Goal: Task Accomplishment & Management: Manage account settings

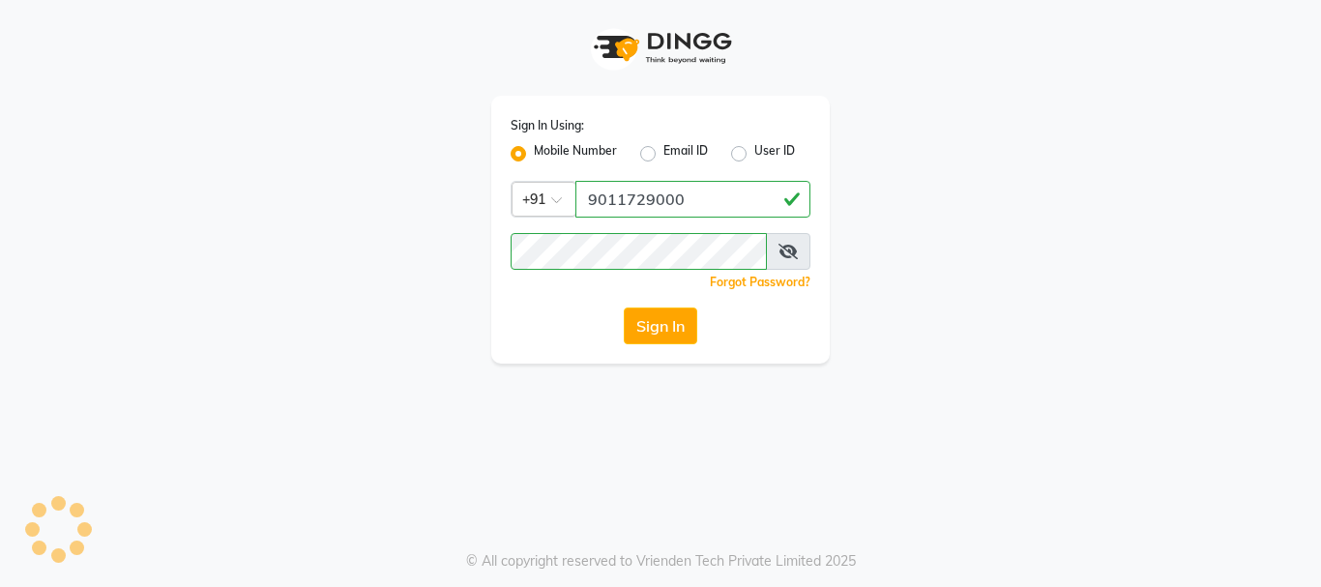
click at [650, 198] on input "9011729000" at bounding box center [692, 199] width 235 height 37
click at [637, 328] on button "Sign In" at bounding box center [660, 325] width 73 height 37
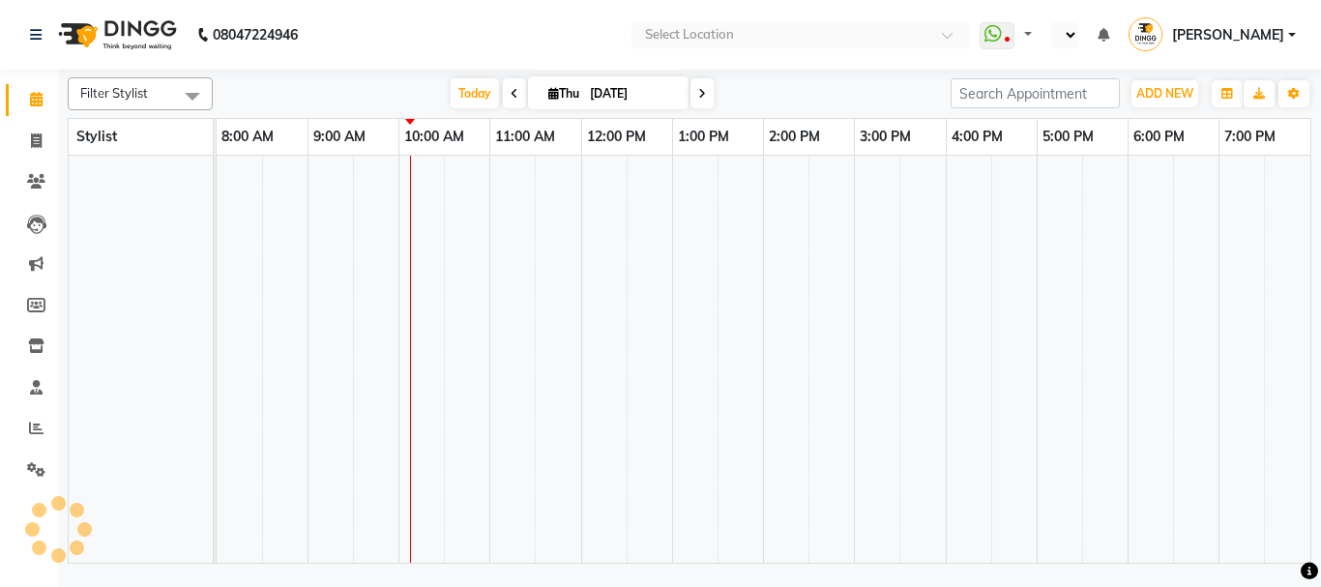
select select "en"
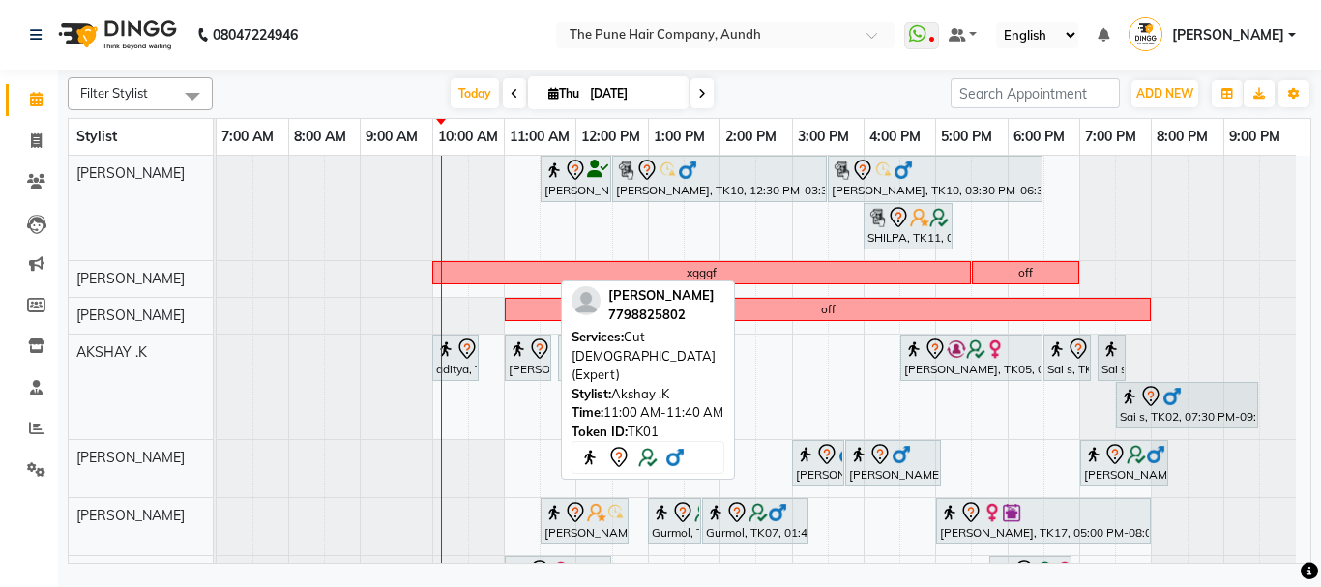
click at [789, 92] on div "Today Thu 04-09-2025" at bounding box center [581, 93] width 718 height 29
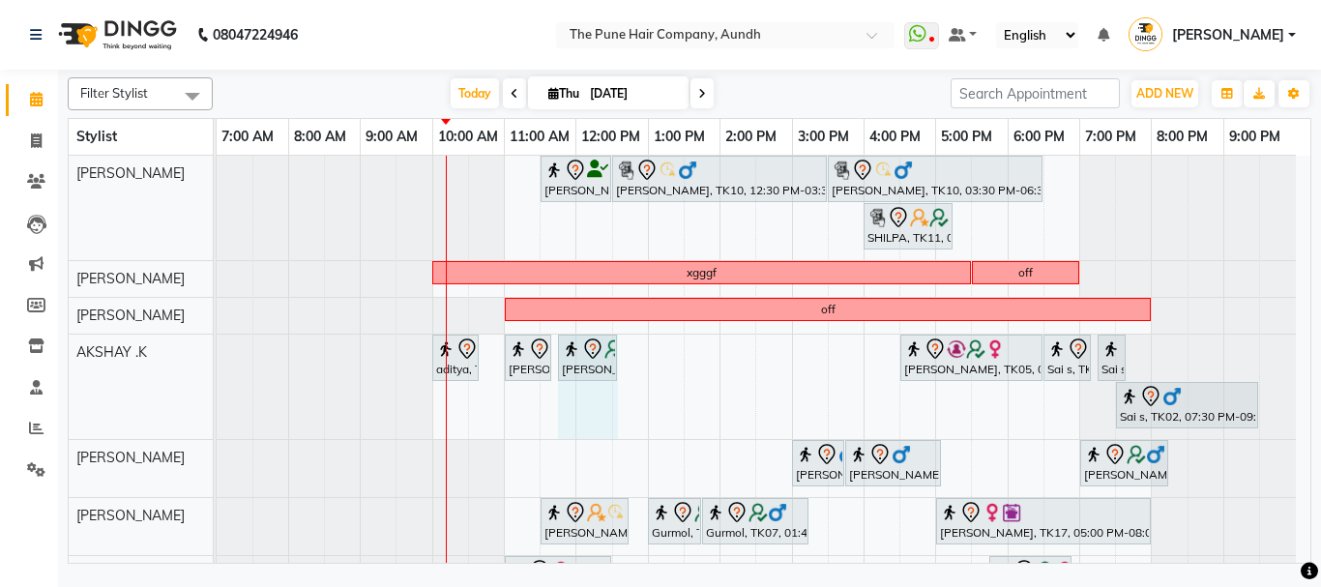
drag, startPoint x: 582, startPoint y: 361, endPoint x: 620, endPoint y: 370, distance: 38.9
click at [217, 370] on div "aditya, TK09, 10:00 AM-10:40 AM, Cut male (Expert) poras patil, TK01, 11:00 AM-…" at bounding box center [217, 386] width 0 height 104
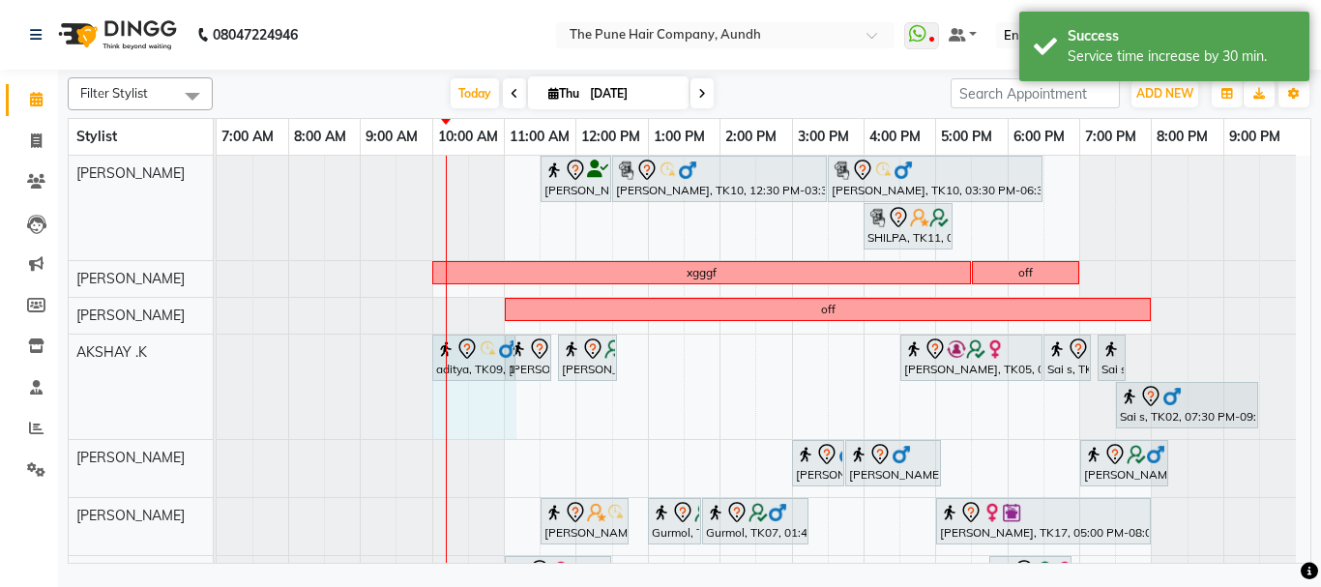
drag, startPoint x: 476, startPoint y: 369, endPoint x: 508, endPoint y: 369, distance: 31.9
click at [217, 369] on div "aditya, TK09, 10:00 AM-10:40 AM, Cut male (Expert) poras patil, TK01, 11:00 AM-…" at bounding box center [217, 386] width 0 height 104
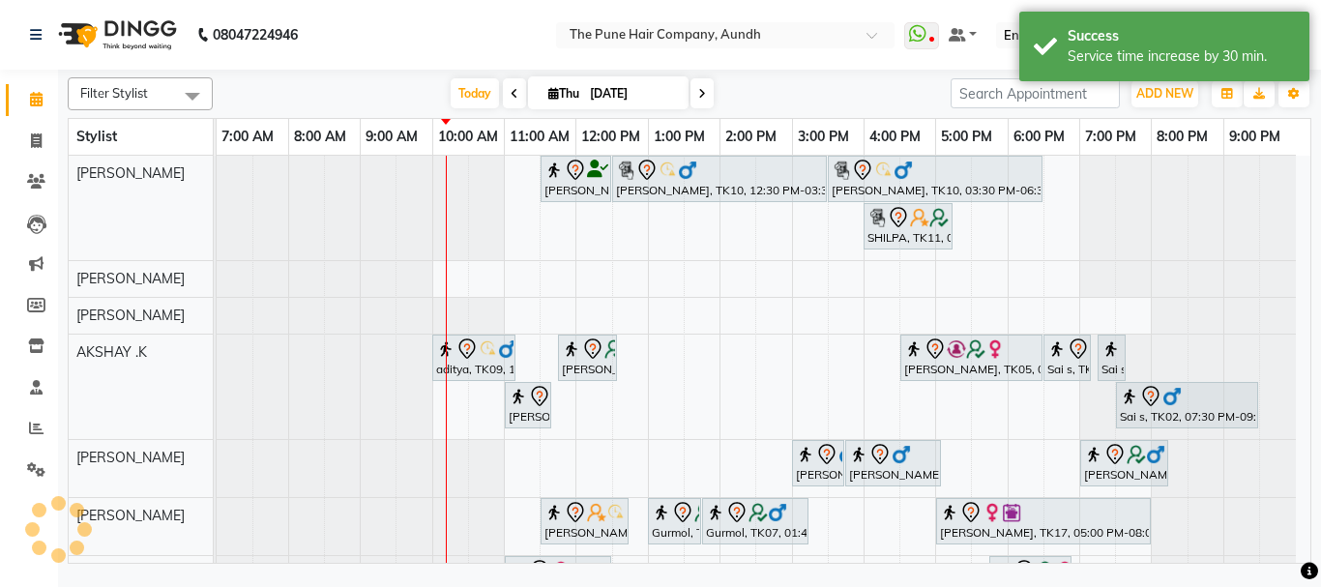
click at [623, 405] on div "Trupti Sathe, TK04, 11:30 AM-12:30 PM, Cut Female ( Top Stylist ) Gopi Rawat, T…" at bounding box center [763, 490] width 1093 height 668
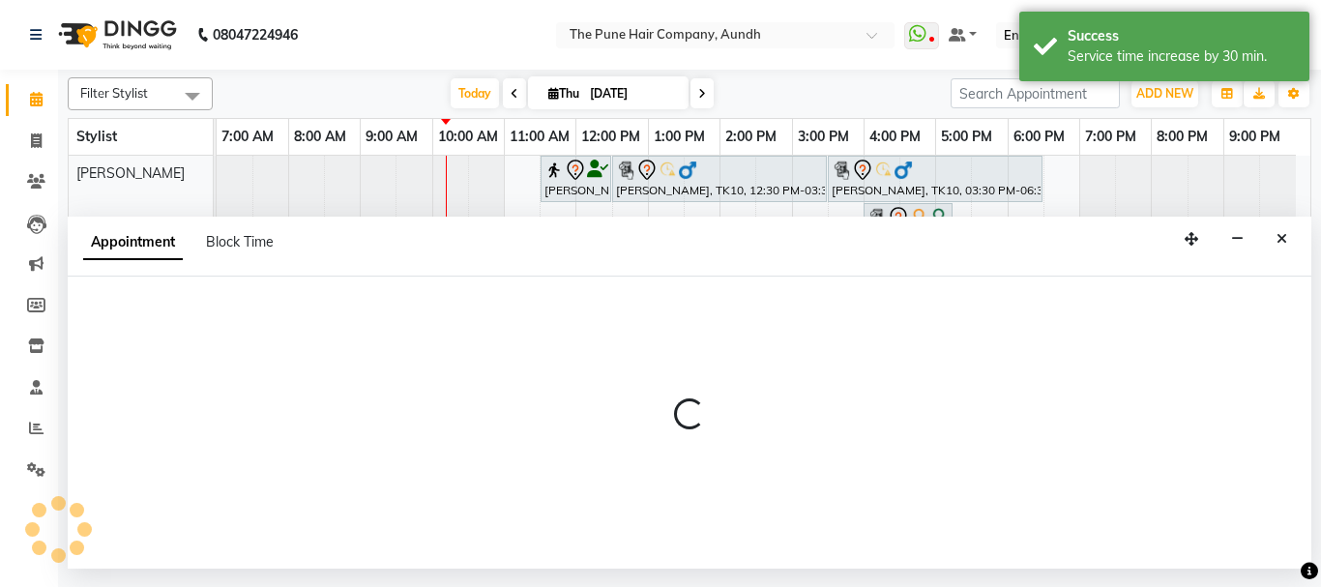
select select "6746"
select select "tentative"
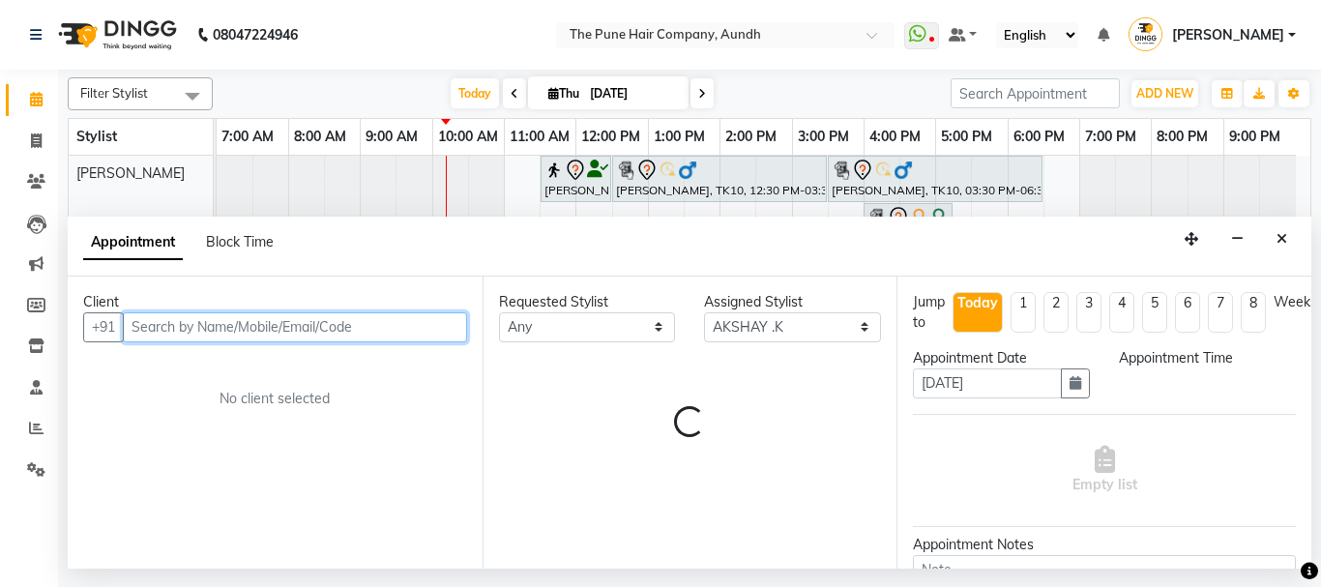
select select "750"
click at [217, 325] on input "text" at bounding box center [295, 327] width 344 height 30
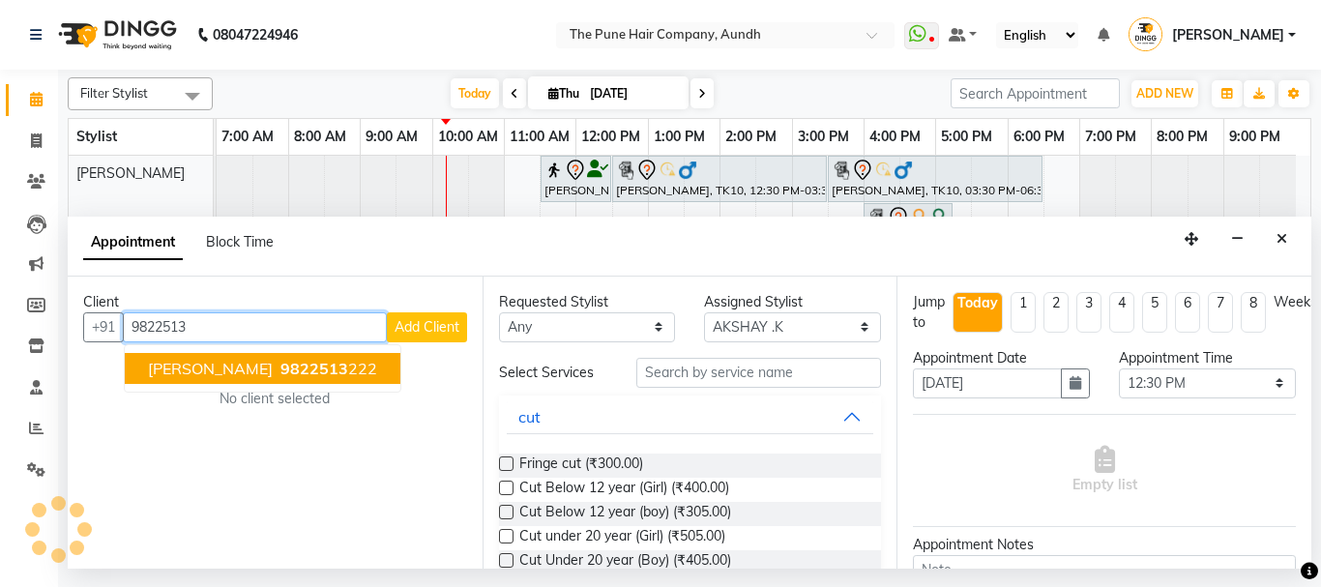
click at [280, 369] on span "9822513" at bounding box center [314, 368] width 68 height 19
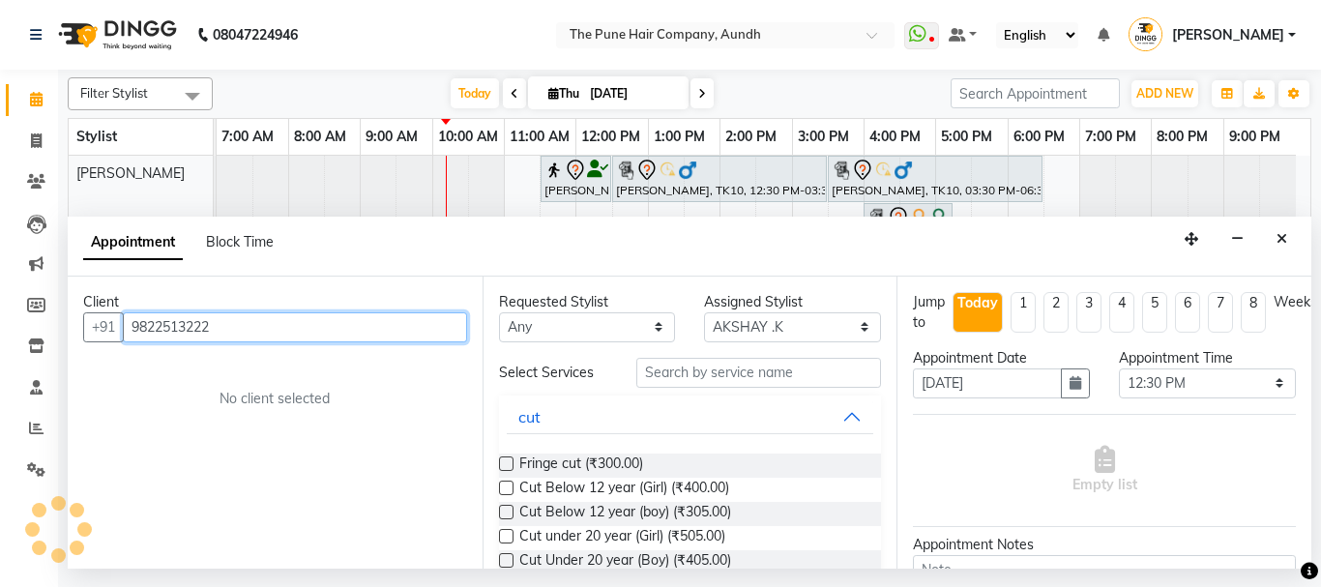
scroll to position [97, 0]
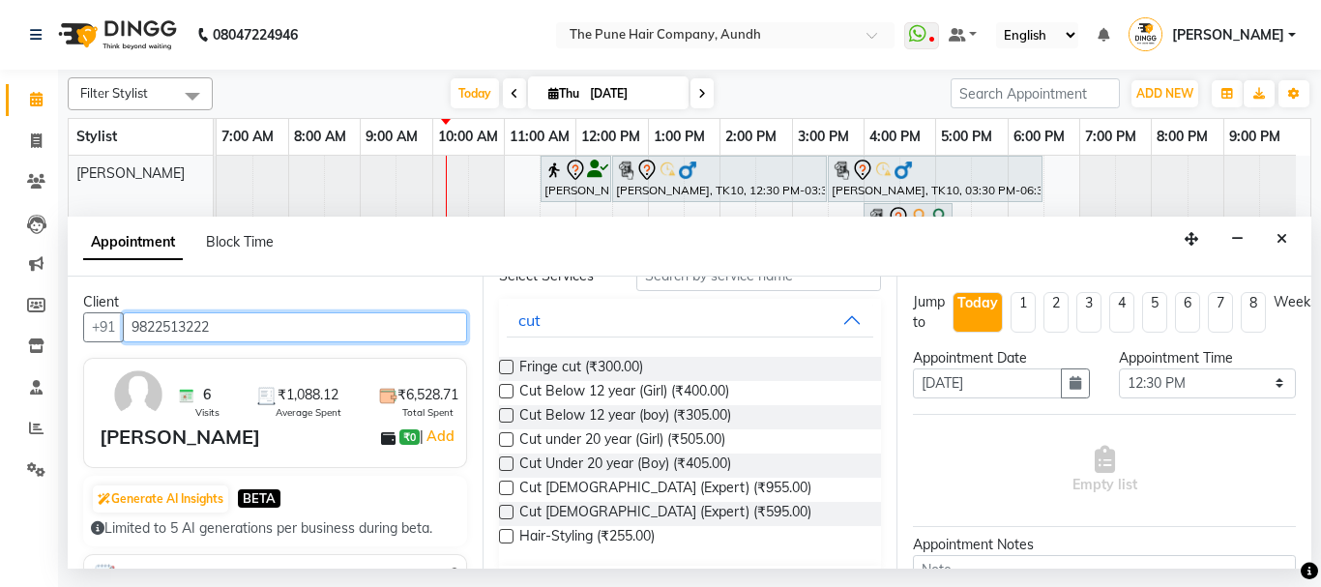
type input "9822513222"
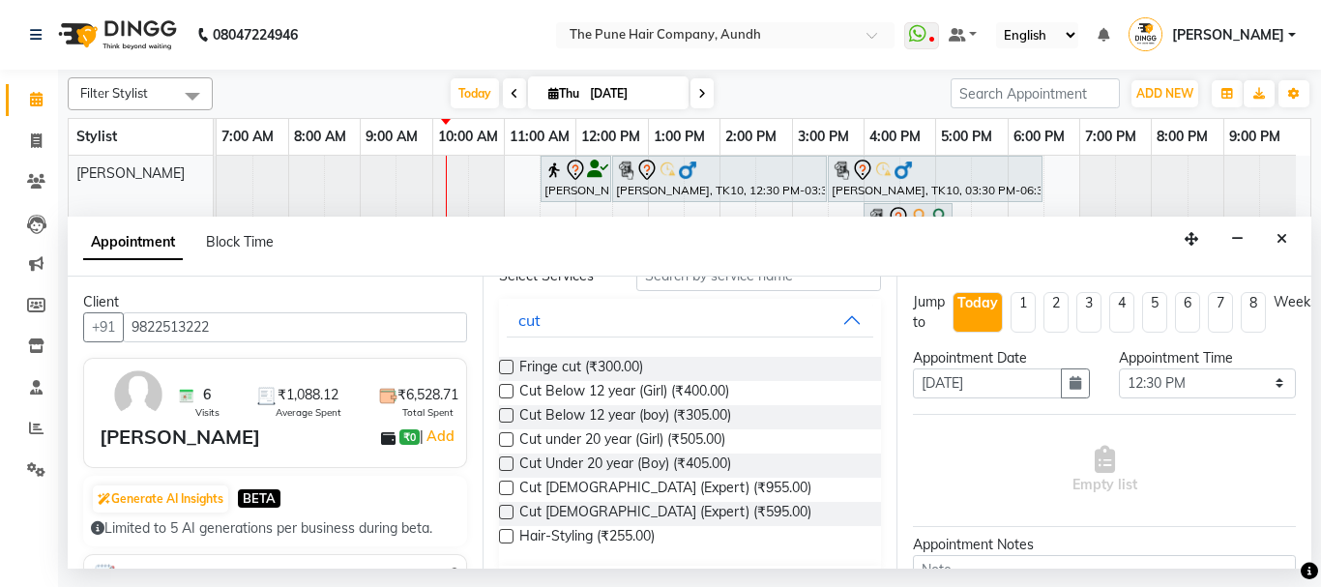
click at [506, 508] on label at bounding box center [506, 512] width 15 height 15
click at [506, 508] on input "checkbox" at bounding box center [505, 514] width 13 height 13
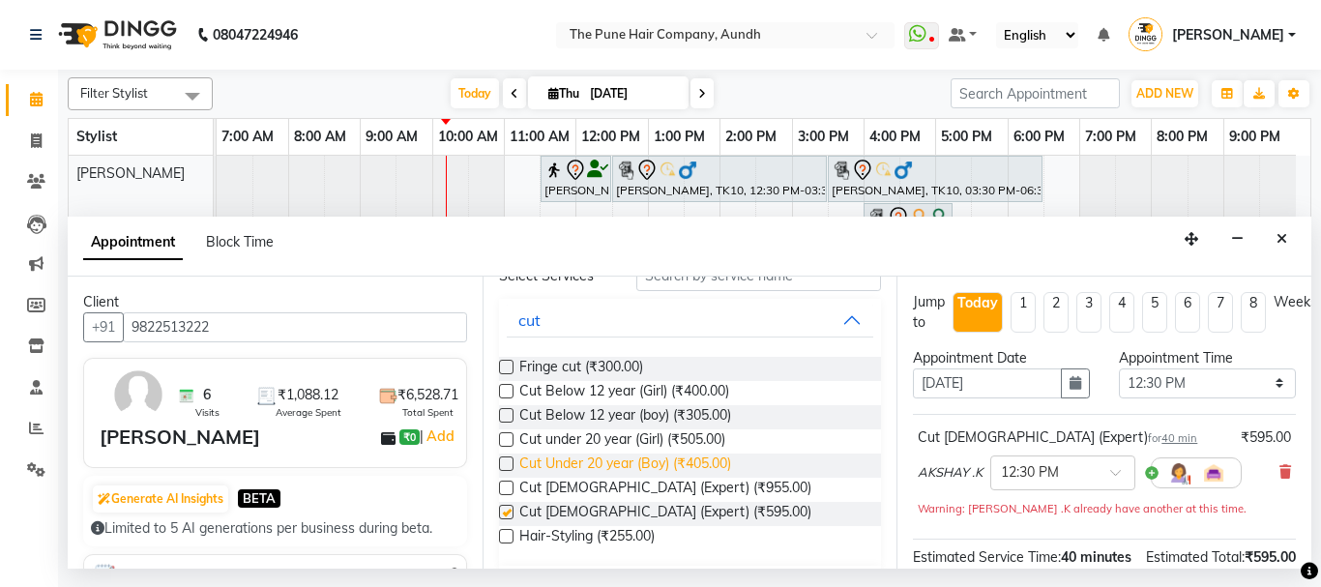
scroll to position [290, 0]
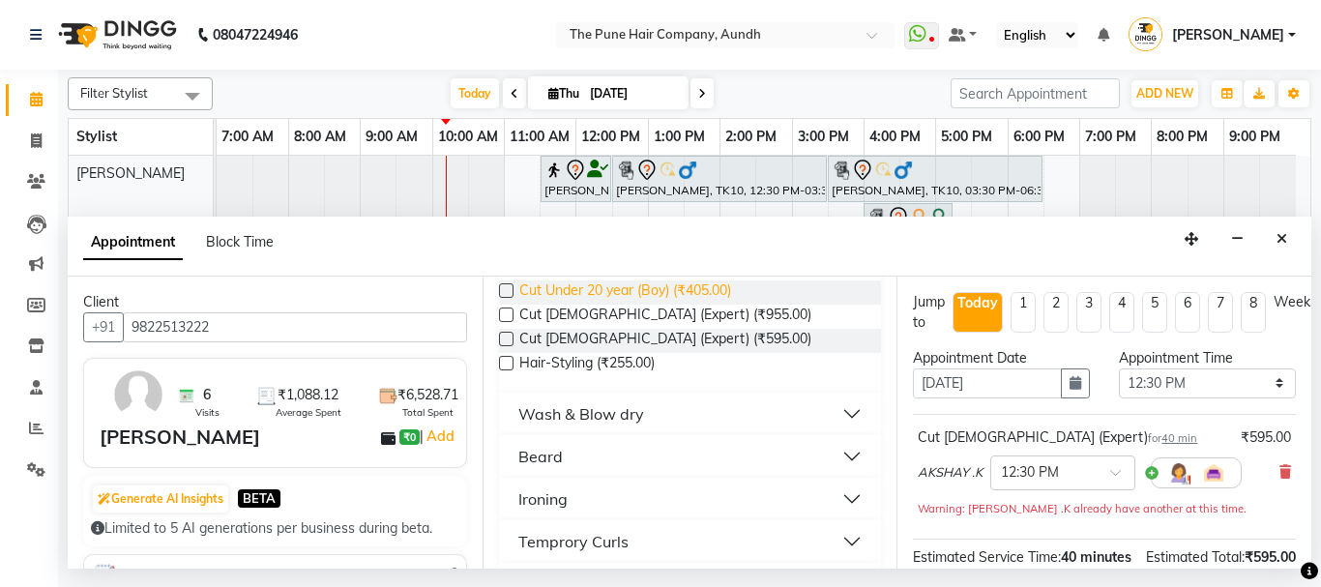
checkbox input "false"
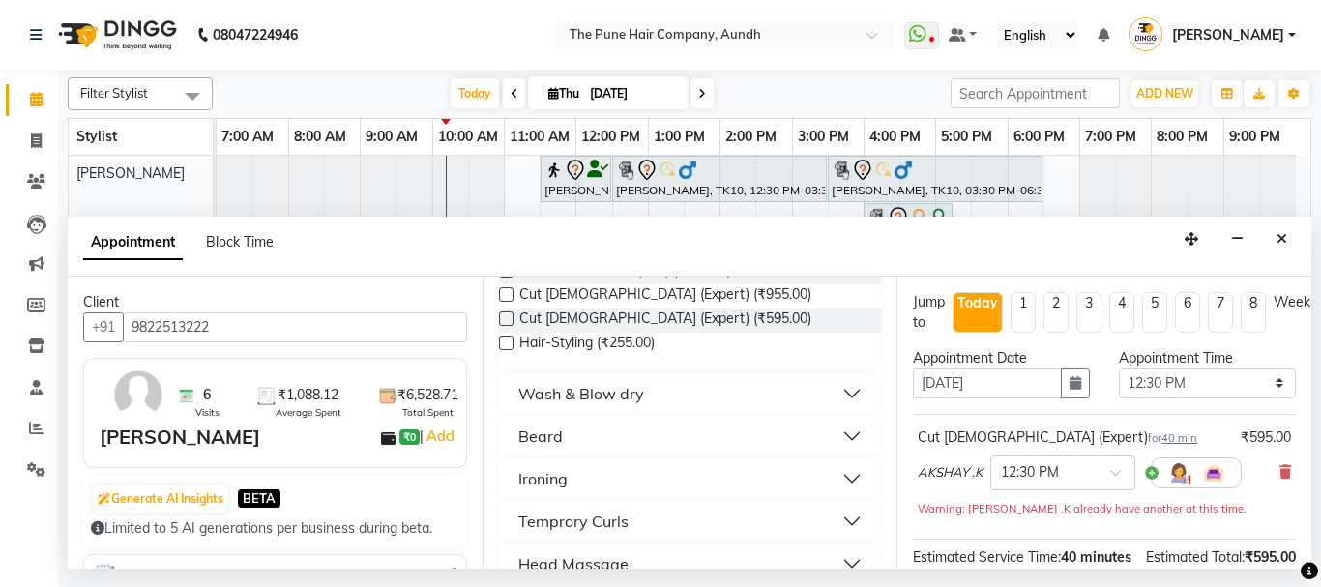
click at [546, 441] on div "Beard" at bounding box center [540, 435] width 44 height 23
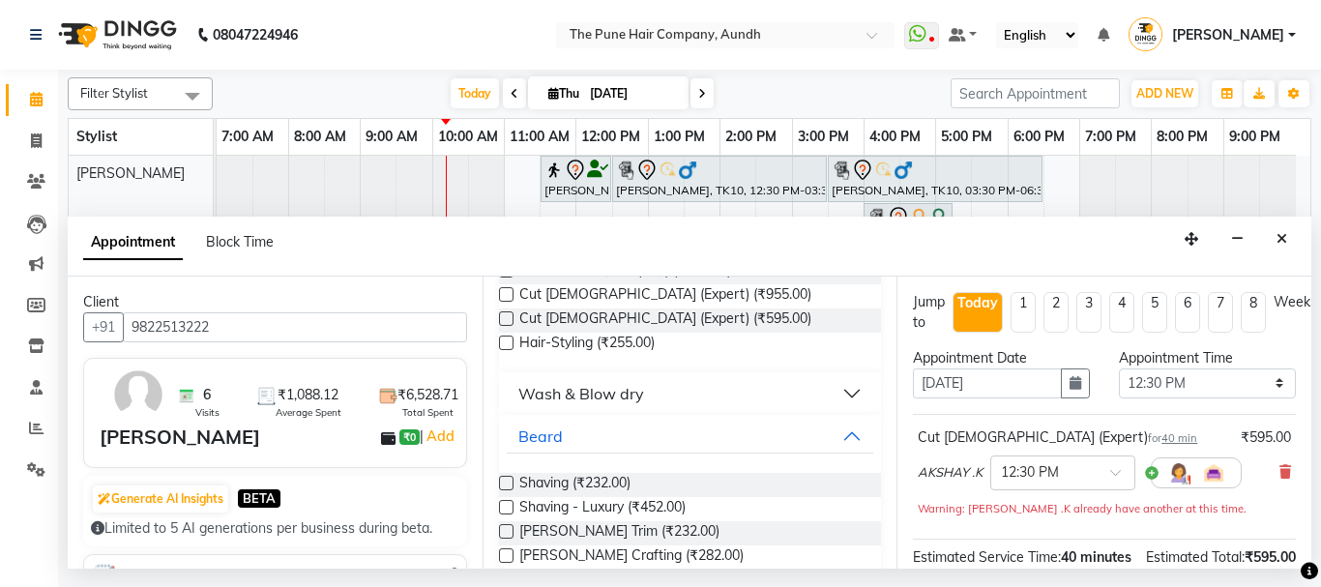
click at [508, 553] on label at bounding box center [506, 555] width 15 height 15
click at [508, 553] on input "checkbox" at bounding box center [505, 557] width 13 height 13
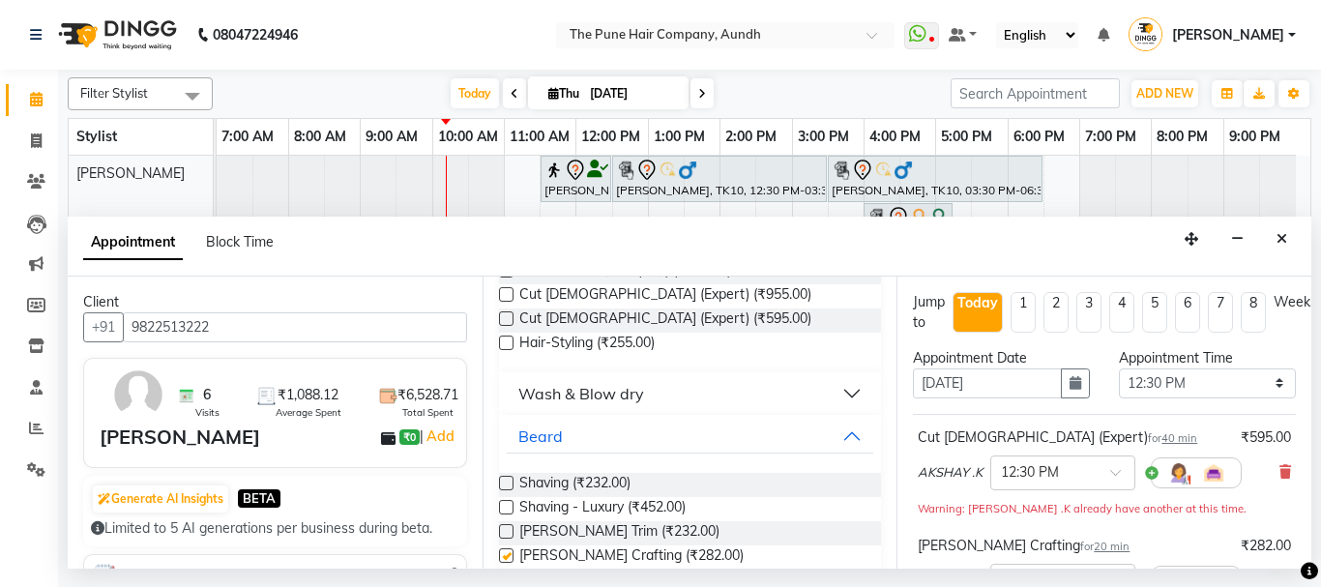
checkbox input "false"
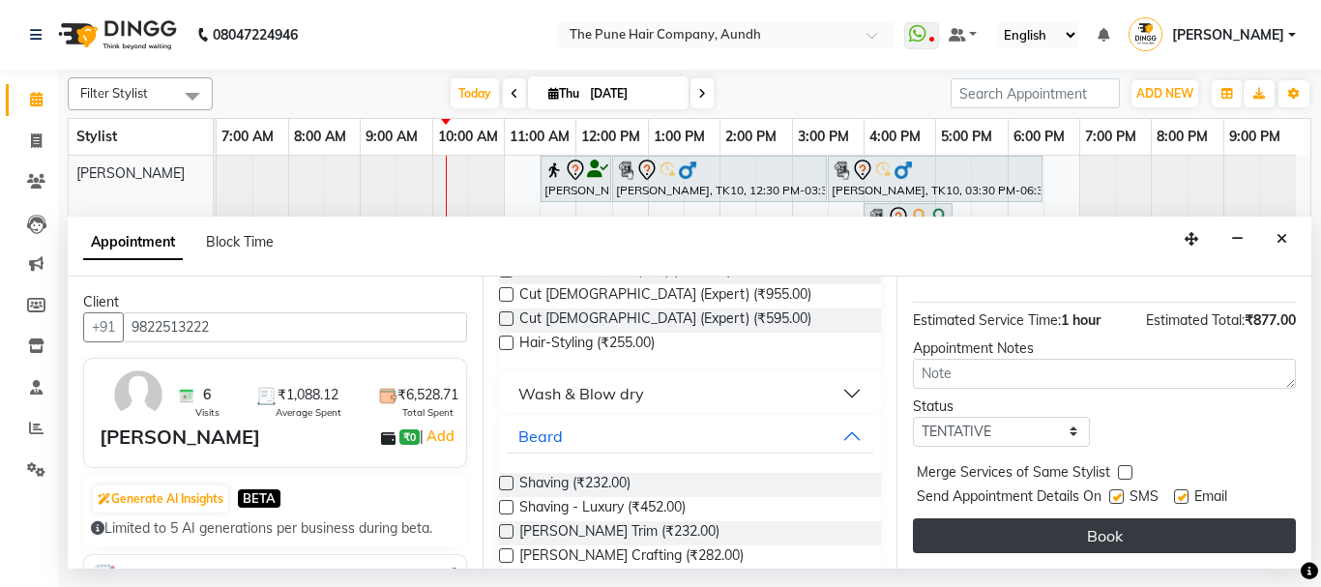
scroll to position [339, 0]
click at [1086, 524] on button "Book" at bounding box center [1104, 535] width 383 height 35
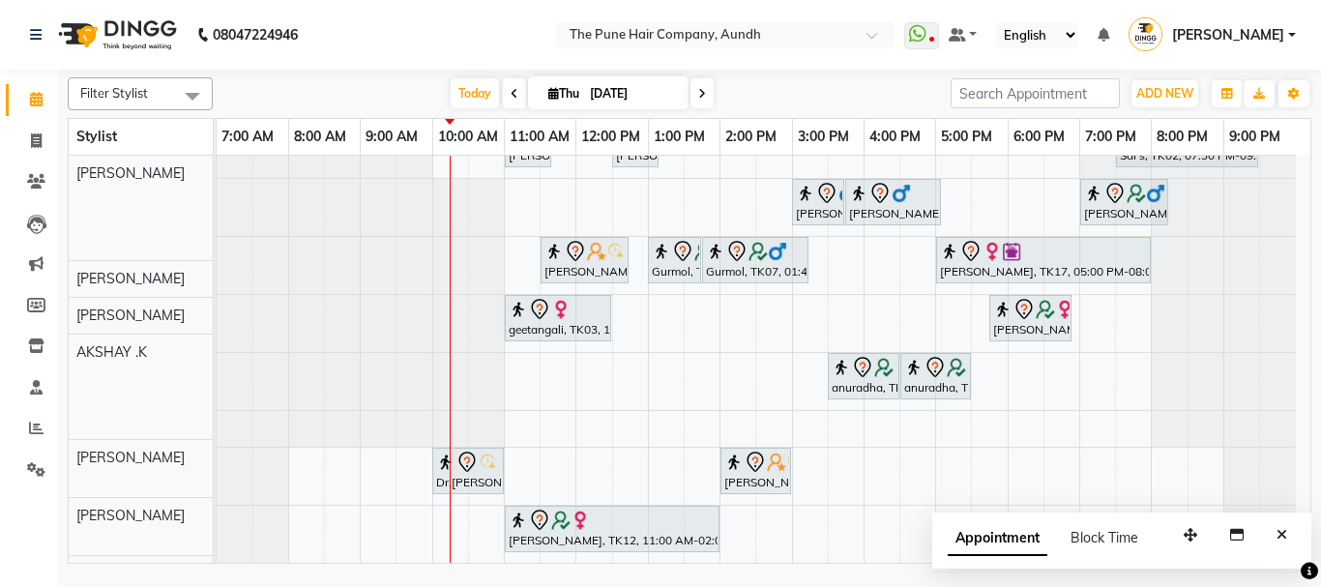
scroll to position [261, 0]
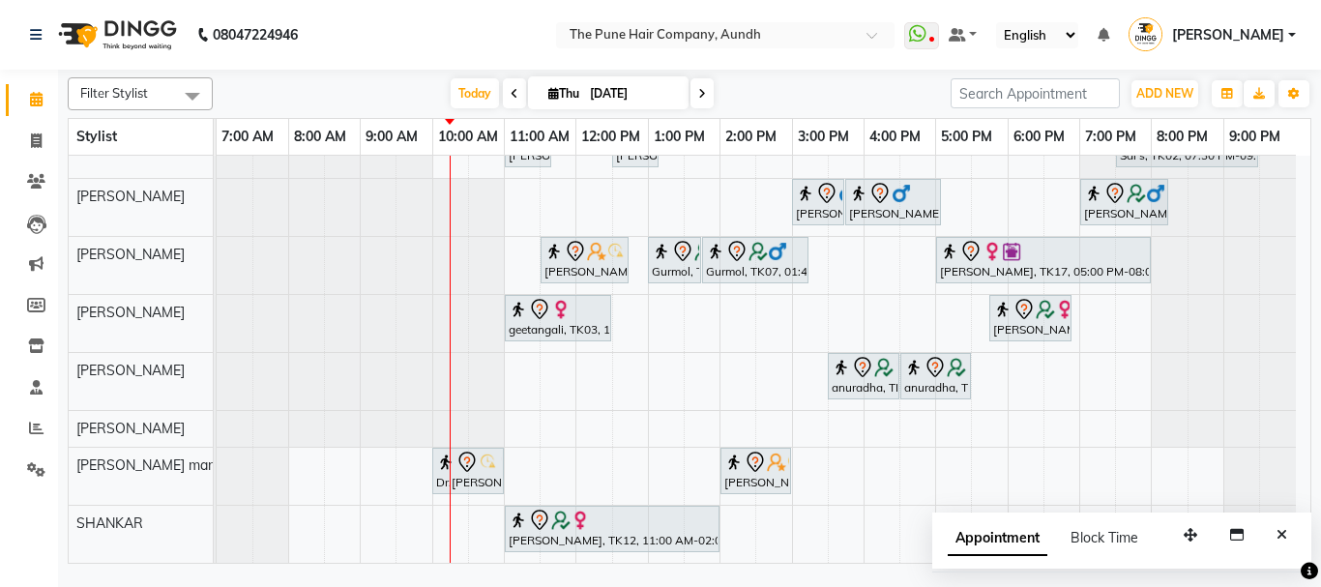
click at [1275, 535] on button "Close" at bounding box center [1281, 535] width 28 height 30
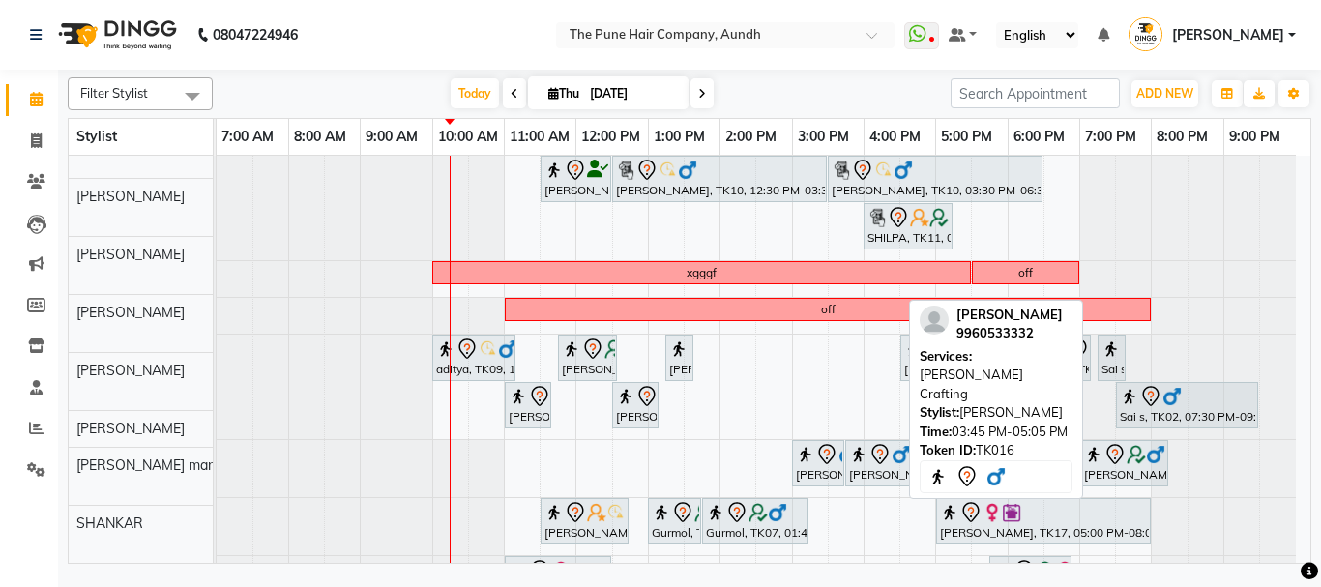
scroll to position [0, 0]
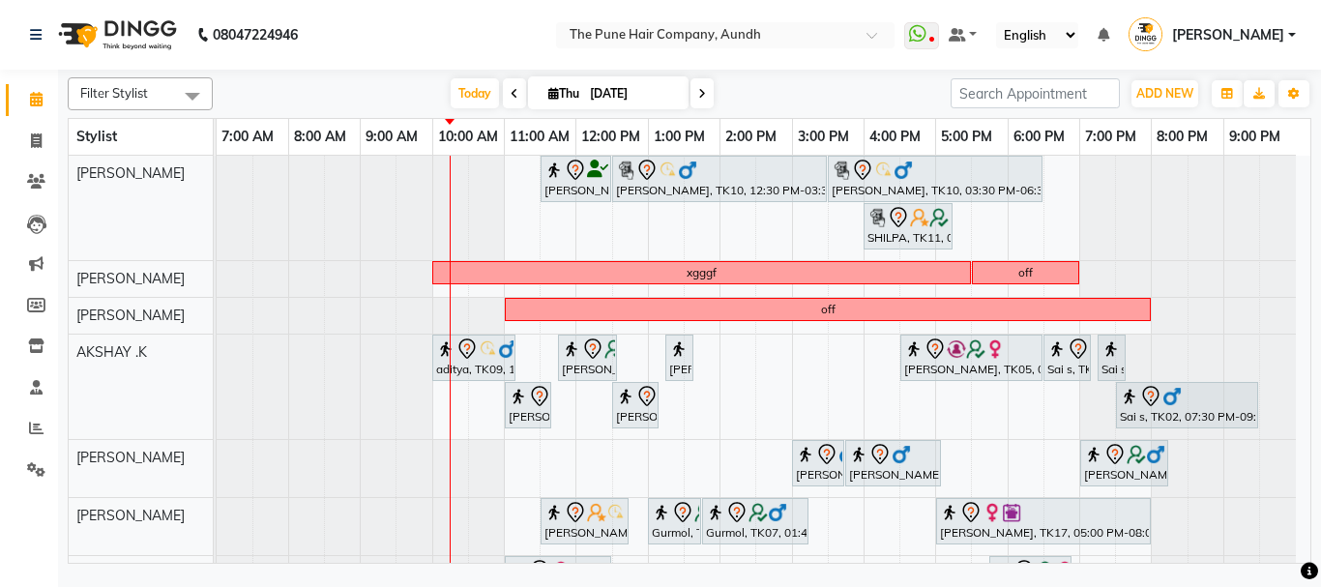
click at [706, 92] on span at bounding box center [701, 93] width 23 height 30
type input "[DATE]"
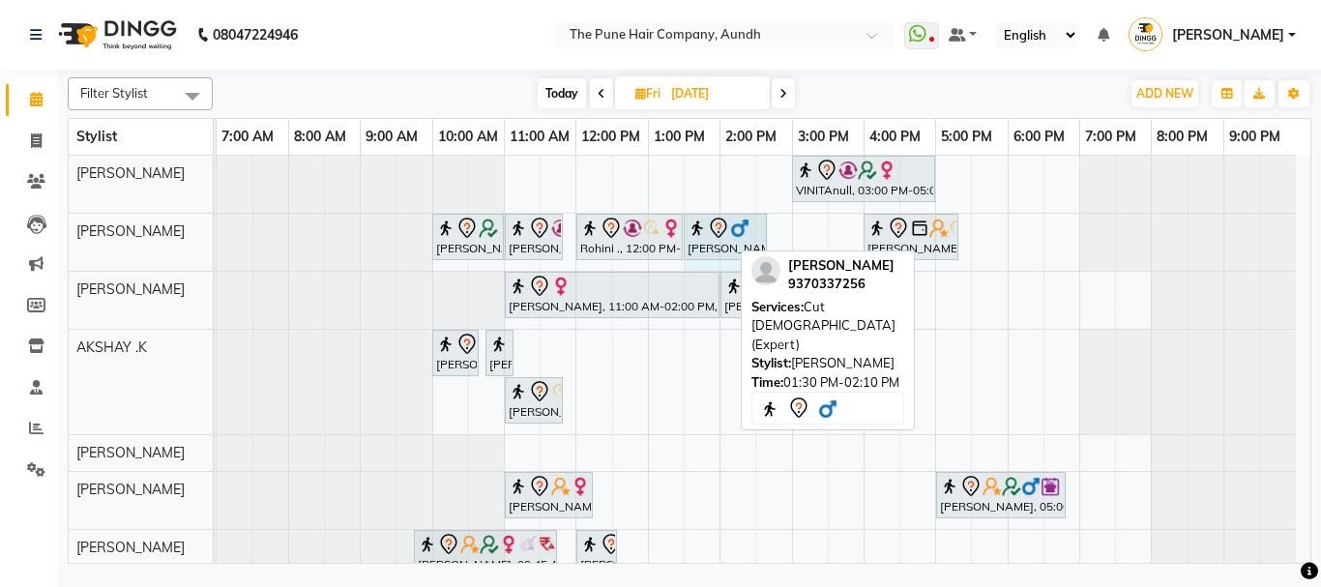
drag, startPoint x: 726, startPoint y: 242, endPoint x: 762, endPoint y: 247, distance: 36.1
click at [217, 247] on div "Gitikanull, 10:00 AM-11:00 AM, Hair wash & blow dry -medium pranali gaikwad, 11…" at bounding box center [217, 242] width 0 height 57
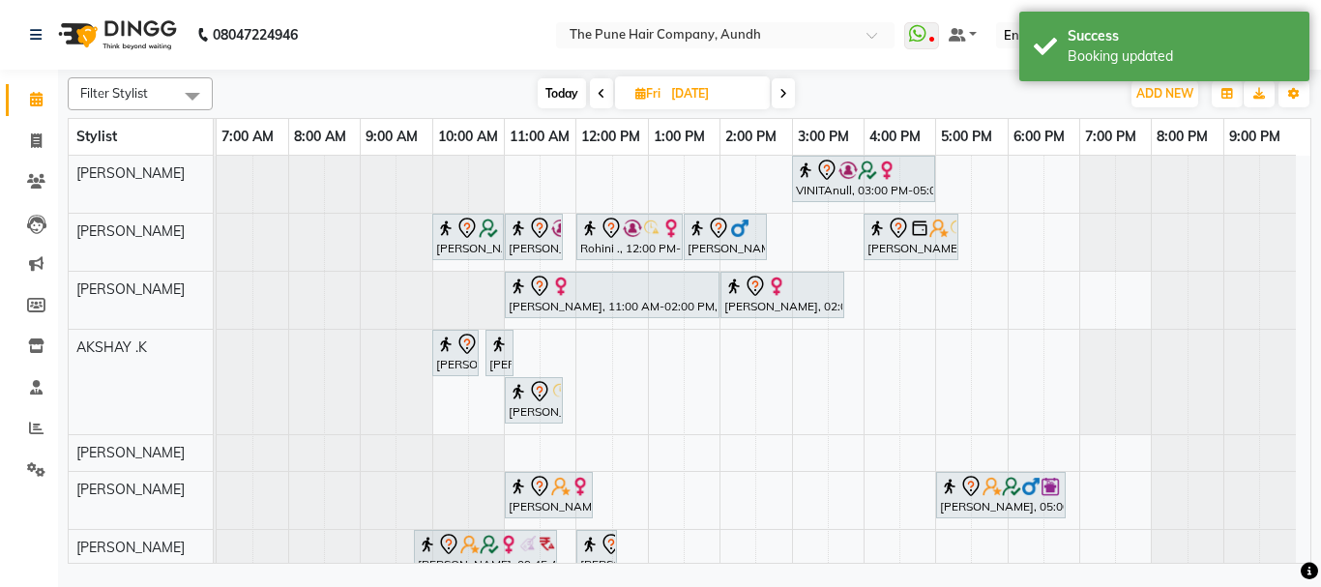
click at [775, 229] on div "VINITAnull, 03:00 PM-05:00 PM, Hair Color Inoa - scalp advance with touchup 2 I…" at bounding box center [763, 479] width 1093 height 647
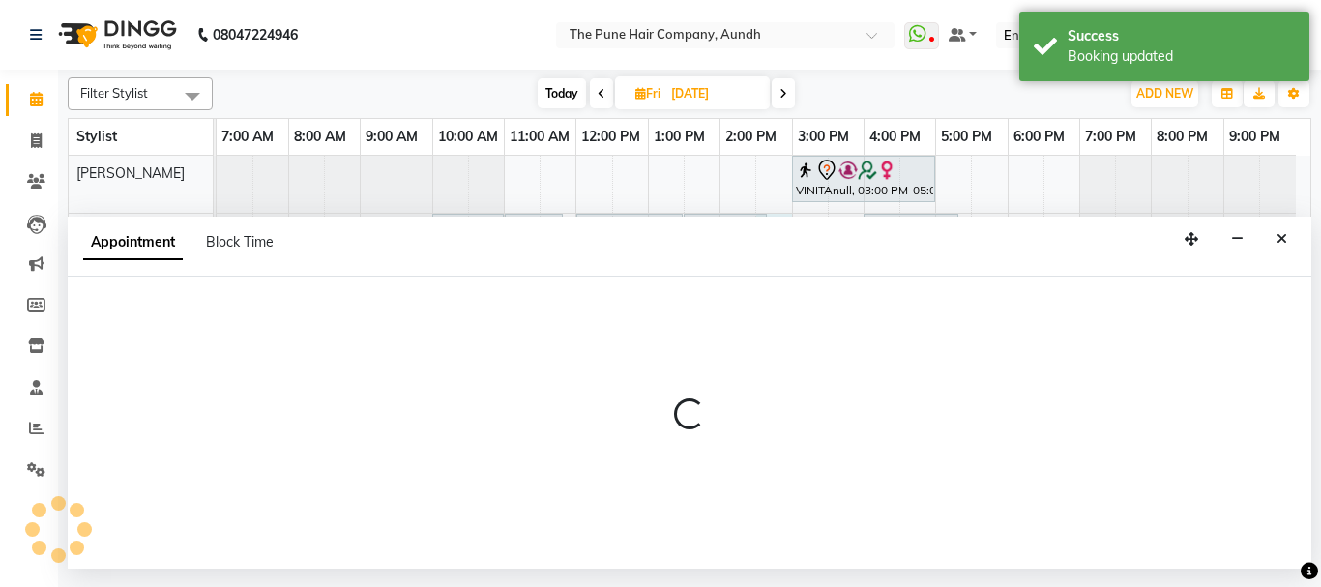
click at [778, 250] on div "Appointment Block Time" at bounding box center [689, 247] width 1243 height 60
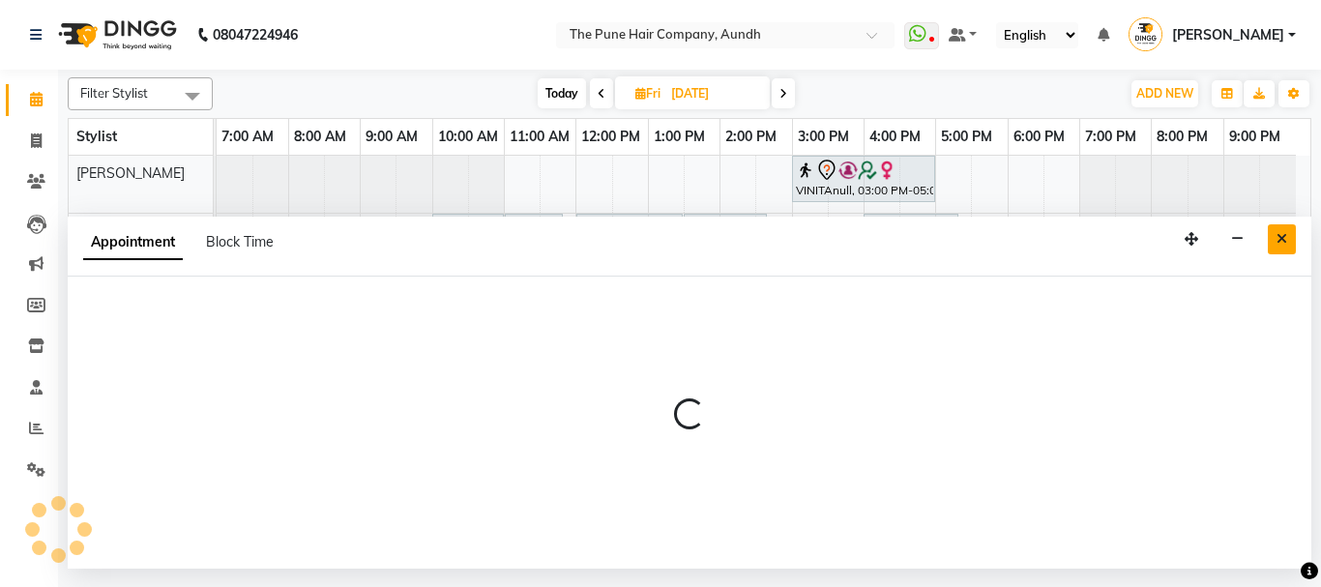
click at [1278, 238] on icon "Close" at bounding box center [1281, 239] width 11 height 14
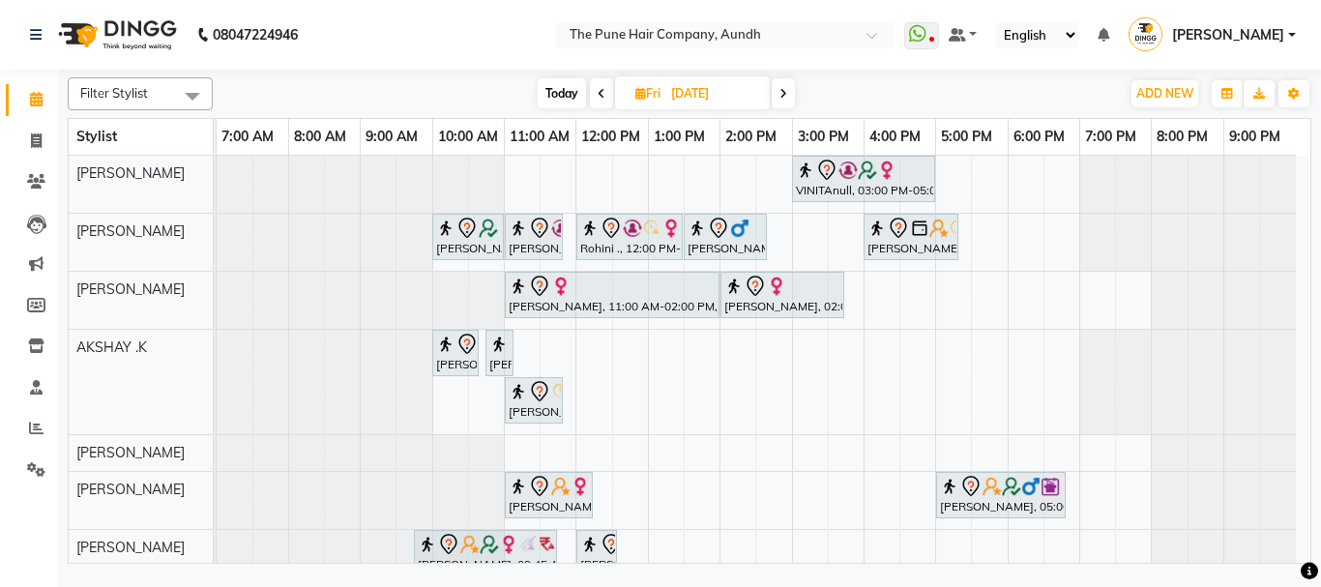
click at [776, 246] on div "VINITAnull, 03:00 PM-05:00 PM, Hair Color Inoa - scalp advance with touchup 2 I…" at bounding box center [763, 479] width 1093 height 647
select select "3339"
select select "tentative"
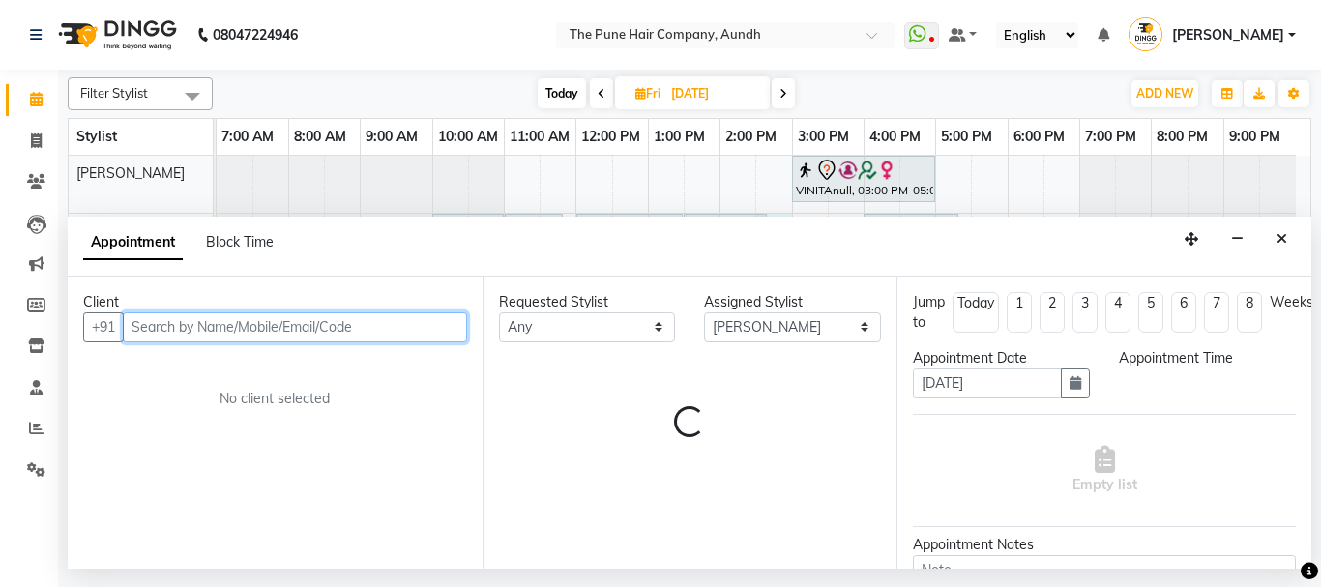
select select "870"
click at [341, 313] on input "text" at bounding box center [295, 327] width 344 height 30
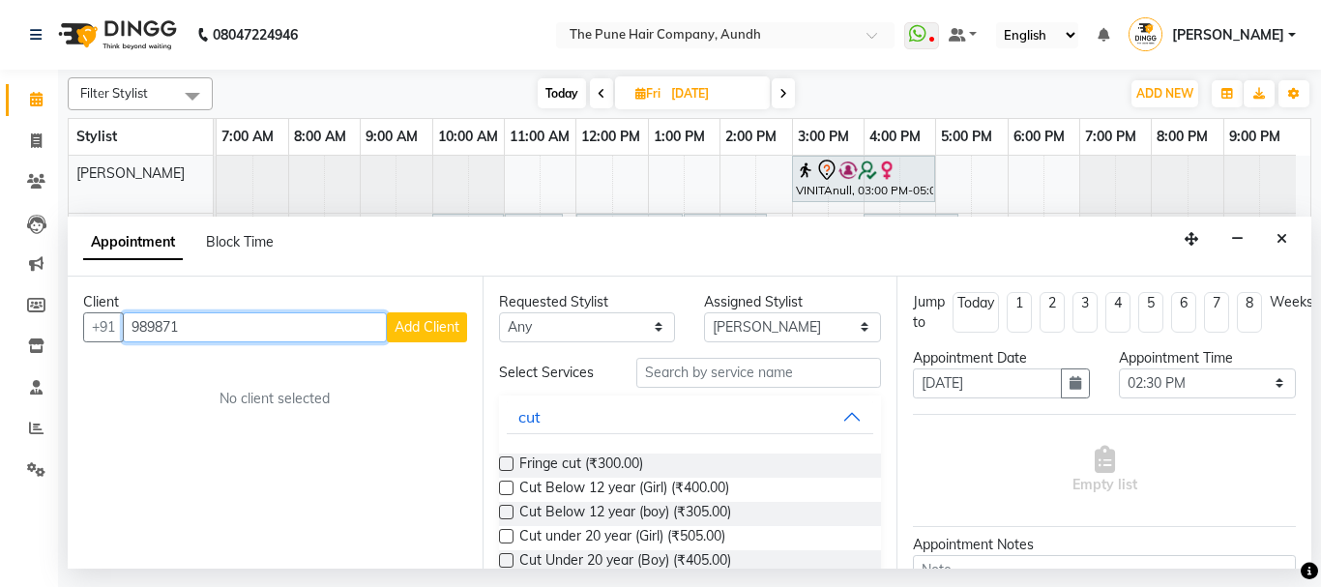
click at [321, 312] on input "989871" at bounding box center [255, 327] width 264 height 30
type input "9"
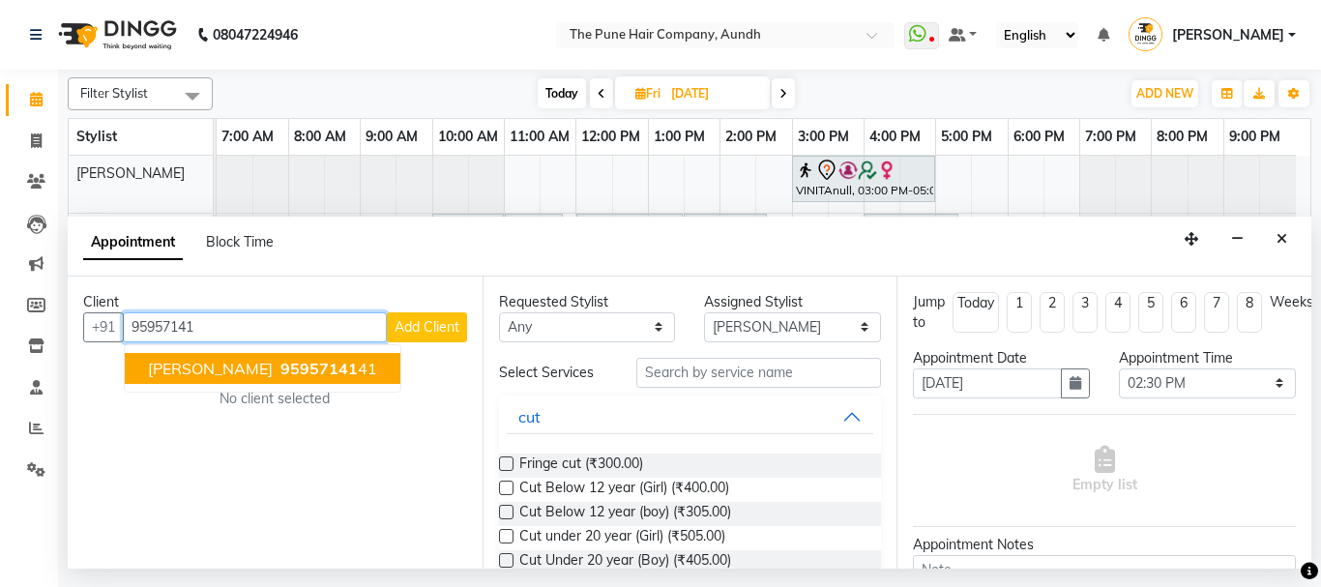
click at [218, 371] on span "[PERSON_NAME]" at bounding box center [210, 368] width 125 height 19
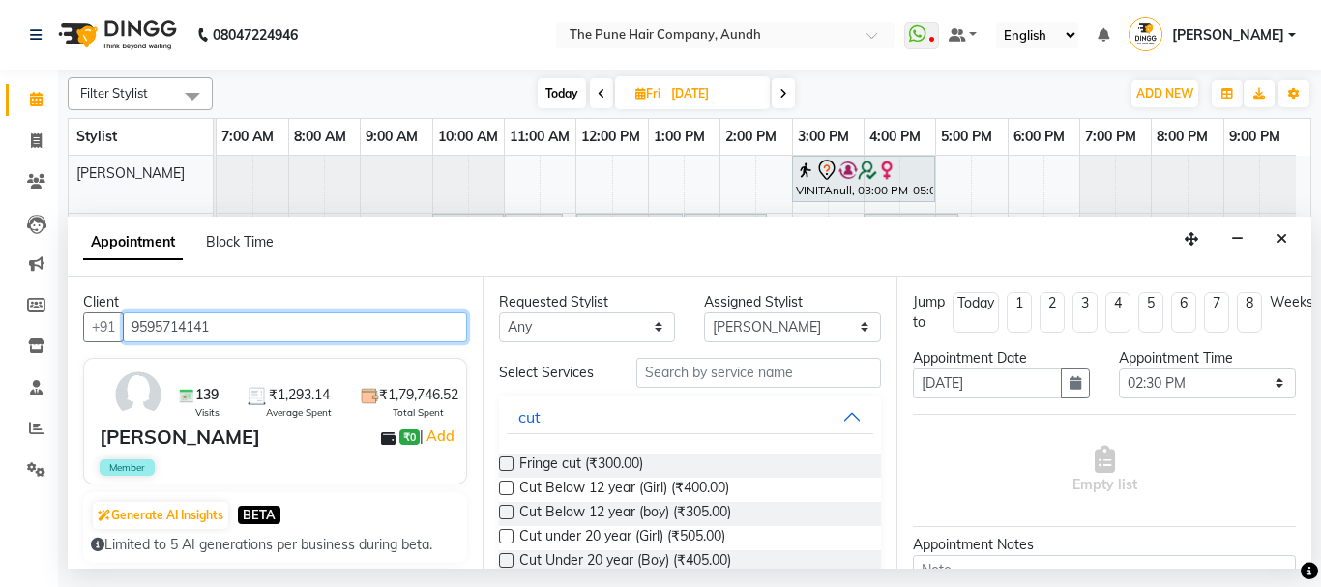
type input "9595714141"
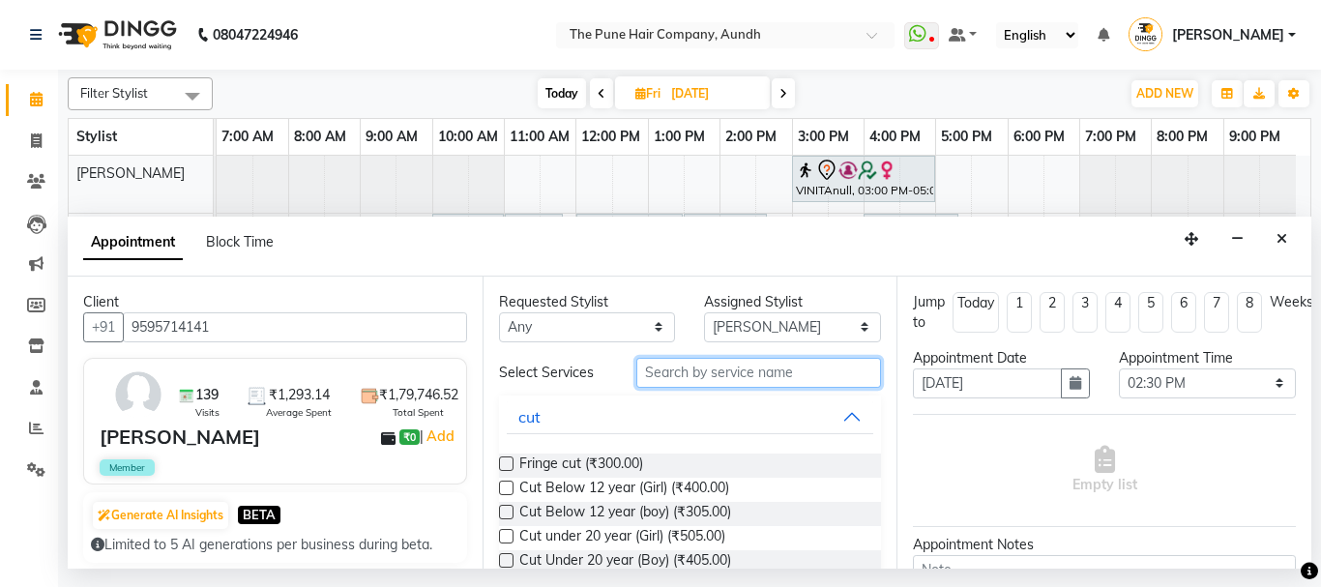
click at [707, 368] on input "text" at bounding box center [759, 373] width 246 height 30
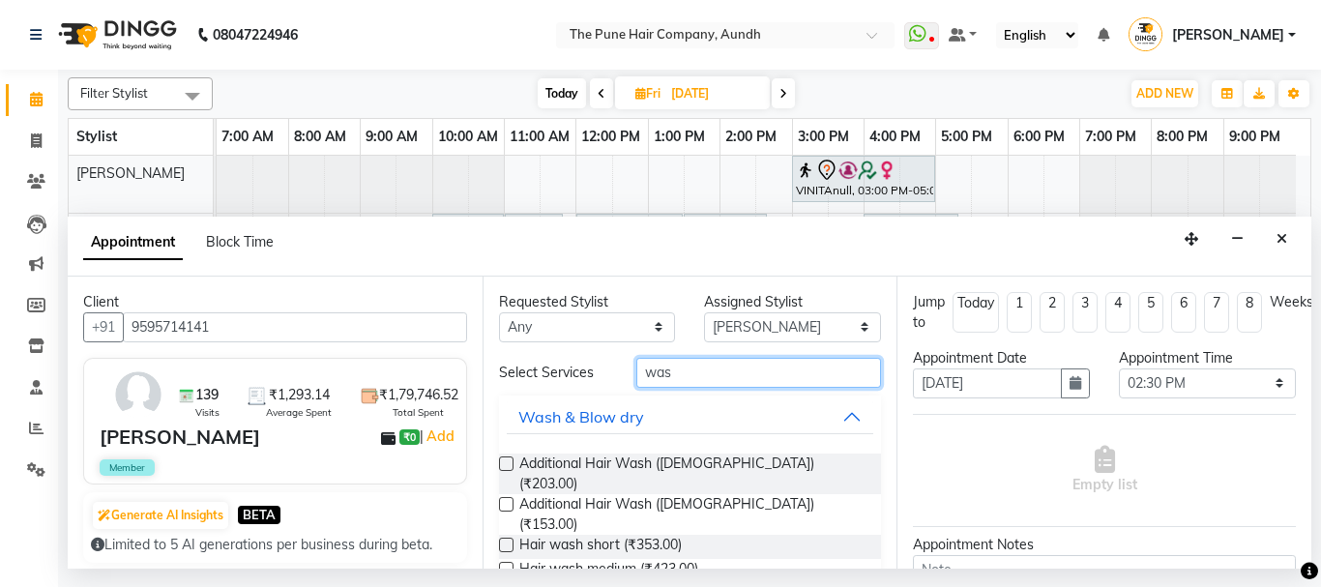
type input "was"
click at [507, 461] on label at bounding box center [506, 463] width 15 height 15
click at [507, 461] on input "checkbox" at bounding box center [505, 465] width 13 height 13
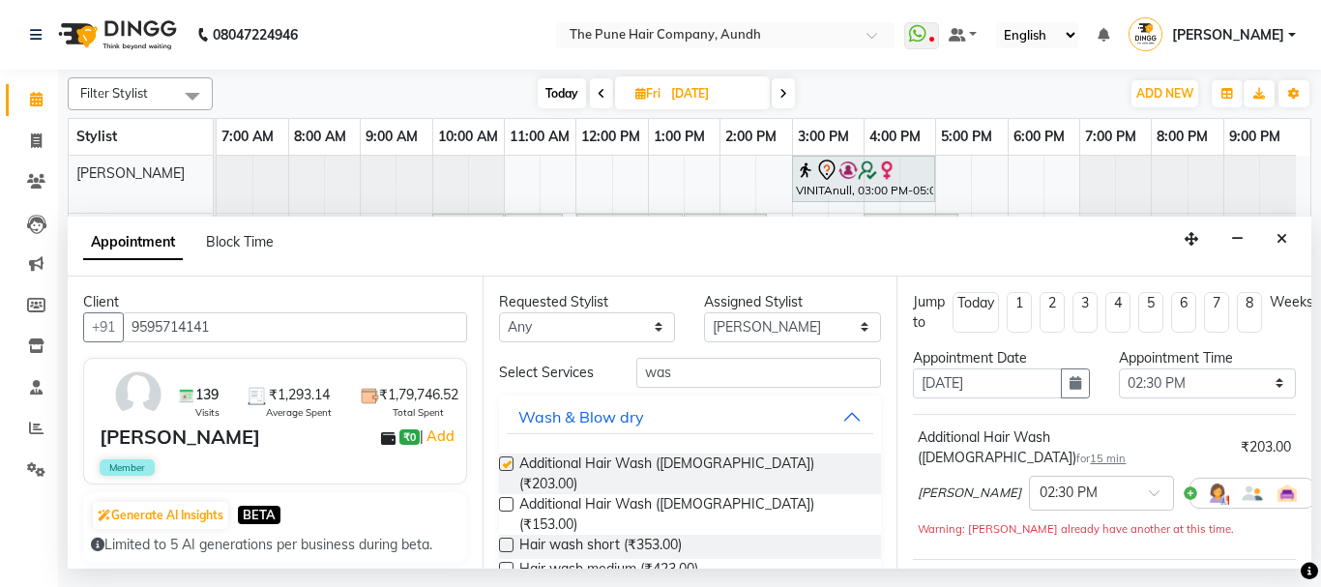
checkbox input "false"
click at [695, 370] on input "was" at bounding box center [759, 373] width 246 height 30
type input "w"
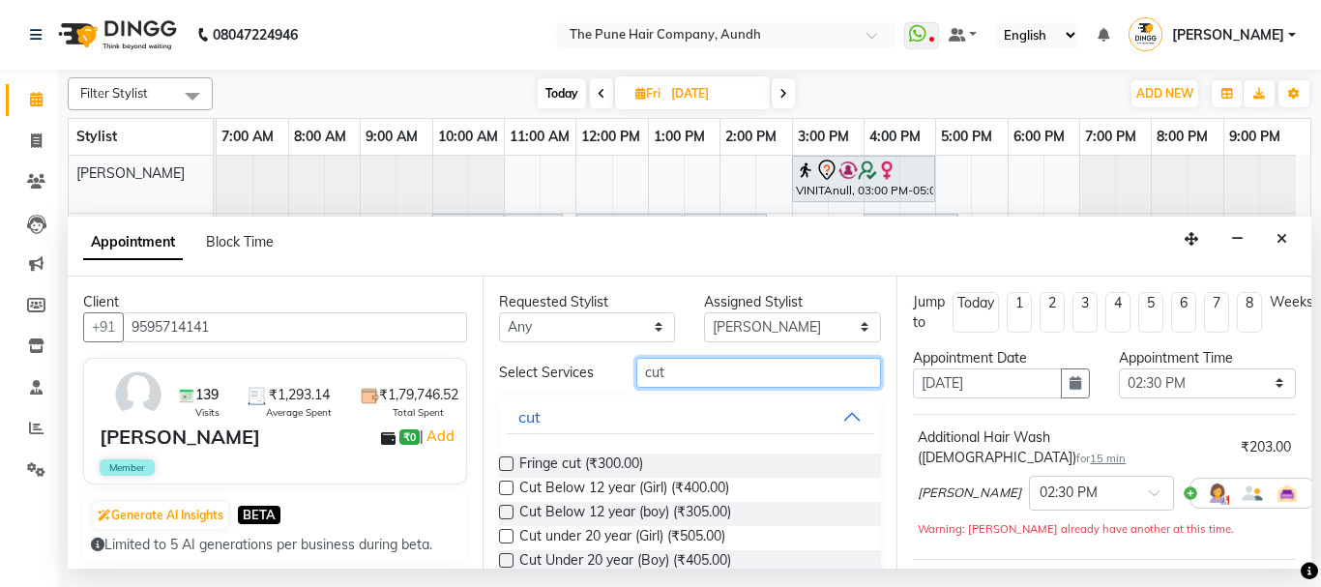
scroll to position [85, 0]
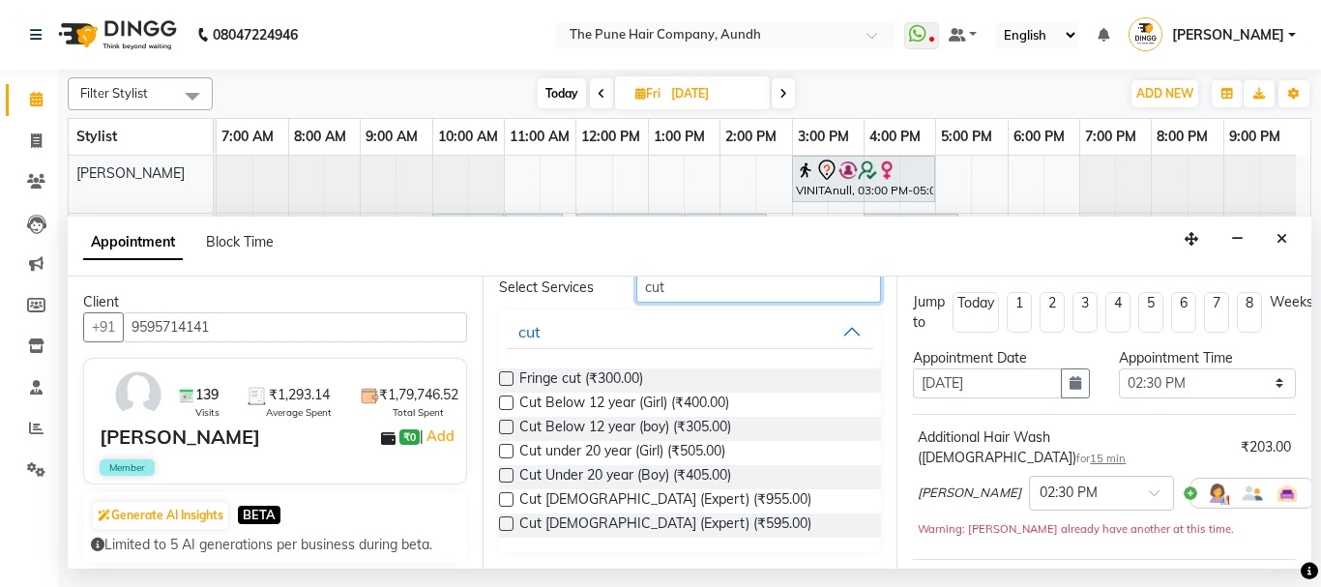
type input "cut"
click at [504, 503] on label at bounding box center [506, 499] width 15 height 15
click at [504, 503] on input "checkbox" at bounding box center [505, 501] width 13 height 13
checkbox input "false"
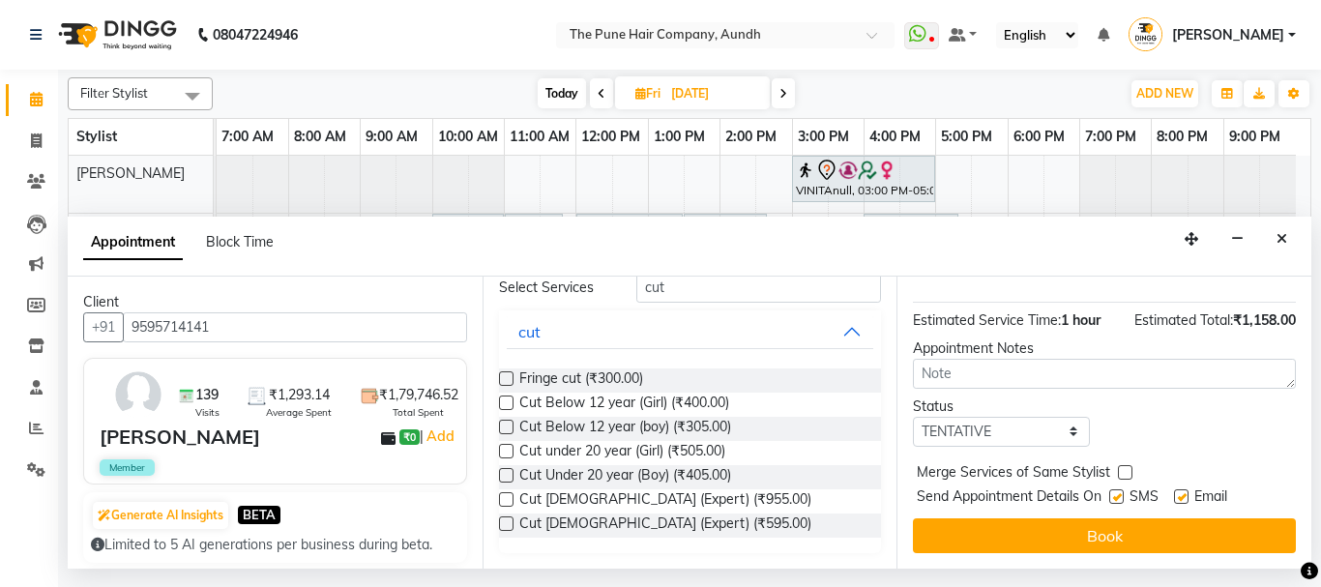
click at [1093, 518] on button "Book" at bounding box center [1104, 535] width 383 height 35
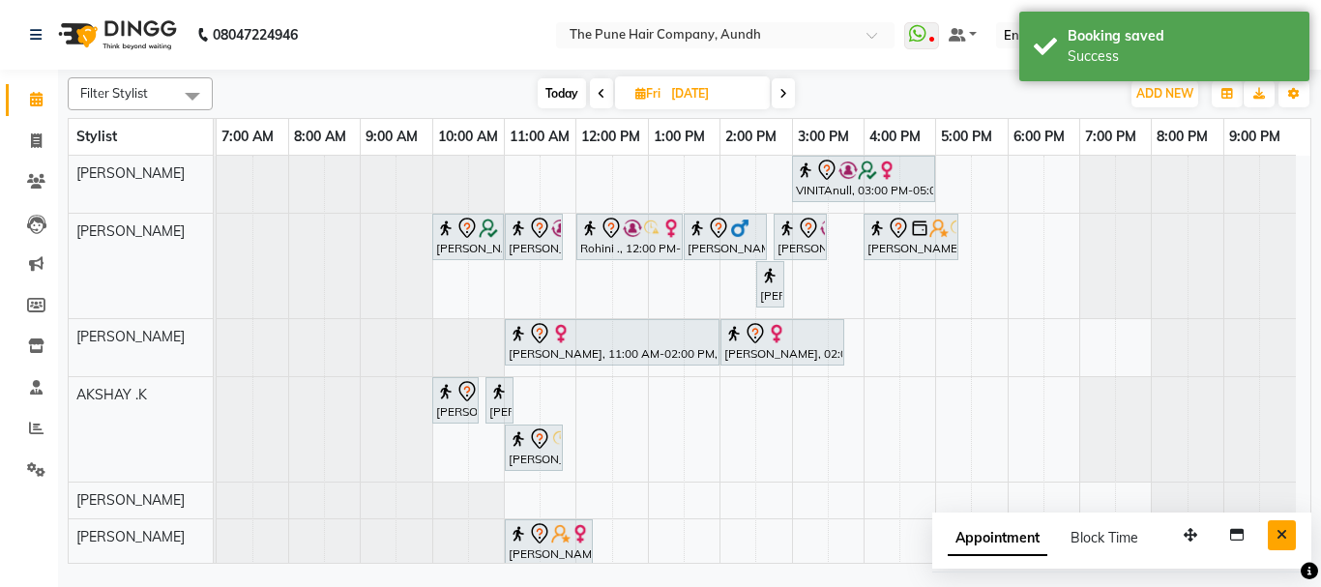
click at [1279, 537] on icon "Close" at bounding box center [1281, 535] width 11 height 14
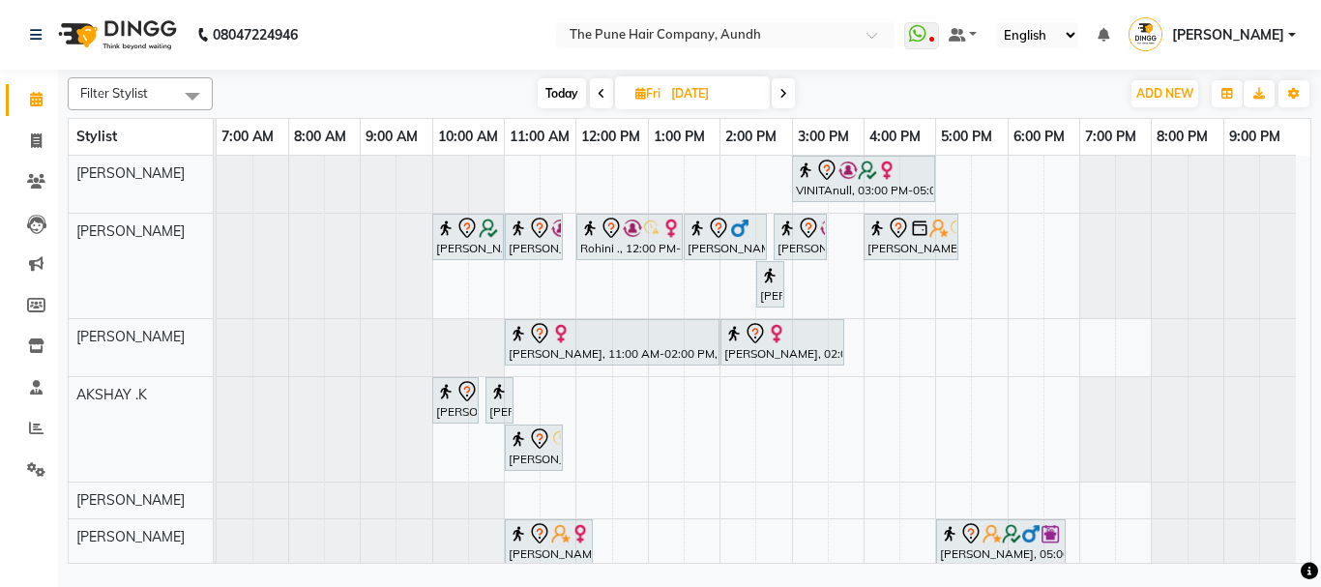
click at [549, 87] on span "Today" at bounding box center [561, 93] width 48 height 30
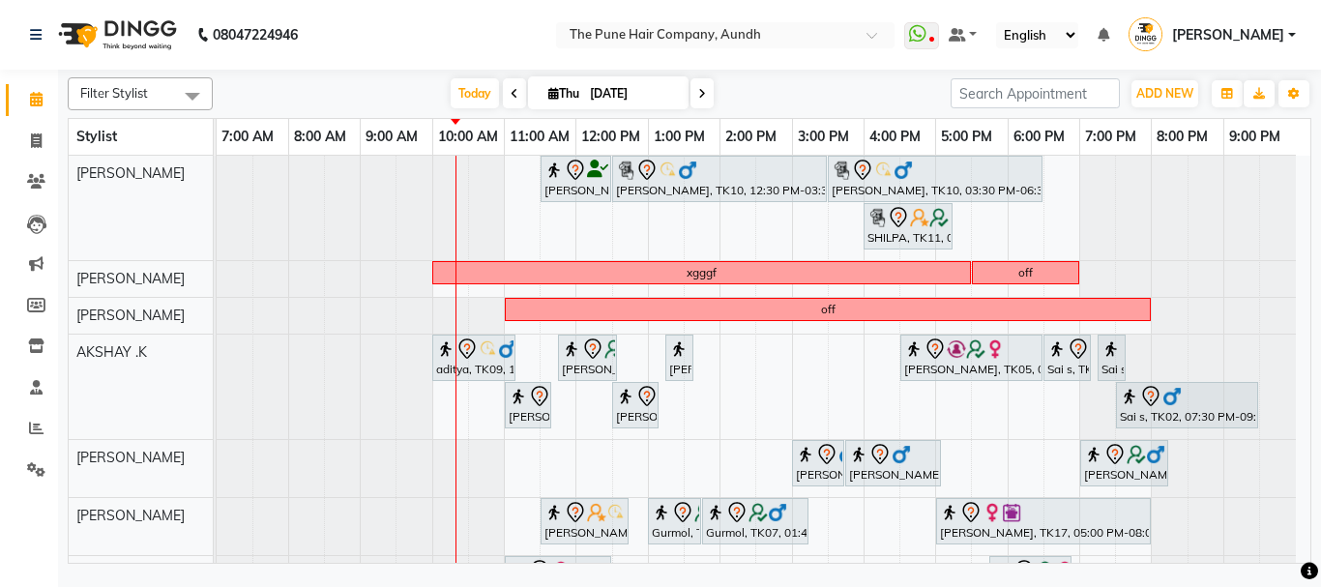
click at [510, 88] on icon at bounding box center [514, 94] width 8 height 12
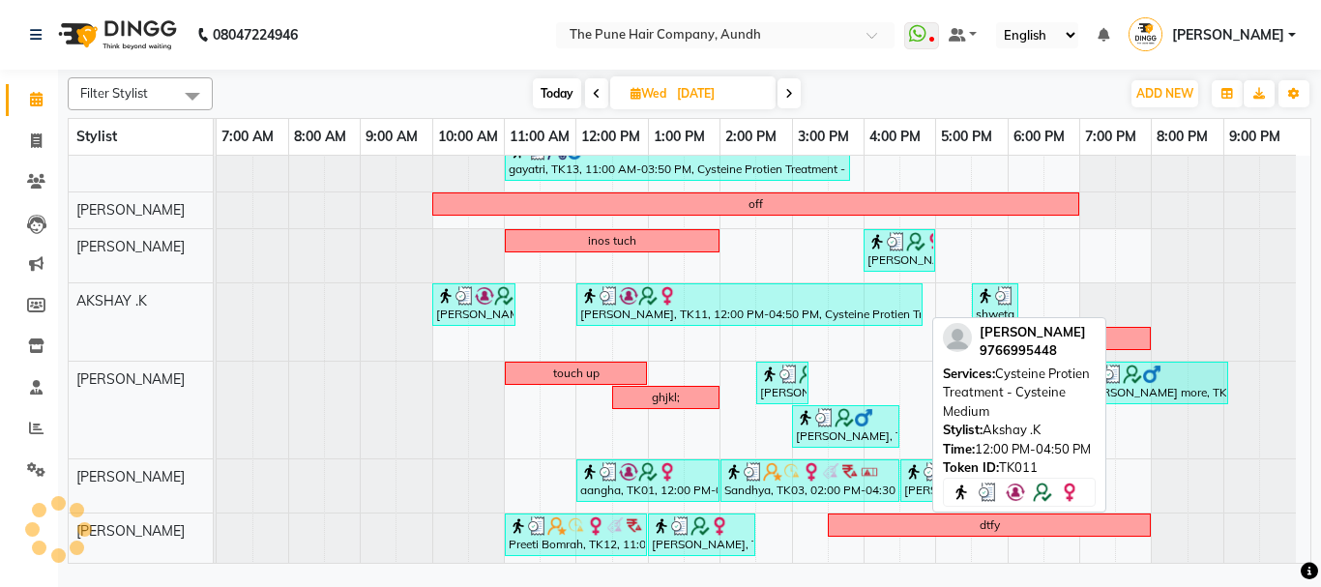
scroll to position [0, 0]
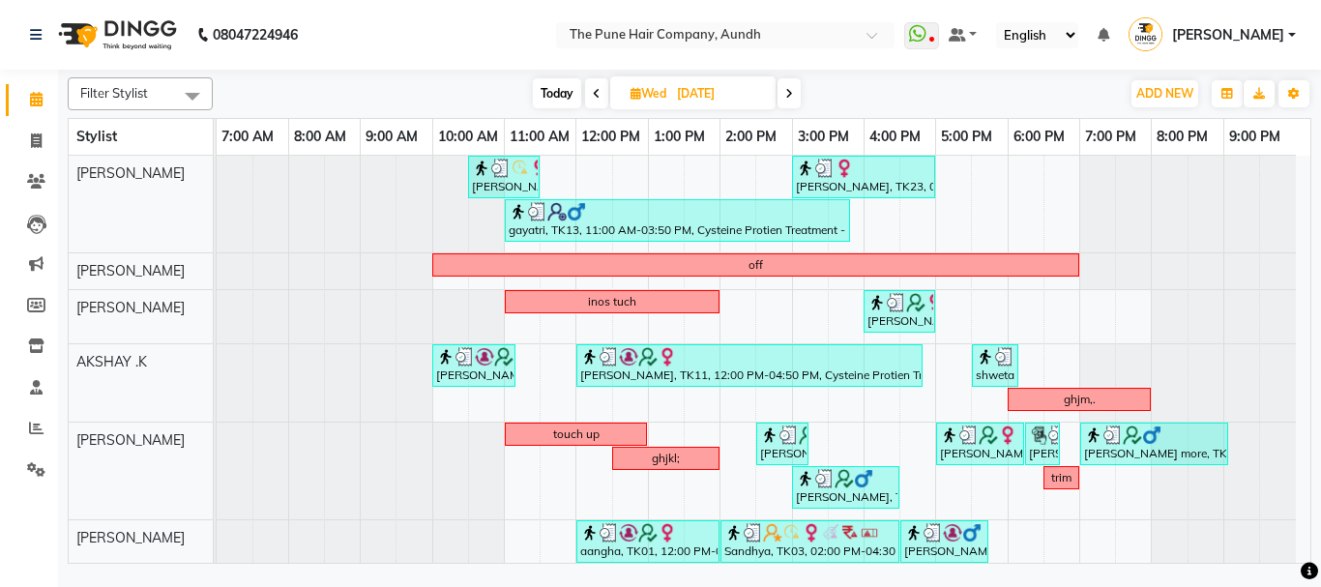
click at [789, 85] on span at bounding box center [788, 93] width 23 height 30
type input "[DATE]"
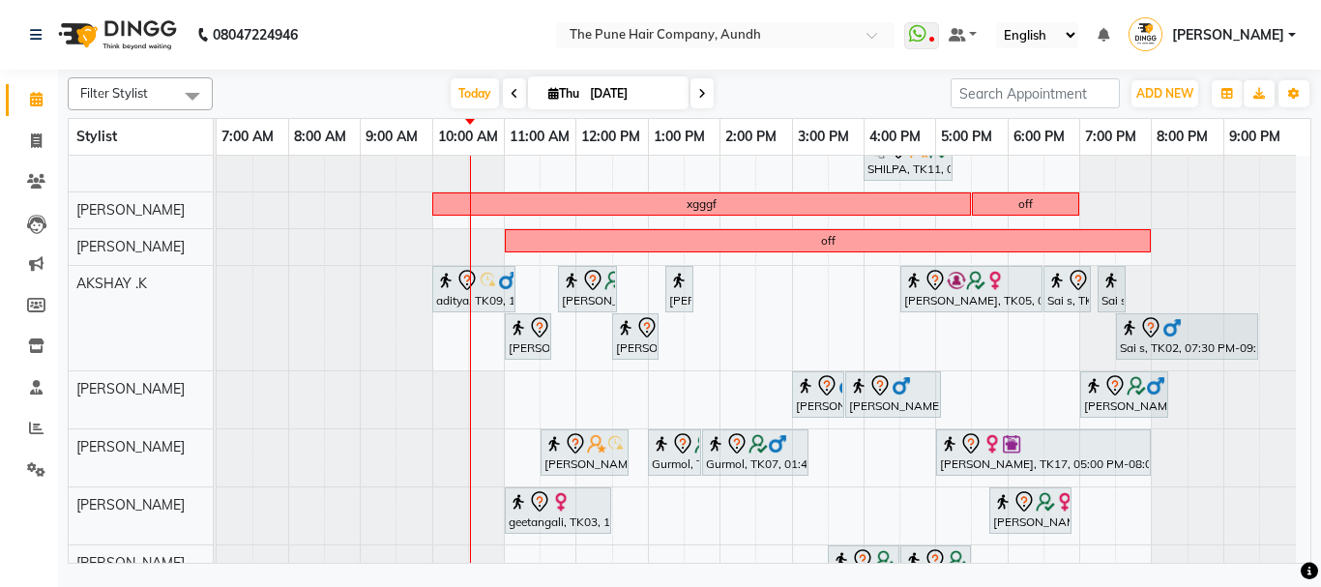
scroll to position [261, 0]
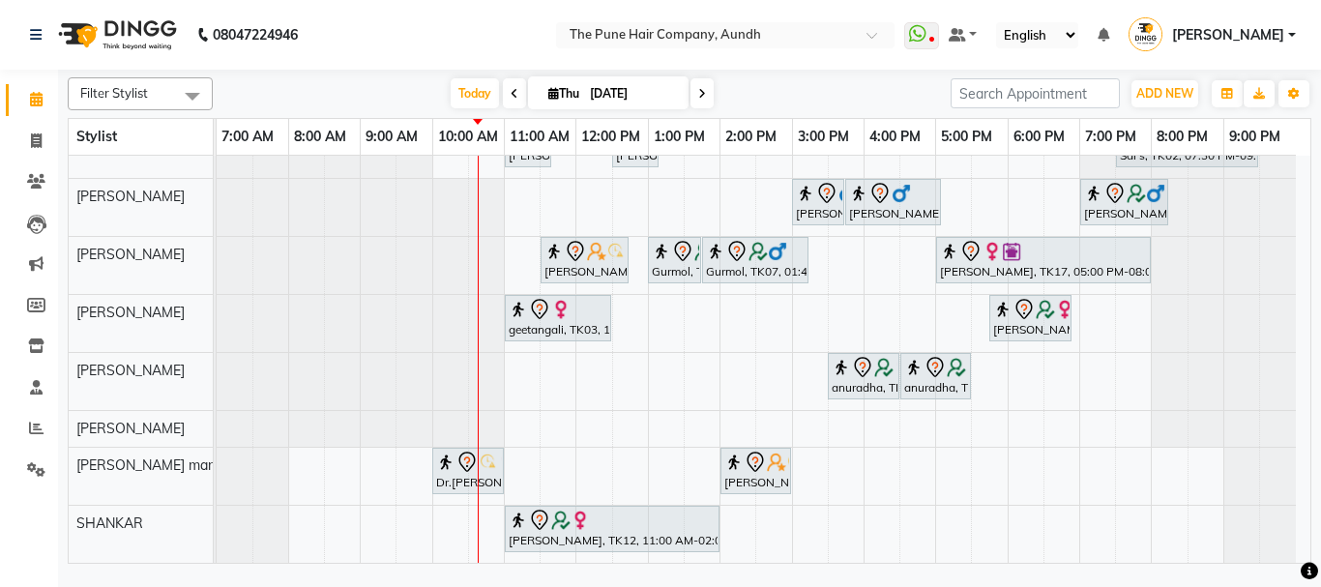
click at [766, 81] on div "Today Thu 04-09-2025" at bounding box center [581, 93] width 718 height 29
click at [560, 465] on div "Trupti Sathe, TK04, 11:30 AM-12:30 PM, Cut Female ( Top Stylist ) Gopi Rawat, T…" at bounding box center [763, 229] width 1093 height 668
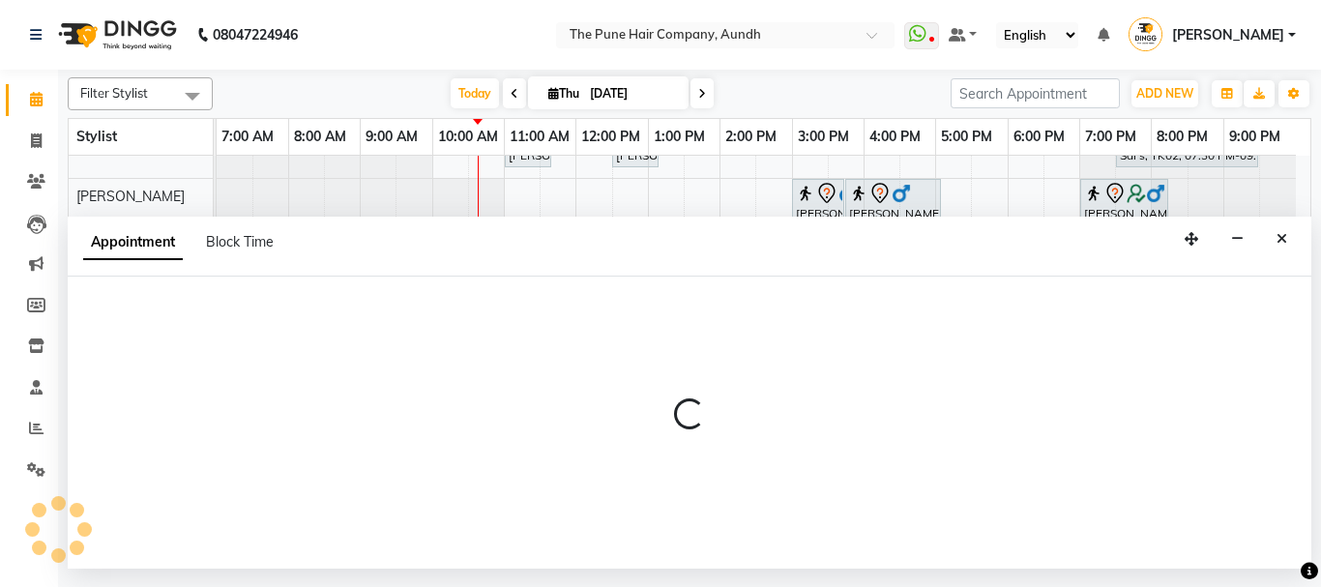
select select "78334"
select select "tentative"
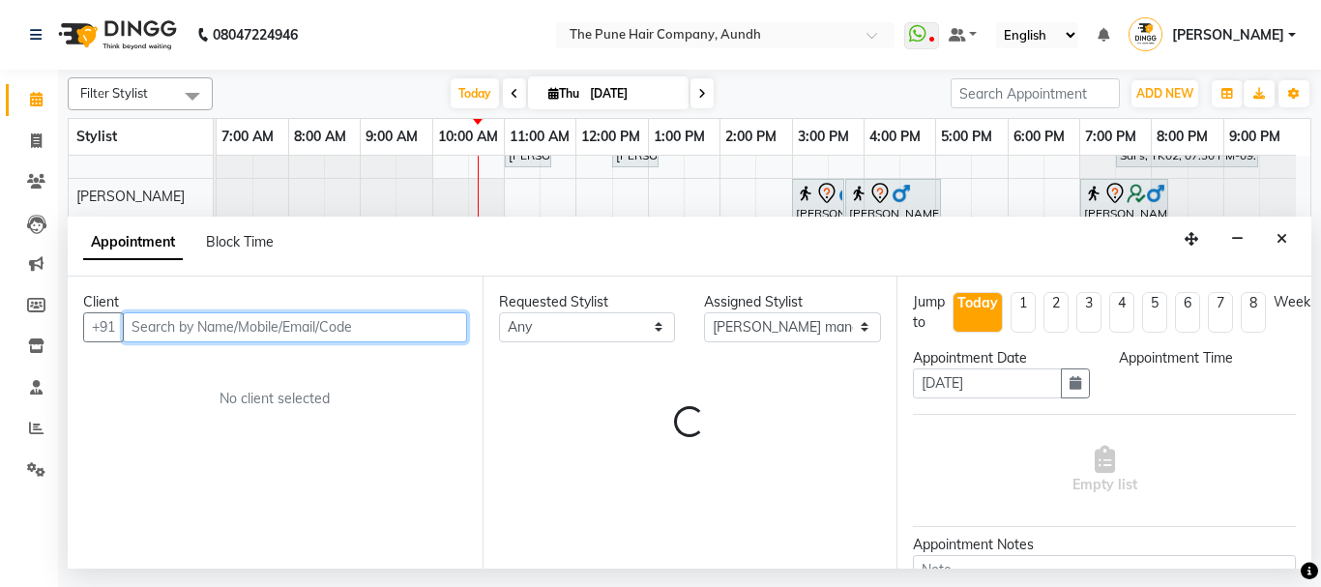
select select "690"
click at [234, 325] on input "text" at bounding box center [295, 327] width 344 height 30
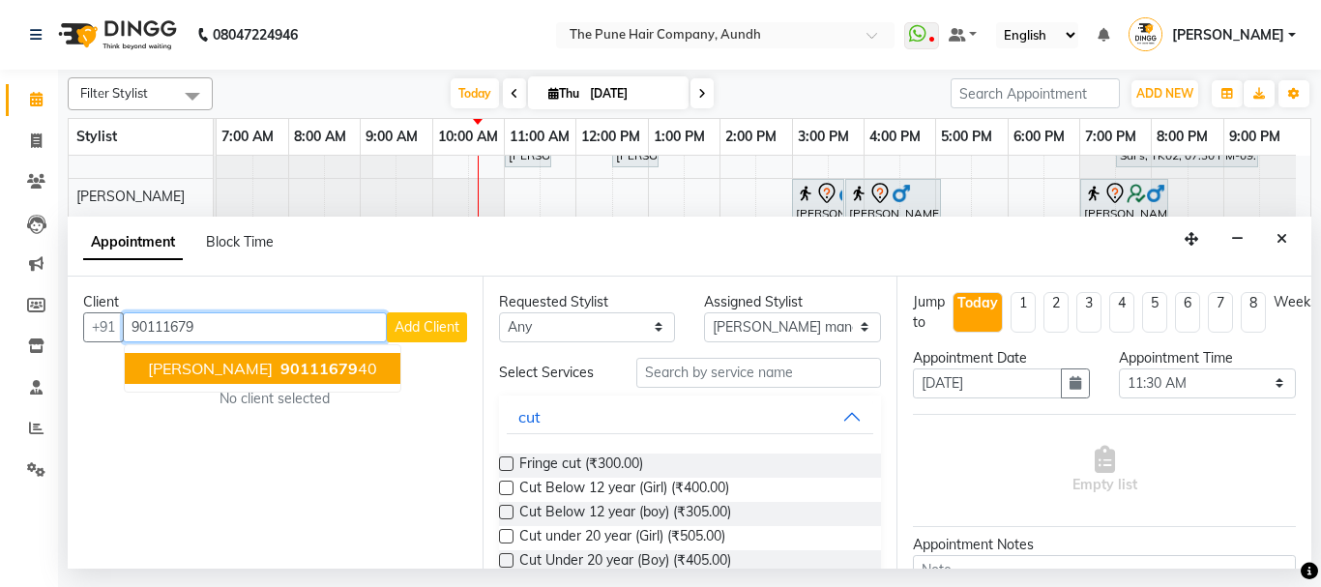
click at [229, 373] on span "[PERSON_NAME]" at bounding box center [210, 368] width 125 height 19
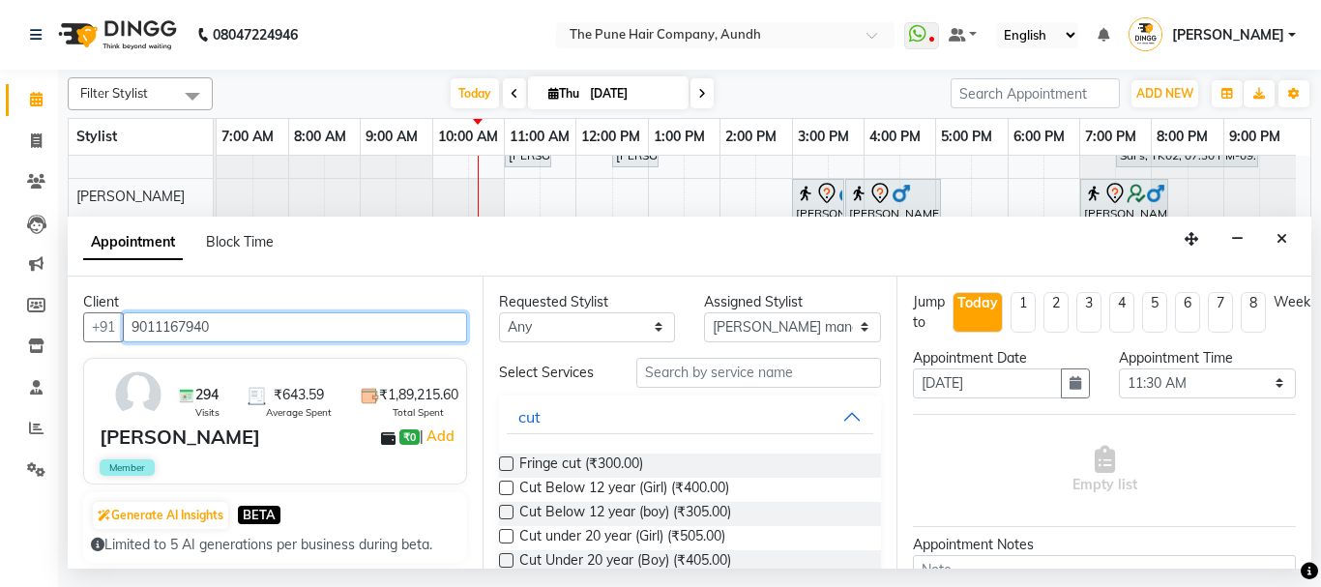
type input "9011167940"
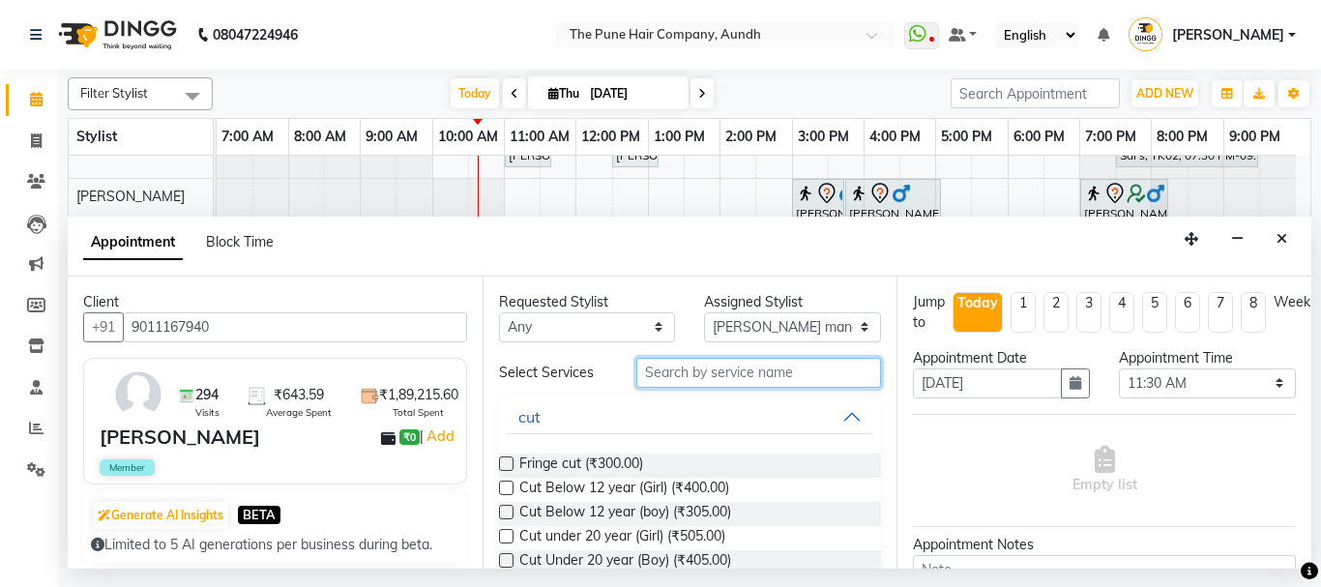
click at [717, 367] on input "text" at bounding box center [759, 373] width 246 height 30
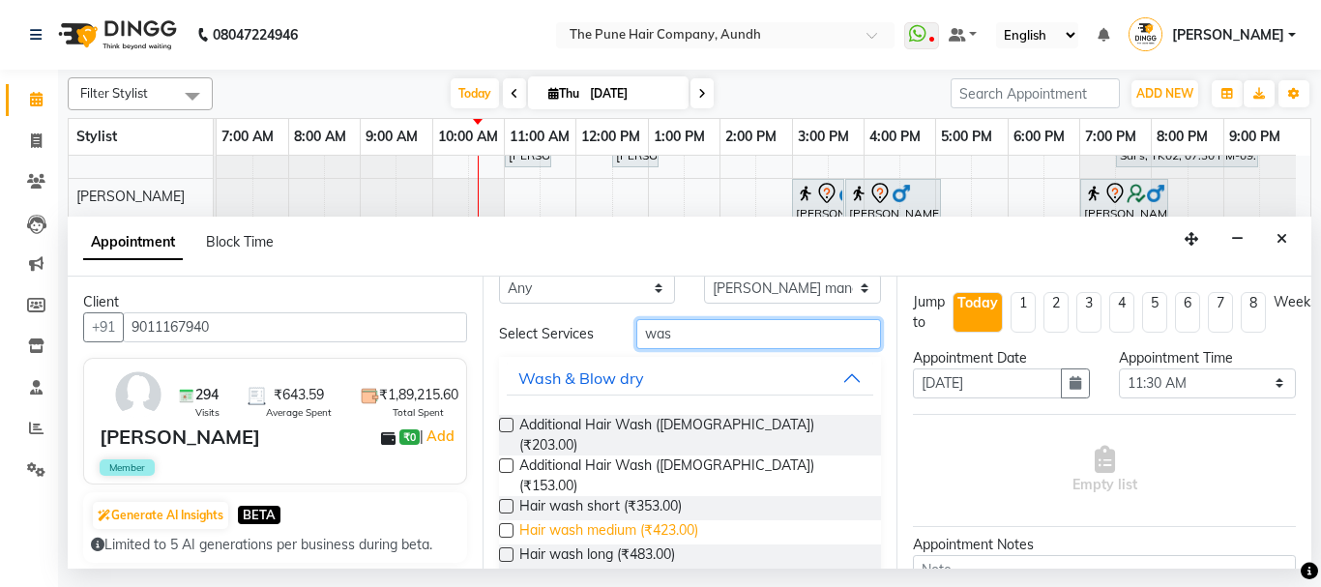
scroll to position [97, 0]
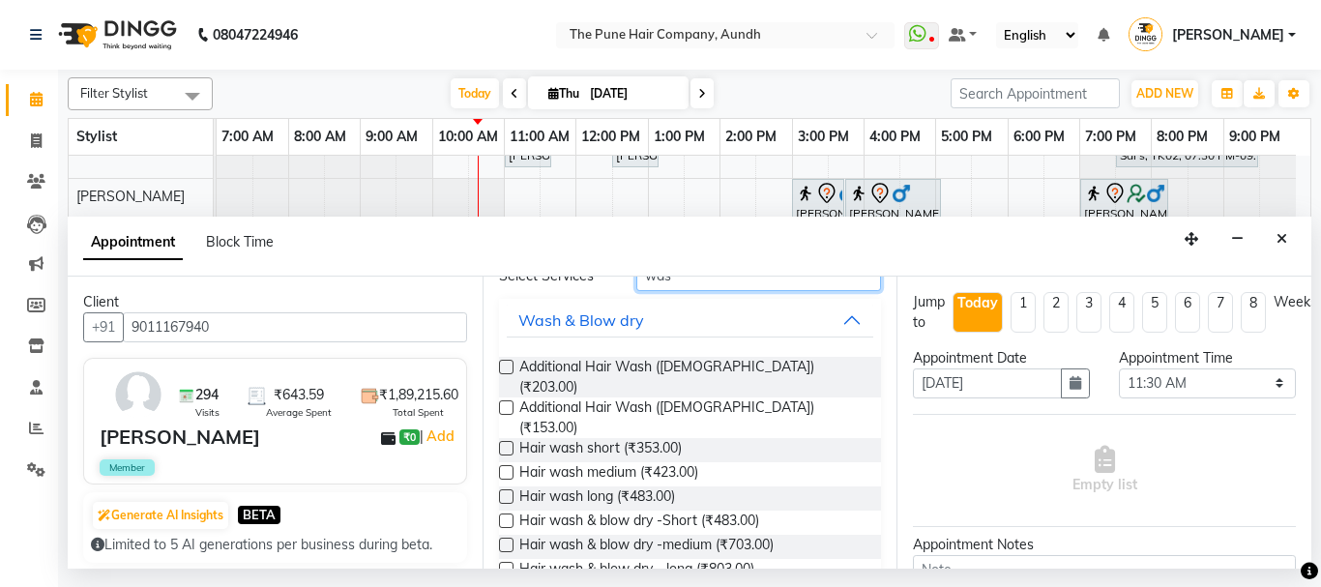
type input "was"
click at [505, 489] on label at bounding box center [506, 496] width 15 height 15
click at [505, 492] on input "checkbox" at bounding box center [505, 498] width 13 height 13
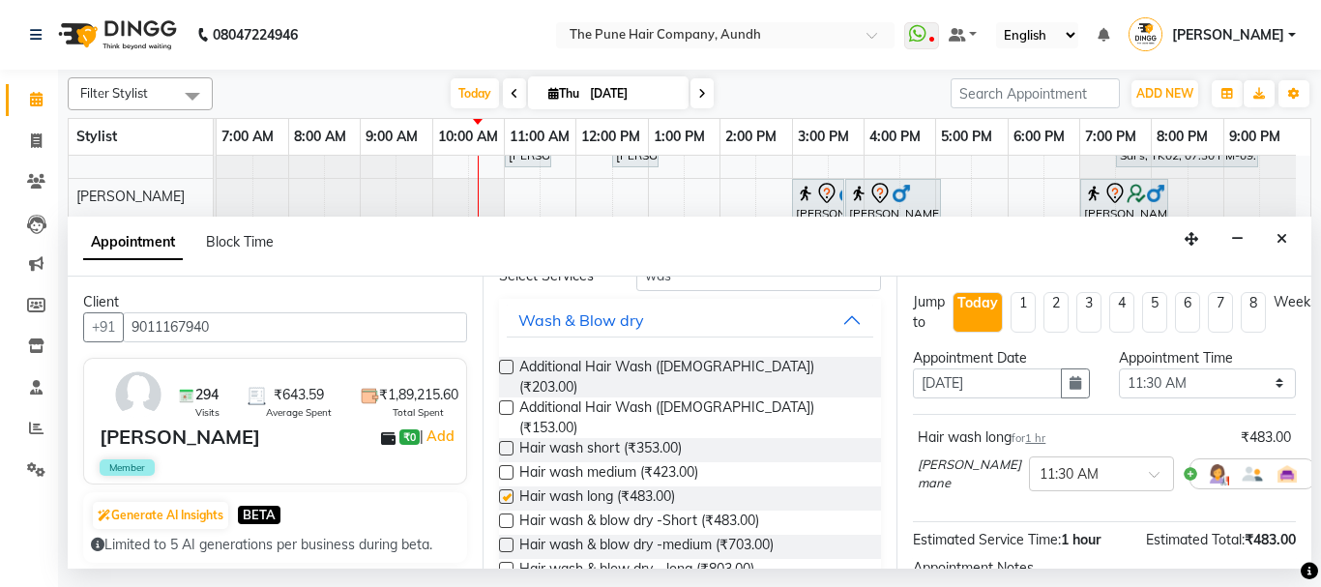
checkbox input "false"
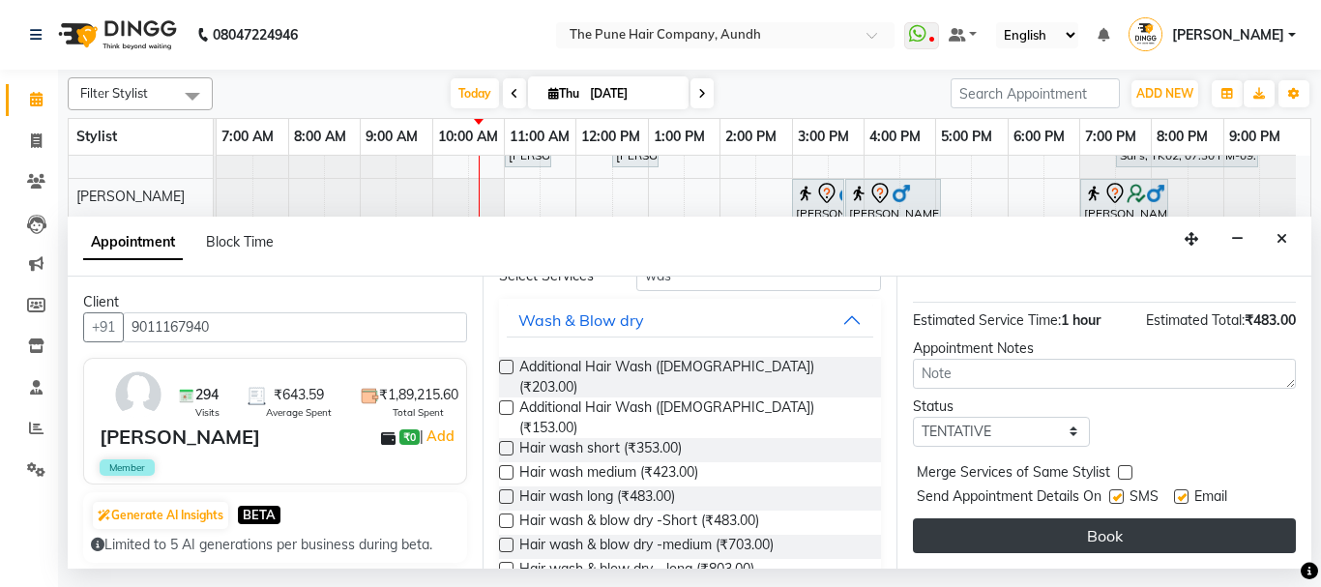
click at [1149, 519] on button "Book" at bounding box center [1104, 535] width 383 height 35
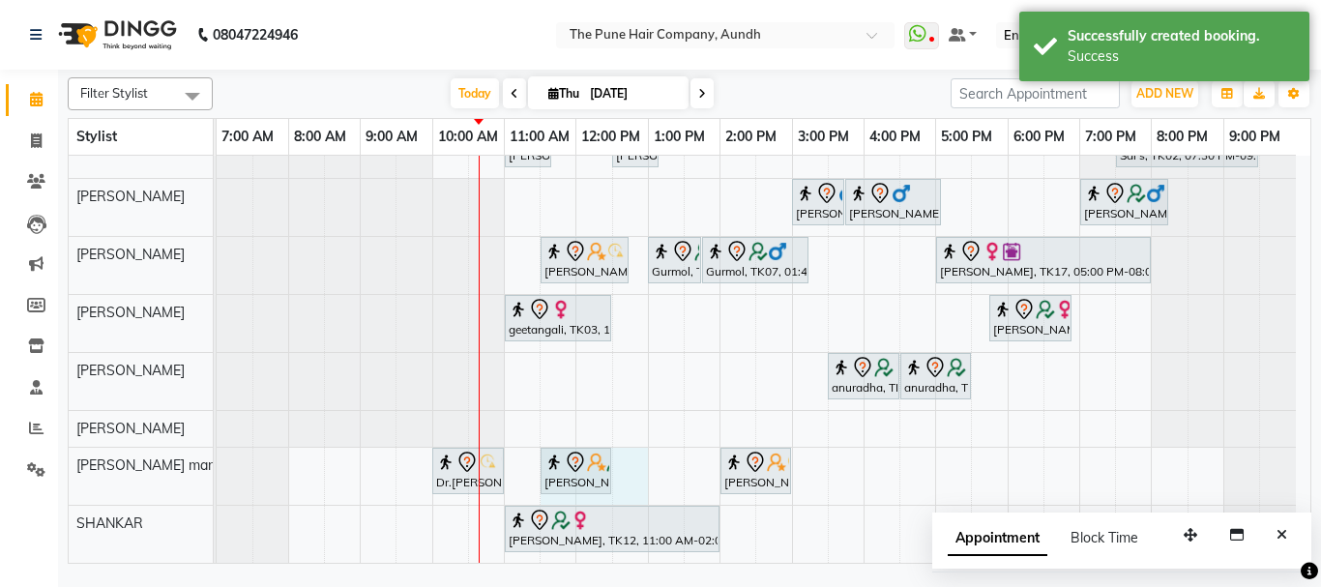
drag, startPoint x: 547, startPoint y: 500, endPoint x: 613, endPoint y: 501, distance: 65.7
click at [616, 501] on div "Trupti Sathe, TK04, 11:30 AM-12:30 PM, Cut Female ( Top Stylist ) Gopi Rawat, T…" at bounding box center [763, 229] width 1093 height 668
select select "78334"
select select "tentative"
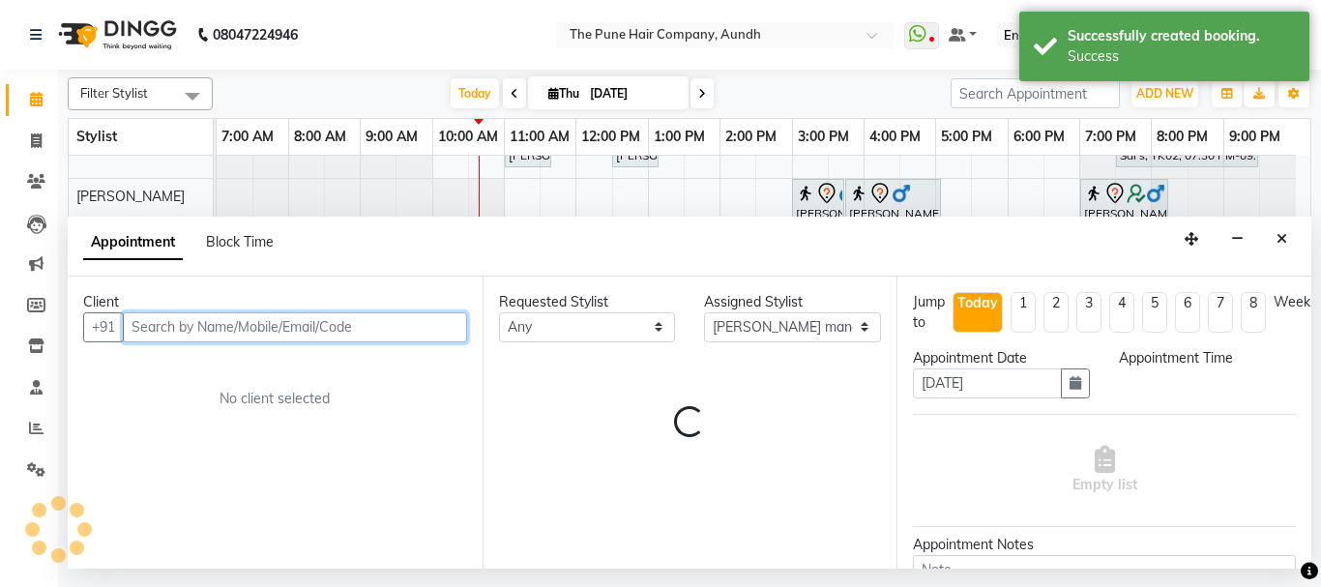
select select "690"
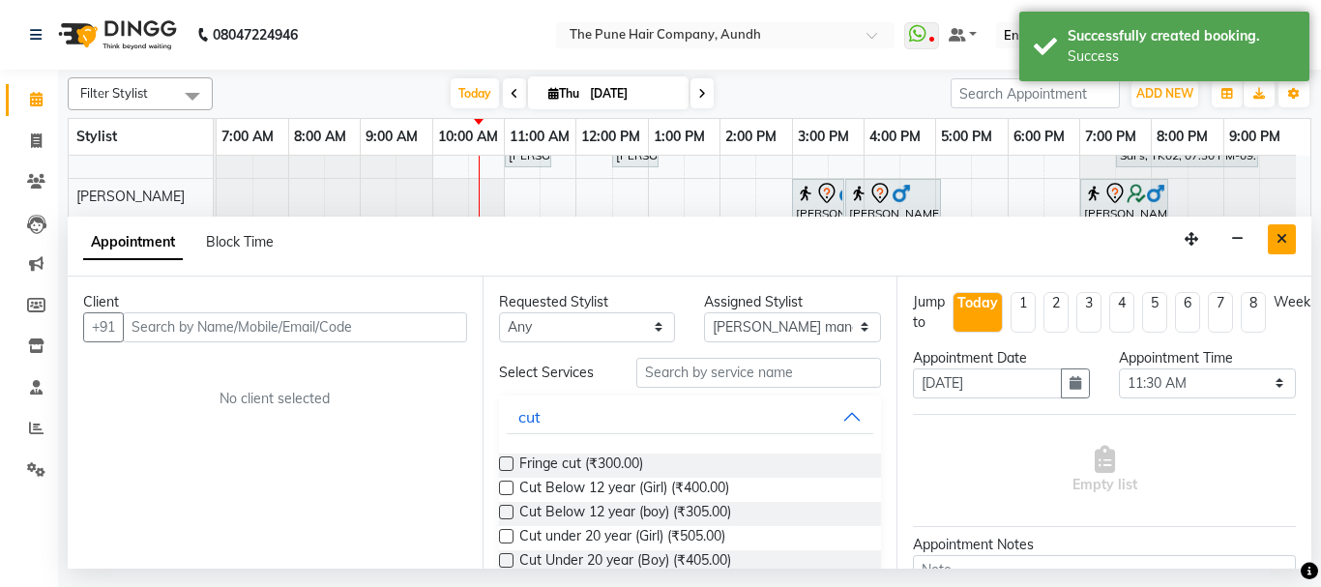
click at [1278, 244] on icon "Close" at bounding box center [1281, 239] width 11 height 14
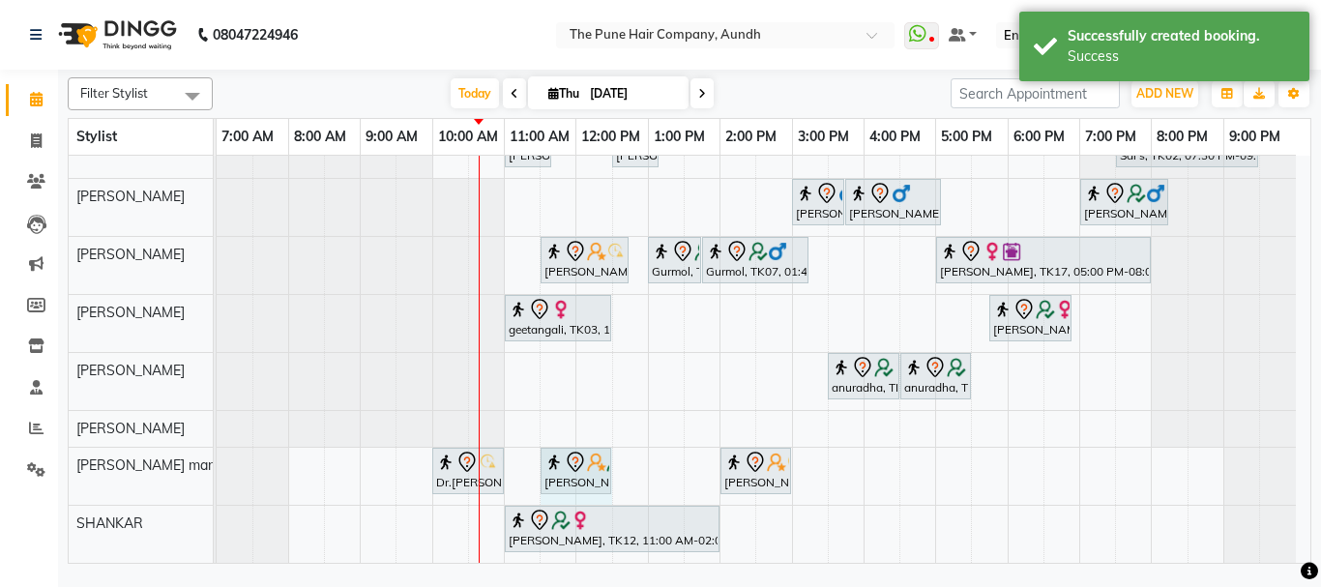
drag, startPoint x: 544, startPoint y: 497, endPoint x: 593, endPoint y: 497, distance: 48.3
click at [593, 497] on div "Trupti Sathe, TK04, 11:30 AM-12:30 PM, Cut Female ( Top Stylist ) Gopi Rawat, T…" at bounding box center [763, 229] width 1093 height 668
select select "78334"
select select "tentative"
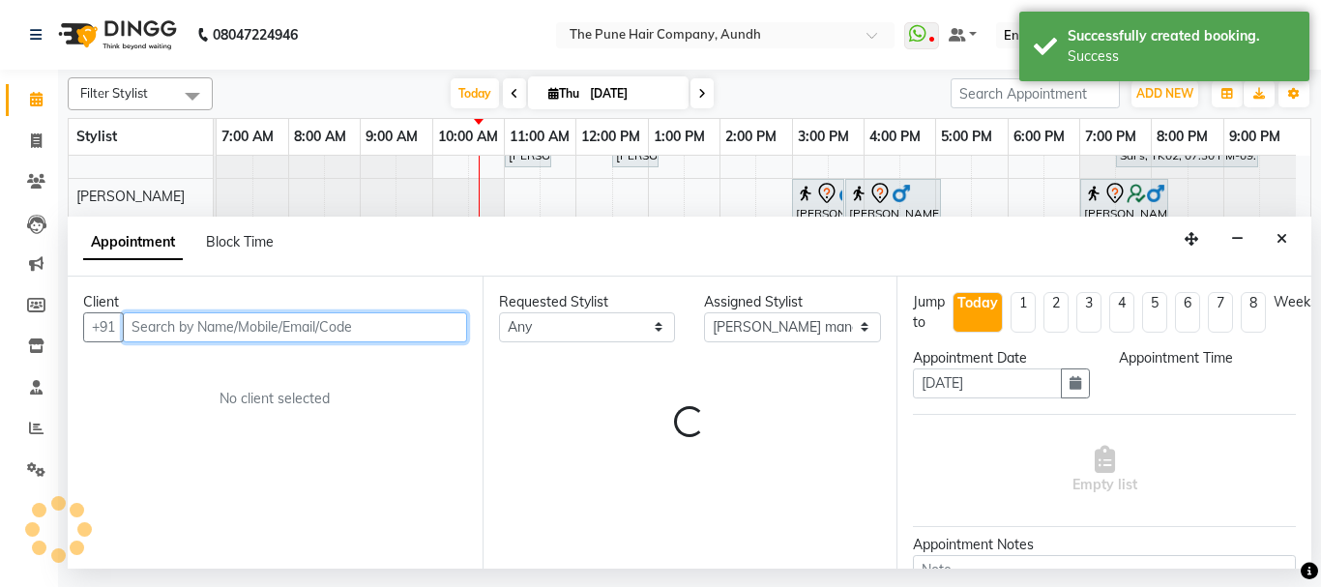
select select "690"
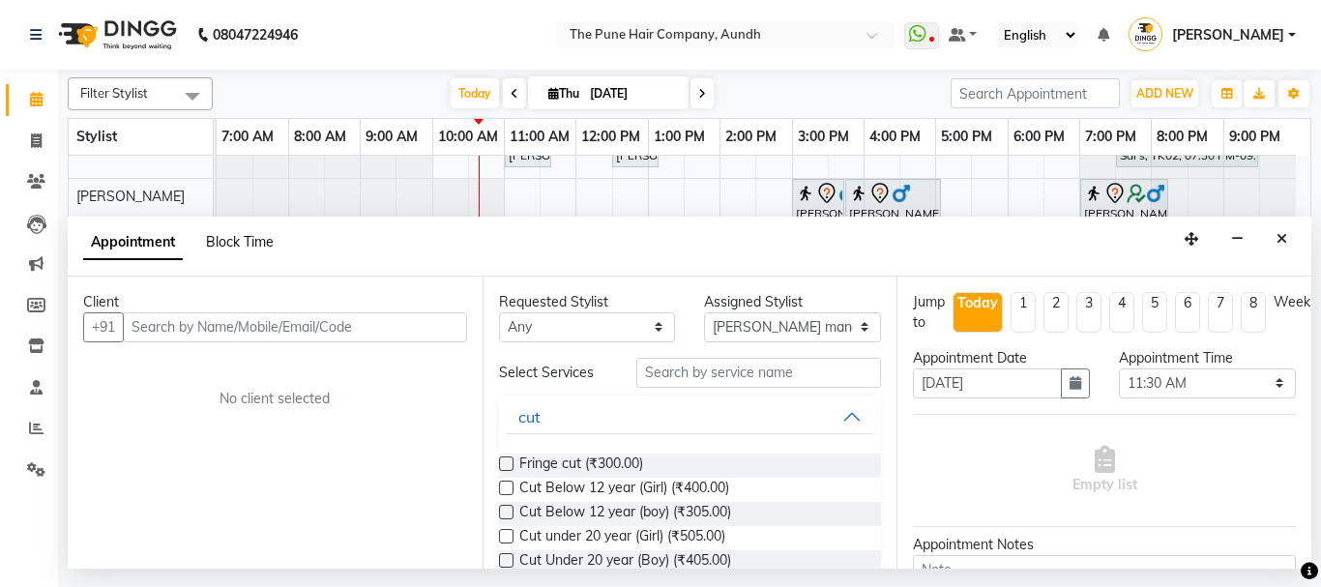
click at [244, 244] on span "Block Time" at bounding box center [240, 241] width 68 height 17
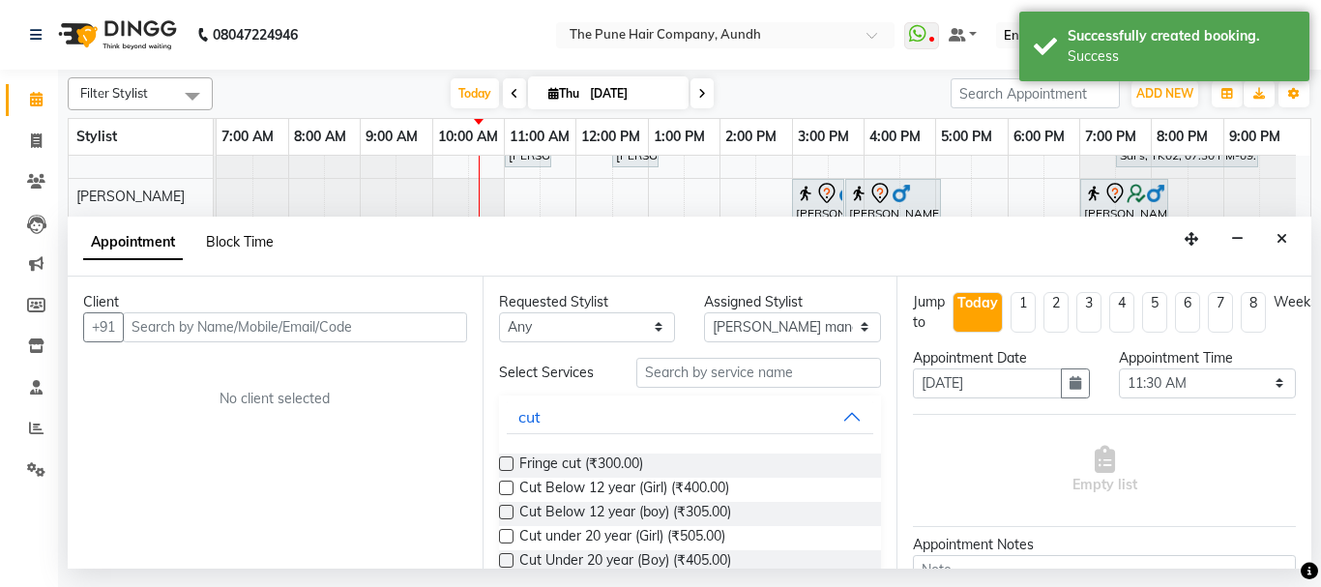
select select "78334"
select select "690"
select select "750"
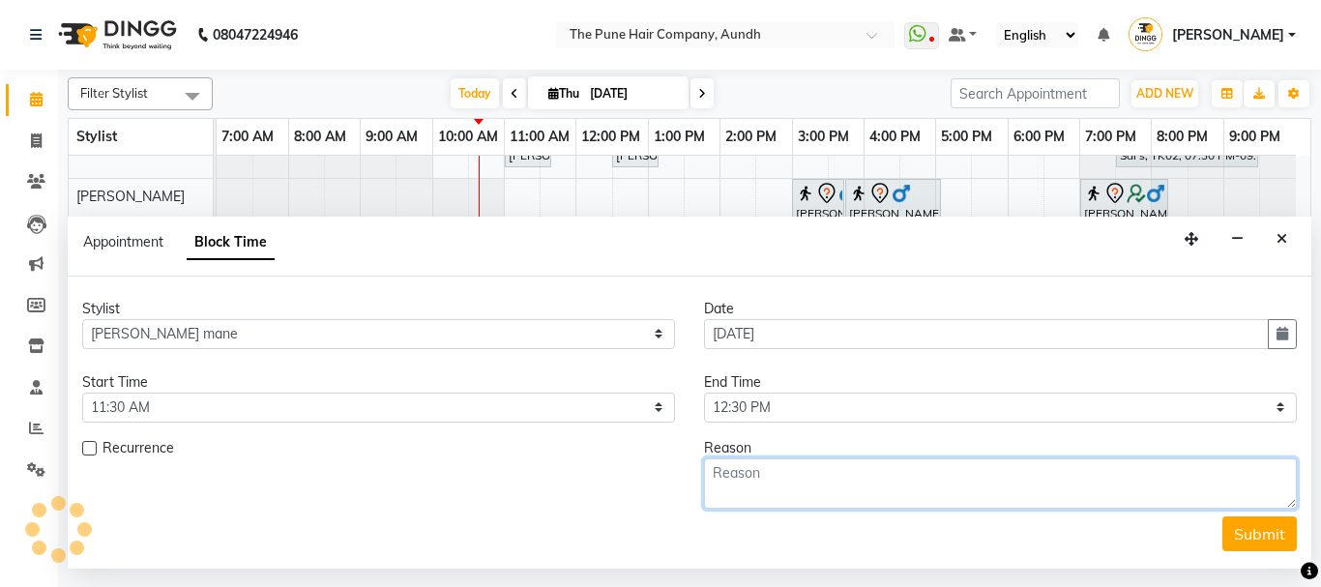
click at [798, 481] on textarea at bounding box center [1000, 483] width 593 height 50
type textarea "new salon"
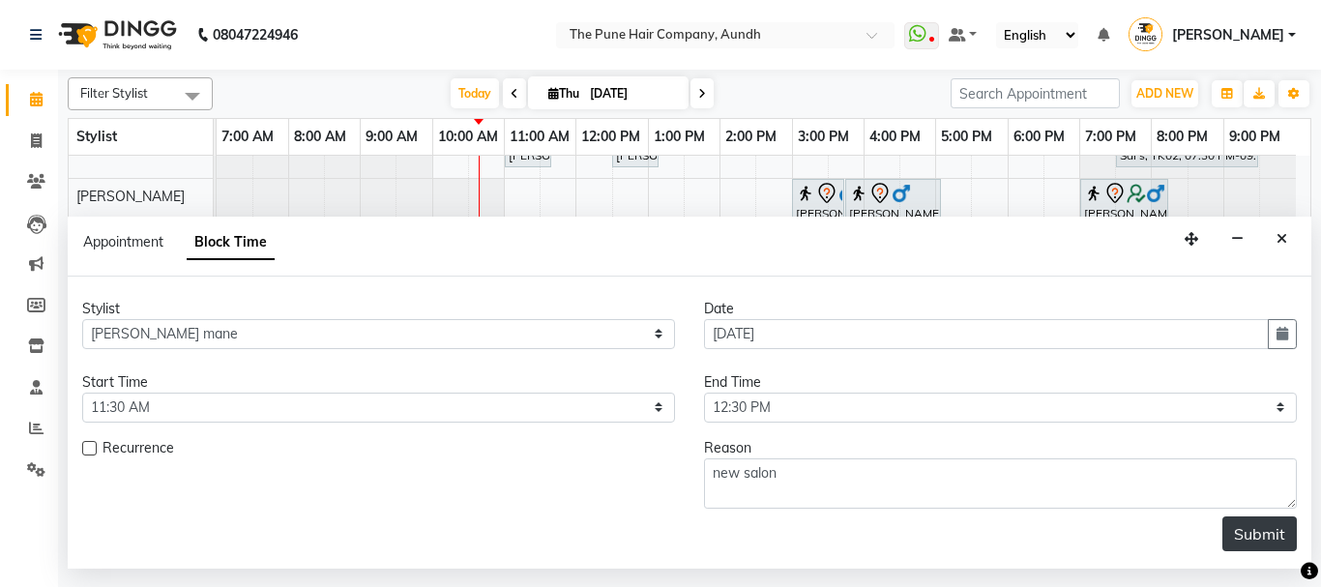
click at [1272, 536] on button "Submit" at bounding box center [1259, 533] width 74 height 35
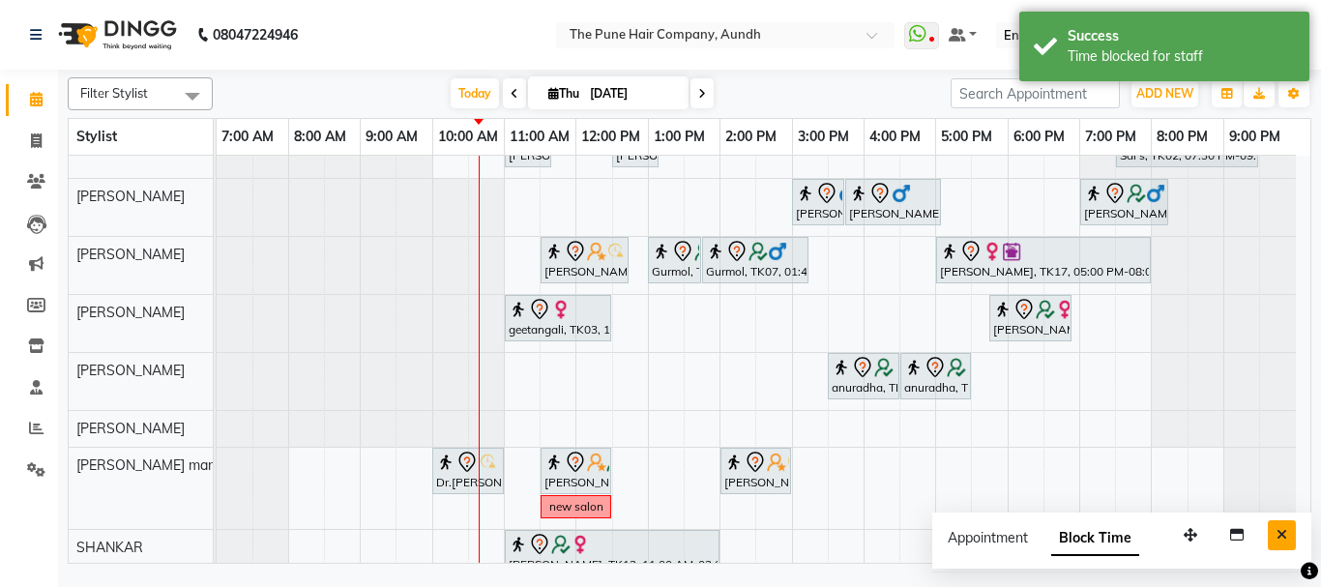
click at [1283, 530] on icon "Close" at bounding box center [1281, 535] width 11 height 14
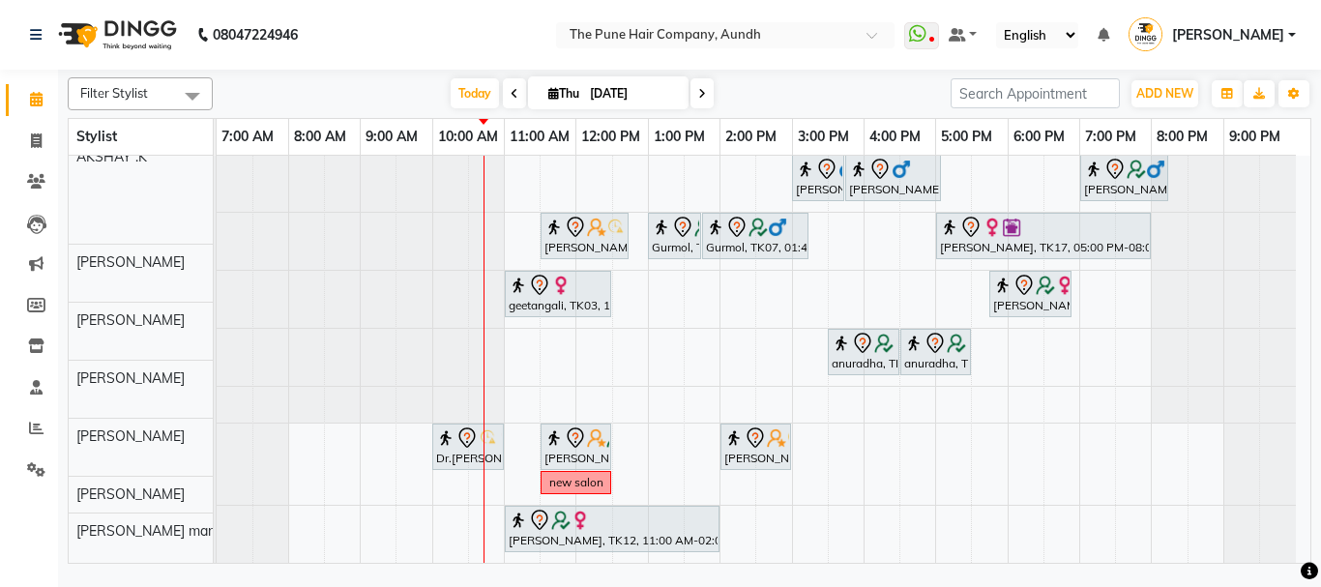
scroll to position [285, 0]
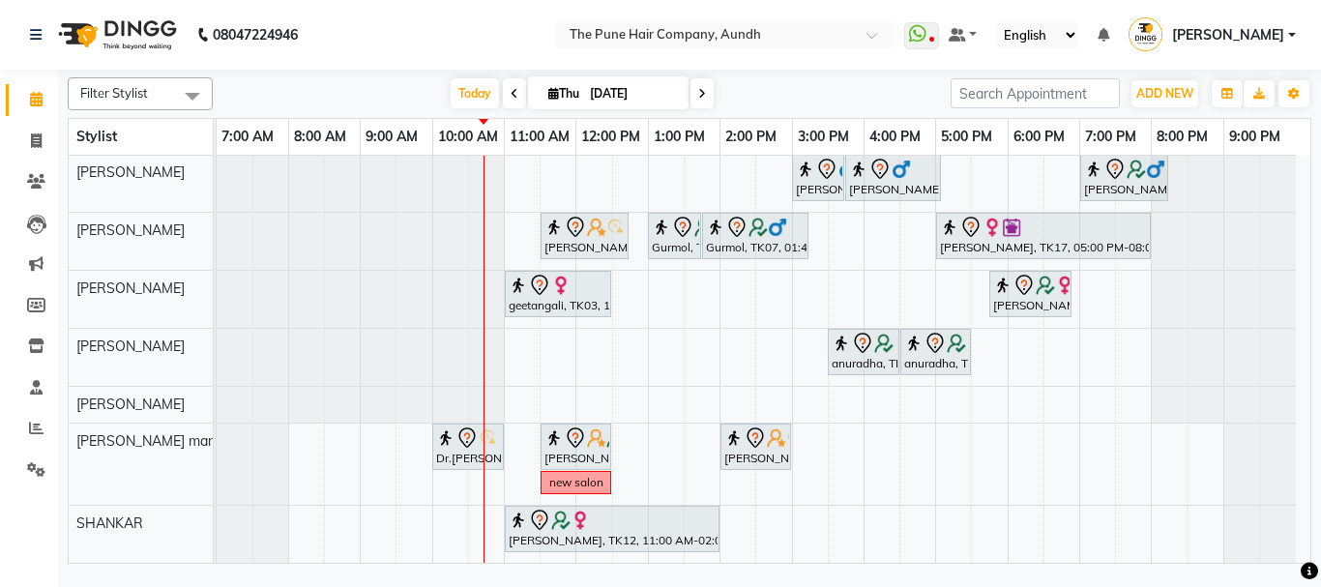
click at [698, 94] on icon at bounding box center [702, 94] width 8 height 12
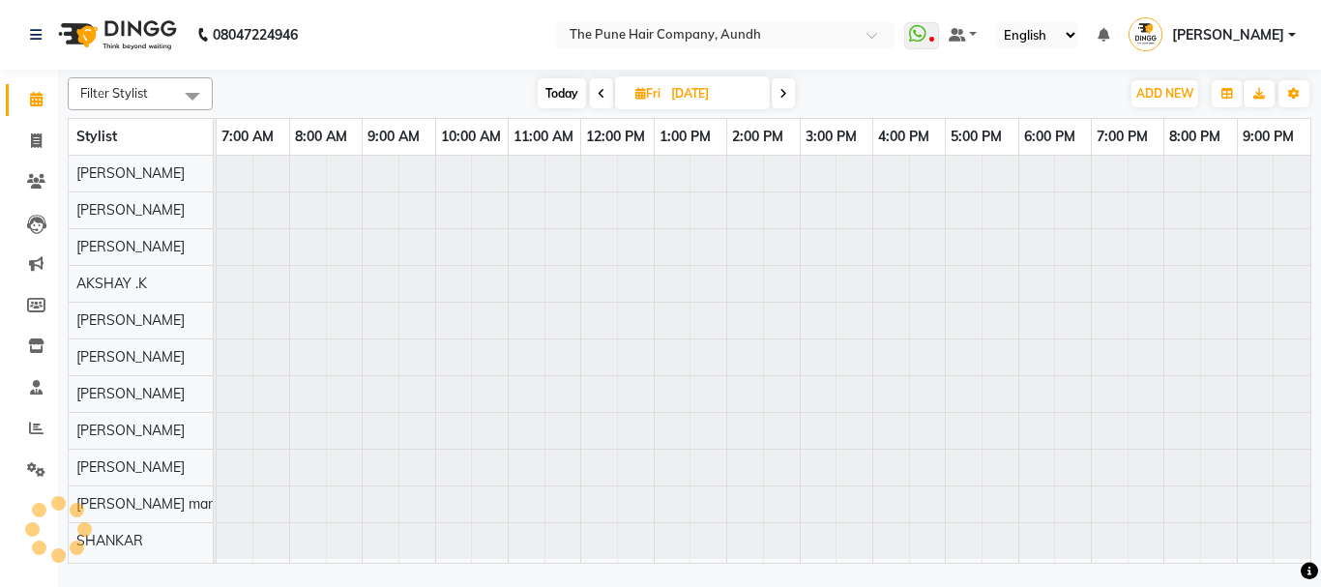
scroll to position [0, 0]
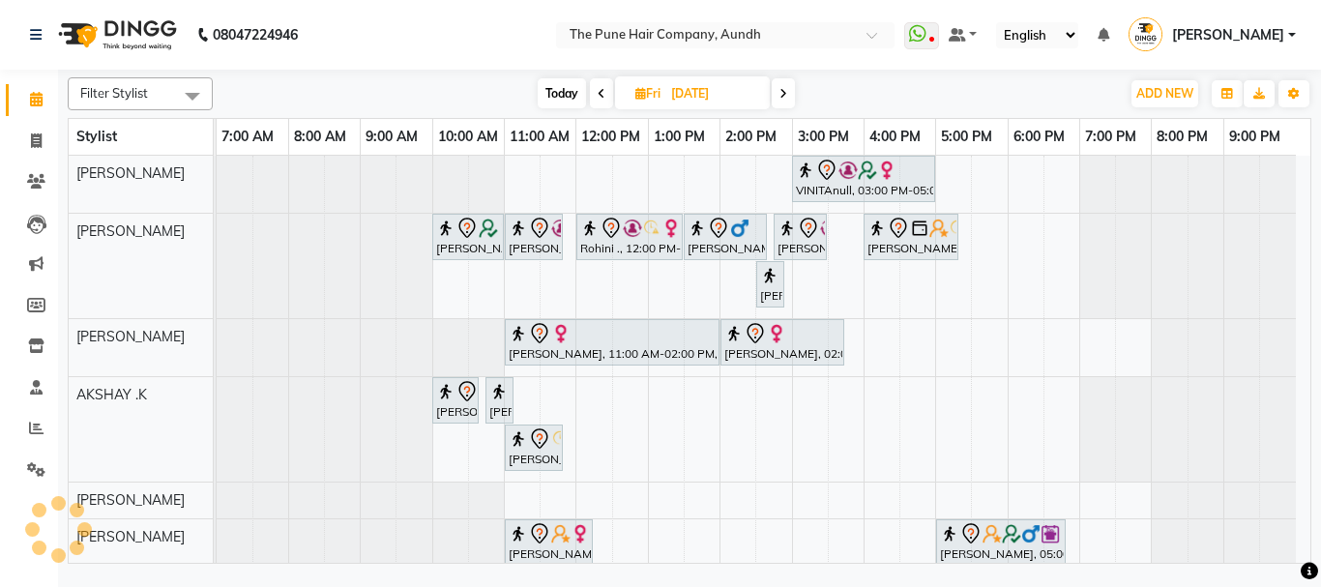
click at [785, 91] on icon at bounding box center [783, 94] width 8 height 12
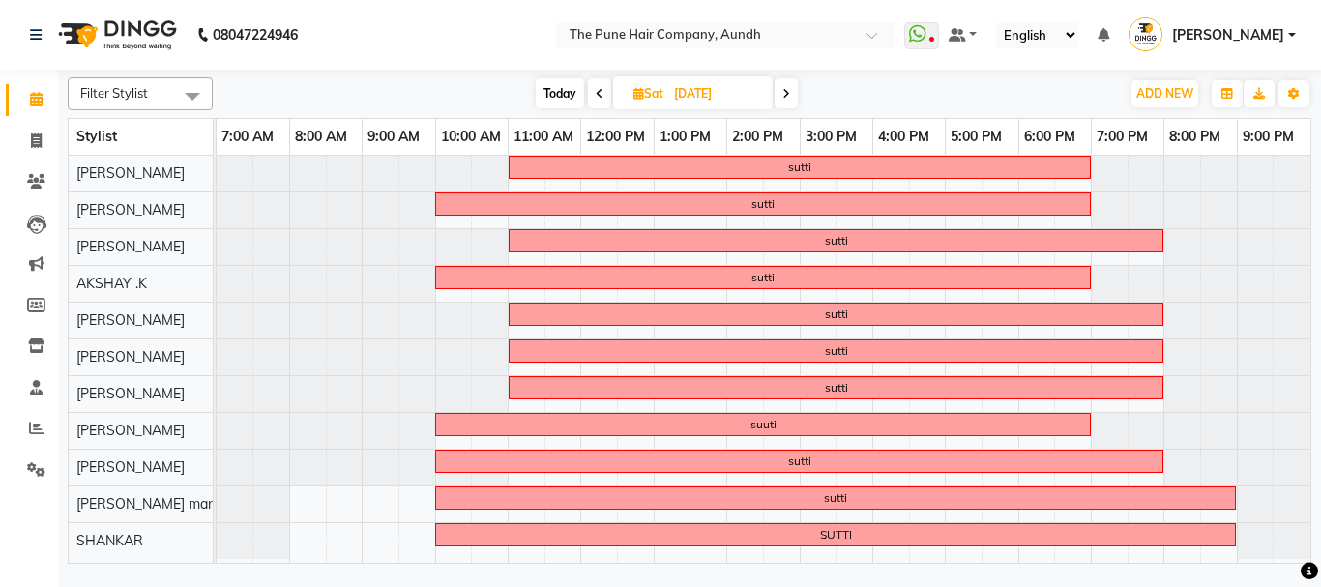
click at [783, 90] on icon at bounding box center [786, 94] width 8 height 12
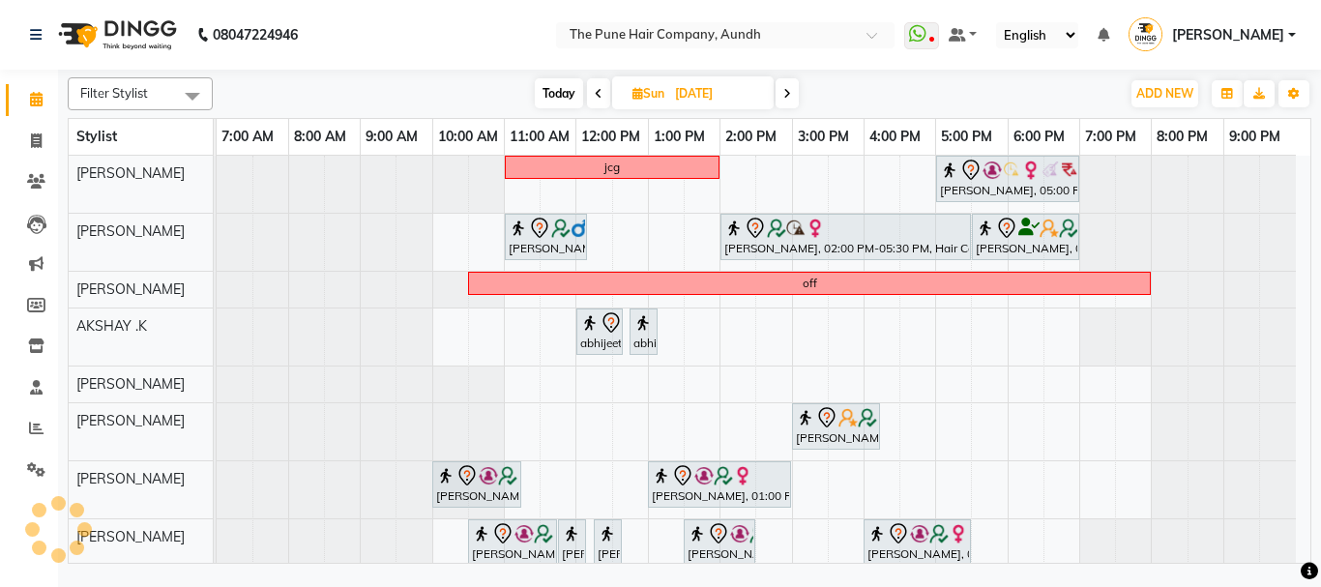
scroll to position [171, 0]
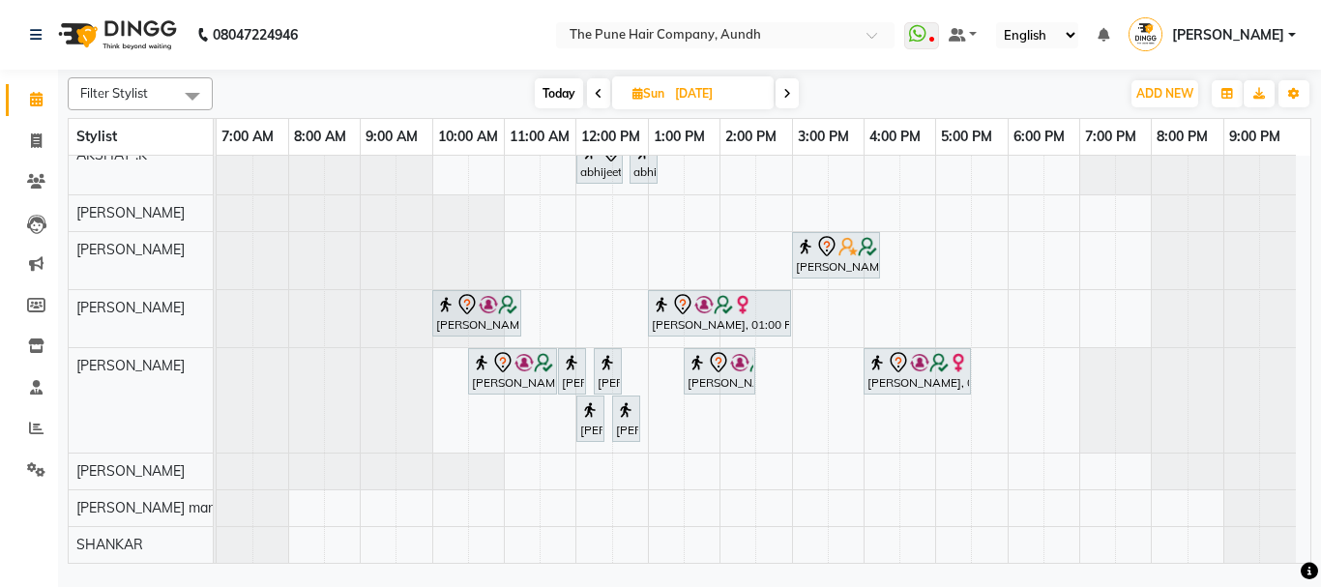
click at [549, 96] on span "Today" at bounding box center [559, 93] width 48 height 30
type input "[DATE]"
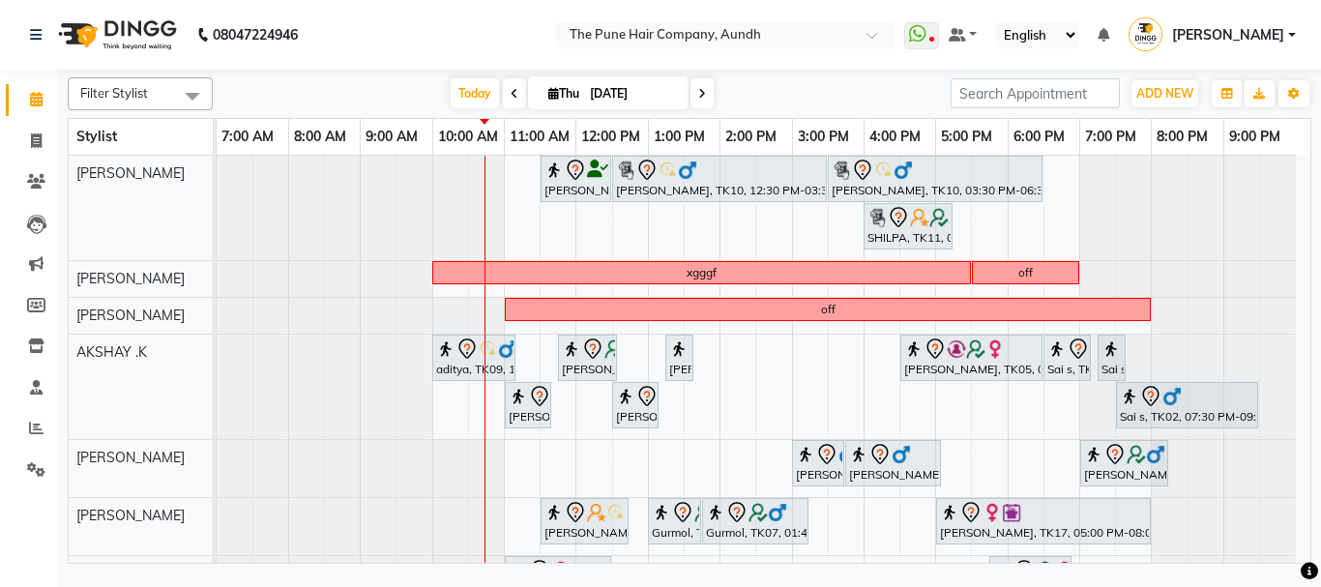
scroll to position [285, 0]
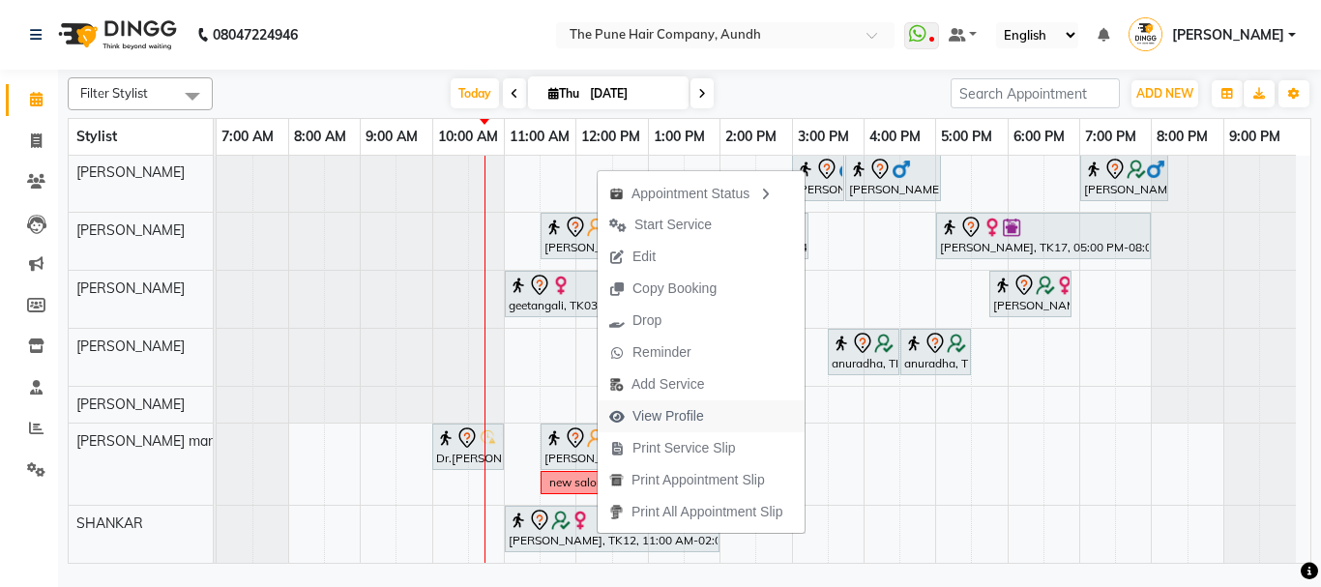
click at [657, 416] on span "View Profile" at bounding box center [668, 416] width 72 height 20
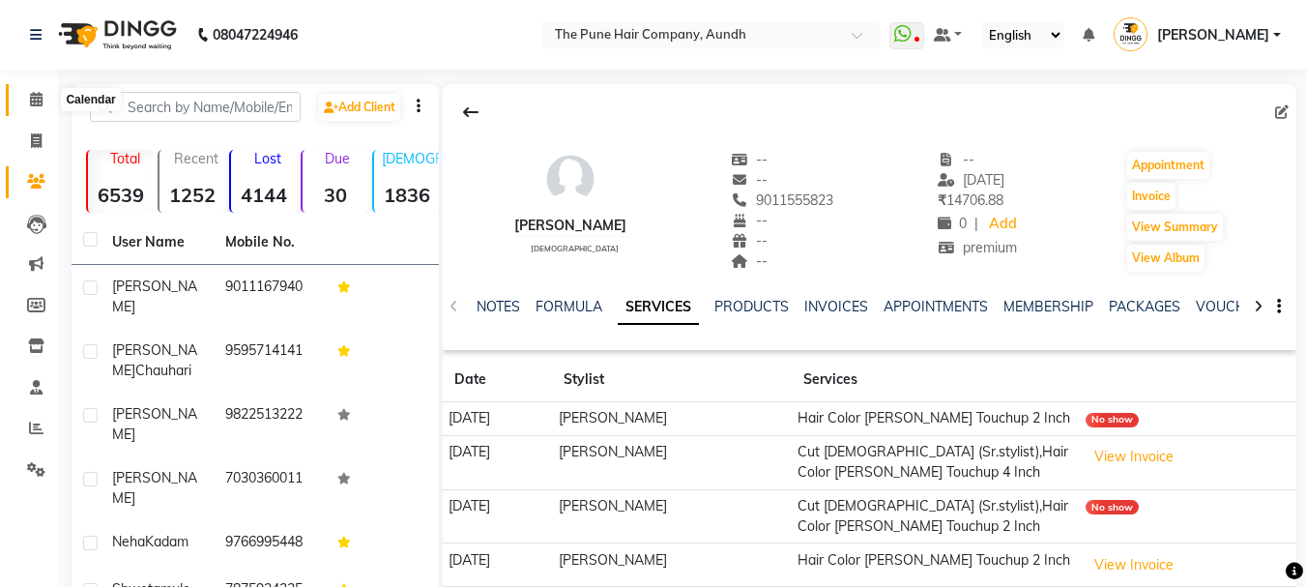
click at [42, 94] on icon at bounding box center [36, 99] width 13 height 15
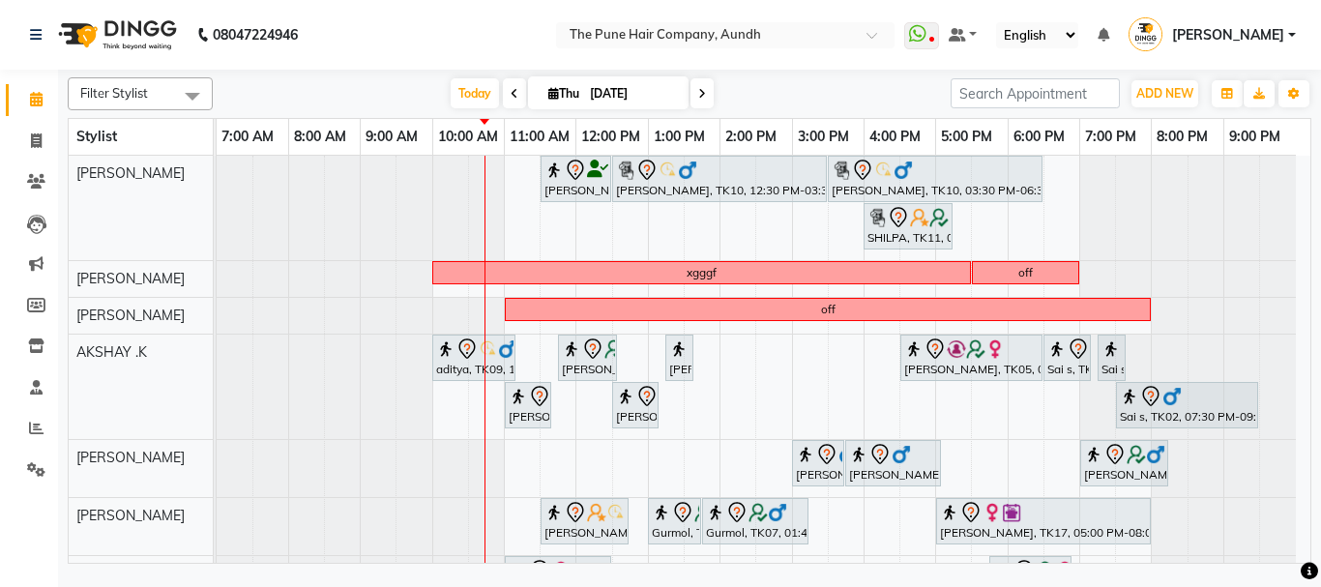
click at [701, 93] on icon at bounding box center [702, 94] width 8 height 12
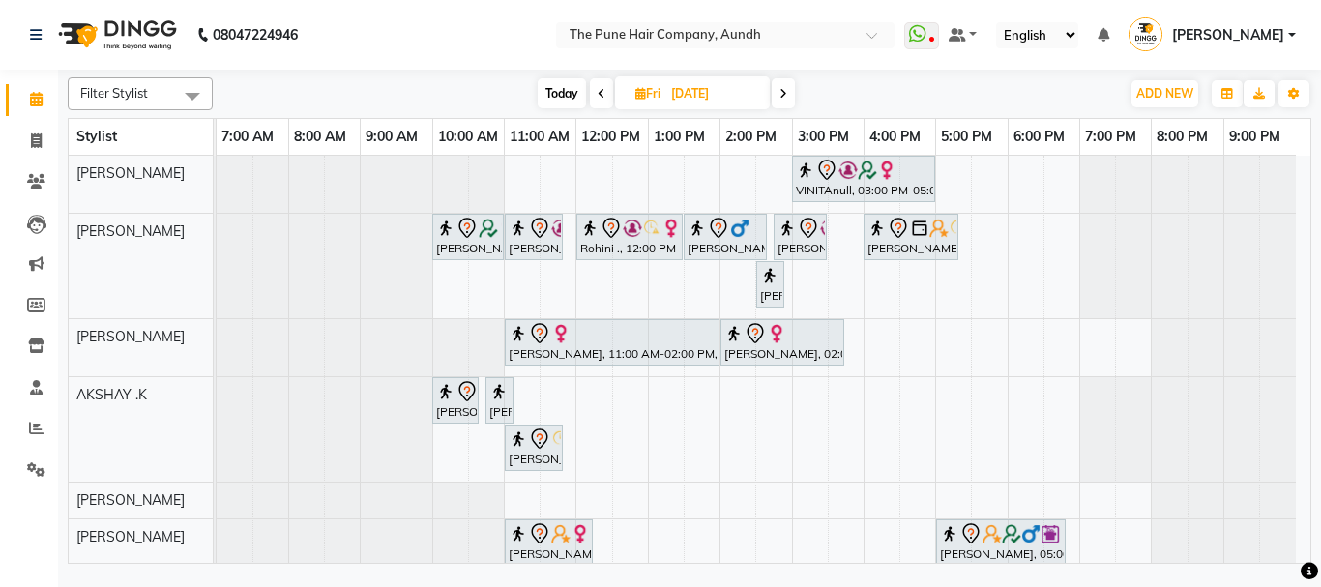
click at [788, 92] on span at bounding box center [782, 93] width 23 height 30
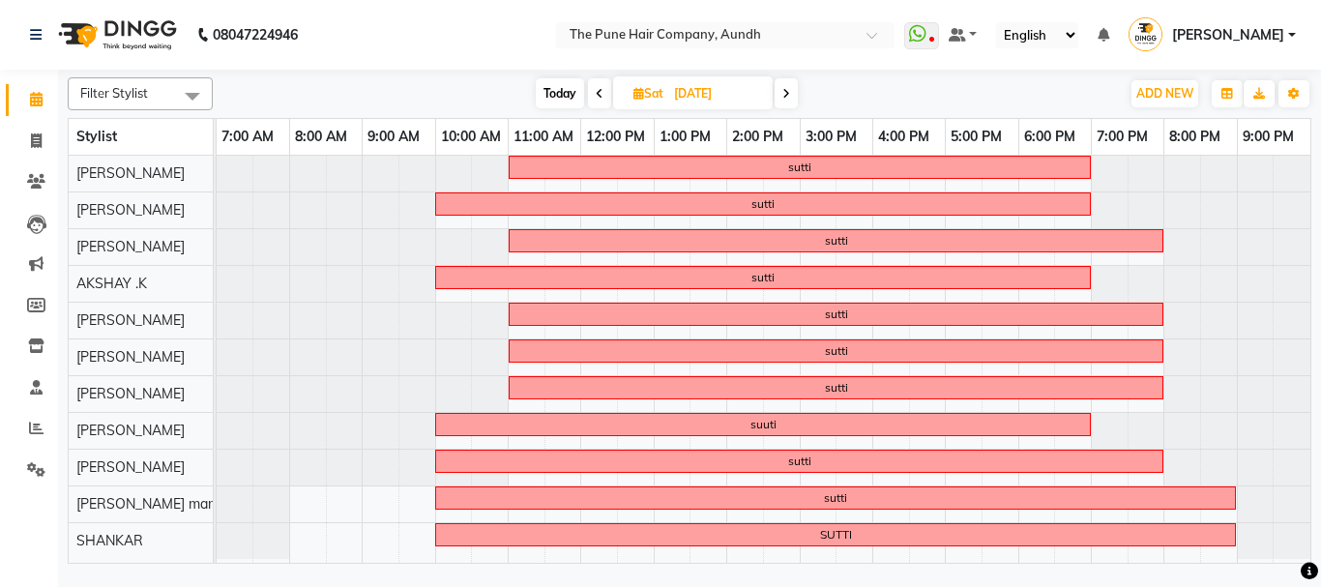
click at [788, 92] on icon at bounding box center [786, 94] width 8 height 12
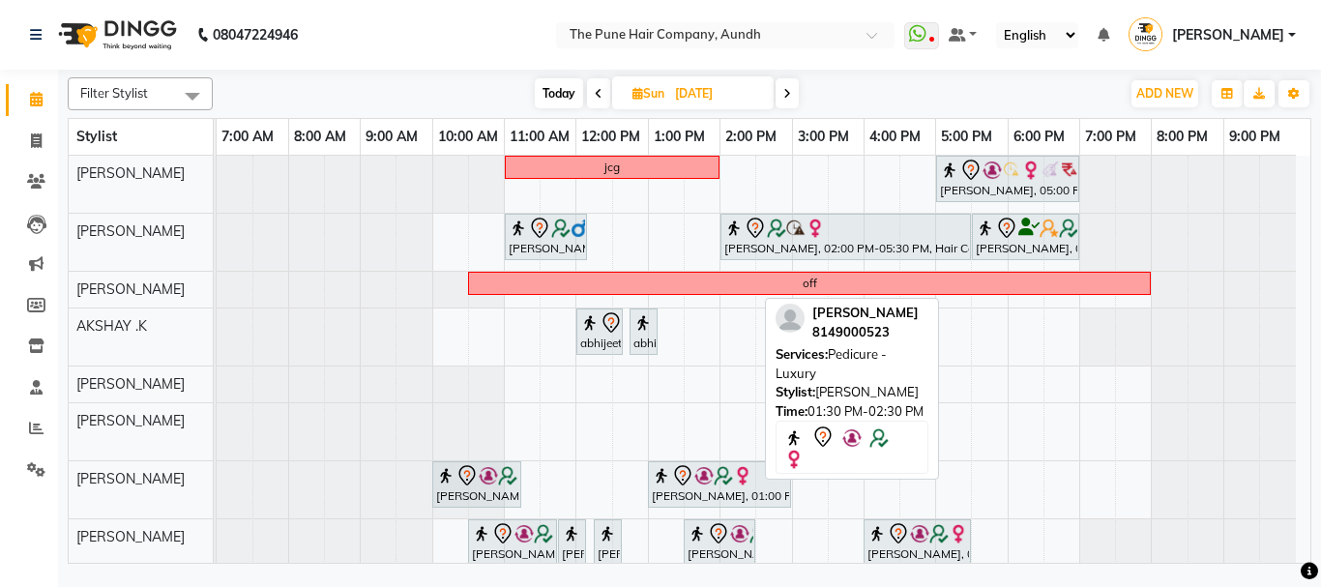
scroll to position [171, 0]
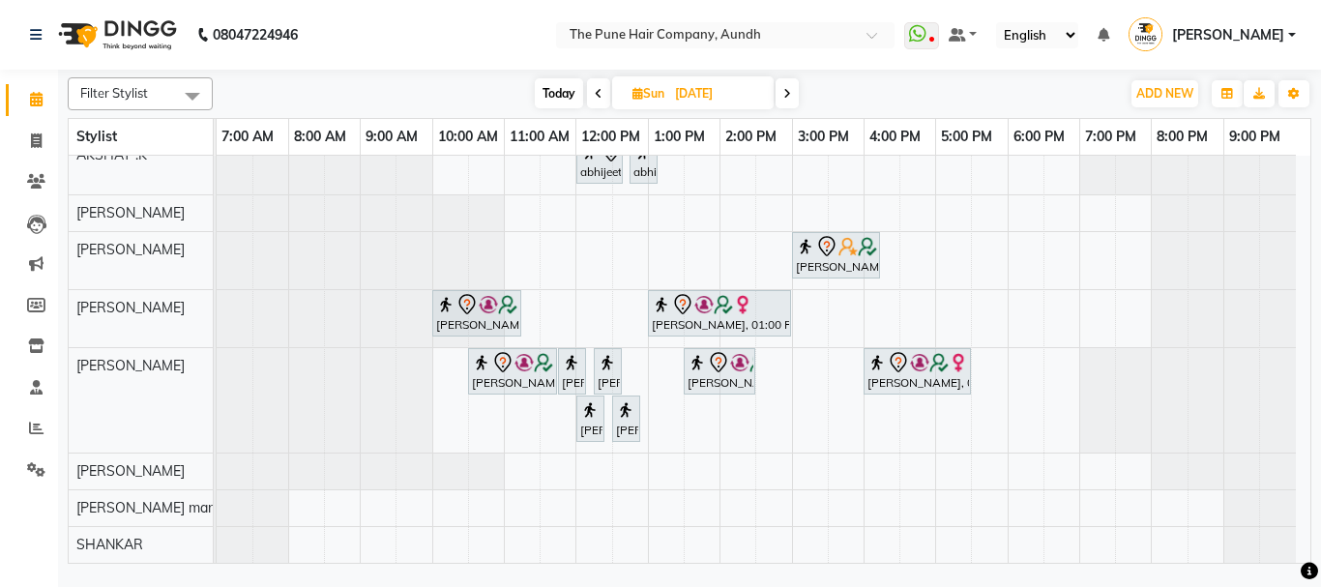
click at [557, 101] on span "Today" at bounding box center [559, 93] width 48 height 30
type input "[DATE]"
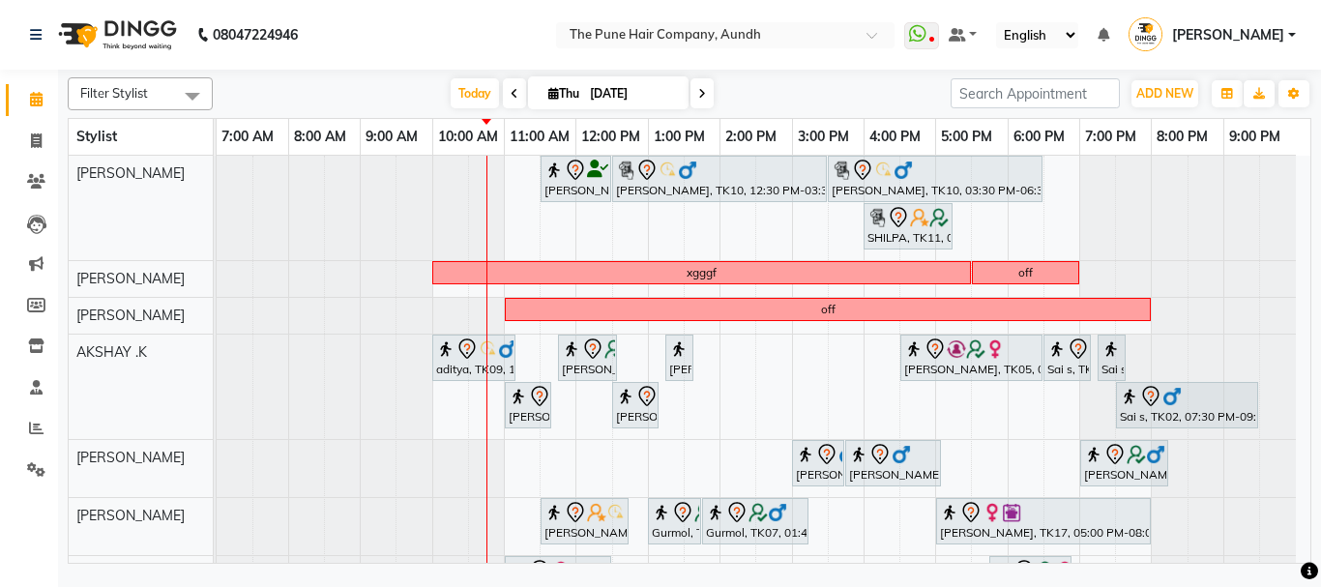
scroll to position [285, 0]
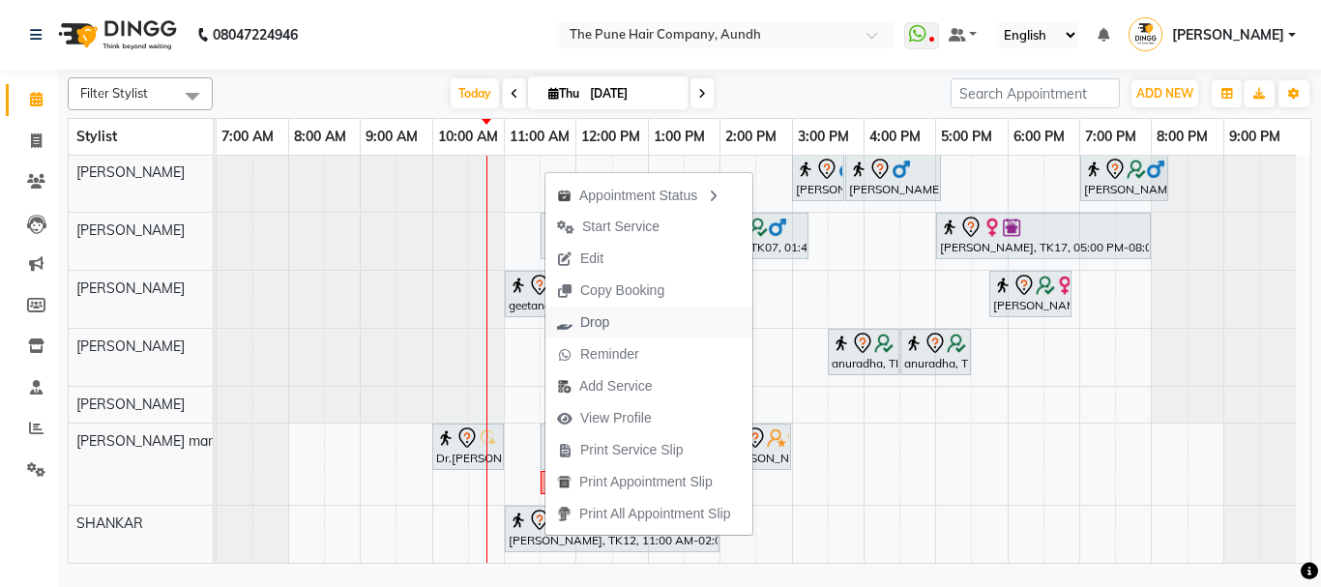
click at [606, 321] on span "Drop" at bounding box center [594, 322] width 29 height 20
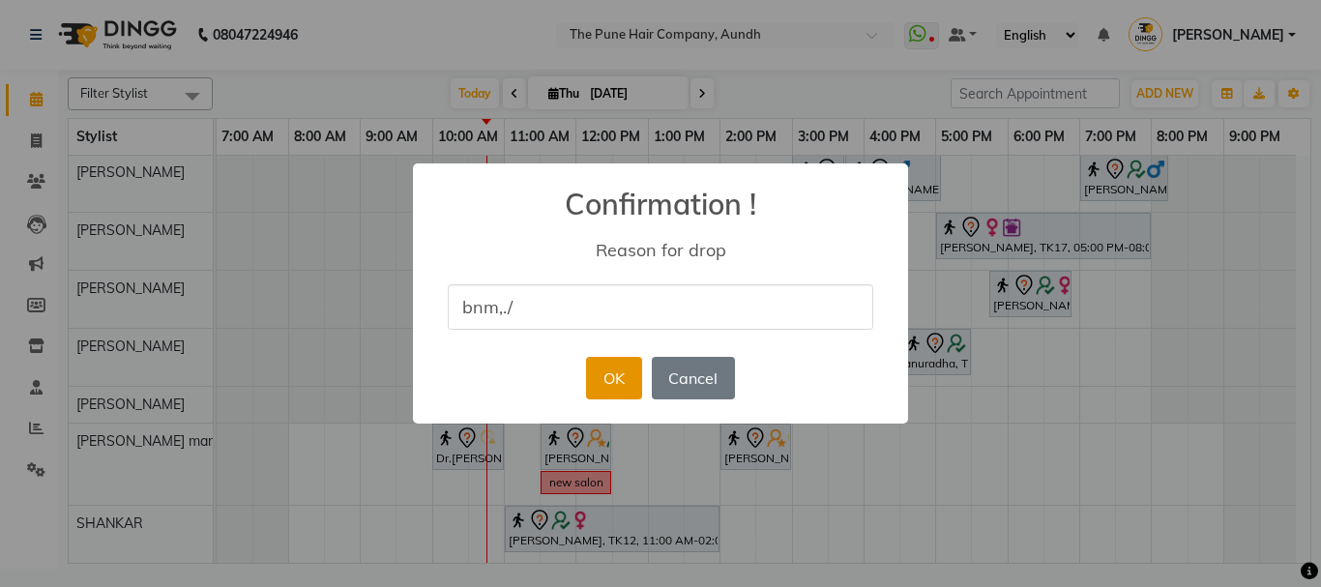
type input "bnm,./"
click at [609, 380] on button "OK" at bounding box center [613, 378] width 55 height 43
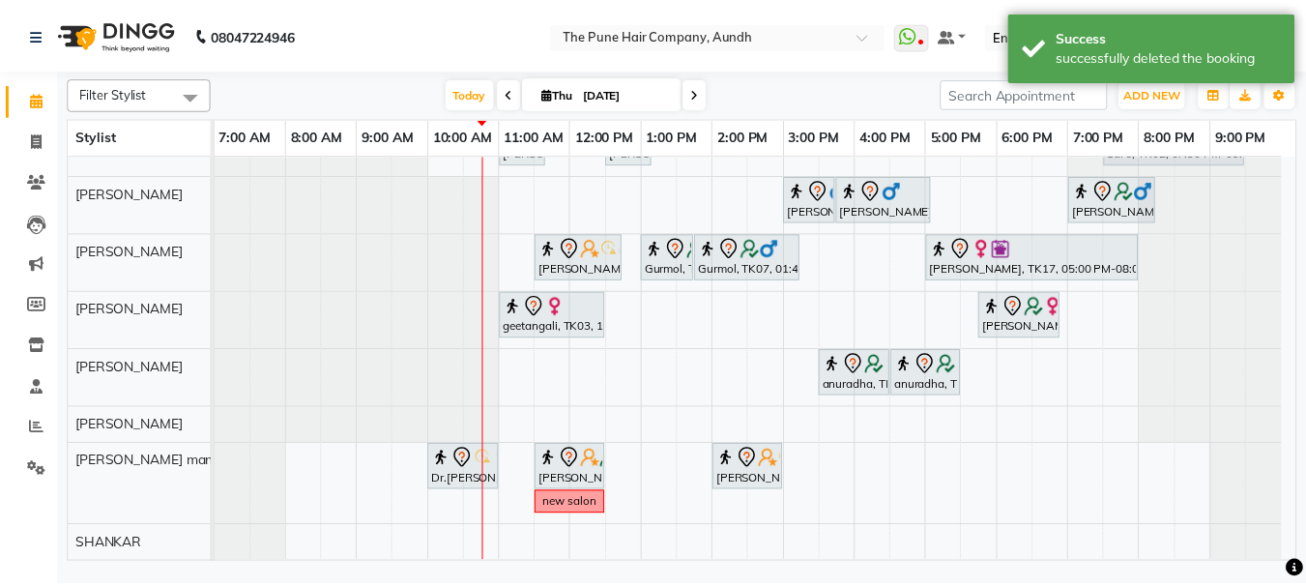
scroll to position [0, 0]
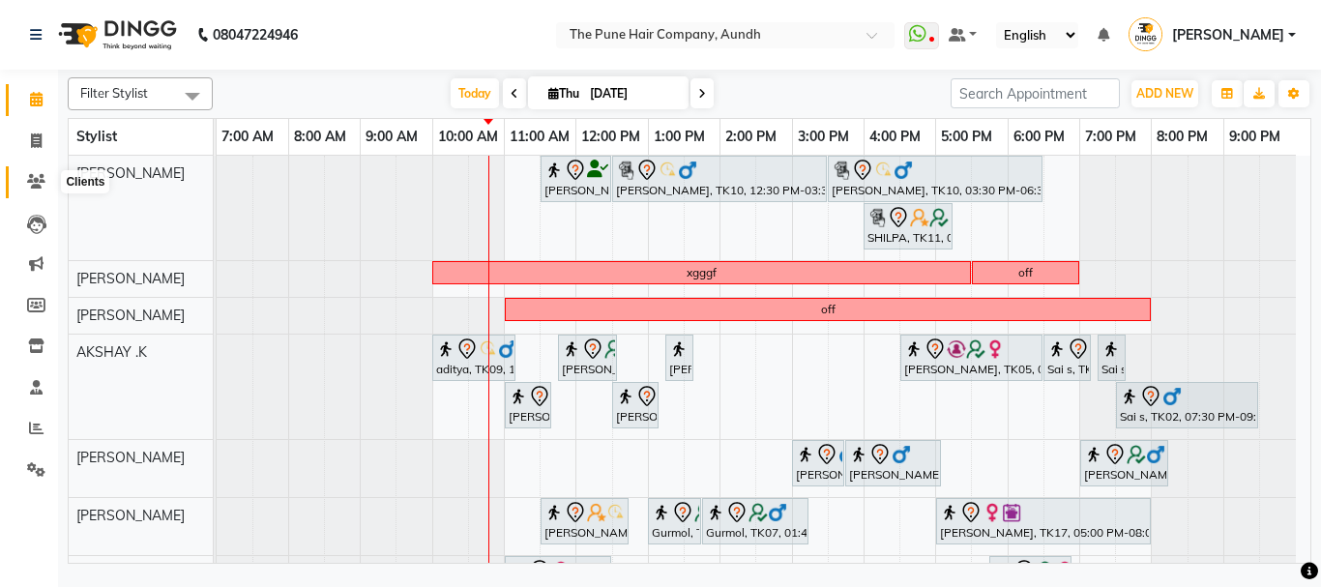
click at [35, 175] on icon at bounding box center [36, 181] width 18 height 15
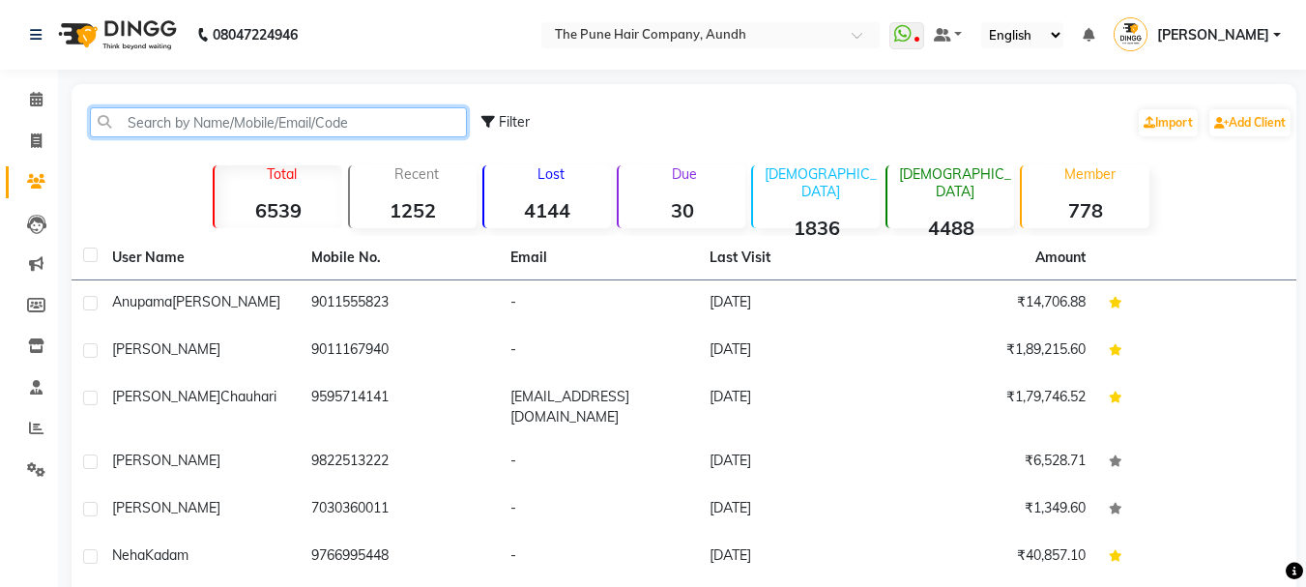
click at [355, 120] on input "text" at bounding box center [278, 122] width 377 height 30
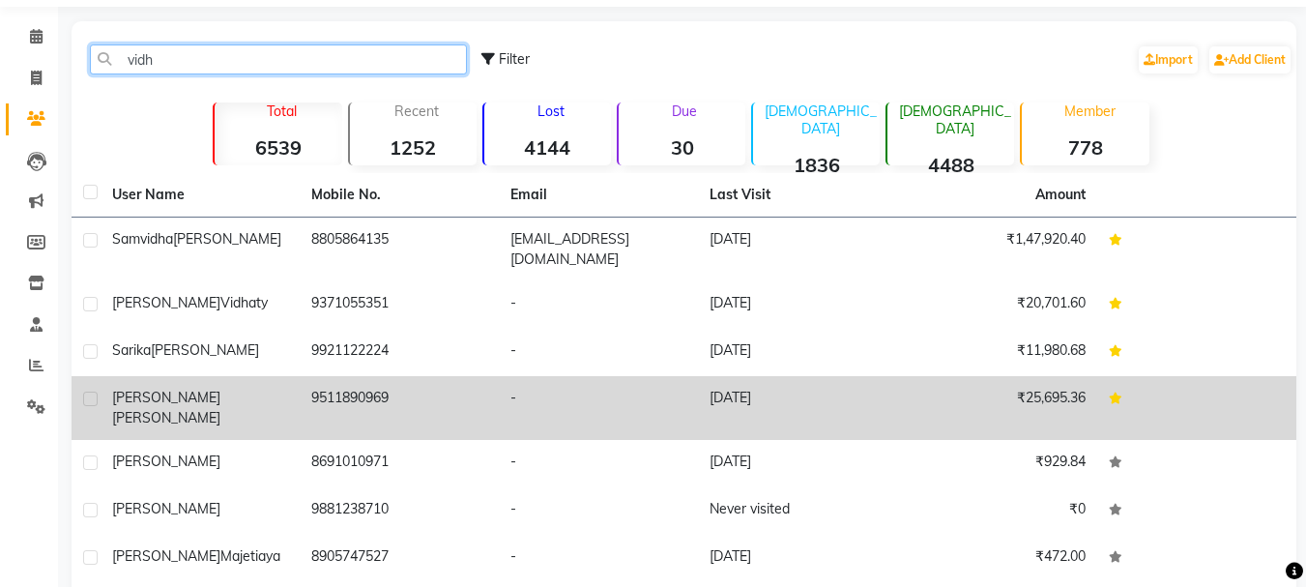
scroll to position [97, 0]
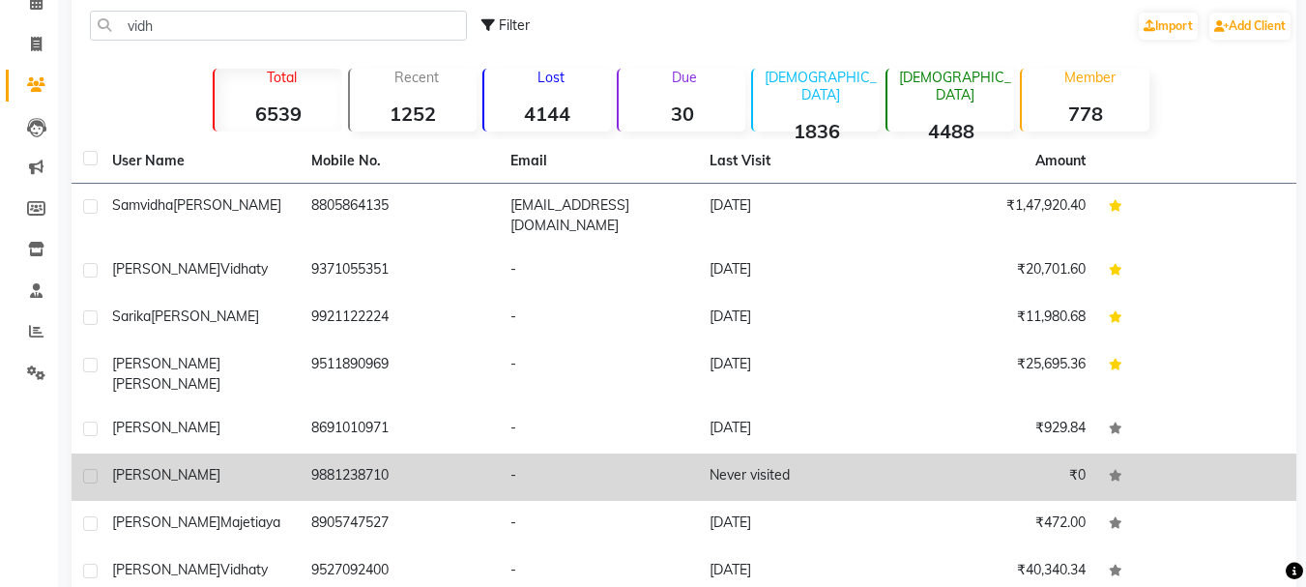
click at [377, 453] on td "9881238710" at bounding box center [399, 476] width 199 height 47
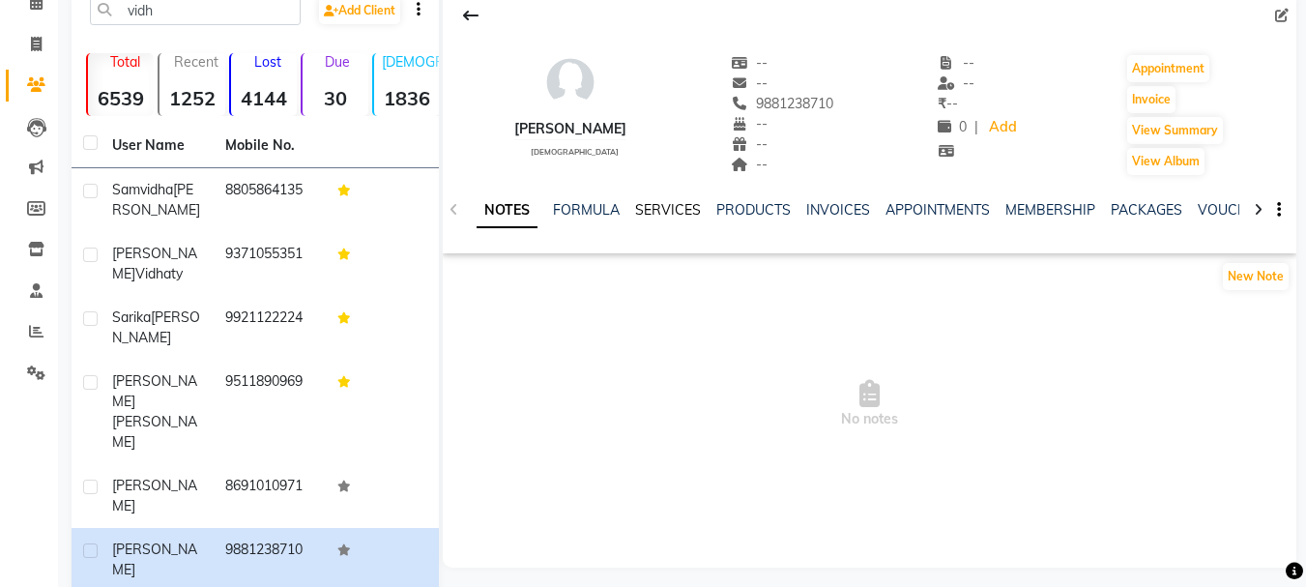
click at [653, 211] on link "SERVICES" at bounding box center [668, 209] width 66 height 17
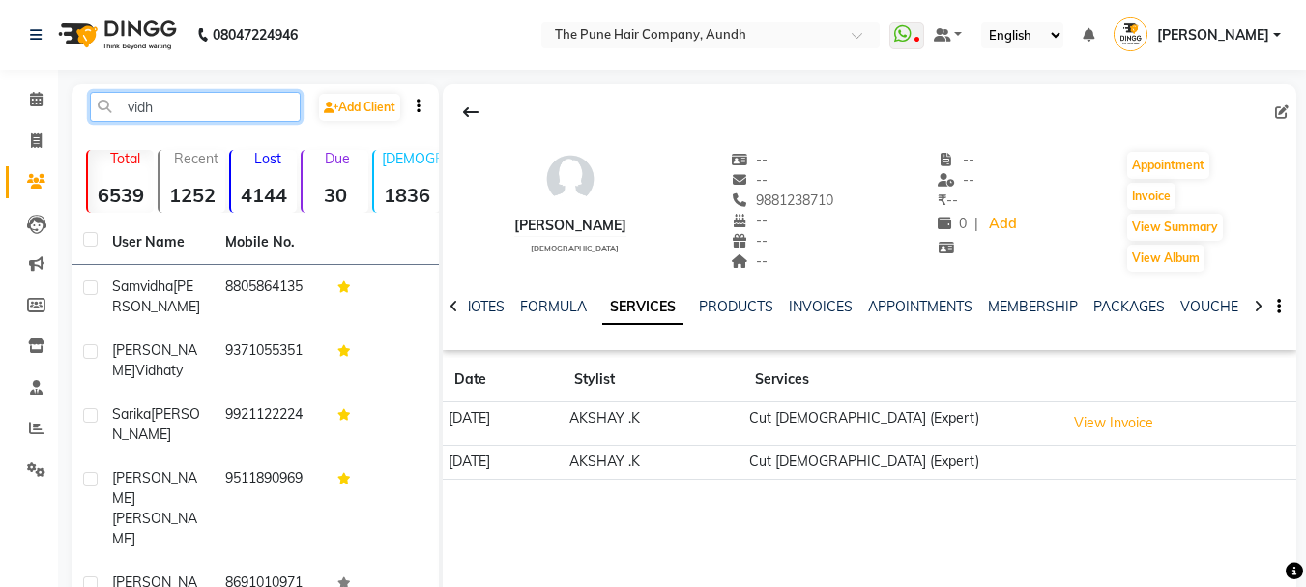
click at [195, 102] on input "vidh" at bounding box center [195, 107] width 211 height 30
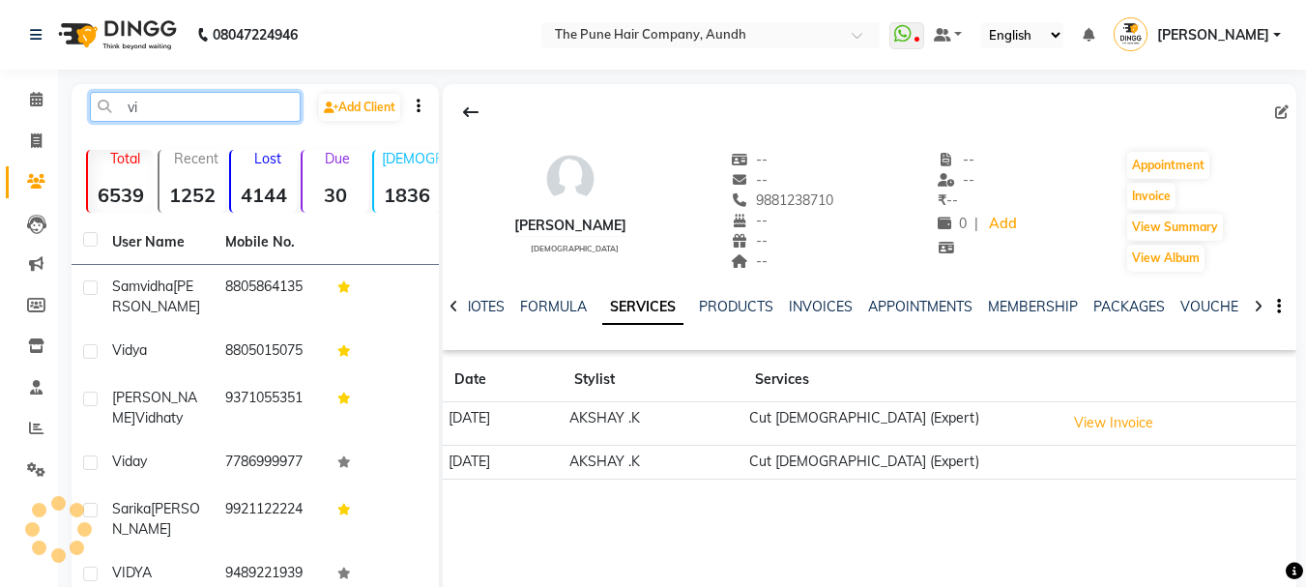
type input "v"
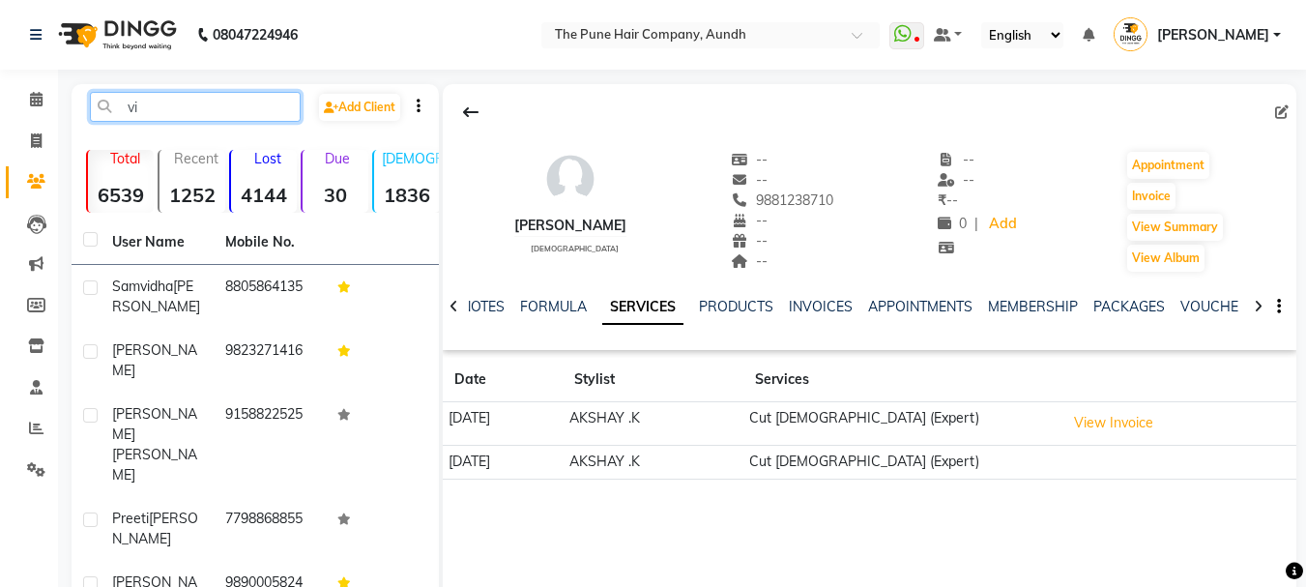
click at [171, 105] on input "vi" at bounding box center [195, 107] width 211 height 30
type input "v"
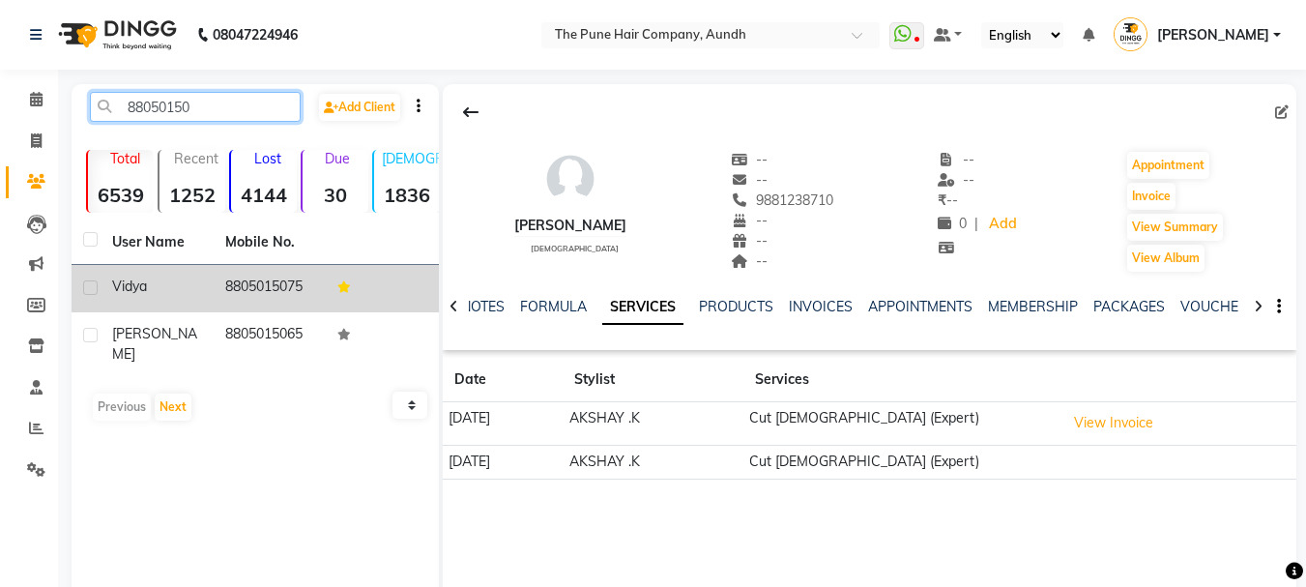
type input "88050150"
click at [263, 289] on td "8805015075" at bounding box center [270, 288] width 113 height 47
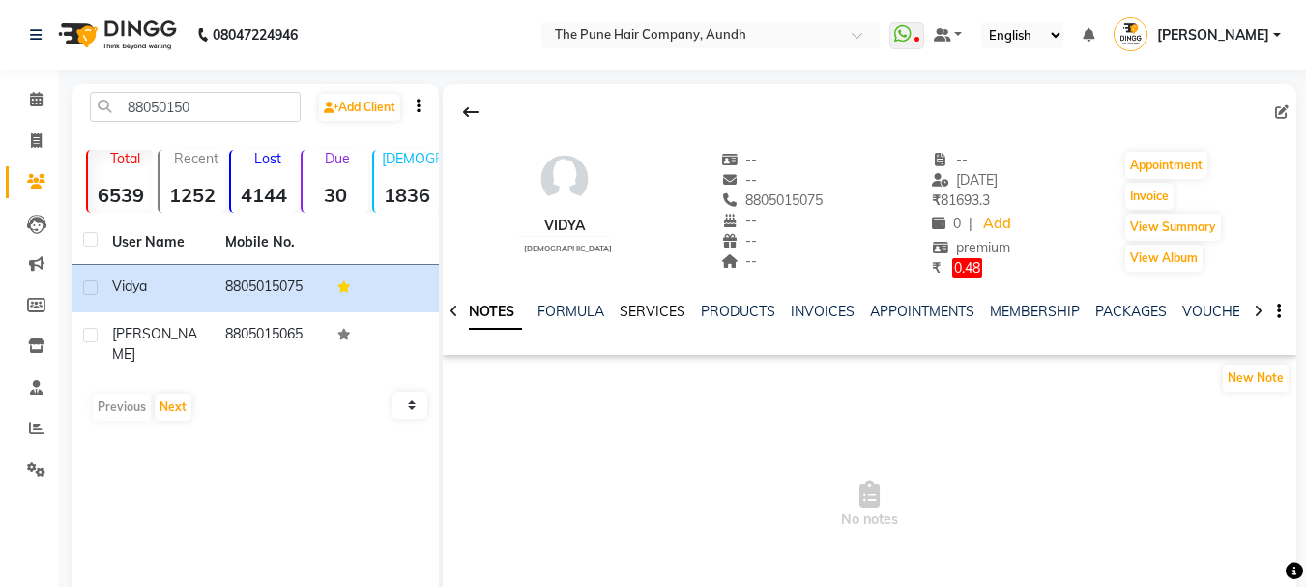
click at [671, 317] on link "SERVICES" at bounding box center [653, 311] width 66 height 17
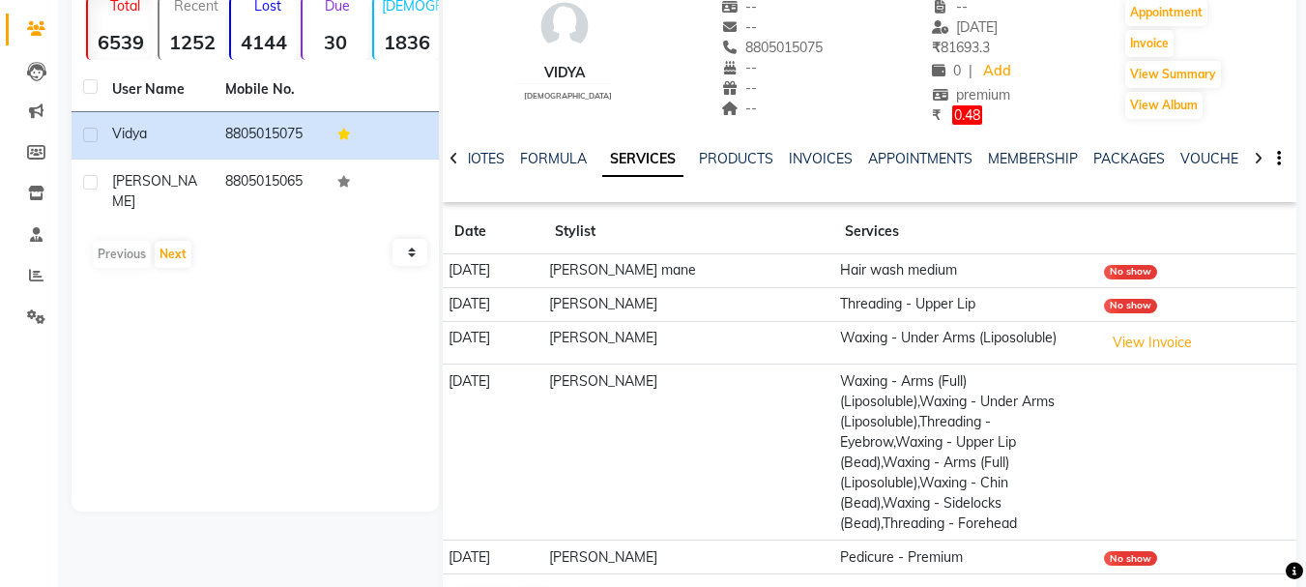
scroll to position [183, 0]
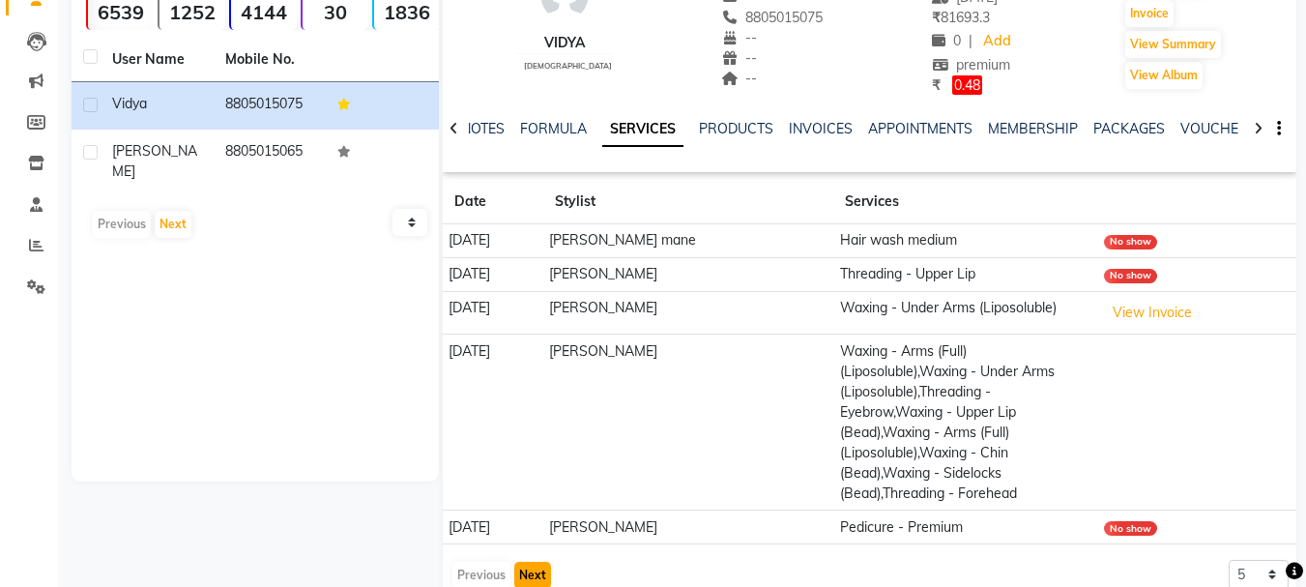
click at [519, 562] on button "Next" at bounding box center [532, 575] width 37 height 27
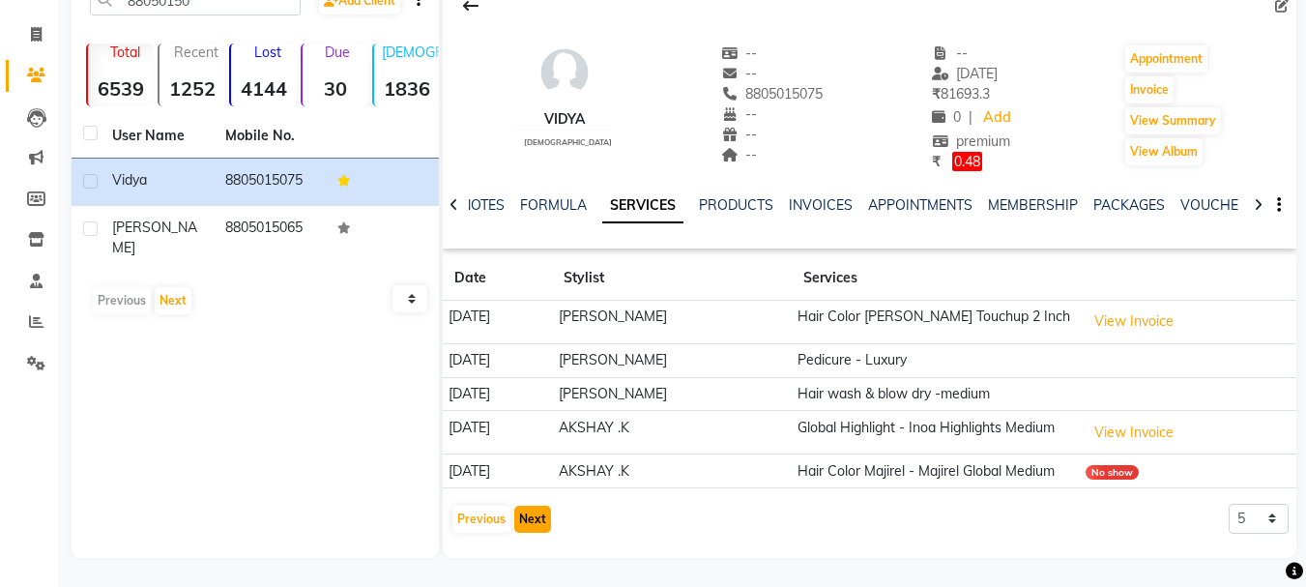
click at [529, 529] on button "Next" at bounding box center [532, 519] width 37 height 27
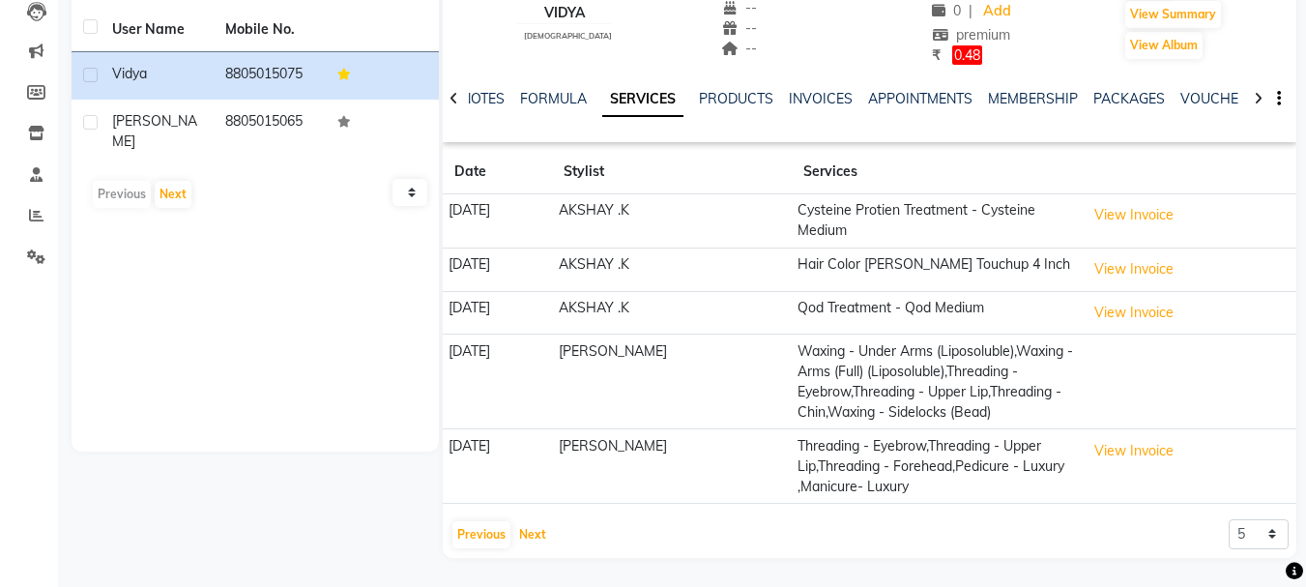
scroll to position [233, 0]
click at [526, 536] on button "Next" at bounding box center [532, 534] width 37 height 27
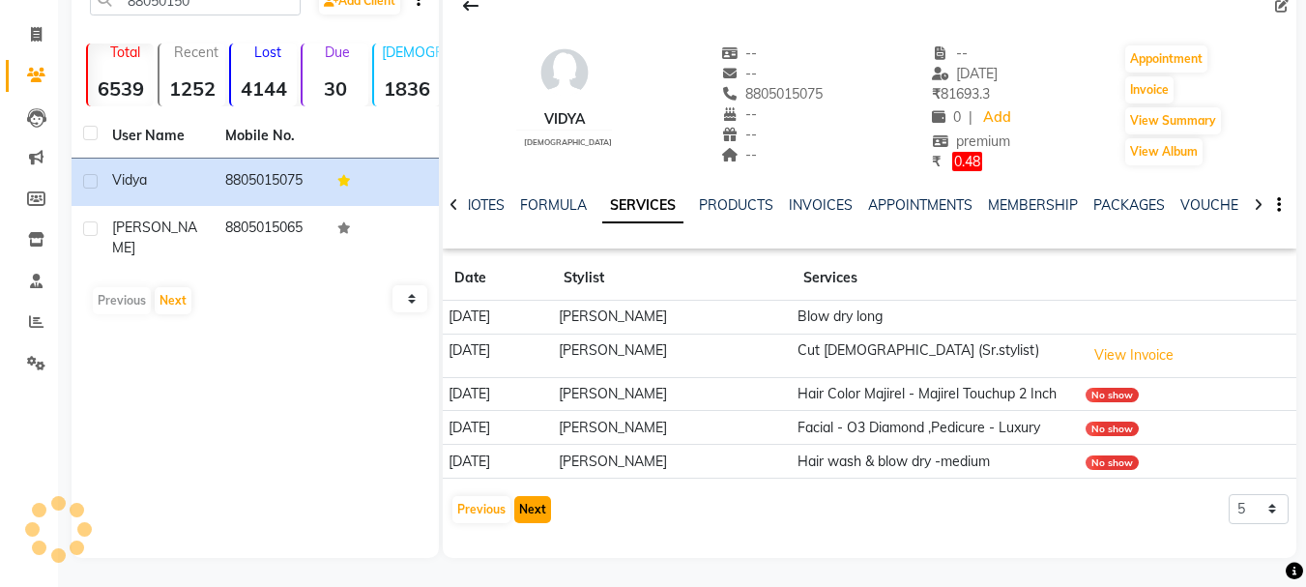
scroll to position [106, 0]
click at [529, 523] on button "Next" at bounding box center [532, 509] width 37 height 27
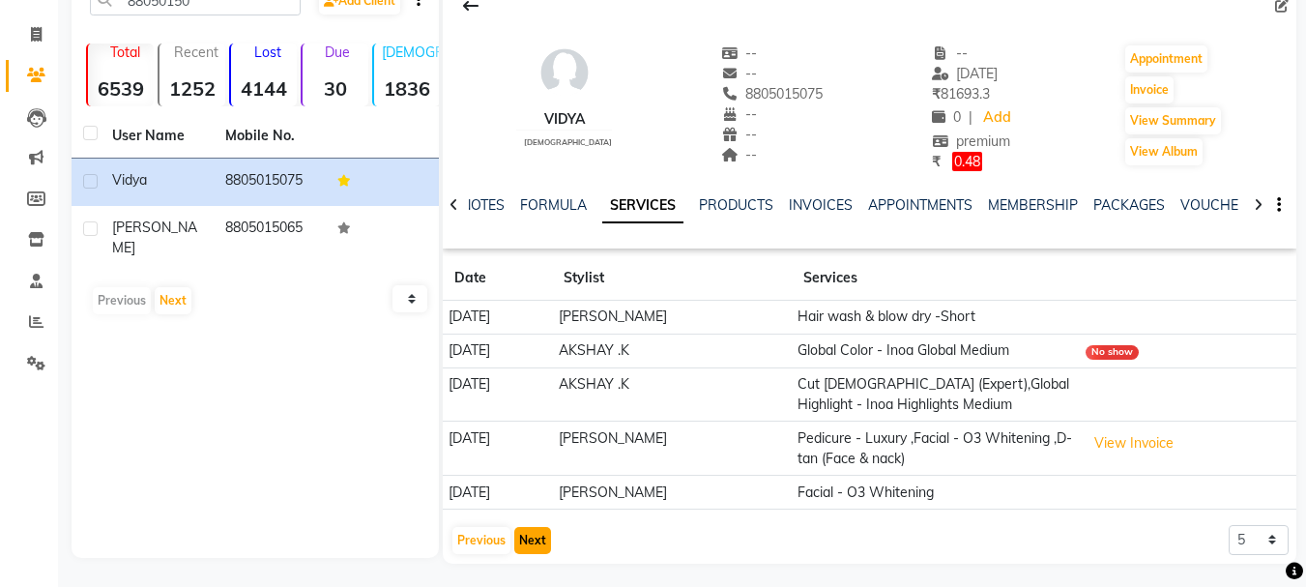
scroll to position [112, 0]
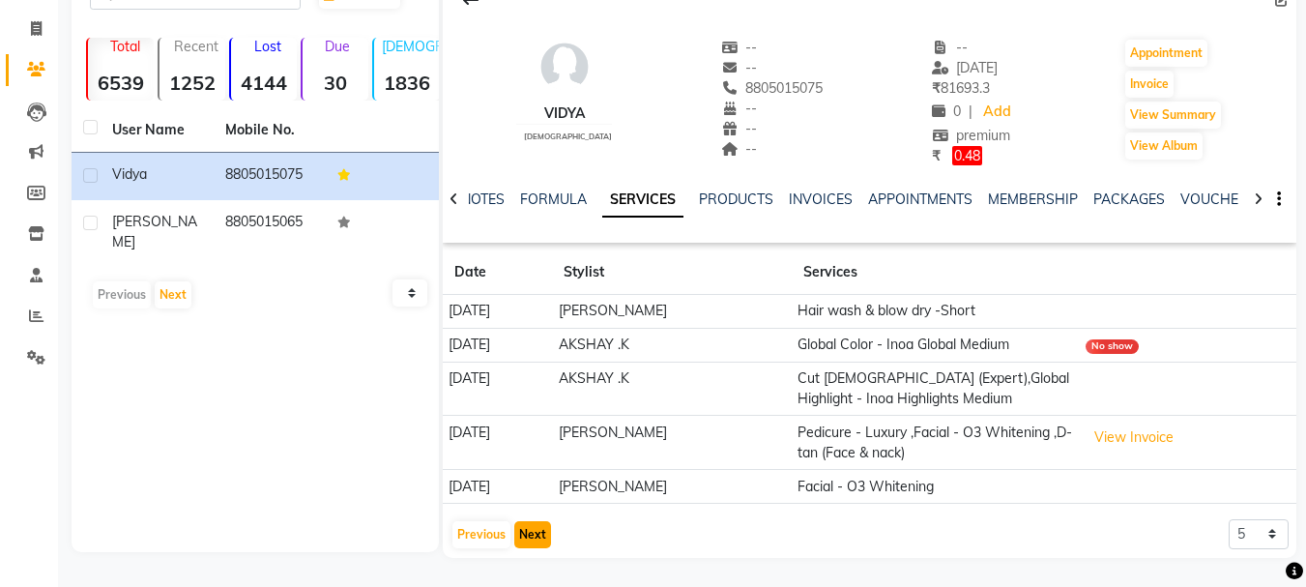
click at [529, 528] on button "Next" at bounding box center [532, 534] width 37 height 27
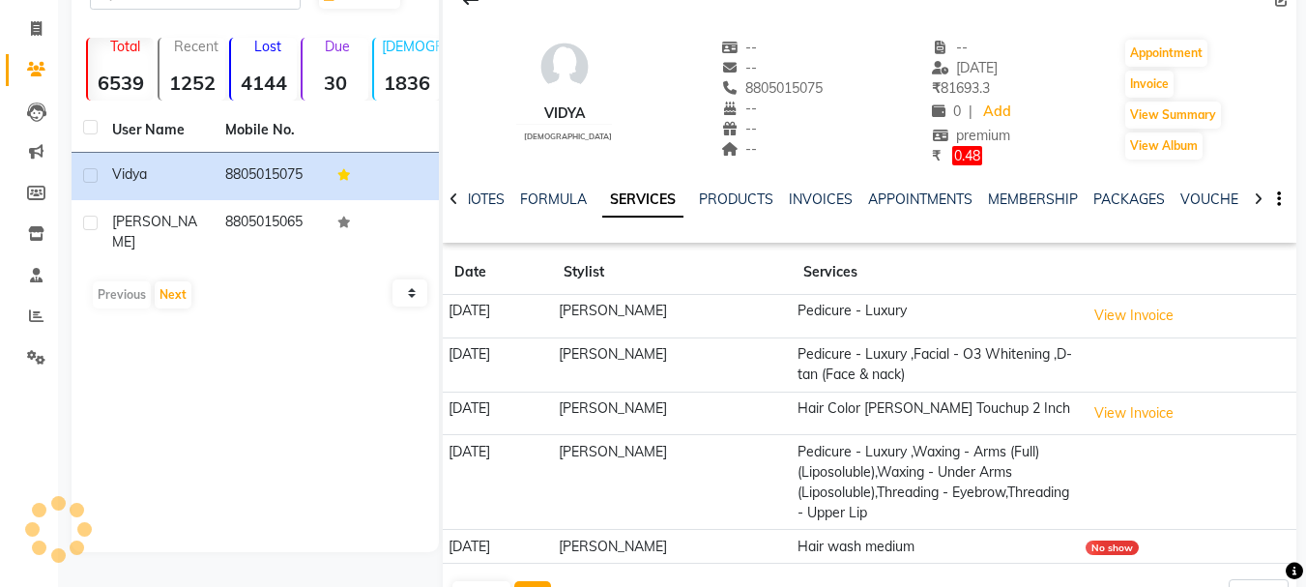
scroll to position [172, 0]
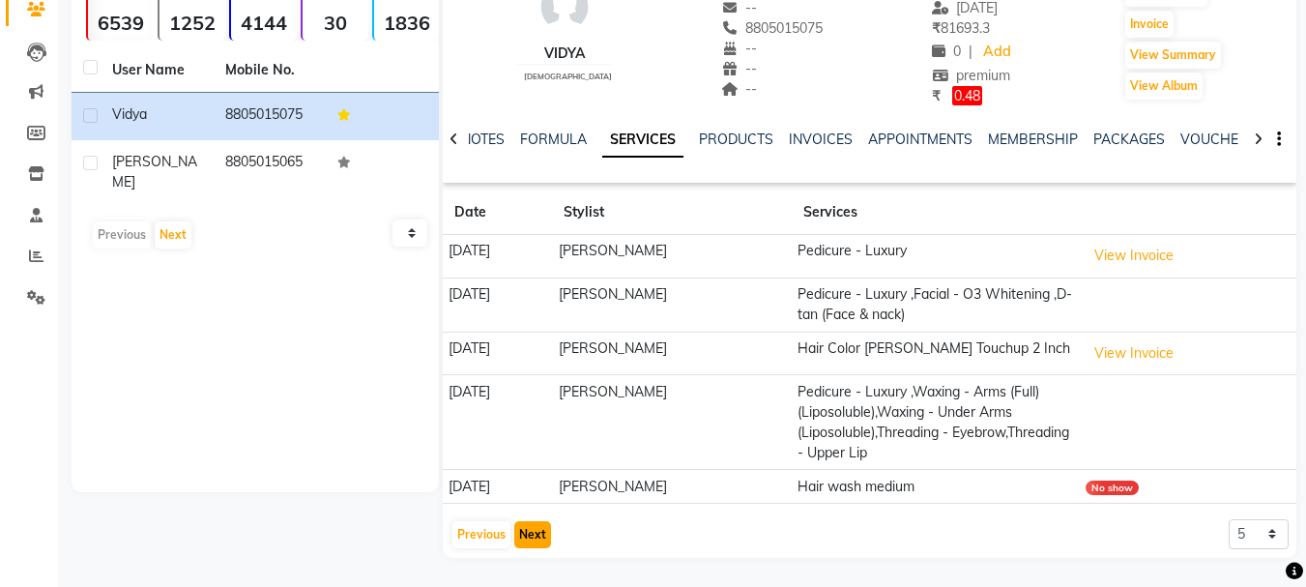
click at [531, 529] on button "Next" at bounding box center [532, 534] width 37 height 27
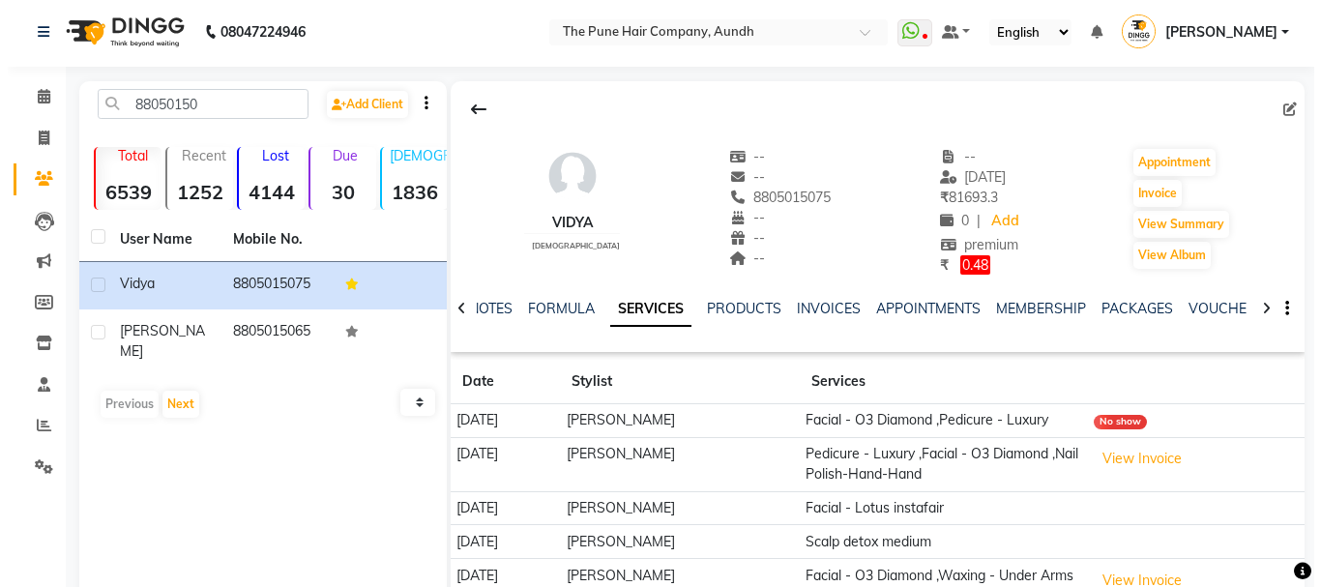
scroll to position [0, 0]
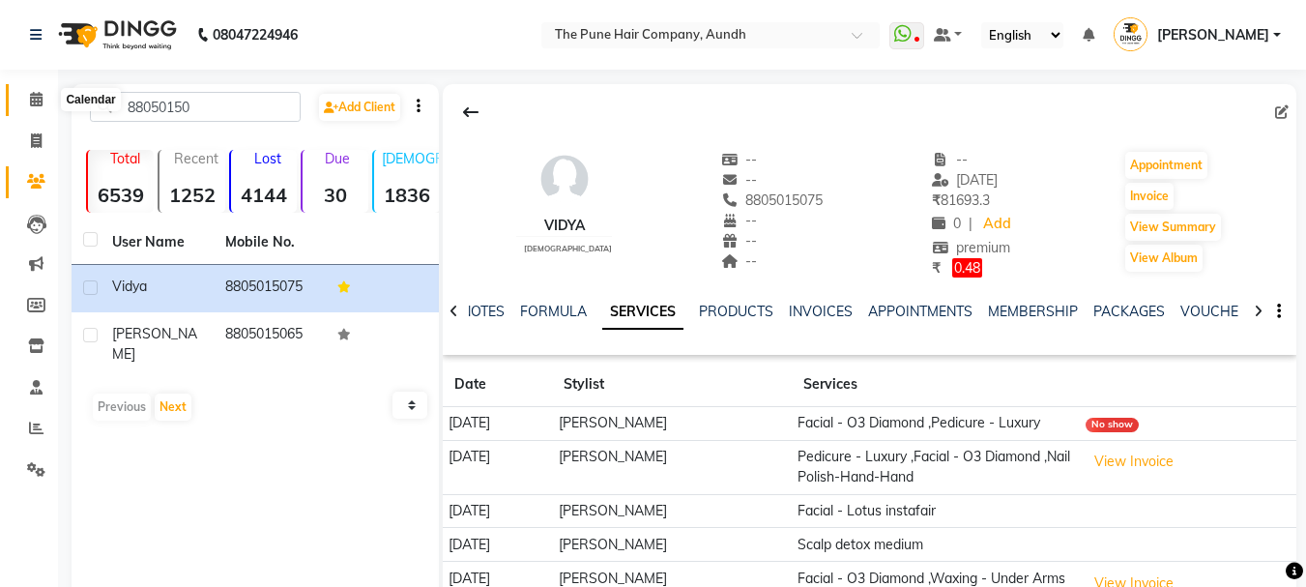
click at [41, 99] on icon at bounding box center [36, 99] width 13 height 15
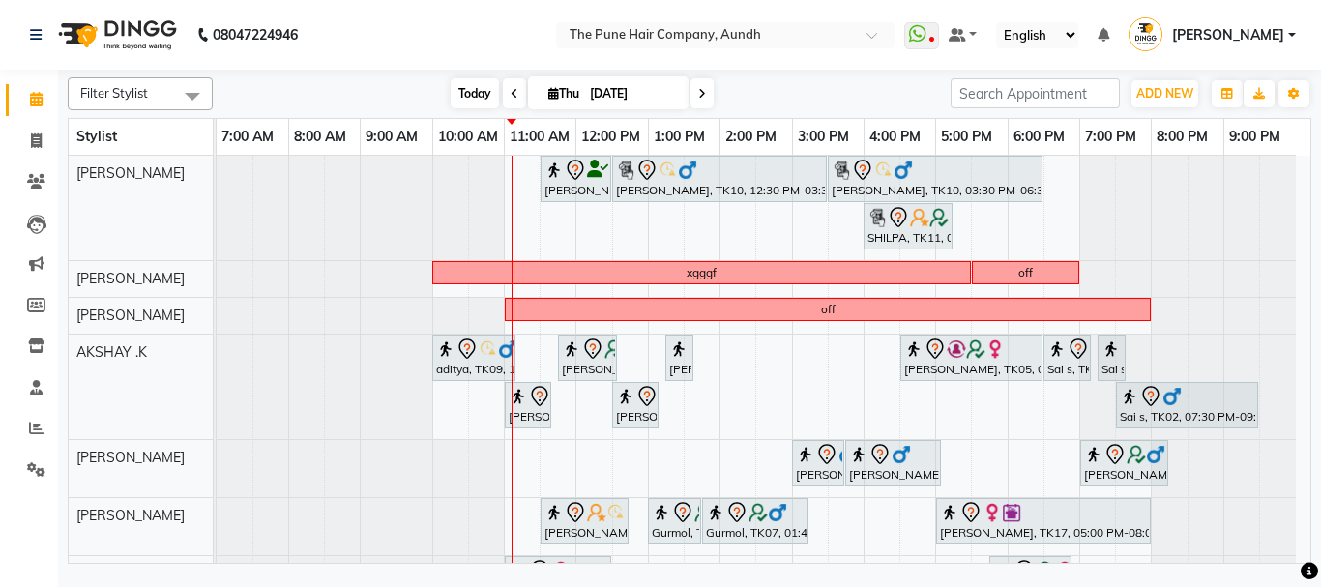
click at [455, 95] on span "Today" at bounding box center [474, 93] width 48 height 30
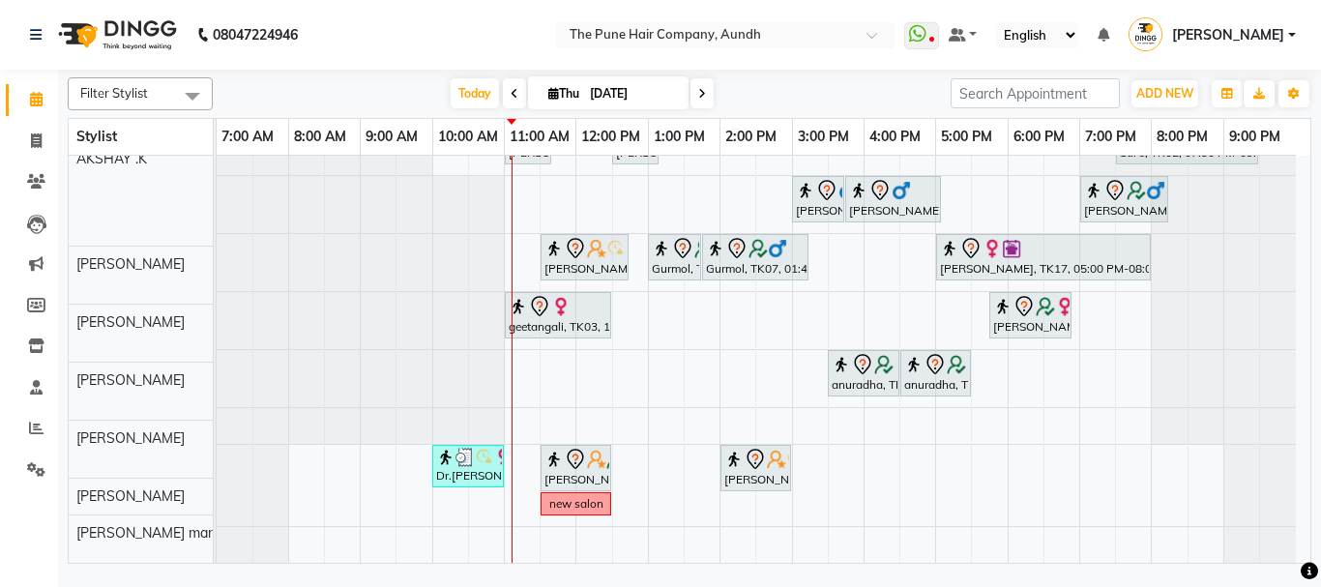
scroll to position [264, 0]
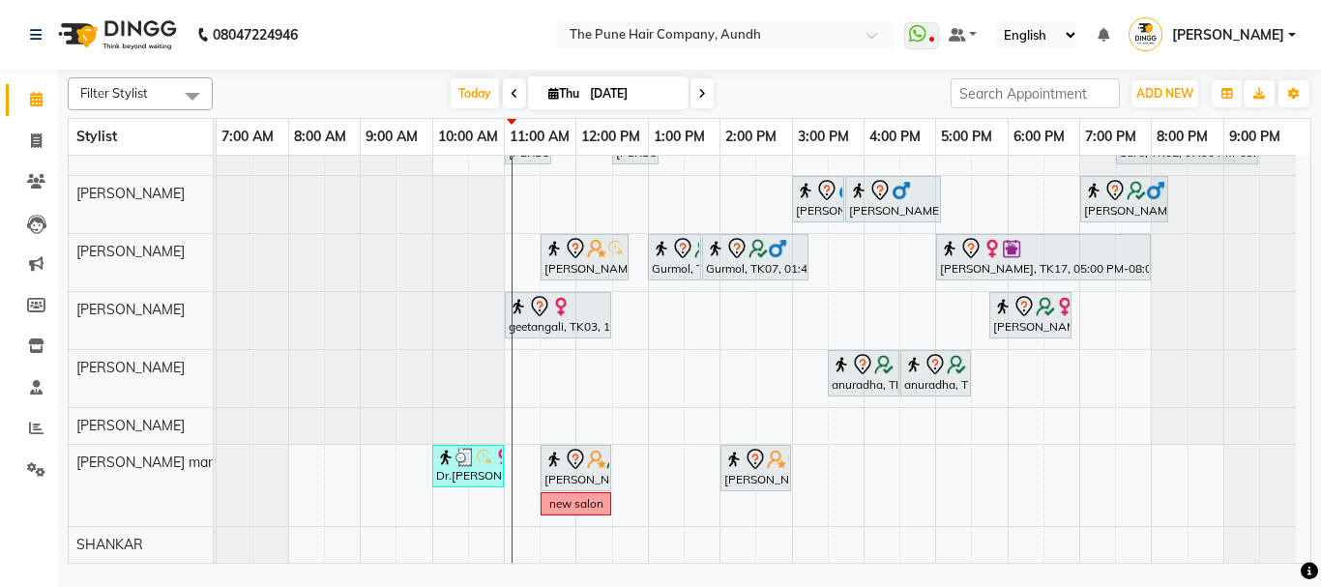
click at [707, 98] on span at bounding box center [701, 93] width 23 height 30
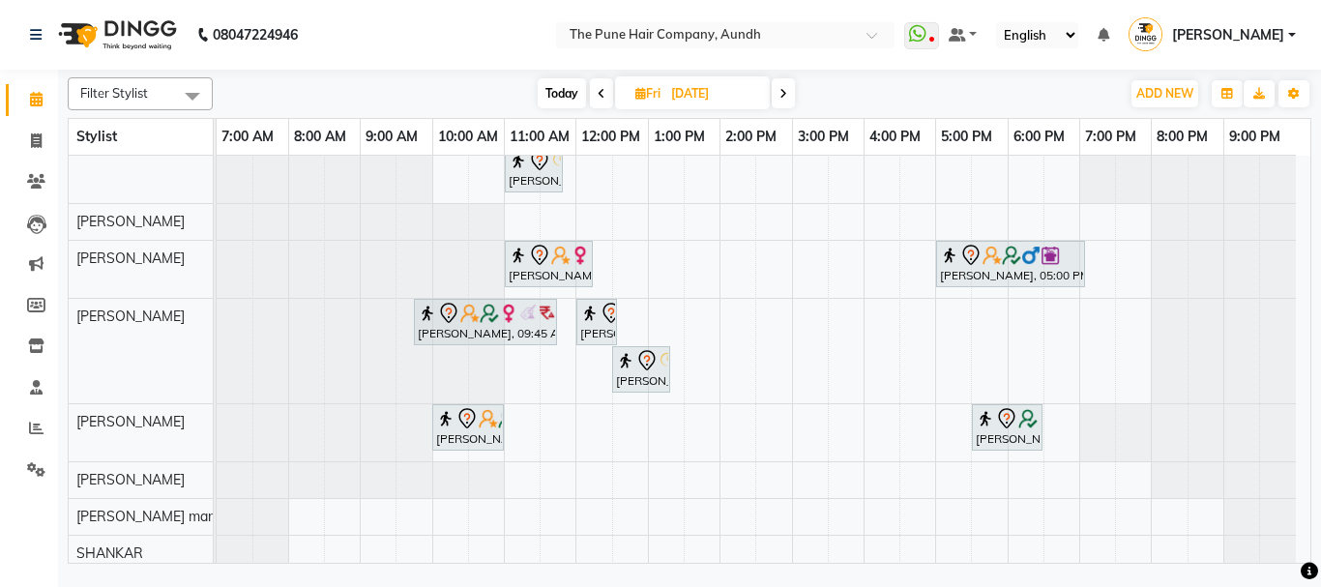
scroll to position [287, 0]
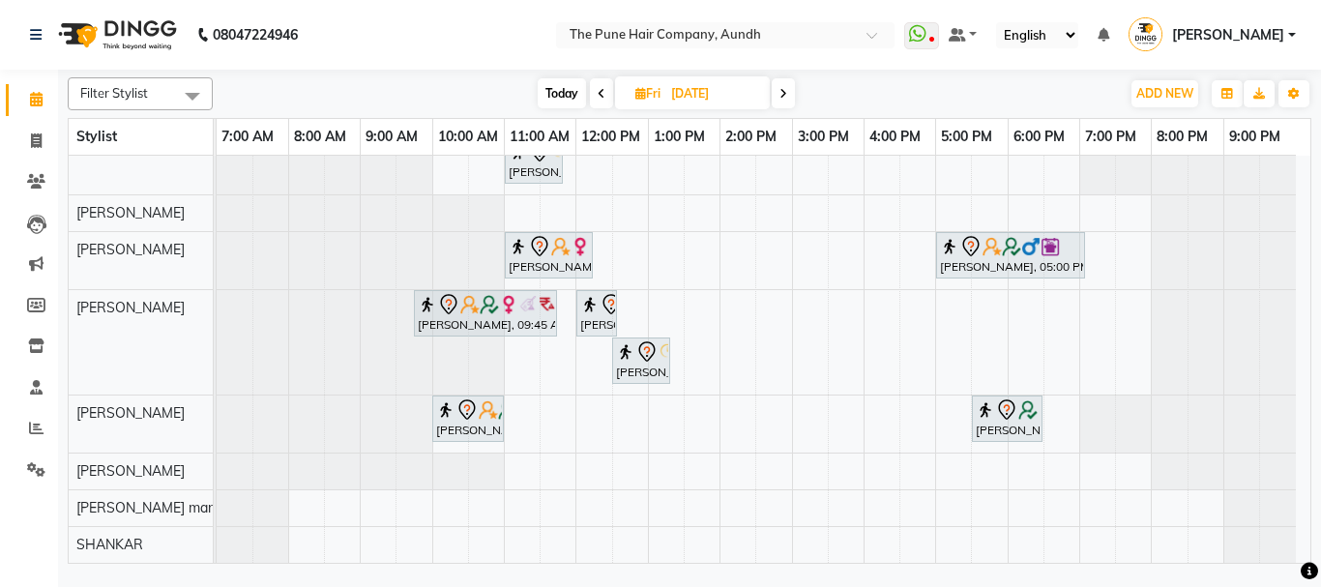
click at [546, 100] on span "Today" at bounding box center [561, 93] width 48 height 30
type input "[DATE]"
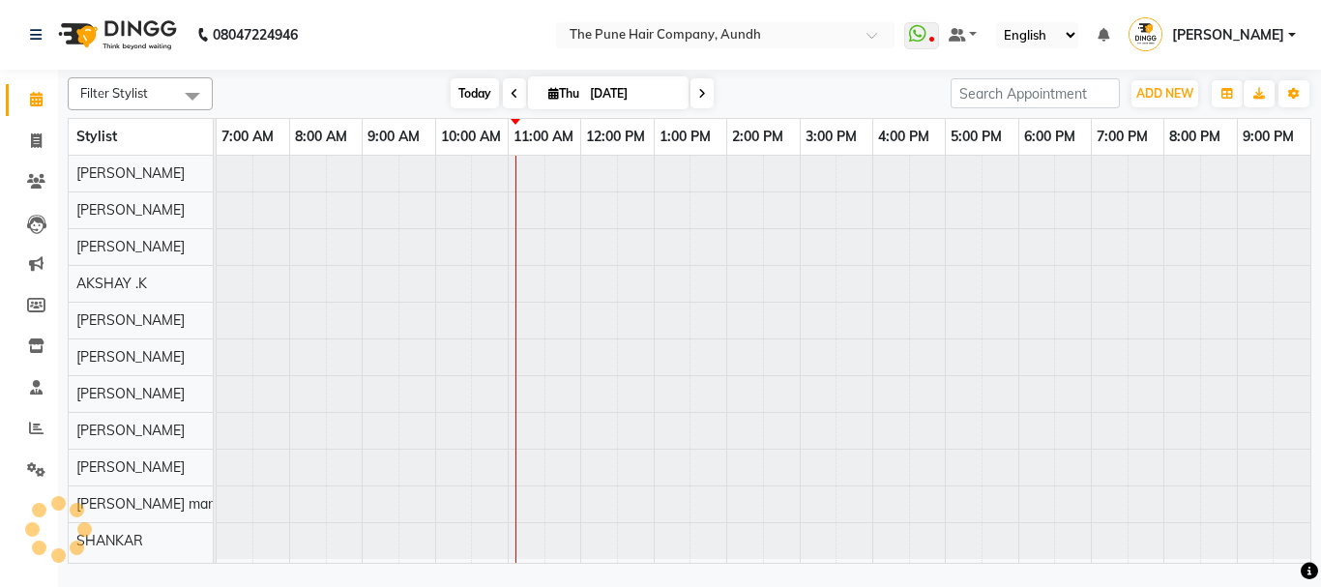
scroll to position [0, 0]
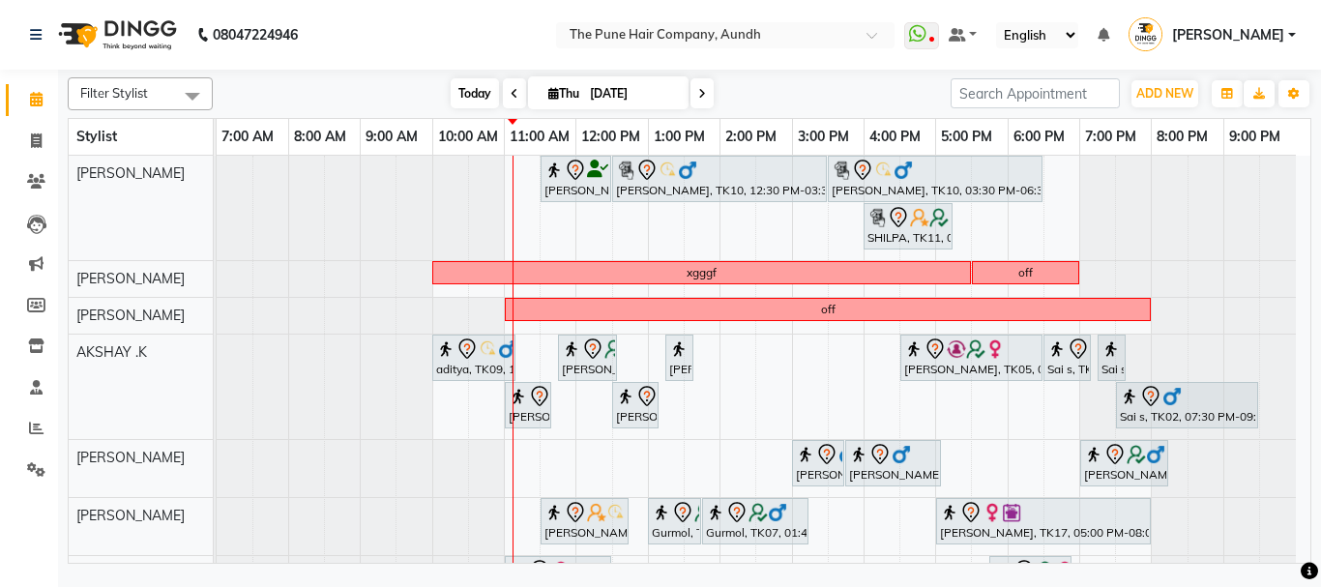
click at [468, 90] on span "Today" at bounding box center [474, 93] width 48 height 30
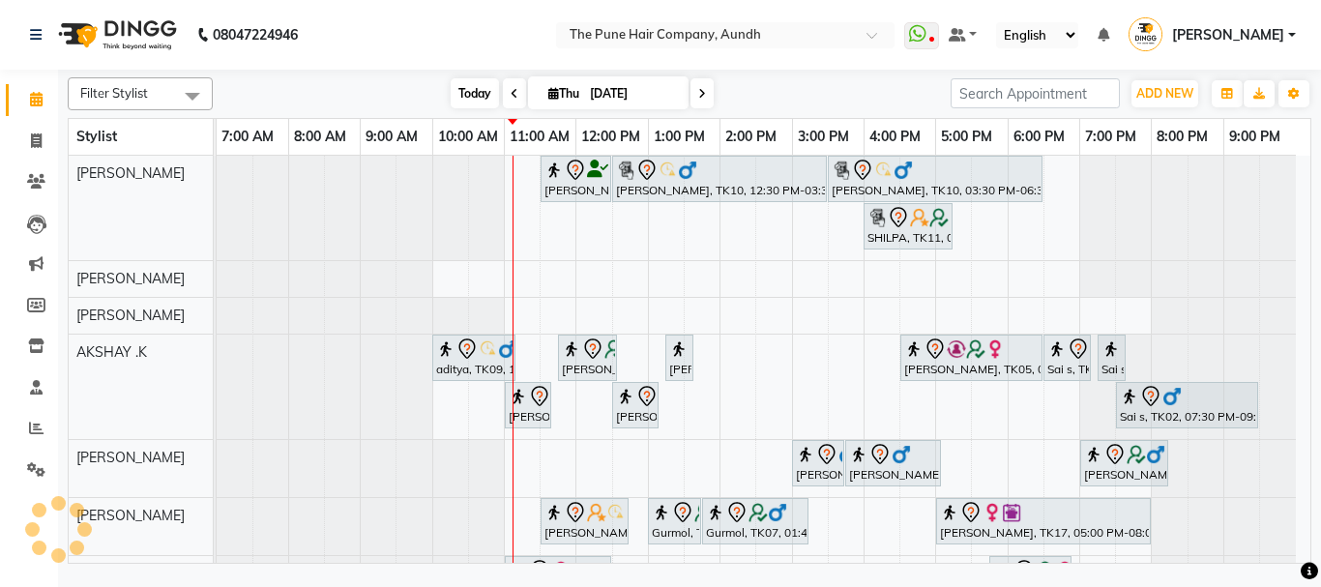
click at [460, 88] on span "Today" at bounding box center [474, 93] width 48 height 30
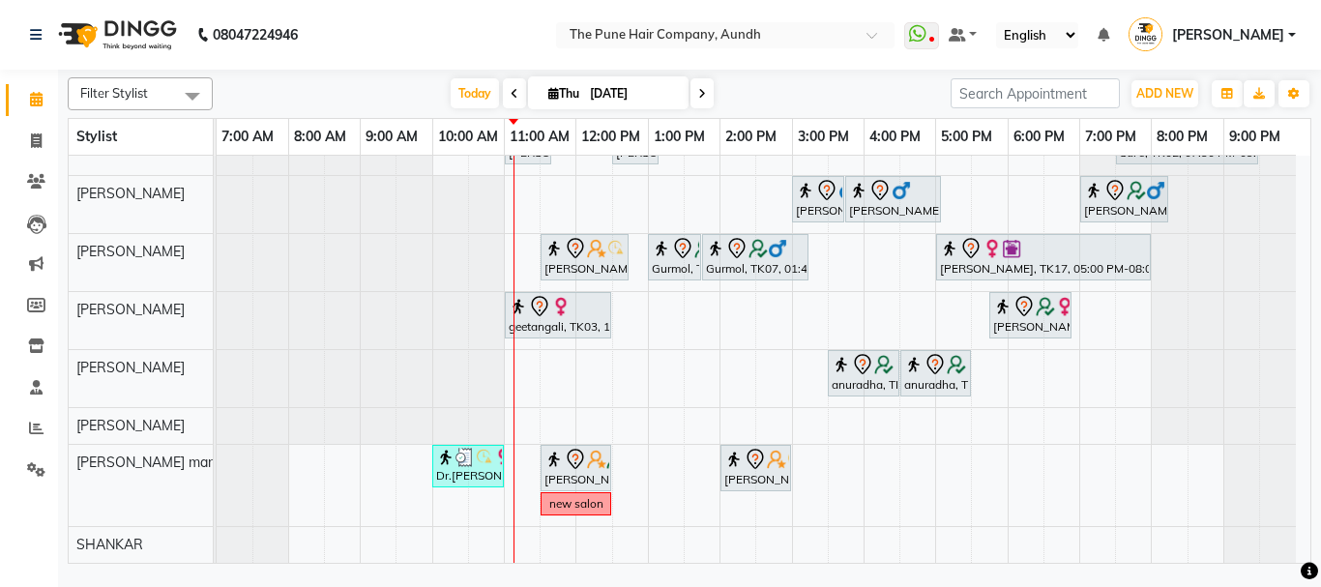
scroll to position [167, 0]
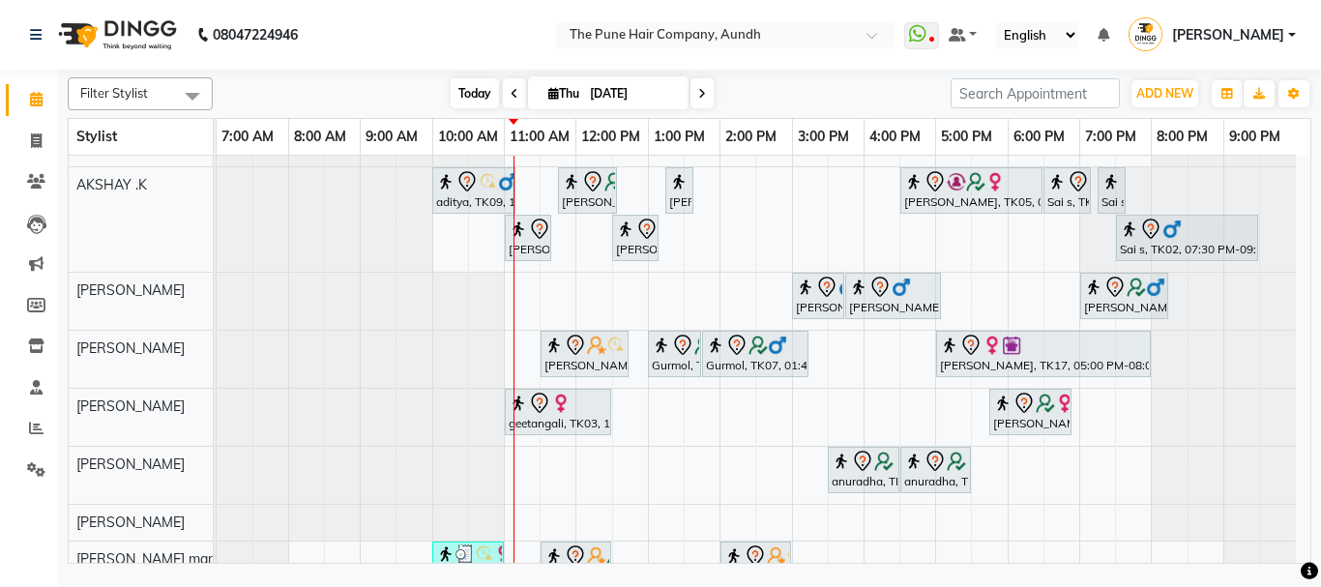
click at [470, 97] on span "Today" at bounding box center [474, 93] width 48 height 30
click at [615, 297] on div "Trupti Sathe, TK04, 11:30 AM-12:30 PM, Cut Female ( Top Stylist ) Gopi Rawat, T…" at bounding box center [763, 323] width 1093 height 671
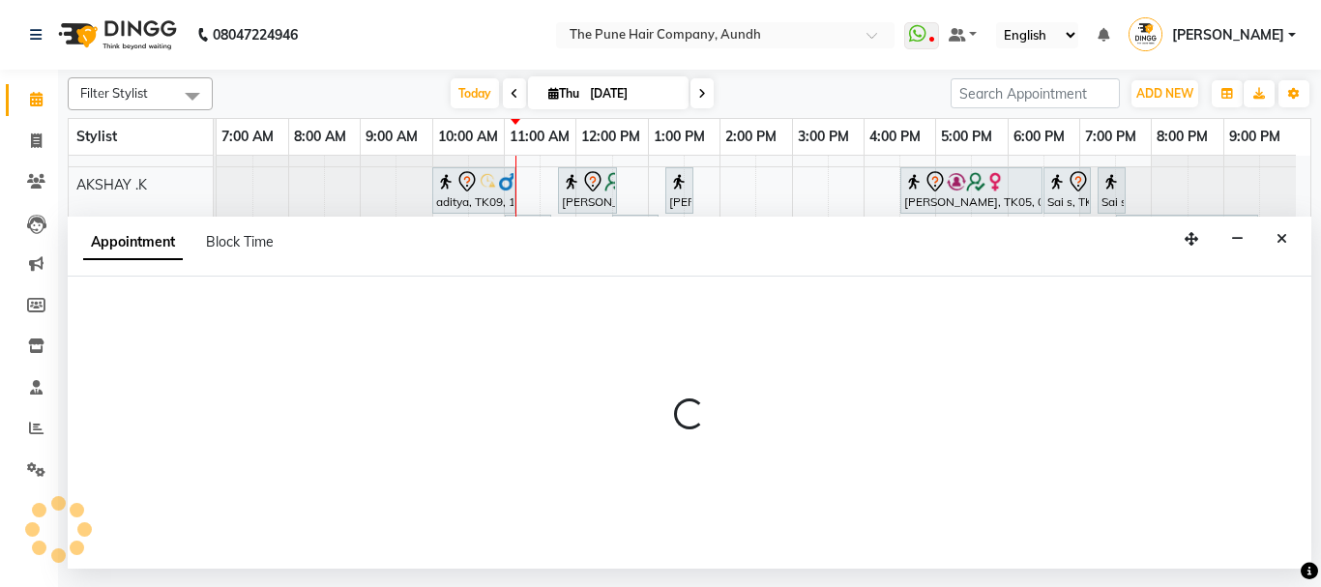
select select "12769"
select select "tentative"
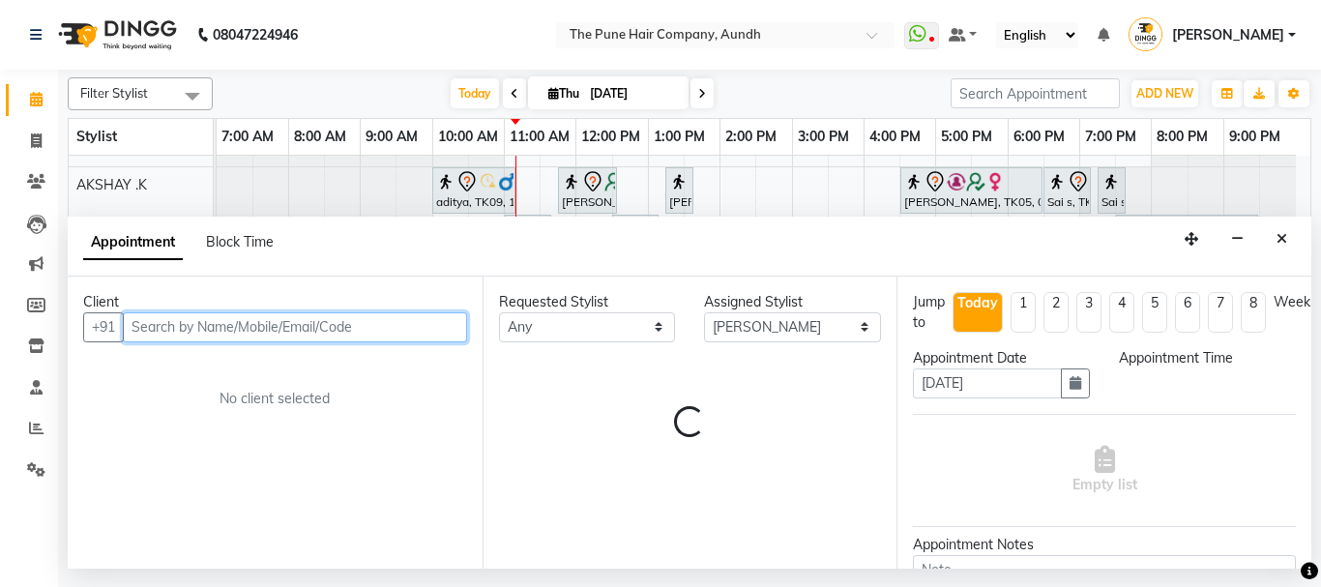
select select "750"
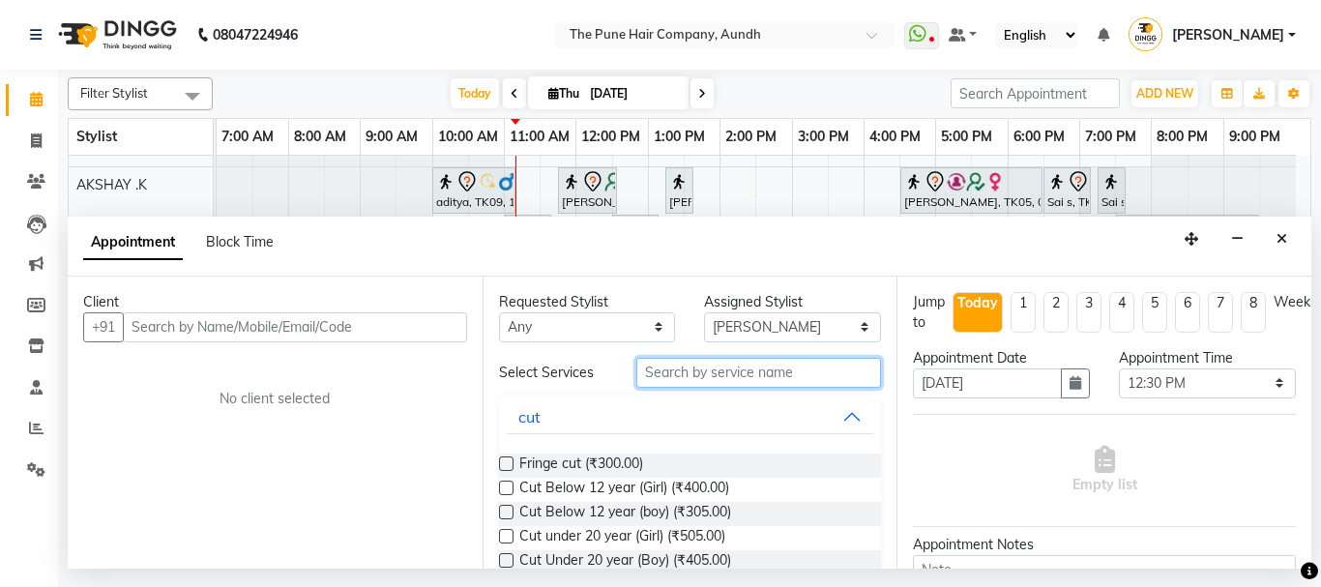
click at [667, 370] on input "text" at bounding box center [759, 373] width 246 height 30
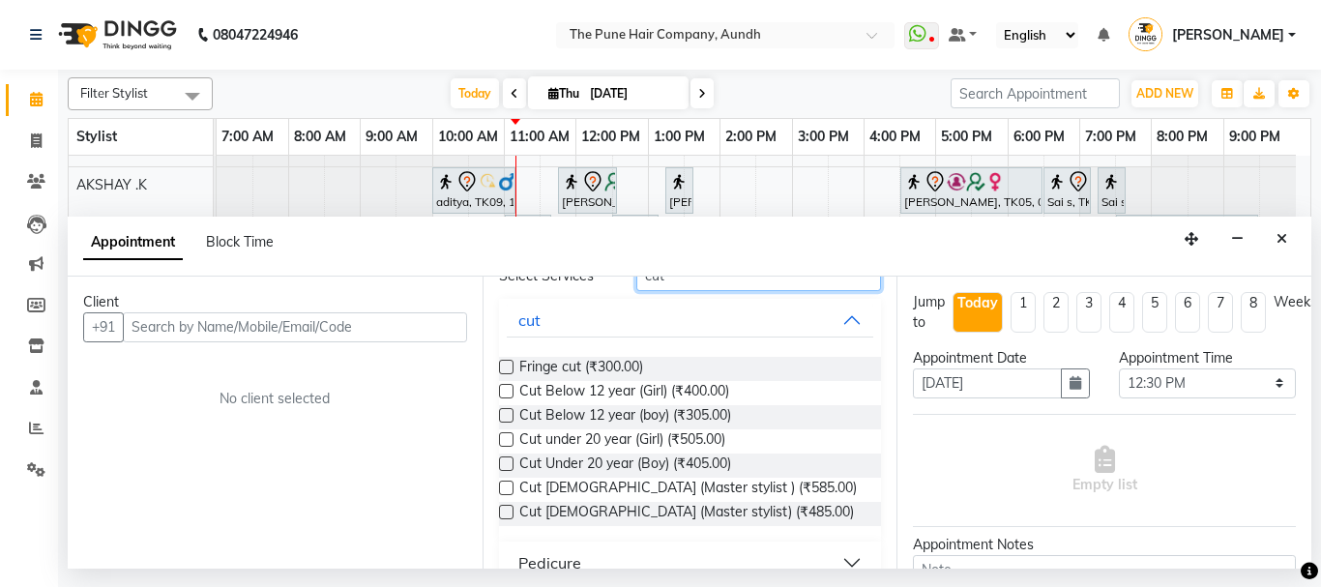
type input "cut"
click at [507, 509] on label at bounding box center [506, 512] width 15 height 15
click at [507, 509] on input "checkbox" at bounding box center [505, 514] width 13 height 13
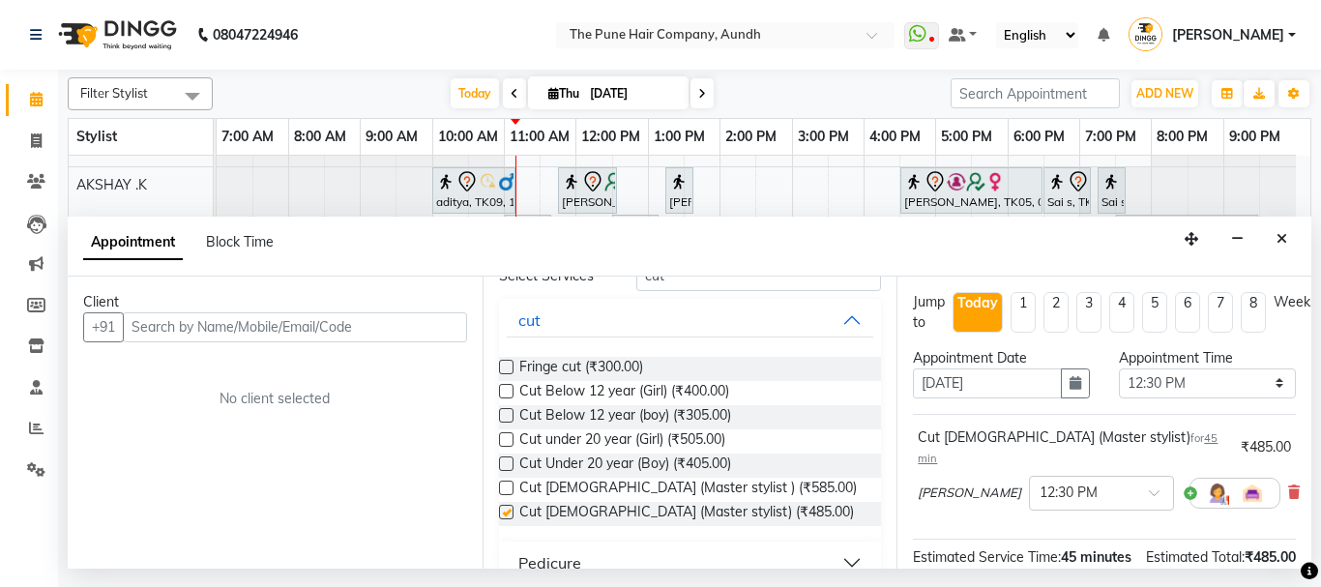
checkbox input "false"
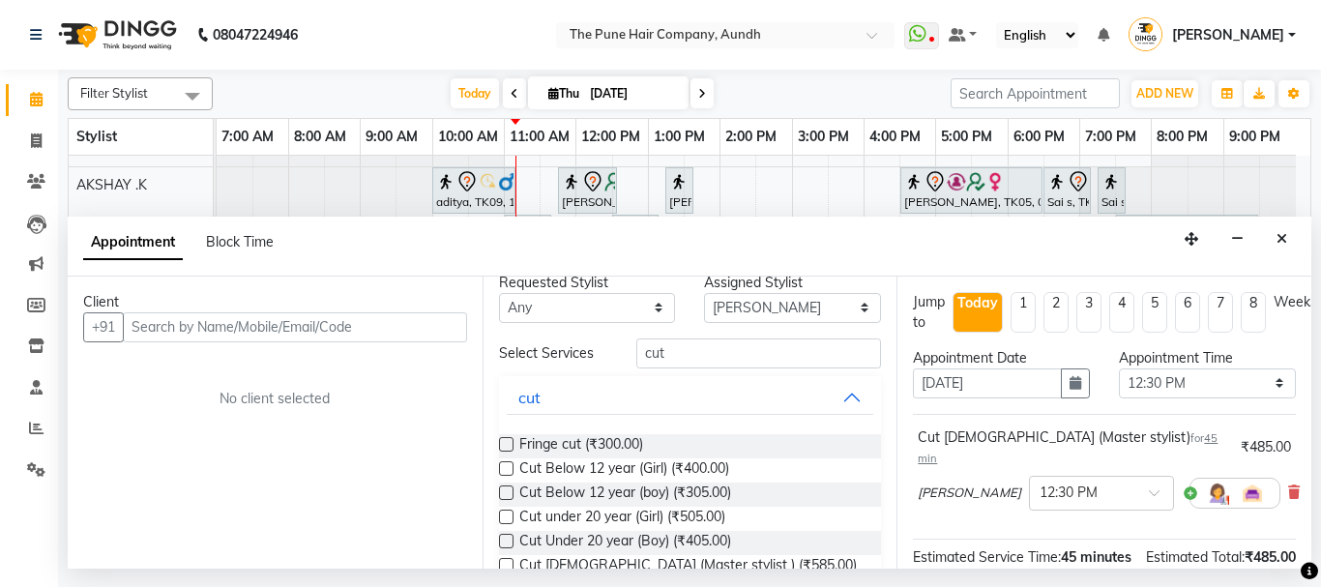
scroll to position [0, 0]
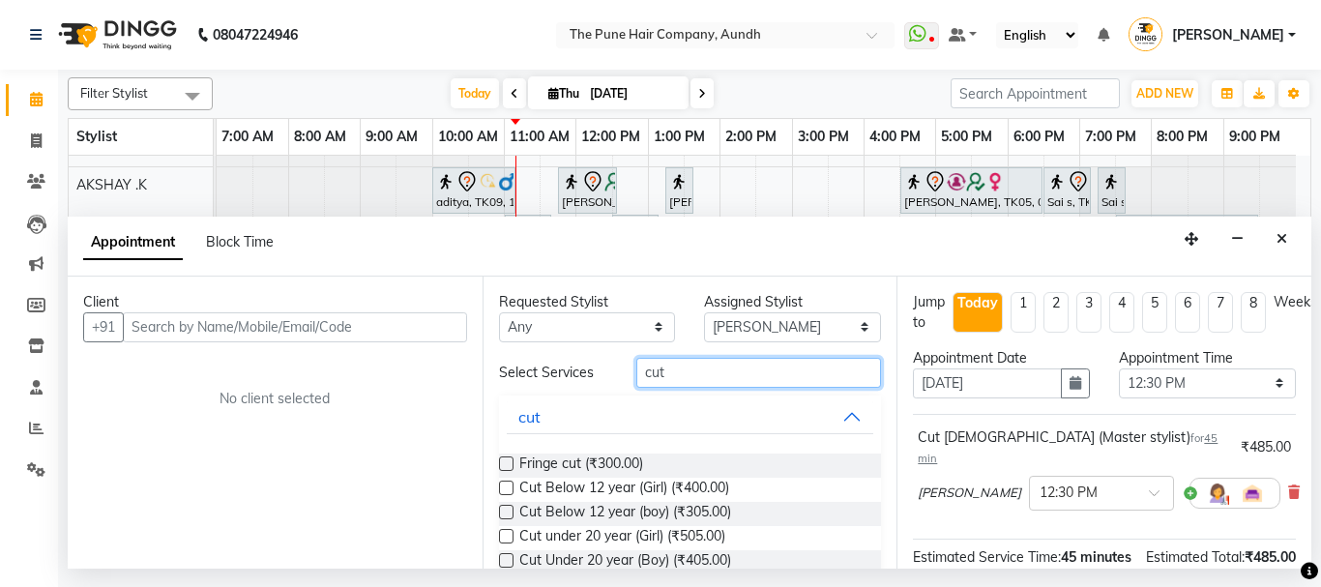
click at [719, 365] on input "cut" at bounding box center [759, 373] width 246 height 30
type input "c"
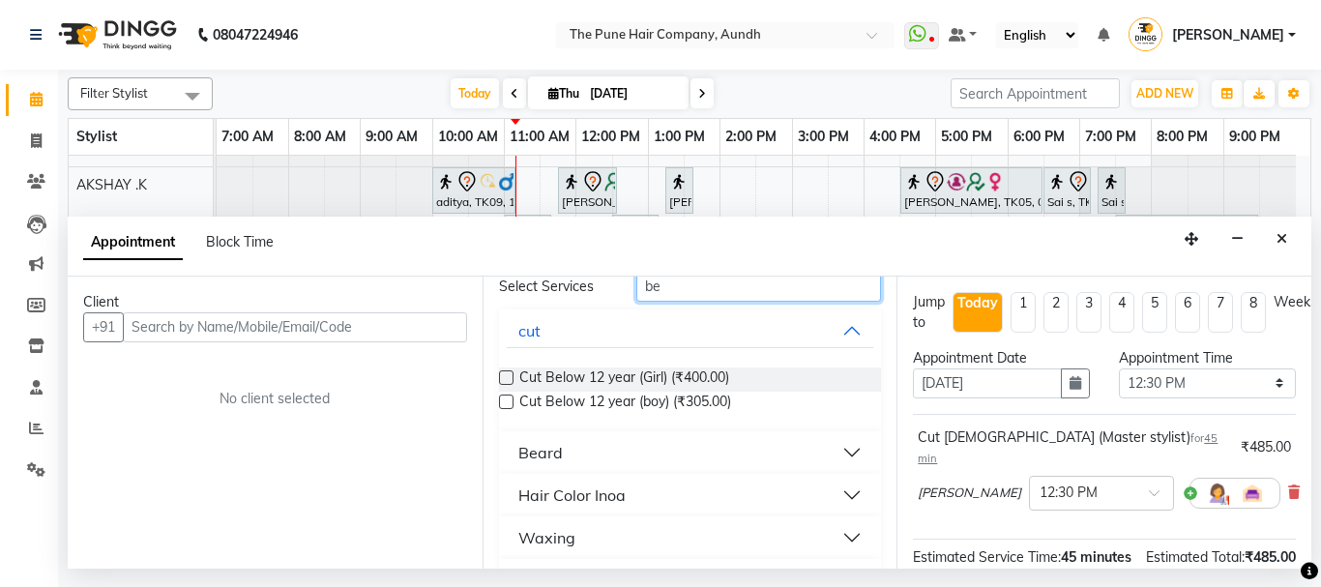
scroll to position [97, 0]
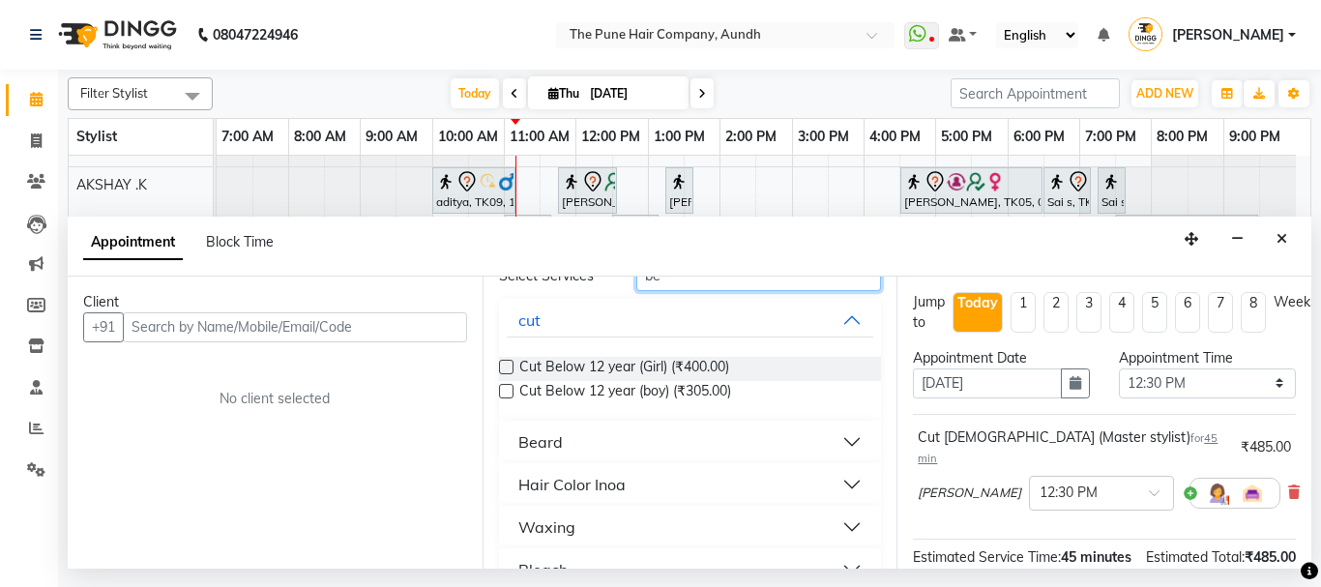
type input "be"
click at [528, 439] on div "Beard" at bounding box center [540, 441] width 44 height 23
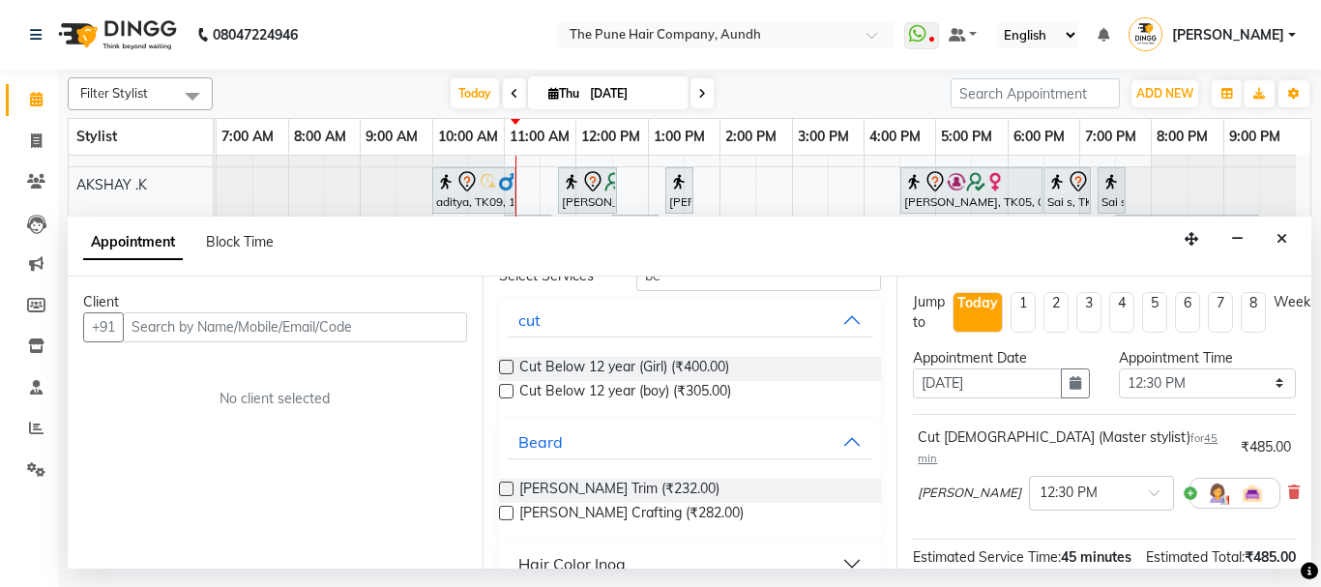
click at [508, 514] on label at bounding box center [506, 513] width 15 height 15
click at [508, 514] on input "checkbox" at bounding box center [505, 514] width 13 height 13
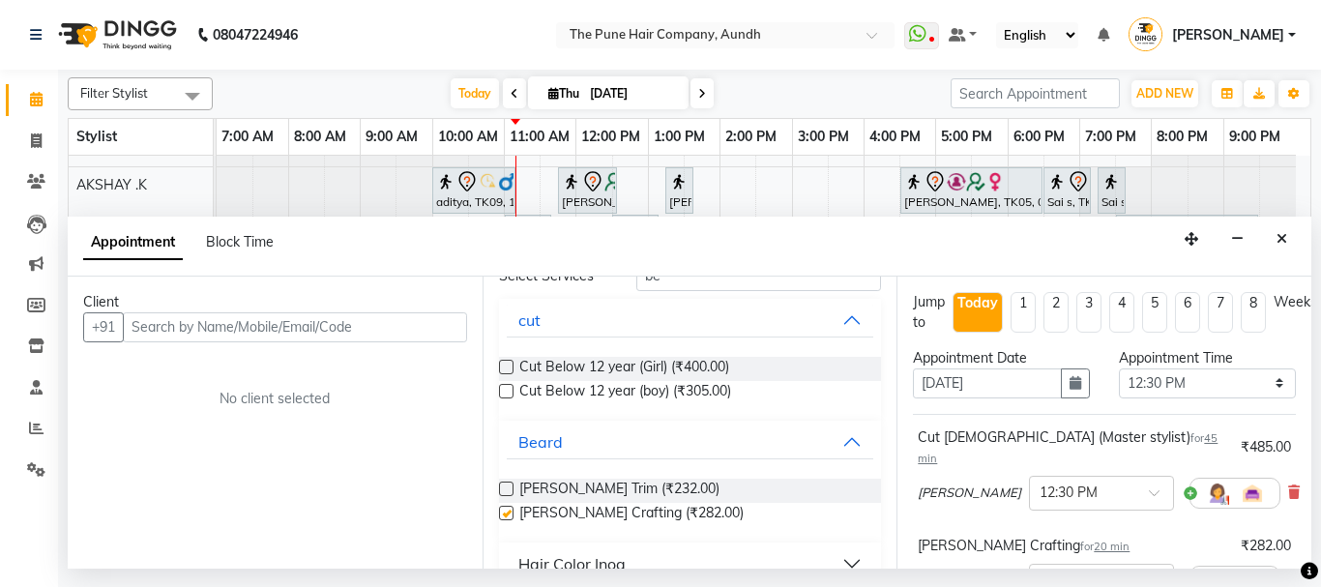
checkbox input "false"
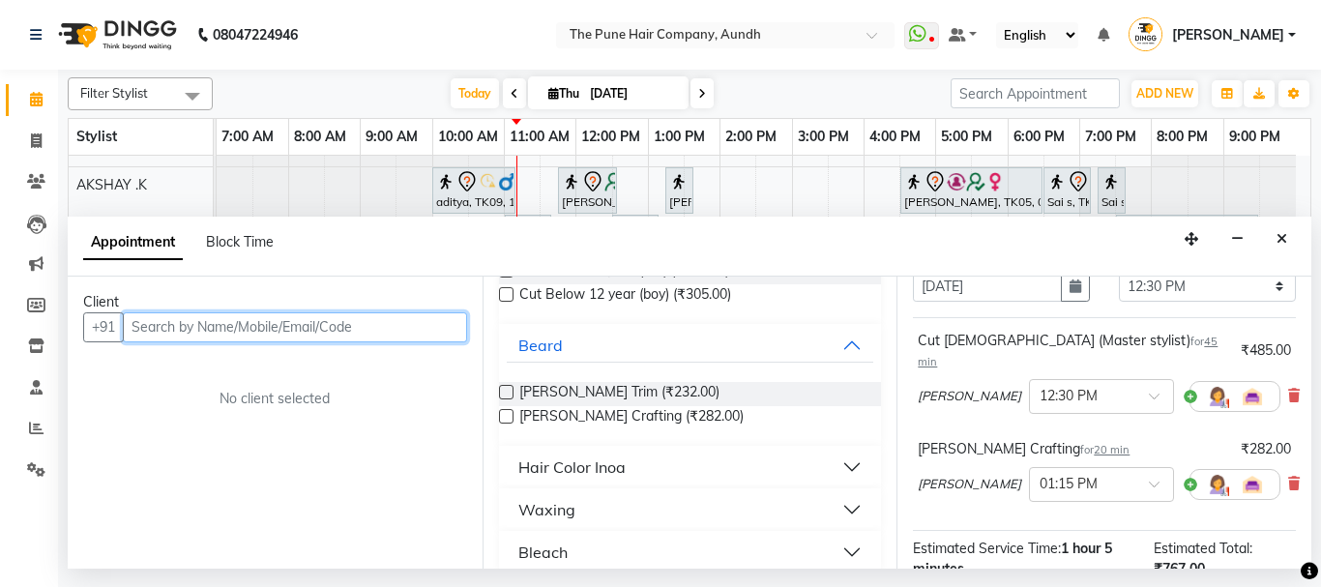
click at [335, 322] on input "text" at bounding box center [295, 327] width 344 height 30
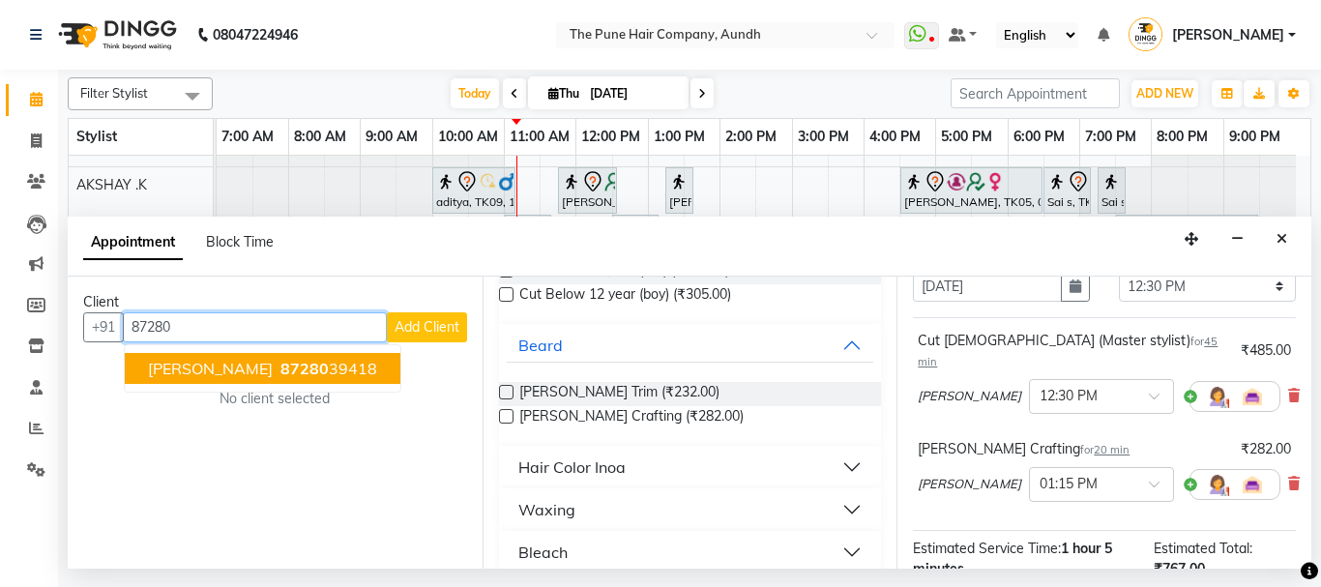
click at [197, 363] on span "gurpreet" at bounding box center [210, 368] width 125 height 19
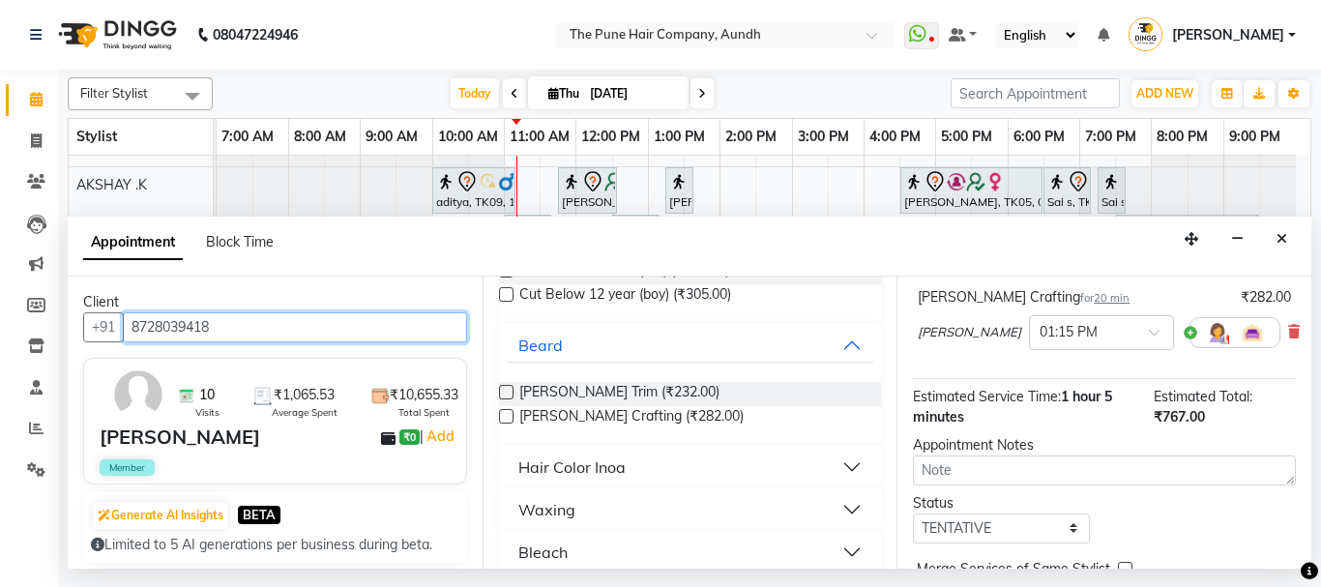
scroll to position [345, 0]
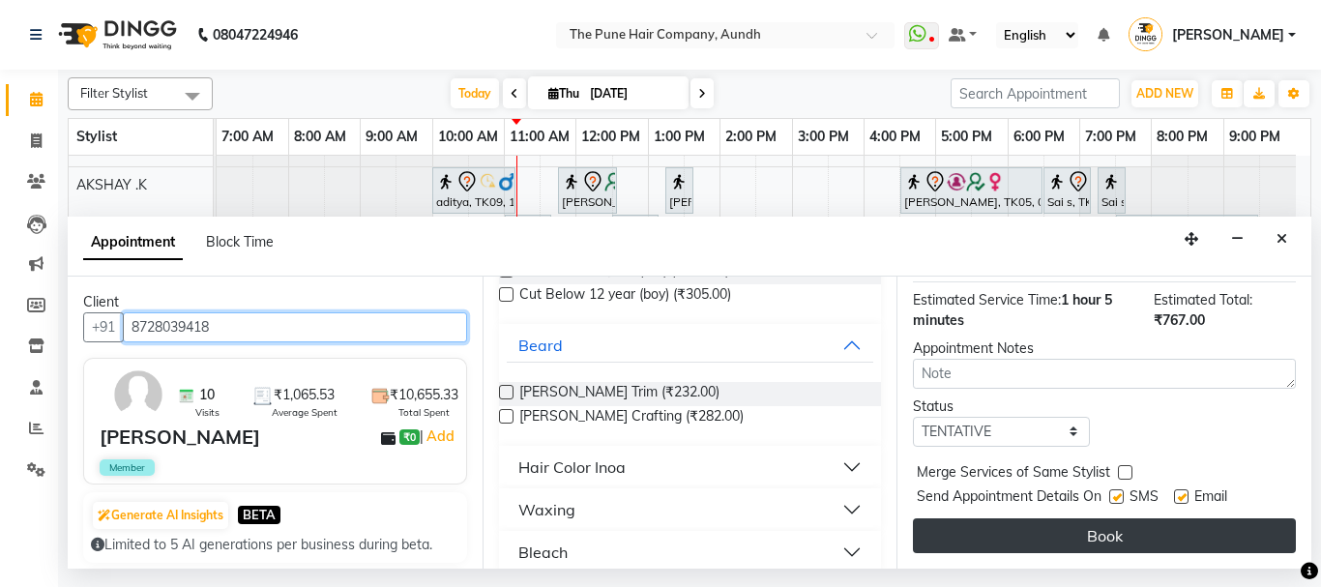
type input "8728039418"
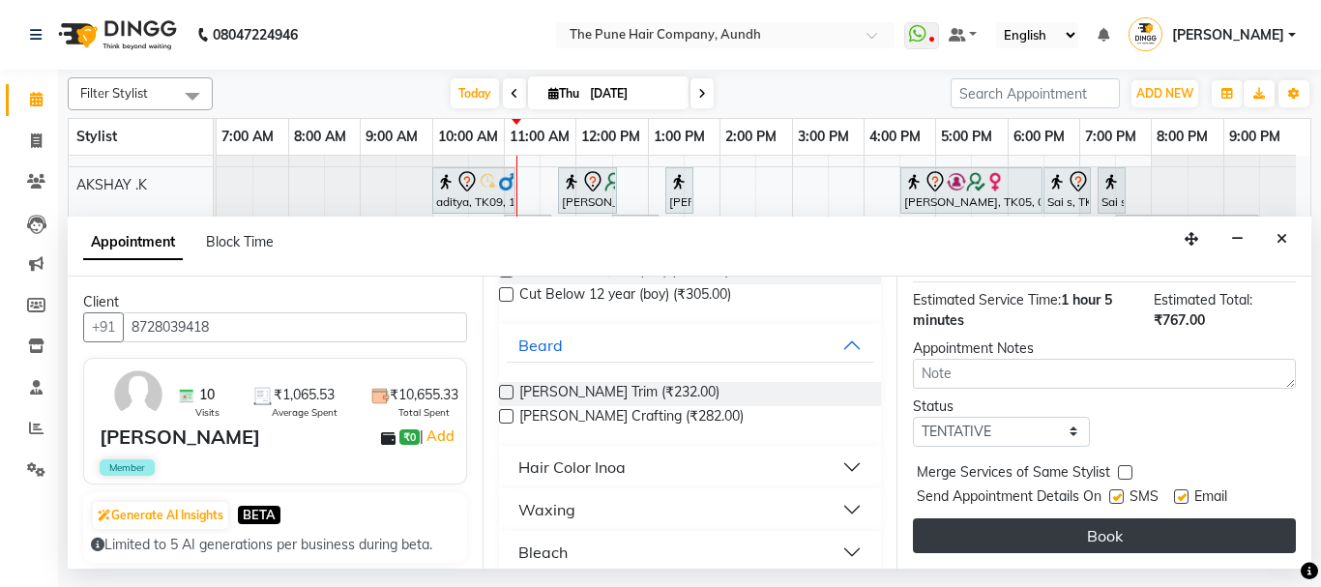
click at [1103, 522] on button "Book" at bounding box center [1104, 535] width 383 height 35
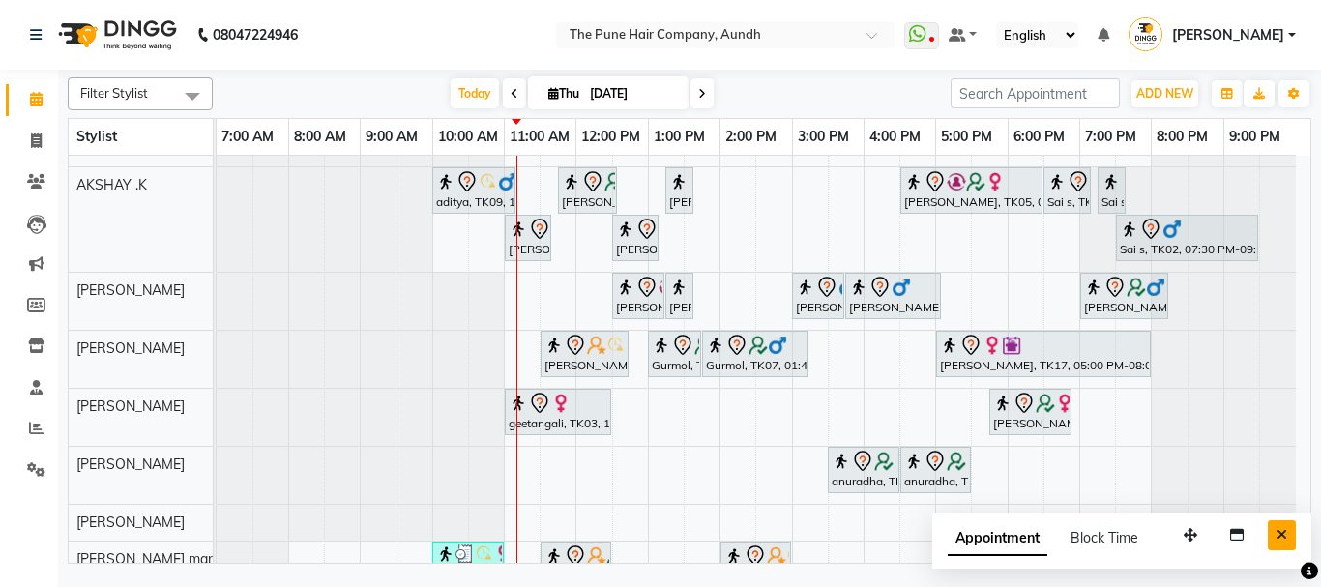
click at [1280, 534] on icon "Close" at bounding box center [1281, 535] width 11 height 14
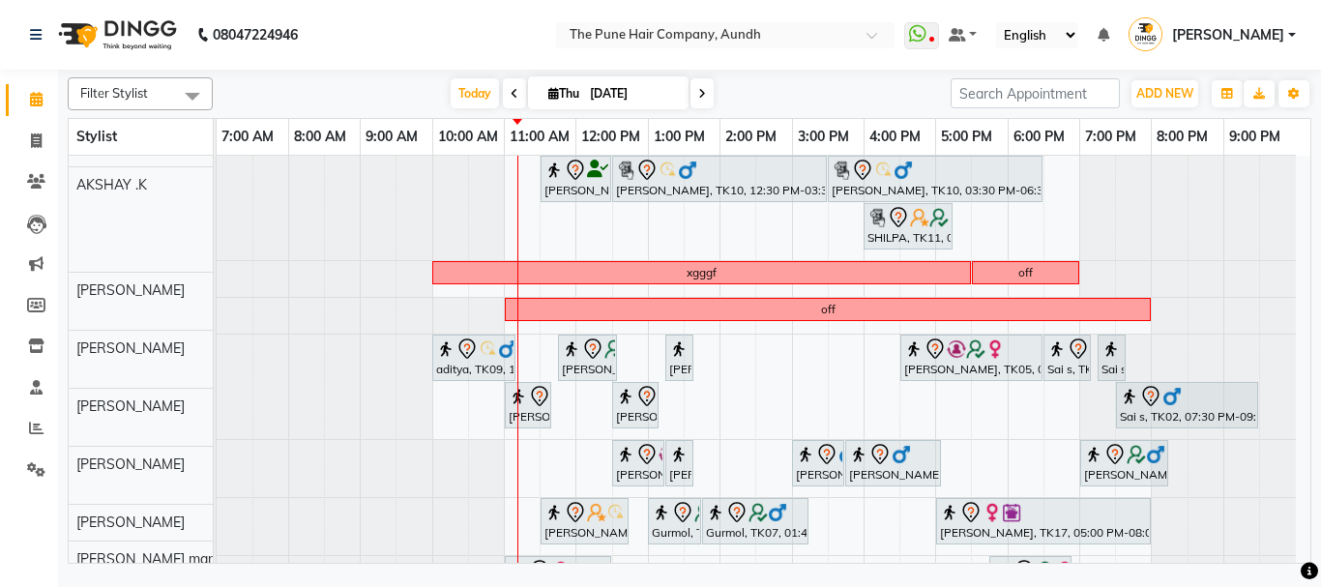
scroll to position [0, 0]
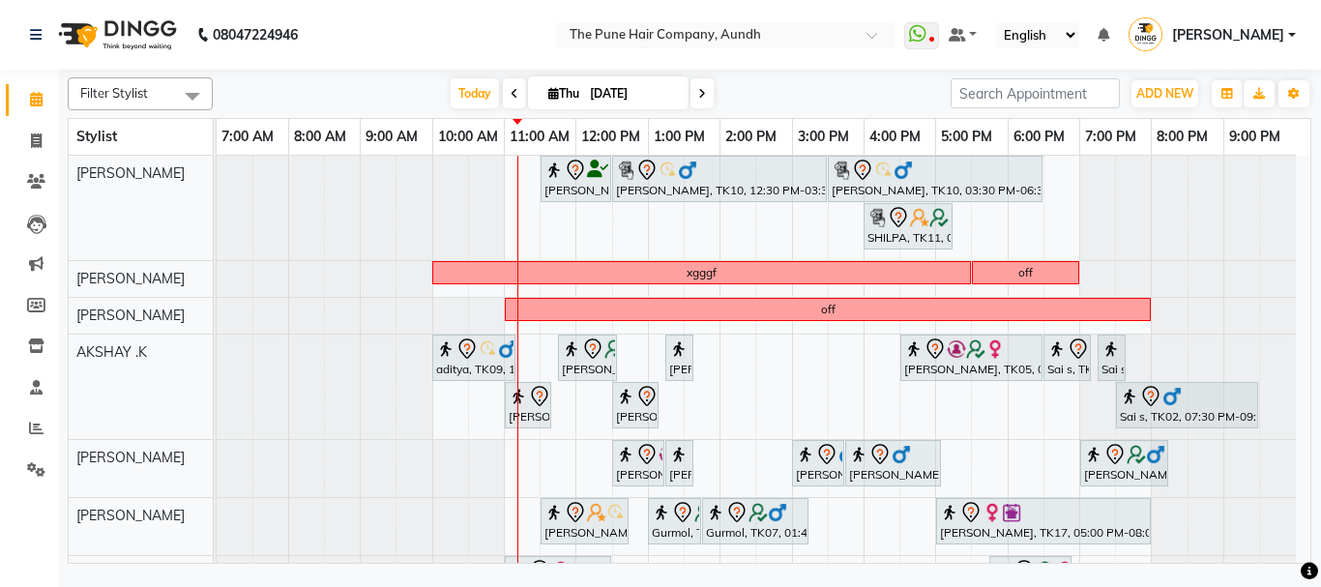
click at [698, 92] on icon at bounding box center [702, 94] width 8 height 12
type input "[DATE]"
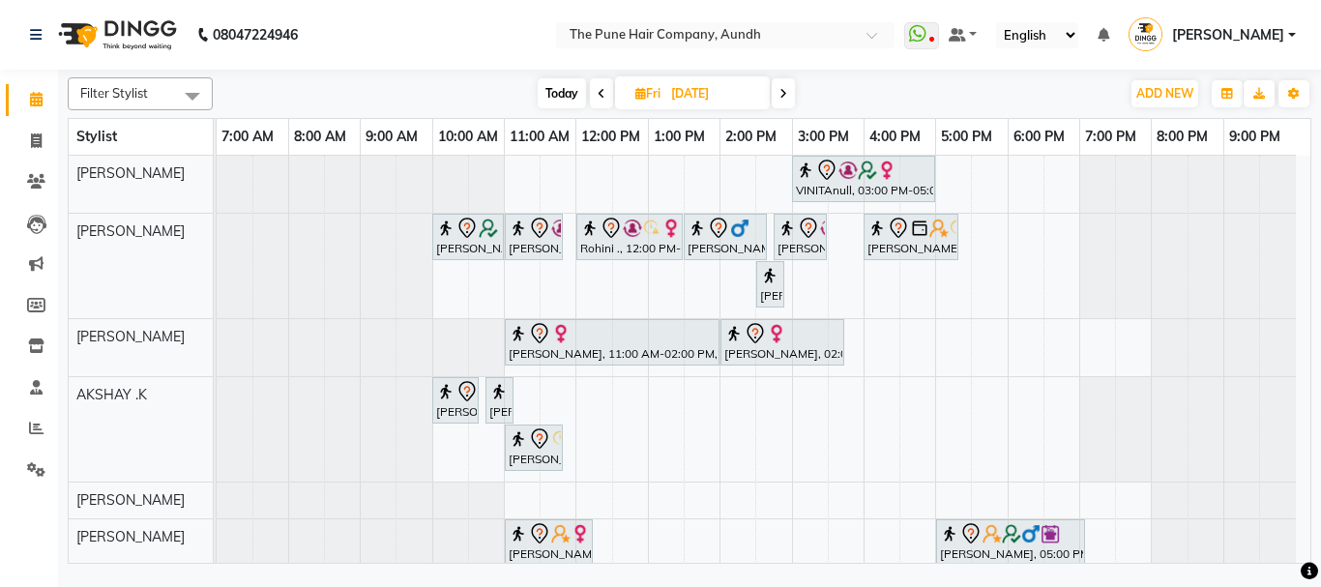
click at [977, 243] on div "VINITAnull, 03:00 PM-05:00 PM, Hair Color Inoa - scalp advance with touchup 2 I…" at bounding box center [763, 503] width 1093 height 694
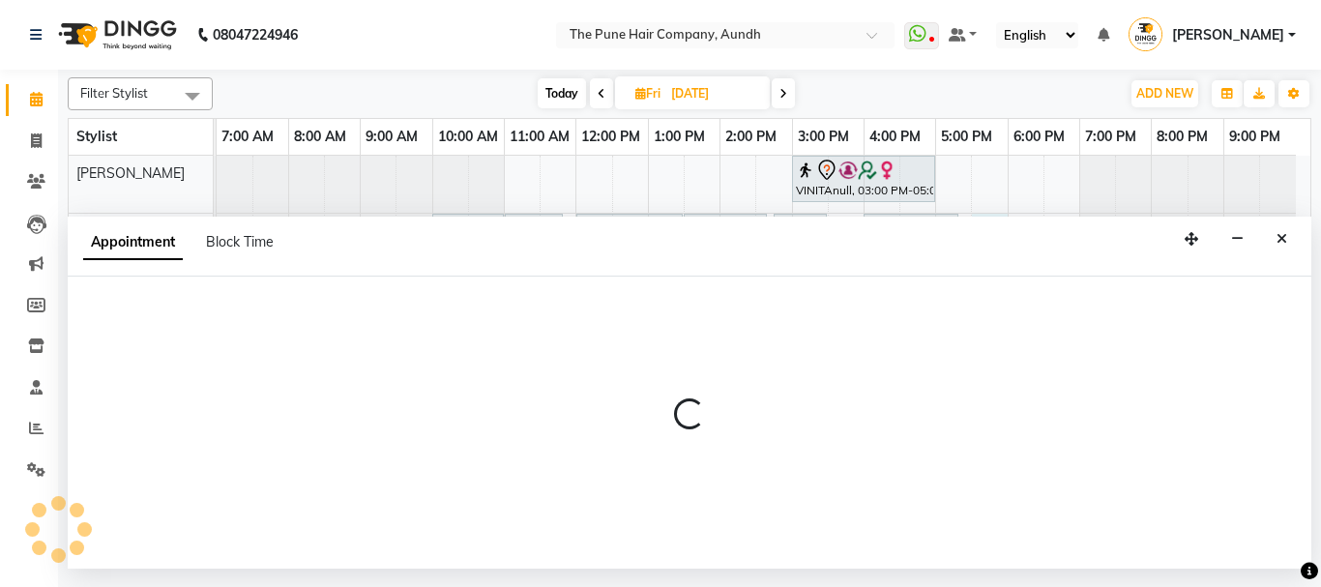
select select "3339"
select select "tentative"
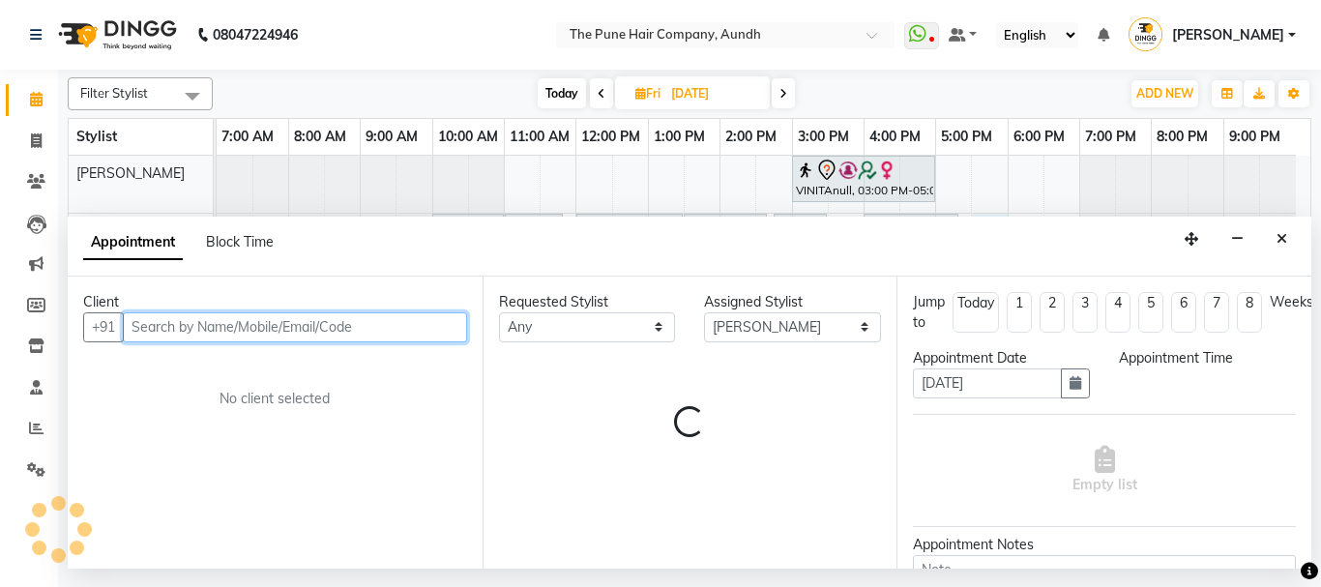
select select "1050"
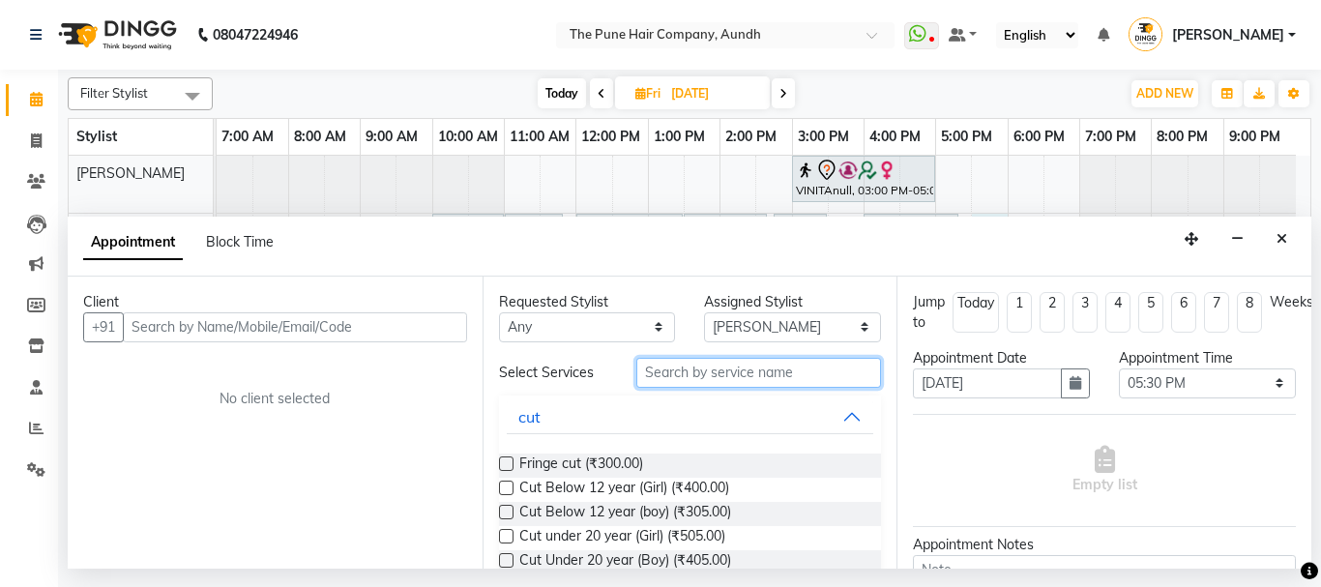
click at [671, 369] on input "text" at bounding box center [759, 373] width 246 height 30
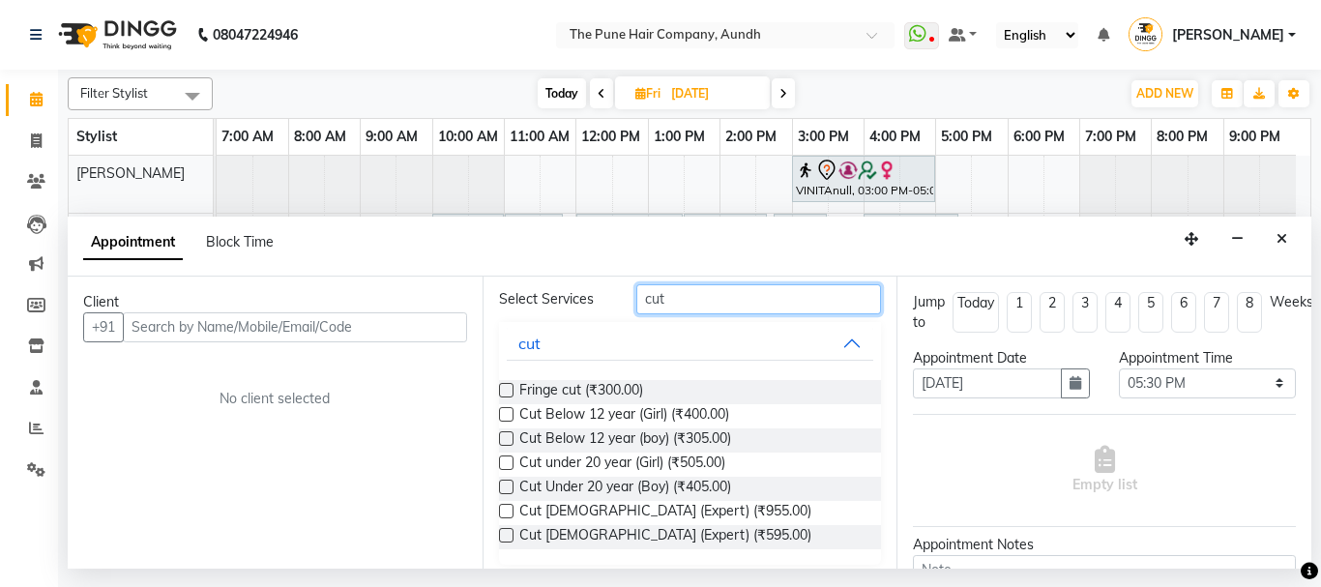
scroll to position [85, 0]
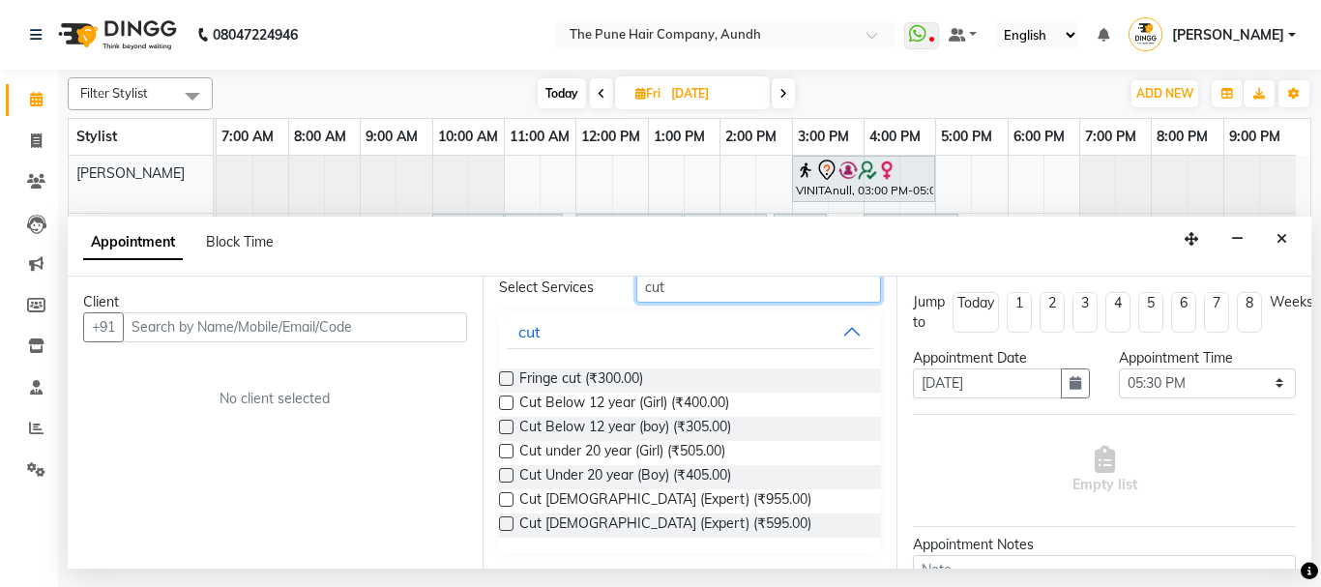
type input "cut"
click at [507, 500] on label at bounding box center [506, 499] width 15 height 15
click at [507, 500] on input "checkbox" at bounding box center [505, 501] width 13 height 13
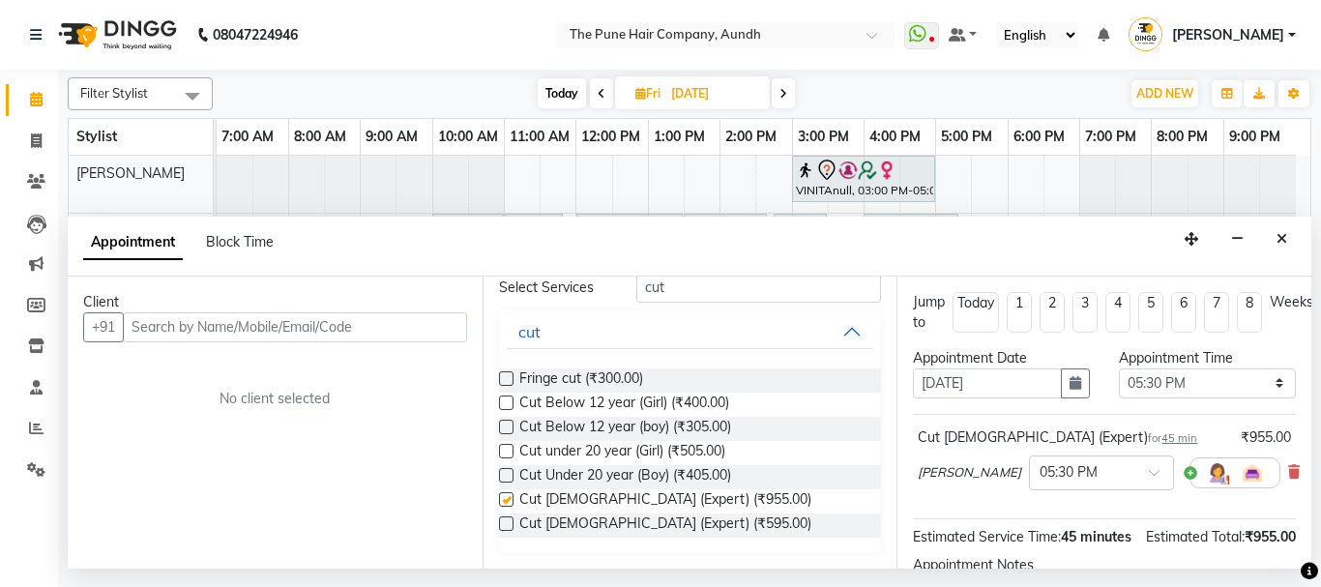
checkbox input "false"
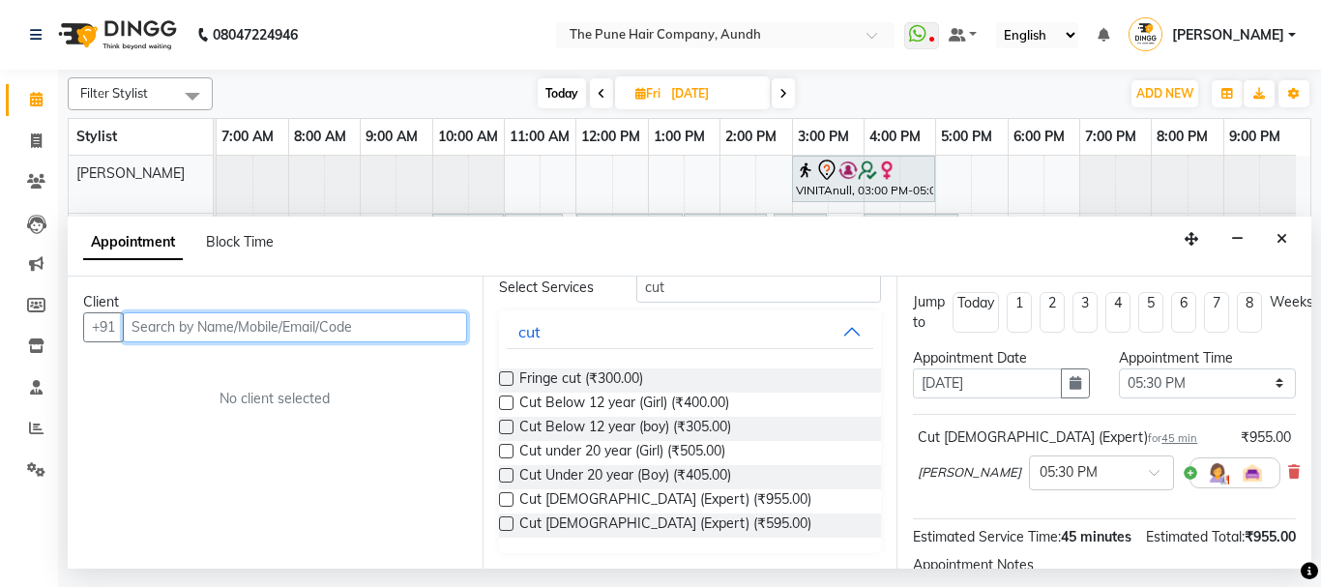
click at [444, 328] on input "text" at bounding box center [295, 327] width 344 height 30
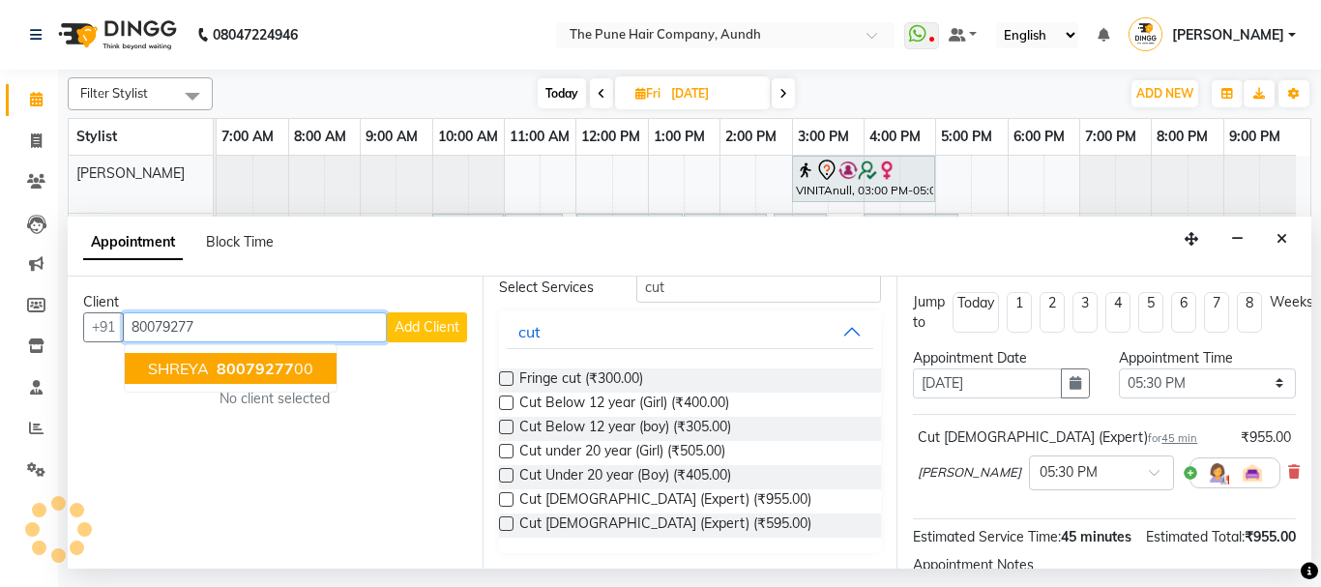
click at [226, 363] on span "80079277" at bounding box center [255, 368] width 77 height 19
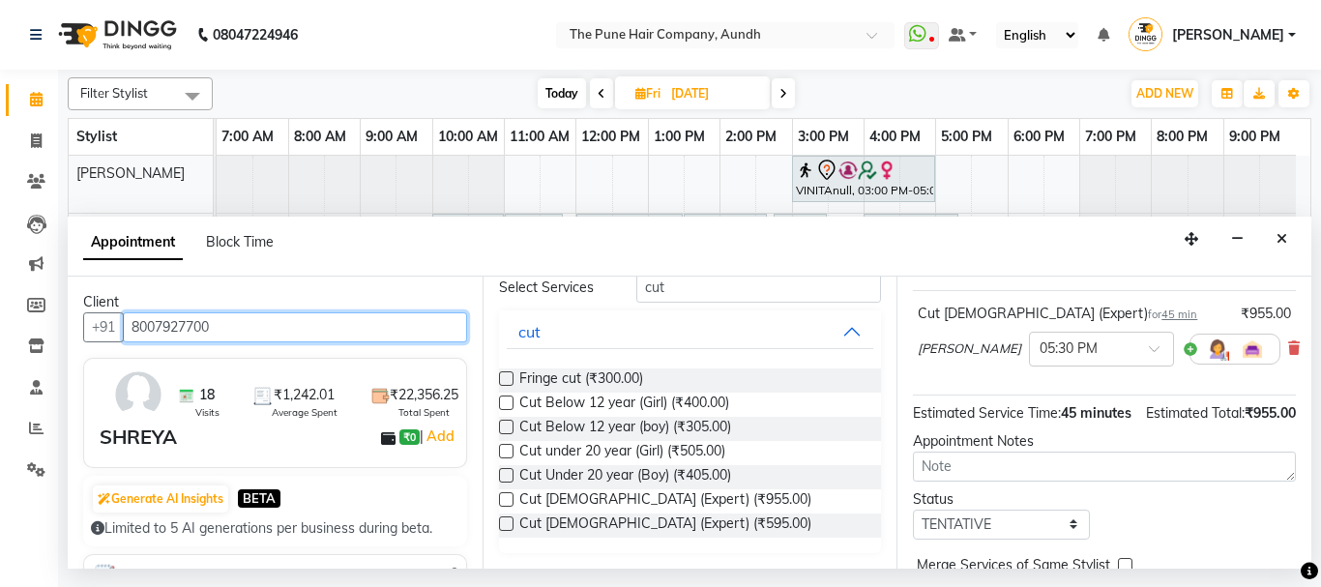
scroll to position [254, 0]
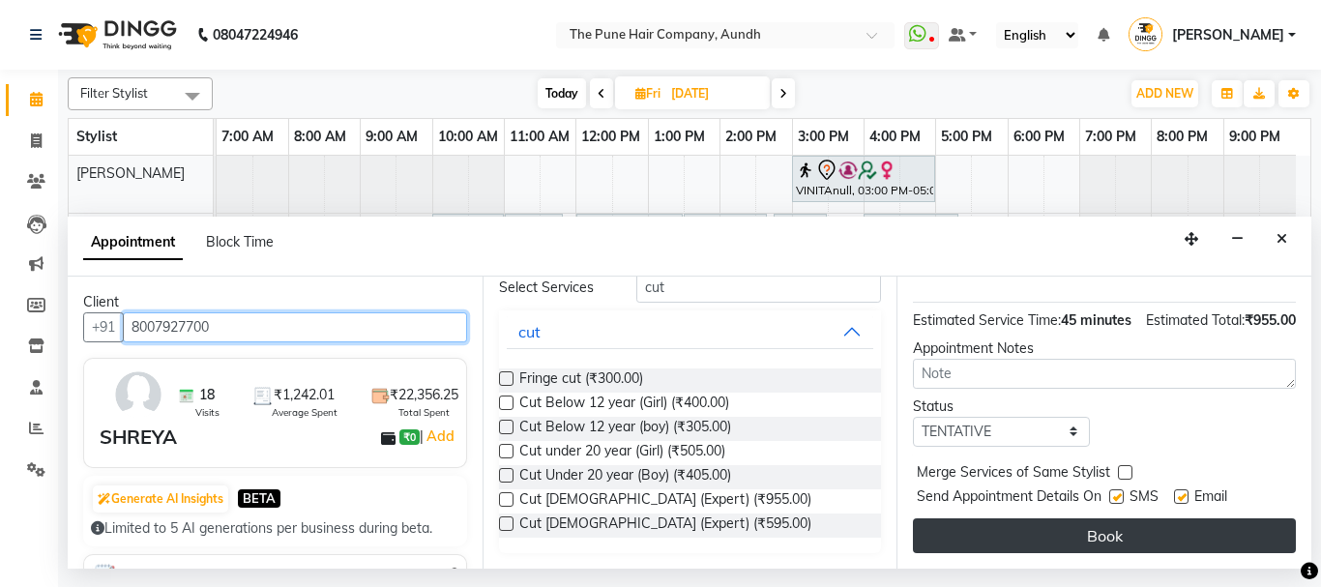
type input "8007927700"
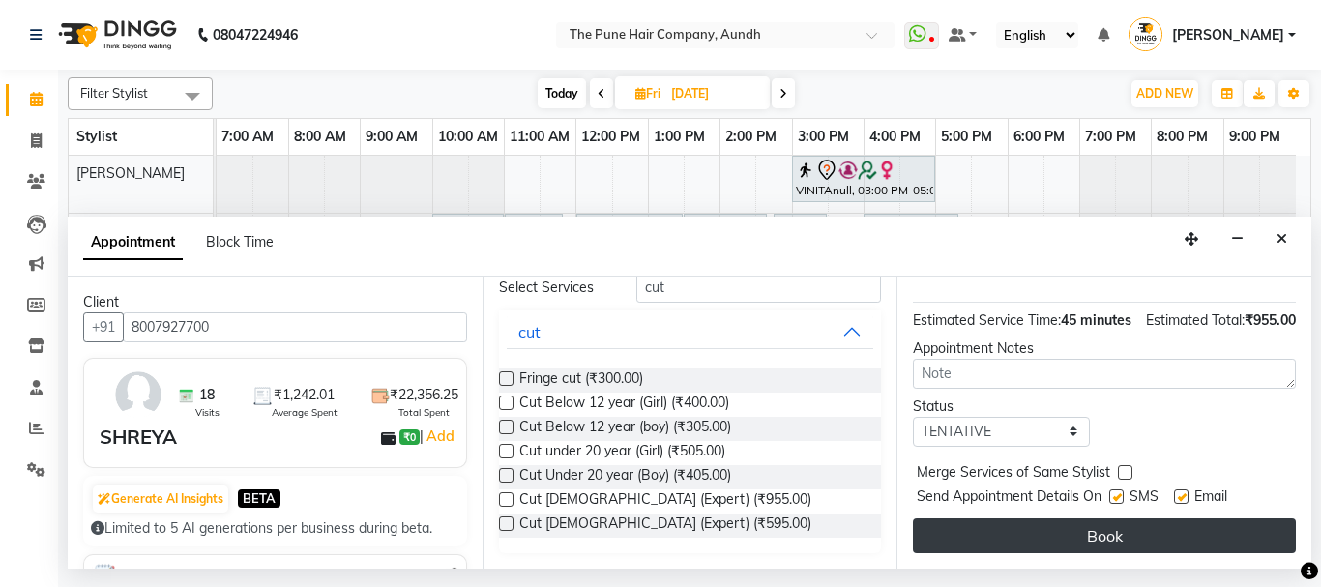
click at [1105, 518] on button "Book" at bounding box center [1104, 535] width 383 height 35
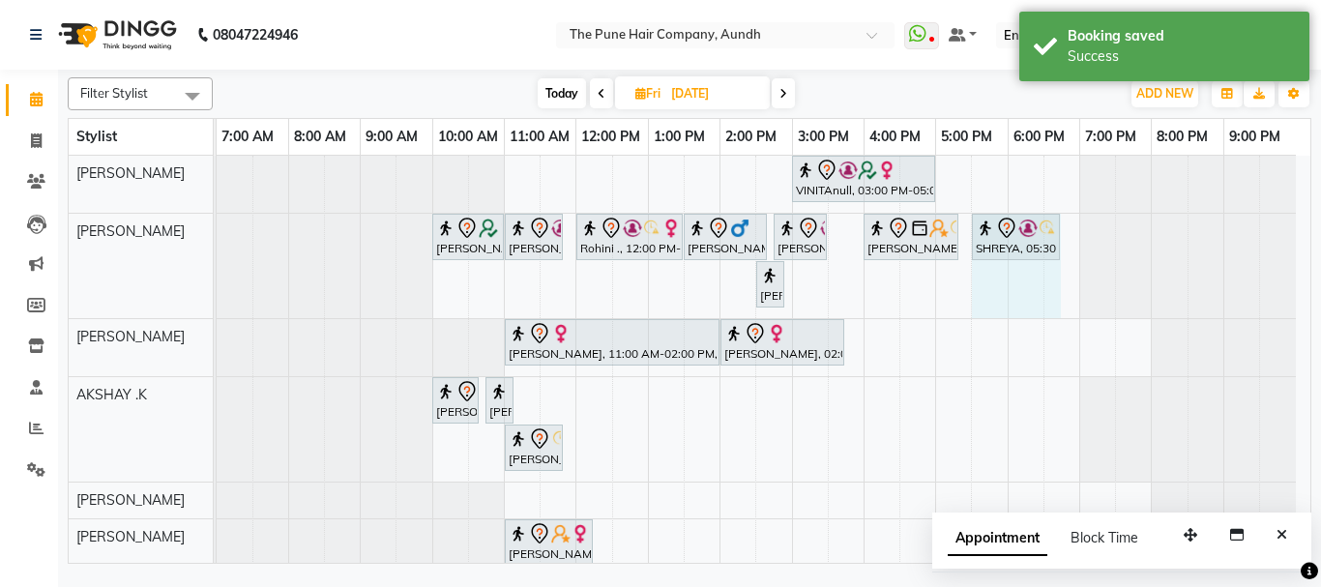
drag, startPoint x: 1019, startPoint y: 236, endPoint x: 1054, endPoint y: 232, distance: 35.0
click at [217, 232] on div "Gitikanull, 10:00 AM-11:00 AM, Hair wash & blow dry -medium pranali gaikwad, 11…" at bounding box center [217, 266] width 0 height 104
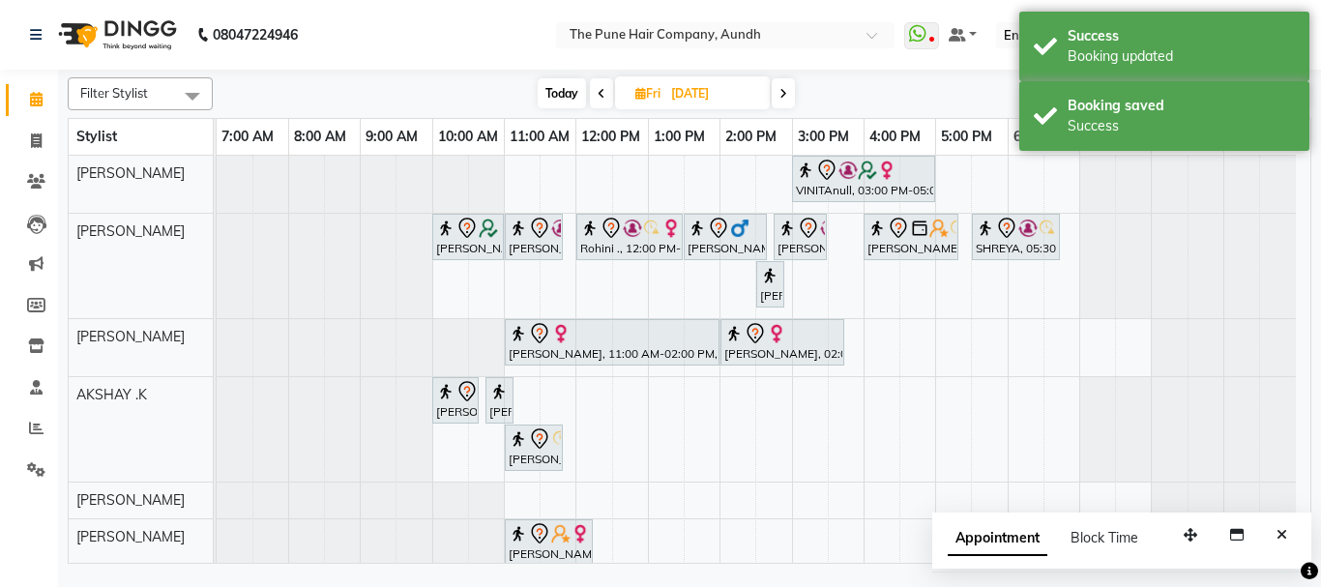
click at [562, 89] on span "Today" at bounding box center [561, 93] width 48 height 30
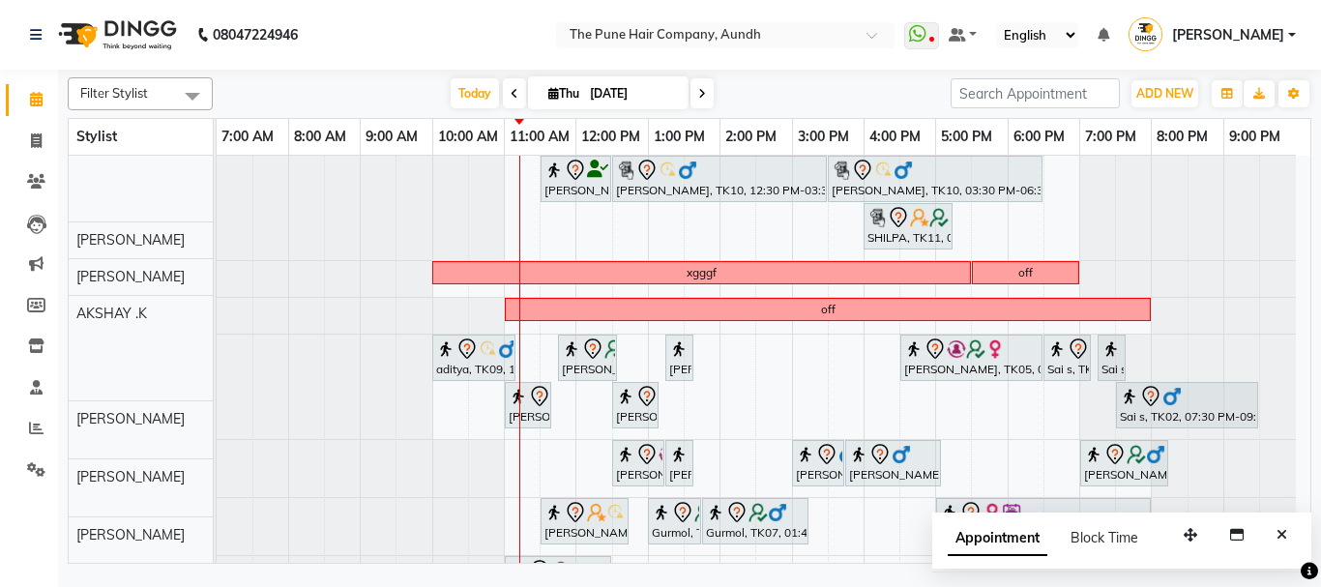
scroll to position [0, 0]
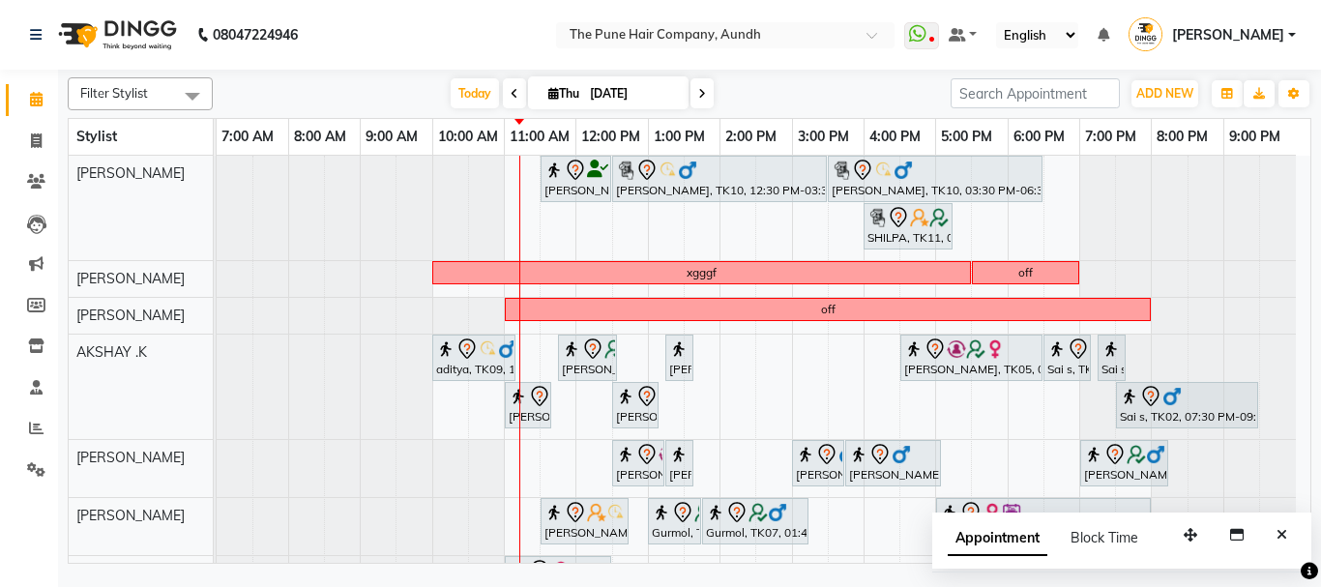
click at [698, 100] on span at bounding box center [701, 93] width 23 height 30
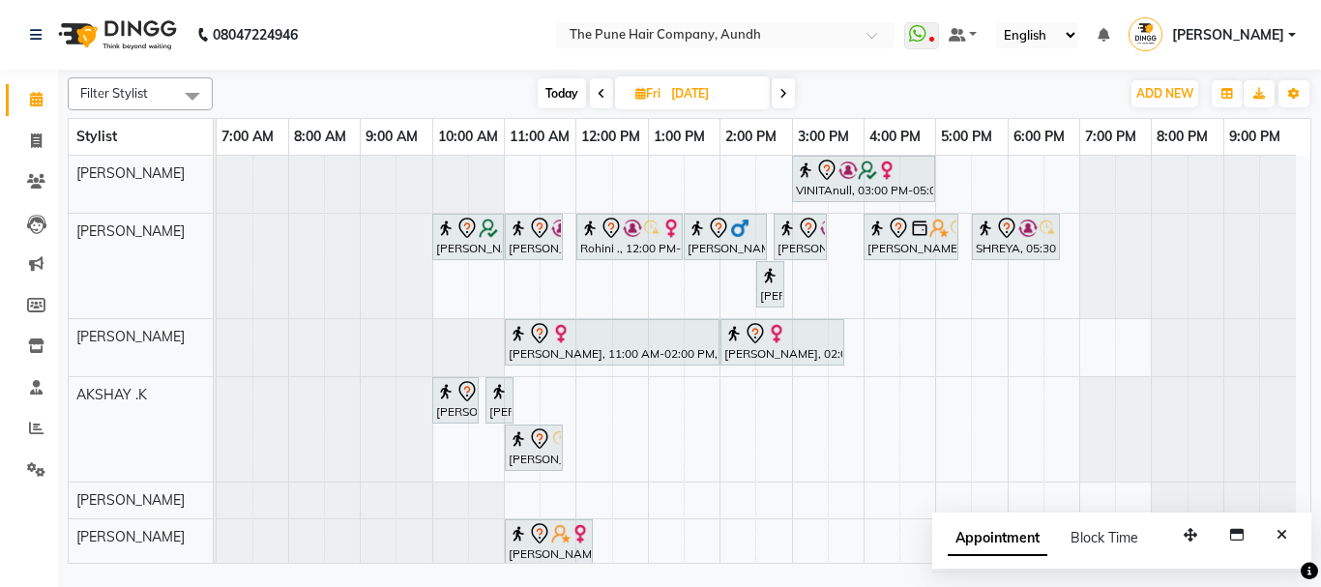
click at [557, 93] on span "Today" at bounding box center [561, 93] width 48 height 30
type input "[DATE]"
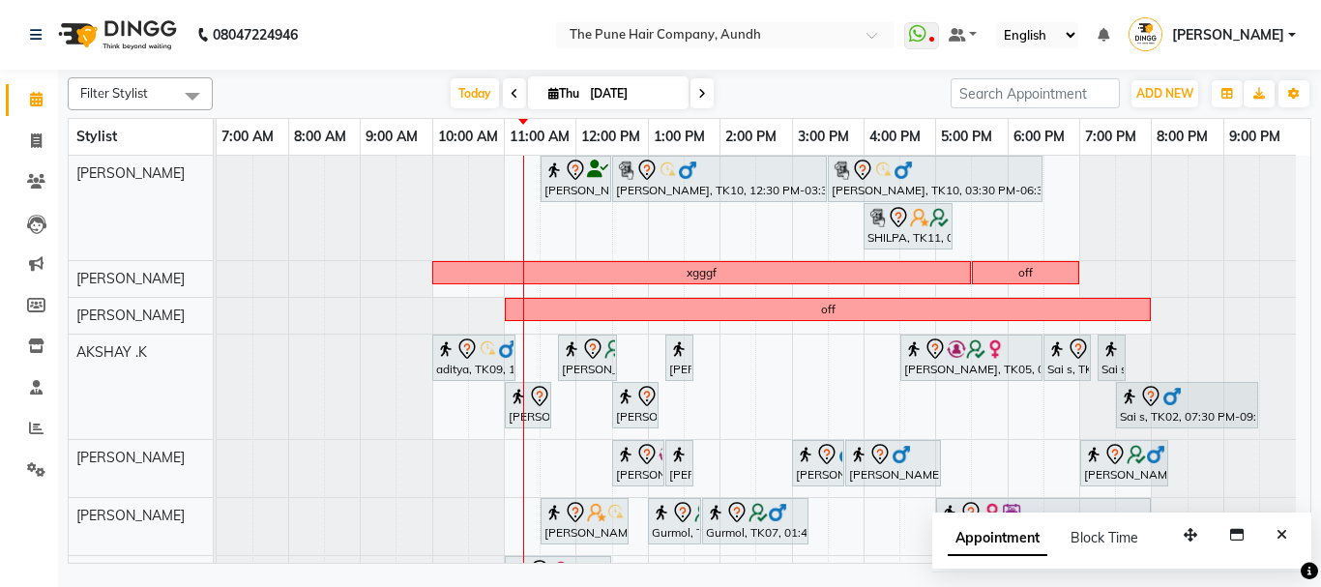
scroll to position [193, 0]
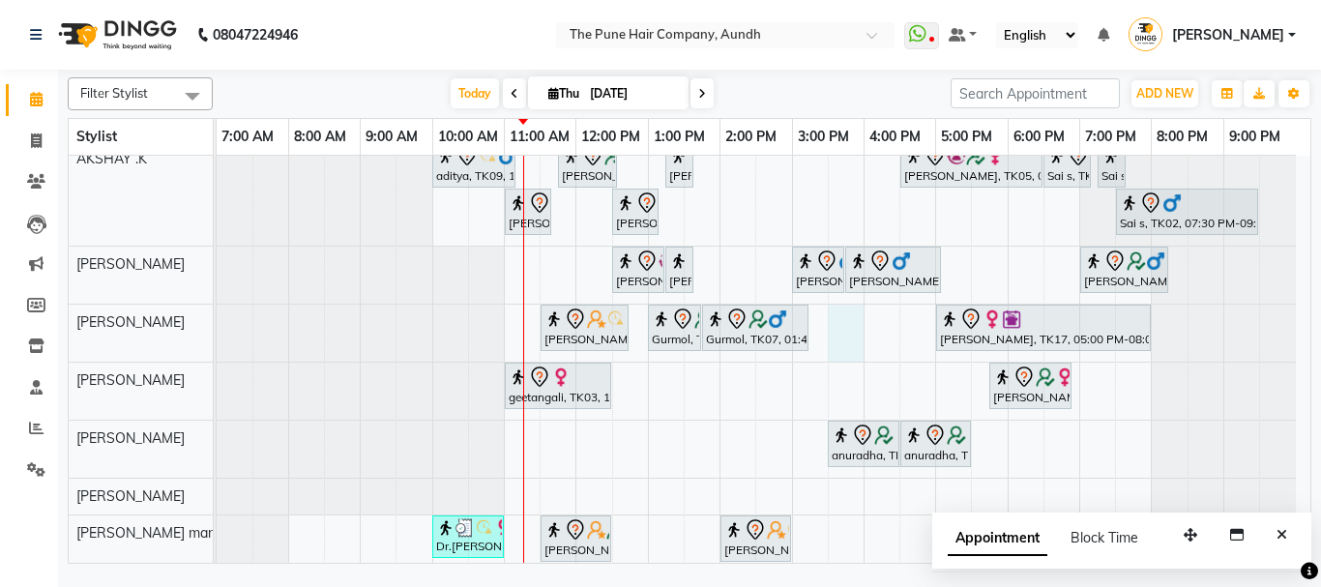
click at [830, 328] on div "Trupti Sathe, TK04, 11:30 AM-12:30 PM, Cut Female ( Top Stylist ) Gopi Rawat, T…" at bounding box center [763, 297] width 1093 height 671
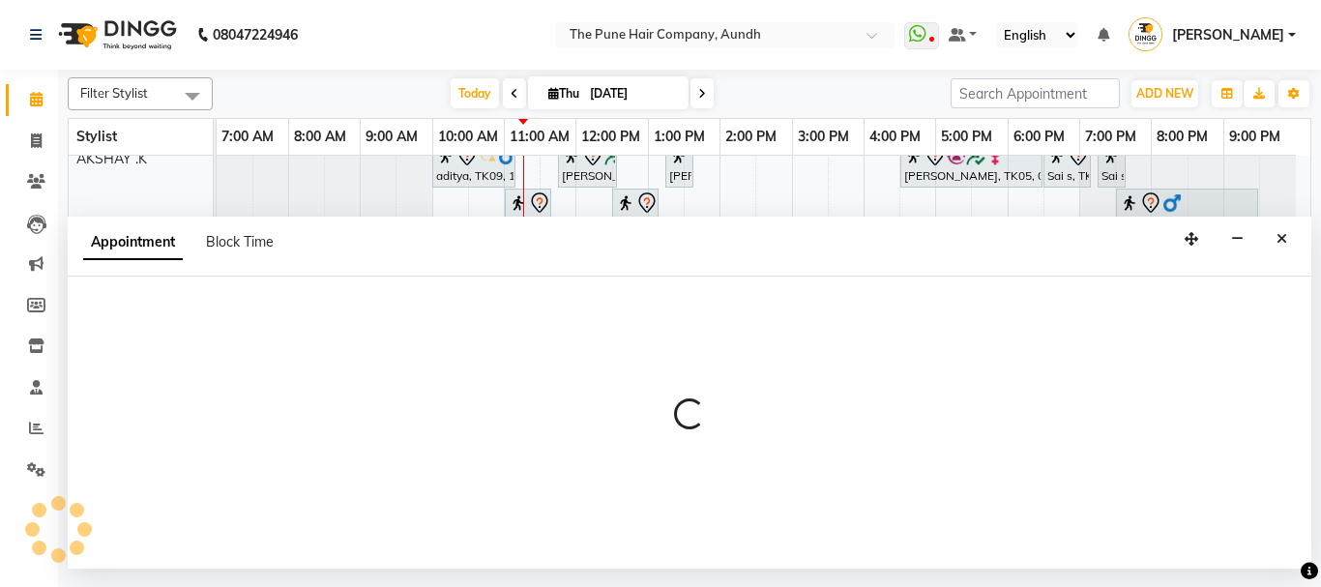
select select "18078"
select select "930"
select select "tentative"
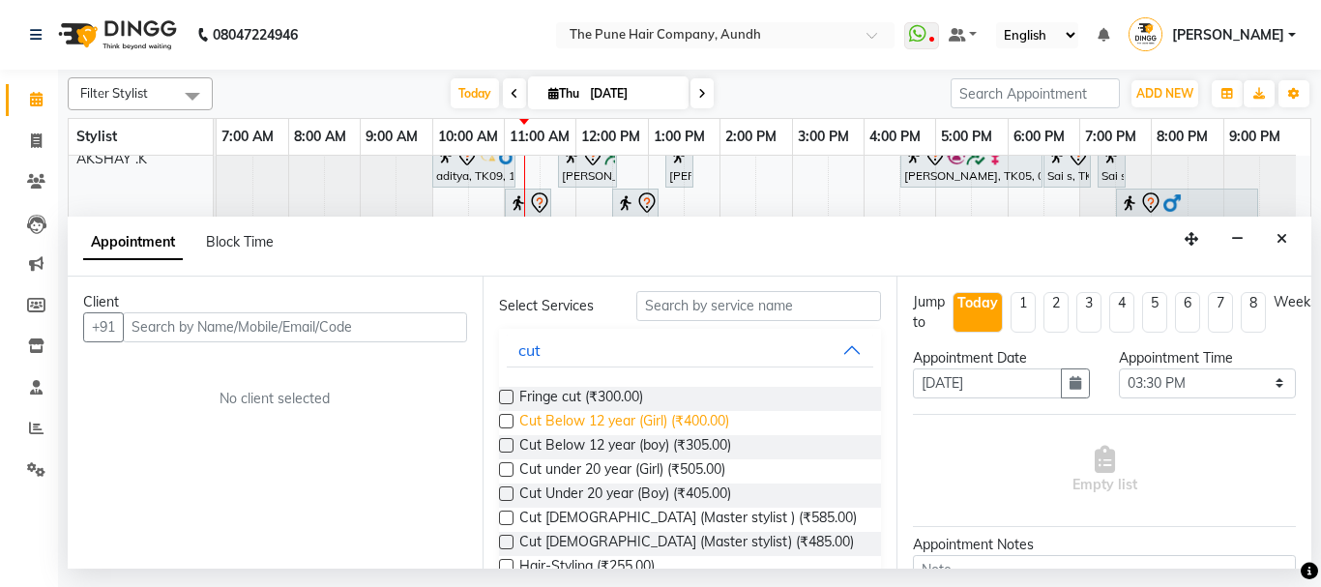
scroll to position [97, 0]
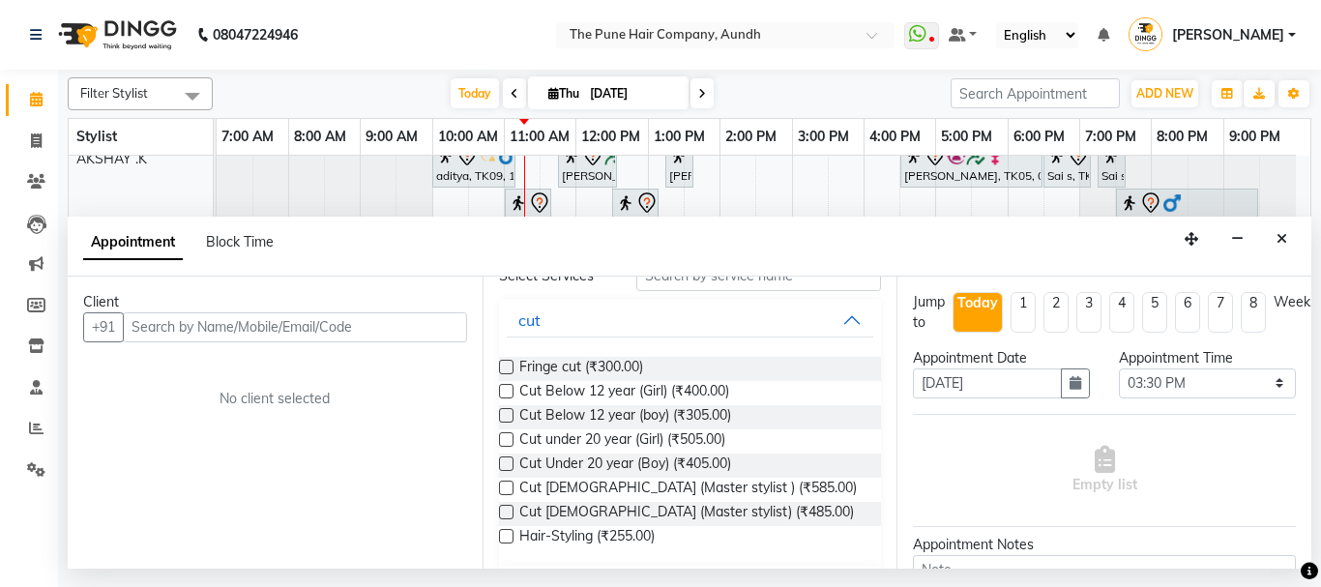
click at [507, 438] on label at bounding box center [506, 439] width 15 height 15
click at [507, 438] on input "checkbox" at bounding box center [505, 441] width 13 height 13
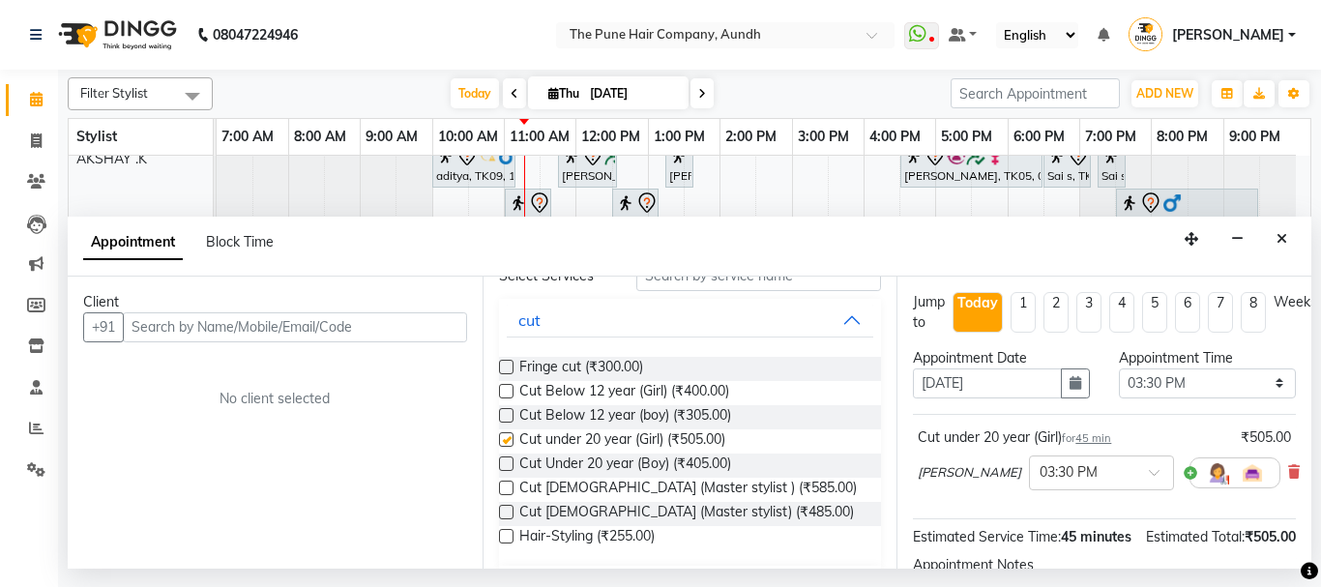
checkbox input "false"
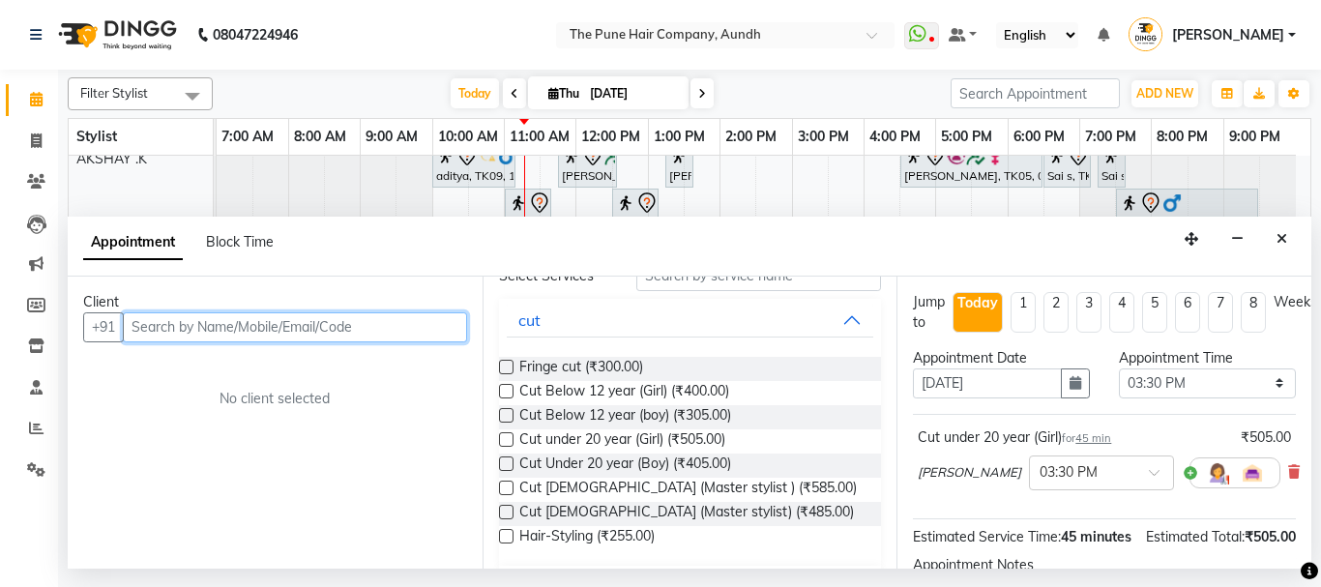
click at [354, 331] on input "text" at bounding box center [295, 327] width 344 height 30
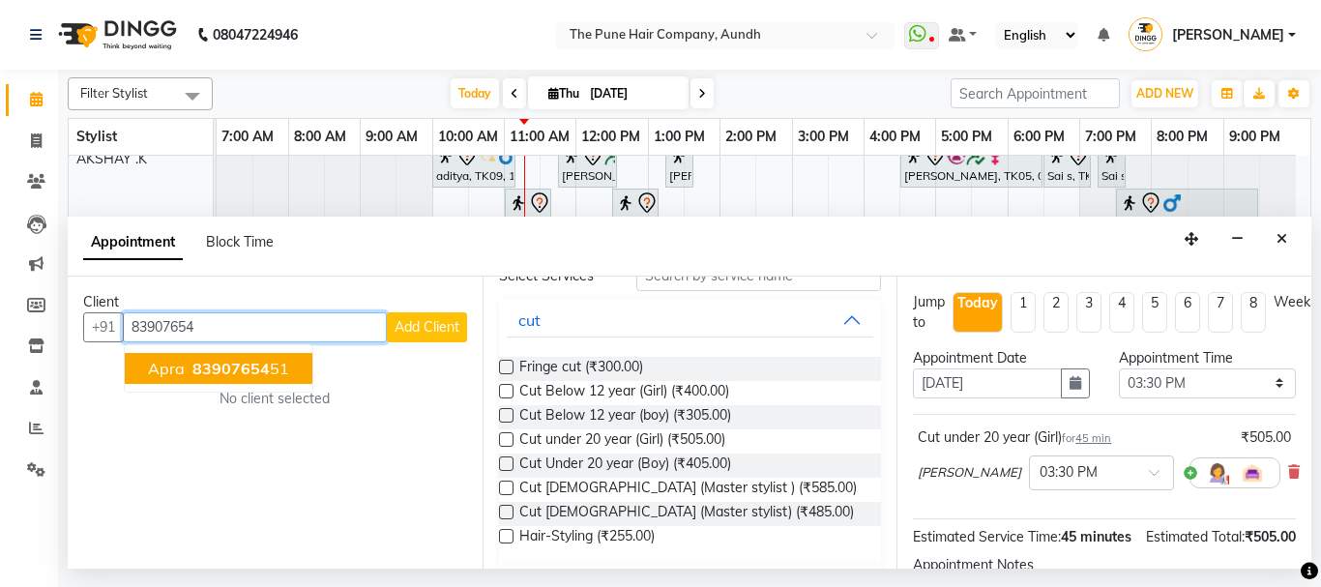
click at [222, 365] on span "83907654" at bounding box center [230, 368] width 77 height 19
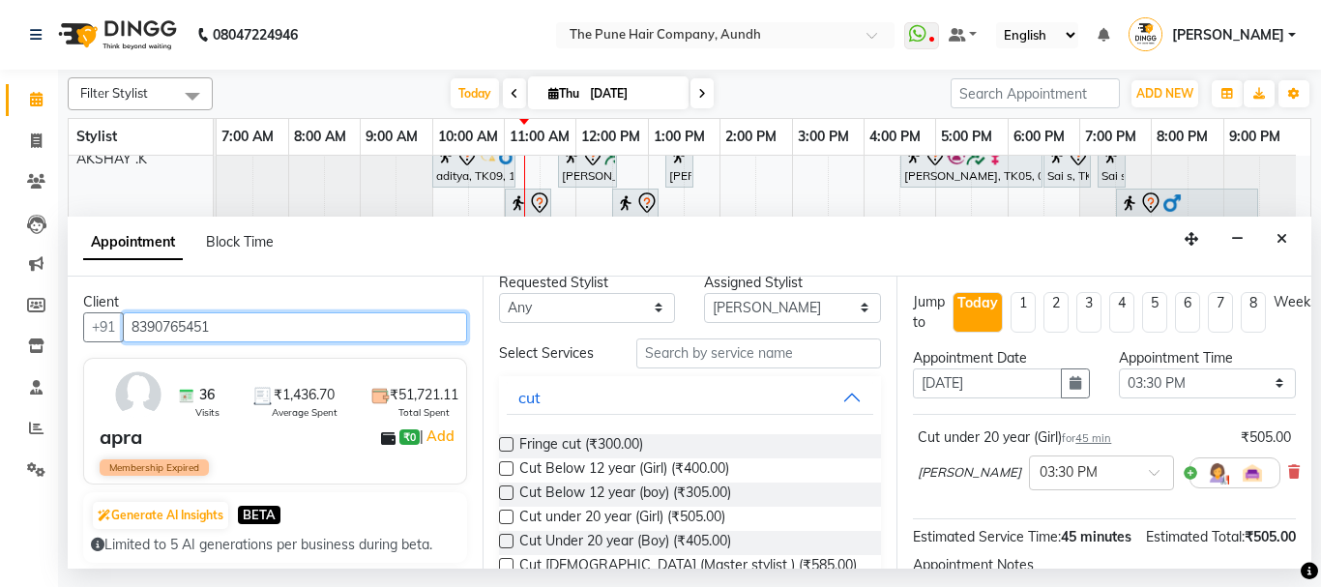
scroll to position [0, 0]
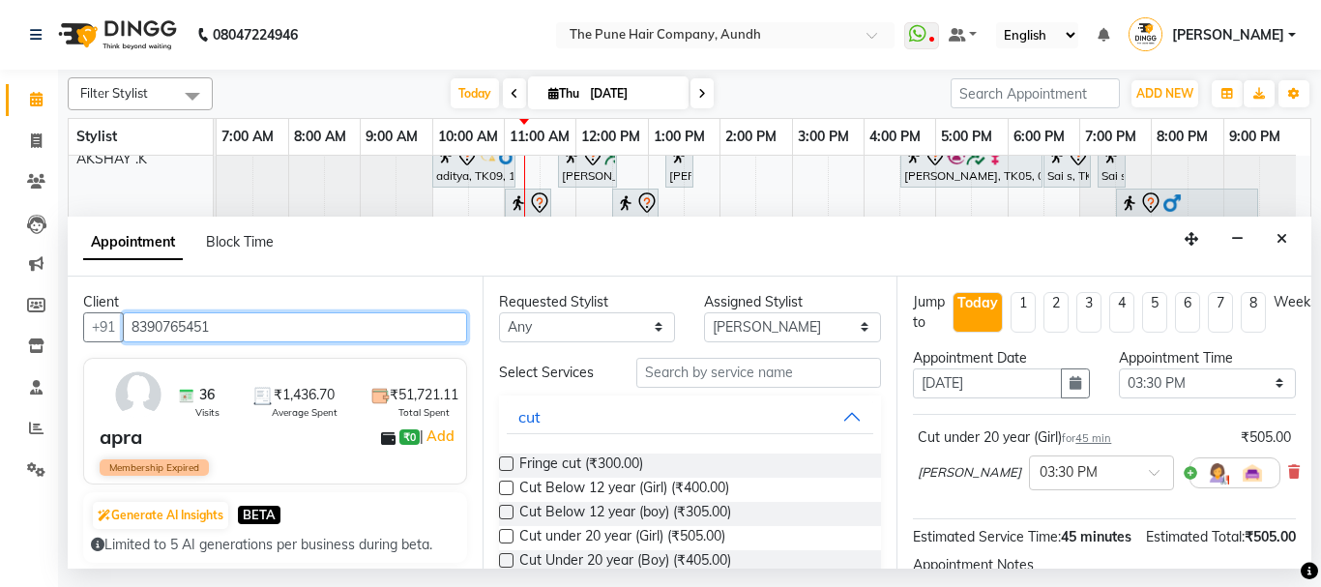
type input "8390765451"
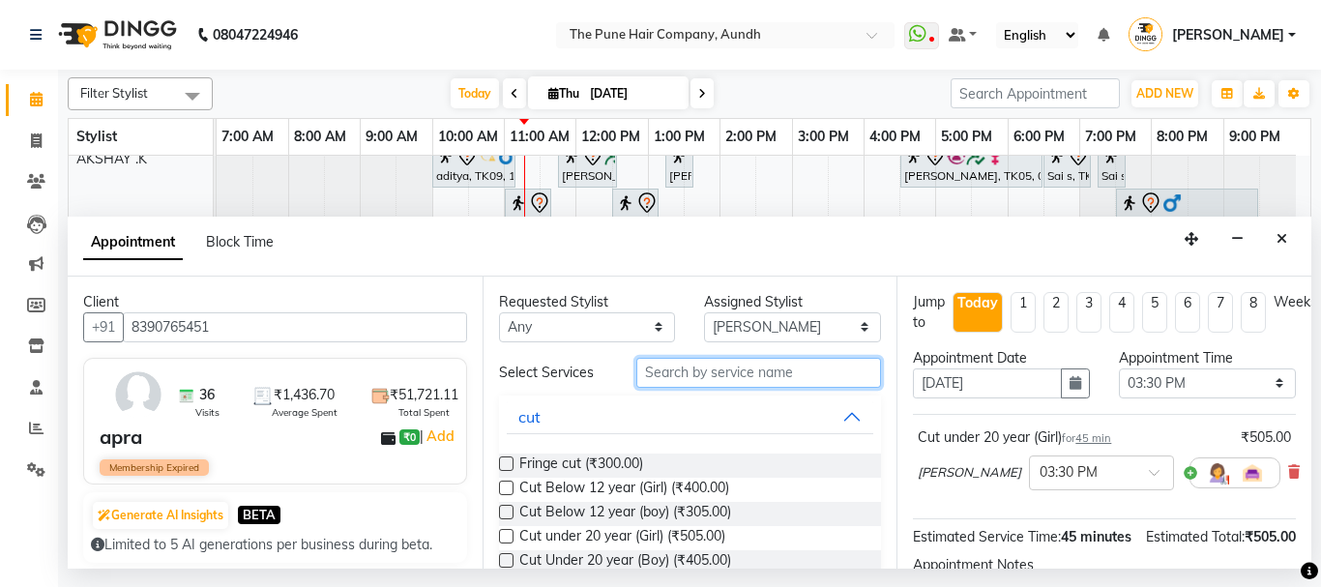
click at [735, 364] on input "text" at bounding box center [759, 373] width 246 height 30
click at [741, 381] on input "w" at bounding box center [759, 373] width 246 height 30
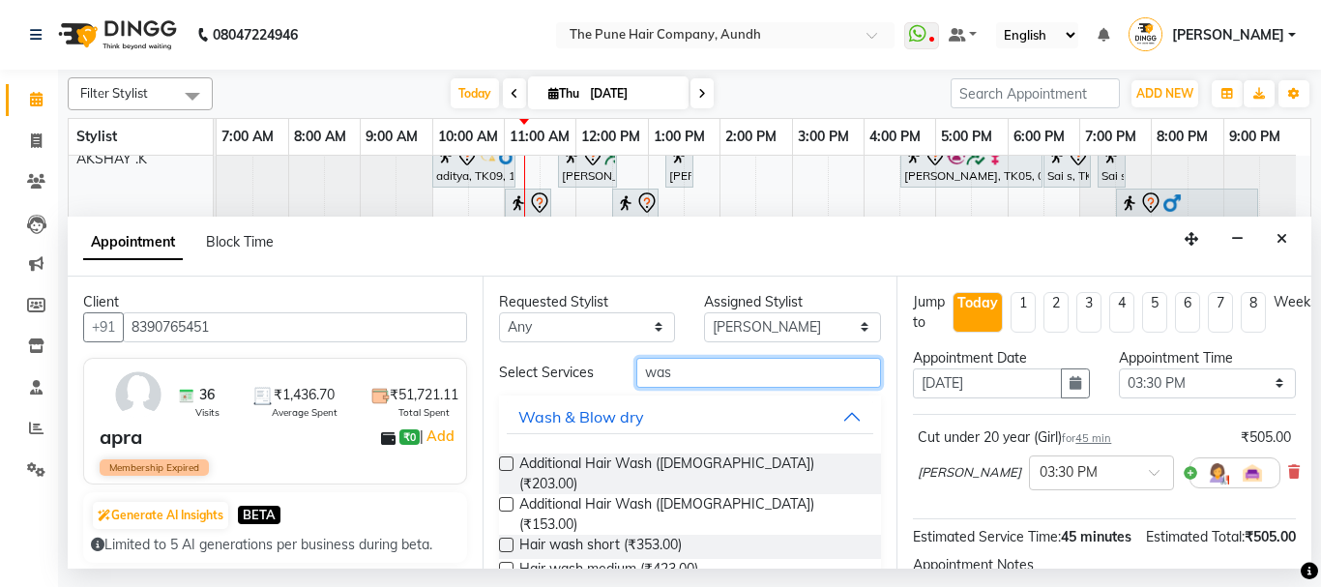
type input "was"
click at [504, 460] on label at bounding box center [506, 463] width 15 height 15
click at [504, 460] on input "checkbox" at bounding box center [505, 465] width 13 height 13
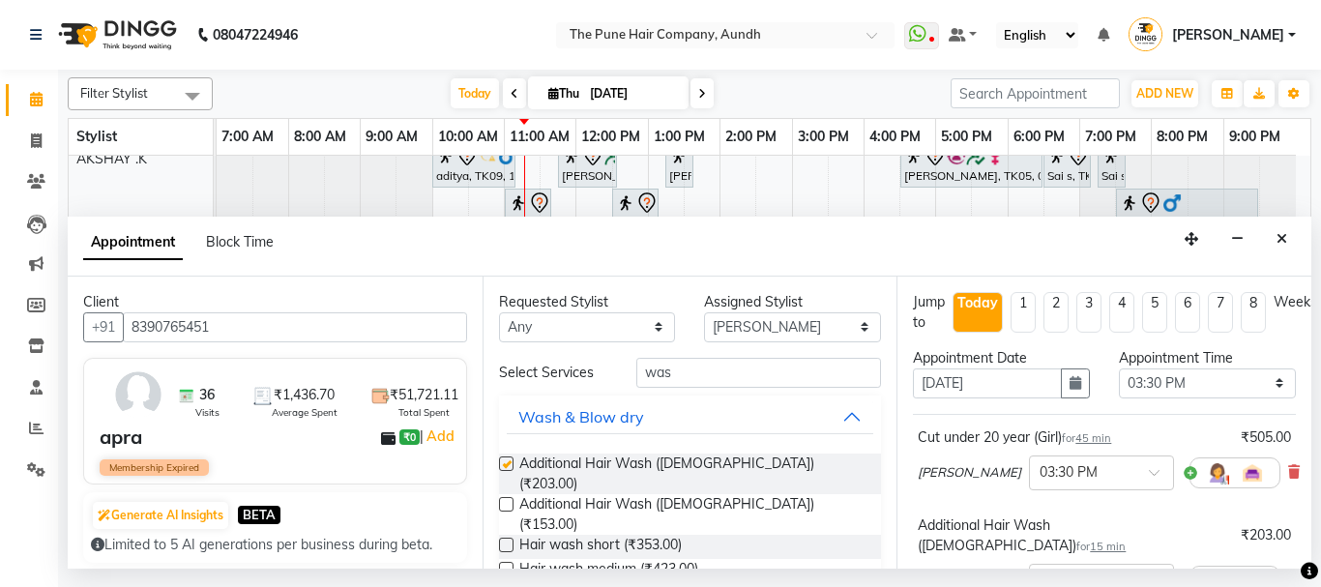
checkbox input "false"
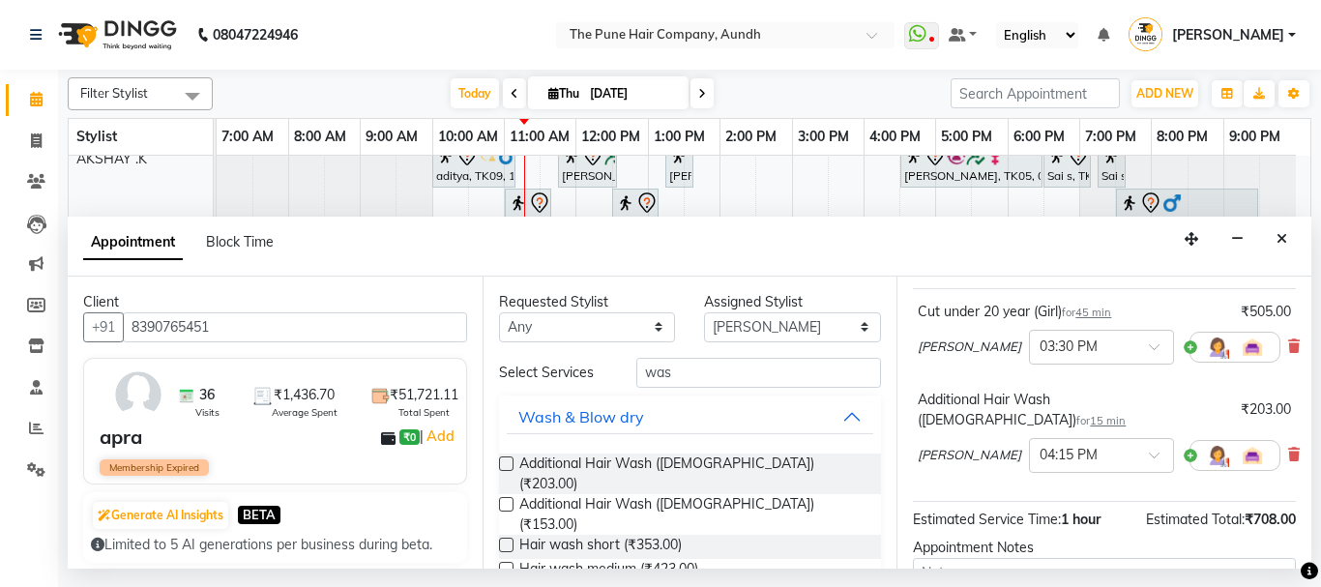
scroll to position [325, 0]
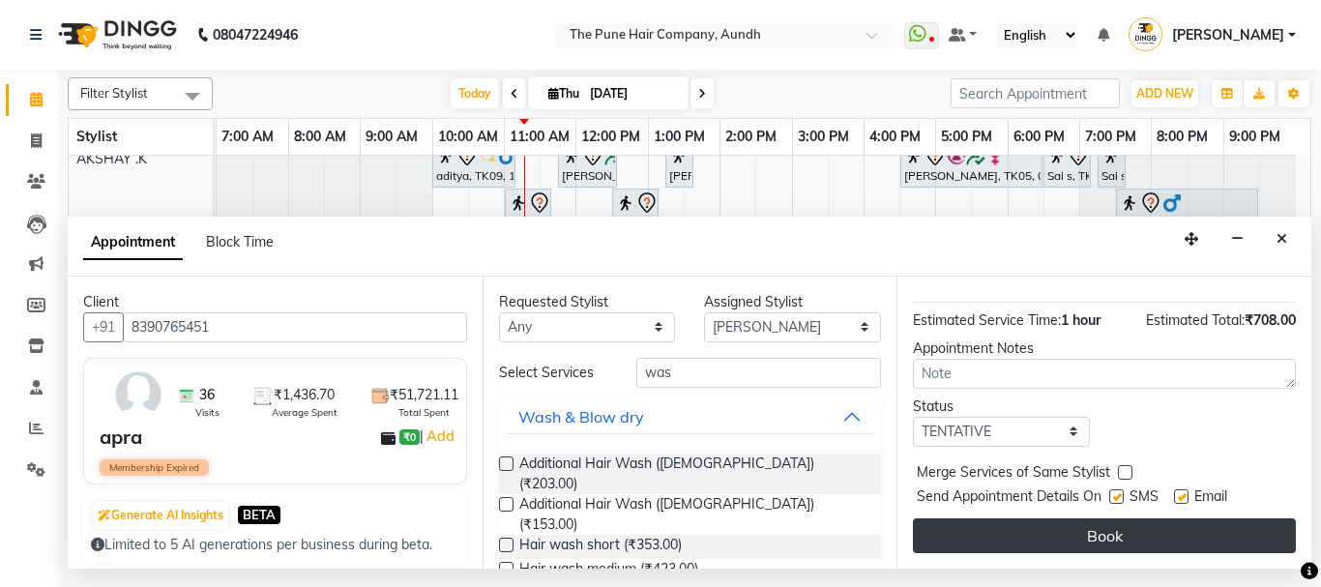
click at [1148, 518] on button "Book" at bounding box center [1104, 535] width 383 height 35
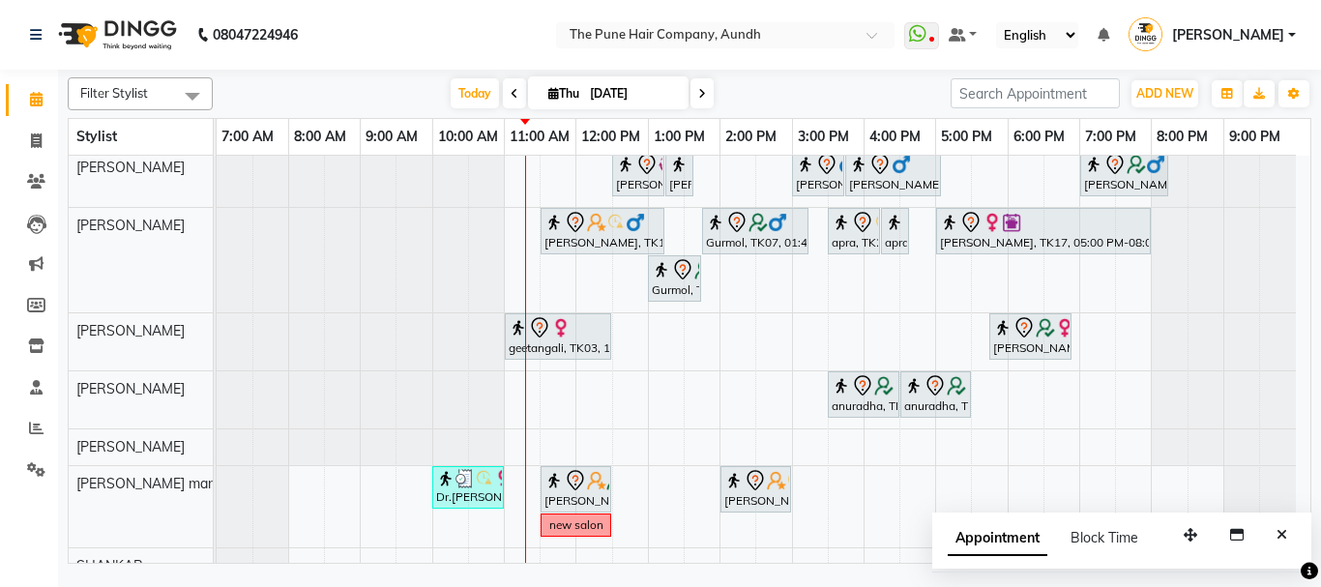
scroll to position [0, 0]
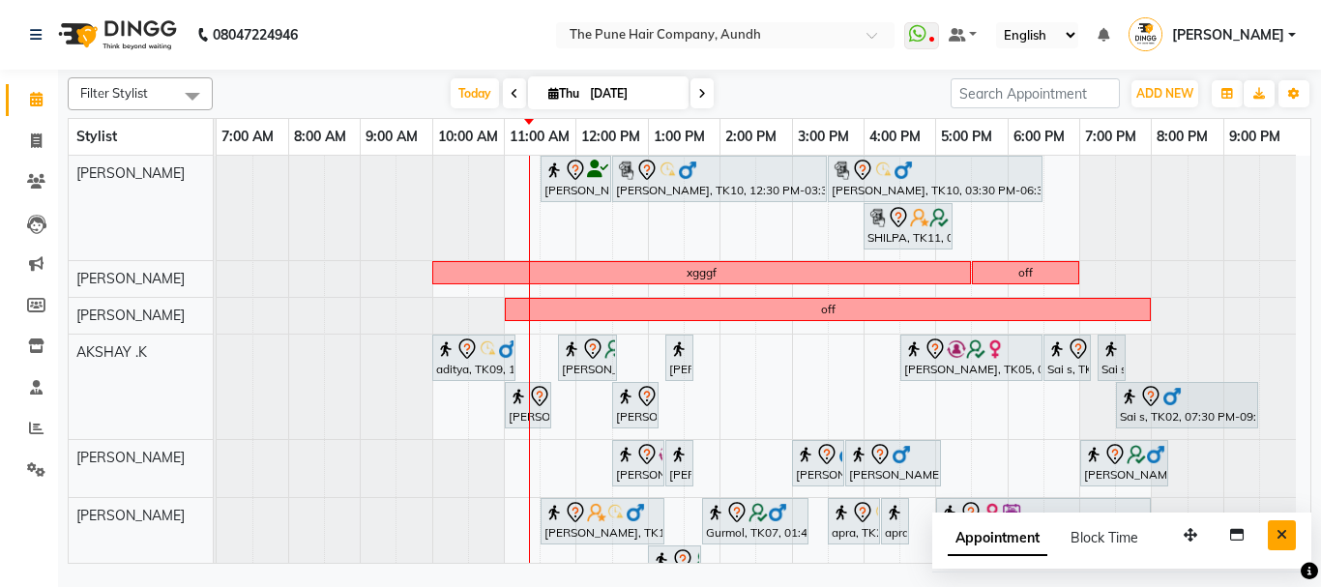
click at [1281, 534] on icon "Close" at bounding box center [1281, 535] width 11 height 14
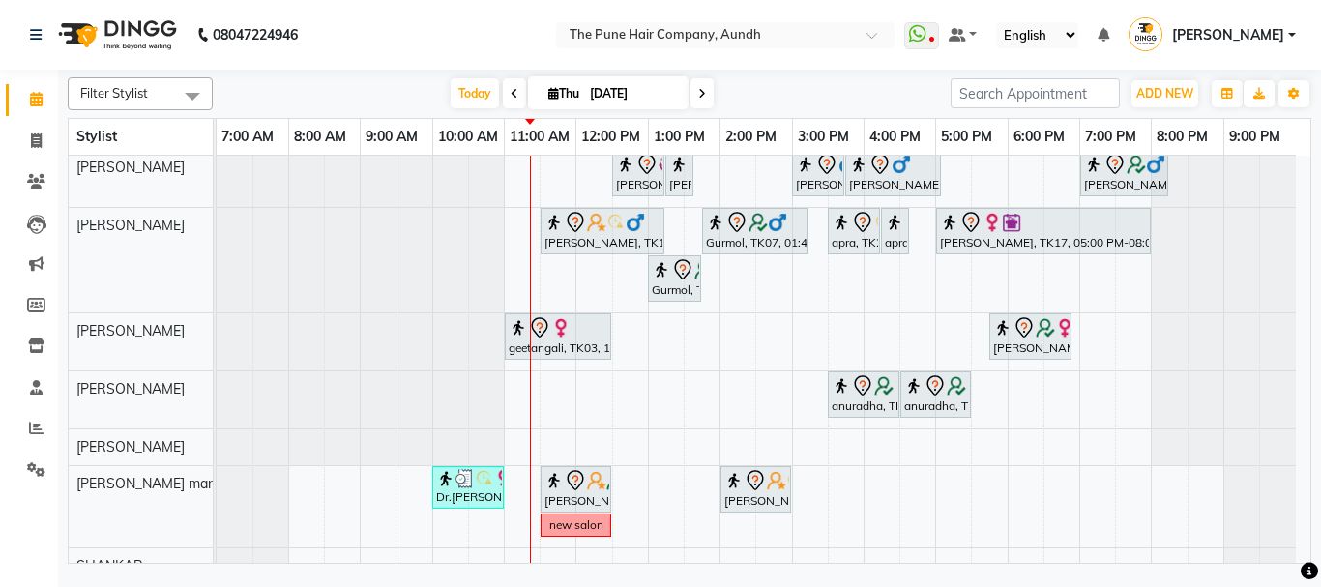
scroll to position [193, 0]
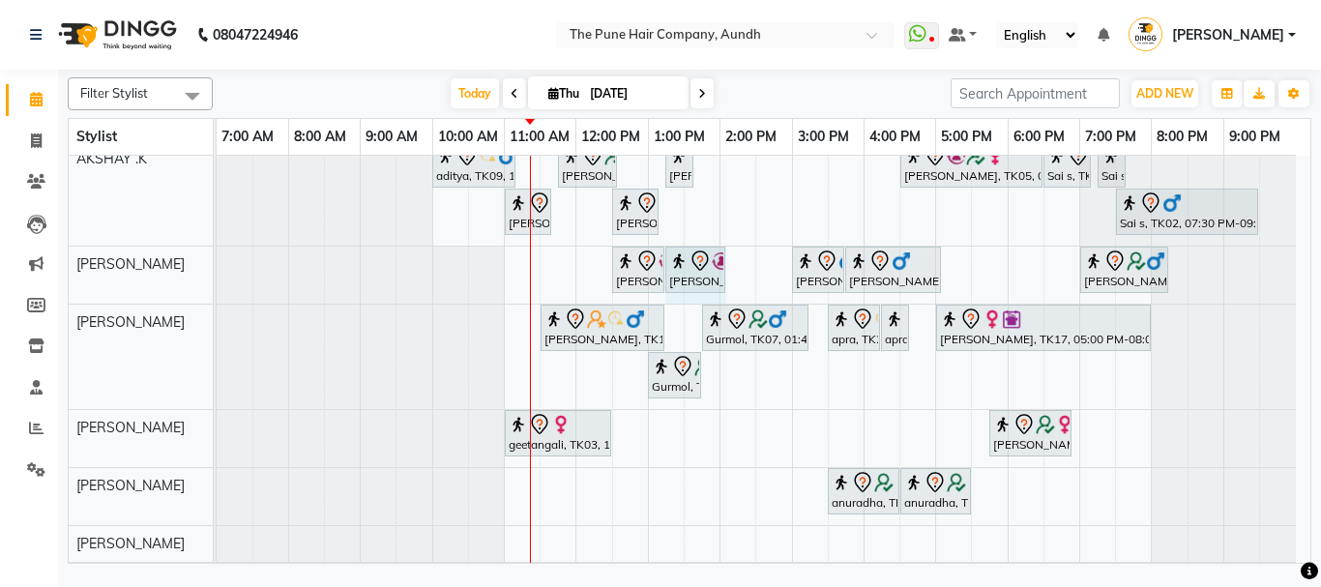
drag, startPoint x: 692, startPoint y: 256, endPoint x: 724, endPoint y: 256, distance: 31.9
click at [217, 256] on div "gurpreet, TK21, 12:30 PM-01:15 PM, Cut Male (Master stylist) gurpreet, TK21, 01…" at bounding box center [217, 275] width 0 height 57
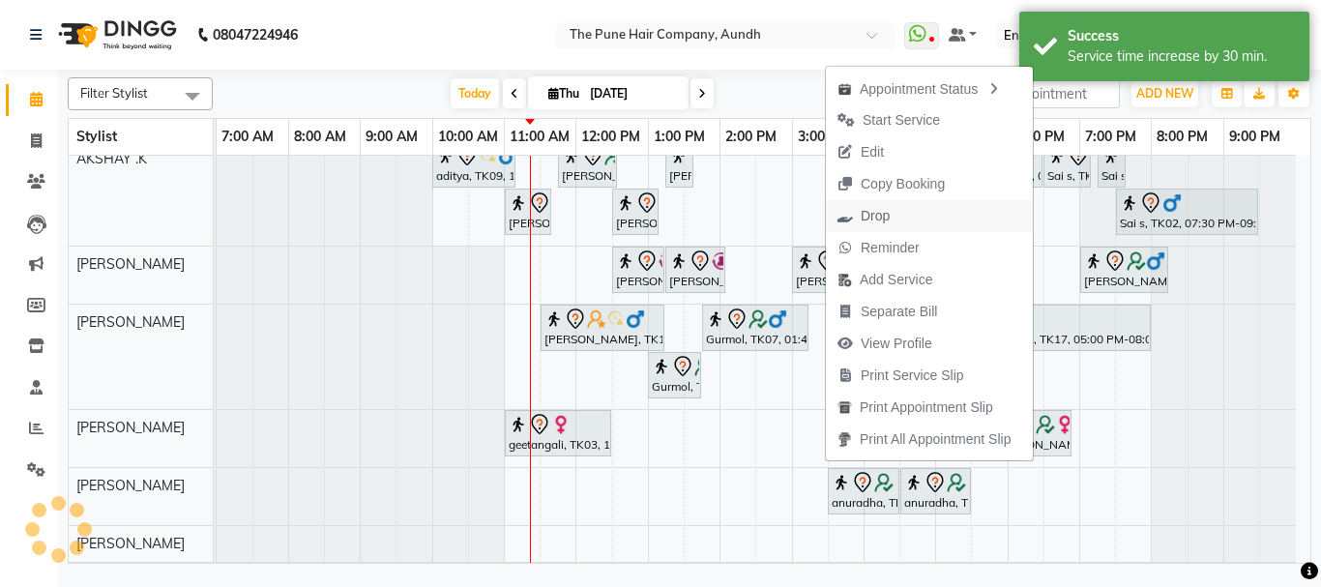
click at [877, 220] on span "Drop" at bounding box center [874, 216] width 29 height 20
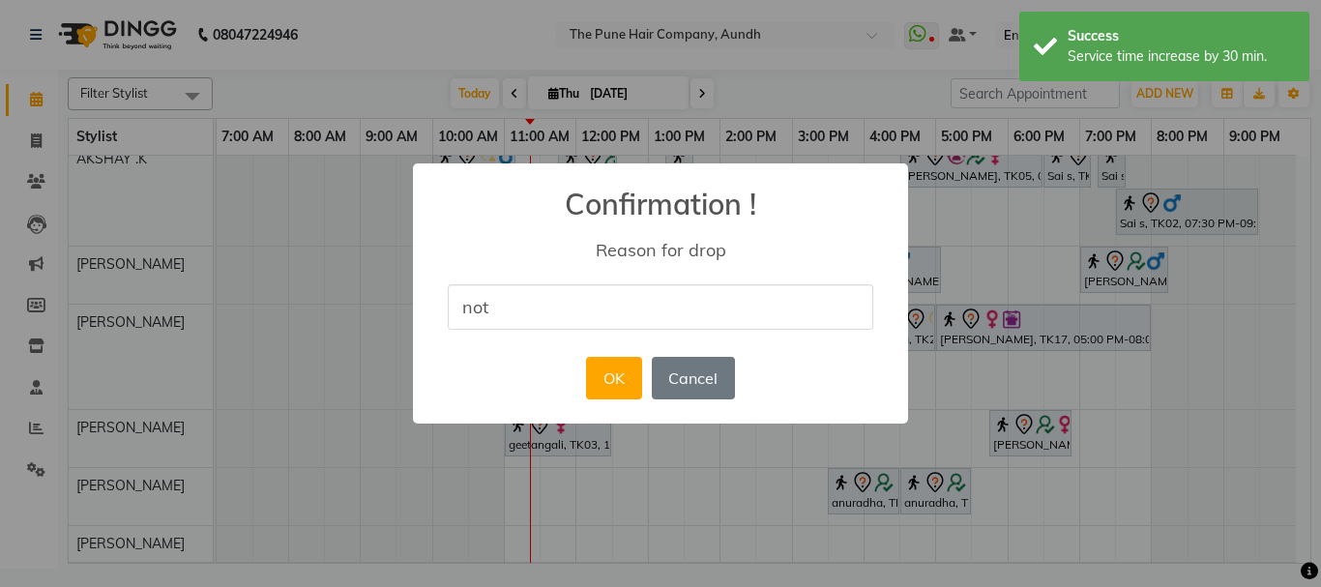
type input "not coming"
click at [619, 373] on button "OK" at bounding box center [613, 378] width 55 height 43
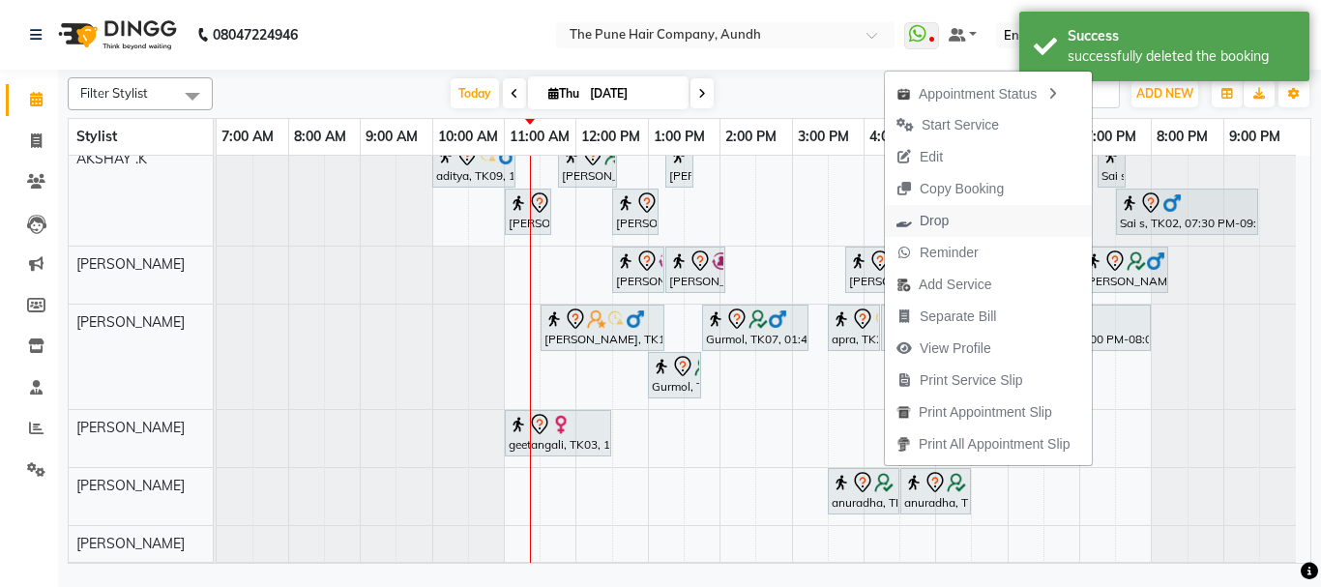
click at [929, 220] on span "Drop" at bounding box center [933, 221] width 29 height 20
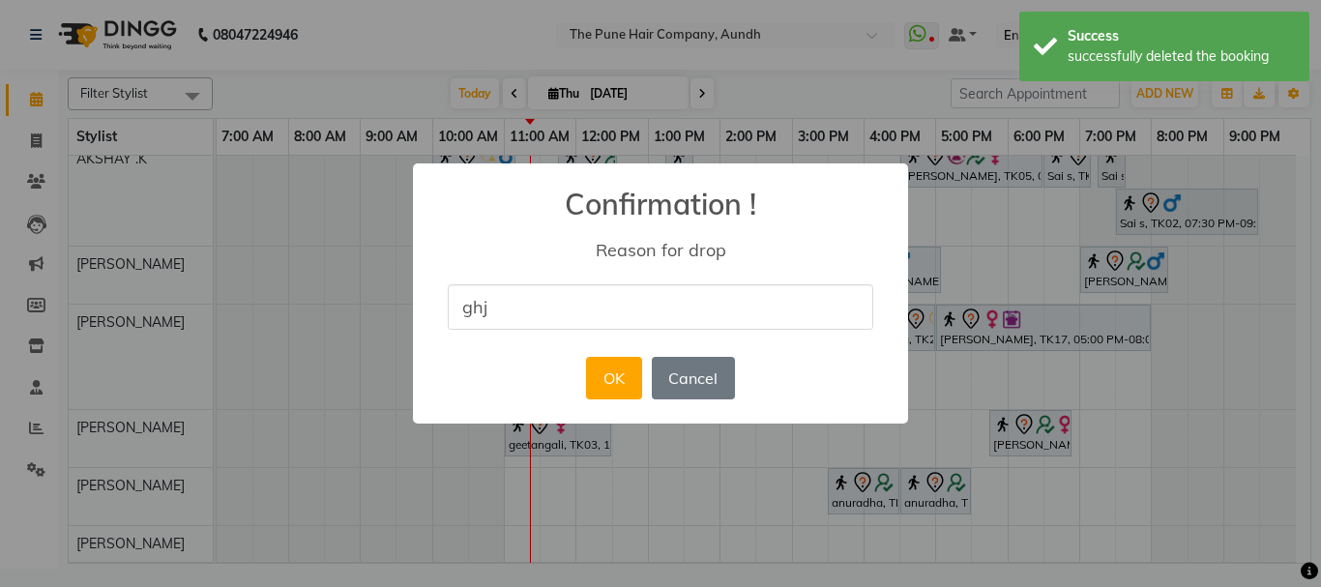
type input "ghjkl"
click at [597, 374] on button "OK" at bounding box center [613, 378] width 55 height 43
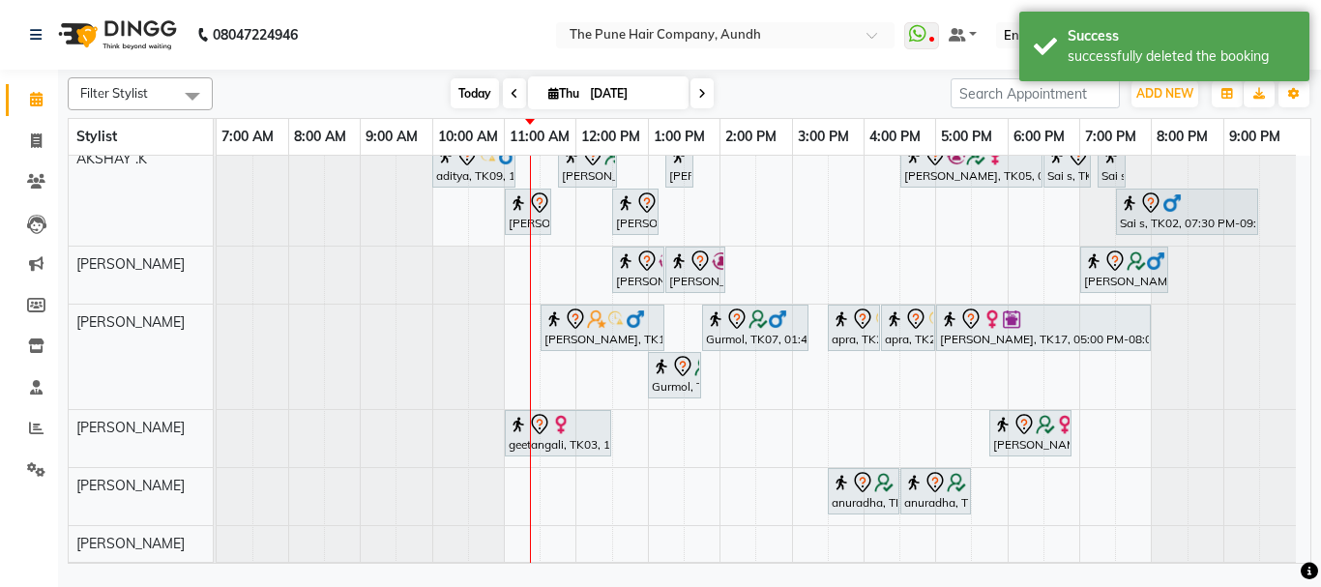
click at [459, 96] on span "Today" at bounding box center [474, 93] width 48 height 30
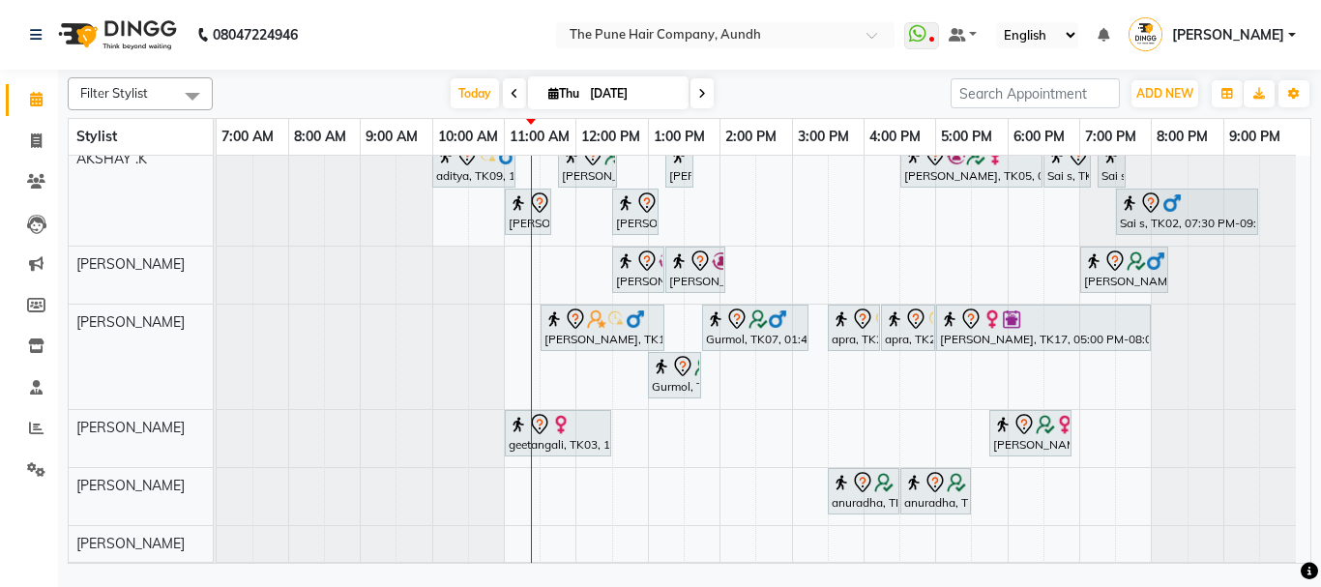
scroll to position [0, 0]
click at [745, 261] on div "Trupti Sathe, TK04, 11:30 AM-12:30 PM, Cut Female ( Top Stylist ) Gopi Rawat, T…" at bounding box center [763, 321] width 1093 height 718
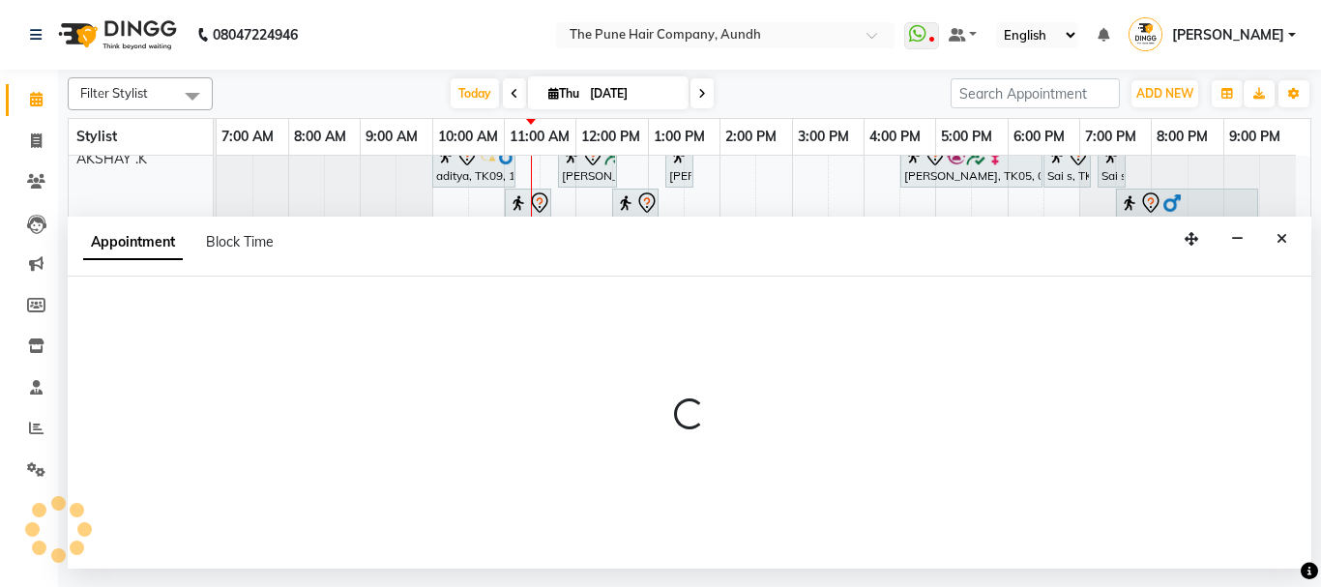
select select "12769"
select select "tentative"
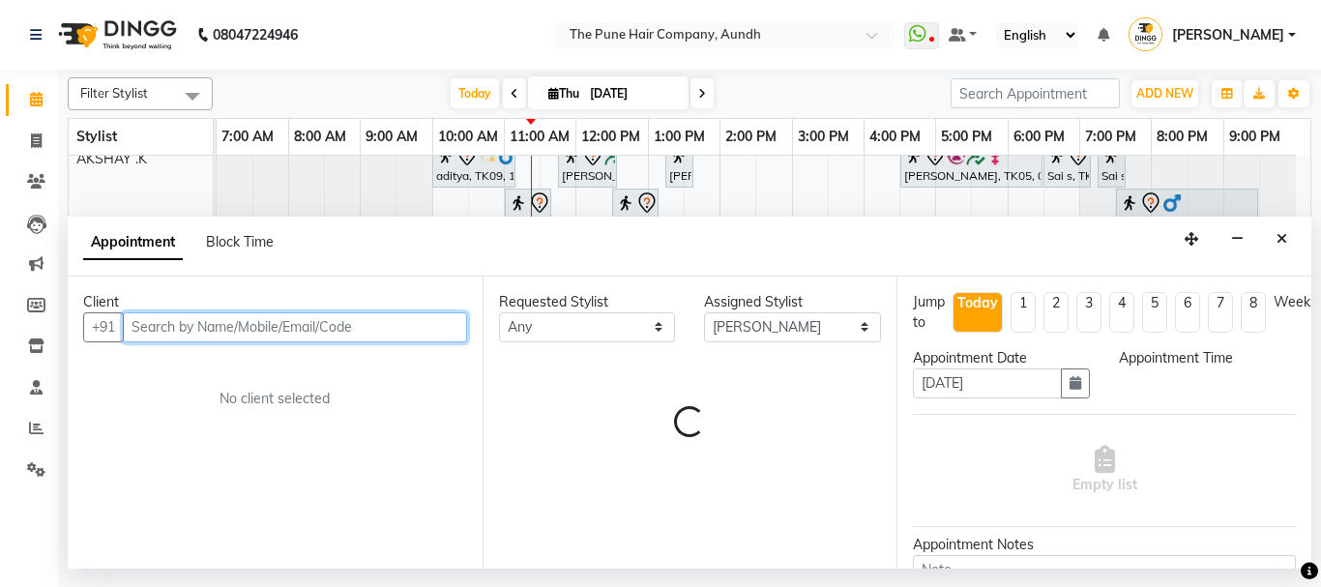
select select "840"
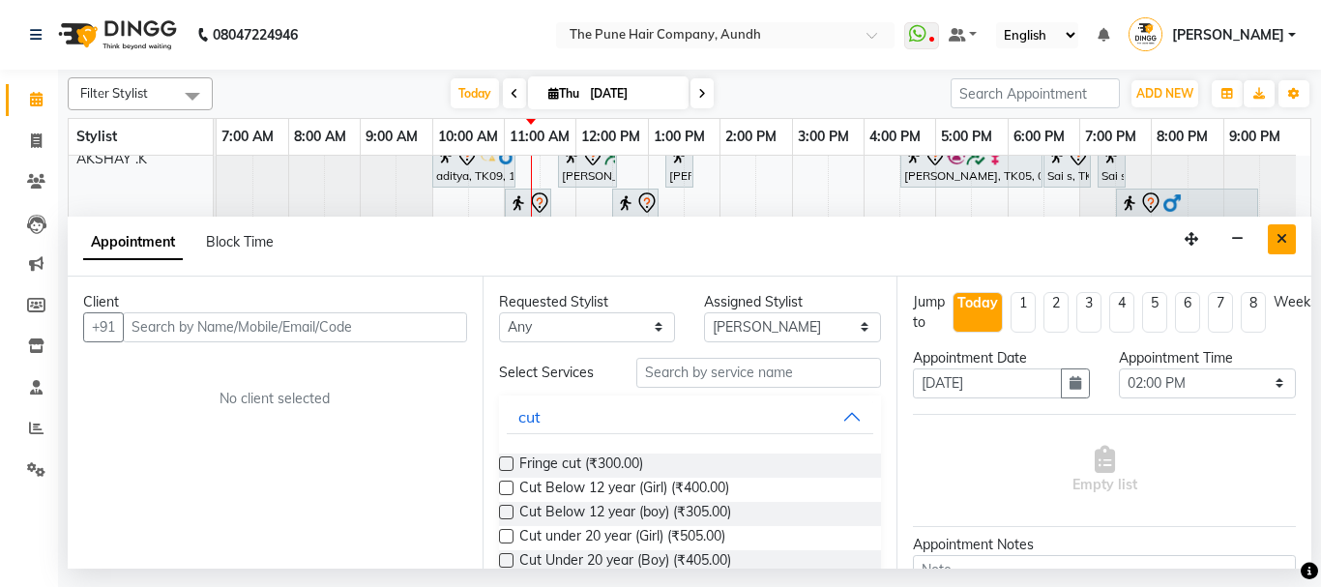
click at [1283, 236] on icon "Close" at bounding box center [1281, 239] width 11 height 14
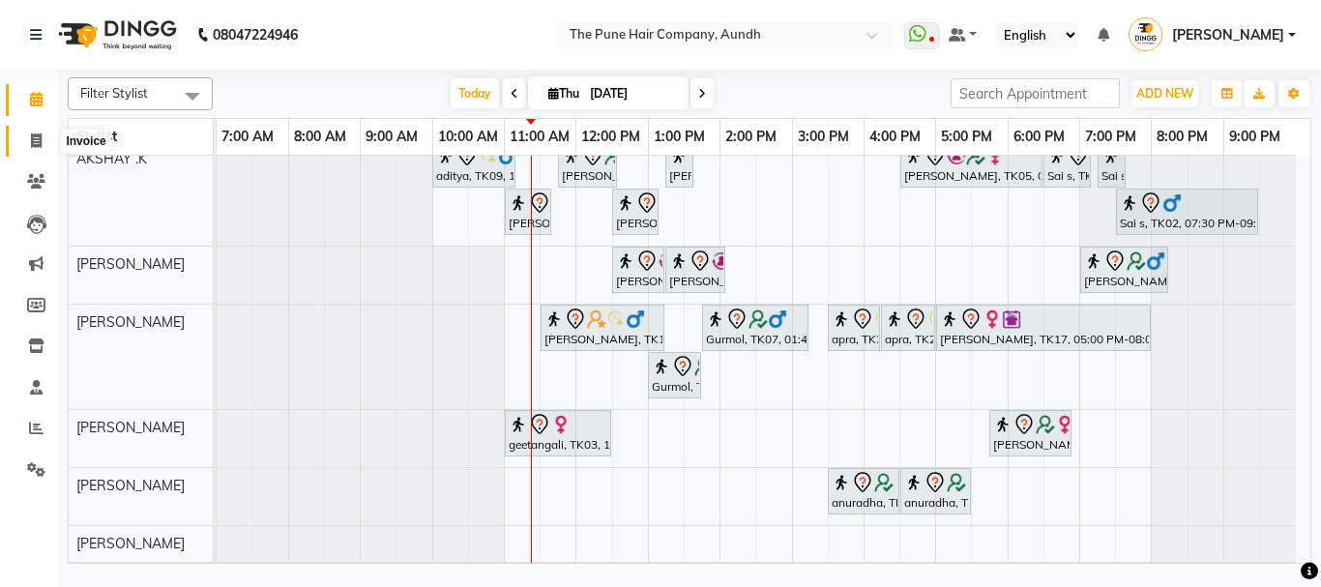
click at [42, 141] on icon at bounding box center [36, 140] width 11 height 15
select select "service"
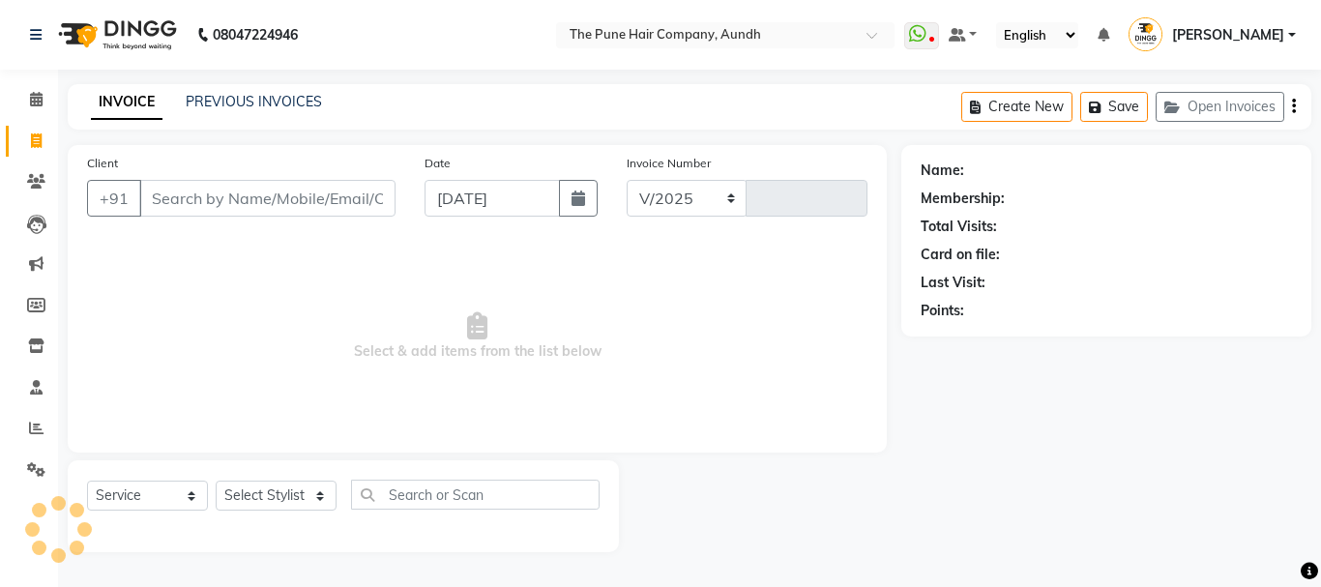
select select "106"
type input "4660"
drag, startPoint x: 320, startPoint y: 498, endPoint x: 293, endPoint y: 436, distance: 67.5
click at [317, 495] on select "Select Stylist" at bounding box center [276, 495] width 121 height 30
click at [324, 492] on select "Select Stylist AKSHAY .K [PERSON_NAME] [PERSON_NAME] [PERSON_NAME] [PERSON_NAME…" at bounding box center [276, 495] width 121 height 30
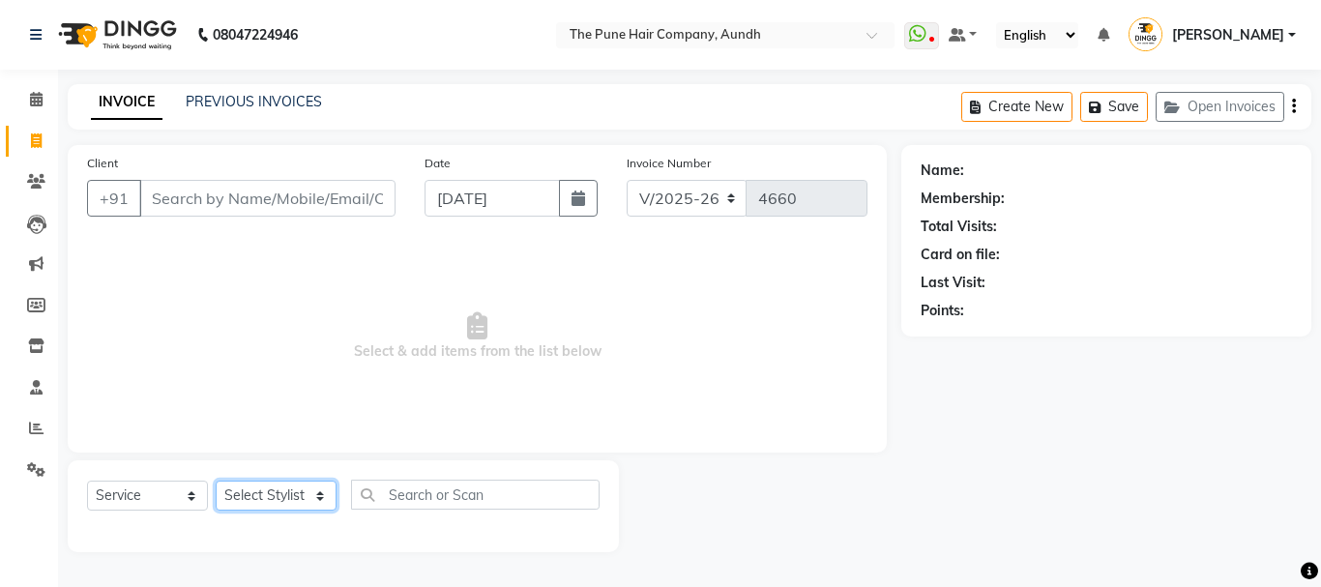
click at [311, 496] on select "Select Stylist AKSHAY .K [PERSON_NAME] [PERSON_NAME] [PERSON_NAME] [PERSON_NAME…" at bounding box center [276, 495] width 121 height 30
select select "12769"
click at [216, 480] on select "Select Stylist AKSHAY .K [PERSON_NAME] [PERSON_NAME] [PERSON_NAME] [PERSON_NAME…" at bounding box center [276, 495] width 121 height 30
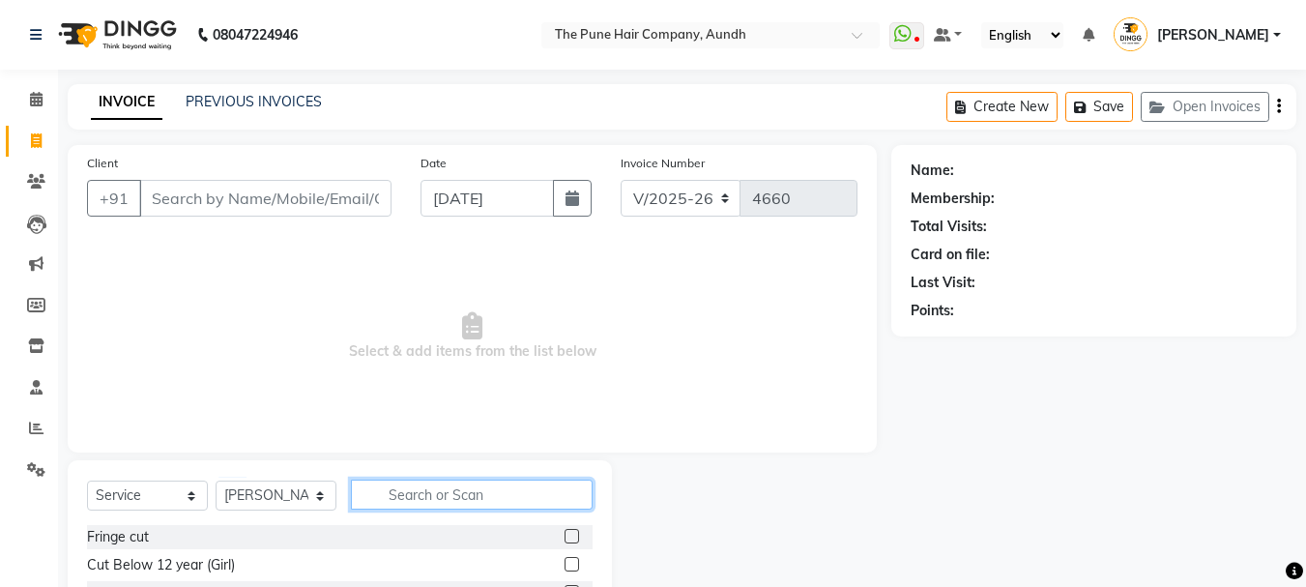
click at [430, 484] on input "text" at bounding box center [472, 494] width 242 height 30
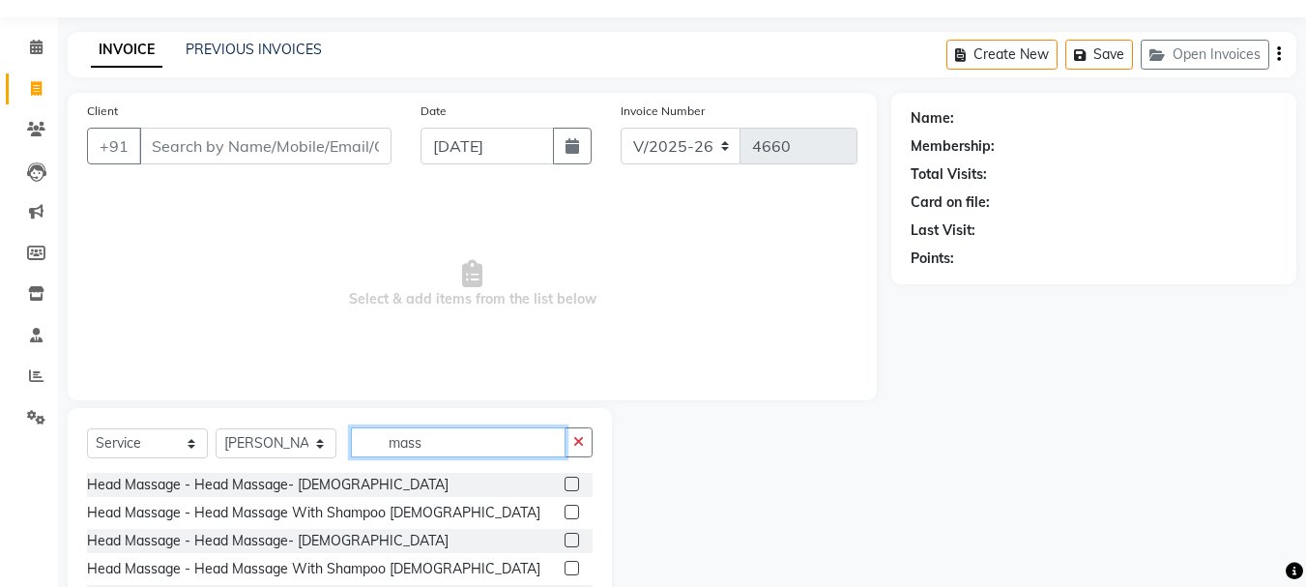
scroll to position [97, 0]
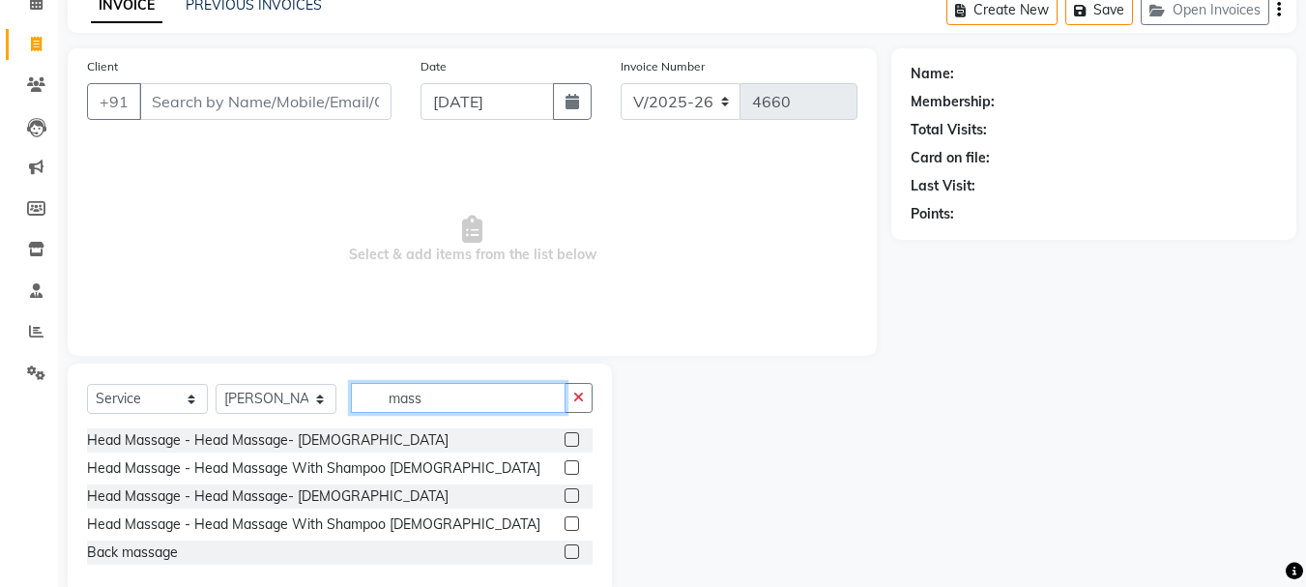
type input "mass"
click at [571, 491] on label at bounding box center [572, 495] width 15 height 15
click at [571, 491] on input "checkbox" at bounding box center [571, 496] width 13 height 13
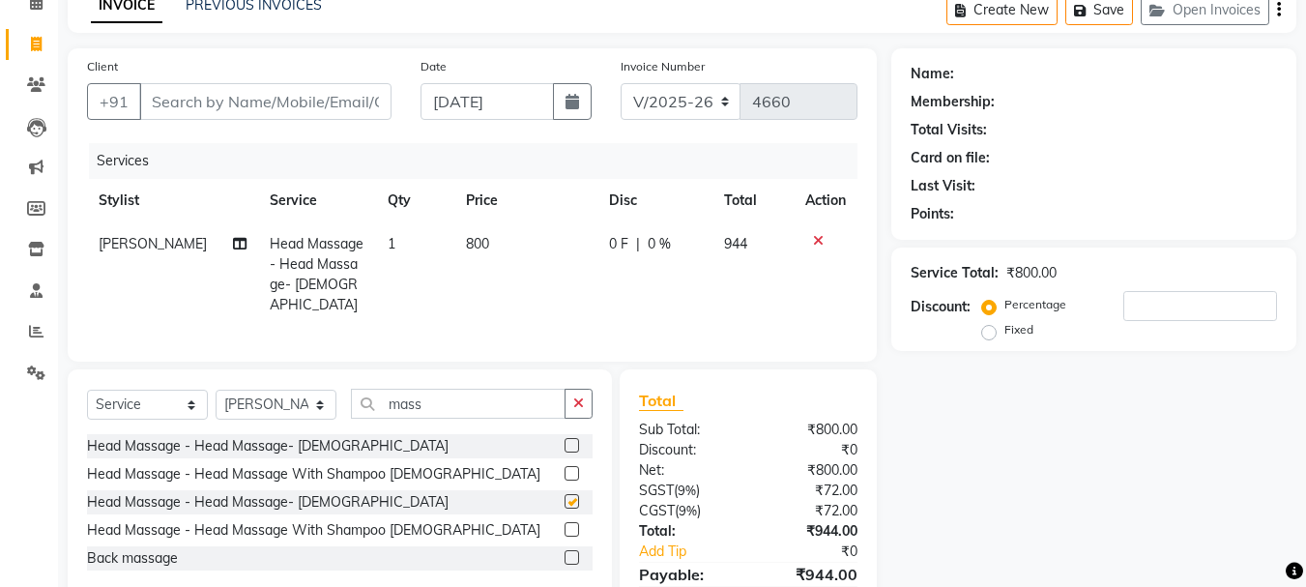
checkbox input "false"
click at [574, 524] on label at bounding box center [572, 529] width 15 height 15
click at [574, 524] on input "checkbox" at bounding box center [571, 530] width 13 height 13
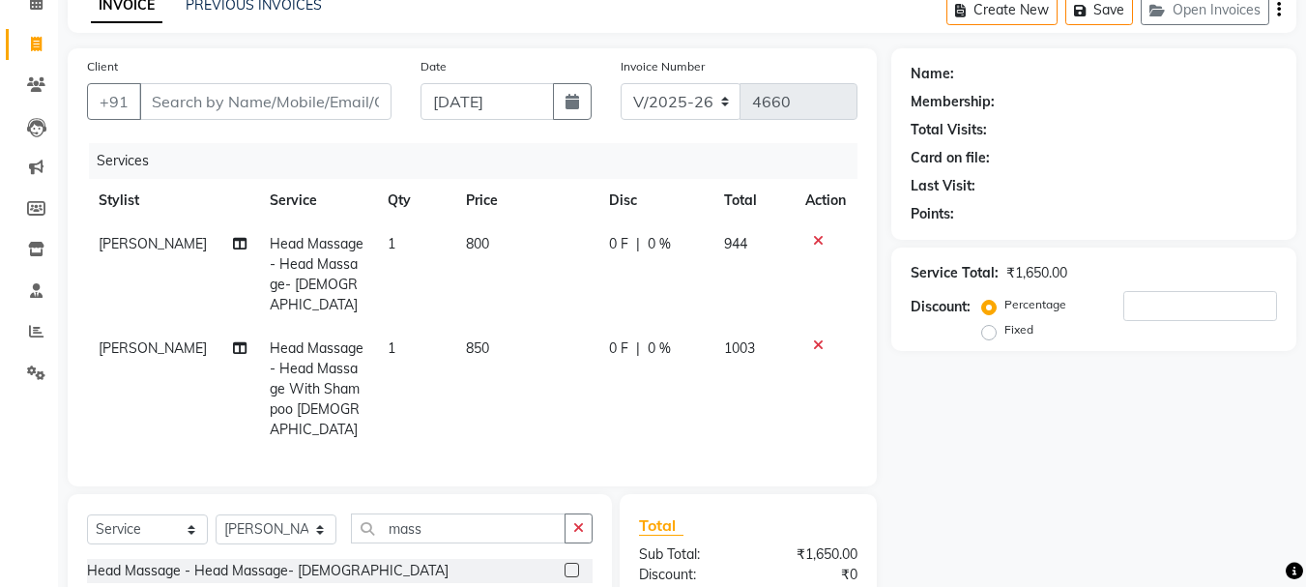
checkbox input "false"
click at [1158, 302] on input "number" at bounding box center [1200, 306] width 154 height 30
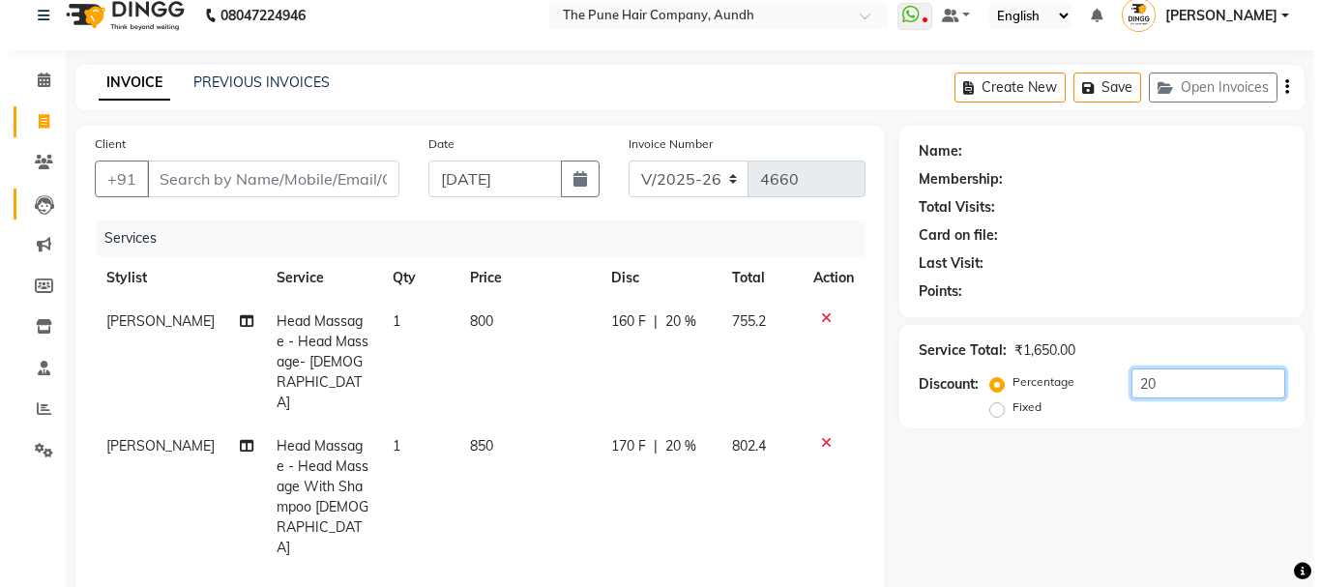
scroll to position [0, 0]
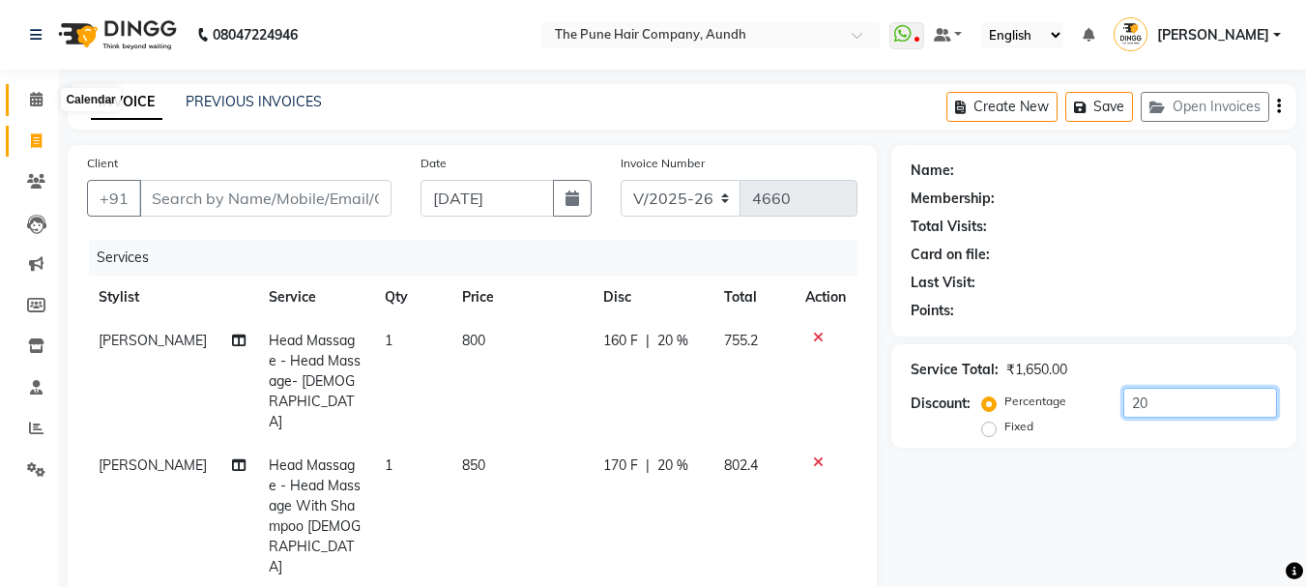
type input "20"
click at [40, 97] on icon at bounding box center [36, 99] width 13 height 15
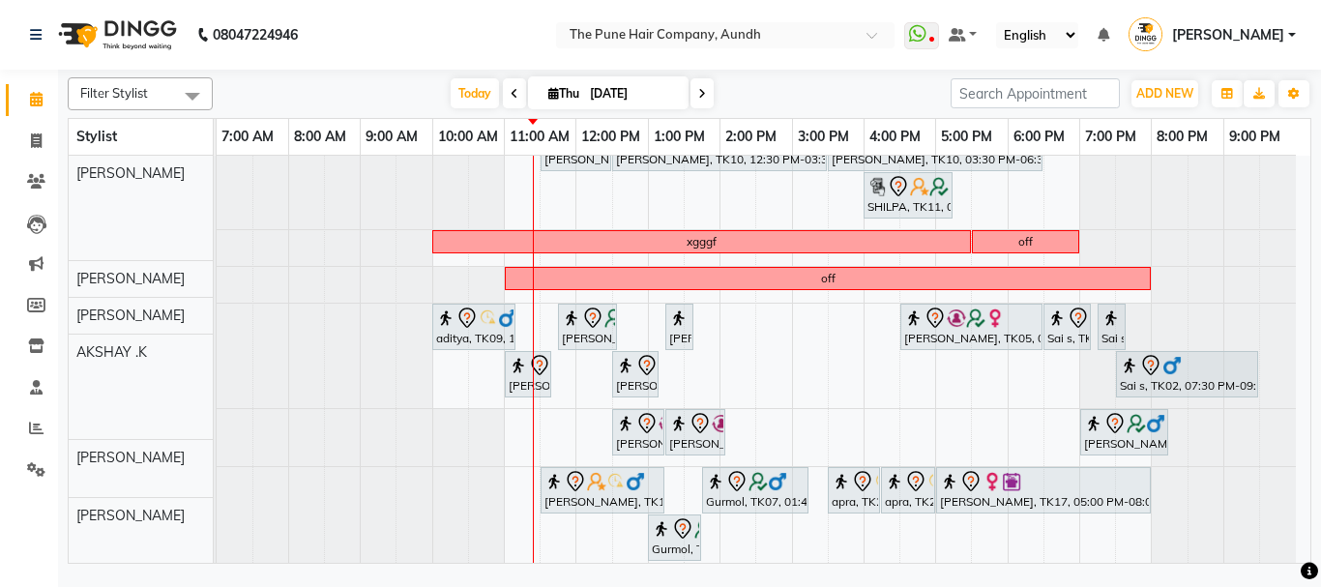
scroll to position [97, 0]
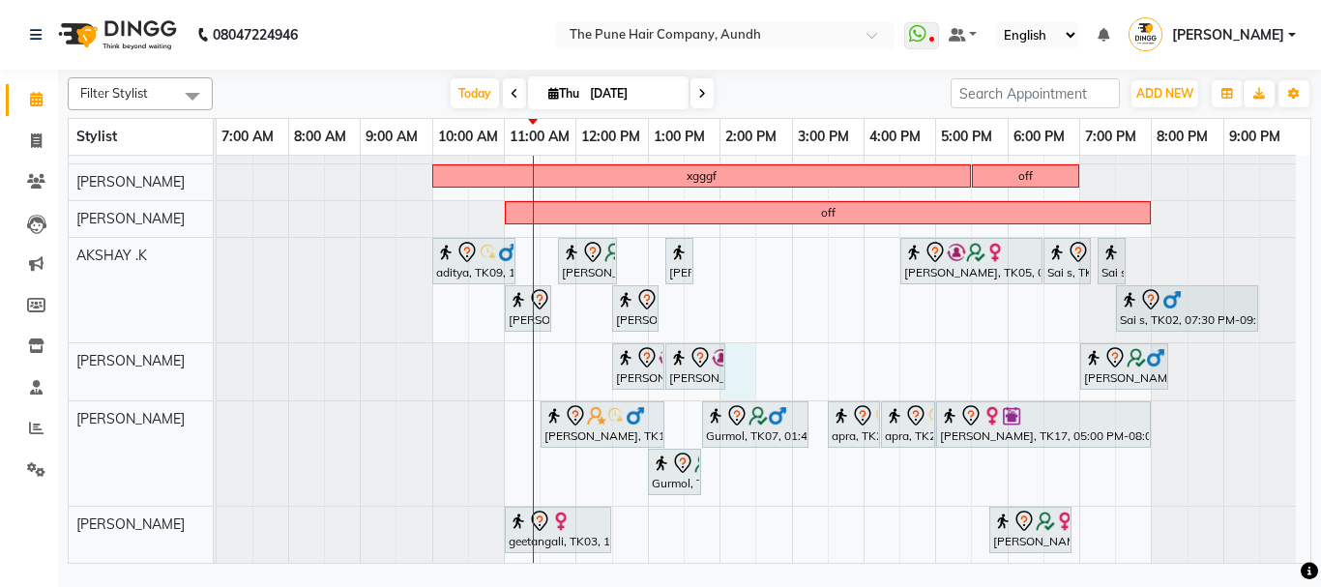
click at [746, 361] on div "Trupti Sathe, TK04, 11:30 AM-12:30 PM, Cut Female ( Top Stylist ) Gopi Rawat, T…" at bounding box center [763, 418] width 1093 height 718
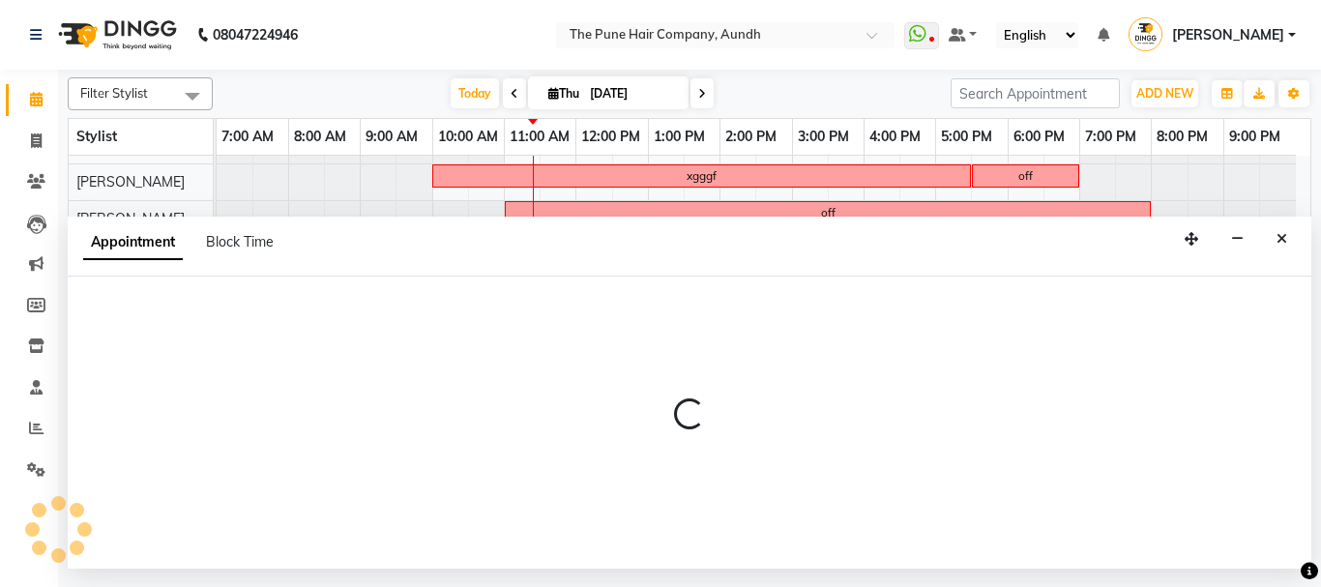
select select "12769"
select select "tentative"
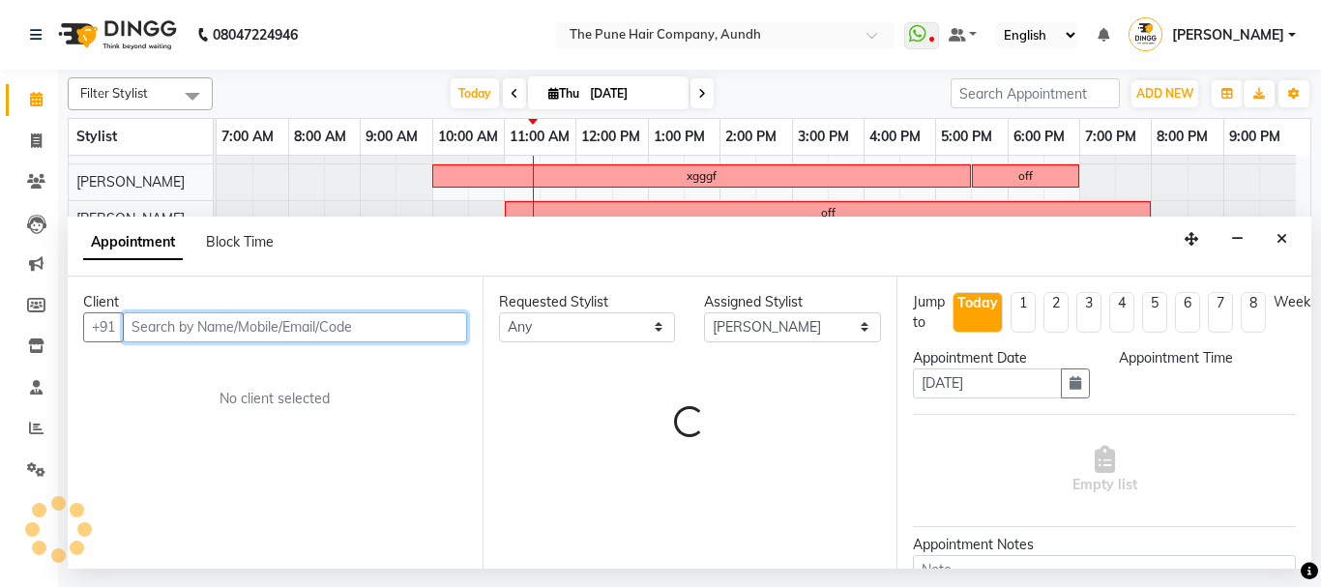
select select "840"
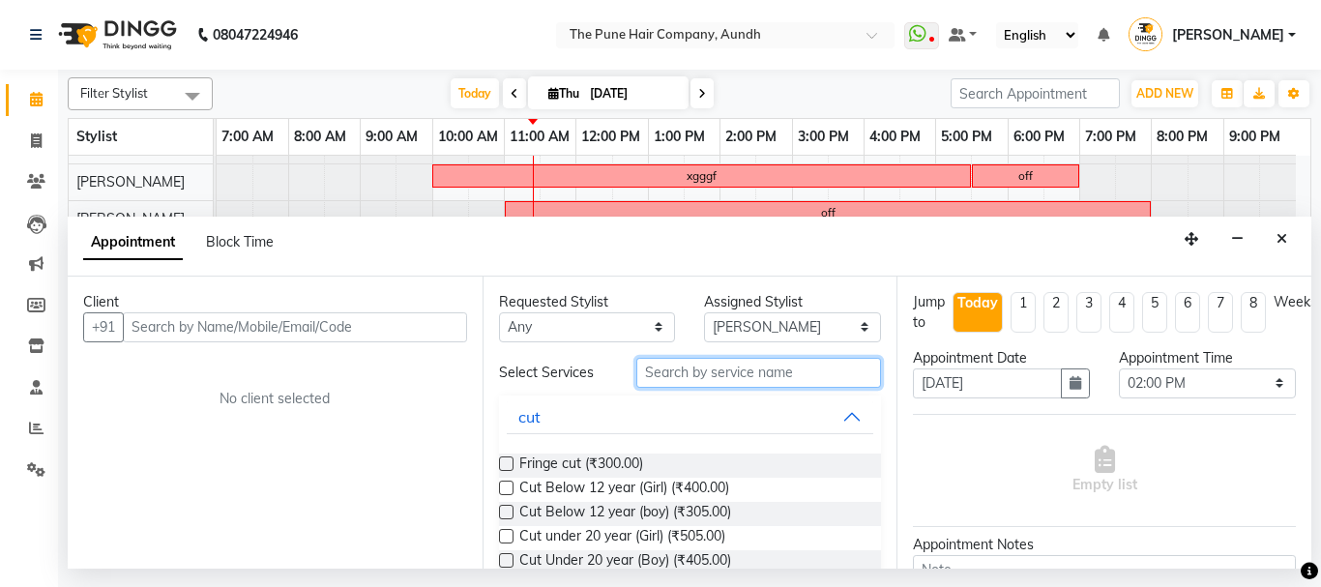
click at [749, 370] on input "text" at bounding box center [759, 373] width 246 height 30
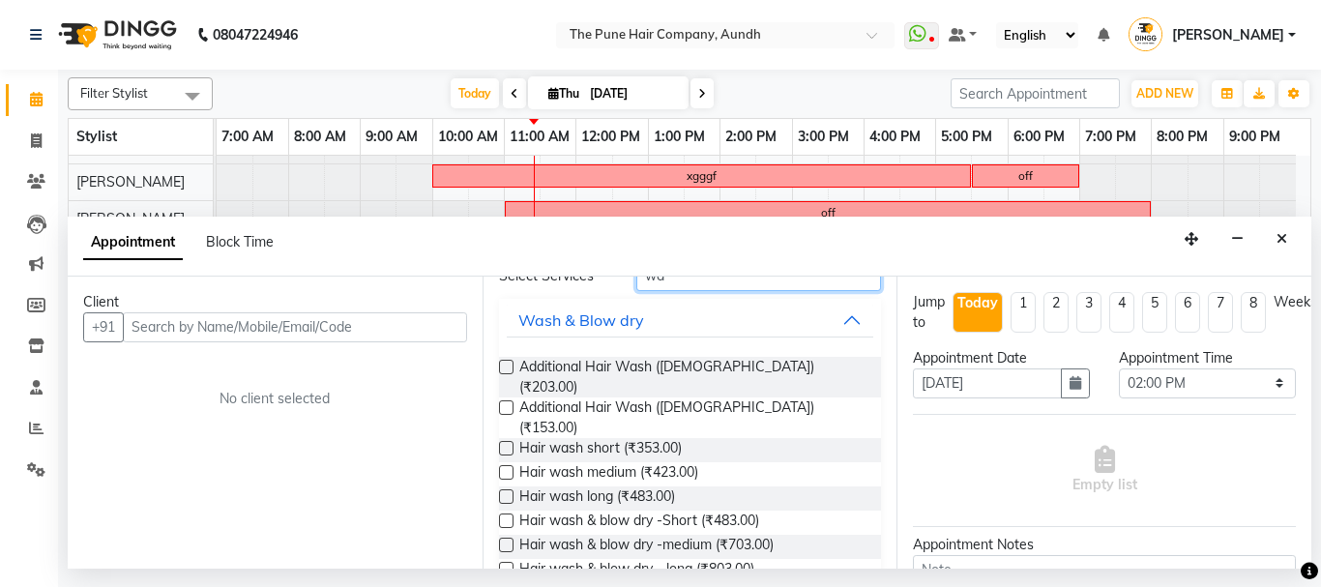
type input "wa"
click at [508, 465] on label at bounding box center [506, 472] width 15 height 15
click at [508, 468] on input "checkbox" at bounding box center [505, 474] width 13 height 13
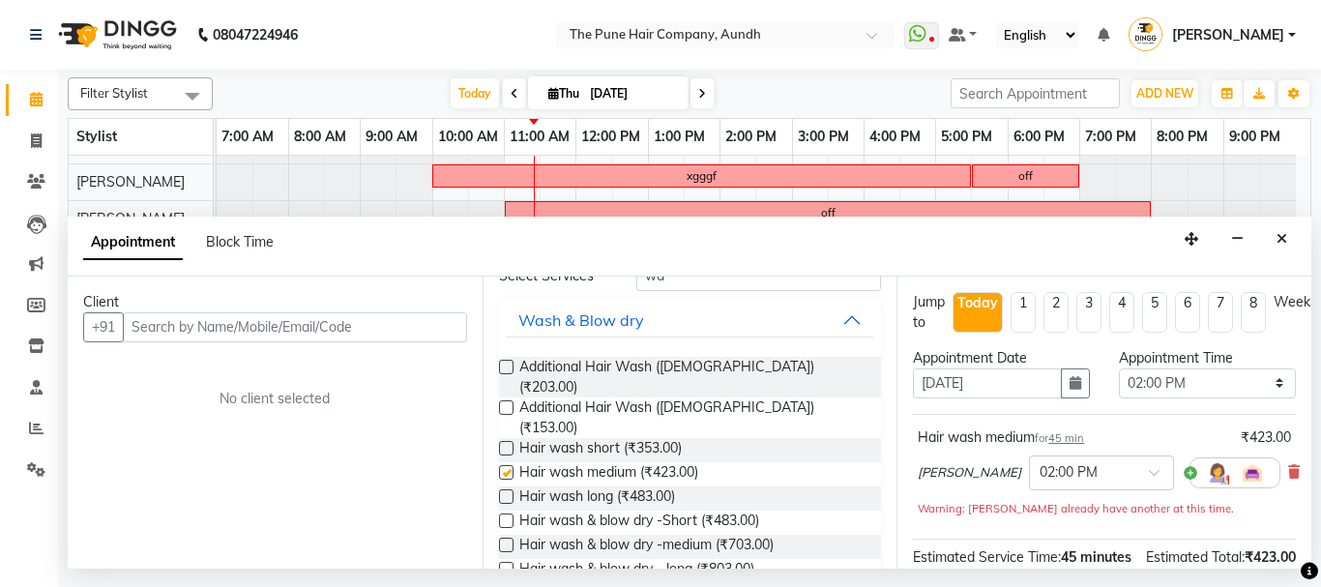
checkbox input "false"
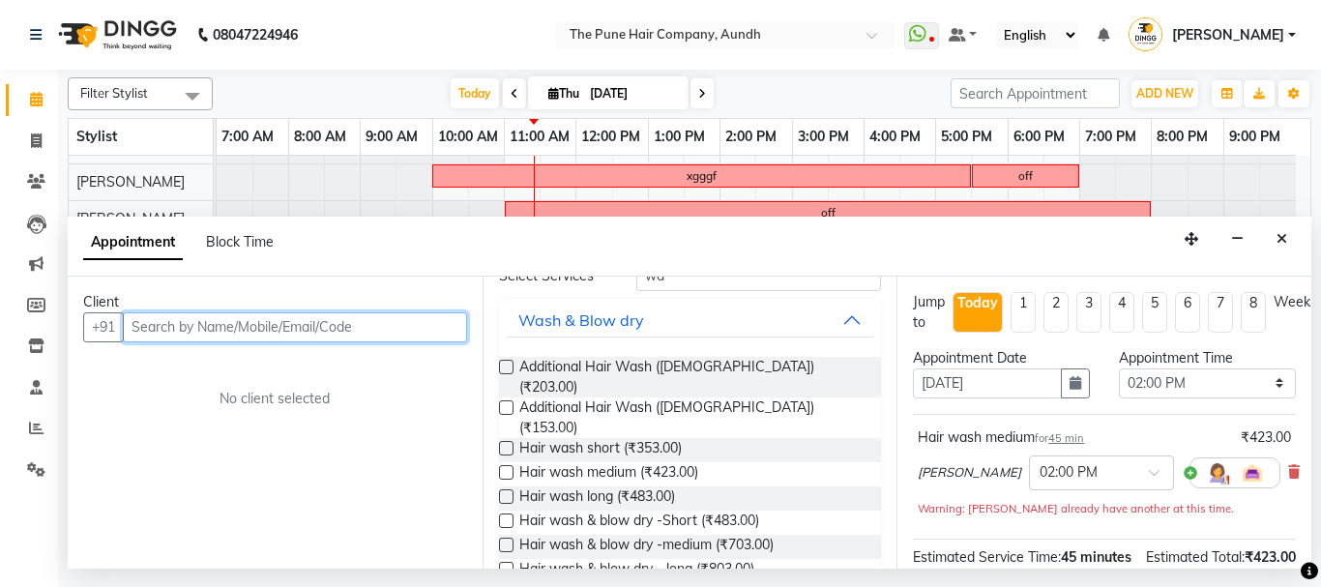
click at [362, 330] on input "text" at bounding box center [295, 327] width 344 height 30
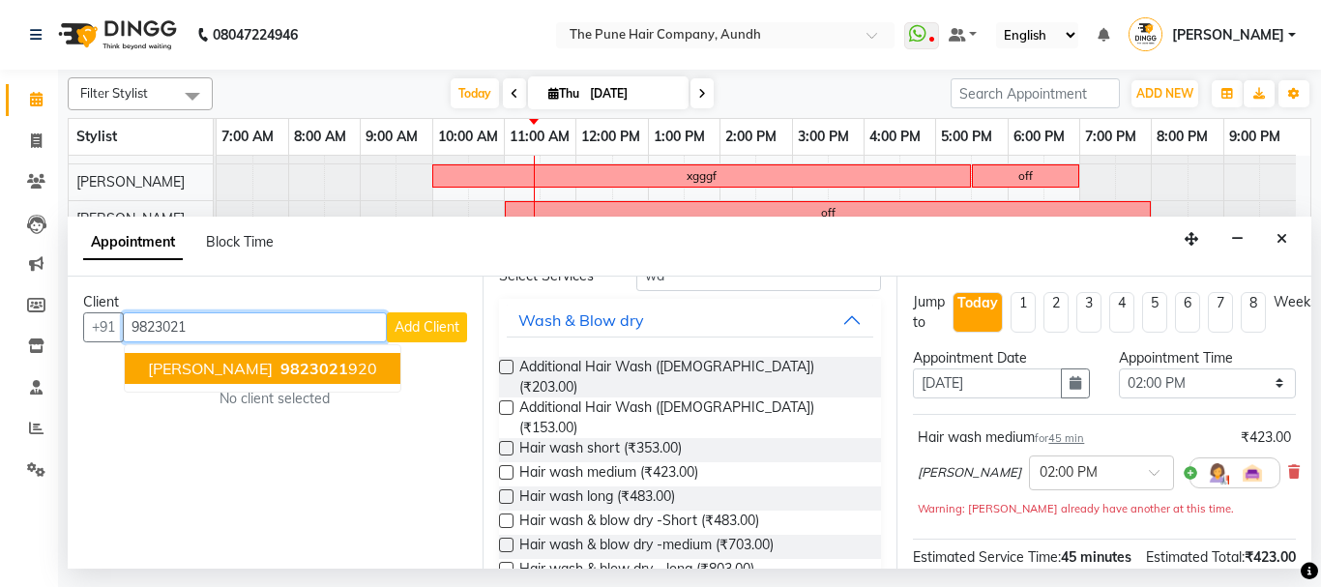
click at [192, 370] on span "[PERSON_NAME]" at bounding box center [210, 368] width 125 height 19
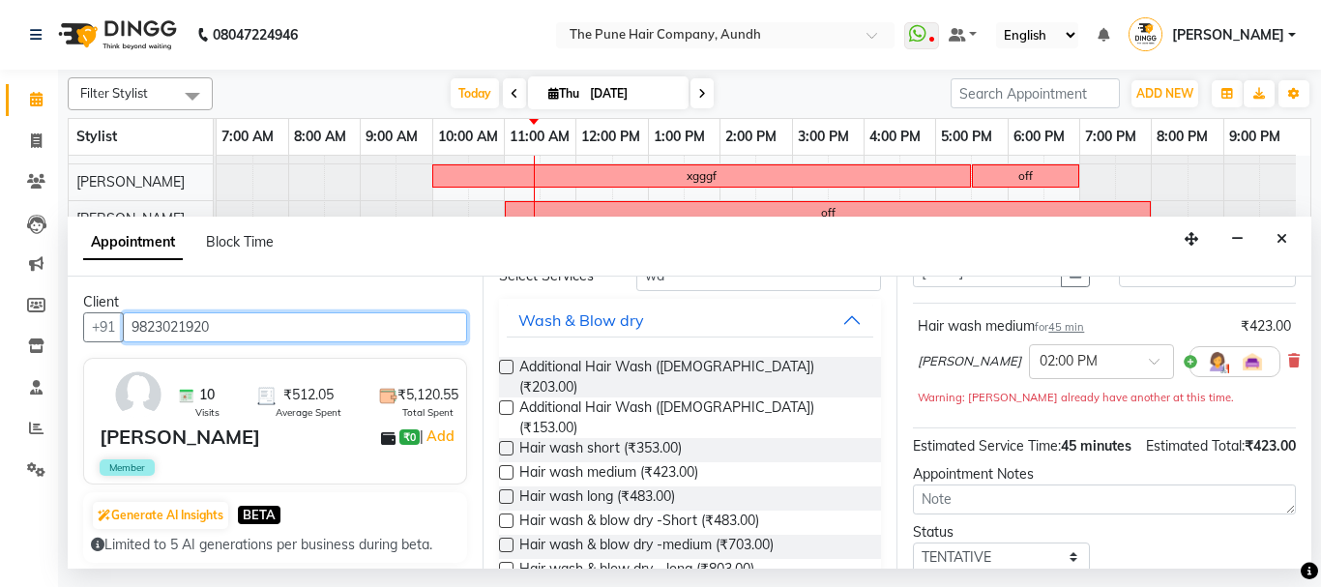
scroll to position [275, 0]
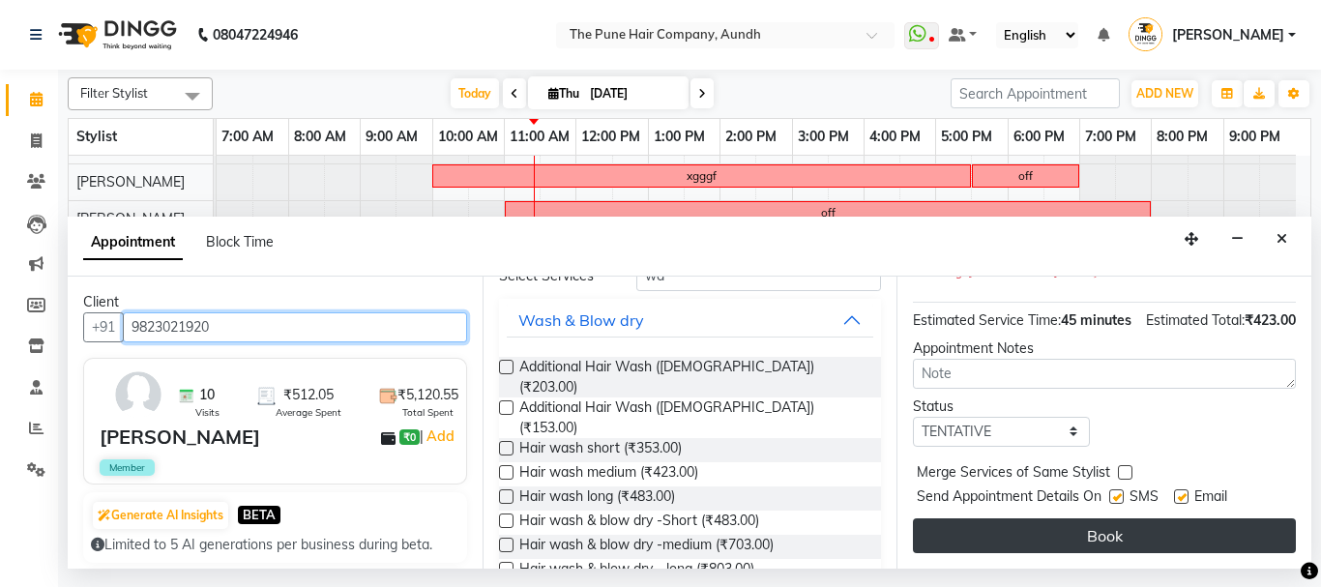
type input "9823021920"
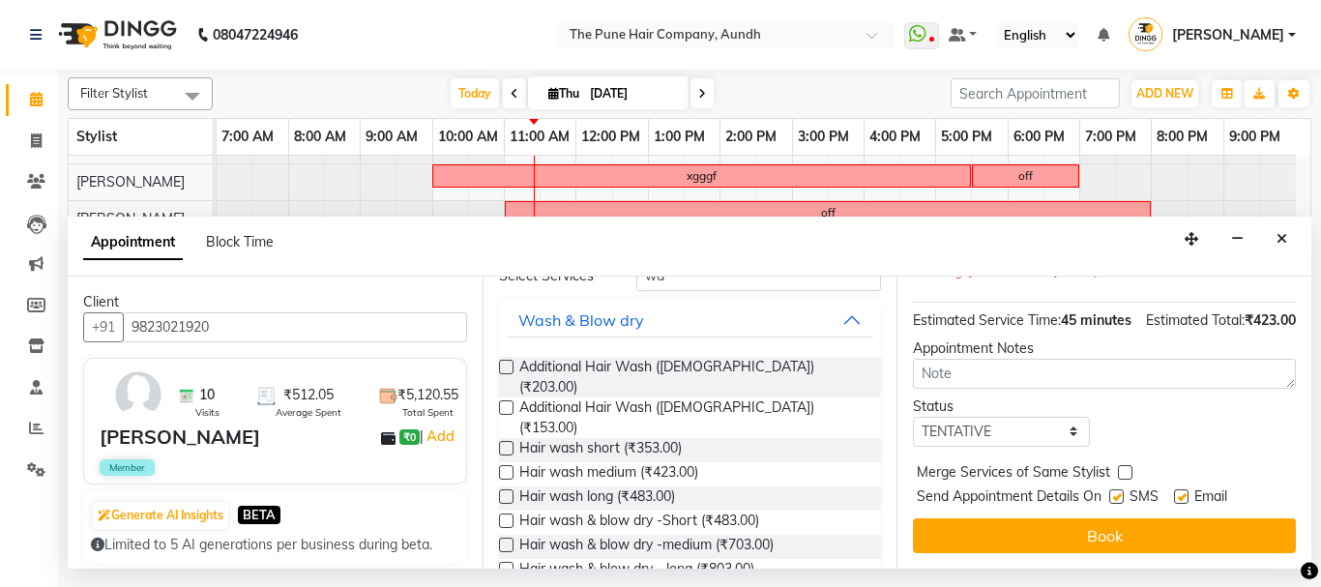
click at [1138, 521] on button "Book" at bounding box center [1104, 535] width 383 height 35
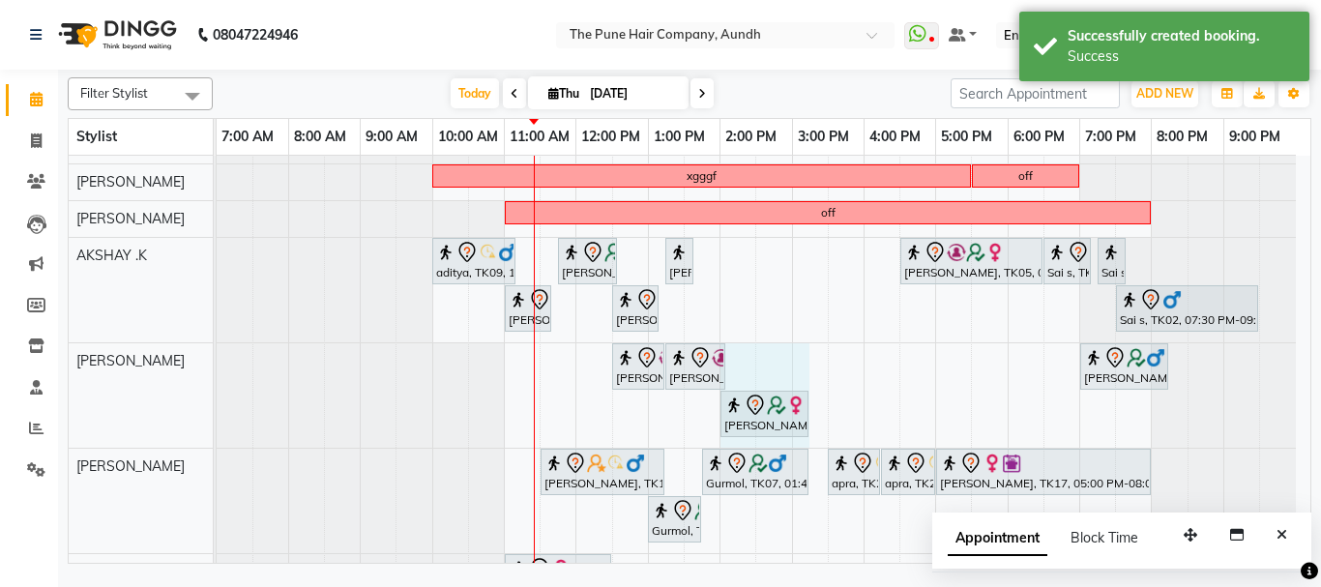
drag, startPoint x: 768, startPoint y: 409, endPoint x: 807, endPoint y: 408, distance: 39.6
click at [217, 408] on div "gurpreet, TK21, 12:30 PM-01:15 PM, Cut Male (Master stylist) gurpreet, TK21, 01…" at bounding box center [217, 395] width 0 height 104
drag, startPoint x: 721, startPoint y: 437, endPoint x: 814, endPoint y: 431, distance: 93.0
click at [814, 431] on div "gurpreet, TK21, 12:30 PM-01:15 PM, Cut Male (Master stylist) gurpreet, TK21, 01…" at bounding box center [756, 395] width 1079 height 104
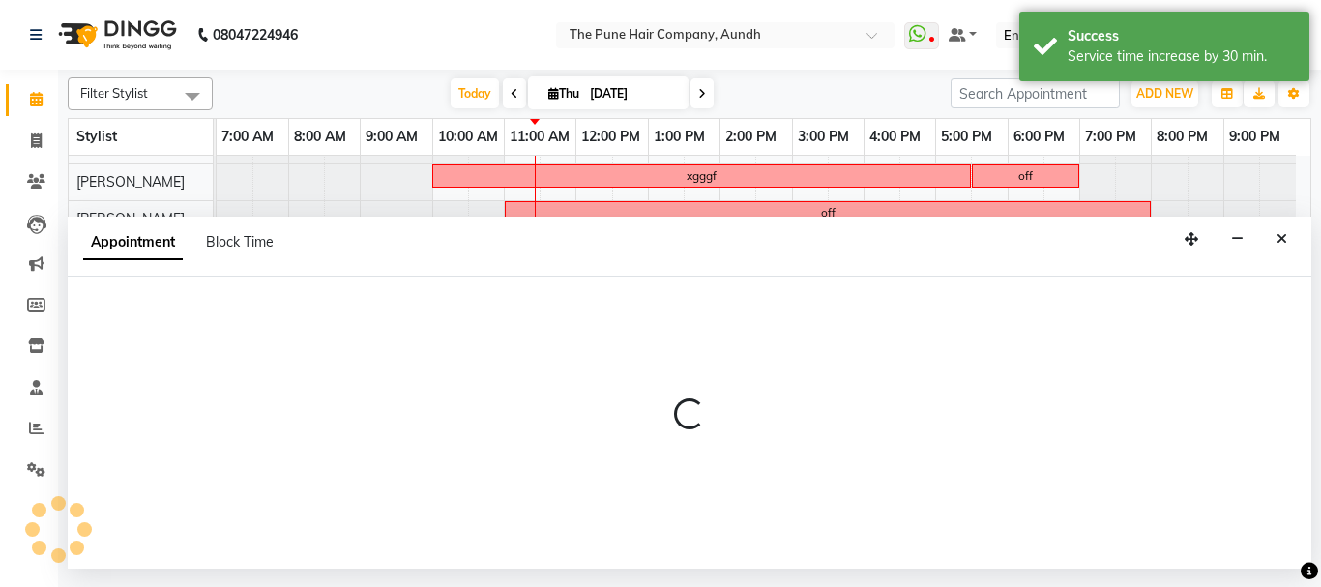
select select "12769"
select select "tentative"
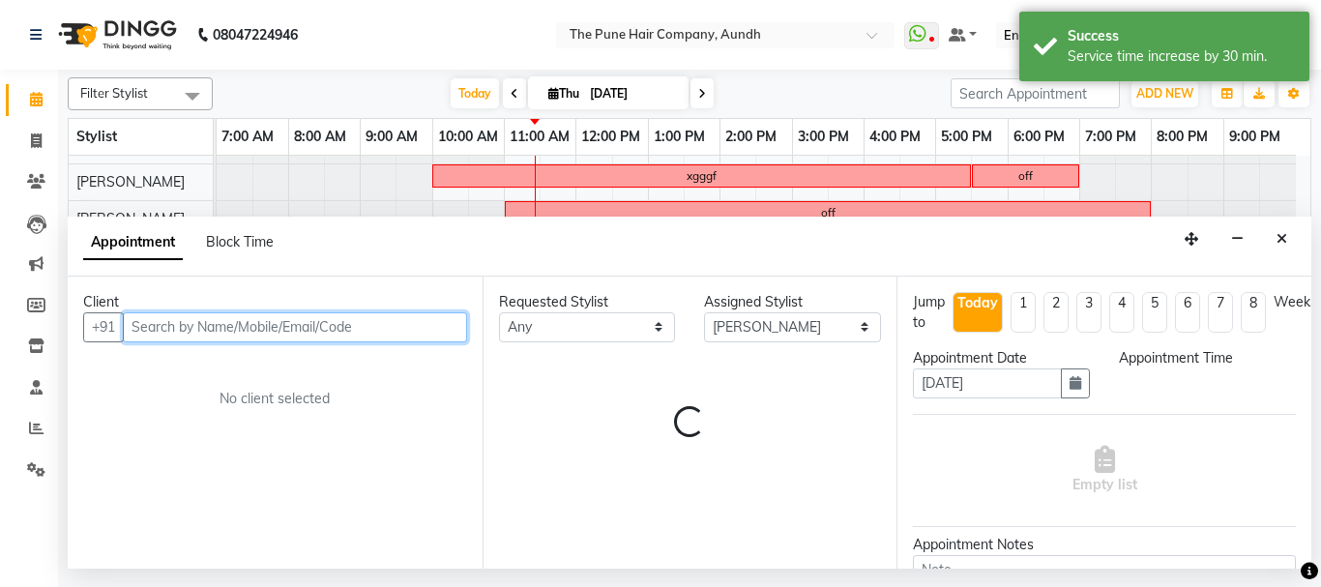
select select "840"
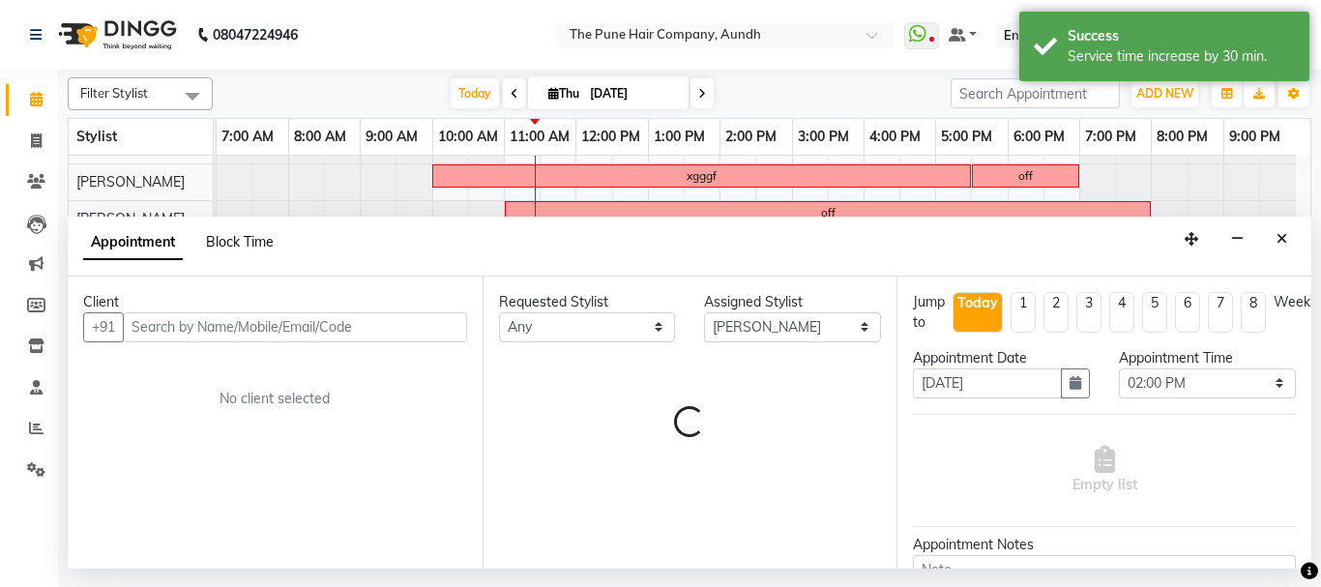
click at [249, 244] on span "Block Time" at bounding box center [240, 241] width 68 height 17
select select "12769"
select select "840"
select select "930"
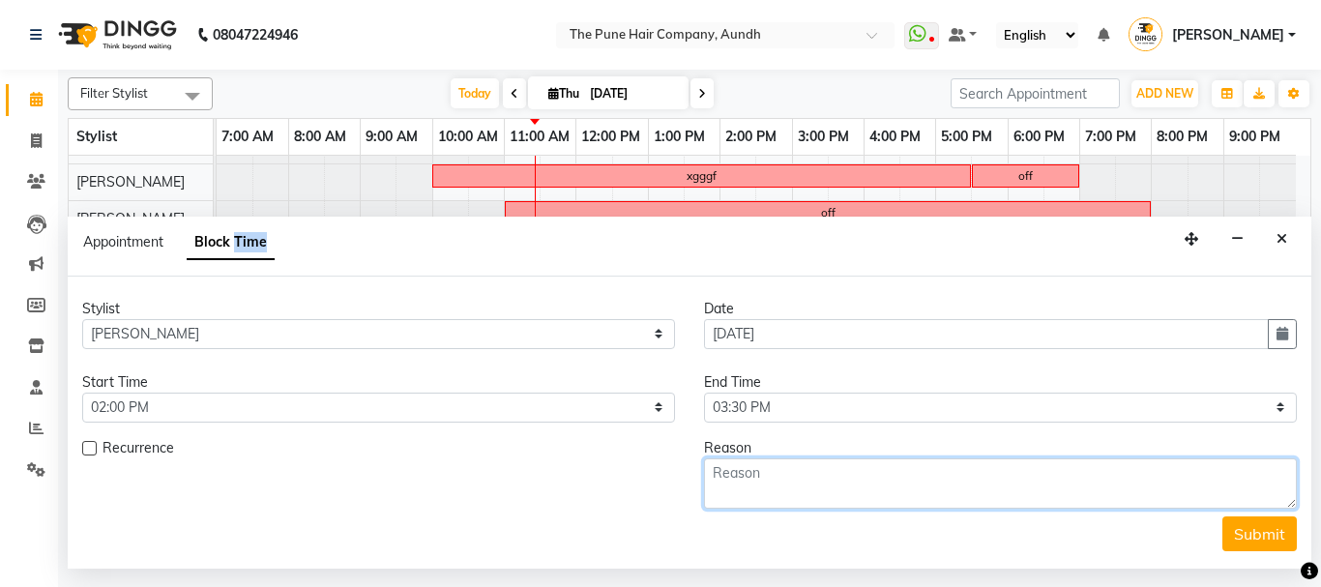
click at [756, 484] on textarea at bounding box center [1000, 483] width 593 height 50
type textarea "old salon"
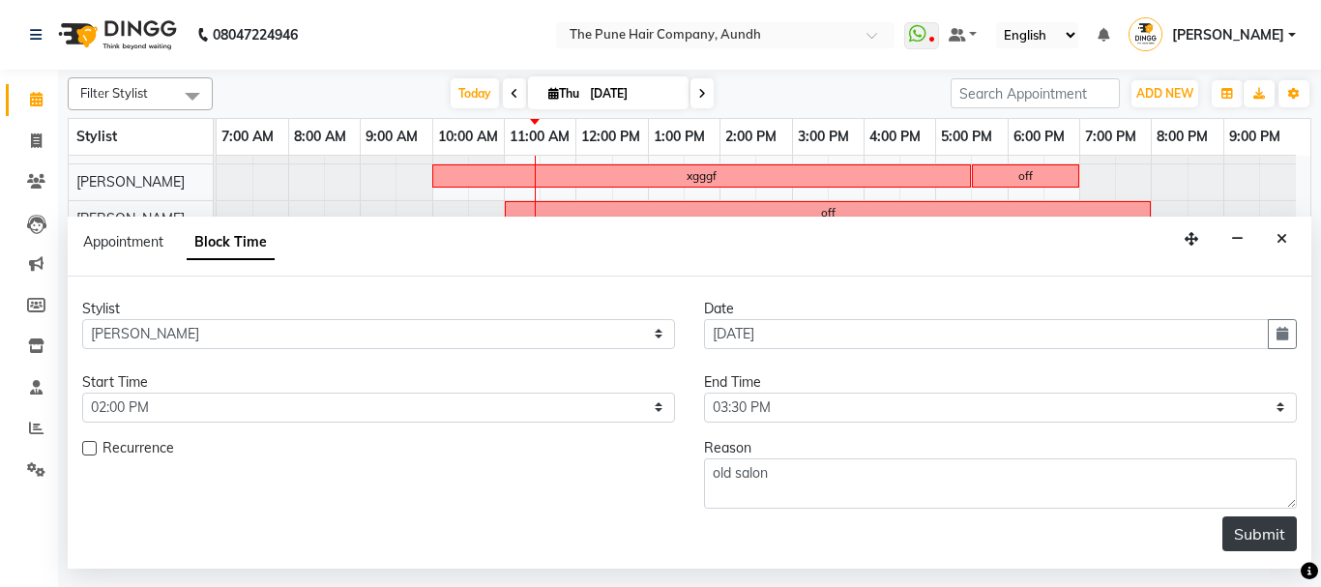
click at [1234, 540] on button "Submit" at bounding box center [1259, 533] width 74 height 35
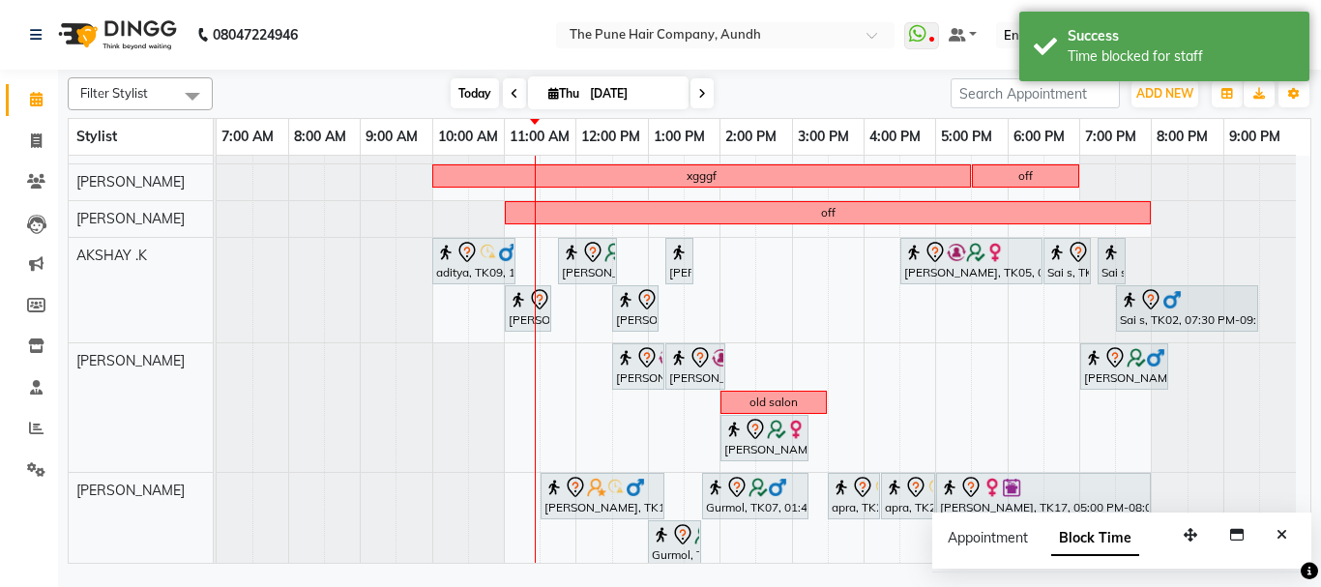
click at [465, 96] on span "Today" at bounding box center [474, 93] width 48 height 30
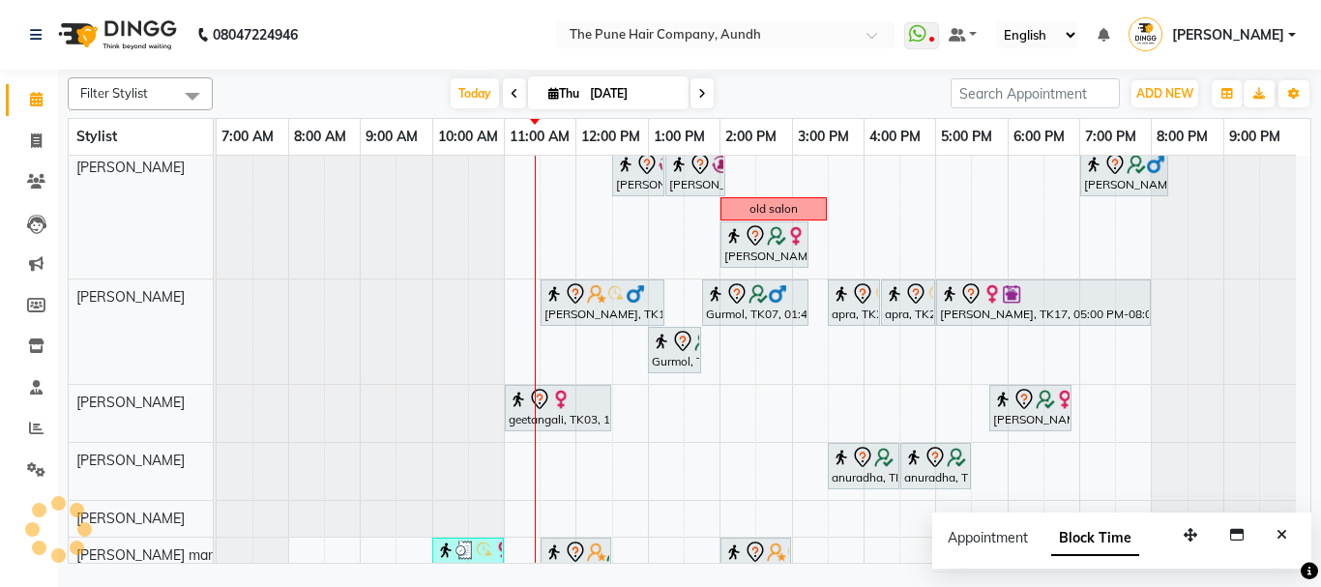
scroll to position [383, 0]
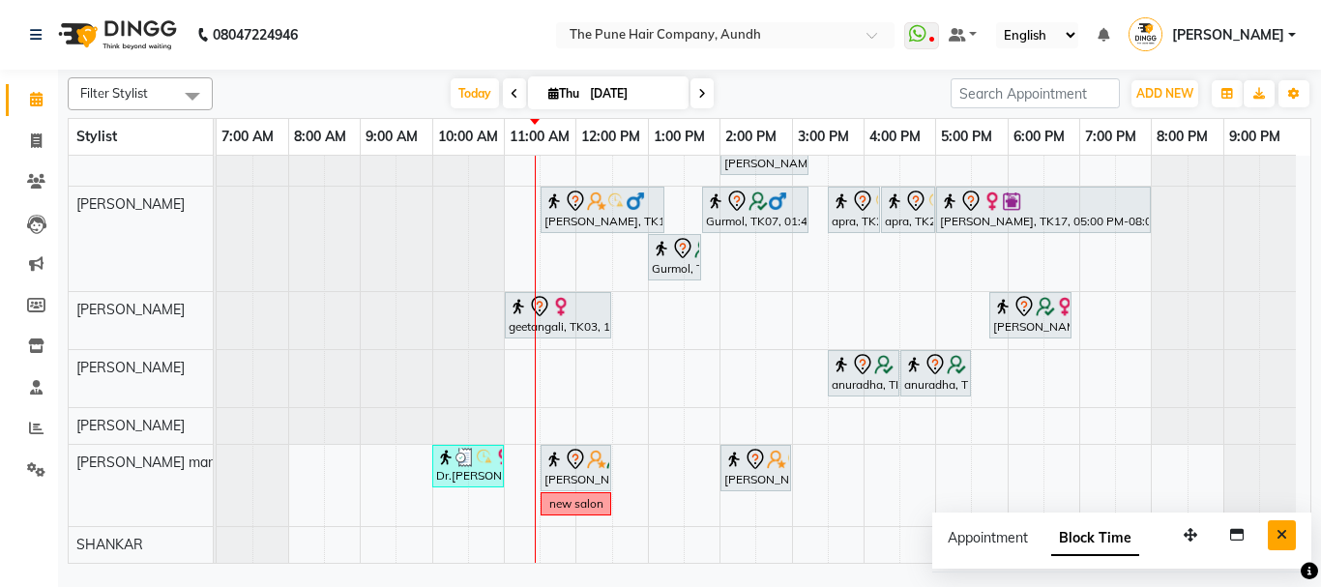
click at [1282, 532] on icon "Close" at bounding box center [1281, 535] width 11 height 14
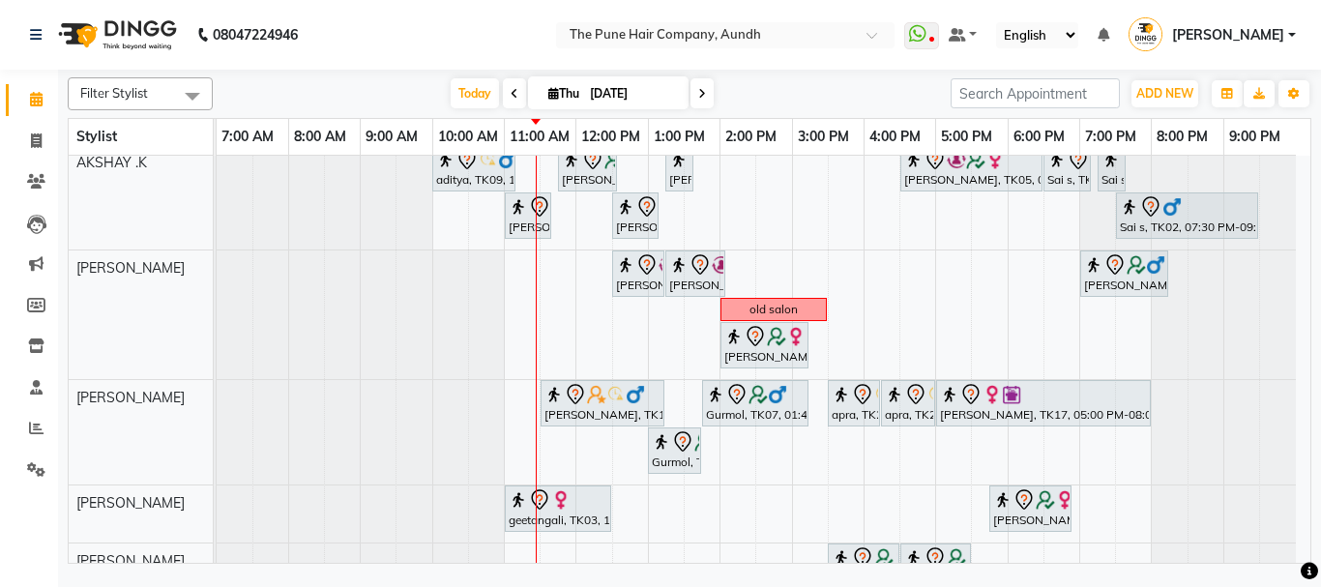
scroll to position [0, 0]
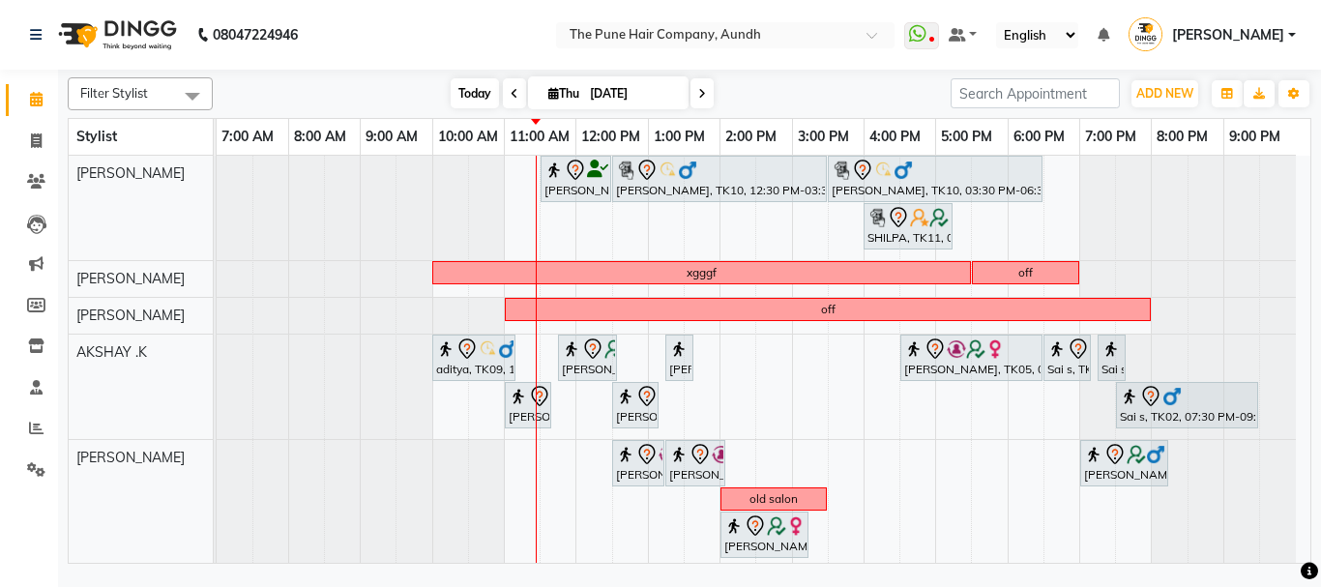
click at [471, 91] on span "Today" at bounding box center [474, 93] width 48 height 30
click at [698, 88] on icon at bounding box center [702, 94] width 8 height 12
type input "[DATE]"
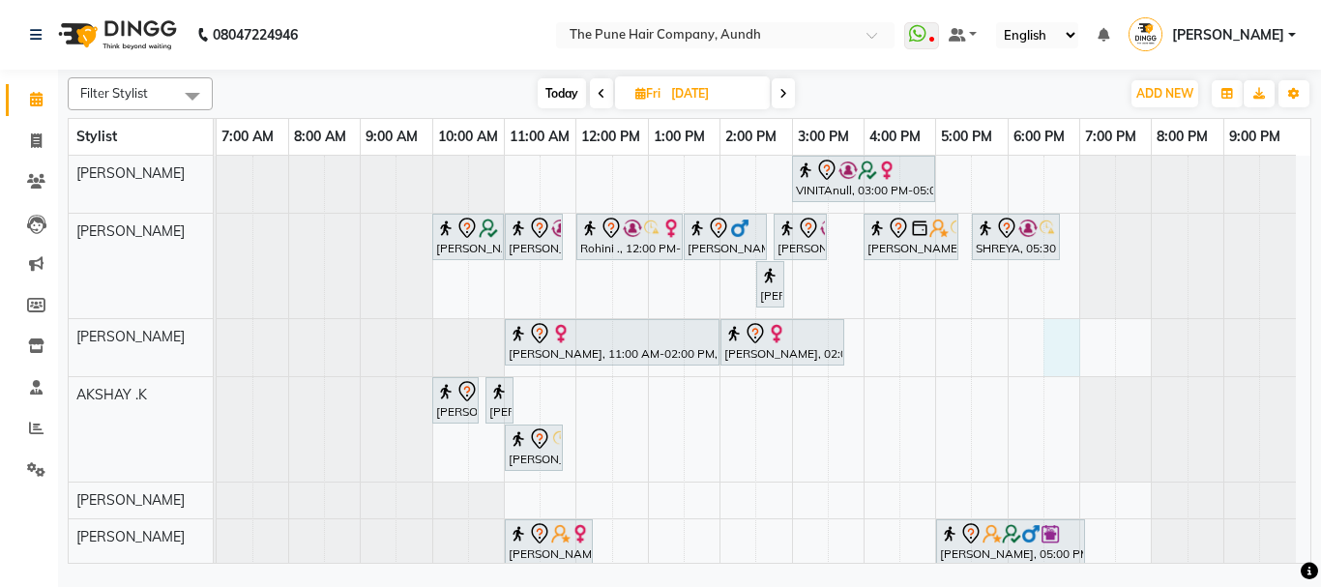
click at [1049, 347] on div "VINITAnull, 03:00 PM-05:00 PM, Hair Color Inoa - scalp advance with touchup 2 I…" at bounding box center [763, 503] width 1093 height 694
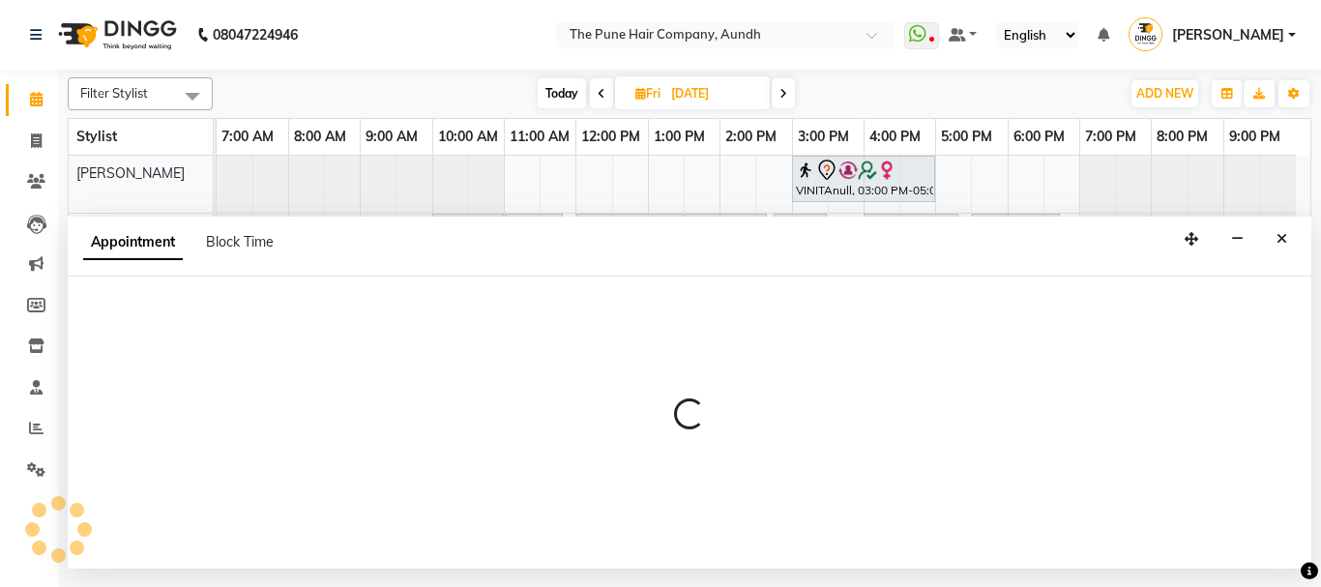
select select "3340"
select select "tentative"
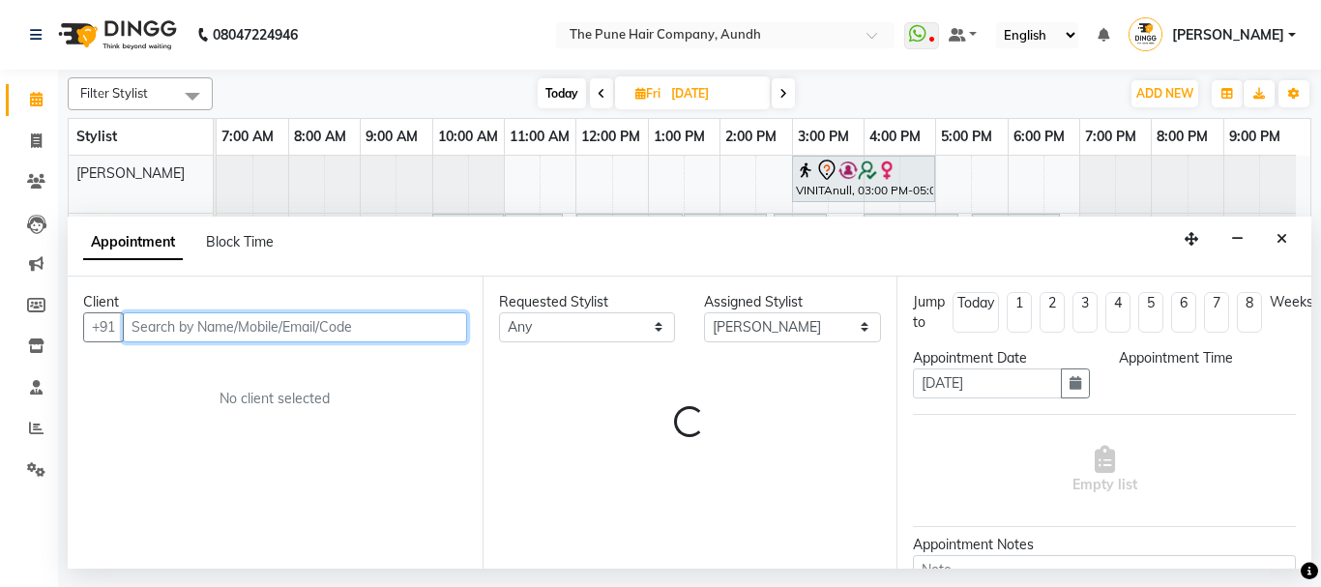
select select "1110"
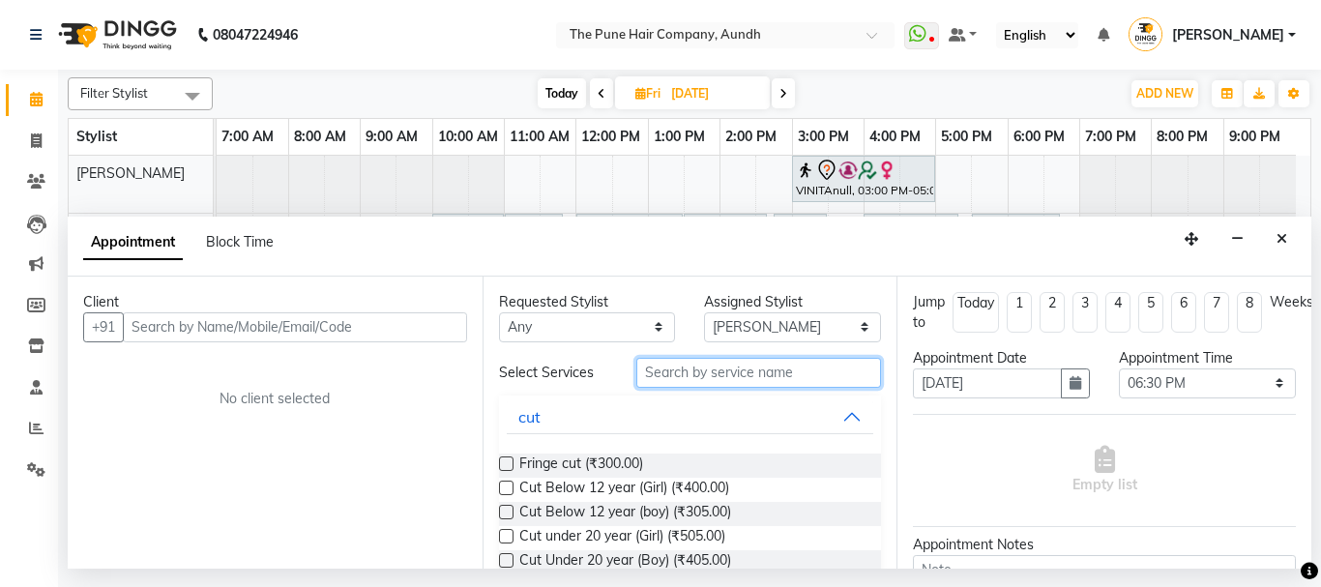
click at [684, 367] on input "text" at bounding box center [759, 373] width 246 height 30
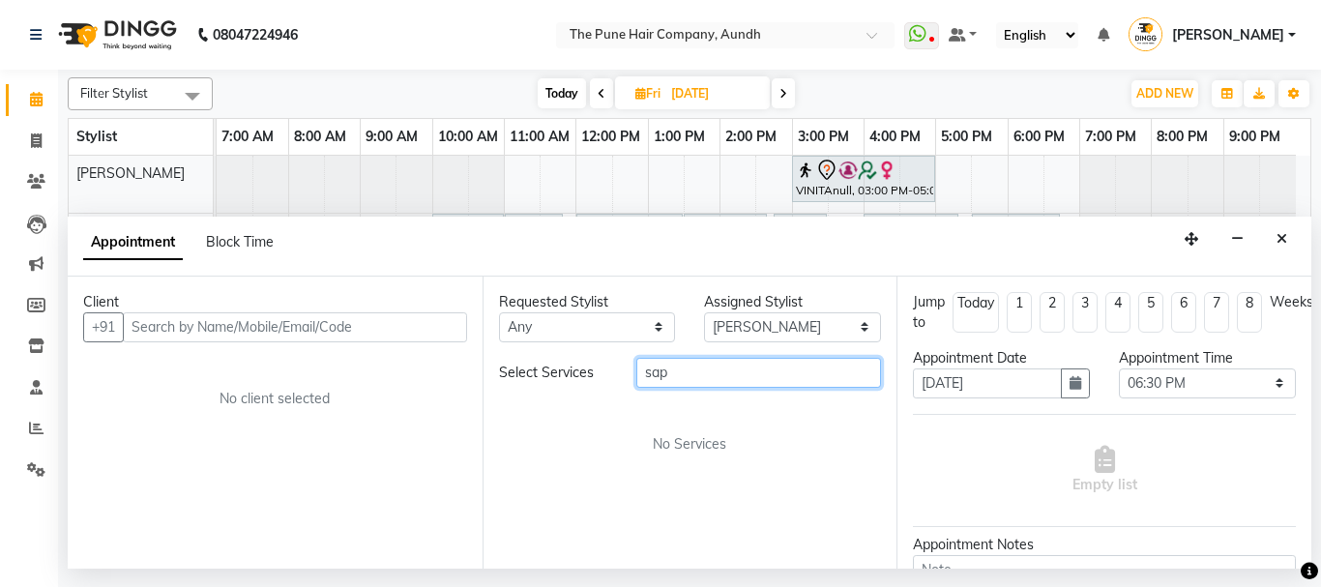
click at [682, 368] on input "sap" at bounding box center [759, 373] width 246 height 30
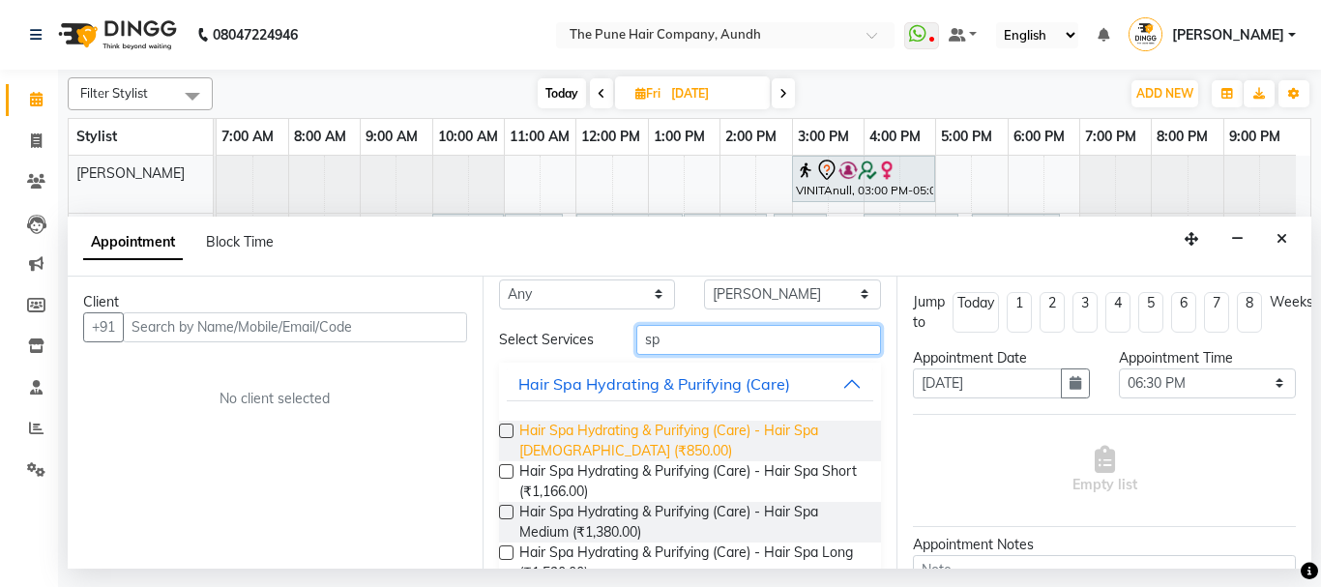
scroll to position [78, 0]
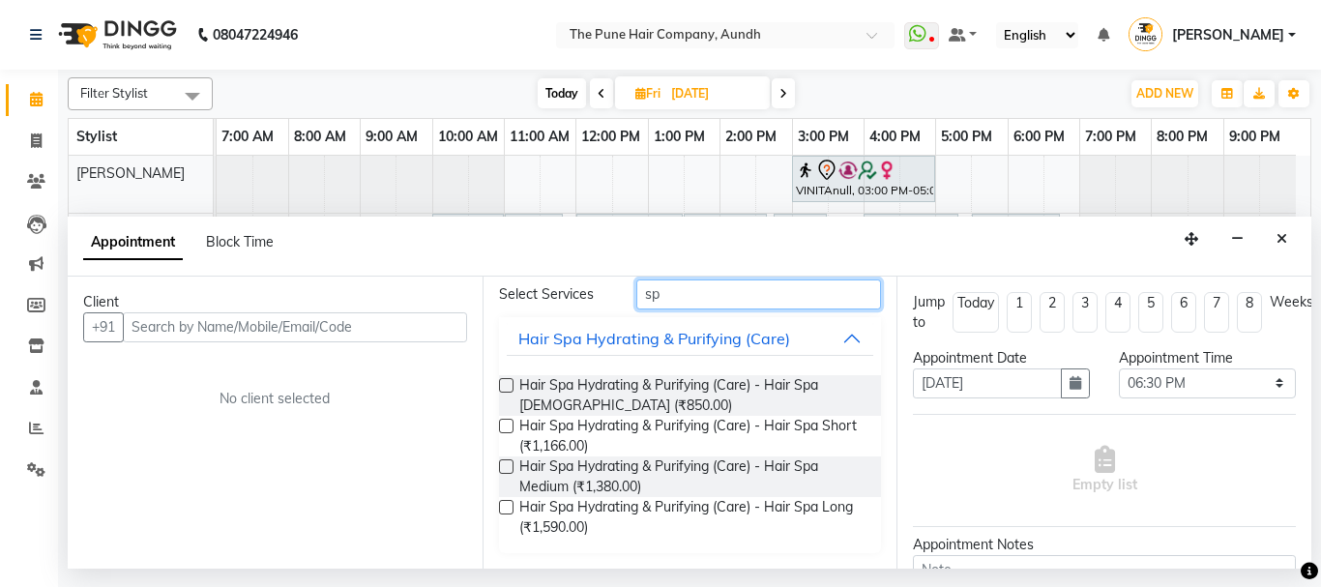
type input "sp"
click at [507, 465] on label at bounding box center [506, 466] width 15 height 15
click at [507, 465] on input "checkbox" at bounding box center [505, 468] width 13 height 13
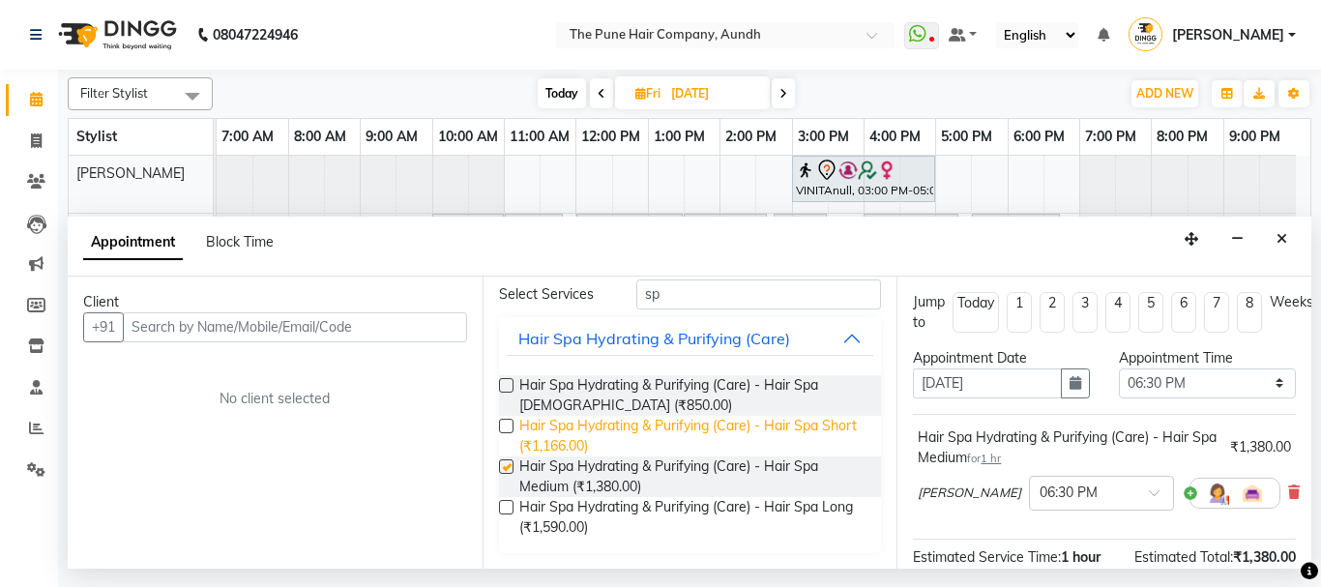
checkbox input "false"
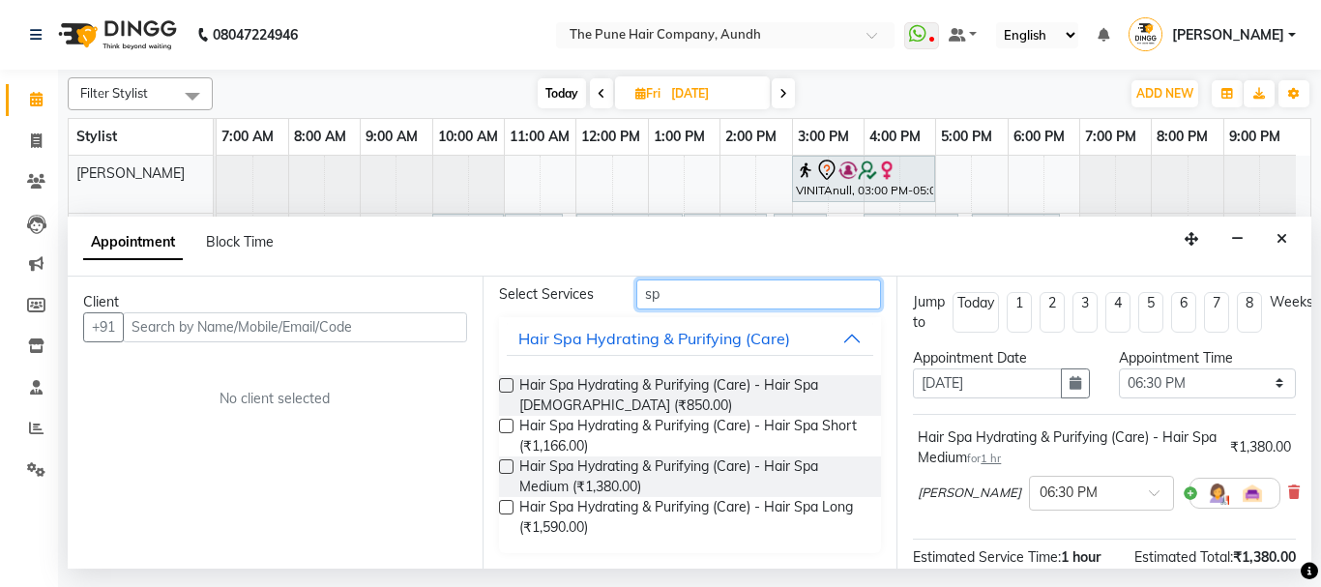
click at [706, 290] on input "sp" at bounding box center [759, 294] width 246 height 30
click at [705, 290] on input "sp" at bounding box center [759, 294] width 246 height 30
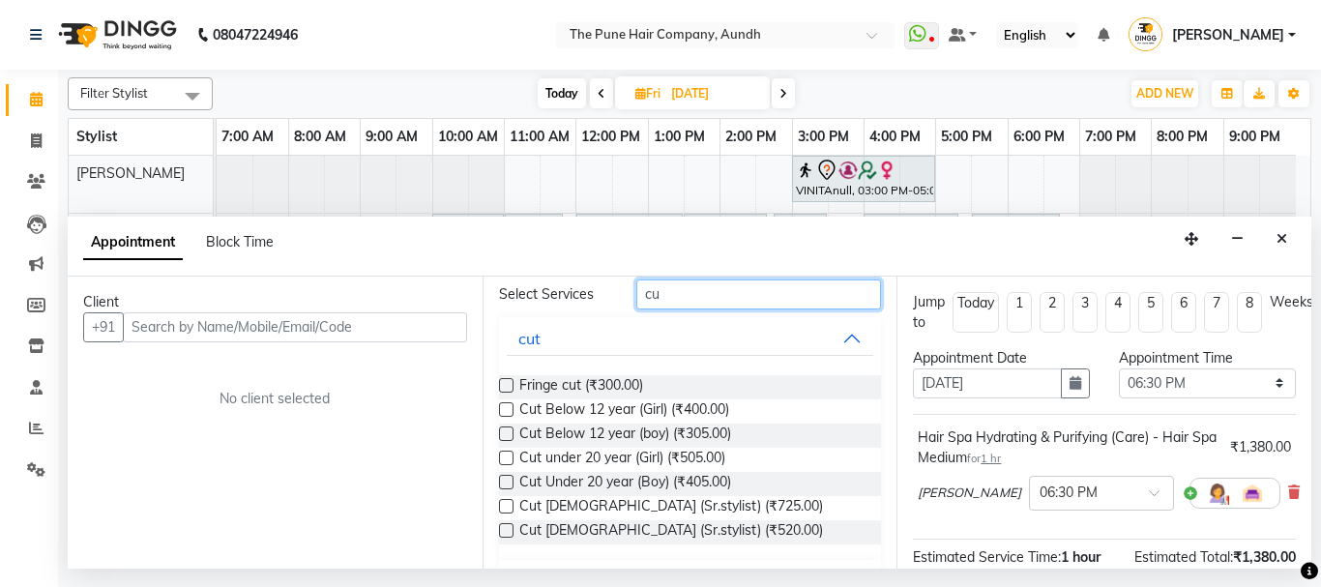
type input "cu"
click at [508, 505] on label at bounding box center [506, 506] width 15 height 15
click at [508, 505] on input "checkbox" at bounding box center [505, 508] width 13 height 13
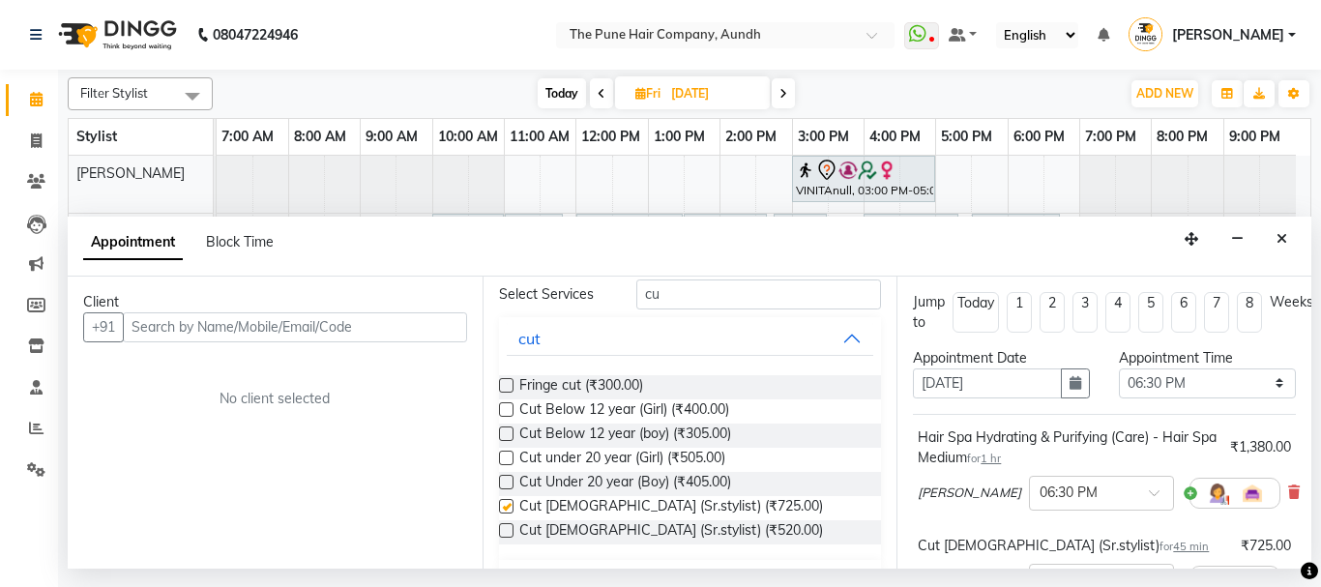
checkbox input "false"
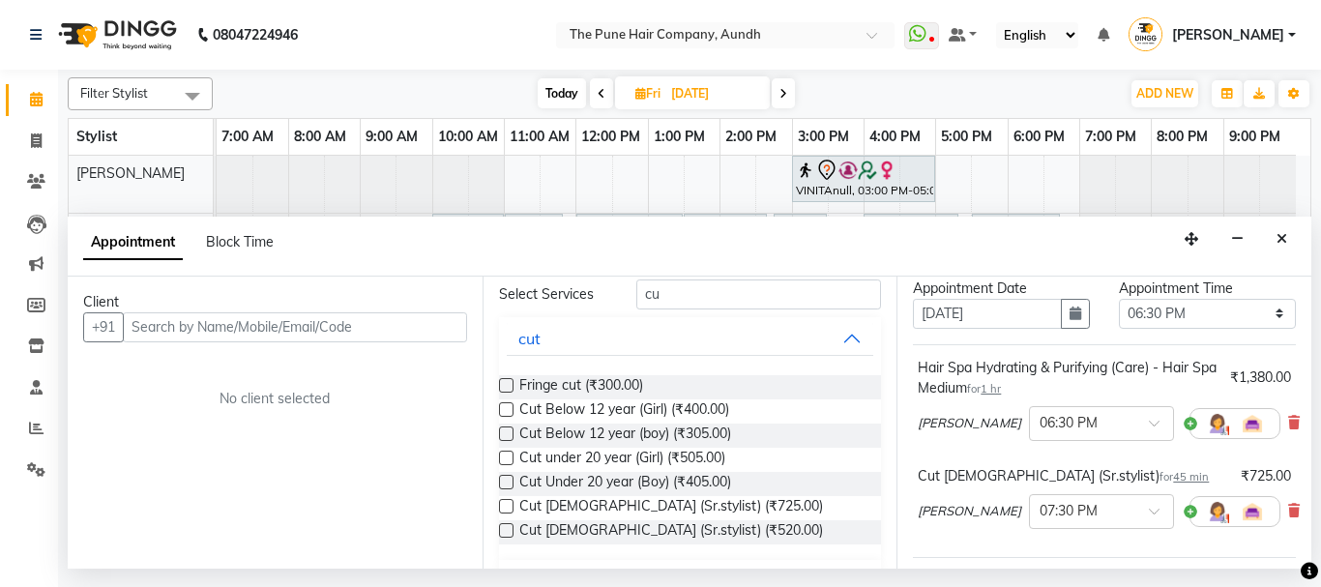
scroll to position [97, 0]
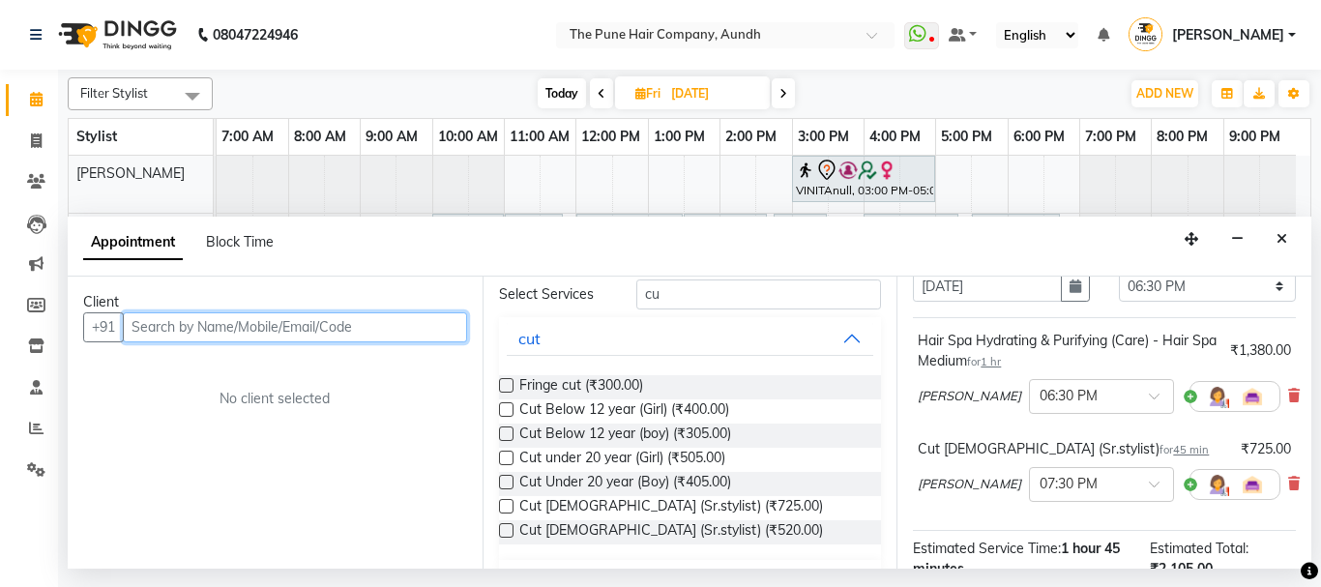
click at [239, 325] on input "text" at bounding box center [295, 327] width 344 height 30
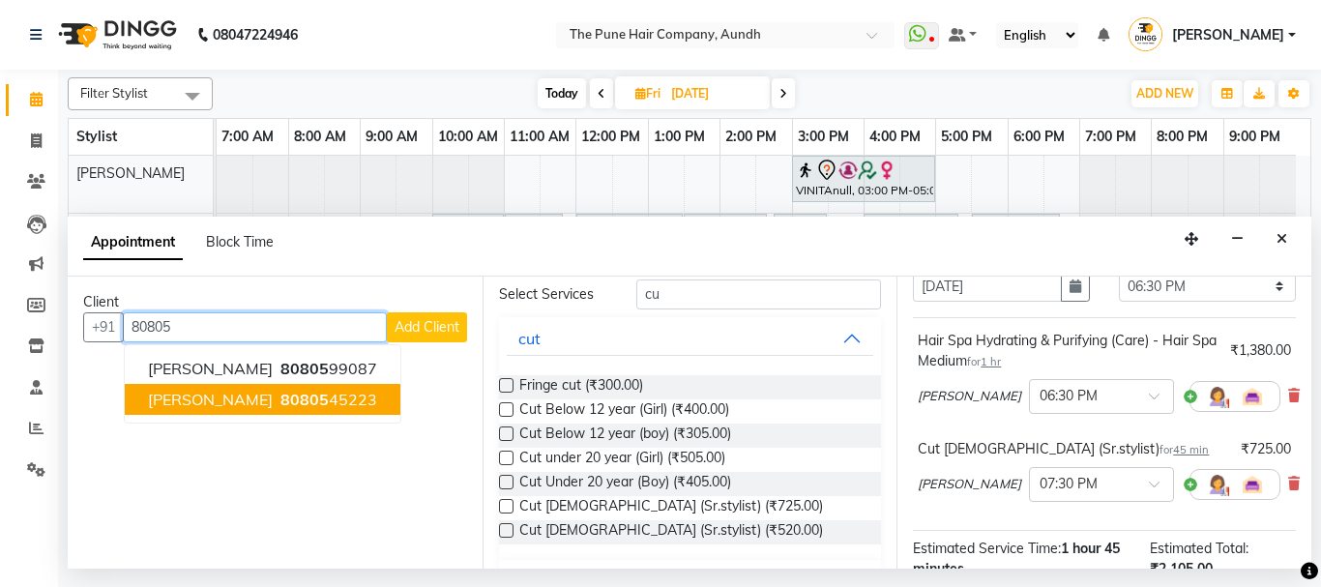
click at [276, 404] on ngb-highlight "80805 45223" at bounding box center [326, 399] width 101 height 19
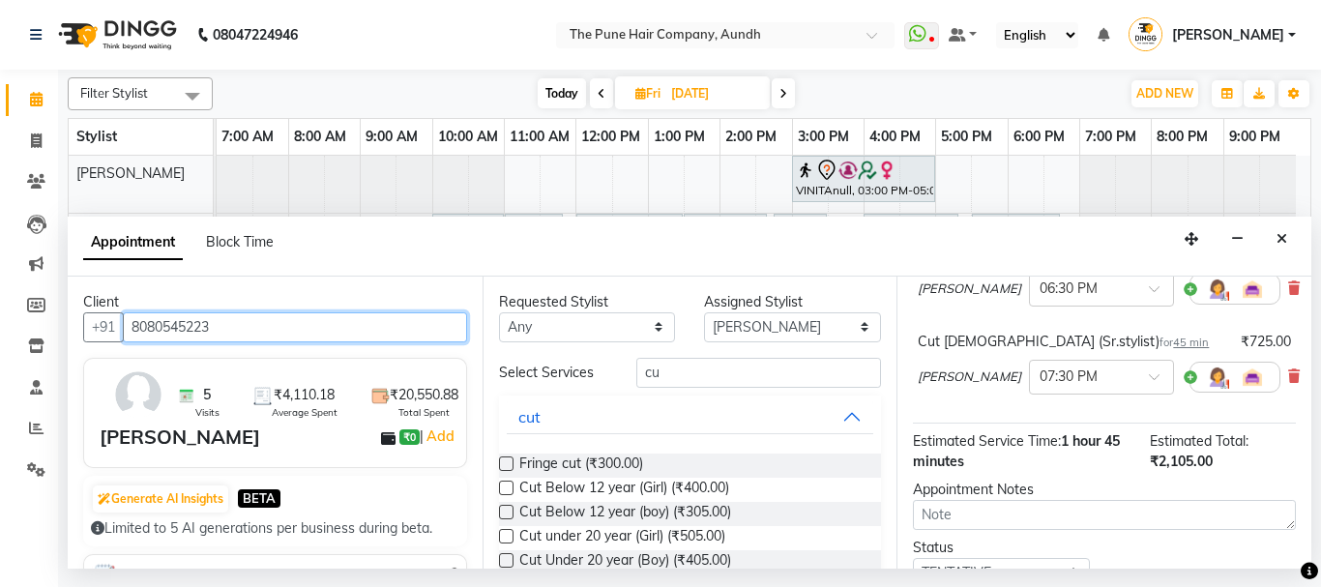
scroll to position [360, 0]
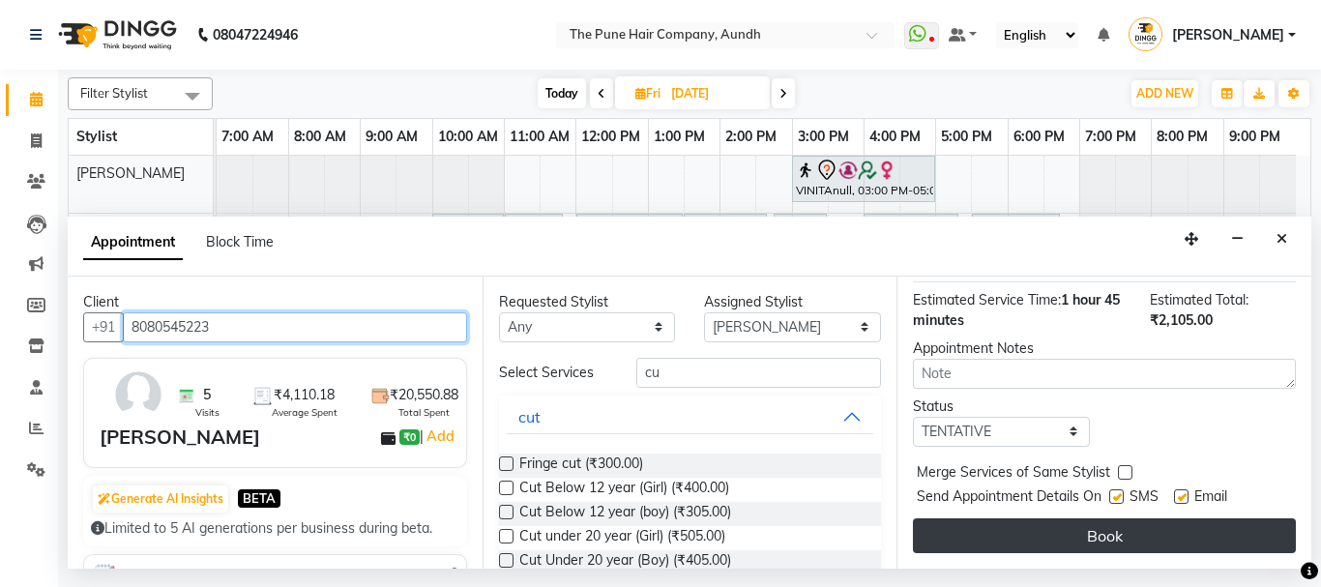
type input "8080545223"
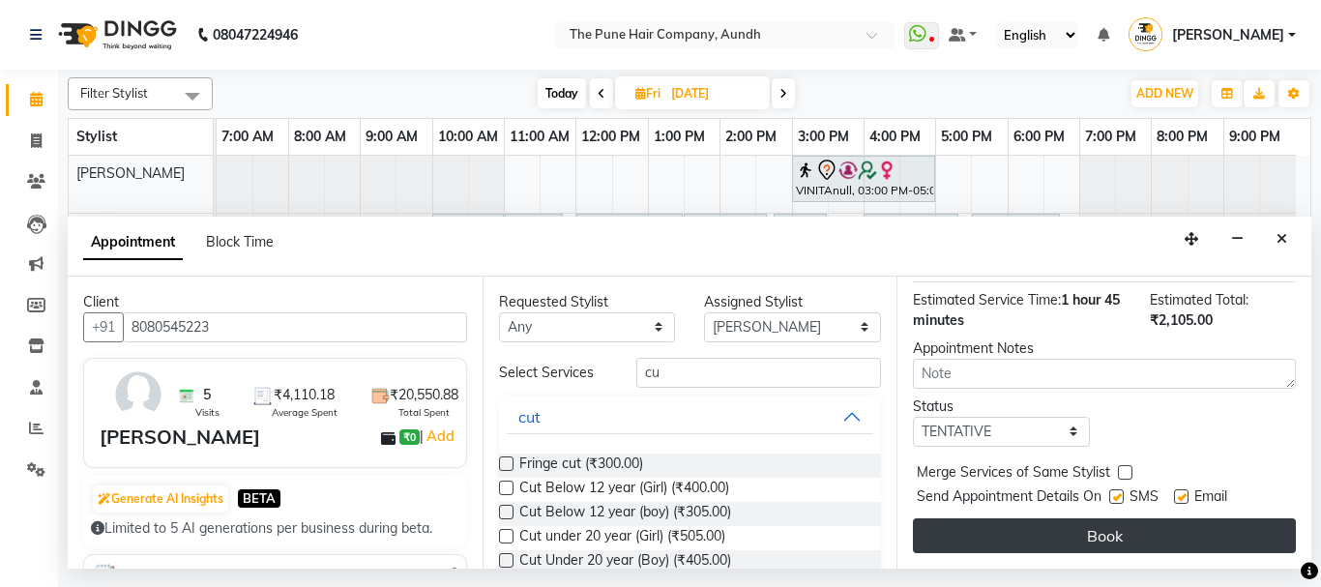
click at [1058, 518] on button "Book" at bounding box center [1104, 535] width 383 height 35
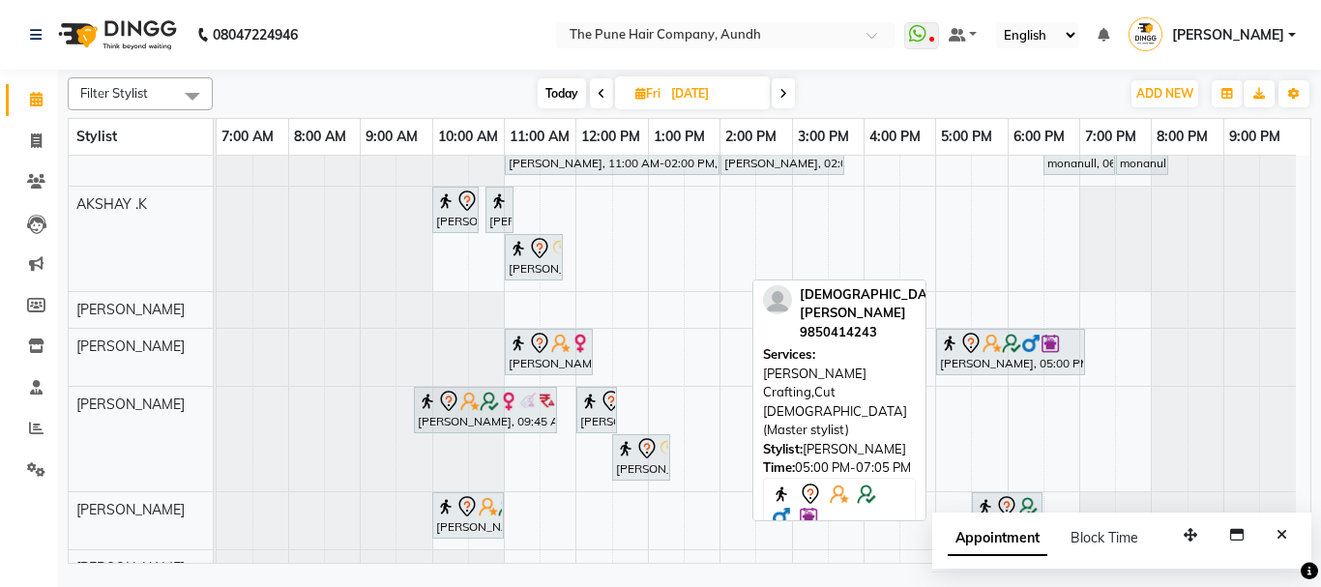
scroll to position [94, 0]
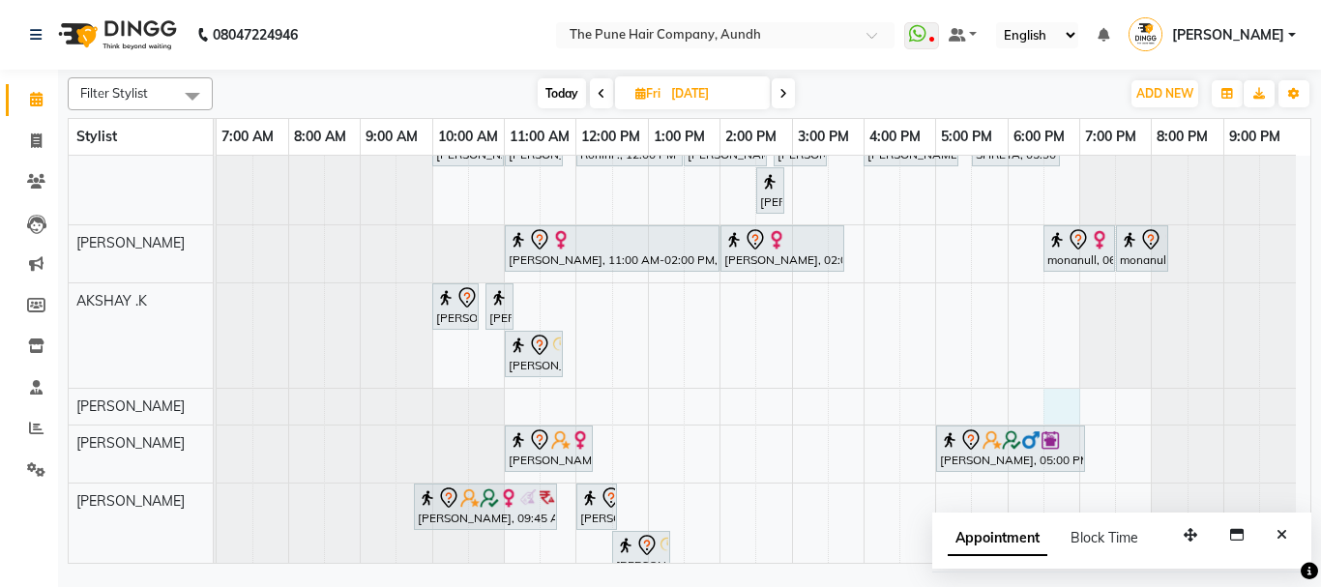
click at [1060, 394] on div "VINITAnull, 03:00 PM-05:00 PM, Hair Color Inoa - scalp advance with touchup 2 I…" at bounding box center [763, 409] width 1093 height 694
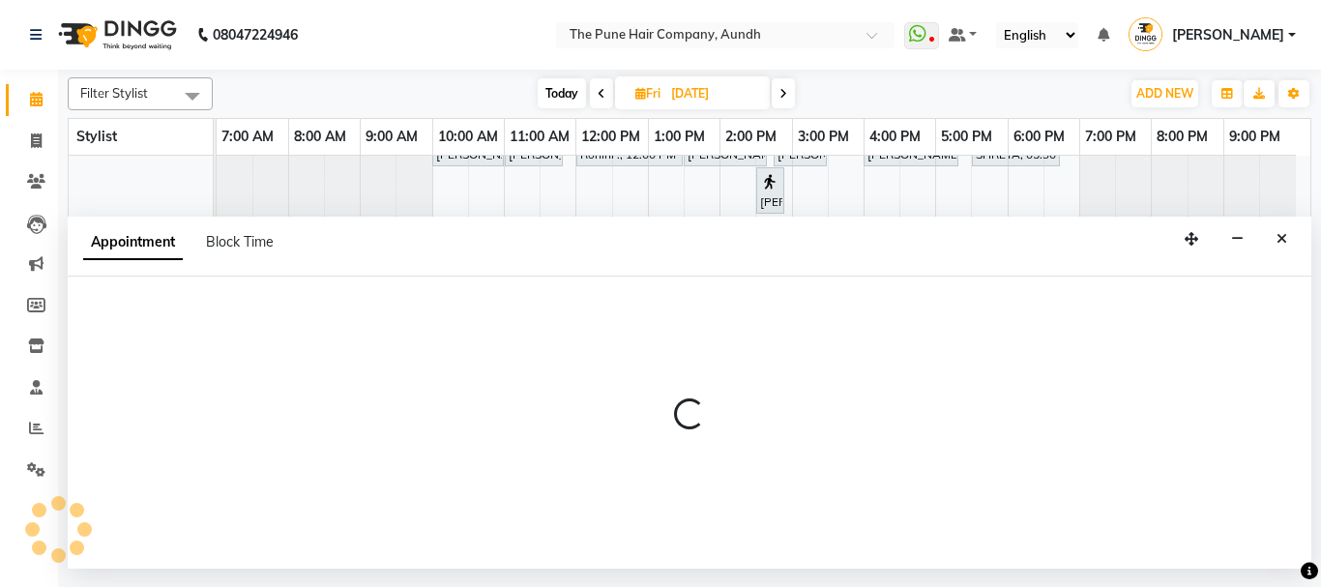
select select "12769"
select select "tentative"
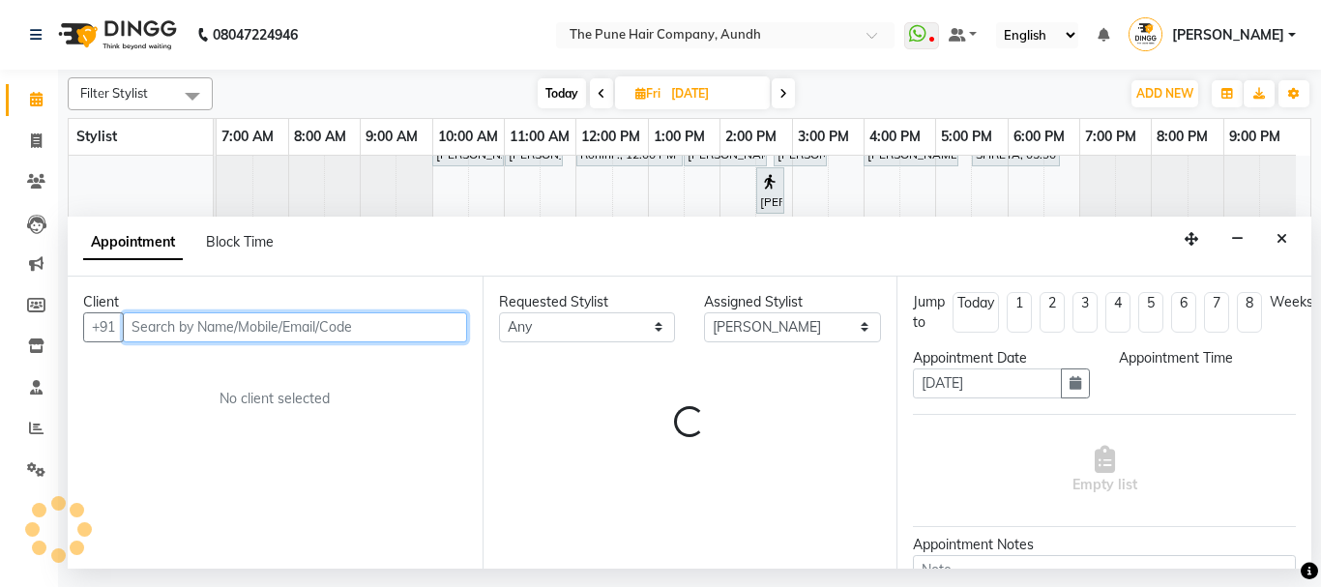
select select "1110"
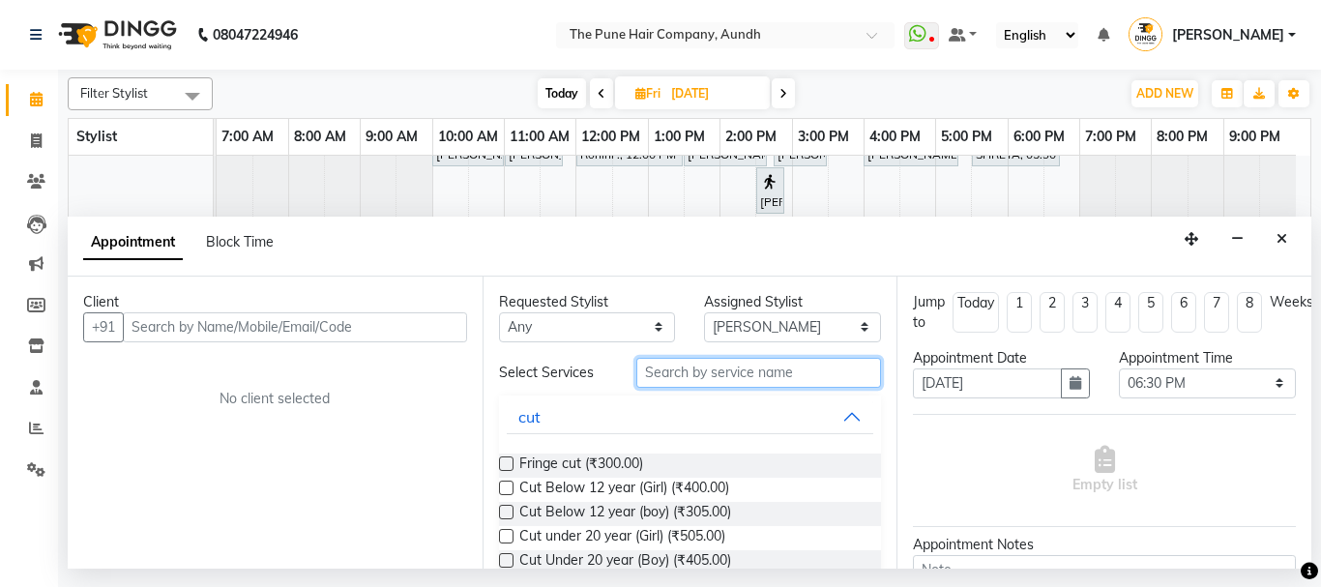
click at [772, 364] on input "text" at bounding box center [759, 373] width 246 height 30
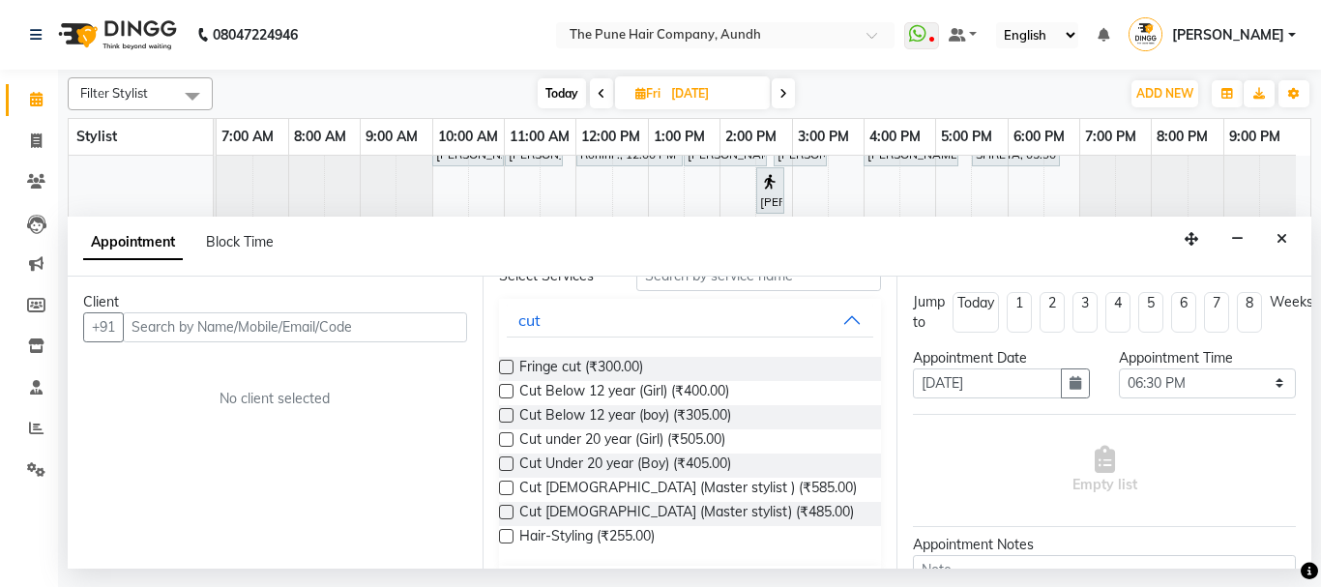
click at [502, 466] on label at bounding box center [506, 463] width 15 height 15
click at [502, 466] on input "checkbox" at bounding box center [505, 465] width 13 height 13
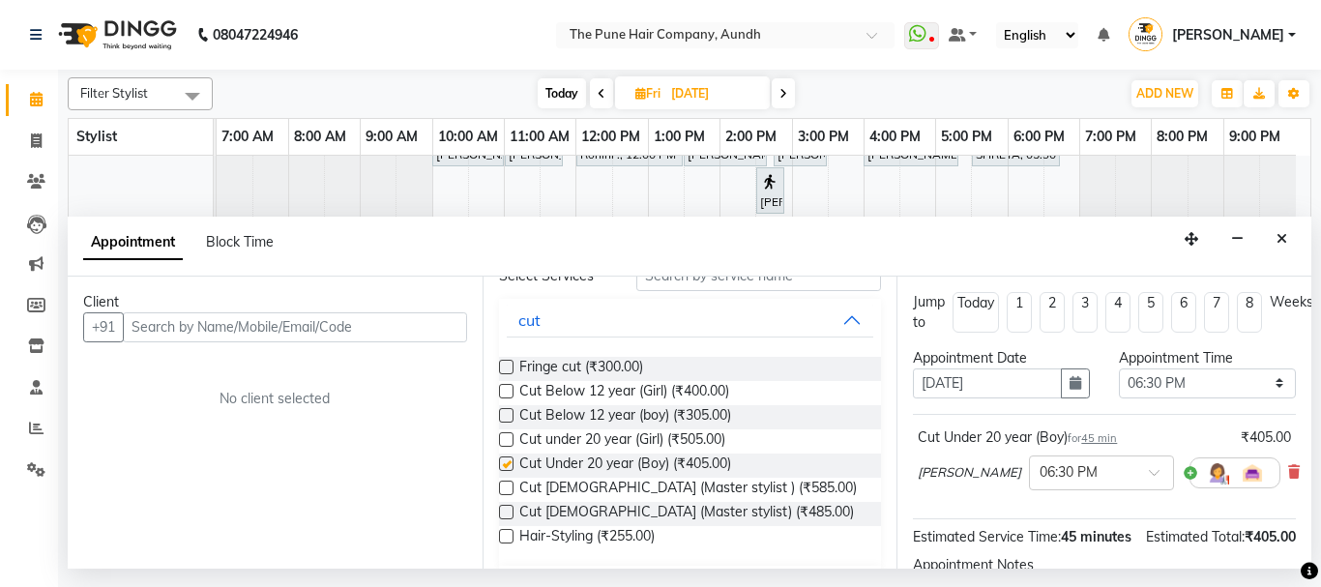
checkbox input "false"
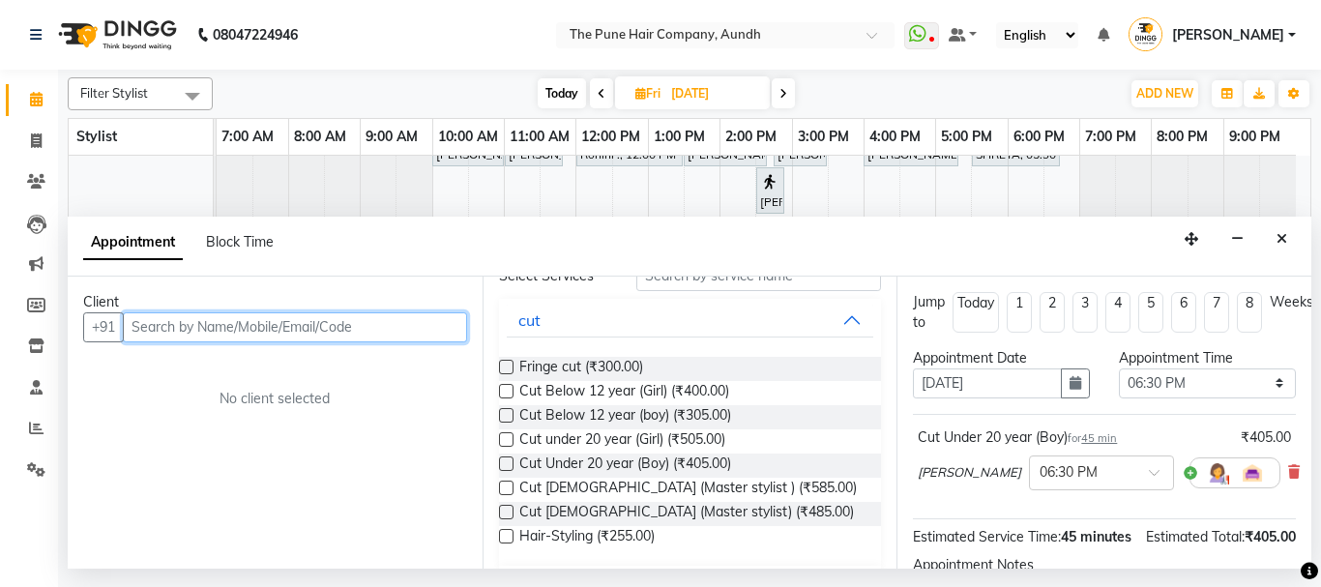
click at [423, 328] on input "text" at bounding box center [295, 327] width 344 height 30
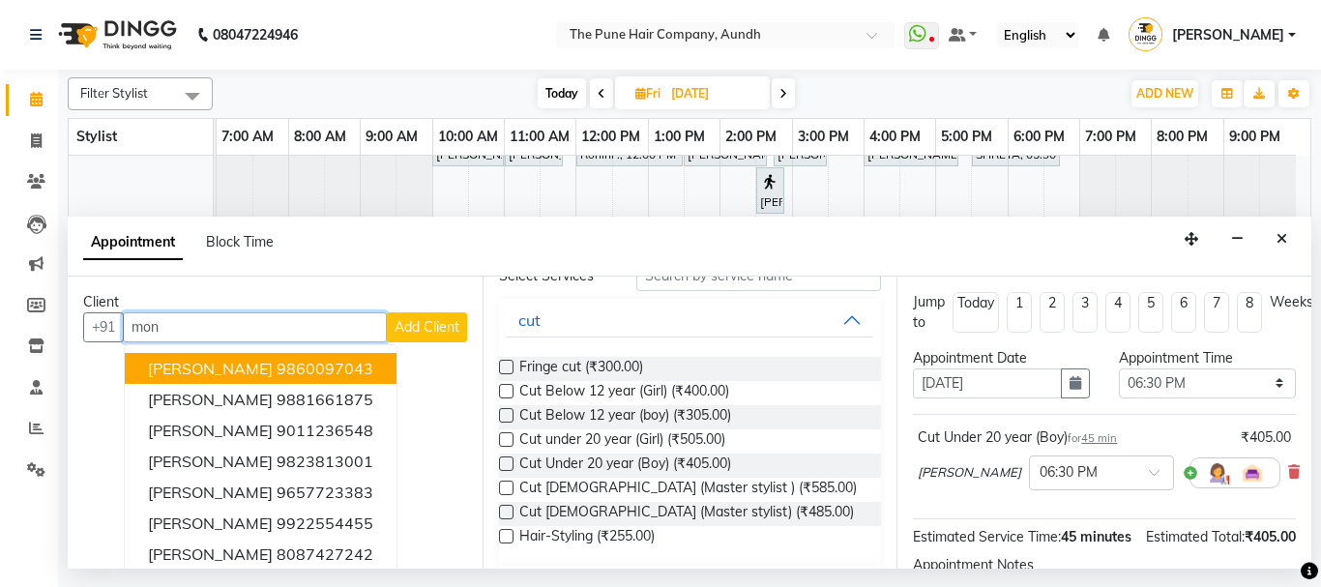
click at [222, 322] on input "mon" at bounding box center [255, 327] width 264 height 30
type input "m"
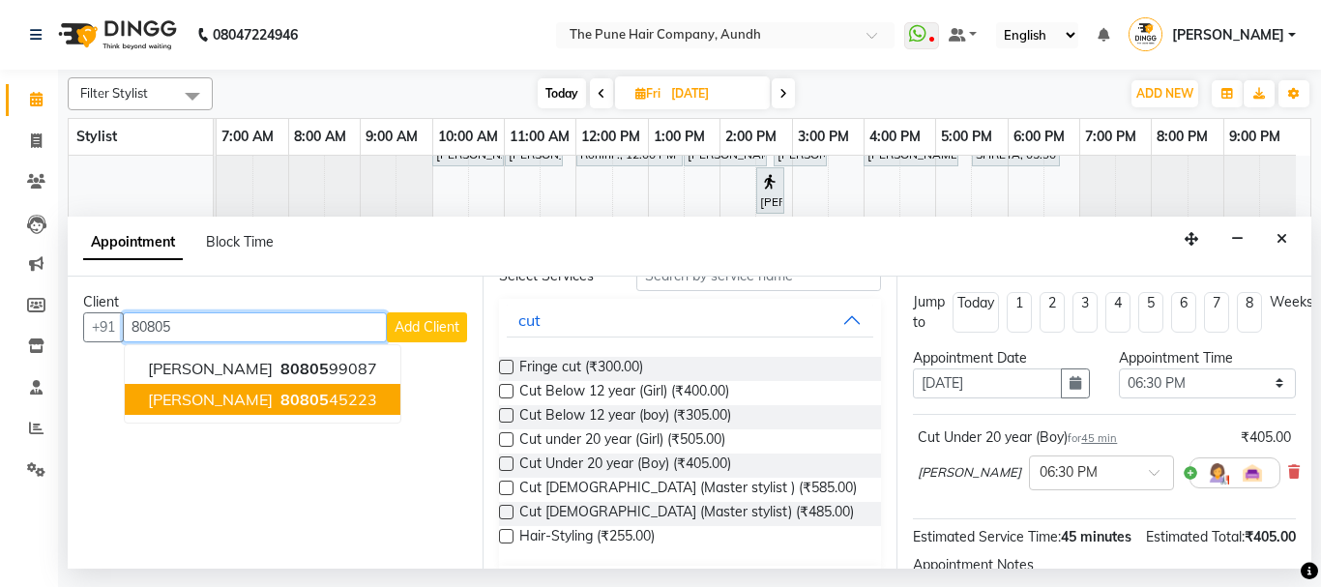
click at [180, 402] on span "[PERSON_NAME]" at bounding box center [210, 399] width 125 height 19
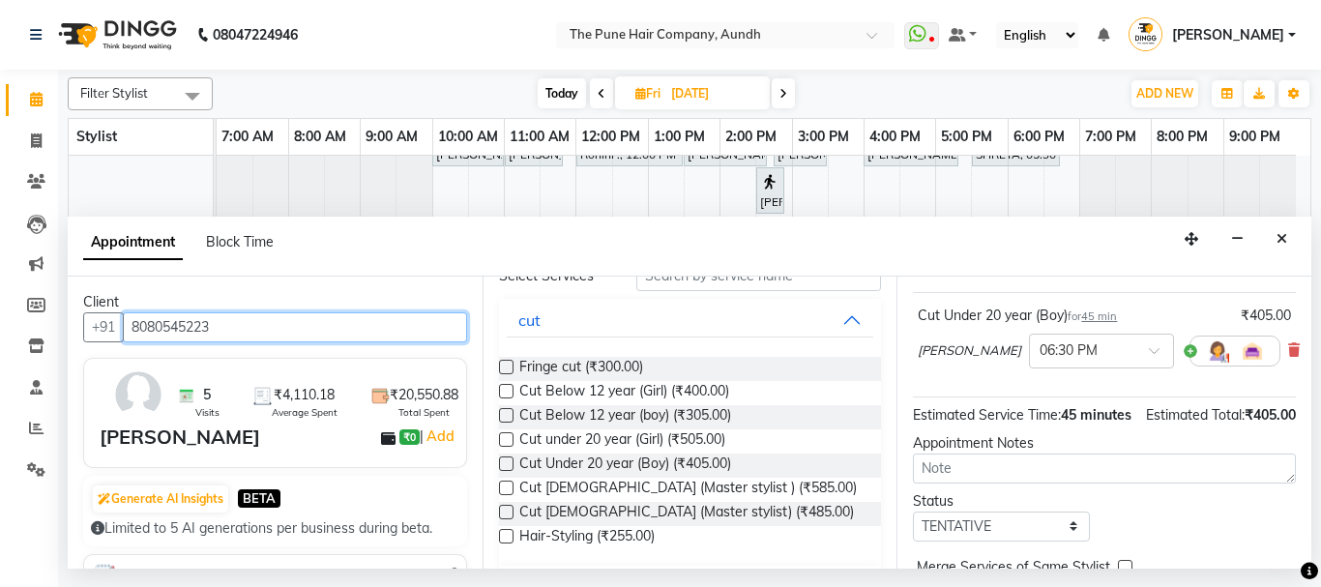
scroll to position [254, 0]
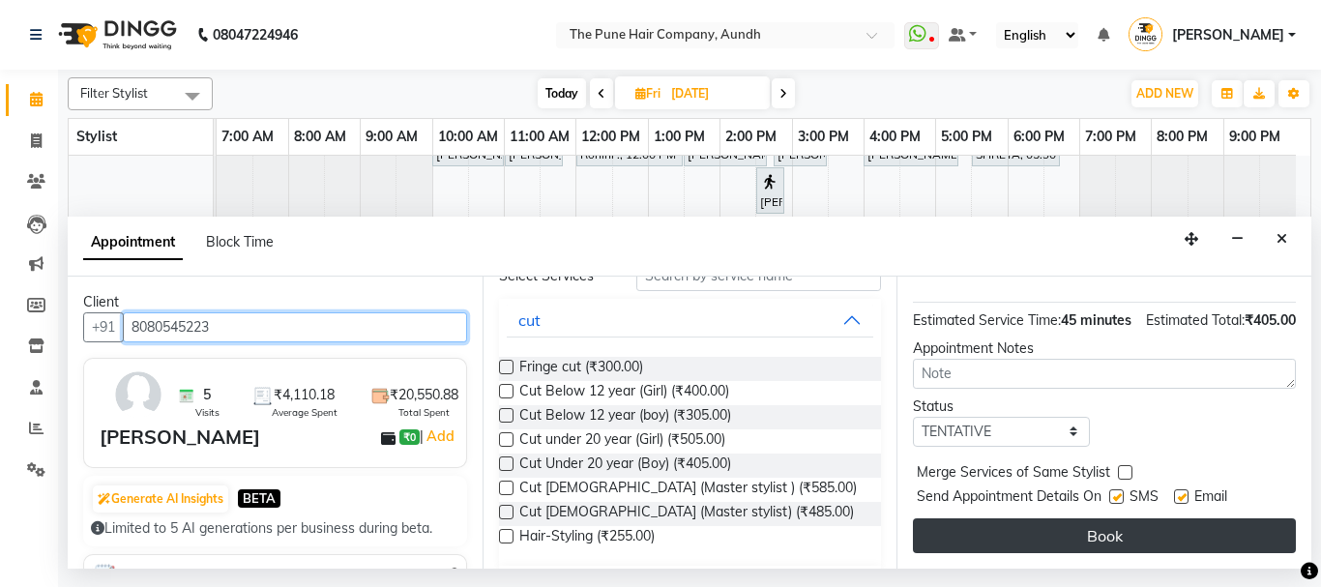
type input "8080545223"
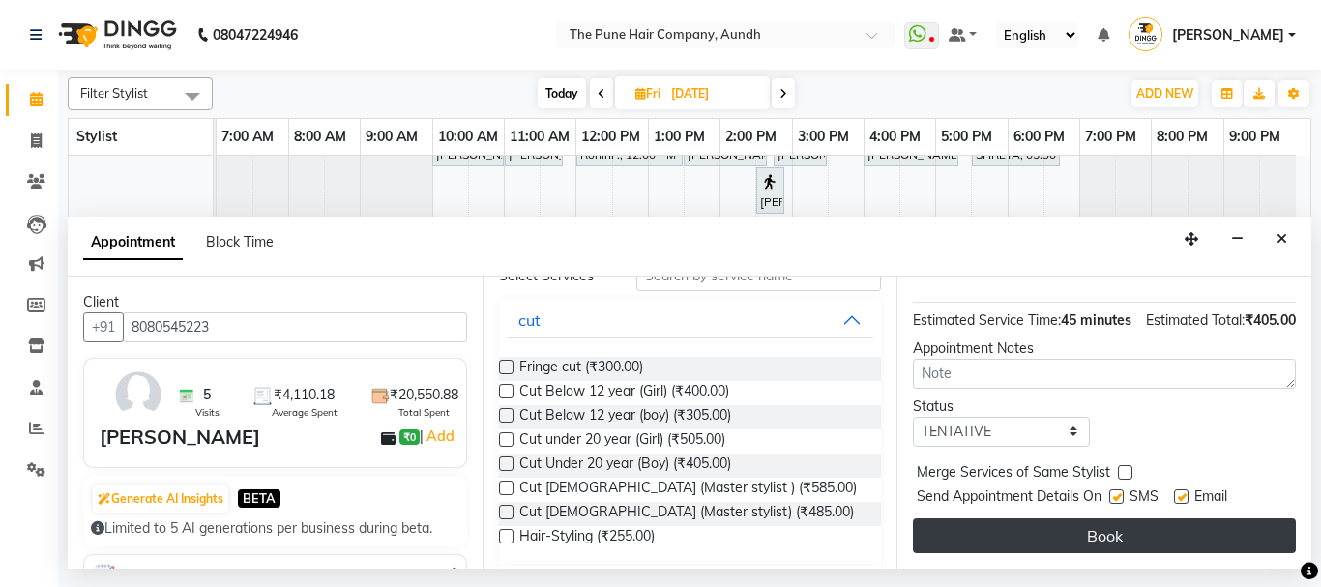
click at [1135, 518] on button "Book" at bounding box center [1104, 535] width 383 height 35
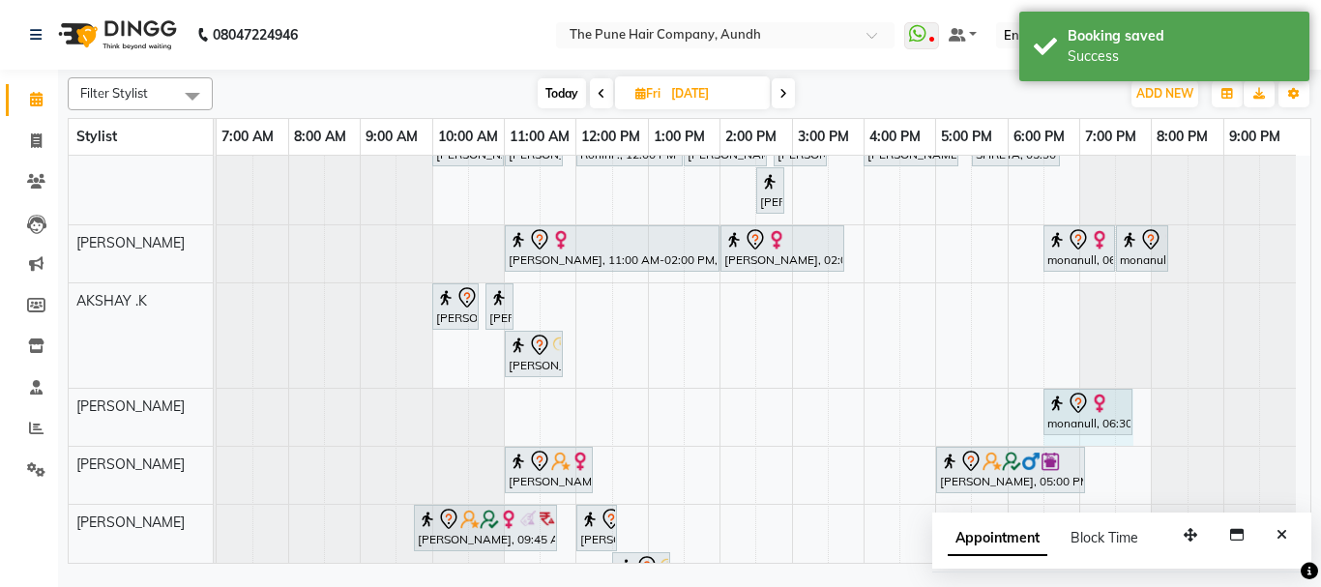
drag, startPoint x: 1098, startPoint y: 410, endPoint x: 1117, endPoint y: 411, distance: 18.4
click at [217, 411] on div "monanull, 06:30 PM-07:15 PM, Cut Under 20 year (Boy) monanull, 06:30 PM-07:15 P…" at bounding box center [217, 417] width 0 height 57
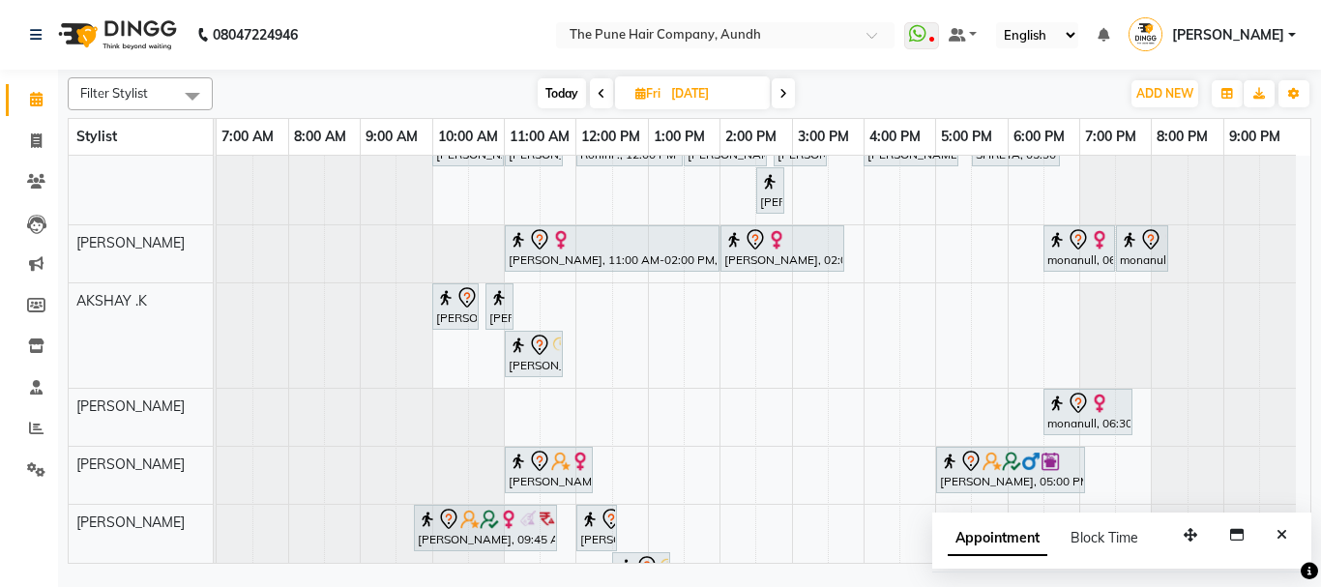
click at [573, 84] on span "Today" at bounding box center [561, 93] width 48 height 30
click at [630, 87] on span "Fri" at bounding box center [647, 93] width 35 height 15
click at [630, 89] on span "Fri" at bounding box center [647, 93] width 35 height 15
type input "[DATE]"
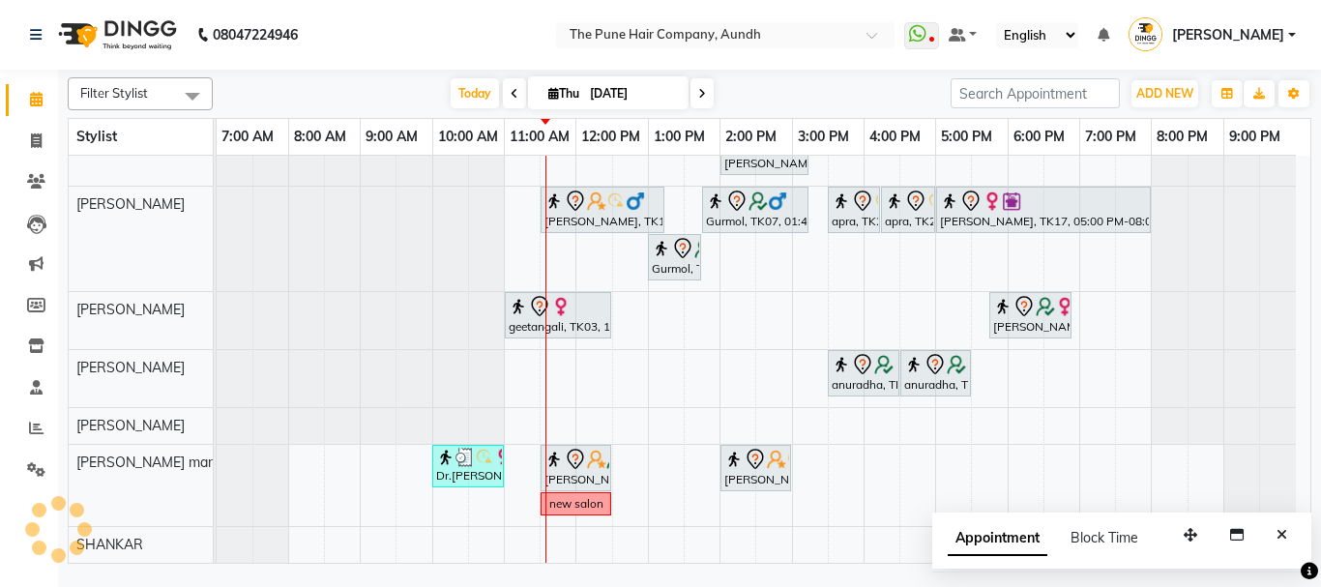
scroll to position [0, 0]
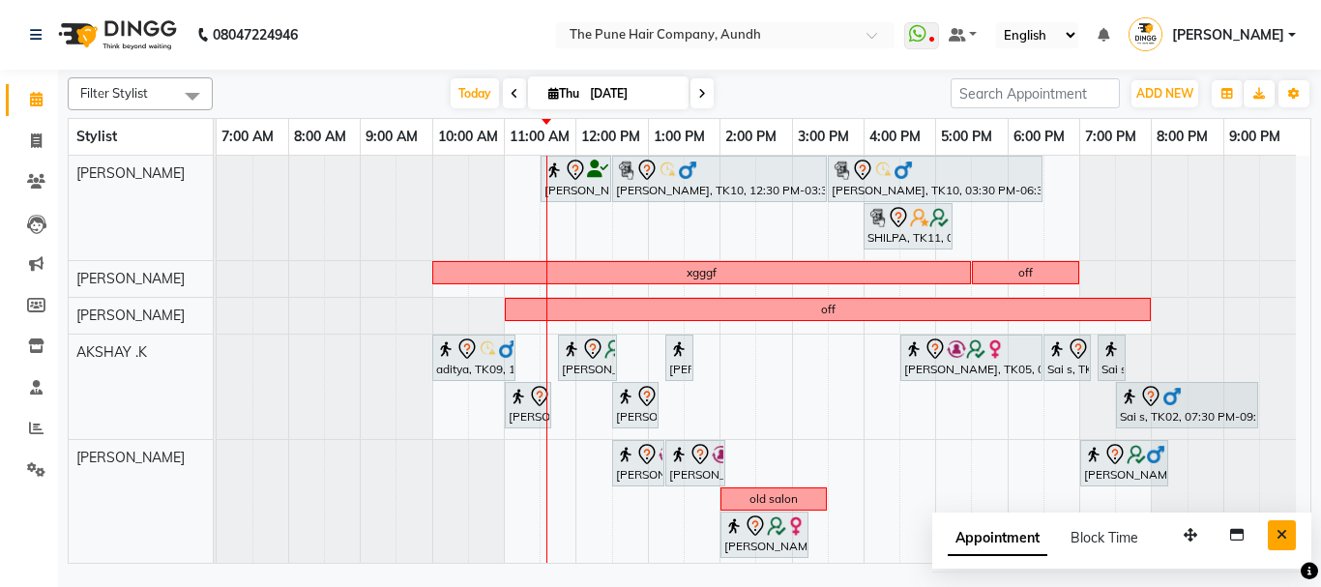
click at [1284, 530] on icon "Close" at bounding box center [1281, 535] width 11 height 14
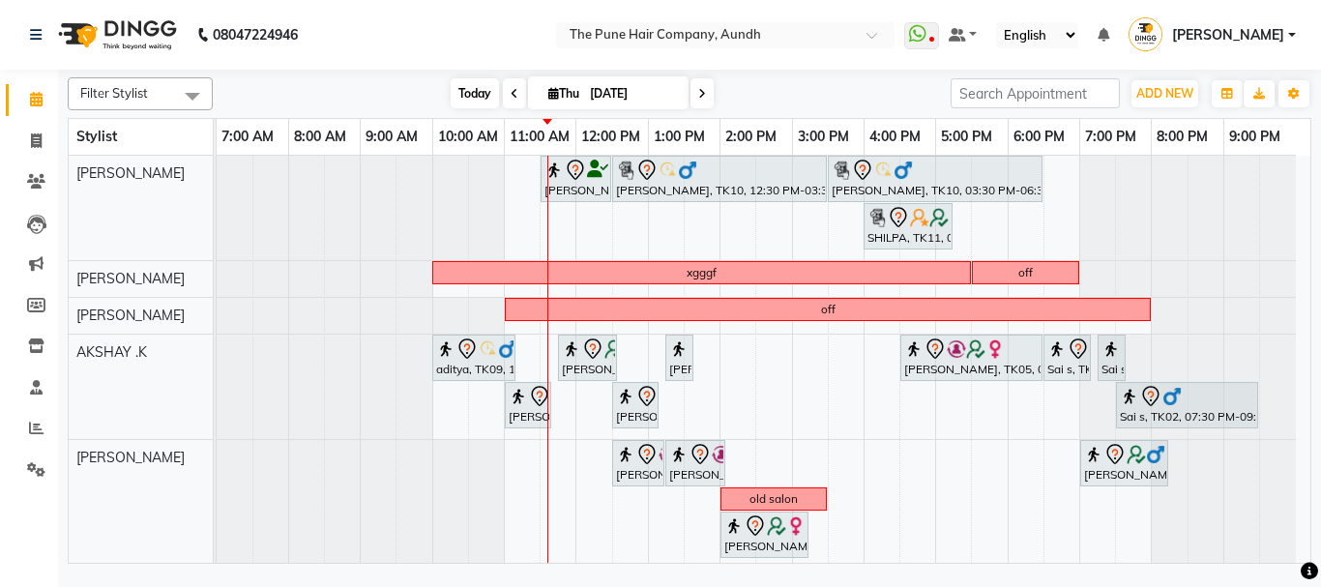
click at [463, 94] on span "Today" at bounding box center [474, 93] width 48 height 30
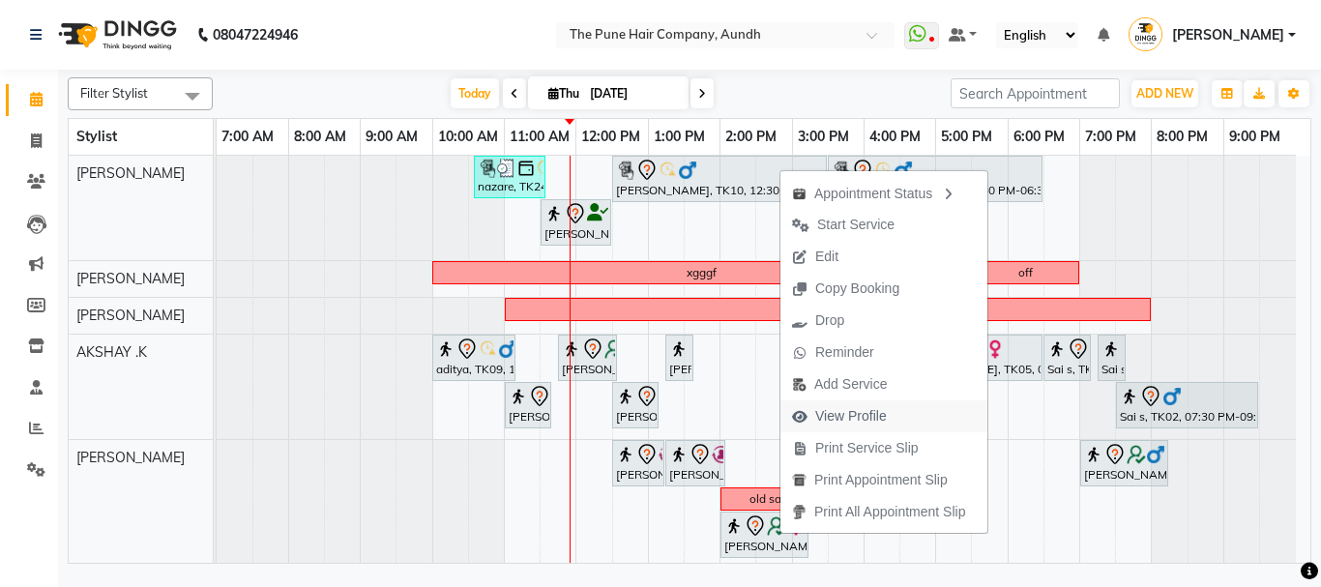
click at [812, 405] on span "View Profile" at bounding box center [839, 416] width 118 height 32
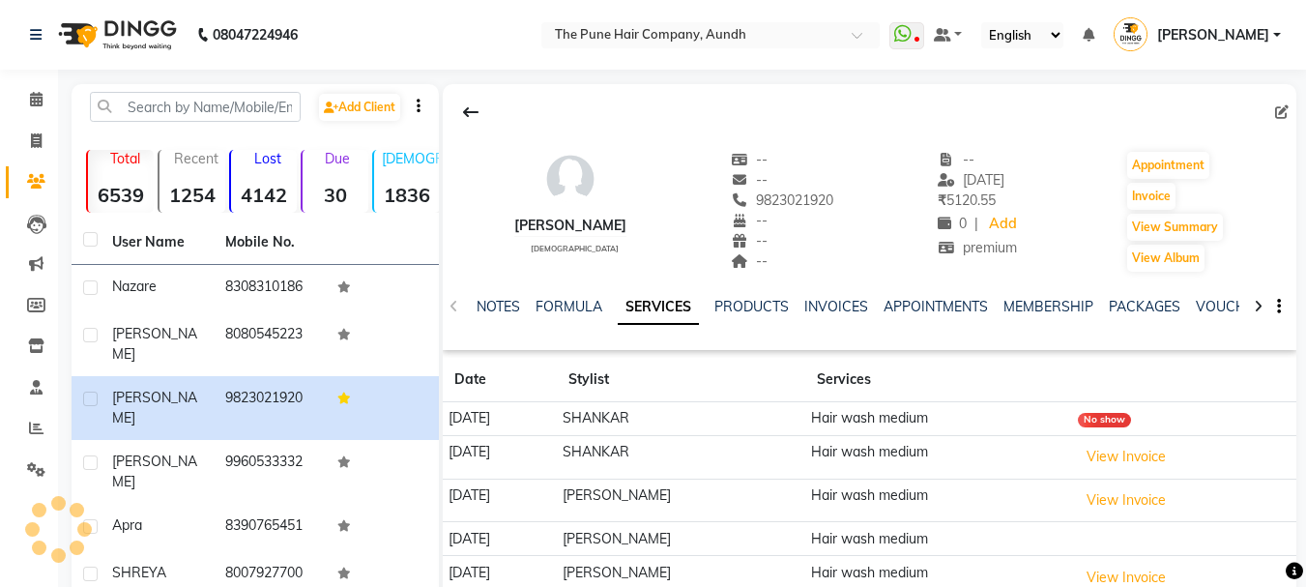
scroll to position [97, 0]
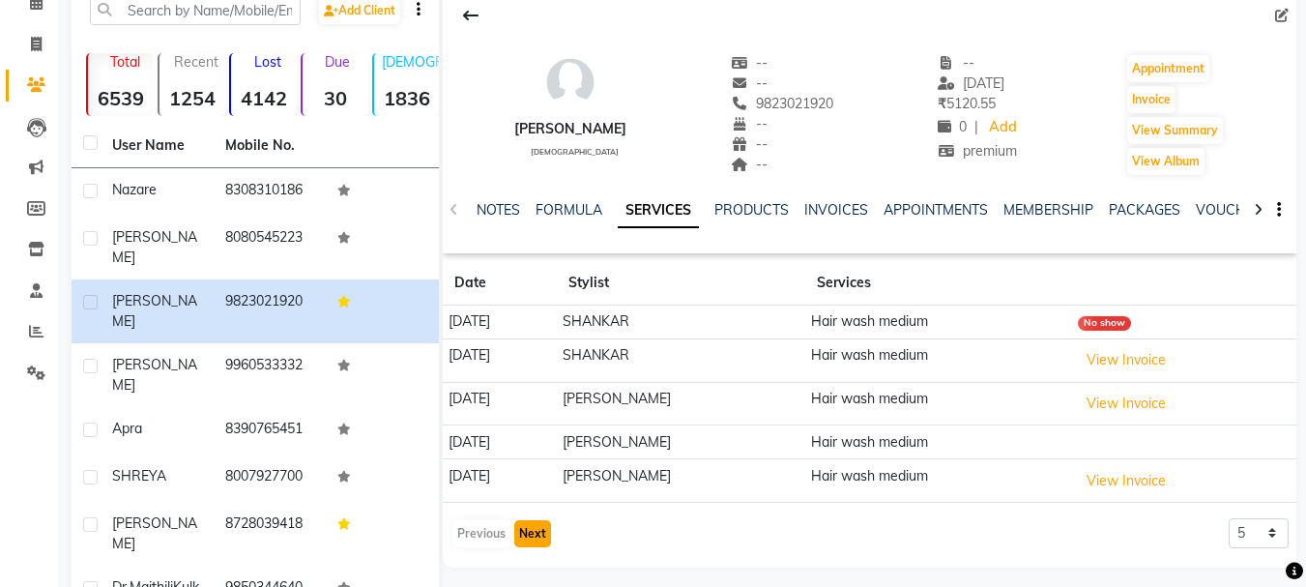
click at [531, 543] on button "Next" at bounding box center [532, 533] width 37 height 27
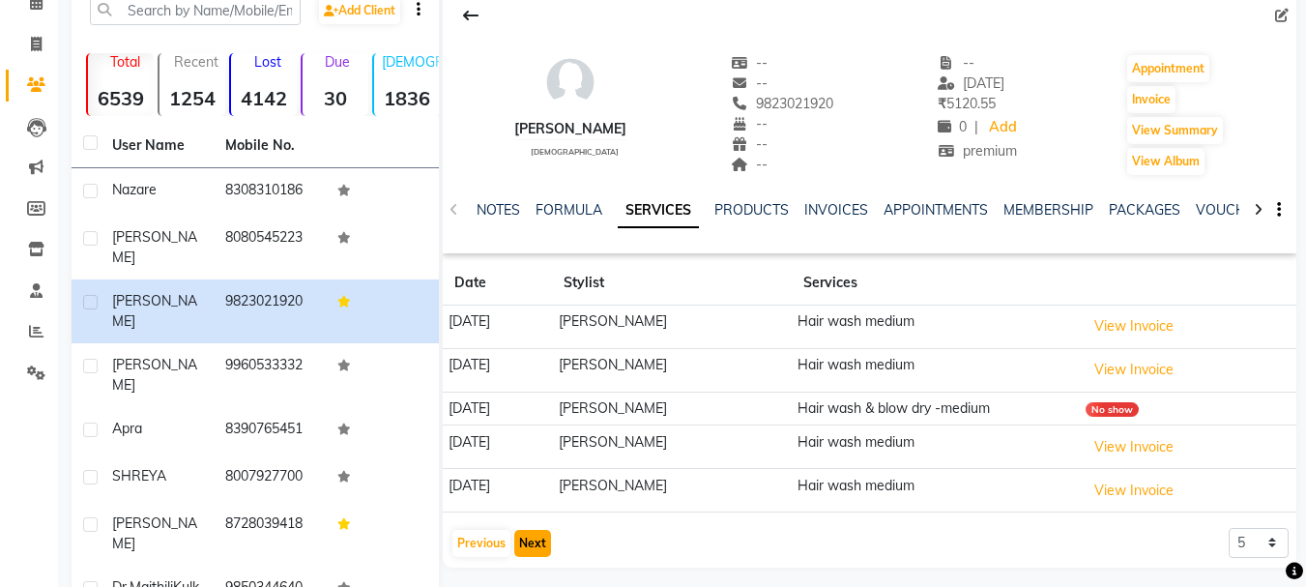
click at [531, 543] on button "Next" at bounding box center [532, 543] width 37 height 27
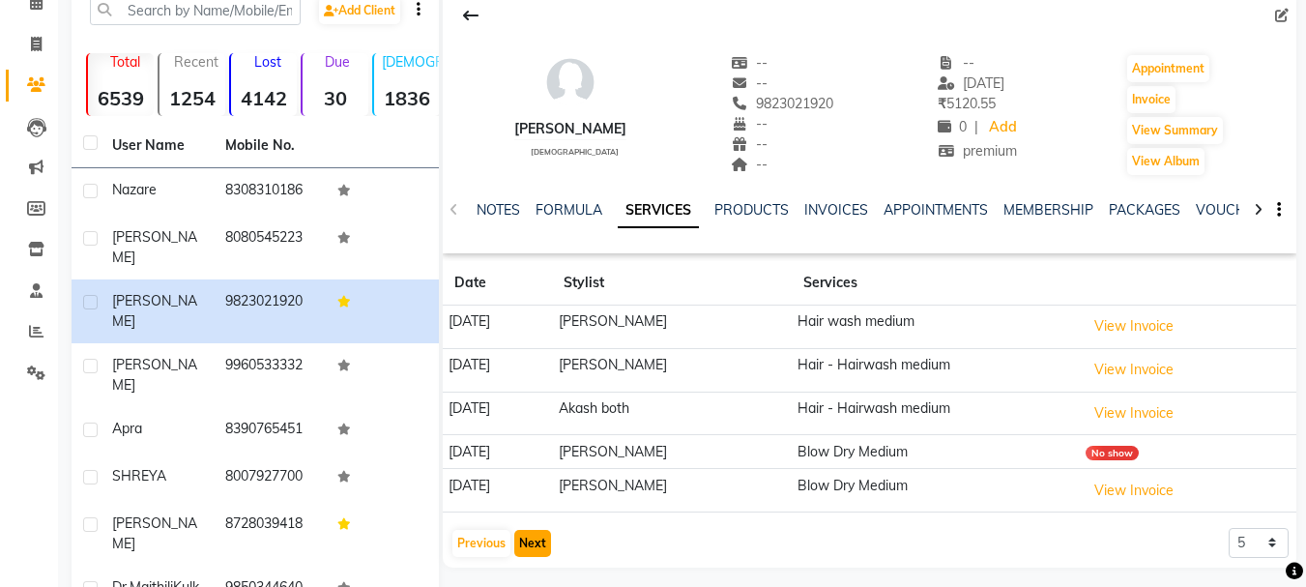
click at [531, 543] on button "Next" at bounding box center [532, 543] width 37 height 27
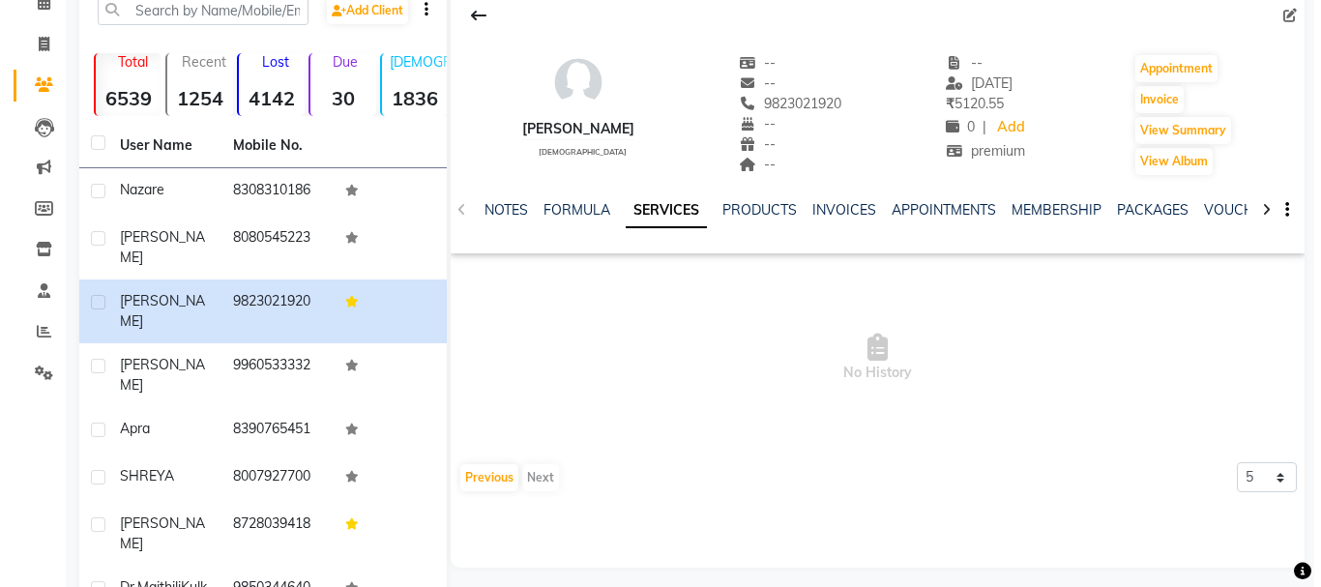
scroll to position [0, 0]
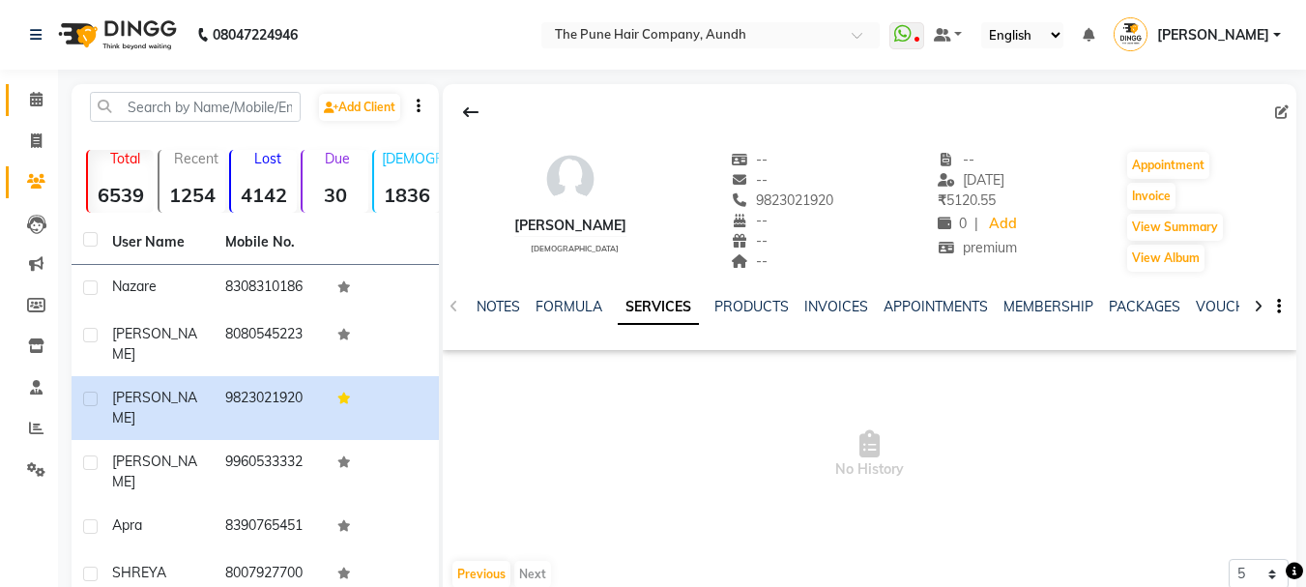
click at [41, 115] on link "Calendar" at bounding box center [29, 100] width 46 height 32
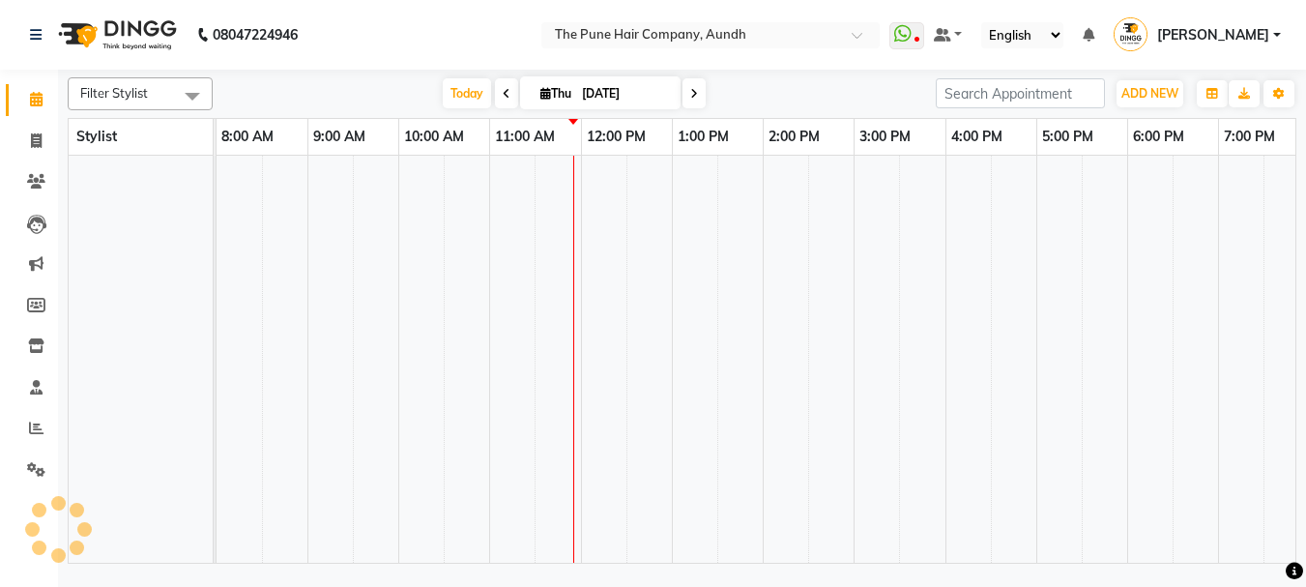
click at [41, 115] on link "Calendar" at bounding box center [29, 100] width 46 height 32
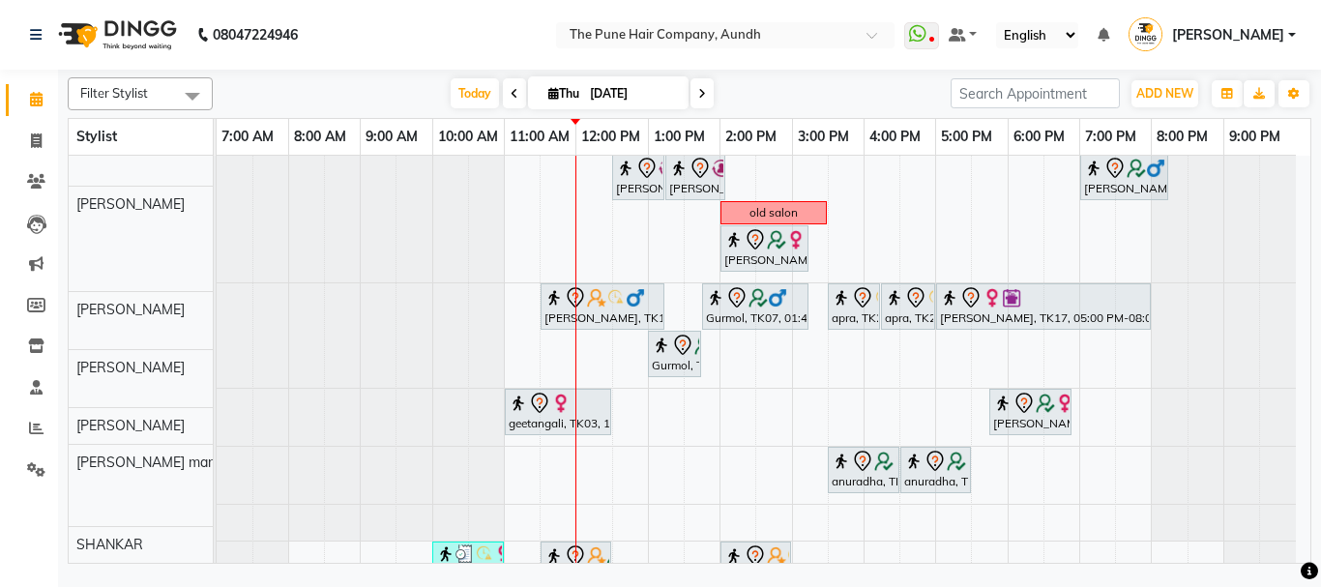
scroll to position [286, 0]
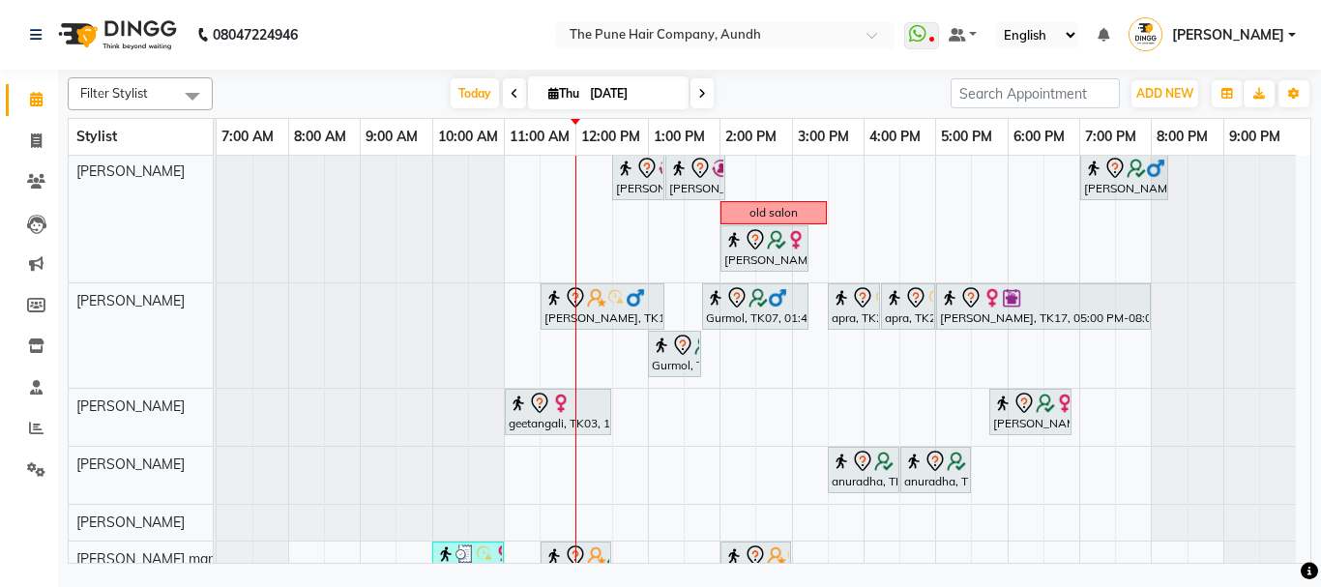
click at [703, 92] on icon at bounding box center [702, 94] width 8 height 12
type input "[DATE]"
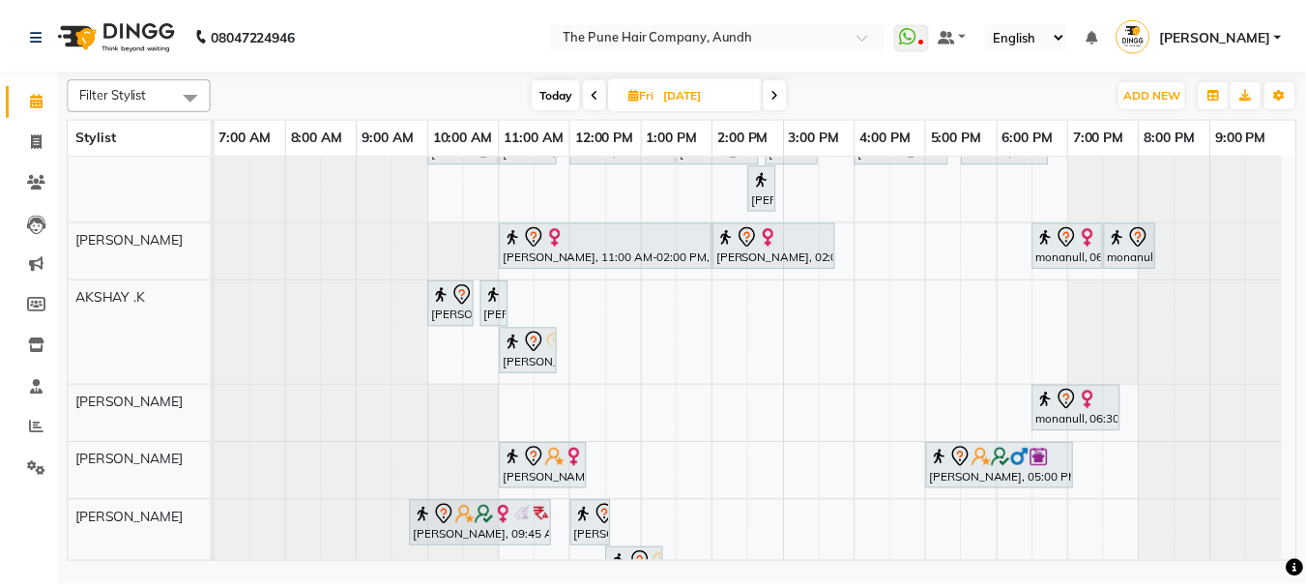
scroll to position [193, 0]
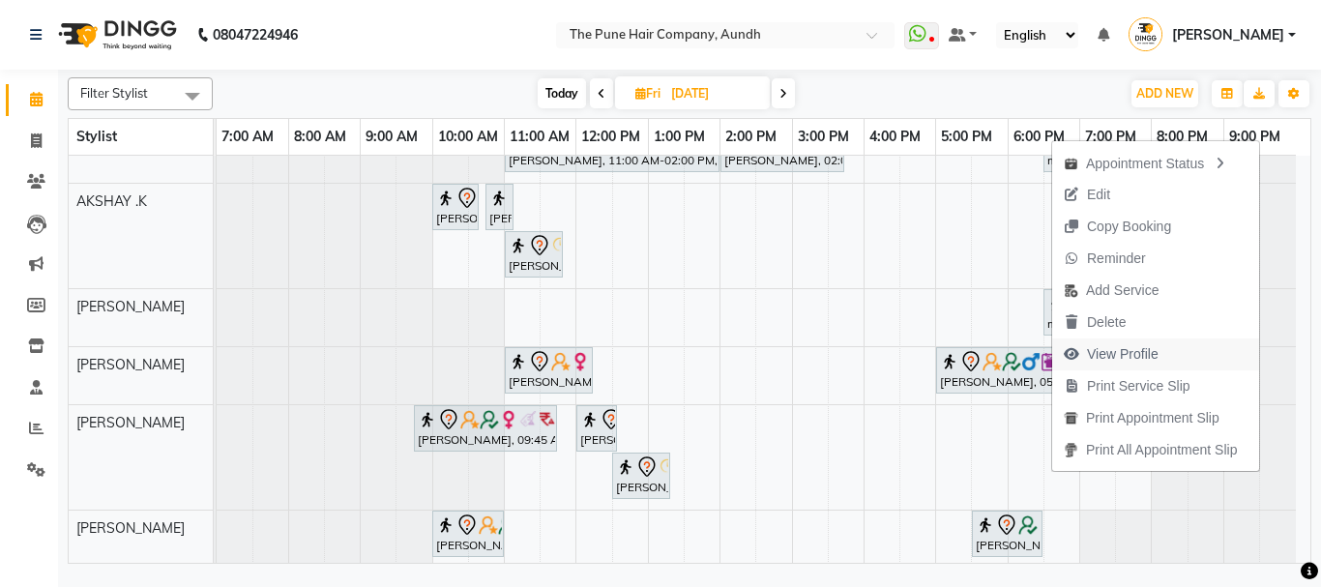
click at [1096, 355] on span "View Profile" at bounding box center [1123, 354] width 72 height 20
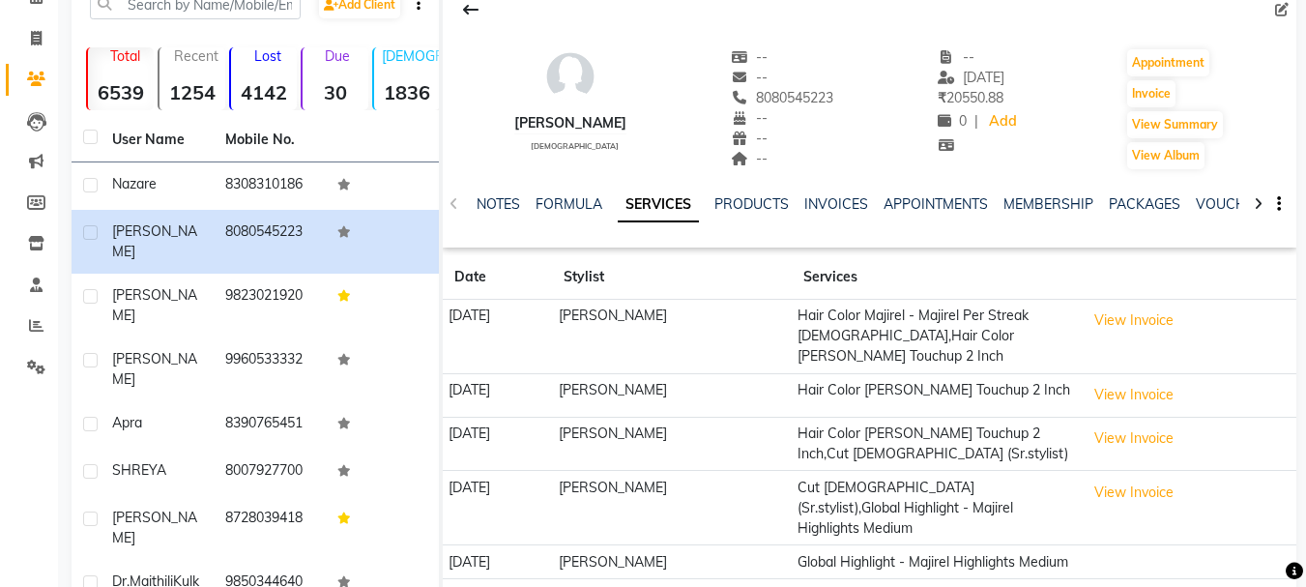
scroll to position [193, 0]
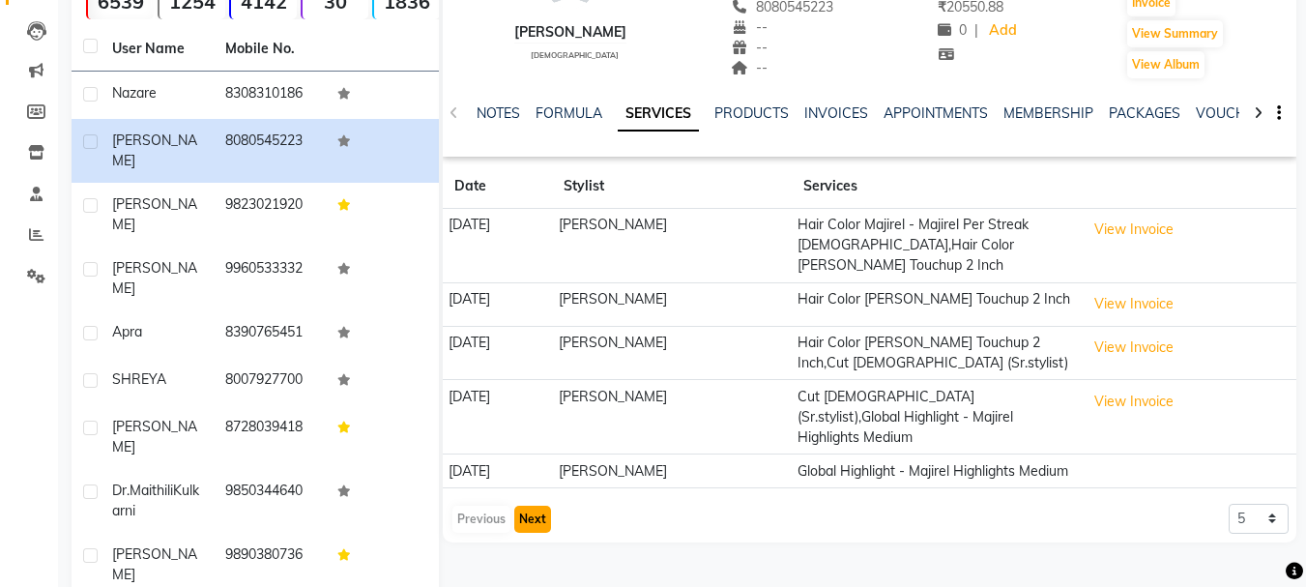
click at [534, 517] on button "Next" at bounding box center [532, 519] width 37 height 27
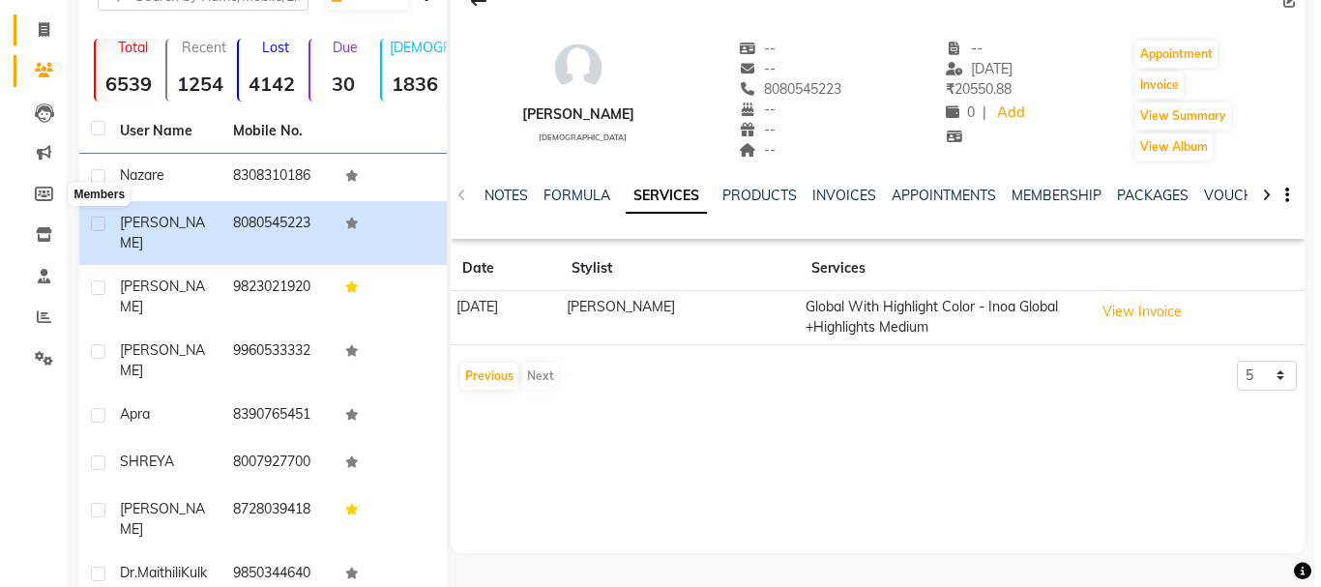
scroll to position [0, 0]
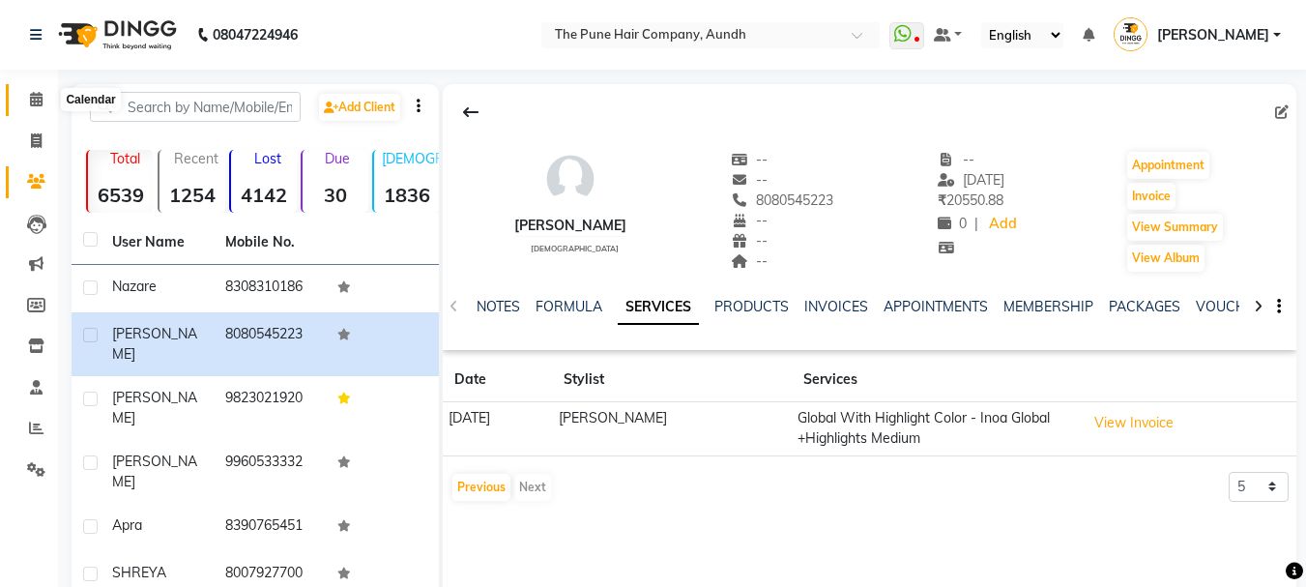
click at [46, 101] on span at bounding box center [36, 100] width 34 height 22
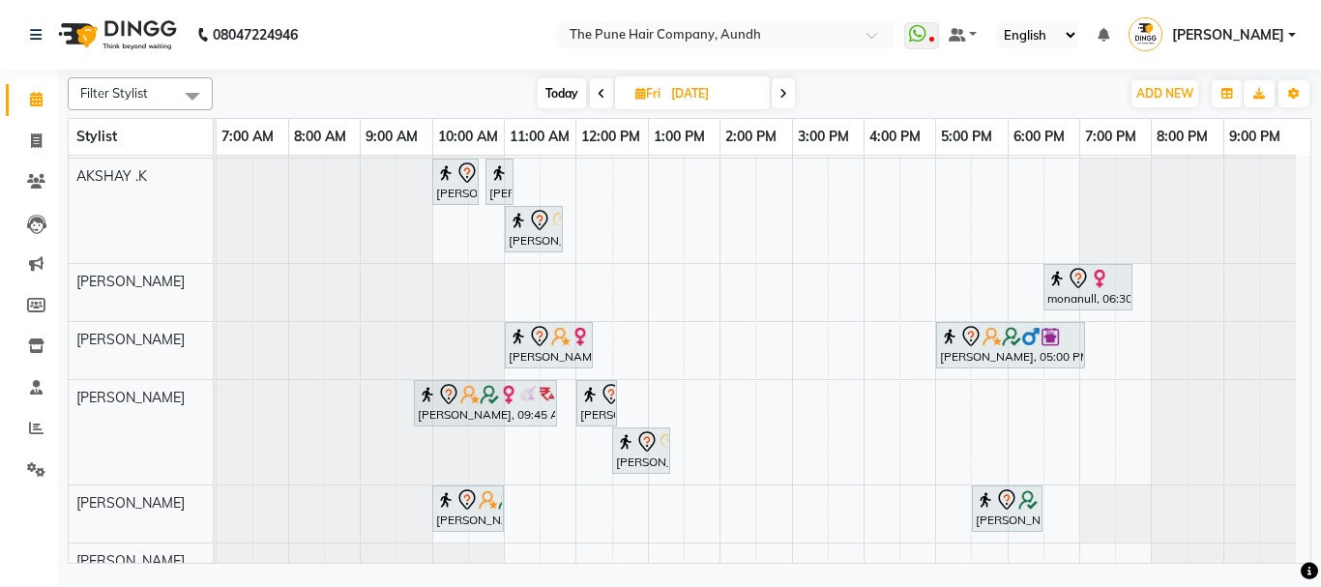
scroll to position [206, 0]
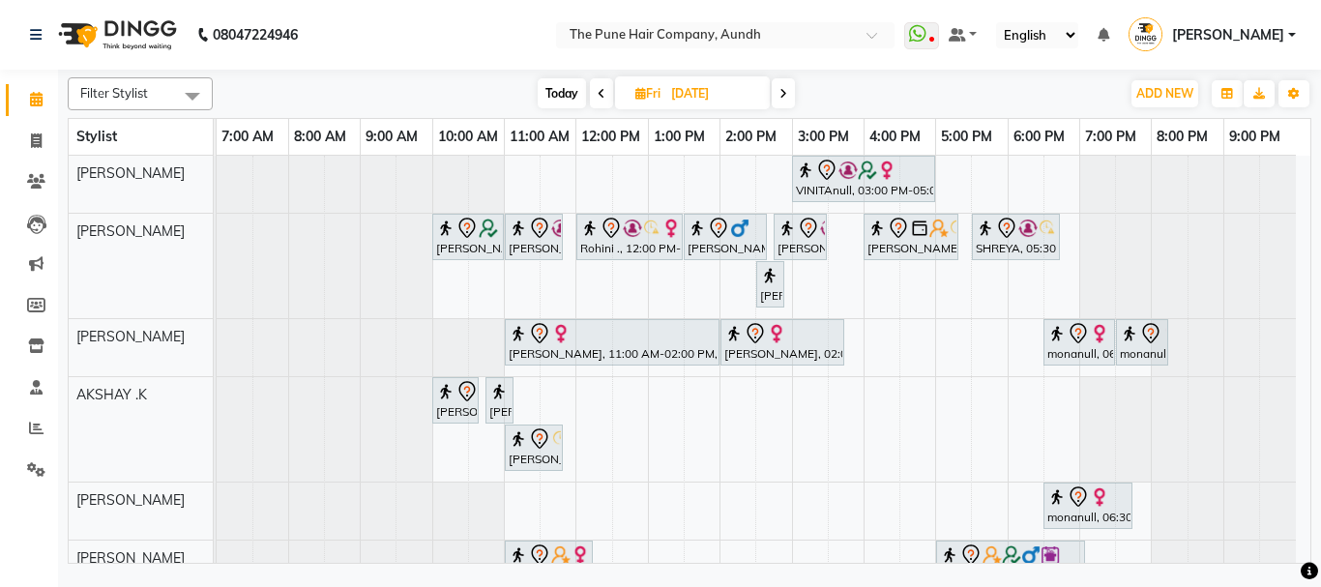
click at [788, 95] on span at bounding box center [782, 93] width 23 height 30
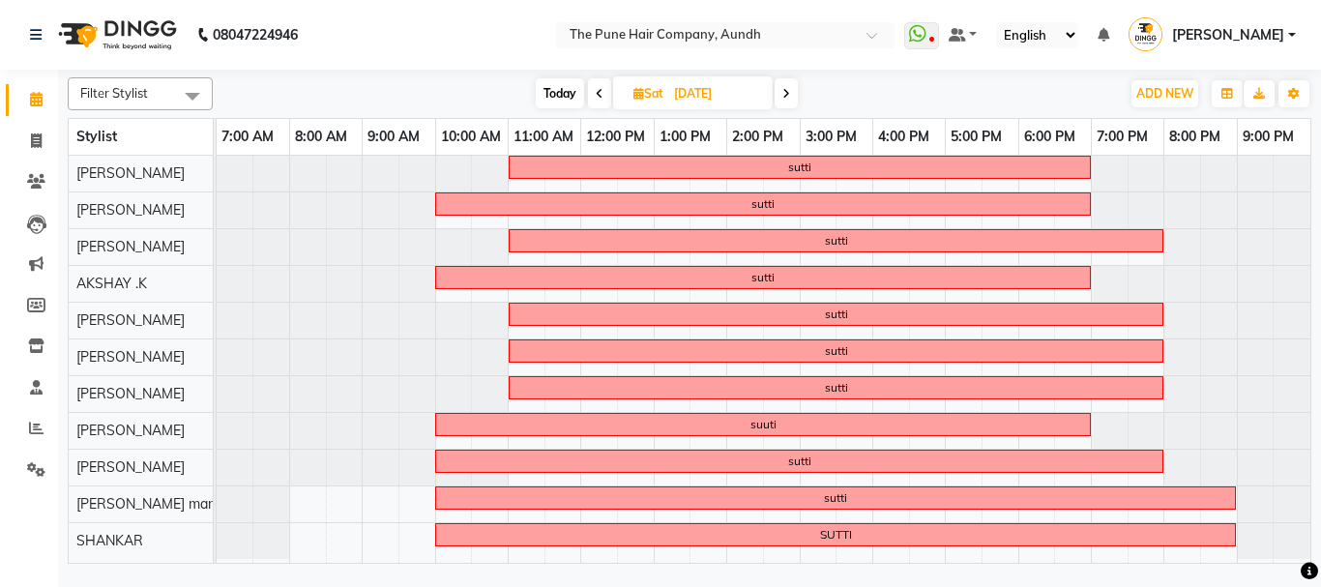
click at [786, 98] on icon at bounding box center [786, 94] width 8 height 12
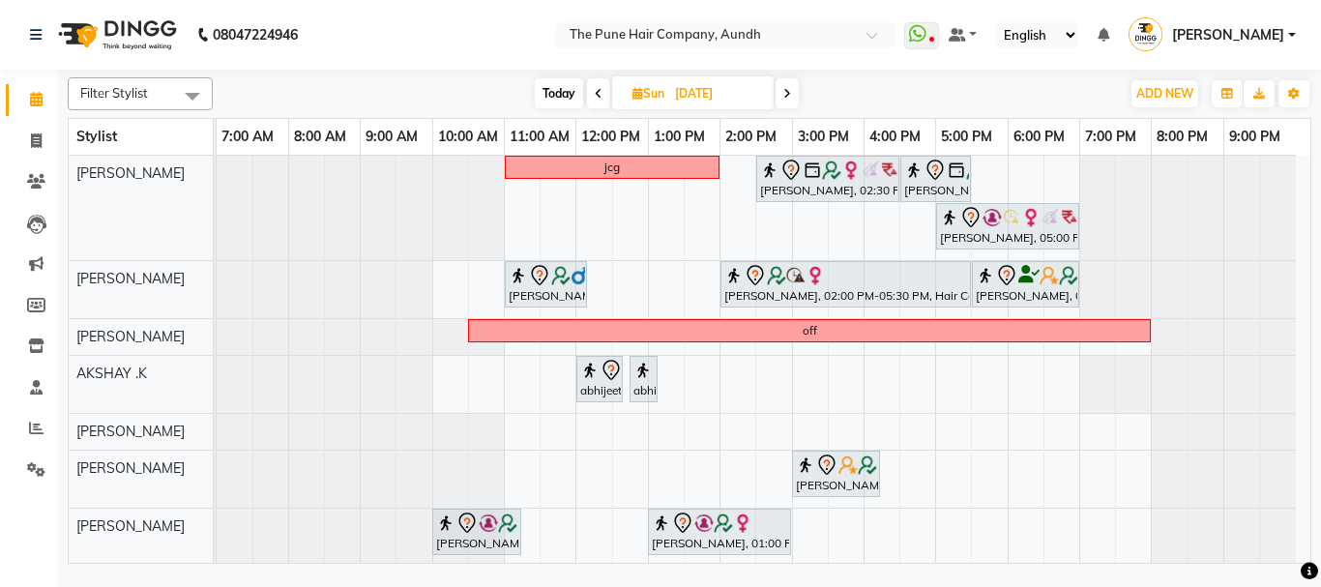
click at [551, 95] on span "Today" at bounding box center [559, 93] width 48 height 30
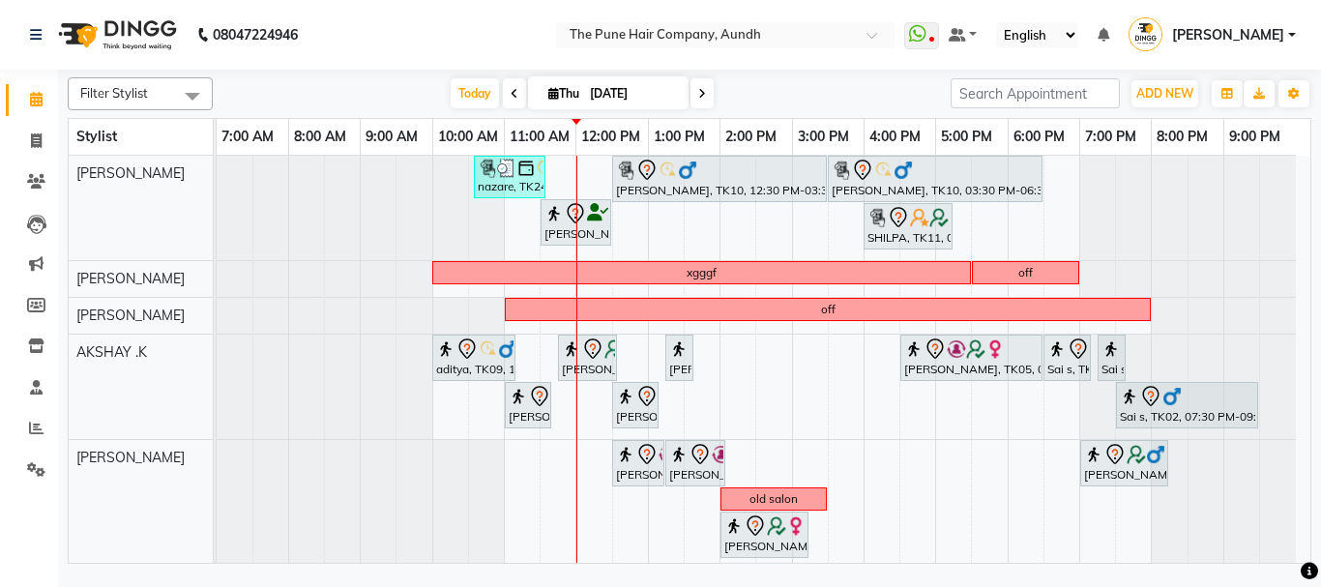
click at [695, 83] on span at bounding box center [701, 93] width 23 height 30
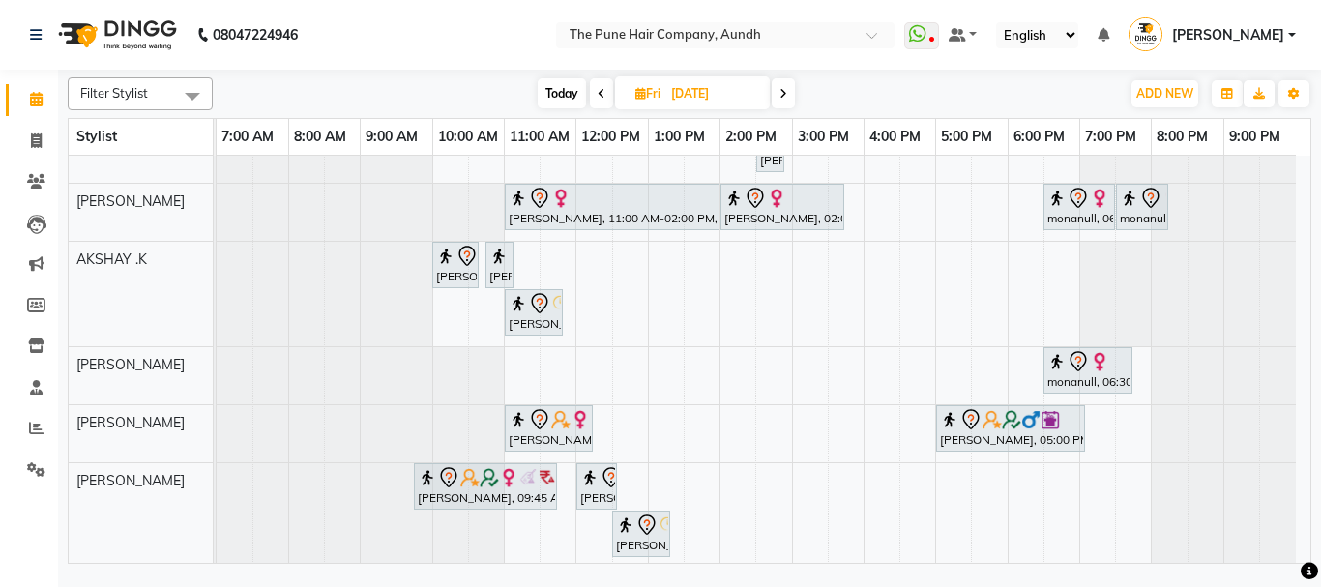
scroll to position [290, 0]
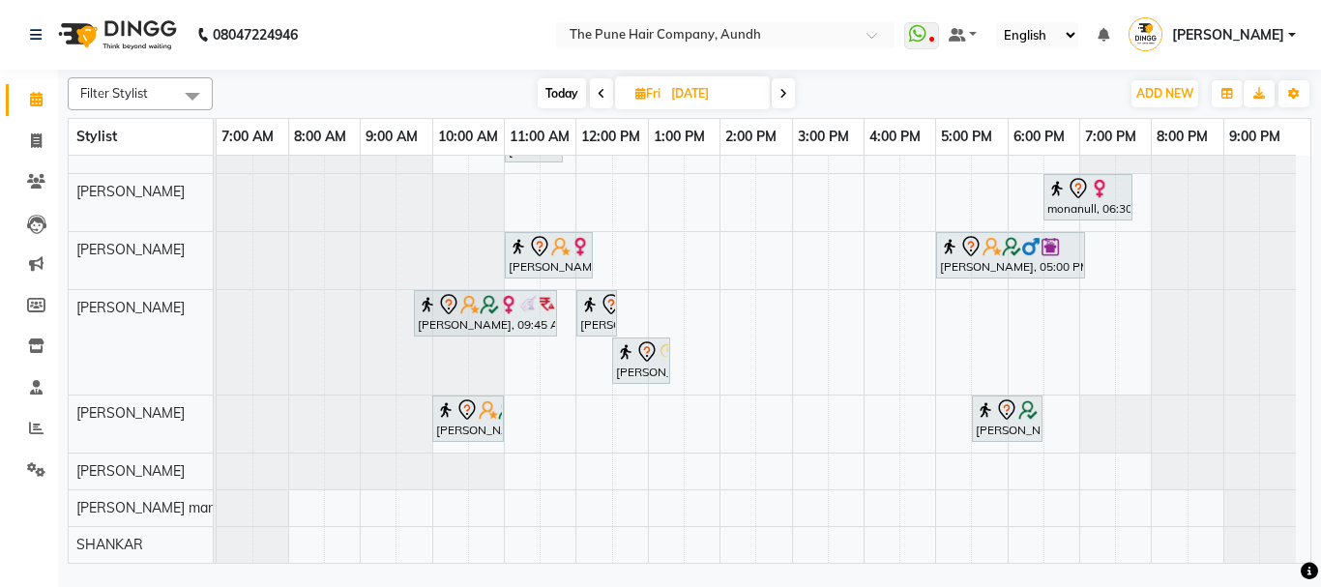
click at [554, 97] on span "Today" at bounding box center [561, 93] width 48 height 30
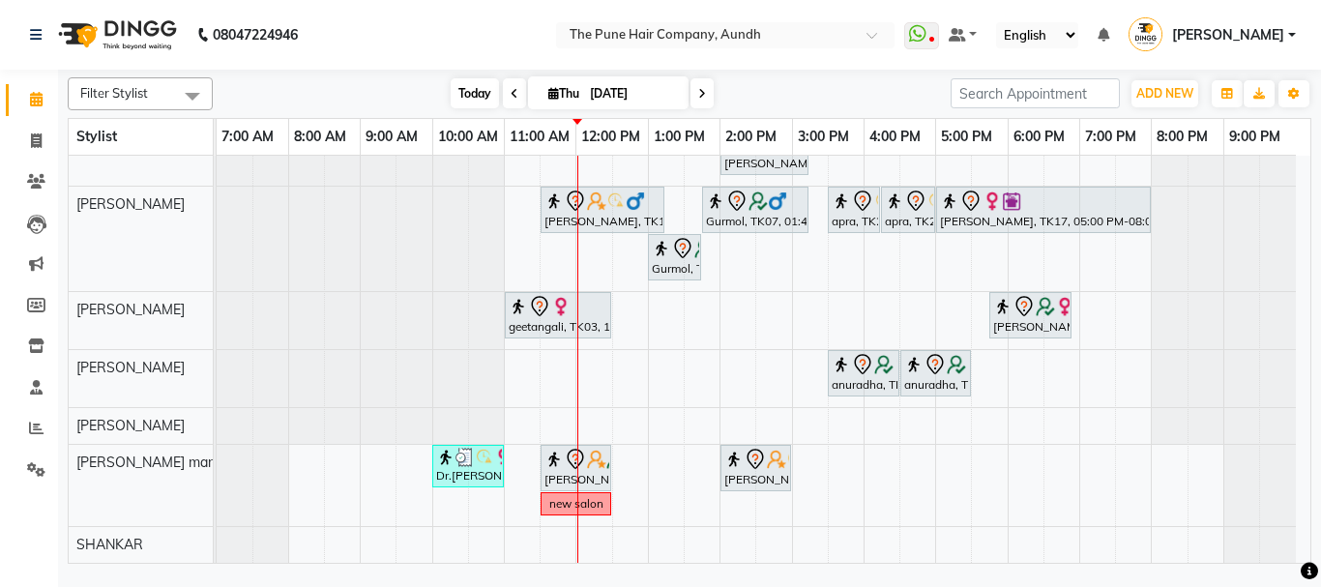
click at [451, 102] on span "Today" at bounding box center [474, 93] width 48 height 30
click at [498, 90] on div "Today Thu 04-09-2025" at bounding box center [582, 93] width 267 height 29
click at [457, 81] on span "Today" at bounding box center [474, 93] width 48 height 30
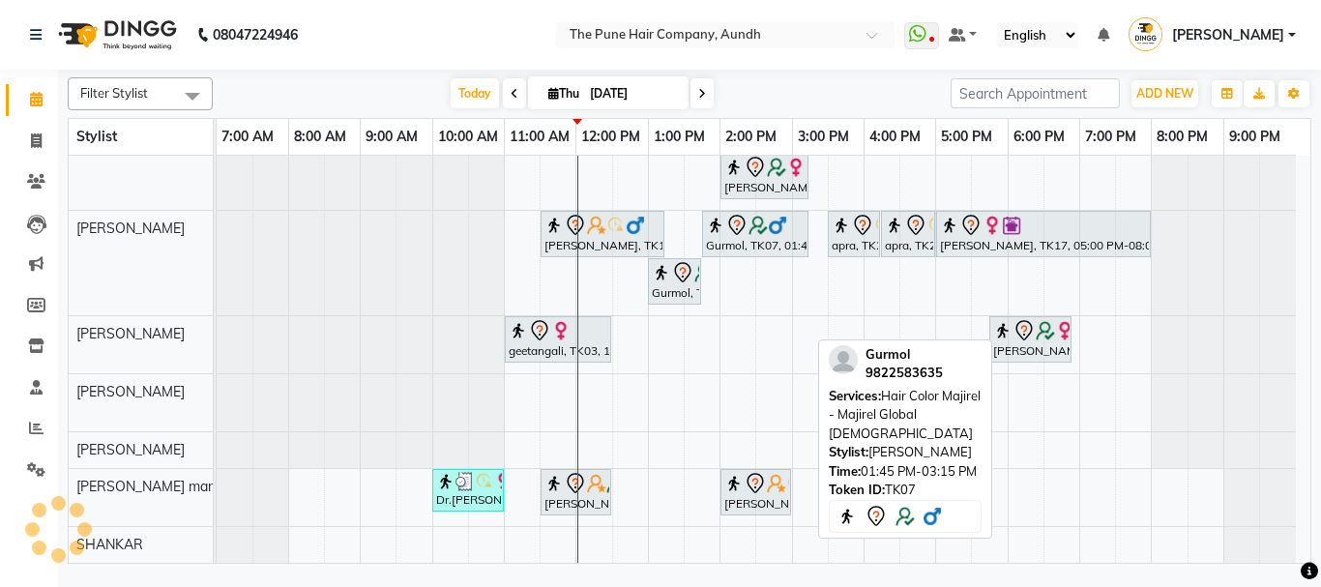
scroll to position [238, 0]
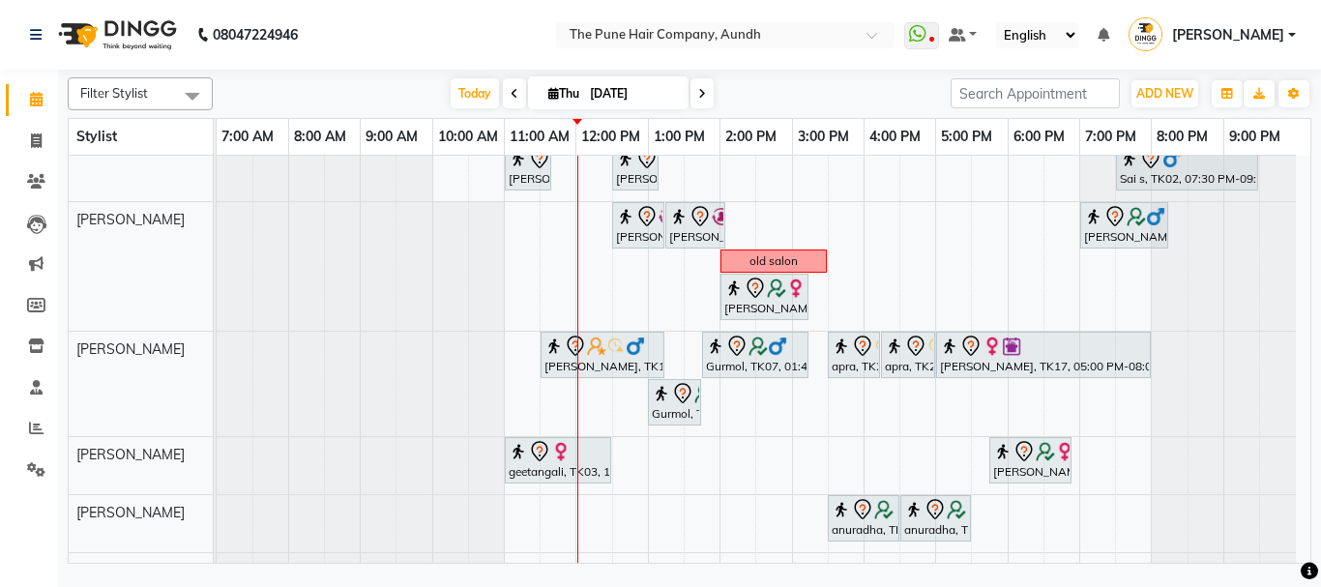
click at [703, 99] on icon at bounding box center [702, 94] width 8 height 12
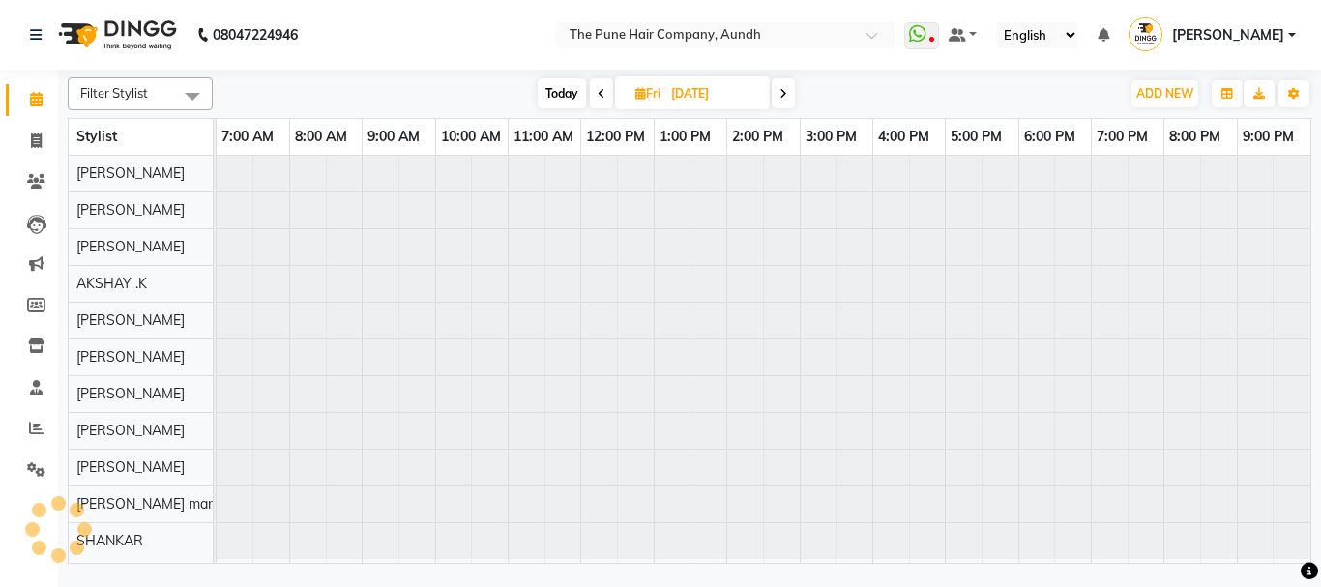
scroll to position [0, 0]
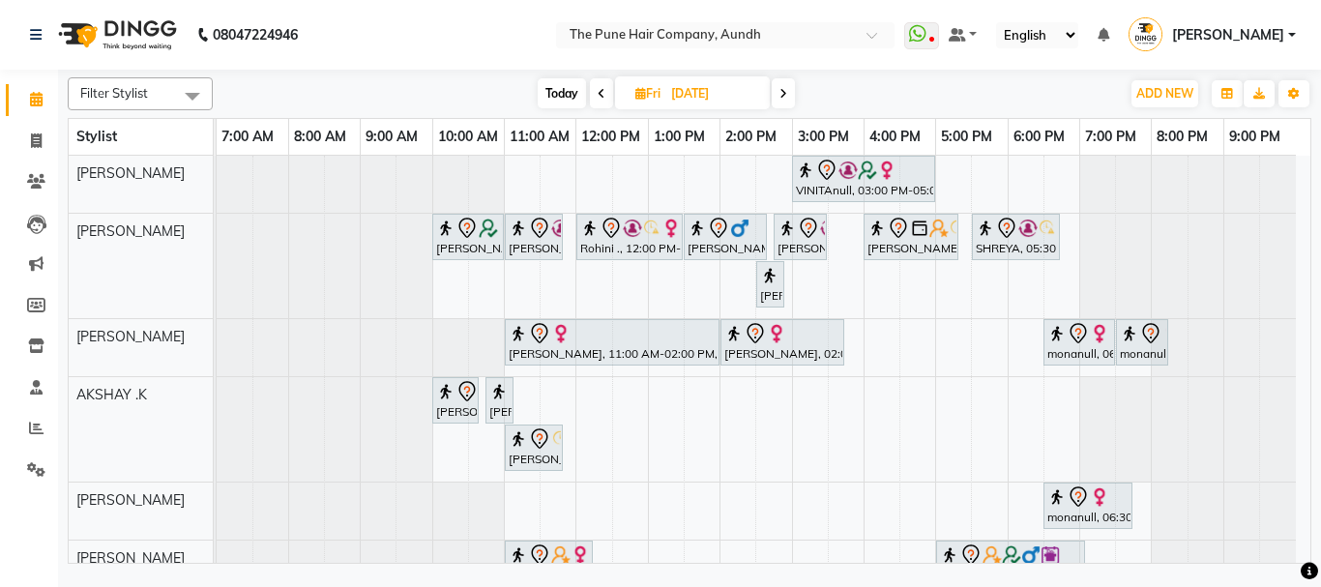
click at [778, 98] on span at bounding box center [782, 93] width 23 height 30
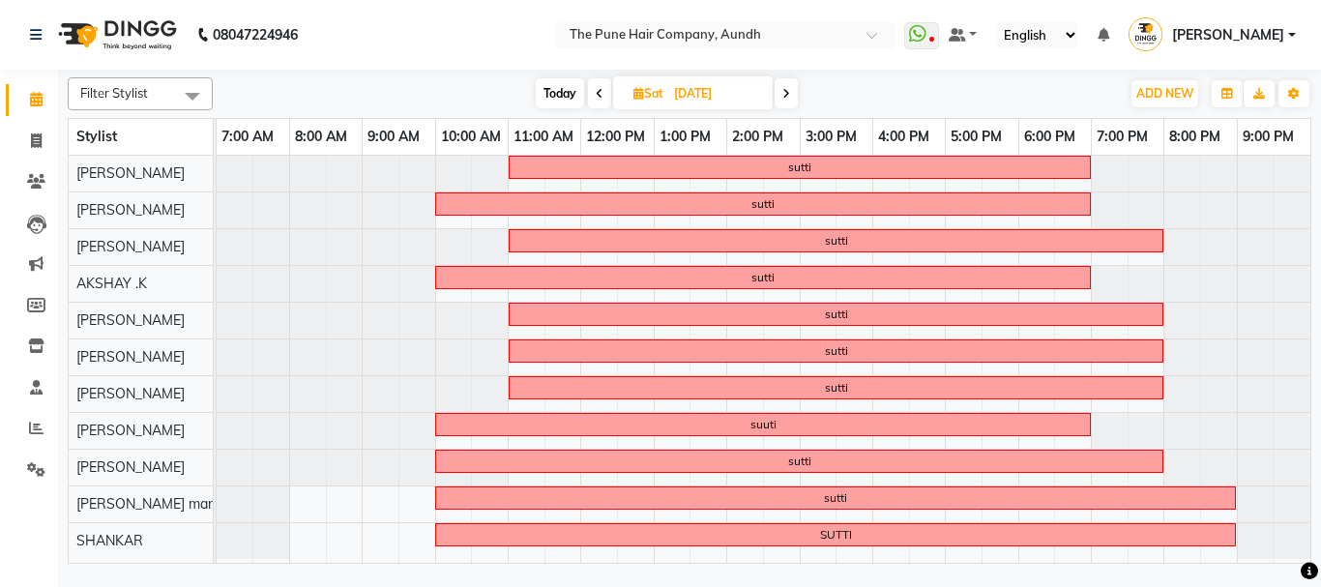
click at [778, 98] on span at bounding box center [785, 93] width 23 height 30
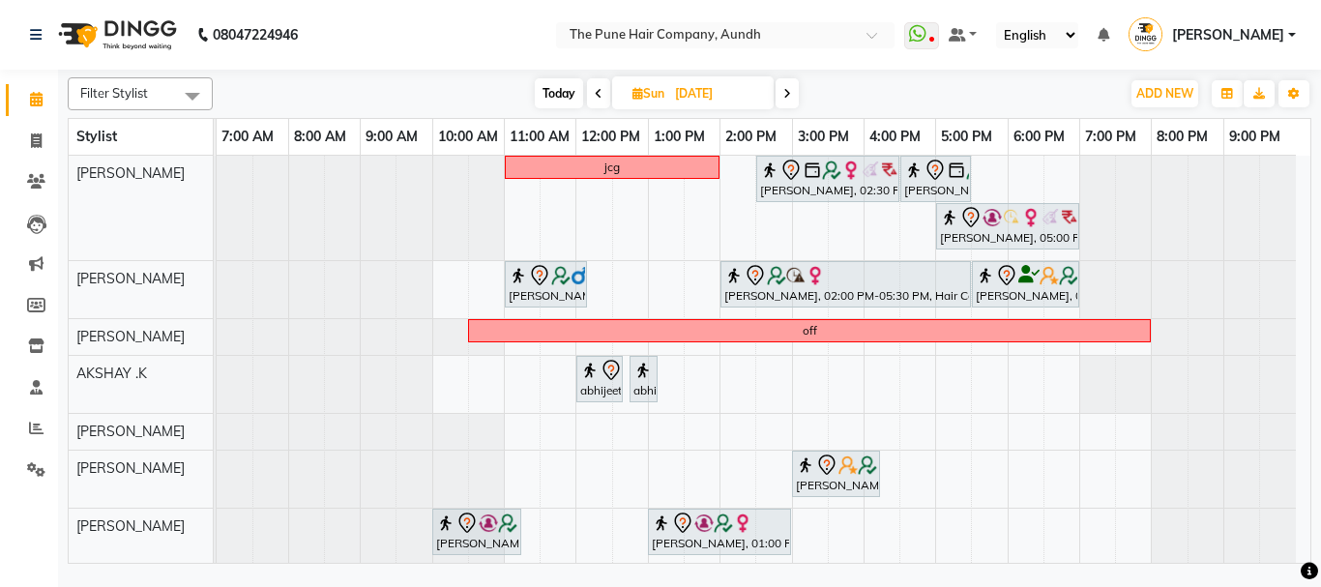
click at [779, 101] on span at bounding box center [786, 93] width 23 height 30
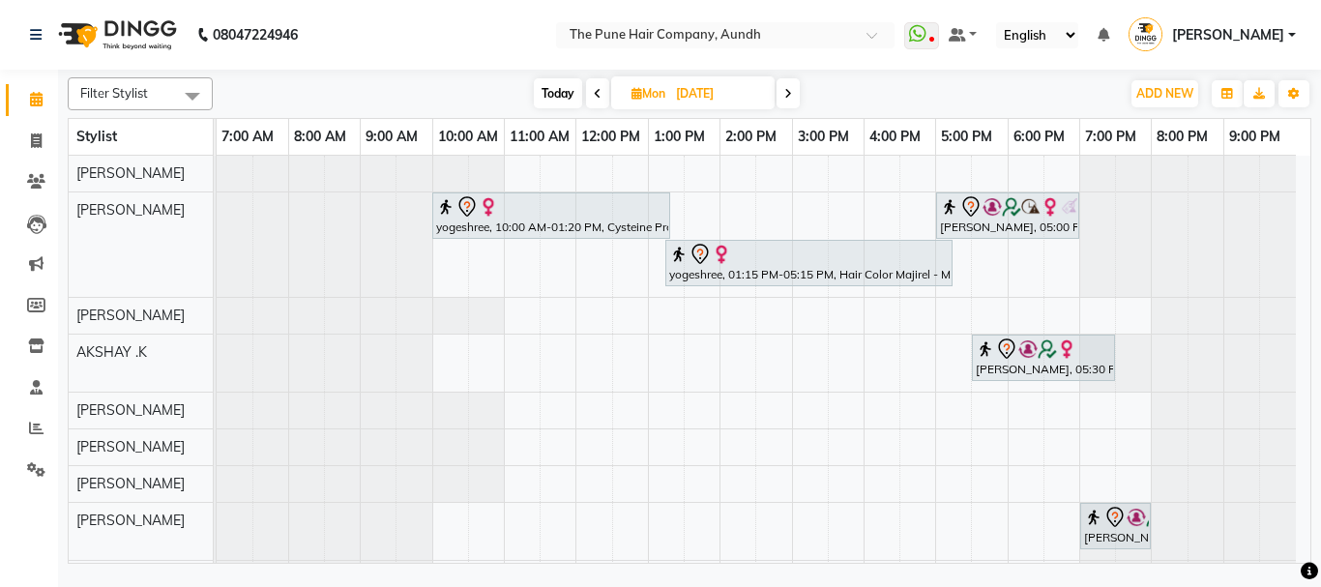
click at [556, 97] on span "Today" at bounding box center [558, 93] width 48 height 30
type input "[DATE]"
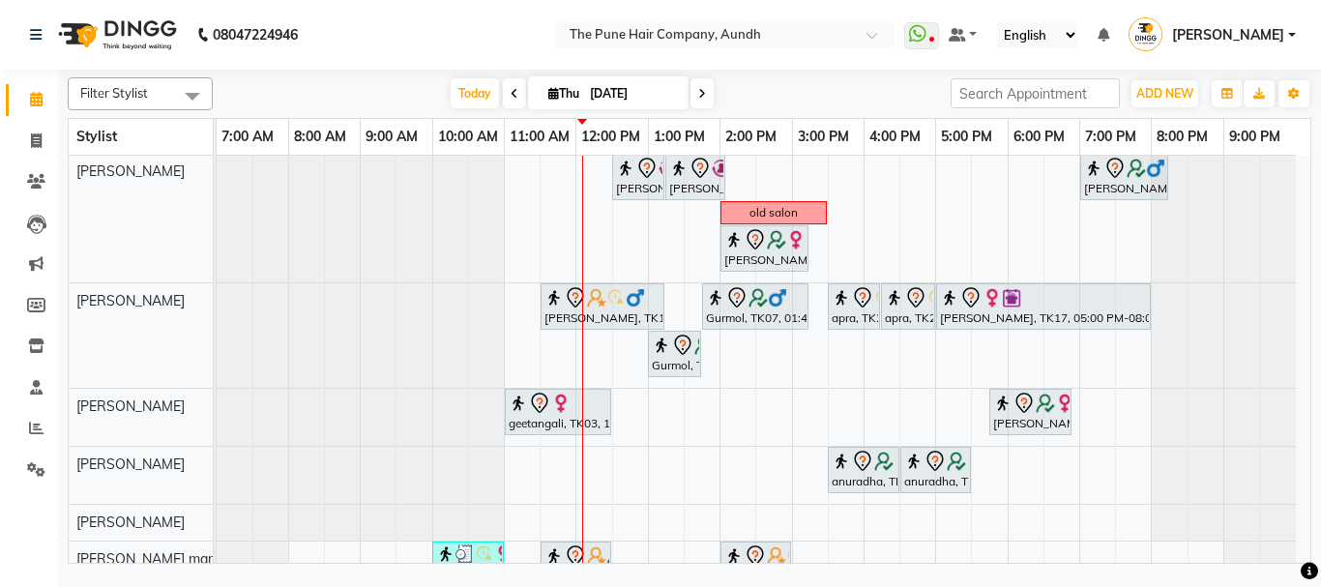
scroll to position [383, 0]
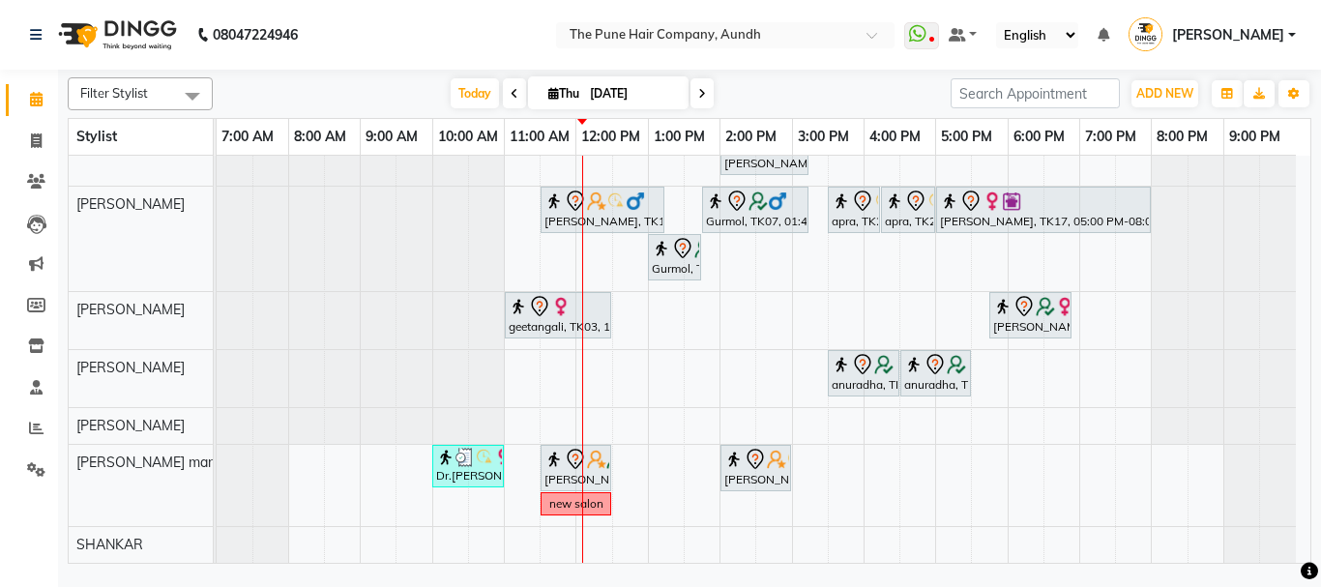
click at [696, 379] on div "nazare, TK24, 10:35 AM-11:35 AM, Cut Male ( Top Stylist ) Gopi Rawat, TK10, 12:…" at bounding box center [763, 168] width 1093 height 790
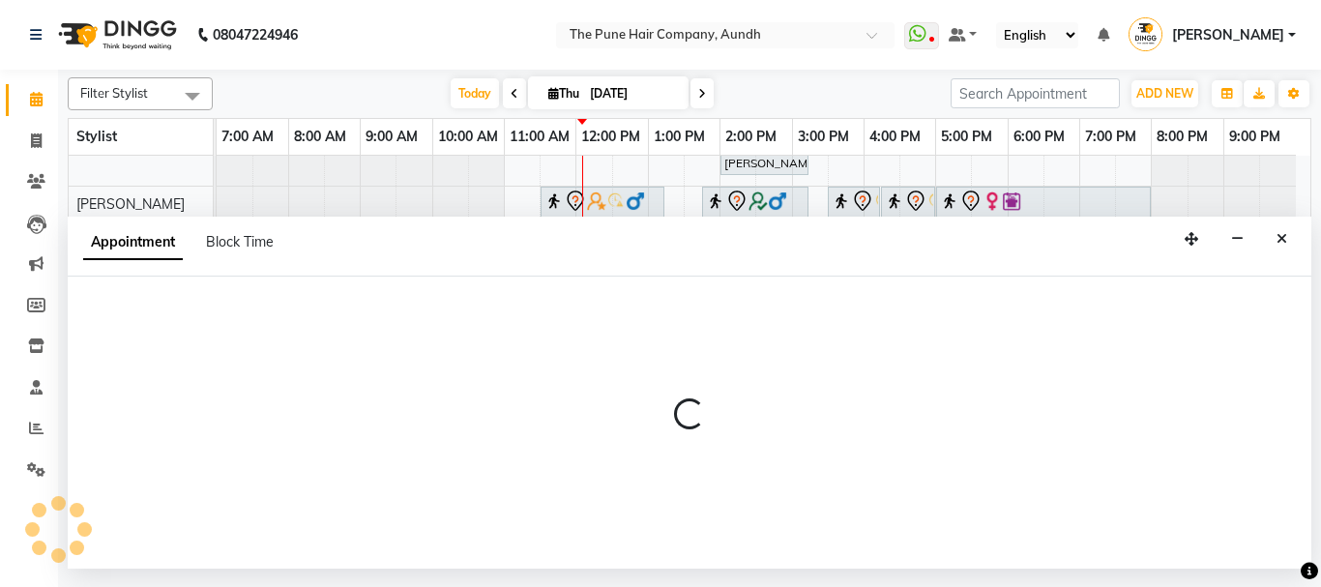
select select "49797"
select select "tentative"
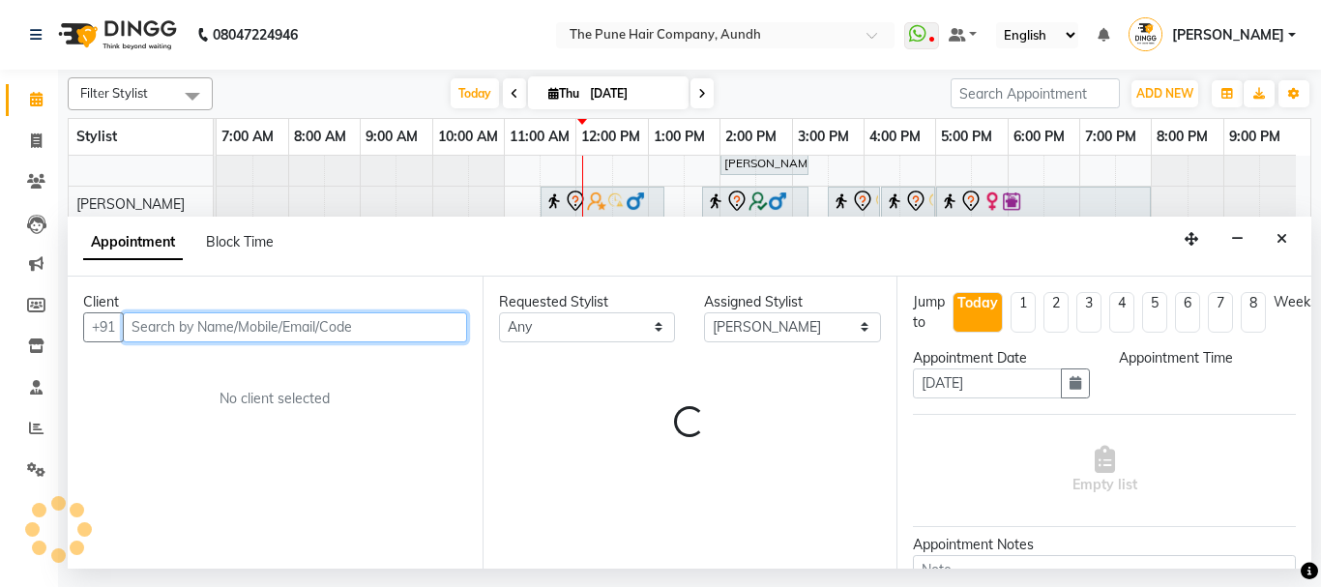
select select "810"
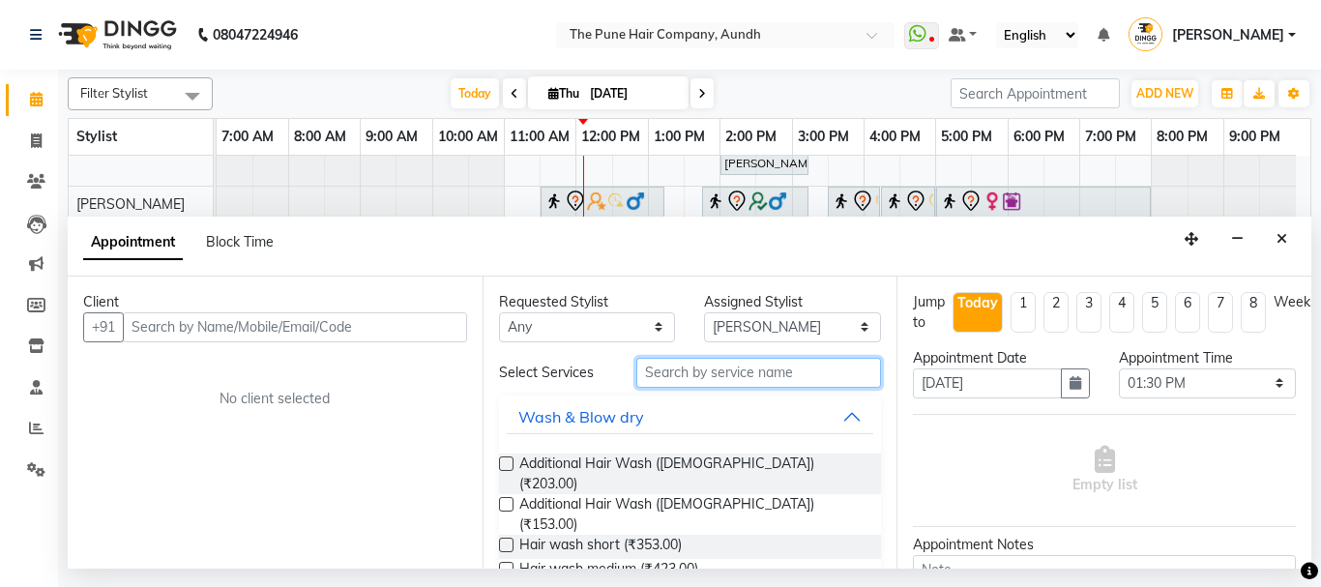
click at [709, 370] on input "text" at bounding box center [759, 373] width 246 height 30
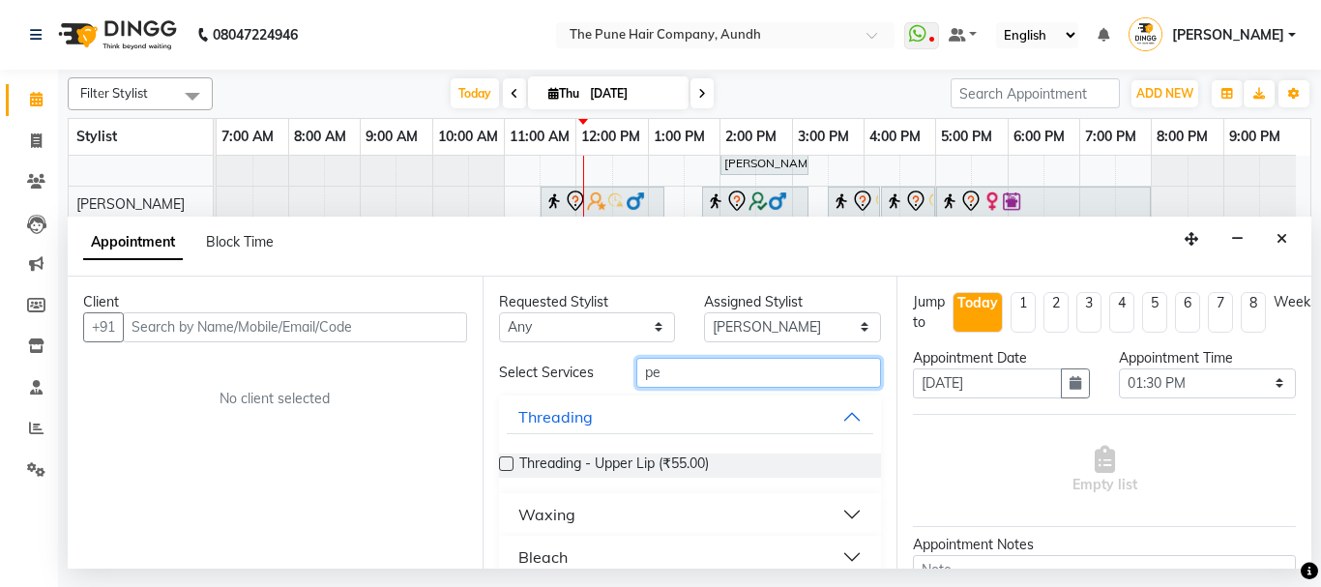
scroll to position [68, 0]
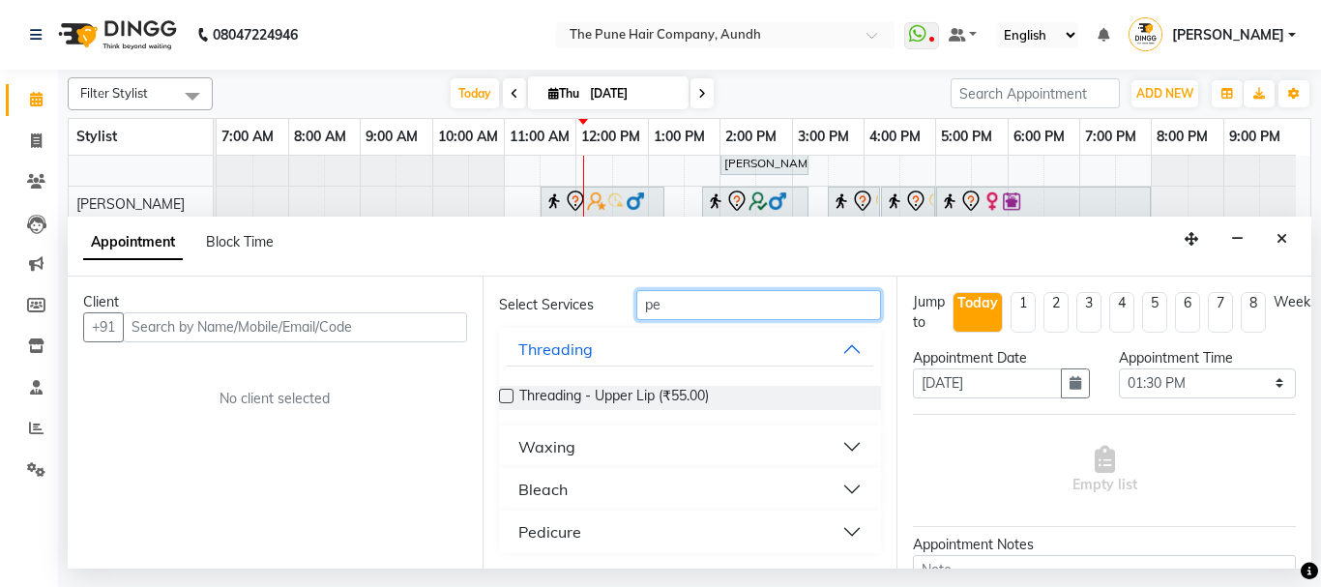
type input "pe"
click at [535, 534] on div "Pedicure" at bounding box center [549, 531] width 63 height 23
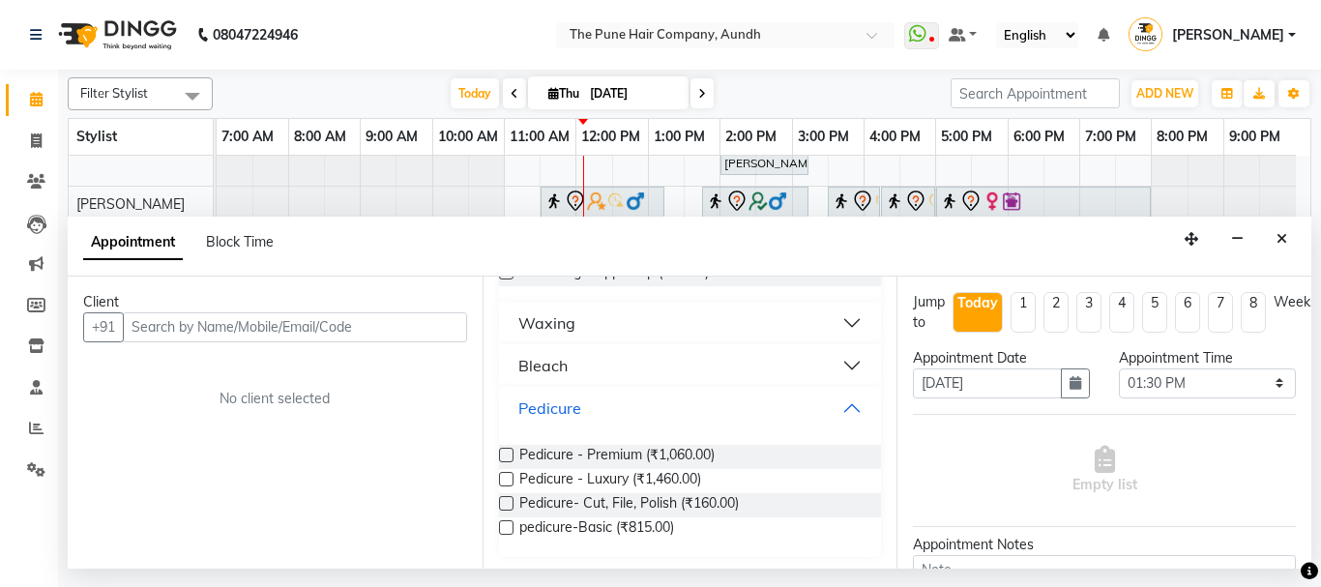
scroll to position [195, 0]
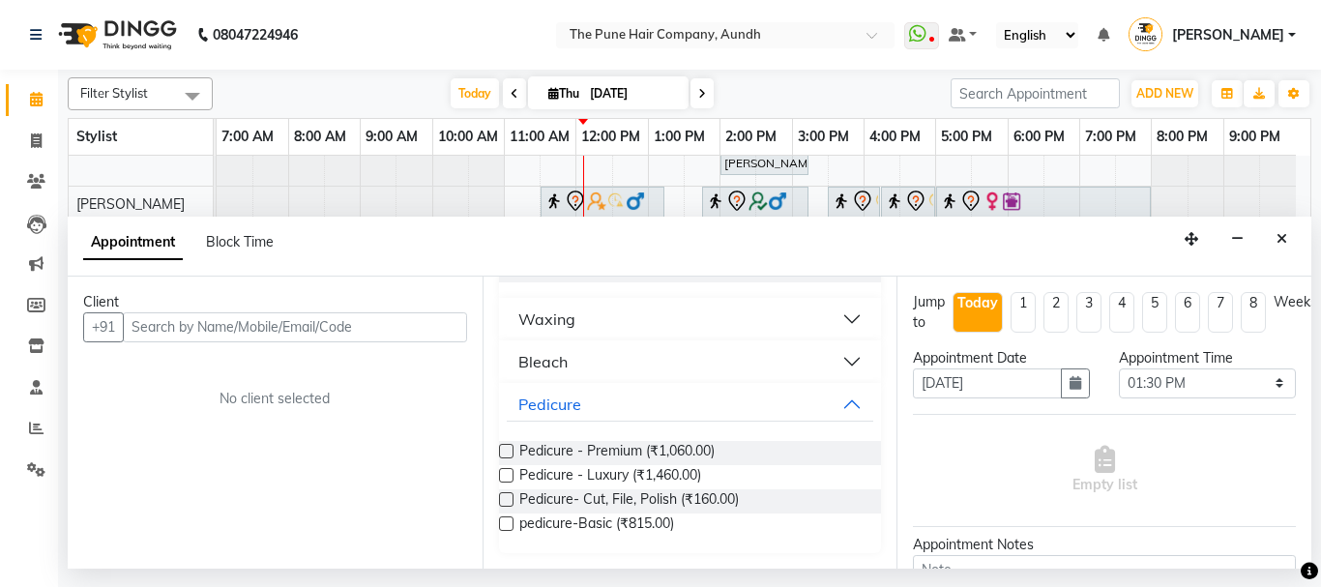
click at [502, 450] on label at bounding box center [506, 451] width 15 height 15
click at [502, 450] on input "checkbox" at bounding box center [505, 453] width 13 height 13
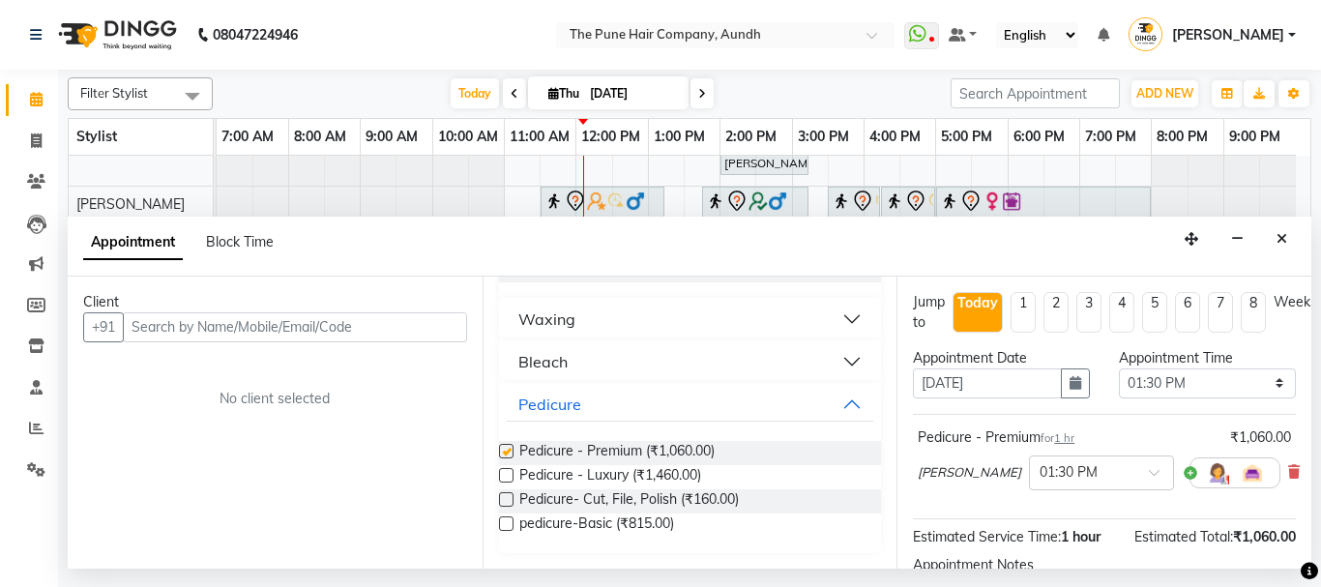
checkbox input "false"
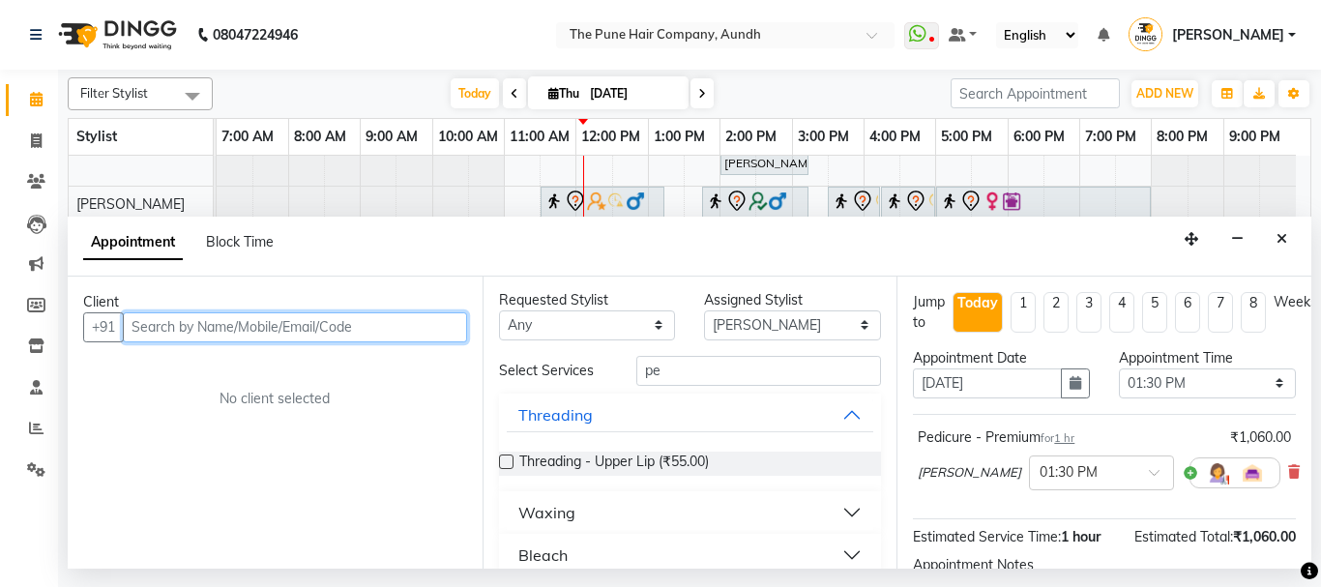
click at [369, 325] on input "text" at bounding box center [295, 327] width 344 height 30
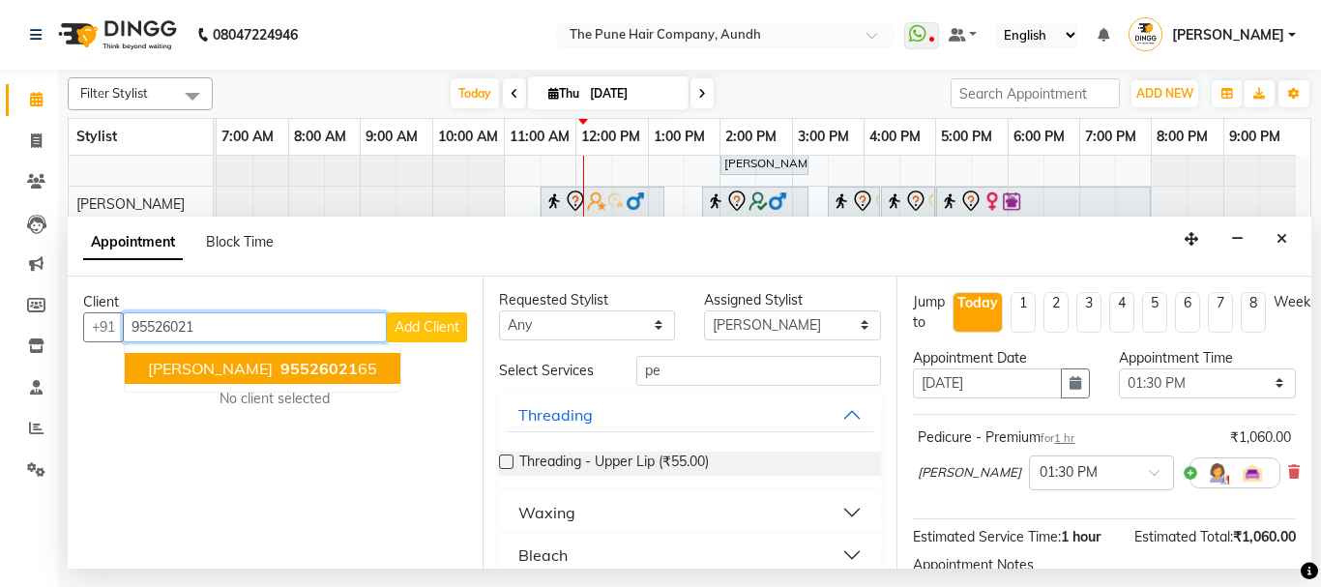
click at [369, 371] on button "suvarna nimhan 95526021 65" at bounding box center [263, 368] width 276 height 31
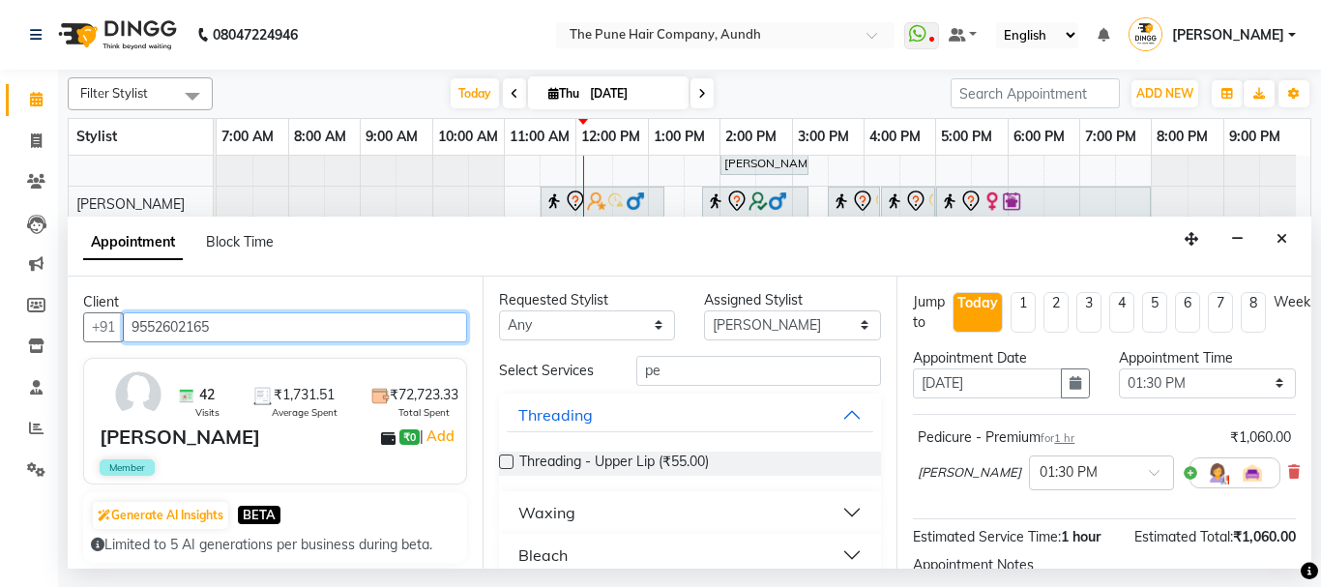
type input "9552602165"
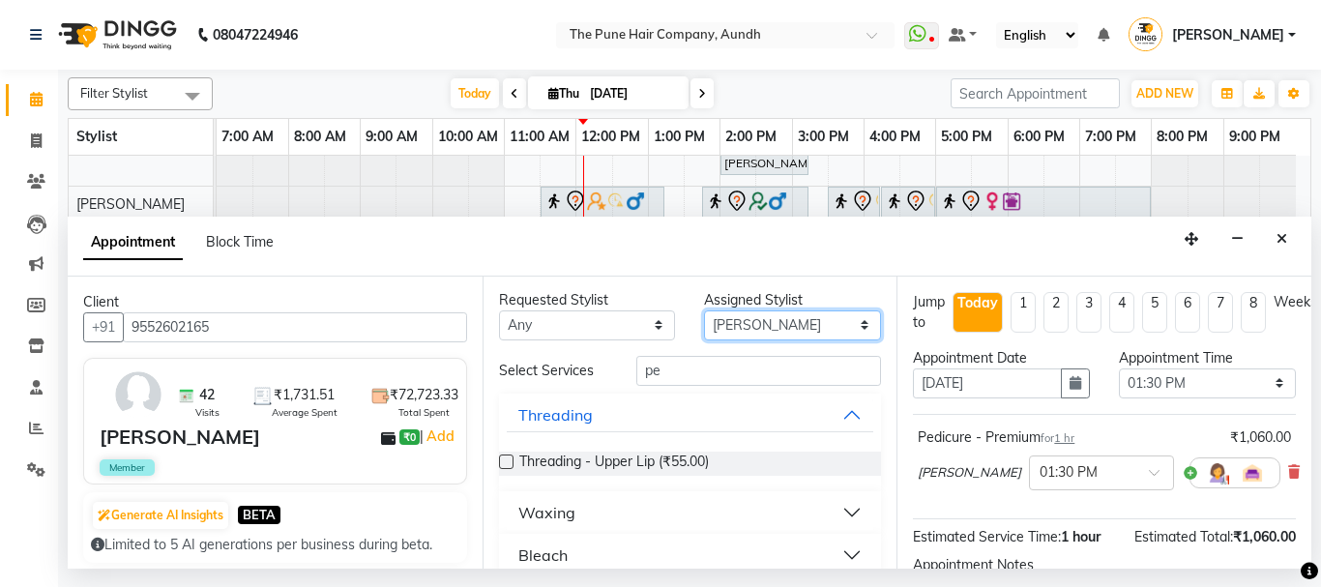
click at [847, 326] on select "Select AKSHAY .K [PERSON_NAME] [PERSON_NAME] [PERSON_NAME] [PERSON_NAME] mane […" at bounding box center [792, 325] width 177 height 30
select select "49799"
click at [704, 311] on select "Select AKSHAY .K [PERSON_NAME] [PERSON_NAME] [PERSON_NAME] [PERSON_NAME] mane […" at bounding box center [792, 325] width 177 height 30
drag, startPoint x: 842, startPoint y: 310, endPoint x: 806, endPoint y: 215, distance: 102.2
click at [806, 215] on link "Gurmol, TK07, 01:45 PM-03:15 PM, Hair Color Majirel - Majirel Global [DEMOGRAPH…" at bounding box center [755, 210] width 106 height 46
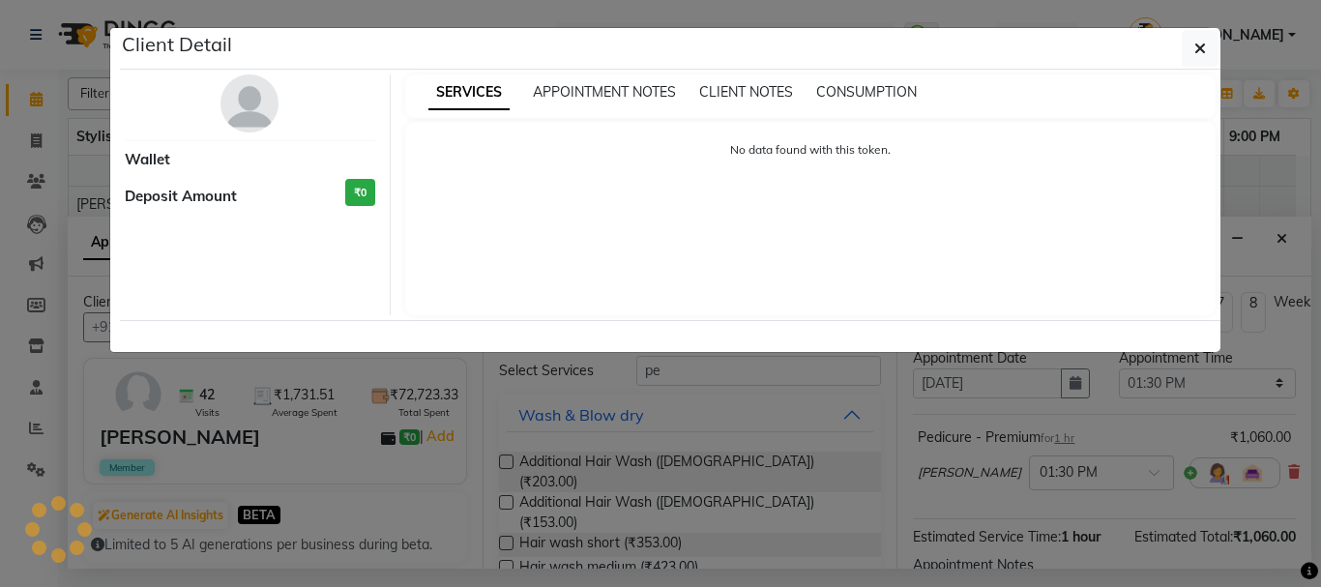
scroll to position [0, 0]
select select "7"
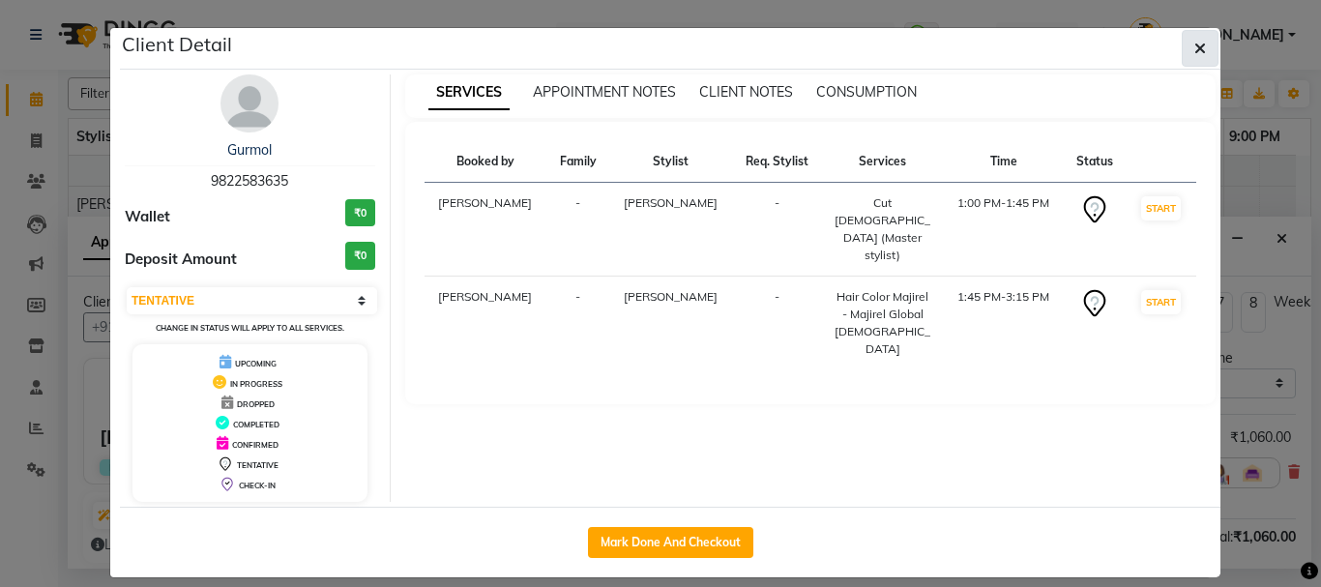
click at [1194, 39] on span "button" at bounding box center [1200, 48] width 12 height 19
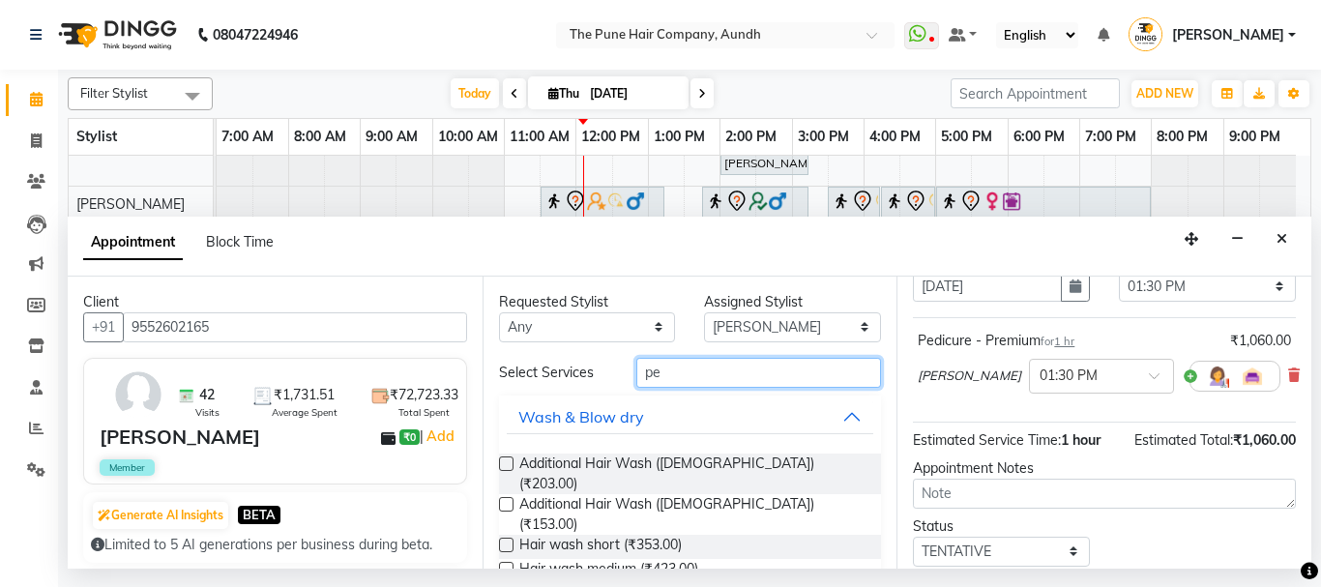
click at [689, 368] on input "pe" at bounding box center [759, 373] width 246 height 30
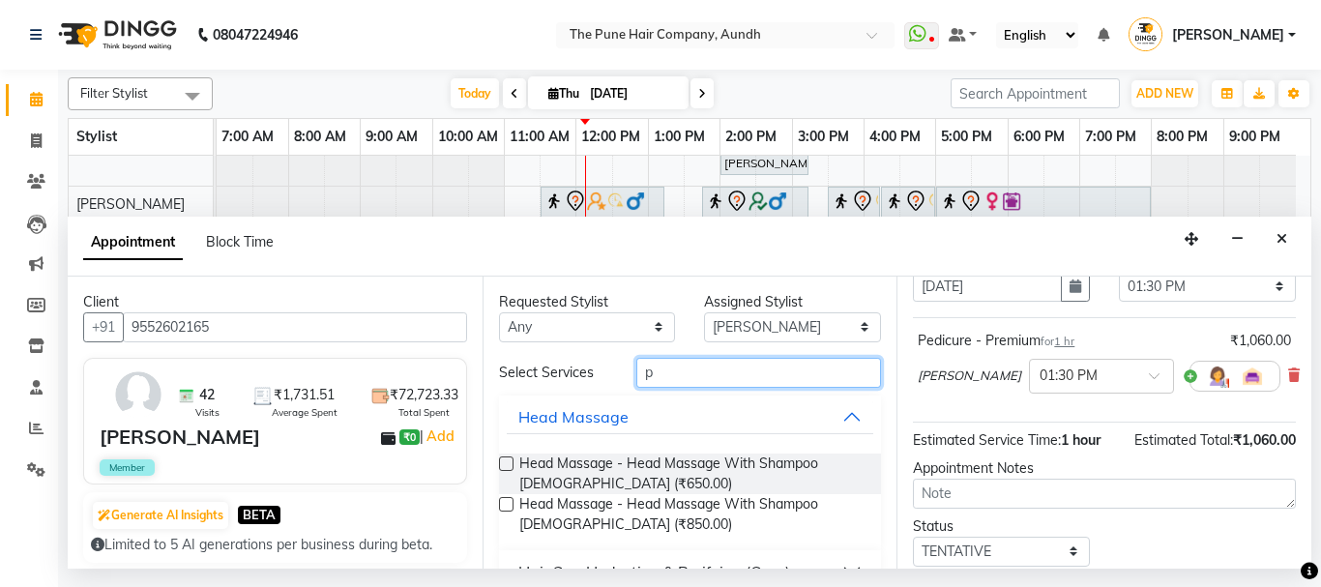
type input "pe"
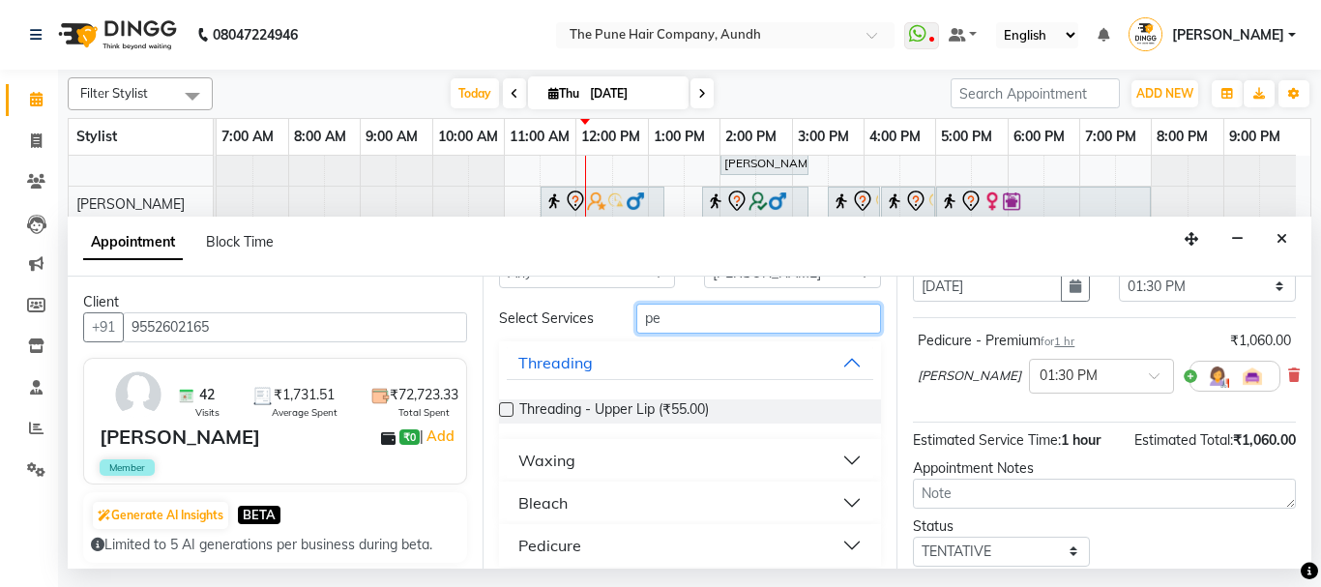
scroll to position [68, 0]
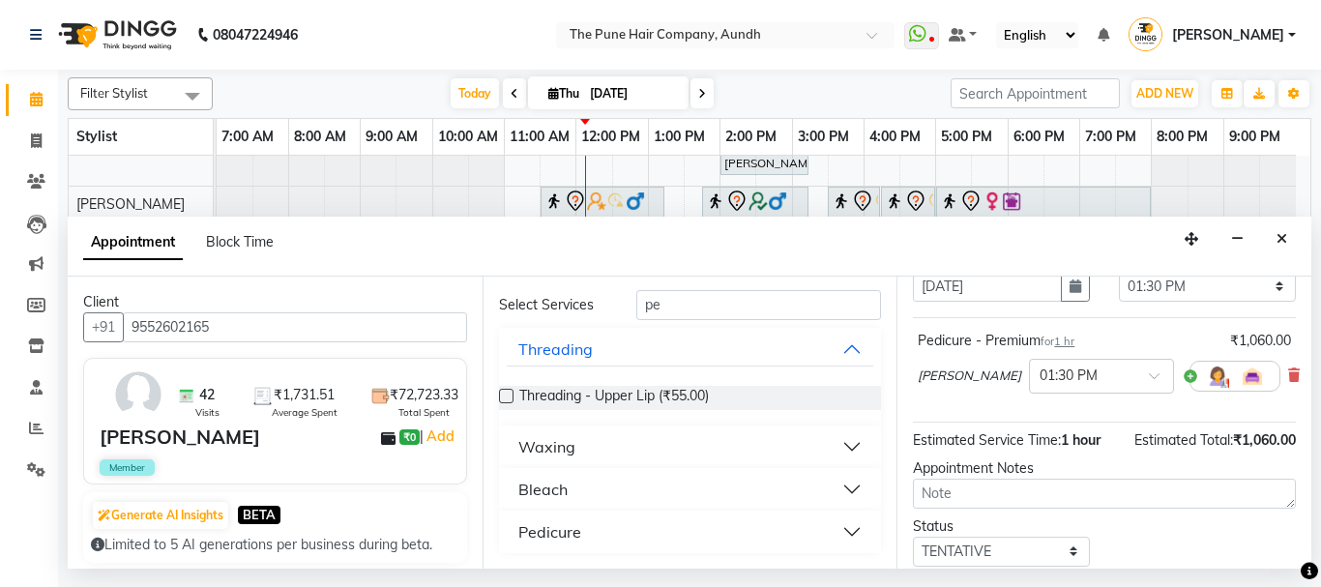
click at [528, 527] on div "Pedicure" at bounding box center [549, 531] width 63 height 23
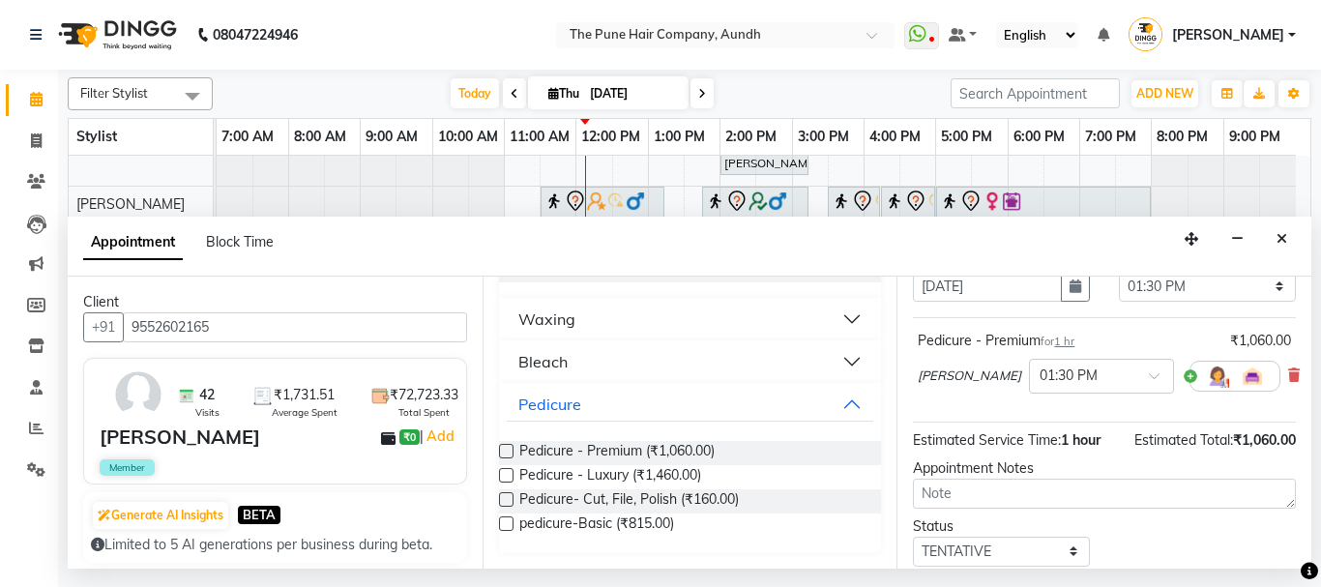
click at [501, 450] on label at bounding box center [506, 451] width 15 height 15
click at [501, 450] on input "checkbox" at bounding box center [505, 453] width 13 height 13
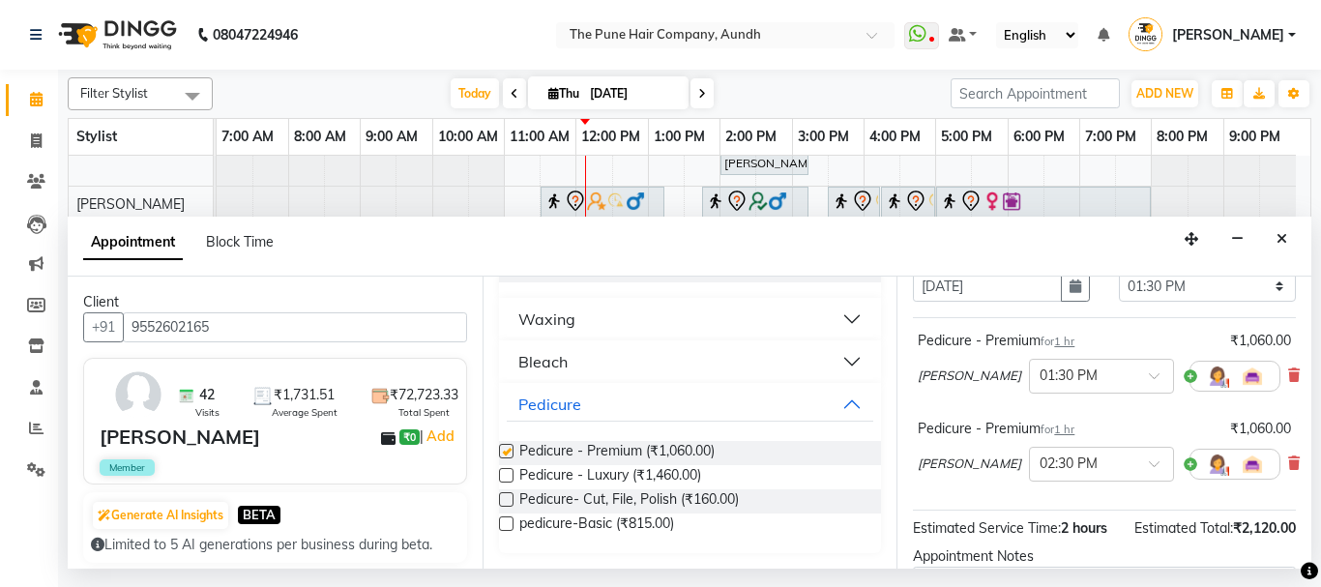
checkbox input "false"
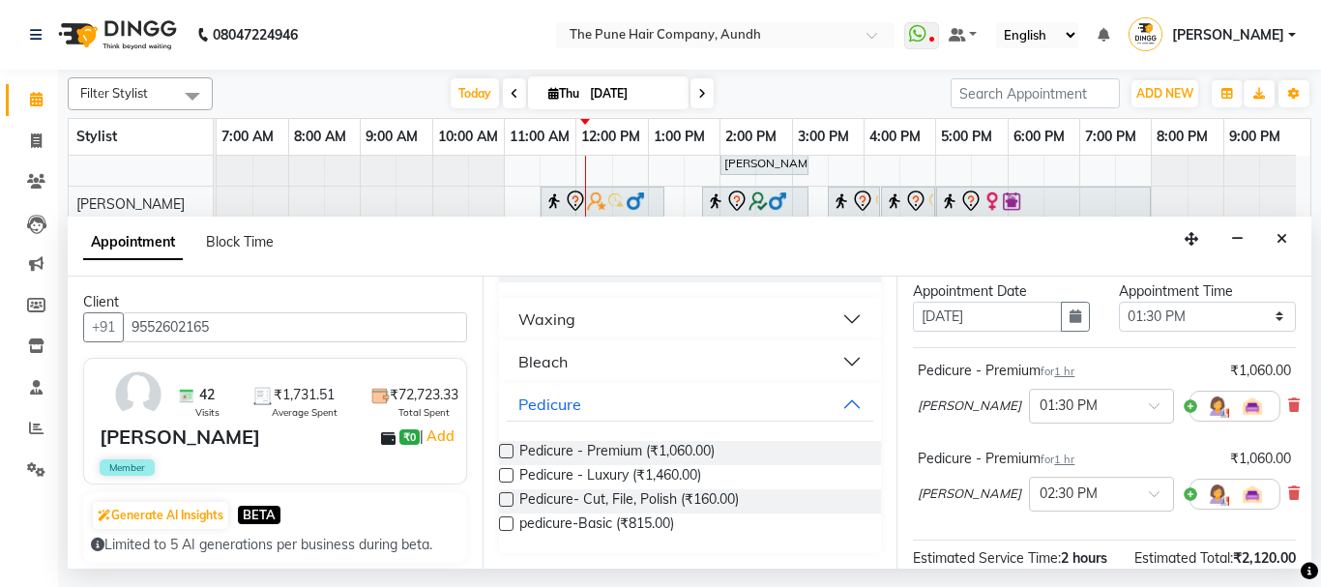
scroll to position [97, 0]
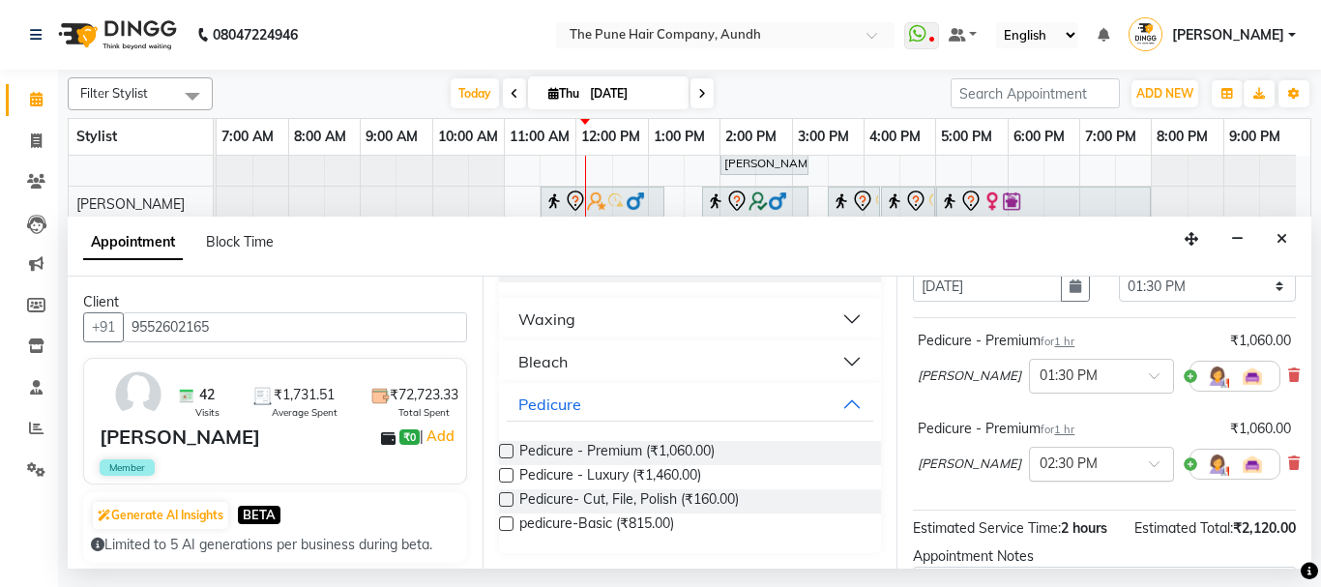
click at [1148, 467] on span at bounding box center [1160, 469] width 24 height 20
click at [1049, 464] on input "text" at bounding box center [1081, 462] width 85 height 20
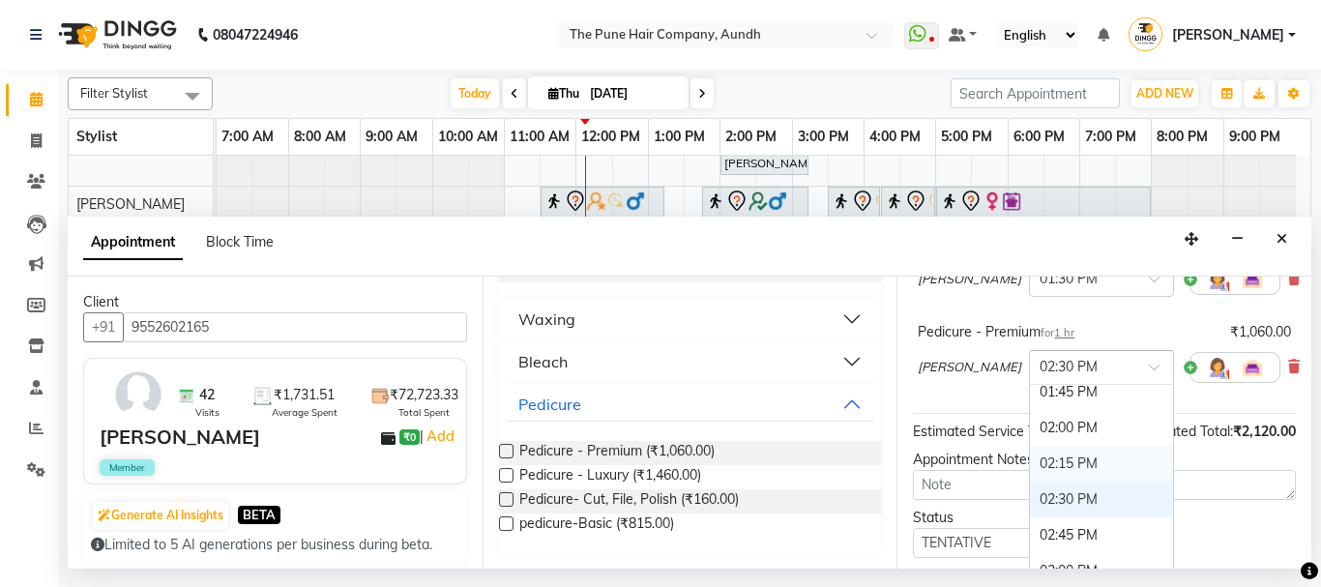
scroll to position [760, 0]
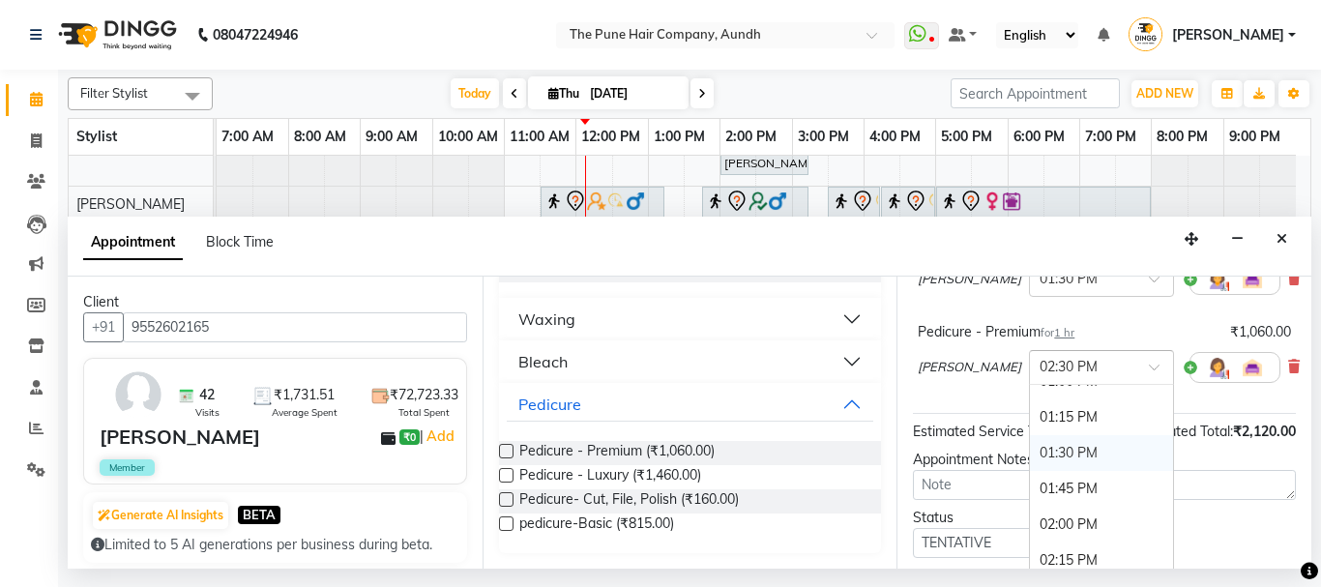
click at [1037, 453] on div "01:30 PM" at bounding box center [1101, 453] width 143 height 36
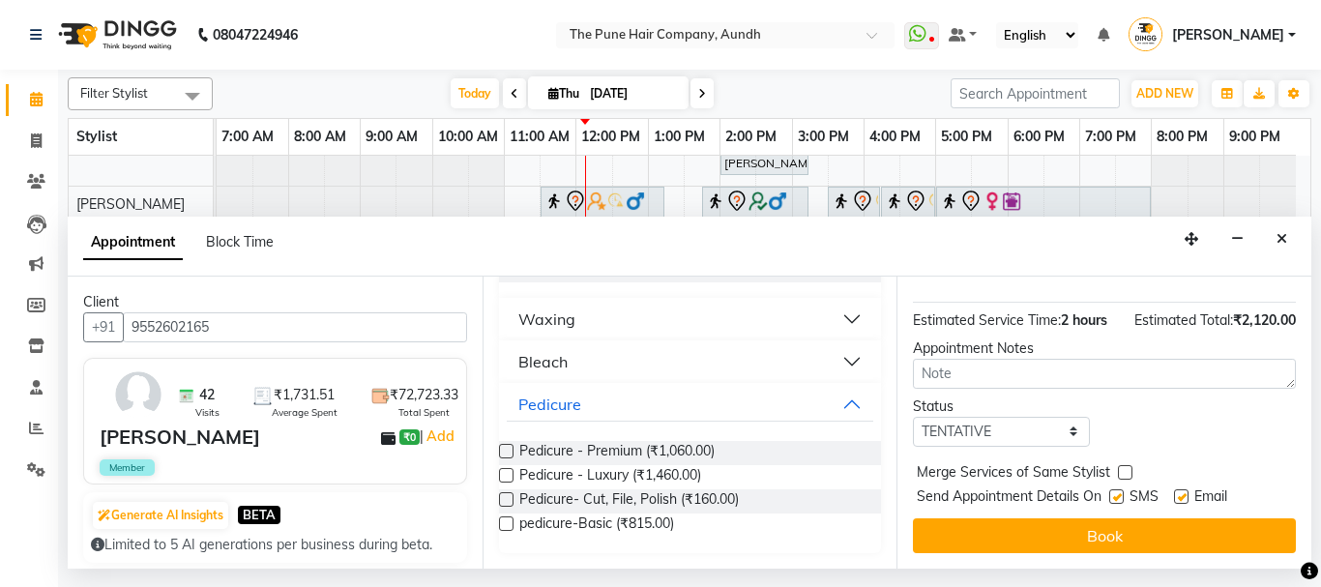
scroll to position [363, 0]
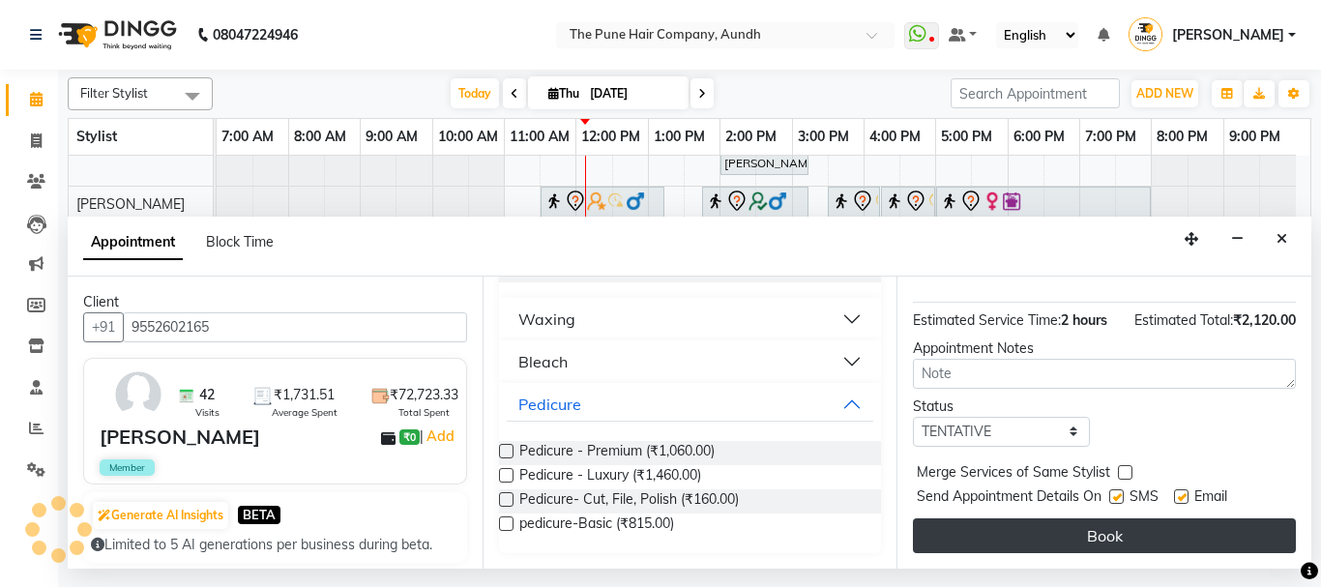
click at [1152, 518] on button "Book" at bounding box center [1104, 535] width 383 height 35
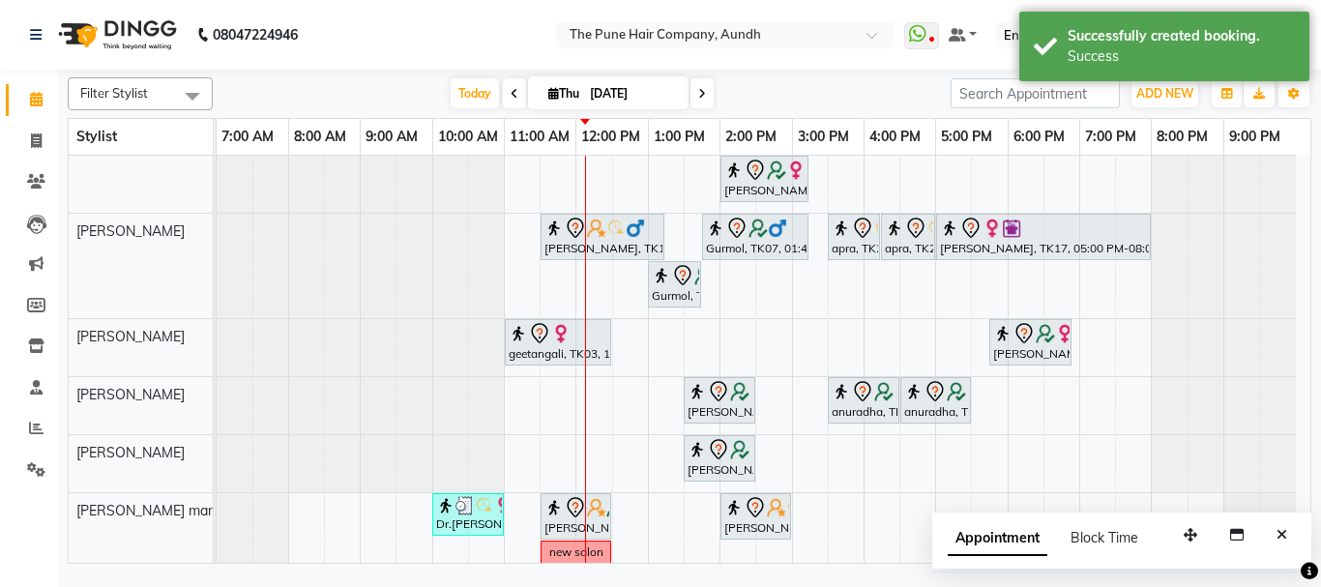
scroll to position [383, 0]
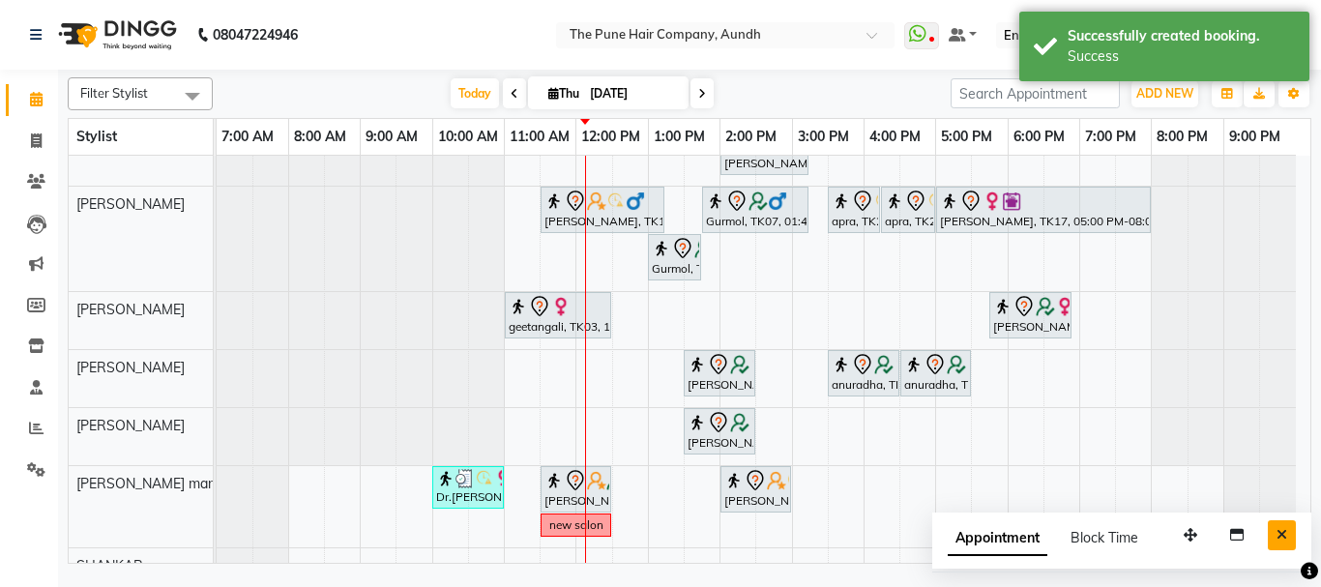
click at [1282, 532] on icon "Close" at bounding box center [1281, 535] width 11 height 14
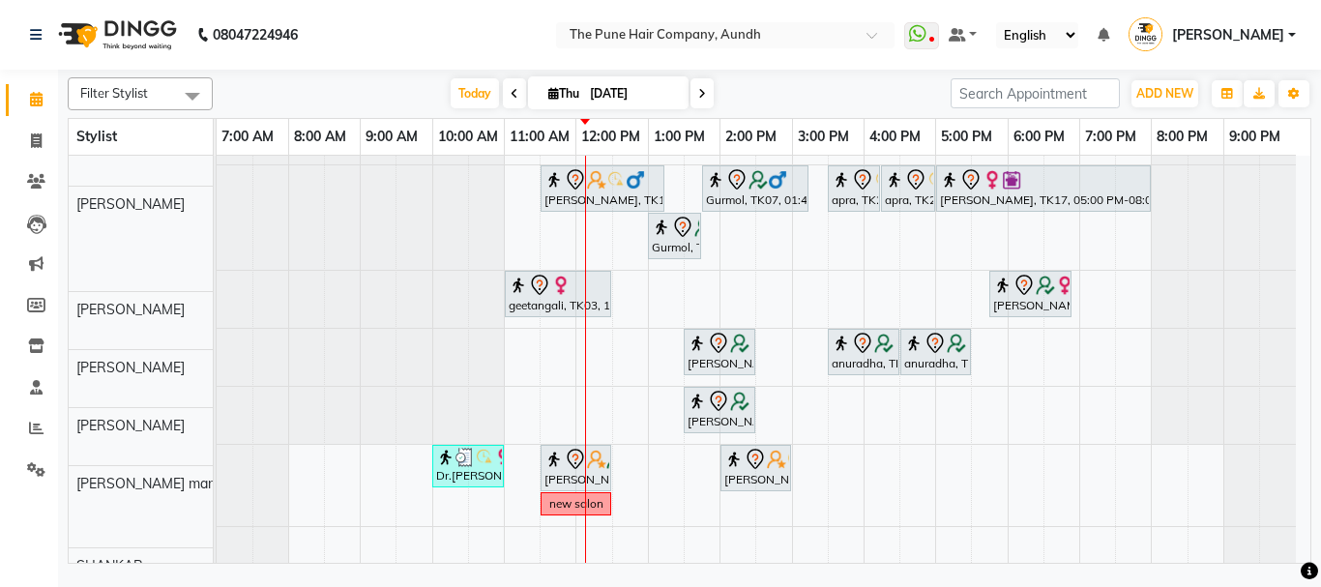
scroll to position [404, 0]
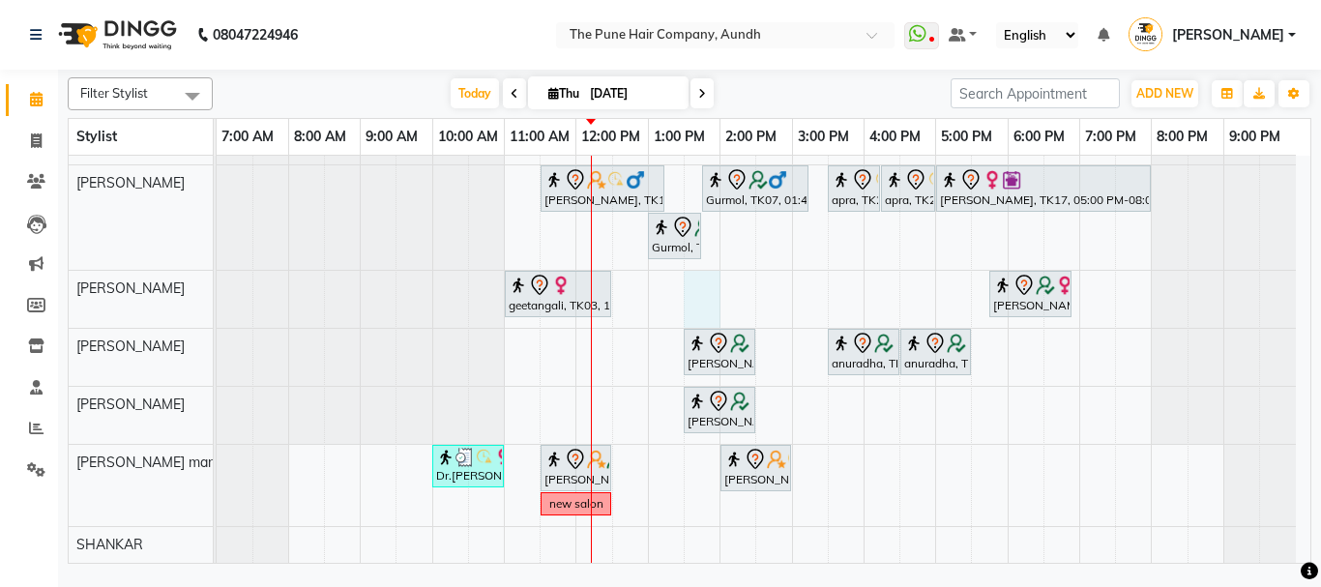
click at [694, 302] on div "nazare, TK24, 10:35 AM-11:35 AM, Cut Male ( Top Stylist ) Gopi Rawat, TK10, 12:…" at bounding box center [763, 157] width 1093 height 811
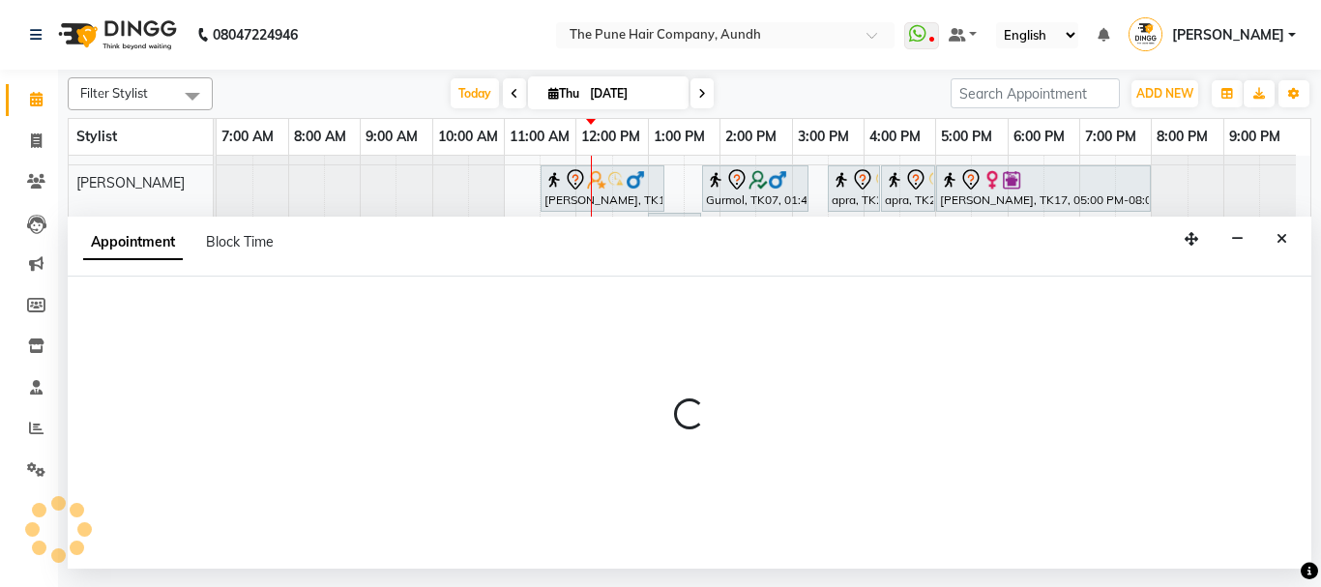
select select "49441"
select select "tentative"
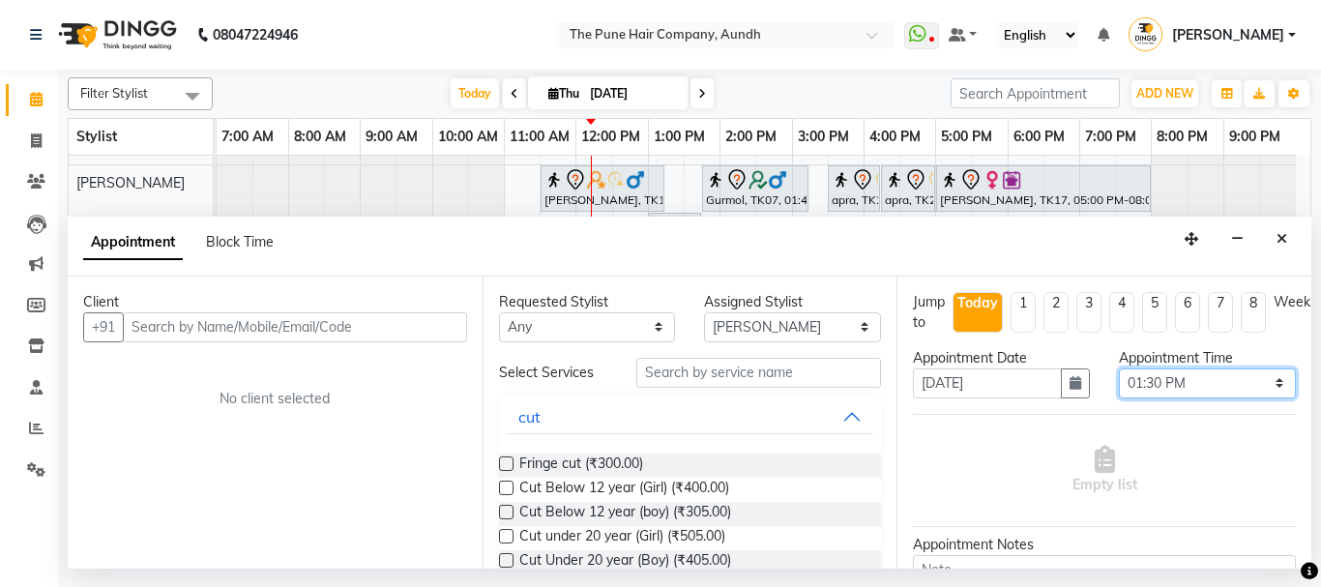
click at [1263, 383] on select "Select 08:00 AM 08:15 AM 08:30 AM 08:45 AM 09:00 AM 09:15 AM 09:30 AM 09:45 AM …" at bounding box center [1206, 383] width 177 height 30
select select "825"
click at [1118, 368] on select "Select 08:00 AM 08:15 AM 08:30 AM 08:45 AM 09:00 AM 09:15 AM 09:30 AM 09:45 AM …" at bounding box center [1206, 383] width 177 height 30
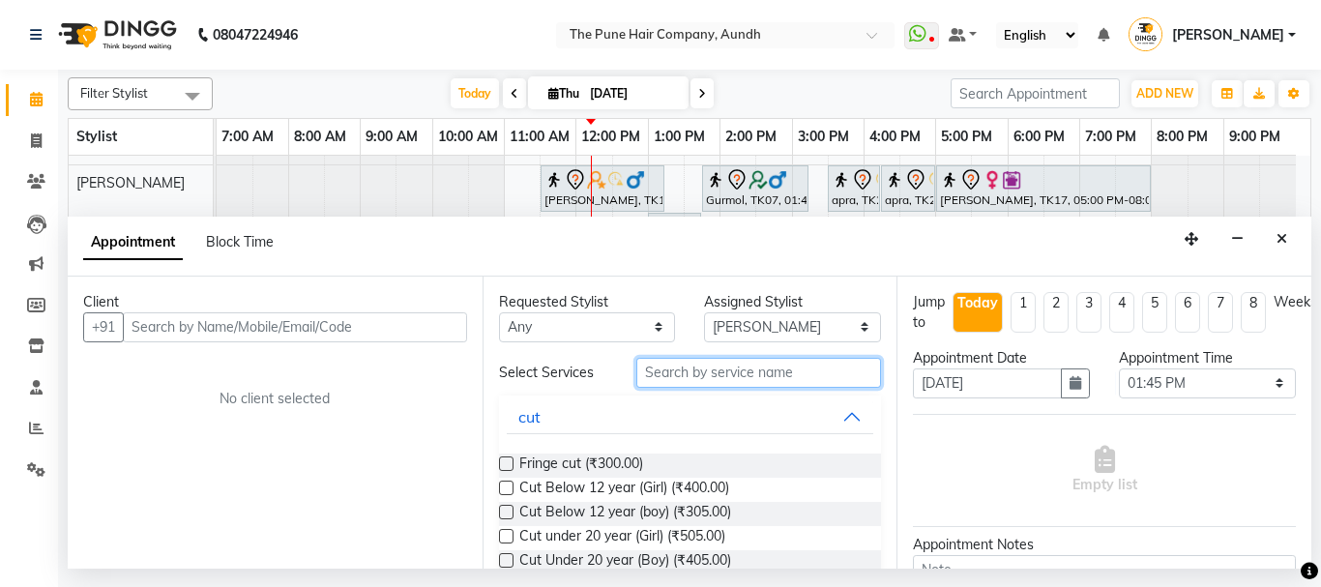
click at [708, 367] on input "text" at bounding box center [759, 373] width 246 height 30
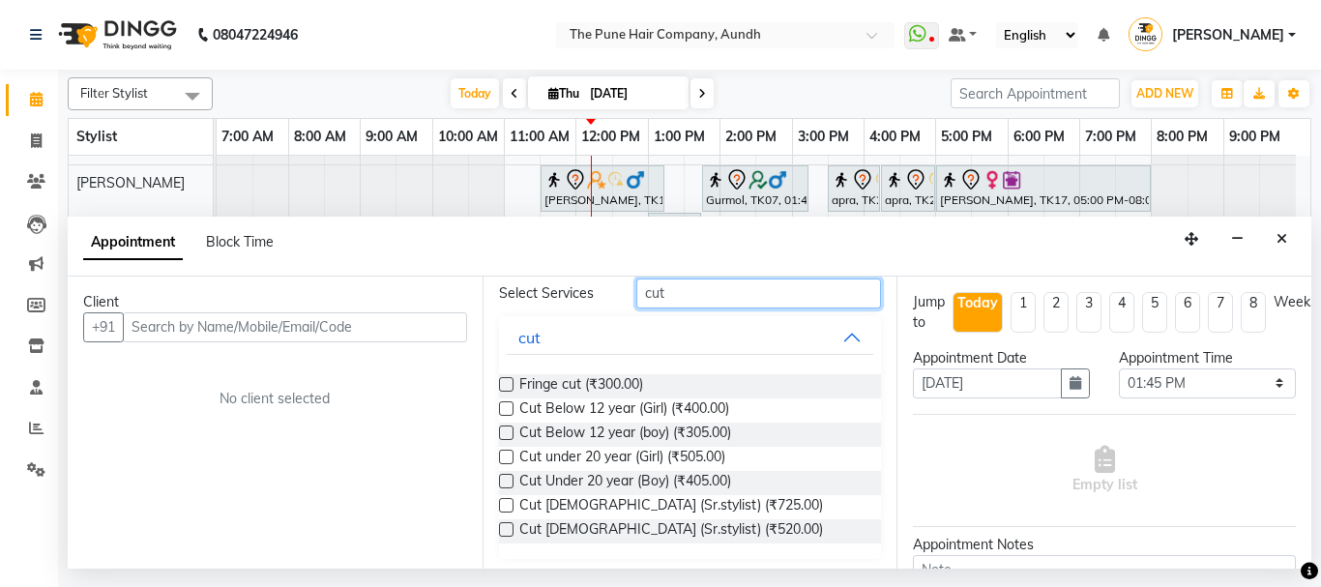
scroll to position [85, 0]
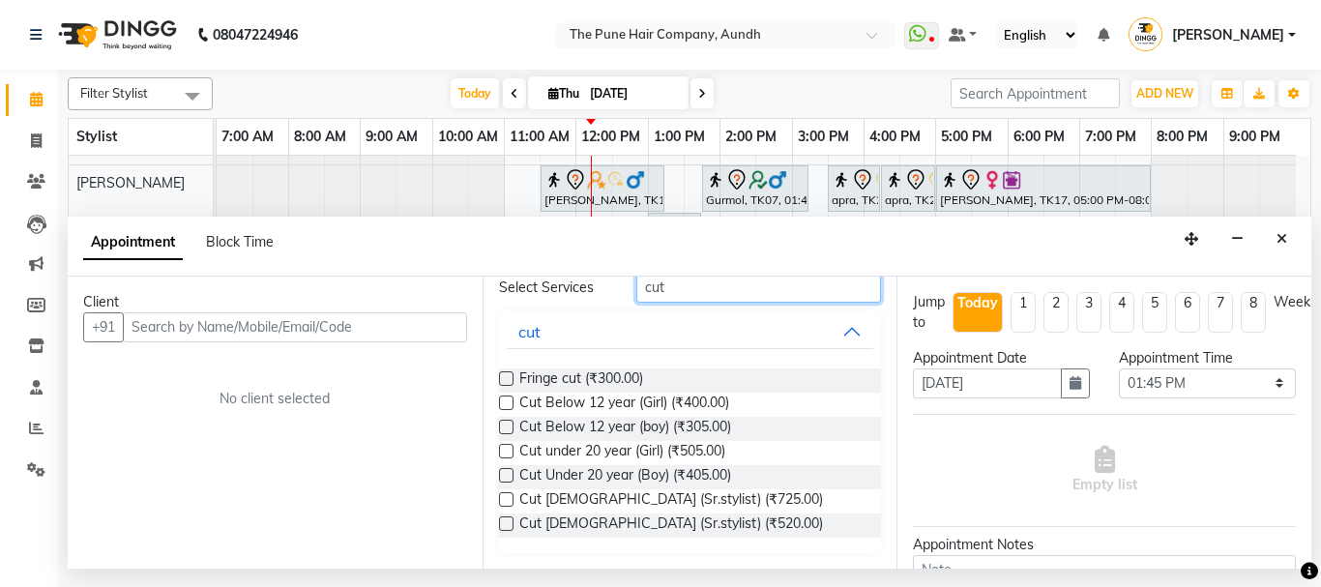
type input "cut"
click at [509, 522] on label at bounding box center [506, 523] width 15 height 15
click at [509, 522] on input "checkbox" at bounding box center [505, 525] width 13 height 13
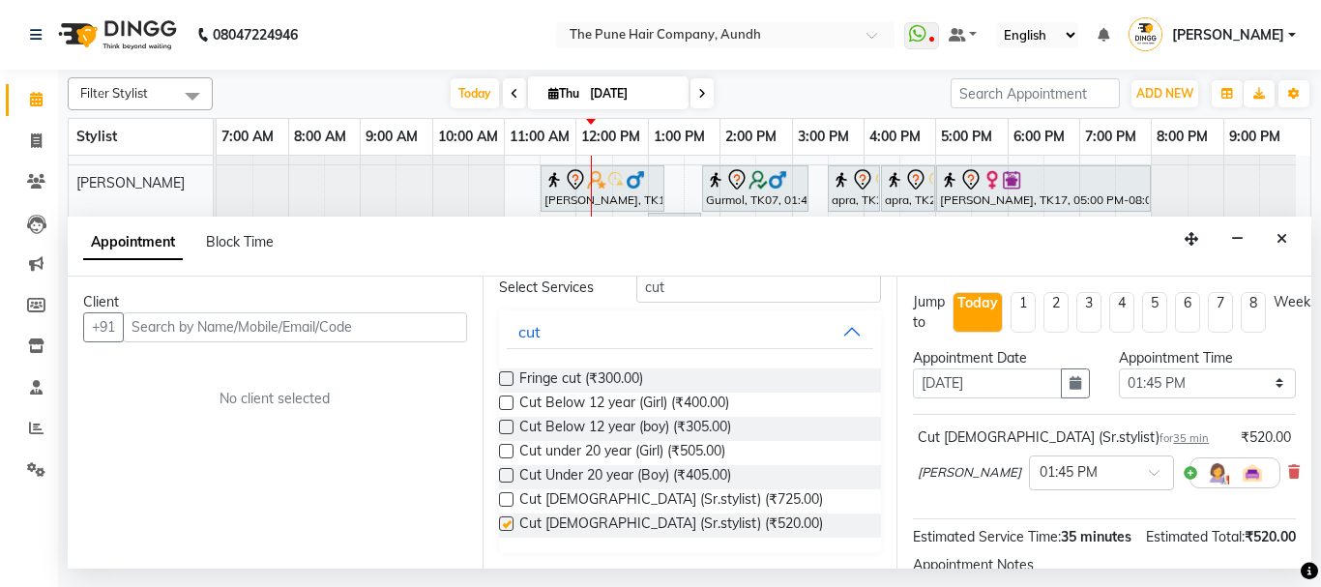
checkbox input "false"
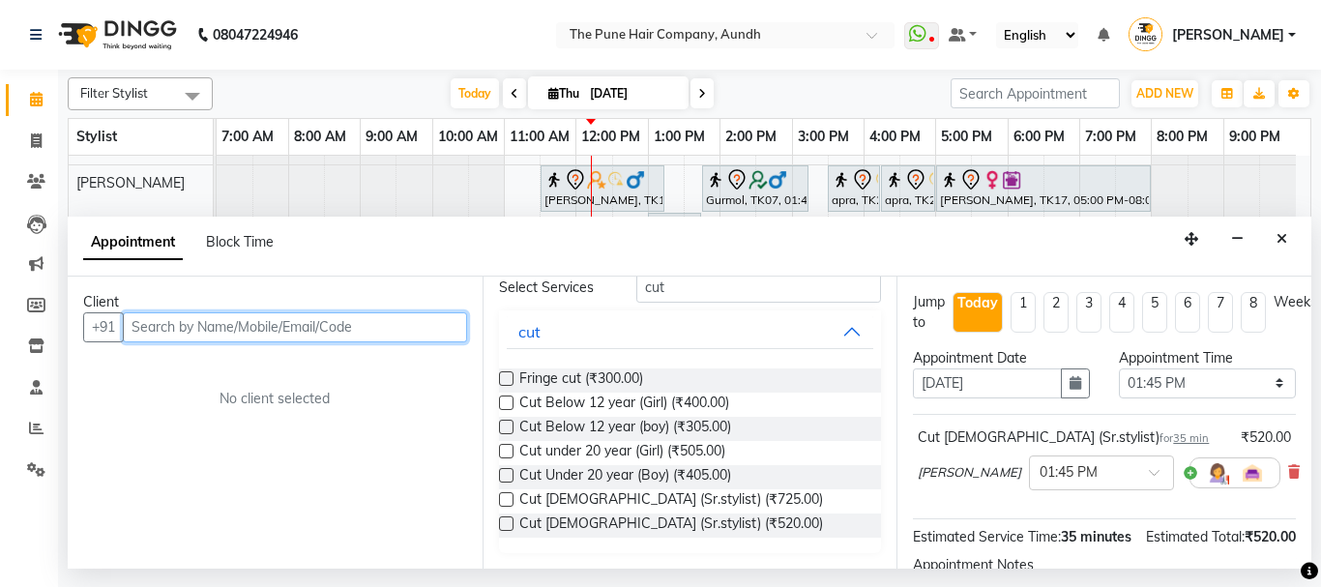
click at [377, 327] on input "text" at bounding box center [295, 327] width 344 height 30
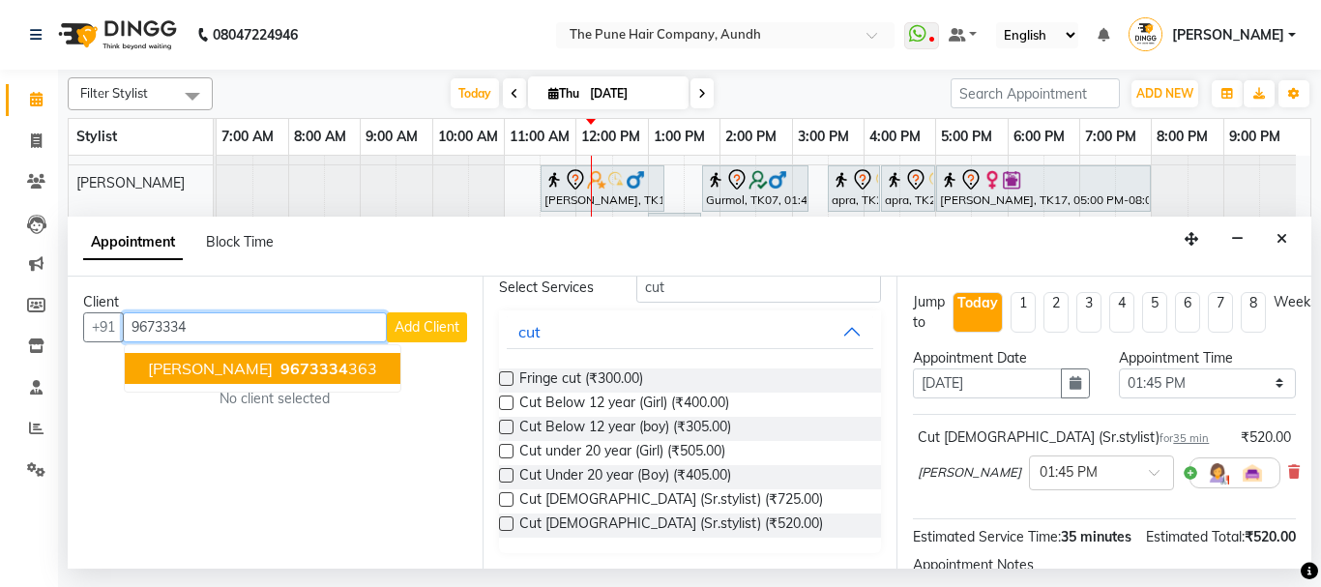
click at [332, 372] on span "9673334" at bounding box center [314, 368] width 68 height 19
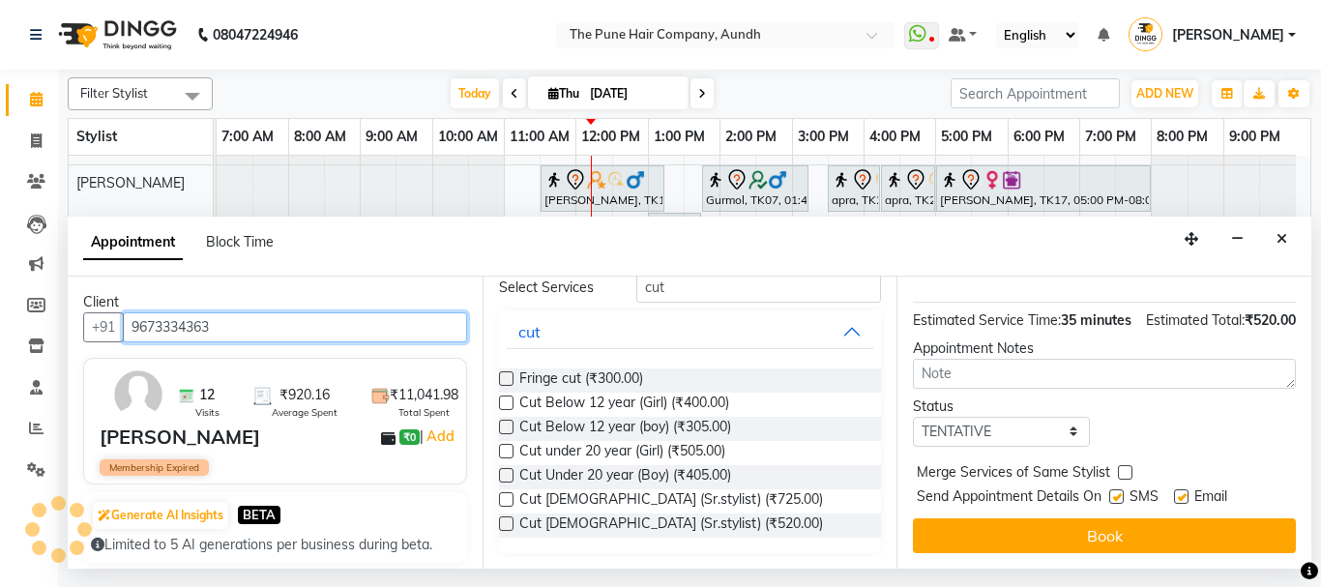
scroll to position [254, 0]
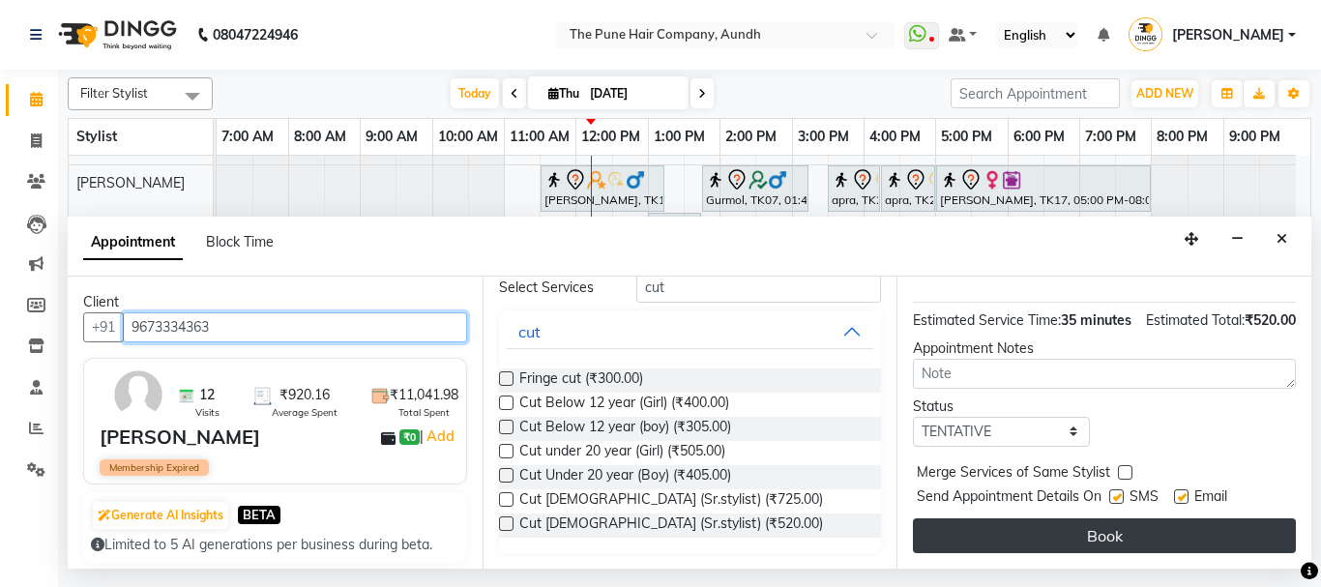
type input "9673334363"
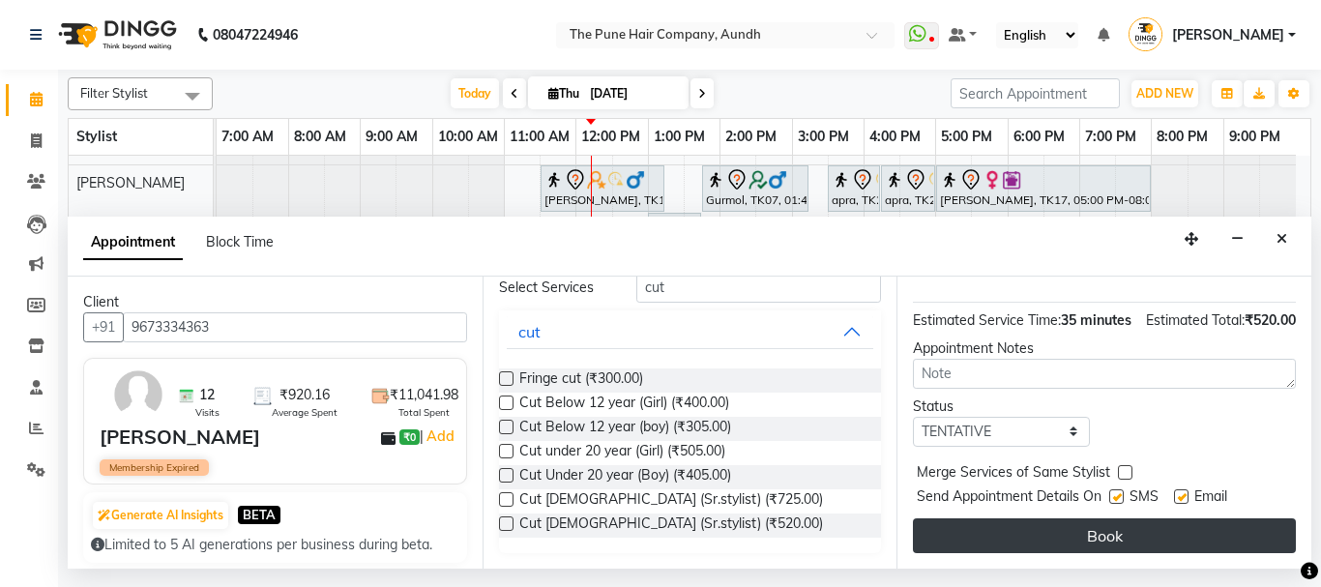
click at [1091, 526] on button "Book" at bounding box center [1104, 535] width 383 height 35
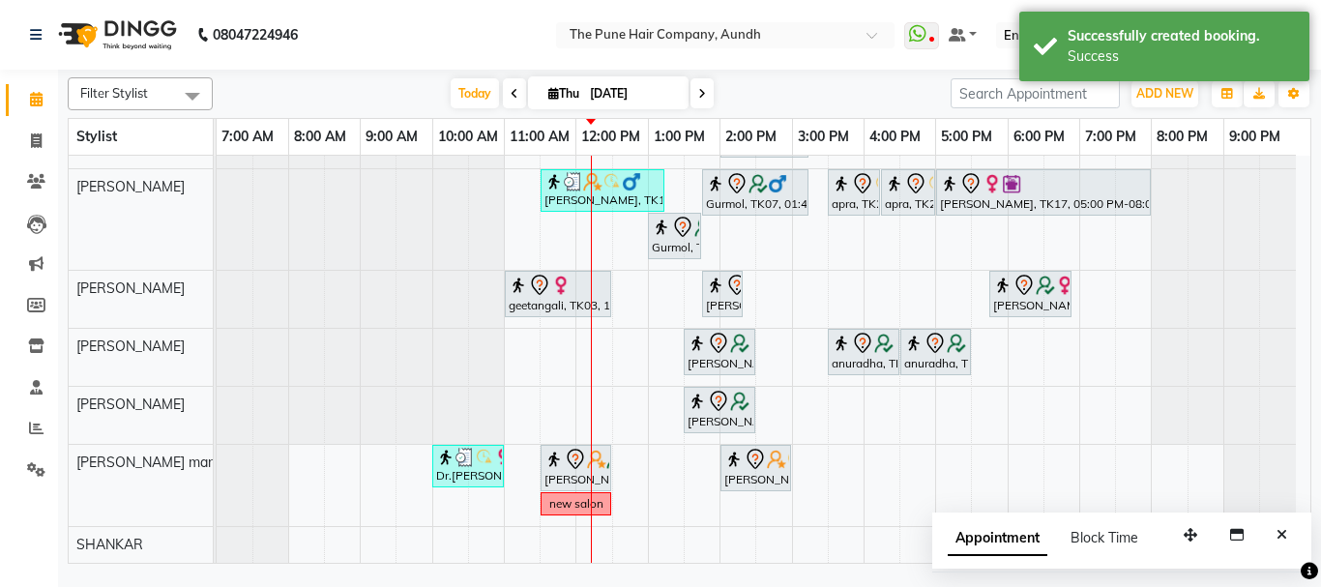
scroll to position [400, 0]
click at [702, 89] on icon at bounding box center [702, 94] width 8 height 12
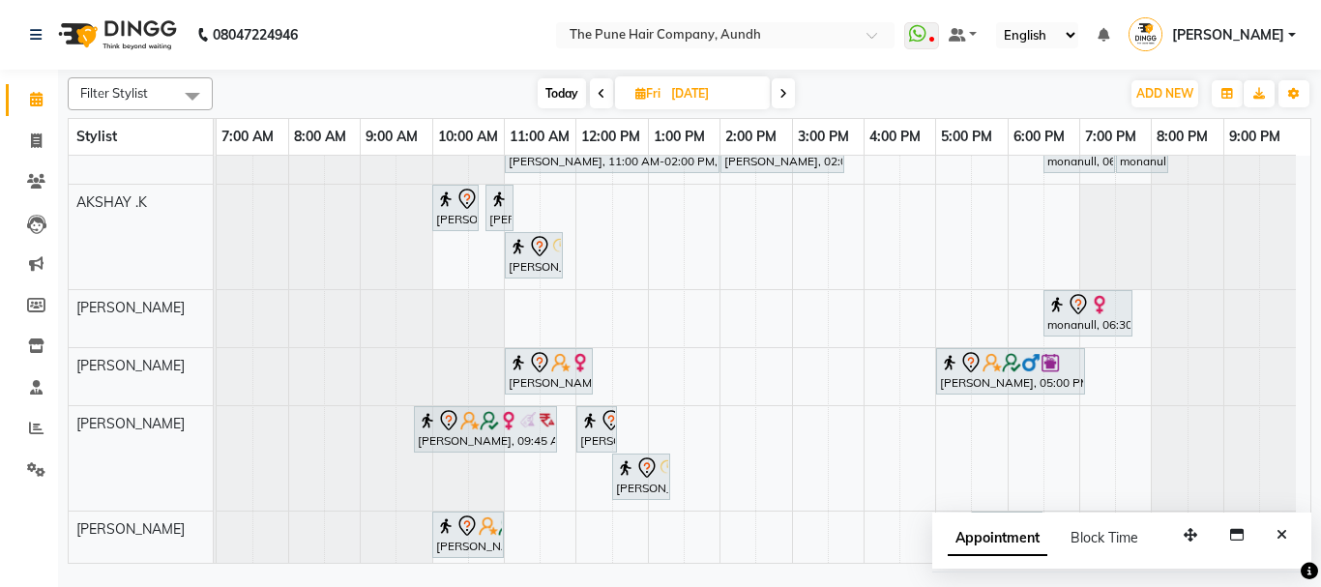
scroll to position [193, 0]
click at [602, 88] on icon at bounding box center [601, 94] width 8 height 12
type input "[DATE]"
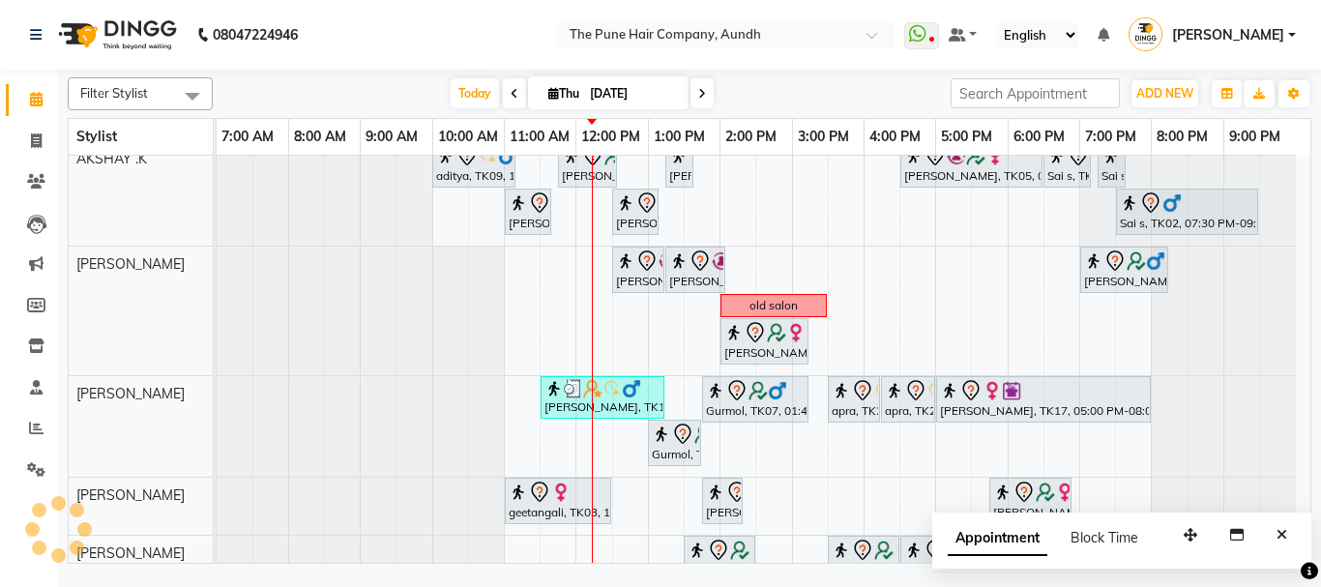
scroll to position [290, 0]
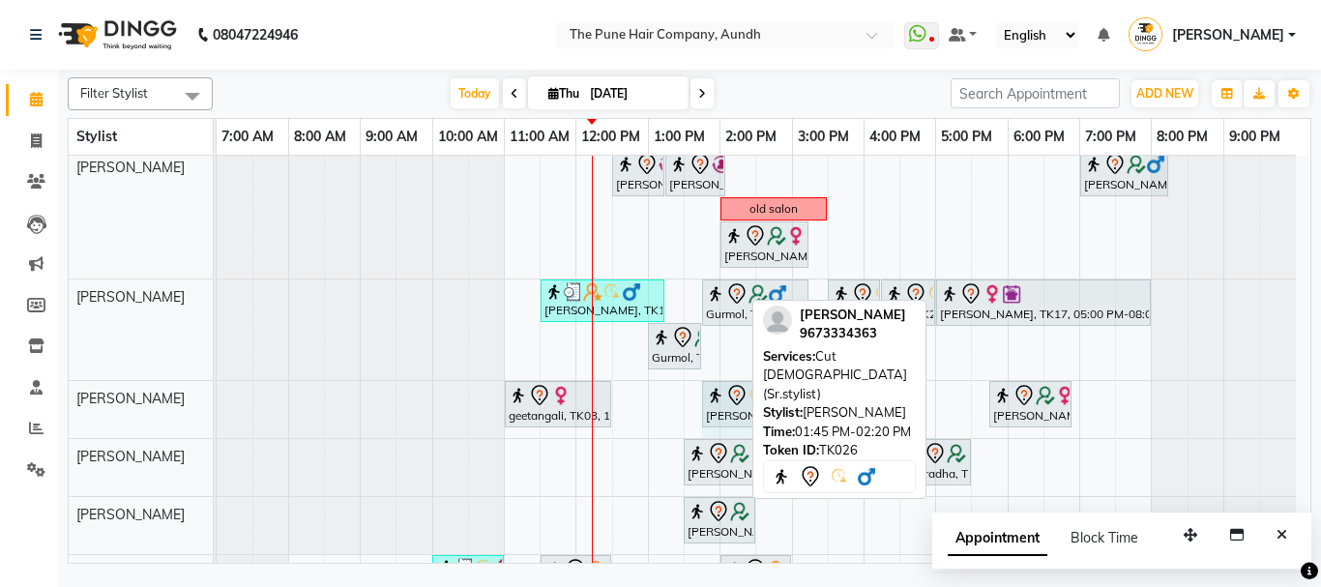
drag, startPoint x: 740, startPoint y: 404, endPoint x: 770, endPoint y: 403, distance: 30.0
click at [770, 403] on div "Filter Stylist Select All AKSHAY .K LAKKHAN SHINDE Nagesh Jadhav Nitish Desai P…" at bounding box center [689, 317] width 1243 height 494
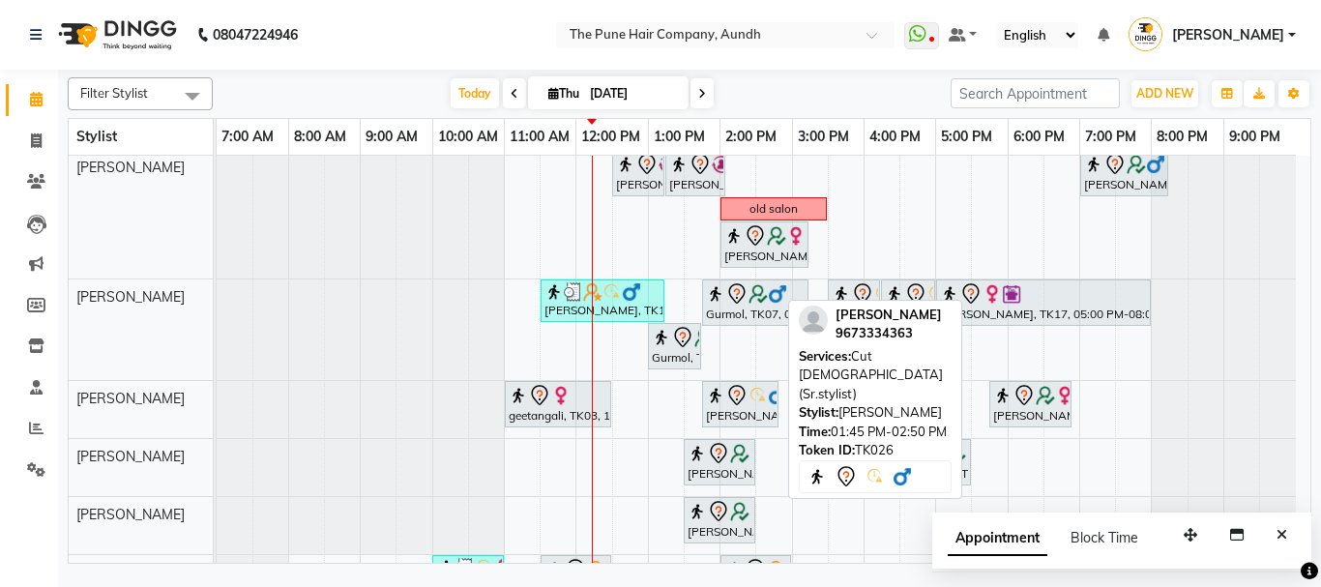
click at [760, 406] on div "rohan gayikwad, TK26, 01:45 PM-02:50 PM, Cut Male (Sr.stylist)" at bounding box center [740, 404] width 73 height 41
select select "7"
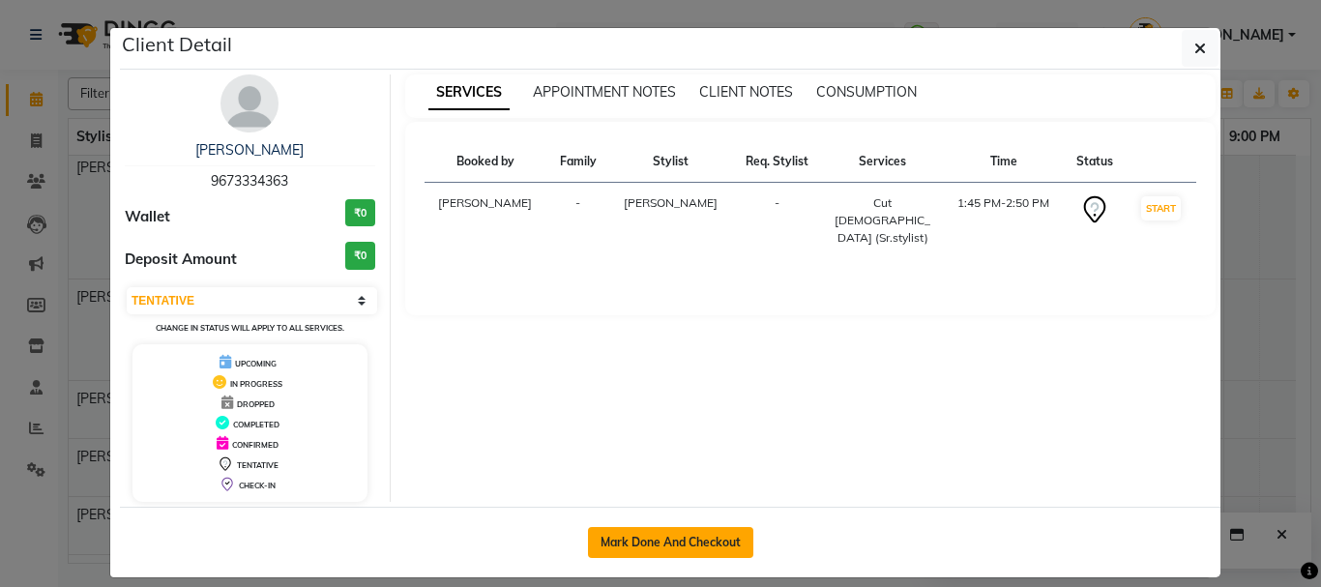
click at [708, 538] on button "Mark Done And Checkout" at bounding box center [670, 542] width 165 height 31
select select "service"
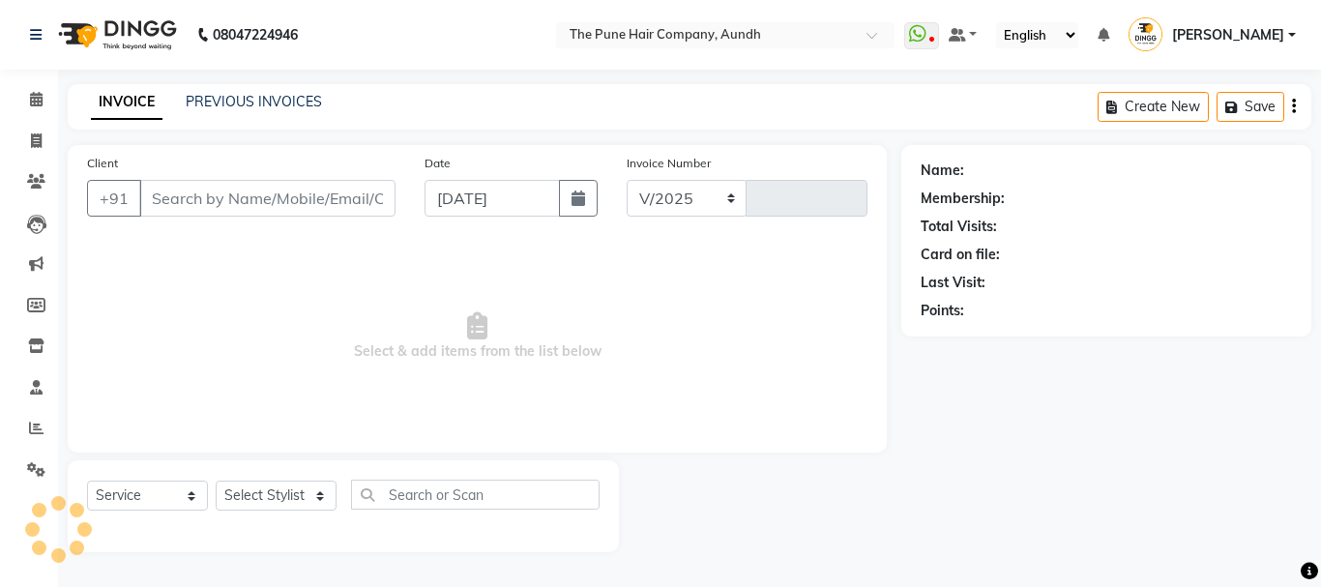
select select "106"
type input "4662"
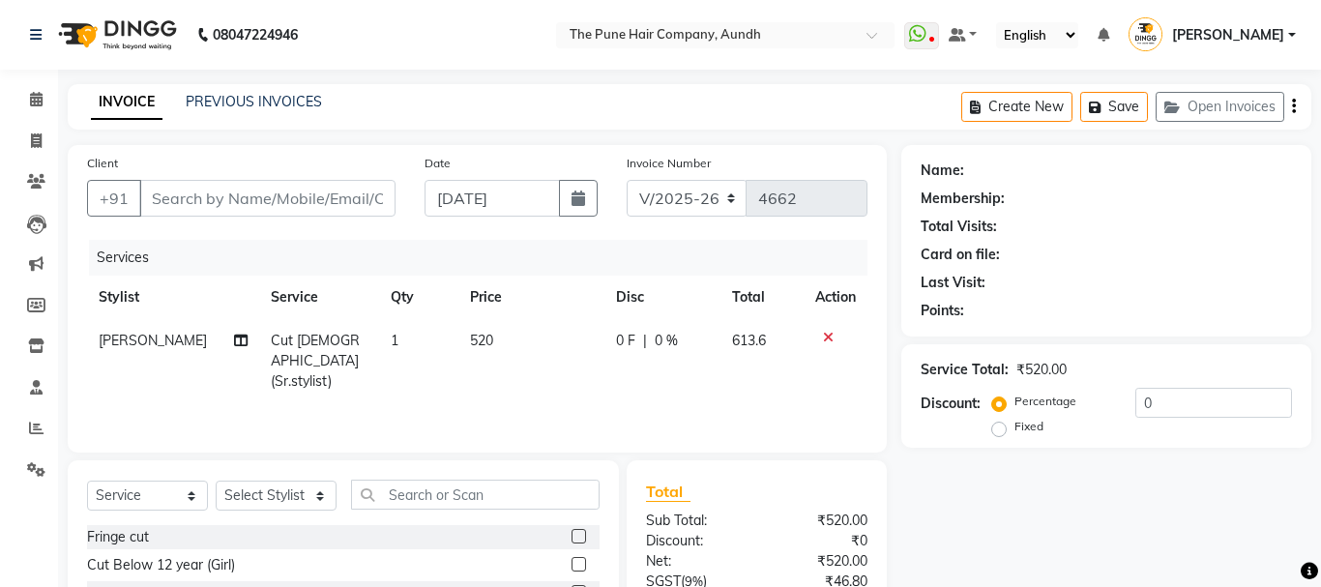
type input "9673334363"
select select "49441"
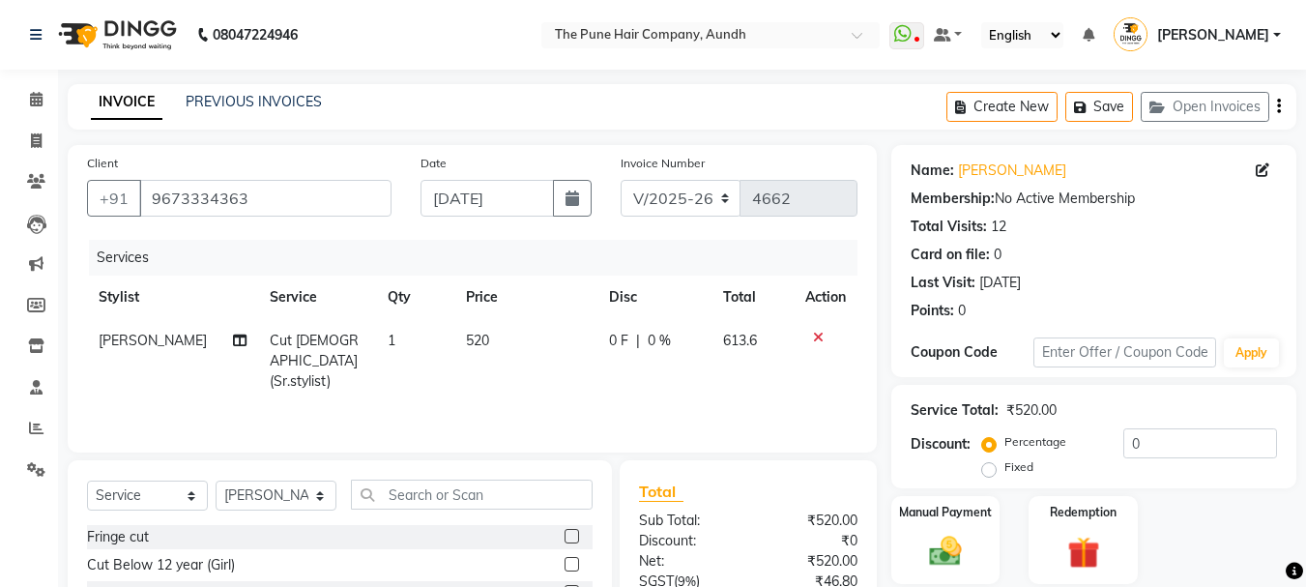
click at [65, 95] on main "INVOICE PREVIOUS INVOICES Create New Save Open Invoices Client +91 9673334363 D…" at bounding box center [682, 429] width 1248 height 690
click at [38, 95] on icon at bounding box center [36, 99] width 13 height 15
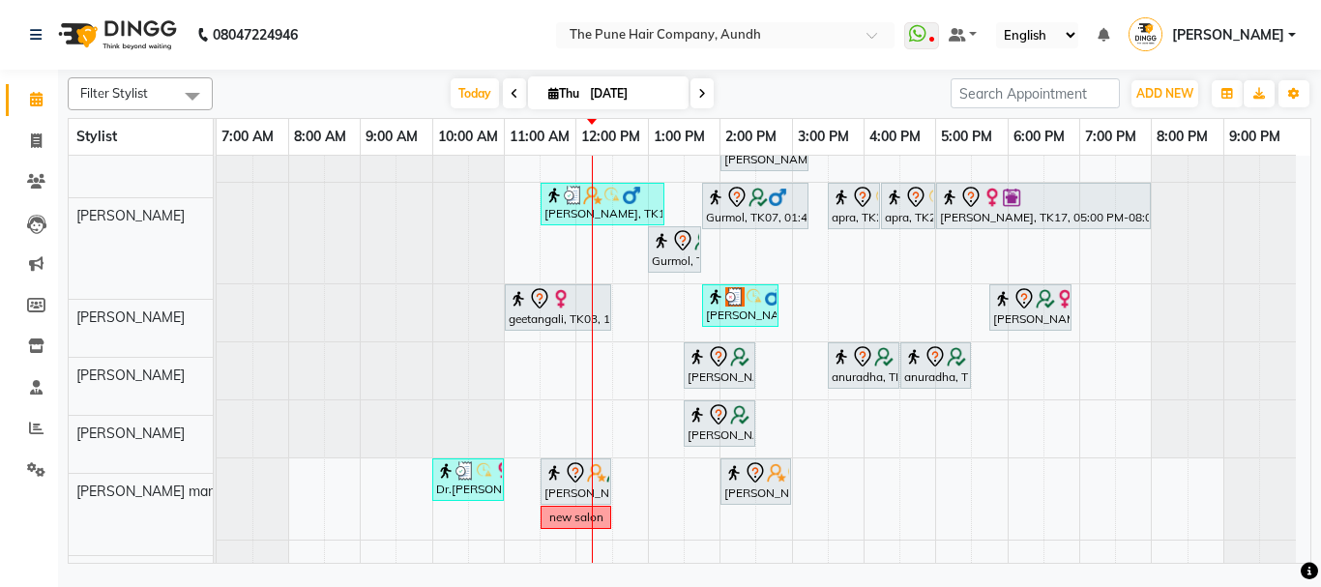
scroll to position [387, 0]
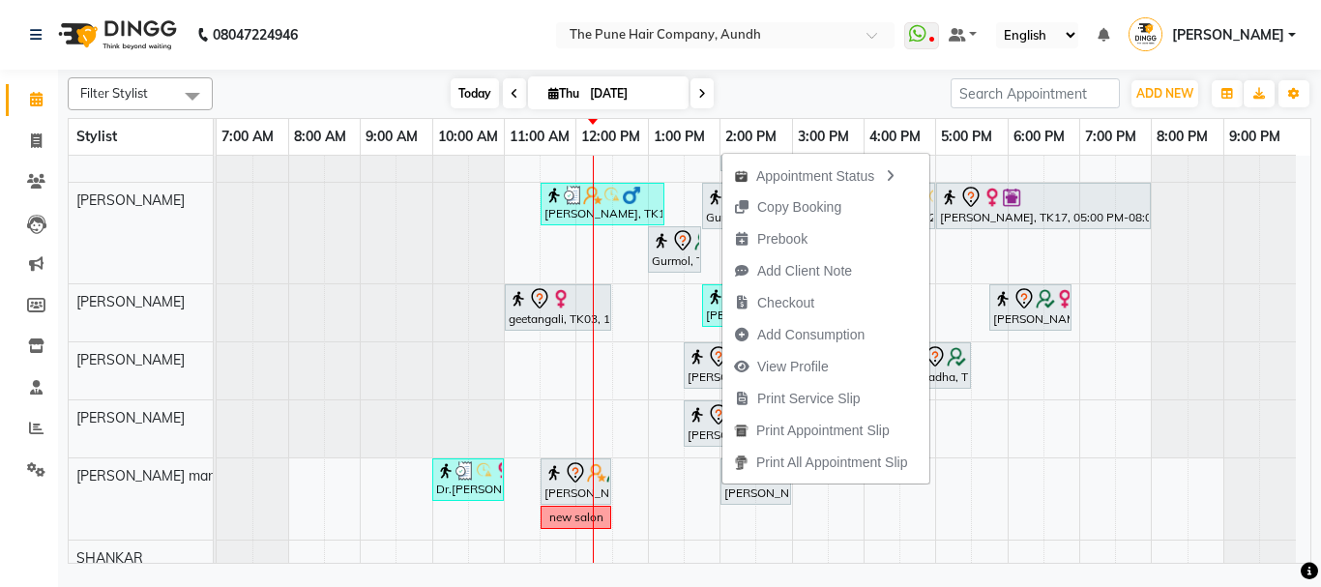
click at [475, 92] on span "Today" at bounding box center [474, 93] width 48 height 30
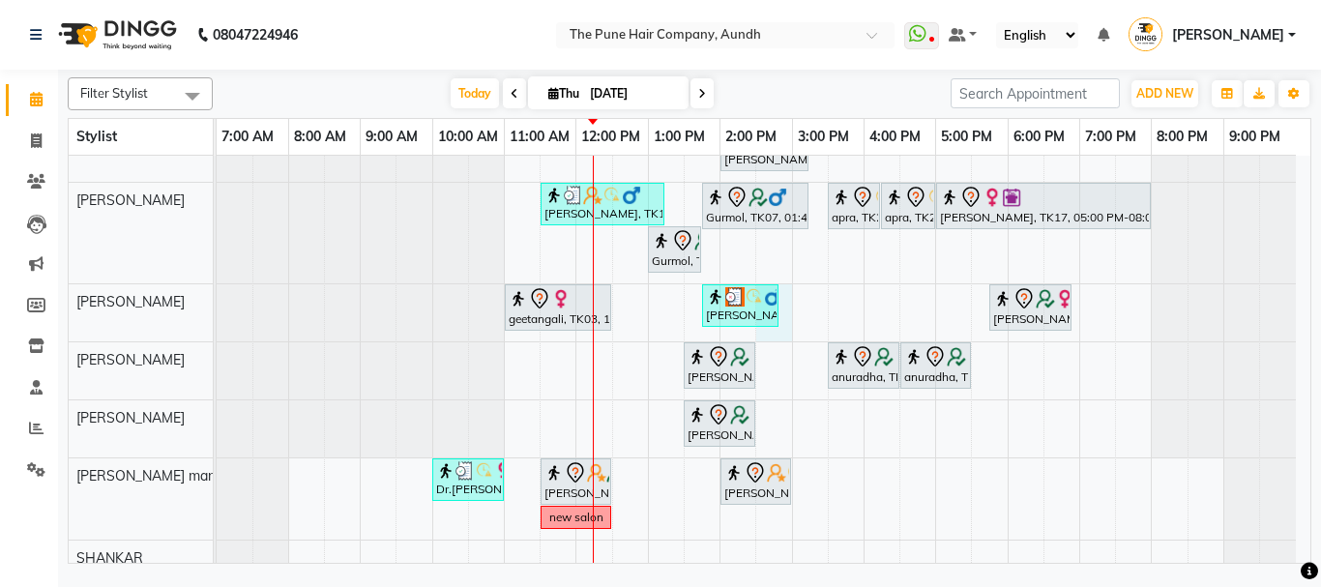
click at [761, 330] on div "nazare, TK24, 10:35 AM-11:35 AM, Cut Male ( Top Stylist ) Gopi Rawat, TK10, 12:…" at bounding box center [763, 172] width 1093 height 807
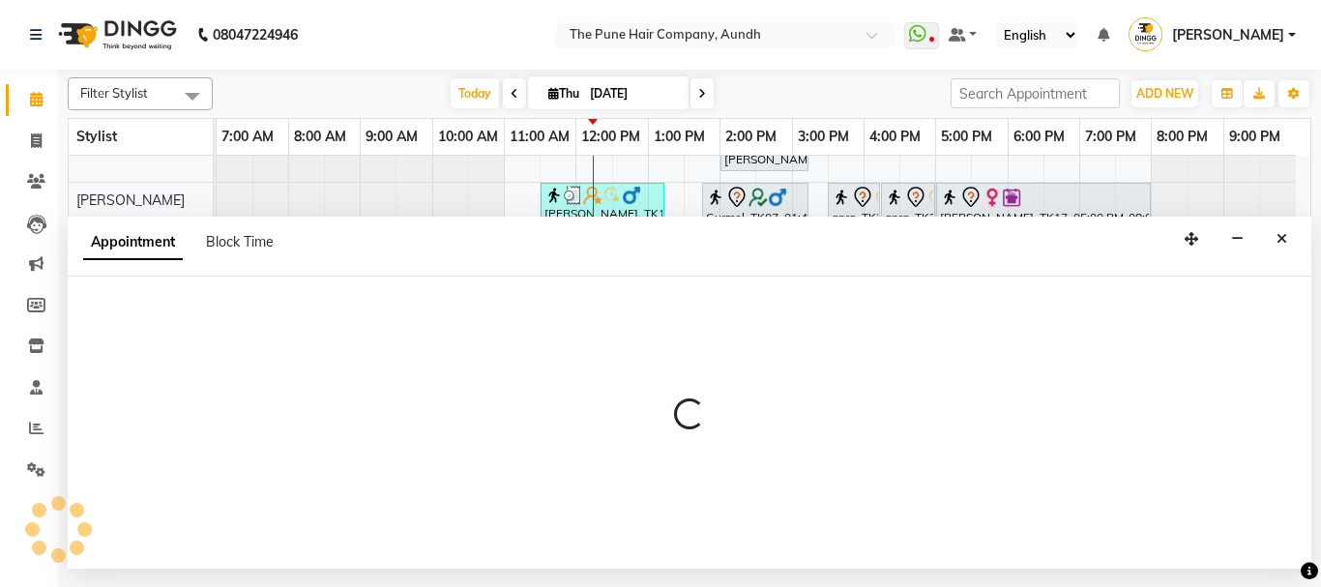
select select "49441"
select select "870"
select select "tentative"
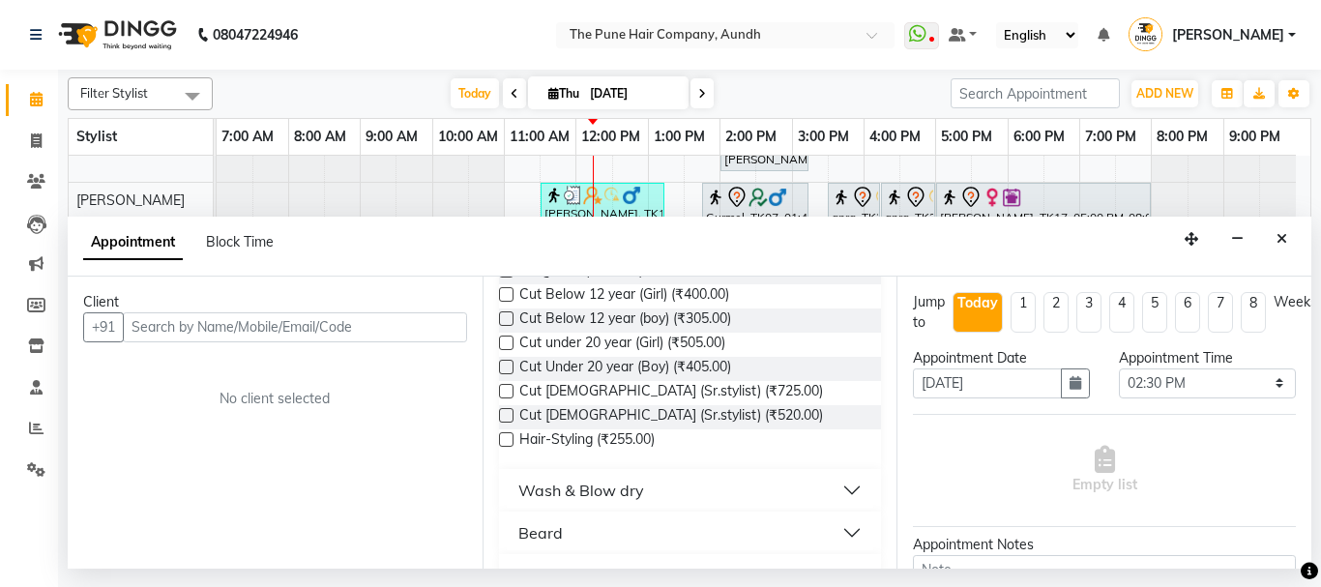
scroll to position [0, 0]
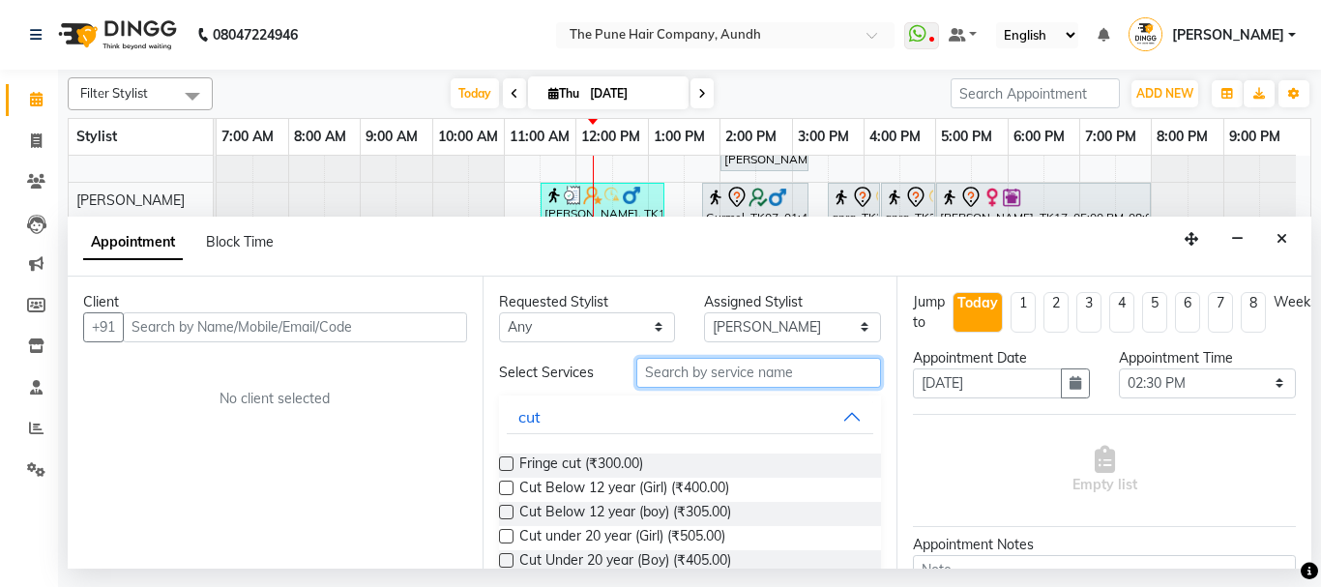
click at [716, 367] on input "text" at bounding box center [759, 373] width 246 height 30
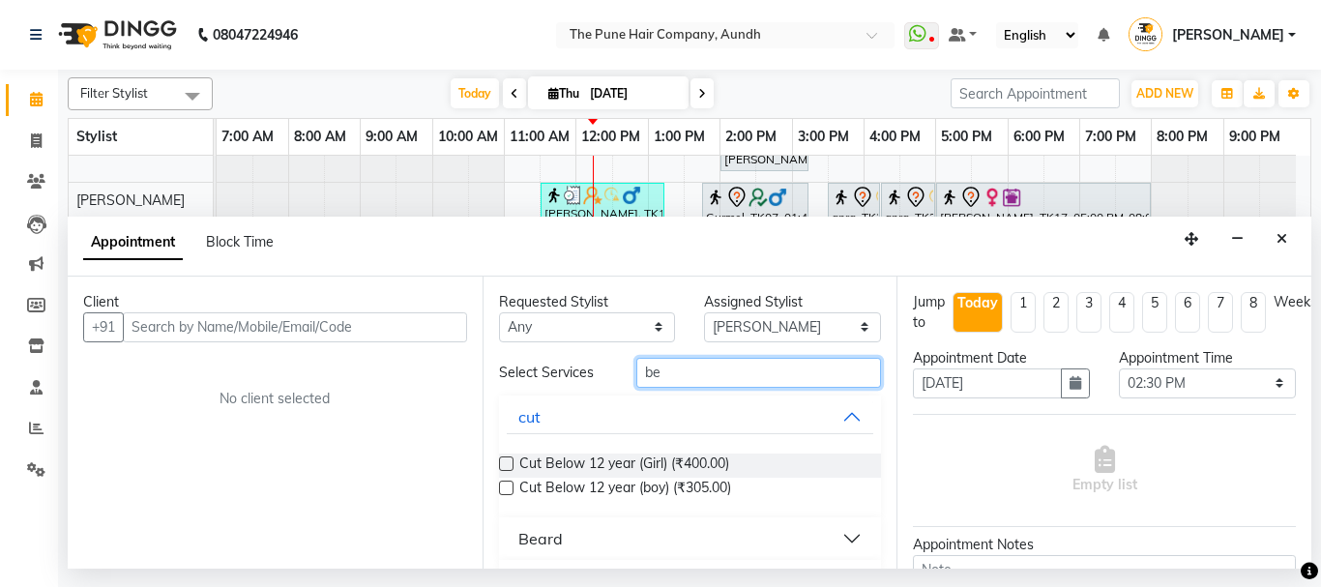
type input "be"
click at [528, 539] on div "Beard" at bounding box center [540, 538] width 44 height 23
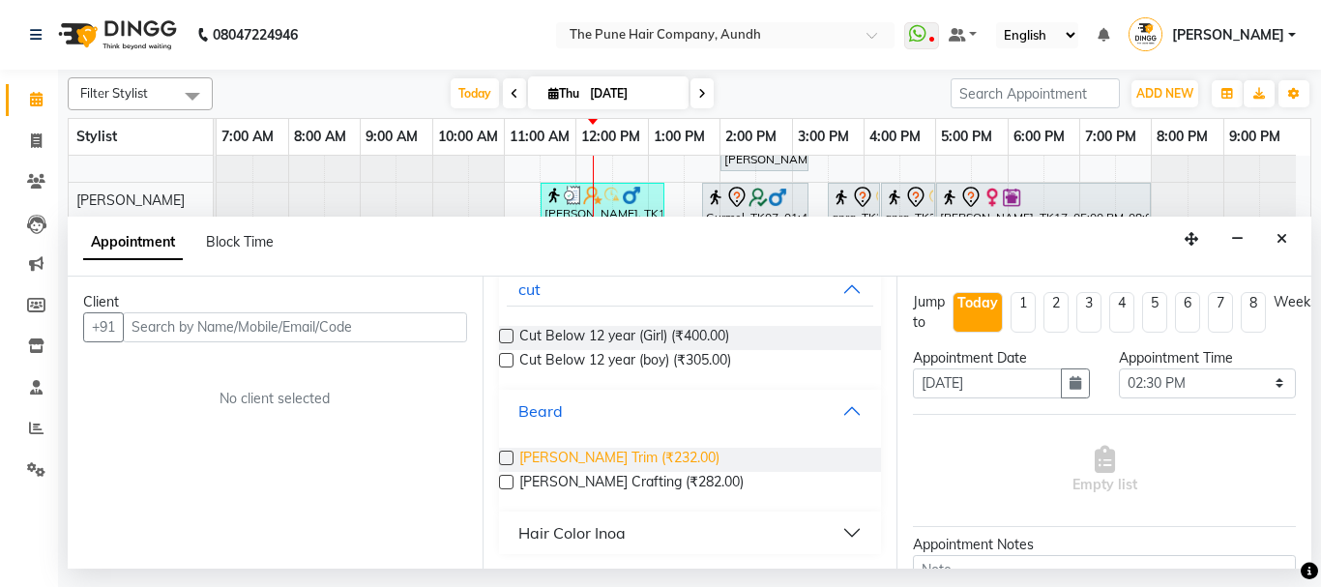
scroll to position [129, 0]
click at [499, 479] on label at bounding box center [506, 481] width 15 height 15
click at [499, 479] on input "checkbox" at bounding box center [505, 483] width 13 height 13
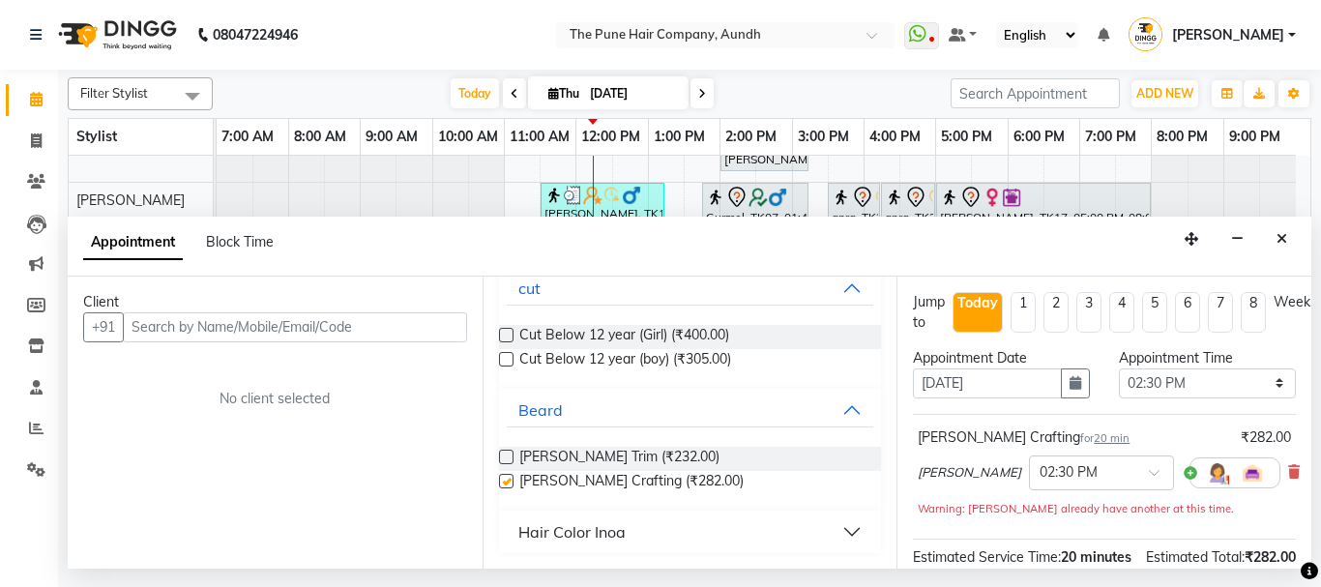
checkbox input "false"
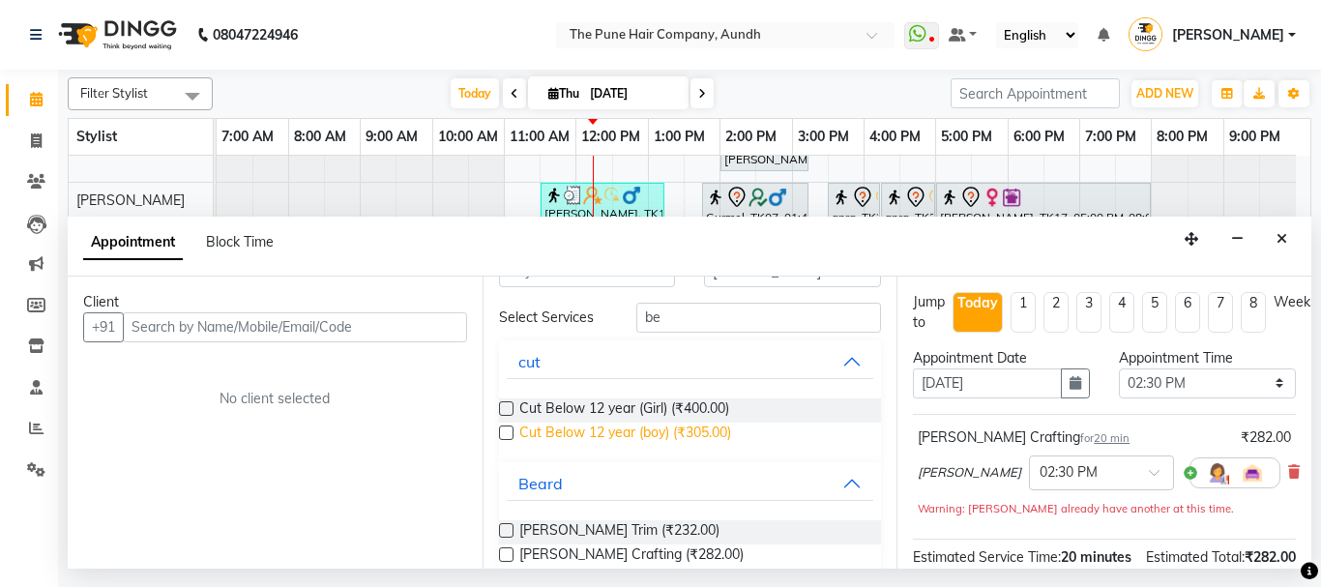
scroll to position [32, 0]
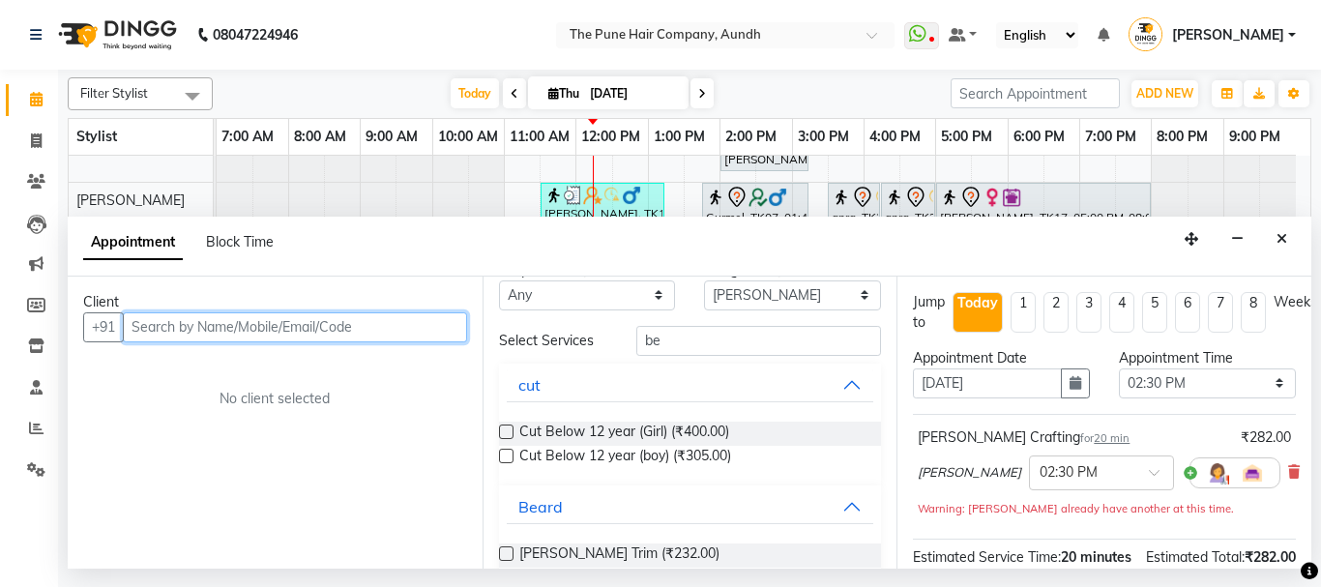
click at [370, 321] on input "text" at bounding box center [295, 327] width 344 height 30
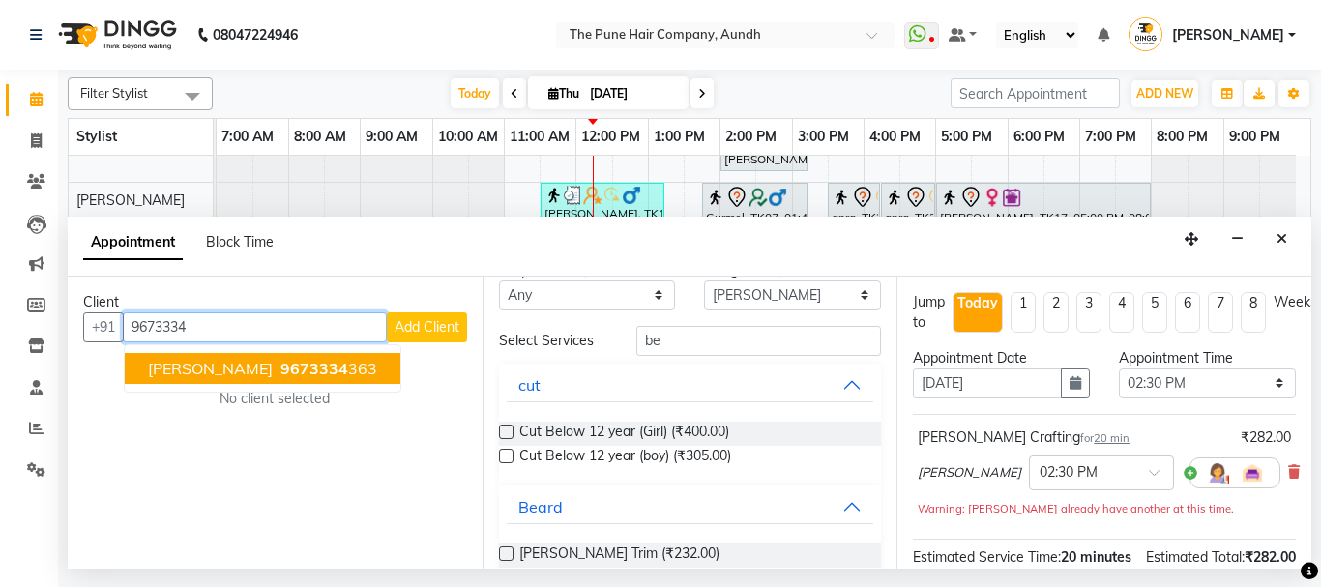
click at [327, 375] on span "9673334" at bounding box center [314, 368] width 68 height 19
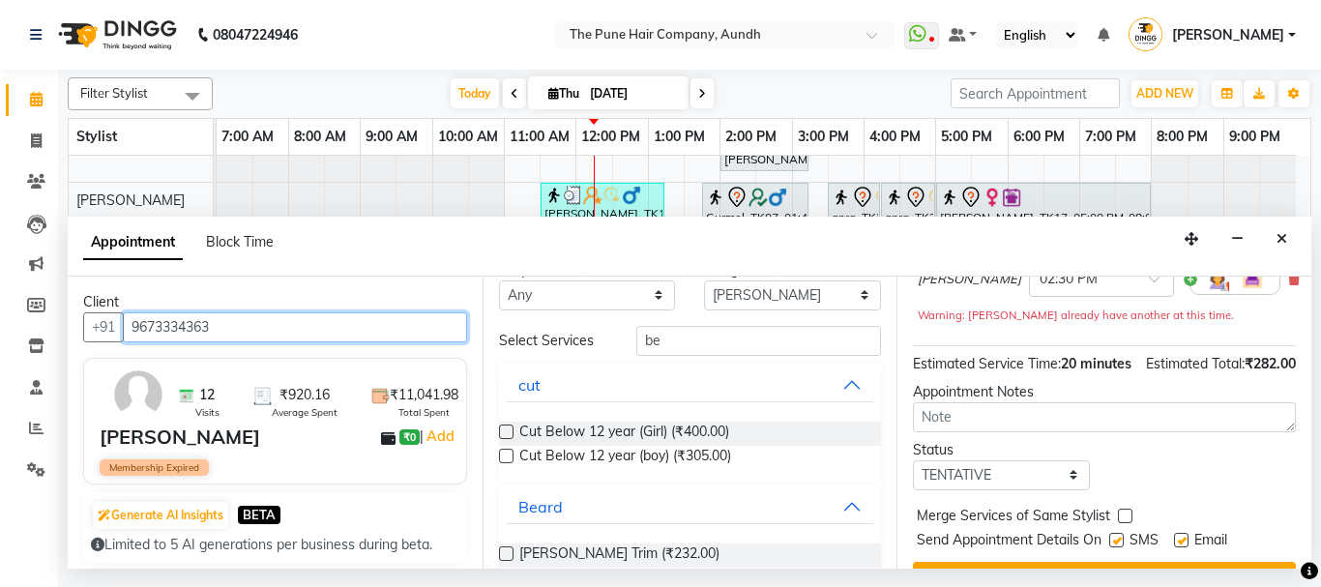
scroll to position [275, 0]
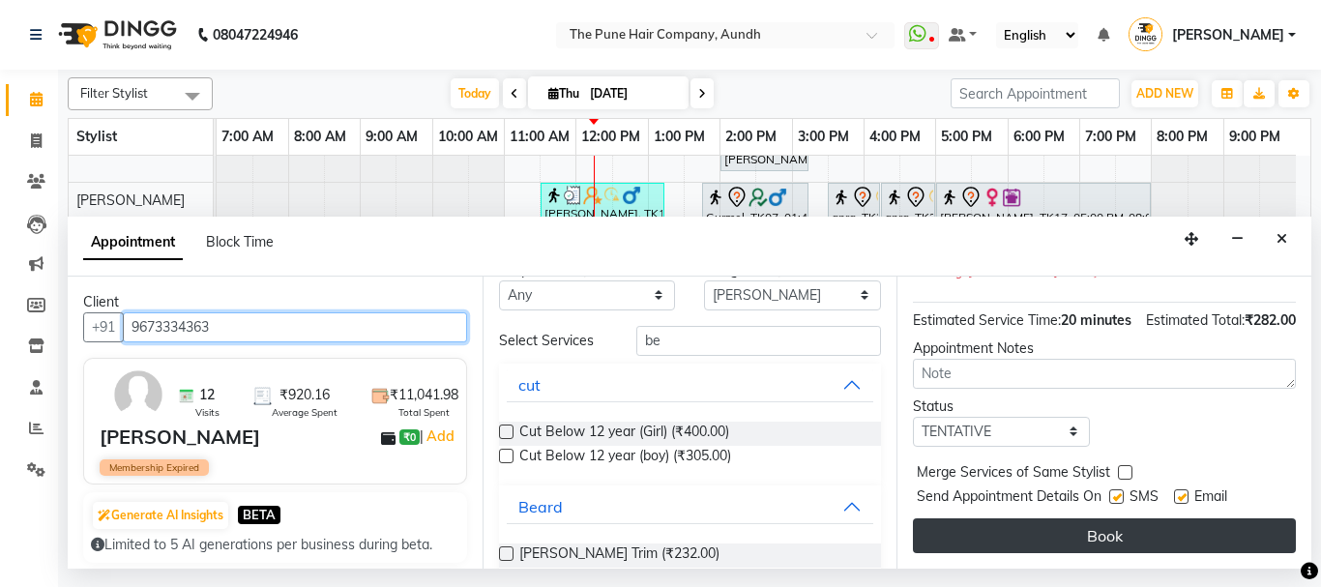
type input "9673334363"
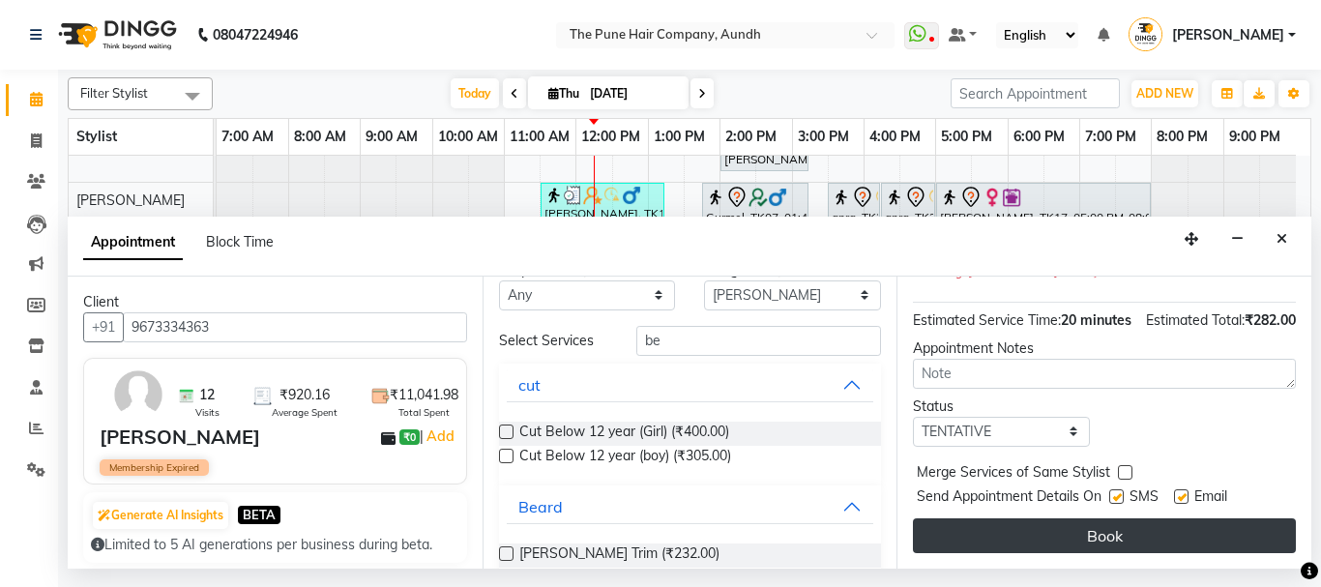
click at [1165, 524] on button "Book" at bounding box center [1104, 535] width 383 height 35
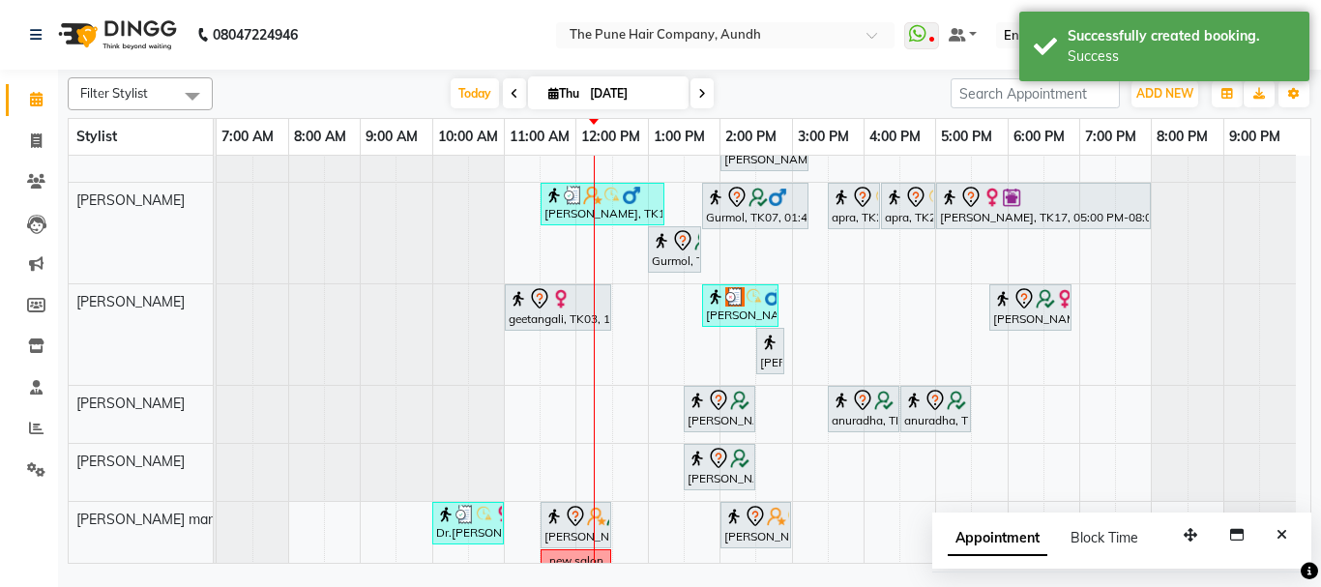
click at [702, 91] on icon at bounding box center [702, 94] width 8 height 12
type input "[DATE]"
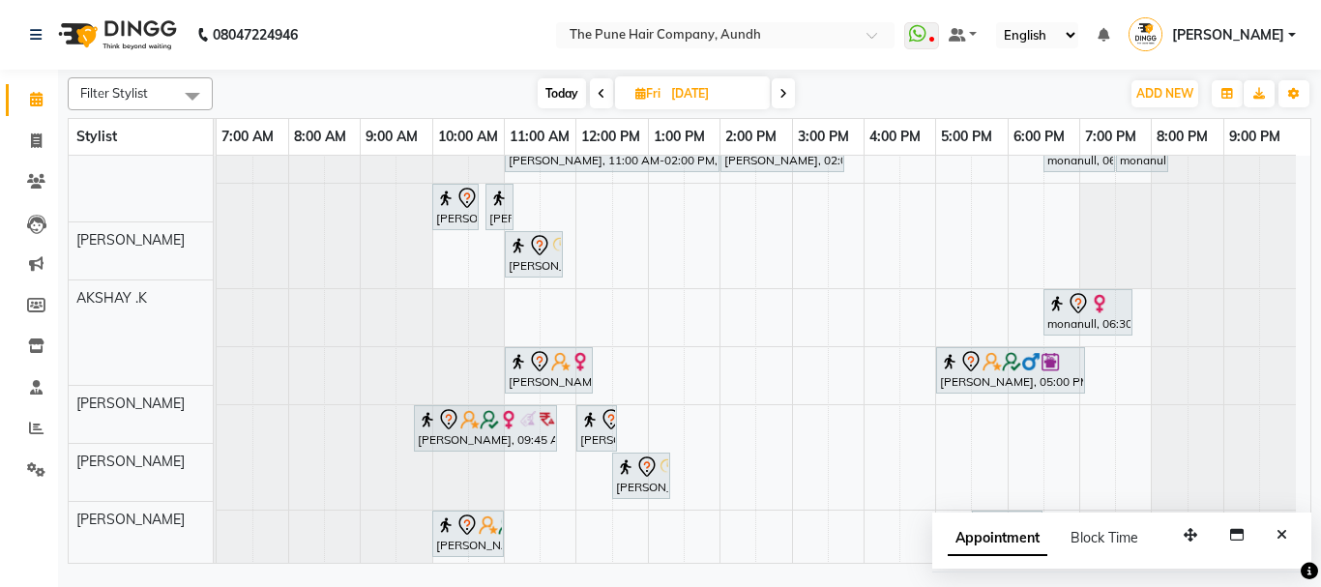
scroll to position [193, 0]
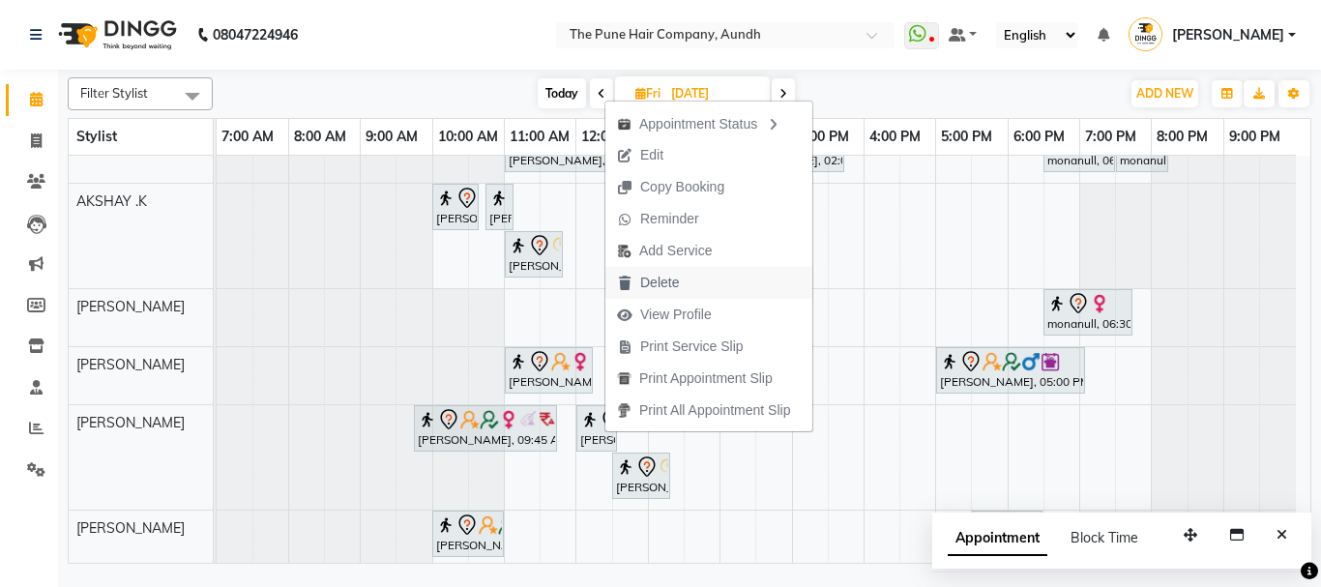
click at [682, 278] on span "Delete" at bounding box center [647, 283] width 85 height 32
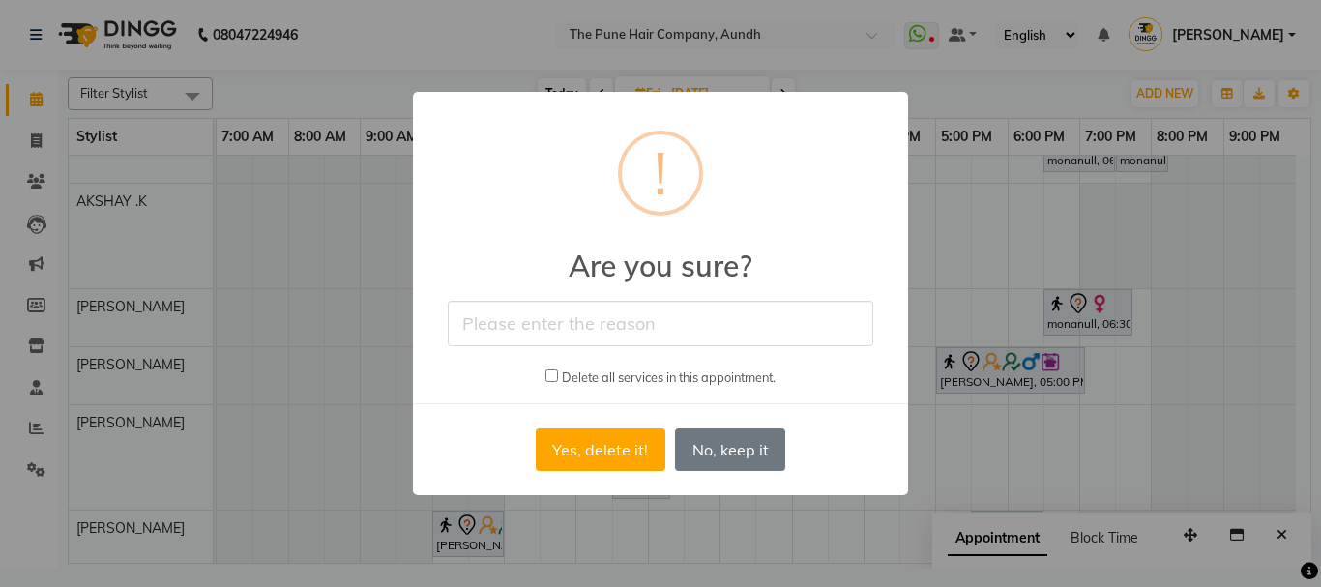
click at [684, 327] on input "text" at bounding box center [660, 323] width 425 height 45
type input "jk67u"
click at [590, 455] on button "Yes, delete it!" at bounding box center [601, 449] width 130 height 43
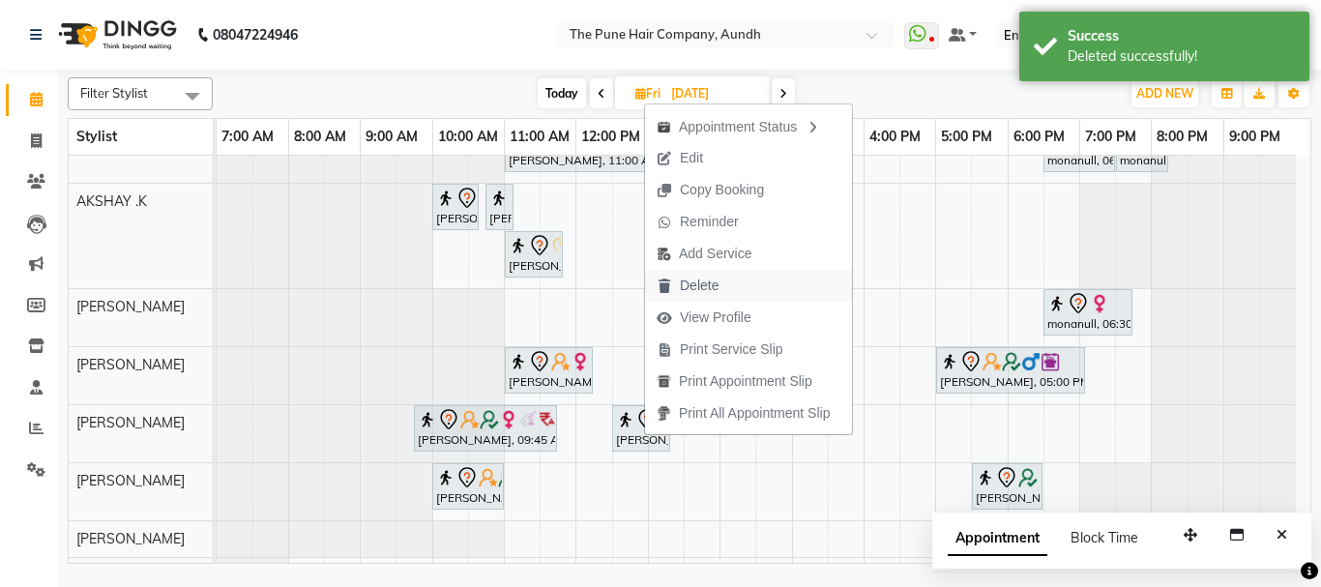
click at [705, 283] on span "Delete" at bounding box center [699, 286] width 39 height 20
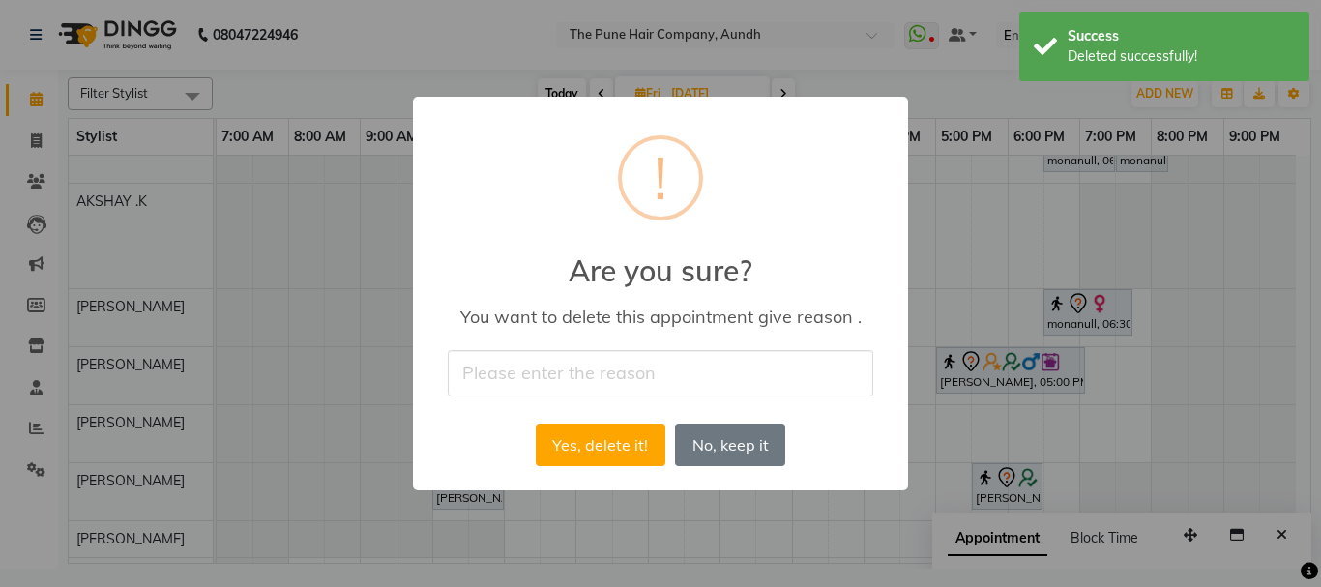
click at [664, 374] on input "text" at bounding box center [660, 372] width 425 height 45
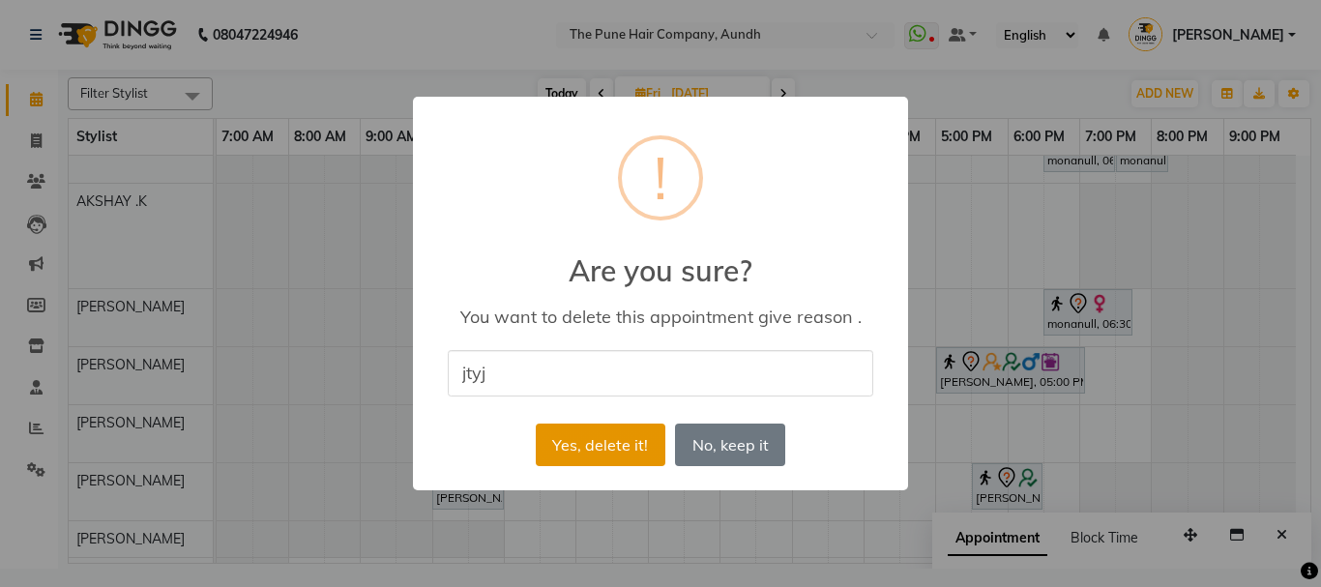
type input "jtyj"
click at [614, 425] on button "Yes, delete it!" at bounding box center [601, 444] width 130 height 43
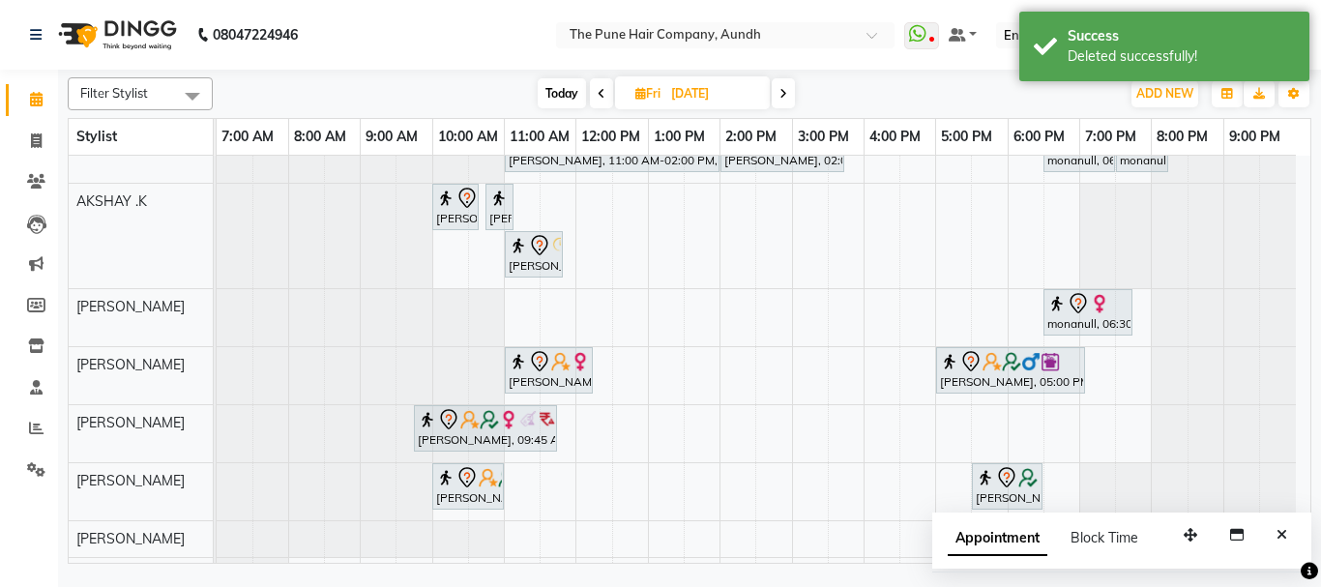
click at [561, 91] on span "Today" at bounding box center [561, 93] width 48 height 30
type input "[DATE]"
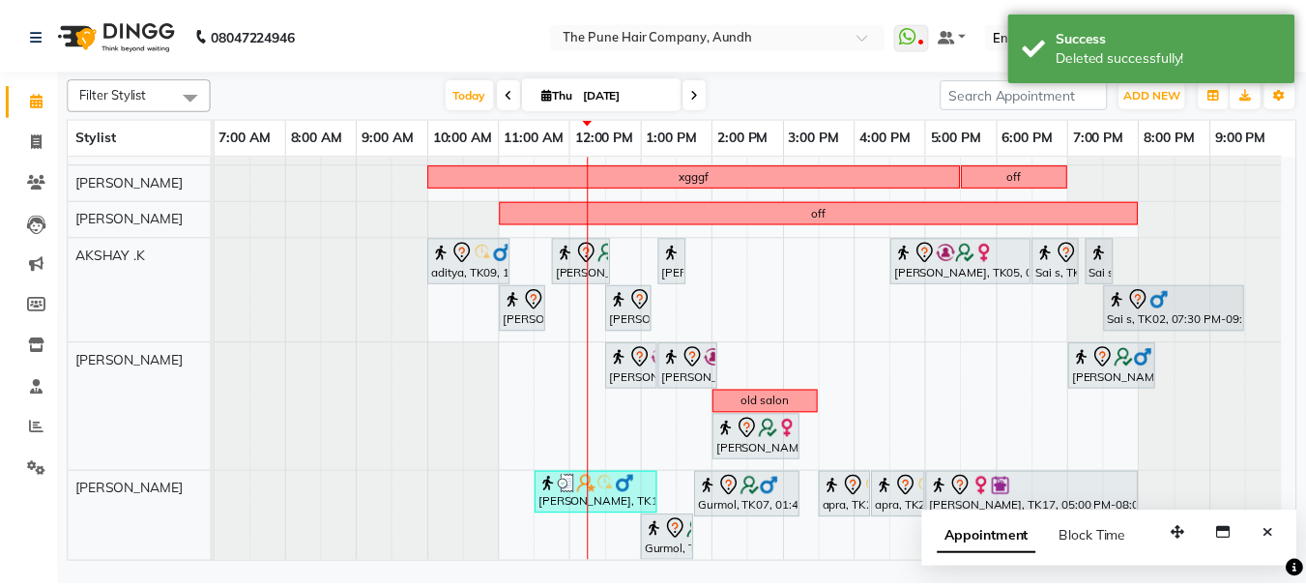
scroll to position [387, 0]
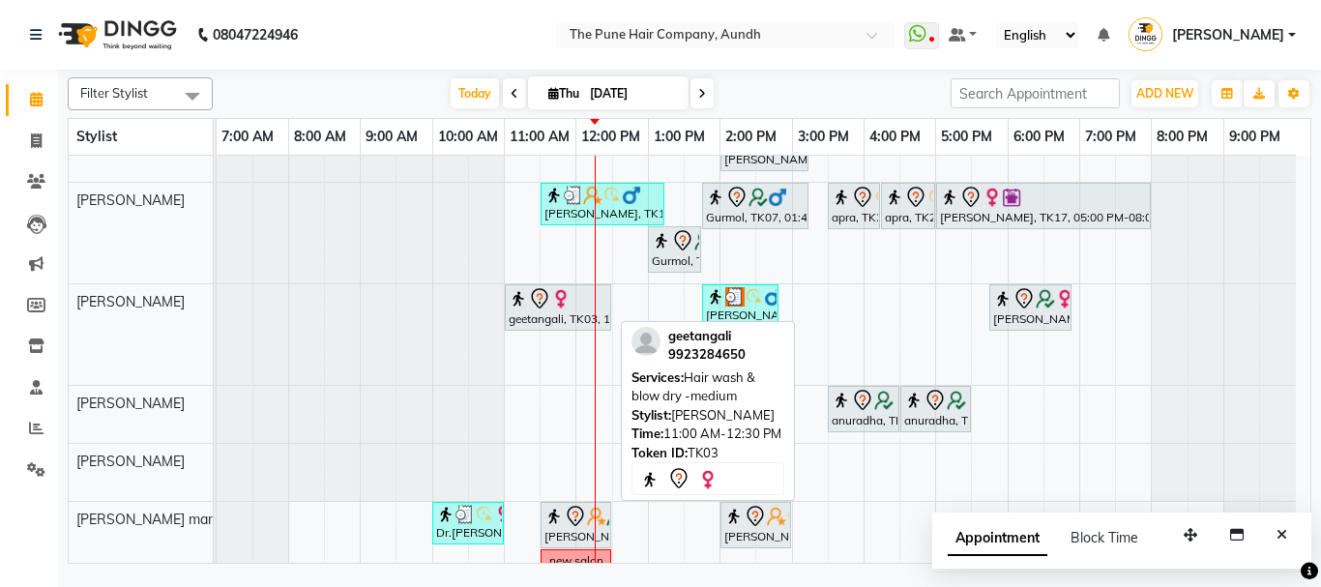
click at [560, 298] on img at bounding box center [560, 298] width 19 height 19
select select "7"
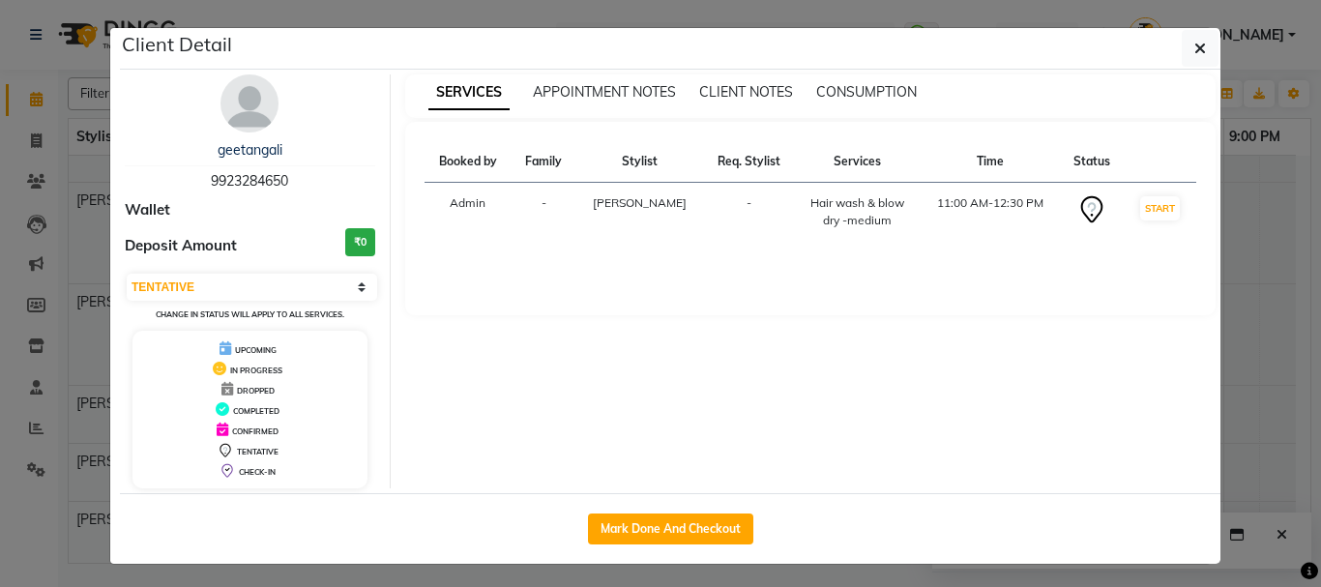
click at [684, 554] on div "Mark Done And Checkout" at bounding box center [670, 528] width 1100 height 71
click at [704, 529] on button "Mark Done And Checkout" at bounding box center [670, 528] width 165 height 31
select select "service"
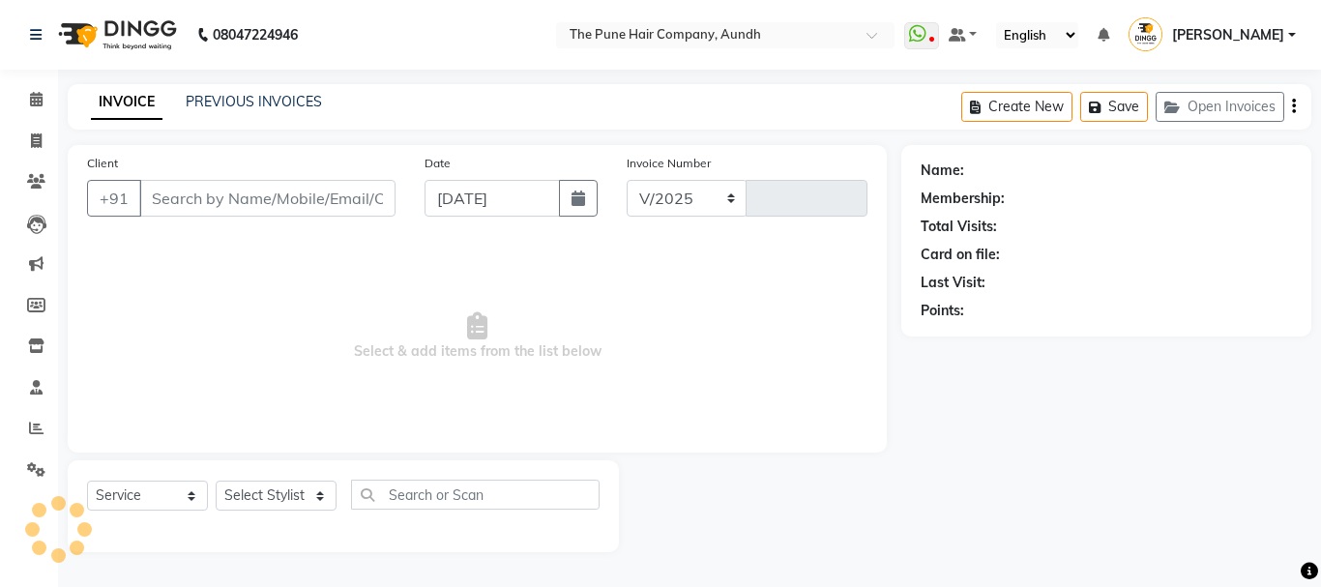
select select "106"
type input "4662"
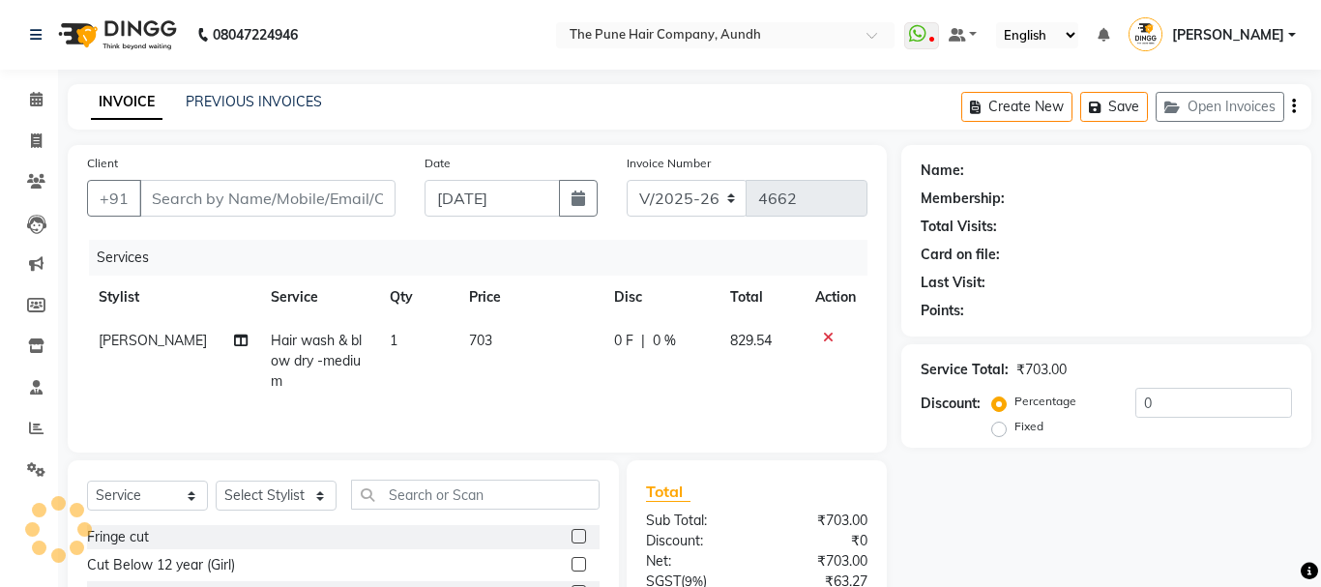
type input "9923284650"
select select "49441"
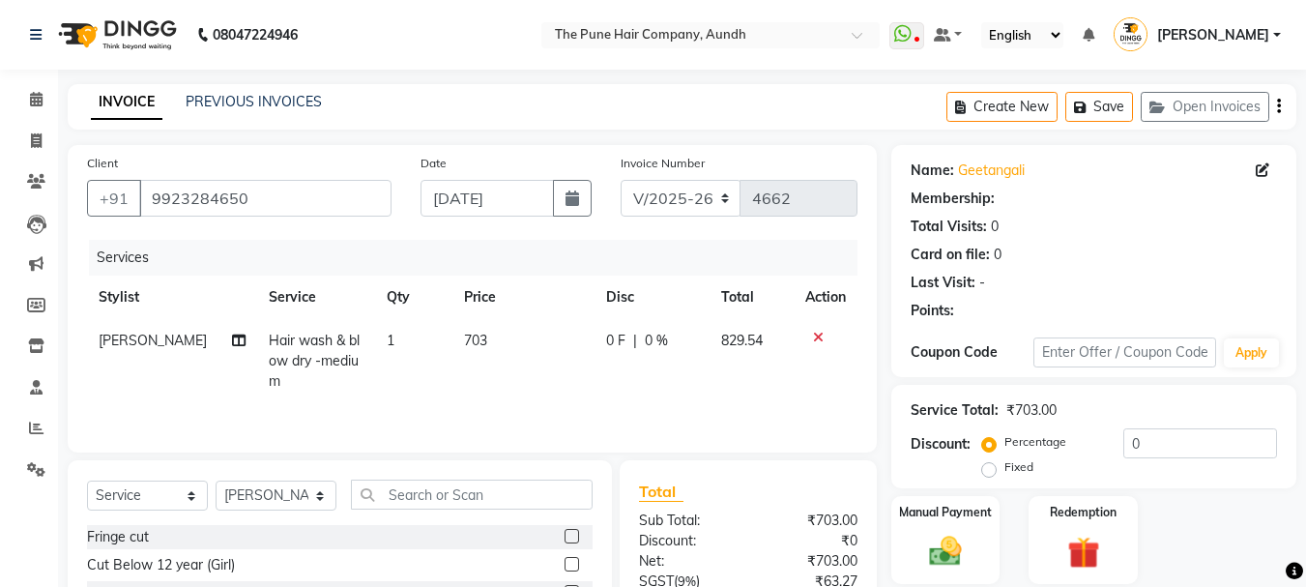
click at [813, 339] on icon at bounding box center [818, 338] width 11 height 14
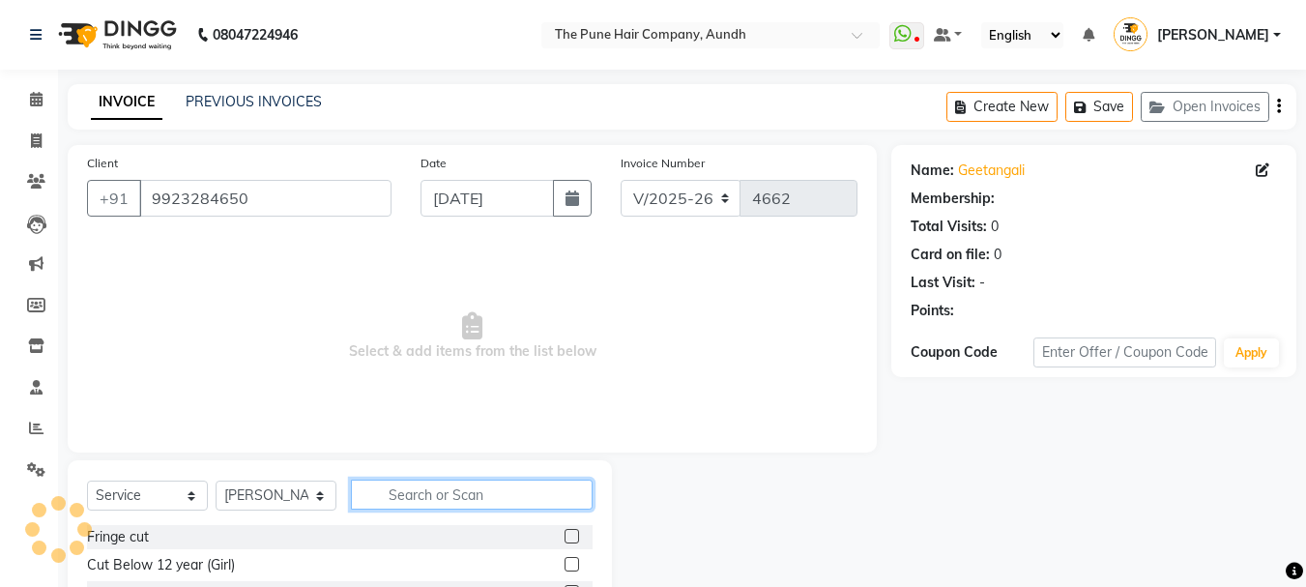
click at [519, 490] on input "text" at bounding box center [472, 494] width 242 height 30
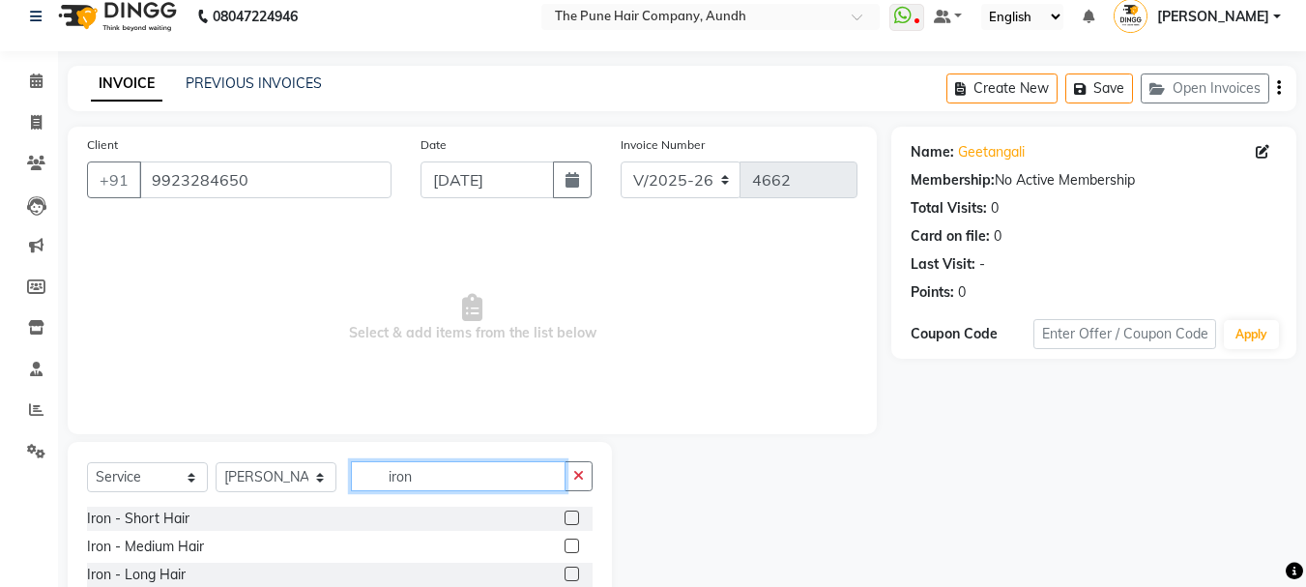
scroll to position [78, 0]
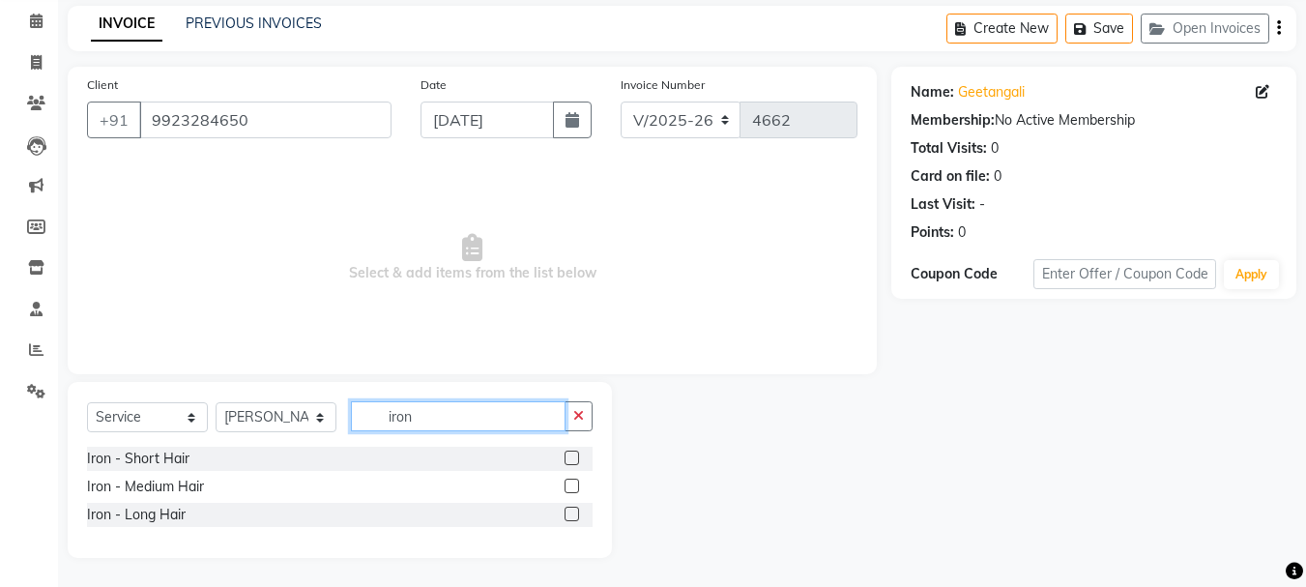
type input "iron"
click at [570, 482] on label at bounding box center [572, 486] width 15 height 15
click at [570, 482] on input "checkbox" at bounding box center [571, 486] width 13 height 13
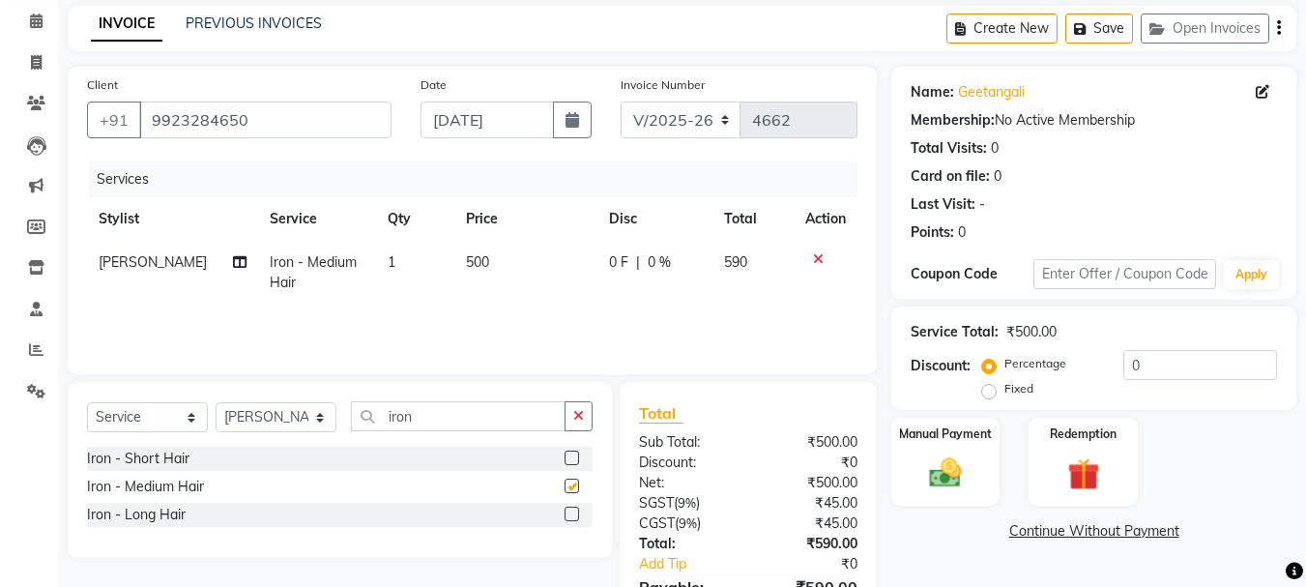
checkbox input "false"
click at [528, 421] on input "iron" at bounding box center [458, 416] width 215 height 30
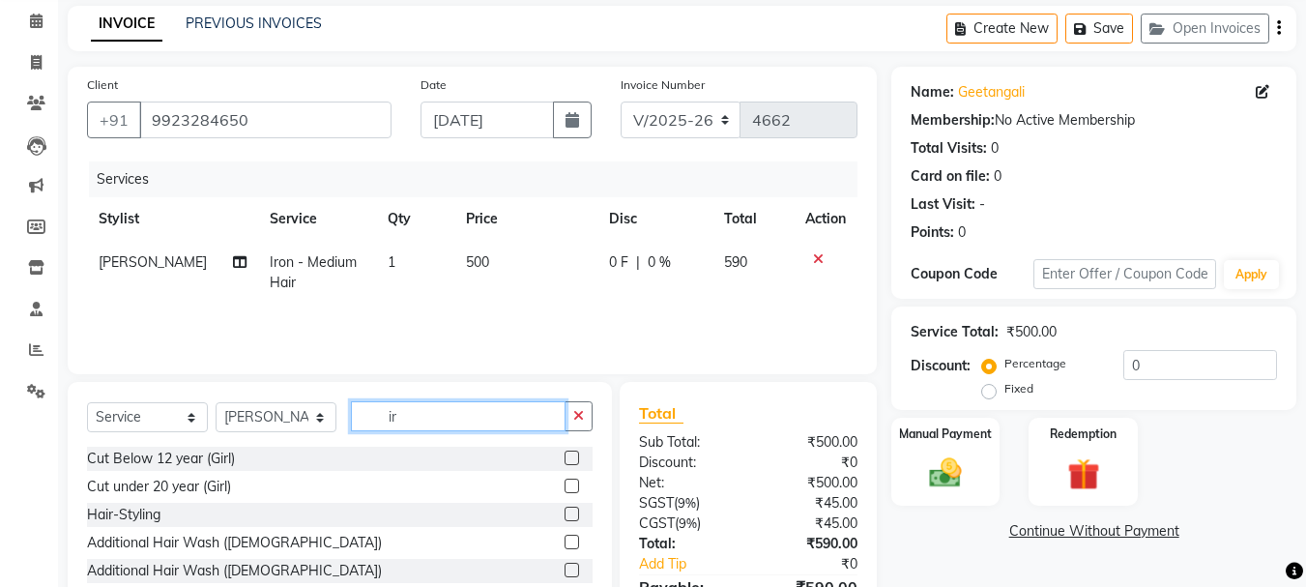
type input "i"
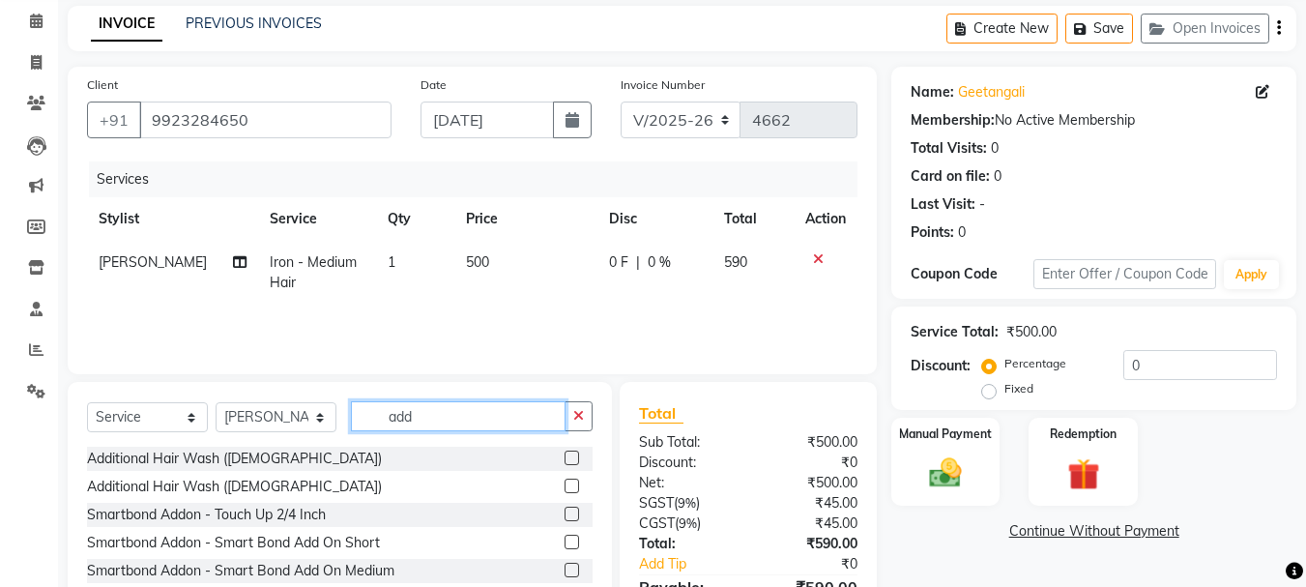
type input "add"
click at [565, 451] on label at bounding box center [572, 457] width 15 height 15
click at [565, 452] on input "checkbox" at bounding box center [571, 458] width 13 height 13
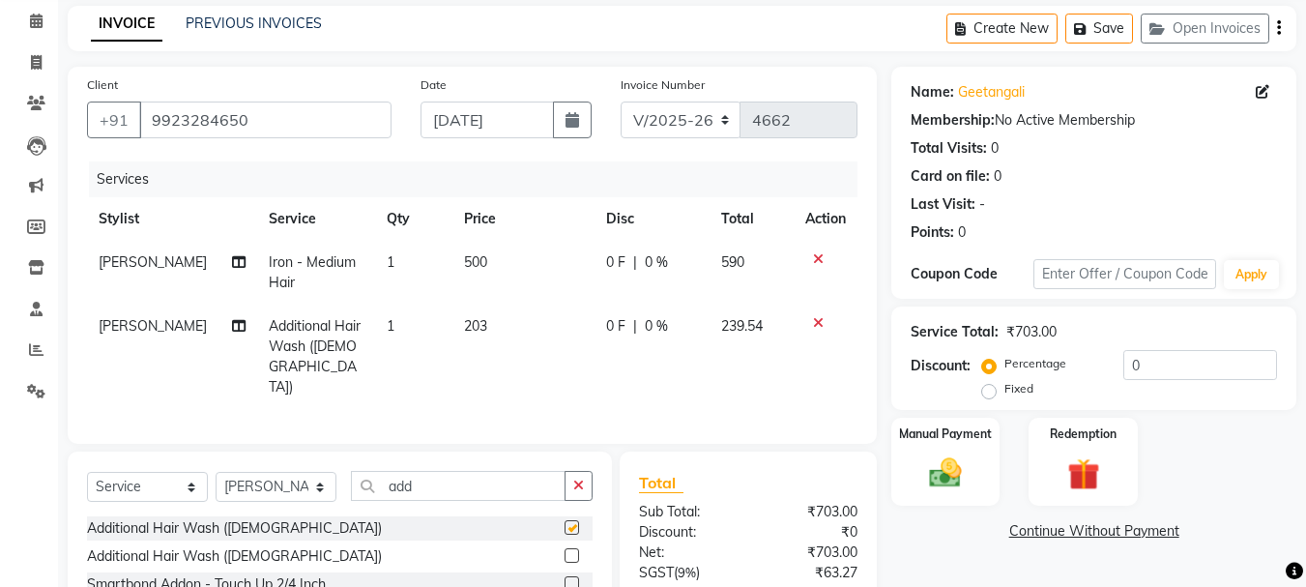
checkbox input "false"
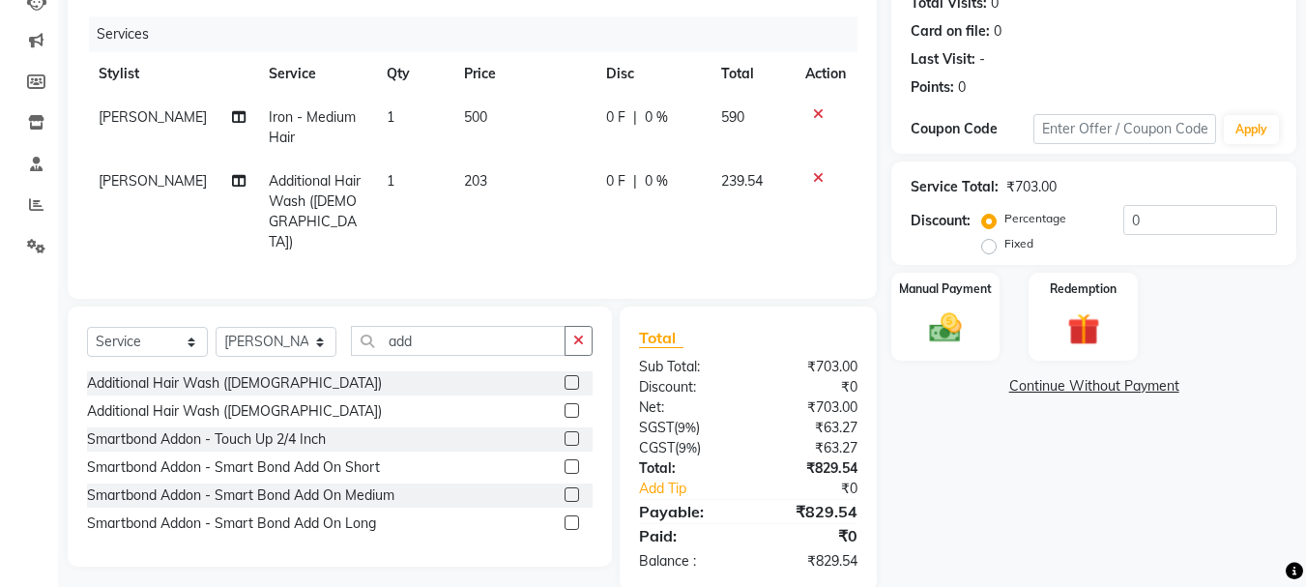
scroll to position [230, 0]
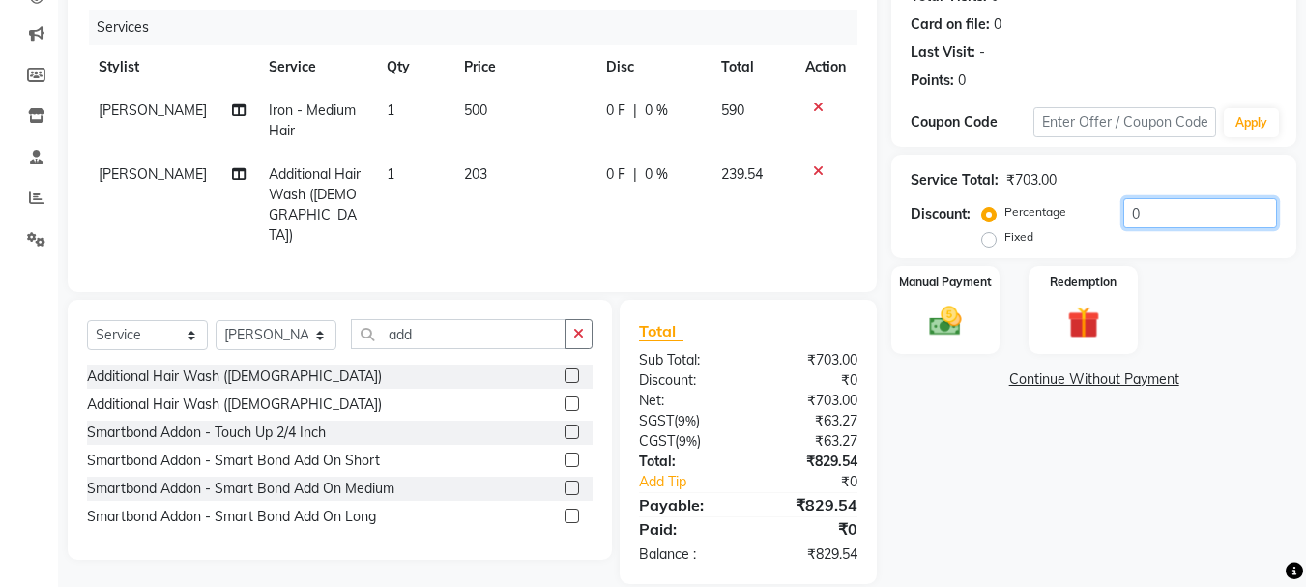
click at [1195, 215] on input "0" at bounding box center [1200, 213] width 154 height 30
type input "0"
type input "20"
click at [936, 305] on img at bounding box center [945, 321] width 54 height 39
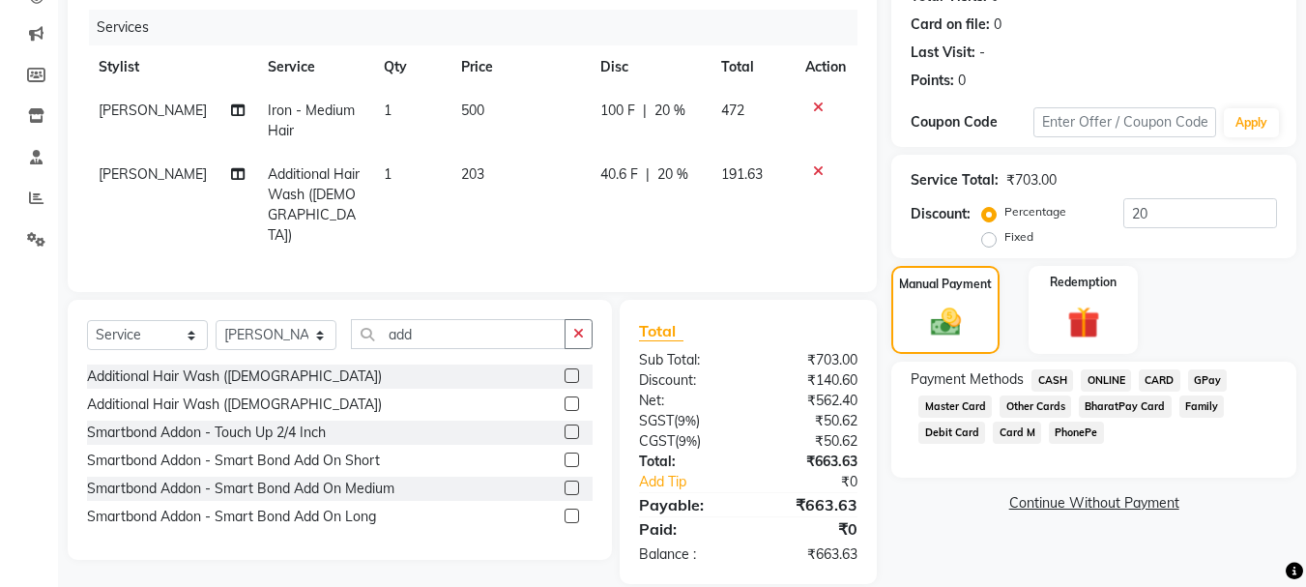
click at [1112, 385] on span "ONLINE" at bounding box center [1106, 380] width 50 height 22
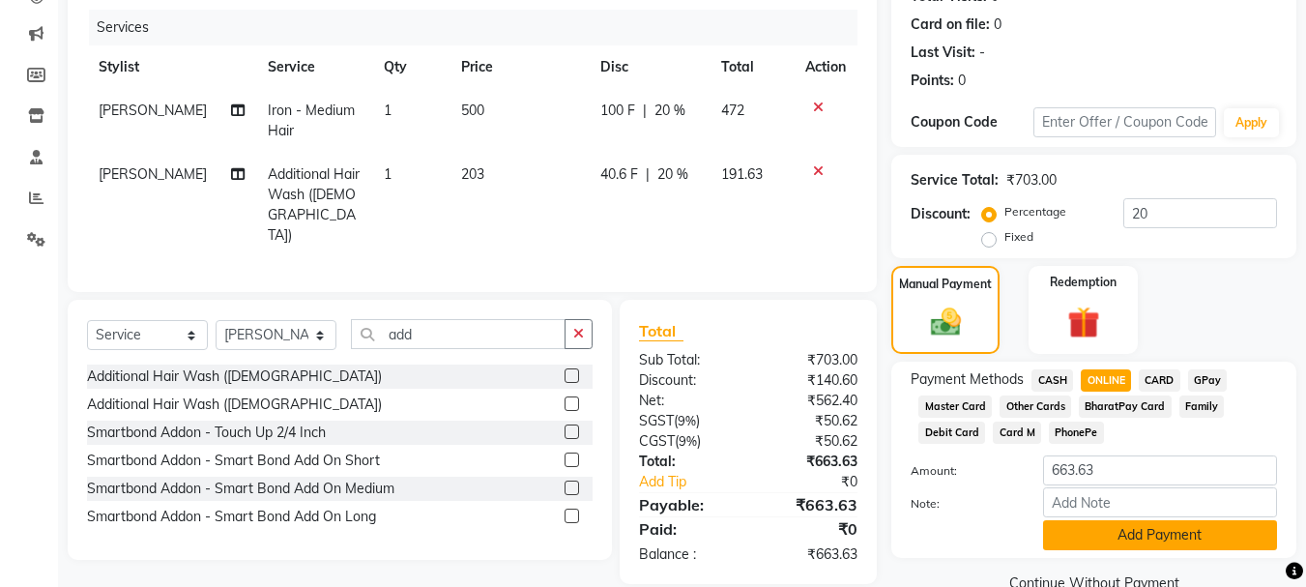
click at [1113, 523] on button "Add Payment" at bounding box center [1160, 535] width 234 height 30
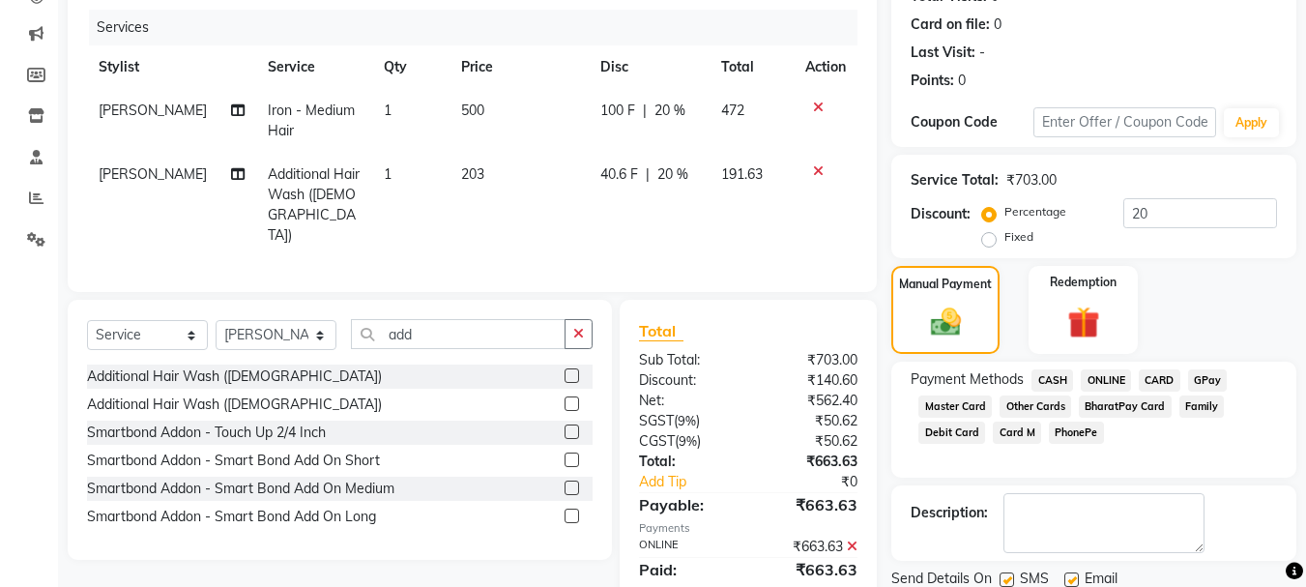
scroll to position [299, 0]
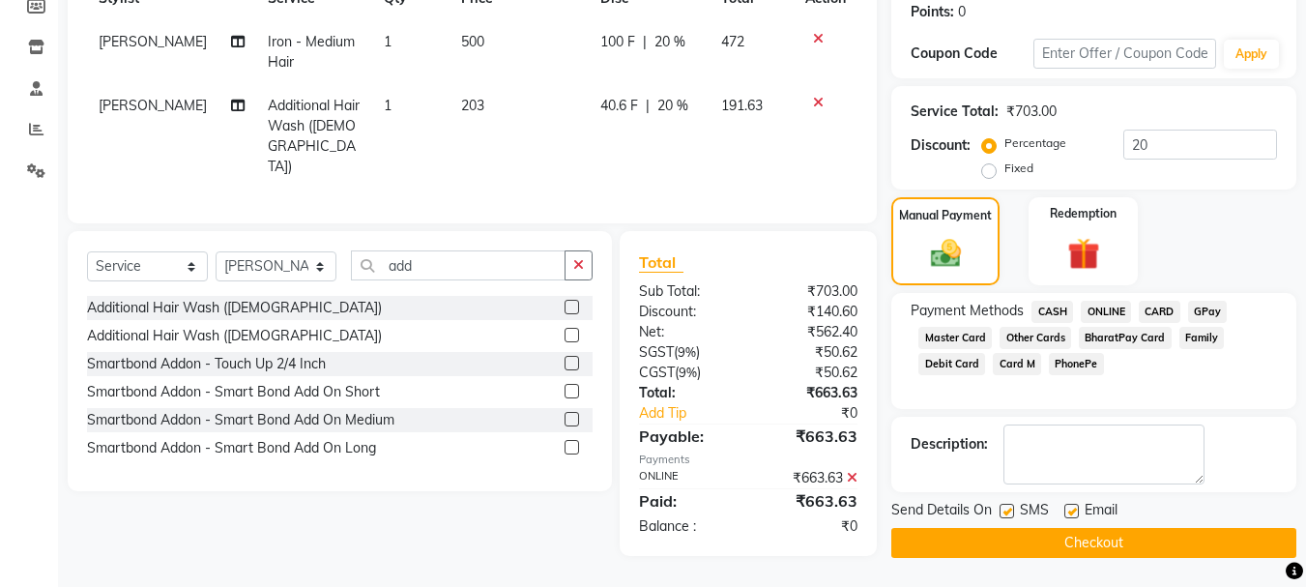
click at [1010, 508] on label at bounding box center [1007, 511] width 15 height 15
click at [1010, 508] on input "checkbox" at bounding box center [1006, 512] width 13 height 13
checkbox input "false"
click at [1078, 511] on label at bounding box center [1071, 511] width 15 height 15
click at [1077, 511] on input "checkbox" at bounding box center [1070, 512] width 13 height 13
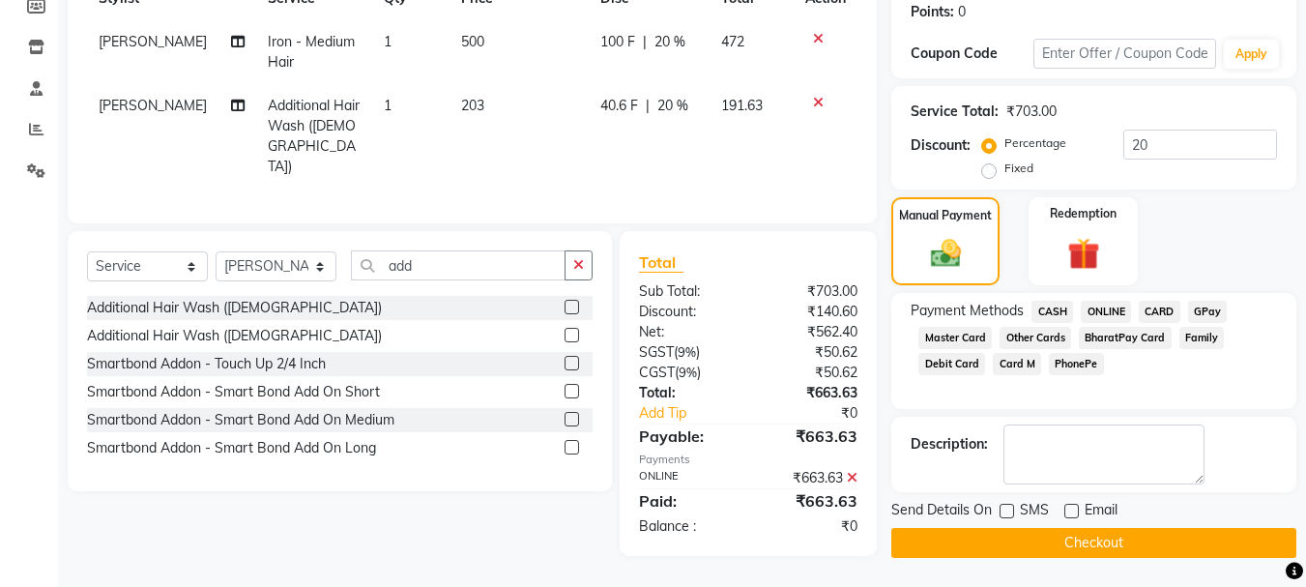
click at [1078, 511] on label at bounding box center [1071, 511] width 15 height 15
click at [1077, 511] on input "checkbox" at bounding box center [1070, 512] width 13 height 13
click at [1074, 500] on div "Email" at bounding box center [1098, 512] width 69 height 24
click at [1078, 514] on label at bounding box center [1071, 511] width 15 height 15
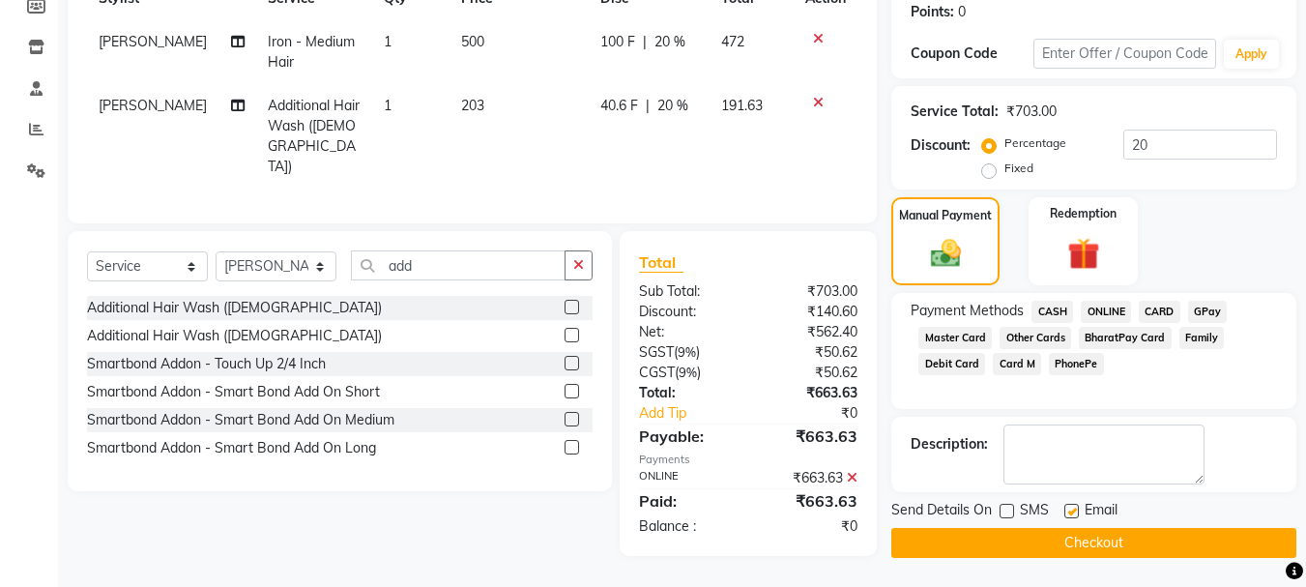
click at [1077, 514] on input "checkbox" at bounding box center [1070, 512] width 13 height 13
checkbox input "false"
click at [1072, 544] on button "Checkout" at bounding box center [1093, 543] width 405 height 30
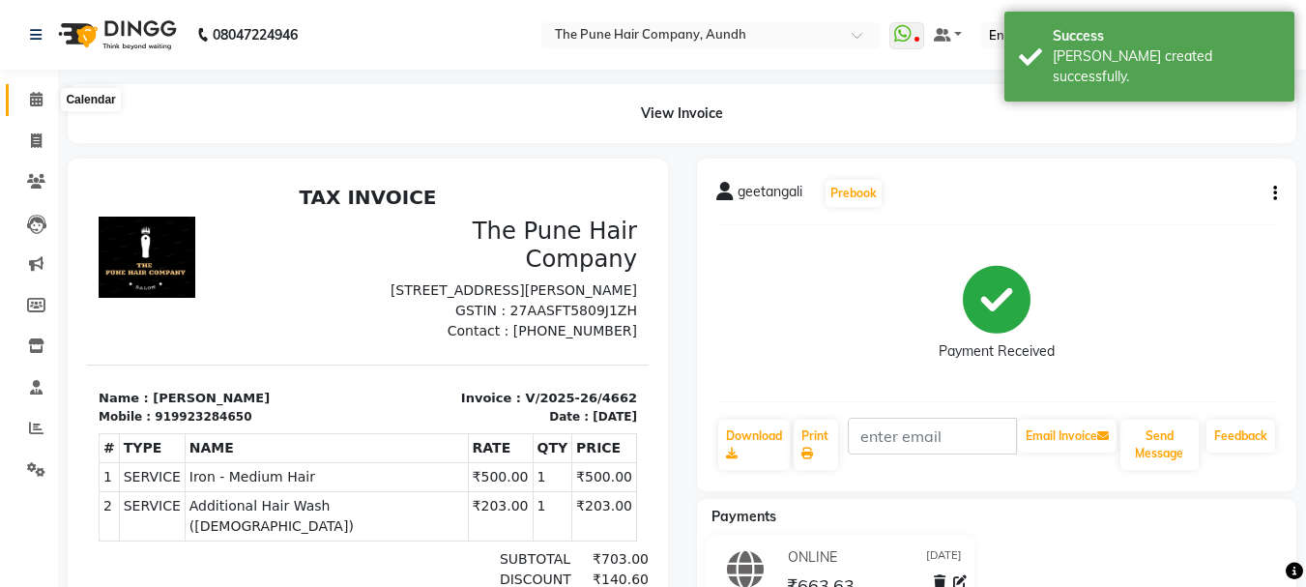
click at [34, 100] on icon at bounding box center [36, 99] width 13 height 15
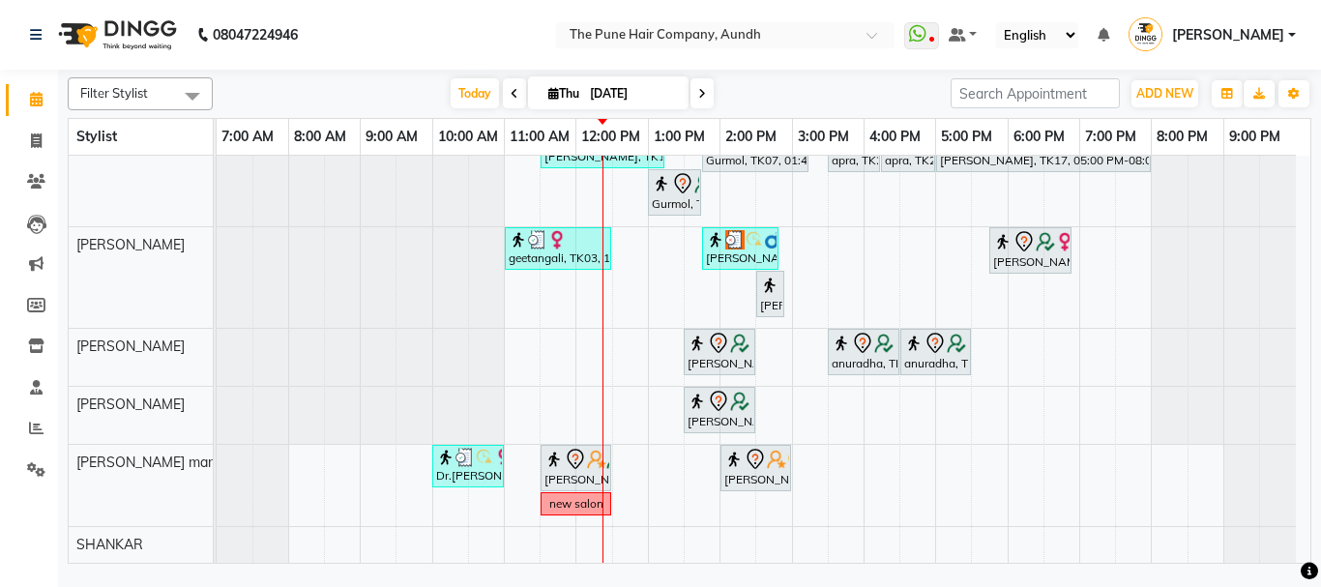
scroll to position [250, 0]
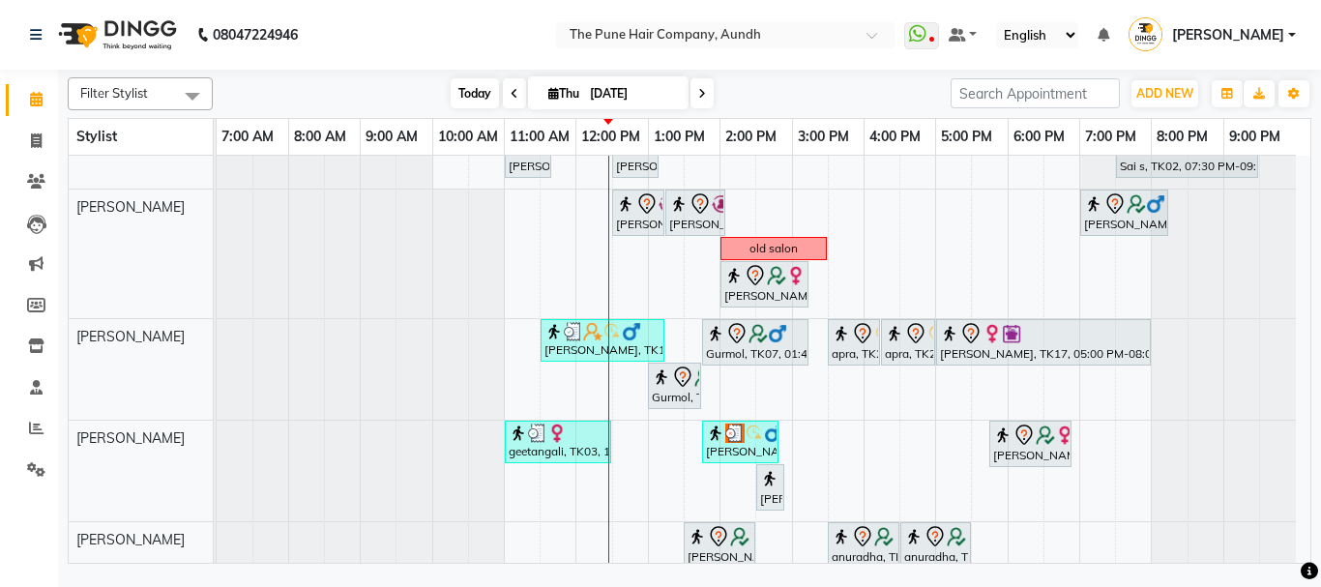
drag, startPoint x: 920, startPoint y: 421, endPoint x: 458, endPoint y: 90, distance: 568.2
click at [458, 90] on span "Today" at bounding box center [474, 93] width 48 height 30
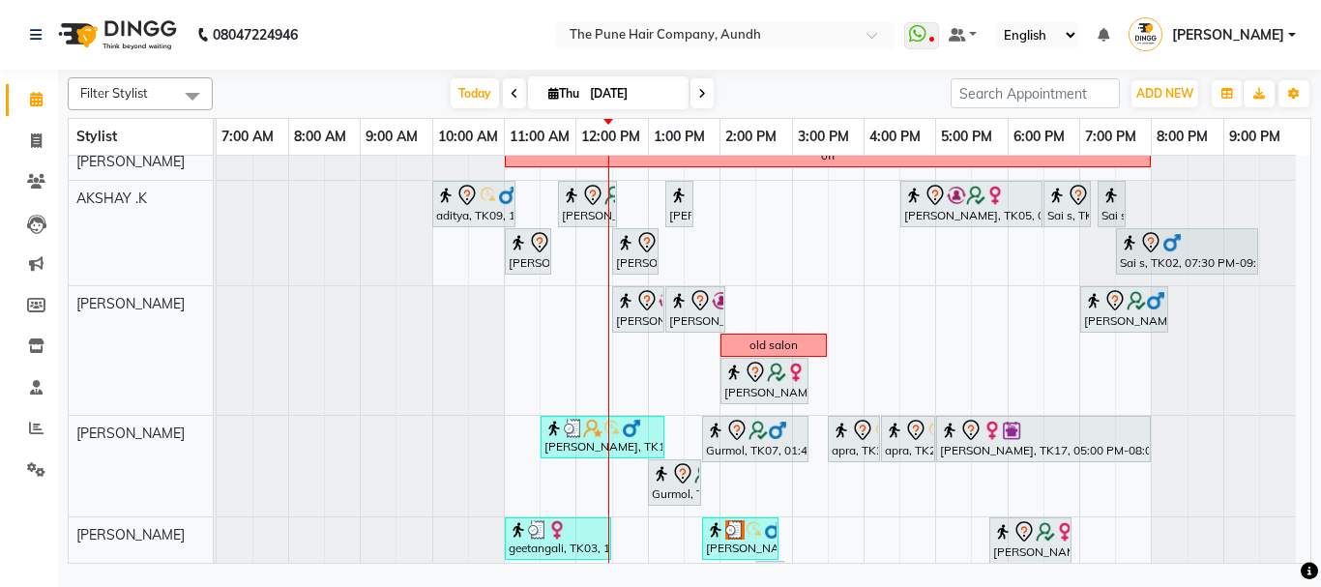
scroll to position [0, 0]
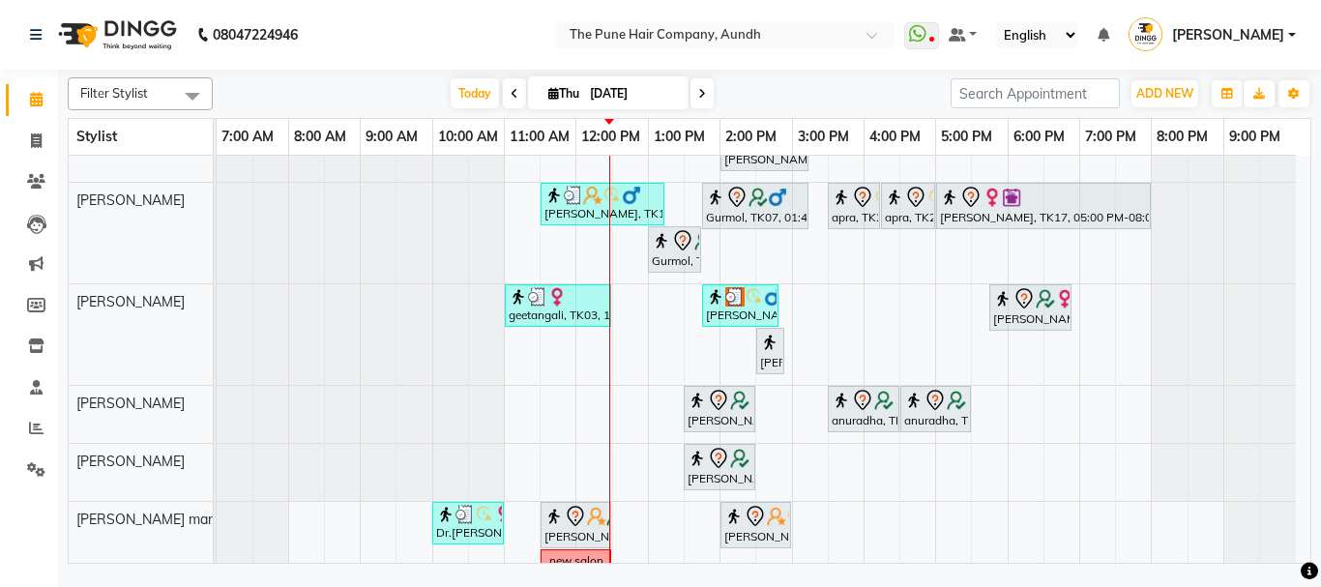
scroll to position [444, 0]
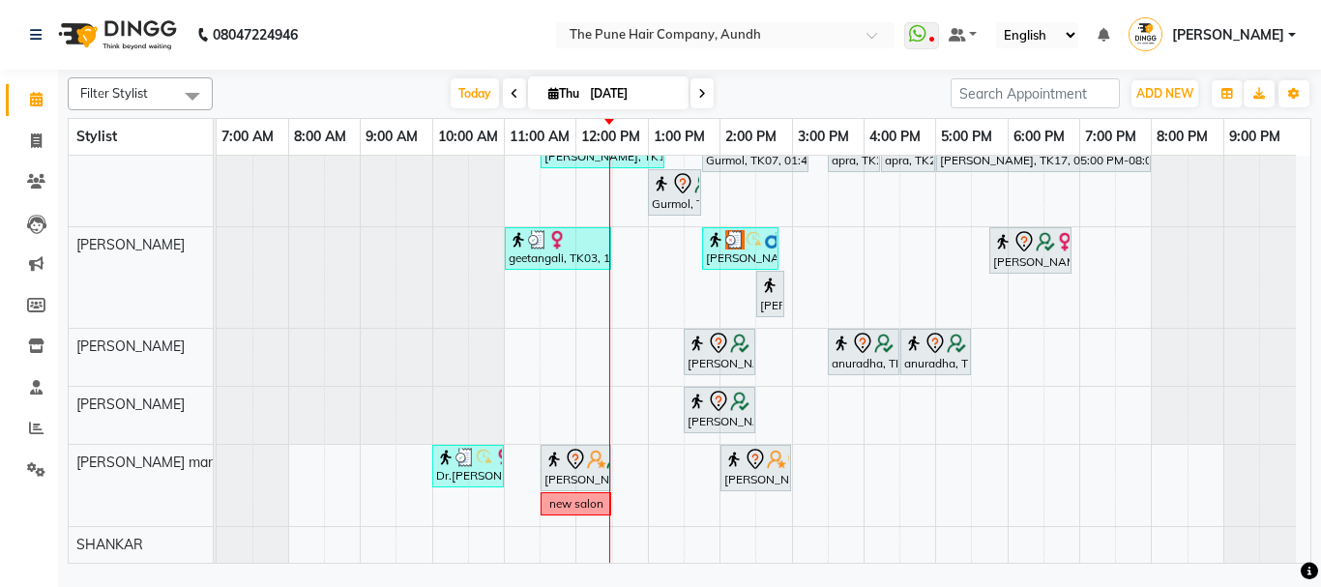
click at [705, 93] on span at bounding box center [701, 93] width 23 height 30
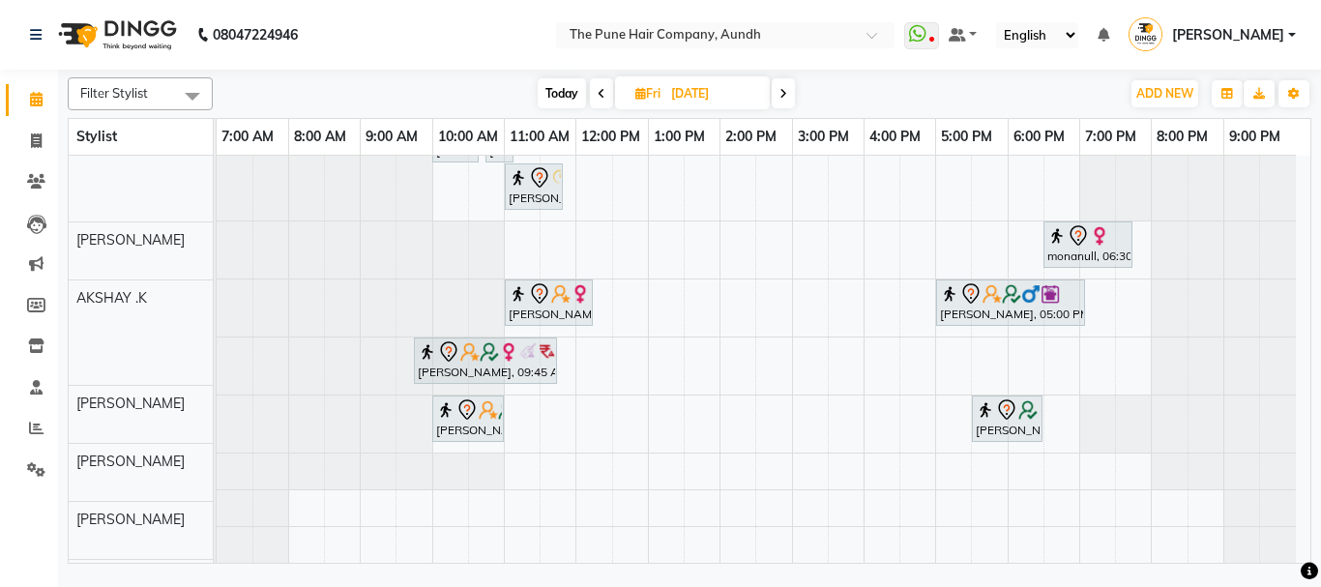
scroll to position [261, 0]
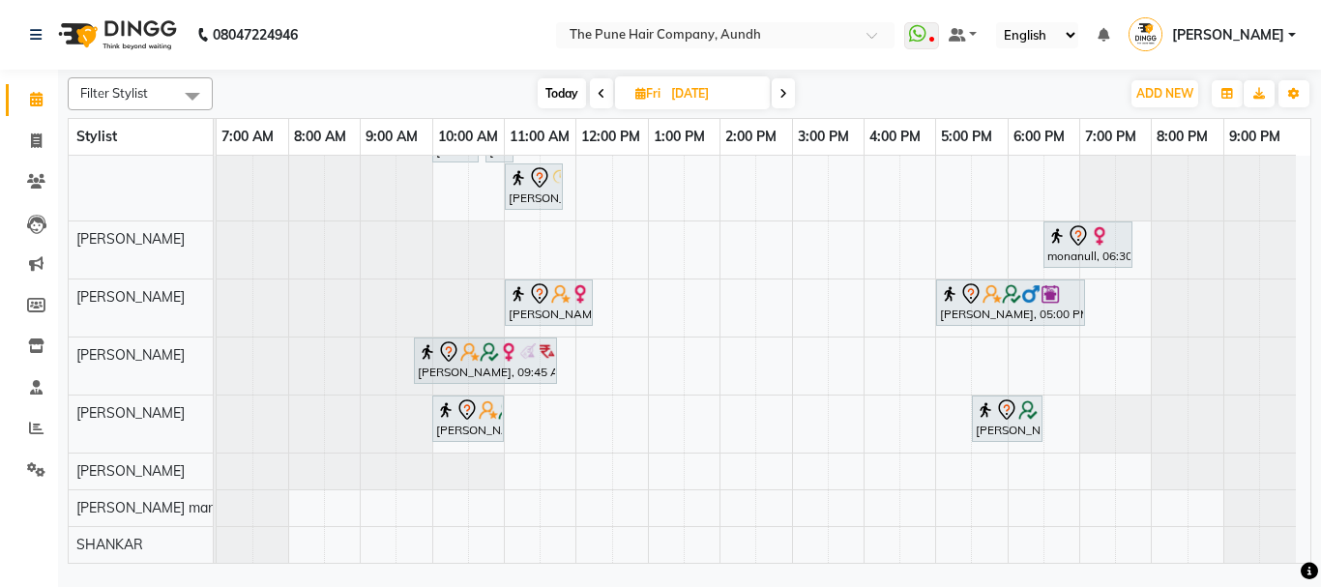
click at [579, 84] on span "Today" at bounding box center [561, 93] width 48 height 30
type input "[DATE]"
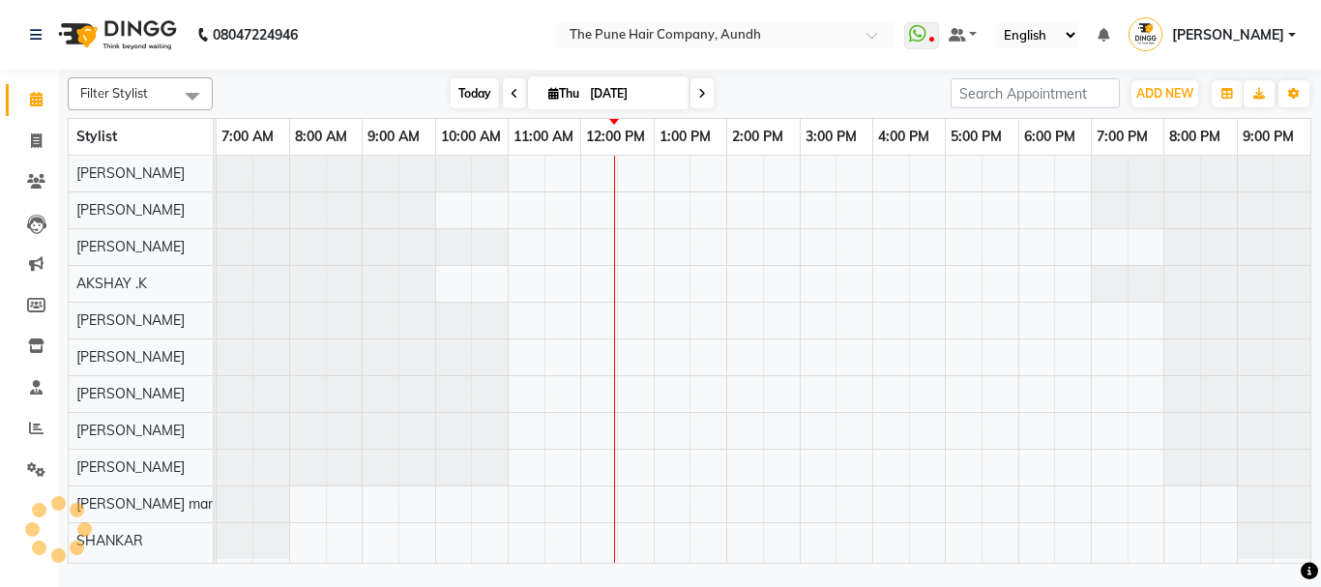
scroll to position [0, 0]
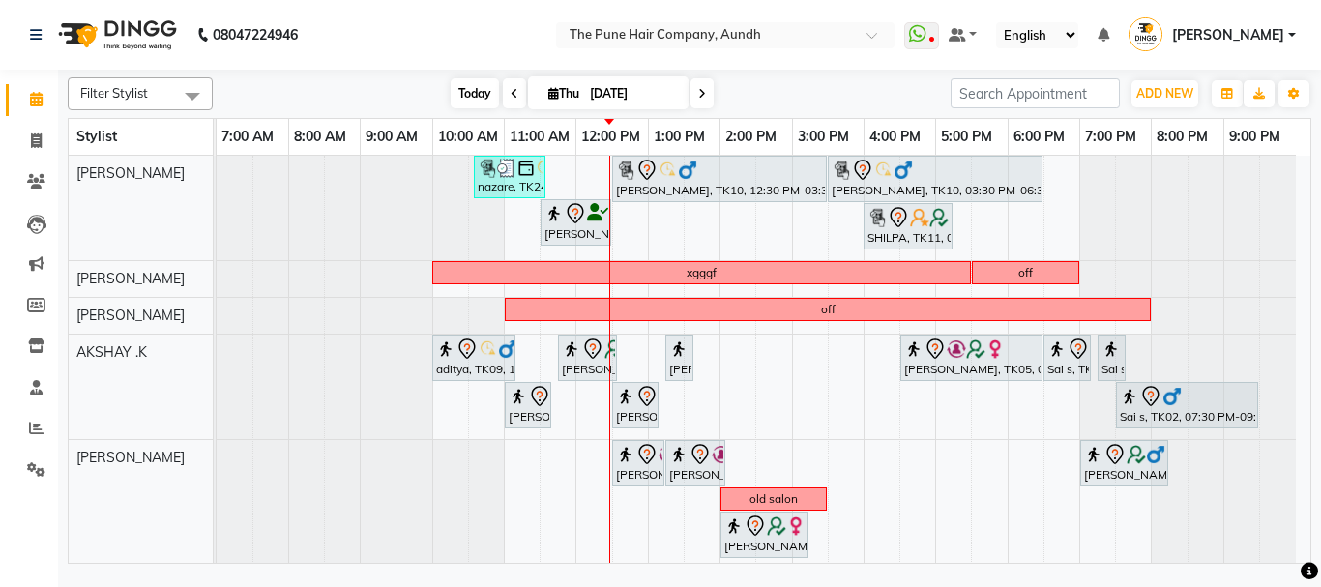
click at [467, 88] on span "Today" at bounding box center [474, 93] width 48 height 30
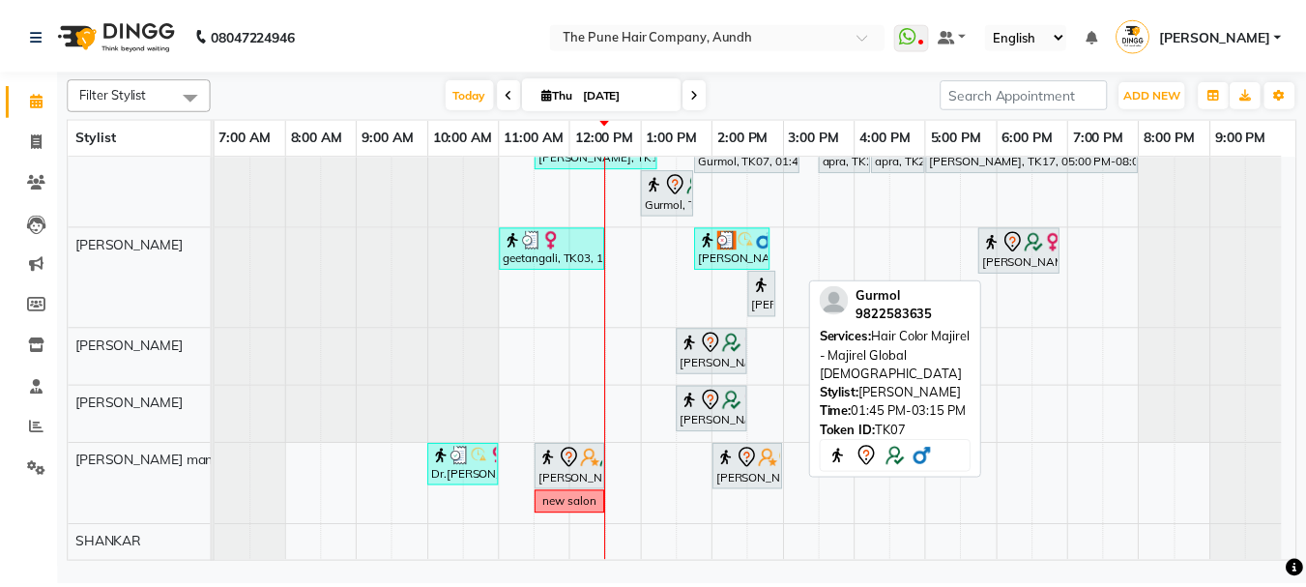
scroll to position [250, 0]
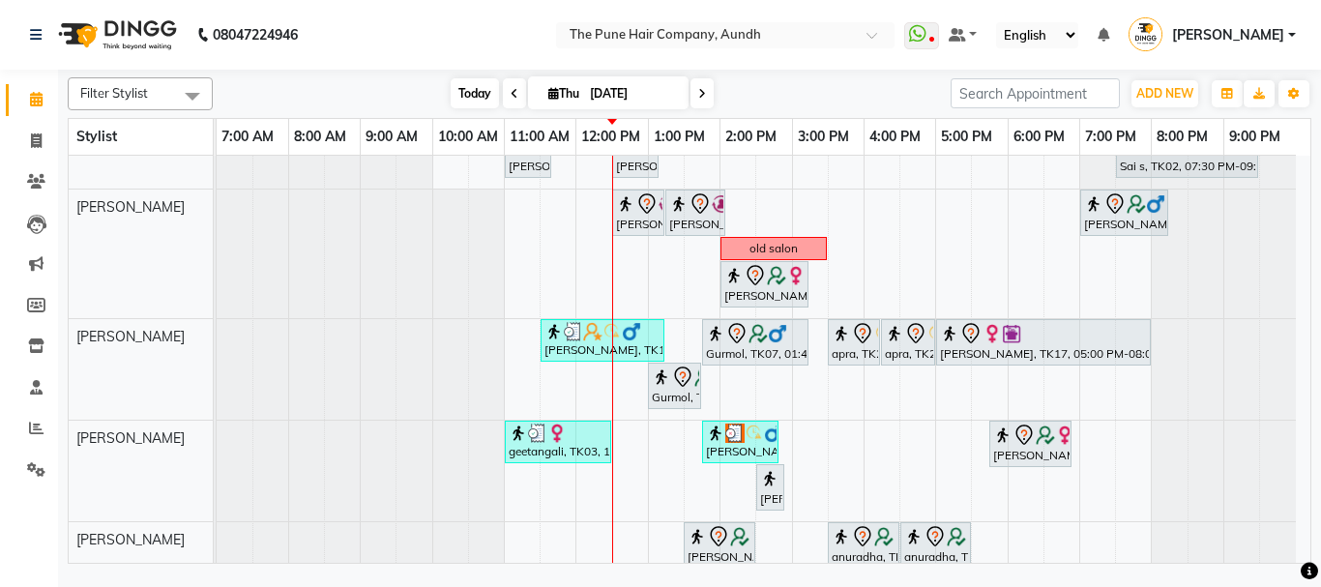
click at [472, 86] on span "Today" at bounding box center [474, 93] width 48 height 30
click at [466, 86] on span "Today" at bounding box center [474, 93] width 48 height 30
click at [39, 434] on icon at bounding box center [36, 428] width 15 height 15
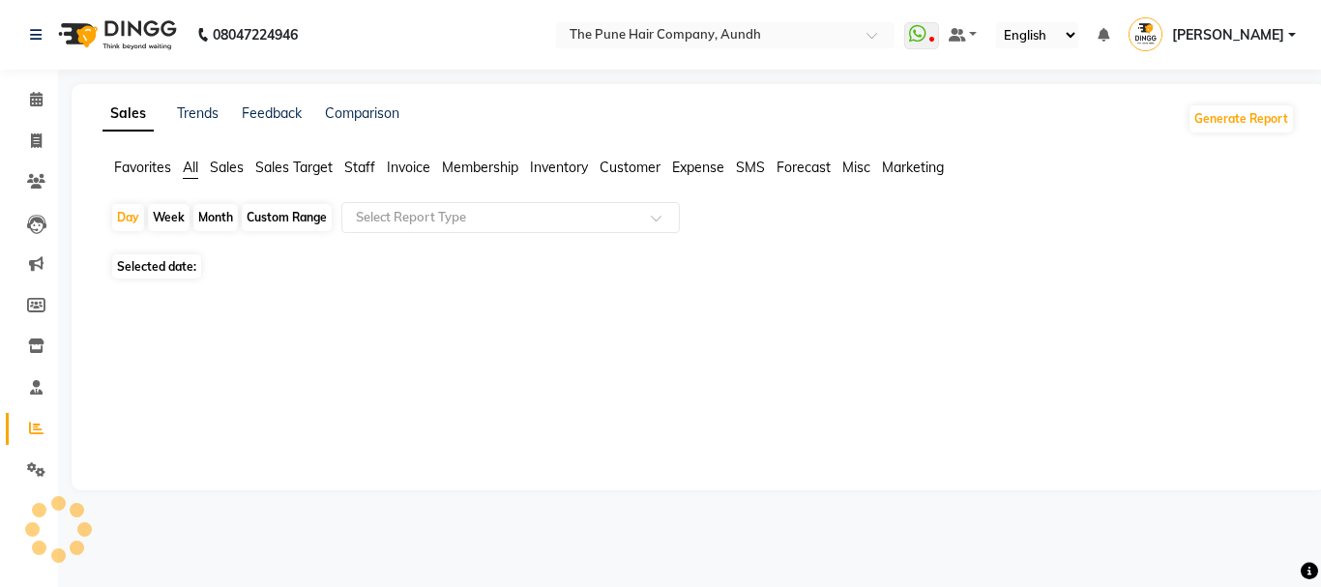
click at [207, 211] on div "Month" at bounding box center [215, 217] width 44 height 27
select select "9"
select select "2025"
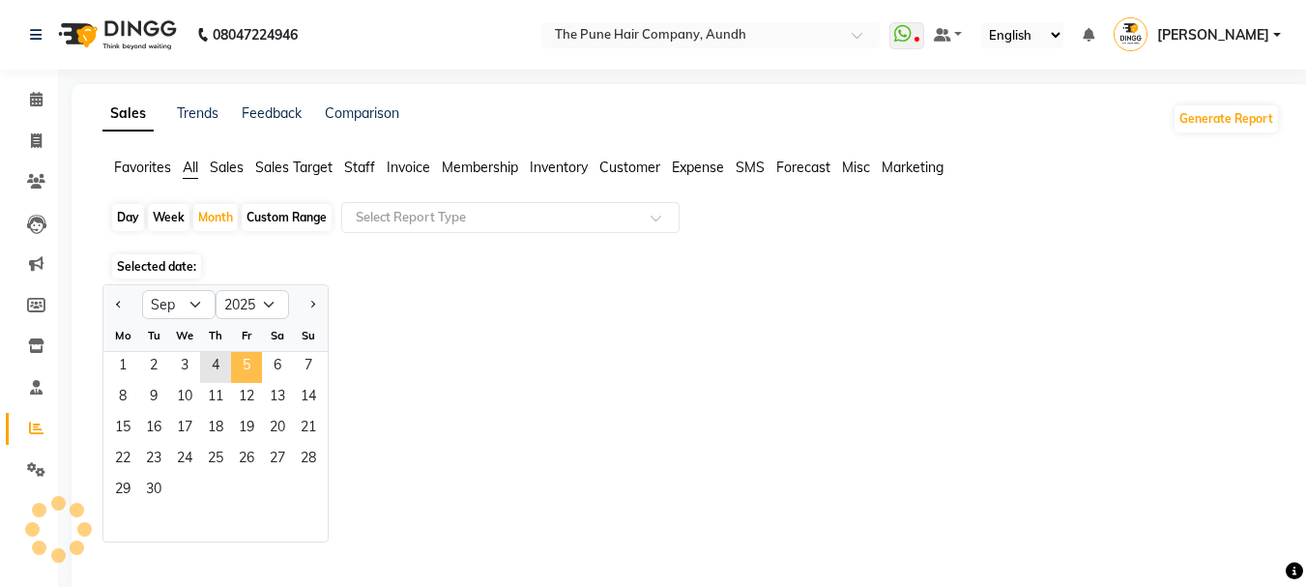
click at [234, 379] on span "5" at bounding box center [246, 367] width 31 height 31
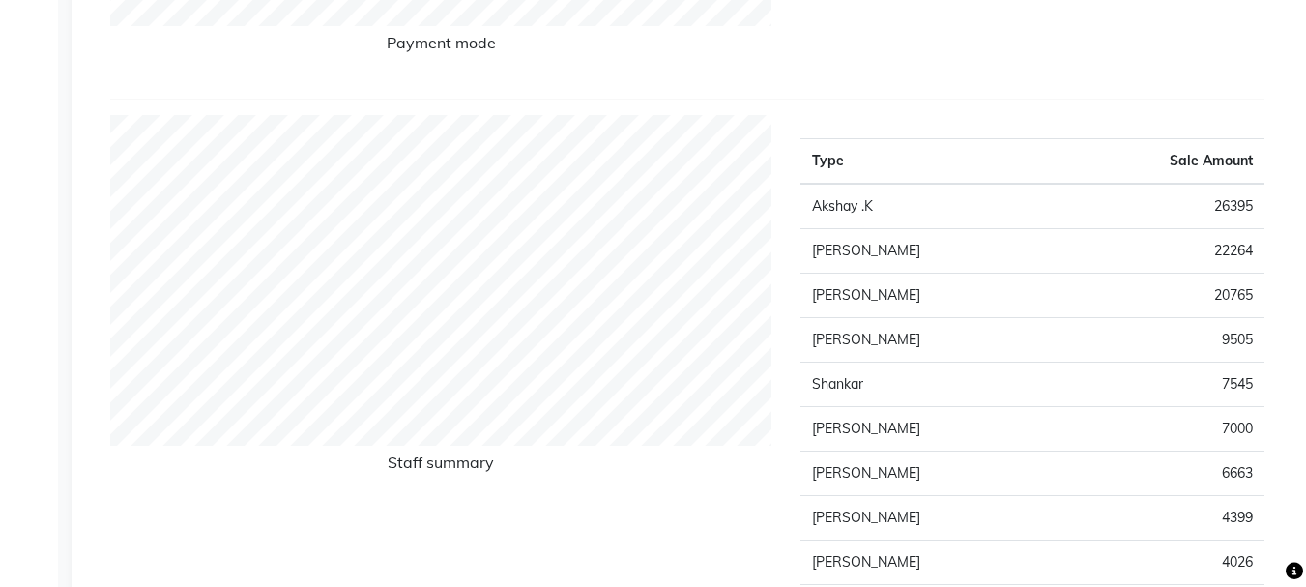
scroll to position [677, 0]
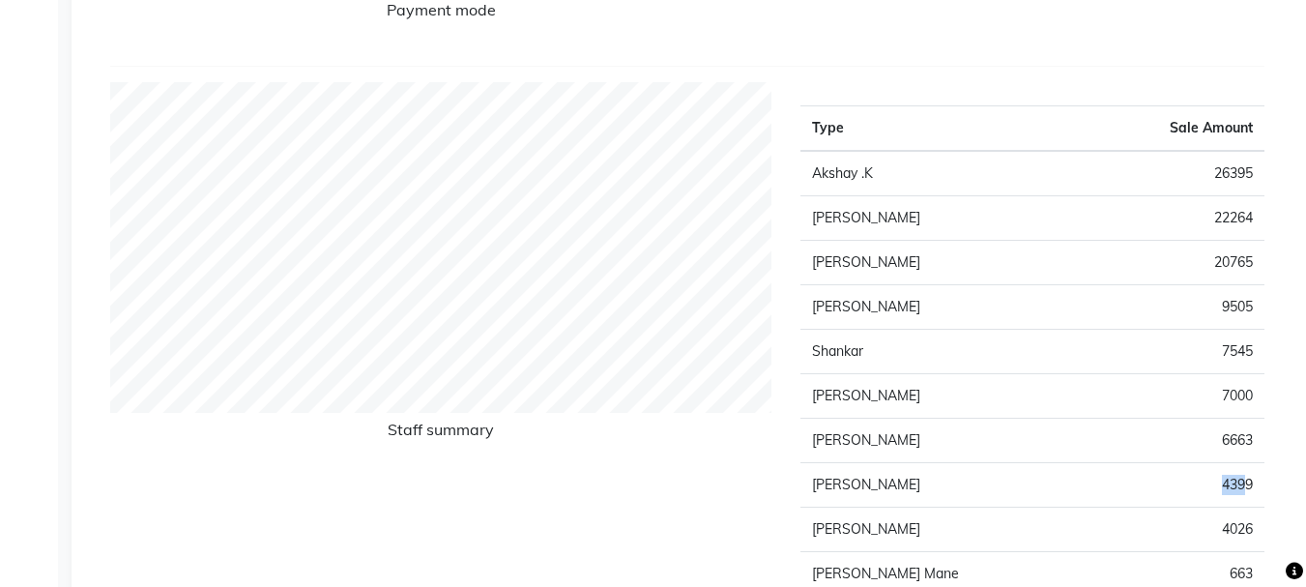
drag, startPoint x: 1239, startPoint y: 482, endPoint x: 1164, endPoint y: 485, distance: 75.5
click at [1164, 485] on td "4399" at bounding box center [1175, 484] width 179 height 44
click at [1118, 488] on td "4399" at bounding box center [1175, 484] width 179 height 44
drag, startPoint x: 1253, startPoint y: 481, endPoint x: 1206, endPoint y: 482, distance: 46.4
click at [1212, 482] on td "4399" at bounding box center [1175, 484] width 179 height 44
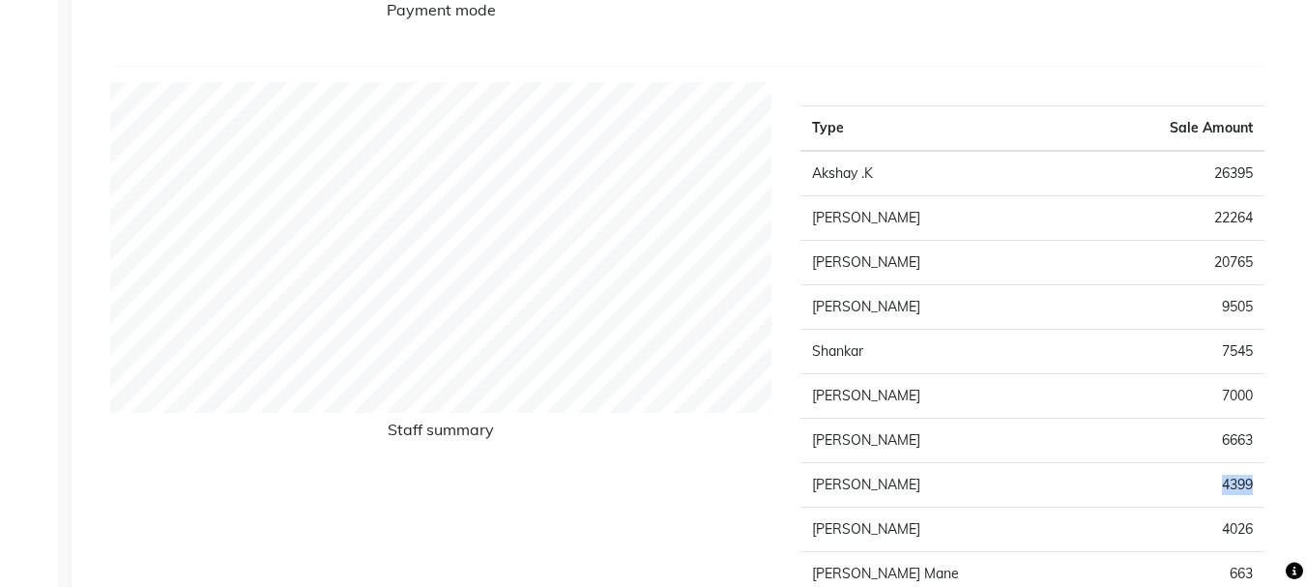
click at [1209, 482] on td "4399" at bounding box center [1175, 484] width 179 height 44
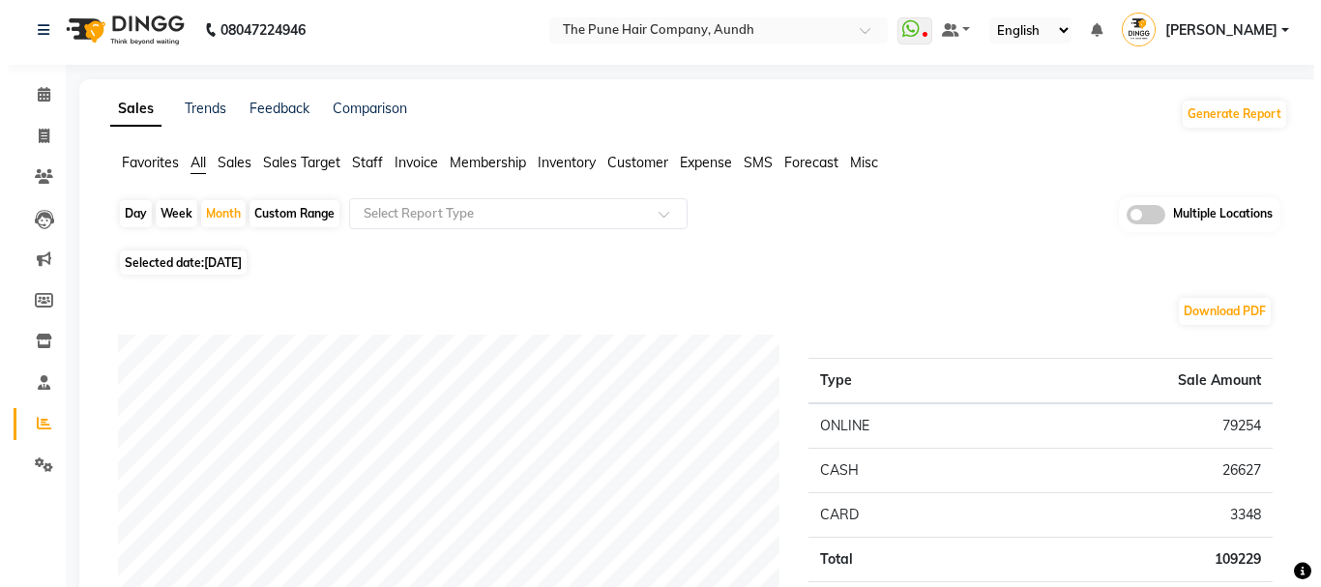
scroll to position [0, 0]
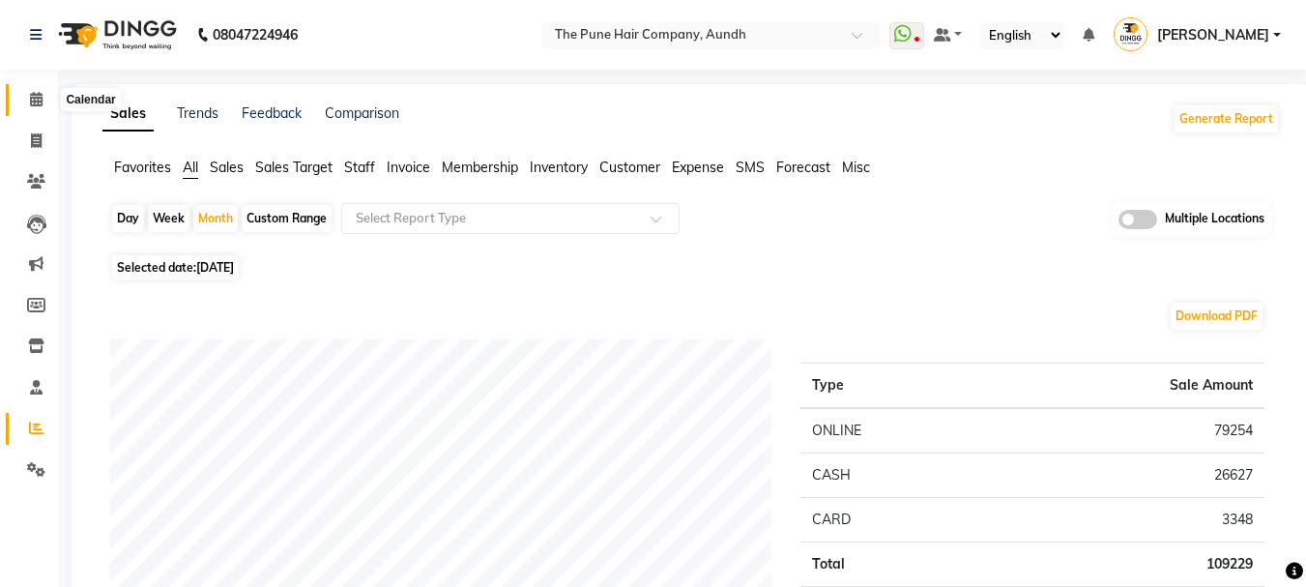
click at [31, 106] on span at bounding box center [36, 100] width 34 height 22
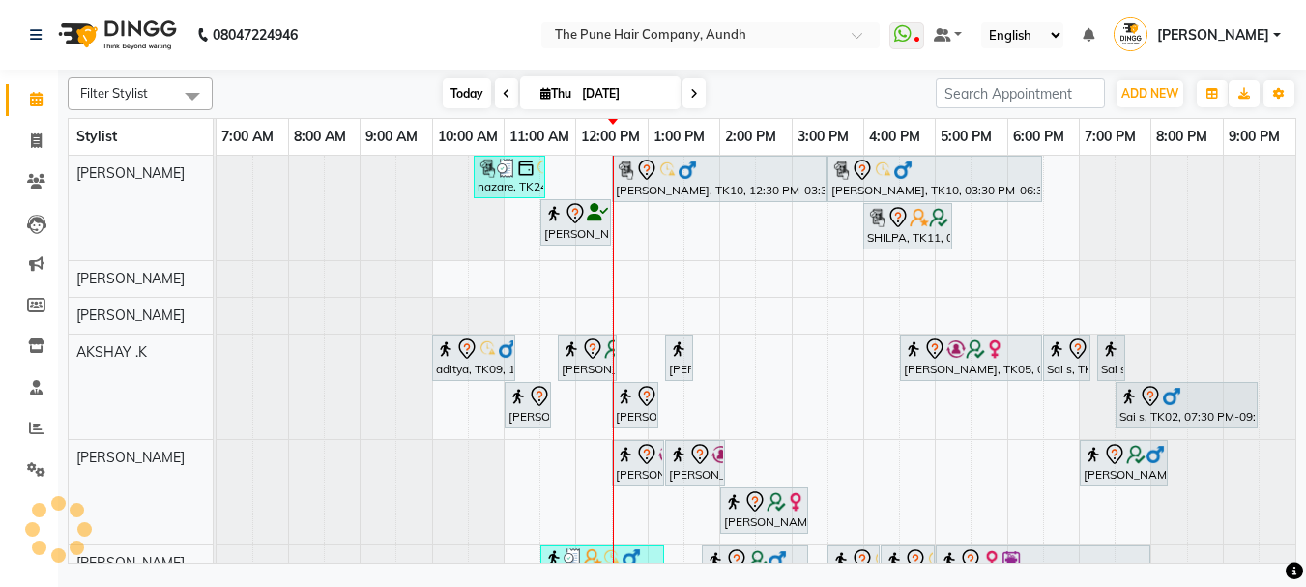
click at [472, 92] on span "Today" at bounding box center [467, 93] width 48 height 30
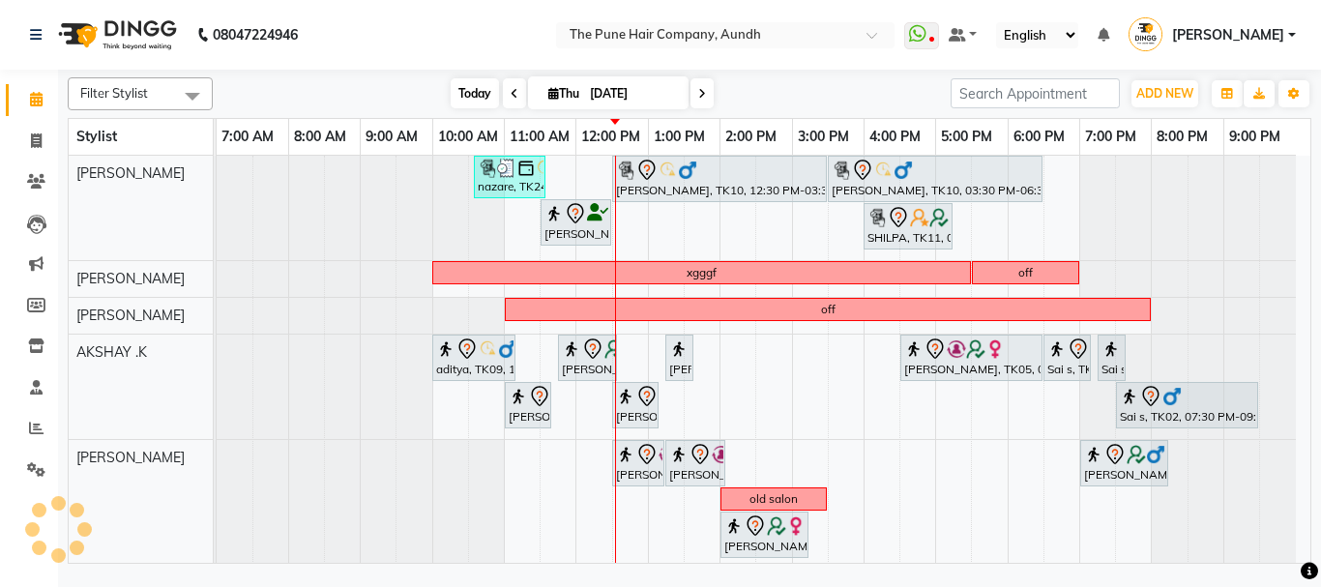
click at [472, 92] on span "Today" at bounding box center [474, 93] width 48 height 30
click at [462, 79] on span "Today" at bounding box center [474, 93] width 48 height 30
click at [474, 93] on span "Today" at bounding box center [474, 93] width 48 height 30
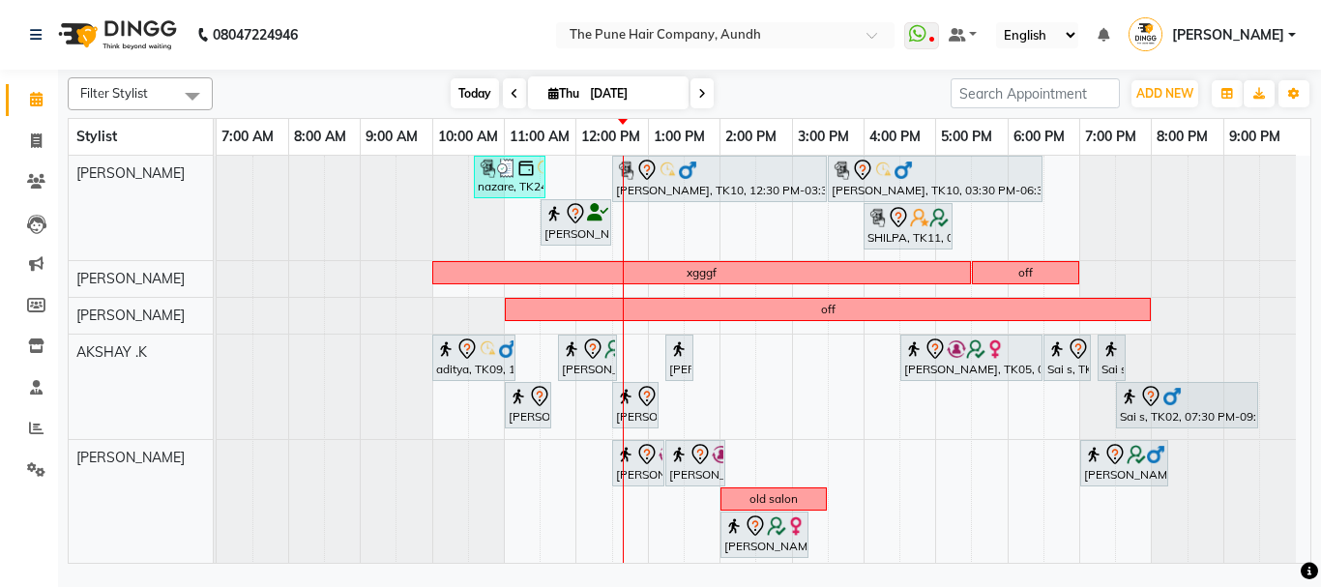
click at [476, 96] on span "Today" at bounding box center [474, 93] width 48 height 30
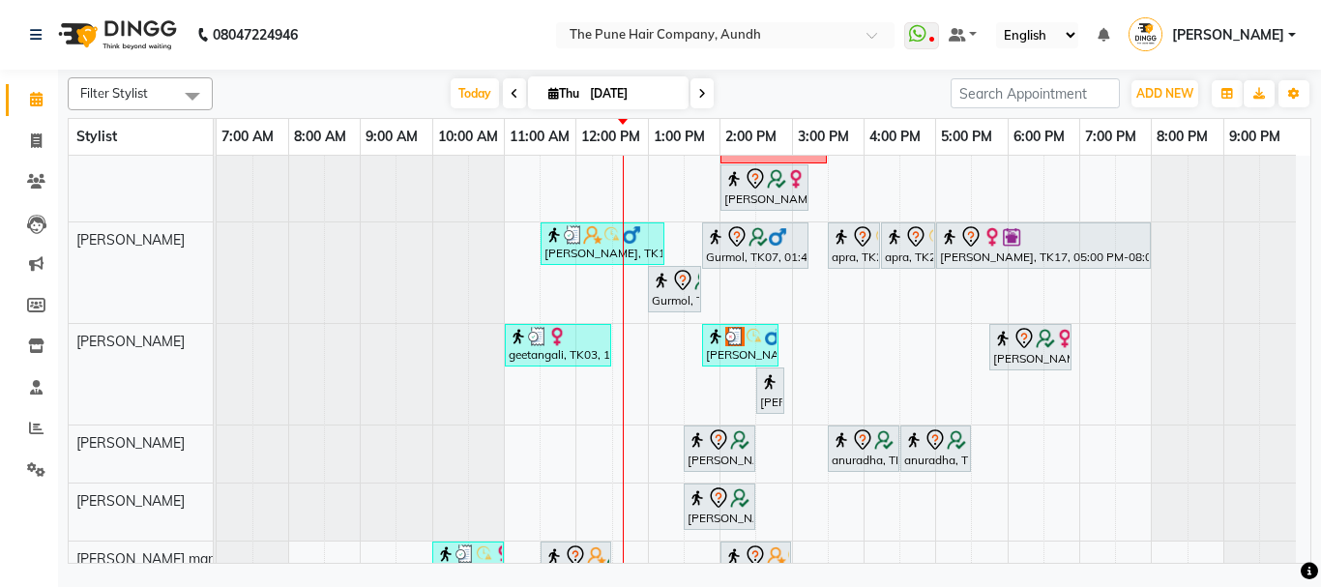
scroll to position [444, 0]
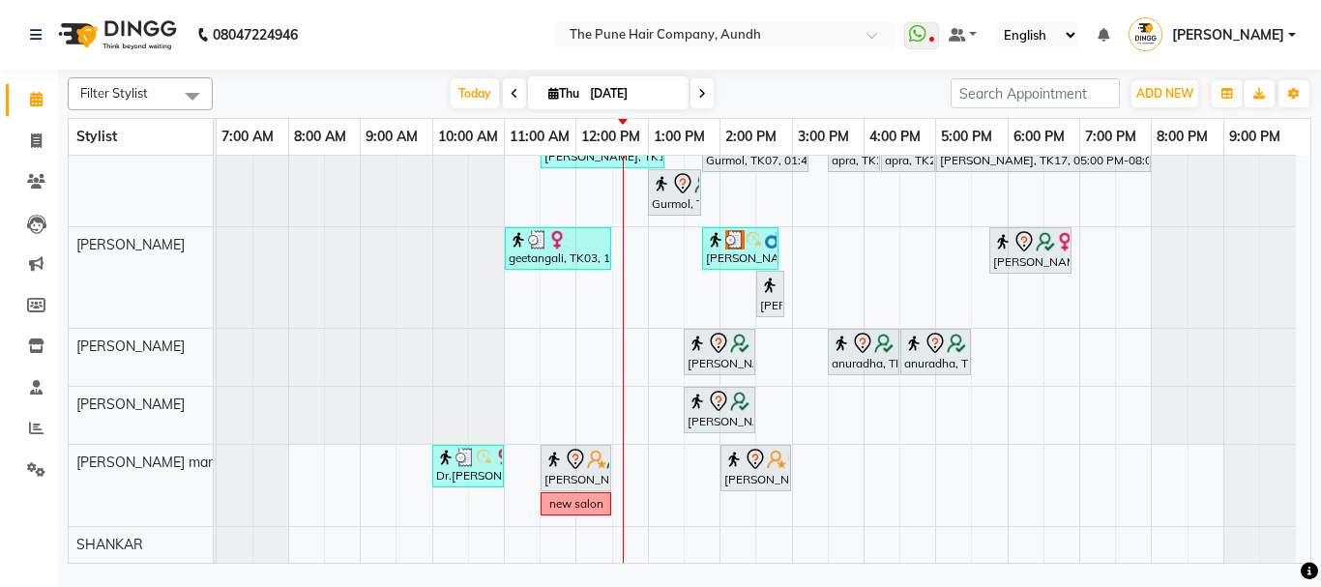
click at [704, 96] on span at bounding box center [701, 93] width 23 height 30
click at [681, 96] on input "[DATE]" at bounding box center [632, 93] width 97 height 29
type input "[DATE]"
select select "9"
select select "2025"
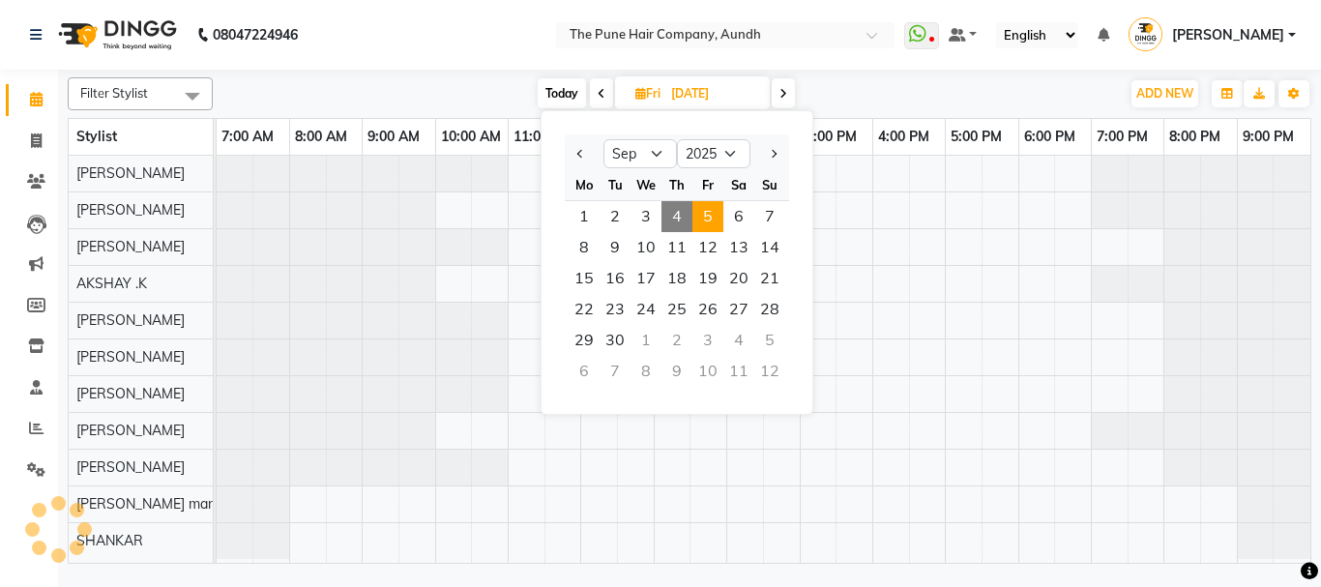
scroll to position [0, 0]
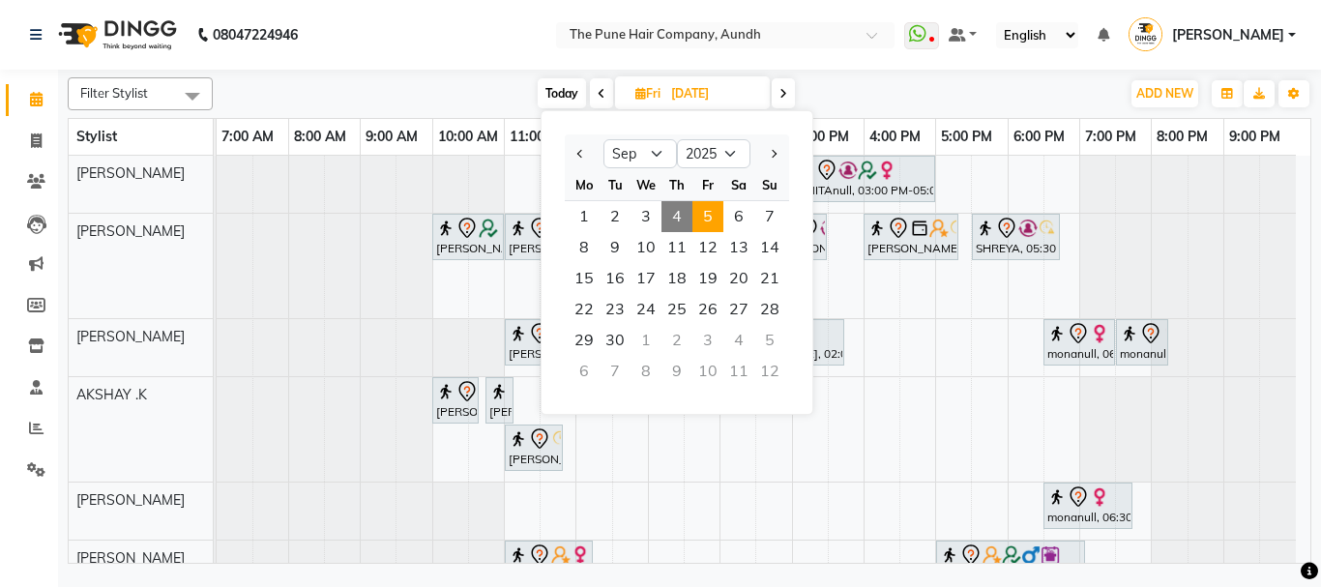
click at [854, 89] on div "Today Fri 05-09-2025 Jan Feb Mar Apr May Jun Jul Aug Sep Oct Nov Dec 2015 2016 …" at bounding box center [665, 93] width 887 height 29
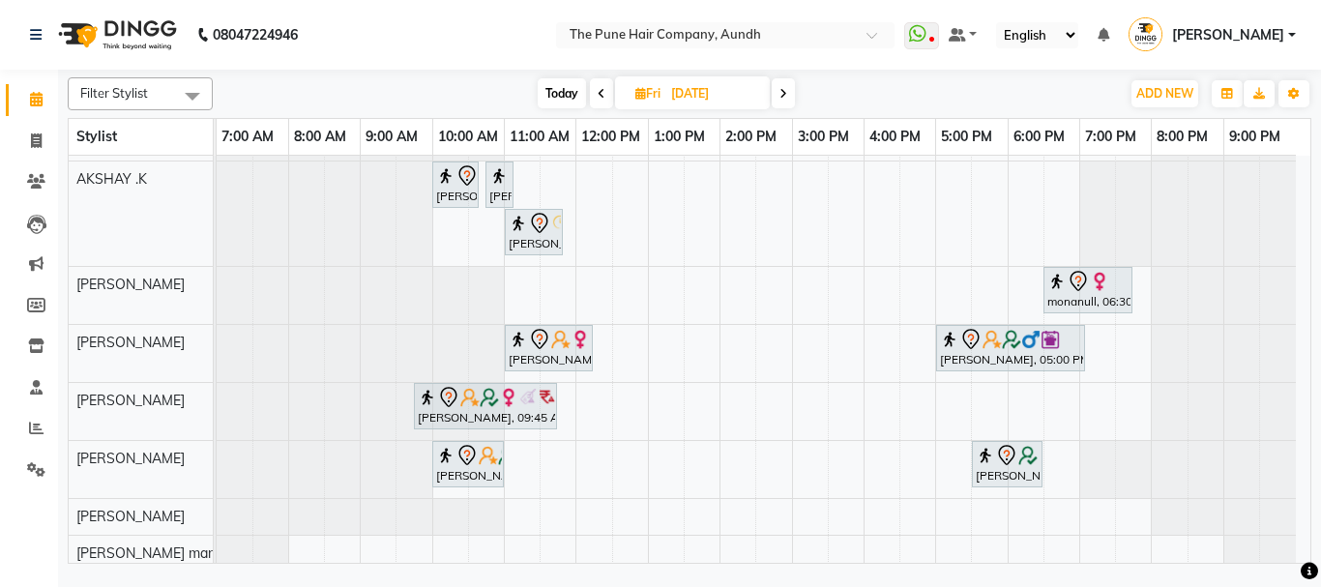
scroll to position [261, 0]
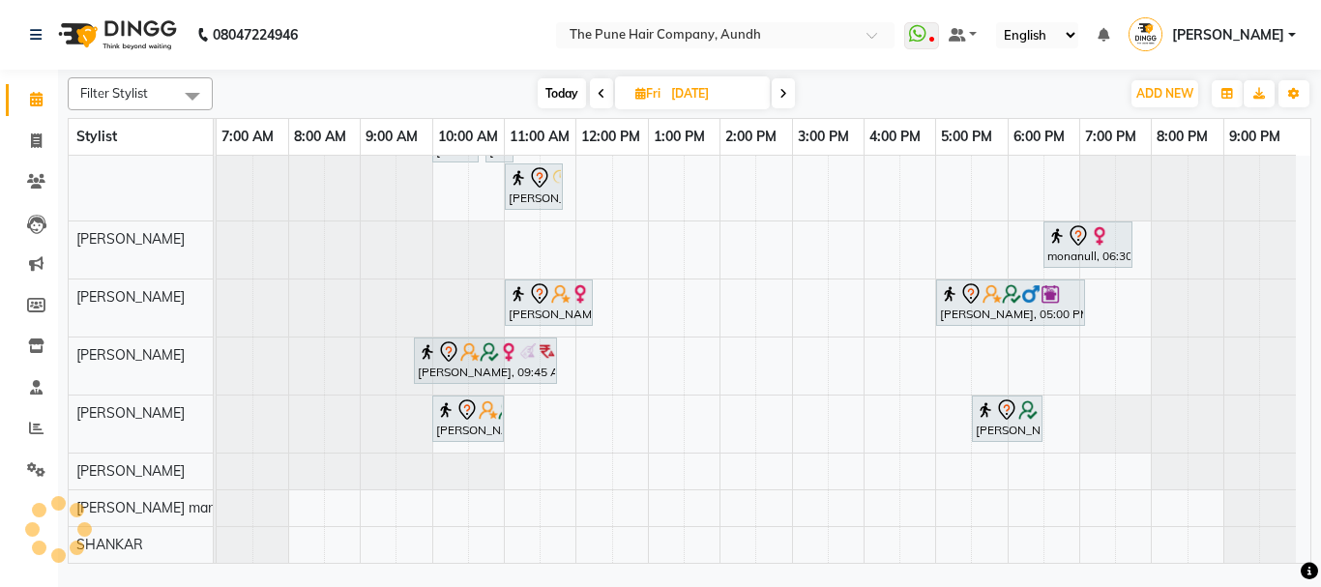
click at [595, 84] on span at bounding box center [601, 93] width 23 height 30
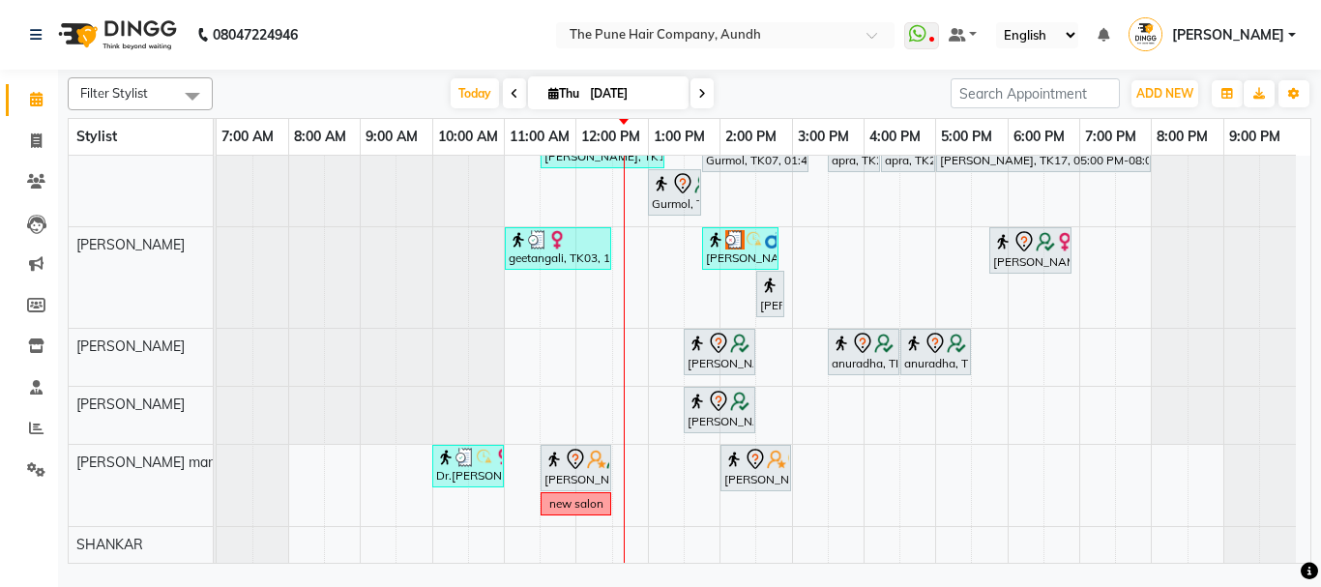
scroll to position [0, 0]
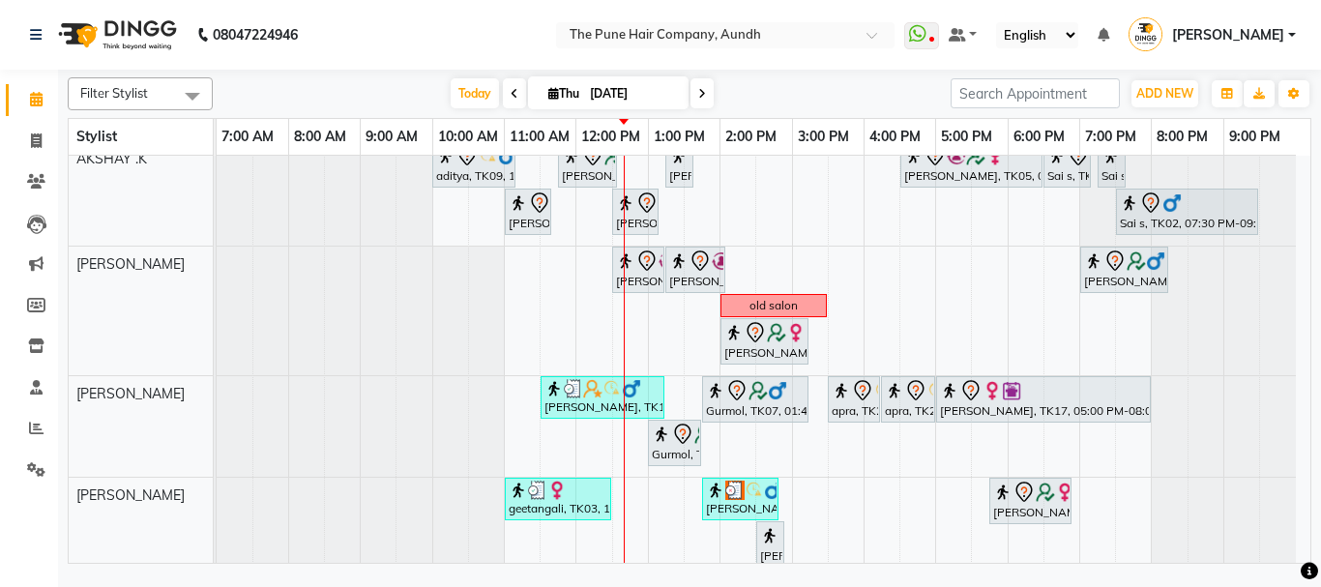
click at [707, 87] on span at bounding box center [701, 93] width 23 height 30
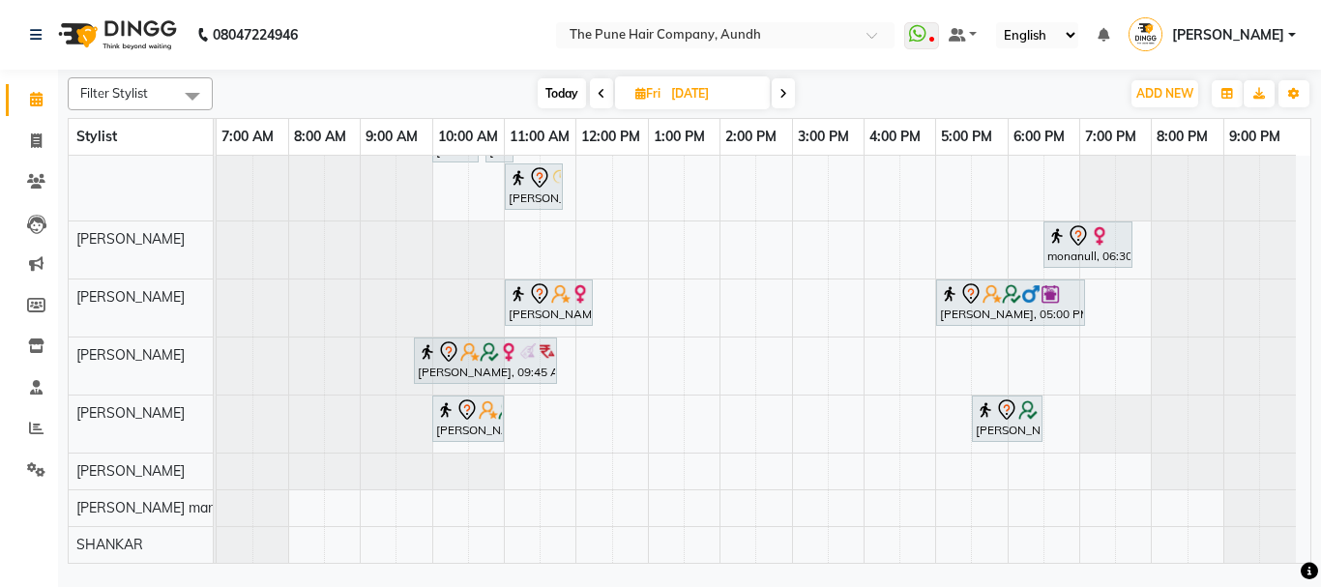
click at [776, 96] on span at bounding box center [782, 93] width 23 height 30
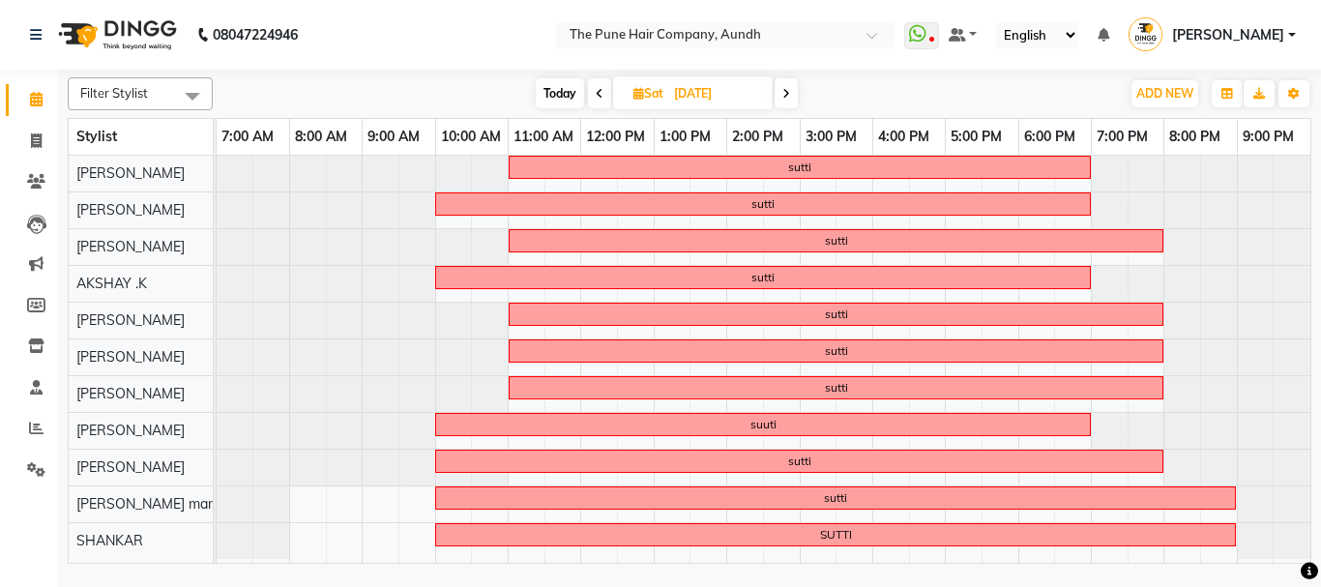
click at [777, 95] on span at bounding box center [785, 93] width 23 height 30
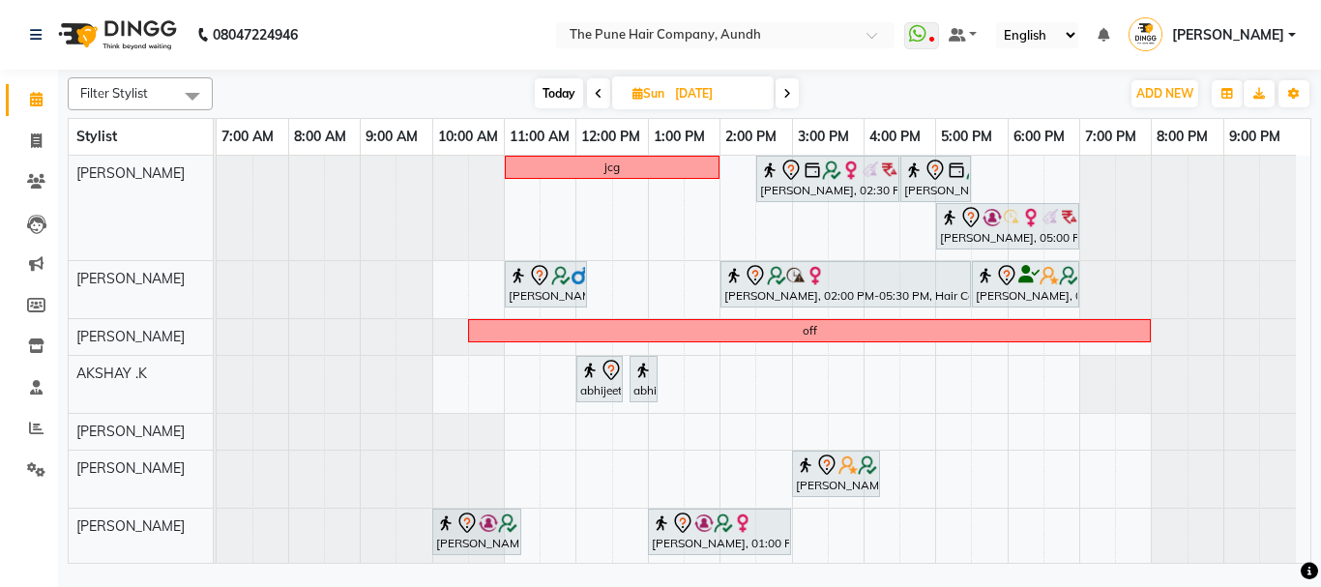
click at [792, 93] on span at bounding box center [786, 93] width 23 height 30
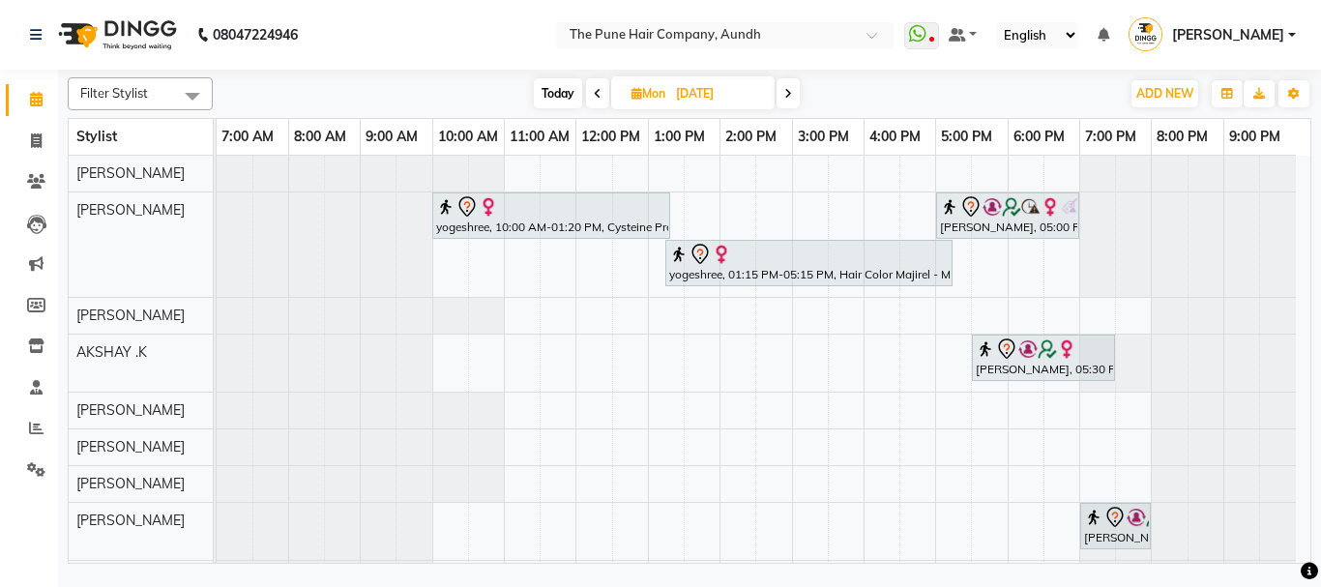
click at [792, 93] on icon at bounding box center [788, 94] width 8 height 12
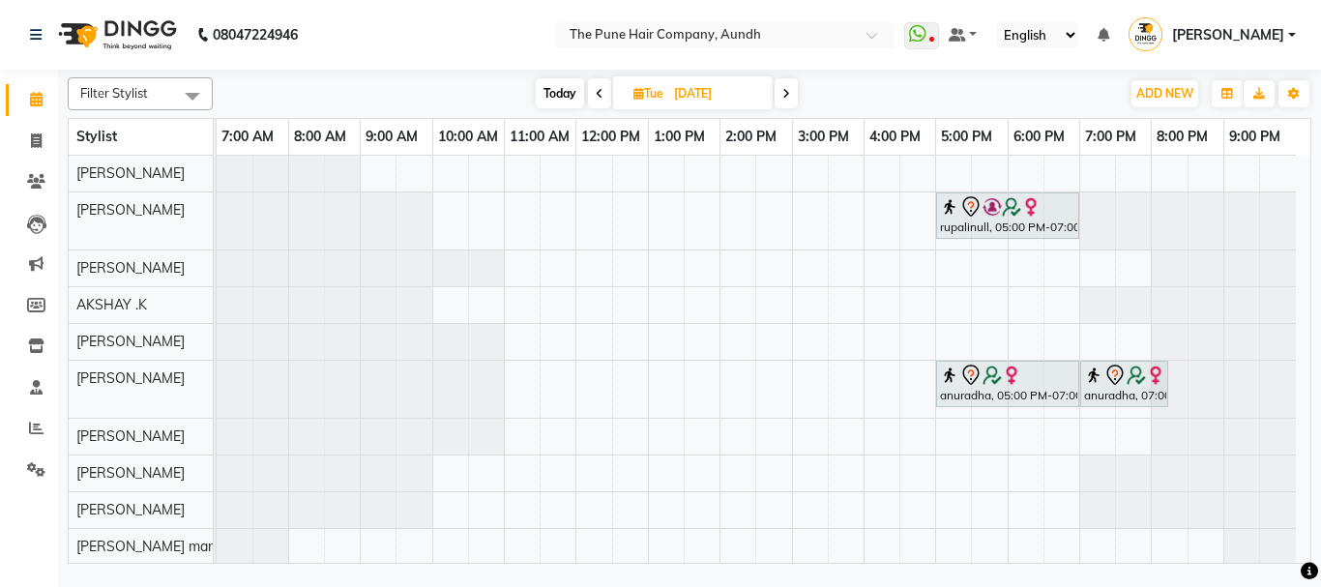
click at [792, 93] on span at bounding box center [785, 93] width 23 height 30
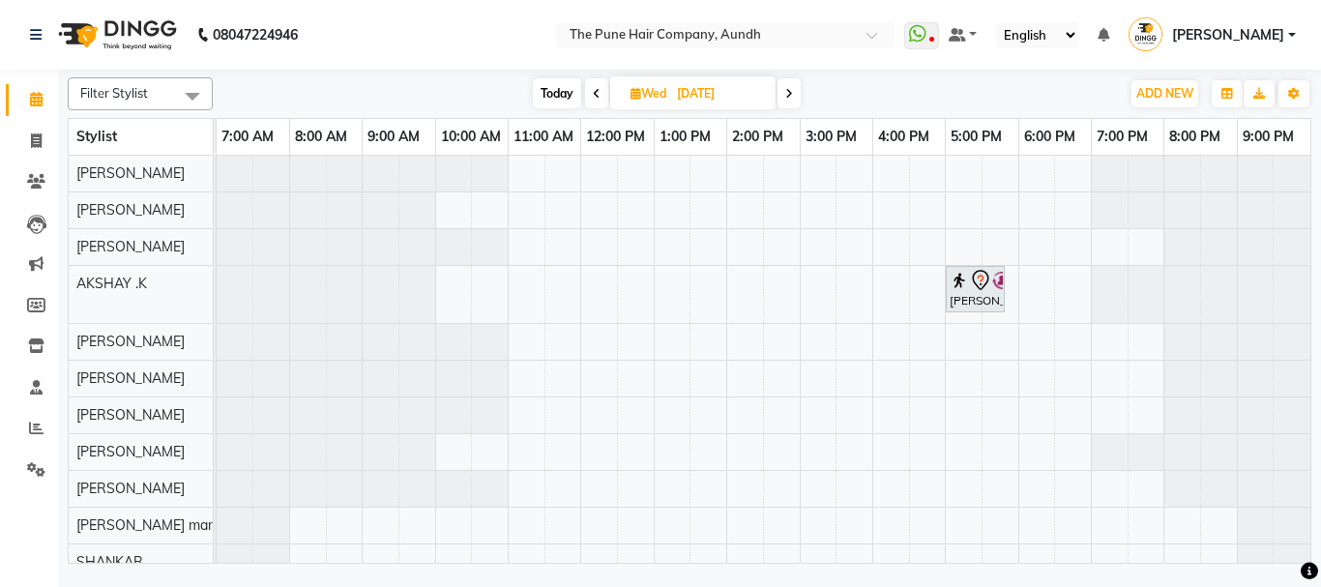
click at [791, 93] on icon at bounding box center [789, 94] width 8 height 12
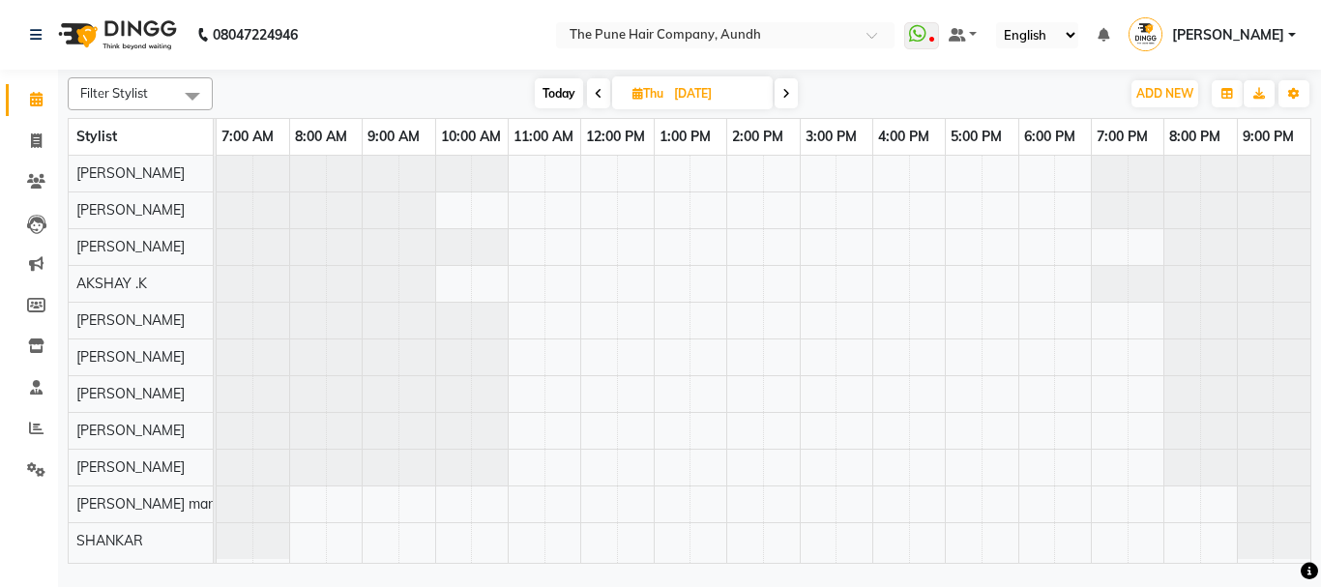
click at [790, 93] on icon at bounding box center [786, 94] width 8 height 12
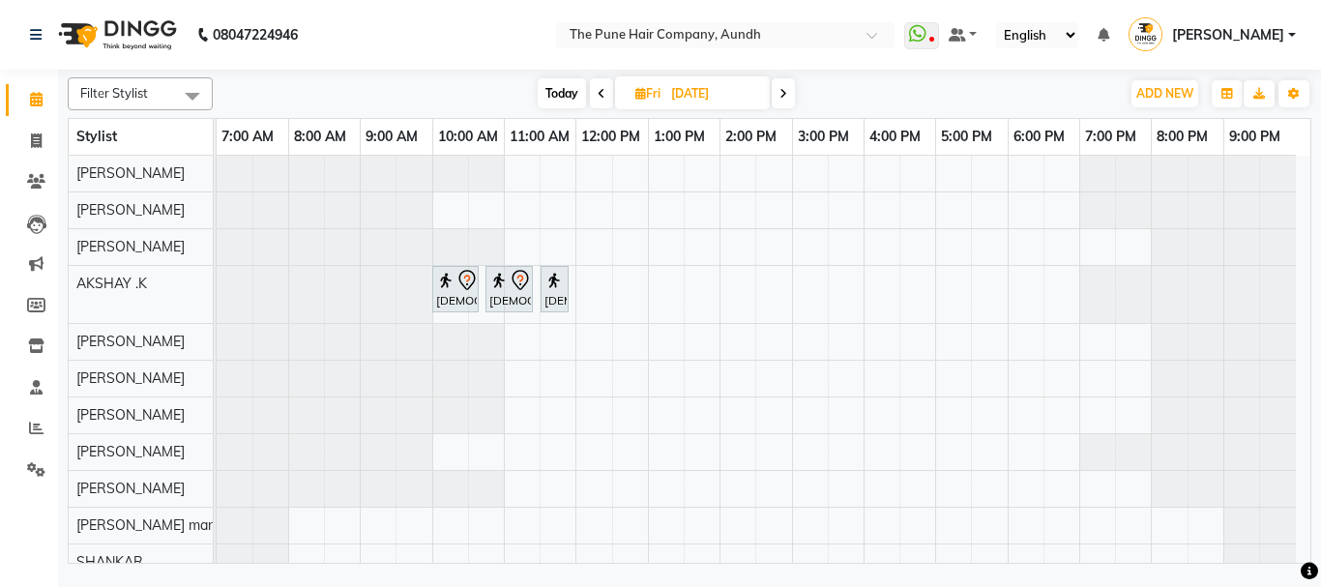
click at [791, 93] on span at bounding box center [782, 93] width 23 height 30
type input "13-09-2025"
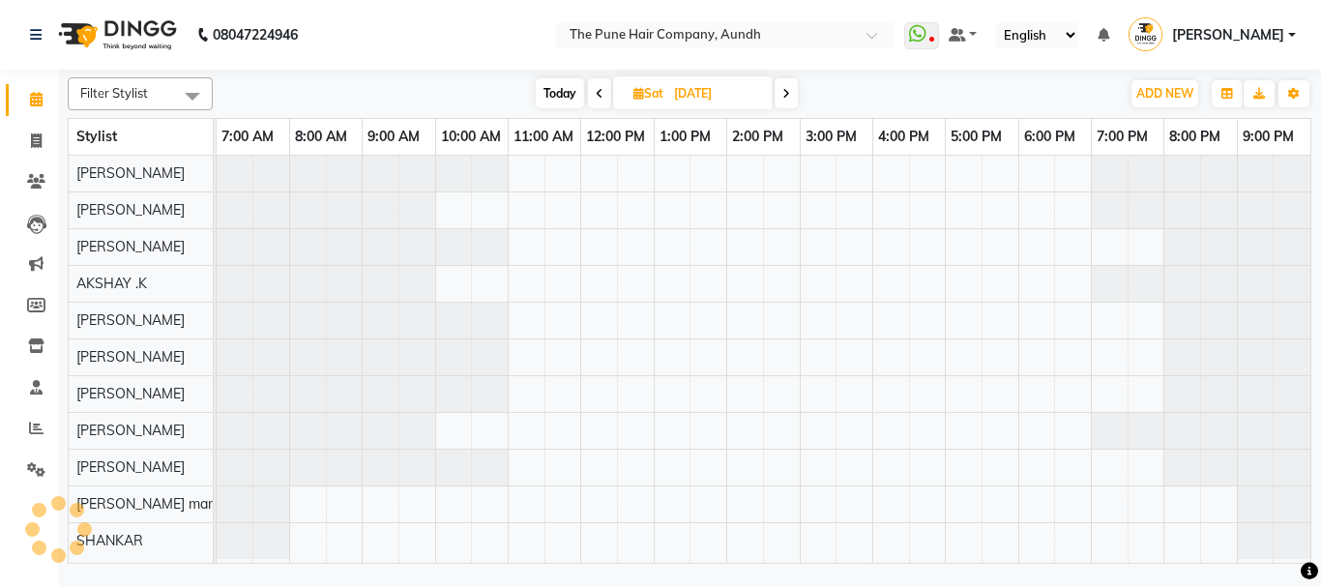
click at [742, 95] on input "13-09-2025" at bounding box center [716, 93] width 97 height 29
select select "9"
select select "2025"
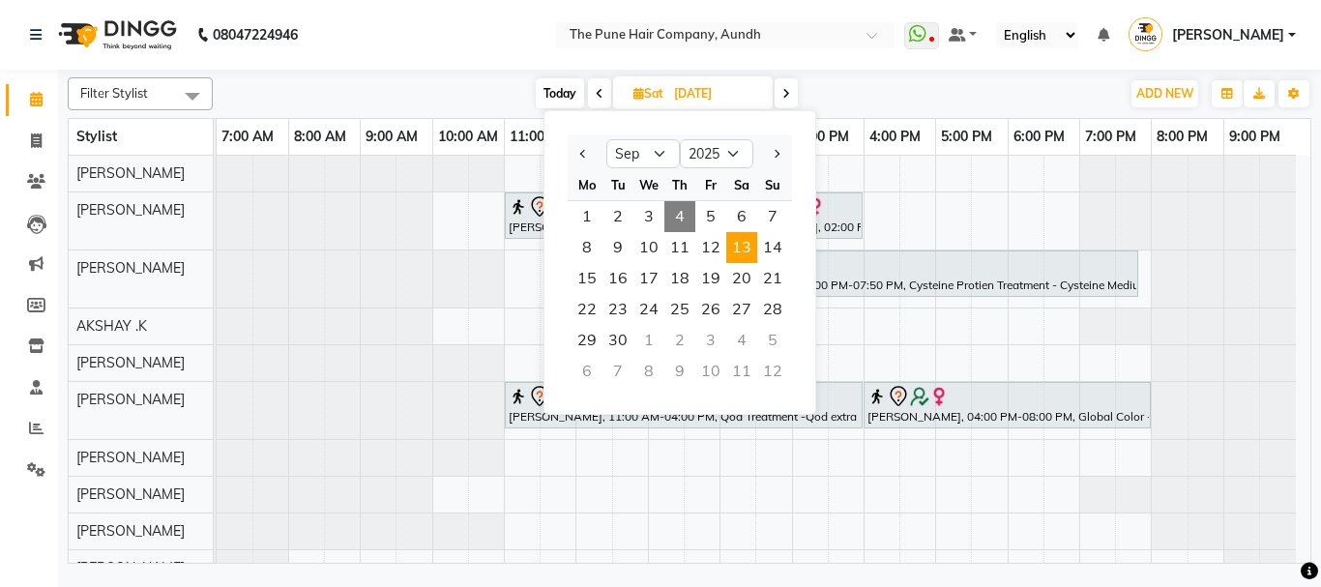
click at [576, 95] on span "Today" at bounding box center [560, 93] width 48 height 30
type input "[DATE]"
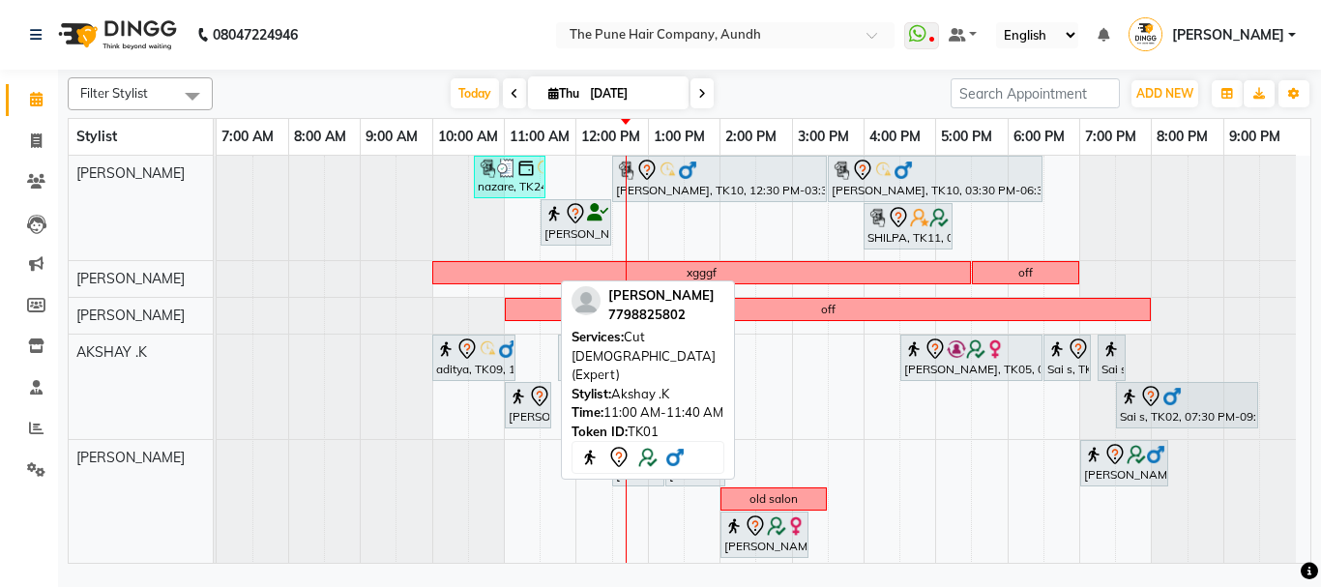
click at [538, 419] on div "[PERSON_NAME], TK01, 11:00 AM-11:40 AM, Cut [DEMOGRAPHIC_DATA] (Expert)" at bounding box center [528, 405] width 43 height 41
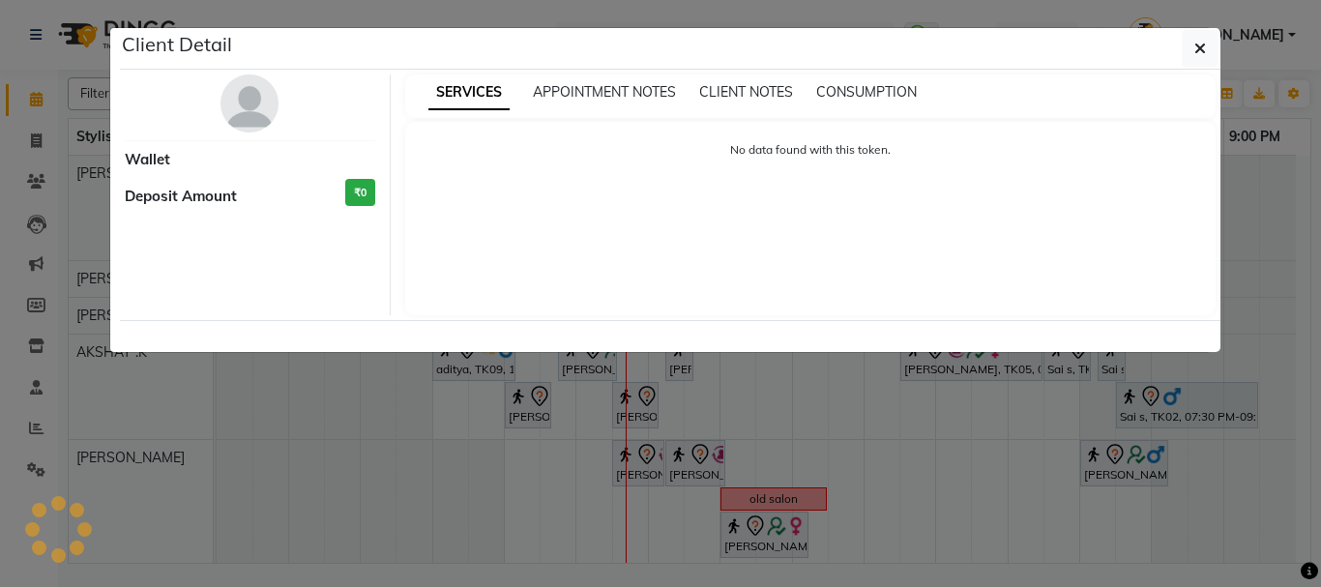
select select "7"
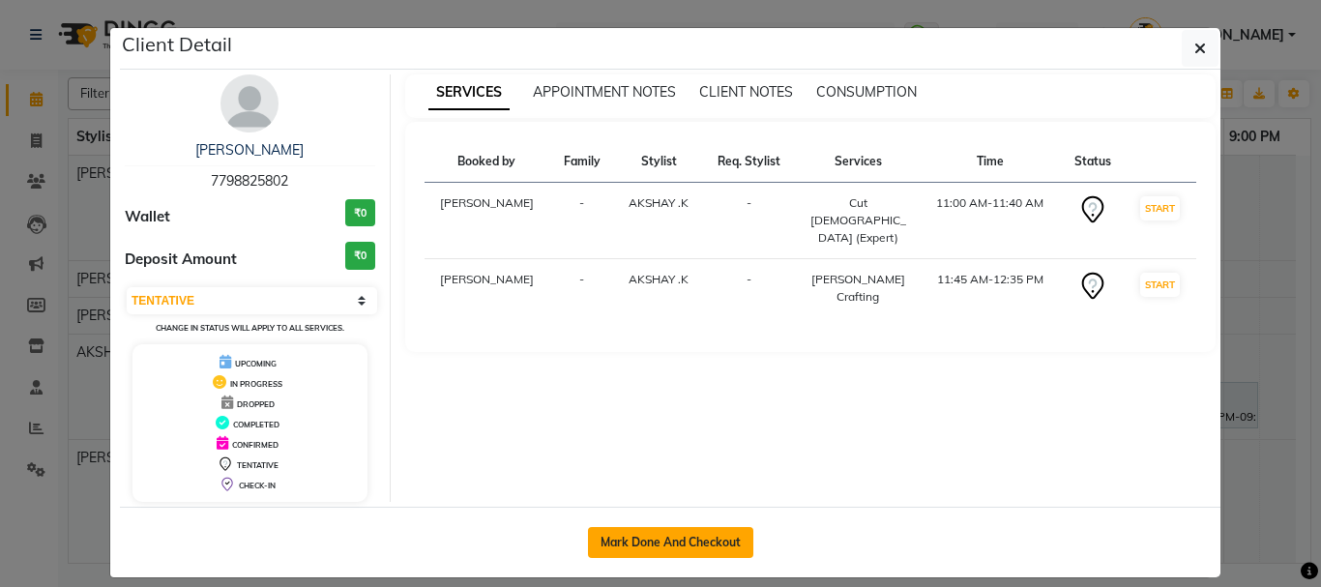
click at [739, 527] on button "Mark Done And Checkout" at bounding box center [670, 542] width 165 height 31
select select "service"
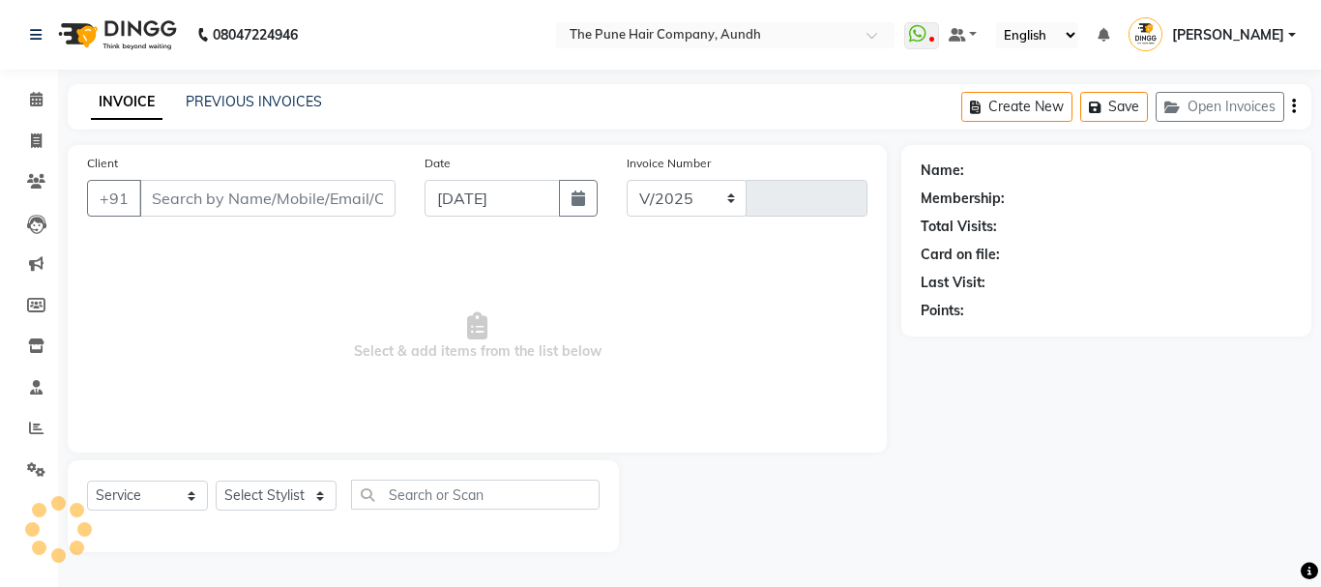
select select "106"
type input "4663"
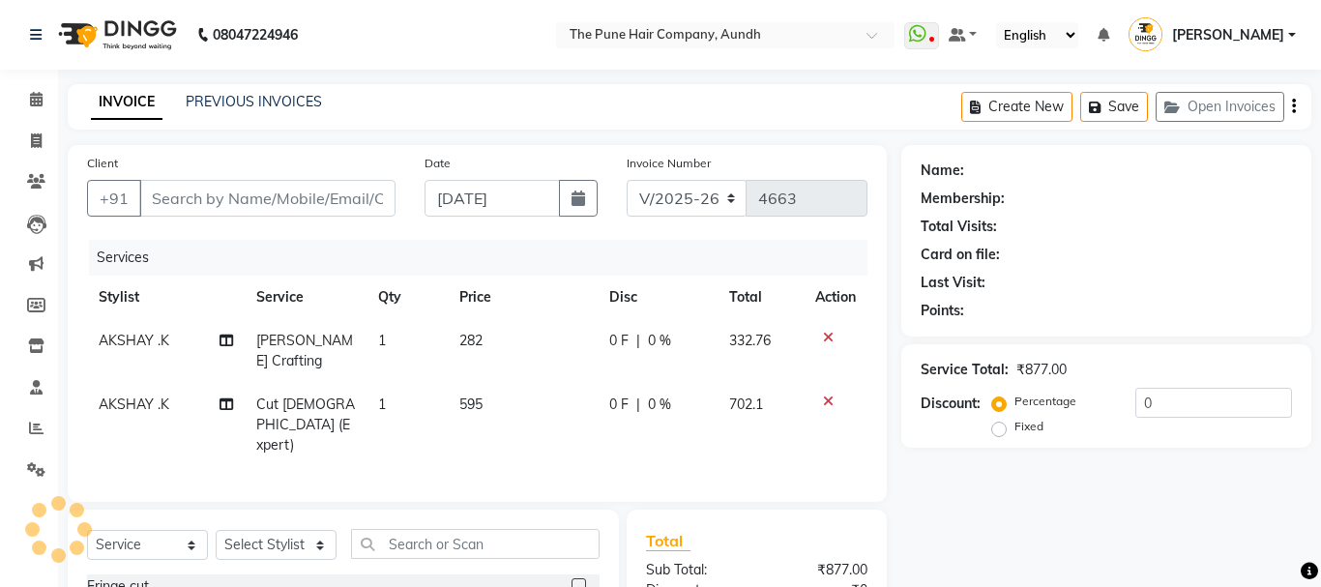
type input "7798825802"
select select "6746"
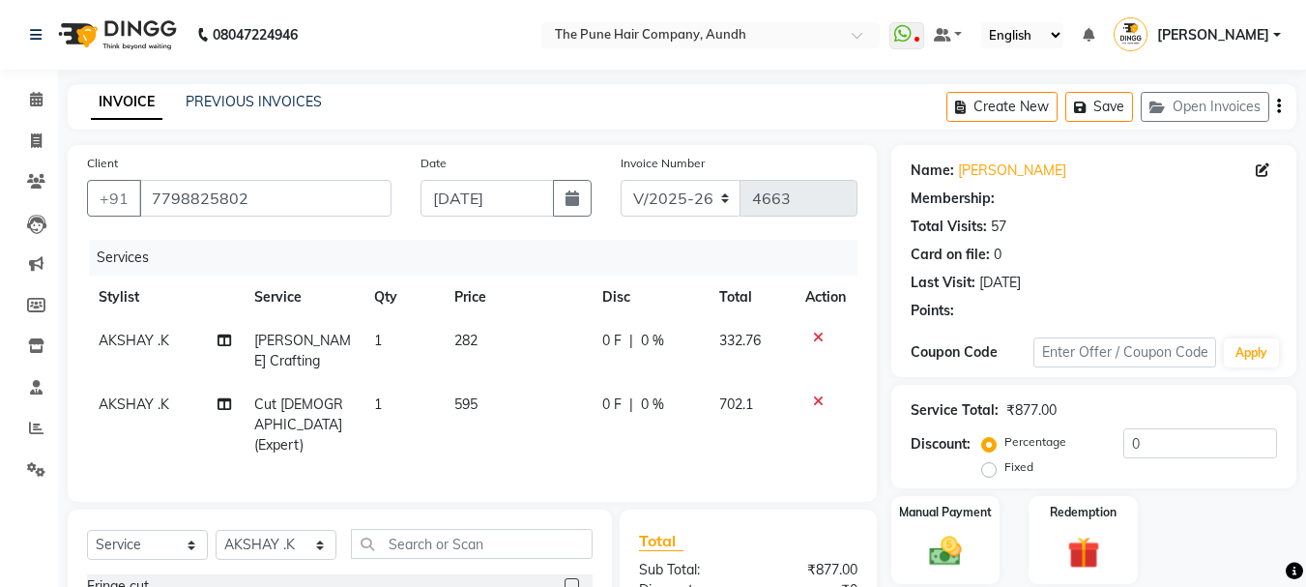
select select "1: Object"
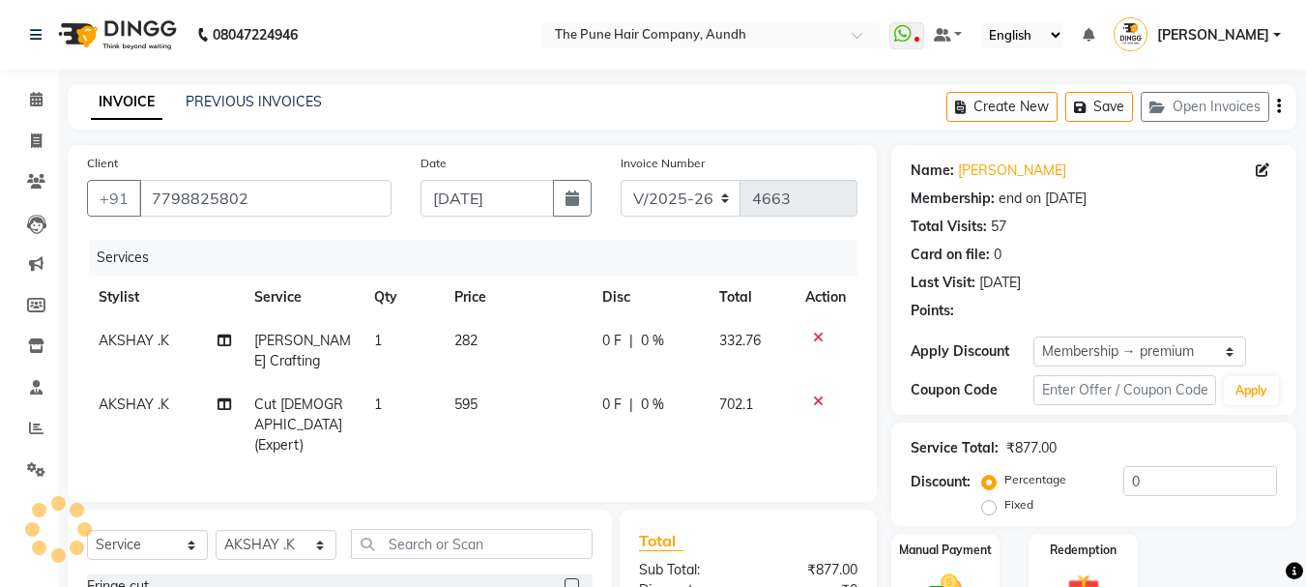
type input "20"
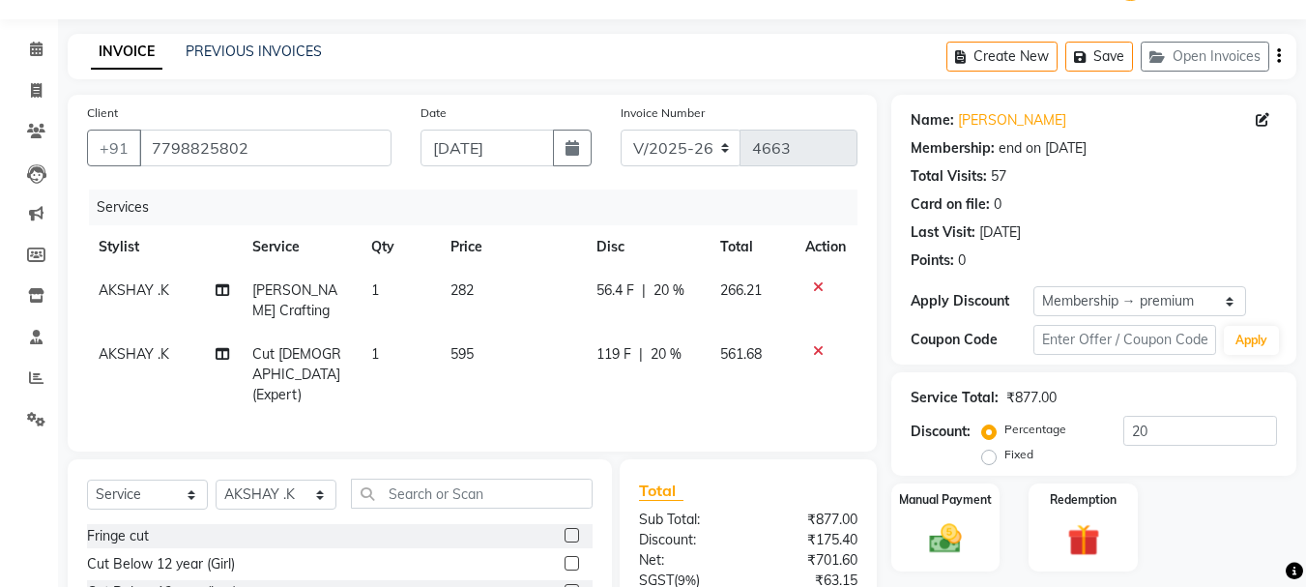
scroll to position [193, 0]
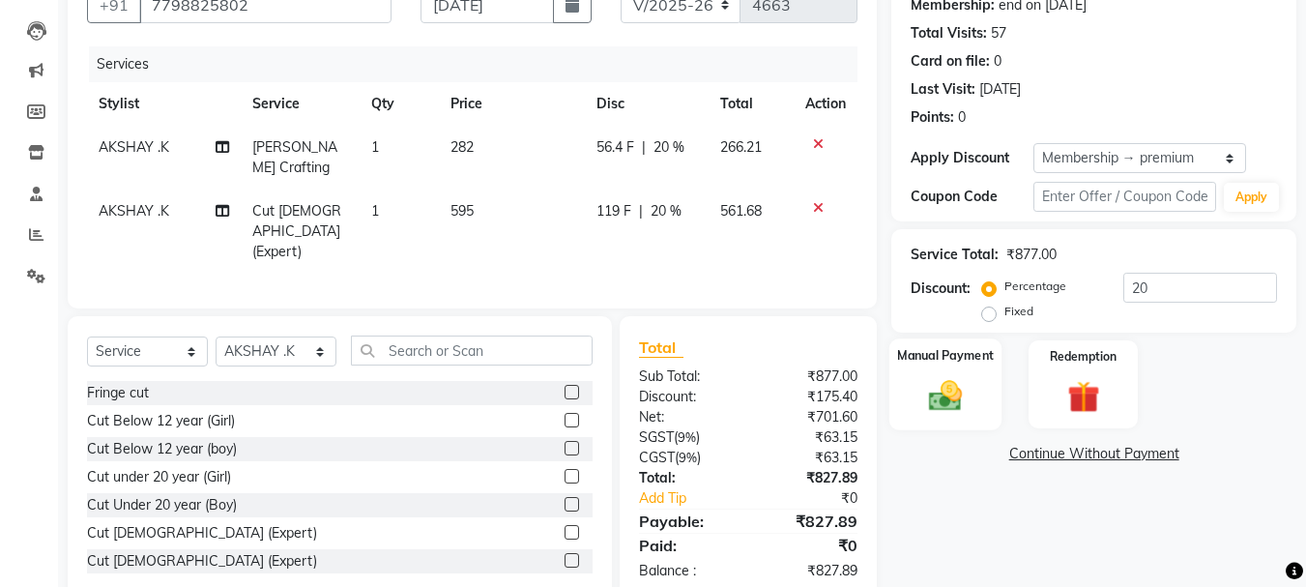
click at [933, 392] on img at bounding box center [945, 395] width 54 height 39
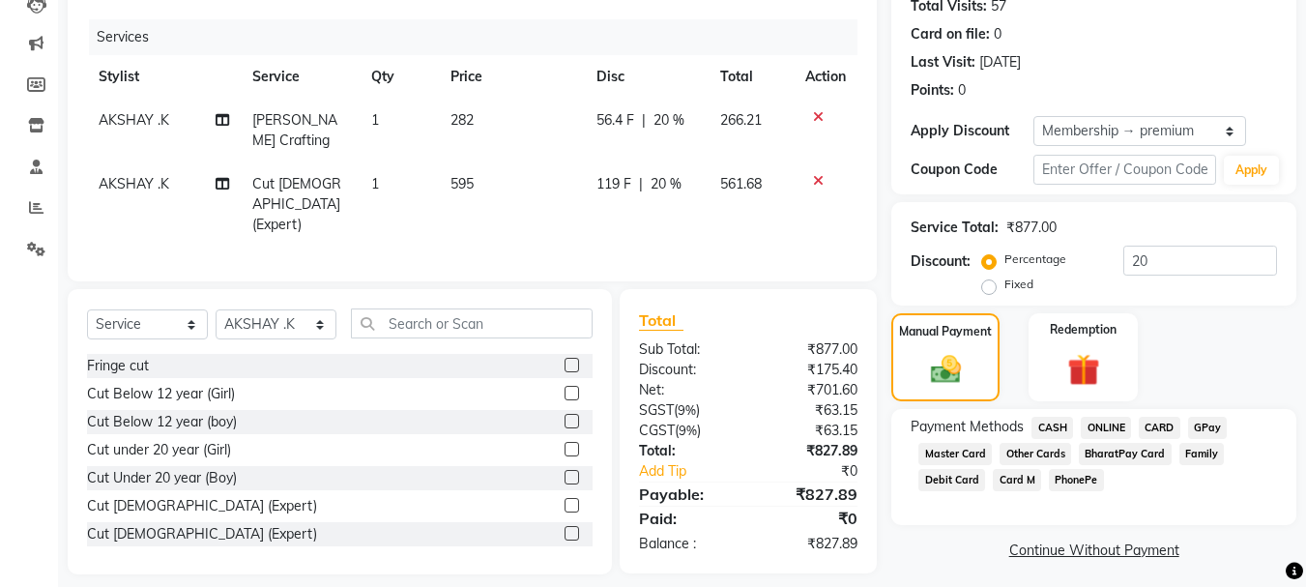
scroll to position [227, 0]
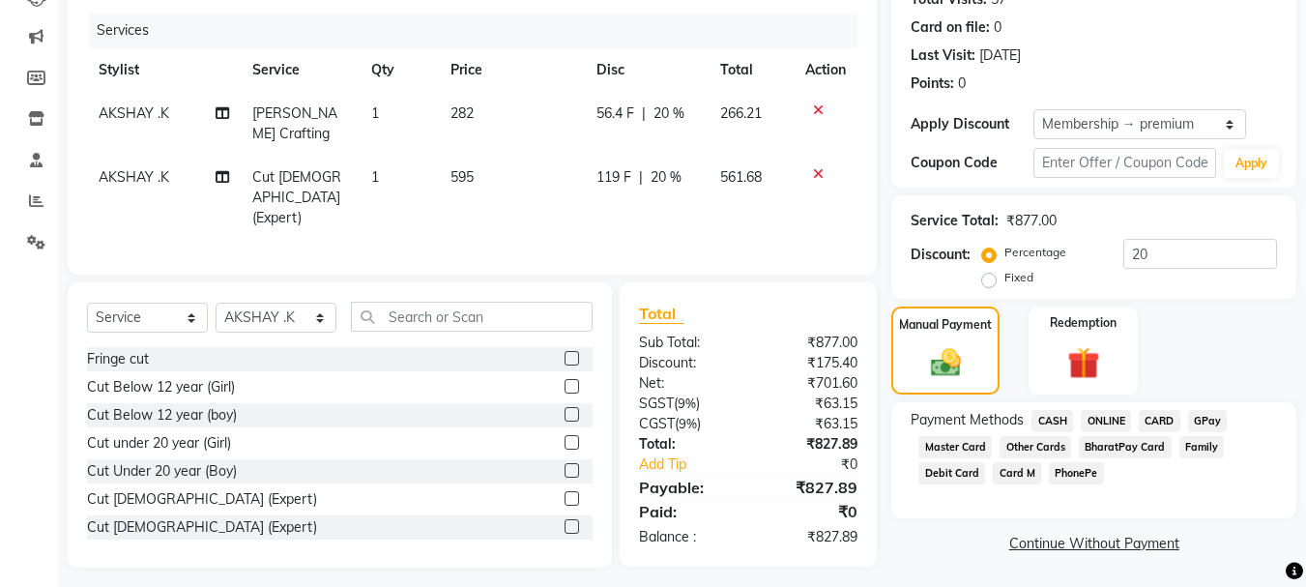
click at [1054, 418] on span "CASH" at bounding box center [1052, 421] width 42 height 22
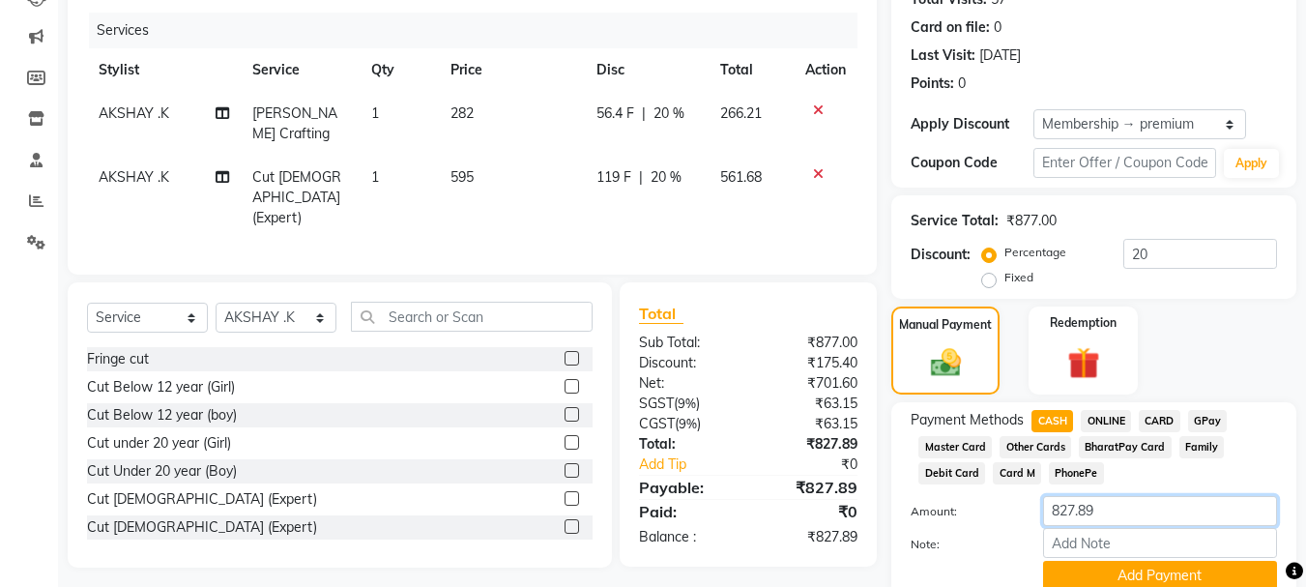
click at [1174, 511] on input "827.89" at bounding box center [1160, 511] width 234 height 30
type input "8"
type input "500"
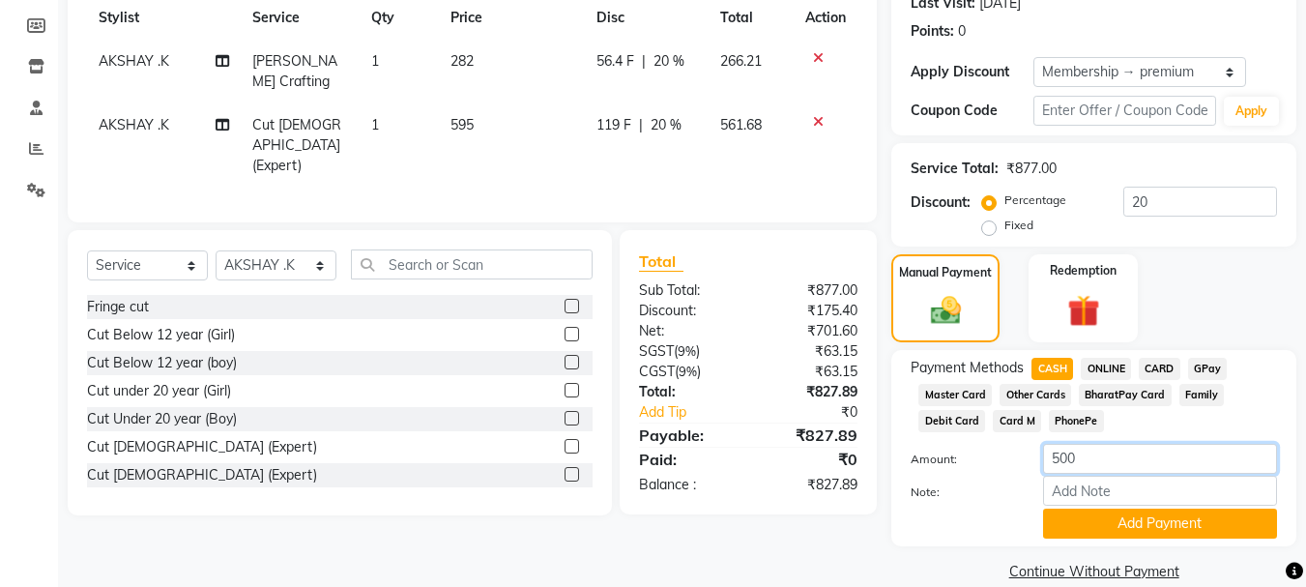
scroll to position [307, 0]
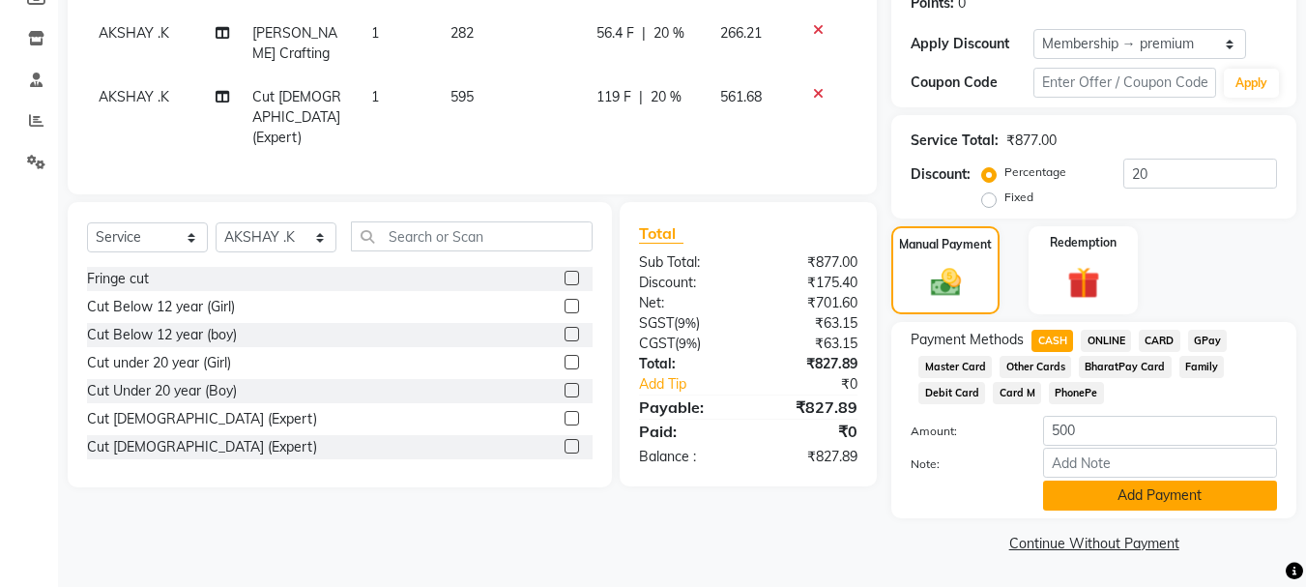
click at [1168, 499] on button "Add Payment" at bounding box center [1160, 495] width 234 height 30
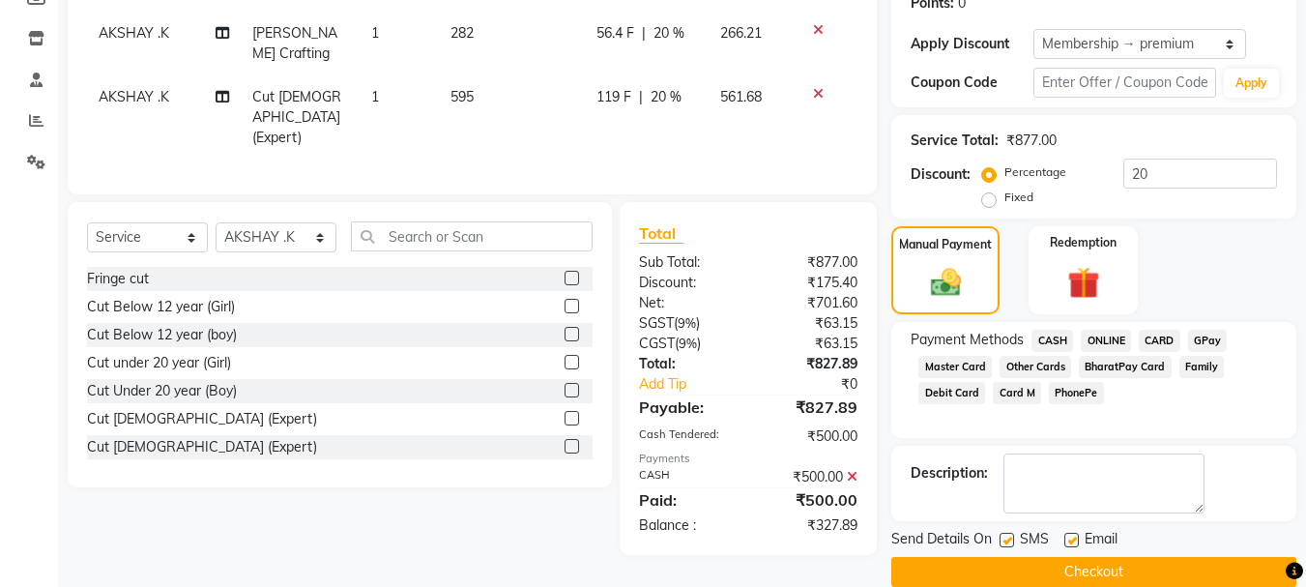
click at [1107, 336] on span "ONLINE" at bounding box center [1106, 341] width 50 height 22
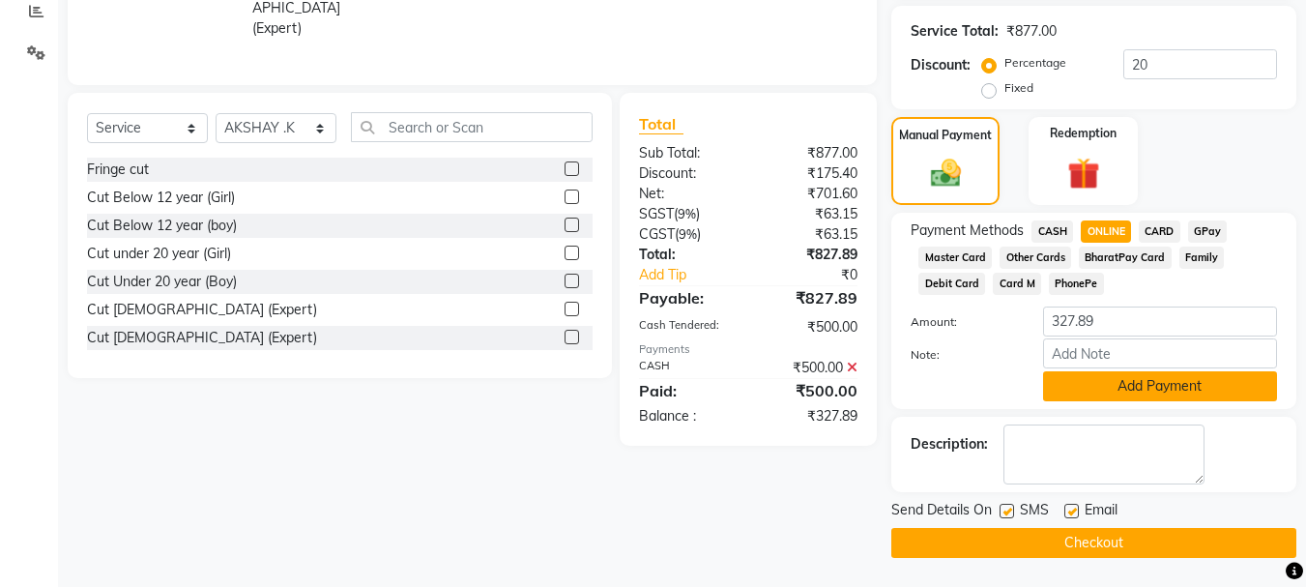
click at [1116, 386] on button "Add Payment" at bounding box center [1160, 386] width 234 height 30
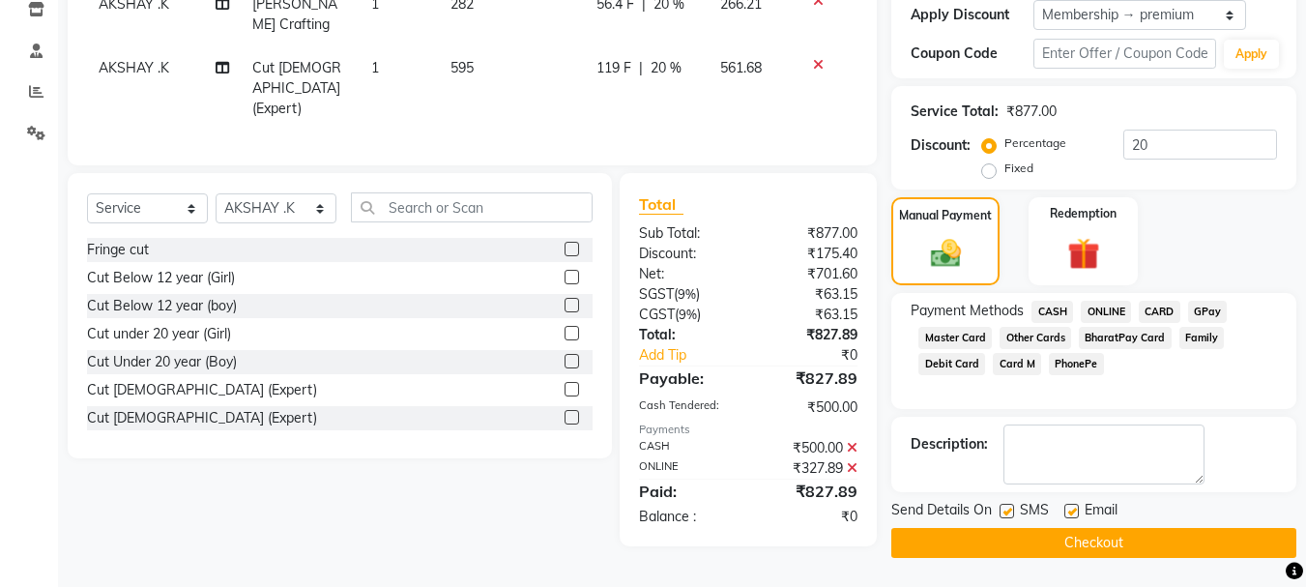
click at [1076, 537] on button "Checkout" at bounding box center [1093, 543] width 405 height 30
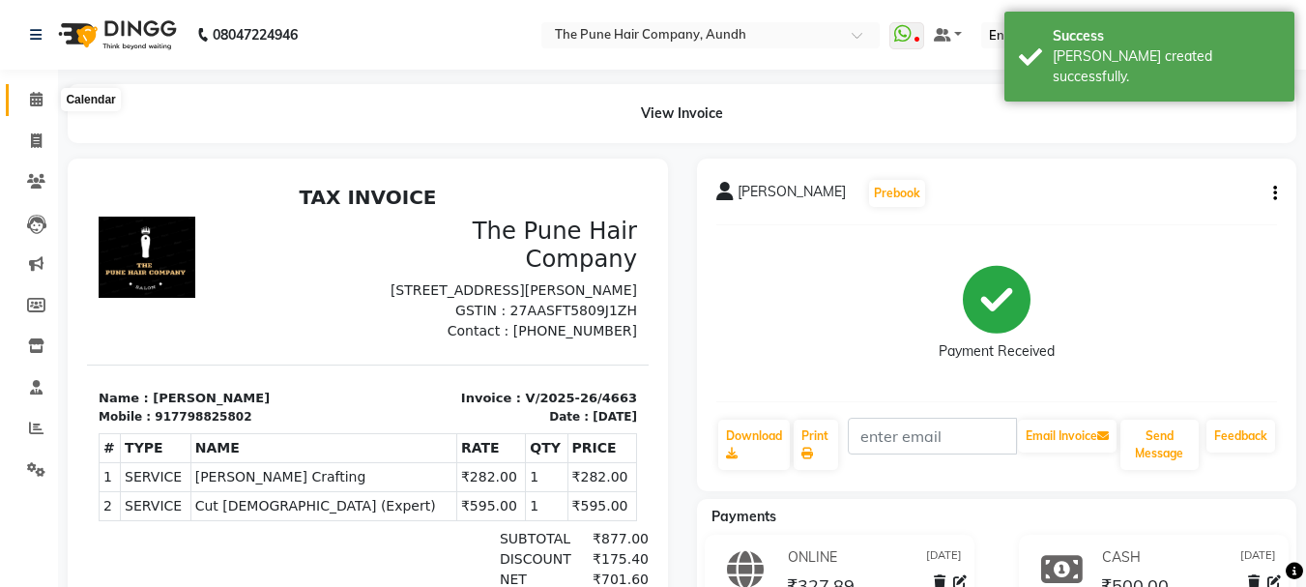
click at [32, 98] on icon at bounding box center [36, 99] width 13 height 15
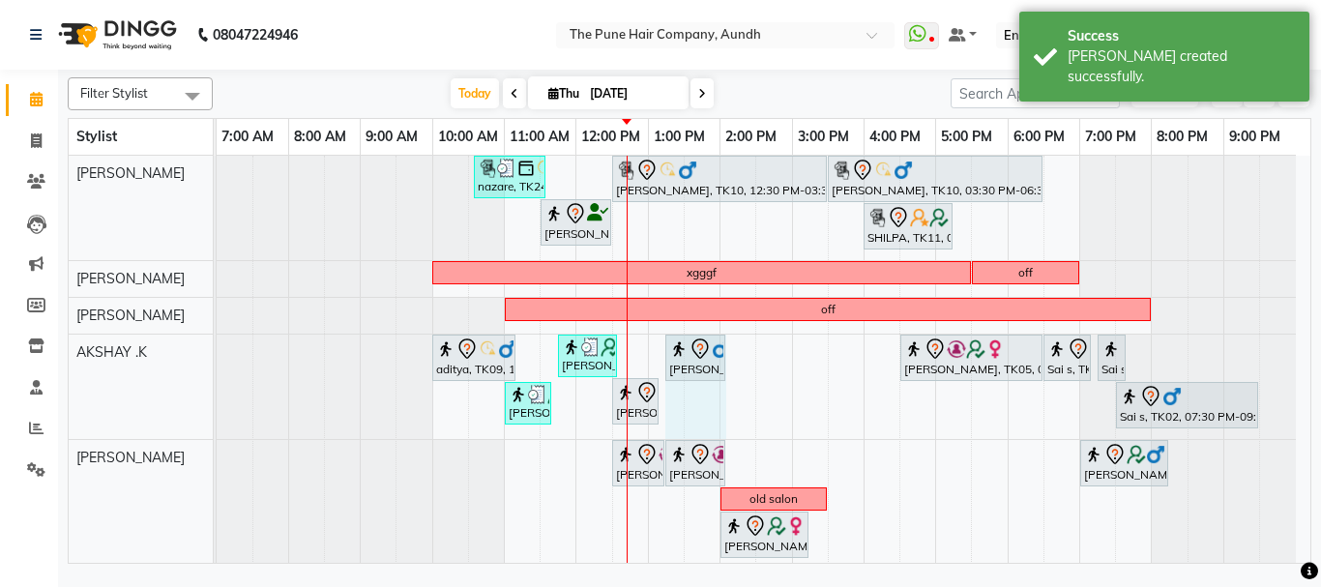
drag, startPoint x: 688, startPoint y: 358, endPoint x: 726, endPoint y: 361, distance: 37.8
click at [217, 361] on div "aditya, TK09, 10:00 AM-11:10 AM, Cut male (Expert) poras patil, TK01, 11:45 AM-…" at bounding box center [217, 386] width 0 height 104
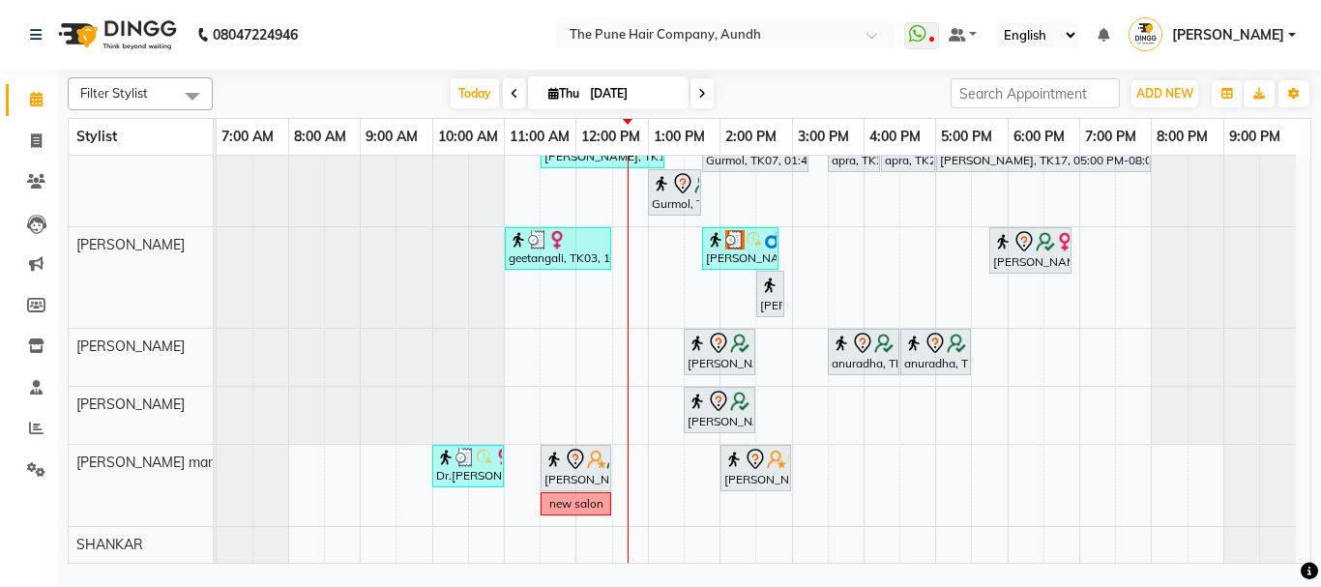
scroll to position [154, 0]
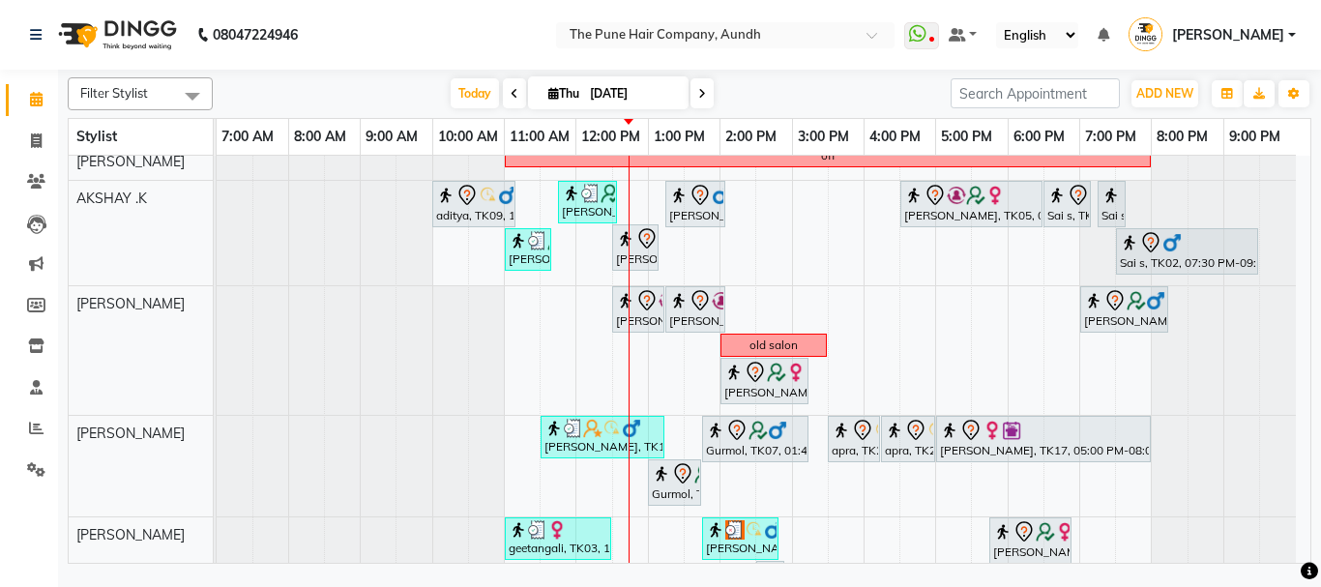
click at [514, 94] on span at bounding box center [514, 93] width 23 height 30
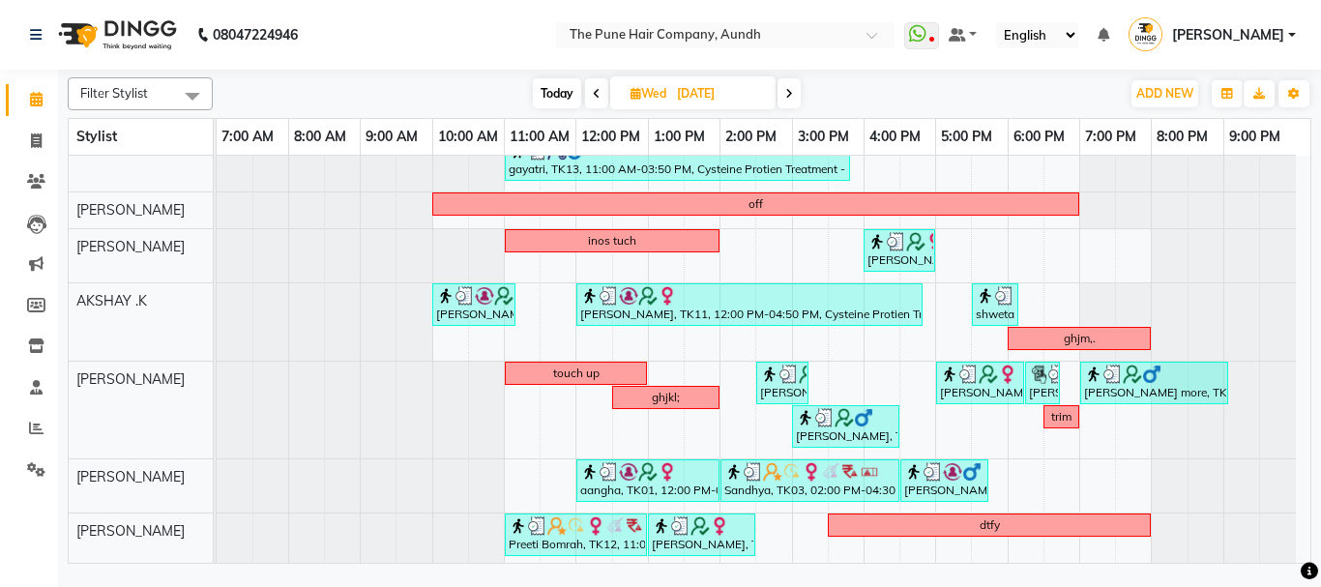
scroll to position [158, 0]
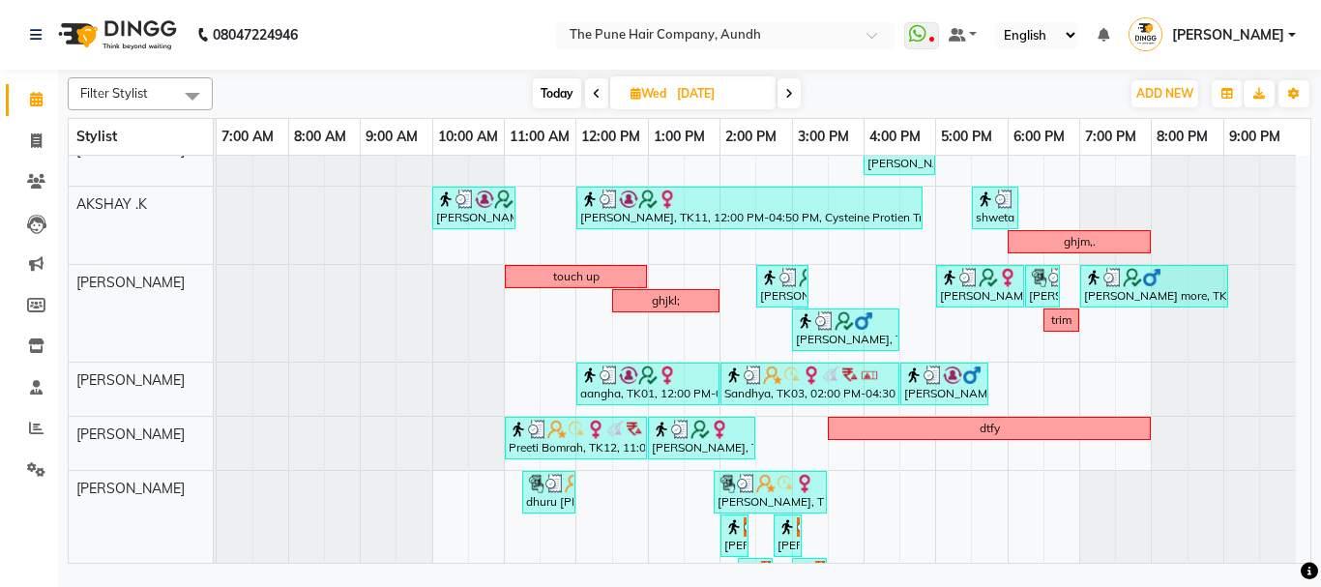
click at [593, 94] on icon at bounding box center [597, 94] width 8 height 12
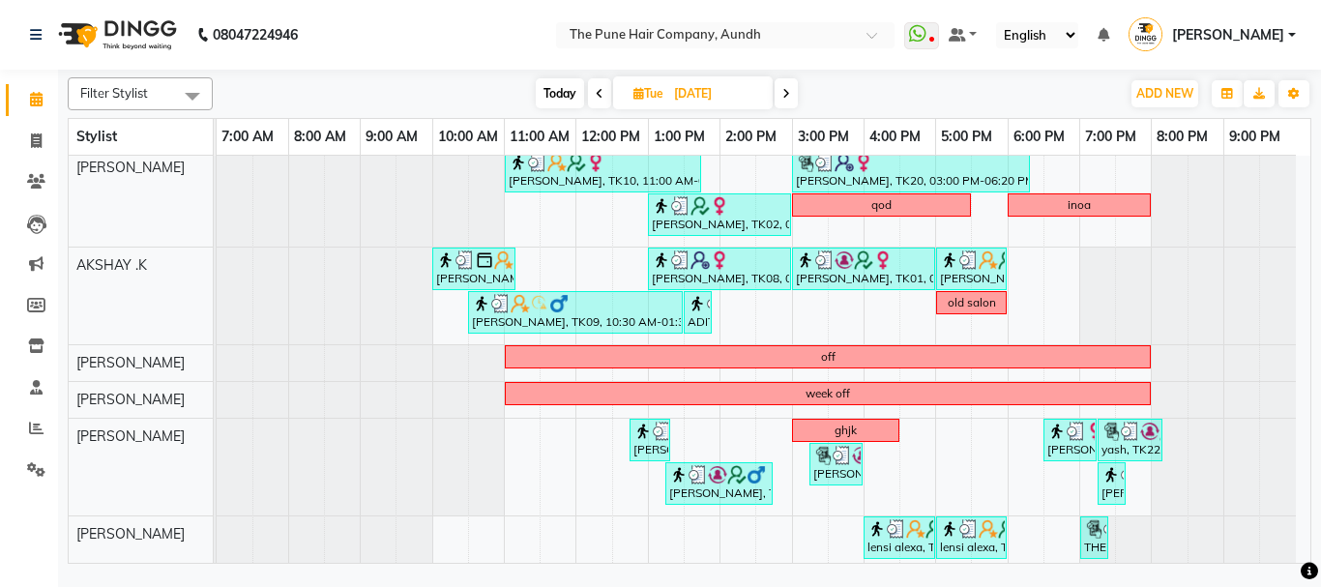
scroll to position [97, 0]
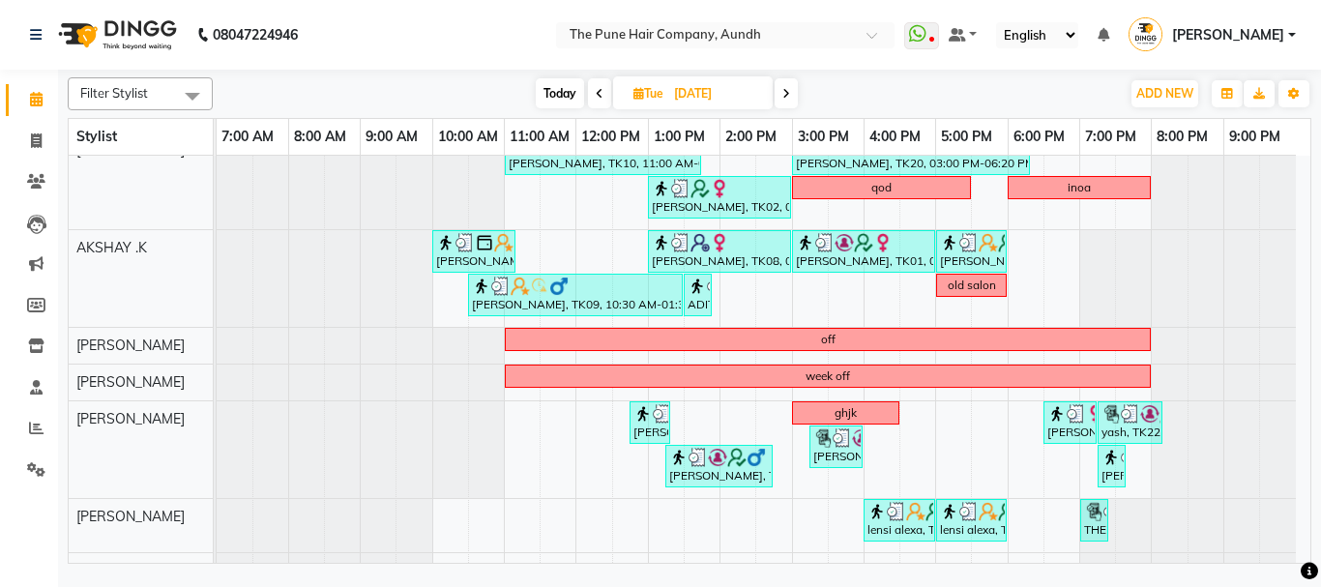
click at [600, 89] on icon at bounding box center [599, 94] width 8 height 12
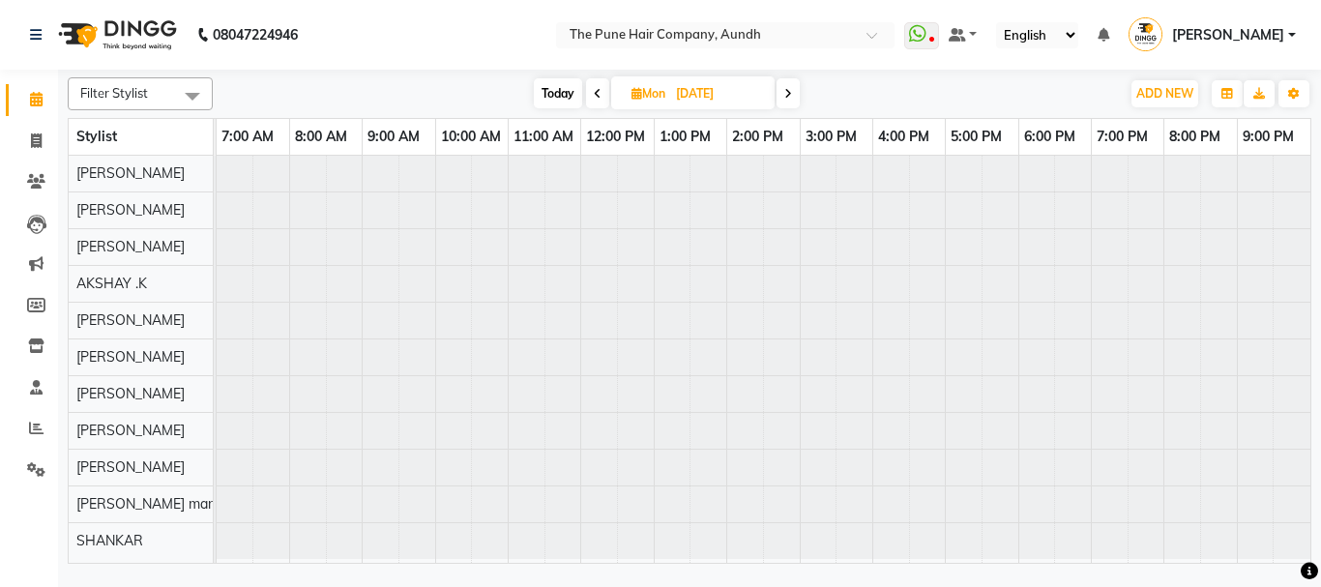
scroll to position [0, 0]
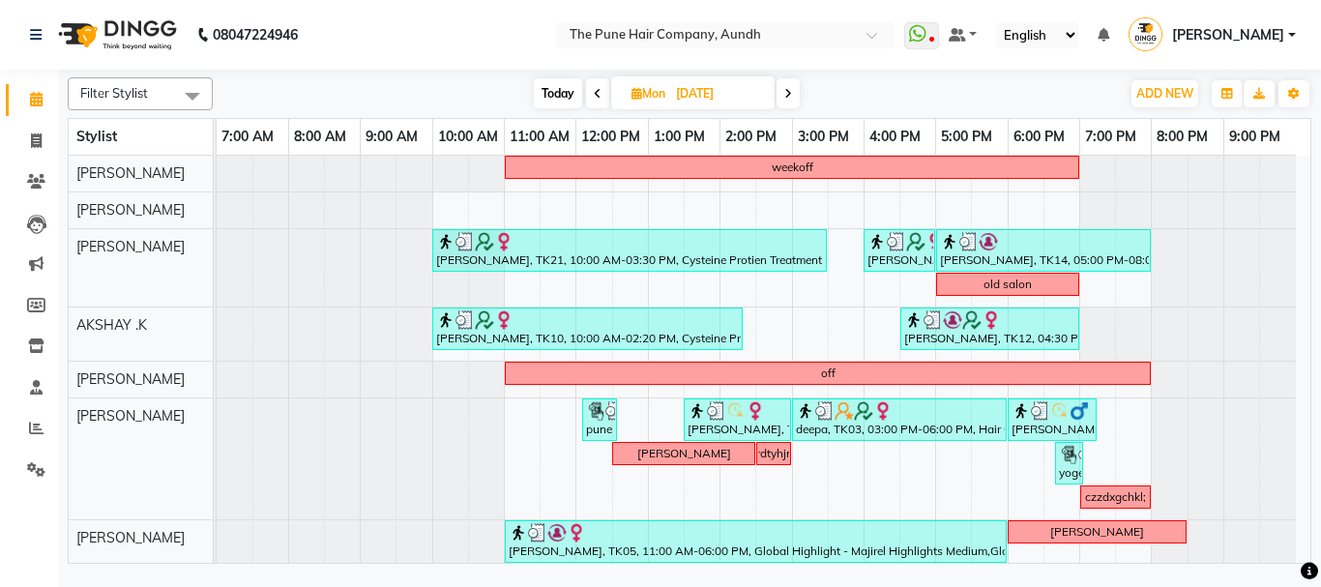
click at [594, 89] on icon at bounding box center [598, 94] width 8 height 12
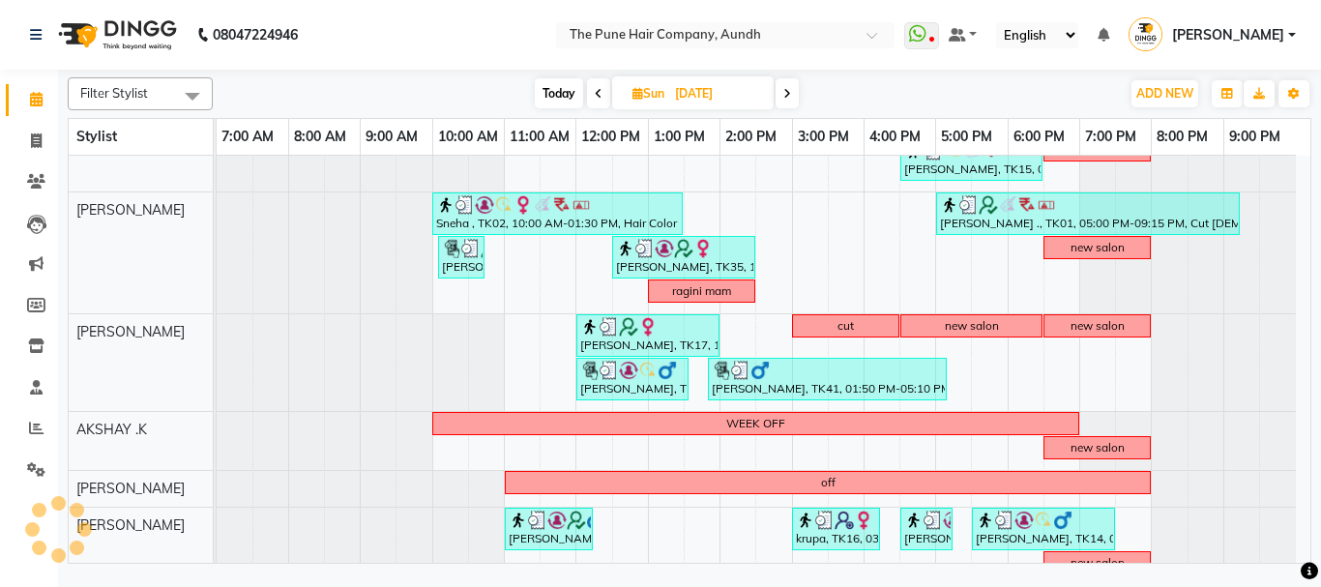
scroll to position [254, 0]
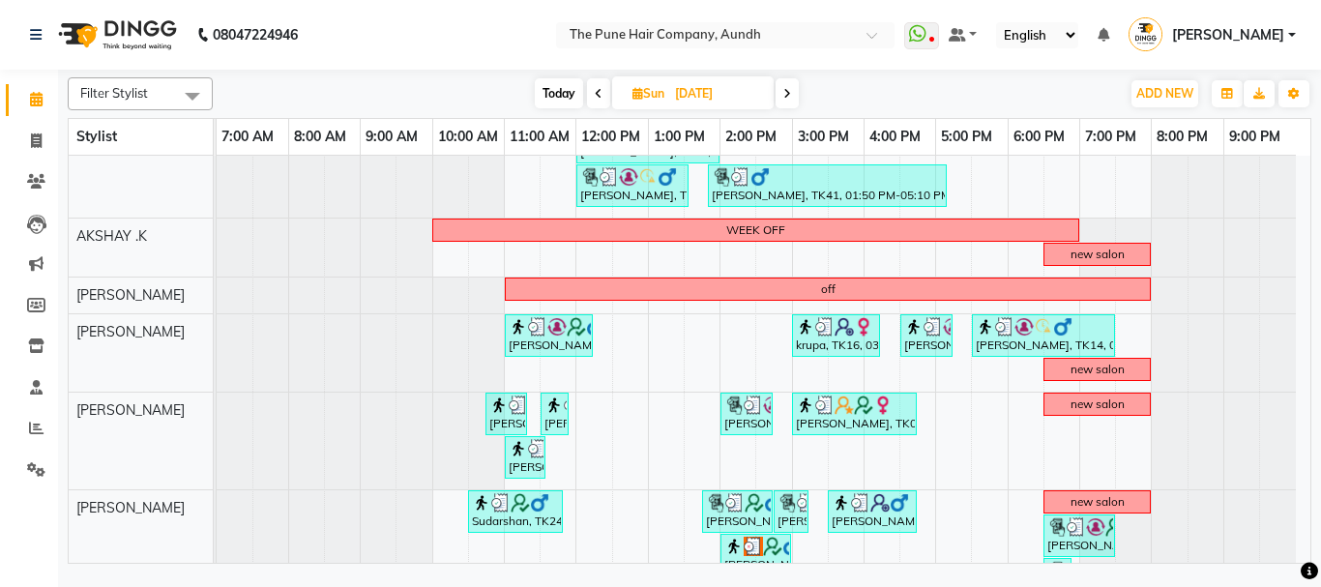
click at [595, 89] on icon at bounding box center [599, 94] width 8 height 12
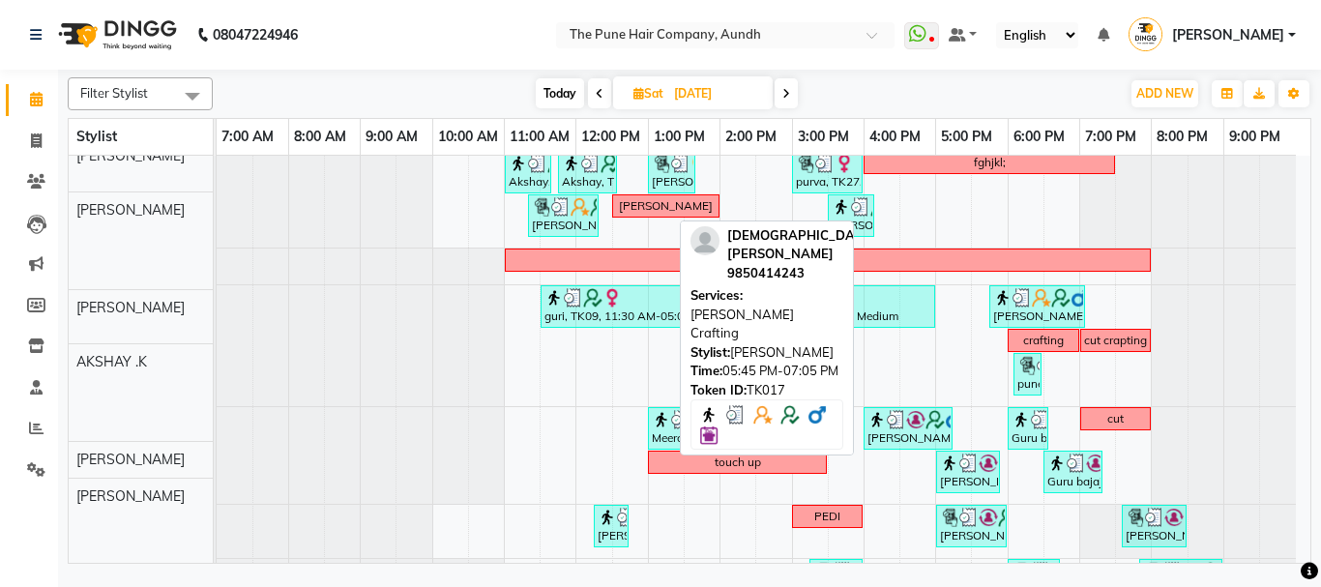
scroll to position [211, 0]
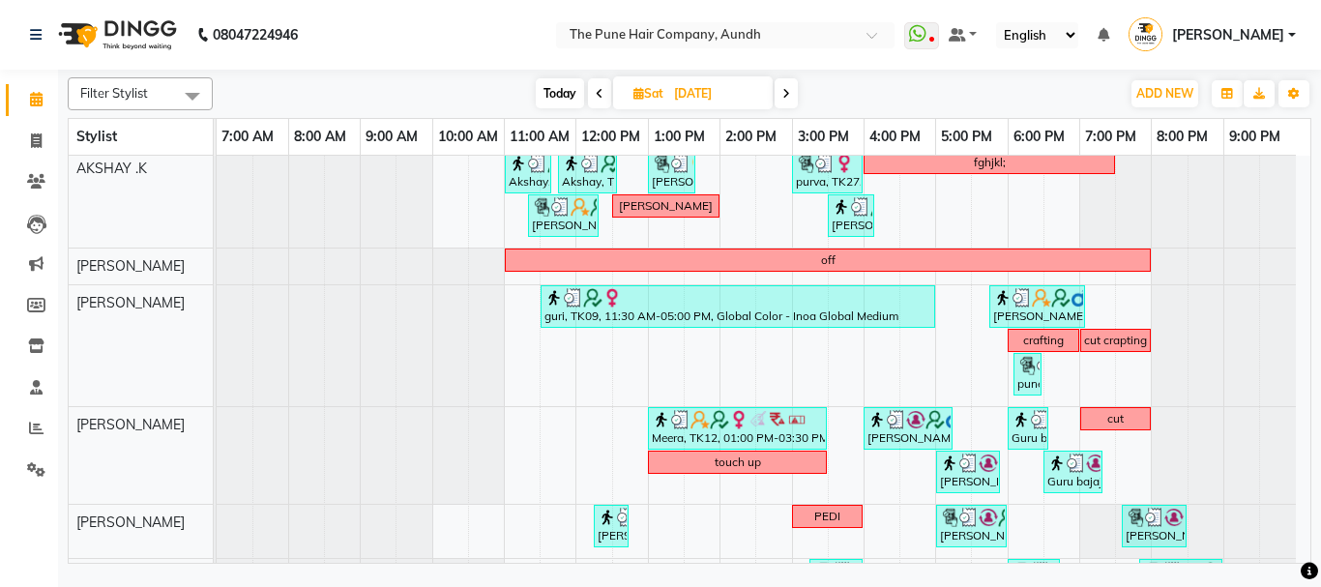
click at [600, 88] on icon at bounding box center [599, 94] width 8 height 12
type input "[DATE]"
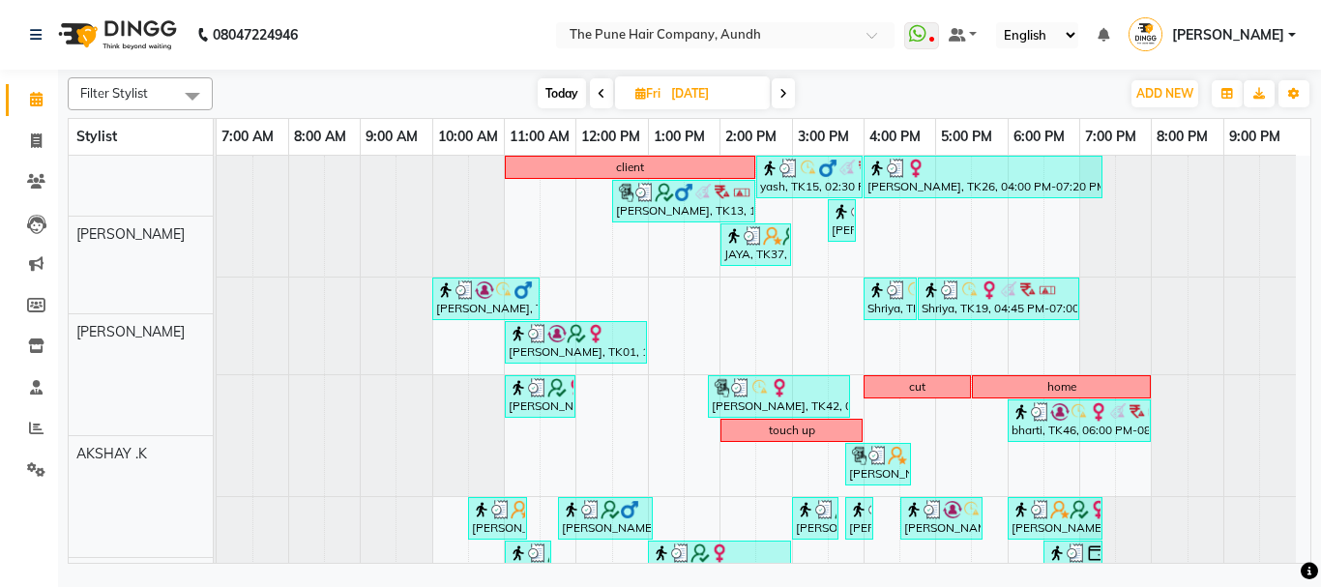
scroll to position [61, 0]
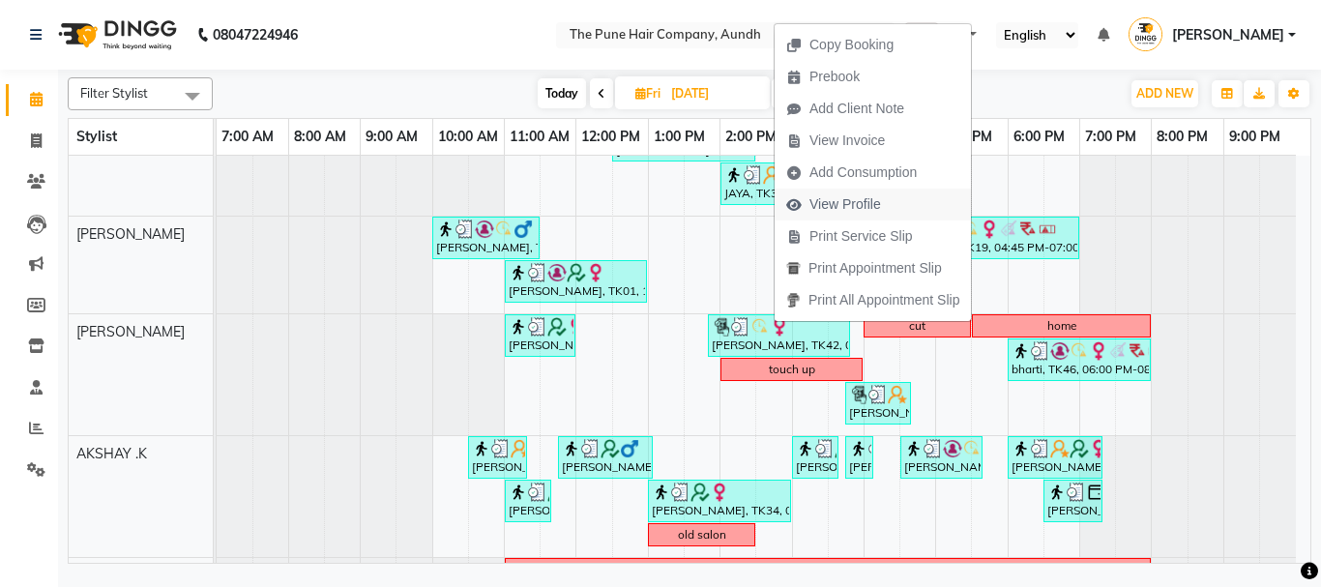
click at [808, 206] on span "View Profile" at bounding box center [833, 205] width 118 height 32
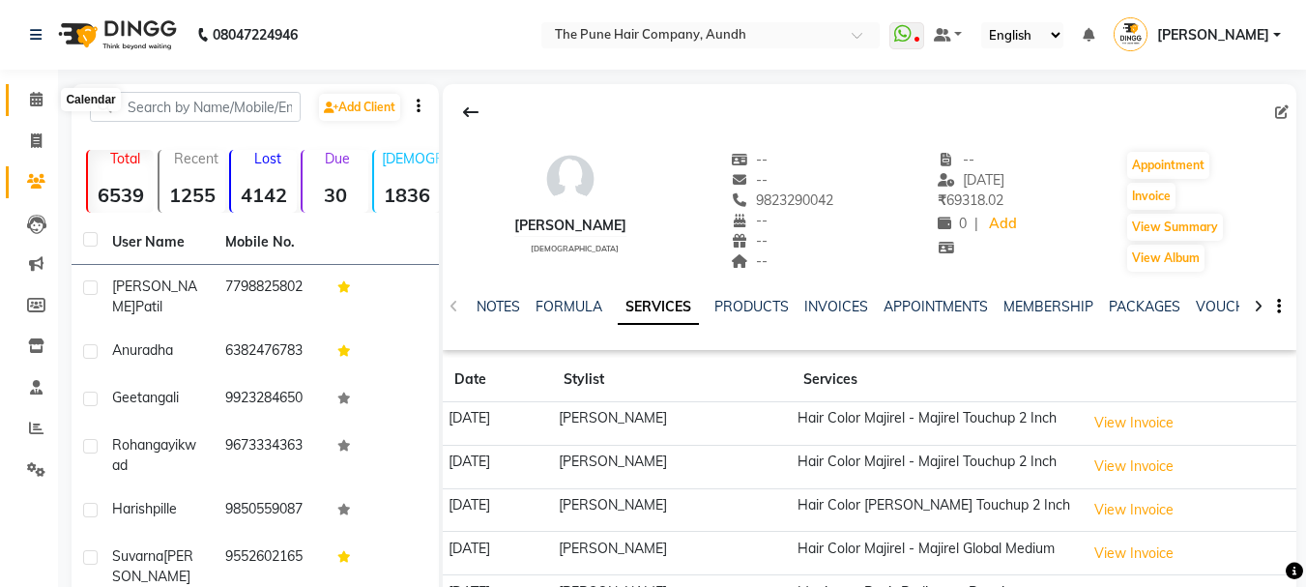
click at [41, 99] on icon at bounding box center [36, 99] width 13 height 15
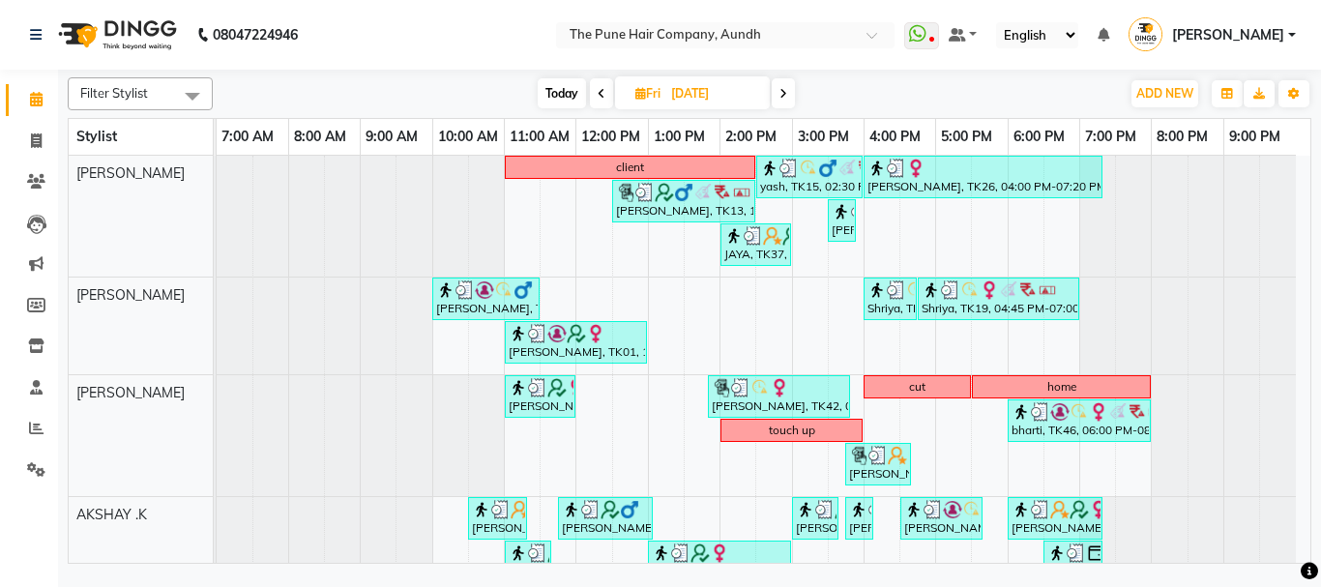
click at [565, 95] on span "Today" at bounding box center [561, 93] width 48 height 30
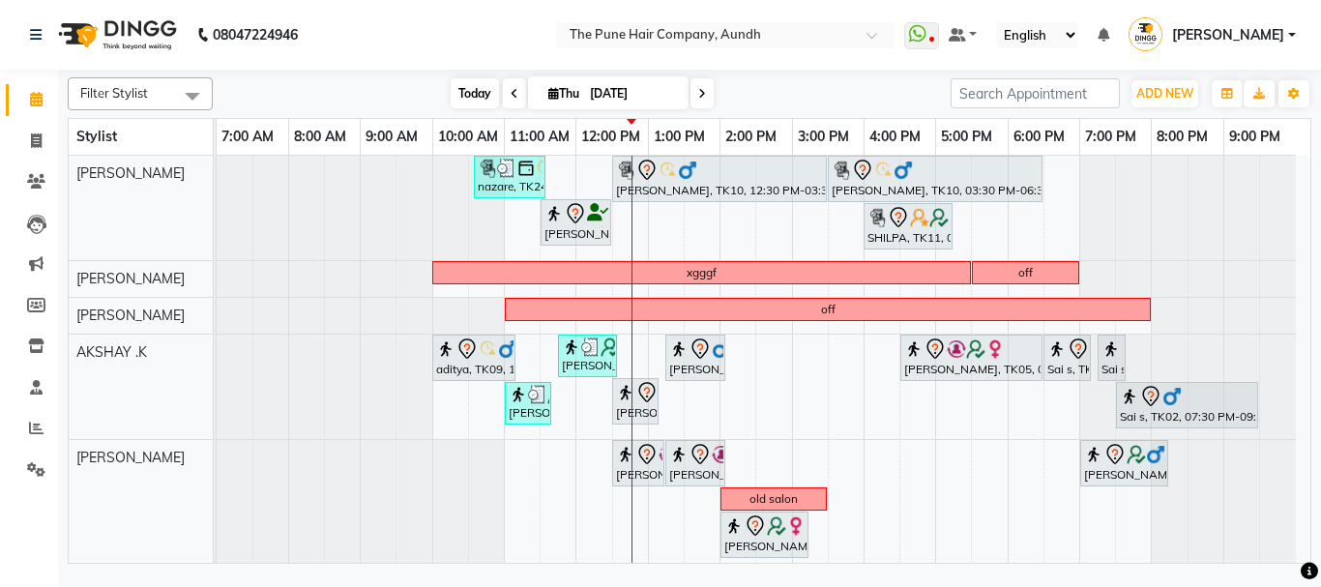
click at [458, 91] on span "Today" at bounding box center [474, 93] width 48 height 30
click at [457, 80] on span "Today" at bounding box center [474, 93] width 48 height 30
click at [454, 87] on span "Today" at bounding box center [474, 93] width 48 height 30
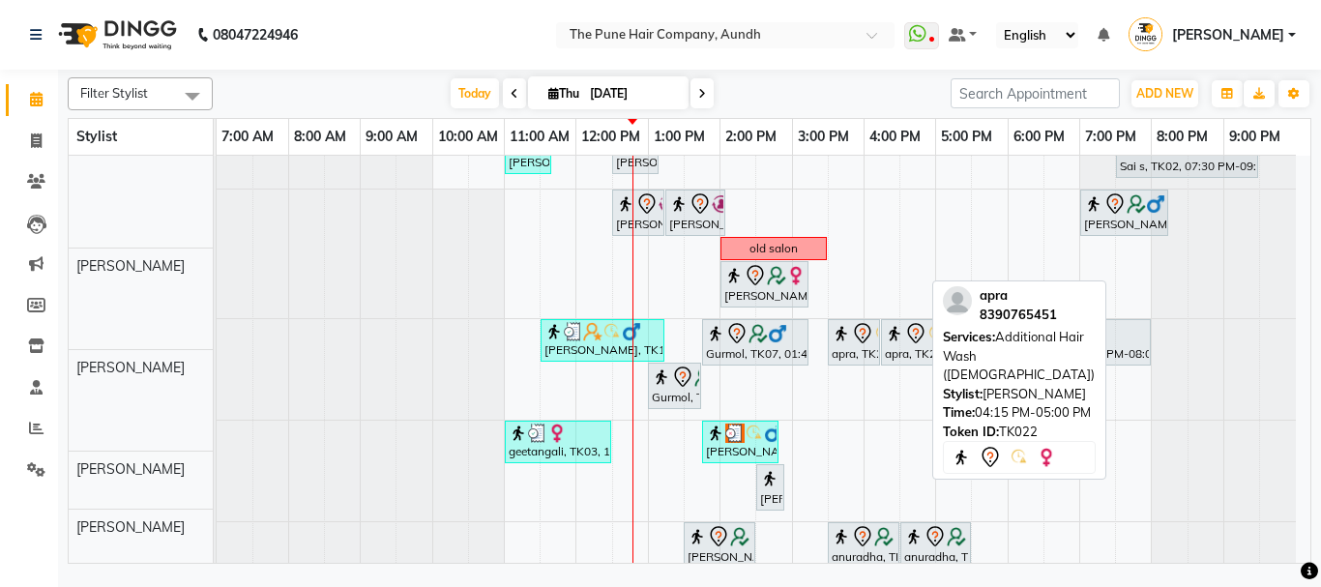
scroll to position [250, 0]
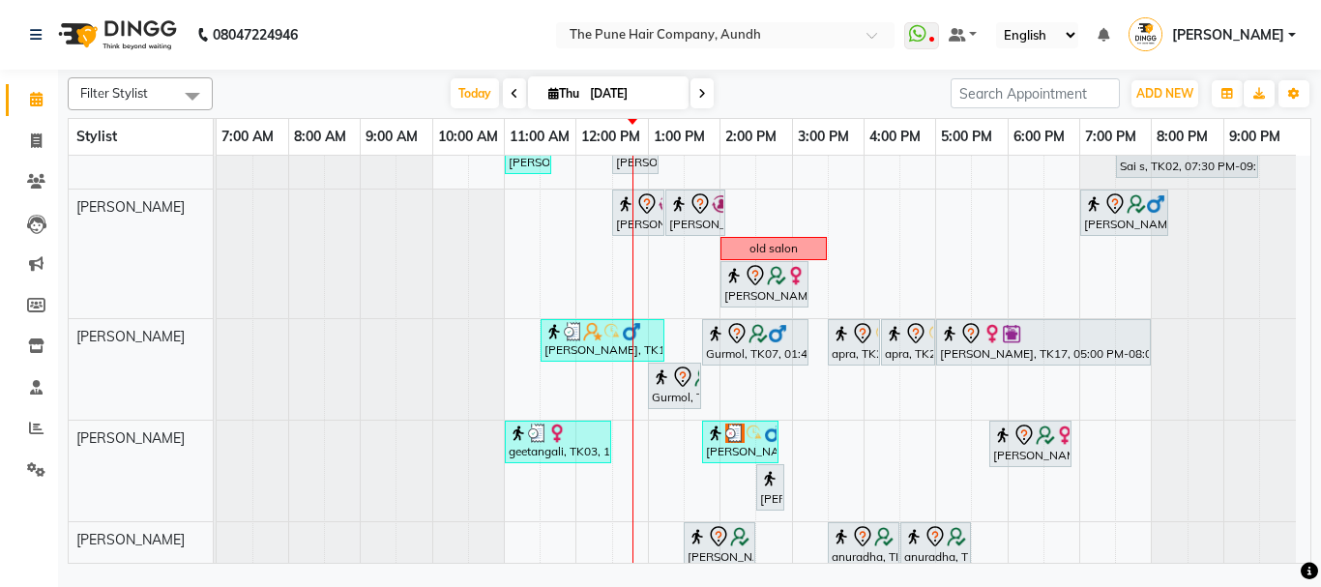
click at [705, 100] on span at bounding box center [701, 93] width 23 height 30
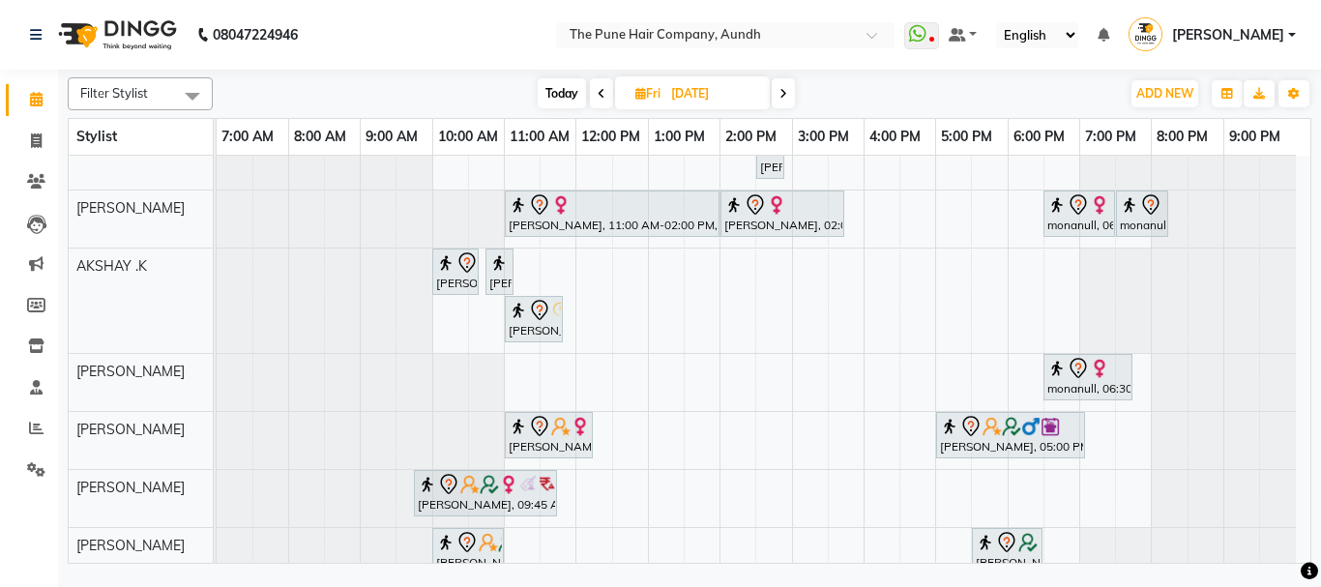
scroll to position [261, 0]
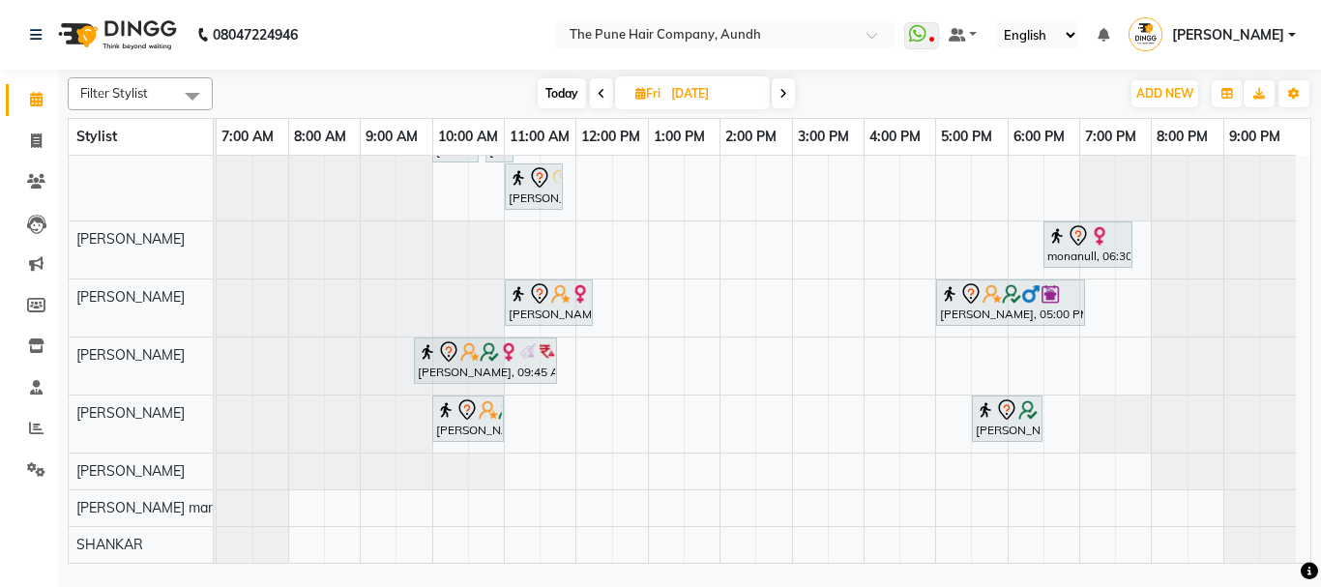
click at [790, 94] on span at bounding box center [782, 93] width 23 height 30
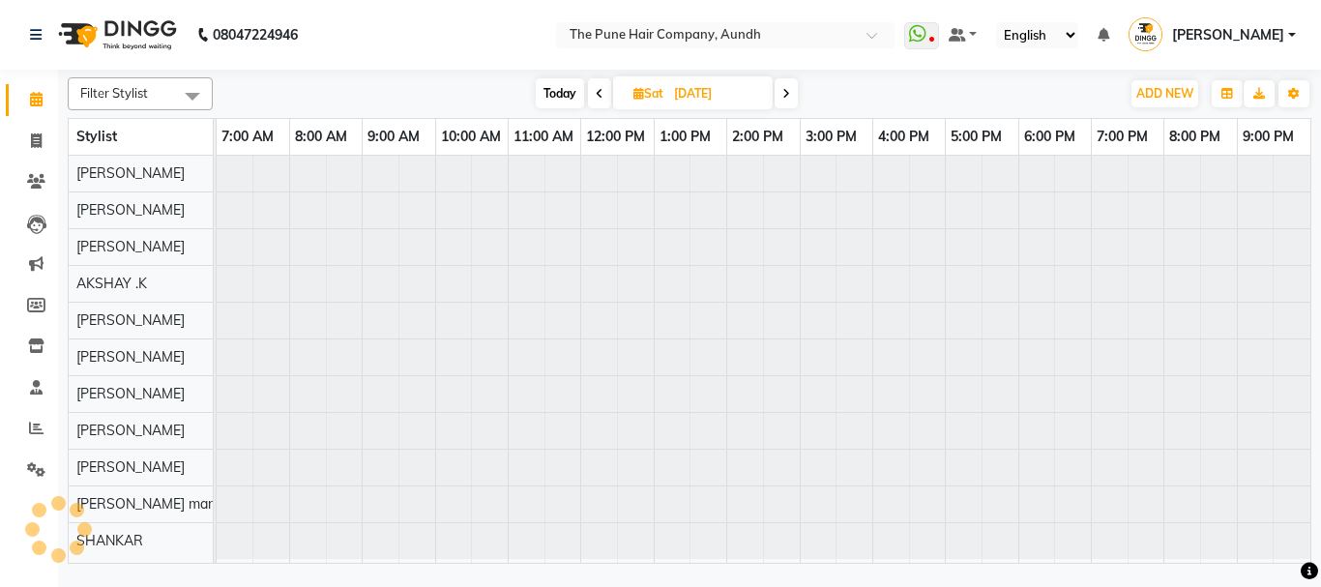
scroll to position [0, 0]
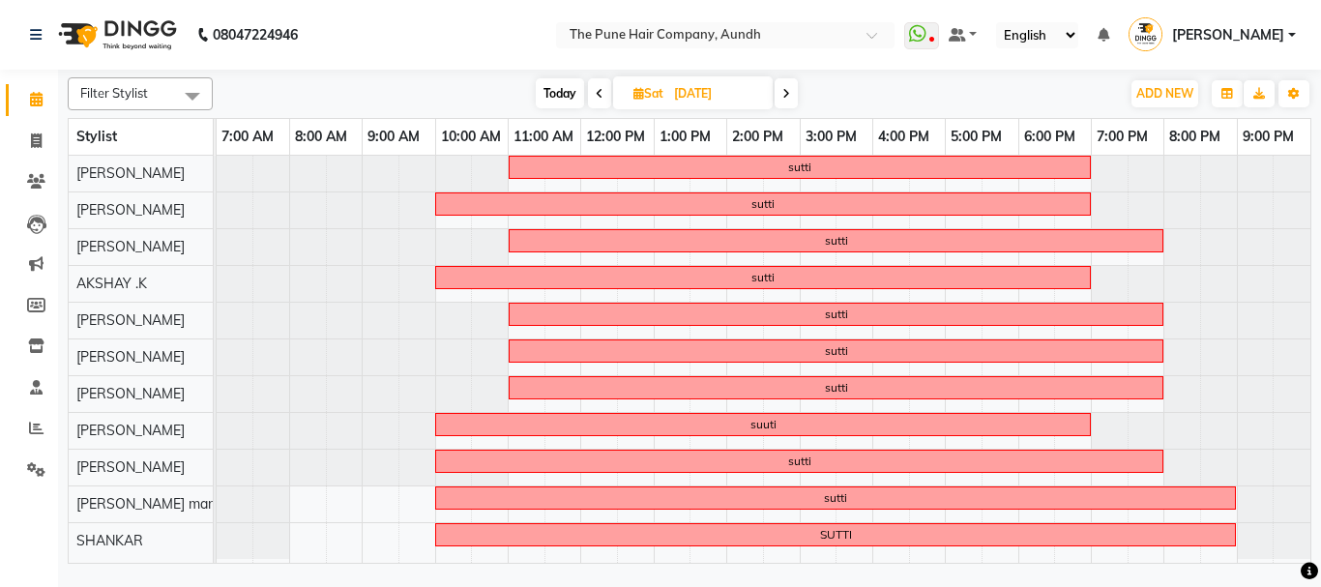
click at [550, 97] on span "Today" at bounding box center [560, 93] width 48 height 30
type input "[DATE]"
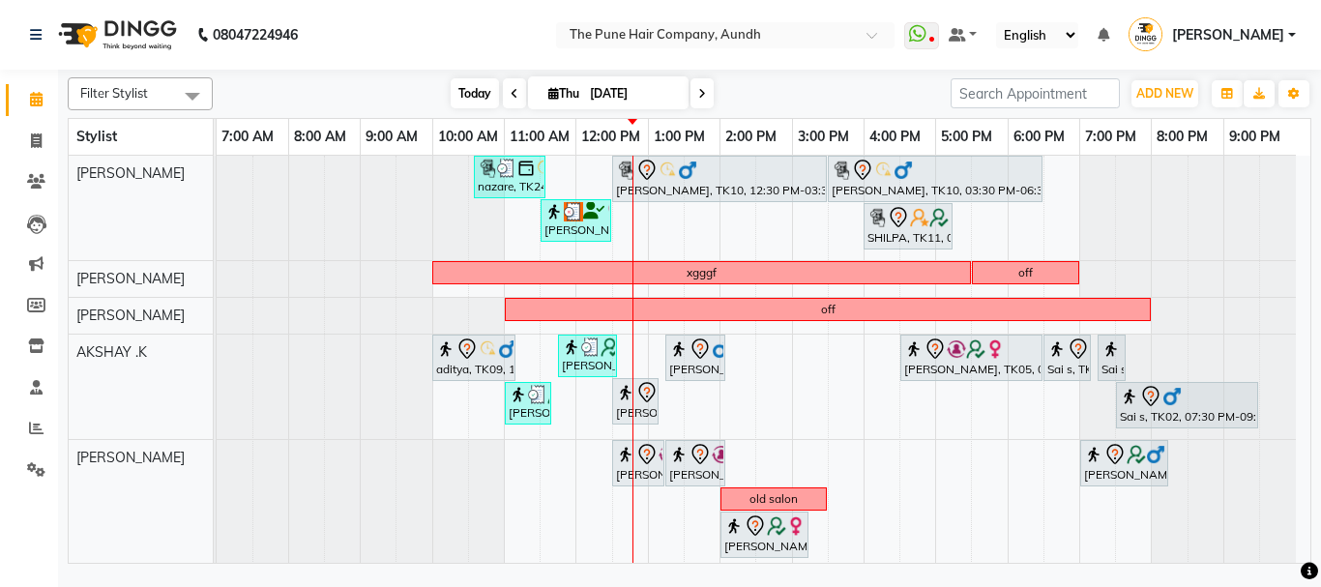
click at [459, 81] on span "Today" at bounding box center [474, 93] width 48 height 30
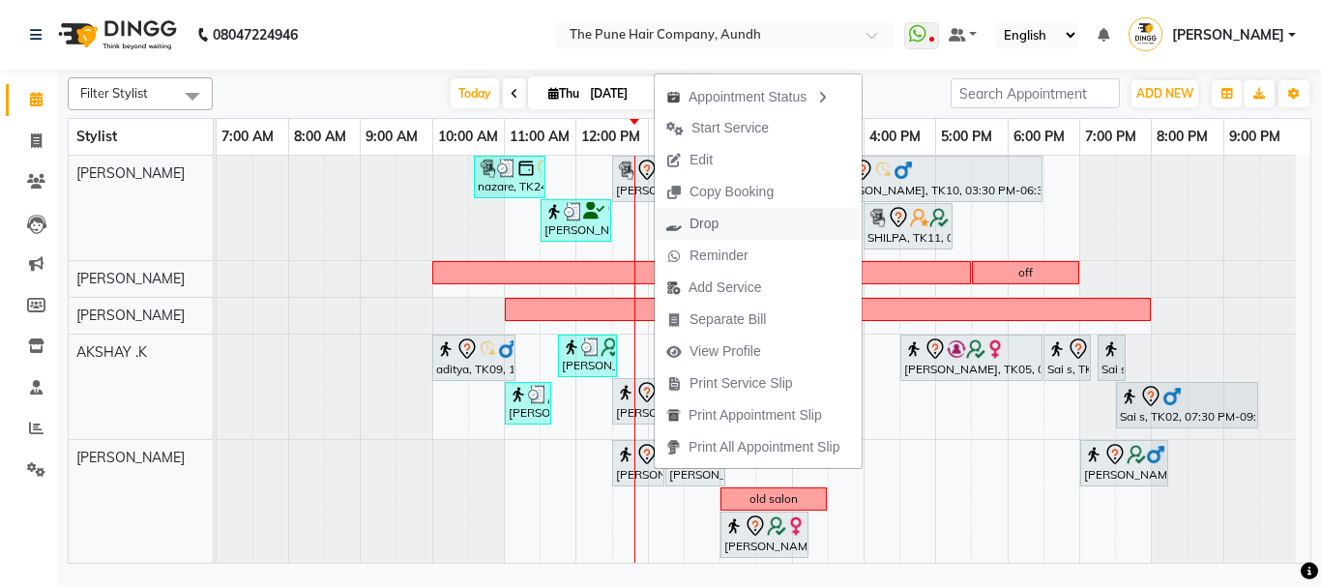
click at [704, 216] on span "Drop" at bounding box center [703, 224] width 29 height 20
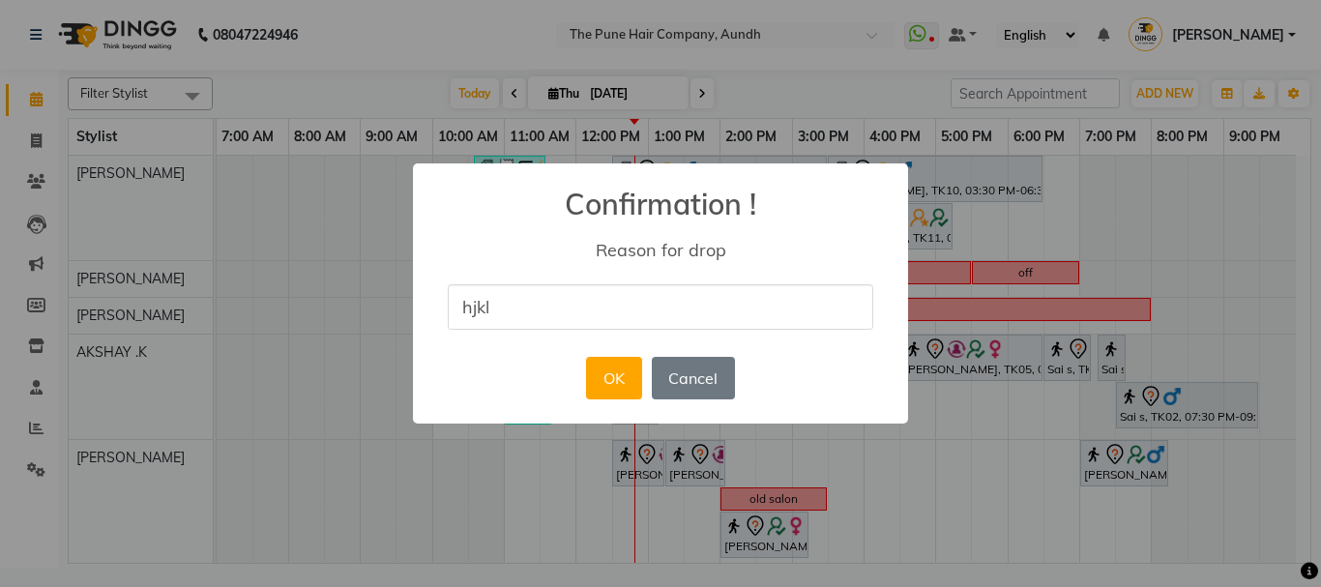
type input "hjkl"
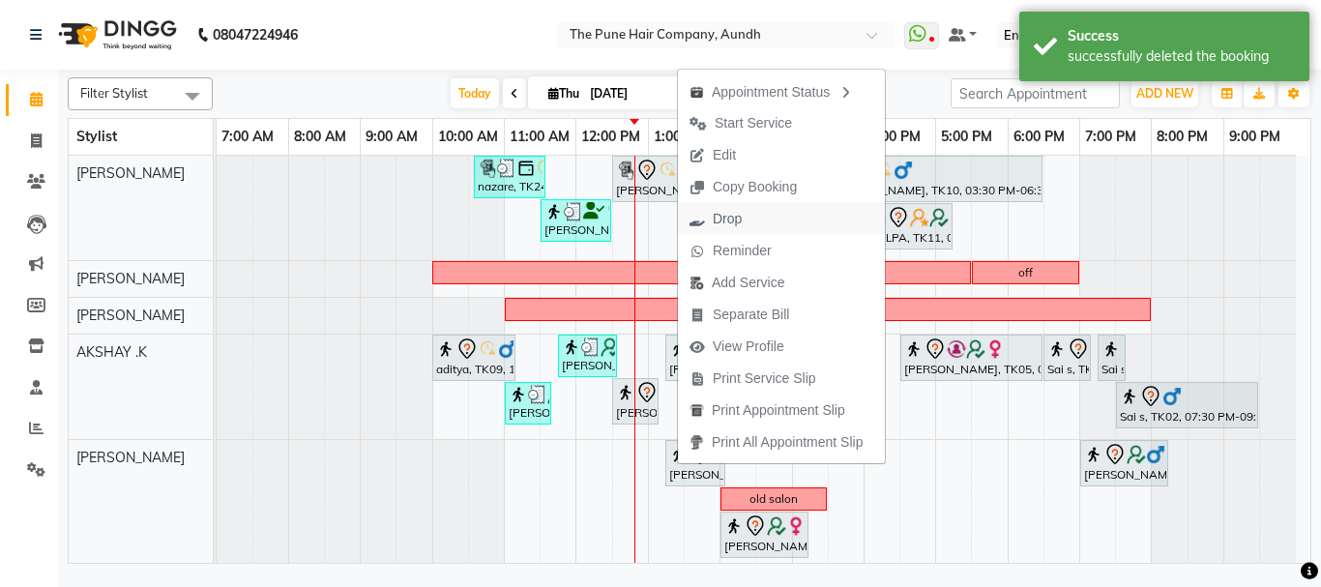
click at [704, 216] on icon "button" at bounding box center [696, 220] width 15 height 14
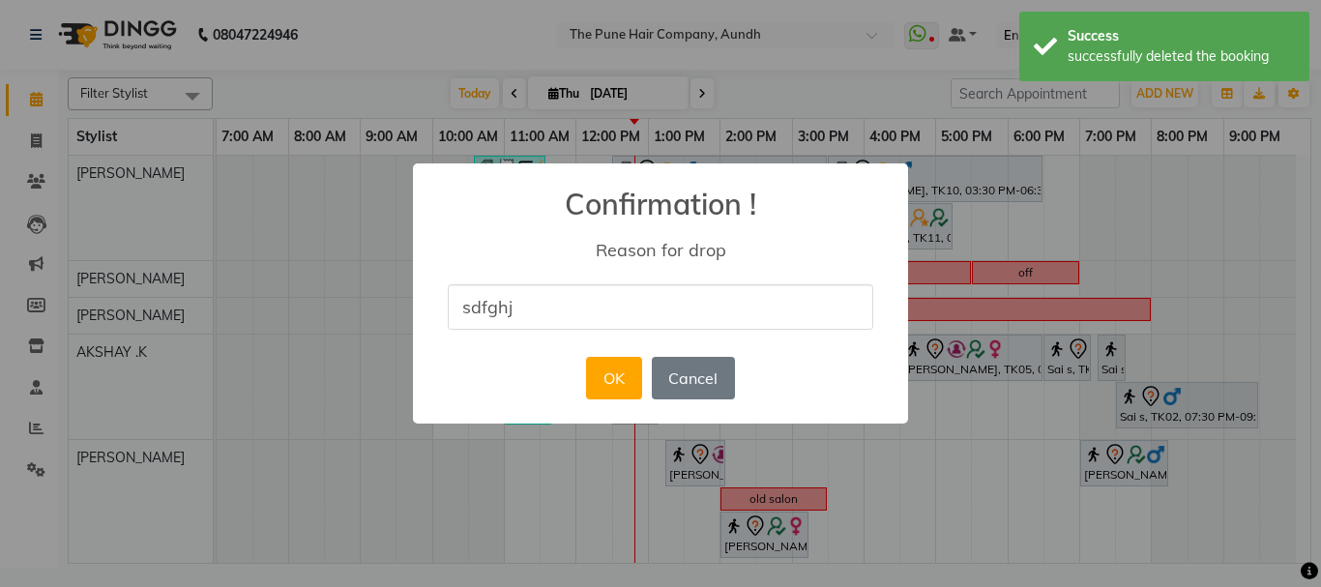
type input "sdfghj"
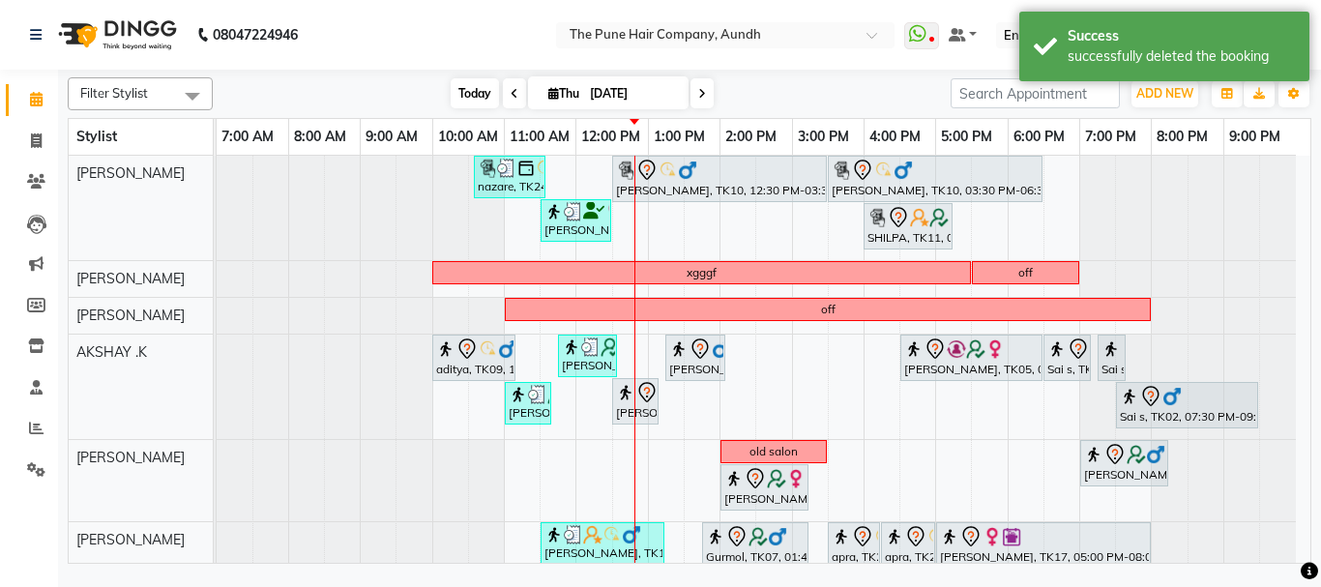
click at [461, 100] on span "Today" at bounding box center [474, 93] width 48 height 30
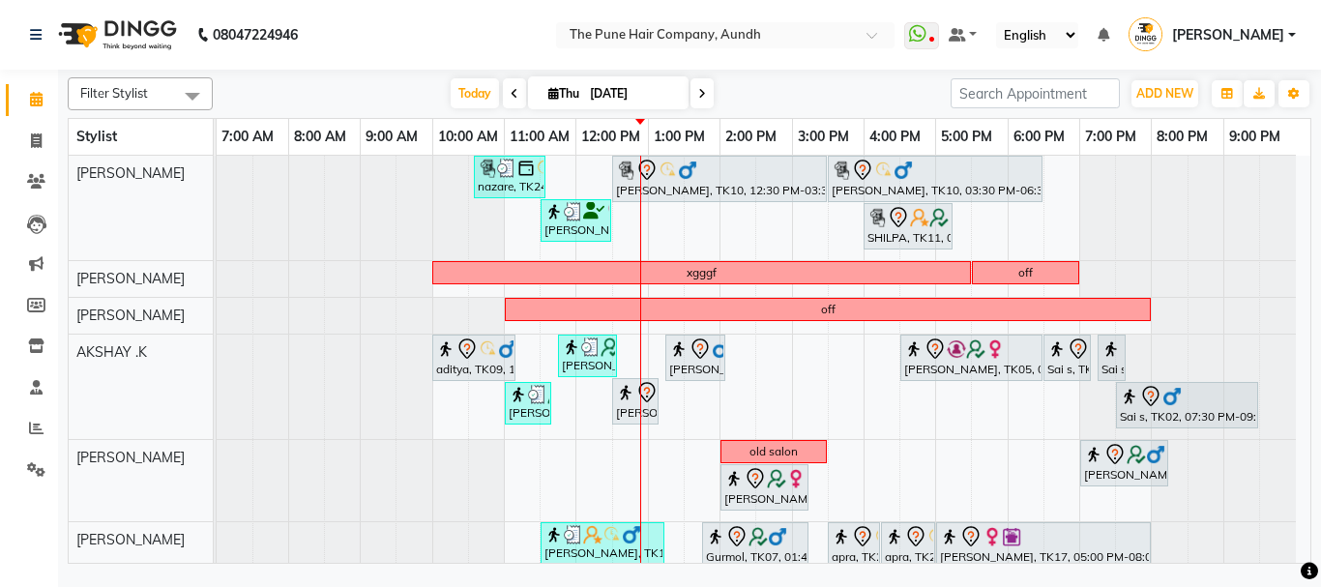
click at [698, 97] on icon at bounding box center [702, 94] width 8 height 12
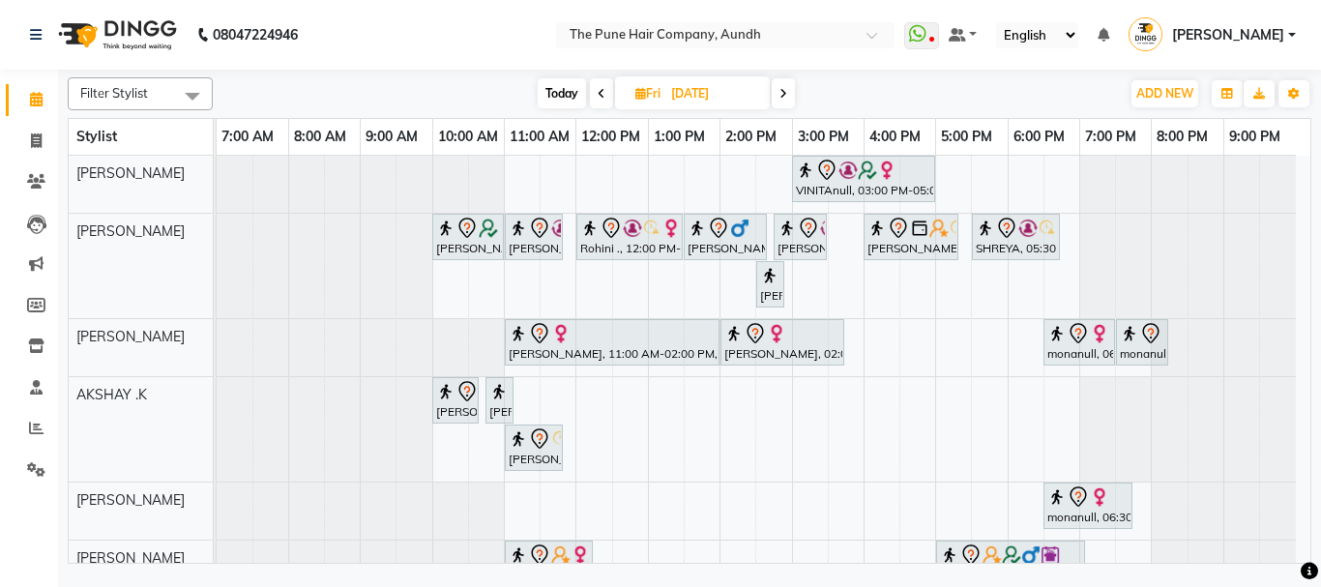
click at [566, 95] on span "Today" at bounding box center [561, 93] width 48 height 30
type input "[DATE]"
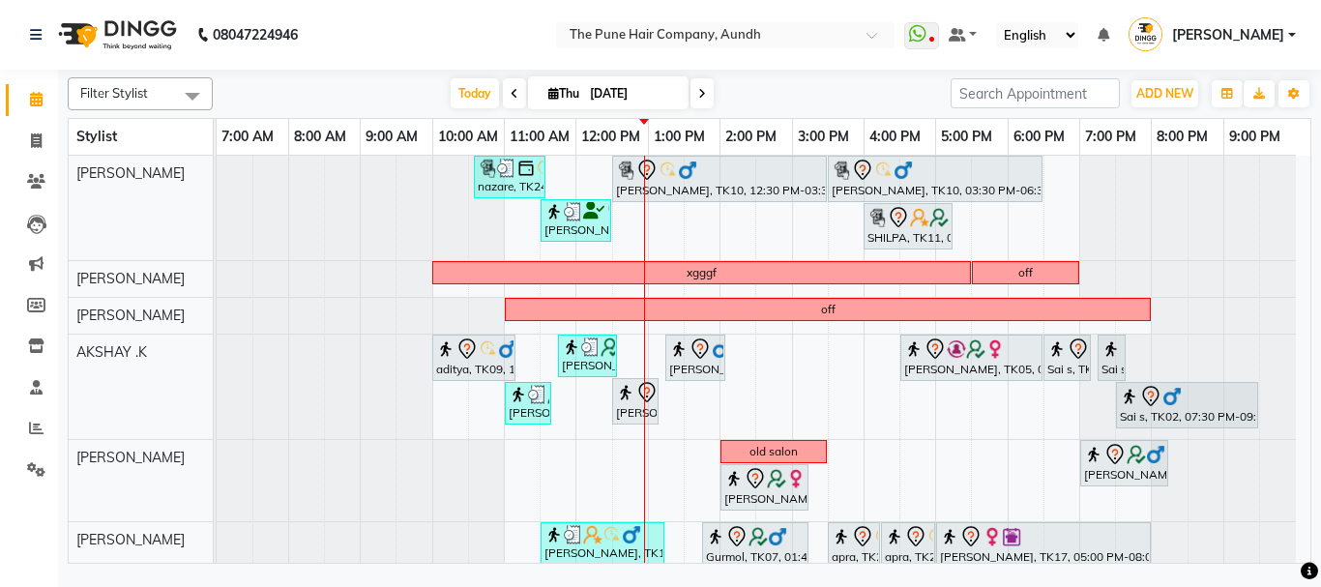
click at [548, 90] on icon at bounding box center [553, 93] width 11 height 13
select select "9"
select select "2025"
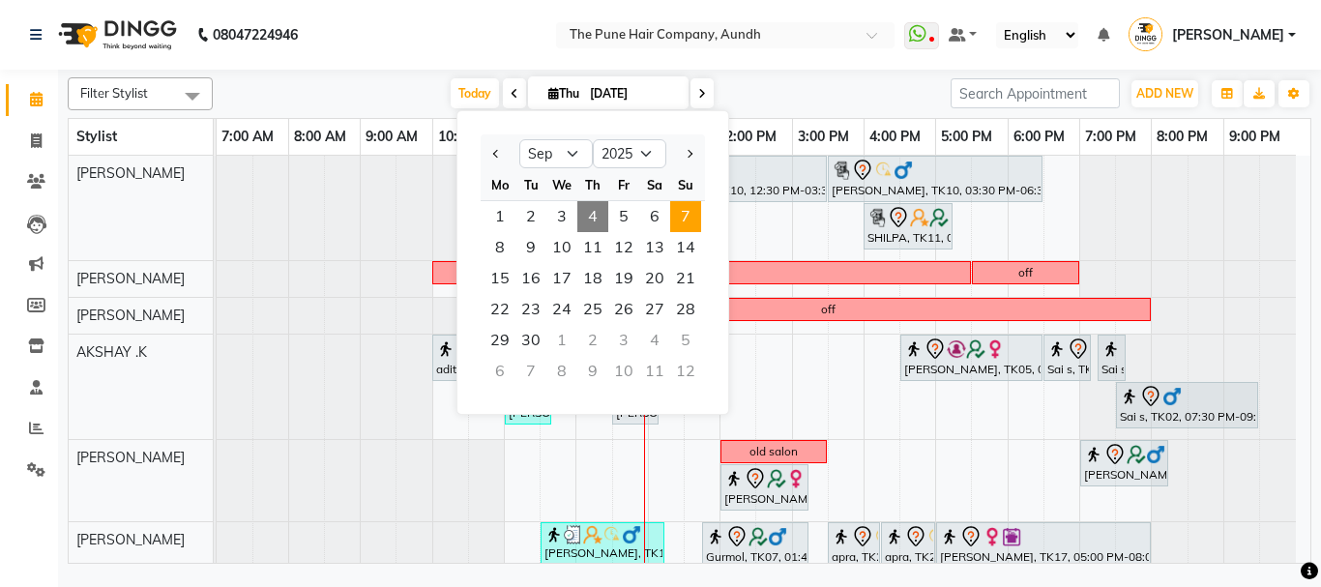
click at [685, 213] on span "7" at bounding box center [685, 216] width 31 height 31
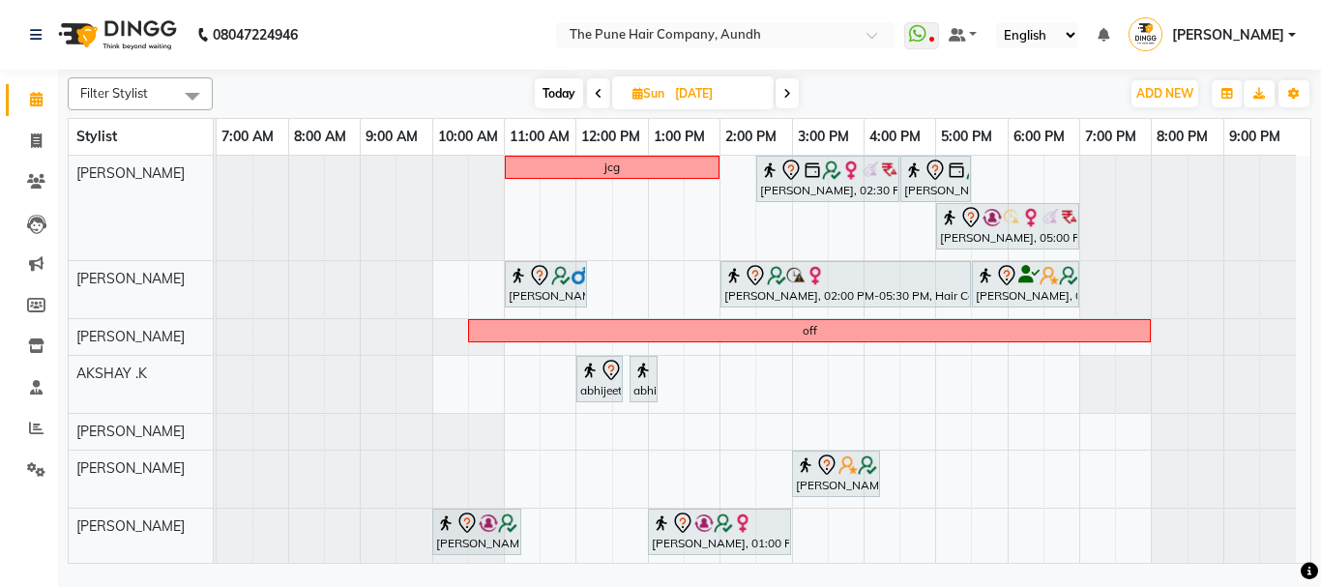
click at [557, 92] on span "Today" at bounding box center [559, 93] width 48 height 30
type input "[DATE]"
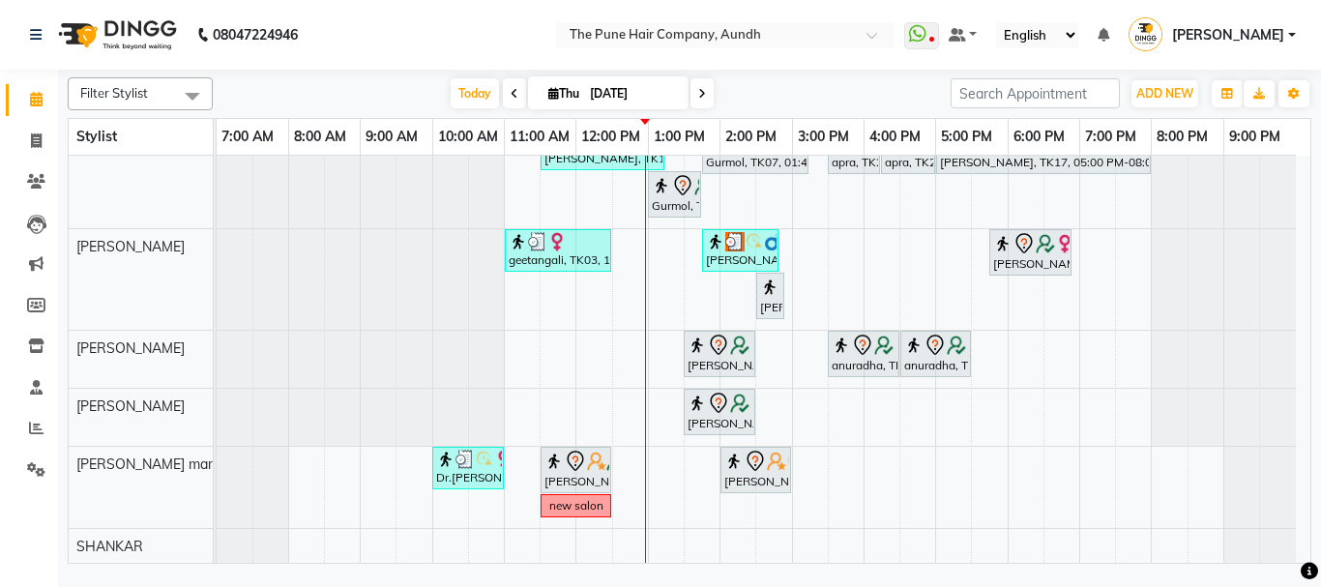
scroll to position [396, 0]
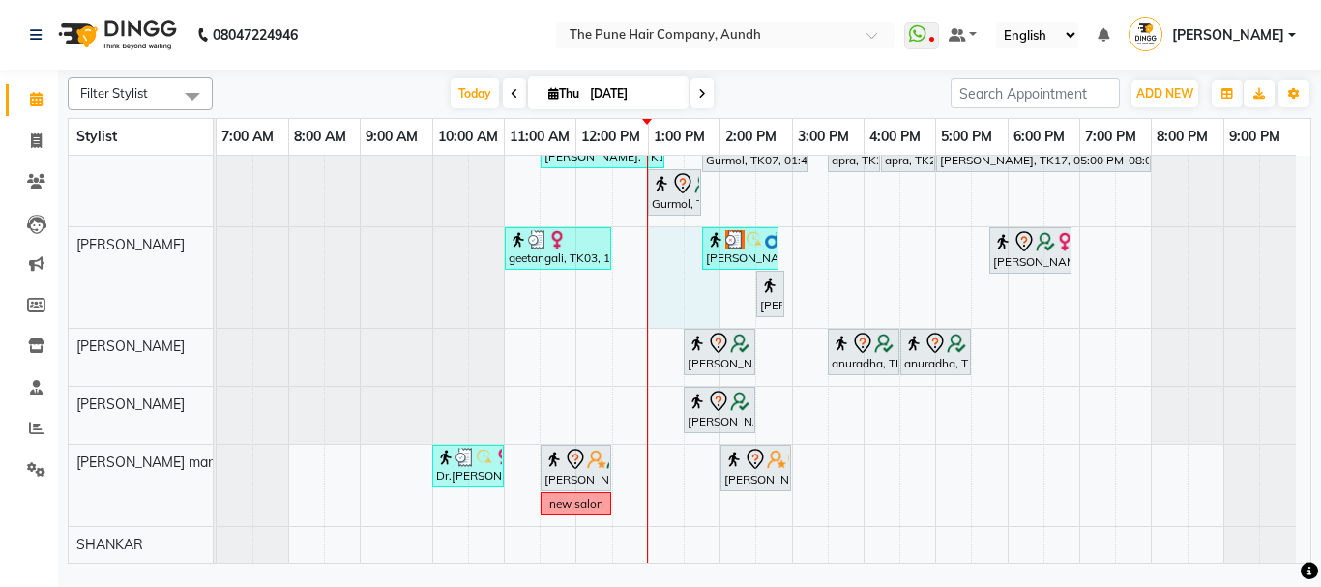
drag, startPoint x: 653, startPoint y: 247, endPoint x: 685, endPoint y: 242, distance: 32.3
click at [685, 242] on div "nazare, TK24, 10:35 AM-11:35 AM, Cut Male ( Top Stylist ) Gopi Rawat, TK10, 12:…" at bounding box center [763, 160] width 1093 height 803
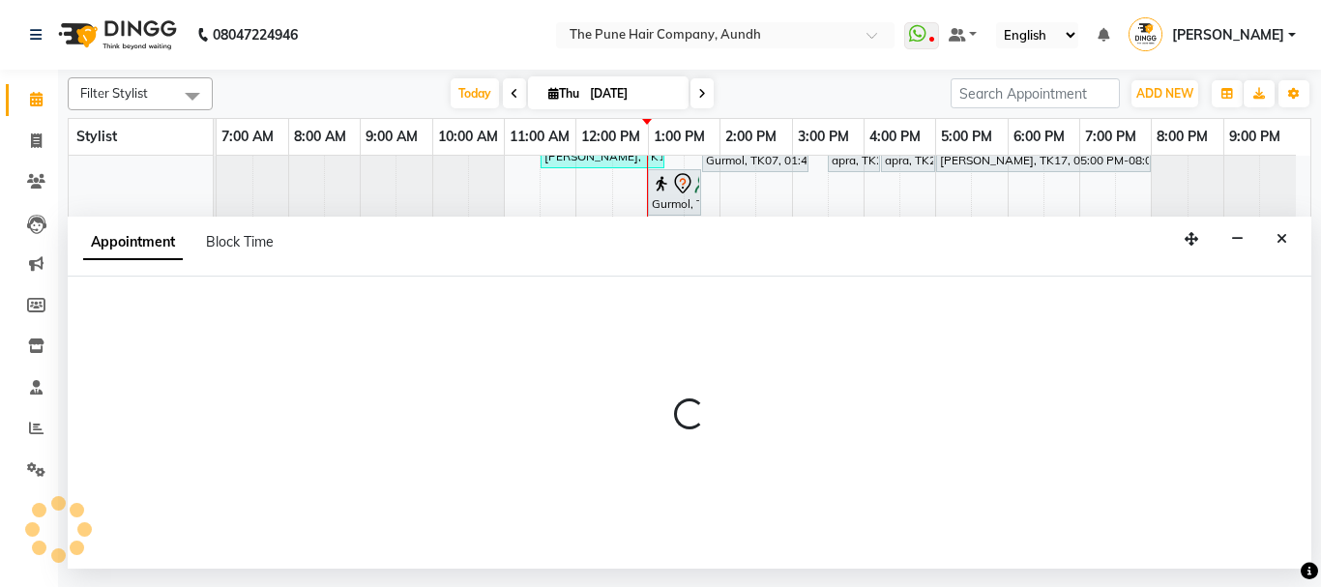
select select "49441"
select select "tentative"
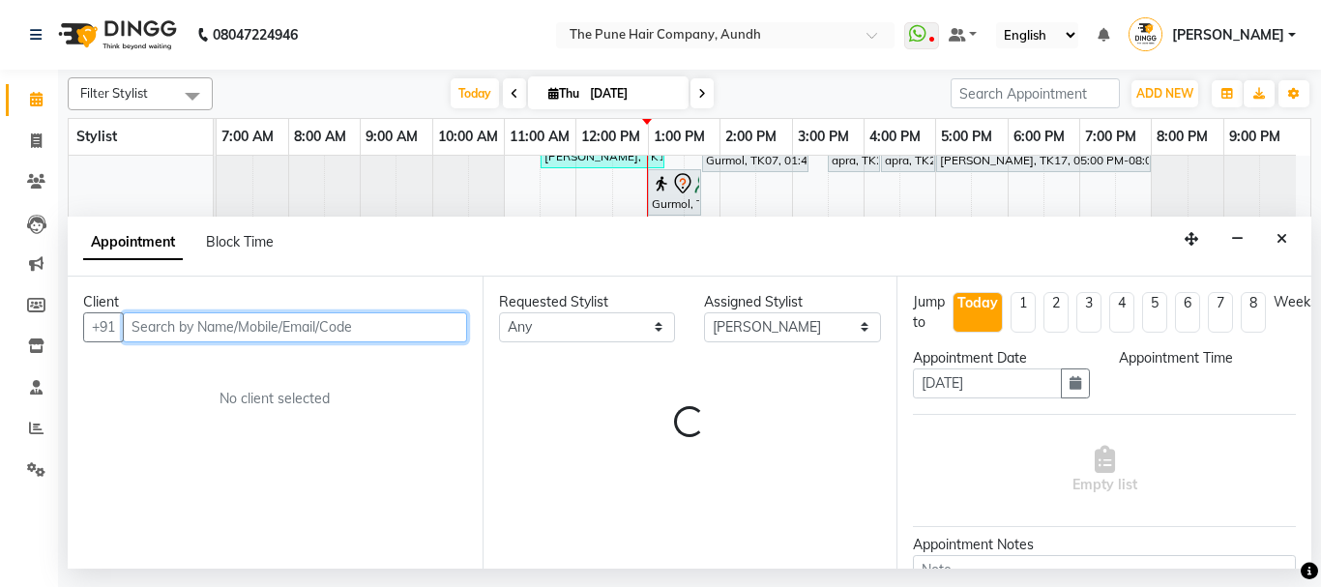
select select "780"
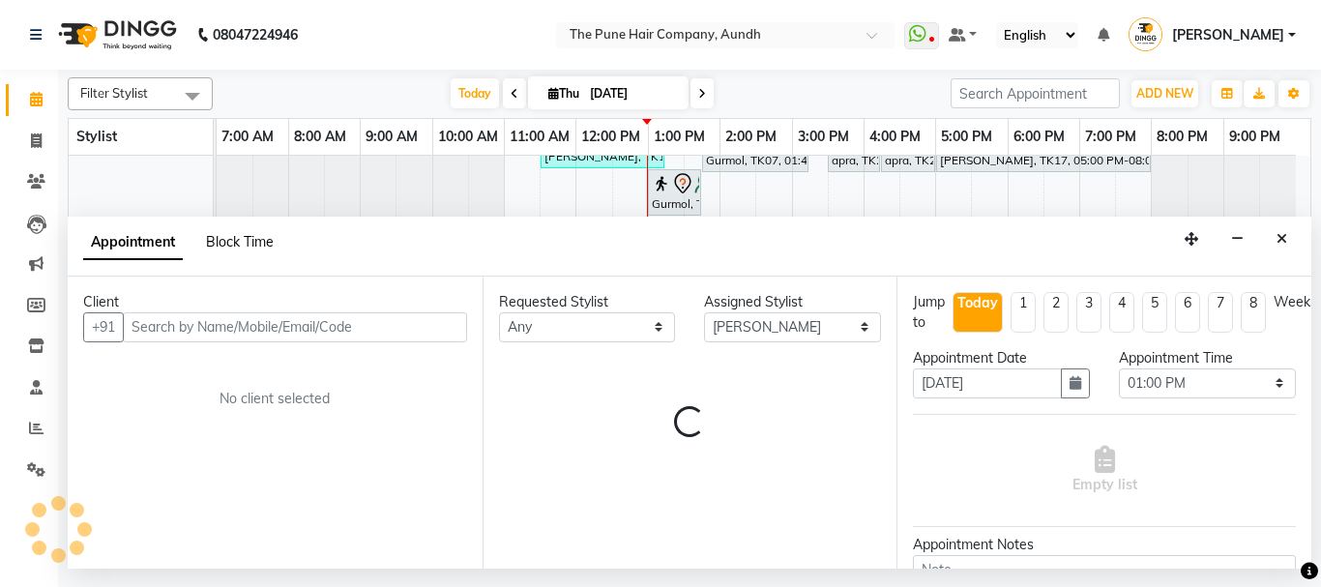
click at [235, 245] on span "Block Time" at bounding box center [240, 241] width 68 height 17
select select "49441"
select select "780"
select select "840"
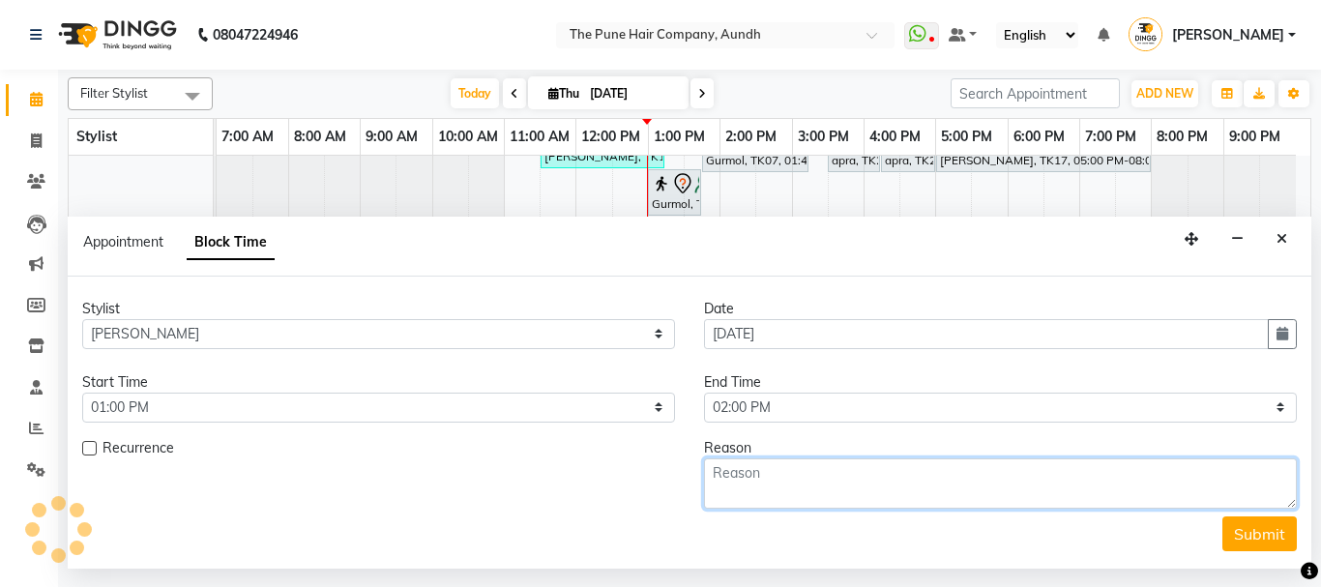
click at [803, 486] on textarea at bounding box center [1000, 483] width 593 height 50
type textarea "break"
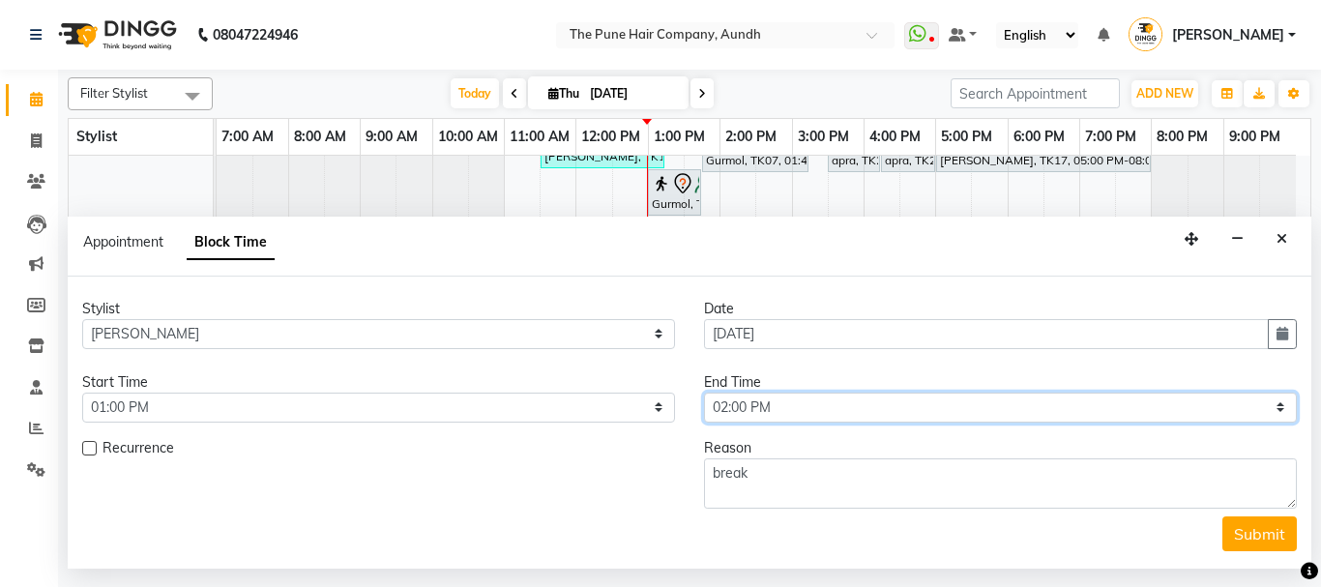
click at [775, 410] on select "Select 08:00 AM 08:15 AM 08:30 AM 08:45 AM 09:00 AM 09:15 AM 09:30 AM 09:45 AM …" at bounding box center [1000, 407] width 593 height 30
select select "810"
click at [704, 392] on select "Select 08:00 AM 08:15 AM 08:30 AM 08:45 AM 09:00 AM 09:15 AM 09:30 AM 09:45 AM …" at bounding box center [1000, 407] width 593 height 30
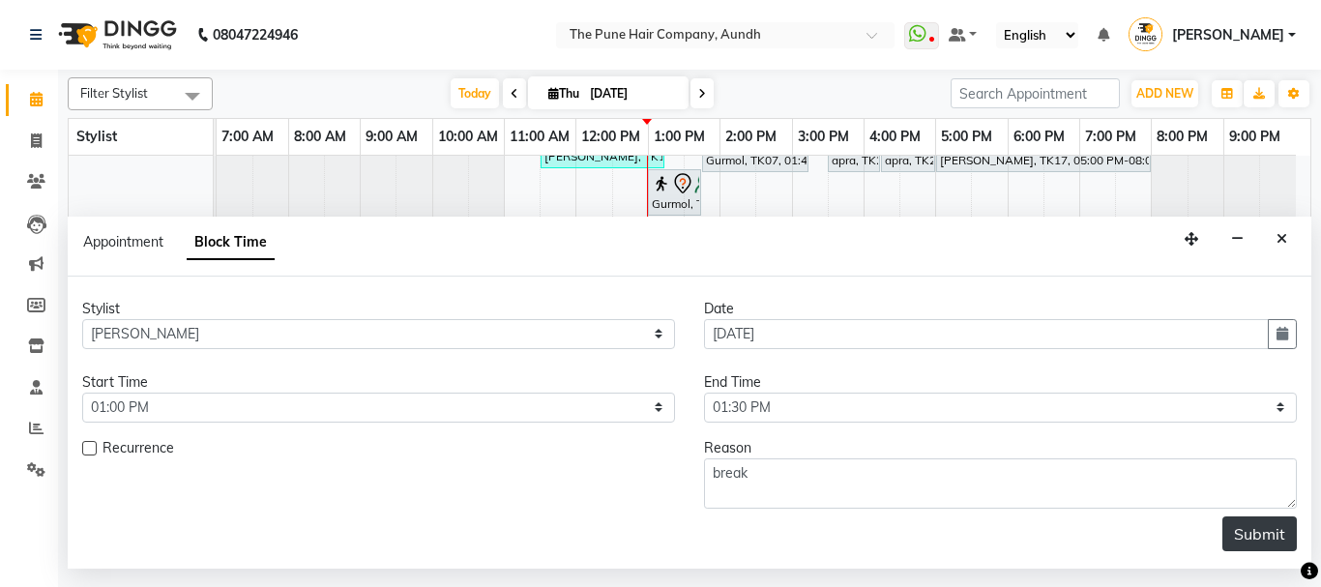
click at [1250, 528] on button "Submit" at bounding box center [1259, 533] width 74 height 35
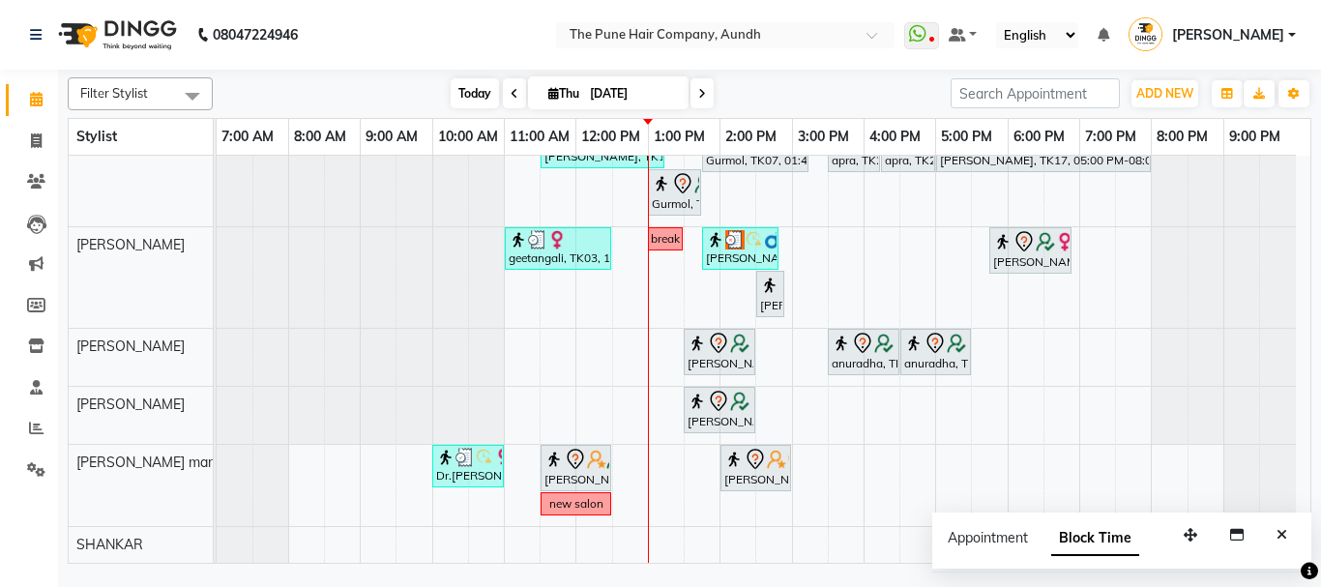
click at [471, 94] on span "Today" at bounding box center [474, 93] width 48 height 30
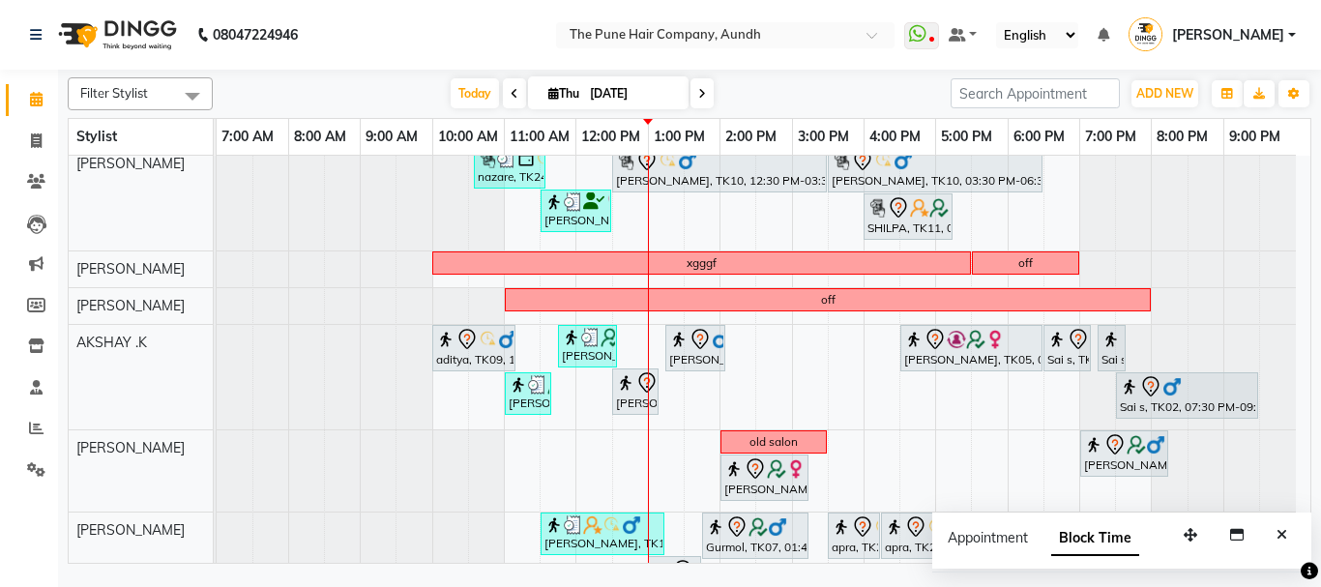
scroll to position [0, 0]
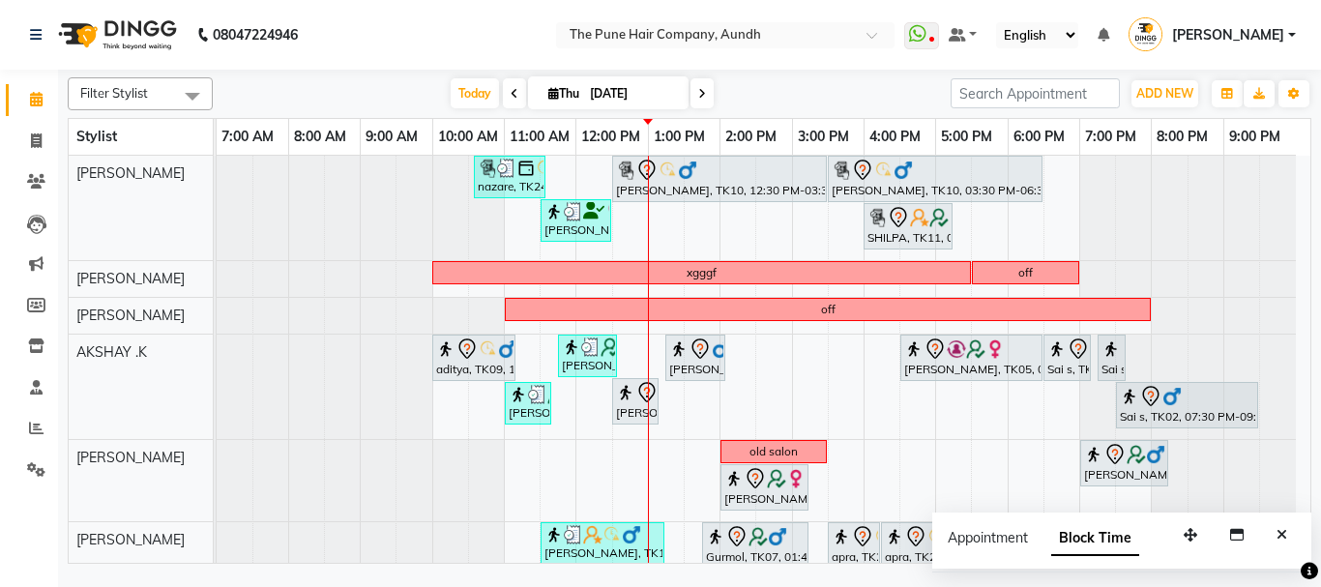
click at [700, 94] on icon at bounding box center [702, 94] width 8 height 12
type input "[DATE]"
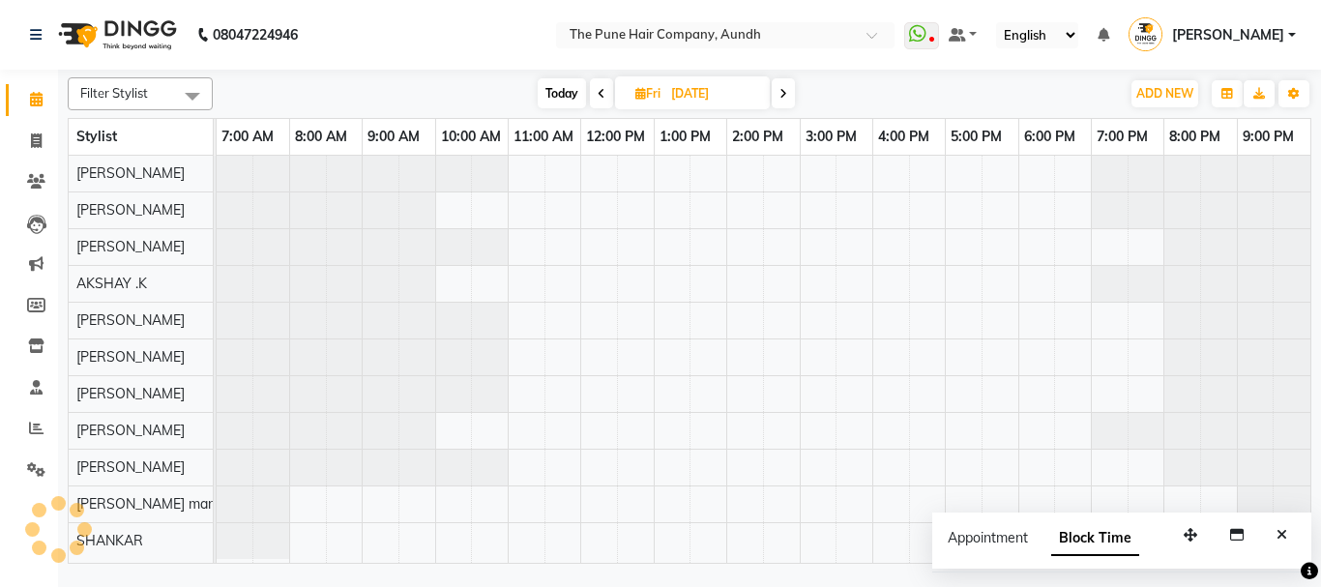
click at [638, 95] on icon at bounding box center [640, 93] width 11 height 13
select select "9"
select select "2025"
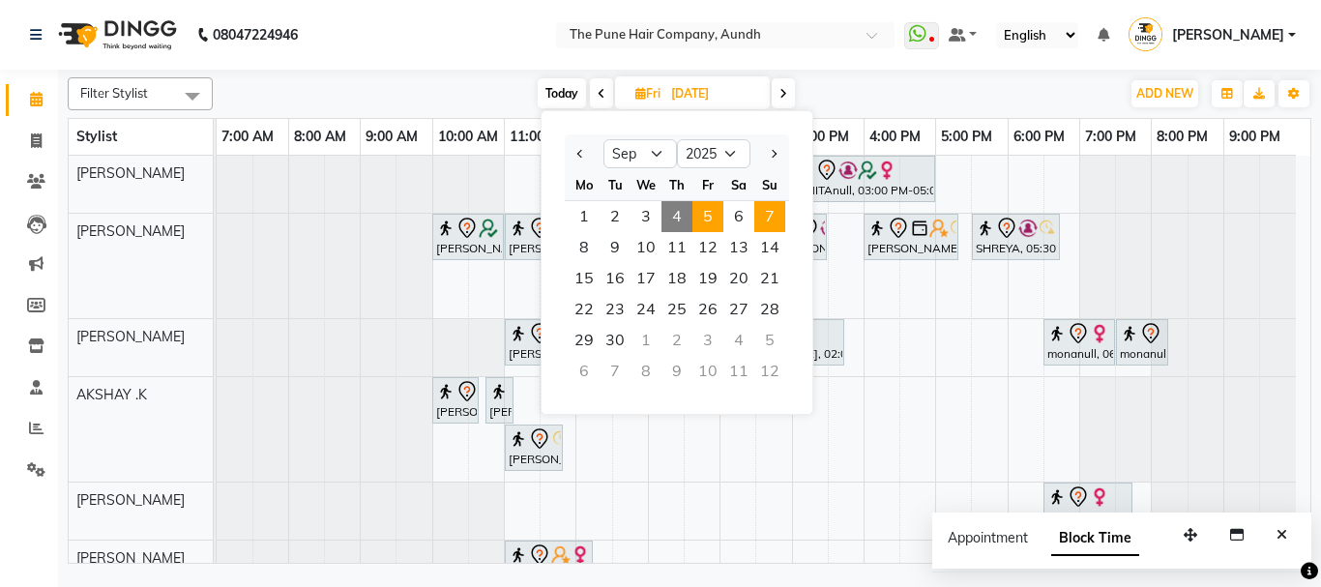
click at [767, 204] on span "7" at bounding box center [769, 216] width 31 height 31
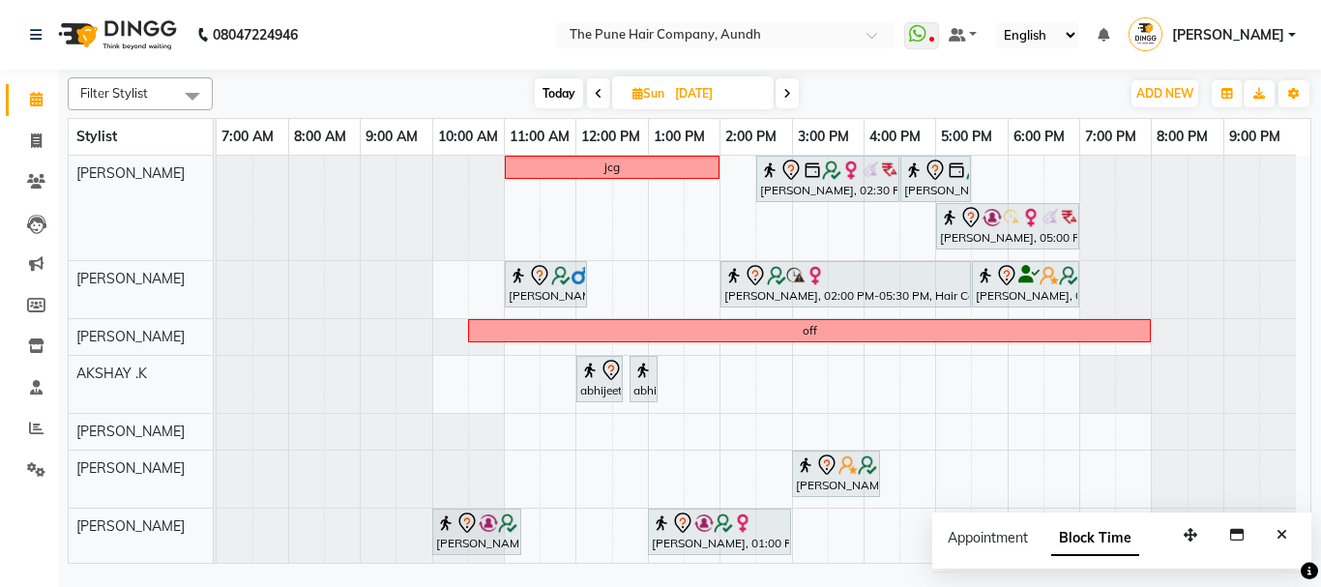
click at [566, 92] on span "Today" at bounding box center [559, 93] width 48 height 30
type input "[DATE]"
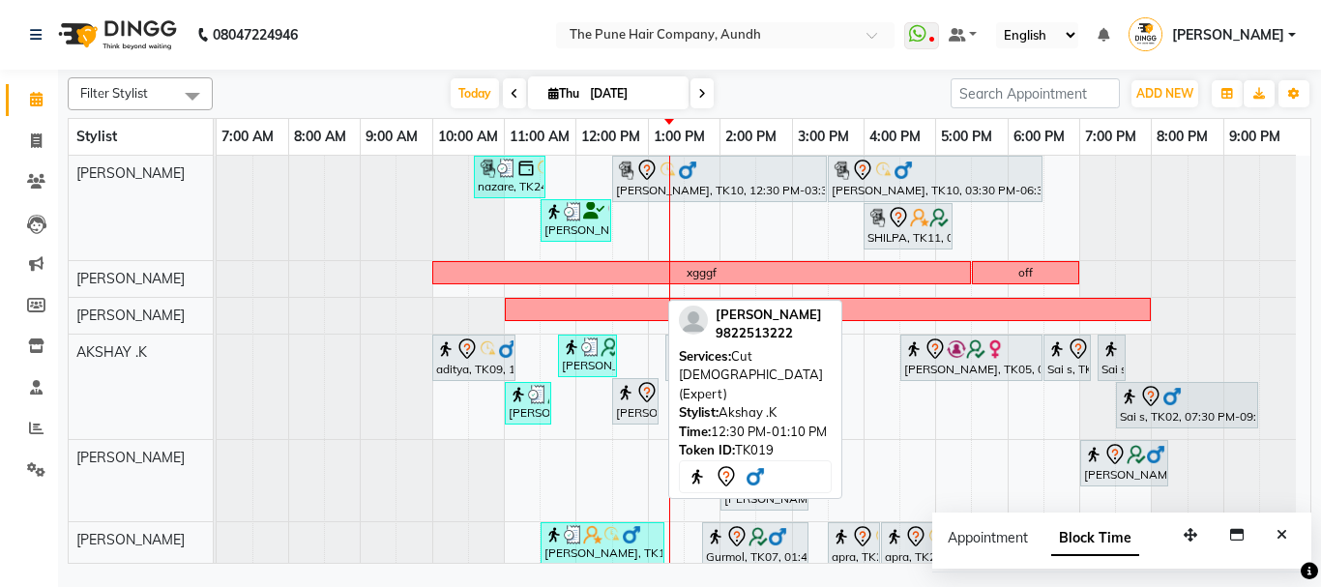
click at [625, 391] on img at bounding box center [625, 392] width 19 height 19
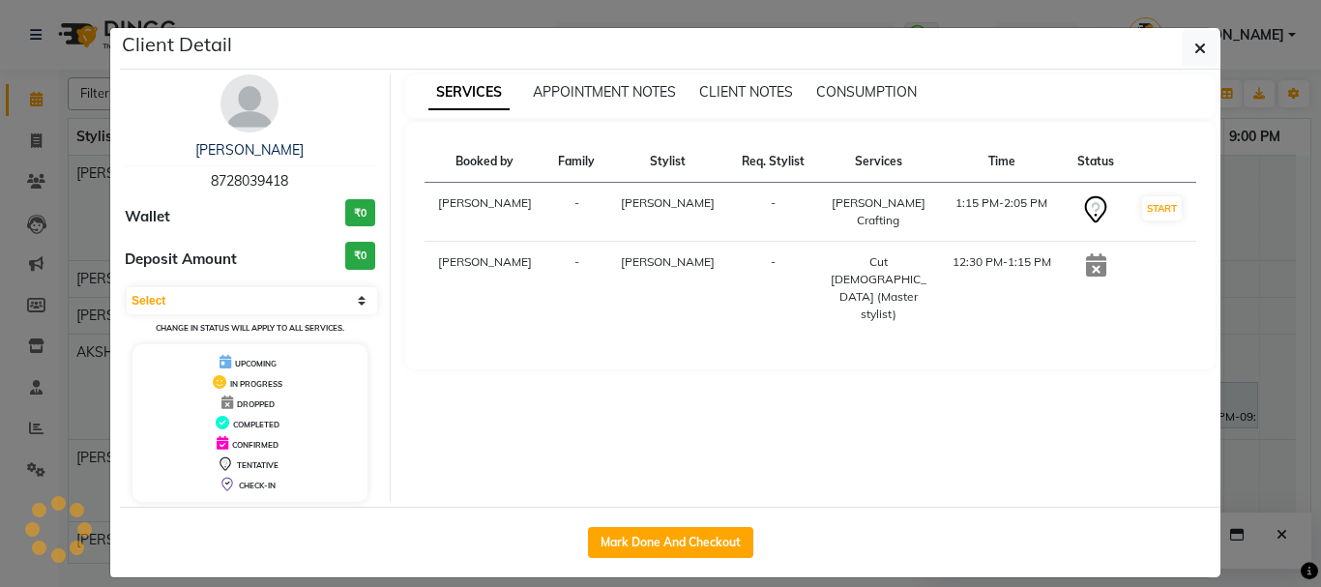
select select "7"
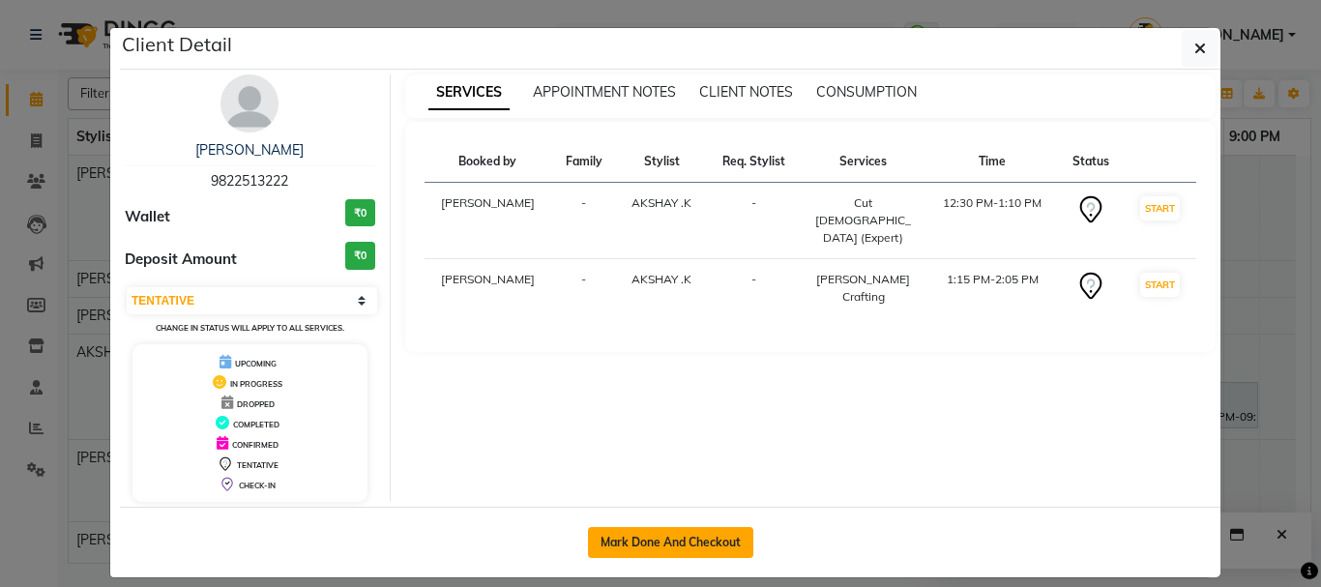
click at [644, 551] on button "Mark Done And Checkout" at bounding box center [670, 542] width 165 height 31
select select "service"
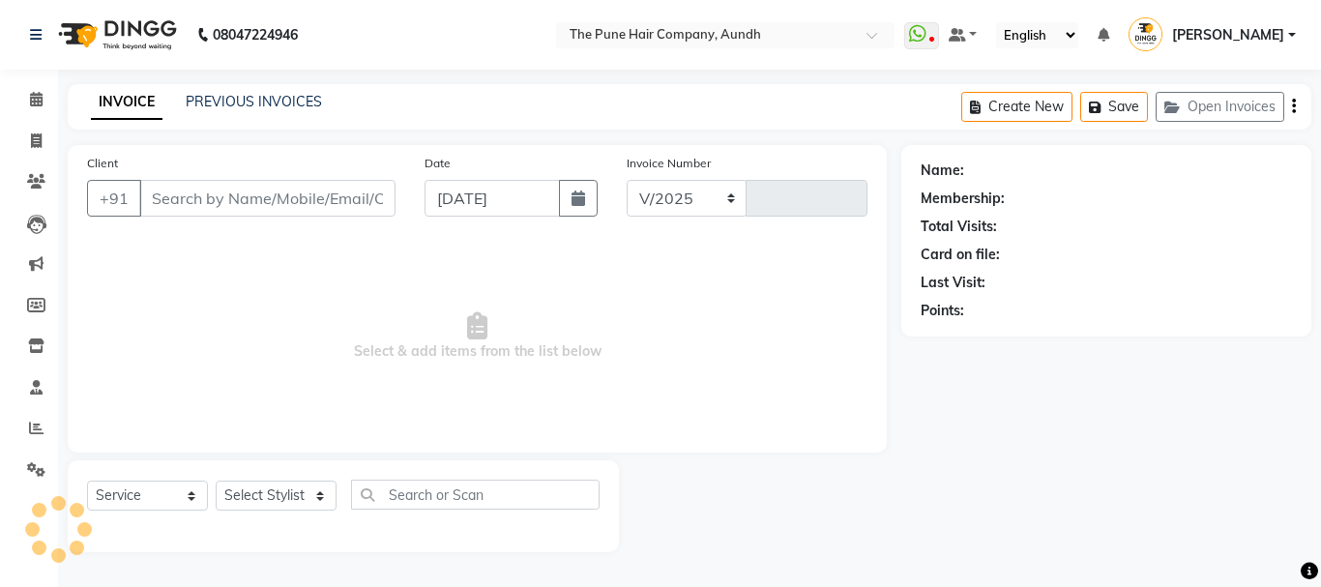
select select "106"
type input "4665"
type input "9822513222"
select select "6746"
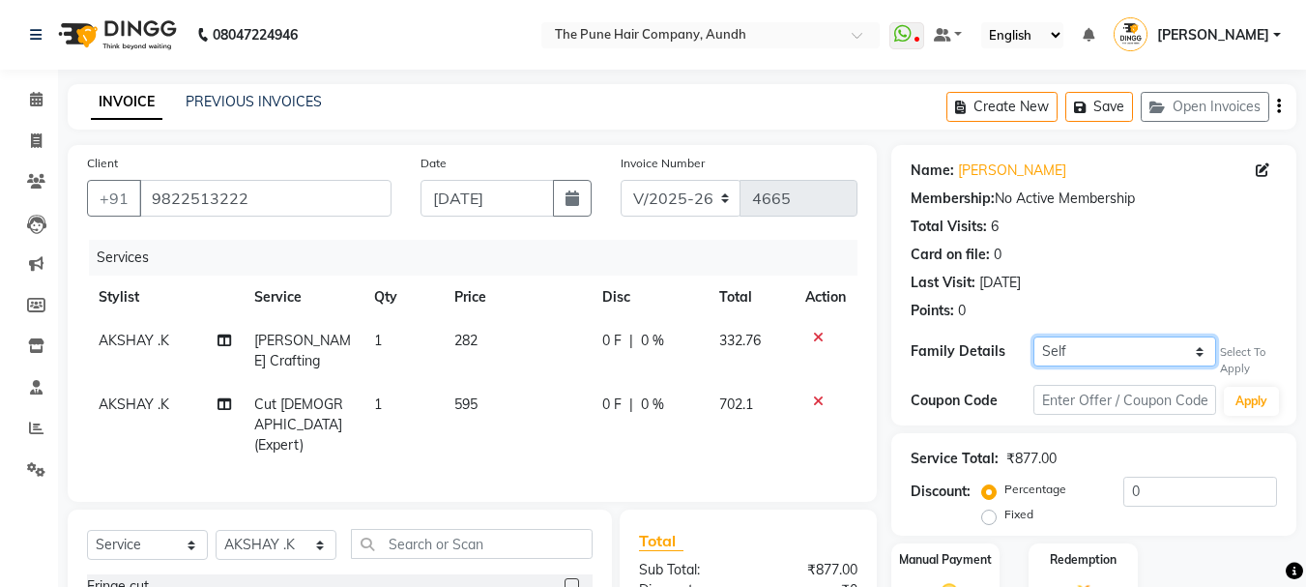
click at [1137, 341] on select "Self Aishwarya Borhade" at bounding box center [1124, 351] width 183 height 30
select select "533362"
click at [1033, 336] on select "Self Aishwarya Borhade" at bounding box center [1124, 351] width 183 height 30
select select "1: Object"
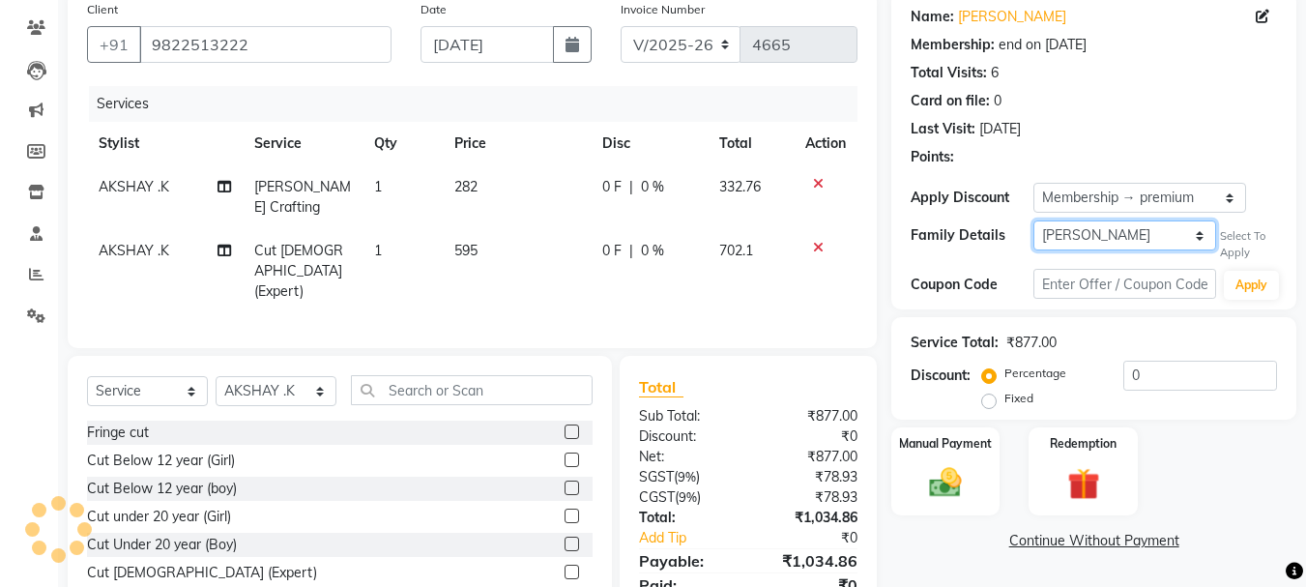
scroll to position [193, 0]
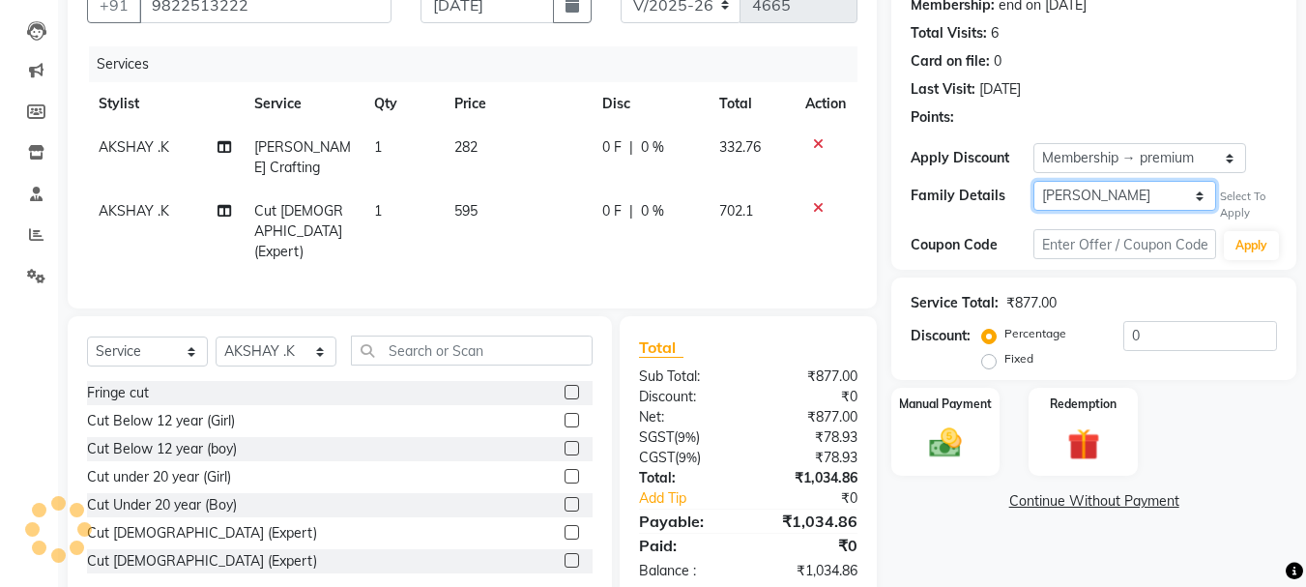
type input "20"
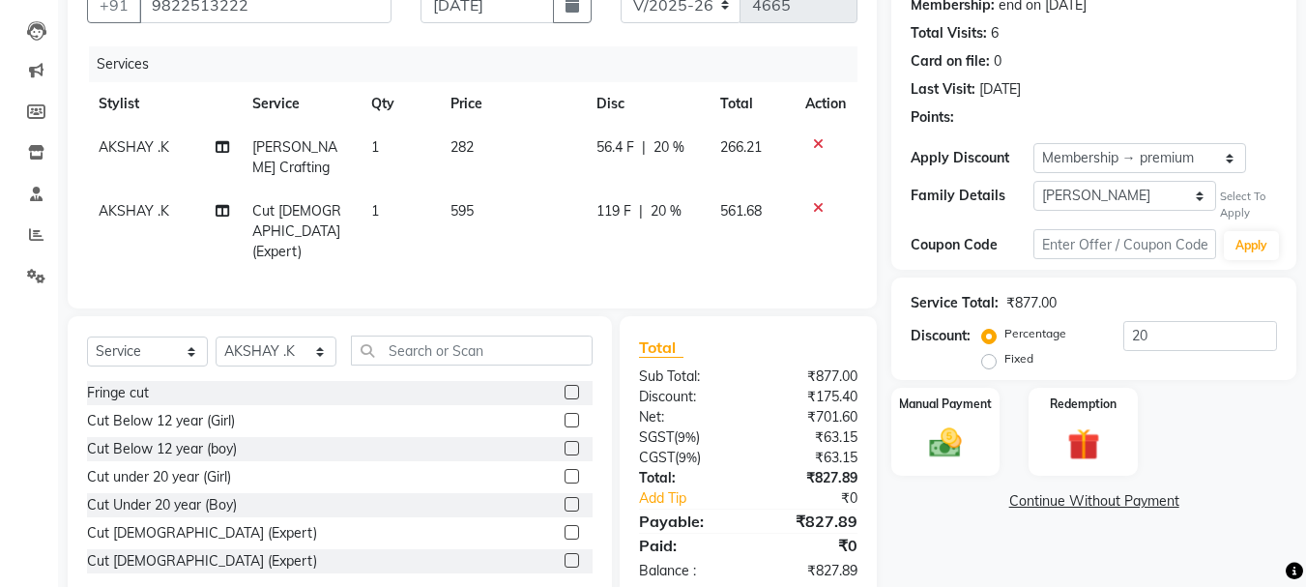
click at [294, 148] on span "[PERSON_NAME] Crafting" at bounding box center [294, 157] width 85 height 38
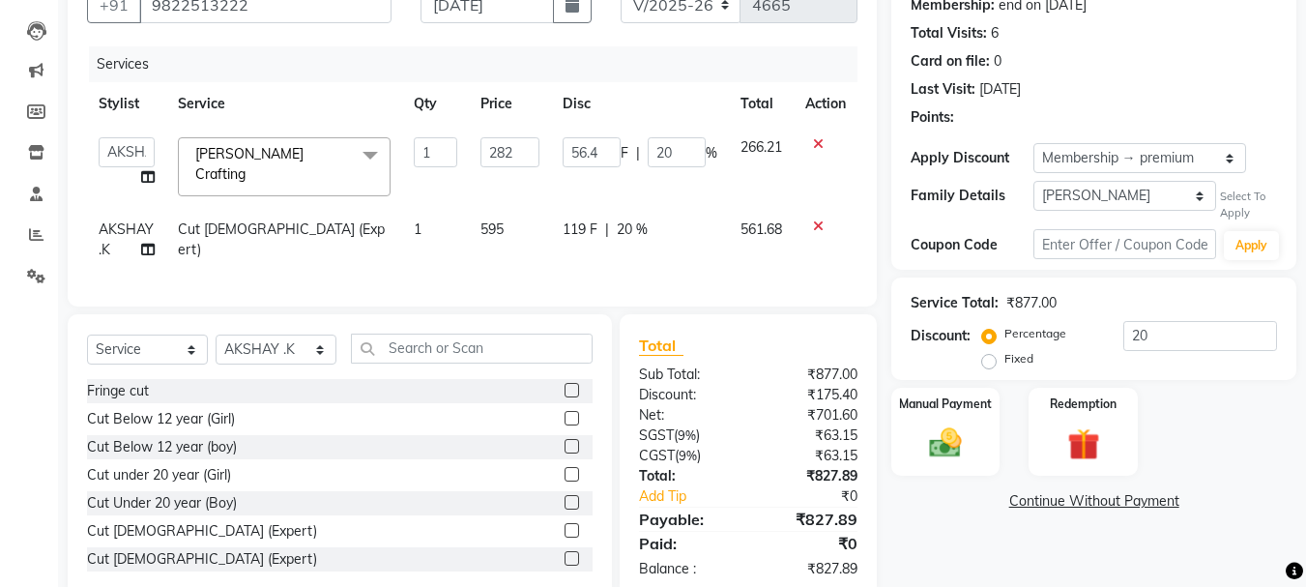
click at [287, 148] on span "[PERSON_NAME] Crafting" at bounding box center [249, 164] width 108 height 38
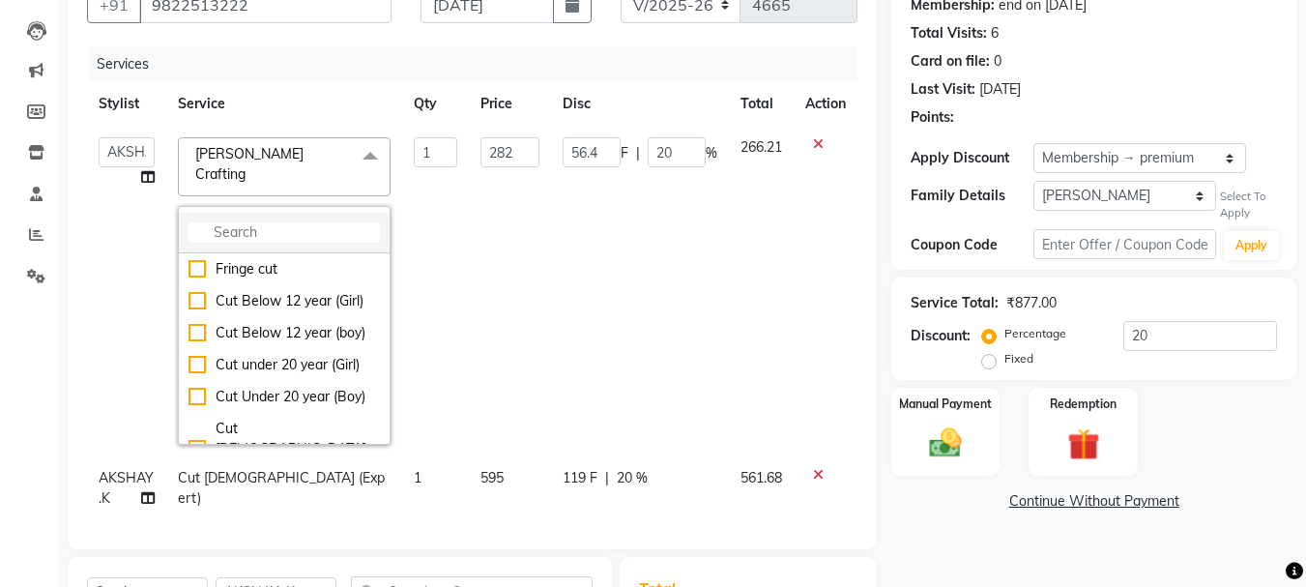
click at [245, 222] on input "multiselect-search" at bounding box center [284, 232] width 191 height 20
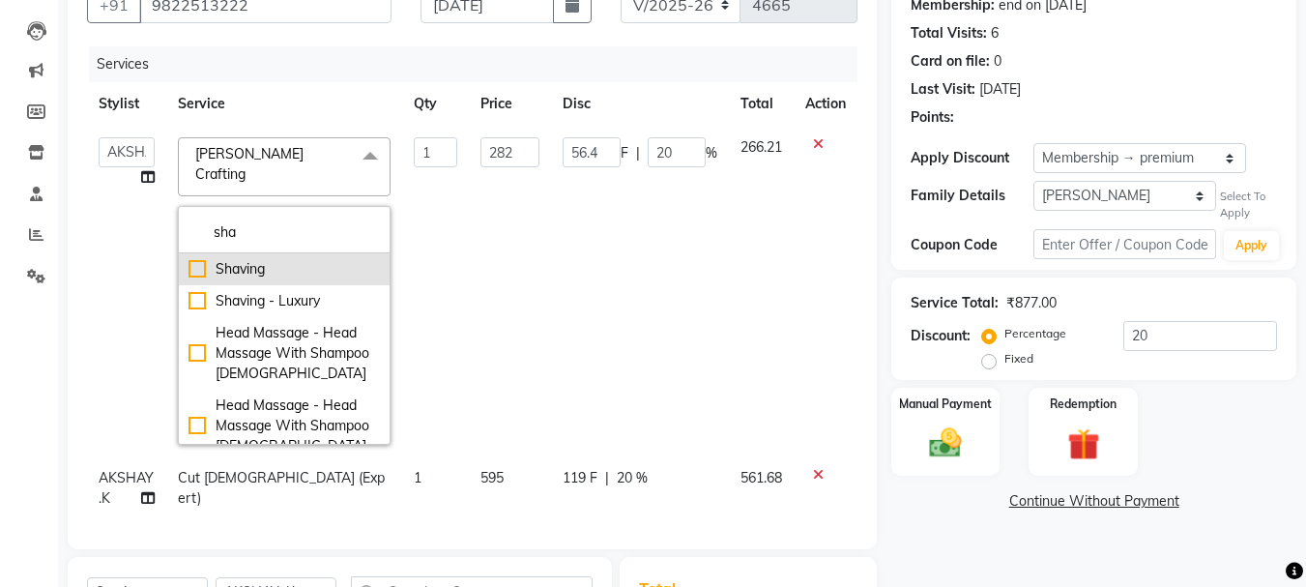
type input "sha"
click at [238, 259] on div "Shaving" at bounding box center [284, 269] width 191 height 20
checkbox input "true"
type input "232"
type input "46.4"
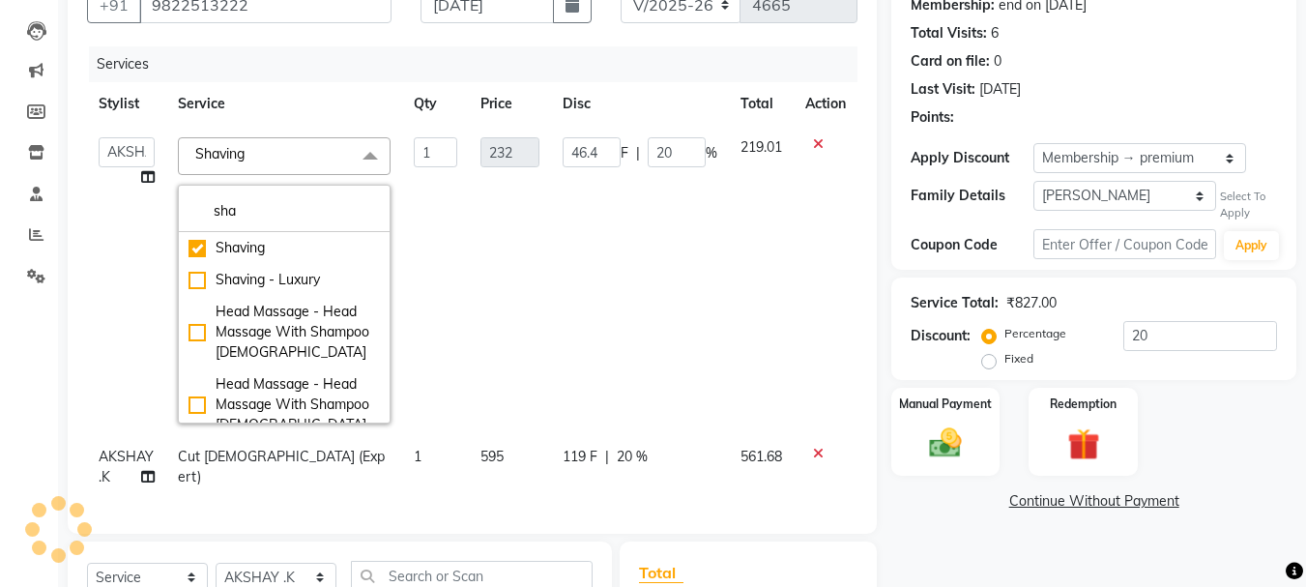
click at [1141, 83] on div "Last Visit: 08-08-2025" at bounding box center [1094, 89] width 366 height 20
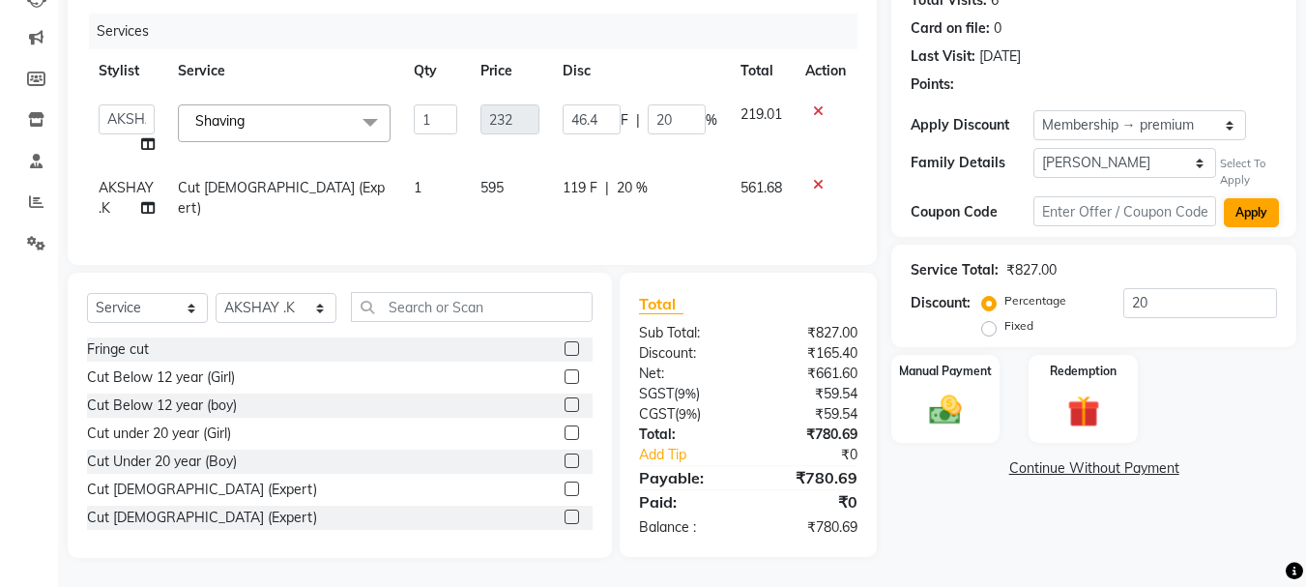
scroll to position [241, 0]
click at [956, 392] on img at bounding box center [945, 411] width 54 height 39
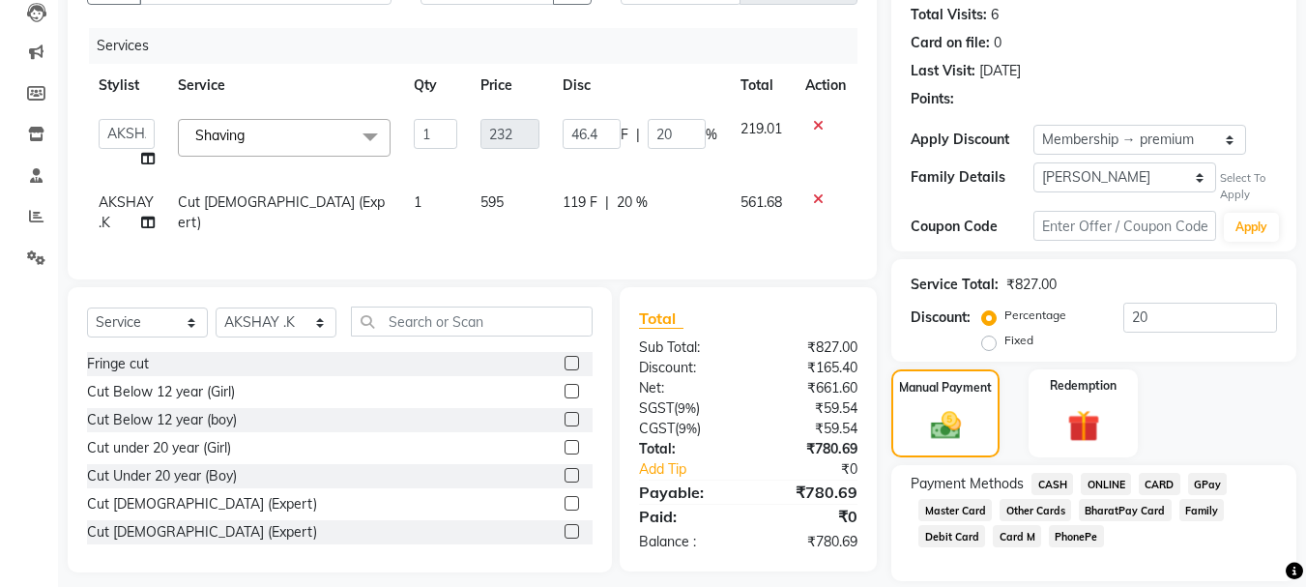
scroll to position [178, 0]
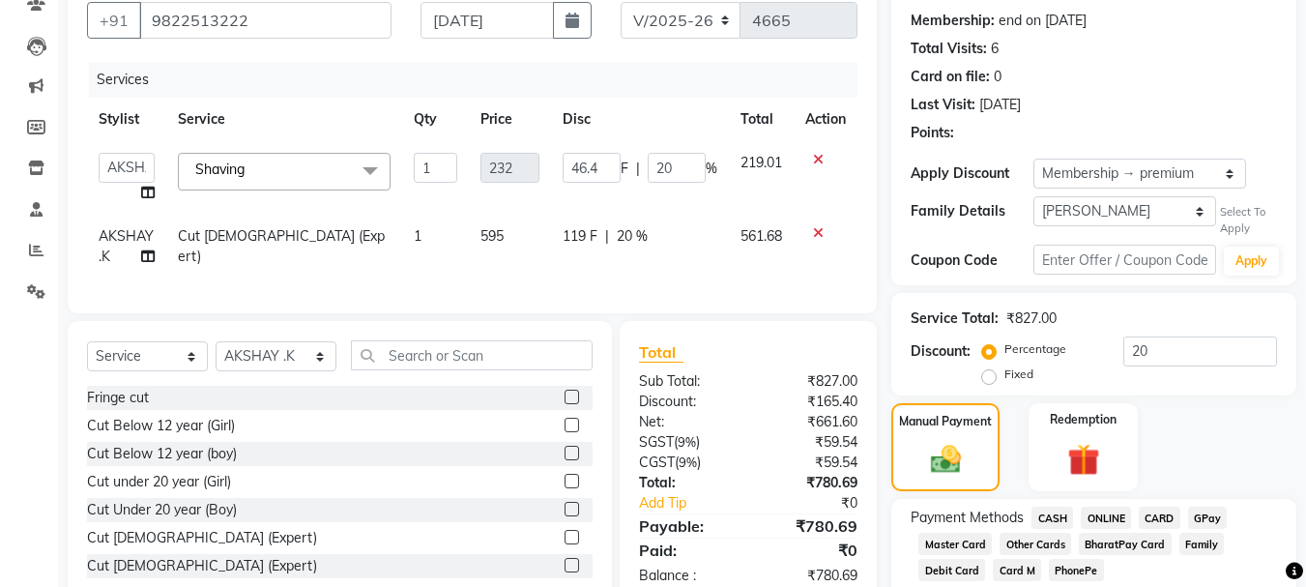
click at [1108, 521] on span "ONLINE" at bounding box center [1106, 518] width 50 height 22
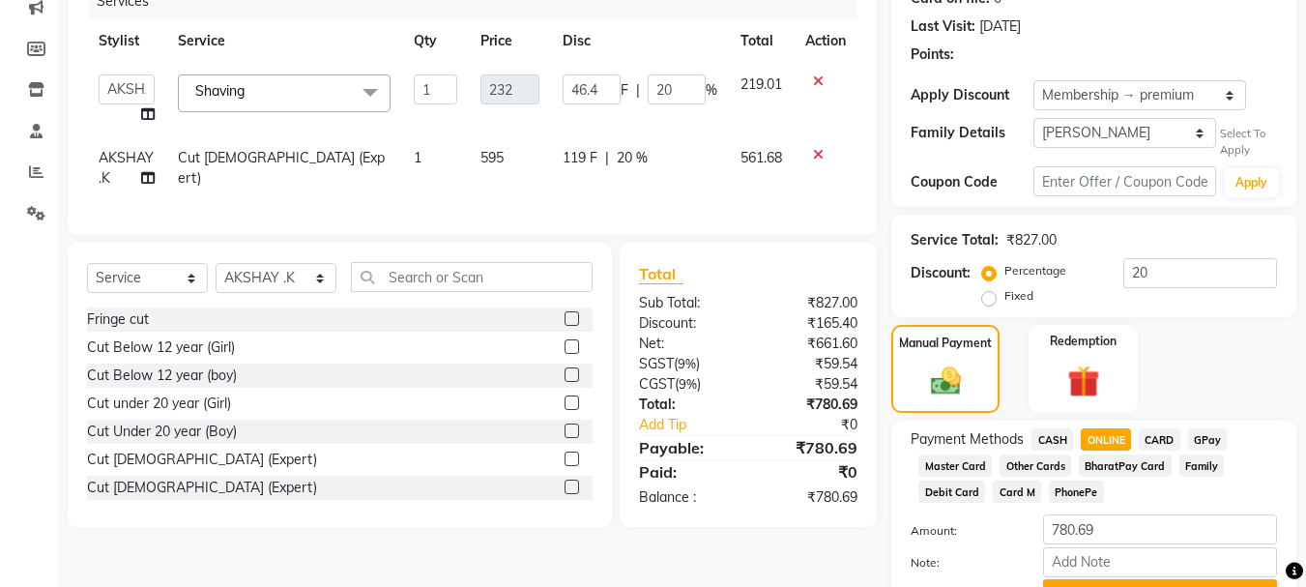
scroll to position [355, 0]
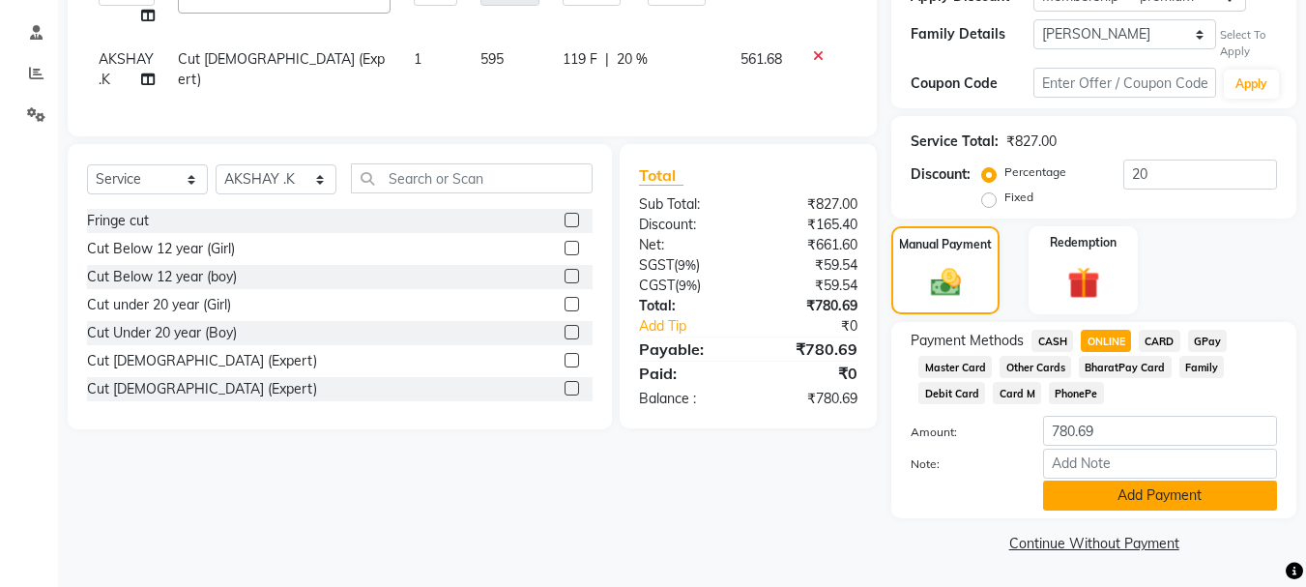
click at [1113, 500] on button "Add Payment" at bounding box center [1160, 495] width 234 height 30
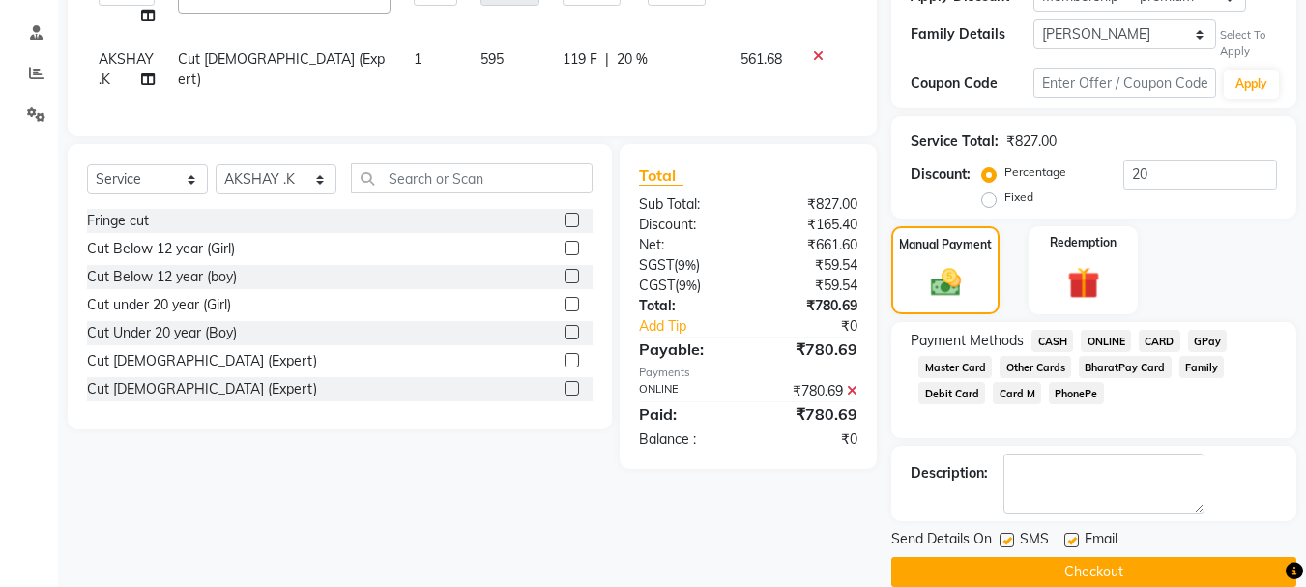
click at [1053, 566] on button "Checkout" at bounding box center [1093, 572] width 405 height 30
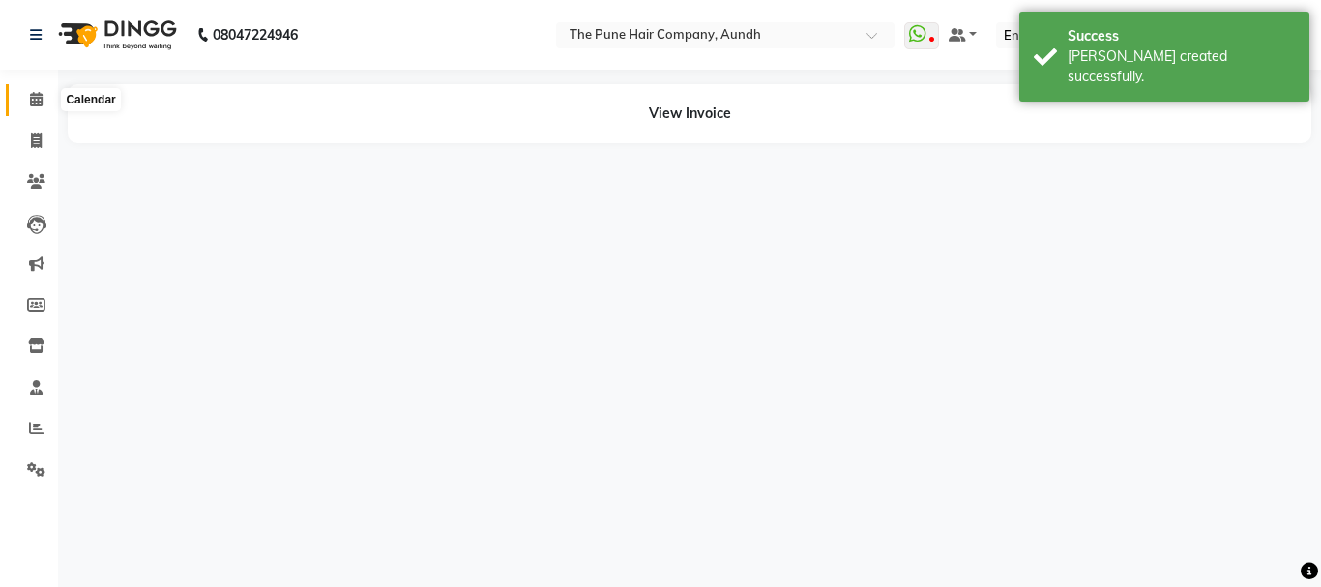
click at [31, 99] on icon at bounding box center [36, 99] width 13 height 15
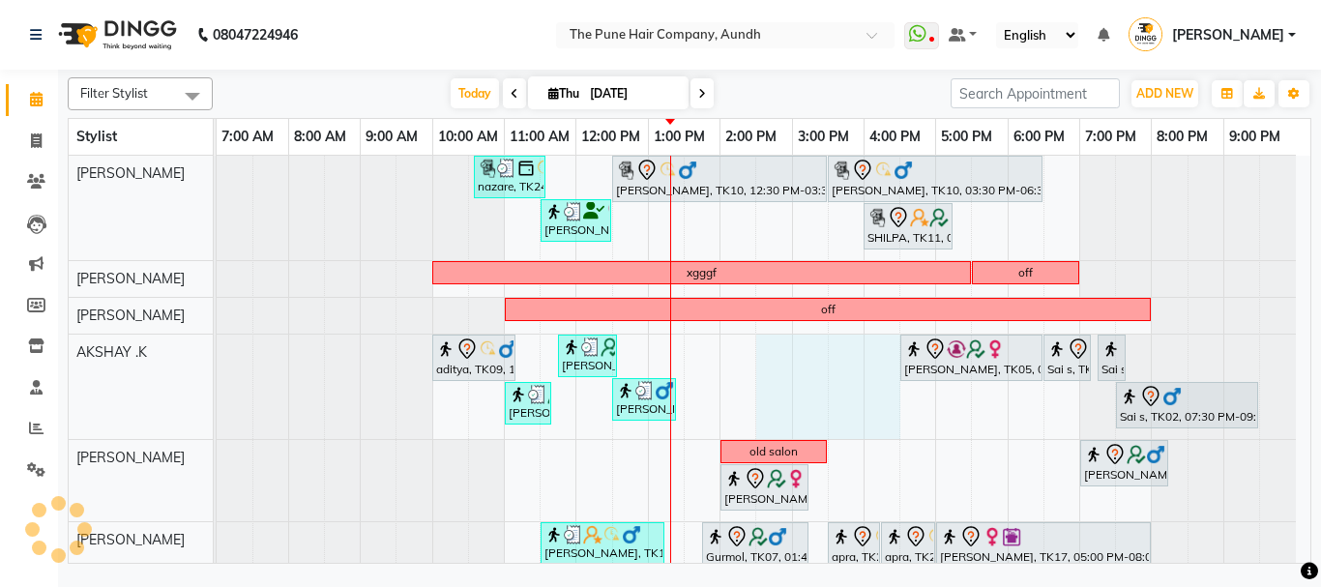
drag, startPoint x: 767, startPoint y: 372, endPoint x: 881, endPoint y: 363, distance: 114.4
click at [881, 363] on div "nazare, TK24, 10:35 AM-11:35 AM, Cut Male ( Top Stylist ) Gopi Rawat, TK10, 12:…" at bounding box center [763, 557] width 1093 height 803
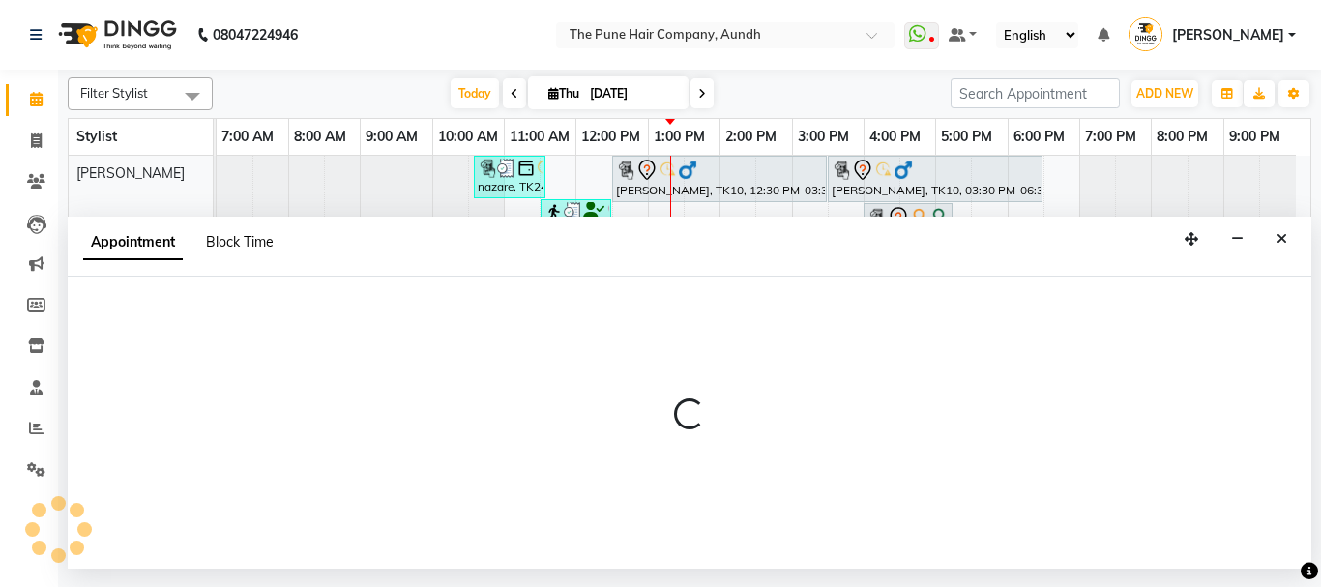
click at [230, 239] on span "Block Time" at bounding box center [240, 241] width 68 height 17
select select "6746"
select select "870"
select select "990"
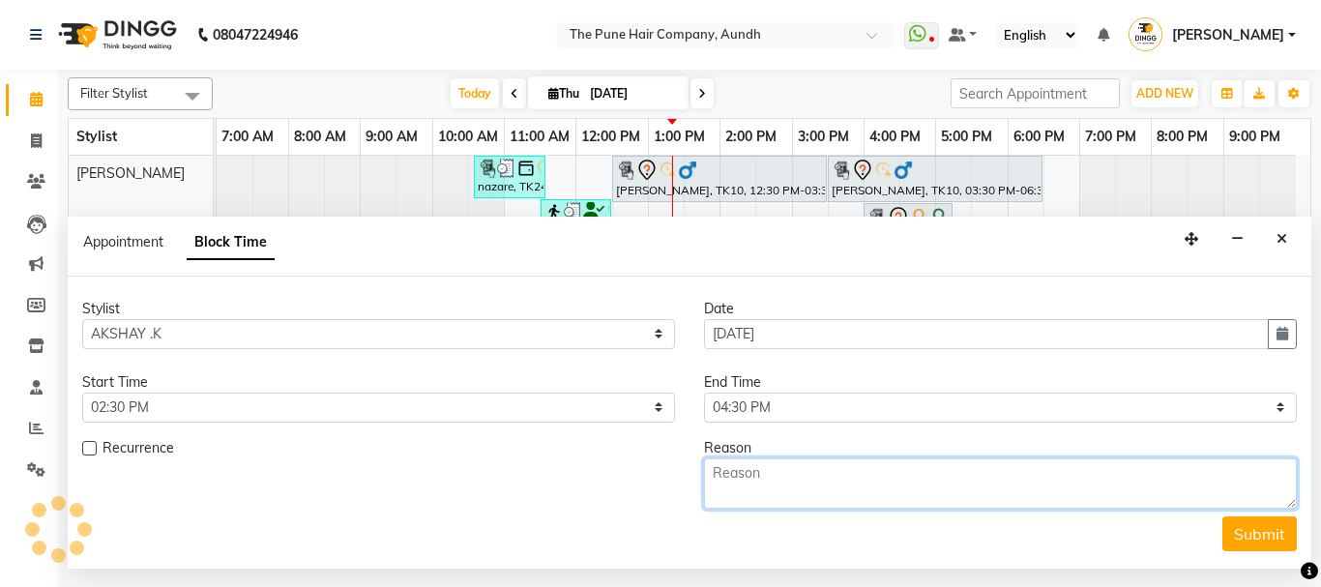
click at [793, 479] on textarea at bounding box center [1000, 483] width 593 height 50
click at [770, 474] on textarea at bounding box center [1000, 483] width 593 height 50
type textarea "[PERSON_NAME]"
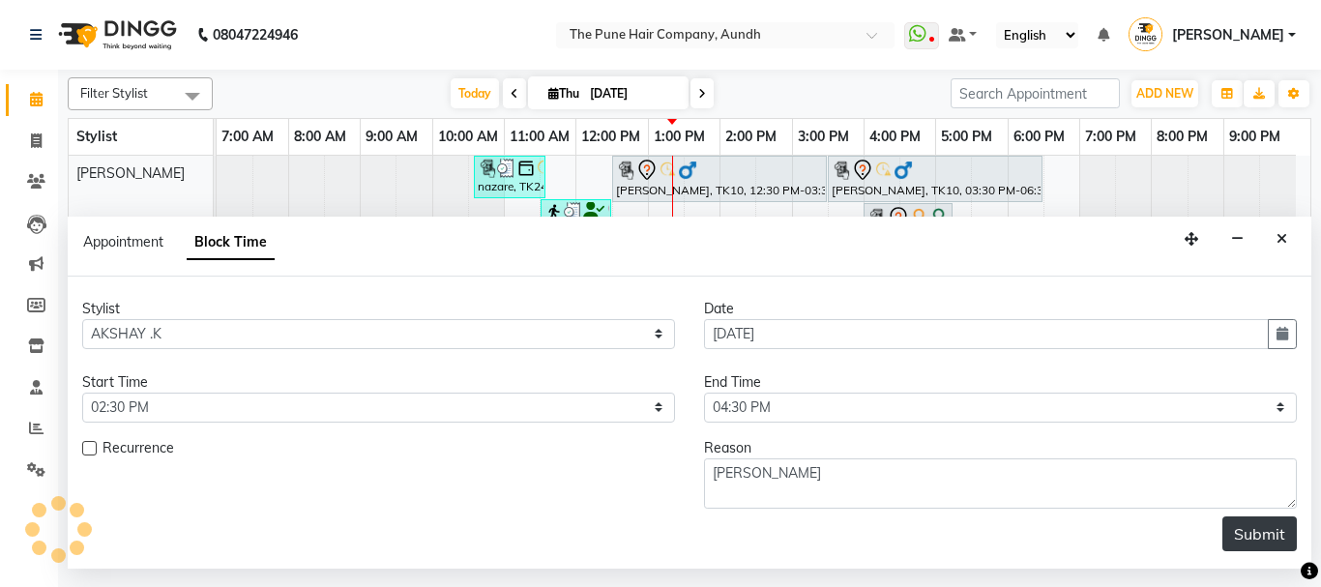
click at [1258, 536] on button "Submit" at bounding box center [1259, 533] width 74 height 35
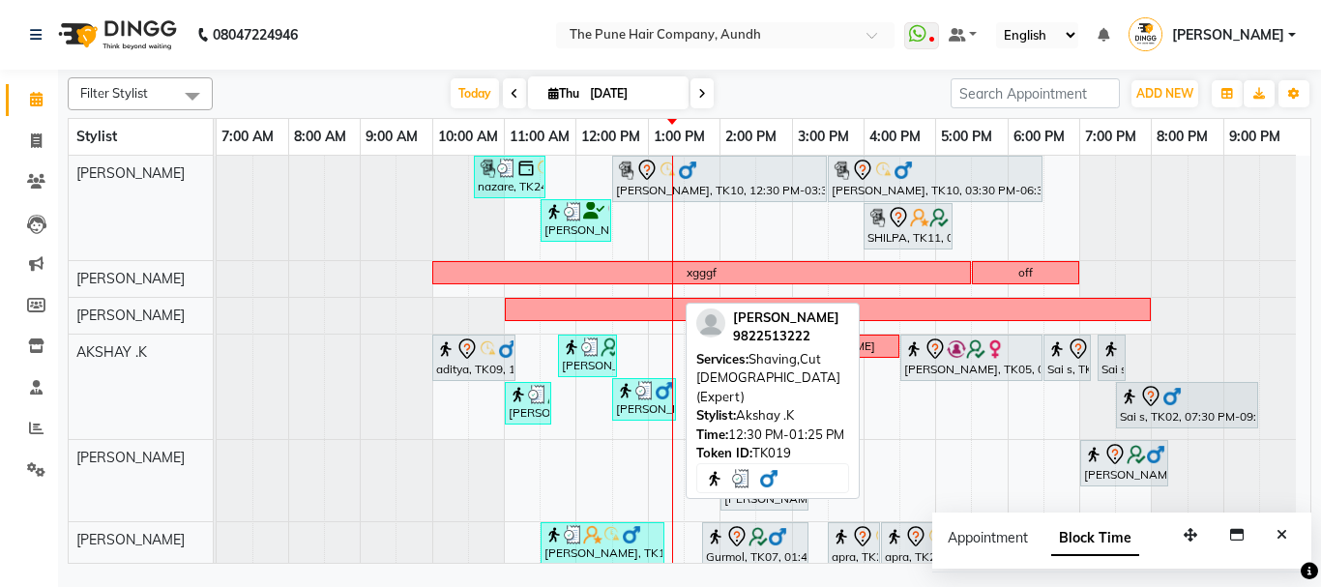
click at [626, 403] on div "[PERSON_NAME], TK19, 12:30 PM-01:25 PM, Shaving,Cut [DEMOGRAPHIC_DATA] (Expert)" at bounding box center [644, 399] width 60 height 37
select select "3"
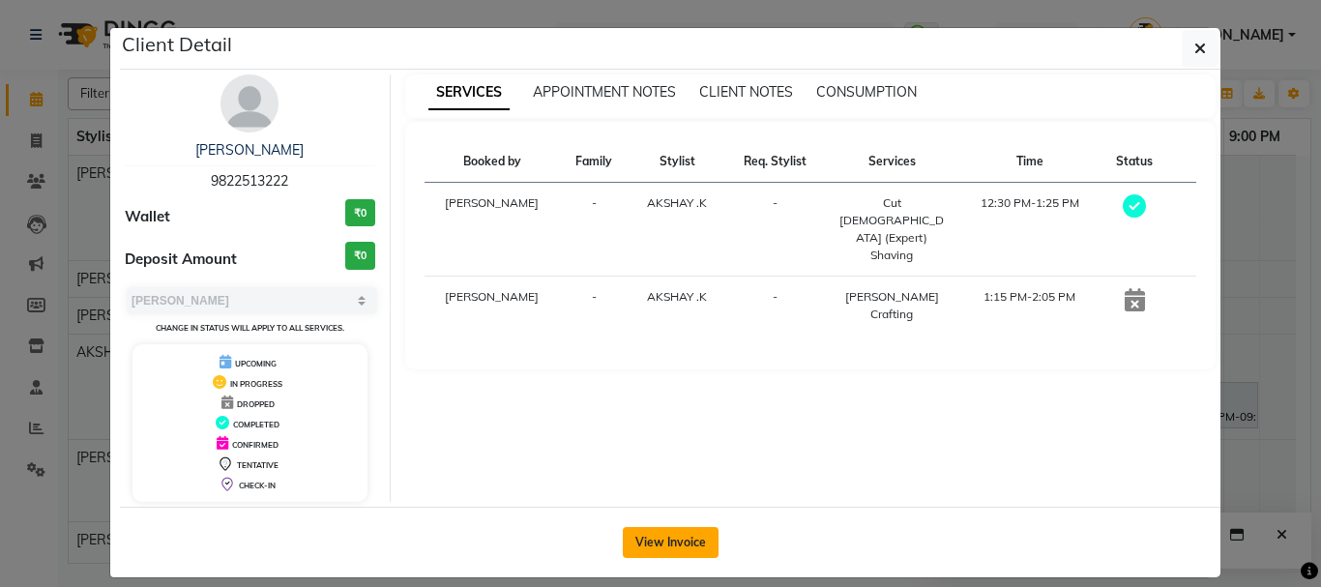
click at [682, 538] on button "View Invoice" at bounding box center [671, 542] width 96 height 31
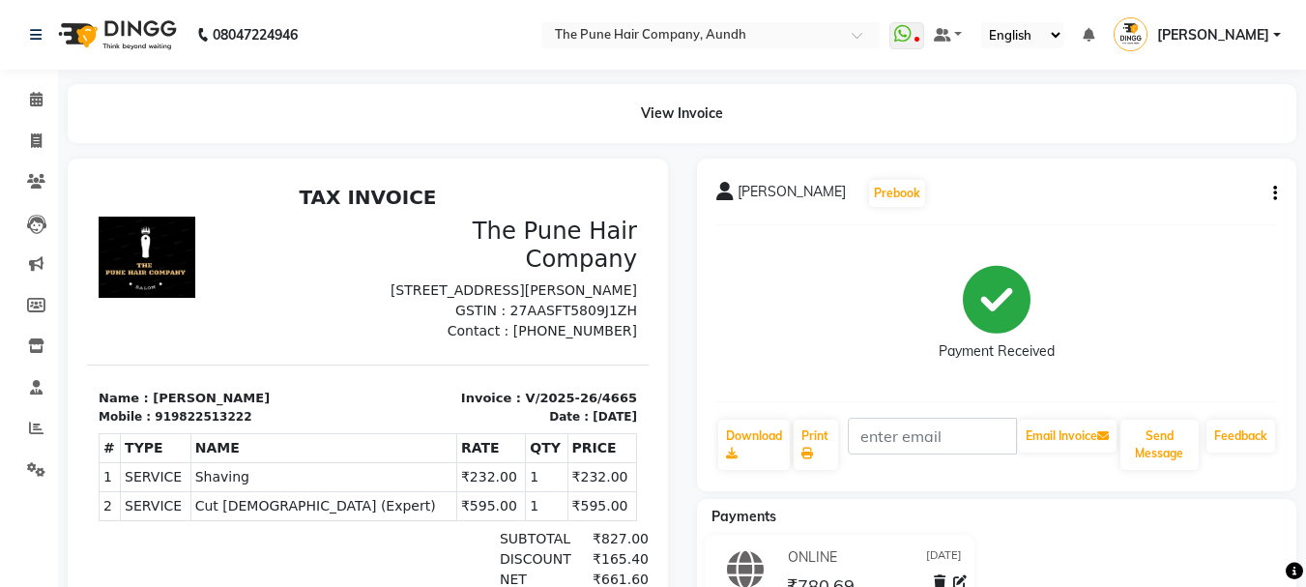
click at [1278, 192] on div "Omkar Prebook Payment Received Download Print Email Invoice Send Message Feedba…" at bounding box center [997, 325] width 600 height 333
click at [1271, 195] on button "button" at bounding box center [1271, 194] width 12 height 20
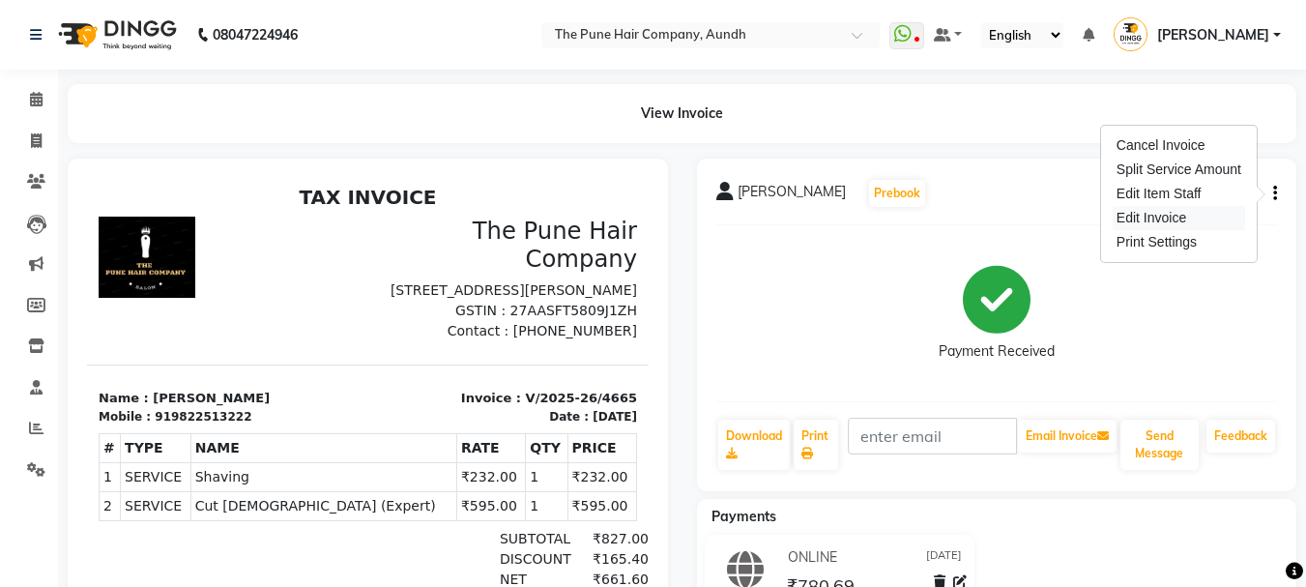
click at [1160, 217] on div "Edit Invoice" at bounding box center [1179, 218] width 132 height 24
select select "service"
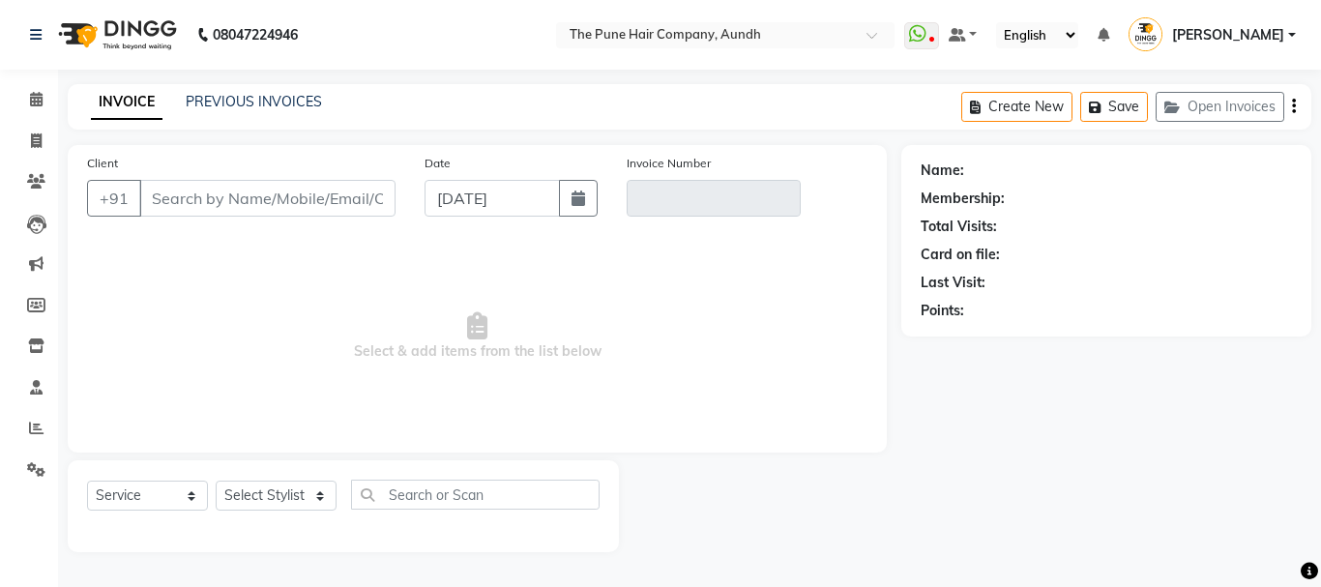
type input "9822513222"
type input "V/2025-26/4665"
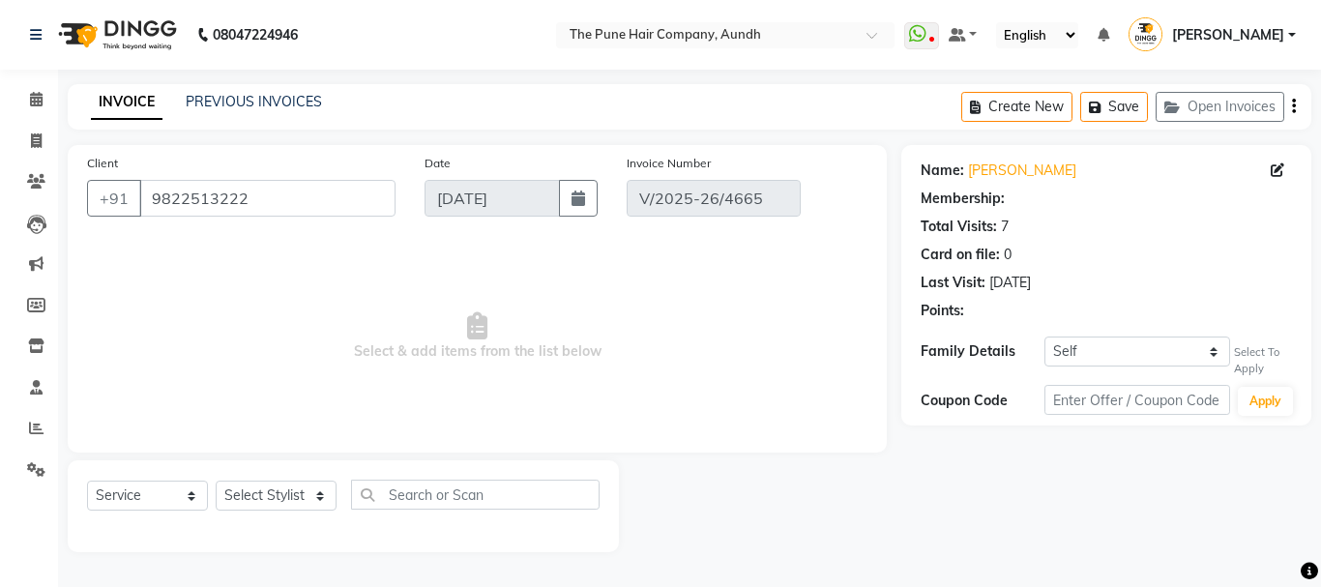
select select "select"
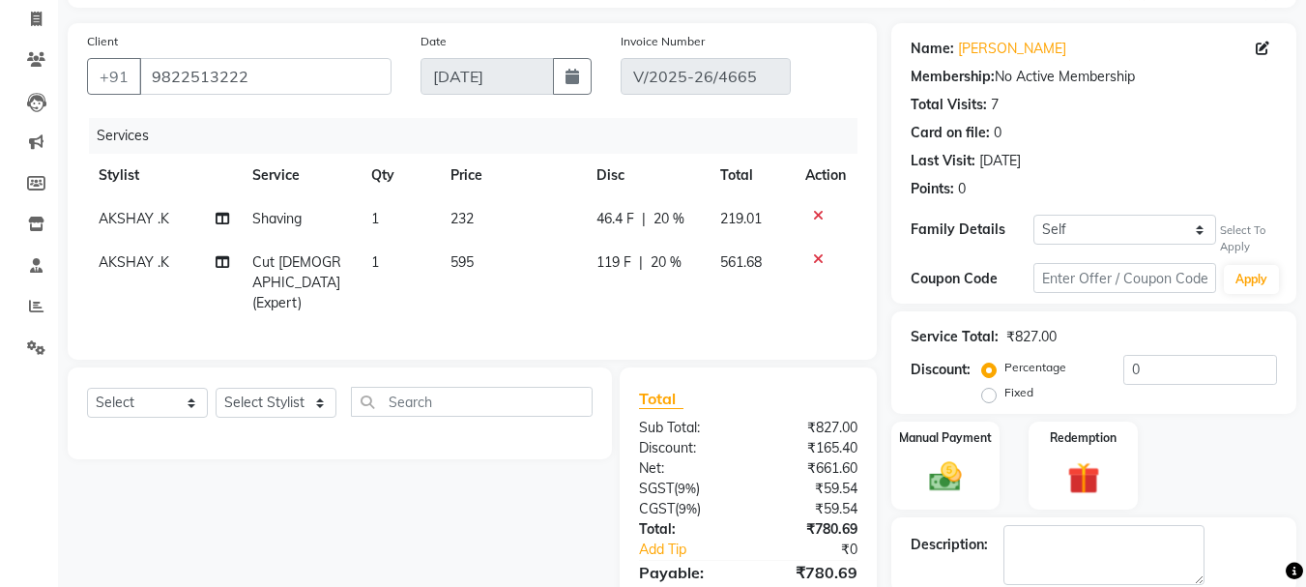
scroll to position [250, 0]
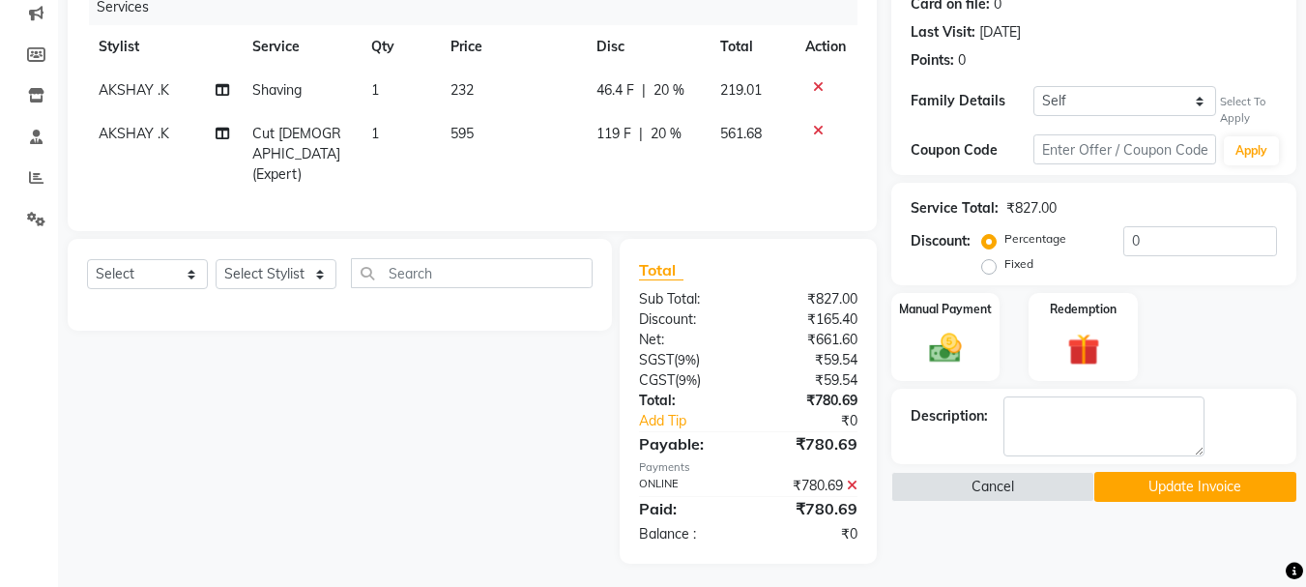
click at [852, 480] on icon at bounding box center [852, 486] width 11 height 14
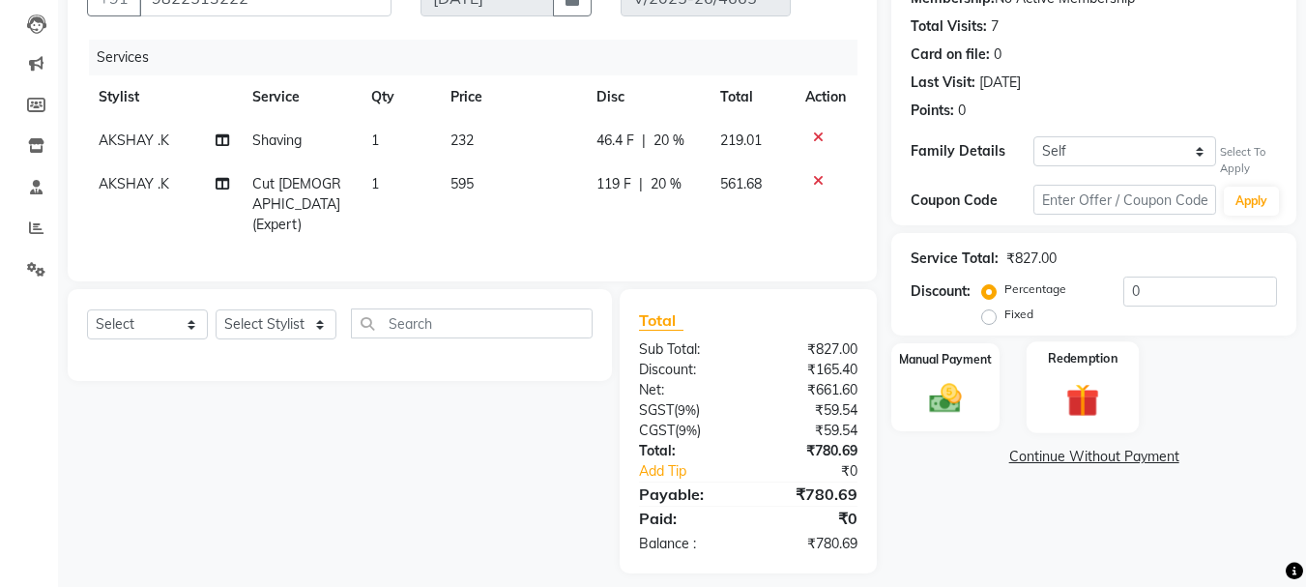
scroll to position [210, 0]
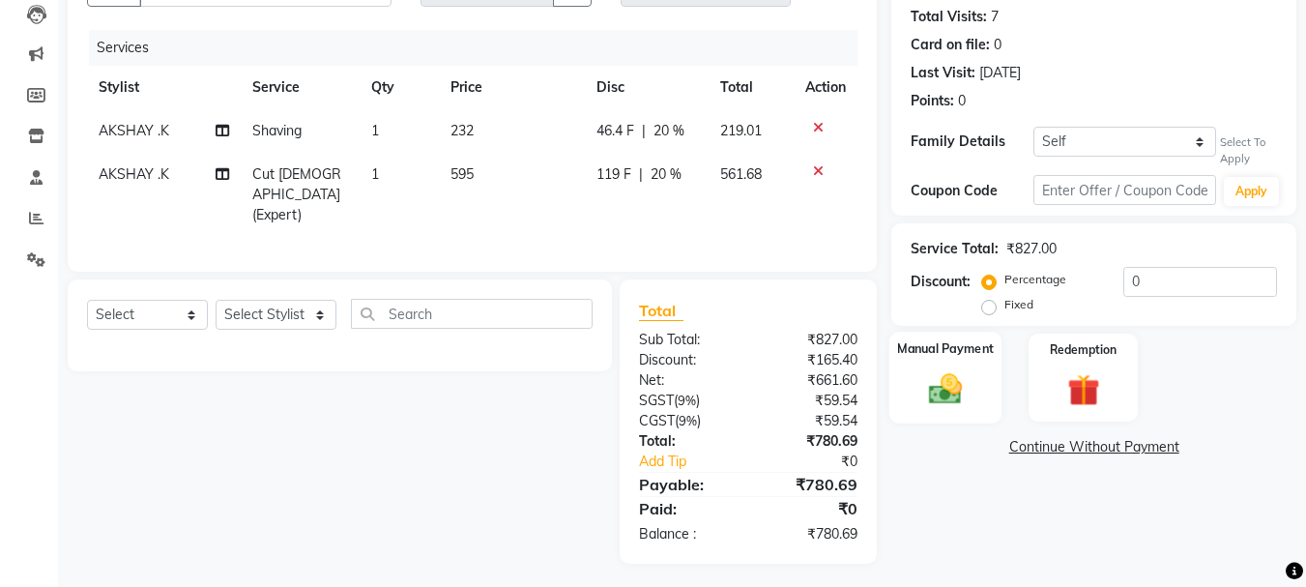
click at [954, 383] on img at bounding box center [945, 389] width 54 height 39
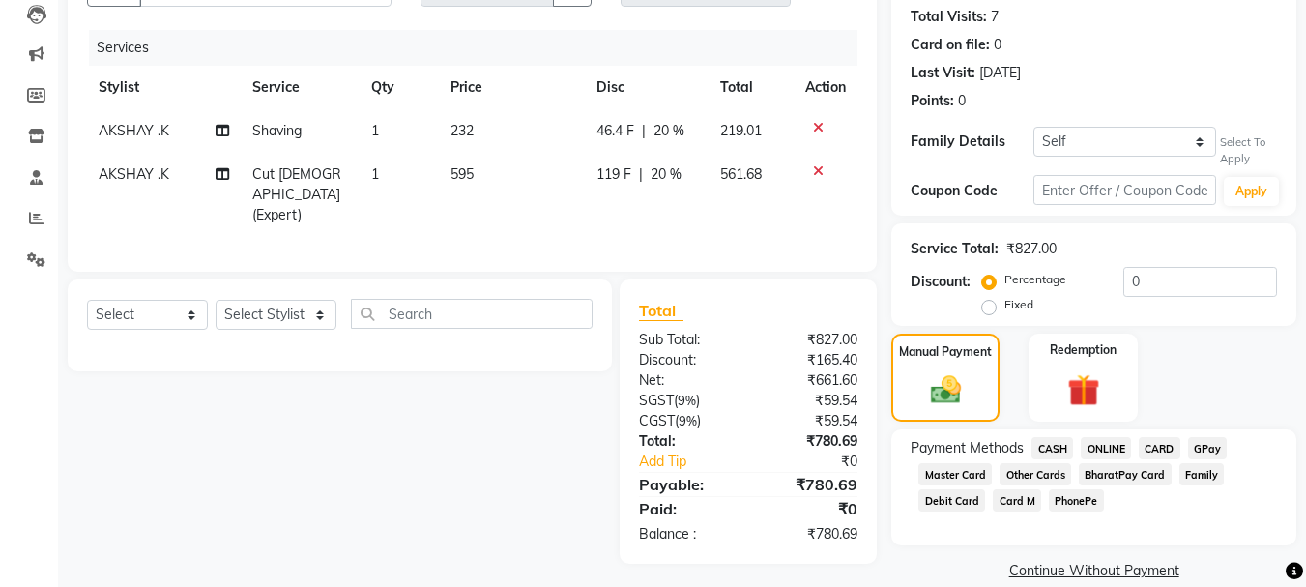
click at [1058, 446] on span "CASH" at bounding box center [1052, 448] width 42 height 22
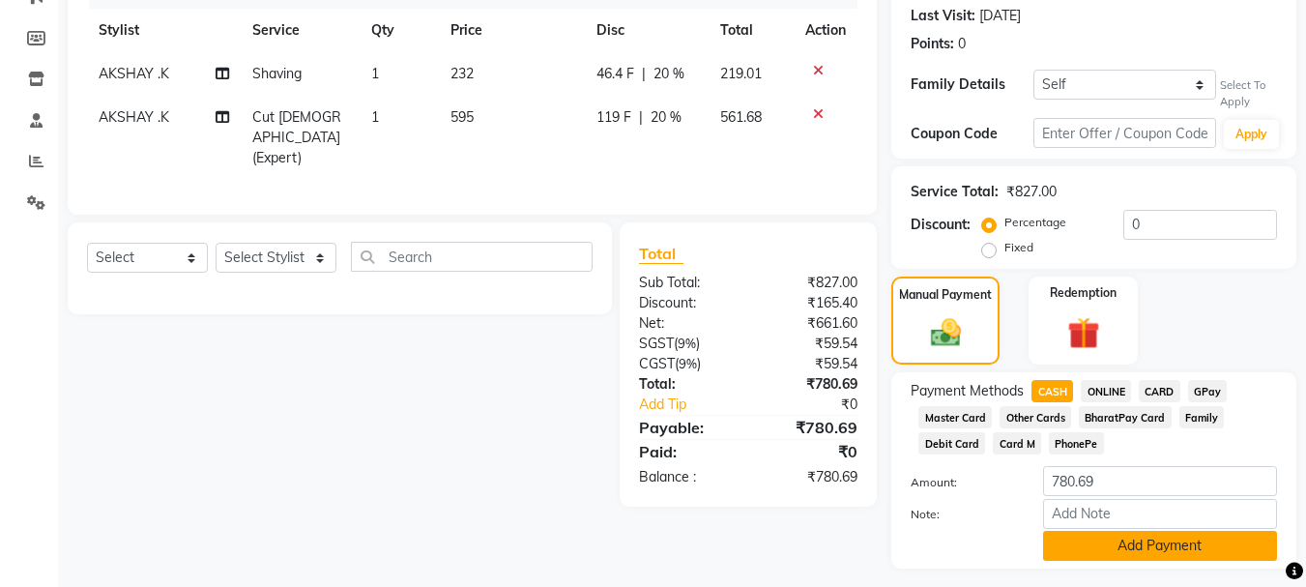
scroll to position [317, 0]
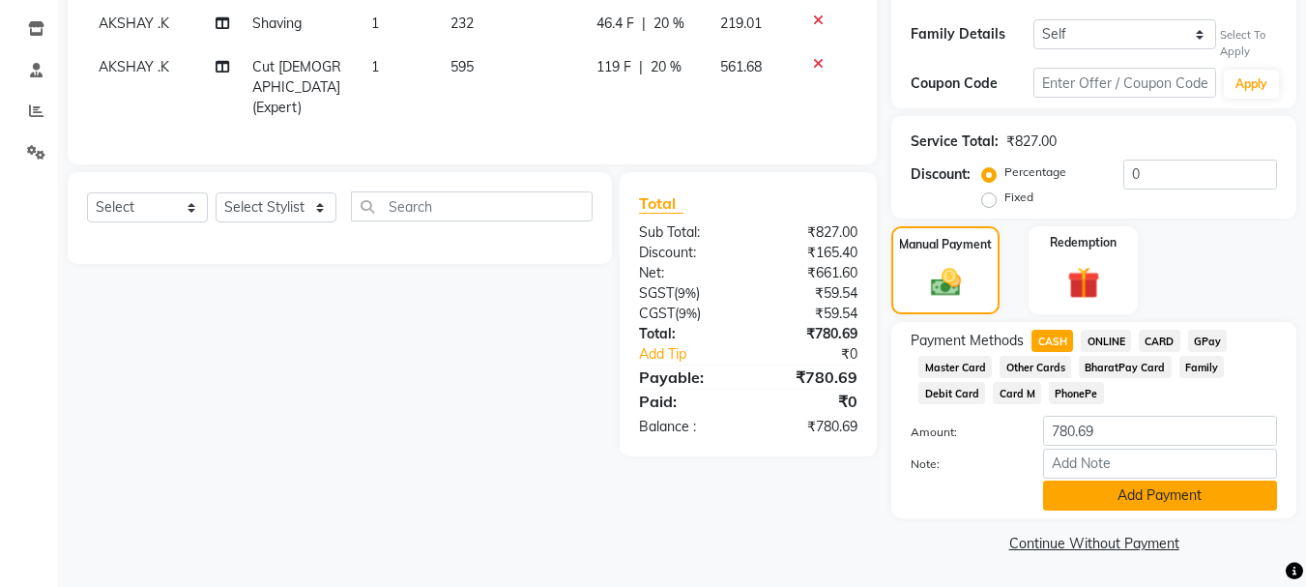
click at [1108, 500] on button "Add Payment" at bounding box center [1160, 495] width 234 height 30
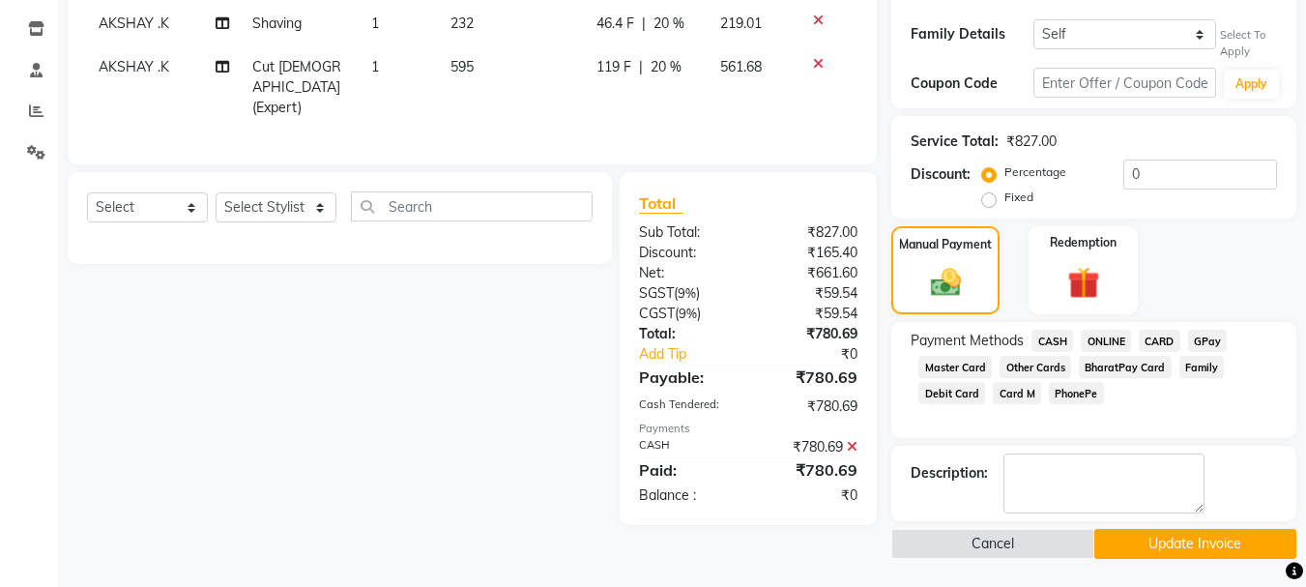
click at [1176, 544] on button "Update Invoice" at bounding box center [1195, 544] width 202 height 30
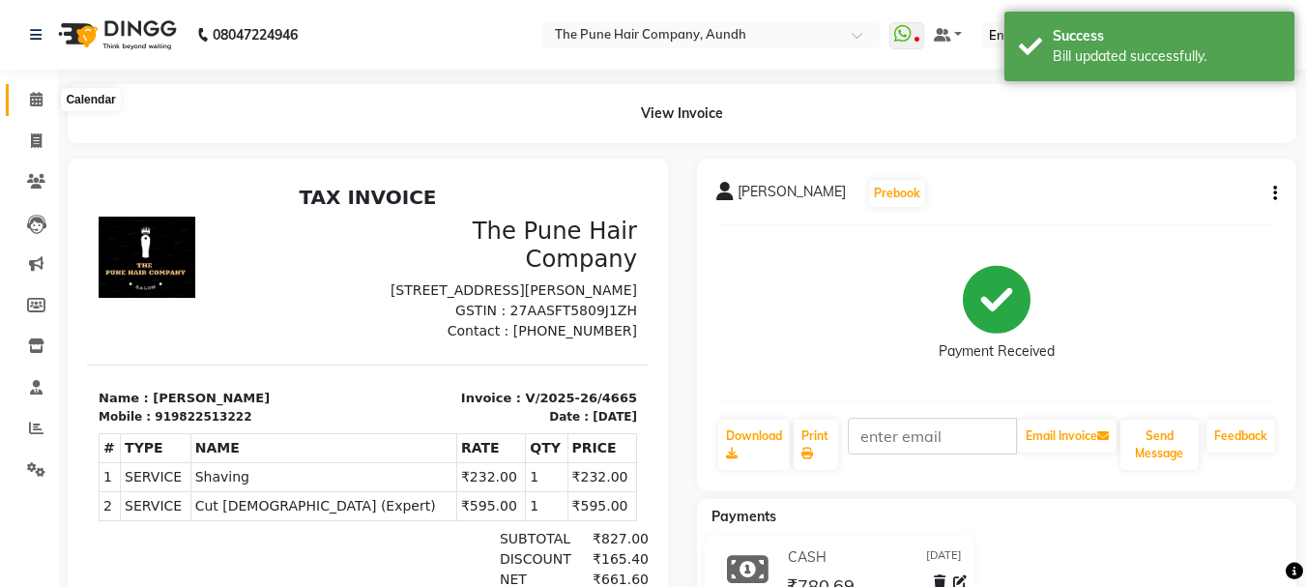
click at [32, 104] on icon at bounding box center [36, 99] width 13 height 15
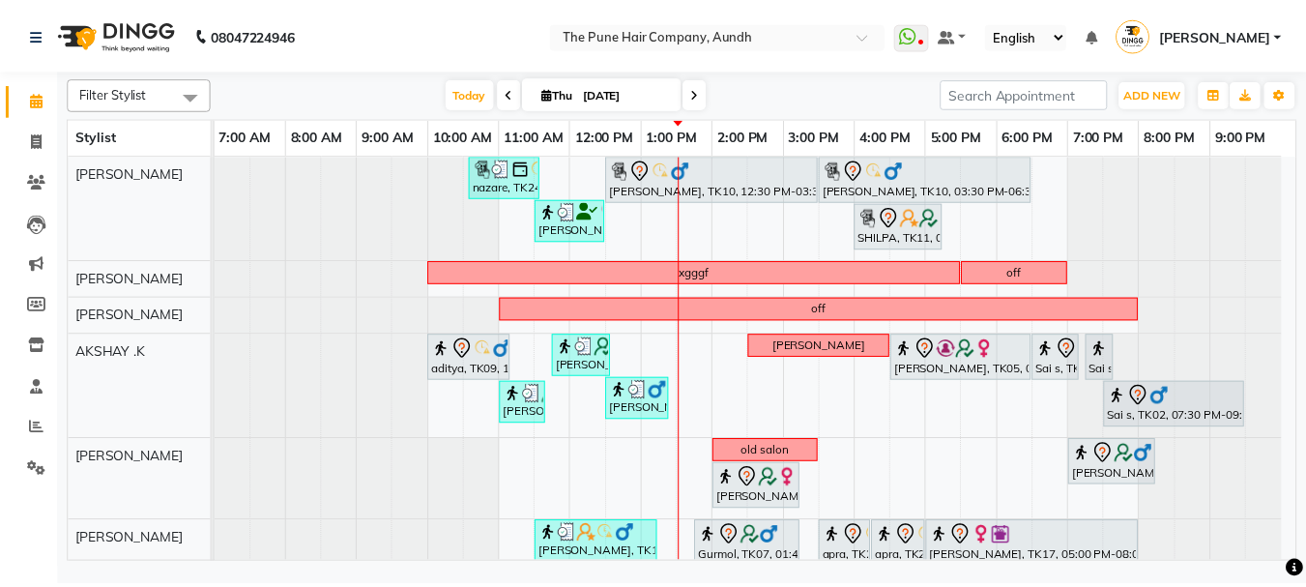
scroll to position [396, 0]
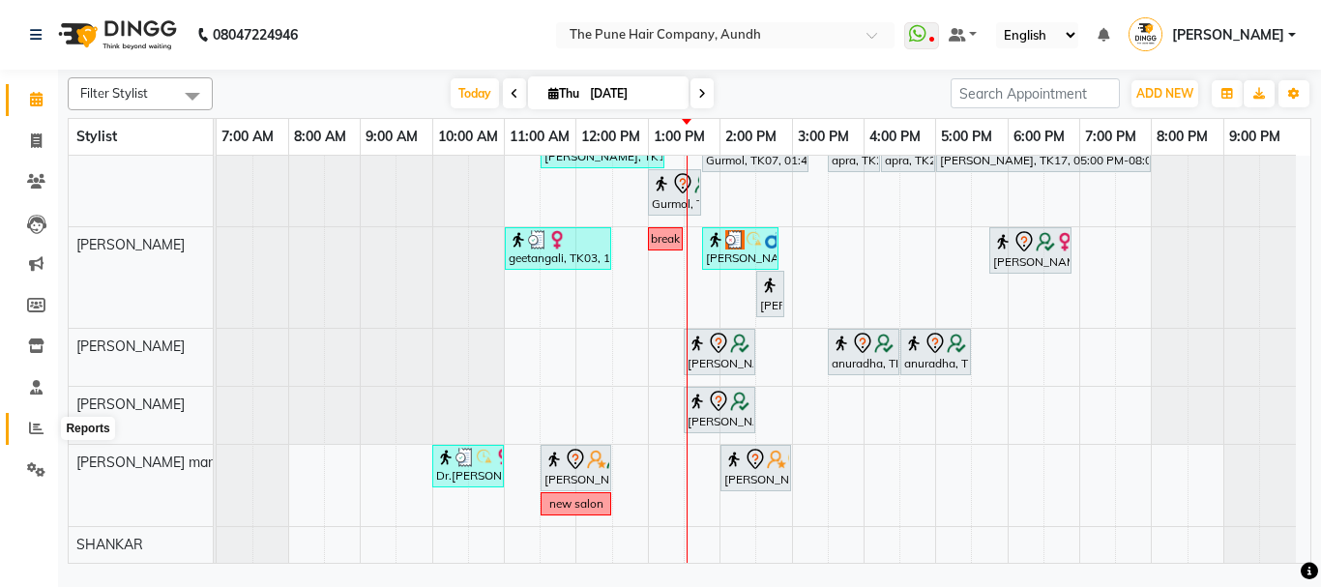
click at [32, 419] on span at bounding box center [36, 429] width 34 height 22
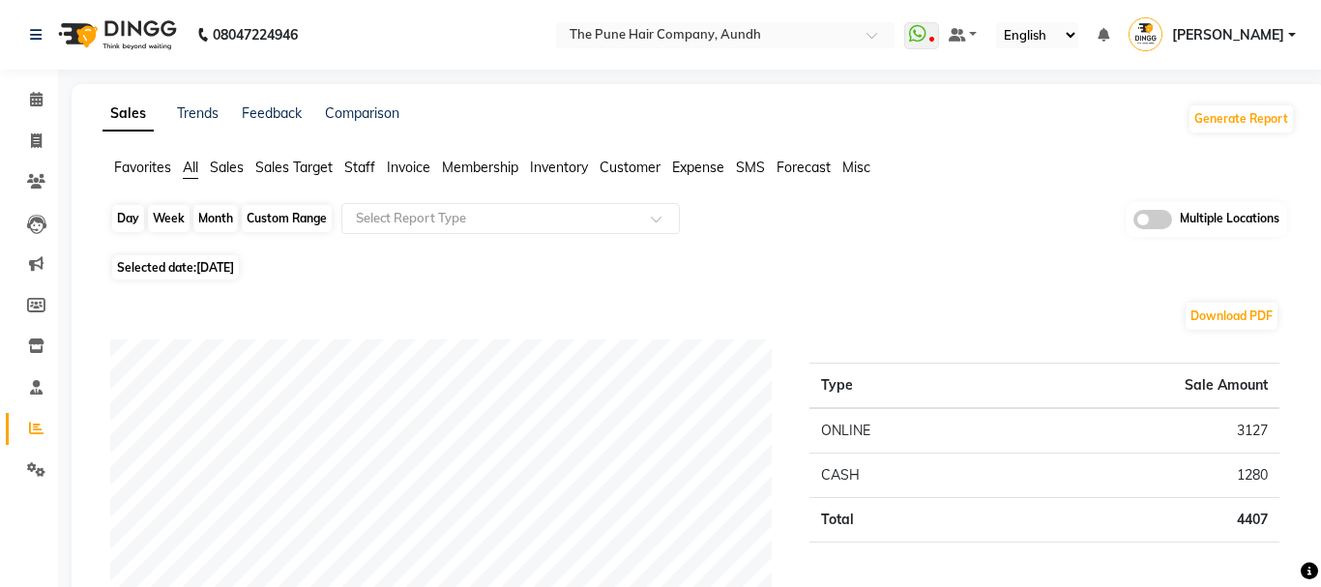
click at [129, 216] on div "Day" at bounding box center [128, 218] width 32 height 27
select select "9"
select select "2025"
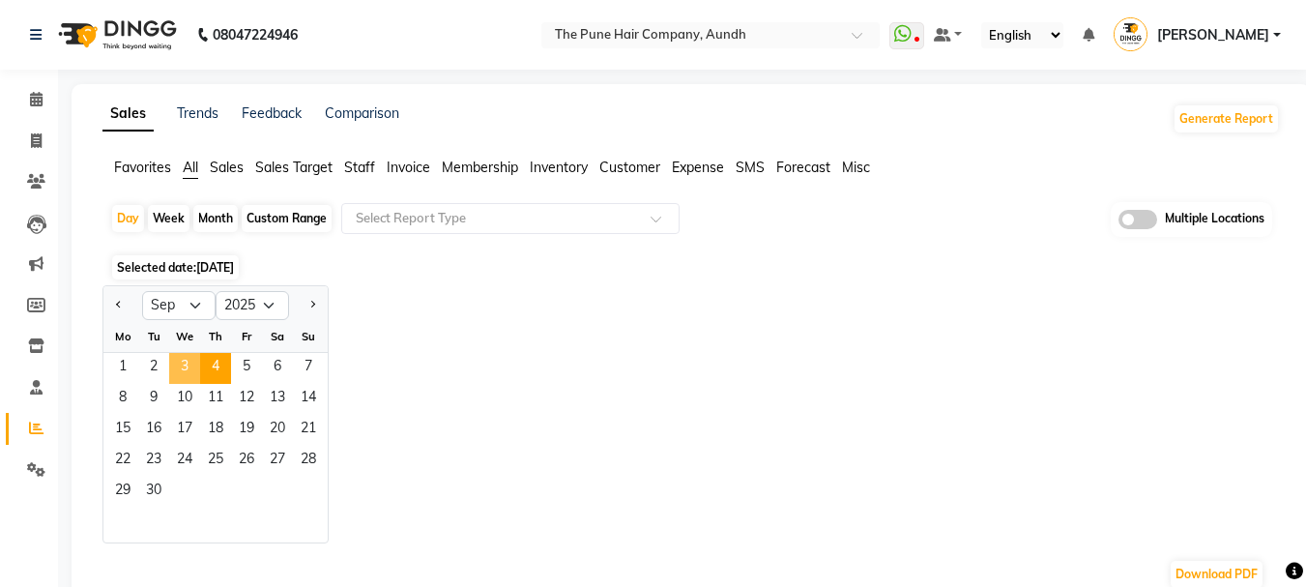
click at [181, 362] on span "3" at bounding box center [184, 368] width 31 height 31
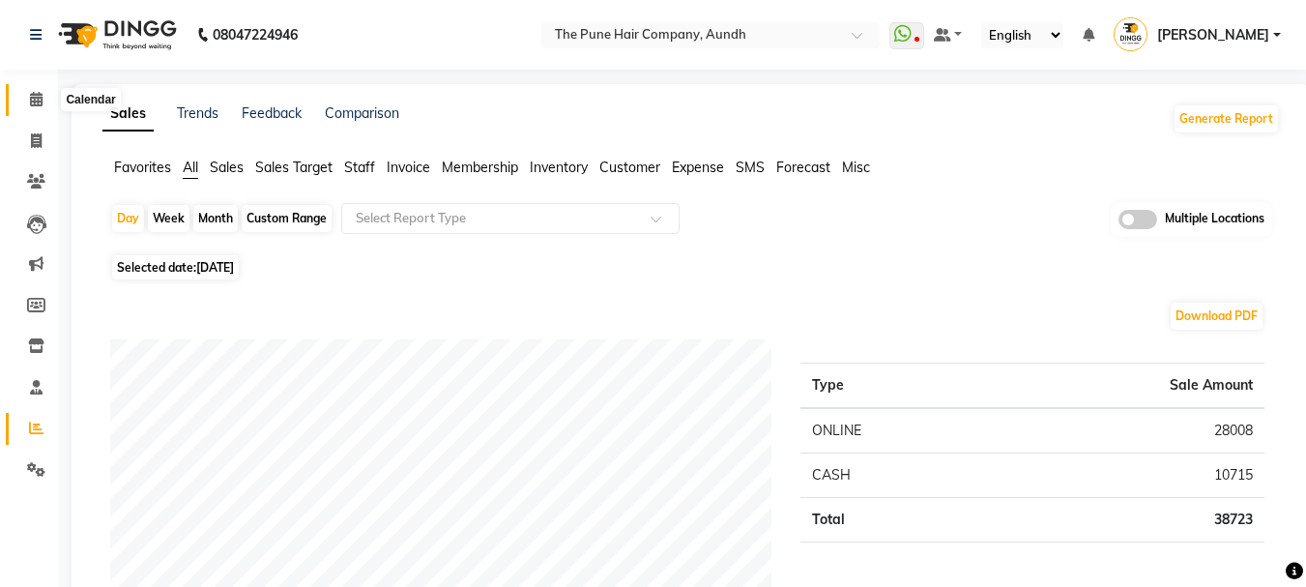
click at [41, 102] on icon at bounding box center [36, 99] width 13 height 15
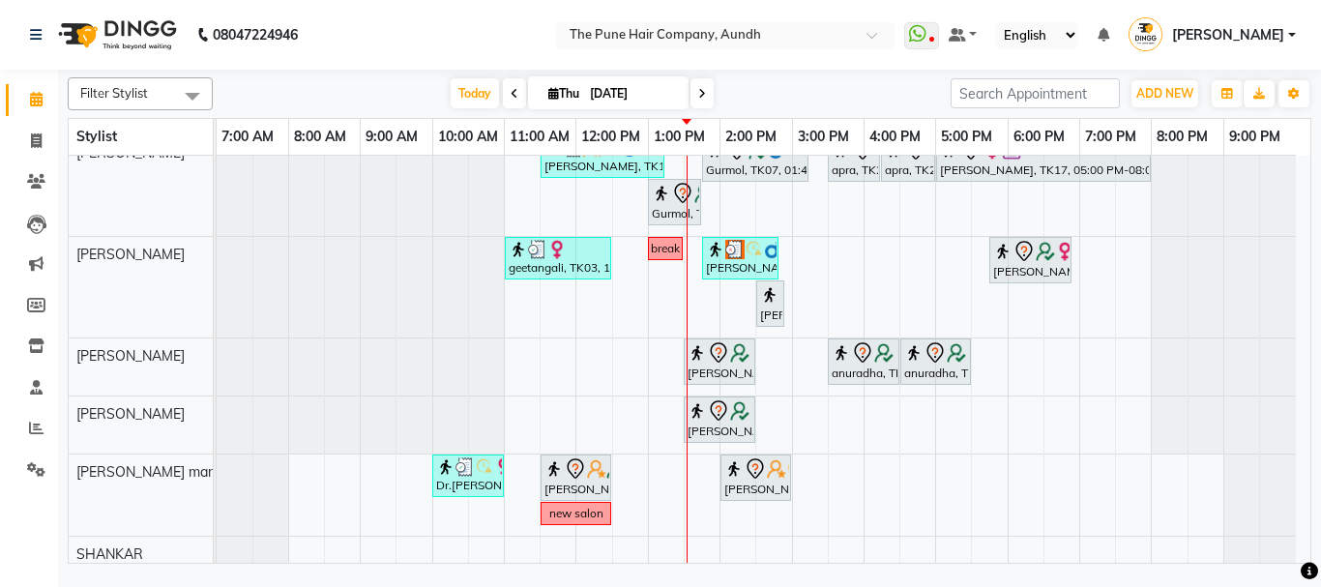
scroll to position [396, 0]
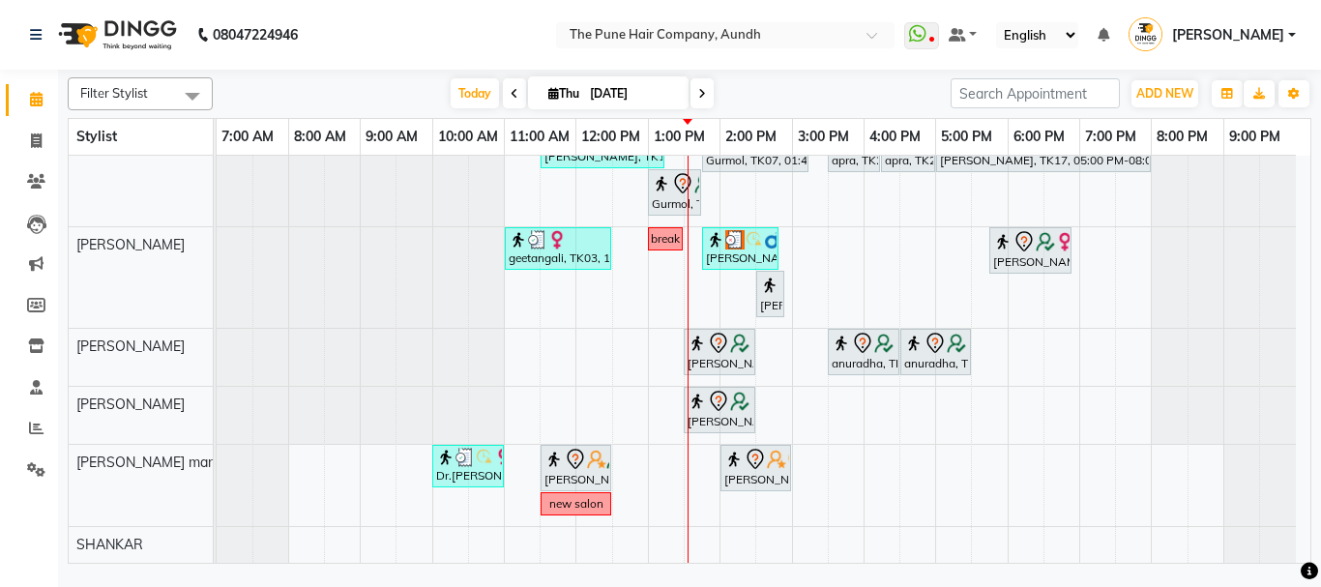
click at [699, 94] on icon at bounding box center [702, 94] width 8 height 12
click at [681, 94] on input "[DATE]" at bounding box center [632, 93] width 97 height 29
type input "[DATE]"
select select "9"
select select "2025"
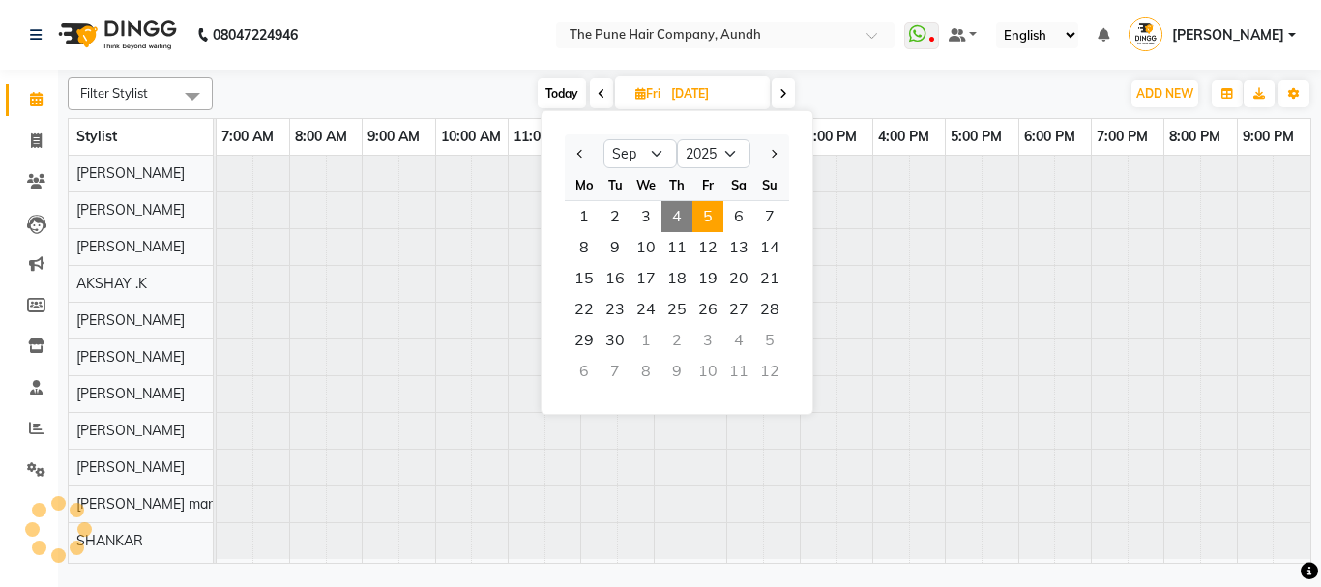
scroll to position [0, 0]
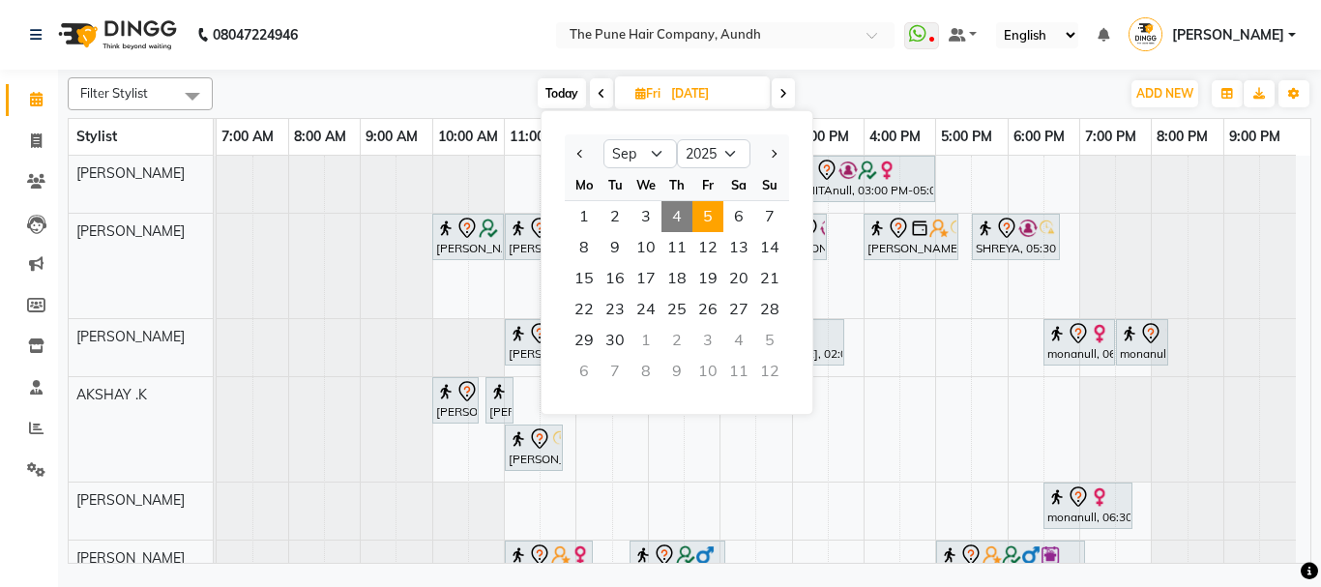
click at [794, 93] on span at bounding box center [782, 93] width 23 height 30
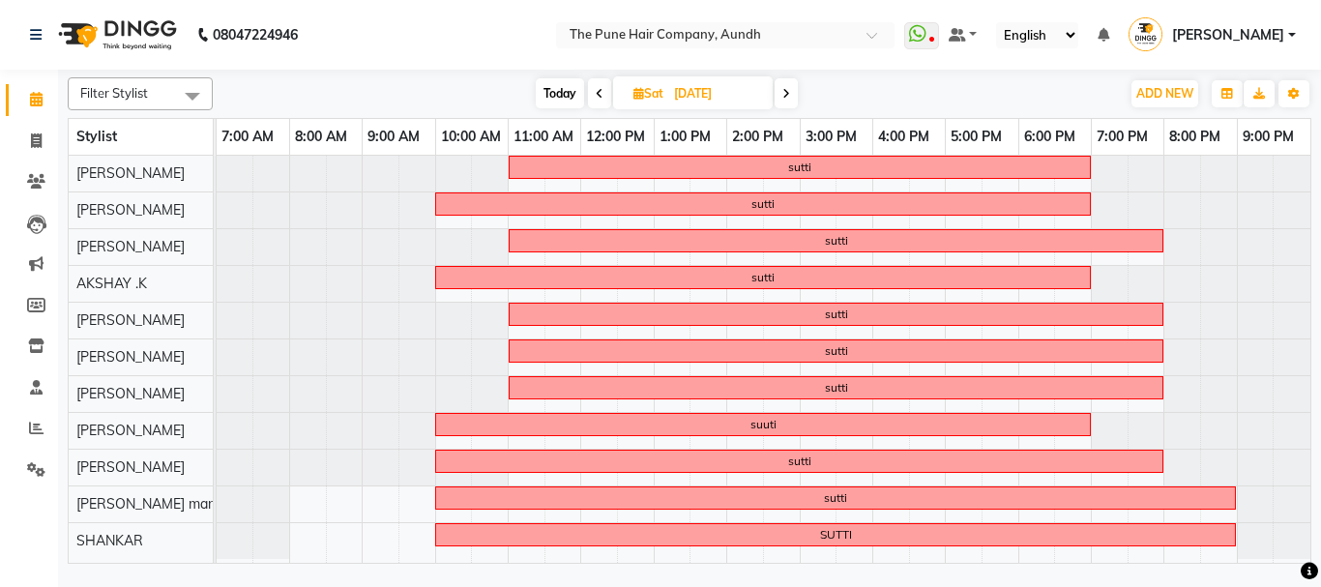
click at [602, 92] on span at bounding box center [599, 93] width 23 height 30
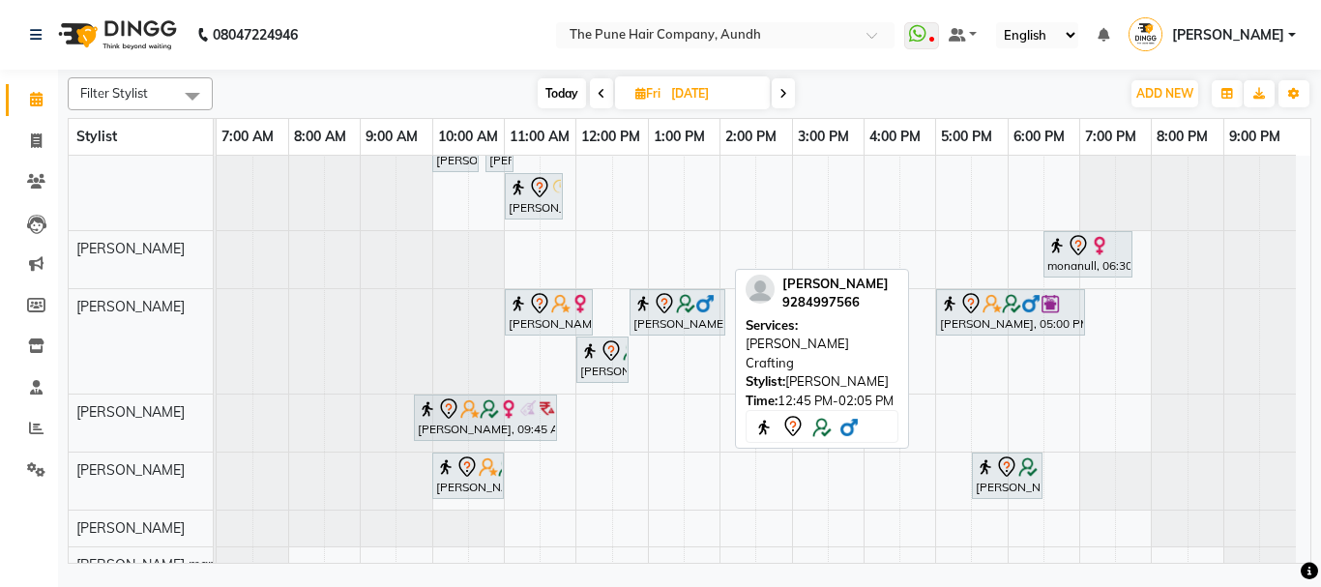
scroll to position [308, 0]
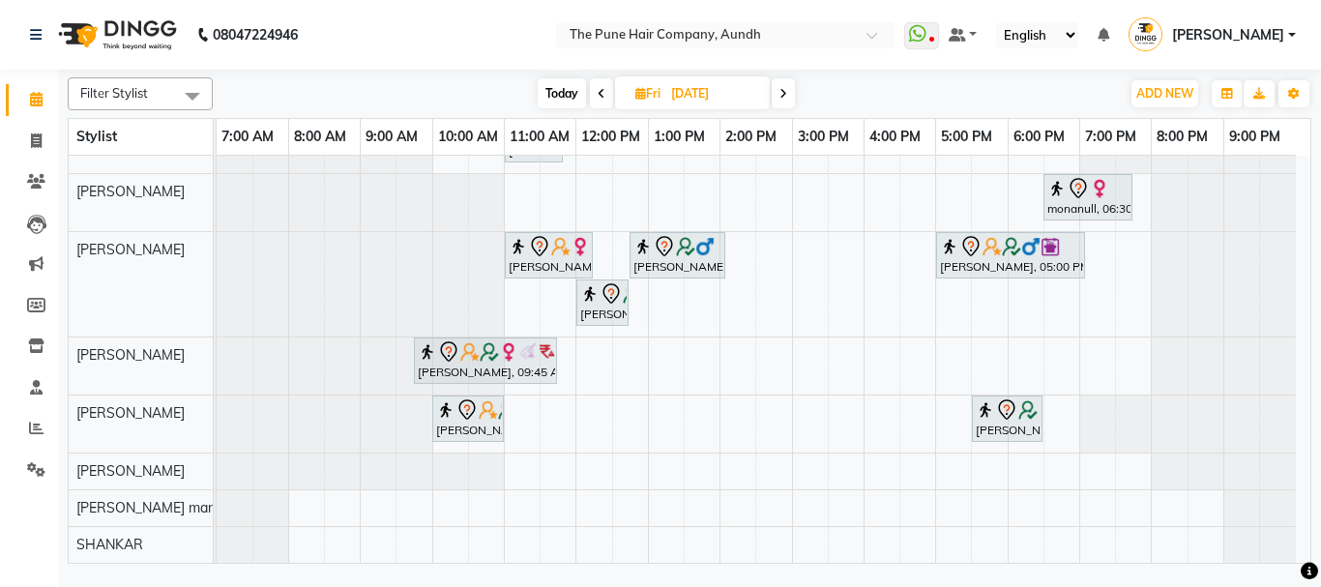
click at [783, 98] on icon at bounding box center [783, 94] width 8 height 12
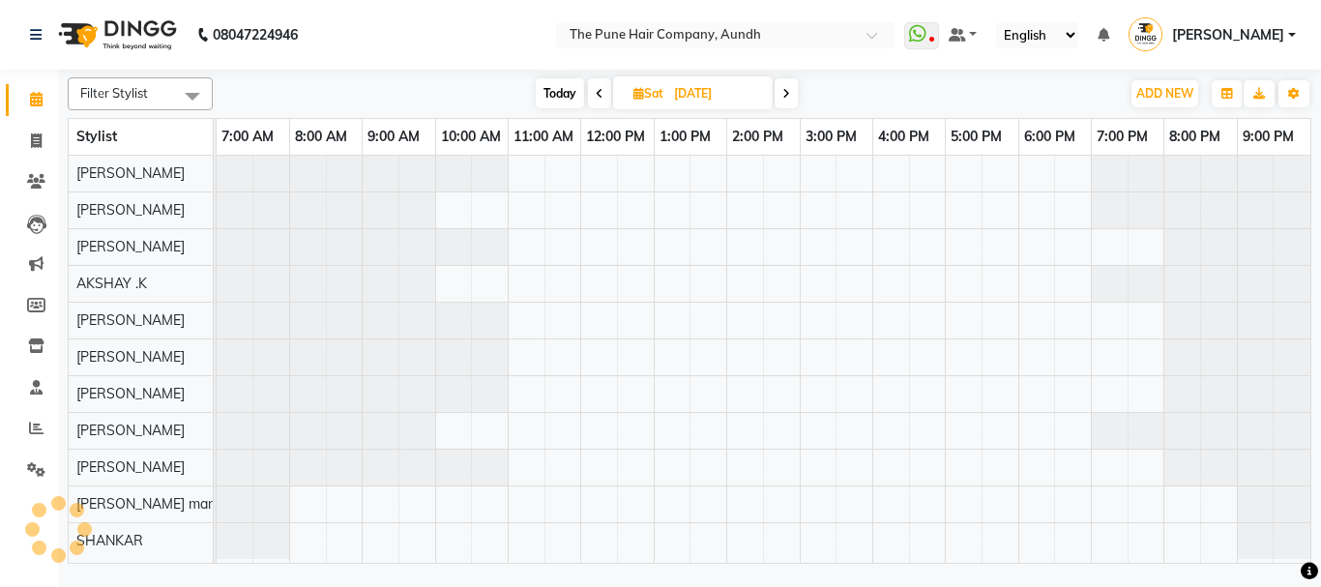
scroll to position [0, 0]
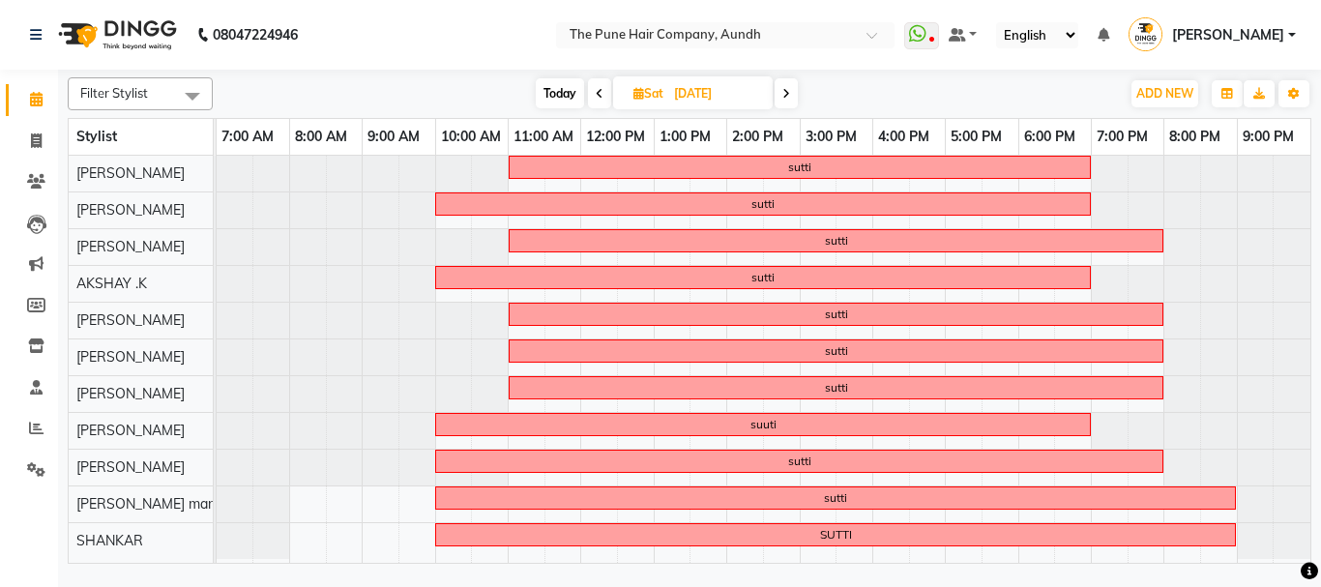
click at [781, 91] on span at bounding box center [785, 93] width 23 height 30
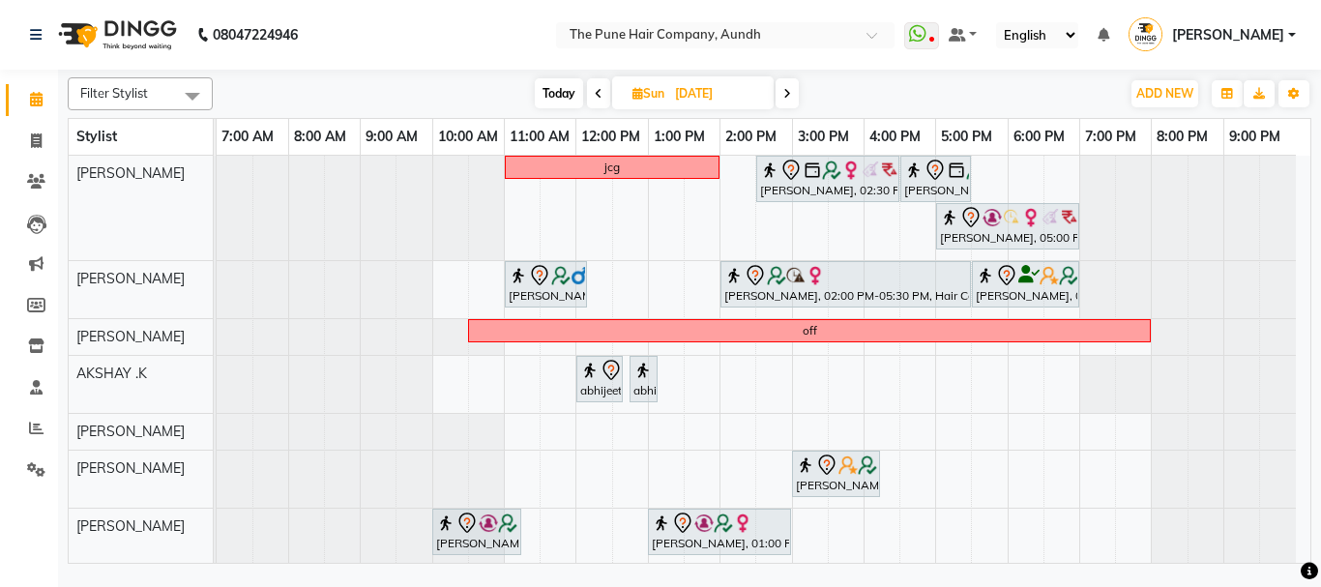
scroll to position [193, 0]
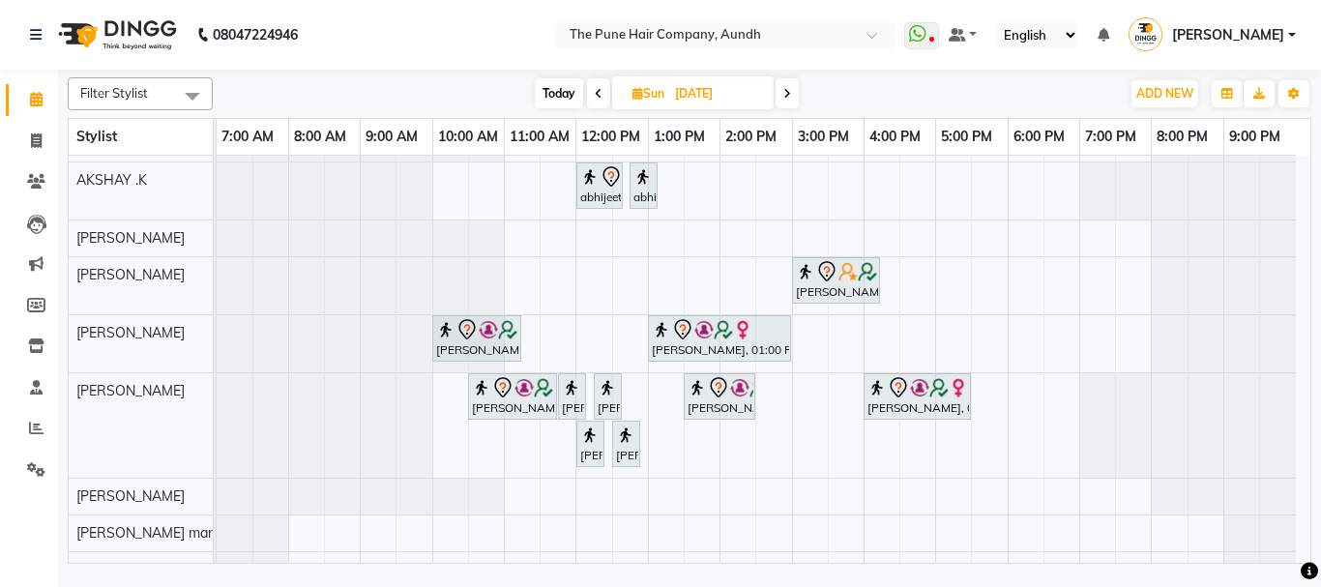
click at [561, 100] on span "Today" at bounding box center [559, 93] width 48 height 30
type input "[DATE]"
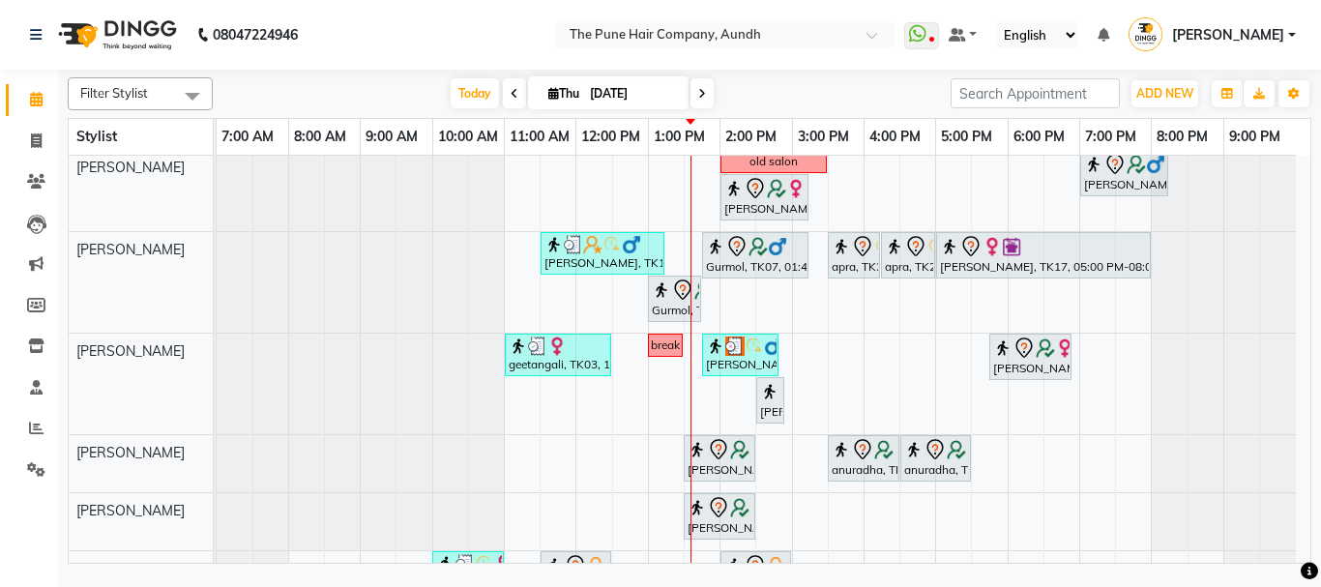
scroll to position [387, 0]
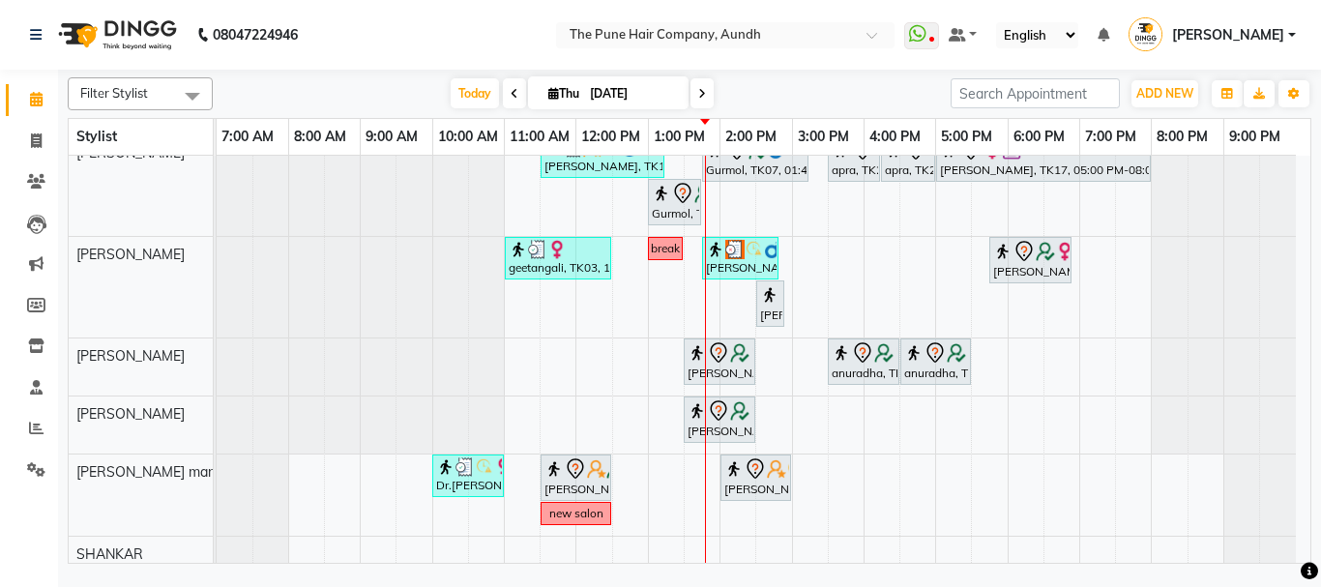
click at [548, 93] on icon at bounding box center [553, 93] width 11 height 13
select select "9"
select select "2025"
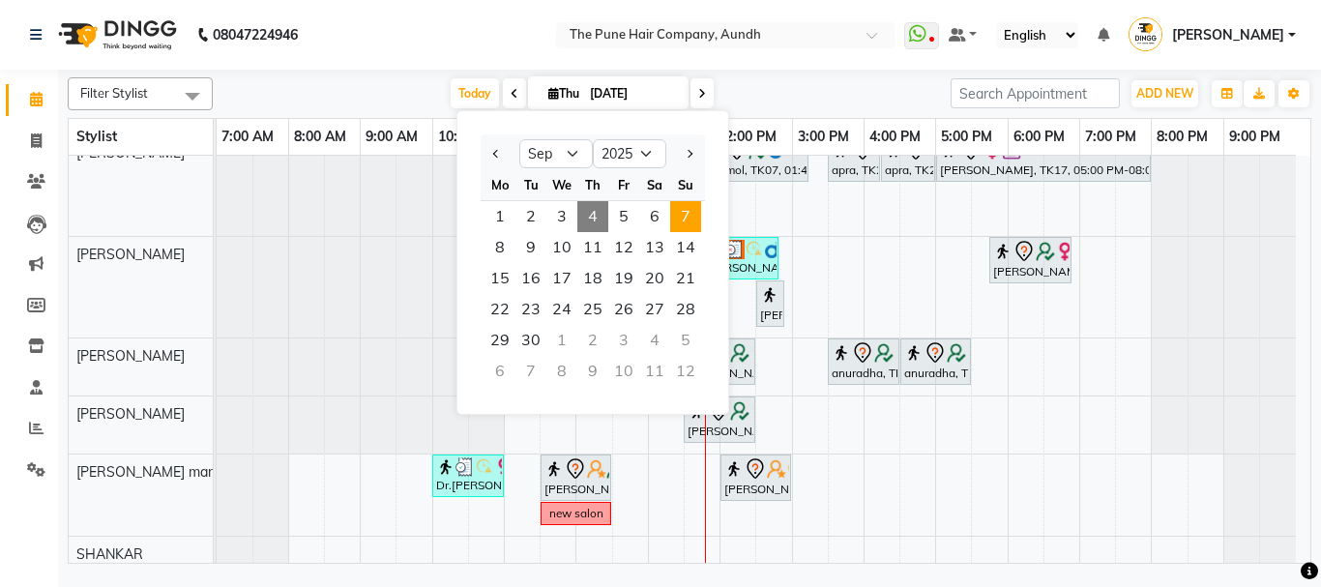
click at [683, 215] on span "7" at bounding box center [685, 216] width 31 height 31
type input "[DATE]"
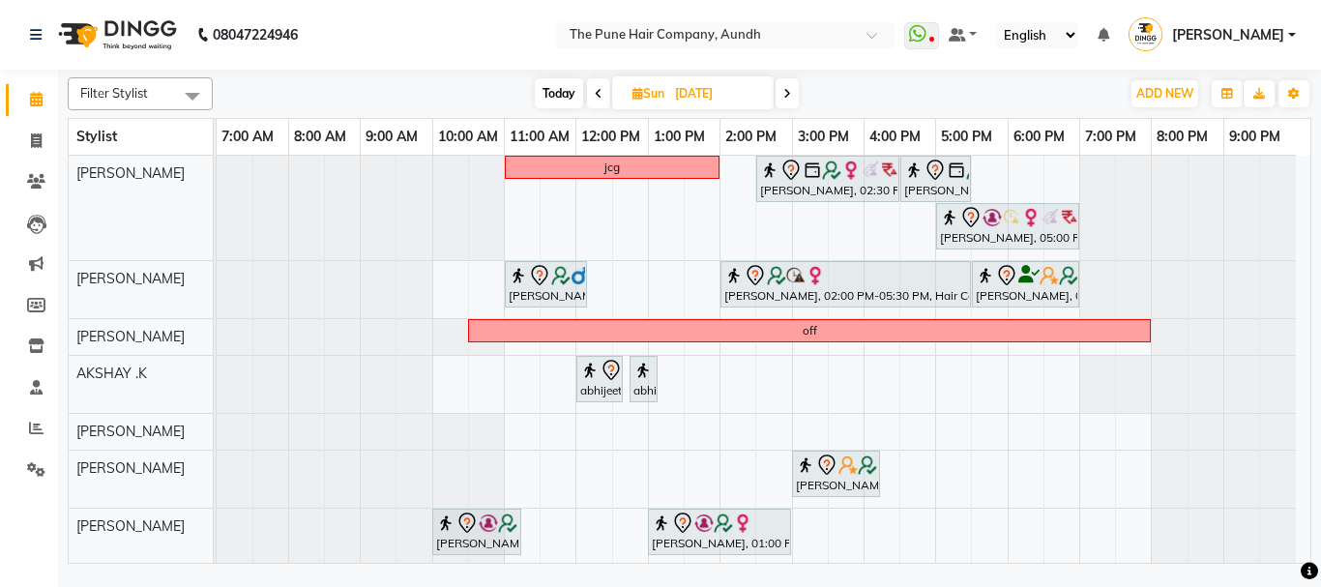
scroll to position [193, 0]
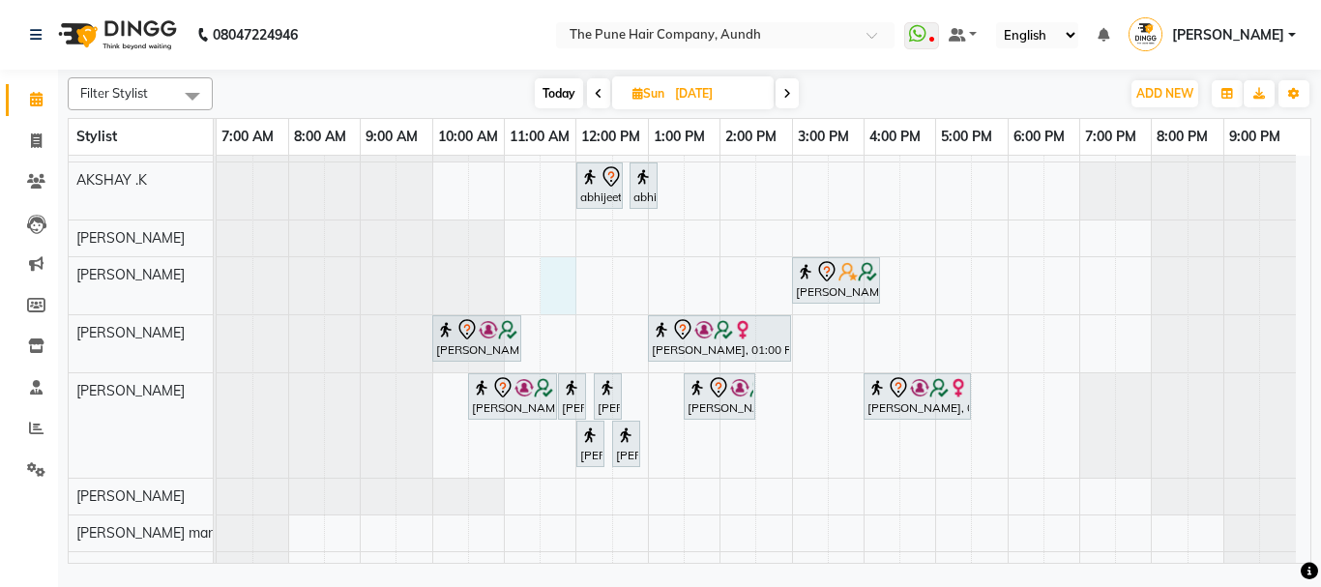
click at [554, 271] on div "jcg Himani Athalye, 02:30 PM-04:30 PM, Hair Color Majirel - Majirel Touchup 2 I…" at bounding box center [763, 274] width 1093 height 625
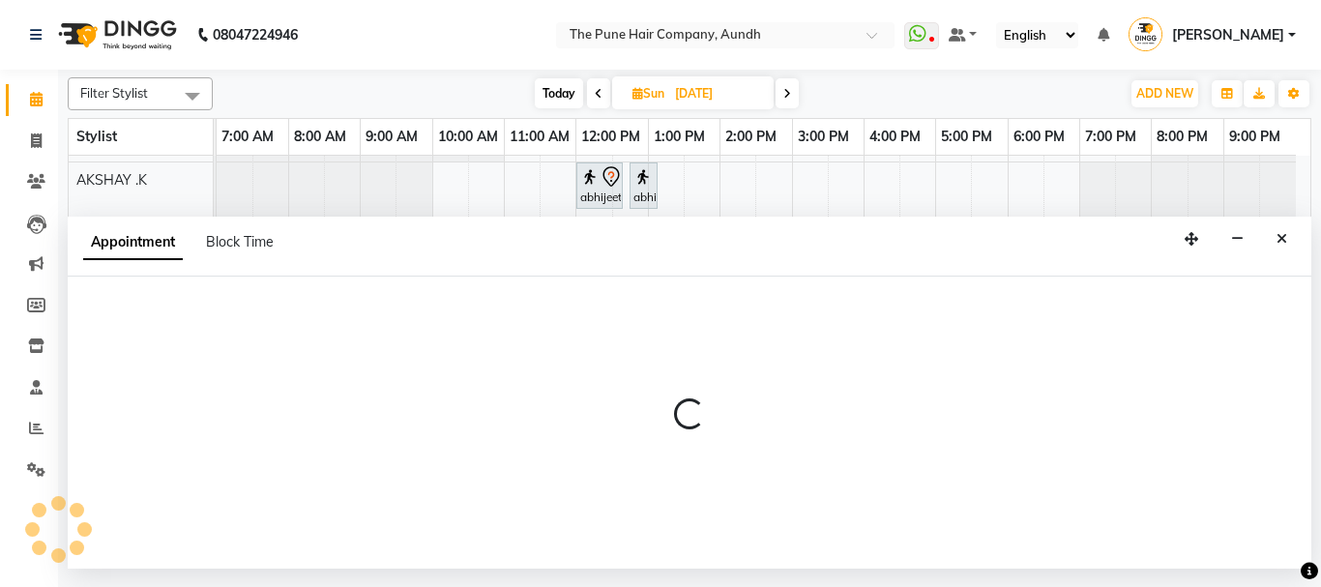
select select "18078"
select select "tentative"
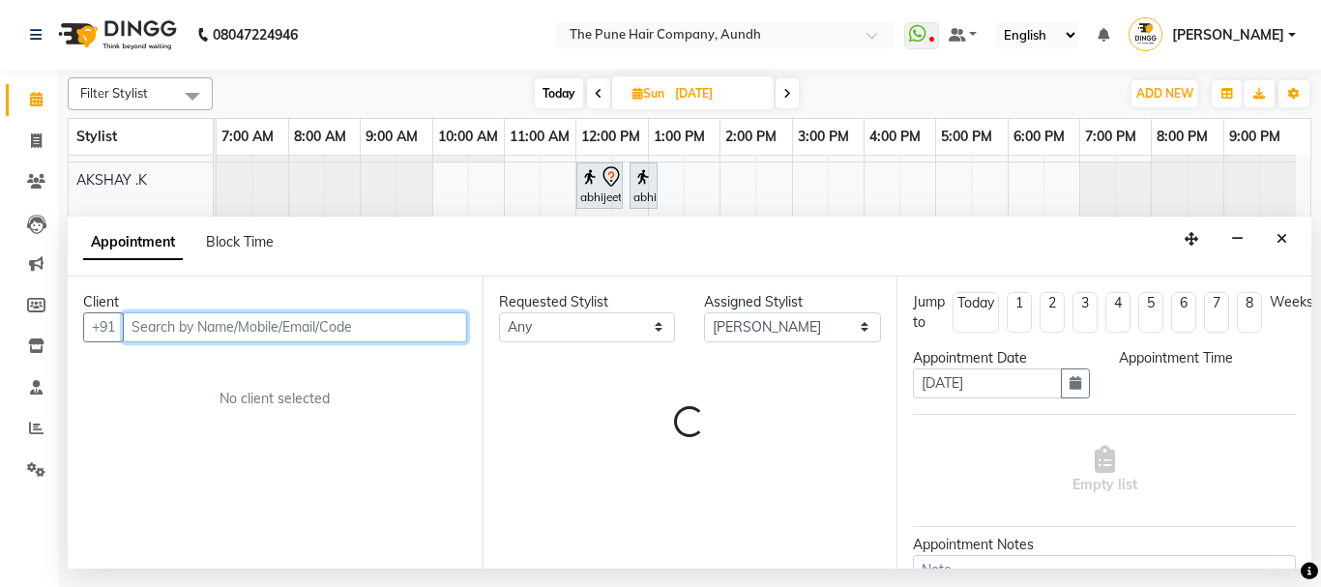
select select "690"
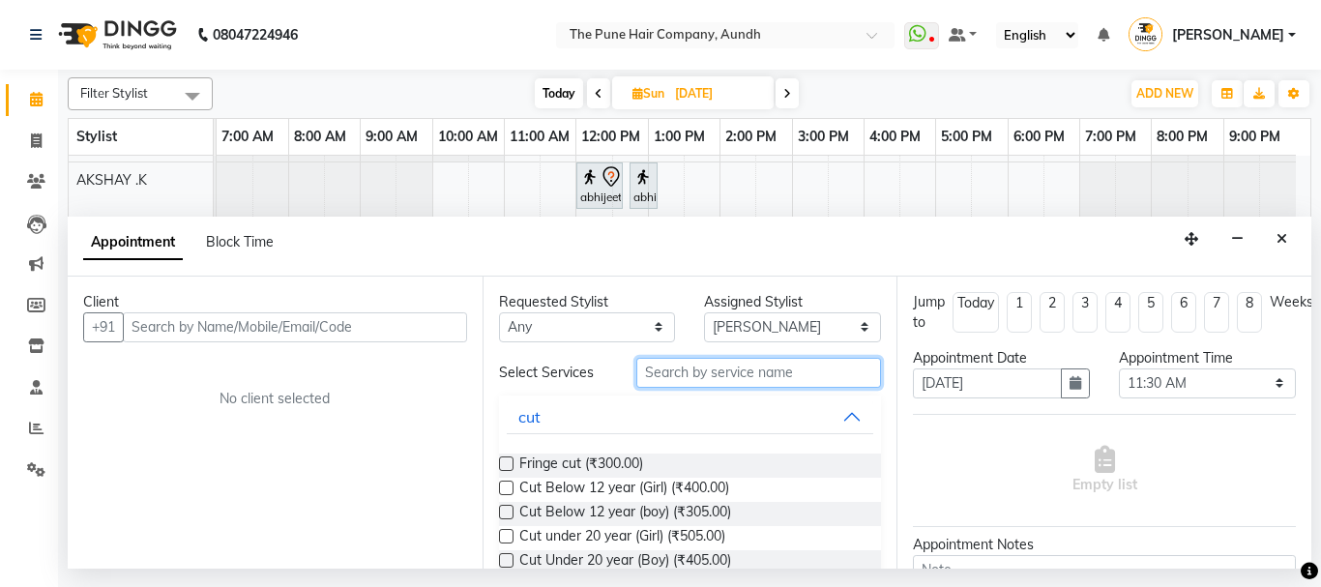
click at [697, 373] on input "text" at bounding box center [759, 373] width 246 height 30
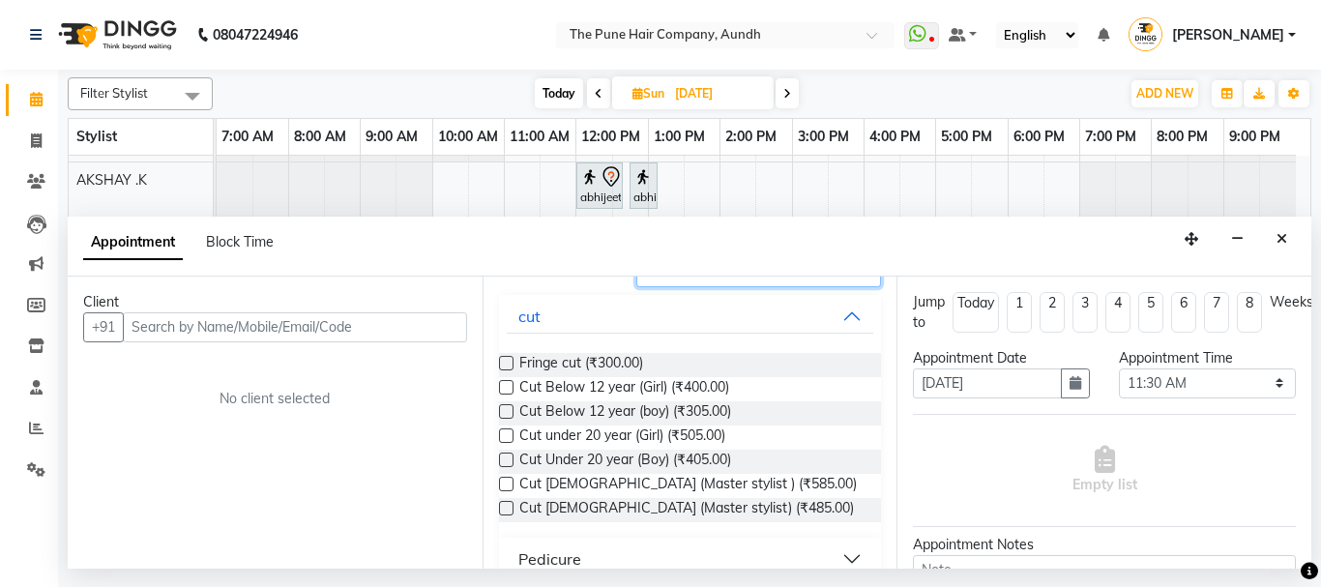
scroll to position [170, 0]
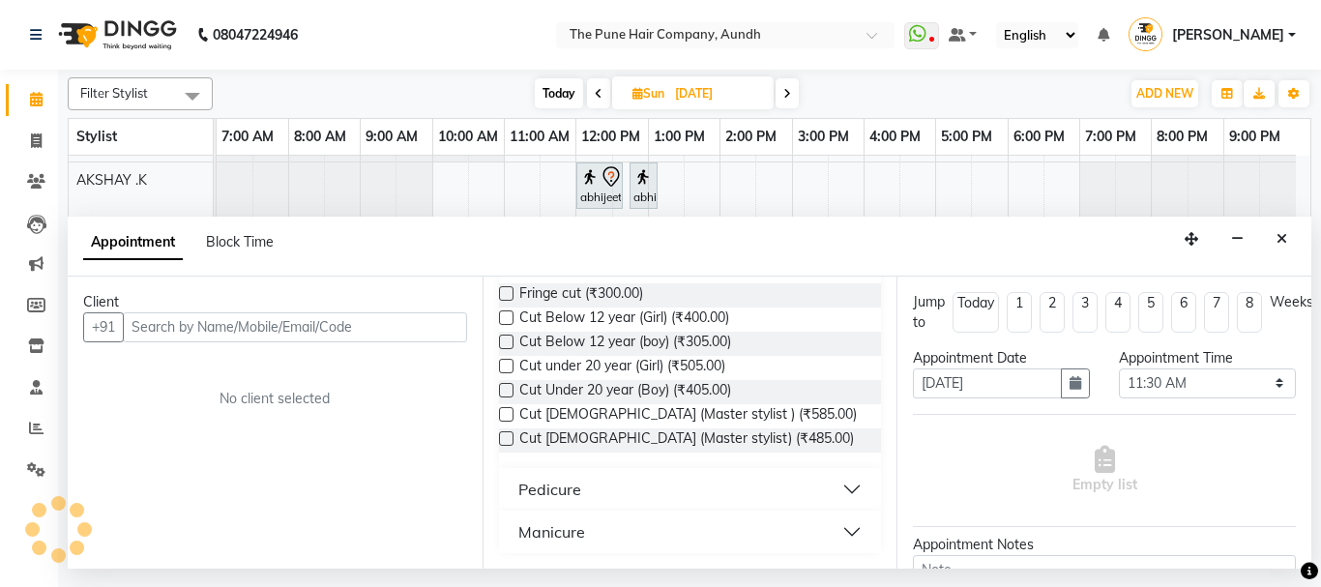
type input "cut"
click at [496, 436] on div "Requested Stylist Any AKSHAY .K LAKKHAN SHINDE Nagesh Jadhav Nitish Desai Pavan…" at bounding box center [689, 422] width 415 height 292
click at [505, 439] on label at bounding box center [506, 438] width 15 height 15
click at [505, 439] on input "checkbox" at bounding box center [505, 440] width 13 height 13
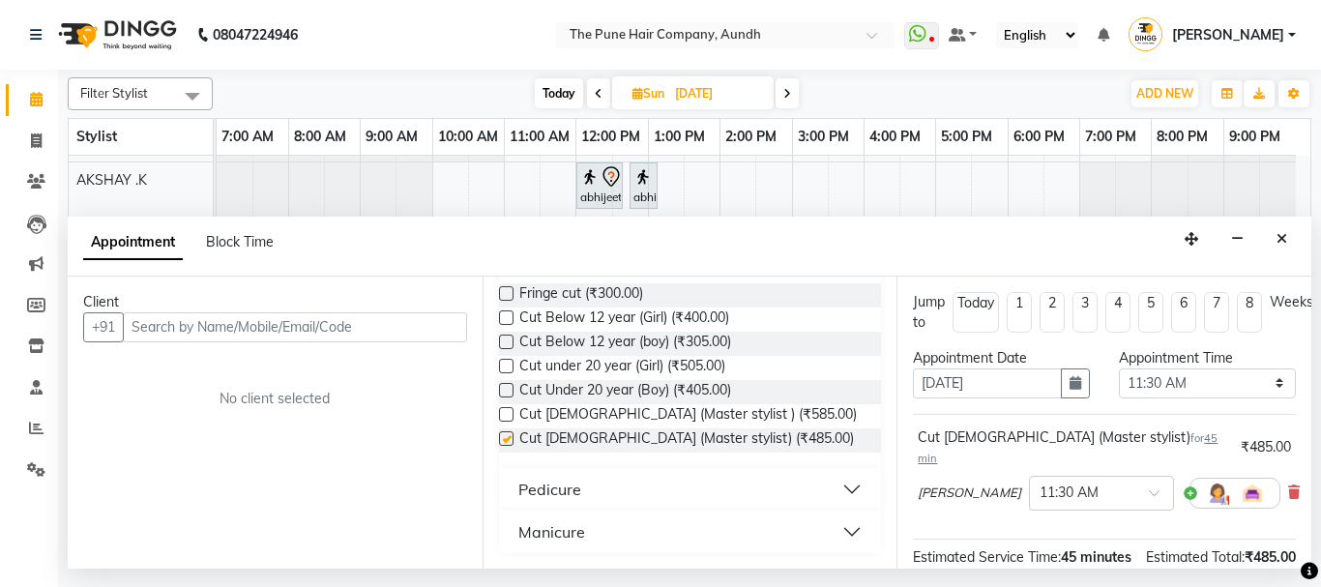
checkbox input "false"
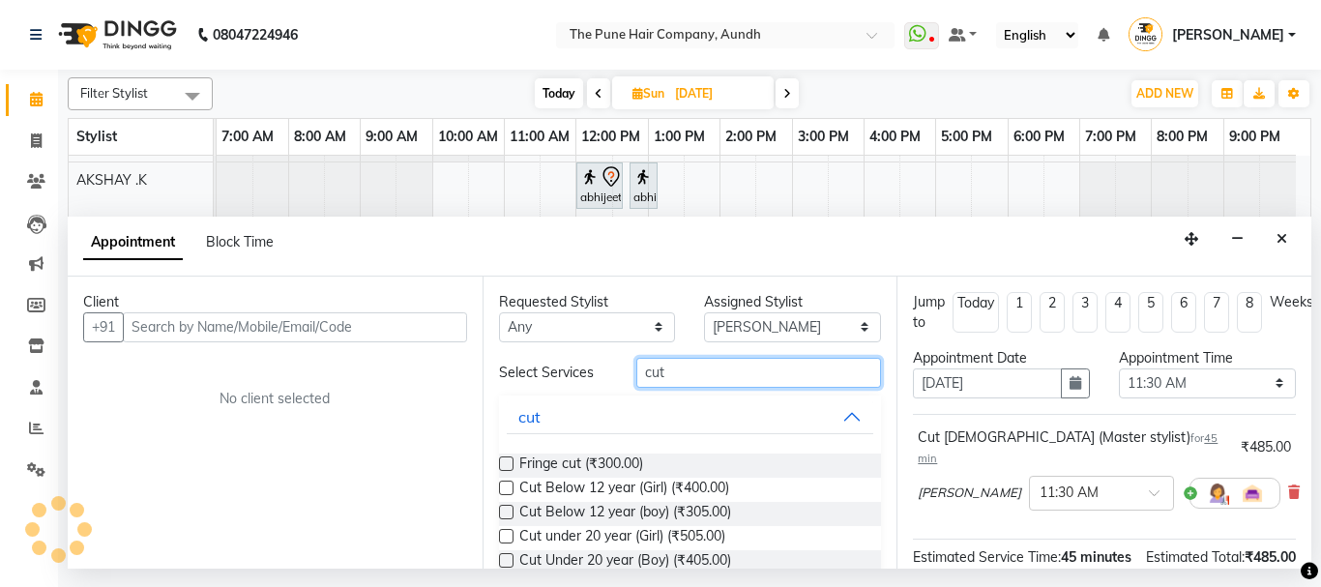
click at [687, 372] on input "cut" at bounding box center [759, 373] width 246 height 30
type input "c"
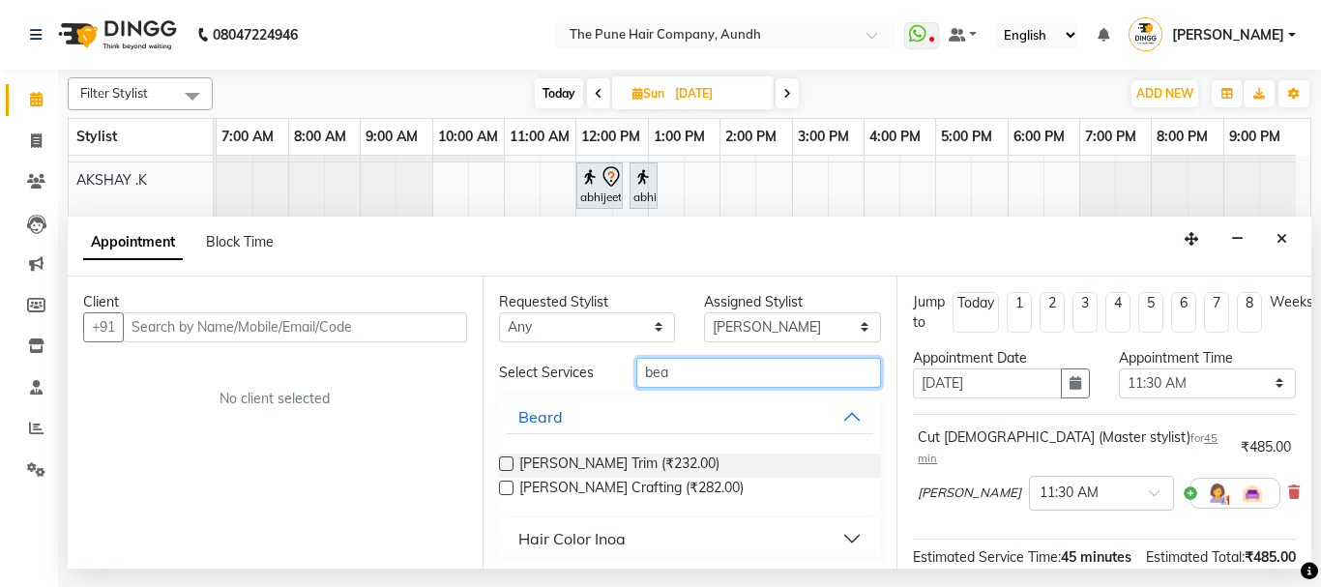
type input "bea"
click at [505, 485] on label at bounding box center [506, 487] width 15 height 15
click at [505, 485] on input "checkbox" at bounding box center [505, 489] width 13 height 13
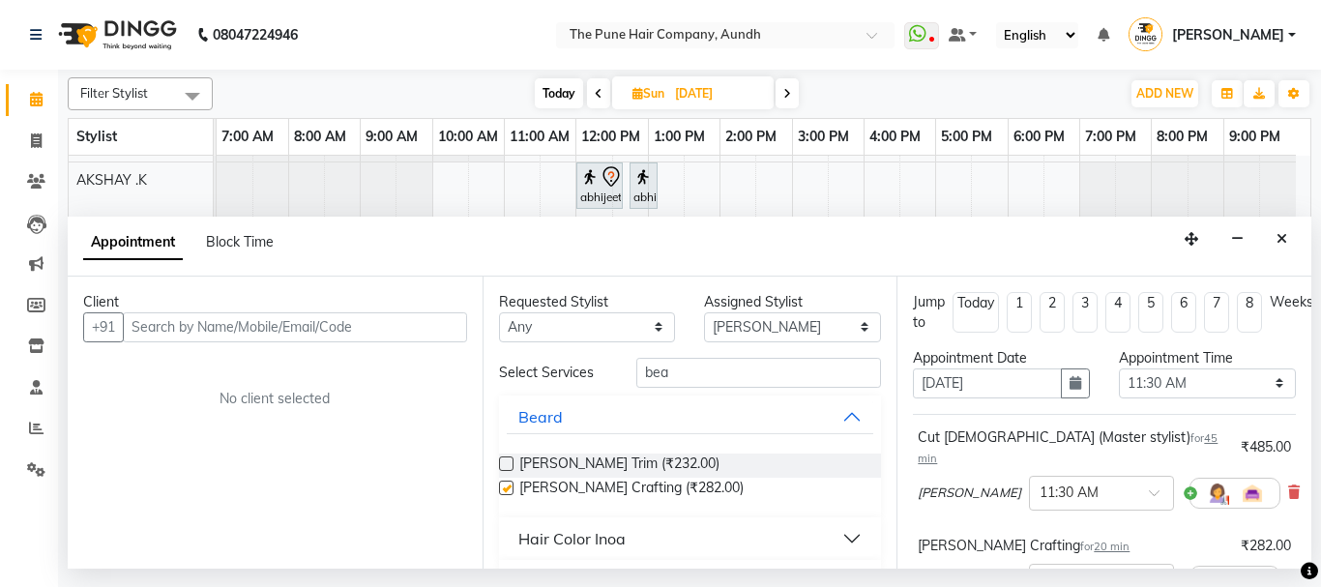
checkbox input "false"
click at [662, 380] on input "bea" at bounding box center [759, 373] width 246 height 30
type input "b"
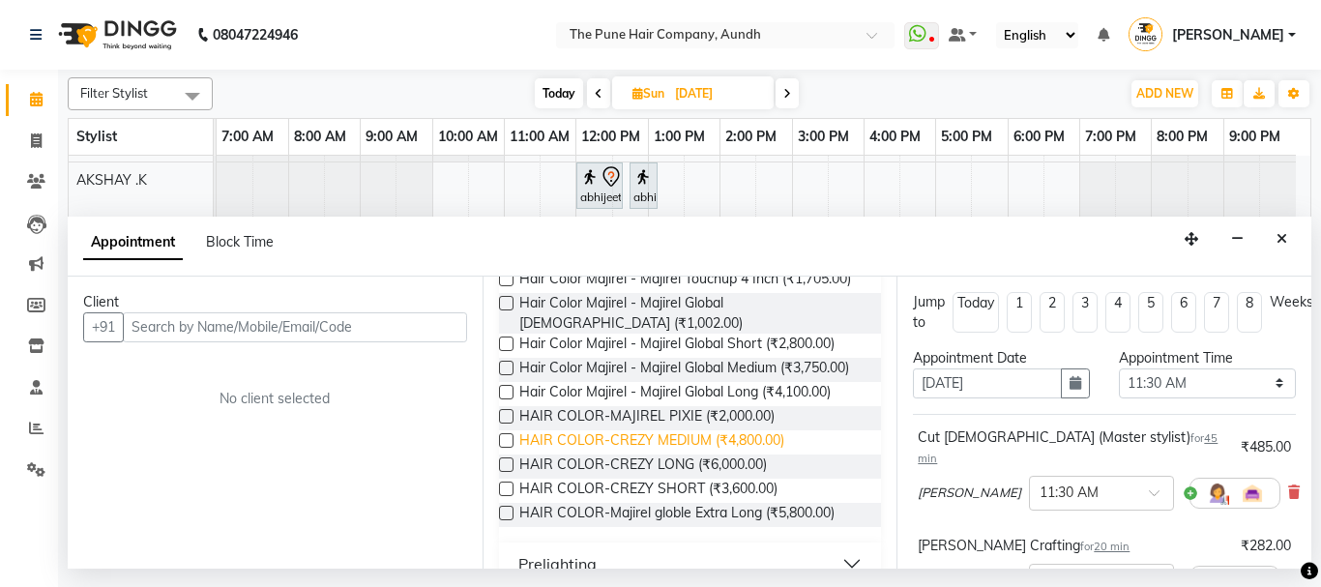
scroll to position [193, 0]
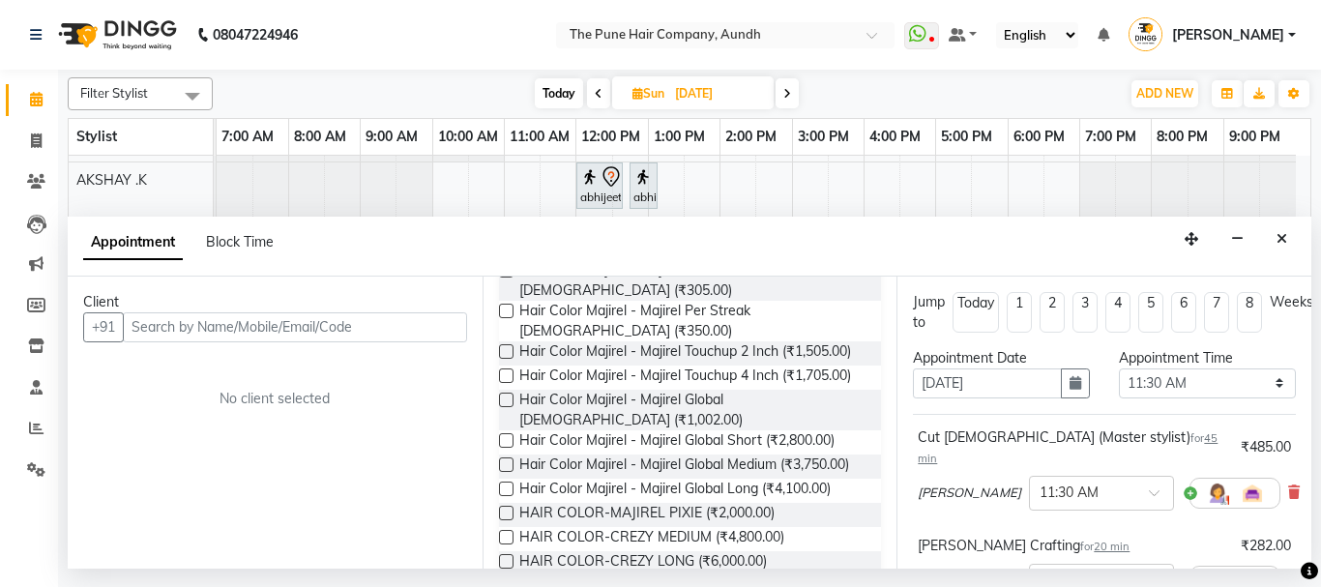
type input "col"
click at [507, 407] on label at bounding box center [506, 399] width 15 height 15
click at [507, 408] on input "checkbox" at bounding box center [505, 401] width 13 height 13
checkbox input "false"
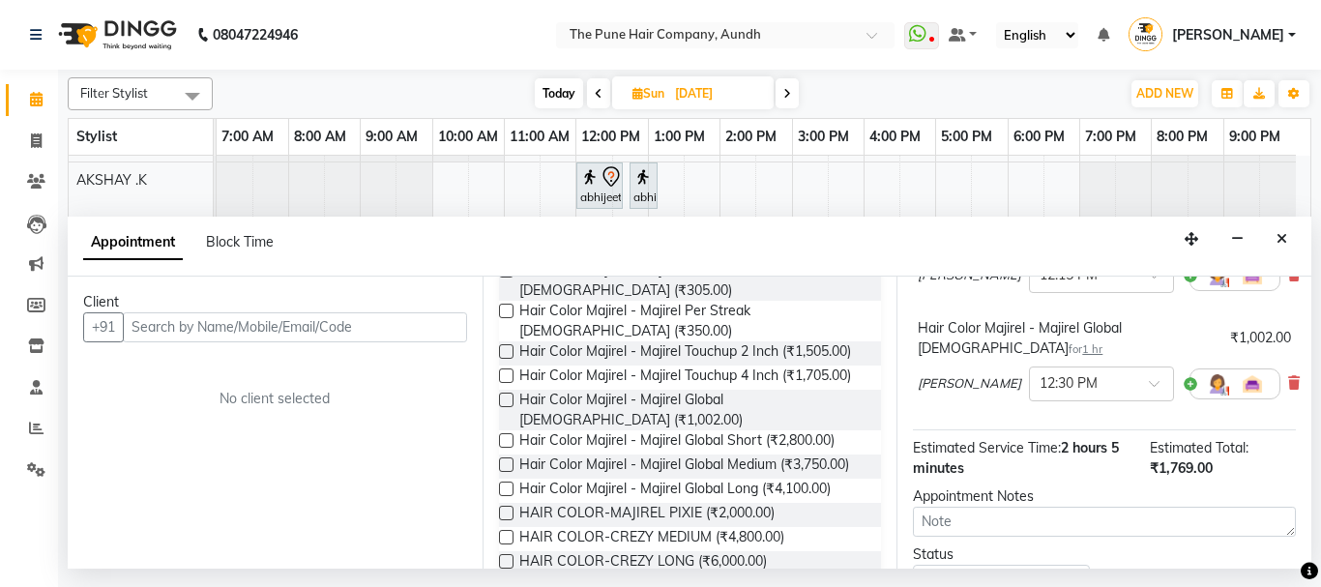
scroll to position [438, 0]
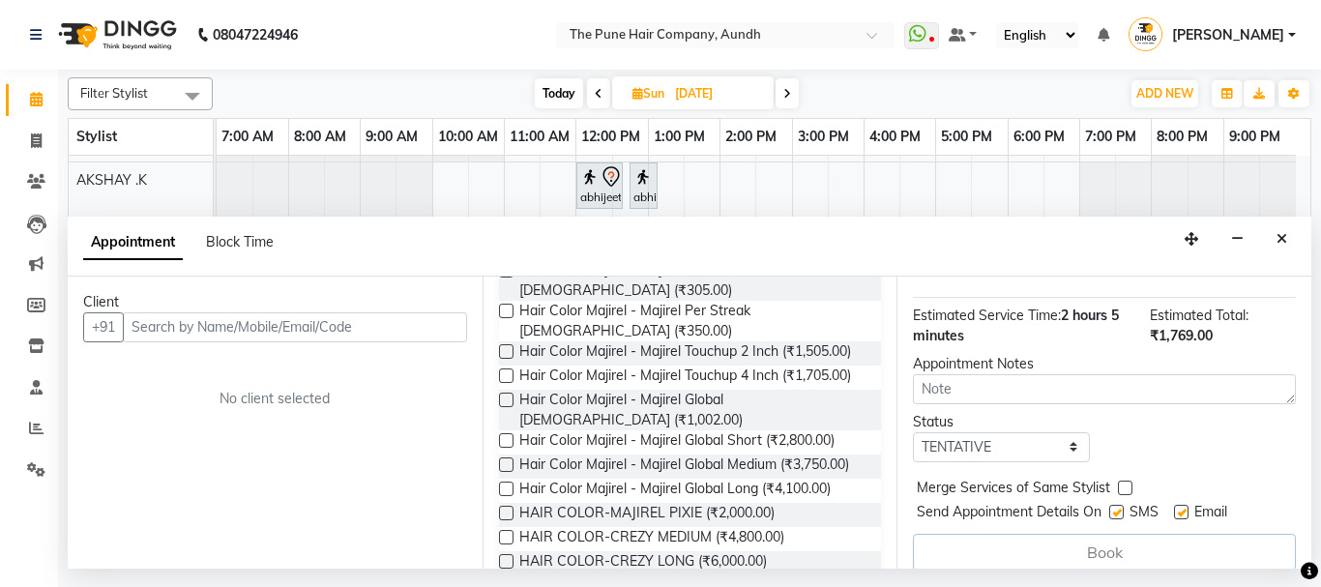
click at [1098, 534] on div "Book" at bounding box center [1104, 552] width 383 height 37
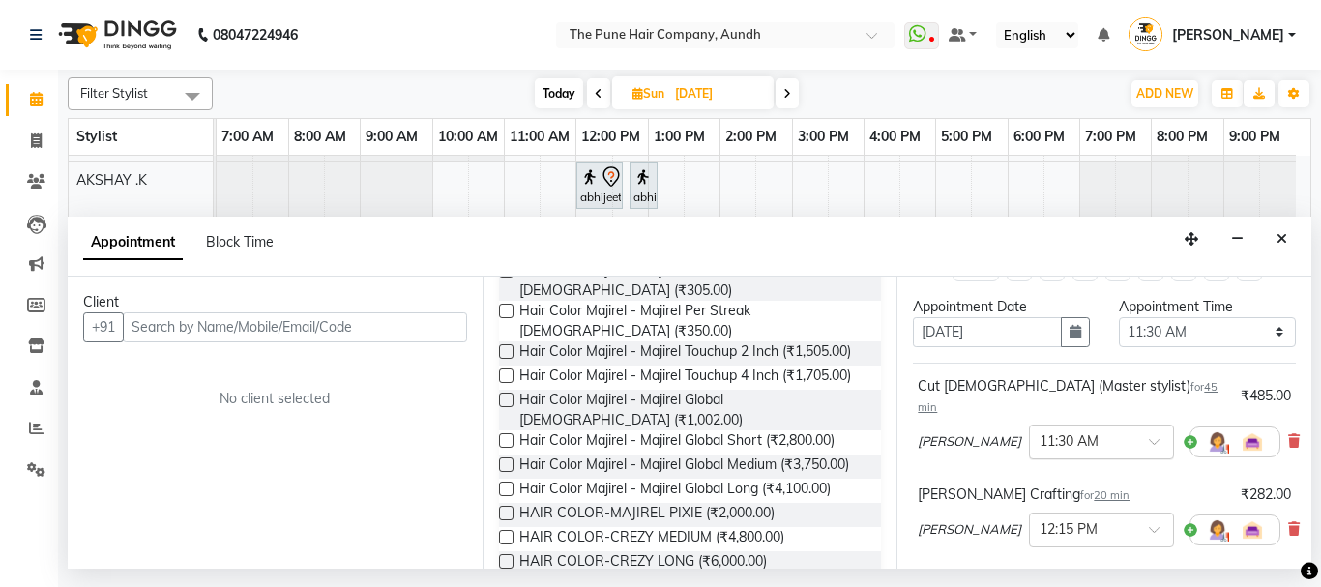
scroll to position [0, 0]
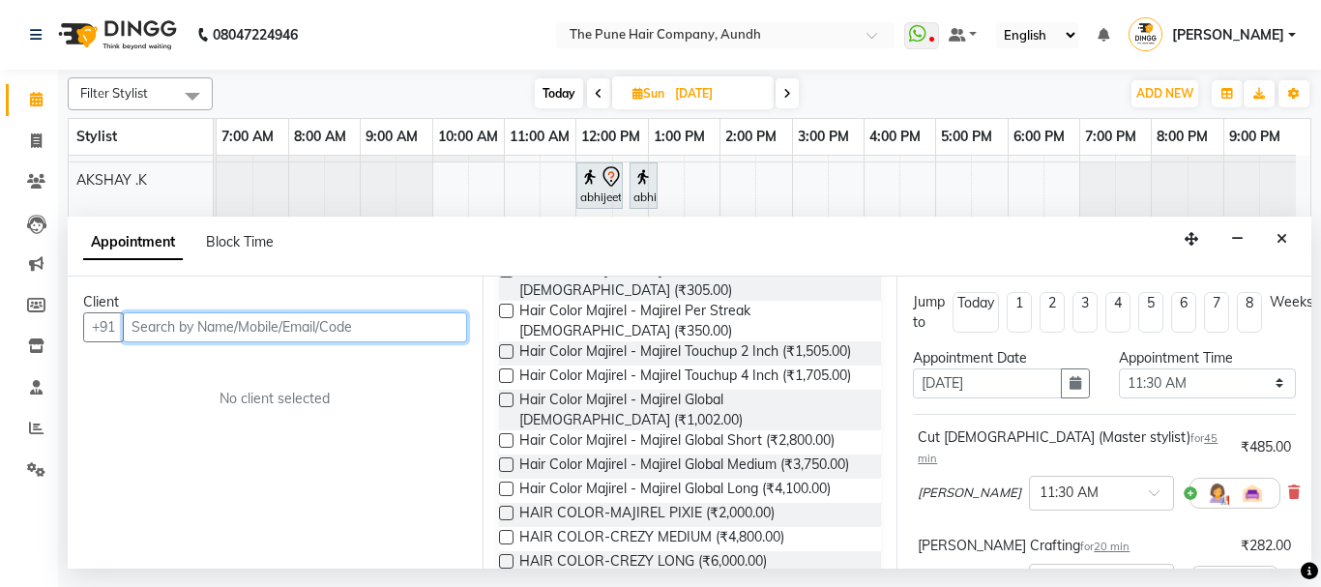
click at [212, 339] on input "text" at bounding box center [295, 327] width 344 height 30
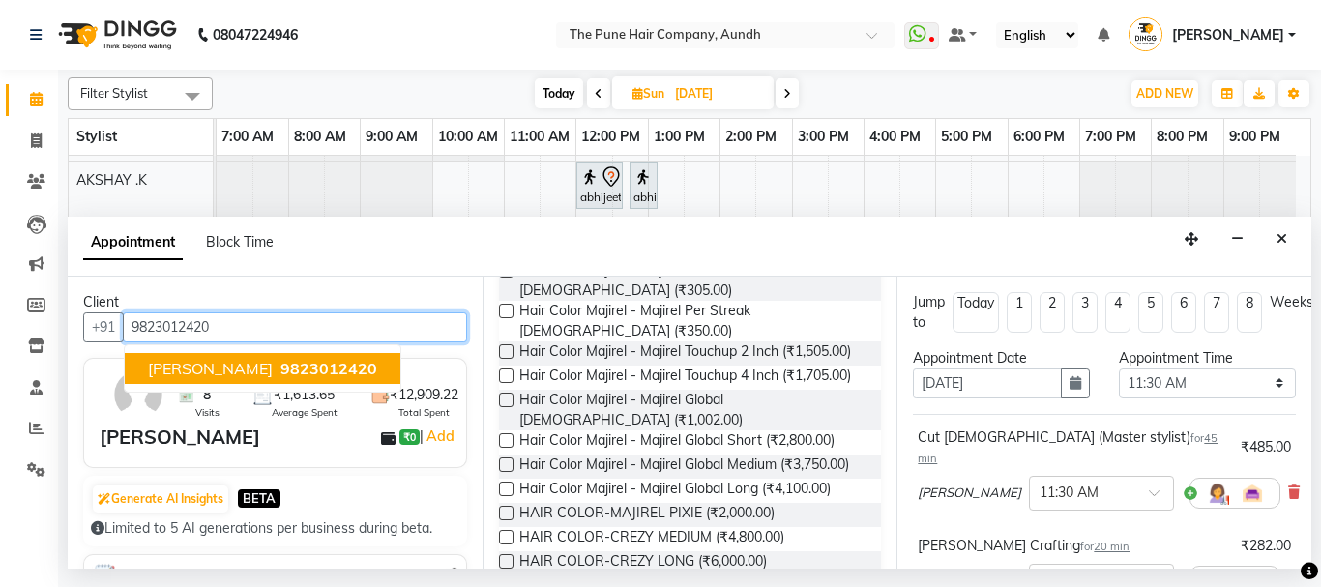
click at [200, 368] on span "paramjeet" at bounding box center [210, 368] width 125 height 19
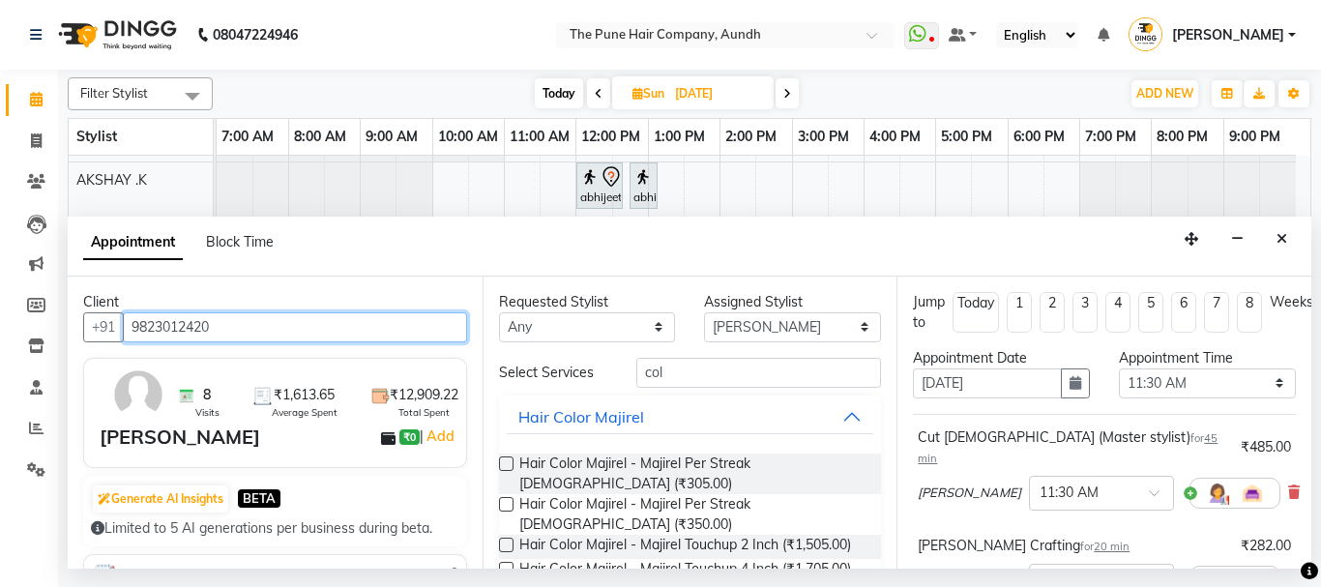
type input "9823012420"
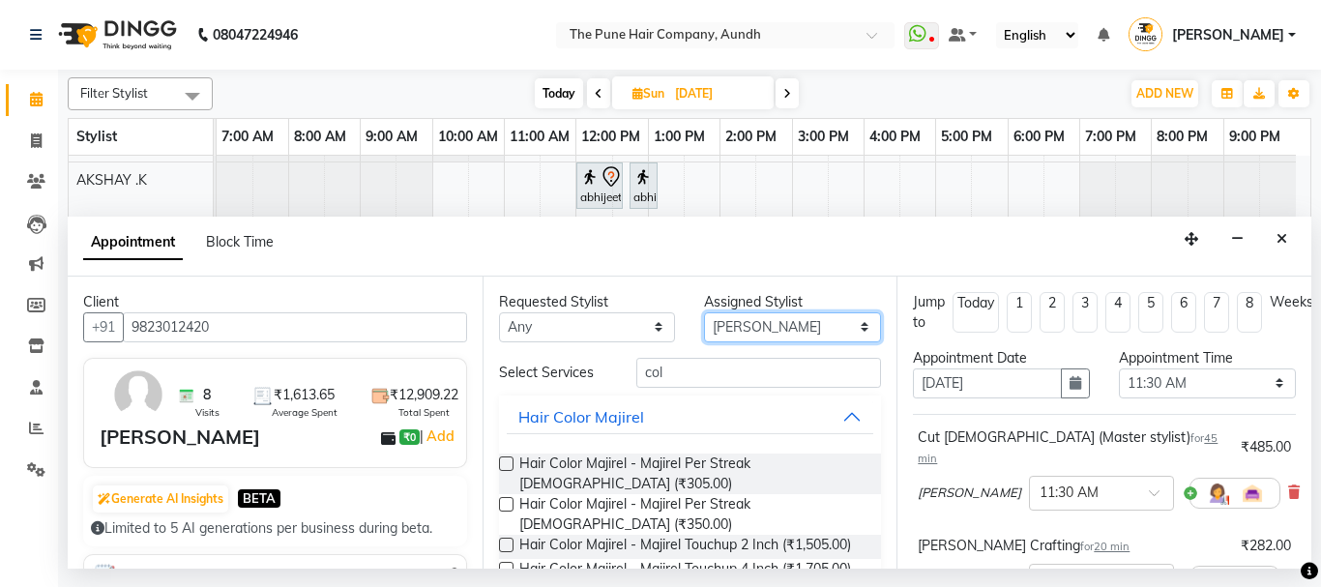
click at [738, 330] on select "Select AKSHAY .K [PERSON_NAME] [PERSON_NAME] [PERSON_NAME] [PERSON_NAME] mane […" at bounding box center [792, 327] width 177 height 30
select select "3339"
click at [704, 312] on select "Select AKSHAY .K [PERSON_NAME] [PERSON_NAME] [PERSON_NAME] [PERSON_NAME] mane […" at bounding box center [792, 327] width 177 height 30
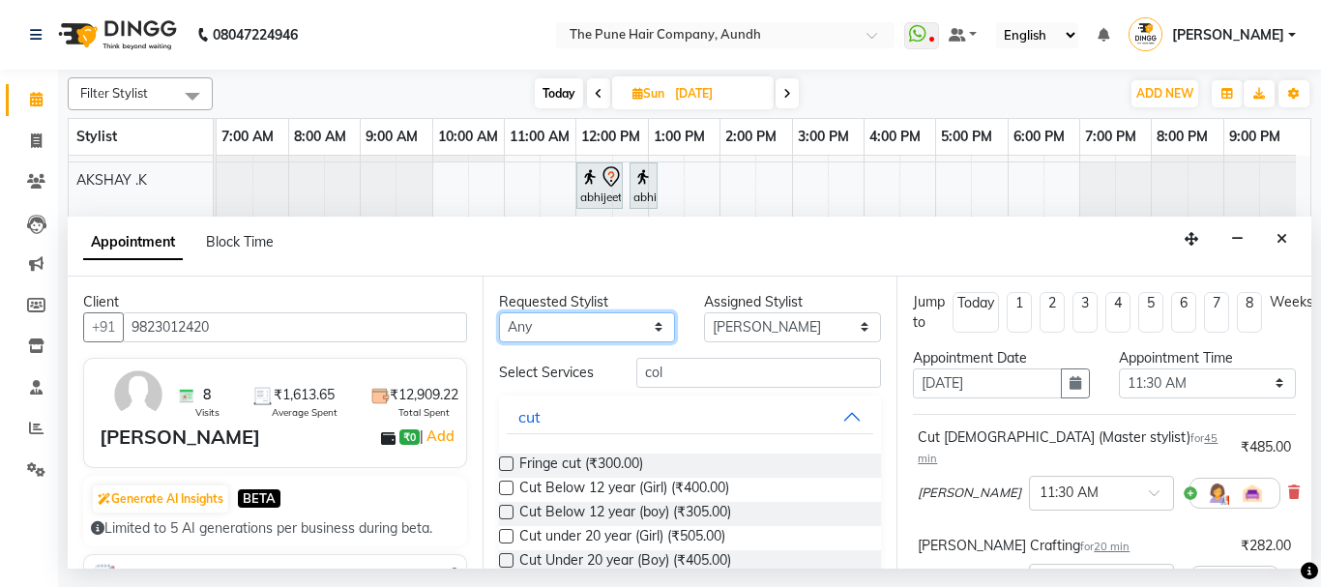
click at [557, 326] on select "Any AKSHAY .K LAKKHAN SHINDE Nagesh Jadhav Nitish Desai Pavan mane Prasad Adhav…" at bounding box center [587, 327] width 177 height 30
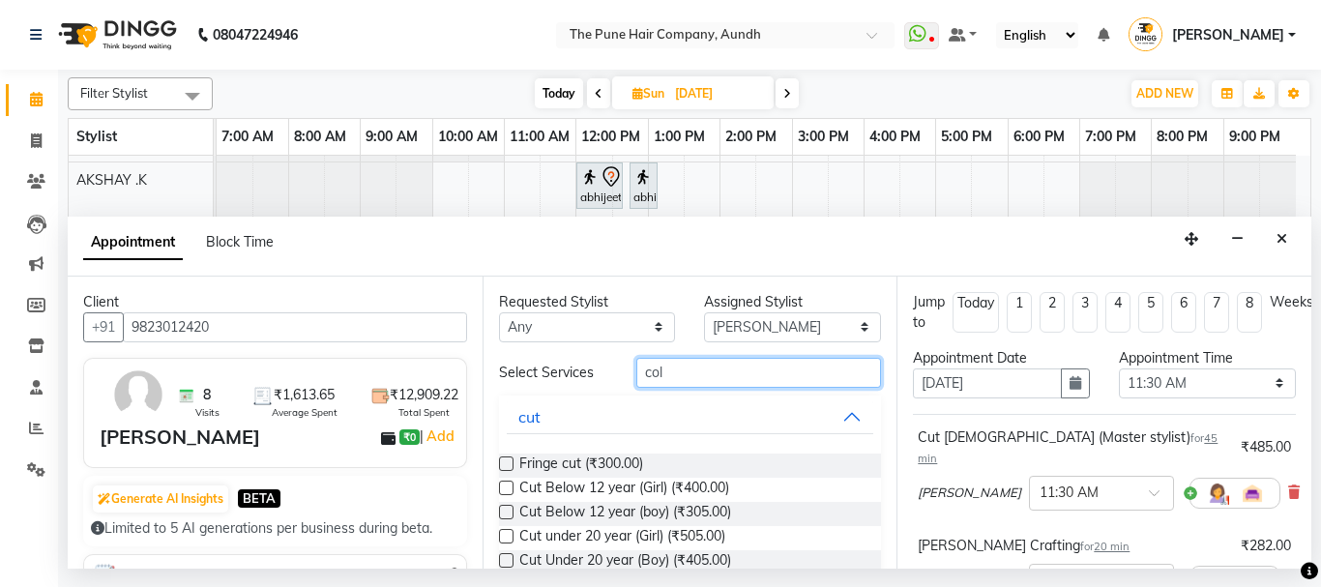
click at [691, 383] on input "col" at bounding box center [759, 373] width 246 height 30
click at [674, 375] on input "col" at bounding box center [759, 373] width 246 height 30
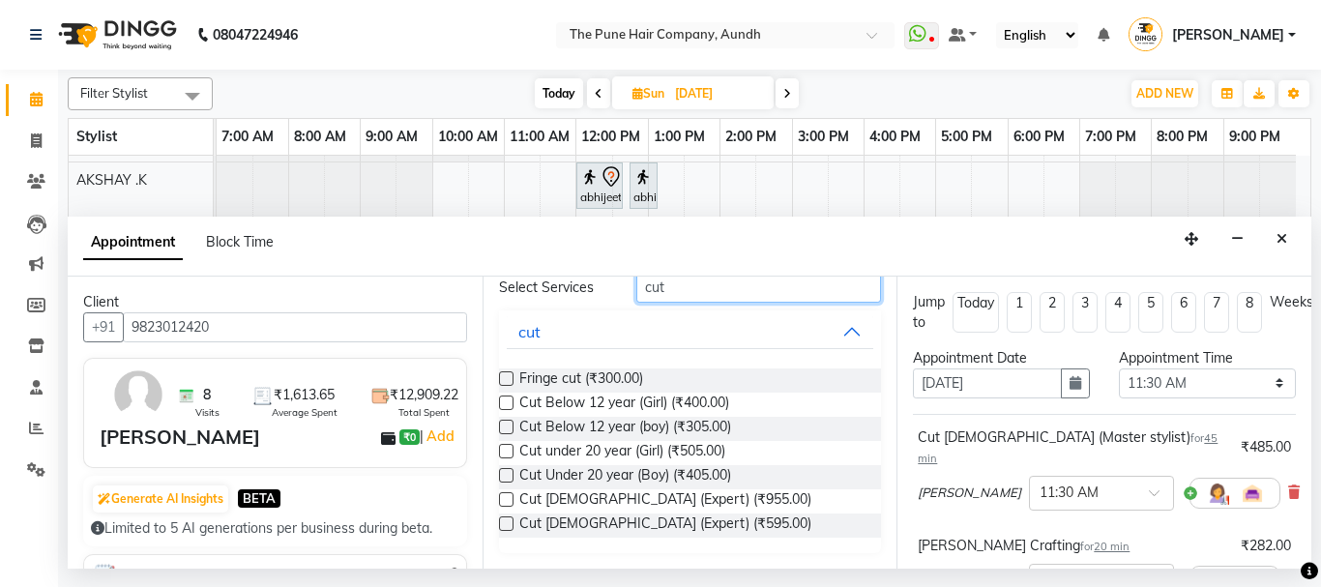
type input "cut"
click at [507, 502] on label at bounding box center [506, 499] width 15 height 15
click at [507, 502] on input "checkbox" at bounding box center [505, 501] width 13 height 13
checkbox input "false"
click at [672, 300] on input "cut" at bounding box center [759, 288] width 246 height 30
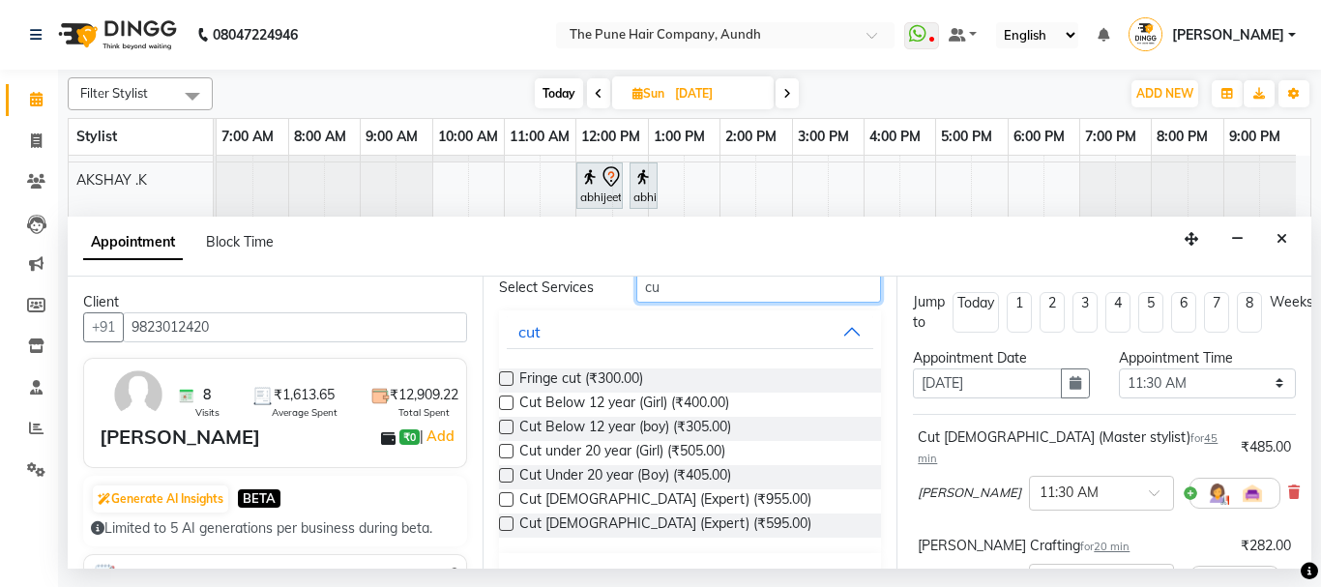
type input "c"
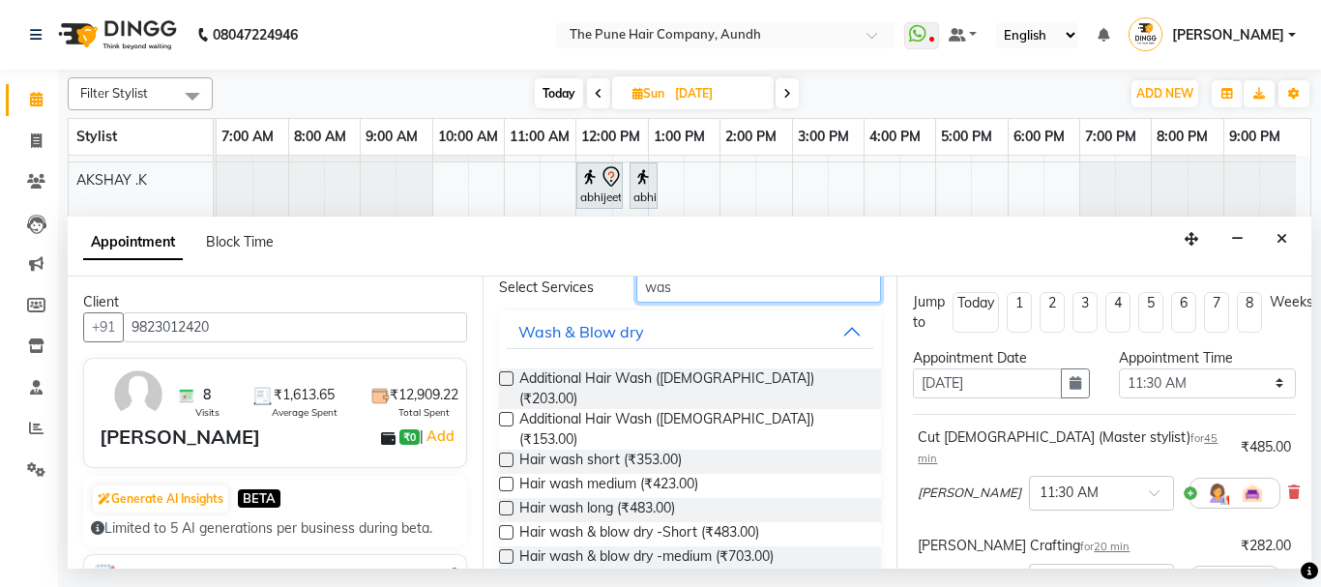
type input "was"
click at [504, 376] on label at bounding box center [506, 378] width 15 height 15
click at [504, 376] on input "checkbox" at bounding box center [505, 380] width 13 height 13
checkbox input "false"
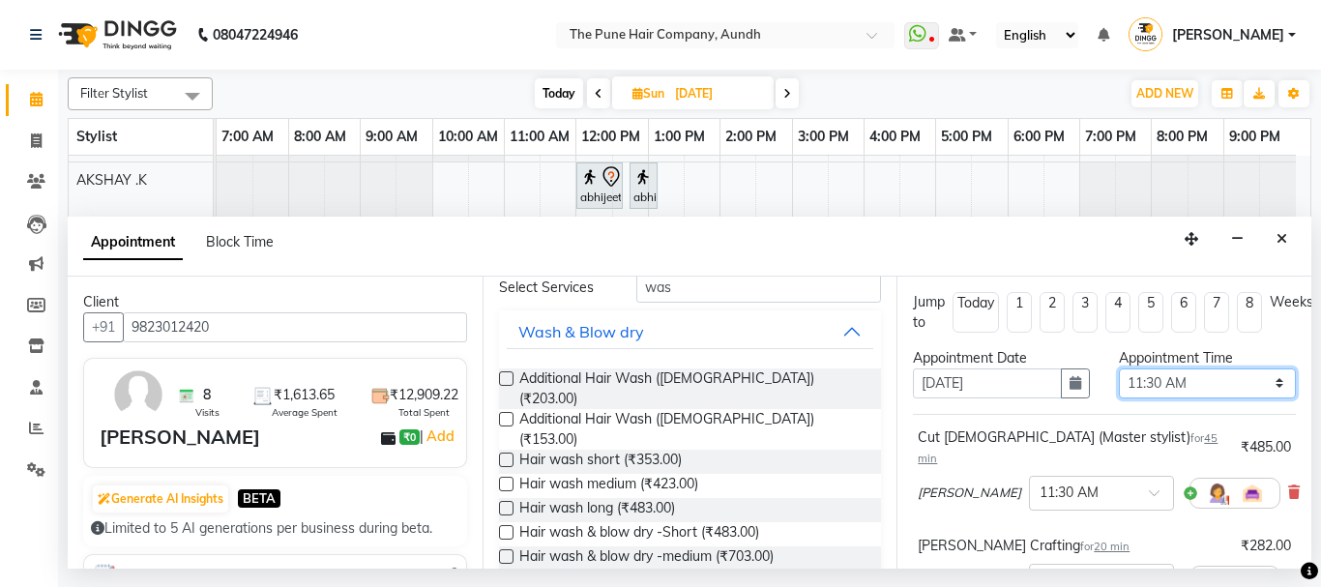
click at [1160, 377] on select "Select 08:00 AM 08:15 AM 08:30 AM 08:45 AM 09:00 AM 09:15 AM 09:30 AM 09:45 AM …" at bounding box center [1206, 383] width 177 height 30
select select "750"
click at [1118, 368] on select "Select 08:00 AM 08:15 AM 08:30 AM 08:45 AM 09:00 AM 09:15 AM 09:30 AM 09:45 AM …" at bounding box center [1206, 383] width 177 height 30
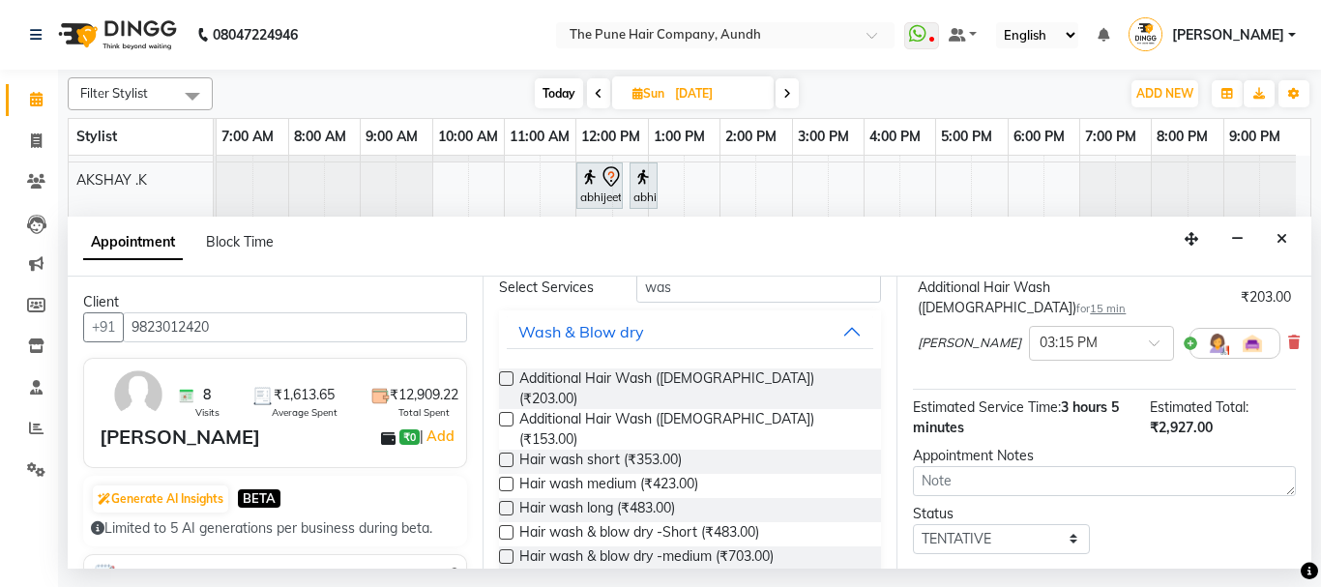
scroll to position [618, 0]
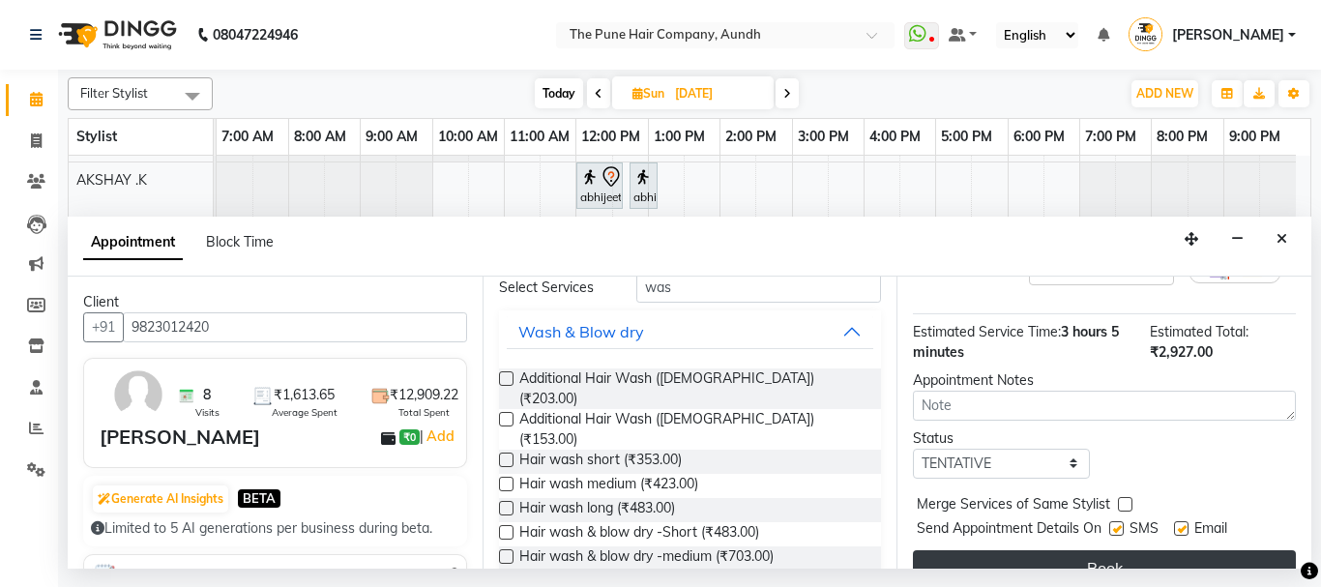
click at [1129, 550] on button "Book" at bounding box center [1104, 567] width 383 height 35
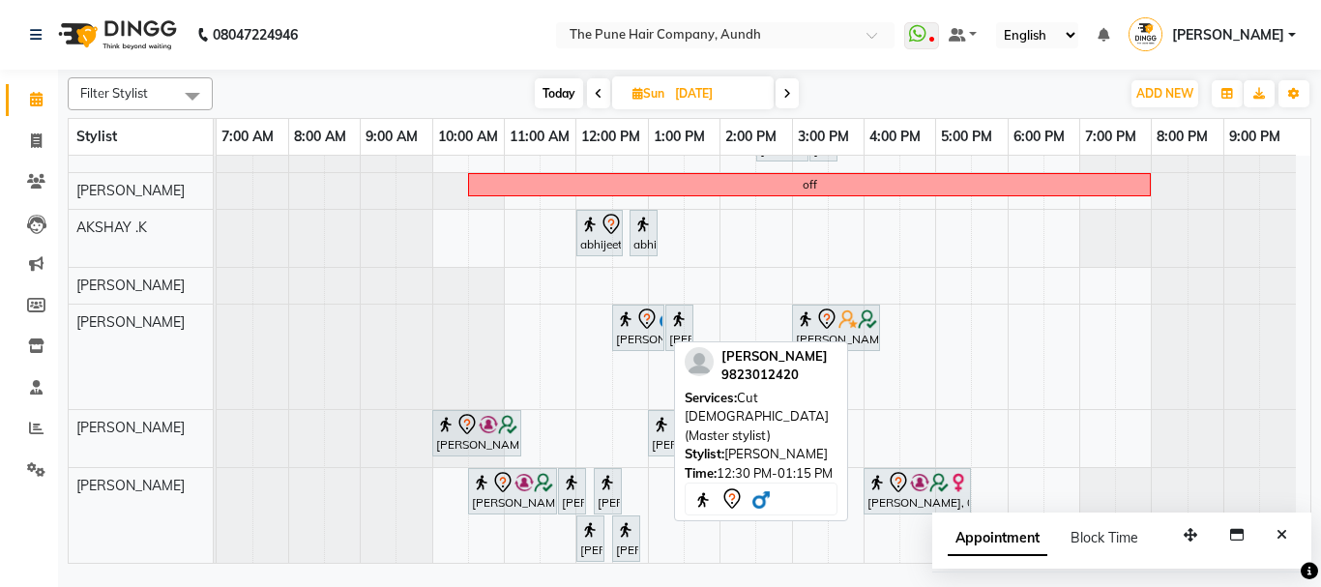
click at [217, 327] on div "paramjeet, 12:30 PM-01:15 PM, Cut Male (Master stylist) paramjeet, 01:15 PM-01:…" at bounding box center [217, 357] width 0 height 104
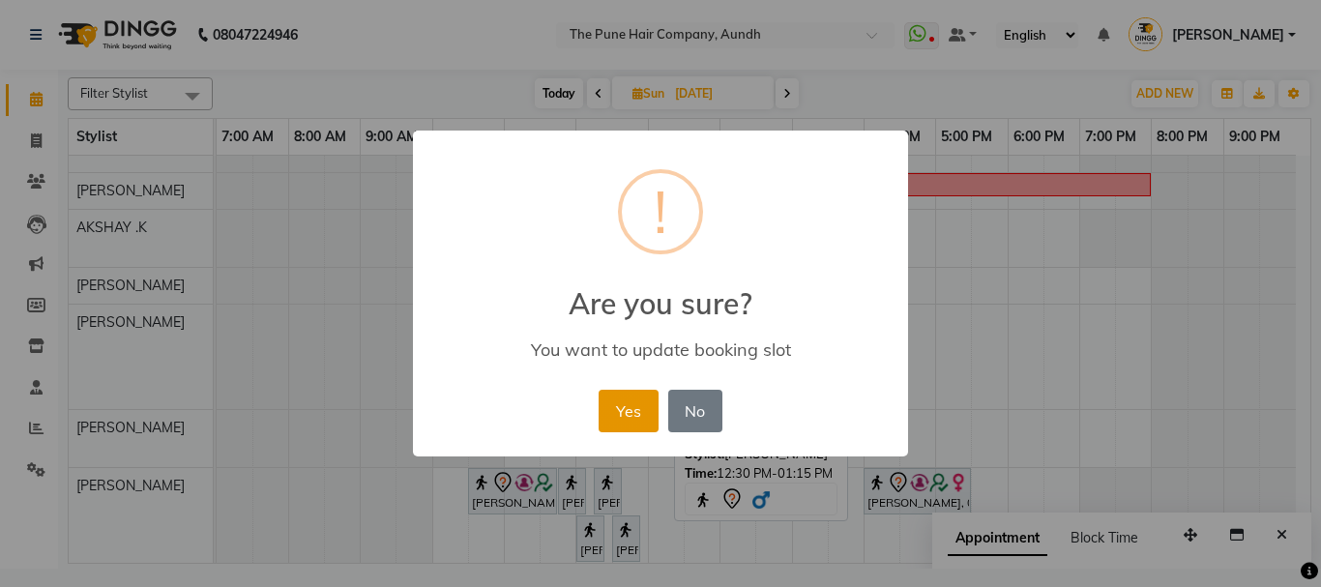
click at [618, 407] on button "Yes" at bounding box center [627, 411] width 59 height 43
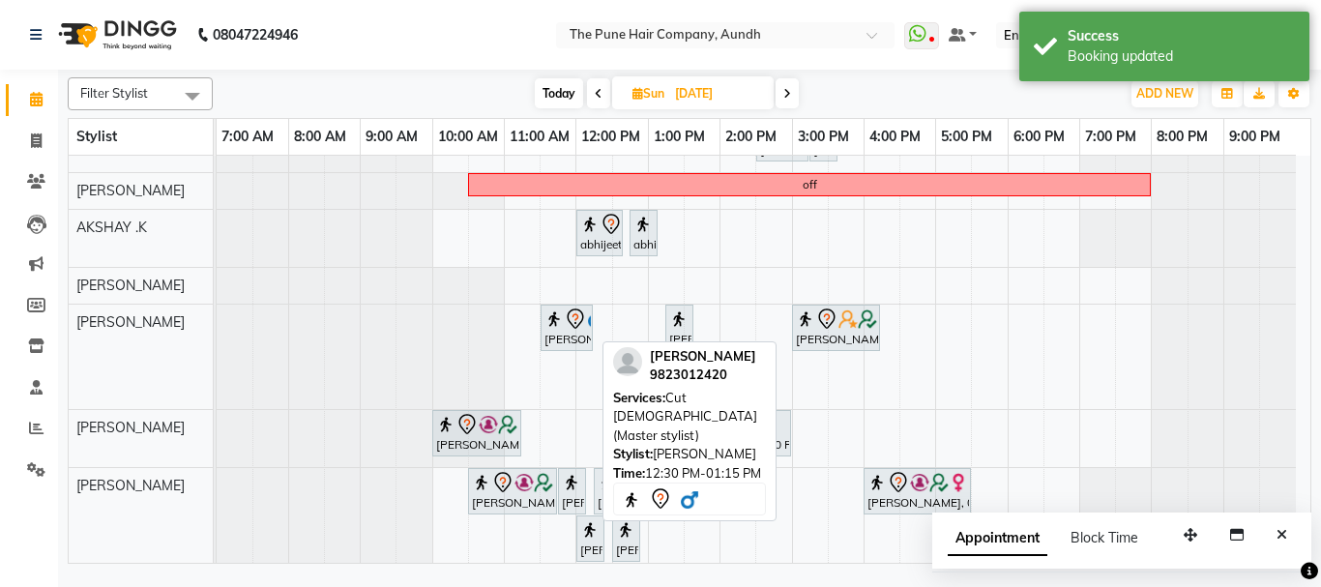
click at [568, 331] on div "[PERSON_NAME], 11:30 AM-12:15 PM, Cut [DEMOGRAPHIC_DATA] (Master stylist)" at bounding box center [566, 327] width 48 height 41
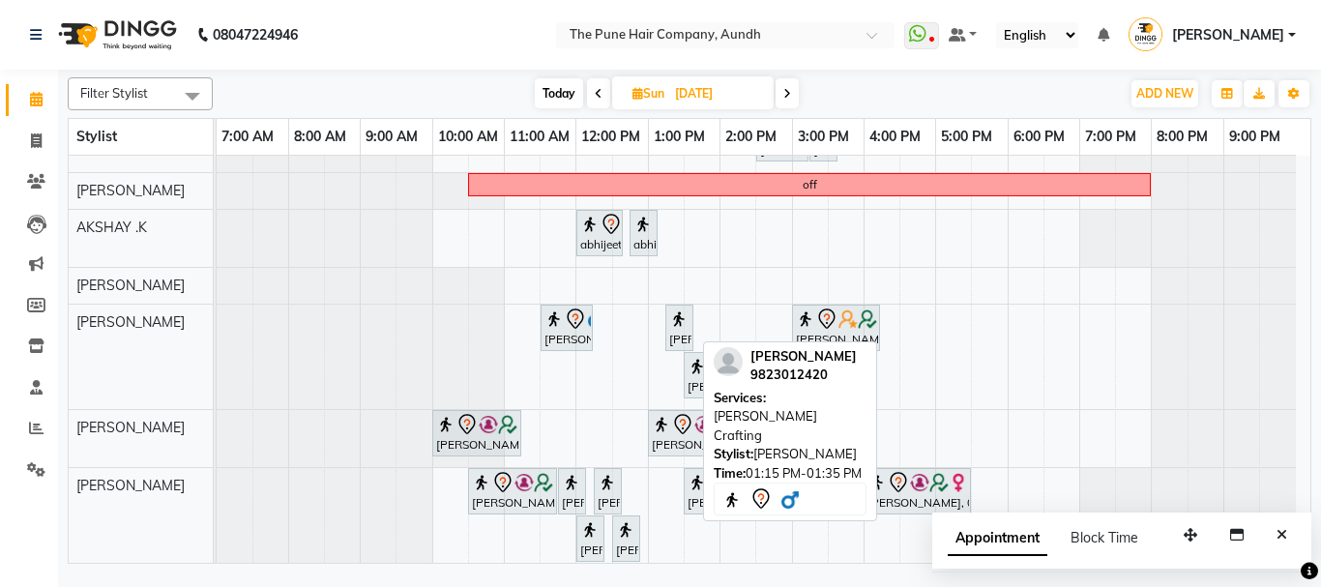
click at [681, 334] on div "paramjeet, 01:15 PM-01:35 PM, Beard Crafting" at bounding box center [679, 327] width 24 height 41
select select "7"
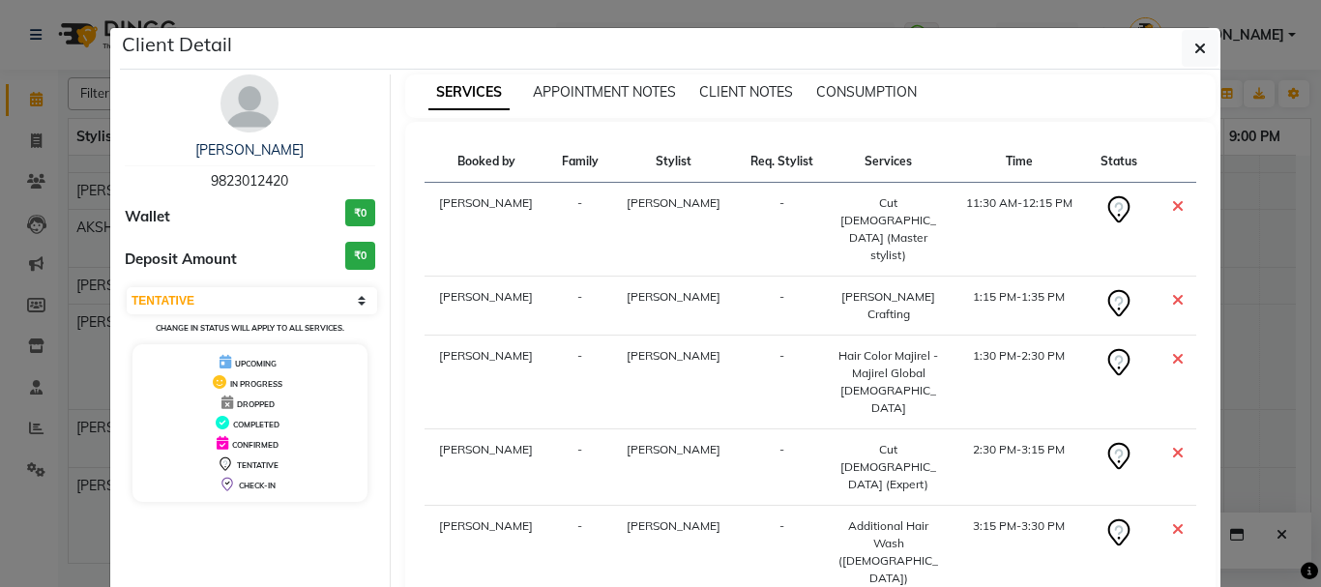
drag, startPoint x: 1201, startPoint y: 45, endPoint x: 1208, endPoint y: 81, distance: 36.6
click at [1203, 45] on icon "button" at bounding box center [1200, 48] width 12 height 15
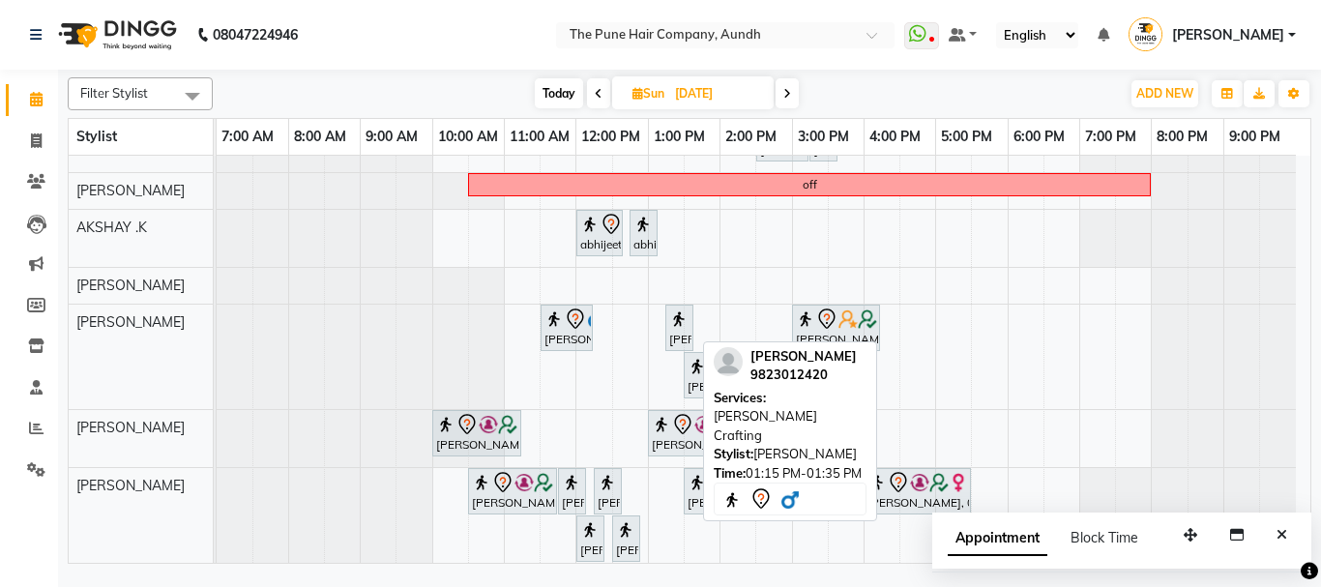
click at [689, 319] on div at bounding box center [692, 327] width 8 height 44
select select "7"
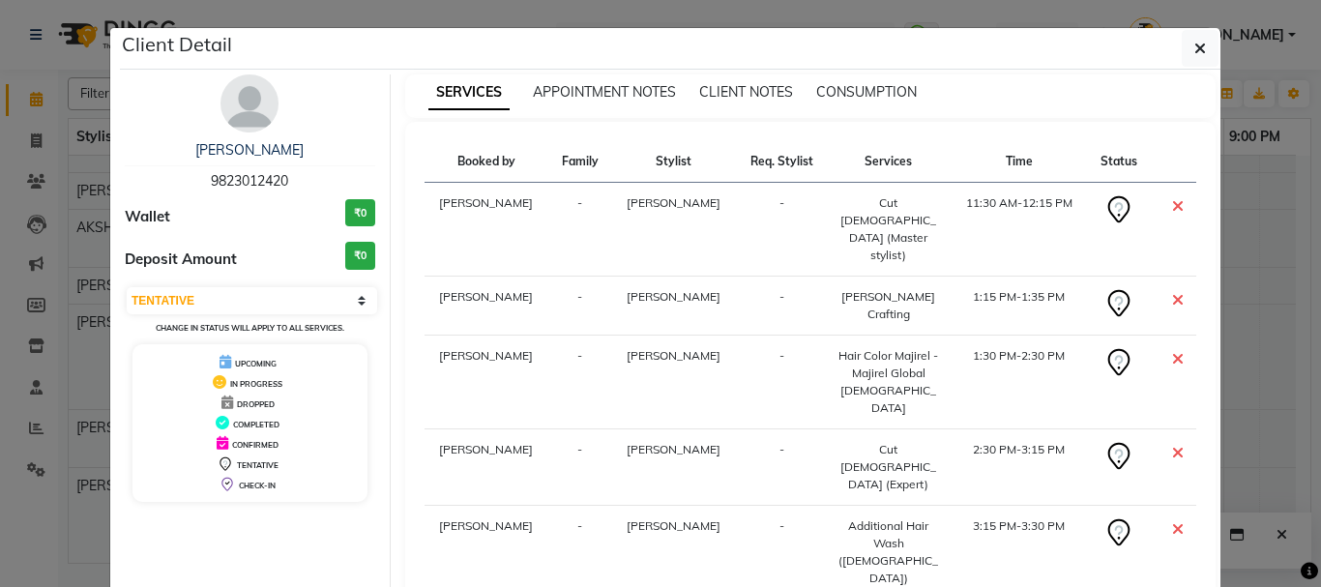
drag, startPoint x: 1201, startPoint y: 38, endPoint x: 1208, endPoint y: 72, distance: 34.7
click at [1202, 38] on button "button" at bounding box center [1199, 48] width 37 height 37
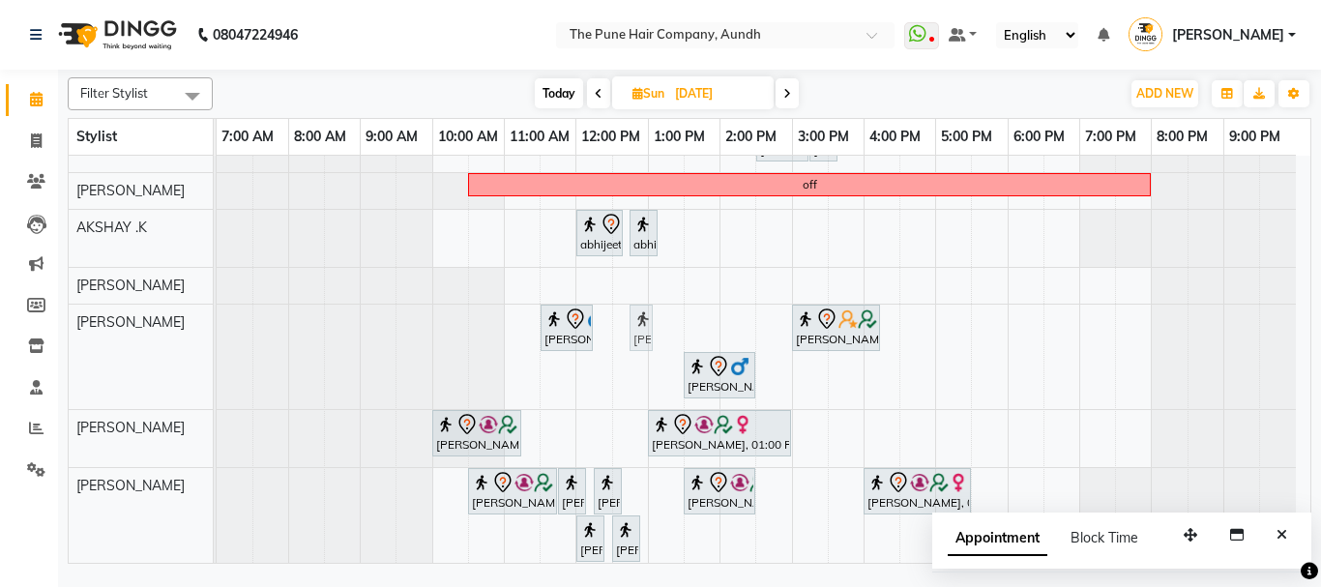
drag, startPoint x: 672, startPoint y: 329, endPoint x: 627, endPoint y: 340, distance: 46.0
click at [627, 340] on div "jcg Himani Athalye, 02:30 PM-04:30 PM, Hair Color Majirel - Majirel Touchup 2 I…" at bounding box center [763, 322] width 1093 height 720
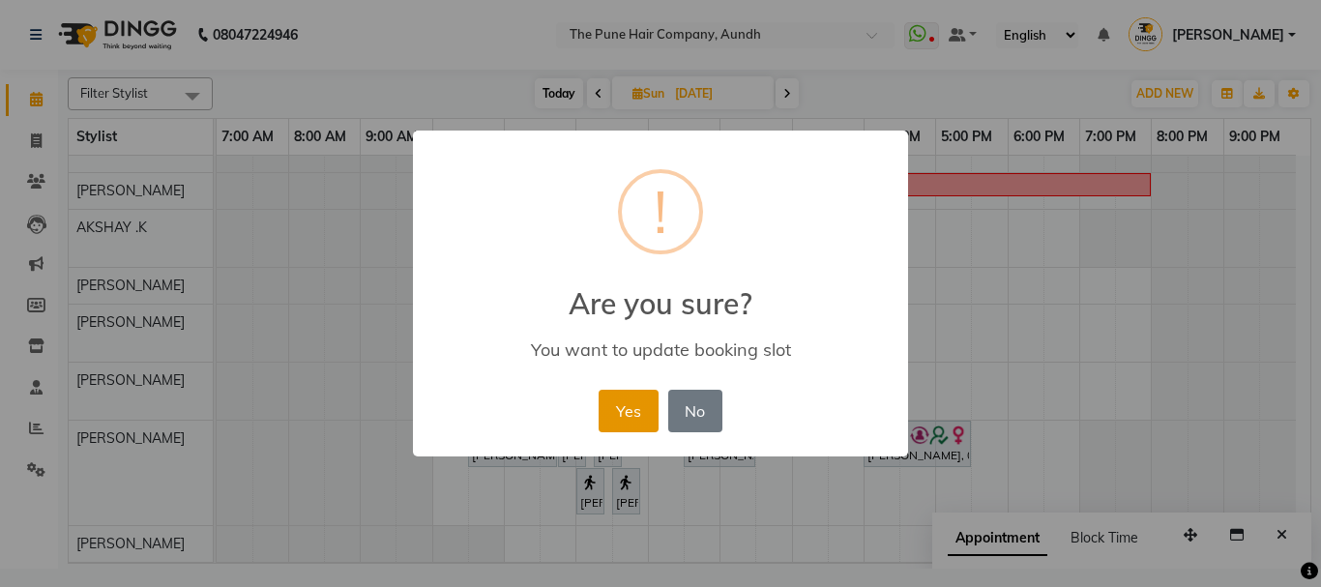
click at [609, 397] on button "Yes" at bounding box center [627, 411] width 59 height 43
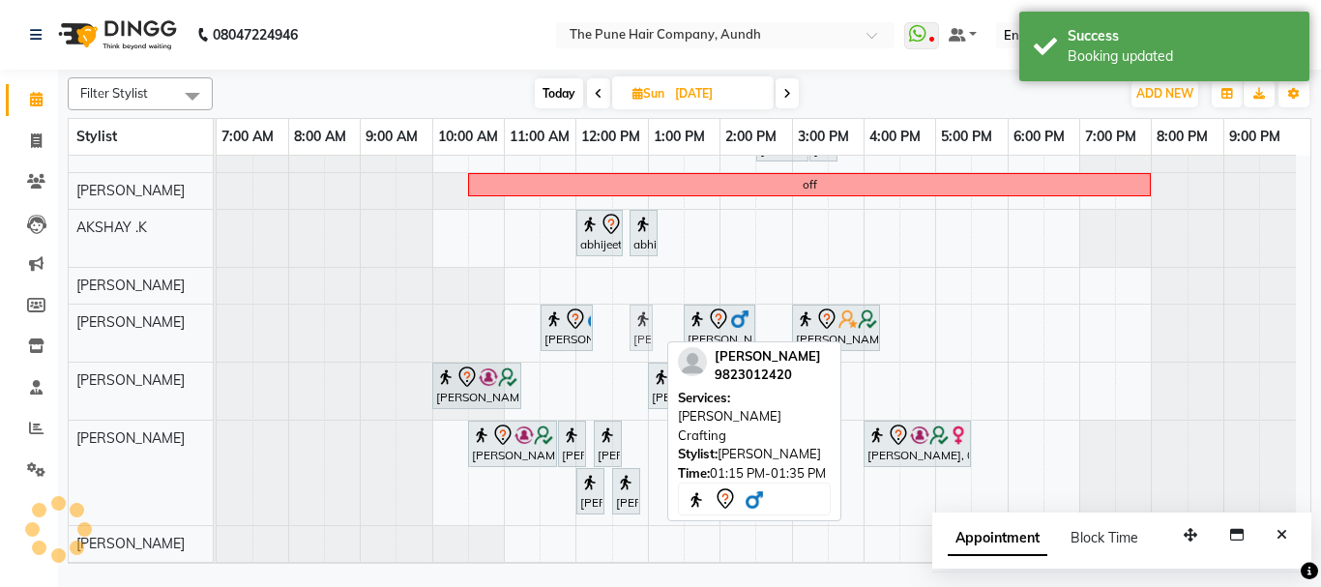
click at [217, 327] on div "paramjeet, 11:30 AM-12:15 PM, Cut Male (Master stylist) paramjeet, 01:15 PM-01:…" at bounding box center [217, 333] width 0 height 57
click at [631, 327] on div "paramjeet, 01:15 PM-01:35 PM, Beard Crafting" at bounding box center [640, 327] width 19 height 41
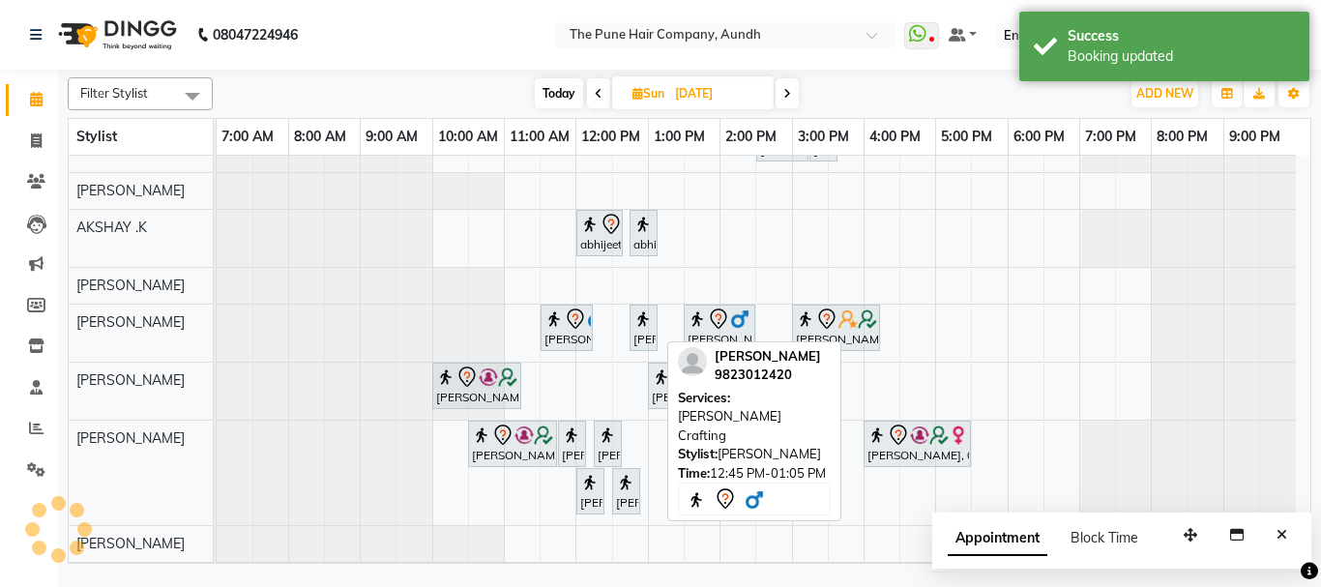
click at [217, 337] on div "paramjeet, 11:30 AM-12:15 PM, Cut Male (Master stylist) paramjeet, 12:45 PM-01:…" at bounding box center [217, 333] width 0 height 57
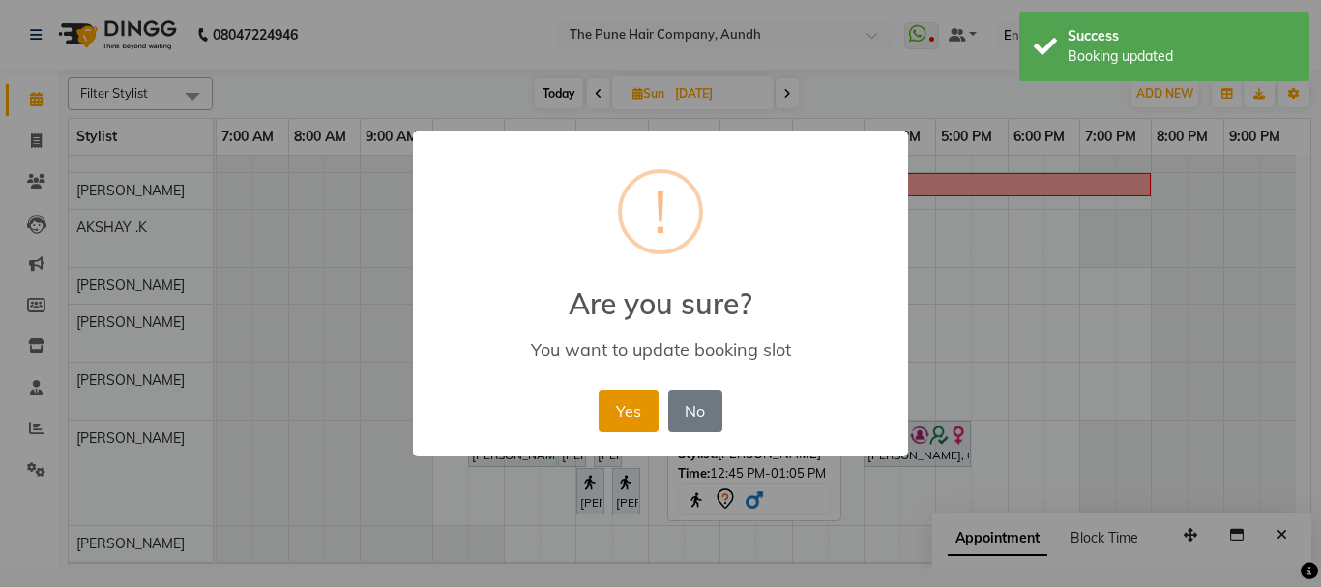
click at [630, 399] on button "Yes" at bounding box center [627, 411] width 59 height 43
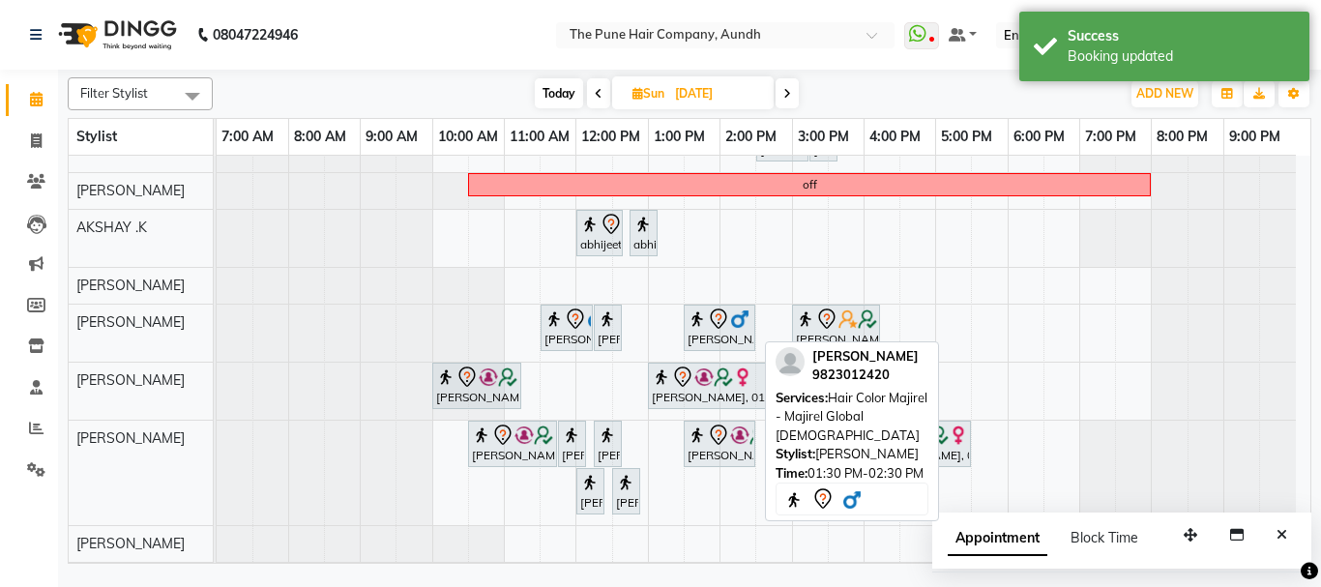
click at [217, 336] on div "paramjeet, 11:30 AM-12:15 PM, Cut Male (Master stylist) paramjeet, 12:15 PM-12:…" at bounding box center [217, 333] width 0 height 57
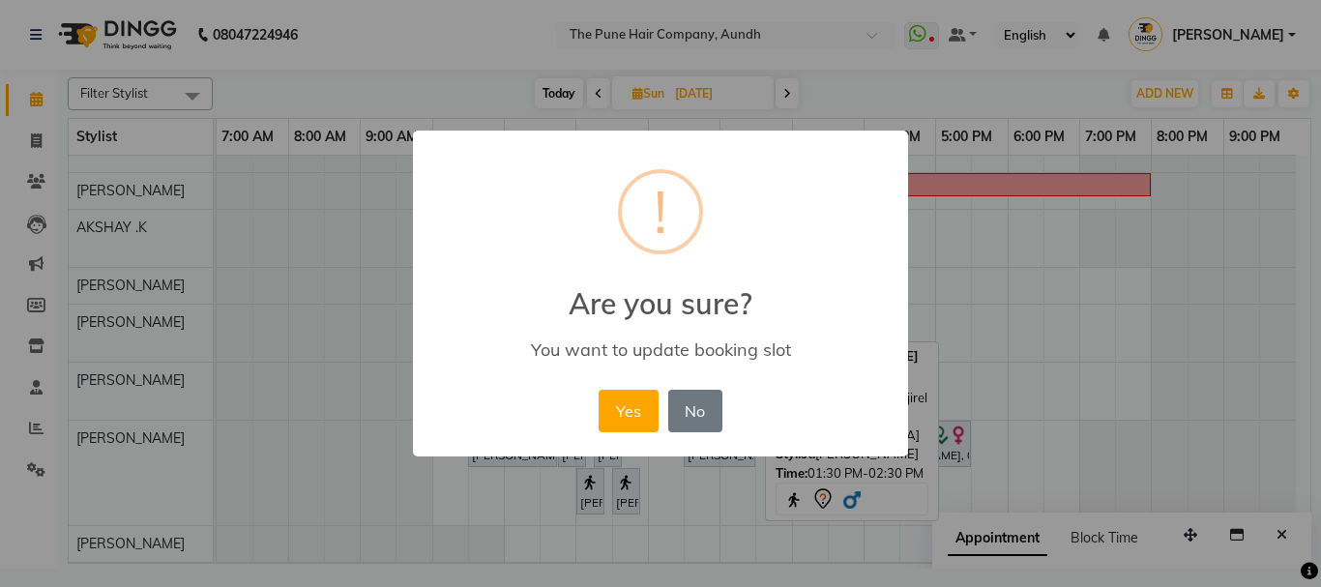
drag, startPoint x: 710, startPoint y: 332, endPoint x: 664, endPoint y: 334, distance: 45.5
click at [664, 334] on div "× ! Are you sure? You want to update booking slot Yes No No" at bounding box center [660, 294] width 495 height 327
click at [623, 405] on button "Yes" at bounding box center [627, 411] width 59 height 43
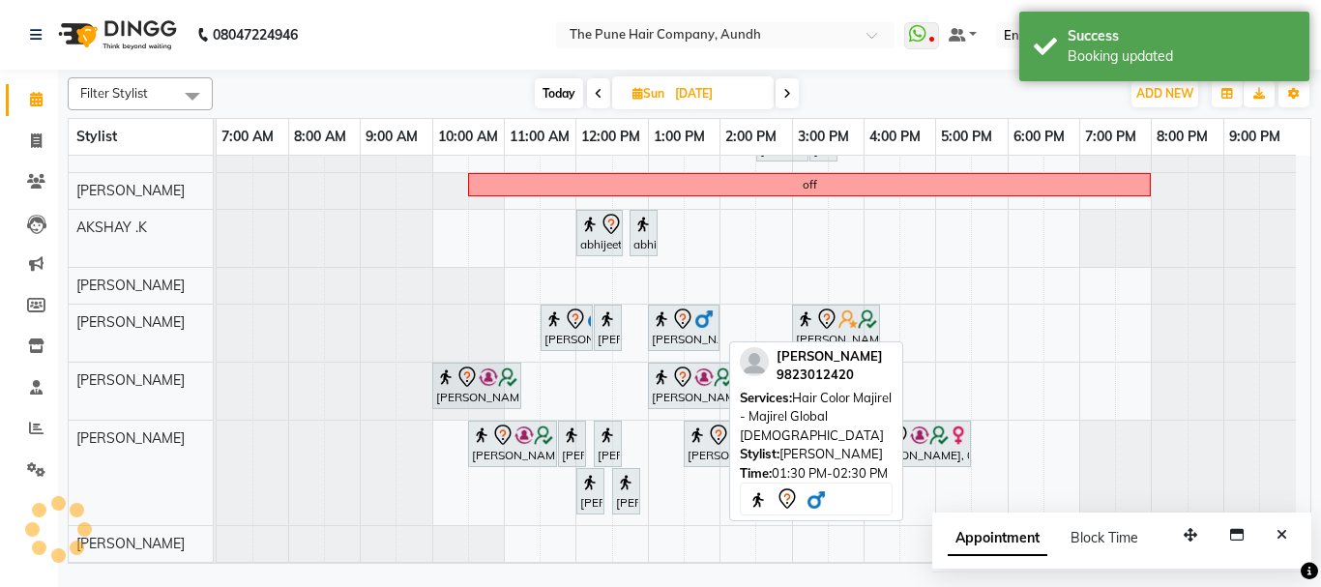
click at [217, 338] on div "paramjeet, 11:30 AM-12:15 PM, Cut Male (Master stylist) paramjeet, 12:15 PM-12:…" at bounding box center [217, 333] width 0 height 57
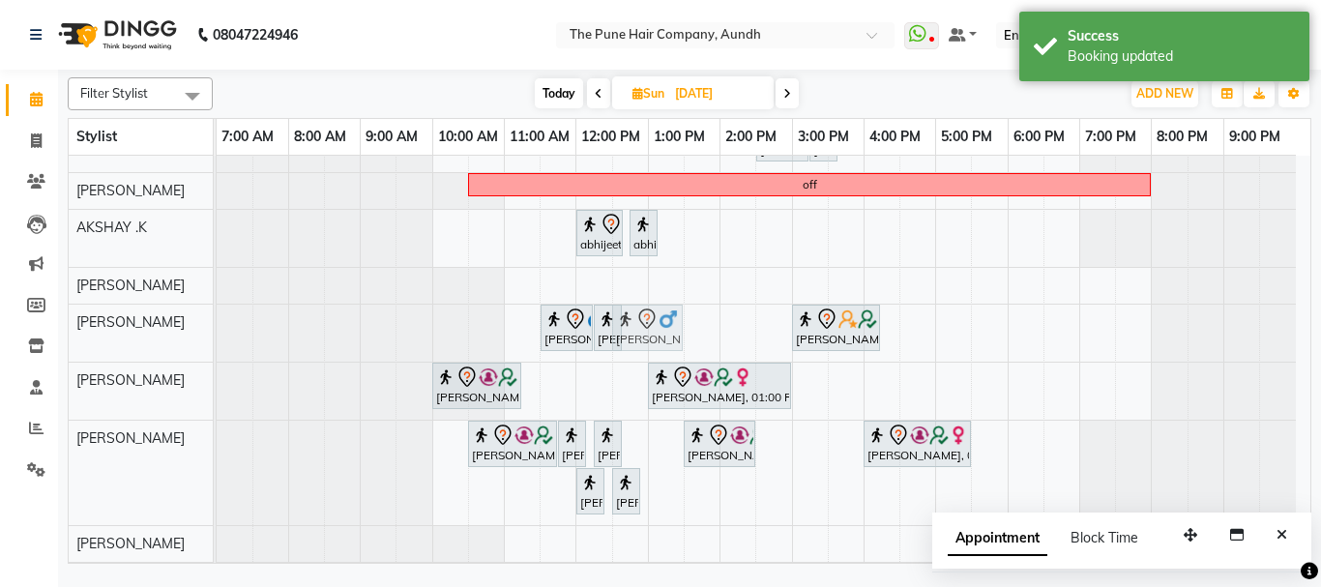
drag, startPoint x: 656, startPoint y: 337, endPoint x: 634, endPoint y: 334, distance: 22.4
click at [217, 334] on div "paramjeet, 11:30 AM-12:15 PM, Cut Male (Master stylist) paramjeet, 12:15 PM-12:…" at bounding box center [217, 333] width 0 height 57
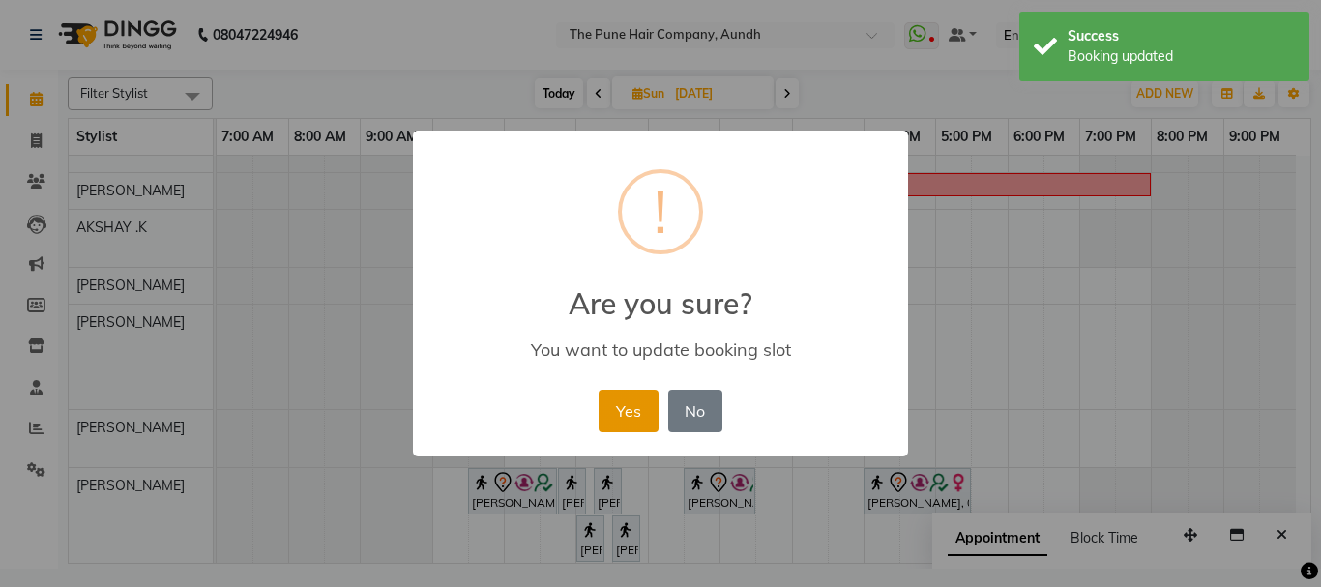
click at [639, 402] on button "Yes" at bounding box center [627, 411] width 59 height 43
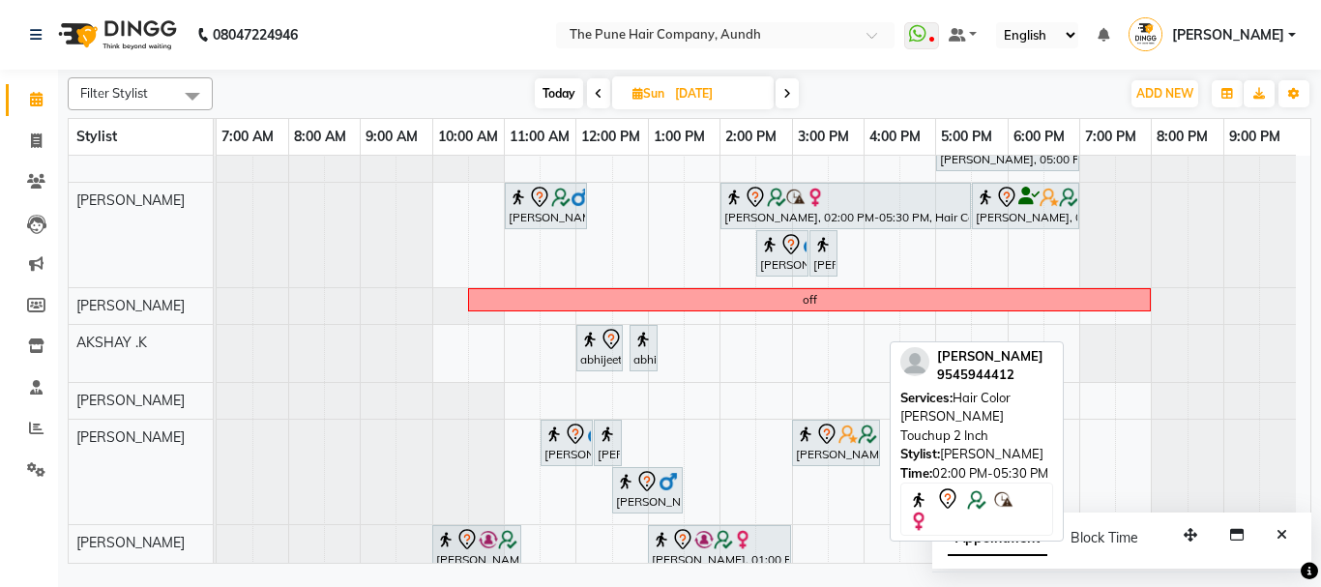
scroll to position [0, 0]
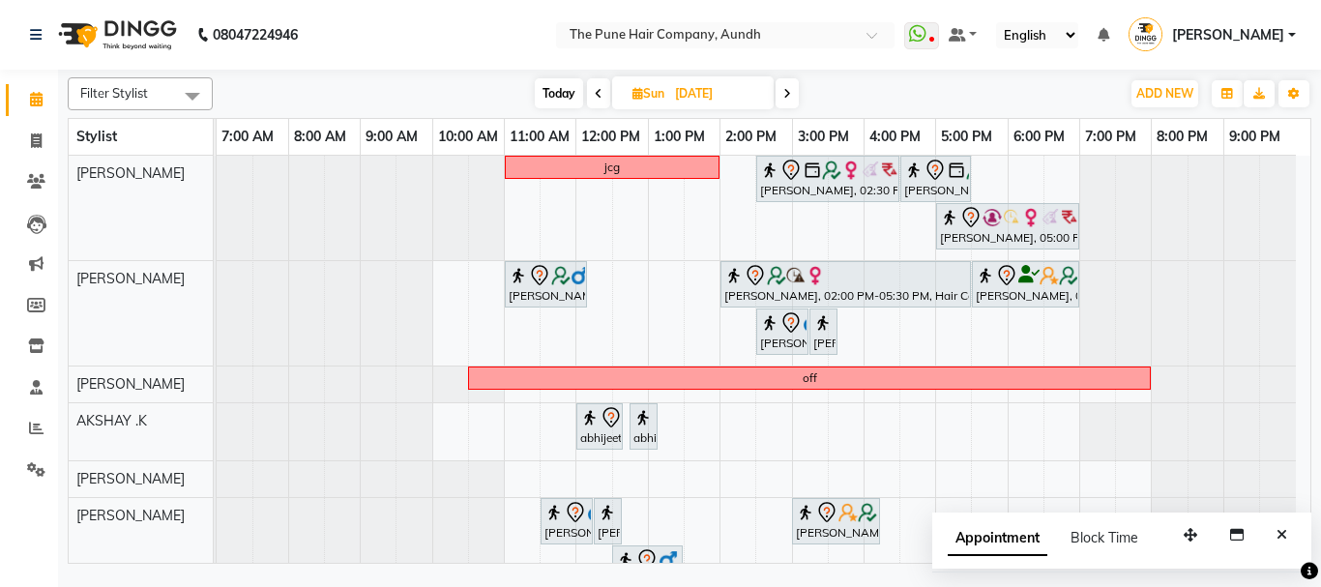
click at [568, 82] on span "Today" at bounding box center [559, 93] width 48 height 30
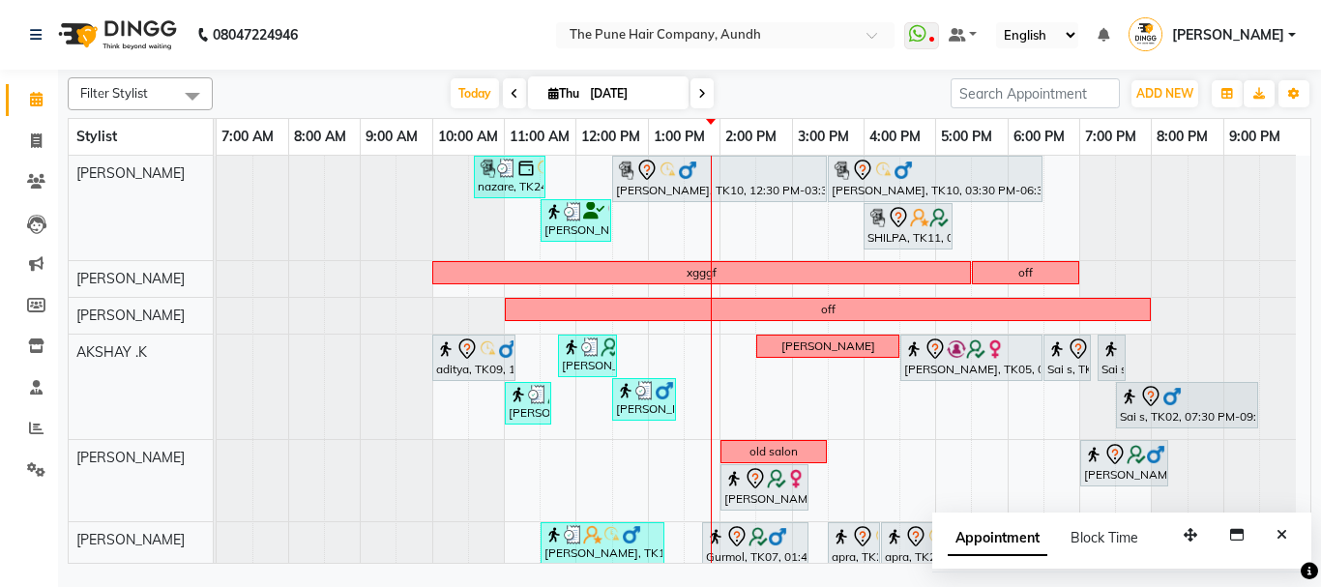
click at [698, 98] on icon at bounding box center [702, 94] width 8 height 12
type input "[DATE]"
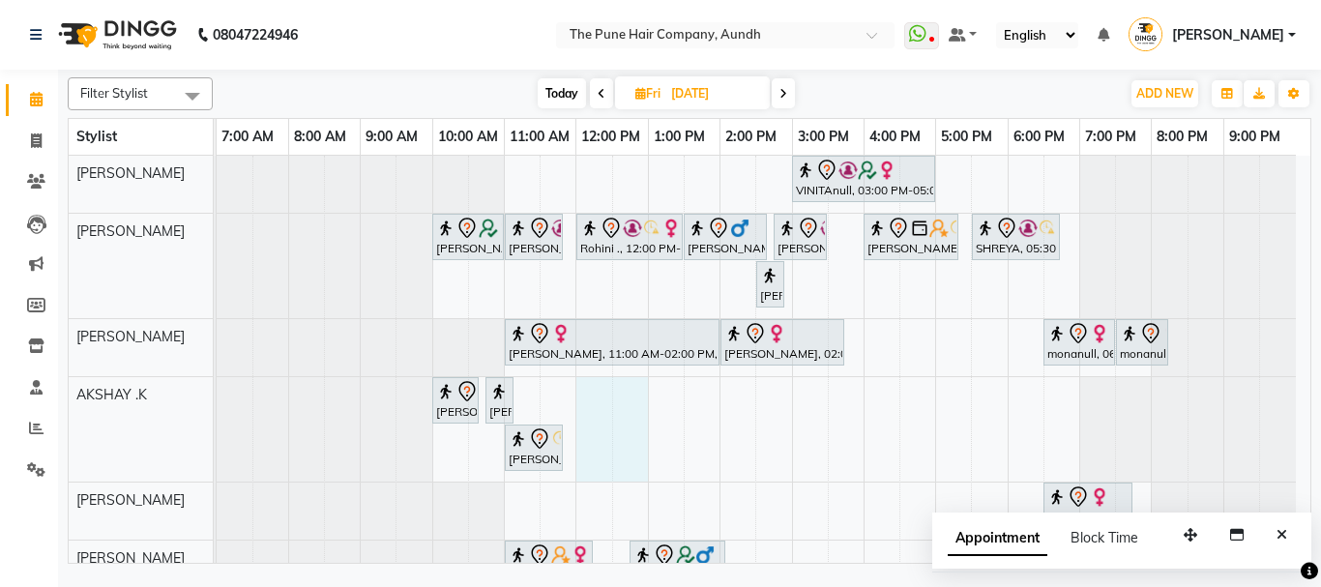
drag, startPoint x: 590, startPoint y: 442, endPoint x: 616, endPoint y: 441, distance: 26.1
click at [617, 442] on div "VINITAnull, 03:00 PM-05:00 PM, Hair Color Inoa - scalp advance with touchup 2 I…" at bounding box center [763, 513] width 1093 height 715
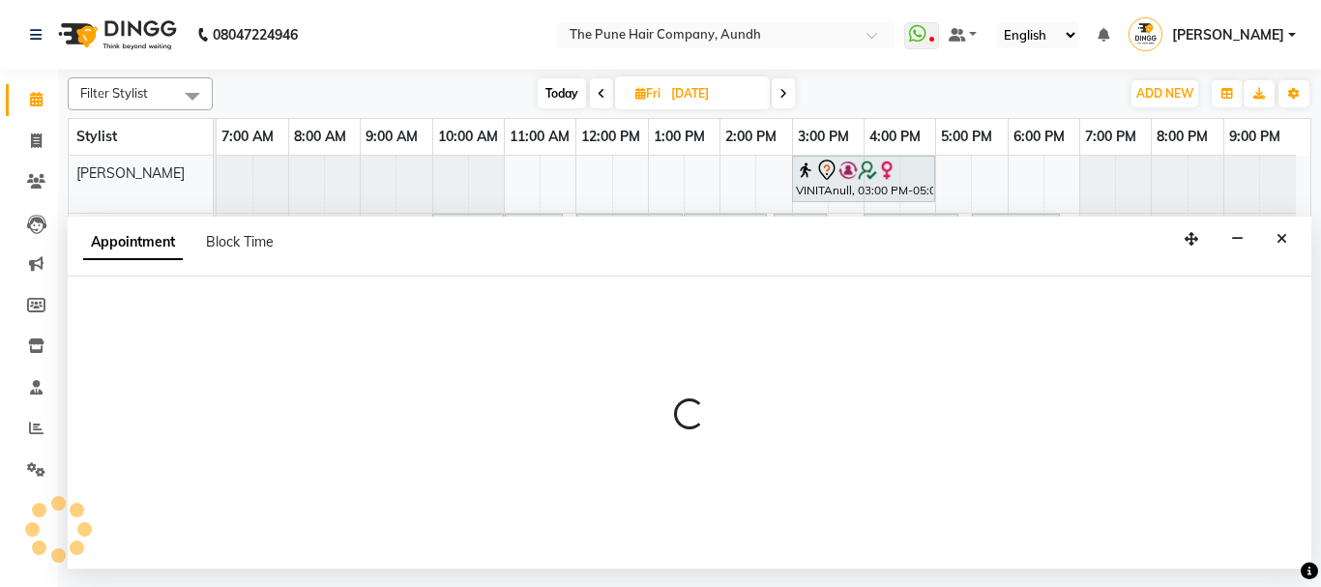
select select "6746"
select select "720"
select select "tentative"
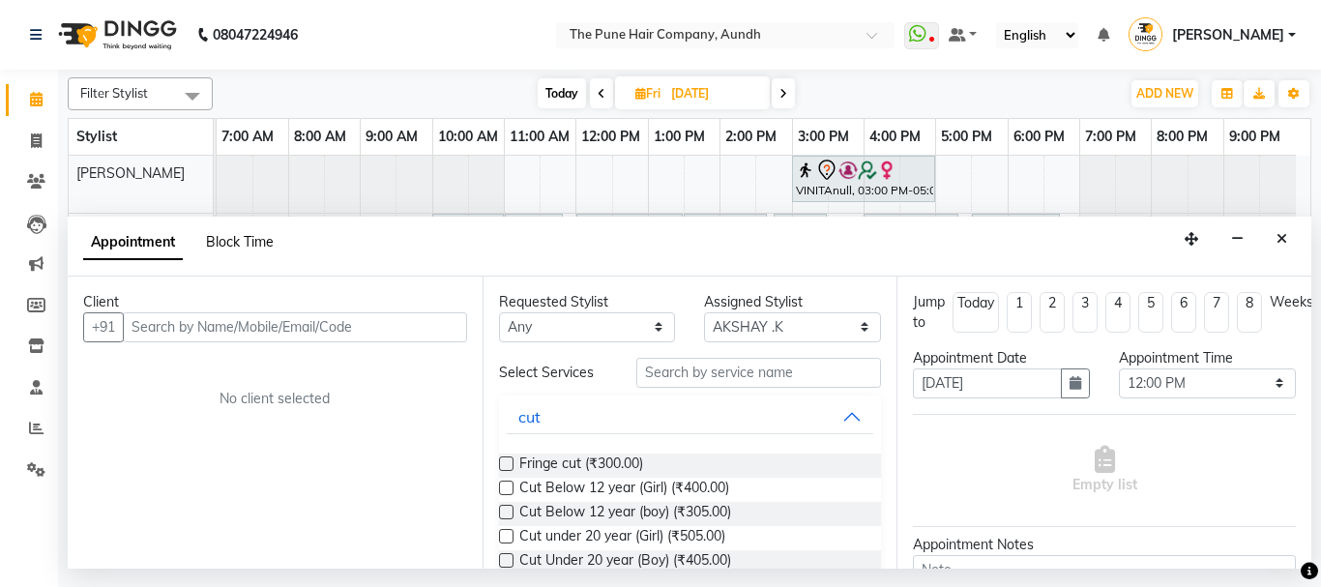
click at [237, 247] on span "Block Time" at bounding box center [240, 241] width 68 height 17
select select "6746"
select select "720"
select select "780"
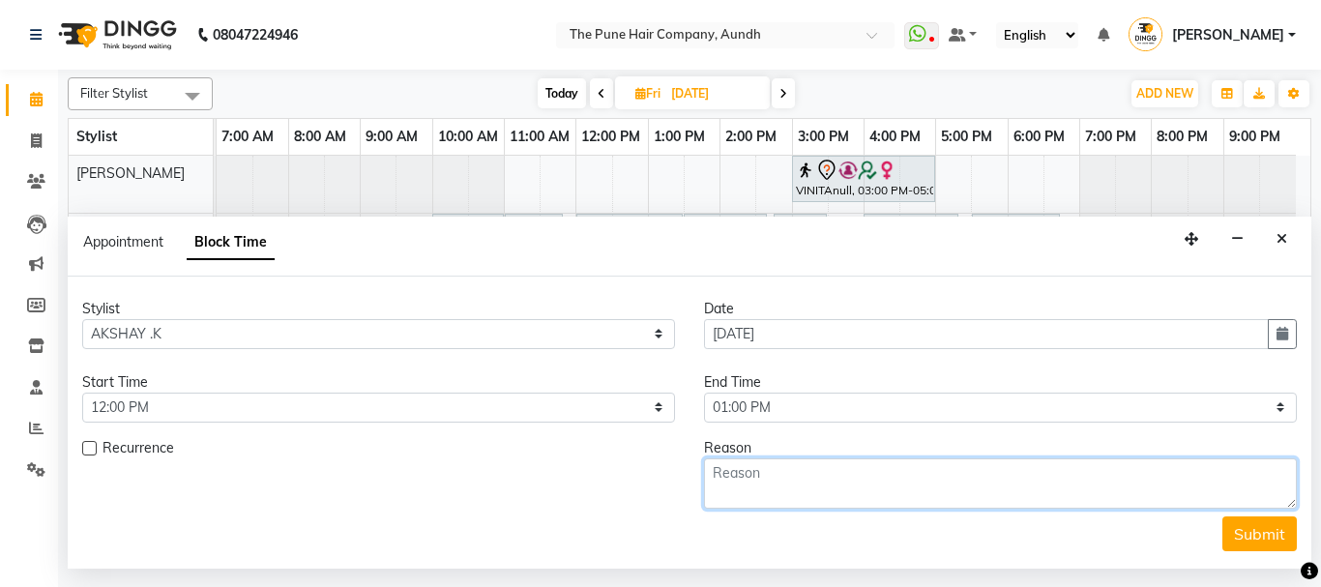
click at [947, 486] on textarea at bounding box center [1000, 483] width 593 height 50
click at [792, 484] on textarea "adity" at bounding box center [1000, 483] width 593 height 50
type textarea "adit"
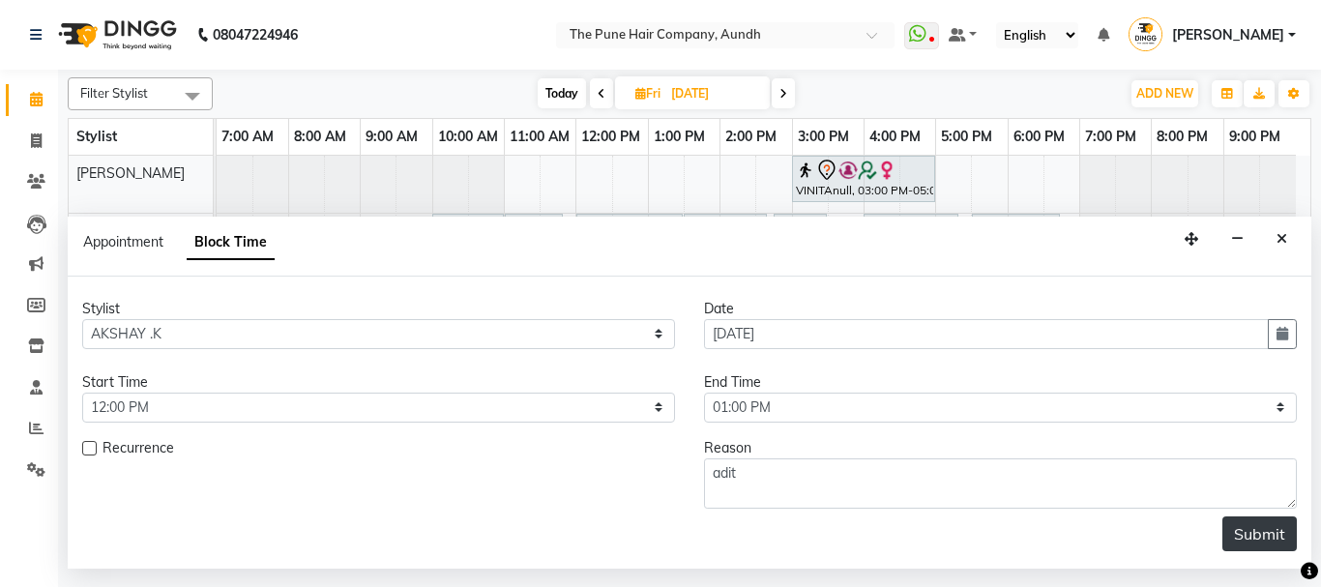
click at [1257, 532] on button "Submit" at bounding box center [1259, 533] width 74 height 35
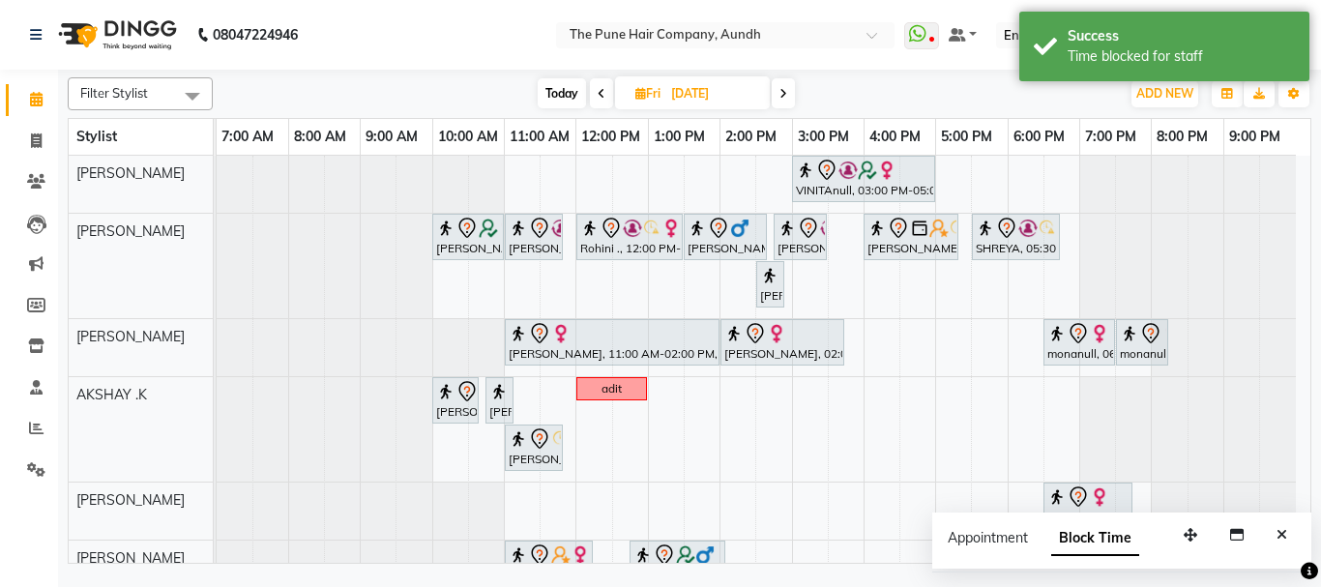
click at [635, 99] on icon at bounding box center [640, 93] width 11 height 13
select select "9"
select select "2025"
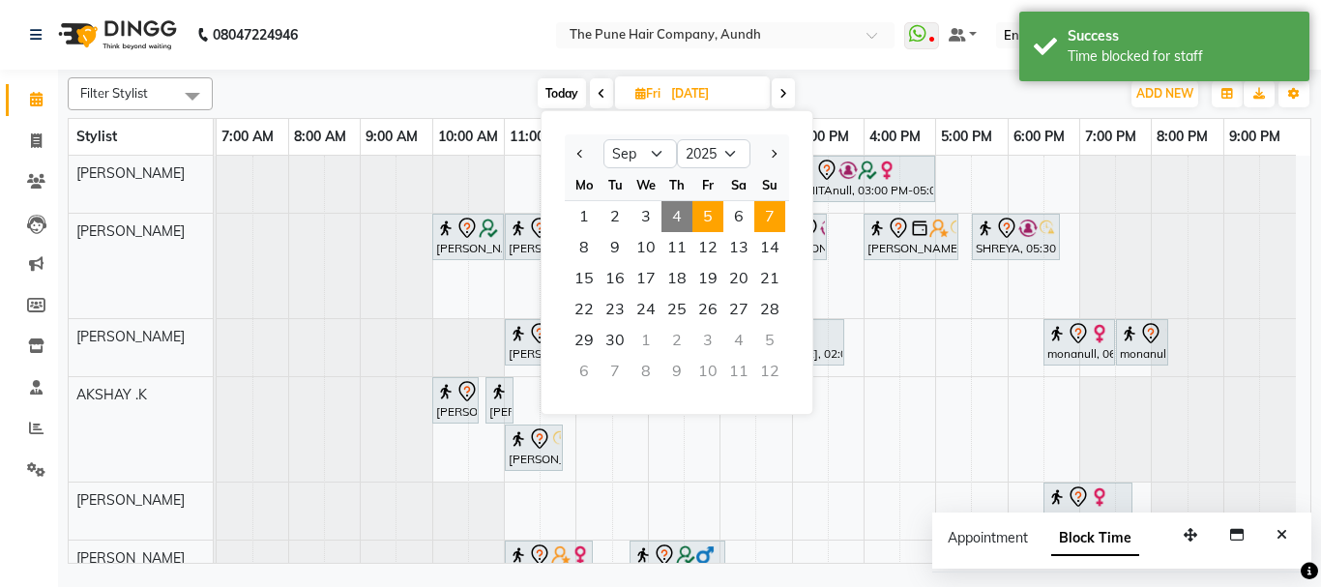
click at [766, 213] on span "7" at bounding box center [769, 216] width 31 height 31
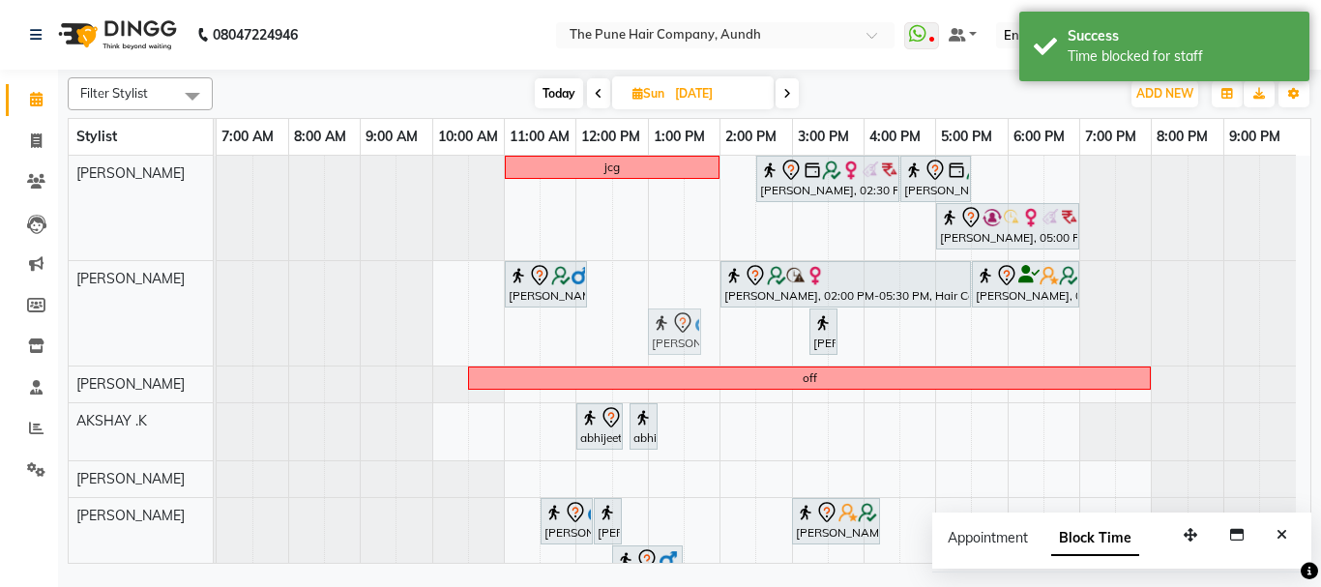
drag, startPoint x: 766, startPoint y: 342, endPoint x: 657, endPoint y: 341, distance: 108.3
click at [217, 341] on div "harshit, 11:00 AM-12:10 PM, Cut male (Expert) Pooja Shinde, 02:00 PM-05:30 PM, …" at bounding box center [217, 313] width 0 height 104
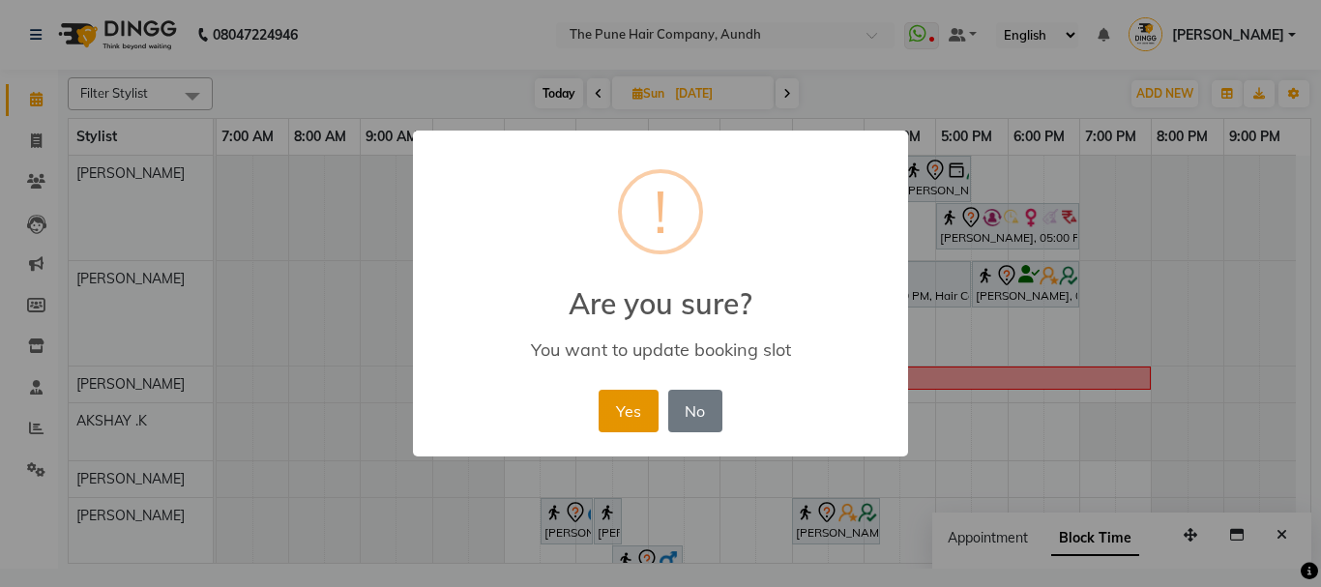
click at [634, 392] on button "Yes" at bounding box center [627, 411] width 59 height 43
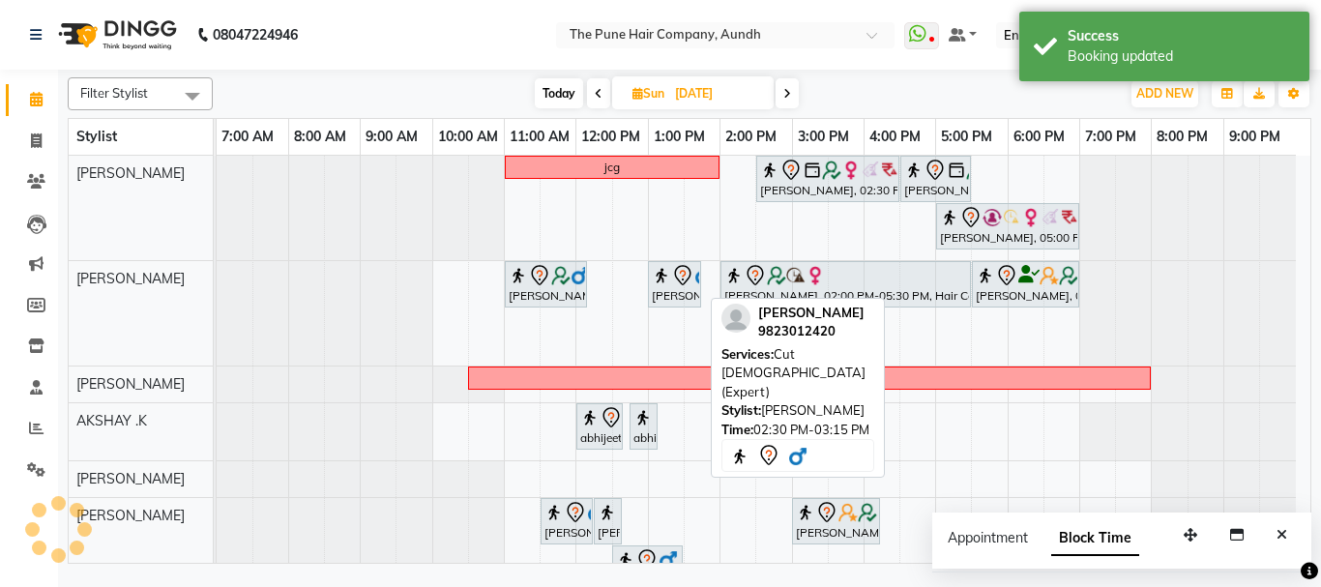
click at [217, 289] on div "harshit, 11:00 AM-12:10 PM, Cut male (Expert) paramjeet, 01:00 PM-01:45 PM, Cut…" at bounding box center [217, 313] width 0 height 104
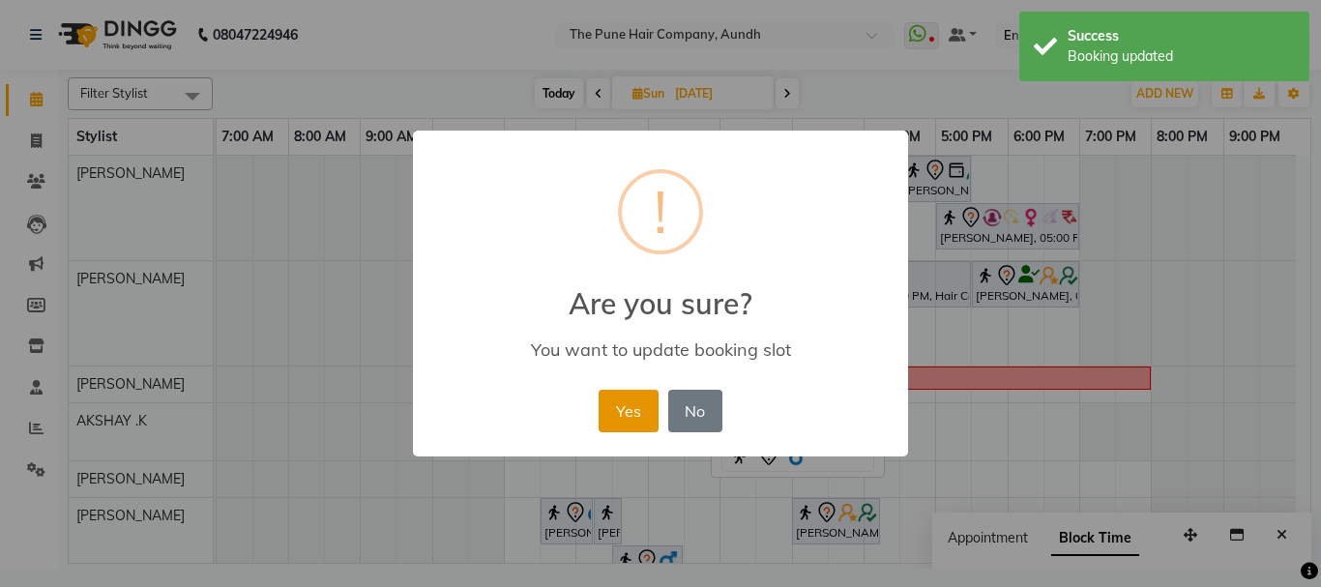
click at [626, 412] on button "Yes" at bounding box center [627, 411] width 59 height 43
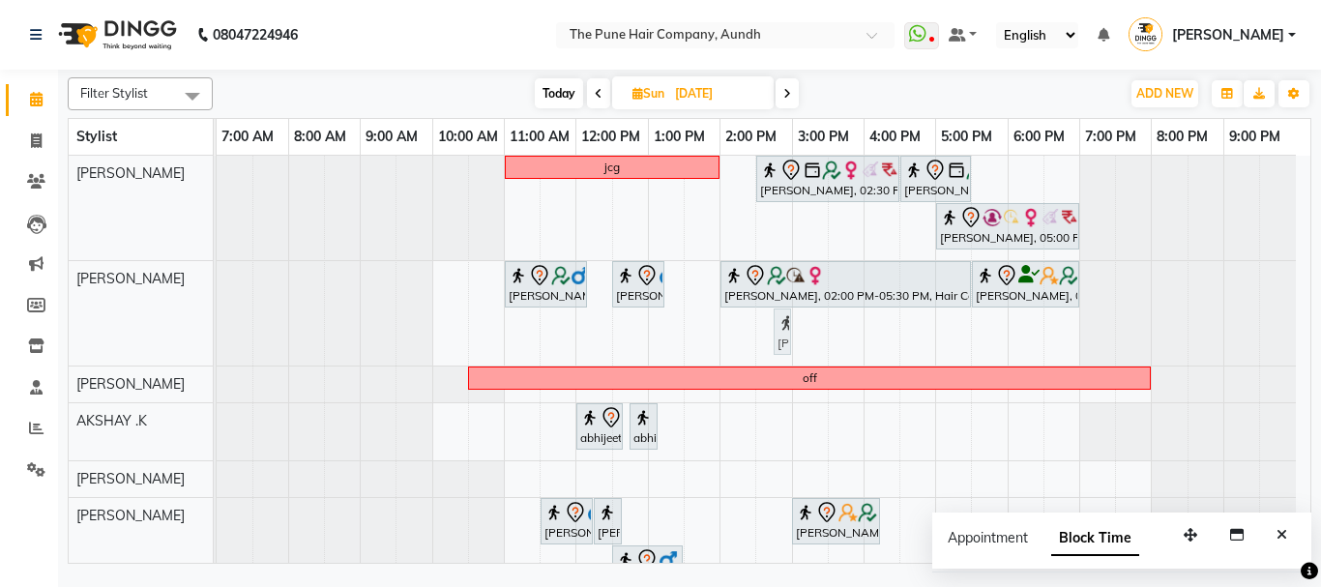
drag, startPoint x: 822, startPoint y: 336, endPoint x: 706, endPoint y: 345, distance: 116.3
click at [217, 343] on div "harshit, 11:00 AM-12:10 PM, Cut male (Expert) paramjeet, 12:30 PM-01:15 PM, Cut…" at bounding box center [217, 313] width 0 height 104
click at [0, 0] on div at bounding box center [0, 0] width 0 height 0
click at [773, 344] on link "paramjeet, 03:15 PM-03:30 PM, Additional Hair Wash (Female)" at bounding box center [781, 331] width 17 height 46
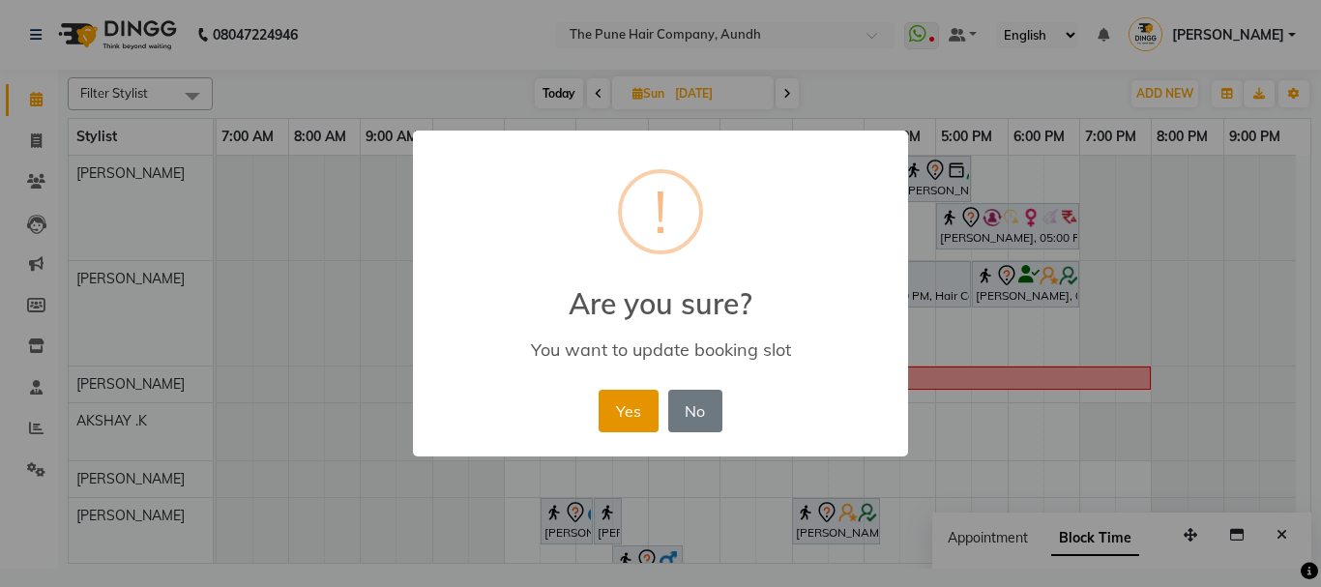
click at [624, 396] on button "Yes" at bounding box center [627, 411] width 59 height 43
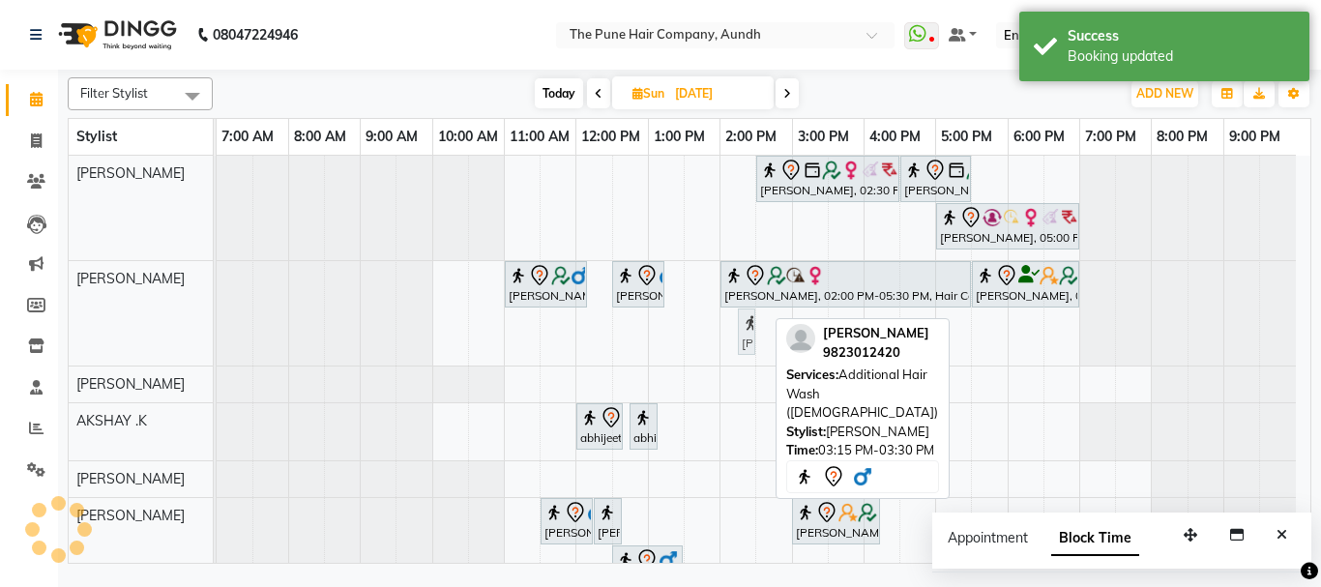
drag, startPoint x: 743, startPoint y: 340, endPoint x: 685, endPoint y: 345, distance: 58.2
click at [695, 345] on div "Himani Athalye, 02:30 PM-04:30 PM, Hair Color Majirel - Majirel Touchup 2 Inch …" at bounding box center [763, 516] width 1093 height 720
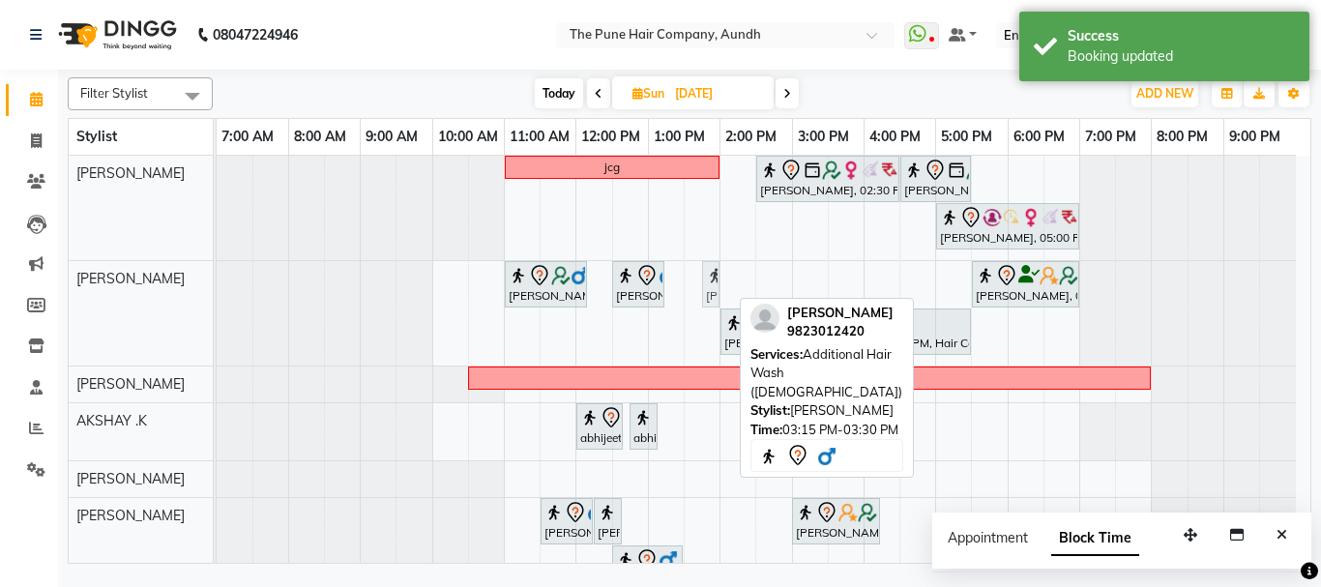
drag, startPoint x: 711, startPoint y: 283, endPoint x: 675, endPoint y: 288, distance: 36.1
click at [217, 288] on div "harshit, 11:00 AM-12:10 PM, Cut male (Expert) paramjeet, 12:30 PM-01:15 PM, Cut…" at bounding box center [217, 313] width 0 height 104
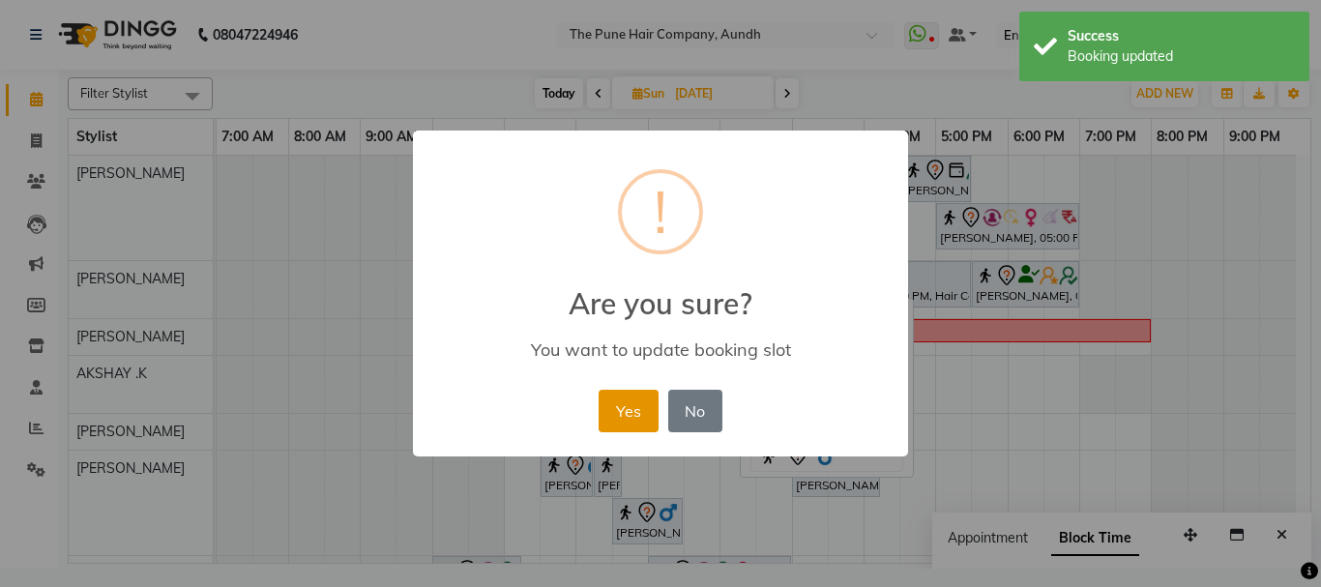
click at [625, 404] on button "Yes" at bounding box center [627, 411] width 59 height 43
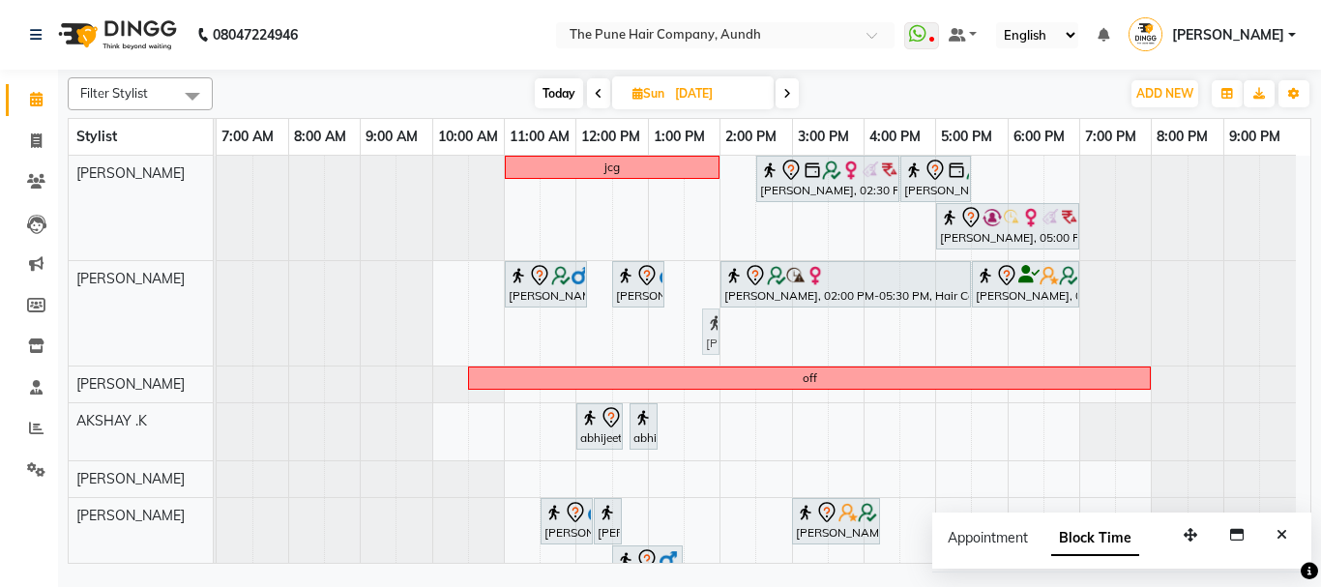
drag, startPoint x: 783, startPoint y: 333, endPoint x: 673, endPoint y: 338, distance: 110.4
click at [217, 338] on div "harshit, 11:00 AM-12:10 PM, Cut male (Expert) paramjeet, 12:30 PM-01:15 PM, Cut…" at bounding box center [217, 313] width 0 height 104
click at [704, 338] on div "paramjeet, 02:45 PM-03:00 PM, Additional Hair Wash (Female)" at bounding box center [711, 331] width 14 height 41
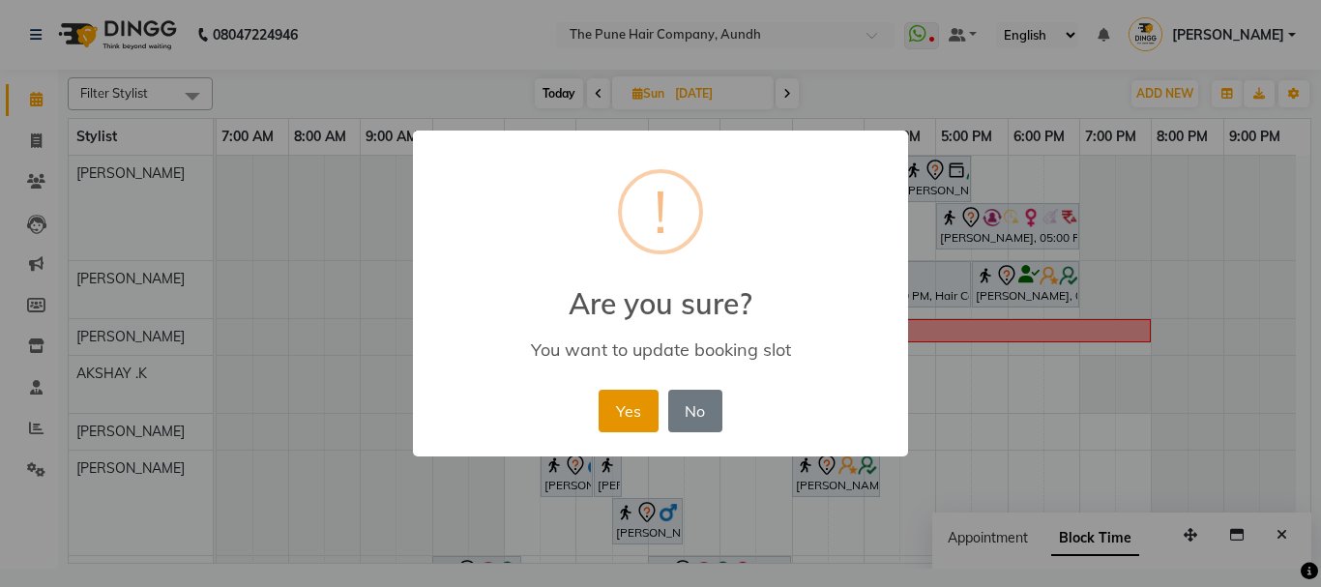
click at [622, 414] on button "Yes" at bounding box center [627, 411] width 59 height 43
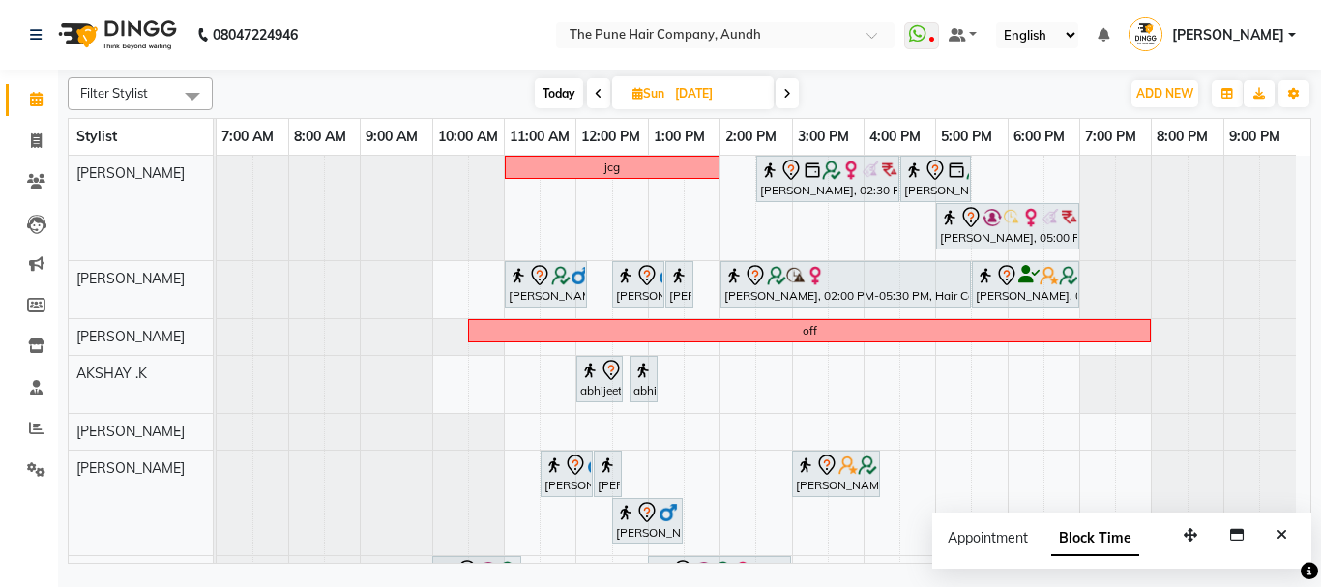
click at [596, 100] on span at bounding box center [598, 93] width 23 height 30
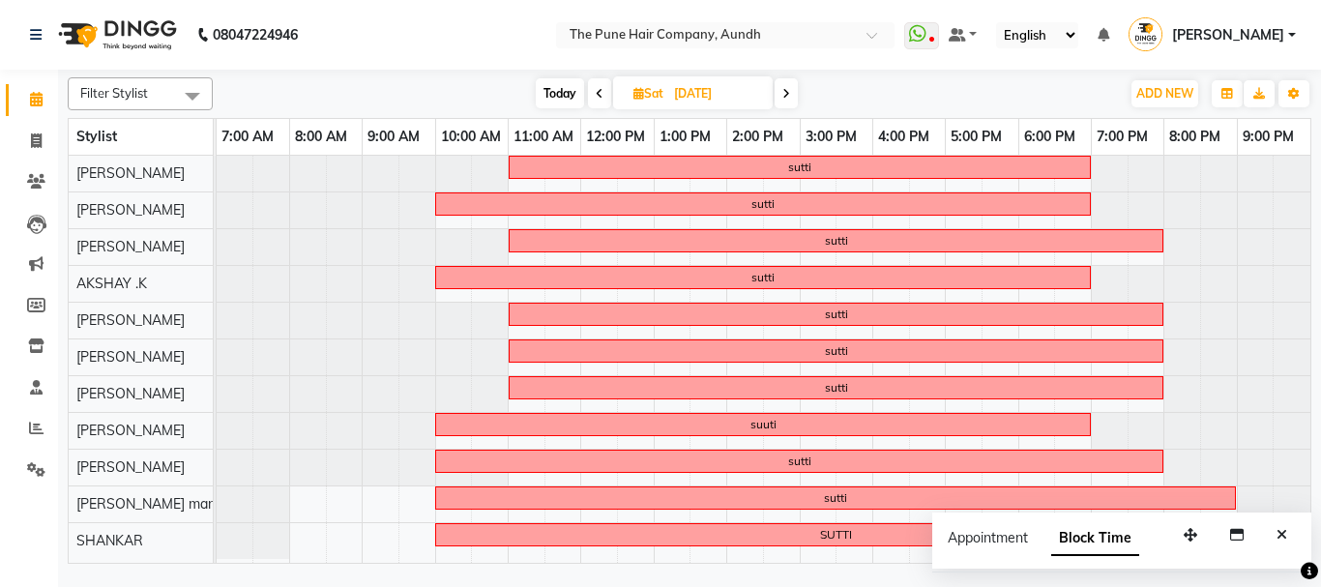
click at [597, 101] on span at bounding box center [599, 93] width 23 height 30
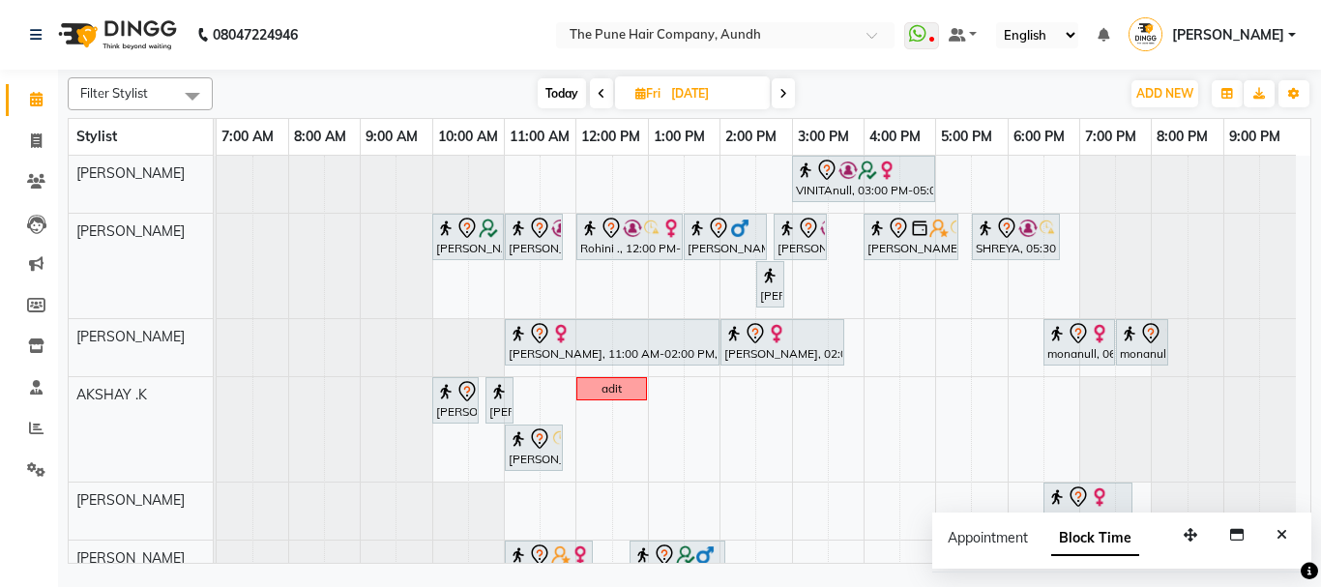
drag, startPoint x: 597, startPoint y: 101, endPoint x: 588, endPoint y: 102, distance: 9.9
click at [598, 101] on span at bounding box center [601, 93] width 23 height 30
type input "[DATE]"
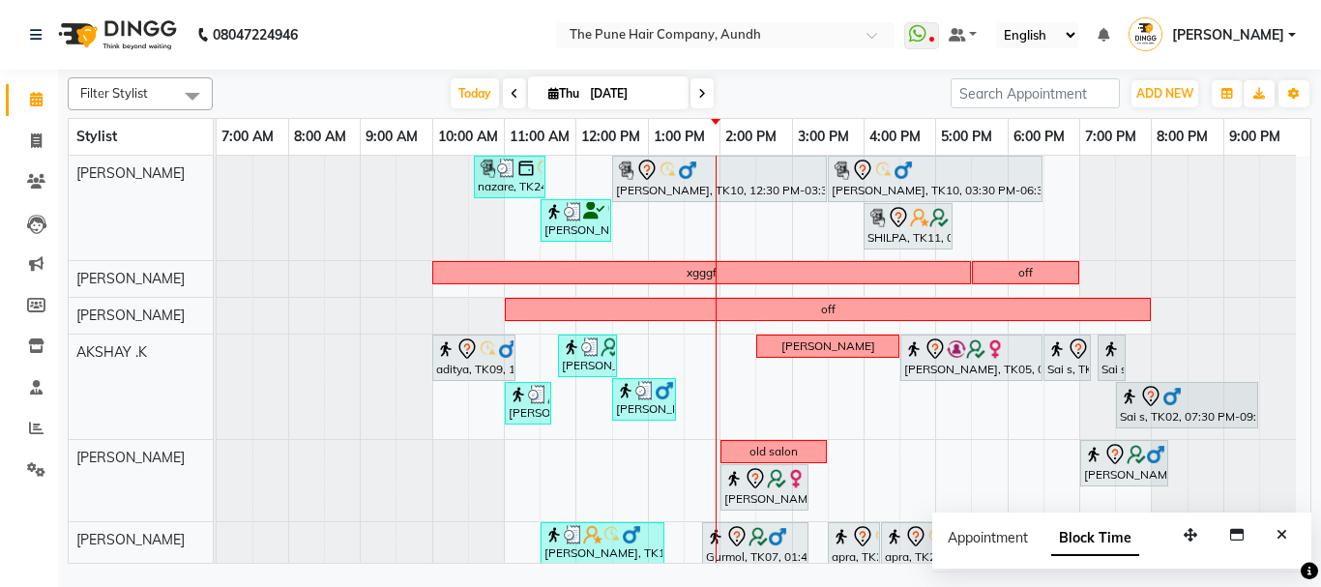
click at [687, 101] on div "Today Thu 04-09-2025" at bounding box center [582, 93] width 267 height 29
drag, startPoint x: 693, startPoint y: 98, endPoint x: 654, endPoint y: 65, distance: 50.8
click at [663, 72] on div "Filter Stylist Select All AKSHAY .K LAKKHAN SHINDE Nagesh Jadhav Nitish Desai P…" at bounding box center [689, 317] width 1243 height 494
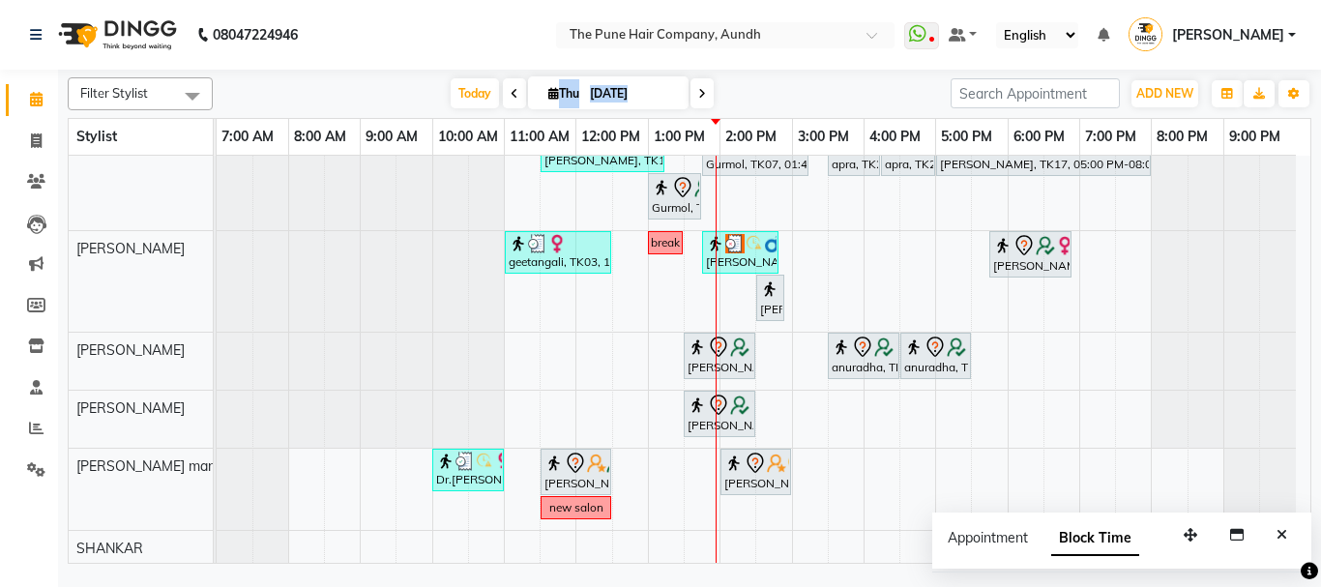
scroll to position [396, 0]
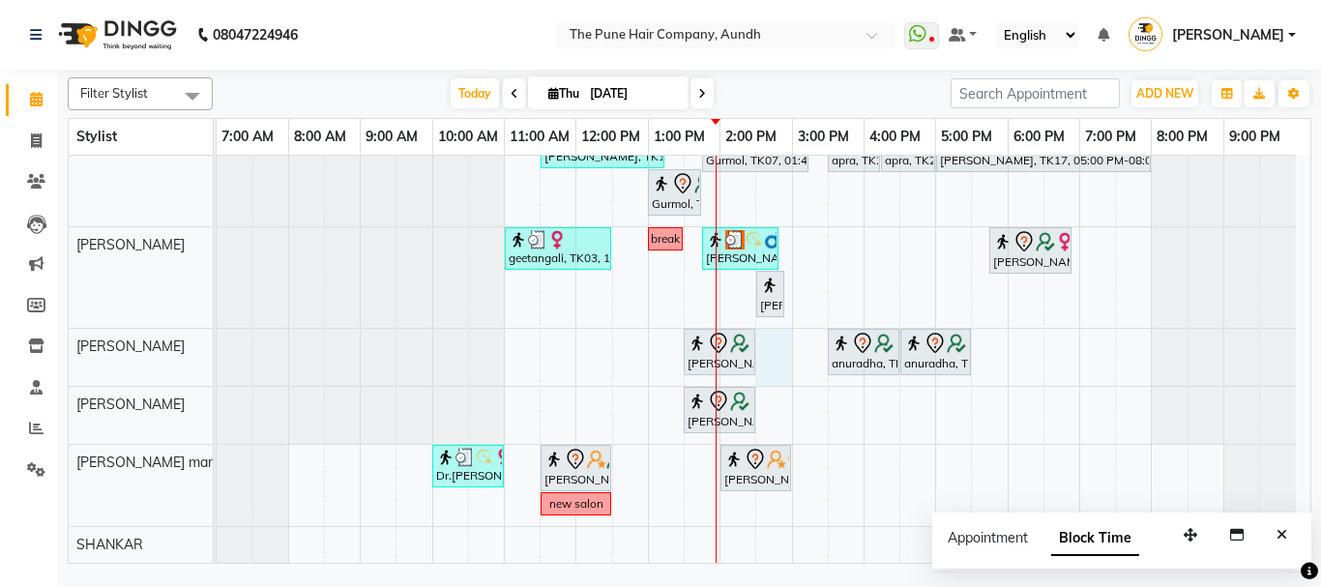
drag, startPoint x: 757, startPoint y: 356, endPoint x: 784, endPoint y: 367, distance: 29.4
click at [769, 361] on div "nazare, TK24, 10:35 AM-11:35 AM, Cut Male ( Top Stylist ) Gopi Rawat, TK10, 12:…" at bounding box center [763, 160] width 1093 height 803
click at [777, 365] on td at bounding box center [774, 160] width 36 height 803
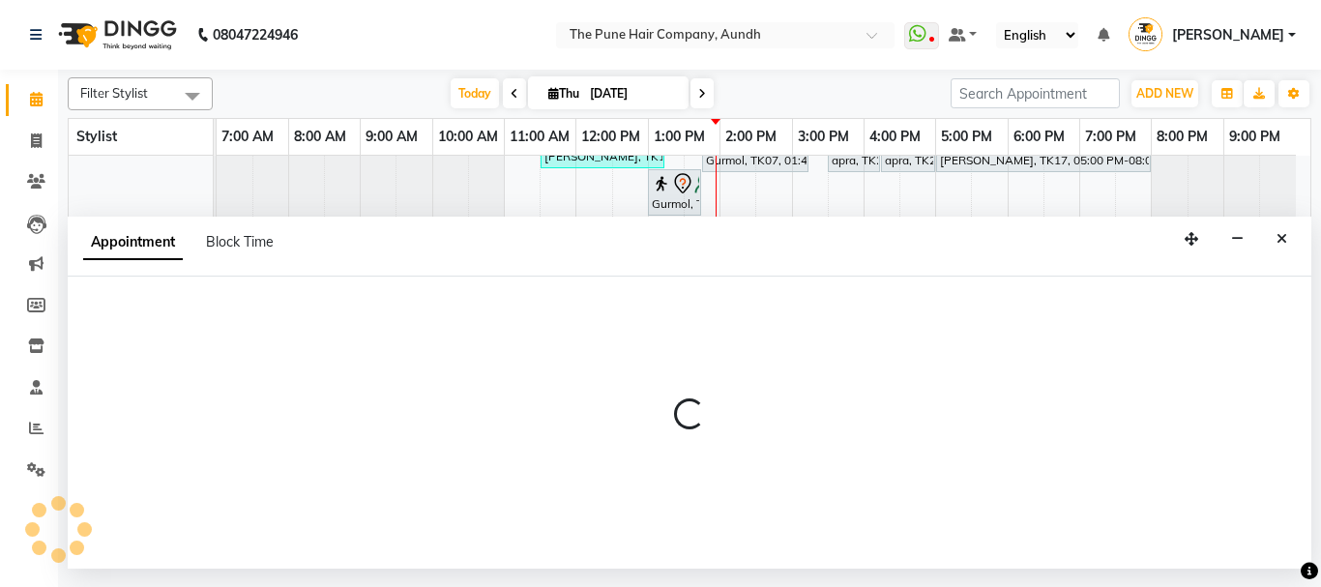
select select "49797"
select select "tentative"
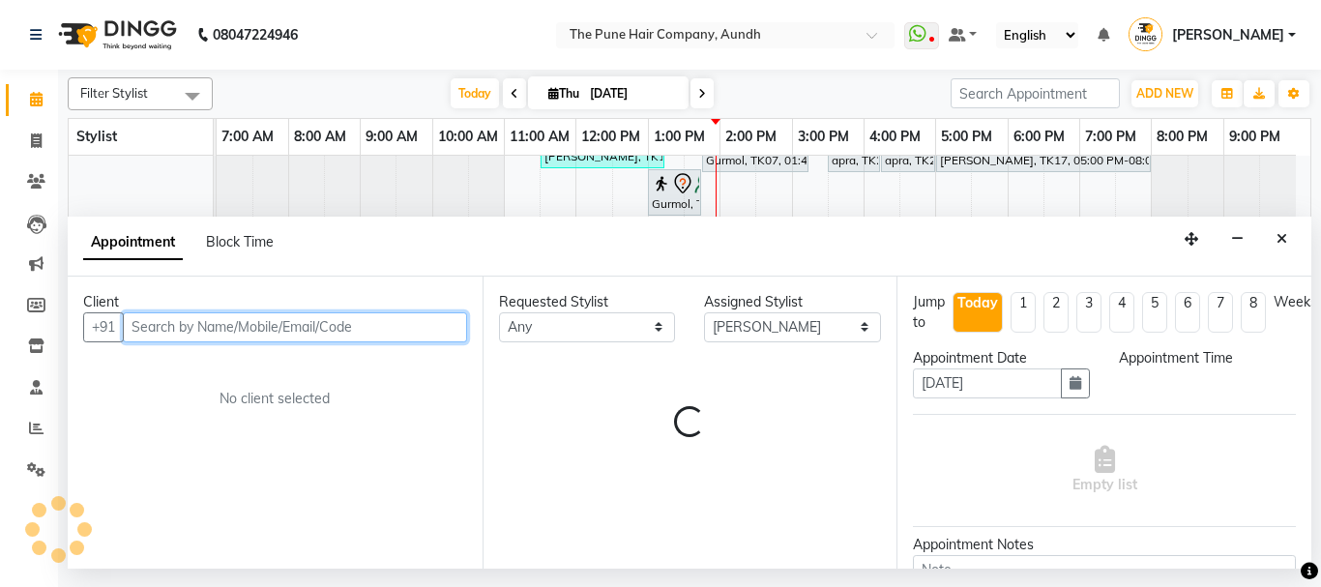
select select "870"
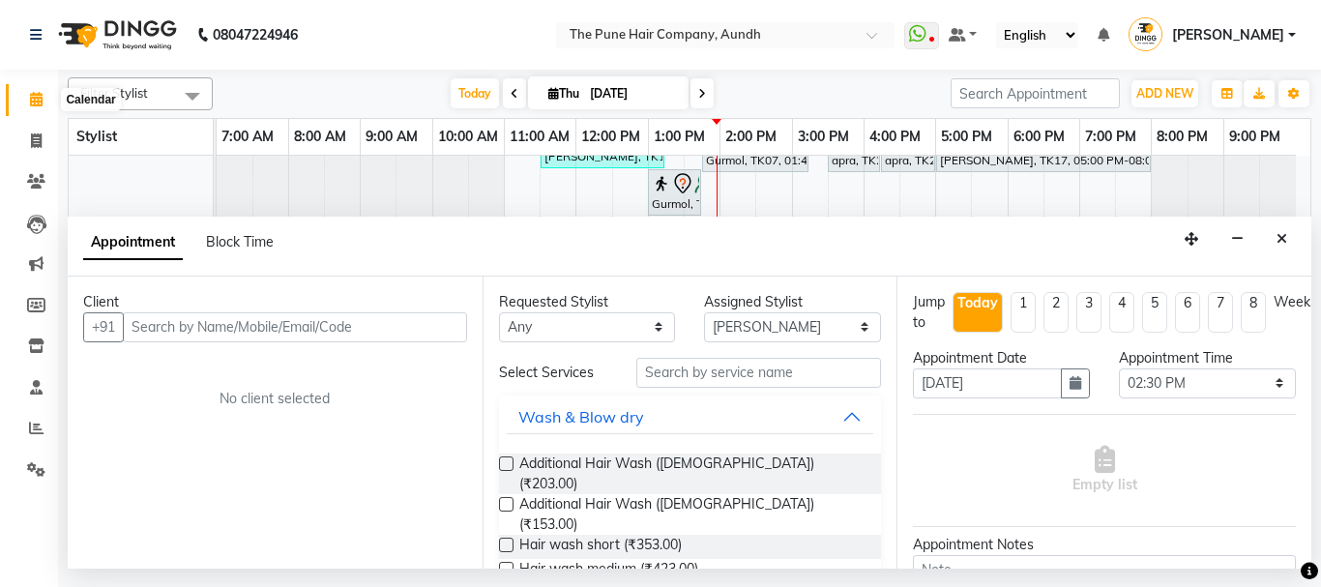
click at [36, 98] on icon at bounding box center [36, 99] width 13 height 15
click at [35, 133] on icon at bounding box center [36, 140] width 11 height 15
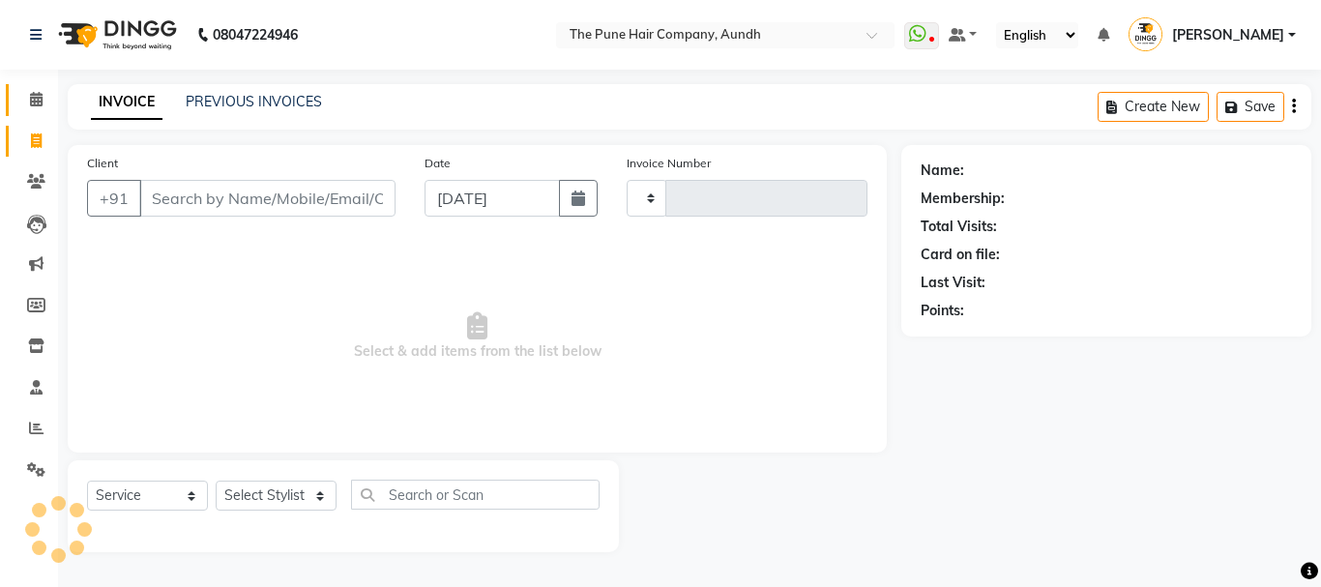
click at [37, 99] on icon at bounding box center [36, 99] width 13 height 15
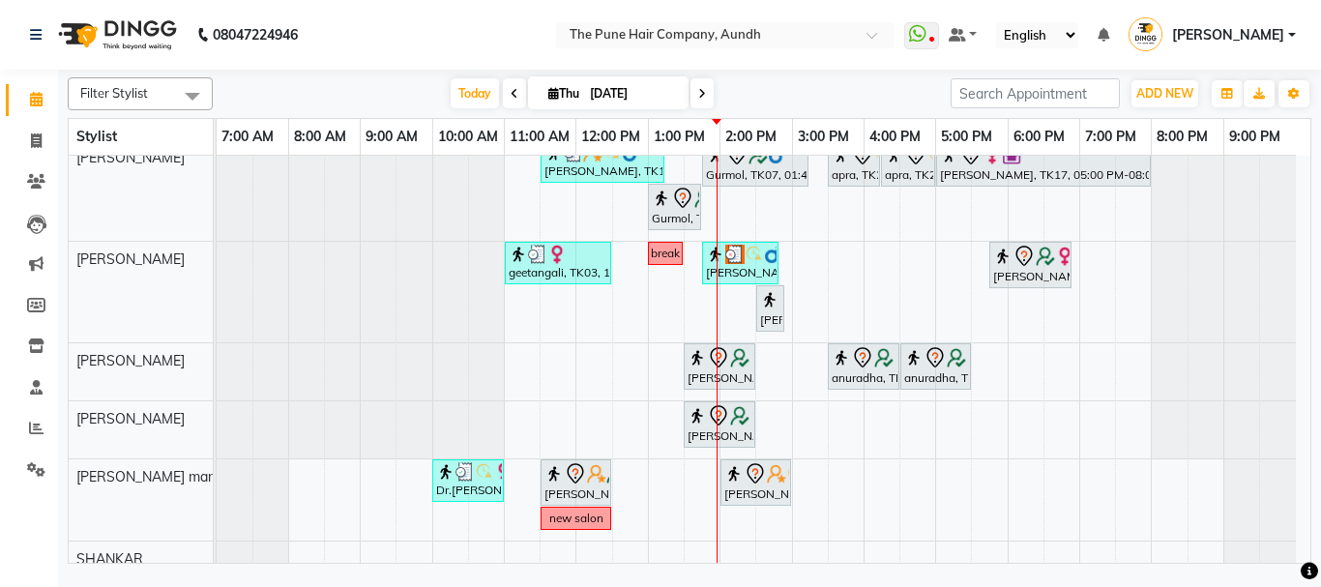
scroll to position [396, 0]
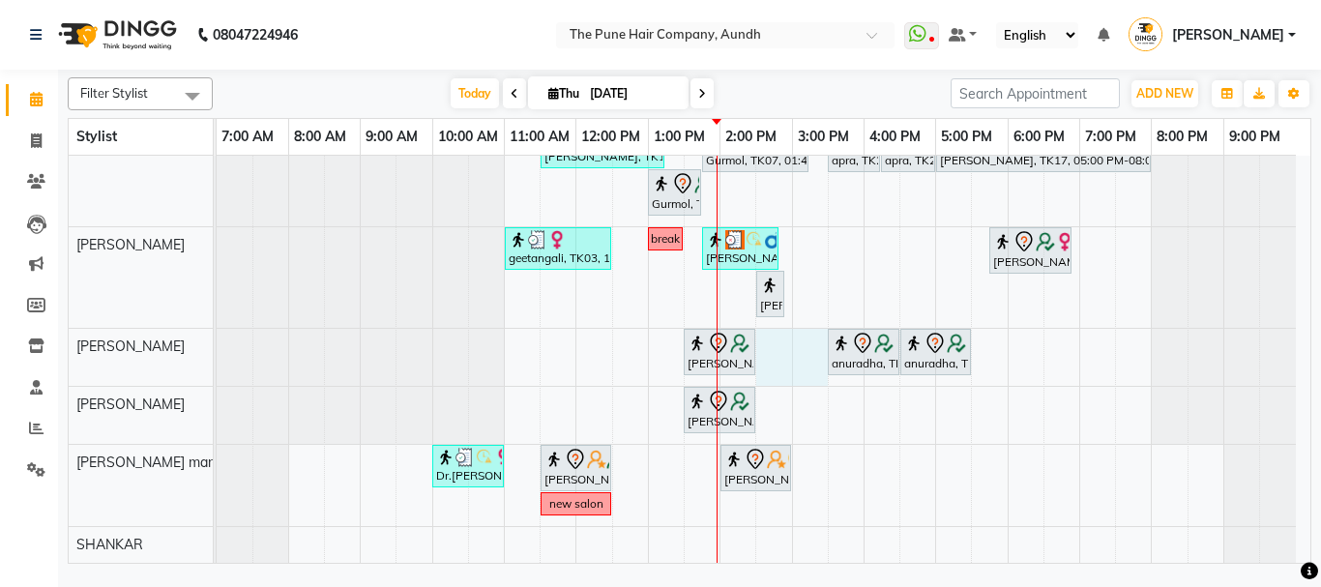
drag, startPoint x: 757, startPoint y: 359, endPoint x: 807, endPoint y: 362, distance: 50.4
click at [807, 362] on div "nazare, TK24, 10:35 AM-11:35 AM, Cut Male ( Top Stylist ) Gopi Rawat, TK10, 12:…" at bounding box center [763, 160] width 1093 height 803
select select "49797"
select select "tentative"
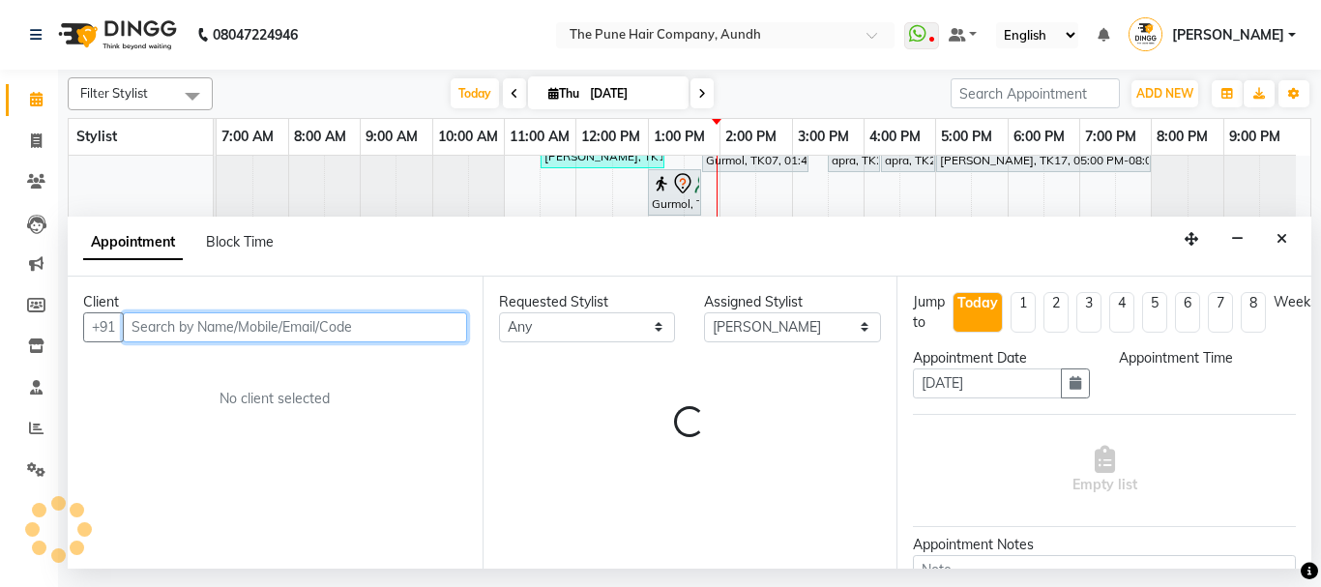
select select "870"
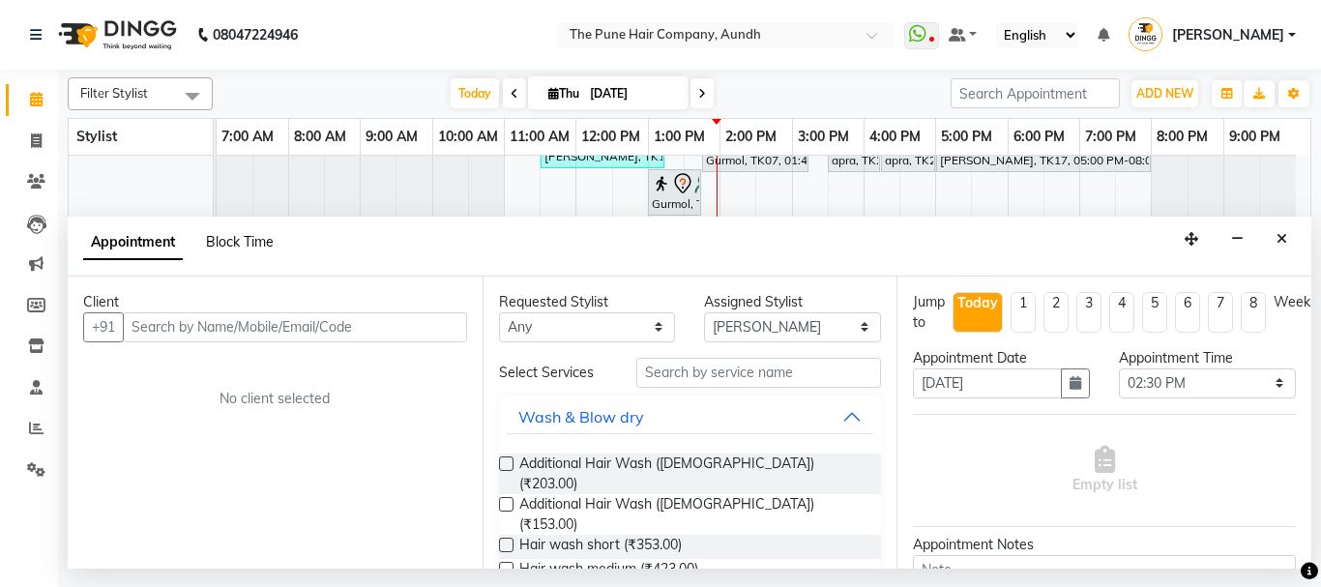
click at [240, 247] on span "Block Time" at bounding box center [240, 241] width 68 height 17
select select "49797"
select select "870"
select select "930"
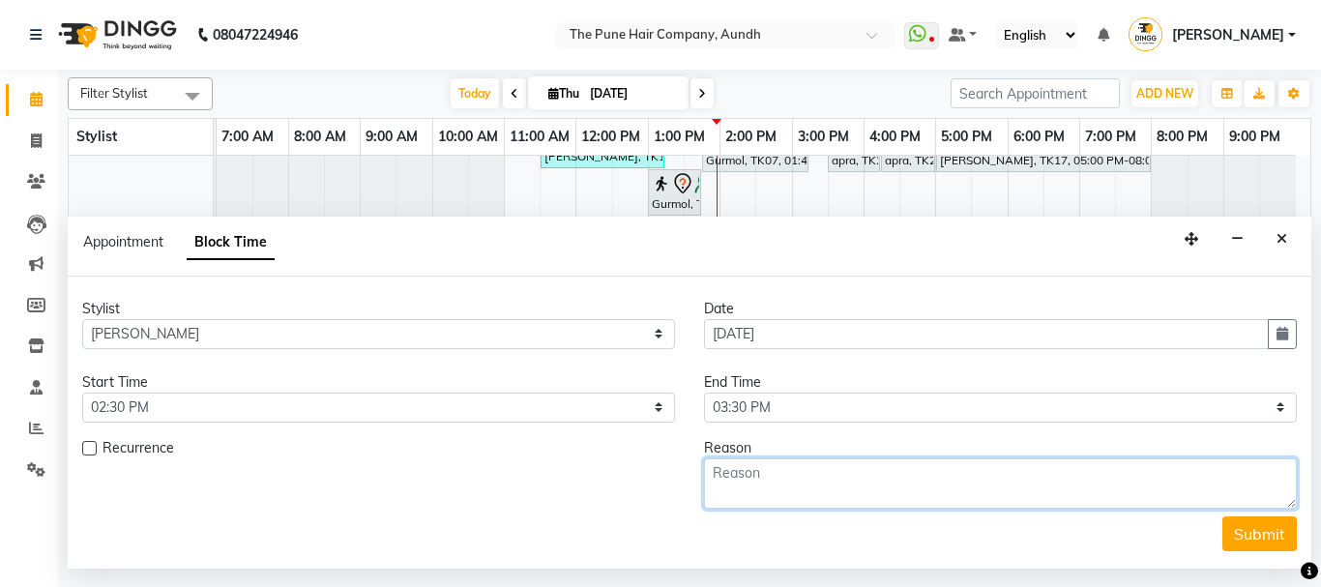
click at [785, 477] on textarea at bounding box center [1000, 483] width 593 height 50
type textarea "break"
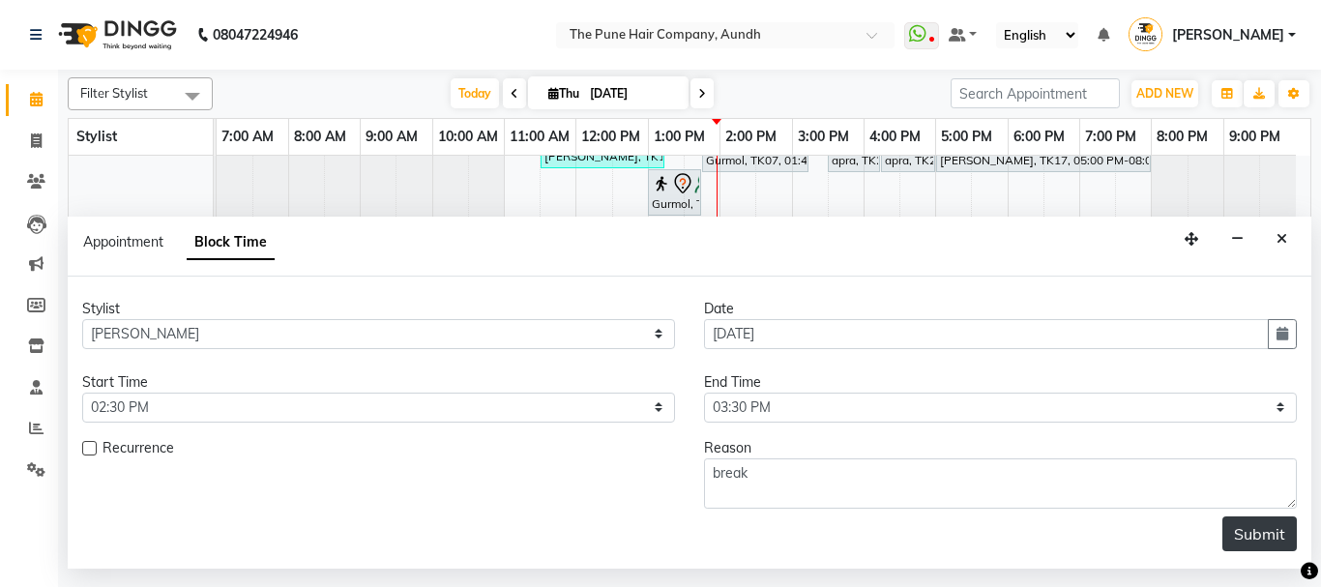
click at [1240, 531] on button "Submit" at bounding box center [1259, 533] width 74 height 35
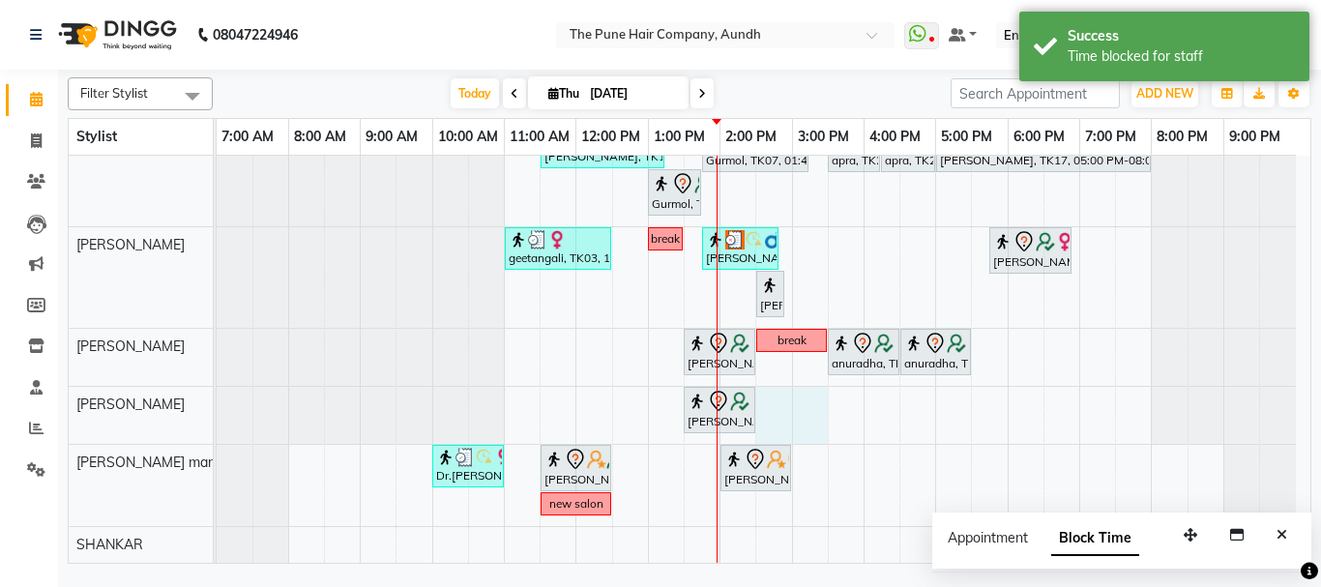
drag, startPoint x: 759, startPoint y: 409, endPoint x: 797, endPoint y: 409, distance: 37.7
click at [822, 409] on div "nazare, TK24, 10:35 AM-11:35 AM, Cut Male ( Top Stylist ) Gopi Rawat, TK10, 12:…" at bounding box center [763, 160] width 1093 height 803
select select "49799"
select select "tentative"
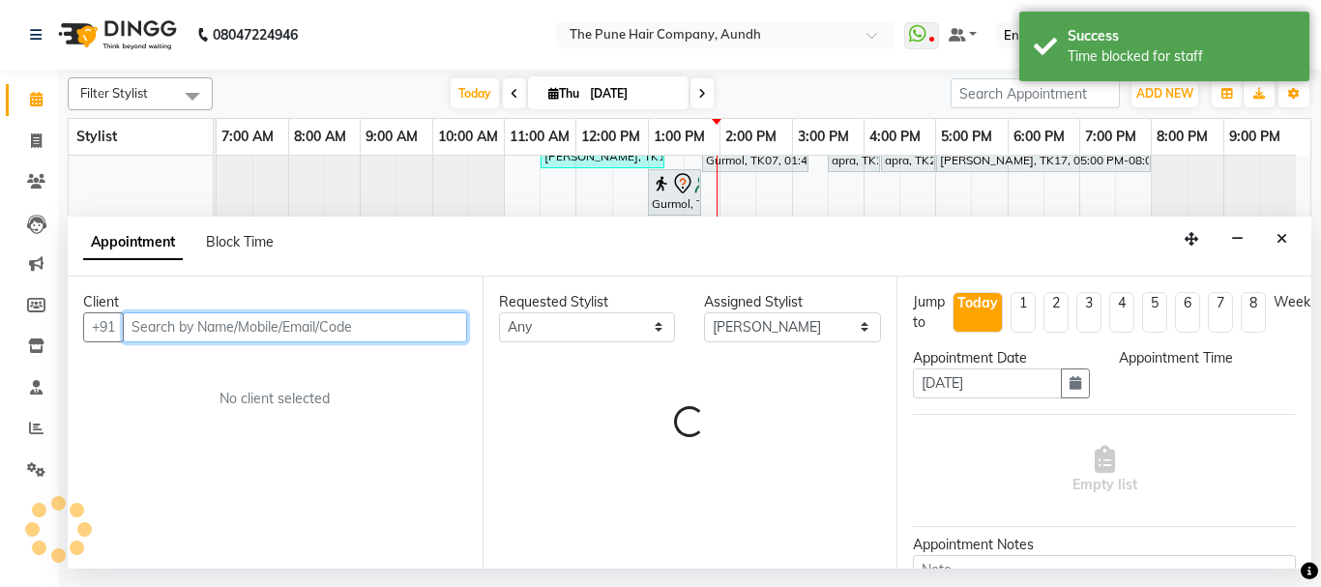
select select "870"
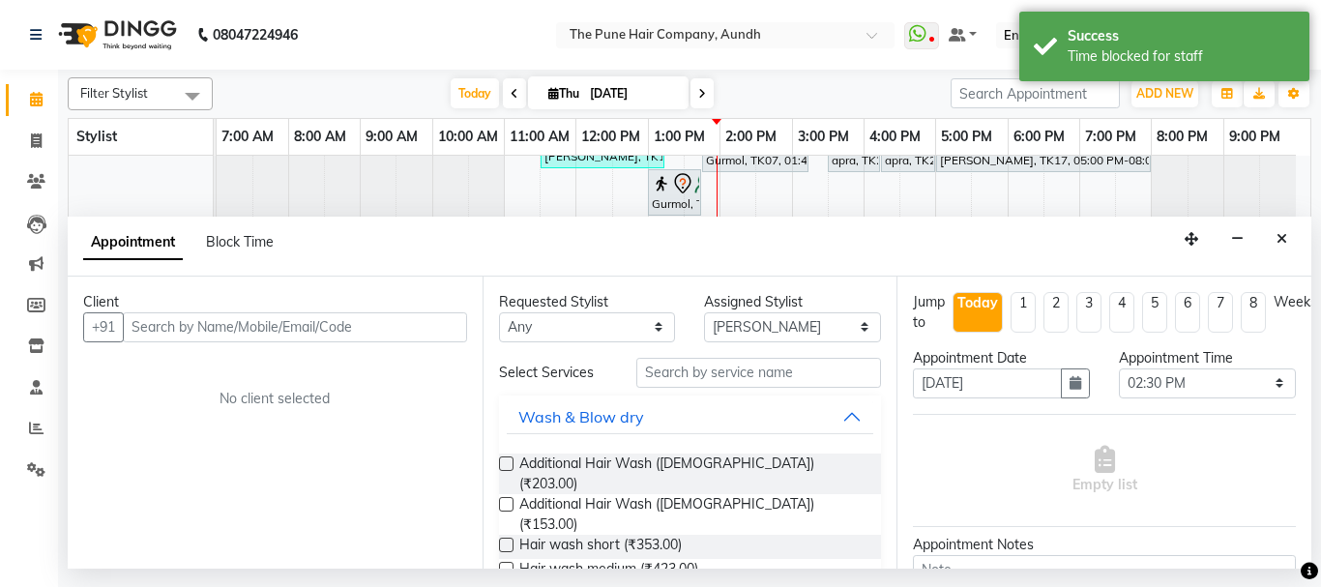
click at [236, 232] on div "Block Time" at bounding box center [240, 242] width 68 height 20
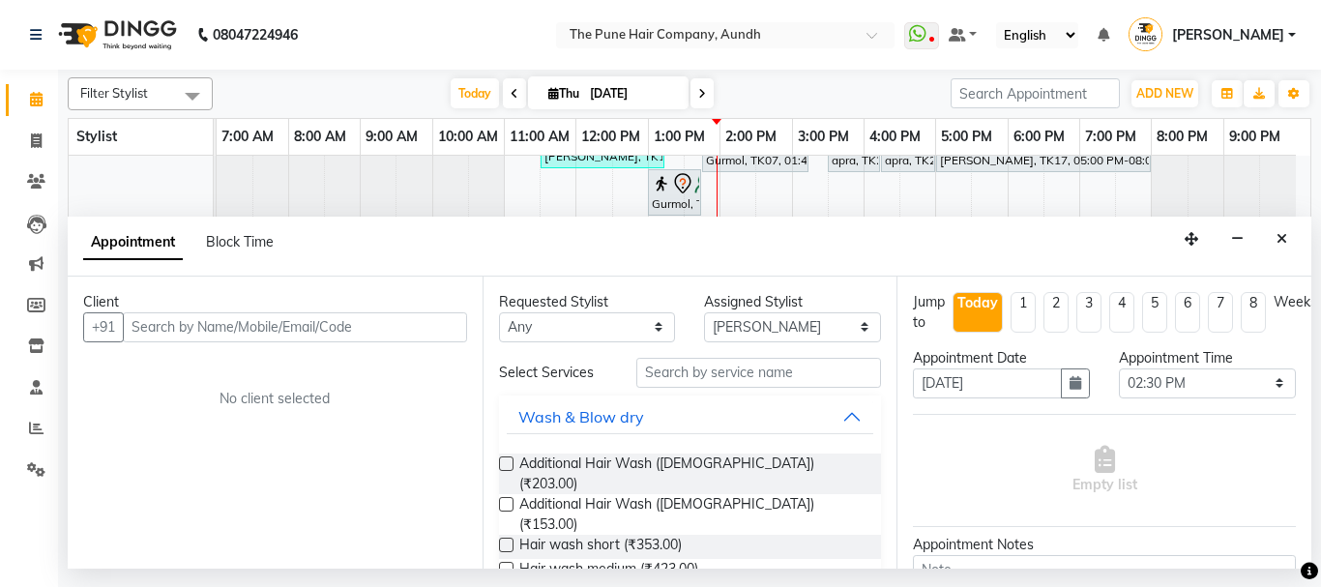
click at [218, 229] on div "Appointment Block Time" at bounding box center [190, 246] width 214 height 44
click at [237, 250] on div "Block Time" at bounding box center [240, 242] width 68 height 20
click at [221, 247] on span "Block Time" at bounding box center [240, 241] width 68 height 17
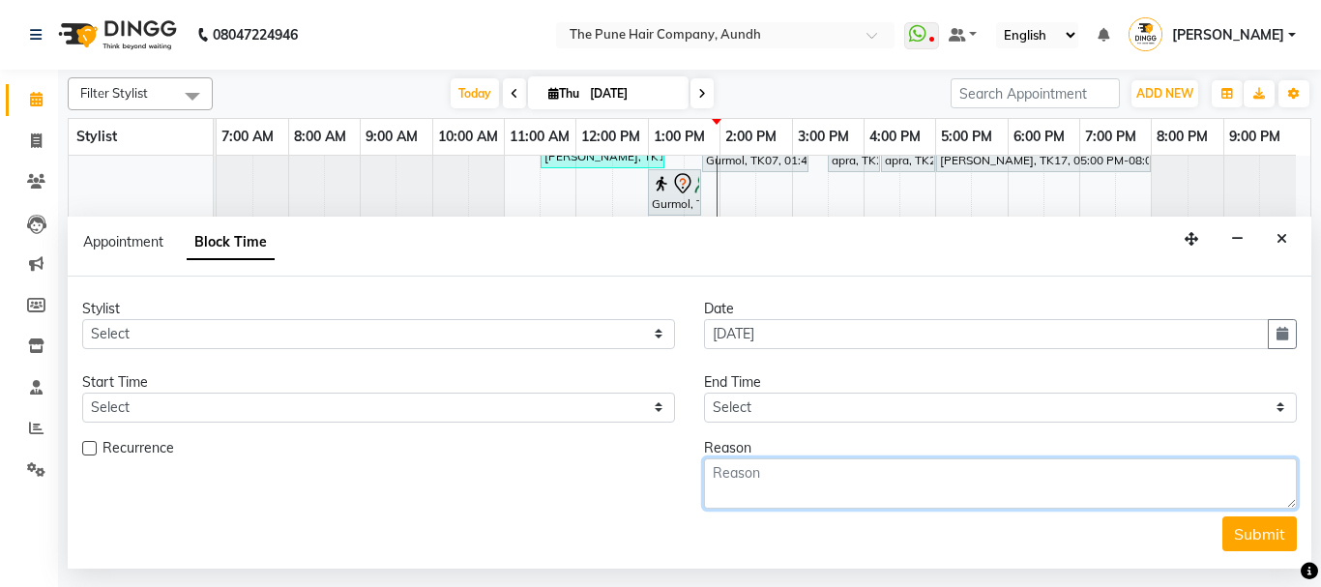
click at [745, 492] on textarea at bounding box center [1000, 483] width 593 height 50
click at [756, 479] on textarea "bREA" at bounding box center [1000, 483] width 593 height 50
type textarea "b"
click at [746, 478] on textarea at bounding box center [1000, 483] width 593 height 50
type textarea "BREAK"
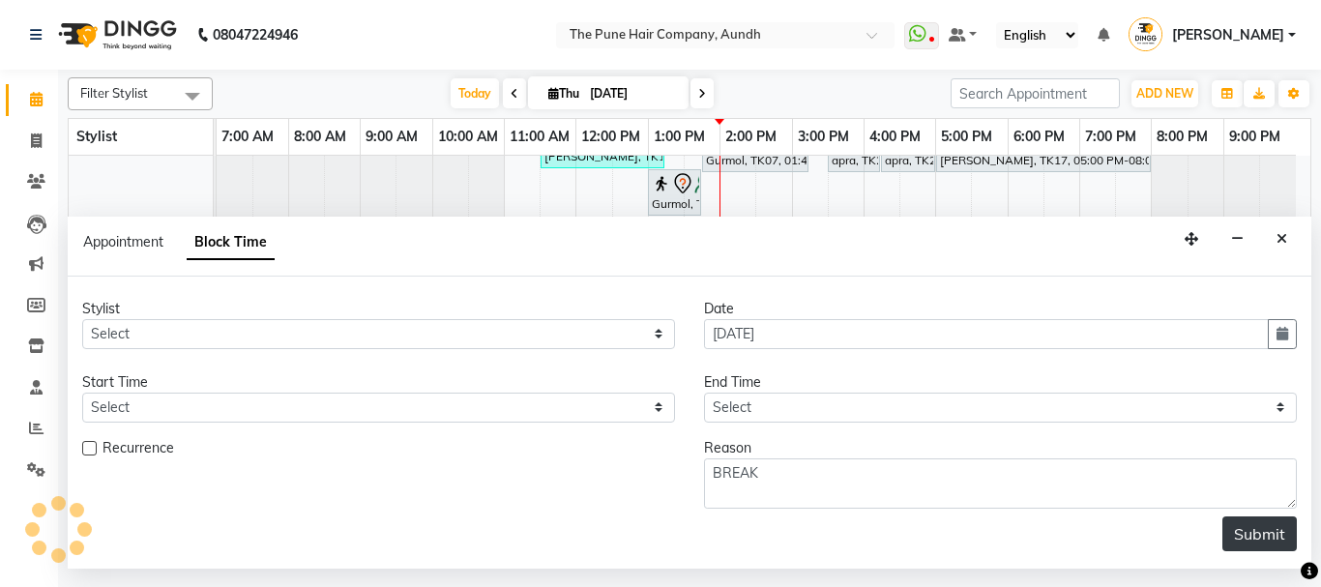
click at [1248, 534] on button "Submit" at bounding box center [1259, 533] width 74 height 35
click at [1259, 531] on button "Submit" at bounding box center [1259, 533] width 74 height 35
click at [1258, 538] on button "Submit" at bounding box center [1259, 533] width 74 height 35
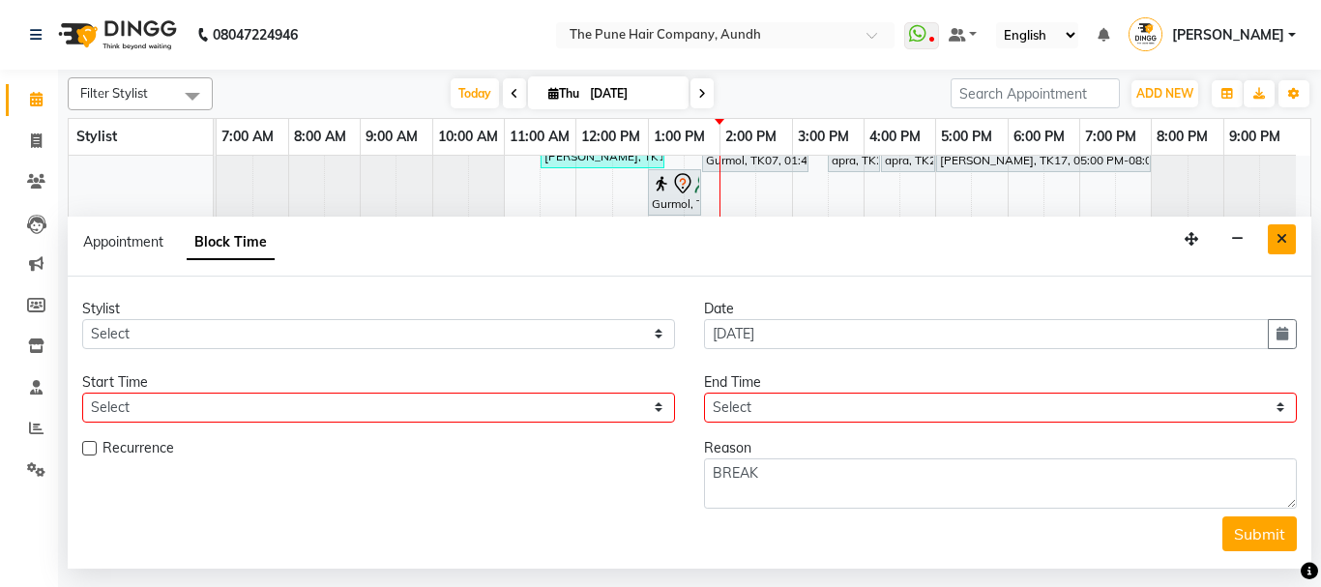
click at [1279, 236] on icon "Close" at bounding box center [1281, 239] width 11 height 14
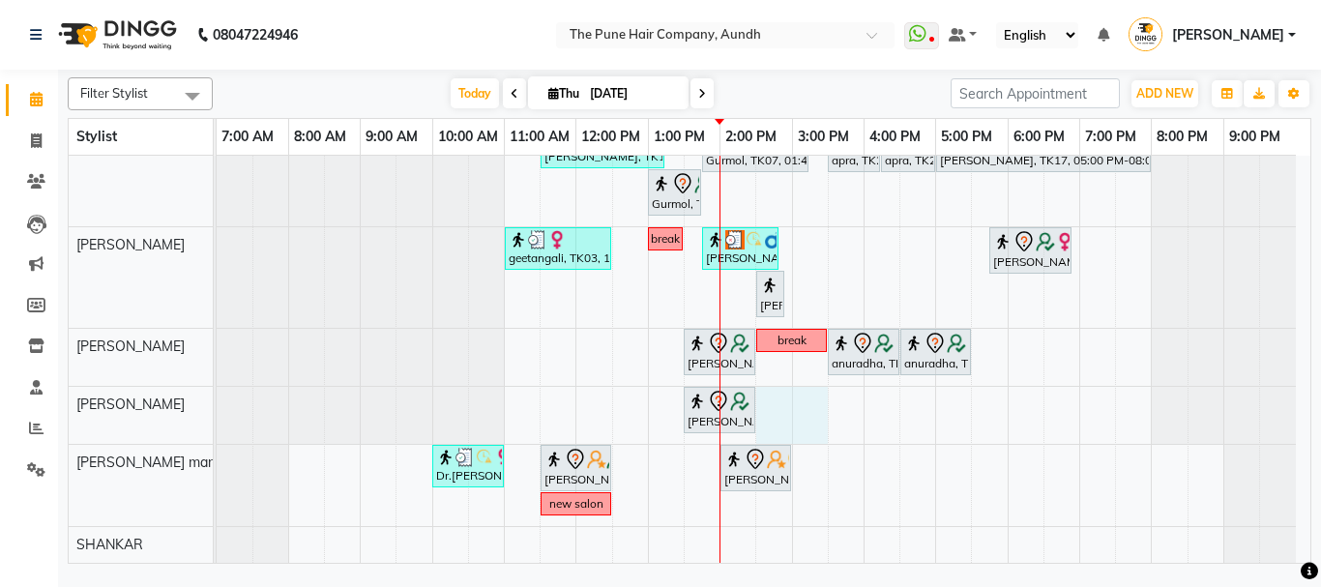
drag, startPoint x: 756, startPoint y: 412, endPoint x: 822, endPoint y: 402, distance: 66.4
click at [822, 402] on div "nazare, TK24, 10:35 AM-11:35 AM, Cut Male ( Top Stylist ) Gopi Rawat, TK10, 12:…" at bounding box center [763, 160] width 1093 height 803
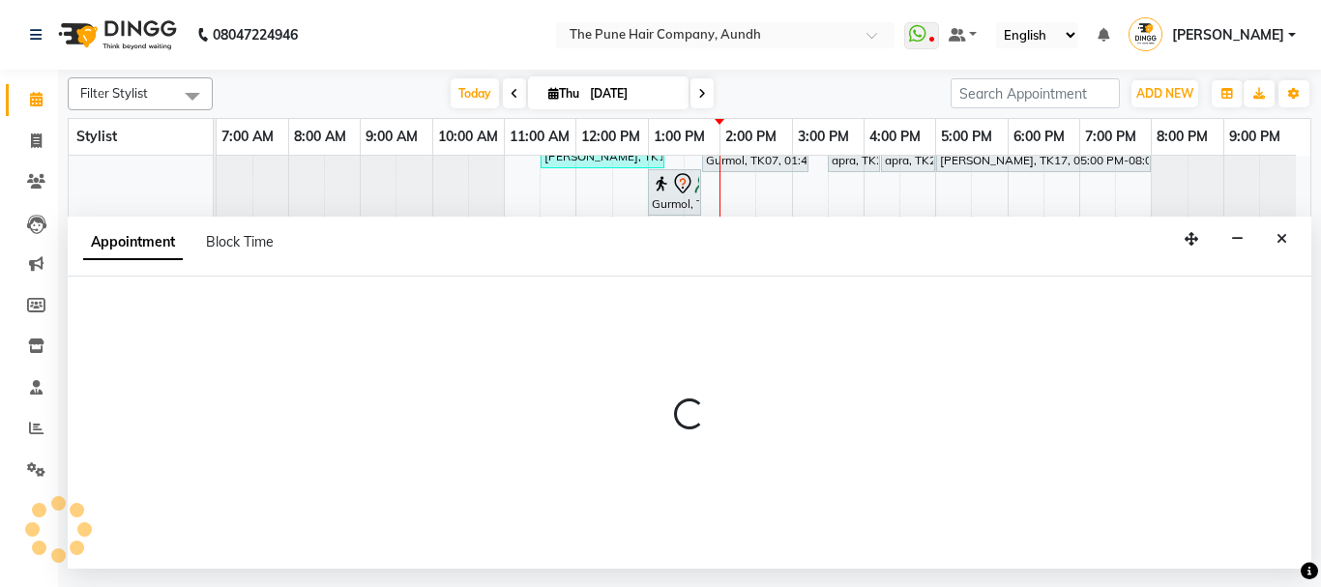
select select "49799"
select select "tentative"
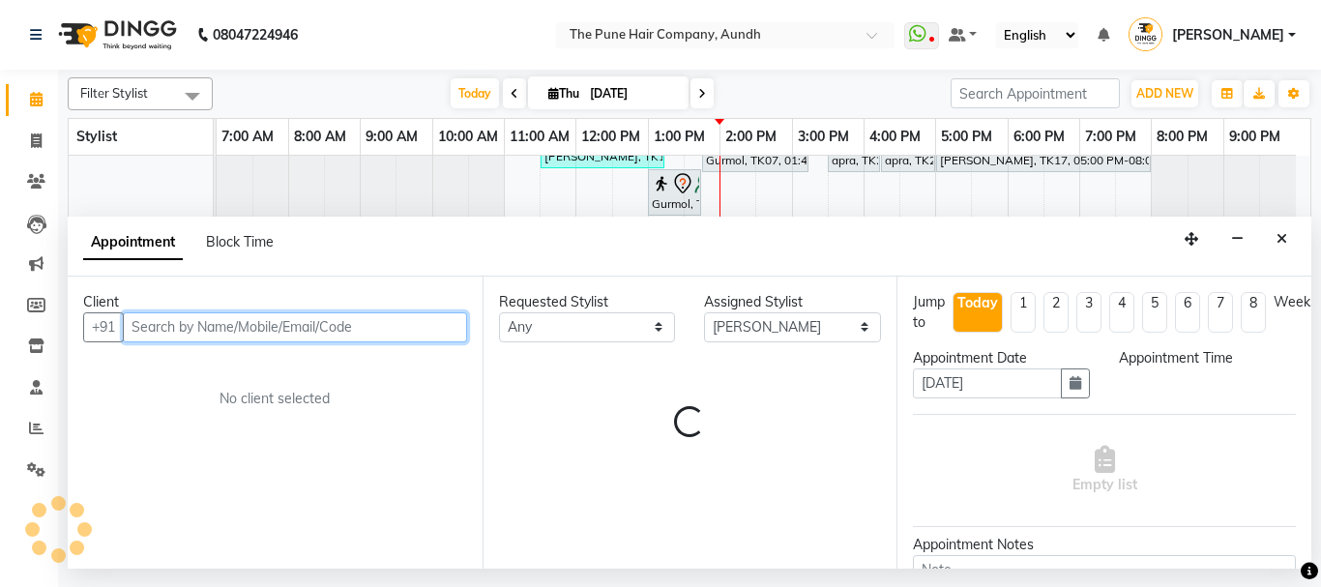
select select "870"
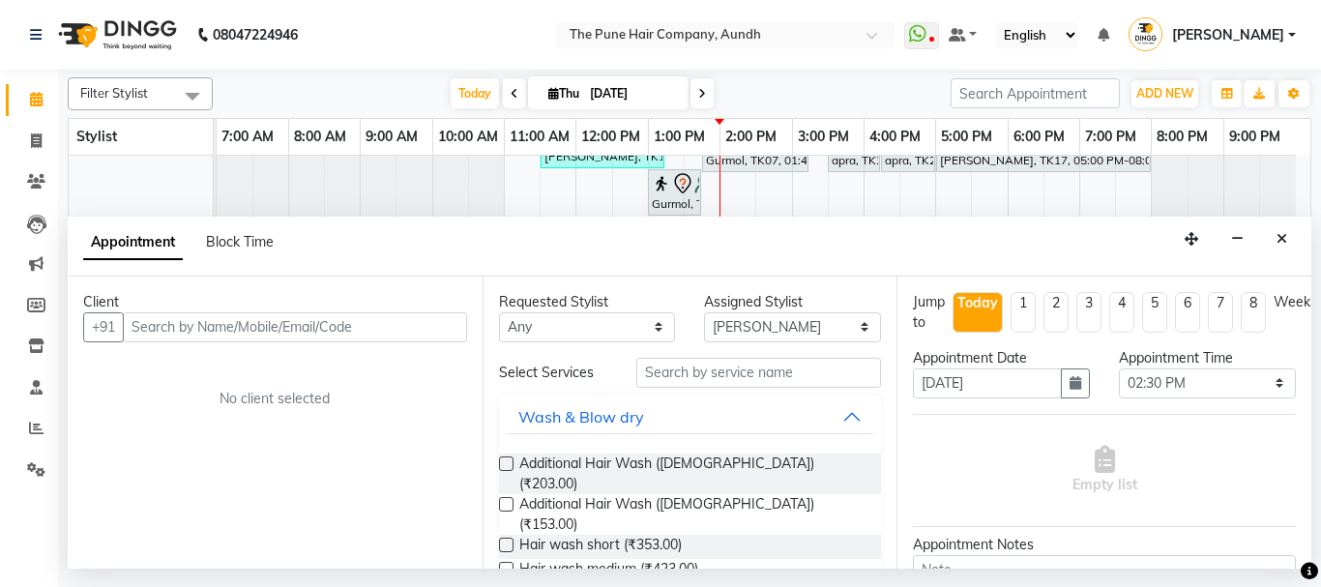
click at [220, 240] on span "Block Time" at bounding box center [240, 241] width 68 height 17
select select "49799"
select select "870"
select select "930"
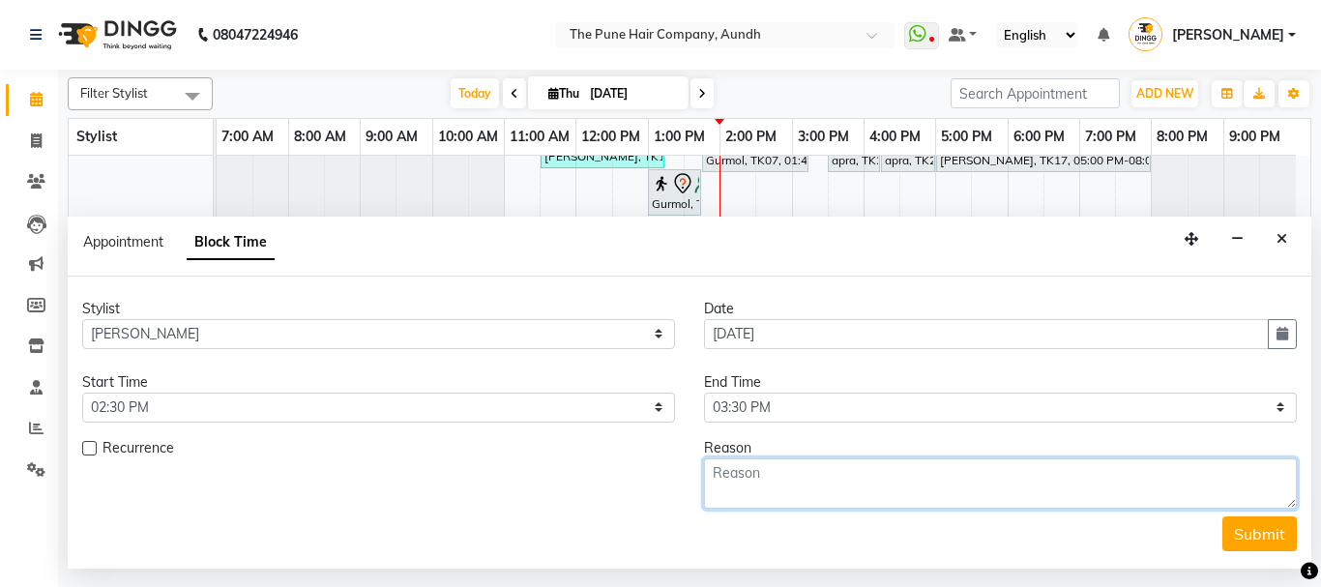
click at [779, 491] on textarea at bounding box center [1000, 483] width 593 height 50
type textarea "BREAK"
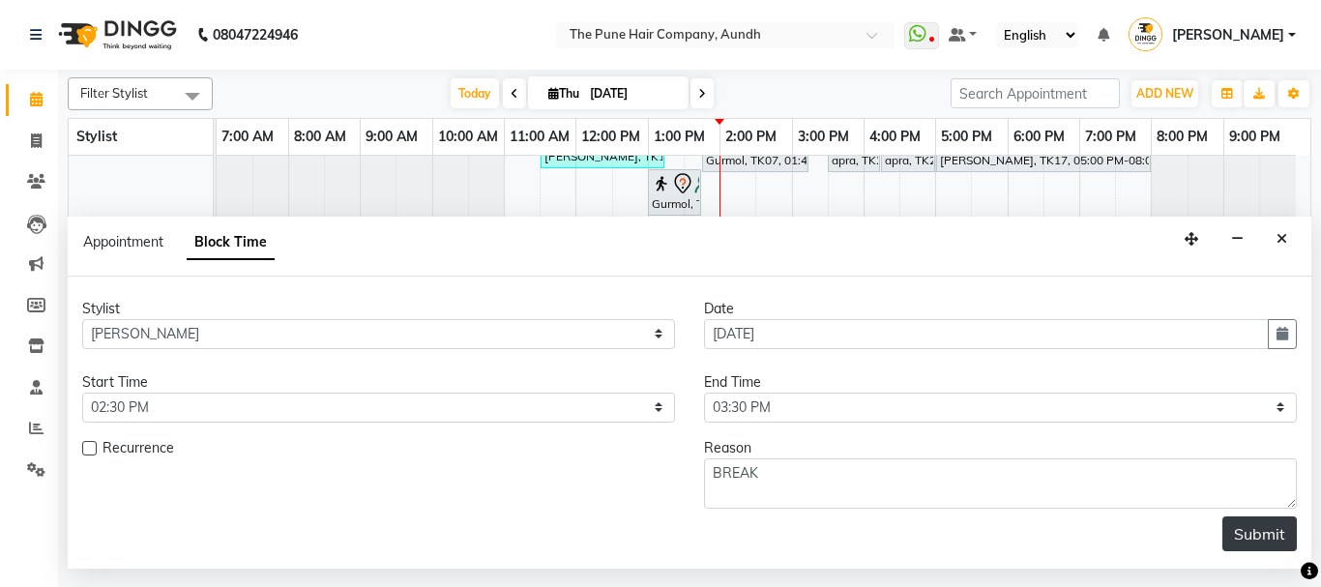
click at [1248, 530] on button "Submit" at bounding box center [1259, 533] width 74 height 35
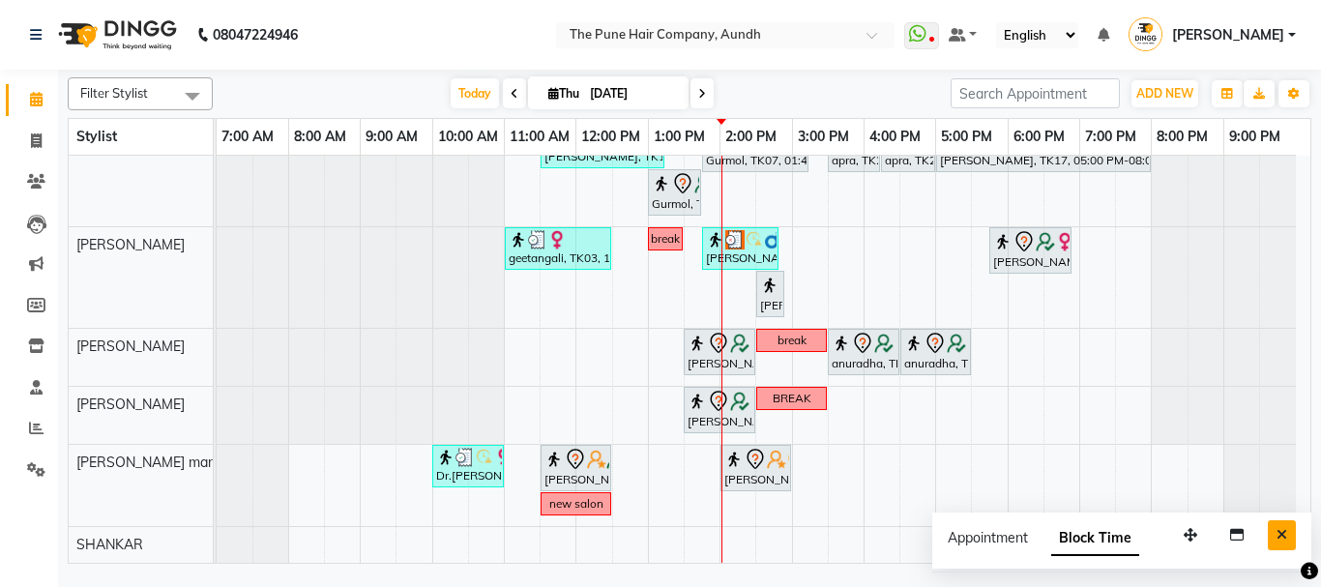
click at [1283, 532] on icon "Close" at bounding box center [1281, 535] width 11 height 14
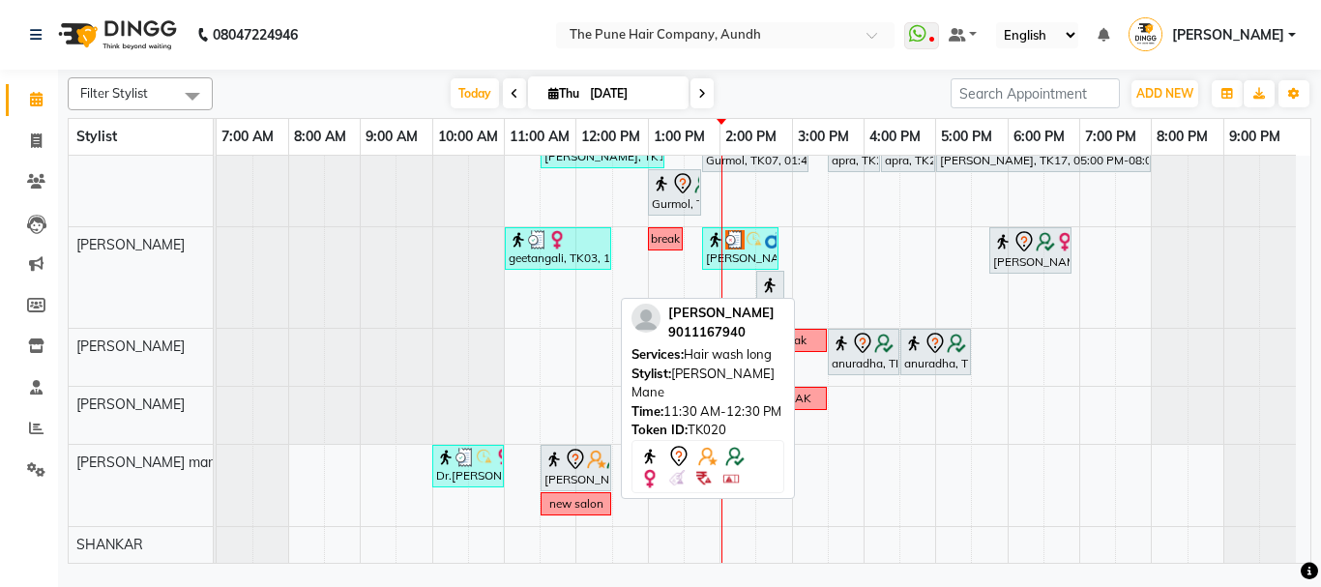
click at [588, 466] on img at bounding box center [596, 459] width 19 height 19
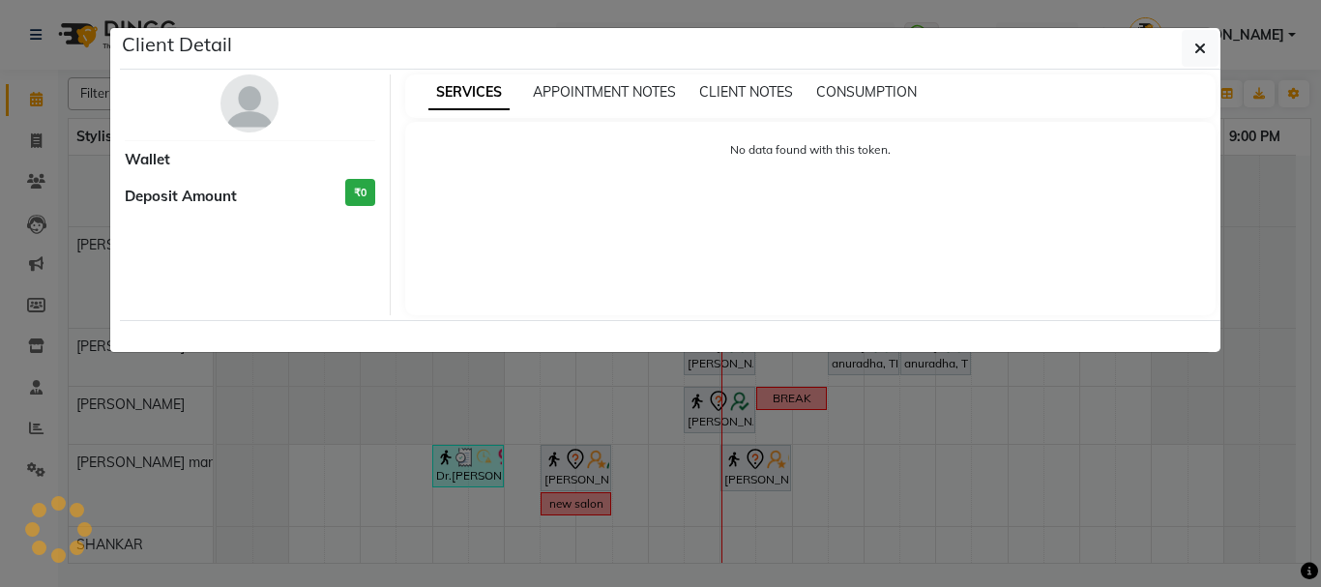
select select "7"
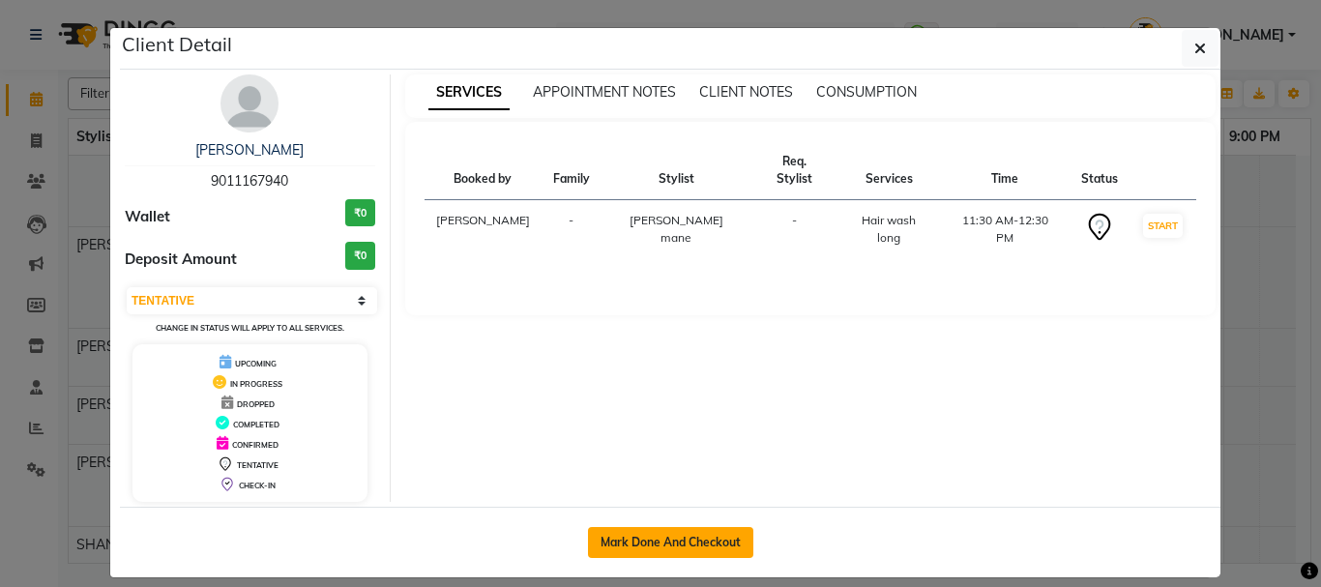
click at [664, 545] on button "Mark Done And Checkout" at bounding box center [670, 542] width 165 height 31
select select "service"
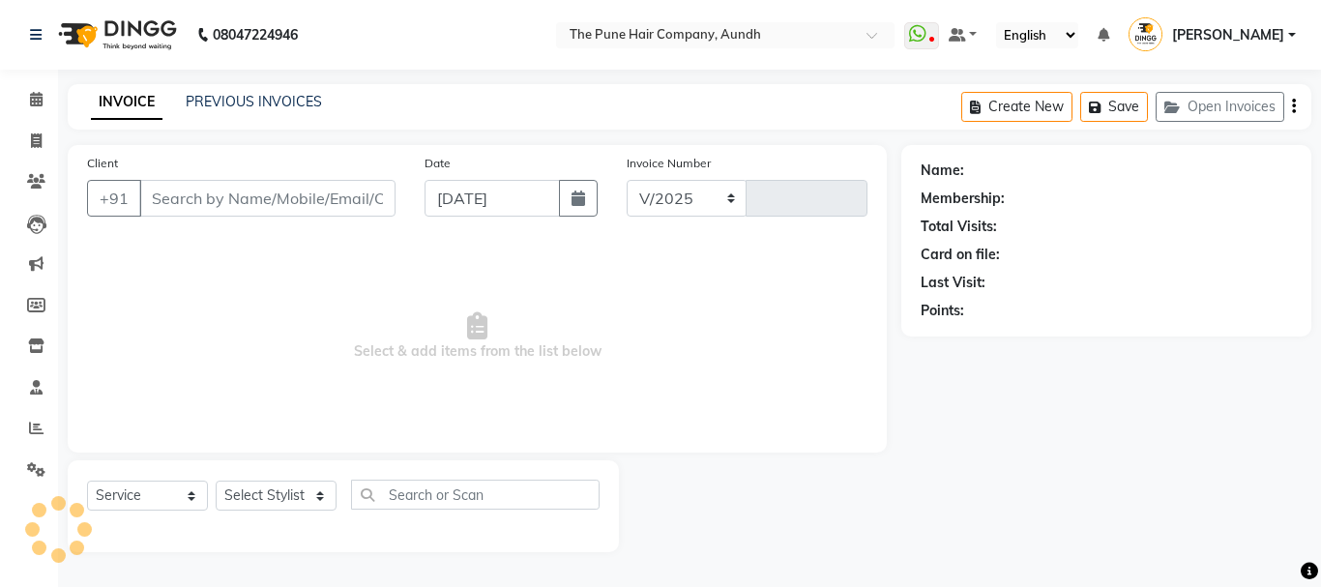
select select "106"
type input "4666"
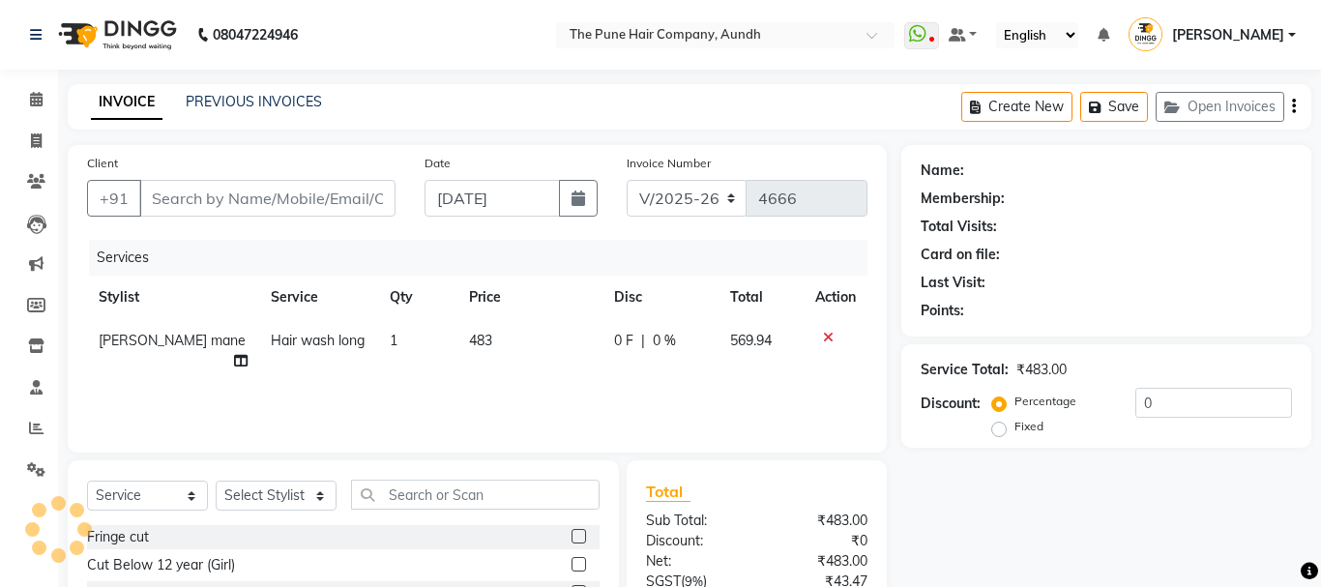
type input "9011167940"
select select "78334"
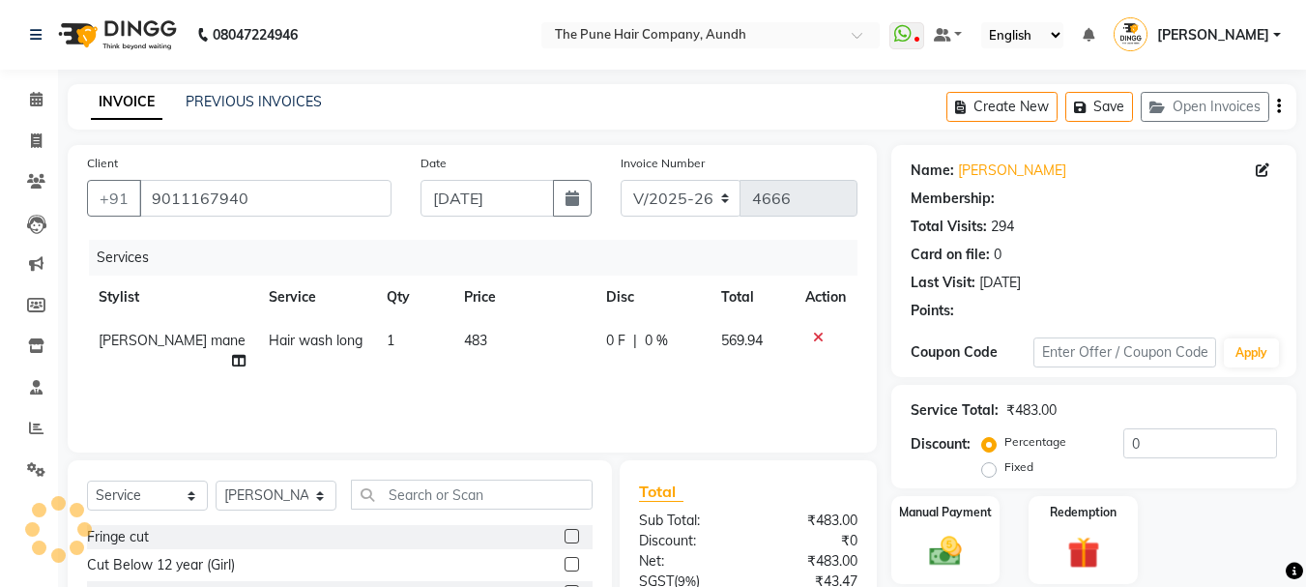
select select "1: Object"
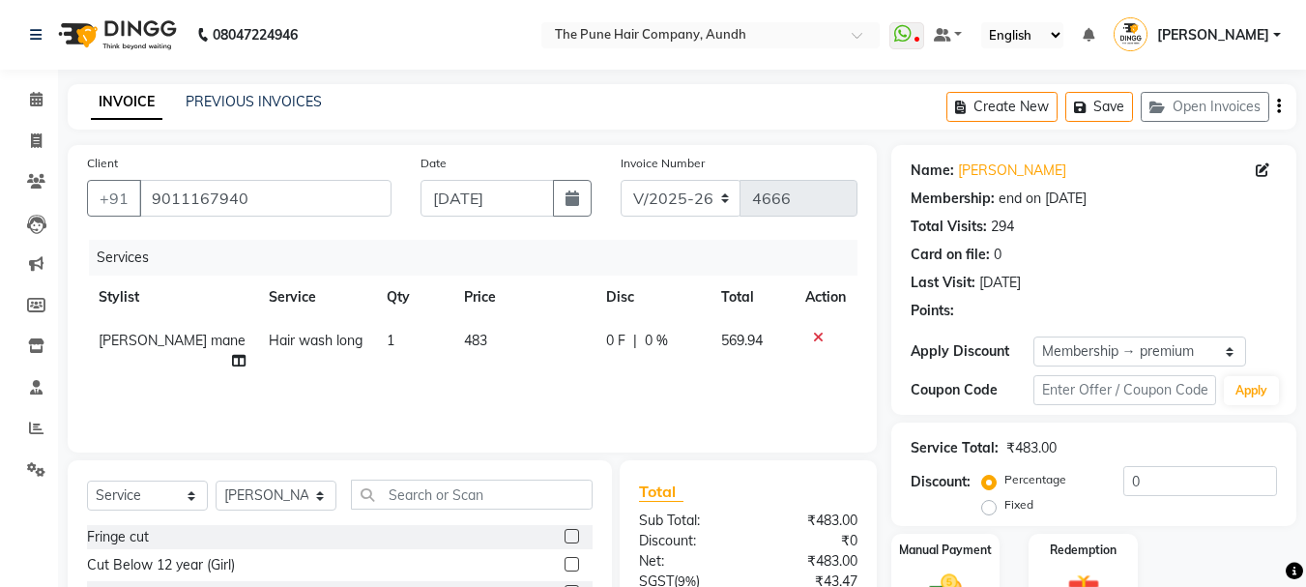
type input "20"
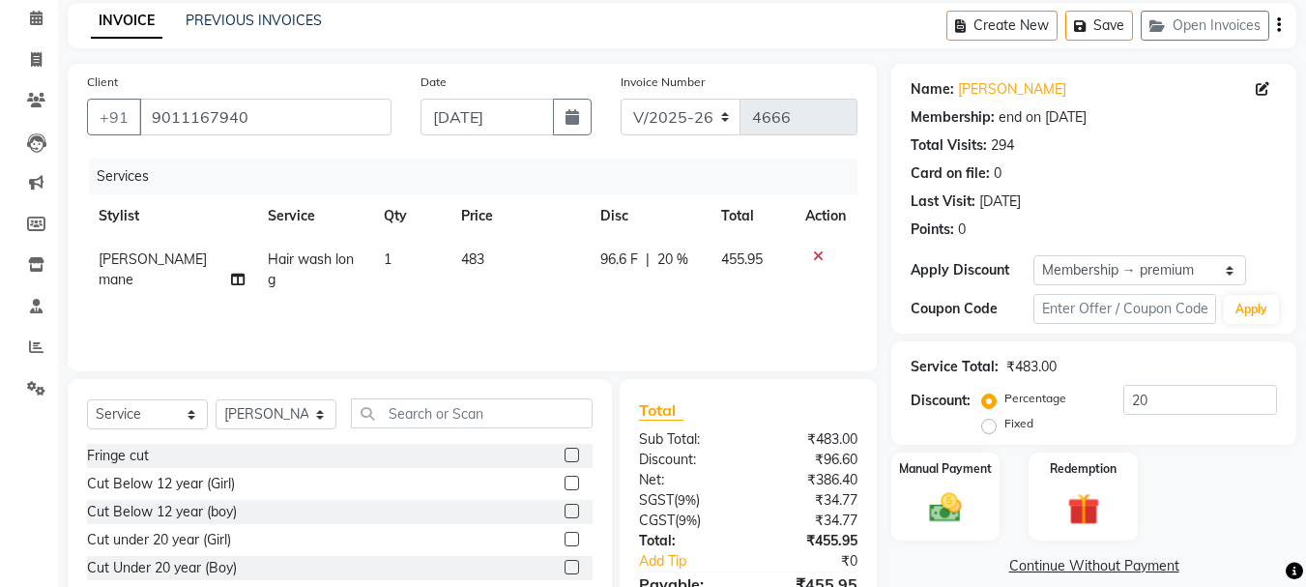
scroll to position [188, 0]
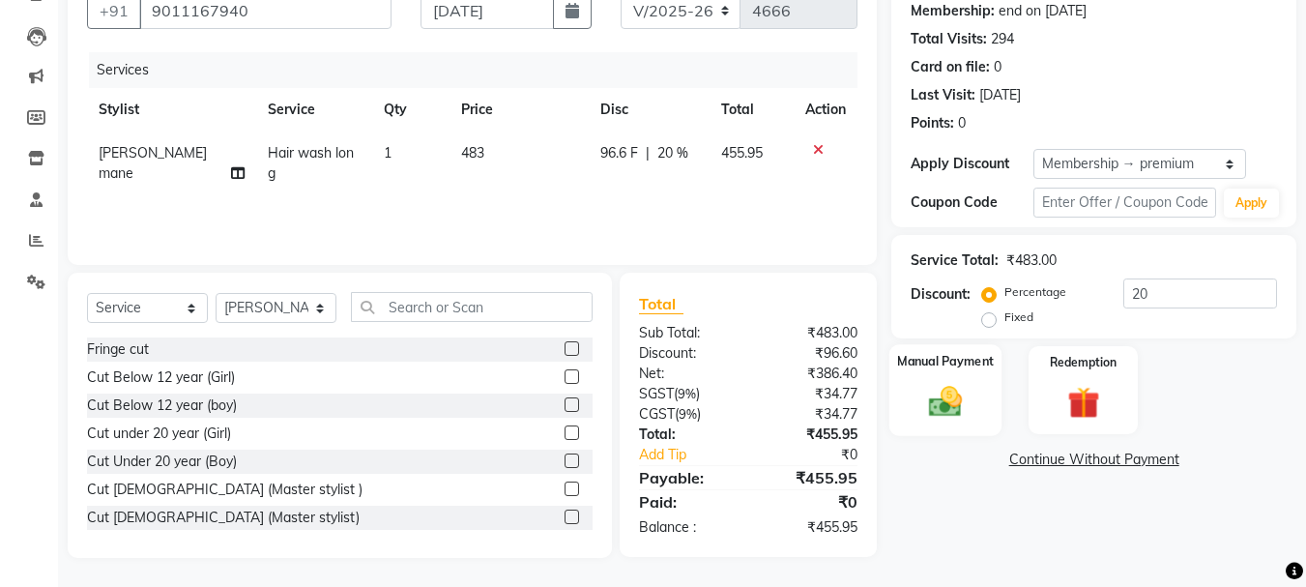
click at [927, 414] on img at bounding box center [945, 401] width 54 height 39
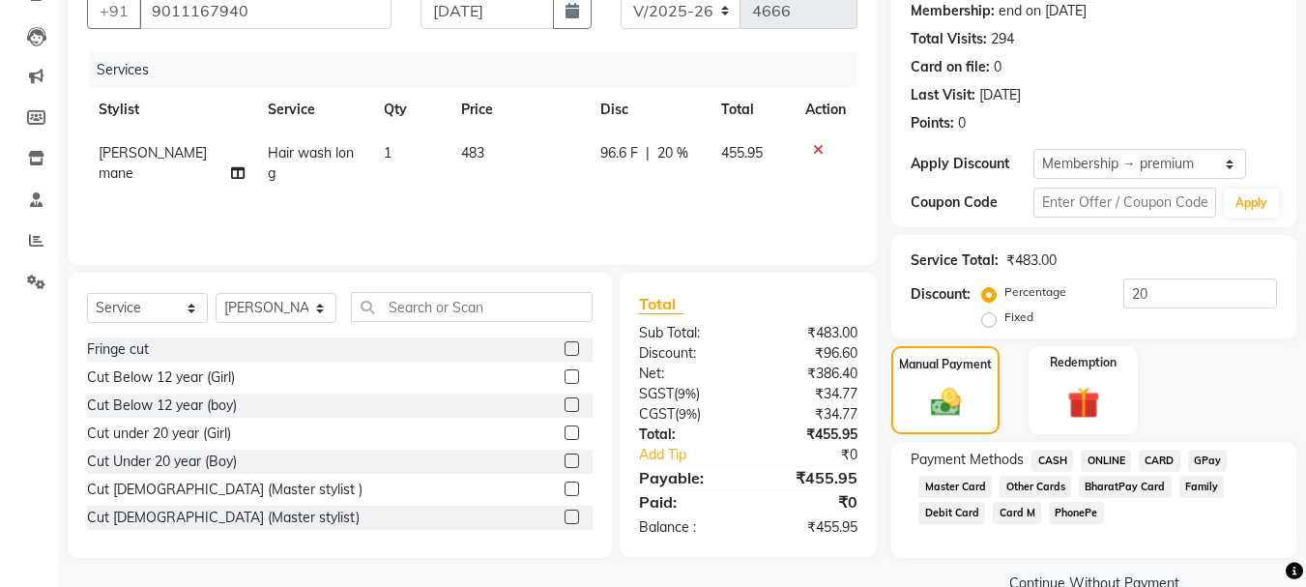
click at [1094, 464] on span "ONLINE" at bounding box center [1106, 461] width 50 height 22
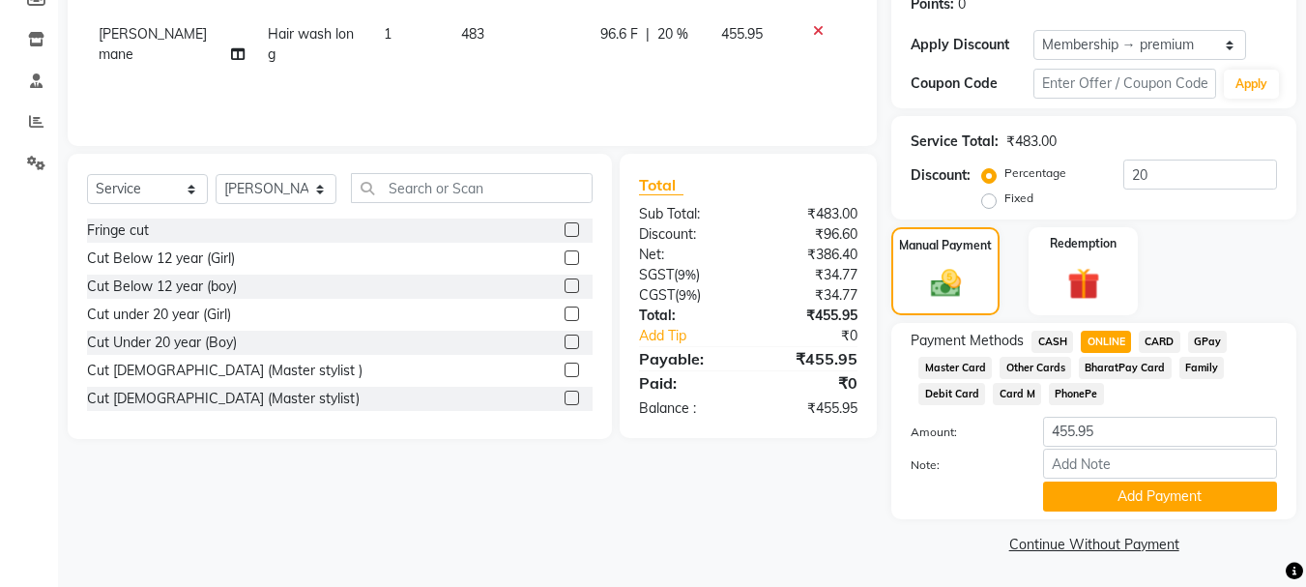
scroll to position [307, 0]
click at [1121, 500] on button "Add Payment" at bounding box center [1160, 495] width 234 height 30
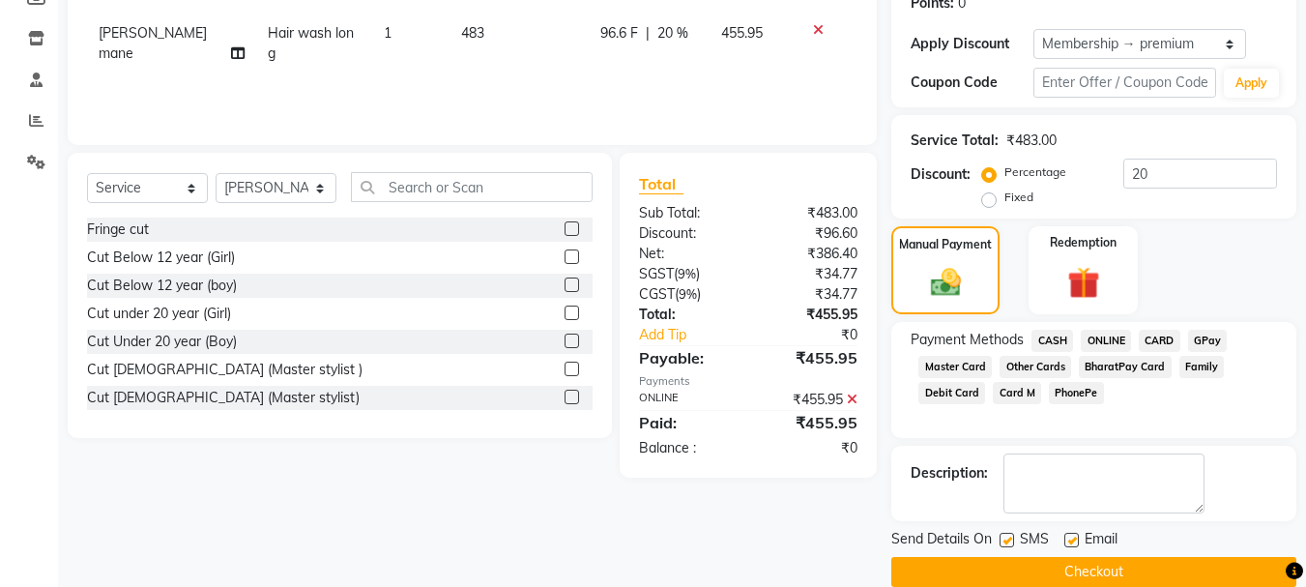
click at [1125, 567] on button "Checkout" at bounding box center [1093, 572] width 405 height 30
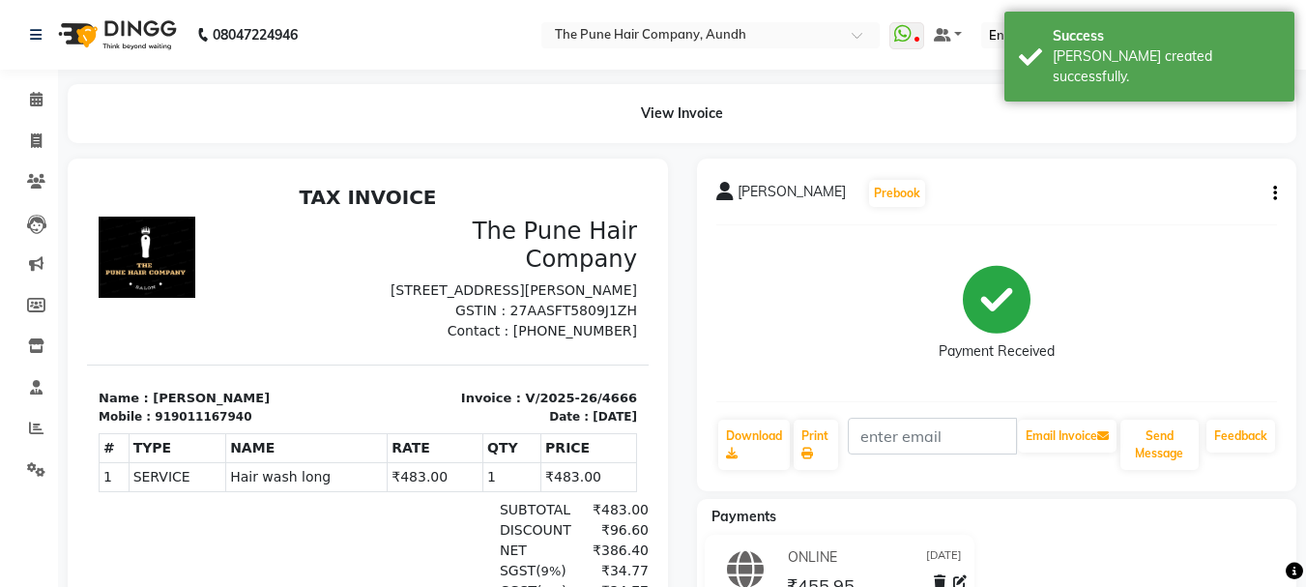
click at [38, 117] on li "Calendar" at bounding box center [29, 100] width 58 height 42
click at [40, 106] on span at bounding box center [36, 100] width 34 height 22
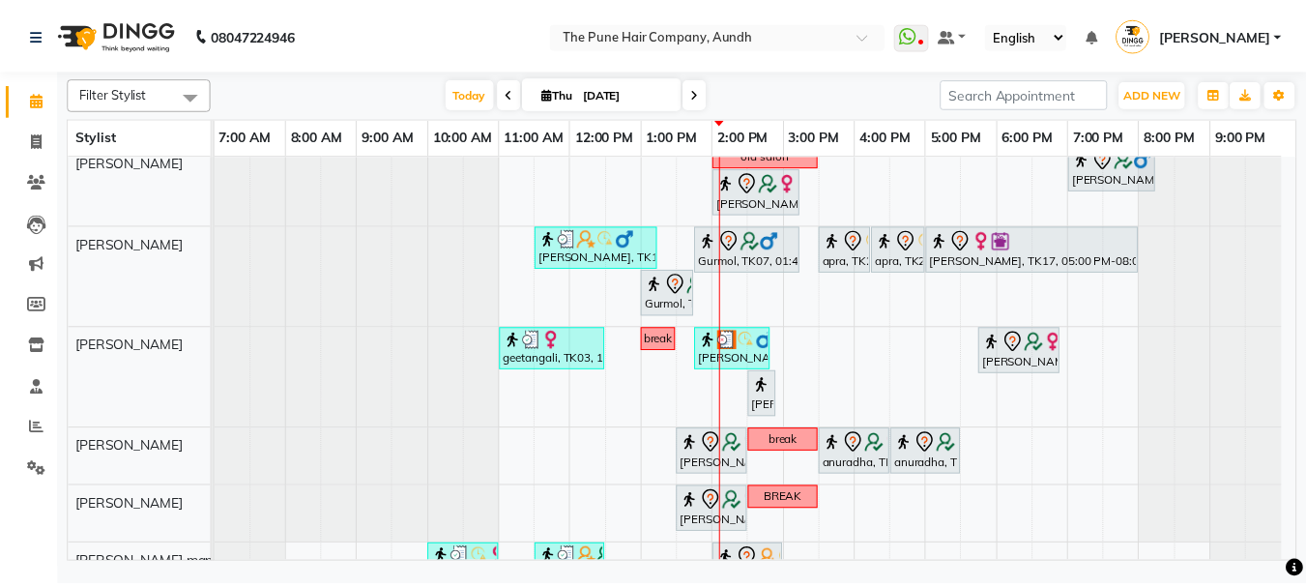
scroll to position [392, 0]
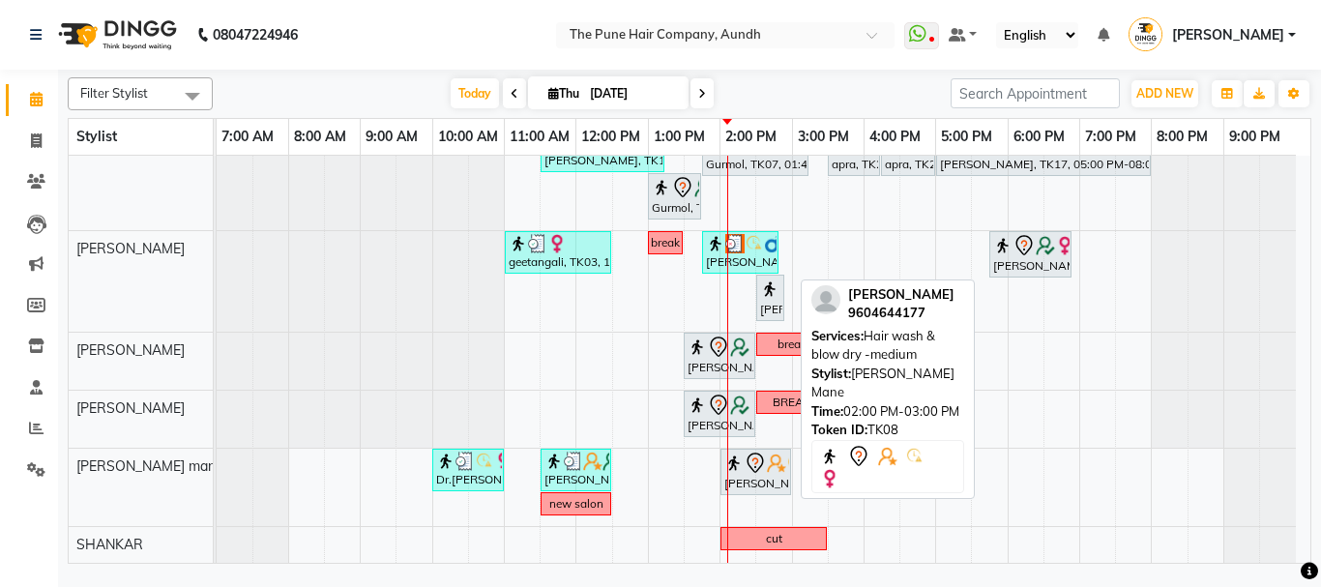
click at [776, 469] on img at bounding box center [776, 462] width 19 height 19
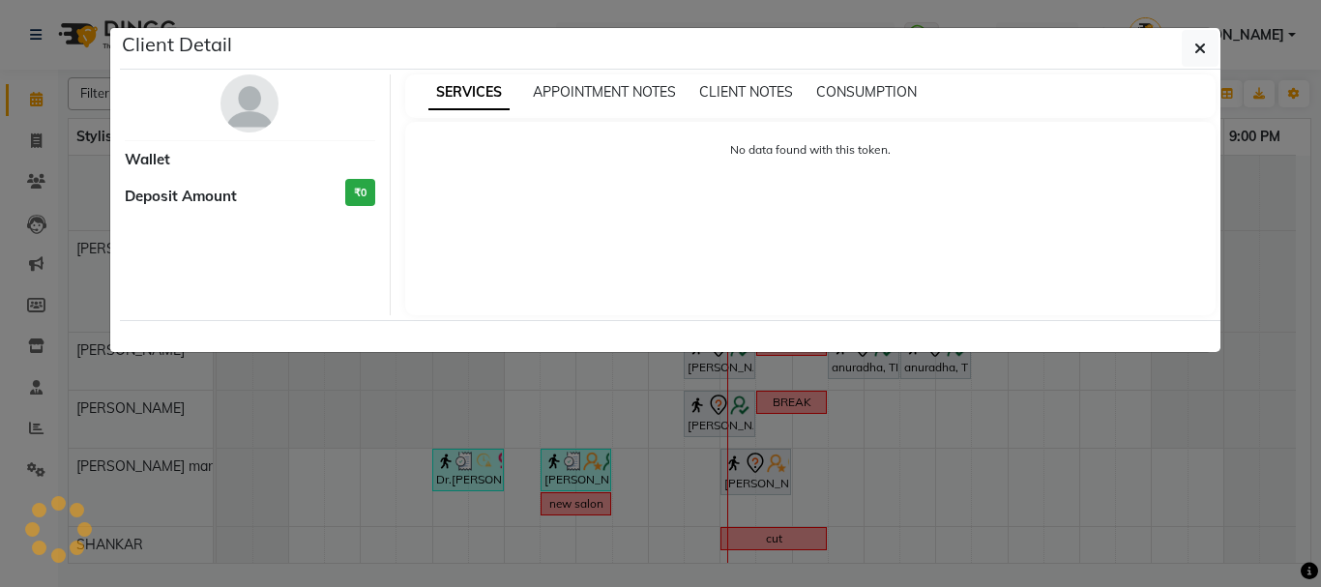
select select "7"
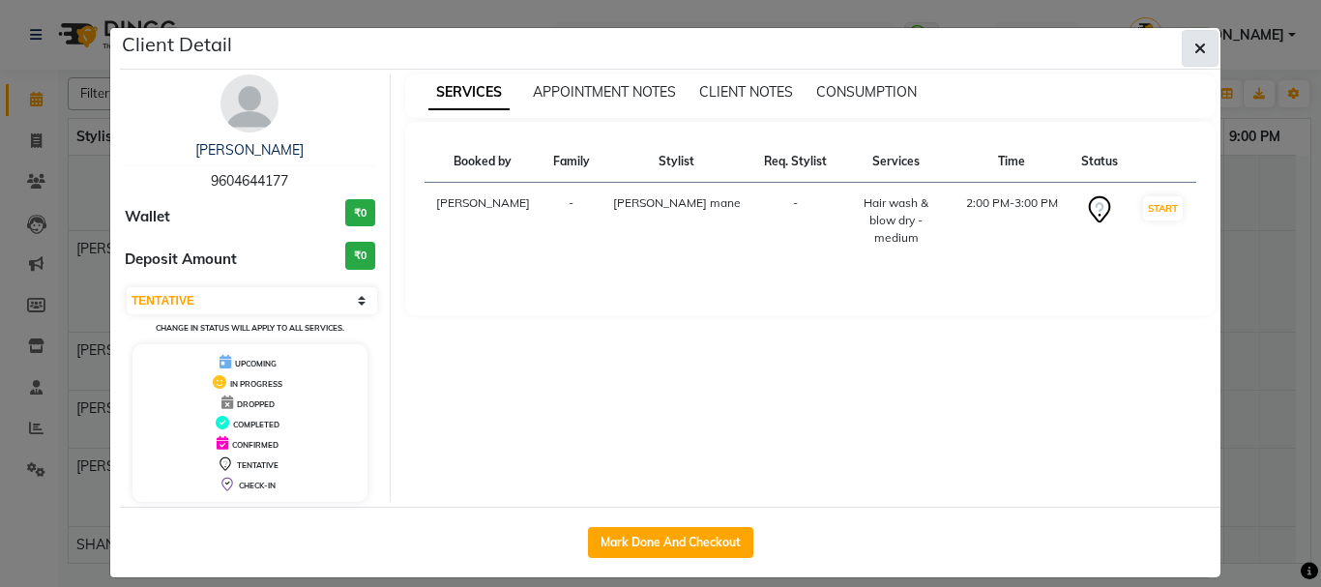
click at [1201, 46] on button "button" at bounding box center [1199, 48] width 37 height 37
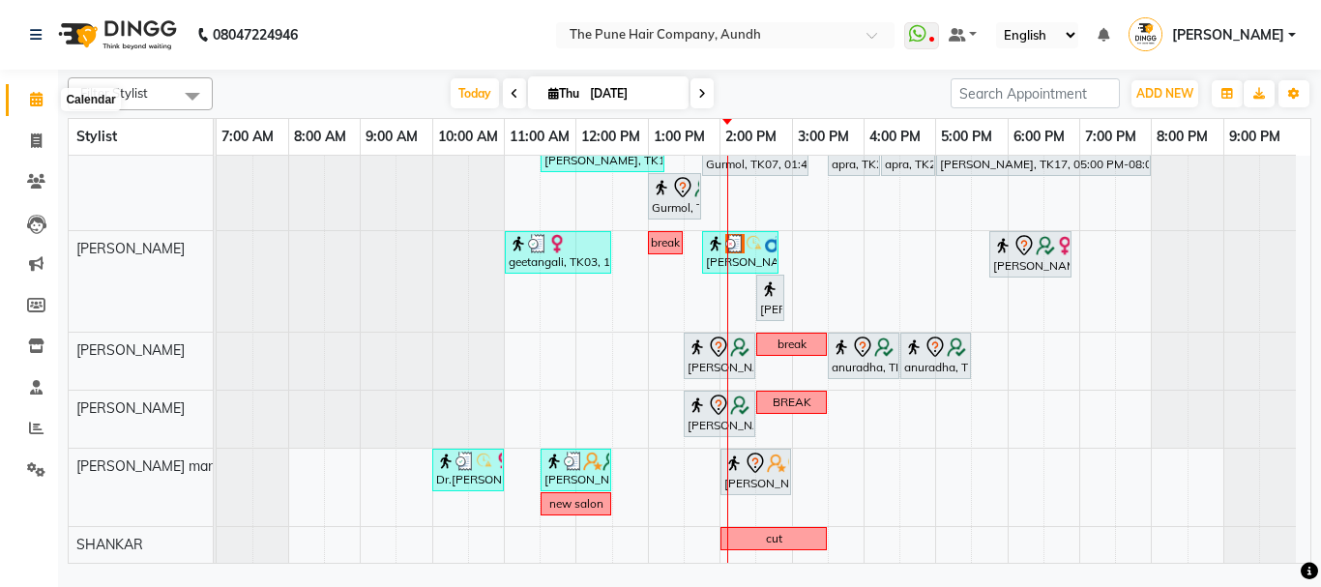
click at [39, 99] on icon at bounding box center [36, 99] width 13 height 15
click at [41, 432] on icon at bounding box center [36, 428] width 15 height 15
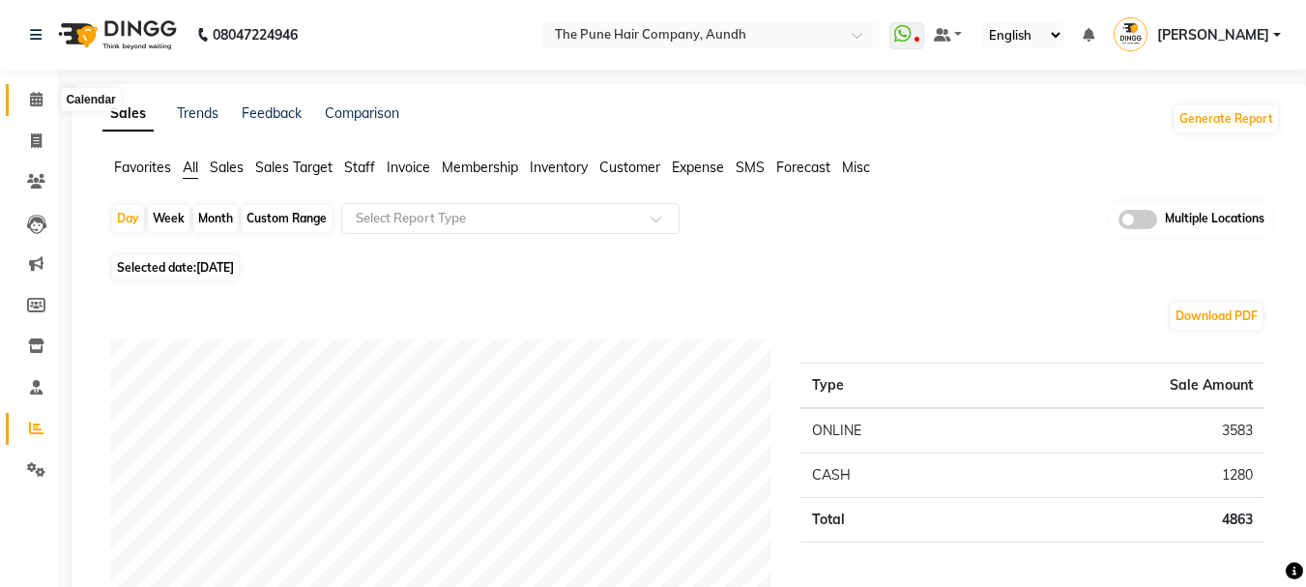
click at [50, 100] on span at bounding box center [36, 100] width 34 height 22
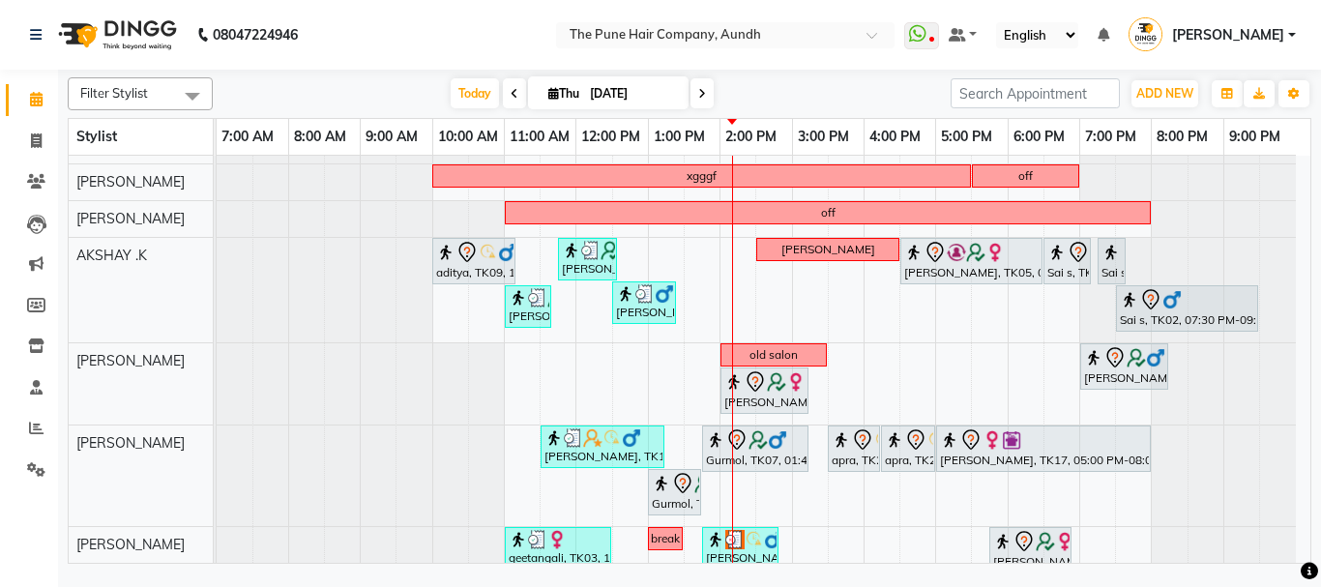
scroll to position [193, 0]
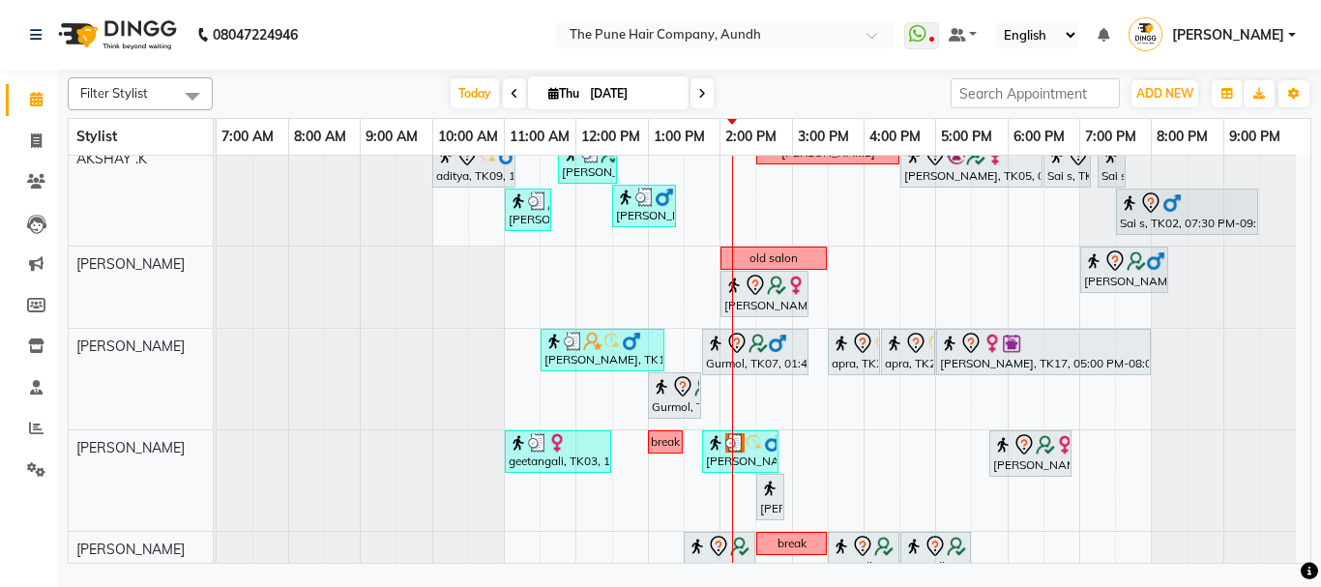
click at [558, 91] on span "Thu" at bounding box center [563, 93] width 41 height 15
select select "9"
select select "2025"
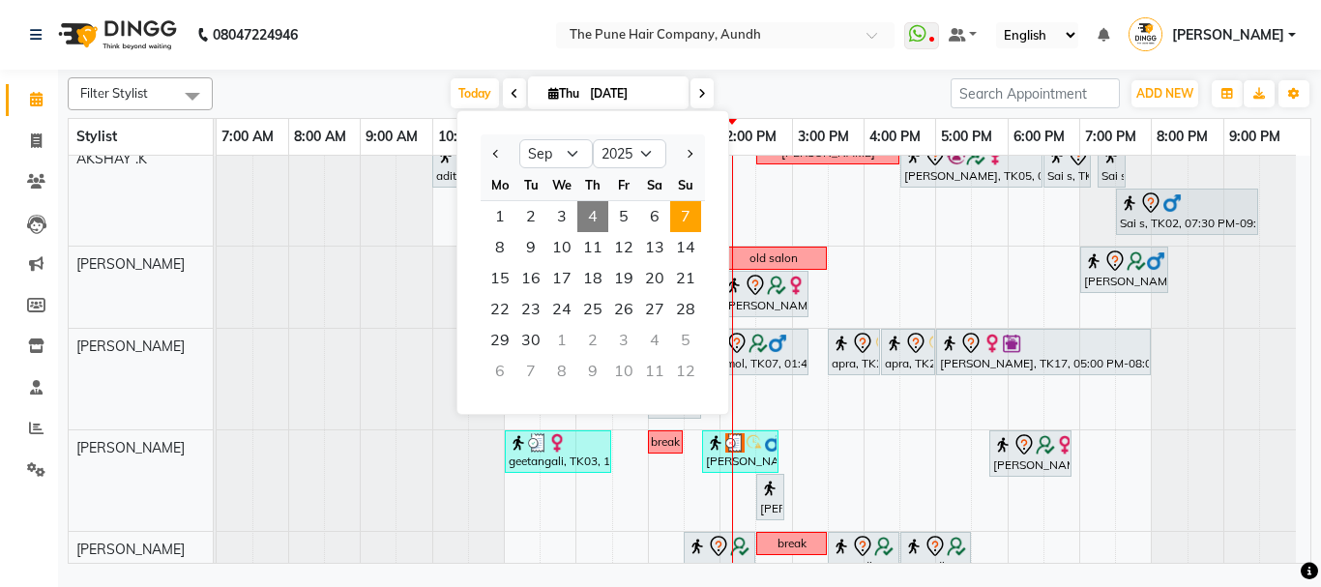
click at [688, 219] on span "7" at bounding box center [685, 216] width 31 height 31
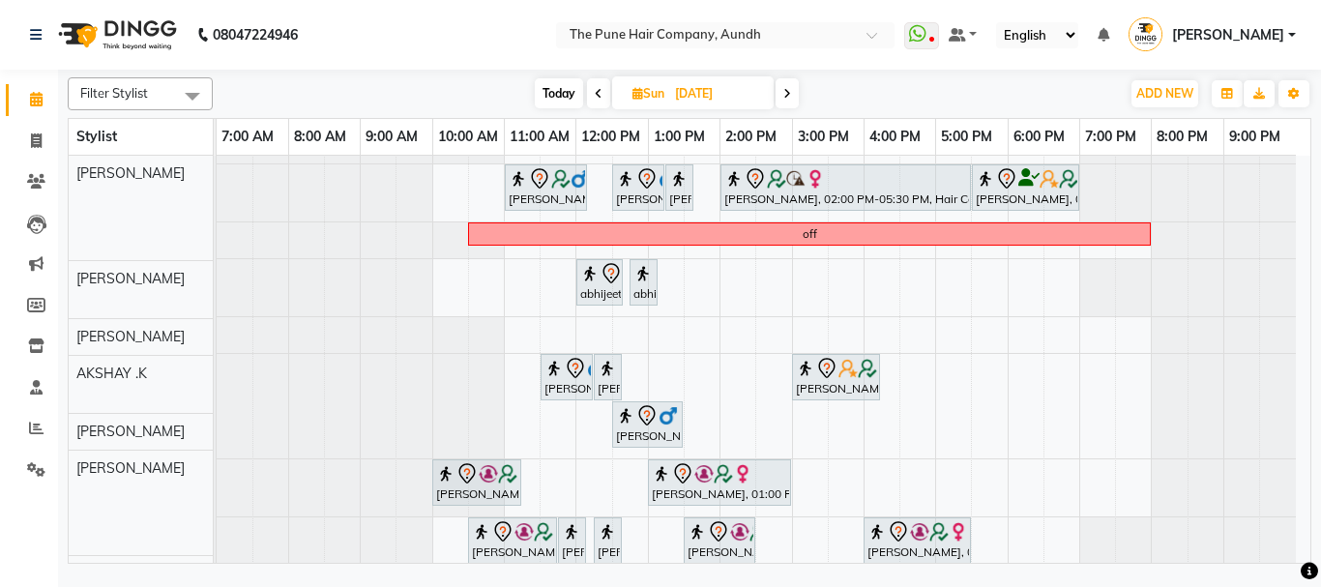
scroll to position [97, 0]
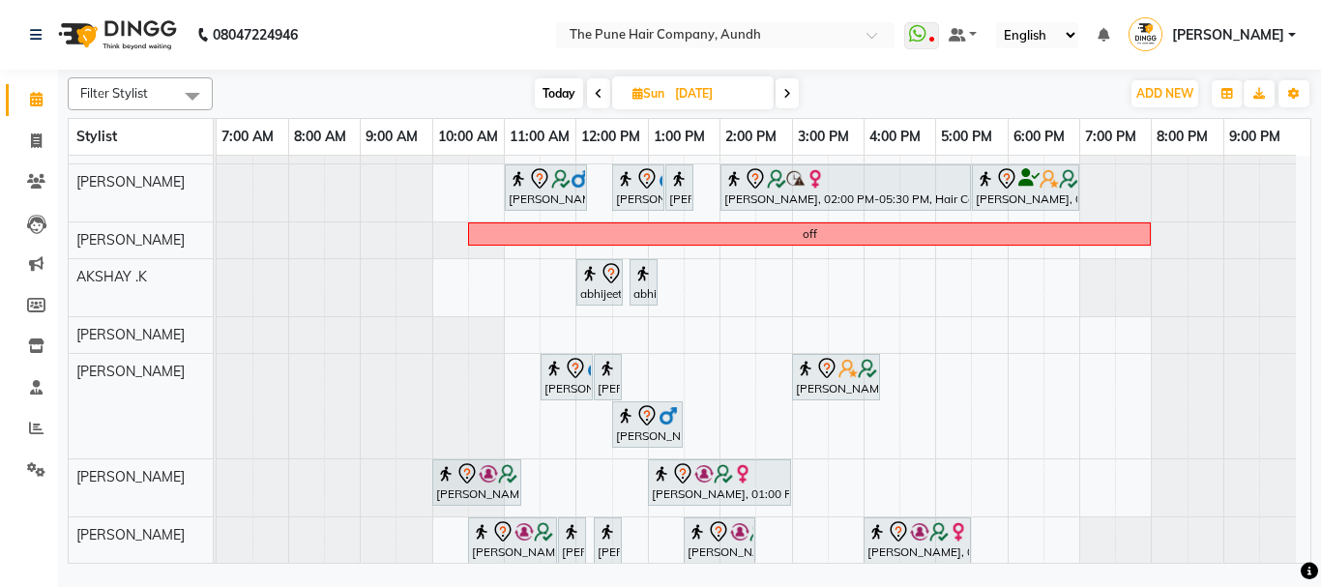
click at [561, 95] on span "Today" at bounding box center [559, 93] width 48 height 30
type input "[DATE]"
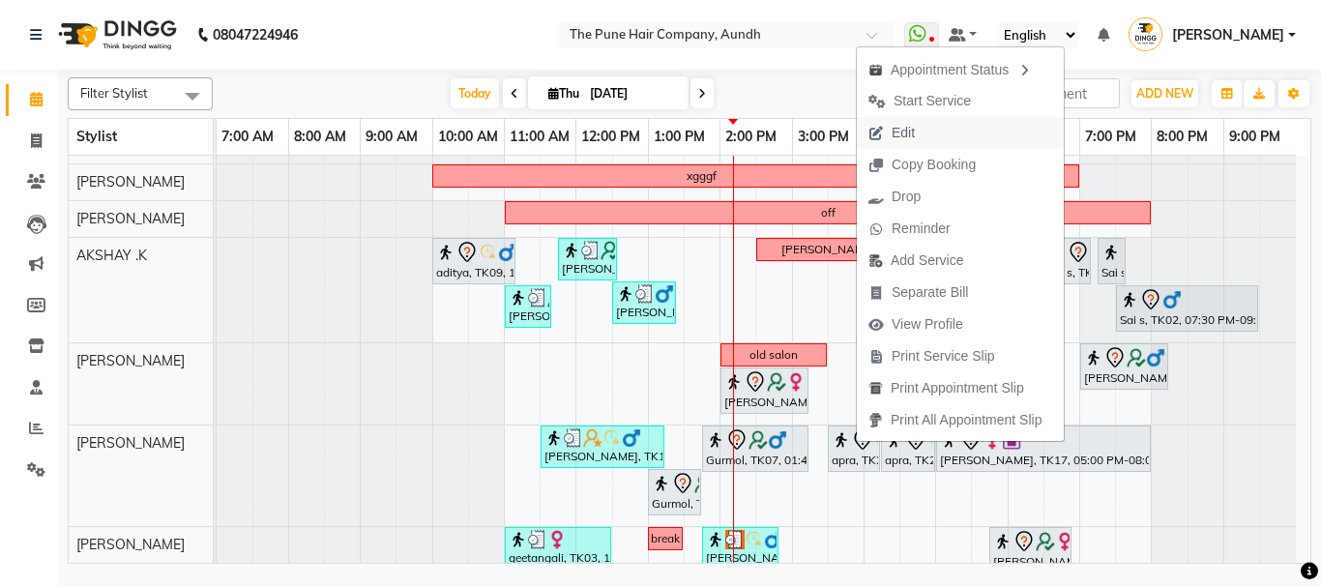
click at [971, 135] on button "Edit" at bounding box center [960, 133] width 207 height 32
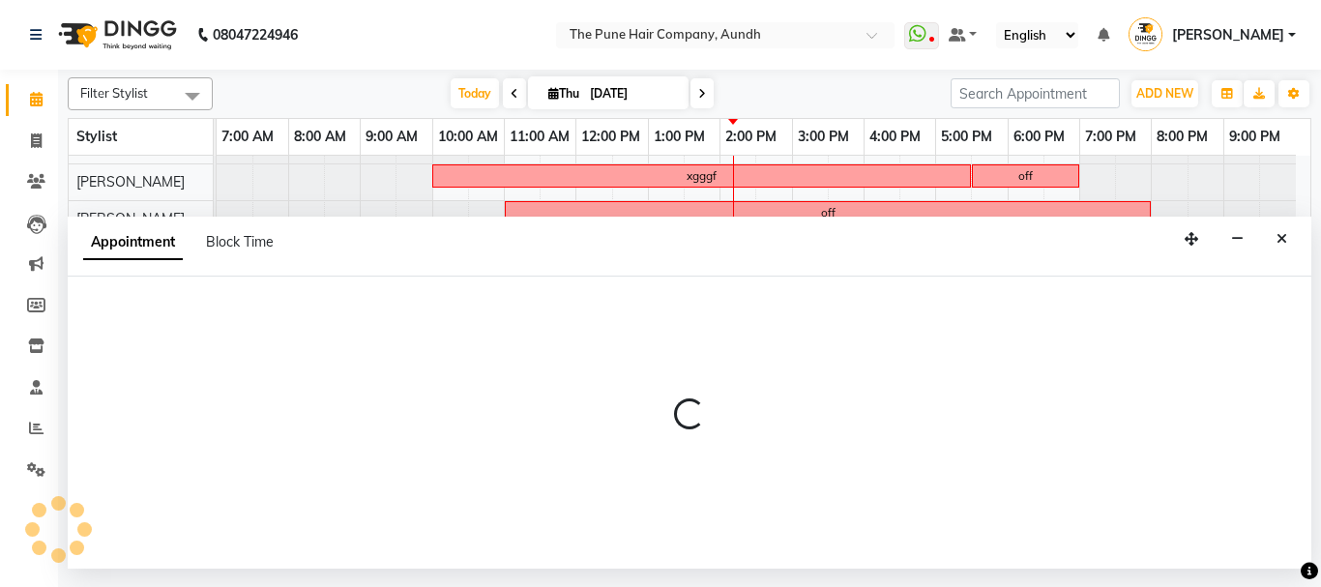
select select "tentative"
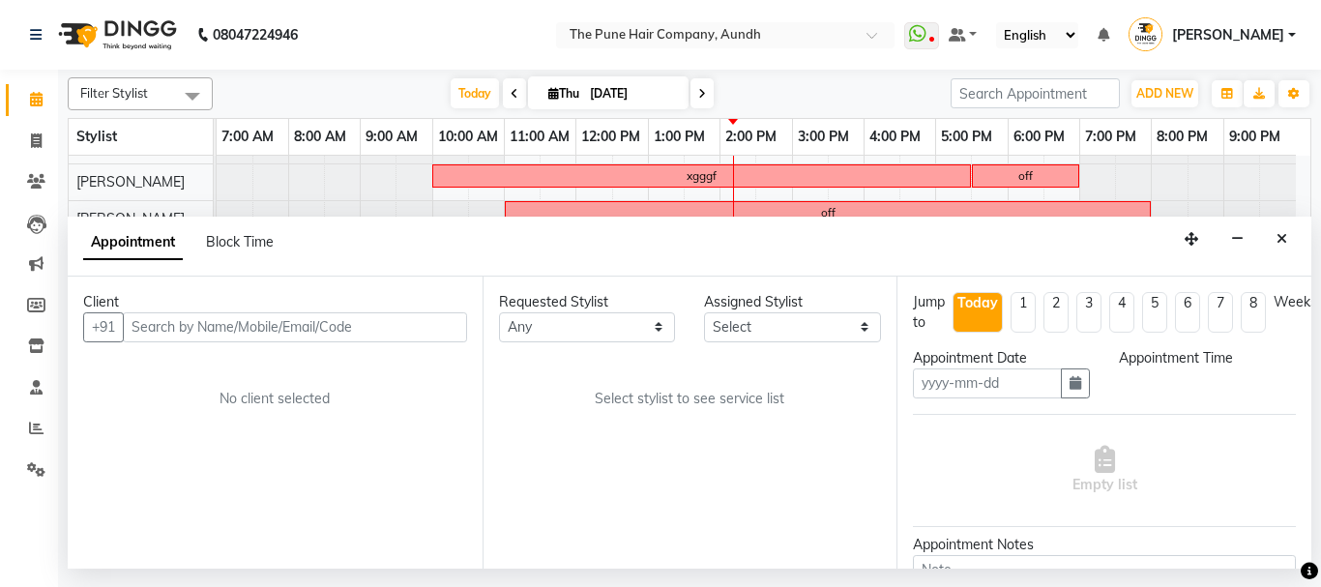
type input "[DATE]"
select select "930"
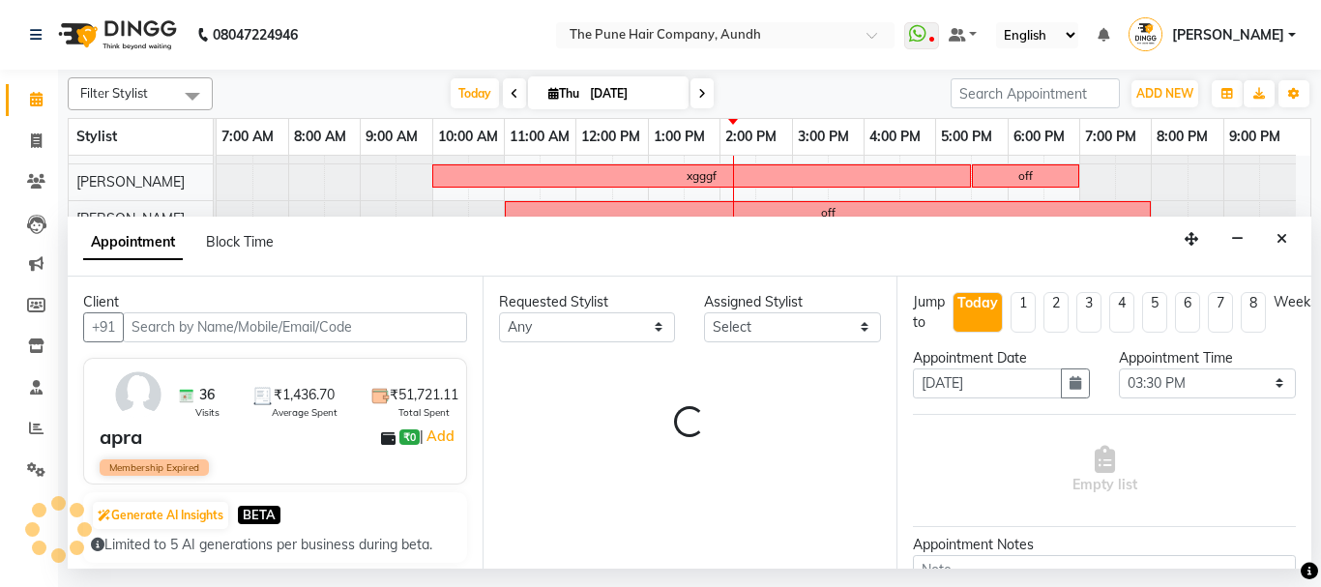
select select "18078"
select select "660"
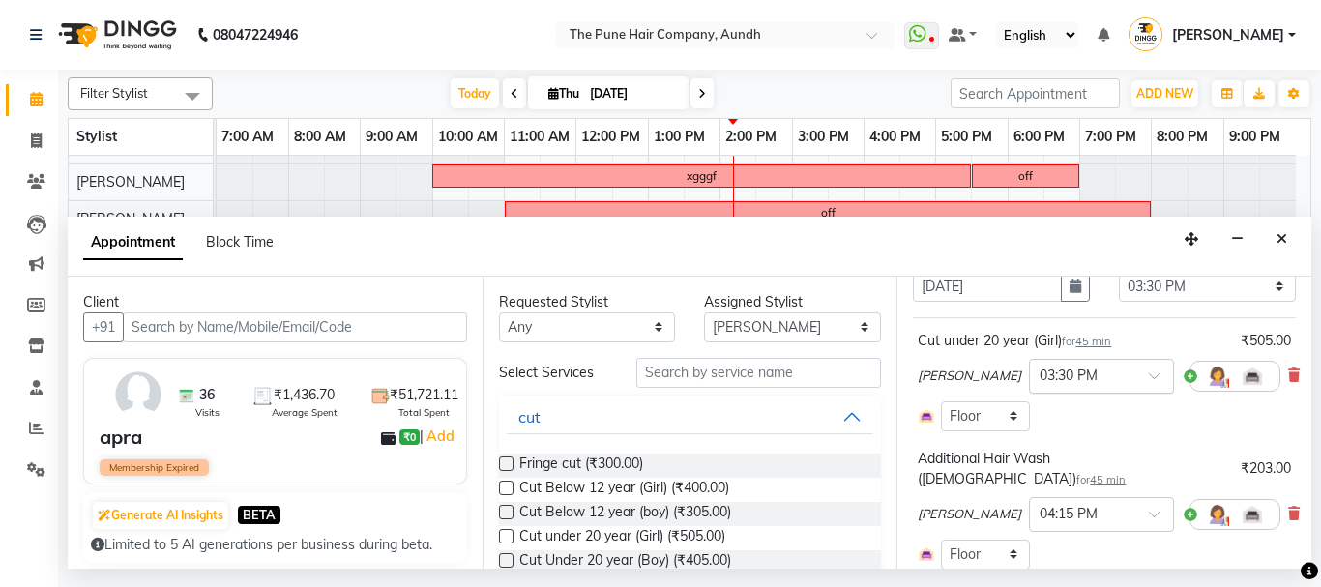
scroll to position [0, 0]
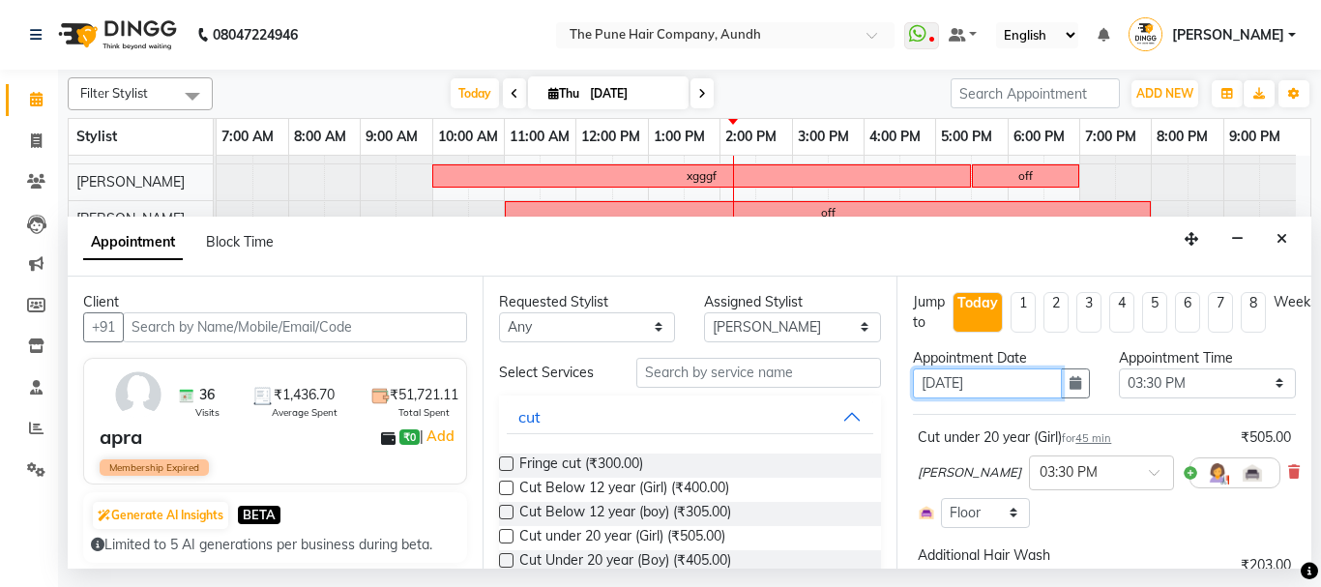
click at [934, 387] on input "[DATE]" at bounding box center [987, 383] width 149 height 30
click at [1069, 386] on icon "button" at bounding box center [1075, 383] width 12 height 14
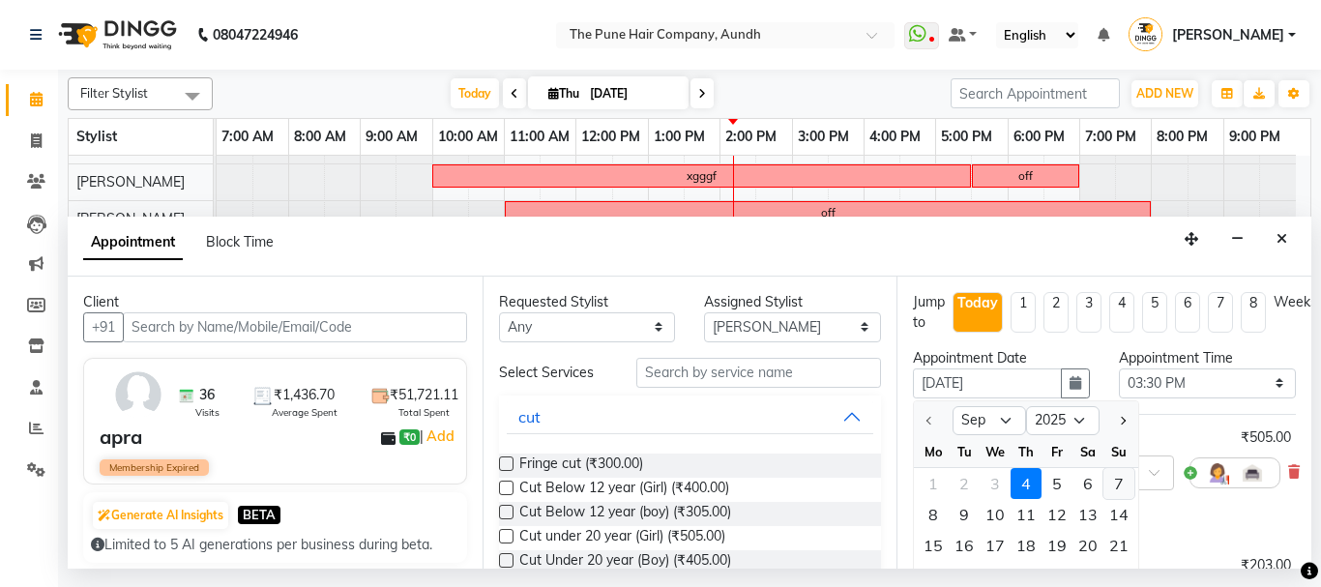
click at [1112, 490] on div "7" at bounding box center [1118, 483] width 31 height 31
type input "[DATE]"
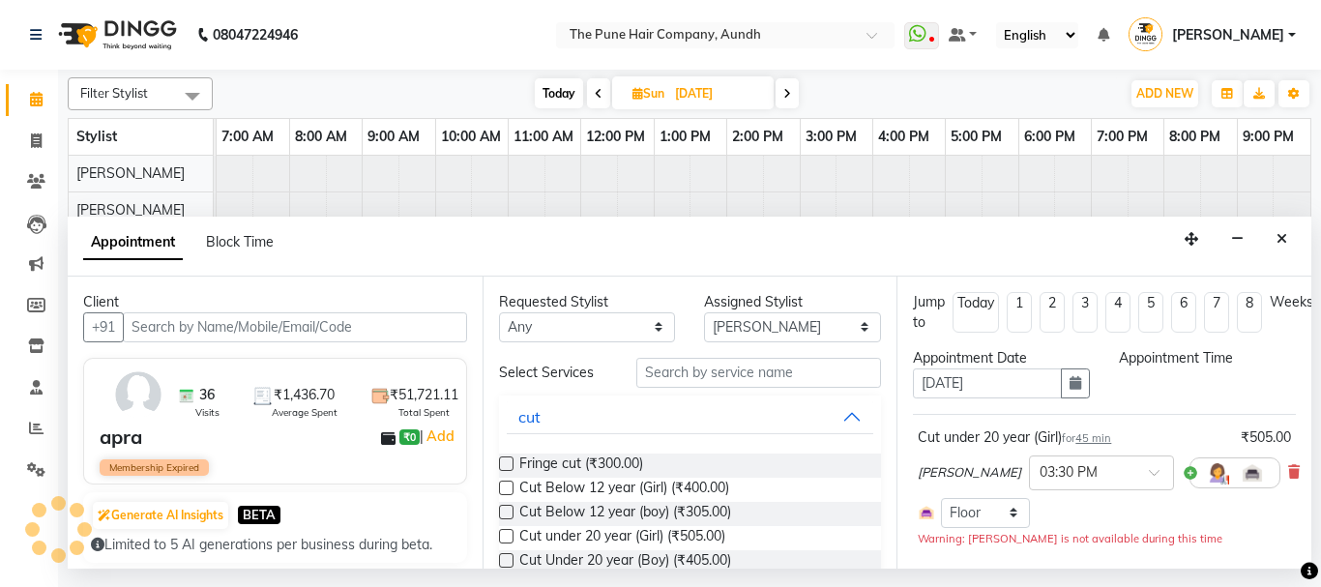
select select "930"
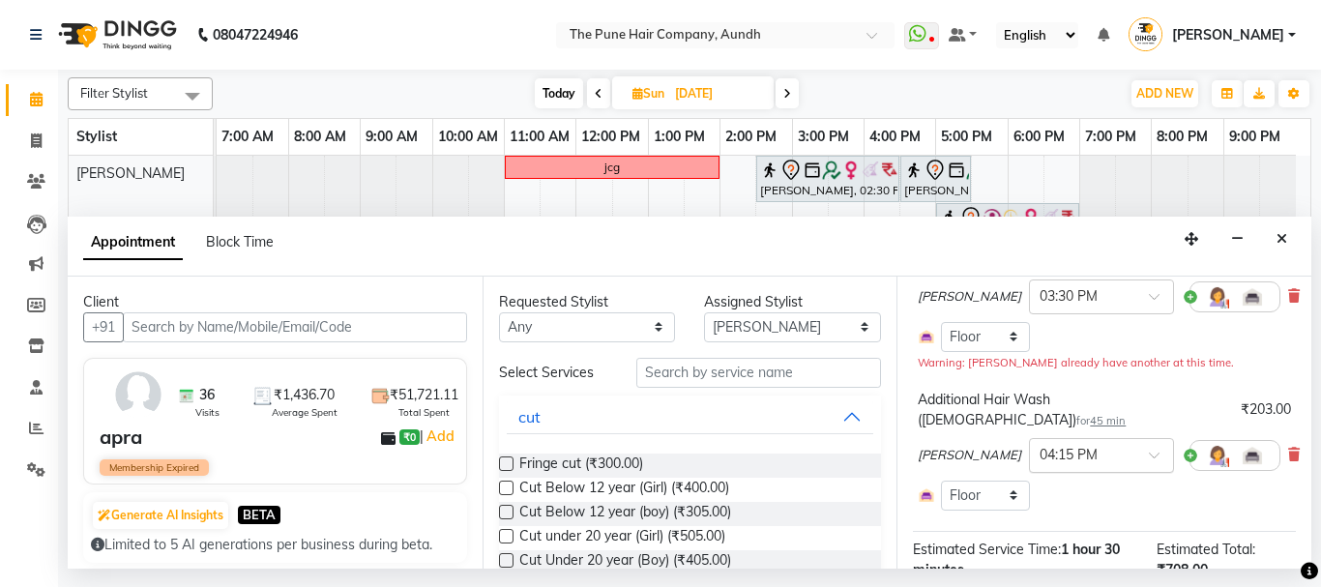
scroll to position [79, 0]
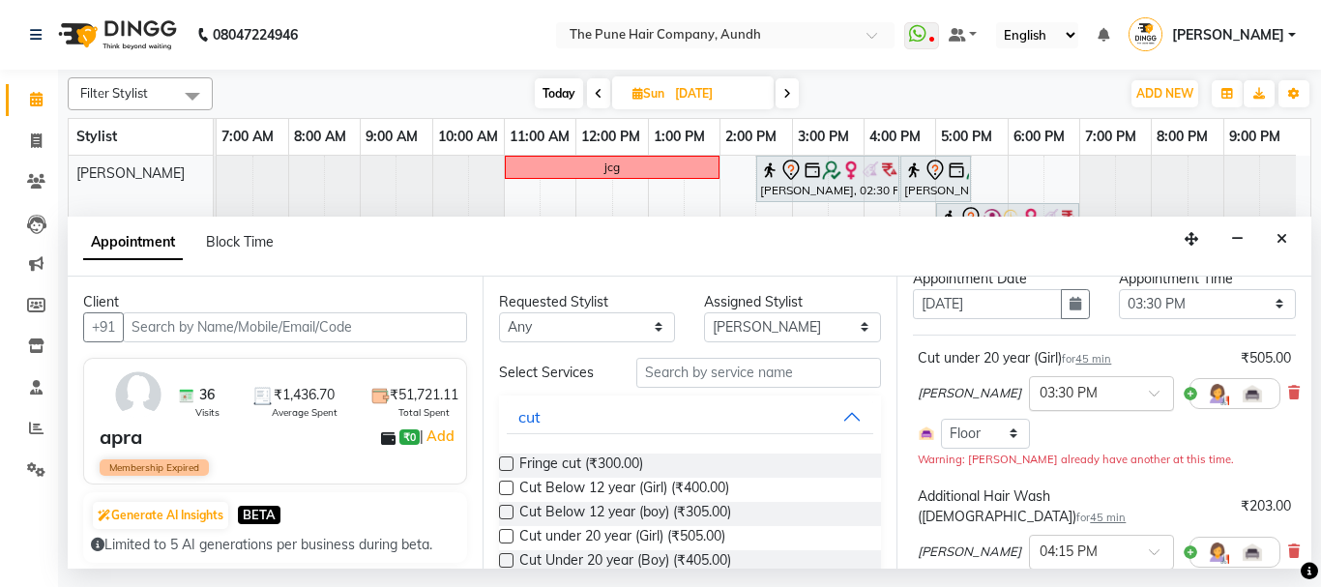
click at [1081, 398] on input "text" at bounding box center [1081, 392] width 85 height 20
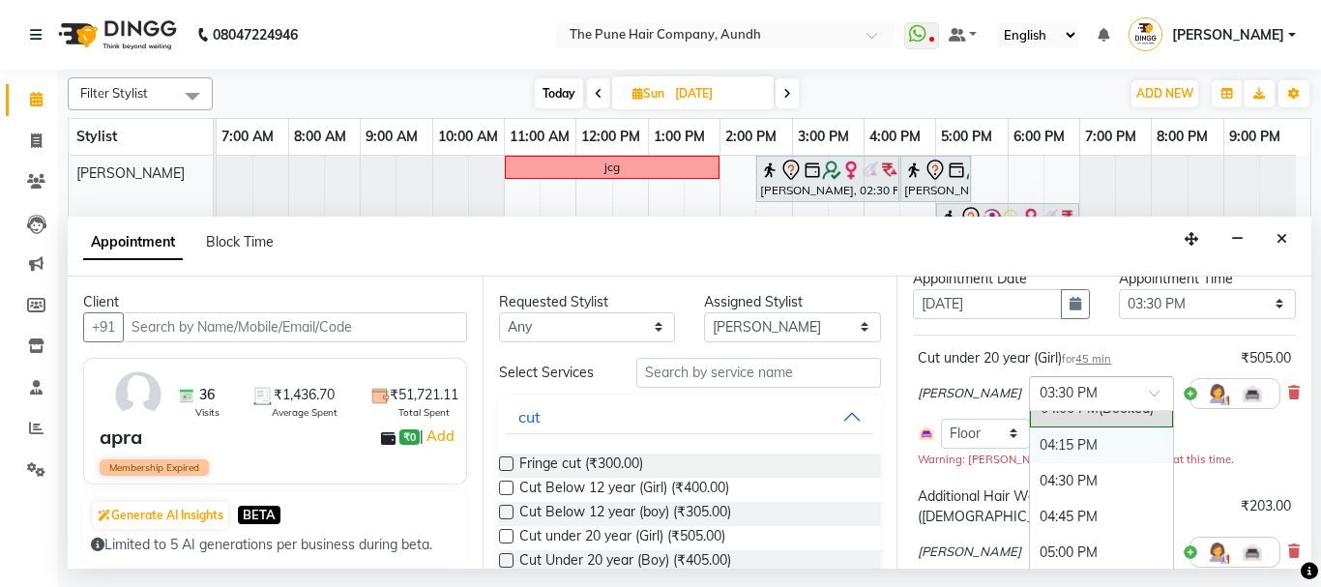
scroll to position [1116, 0]
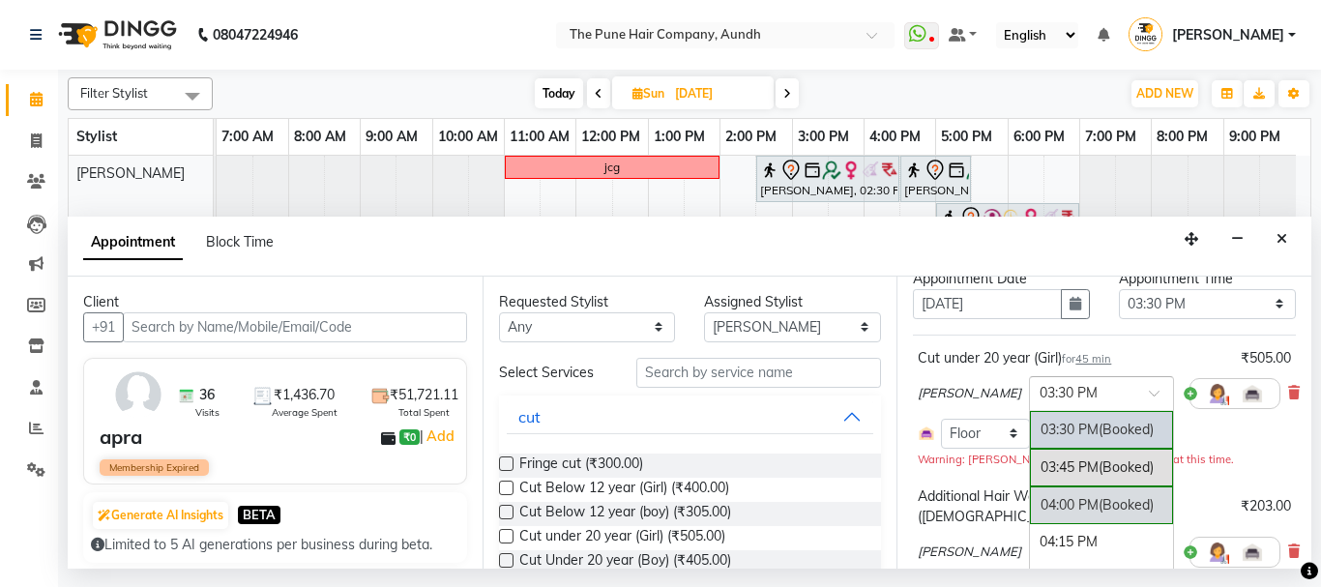
click at [1056, 507] on div "04:00 PM (Booked)" at bounding box center [1101, 505] width 143 height 38
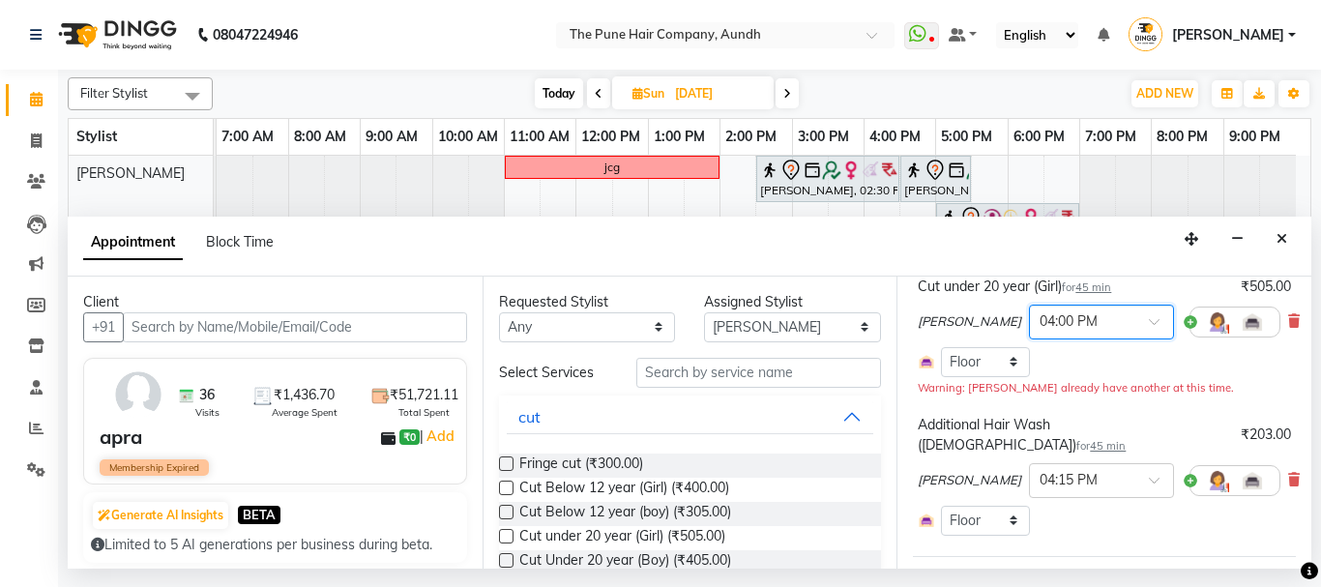
scroll to position [176, 0]
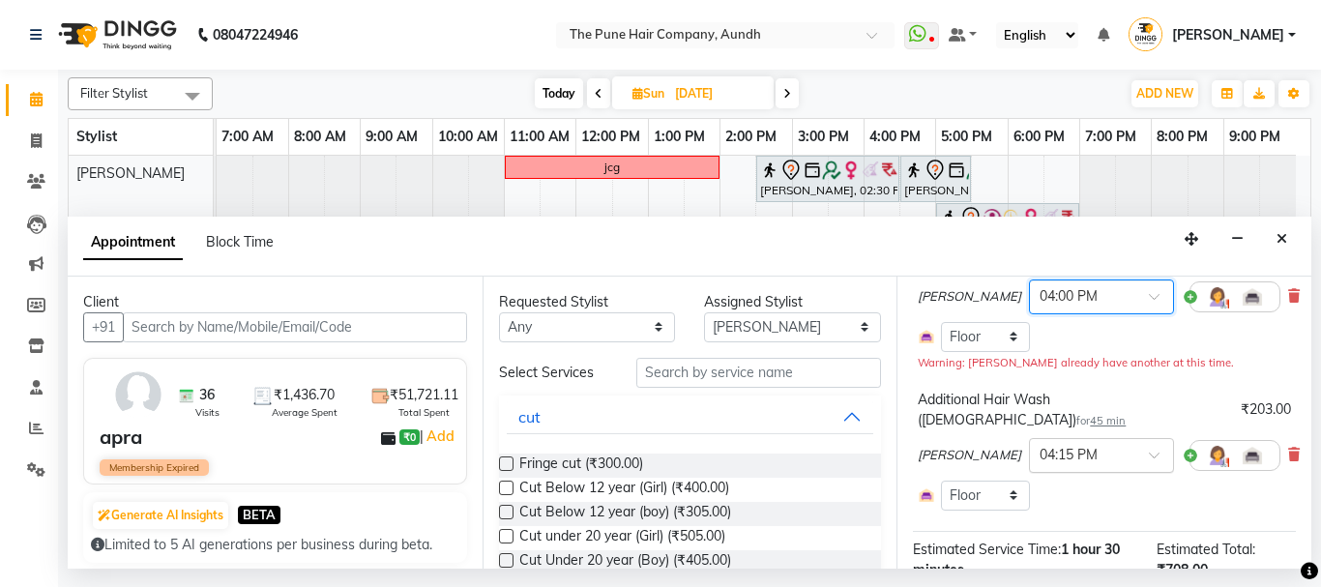
click at [1079, 447] on input "text" at bounding box center [1081, 454] width 85 height 20
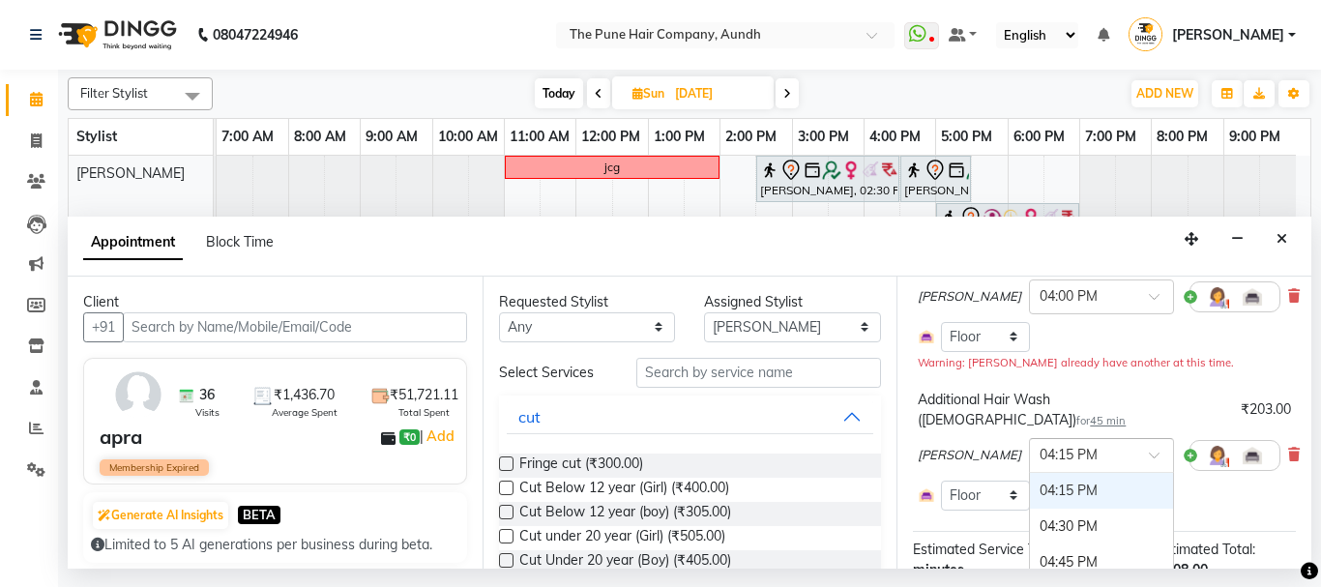
scroll to position [273, 0]
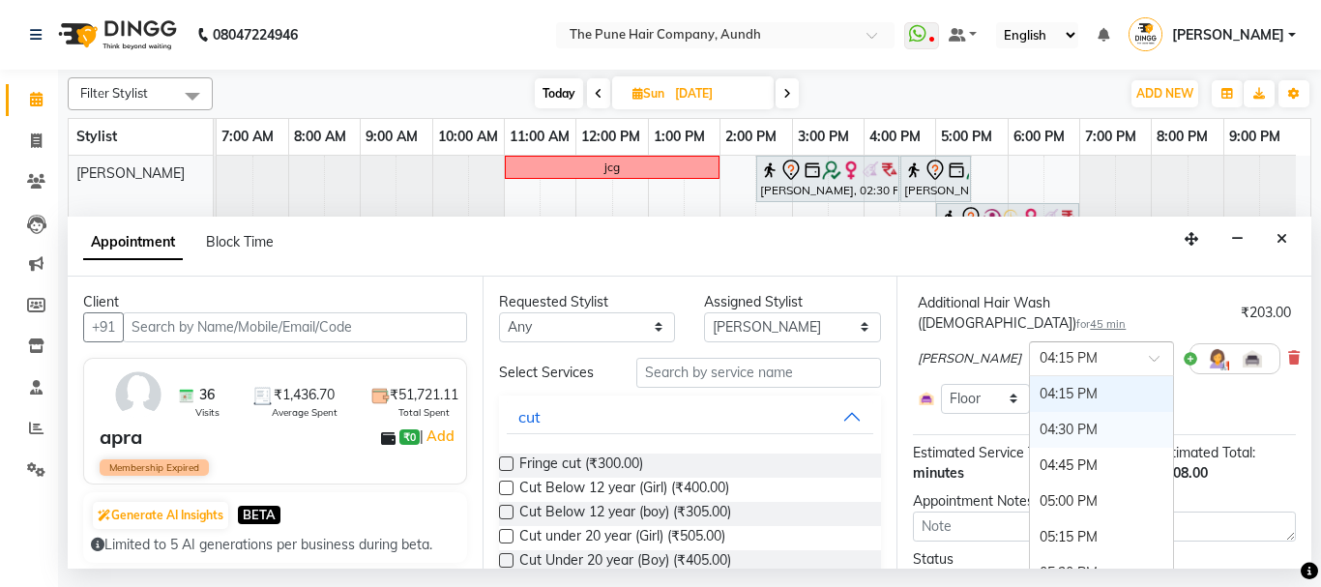
click at [1067, 418] on div "04:30 PM" at bounding box center [1101, 430] width 143 height 36
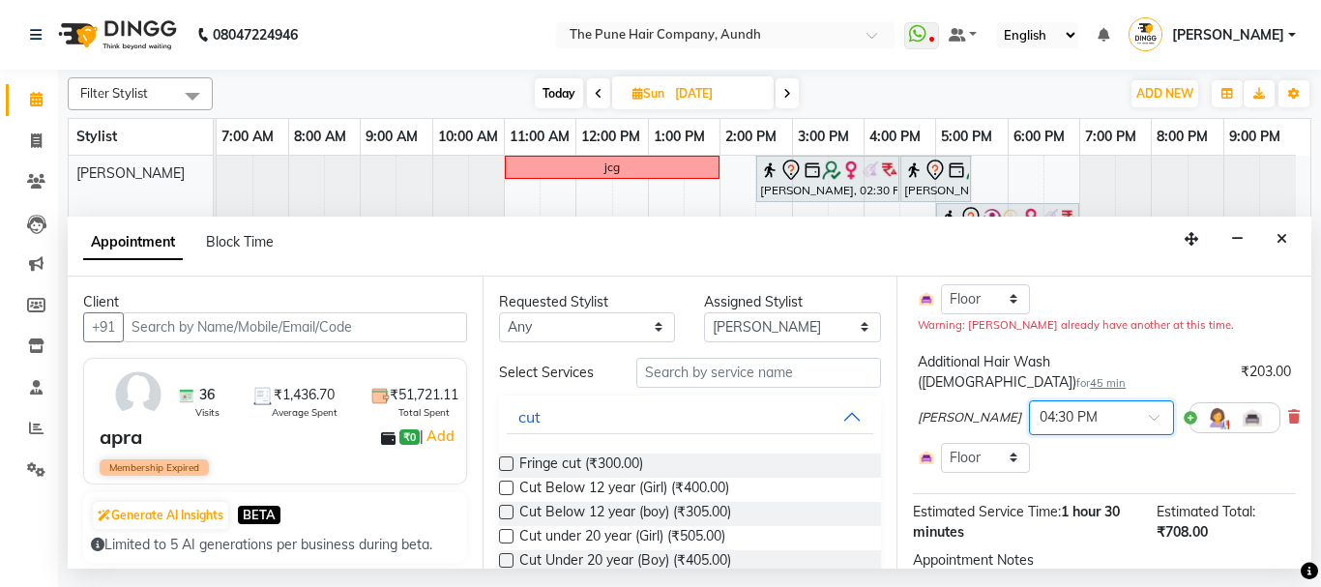
scroll to position [369, 0]
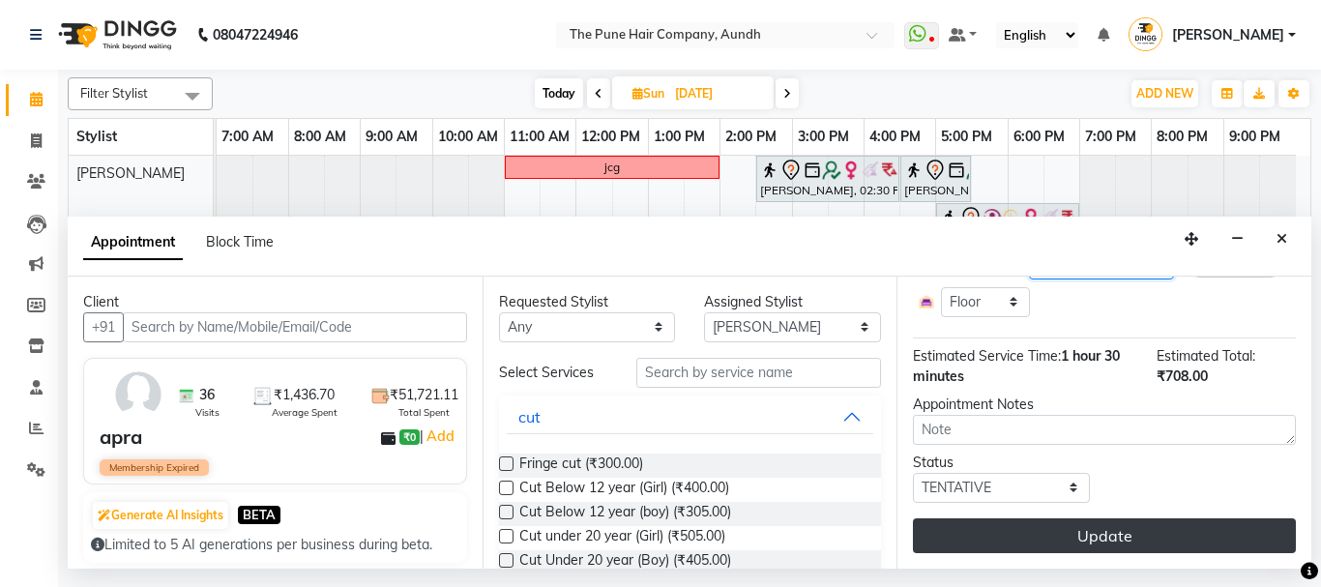
click at [1107, 527] on button "Update" at bounding box center [1104, 535] width 383 height 35
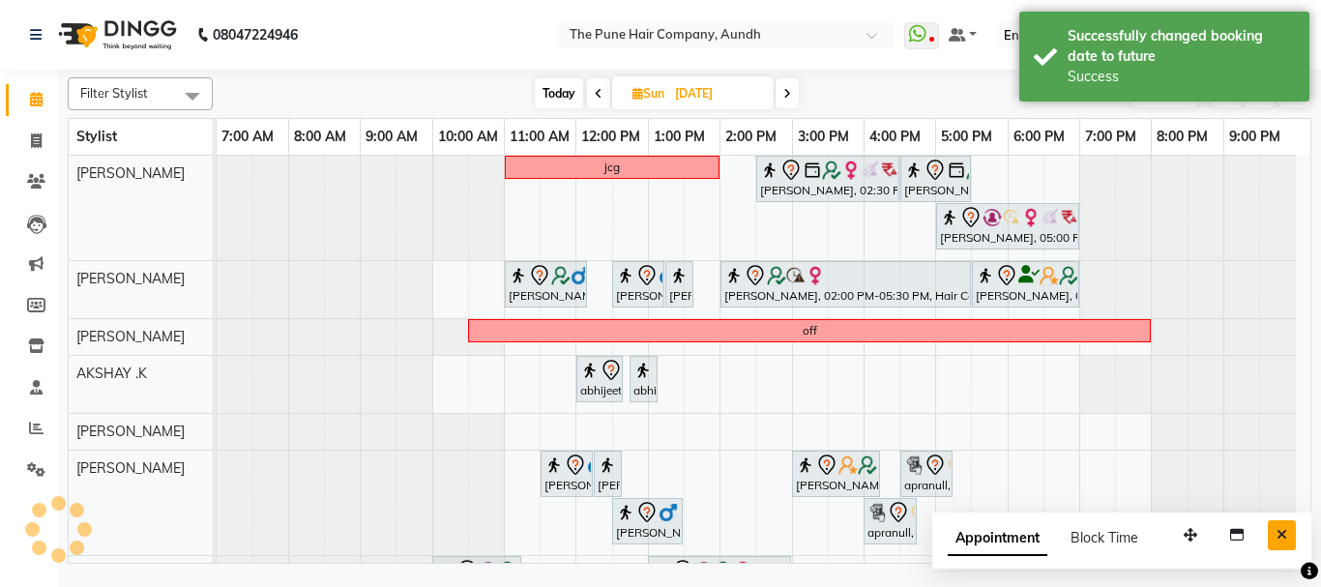
click at [1287, 535] on button "Close" at bounding box center [1281, 535] width 28 height 30
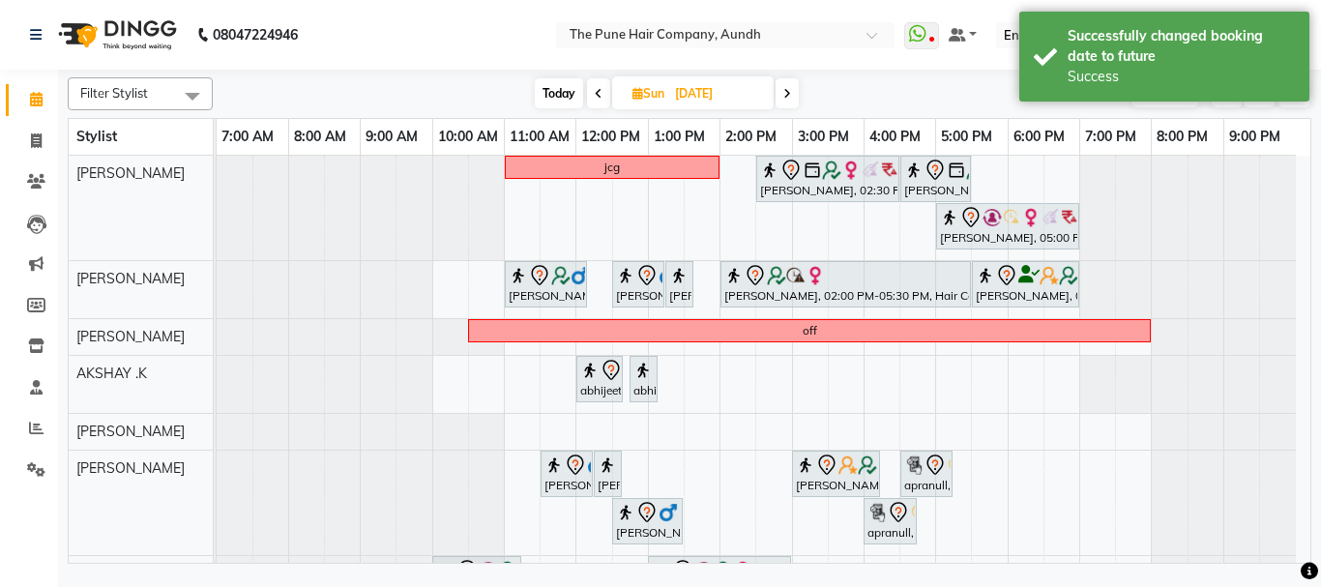
click at [566, 93] on span "Today" at bounding box center [559, 93] width 48 height 30
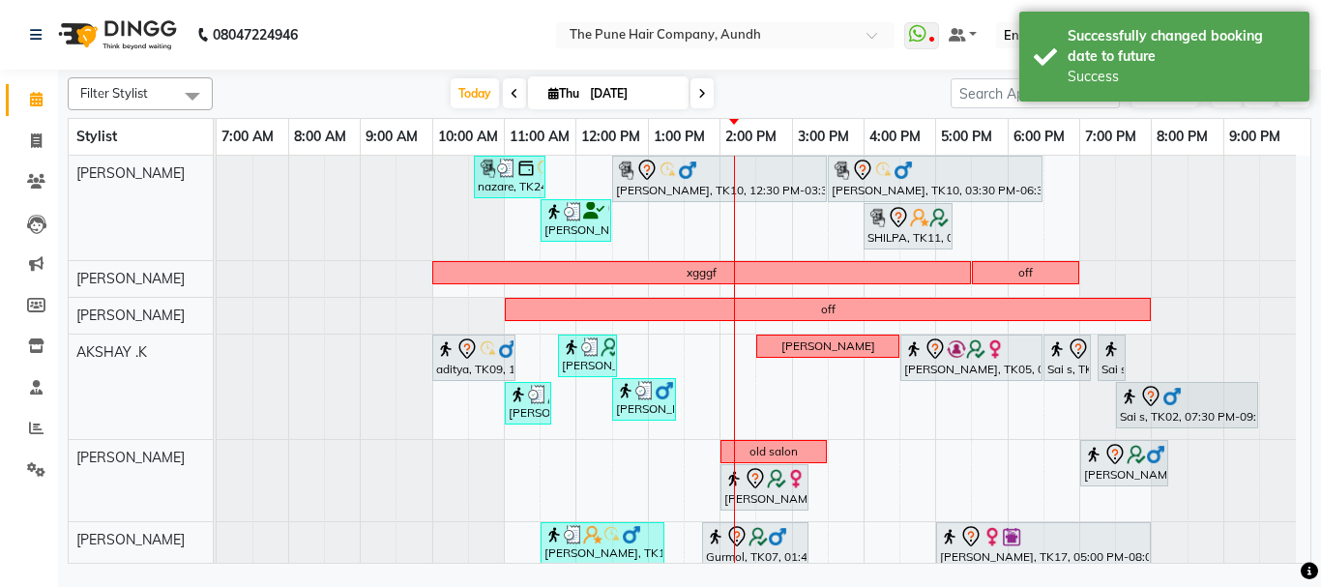
scroll to position [97, 0]
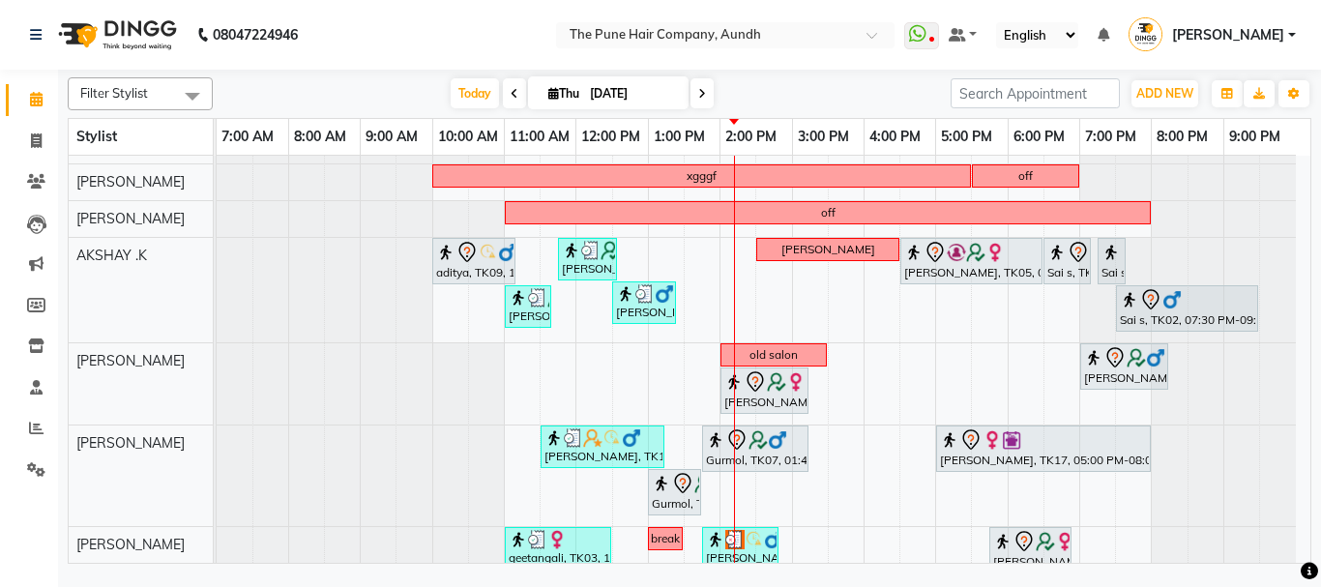
click at [699, 103] on span at bounding box center [701, 93] width 23 height 30
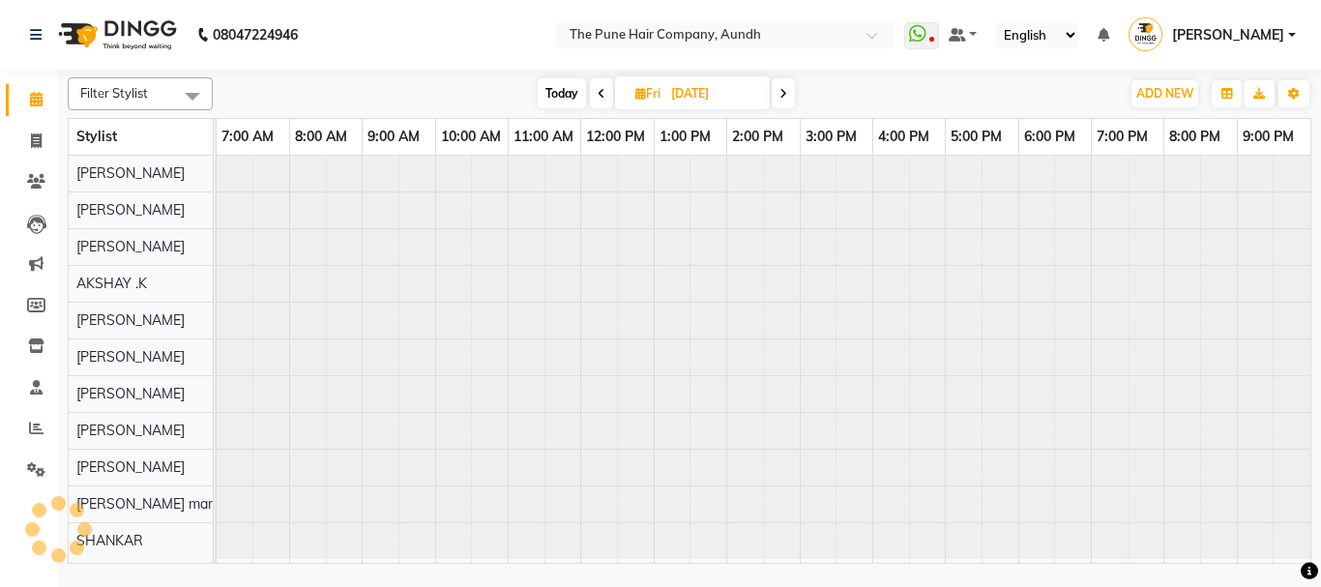
scroll to position [0, 0]
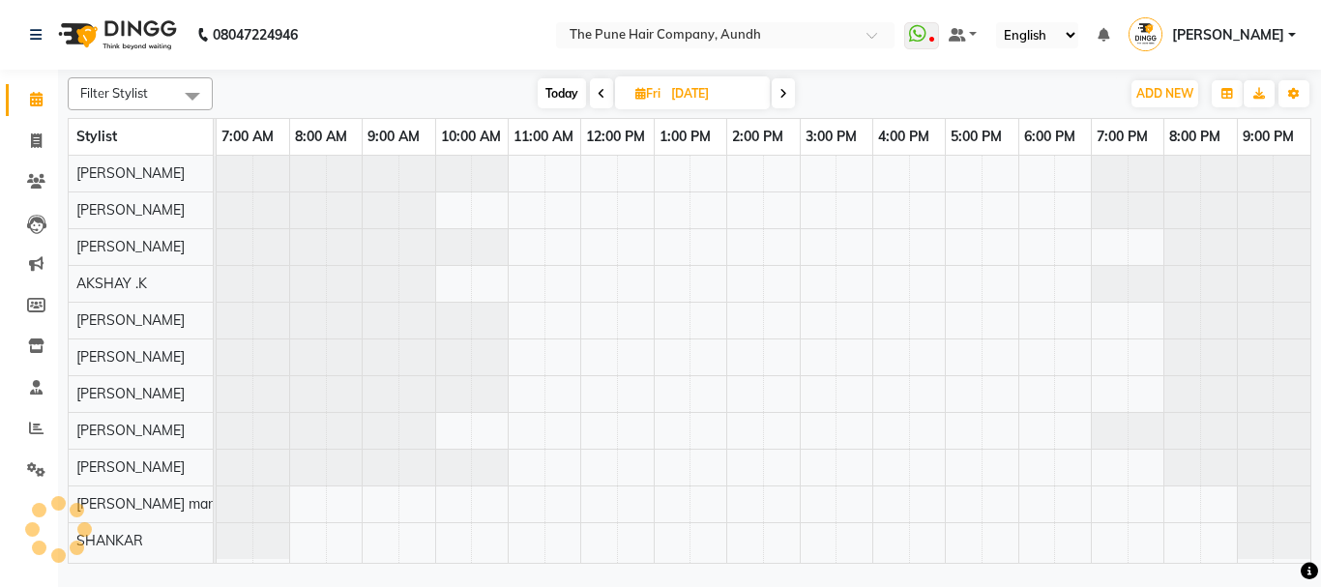
click at [793, 98] on span at bounding box center [782, 93] width 23 height 30
click at [793, 98] on span at bounding box center [785, 93] width 23 height 30
type input "[DATE]"
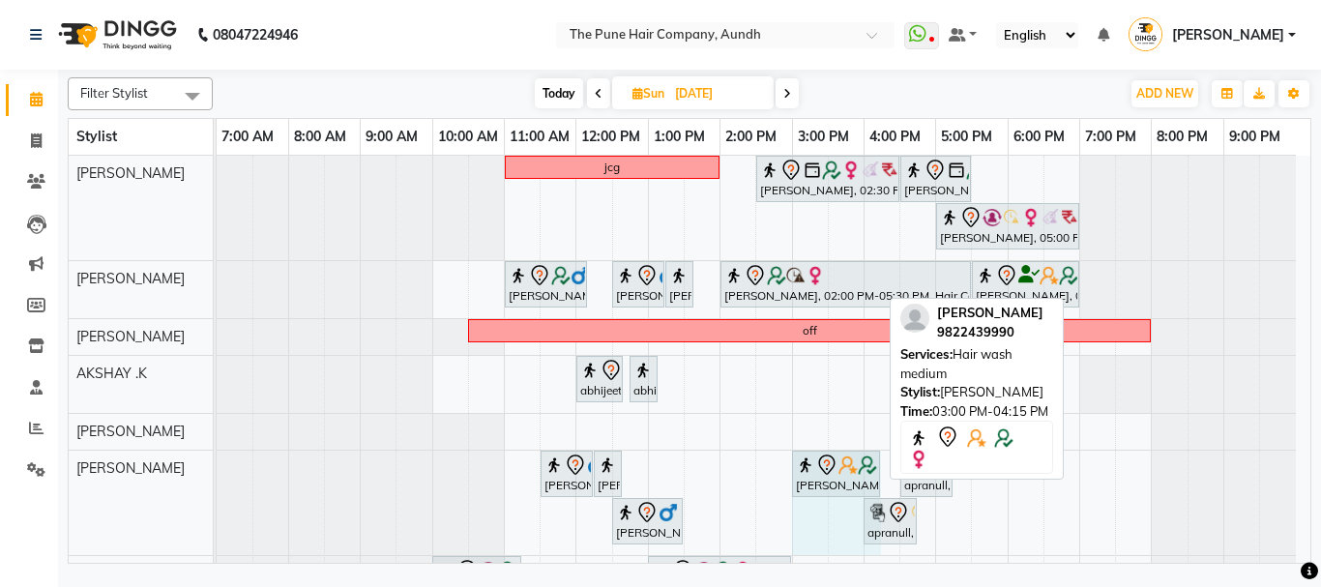
click at [217, 473] on div "paramjeet, 11:30 AM-12:15 PM, Cut Male (Master stylist) paramjeet, 12:15 PM-12:…" at bounding box center [217, 502] width 0 height 104
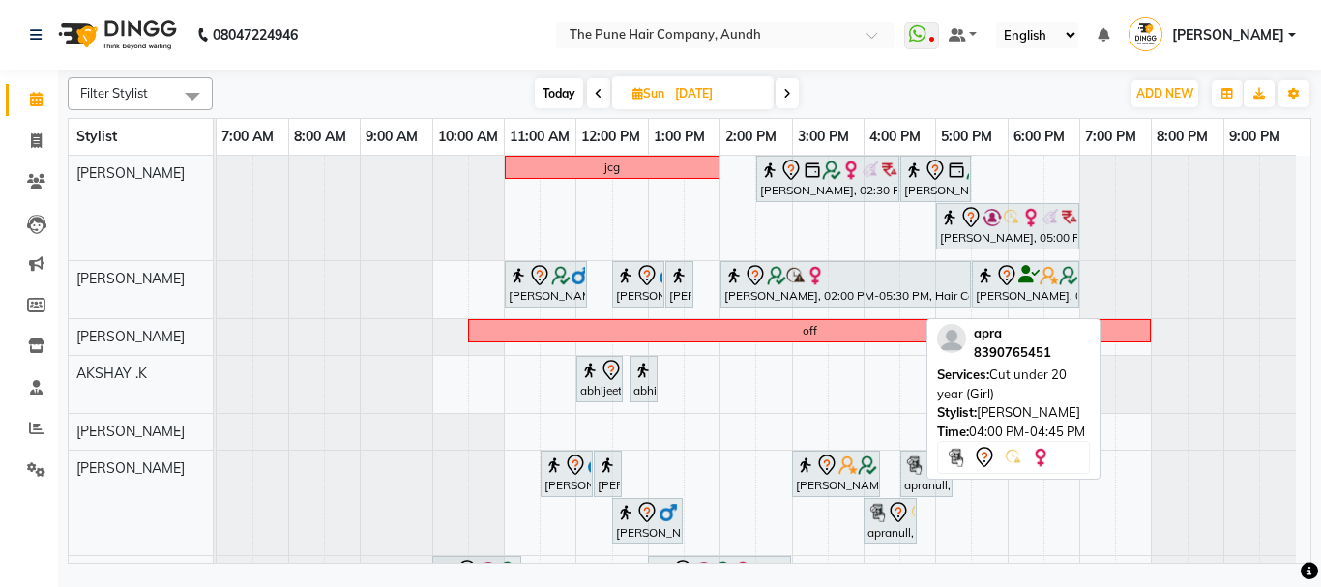
click at [887, 519] on icon at bounding box center [897, 512] width 23 height 23
select select "7"
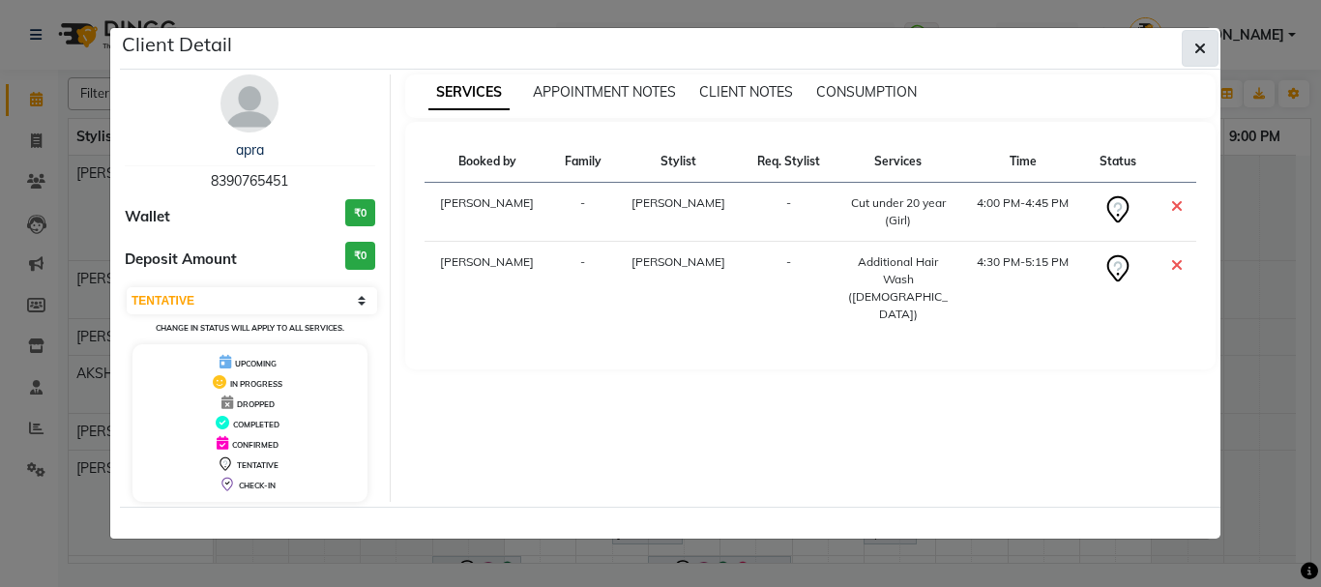
click at [1204, 45] on icon "button" at bounding box center [1200, 48] width 12 height 15
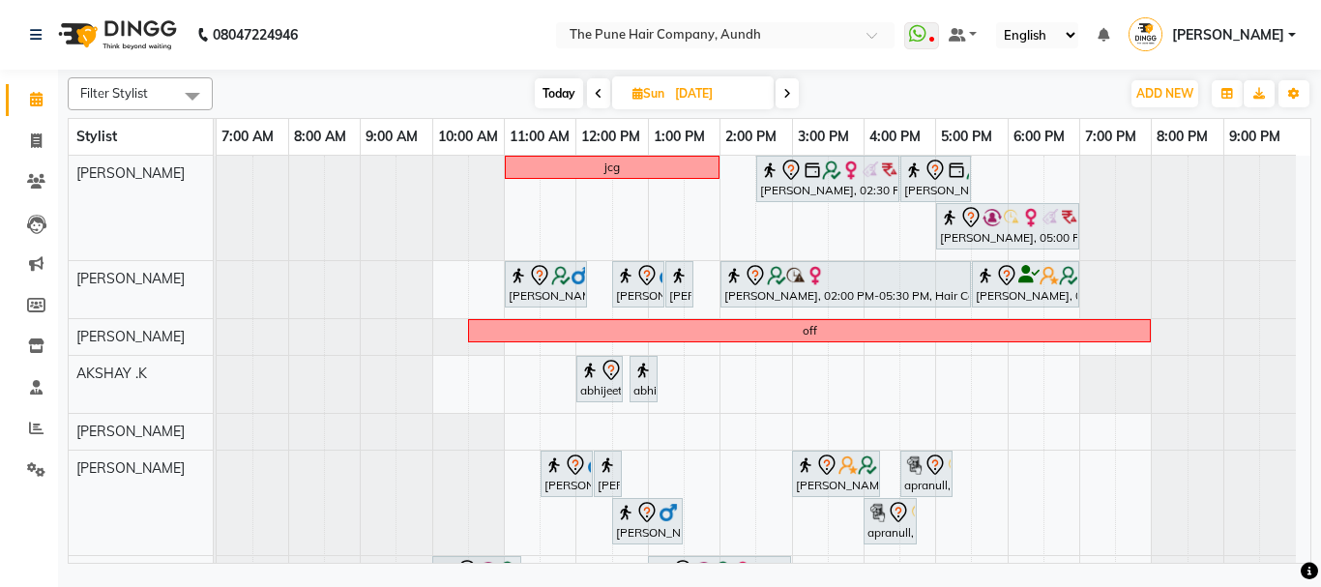
click at [566, 84] on span "Today" at bounding box center [559, 93] width 48 height 30
type input "[DATE]"
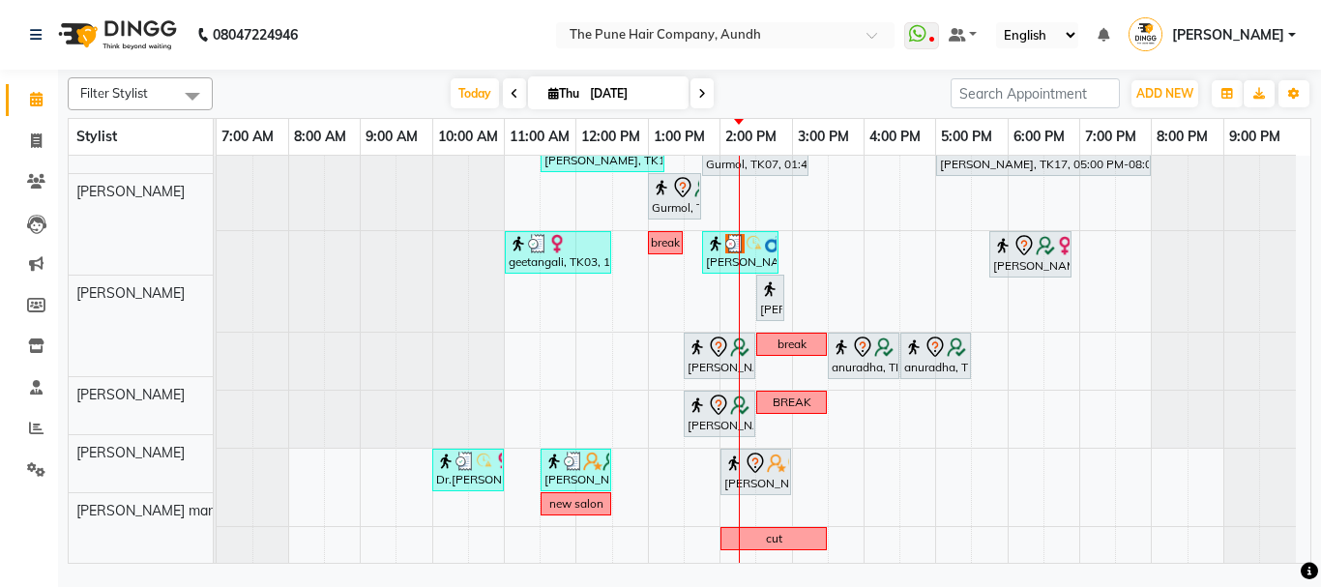
scroll to position [392, 0]
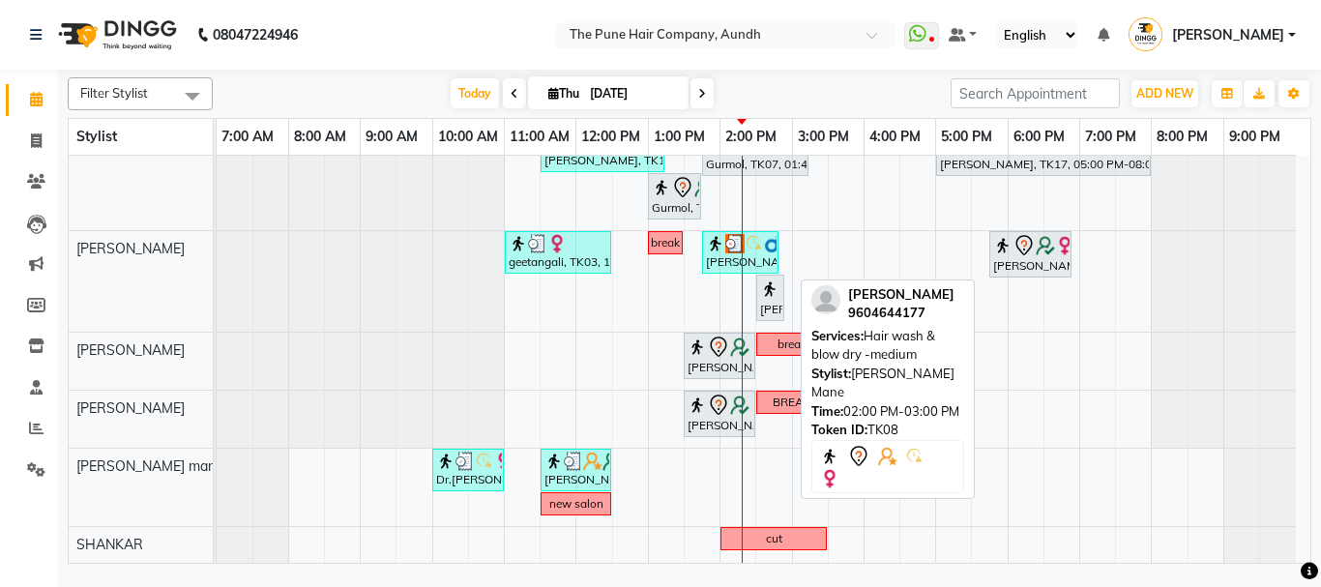
drag, startPoint x: 750, startPoint y: 474, endPoint x: 891, endPoint y: 496, distance: 142.9
click at [891, 496] on div "nazare, TK24, 10:35 AM-11:35 AM, Cut Male ( Top Stylist ) Gopi Rawat, TK10, 12:…" at bounding box center [763, 162] width 1093 height 799
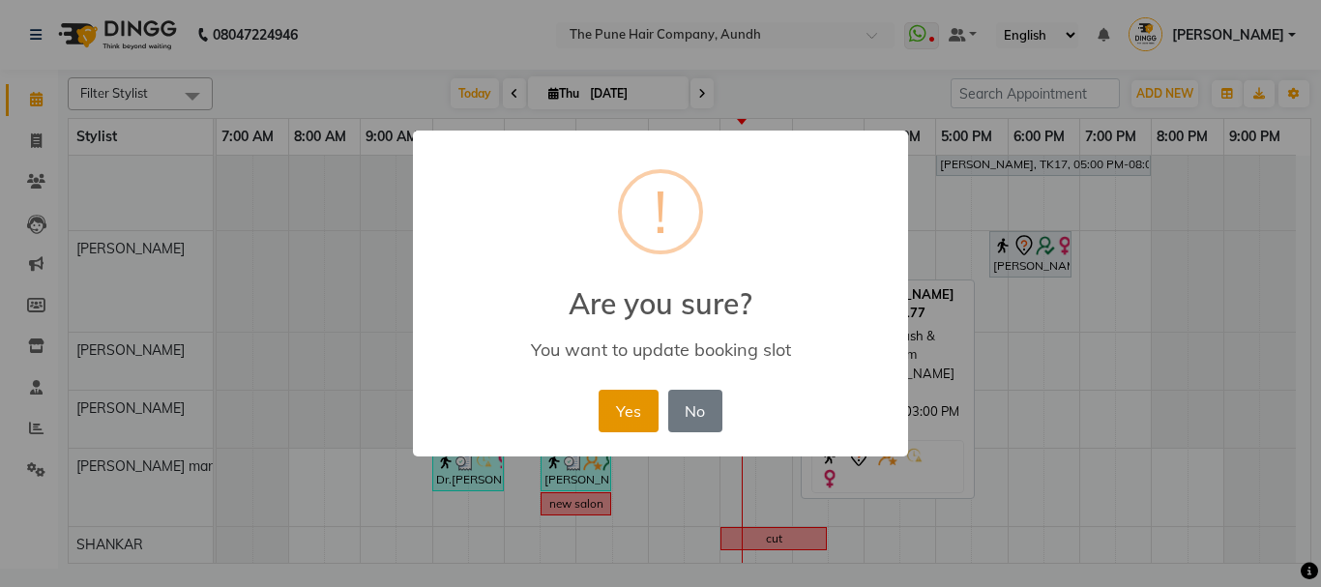
click at [612, 399] on button "Yes" at bounding box center [627, 411] width 59 height 43
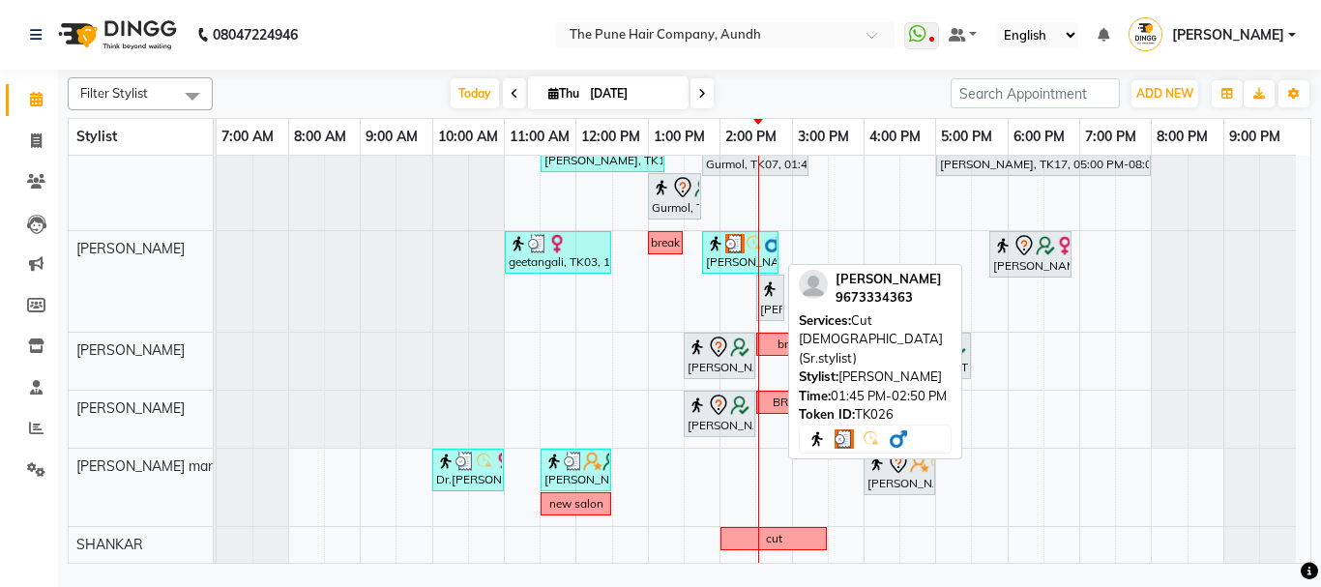
click at [742, 255] on div "rohan gayikwad, TK26, 01:45 PM-02:50 PM, Cut Male (Sr.stylist)" at bounding box center [740, 252] width 73 height 37
click at [716, 249] on img at bounding box center [715, 243] width 19 height 19
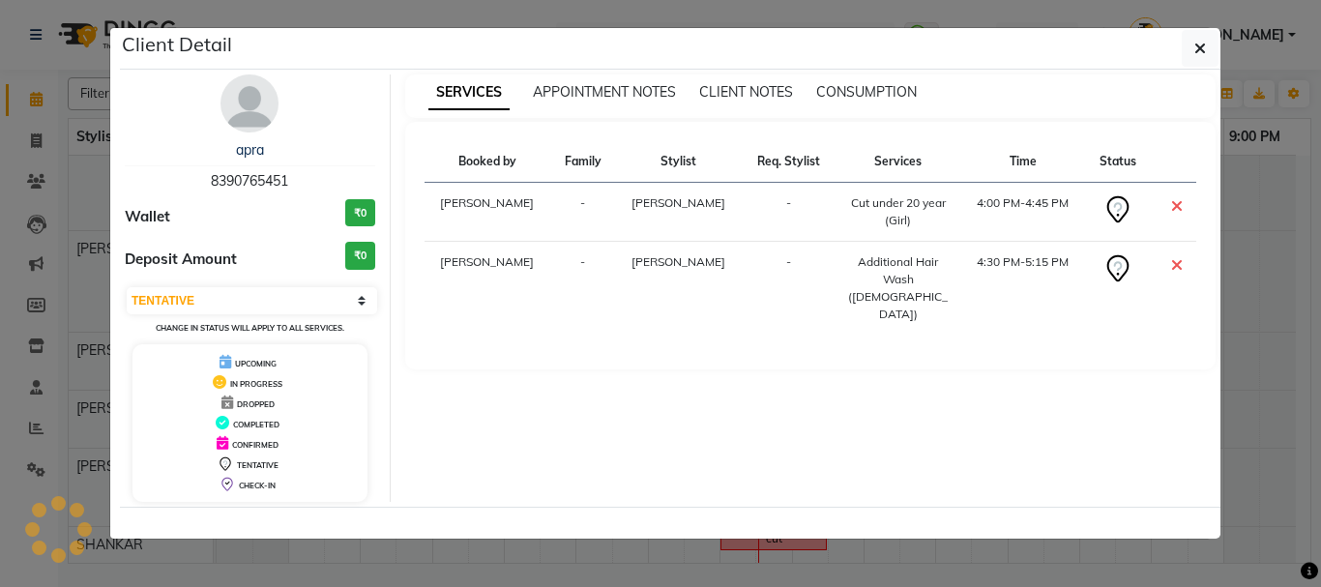
select select "3"
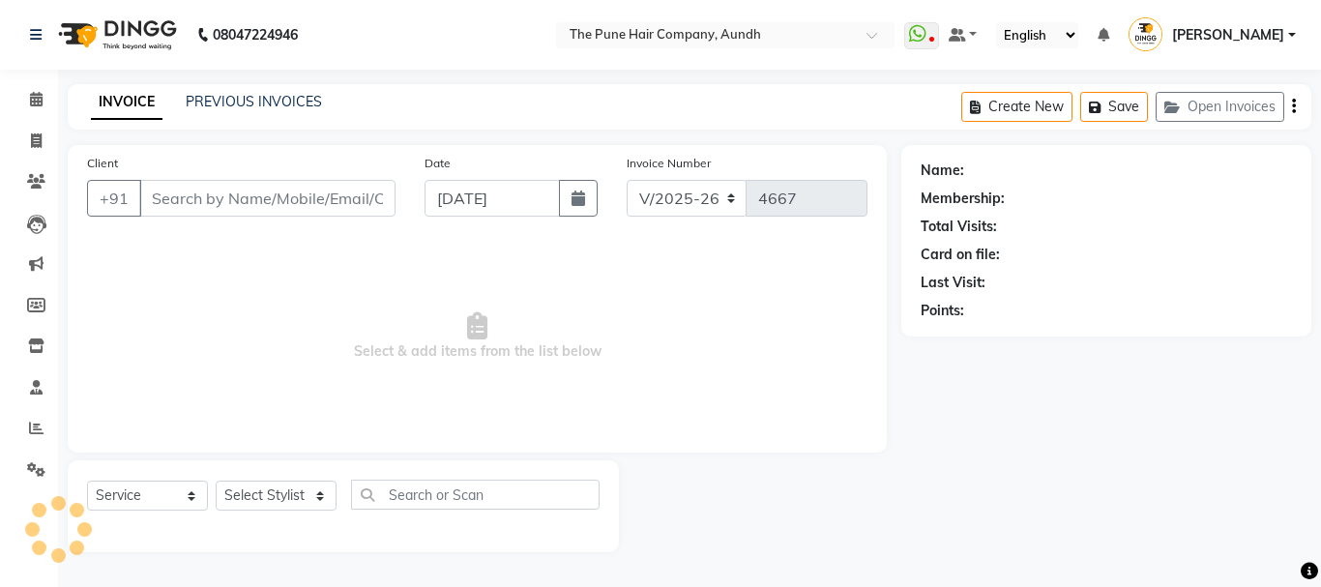
select select "106"
select select "service"
type input "9673334363"
select select "49441"
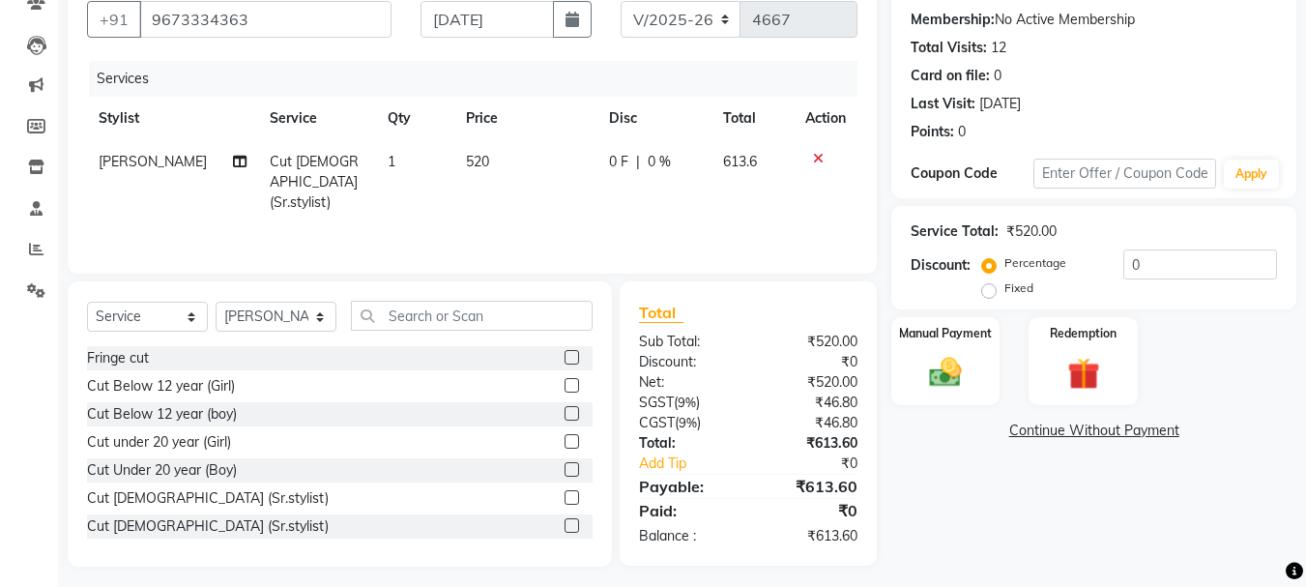
scroll to position [188, 0]
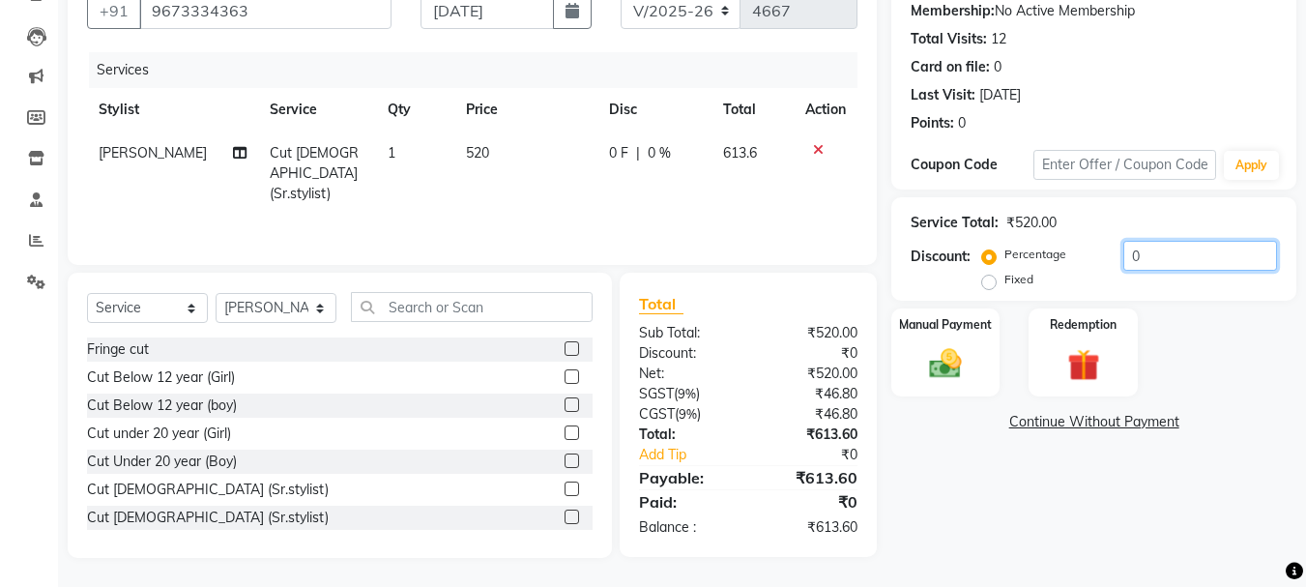
drag, startPoint x: 1122, startPoint y: 275, endPoint x: 1079, endPoint y: 272, distance: 43.6
click at [1117, 275] on div "Percentage Fixed 0" at bounding box center [1131, 267] width 291 height 52
type input "20"
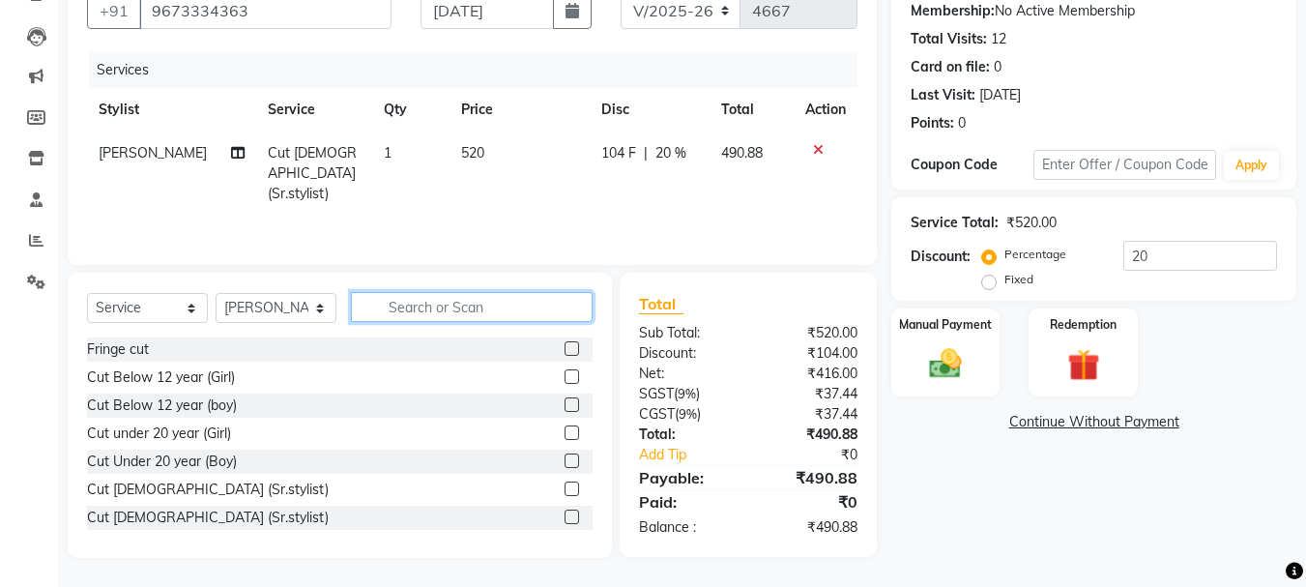
click at [438, 308] on input "text" at bounding box center [472, 307] width 242 height 30
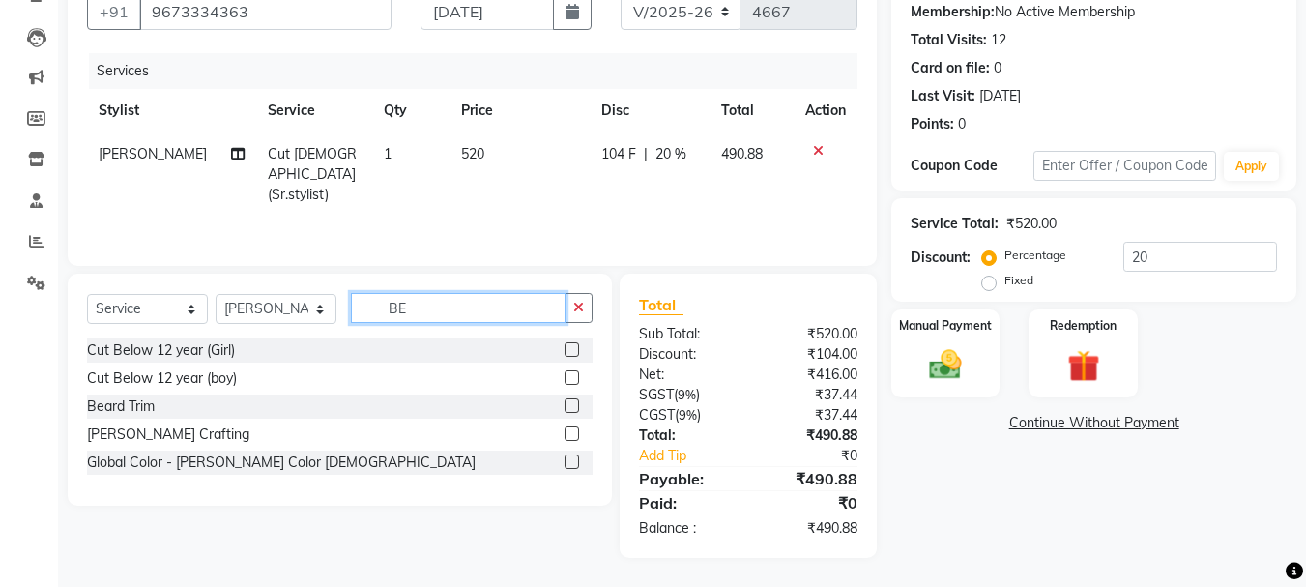
scroll to position [187, 0]
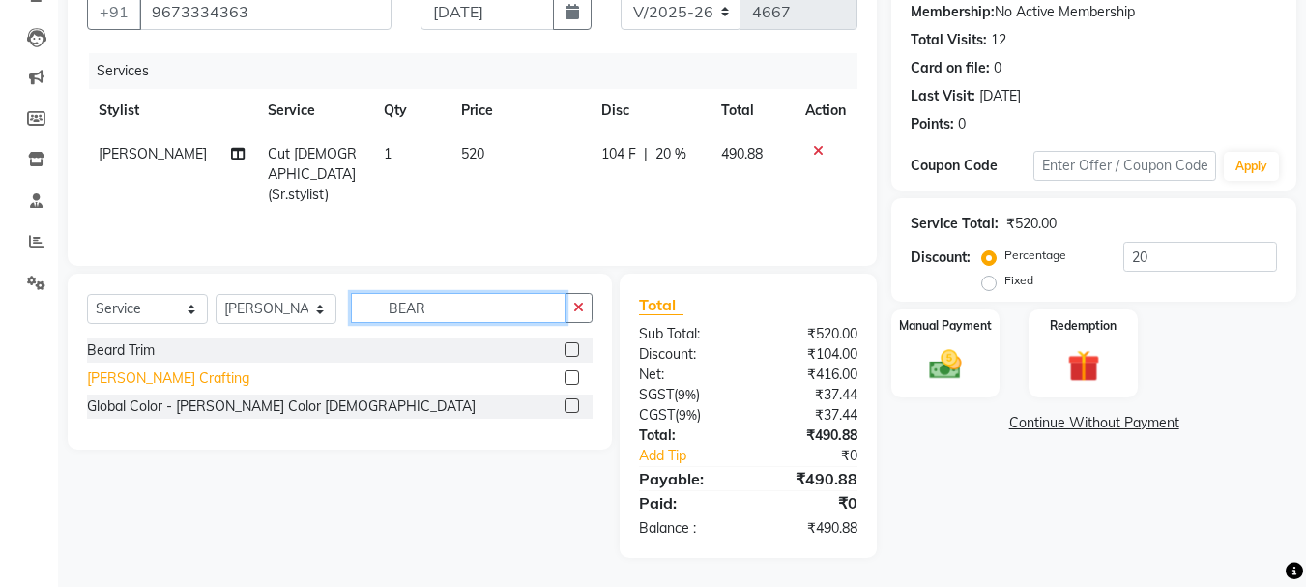
type input "BEAR"
click at [131, 387] on div "[PERSON_NAME] Crafting" at bounding box center [168, 378] width 162 height 20
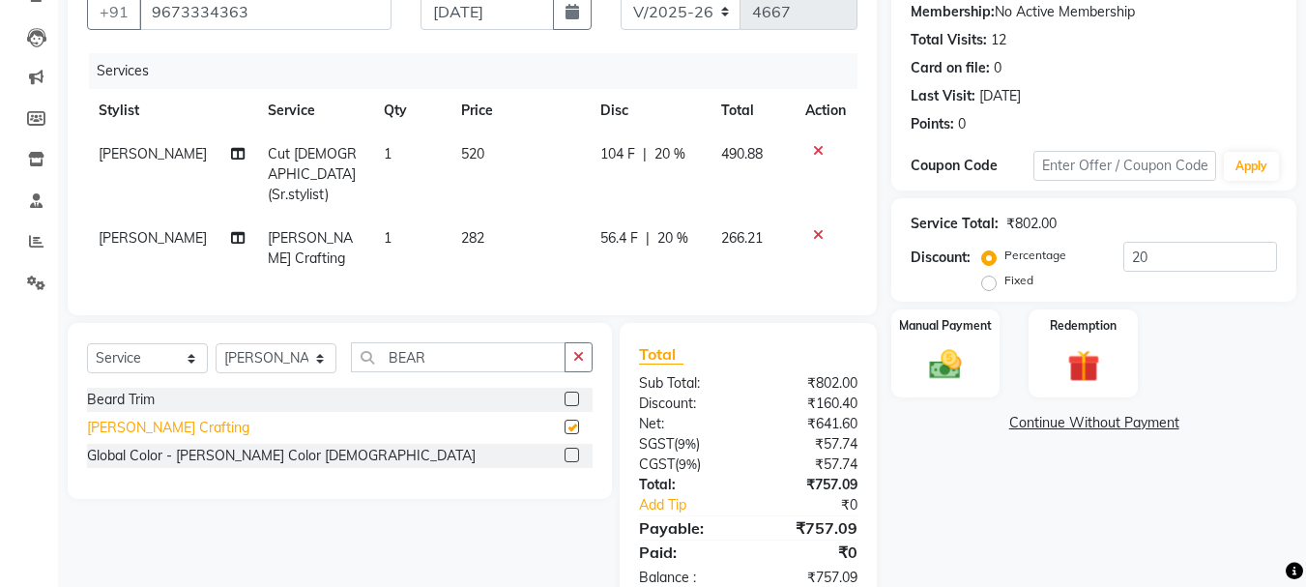
checkbox input "false"
click at [970, 382] on img at bounding box center [945, 364] width 54 height 39
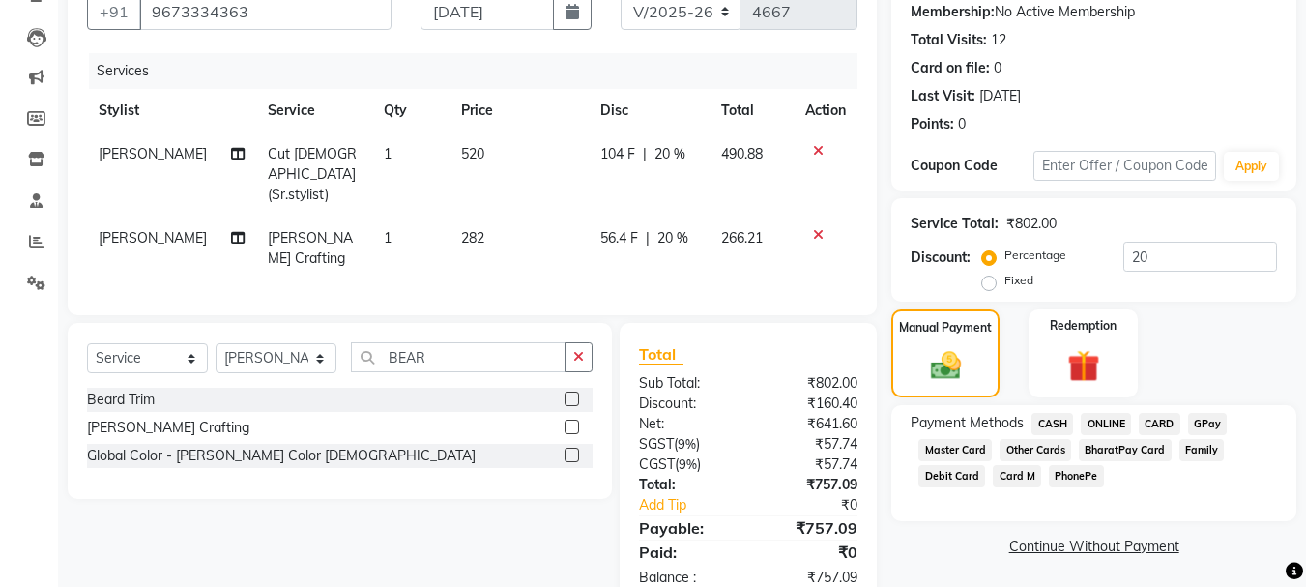
click at [1109, 421] on span "ONLINE" at bounding box center [1106, 424] width 50 height 22
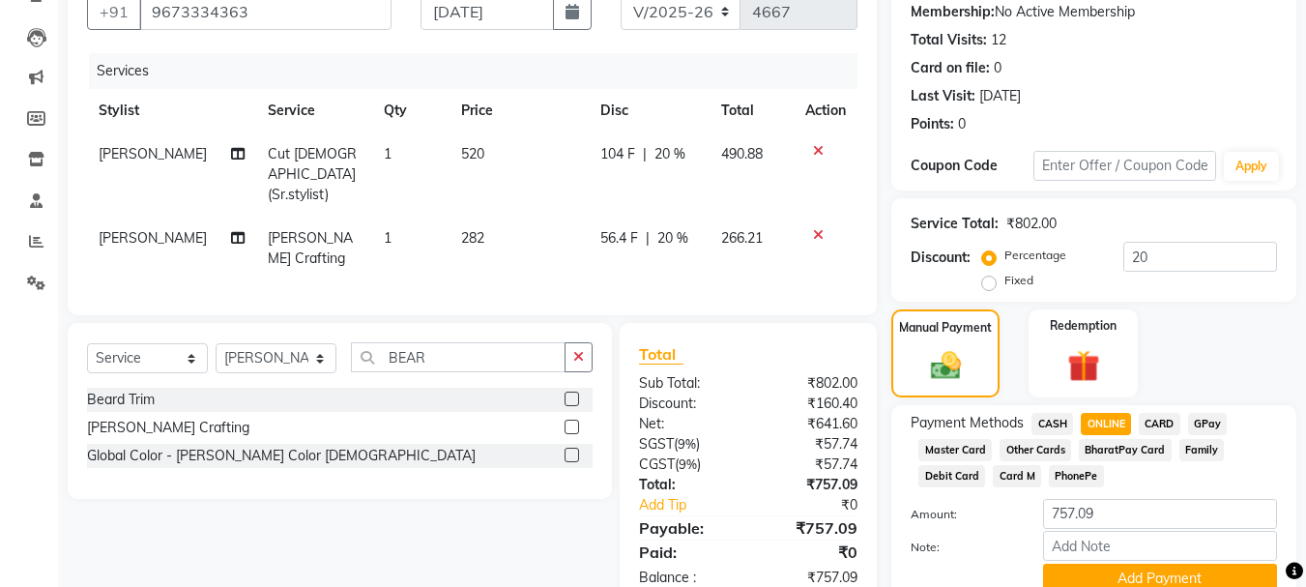
click at [1056, 424] on span "CASH" at bounding box center [1052, 424] width 42 height 22
drag, startPoint x: 1108, startPoint y: 515, endPoint x: 972, endPoint y: 527, distance: 136.8
click at [972, 527] on div "Amount: 757.09" at bounding box center [1093, 515] width 395 height 33
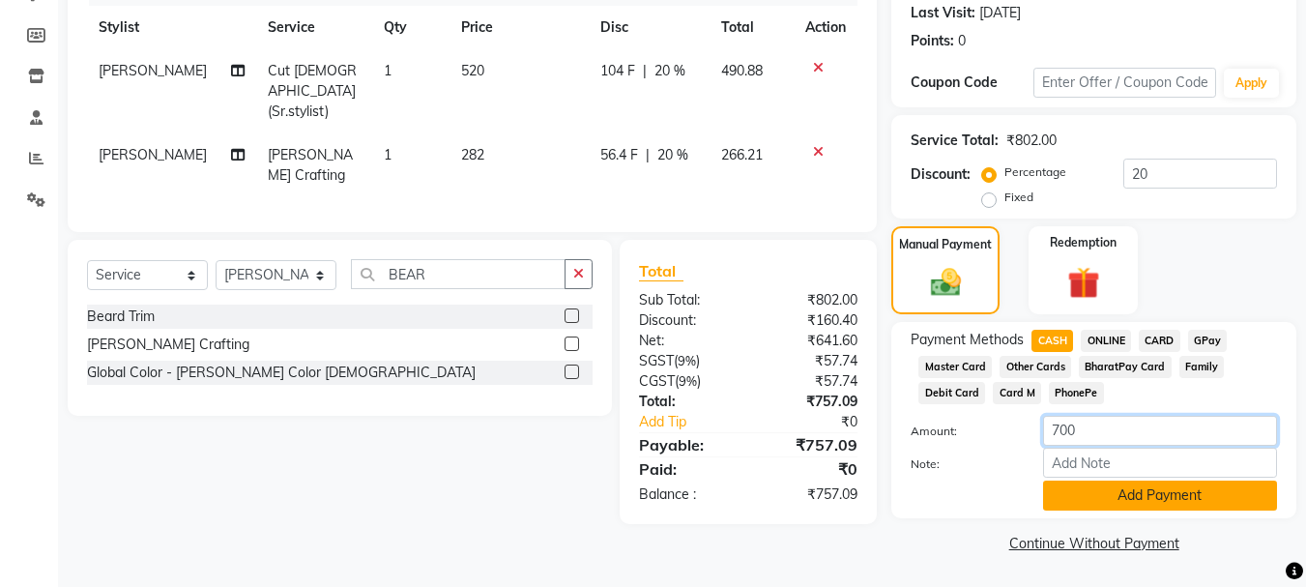
type input "700"
click at [1133, 500] on button "Add Payment" at bounding box center [1160, 495] width 234 height 30
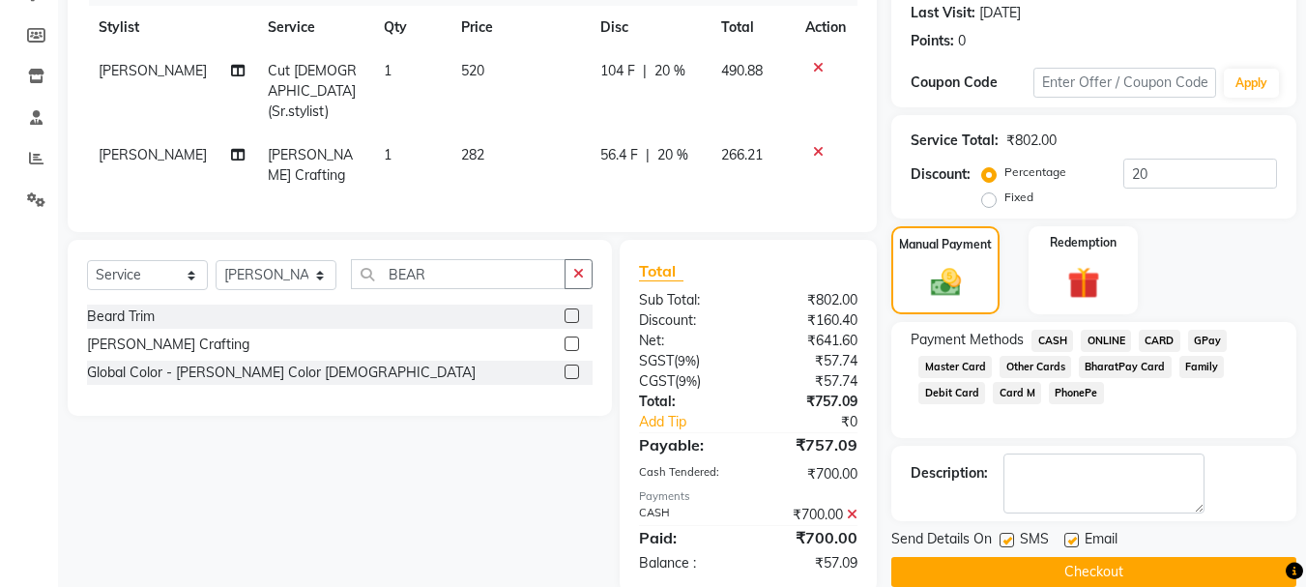
click at [1105, 338] on span "ONLINE" at bounding box center [1106, 341] width 50 height 22
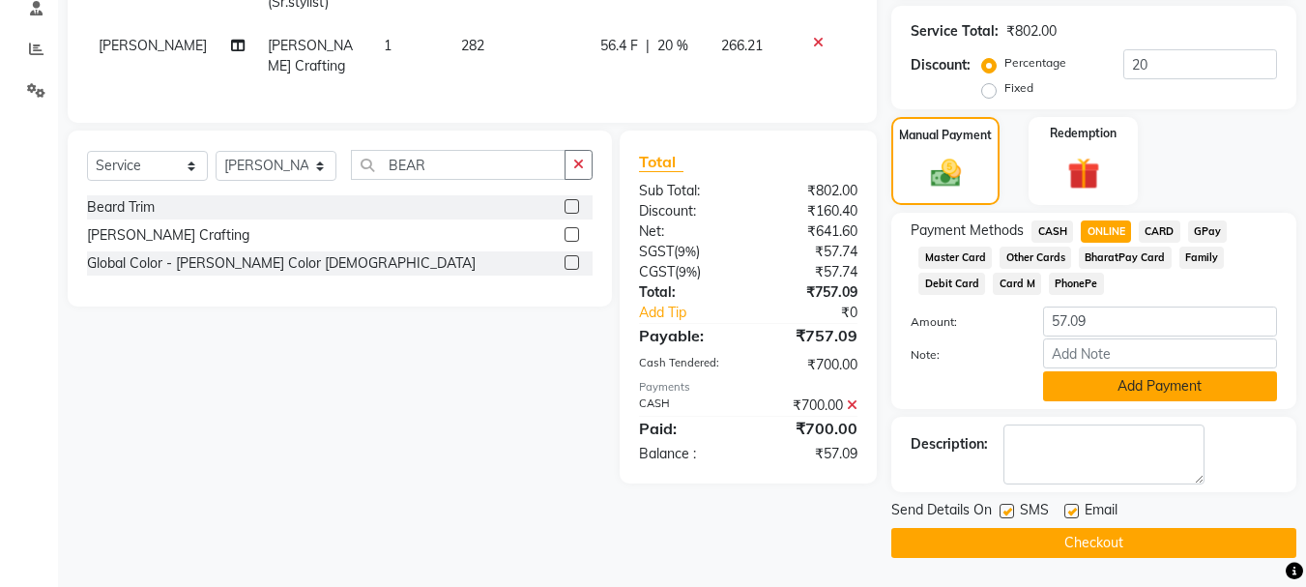
click at [1127, 392] on button "Add Payment" at bounding box center [1160, 386] width 234 height 30
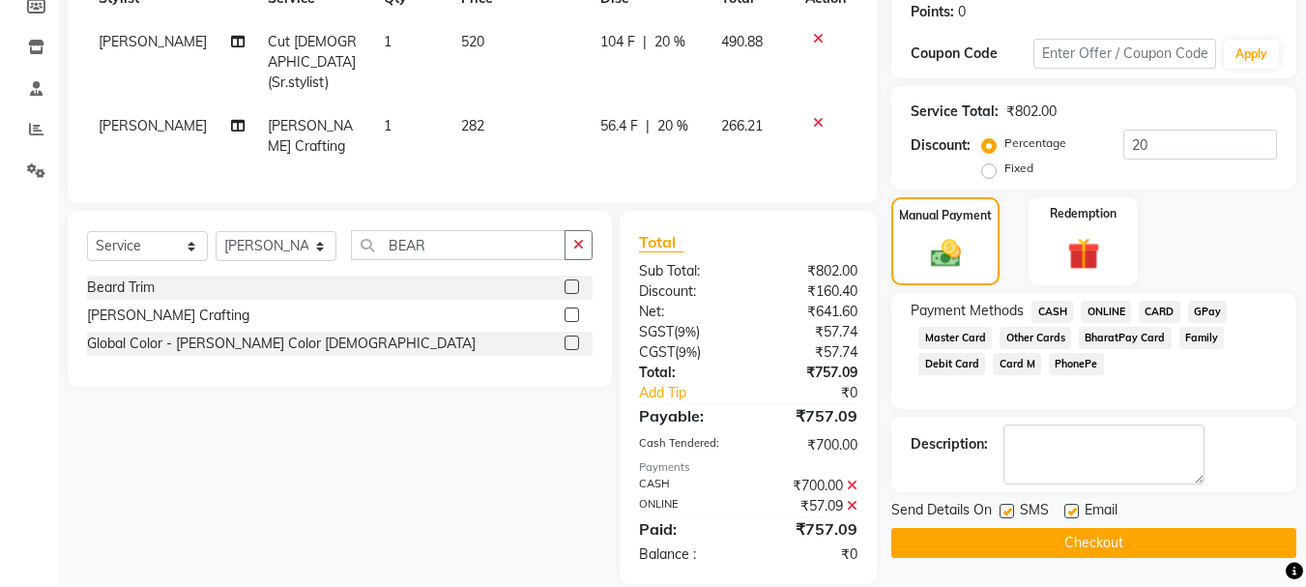
click at [1068, 539] on button "Checkout" at bounding box center [1093, 543] width 405 height 30
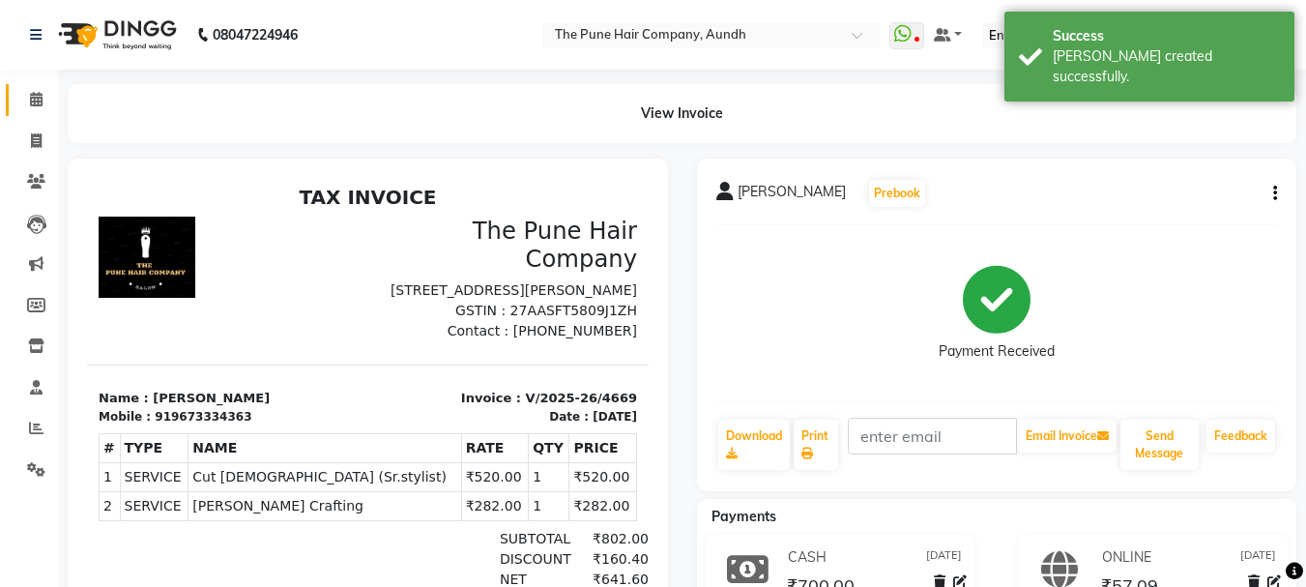
click at [33, 95] on icon at bounding box center [36, 99] width 13 height 15
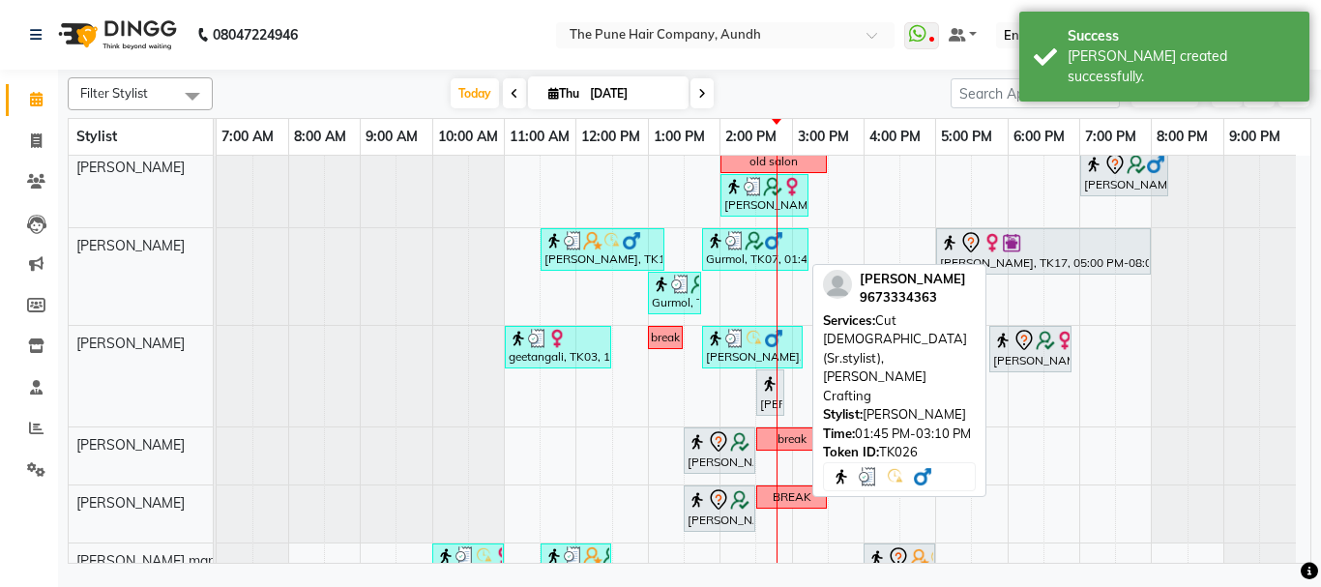
scroll to position [385, 0]
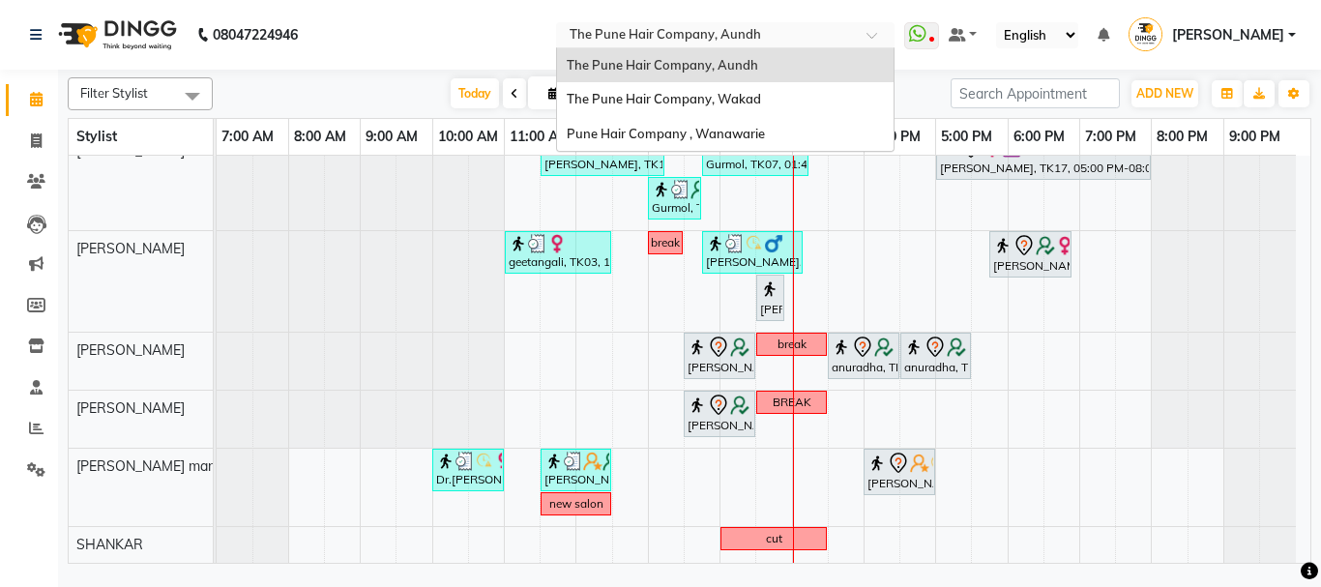
drag, startPoint x: 436, startPoint y: 89, endPoint x: 469, endPoint y: 33, distance: 65.0
click at [469, 34] on nav "08047224946 Select Location × The Pune Hair Company, Aundh The Pune Hair Compan…" at bounding box center [660, 35] width 1321 height 70
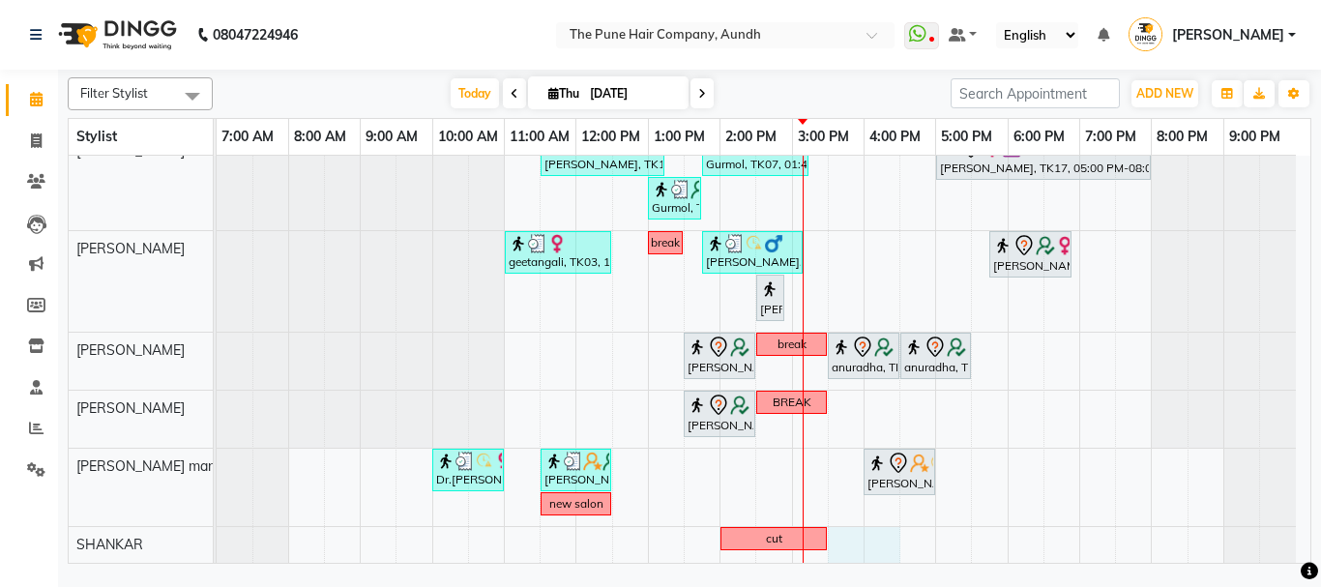
drag, startPoint x: 832, startPoint y: 542, endPoint x: 889, endPoint y: 537, distance: 57.2
click at [889, 537] on div "nazare, TK24, 10:35 AM-11:35 AM, Cut [DEMOGRAPHIC_DATA] ( Top Stylist ) [PERSON…" at bounding box center [763, 167] width 1093 height 792
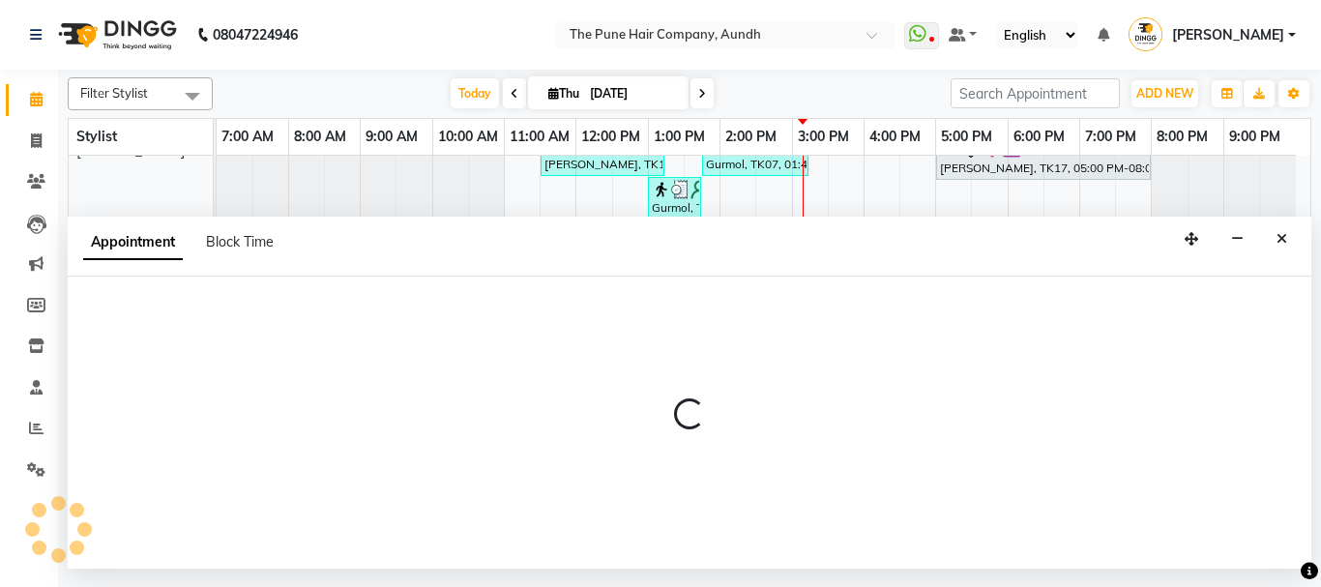
select select "89448"
select select "tentative"
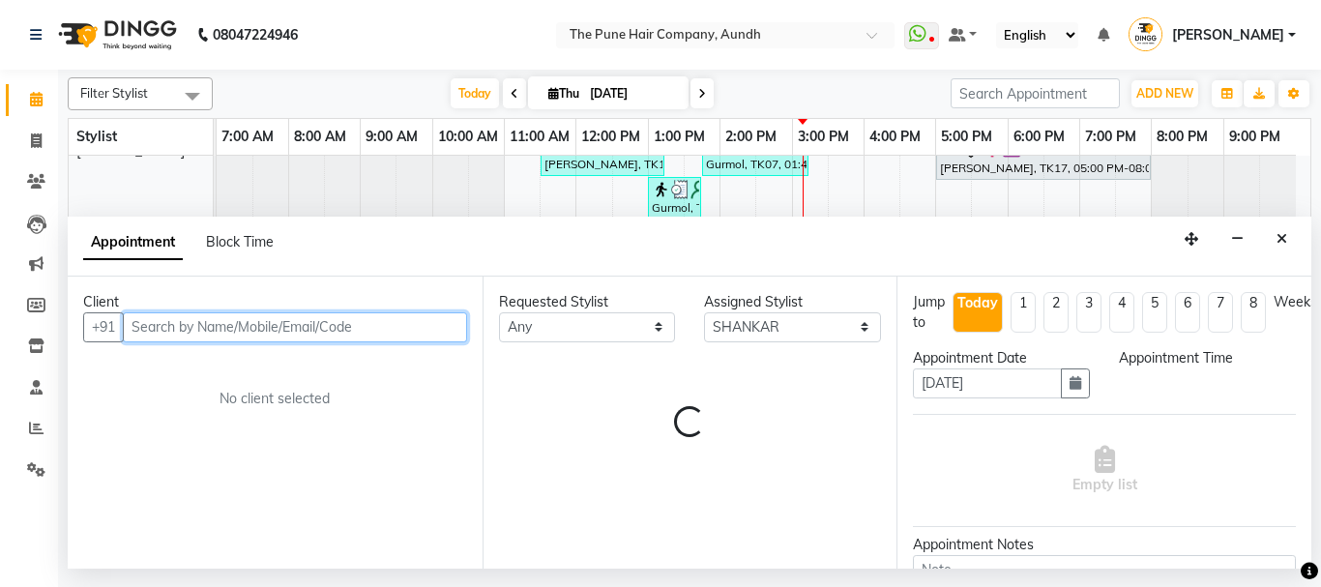
select select "930"
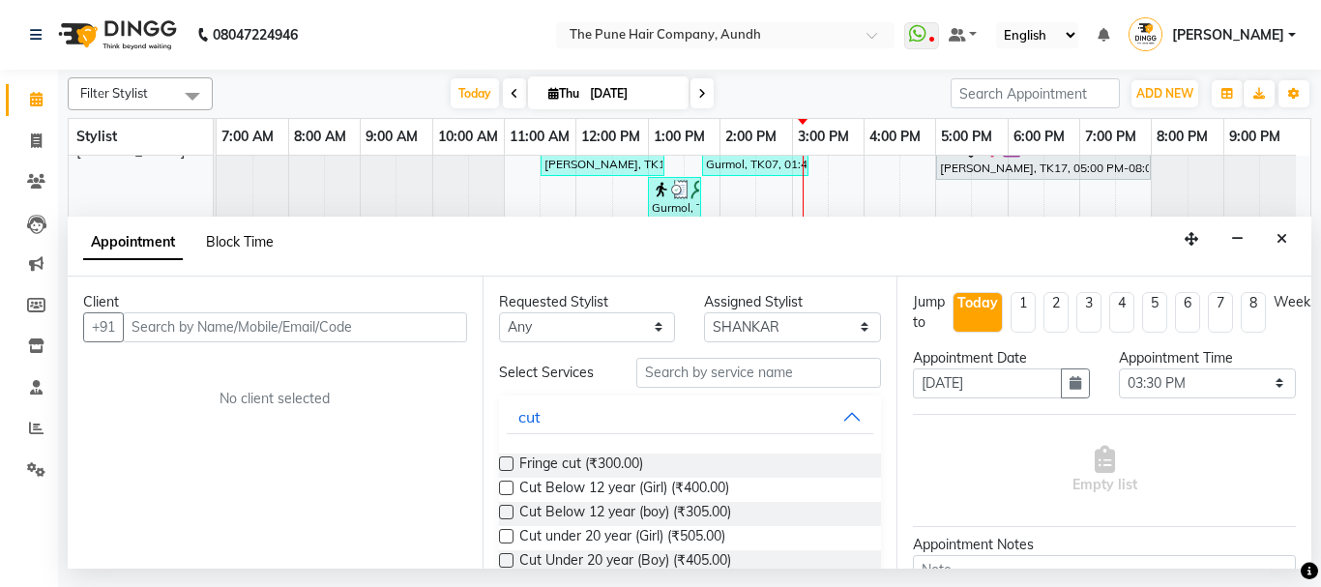
click at [236, 242] on span "Block Time" at bounding box center [240, 241] width 68 height 17
select select "89448"
select select "930"
select select "990"
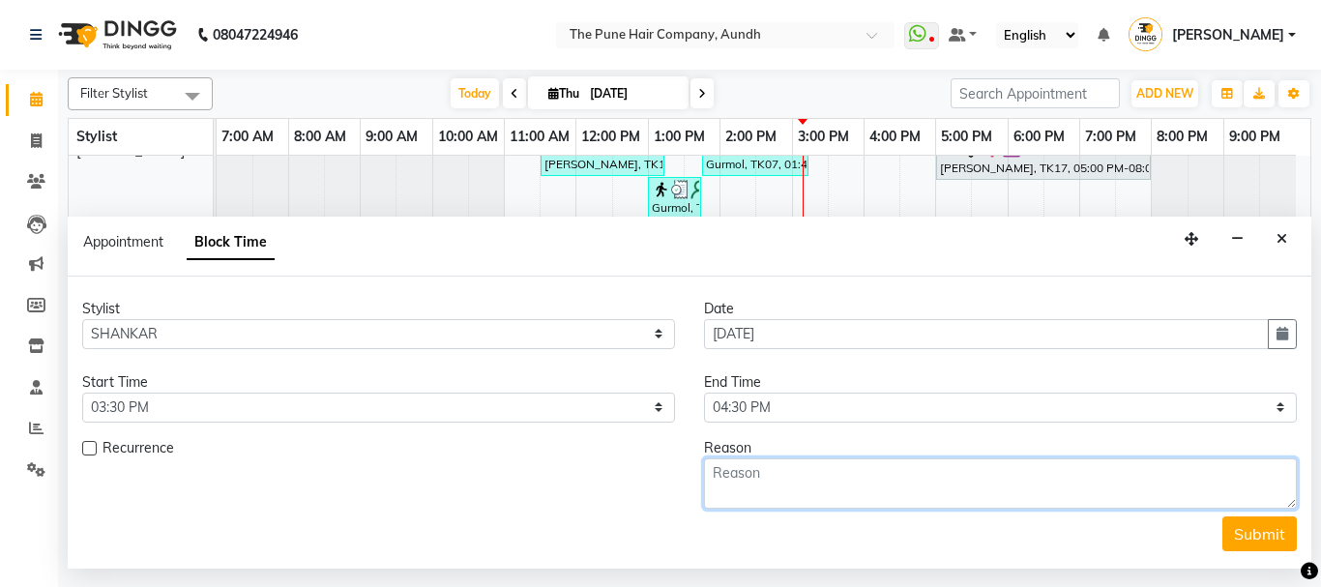
click at [764, 475] on textarea at bounding box center [1000, 483] width 593 height 50
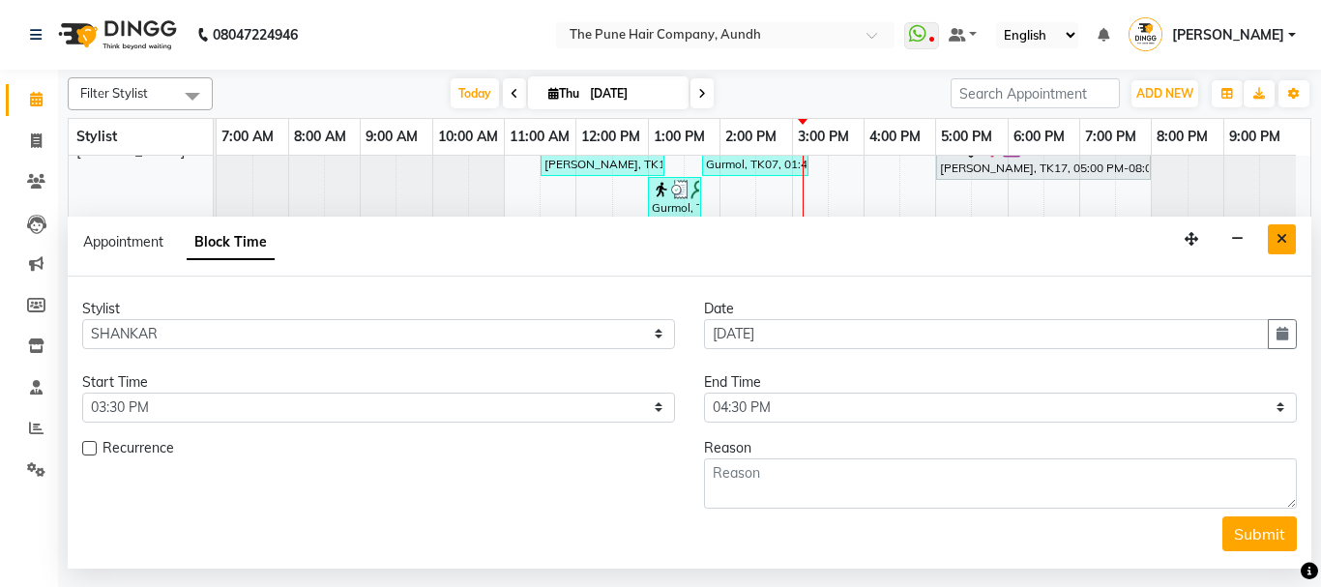
click at [1281, 239] on icon "Close" at bounding box center [1281, 239] width 11 height 14
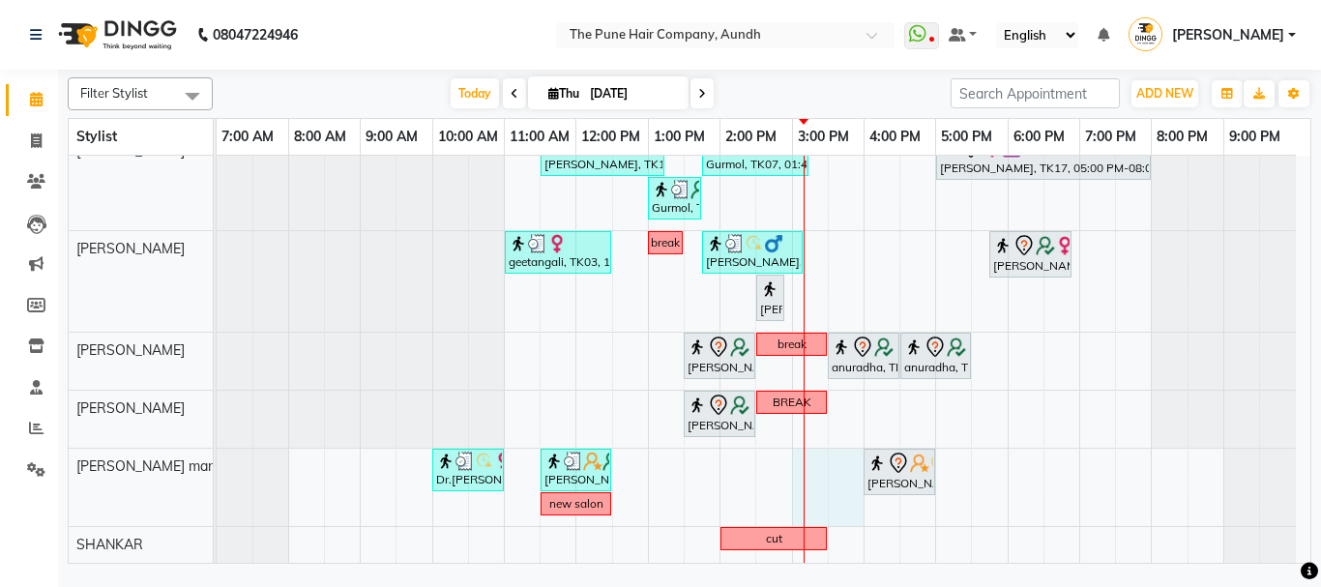
drag, startPoint x: 795, startPoint y: 476, endPoint x: 829, endPoint y: 464, distance: 36.7
click at [836, 461] on div "nazare, TK24, 10:35 AM-11:35 AM, Cut [DEMOGRAPHIC_DATA] ( Top Stylist ) [PERSON…" at bounding box center [763, 167] width 1093 height 792
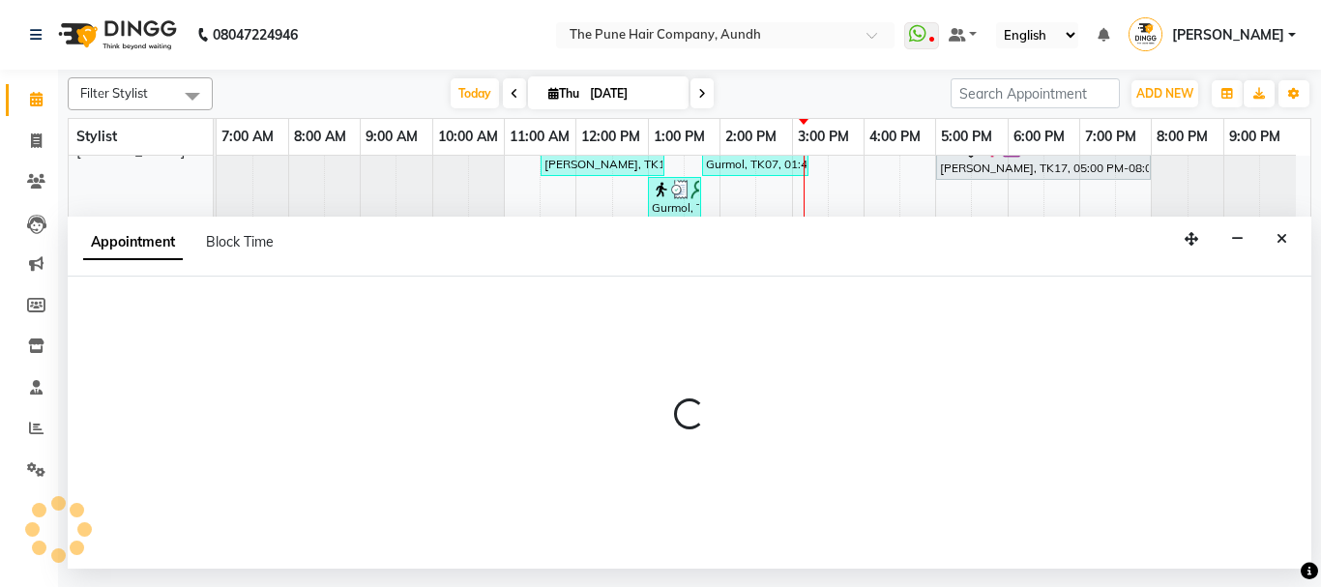
select select "78334"
select select "900"
select select "tentative"
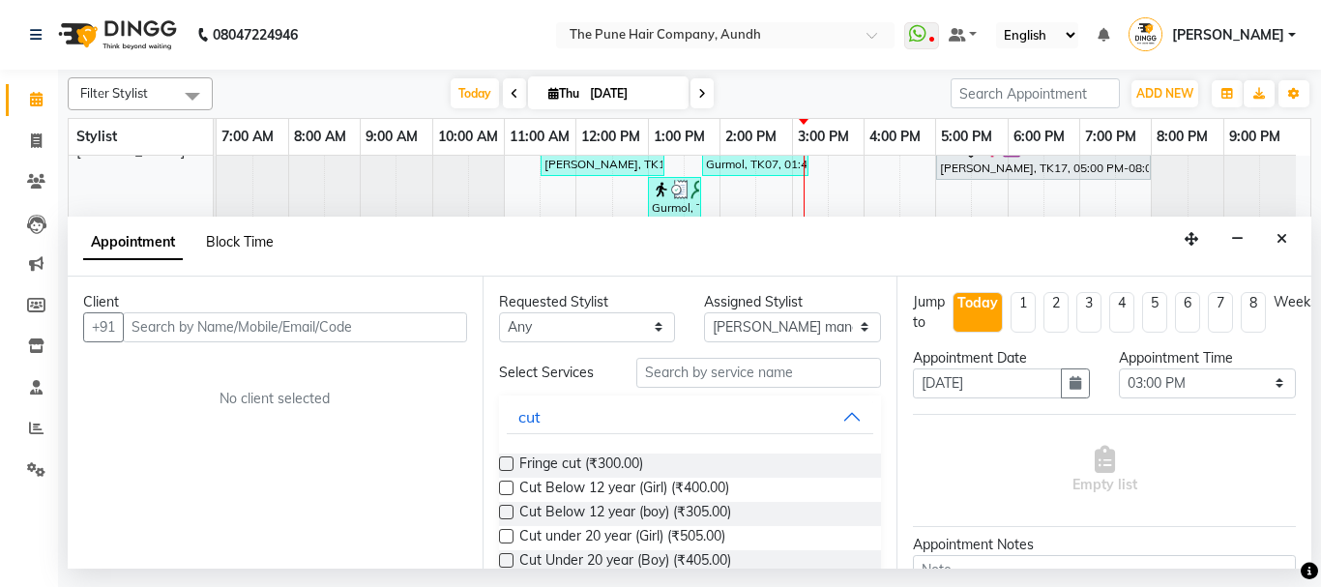
click at [226, 240] on span "Block Time" at bounding box center [240, 241] width 68 height 17
select select "78334"
select select "900"
select select "960"
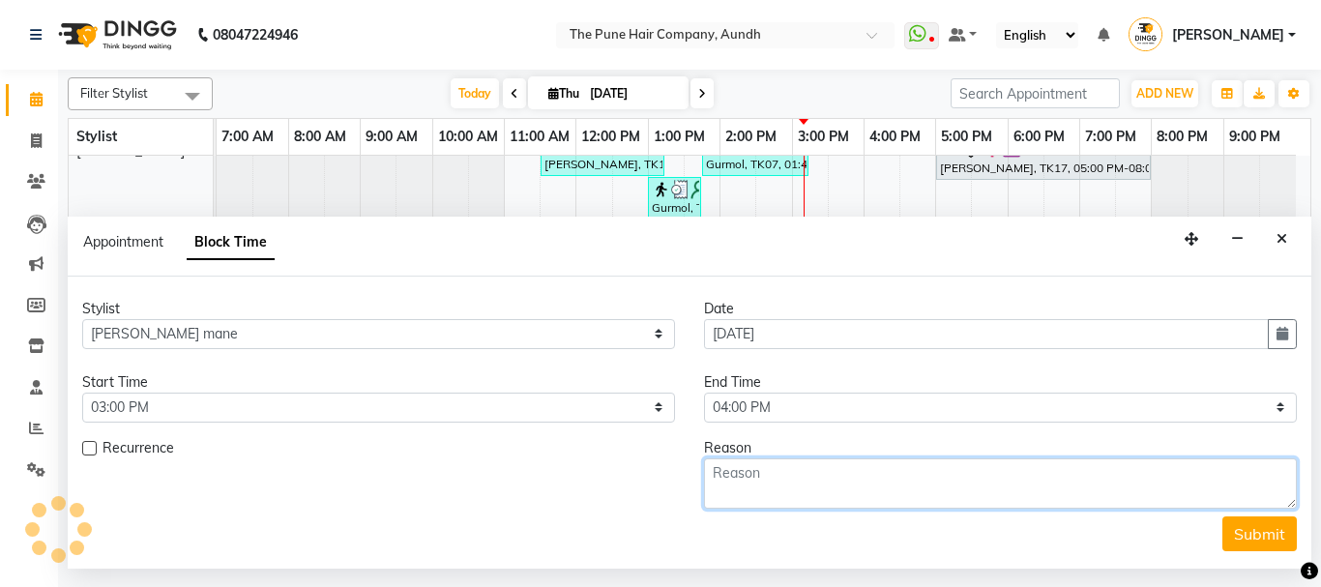
click at [779, 478] on textarea at bounding box center [1000, 483] width 593 height 50
type textarea "BLOCK"
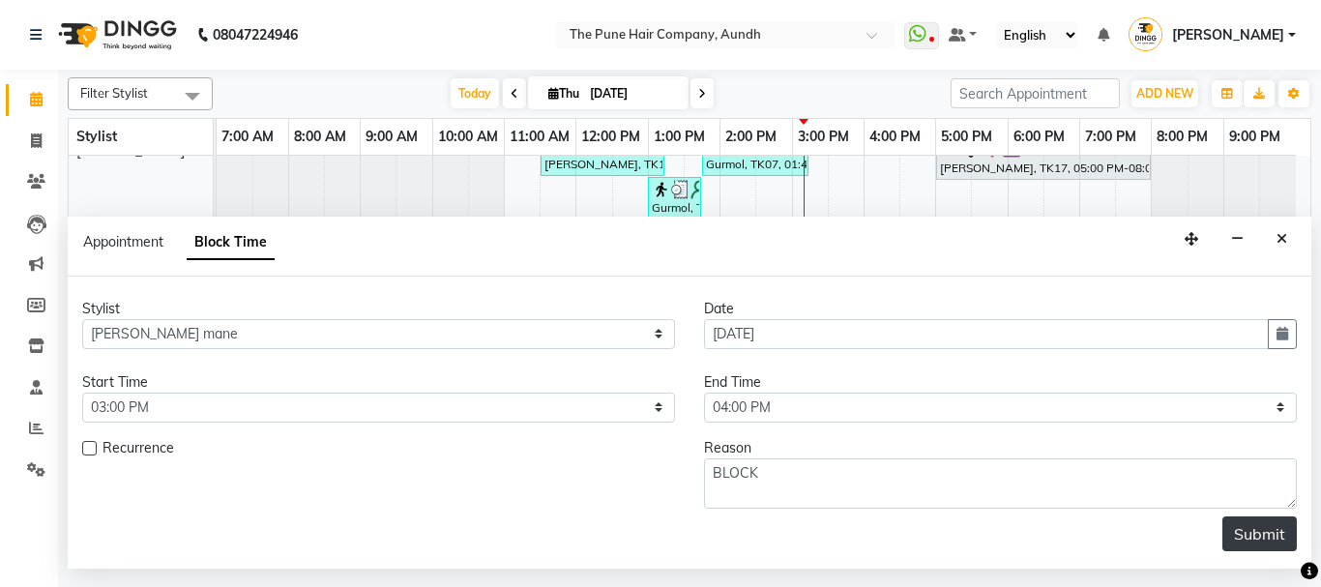
click at [1268, 536] on button "Submit" at bounding box center [1259, 533] width 74 height 35
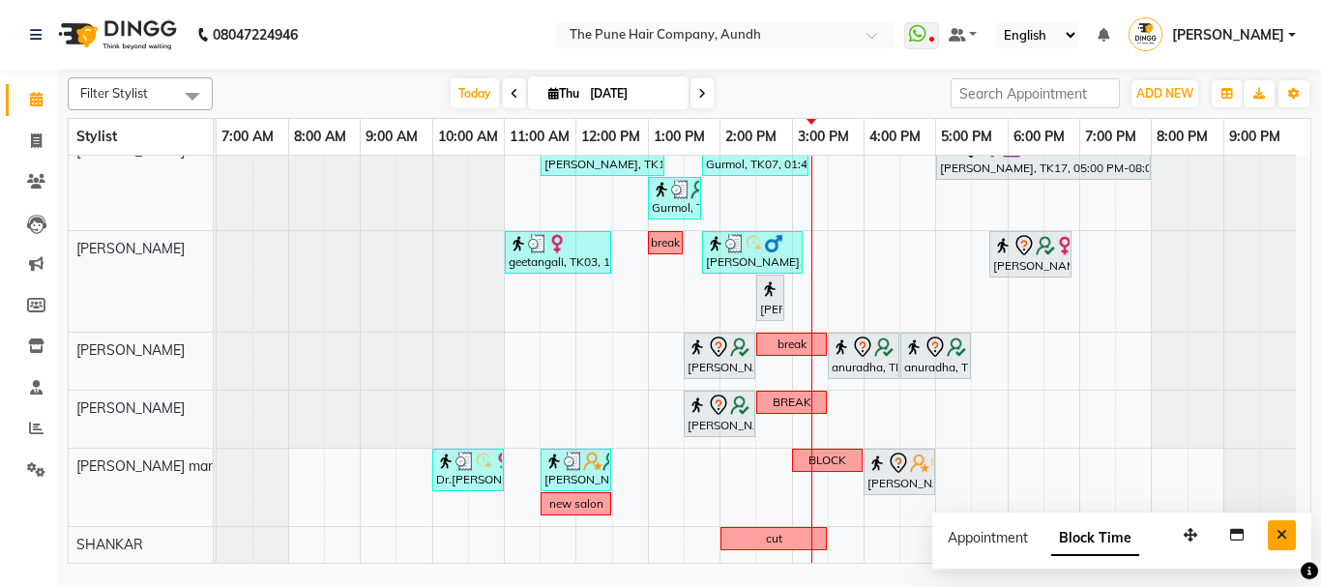
click at [1280, 535] on icon "Close" at bounding box center [1281, 535] width 11 height 14
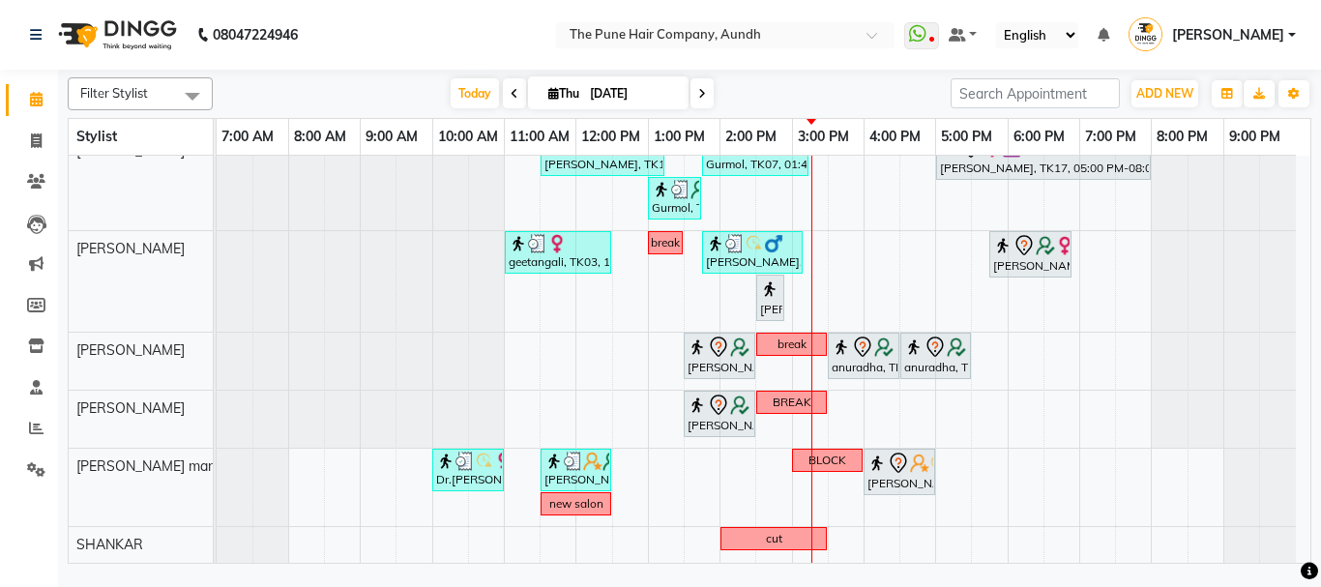
click at [698, 97] on icon at bounding box center [702, 94] width 8 height 12
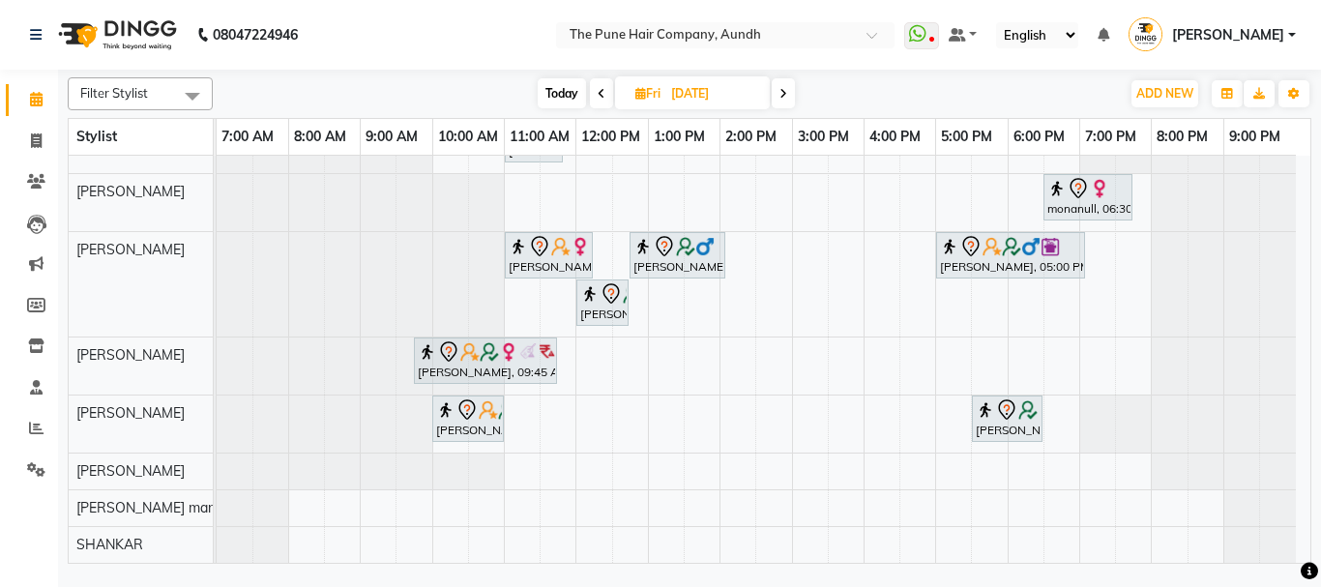
scroll to position [0, 0]
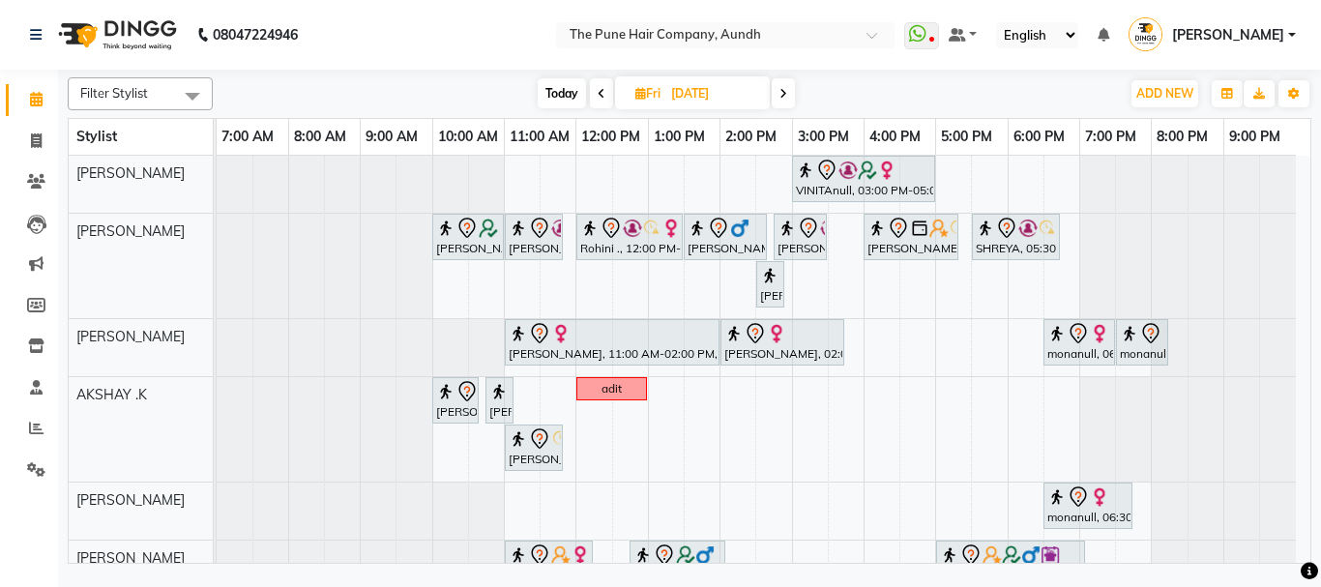
click at [557, 96] on span "Today" at bounding box center [561, 93] width 48 height 30
type input "[DATE]"
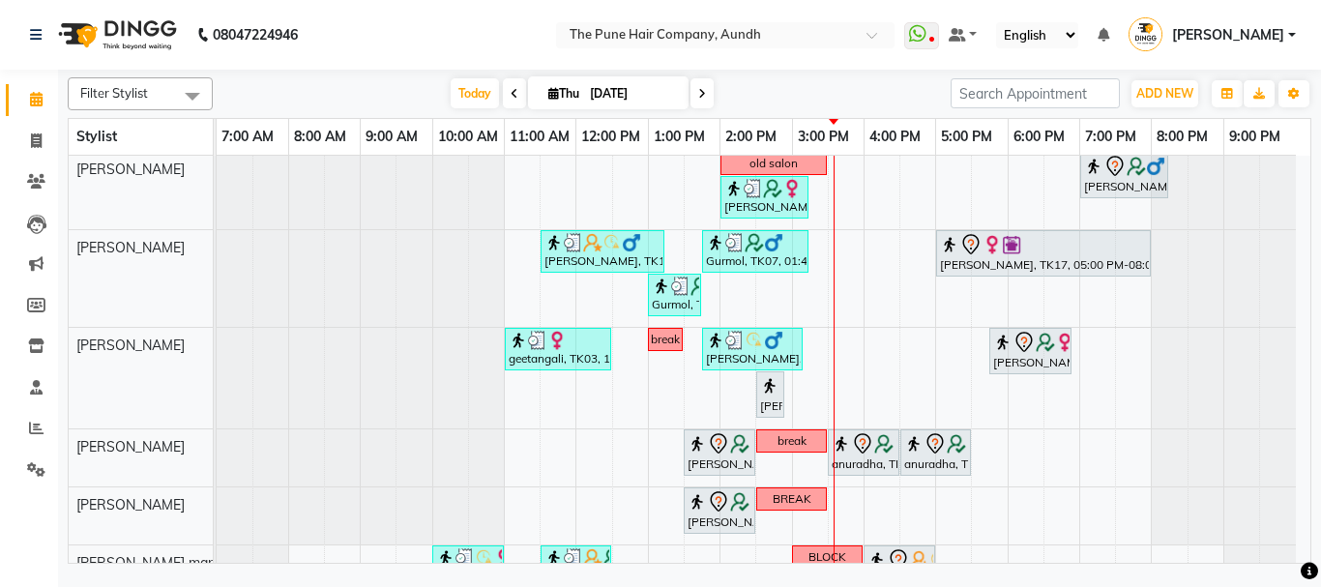
scroll to position [191, 0]
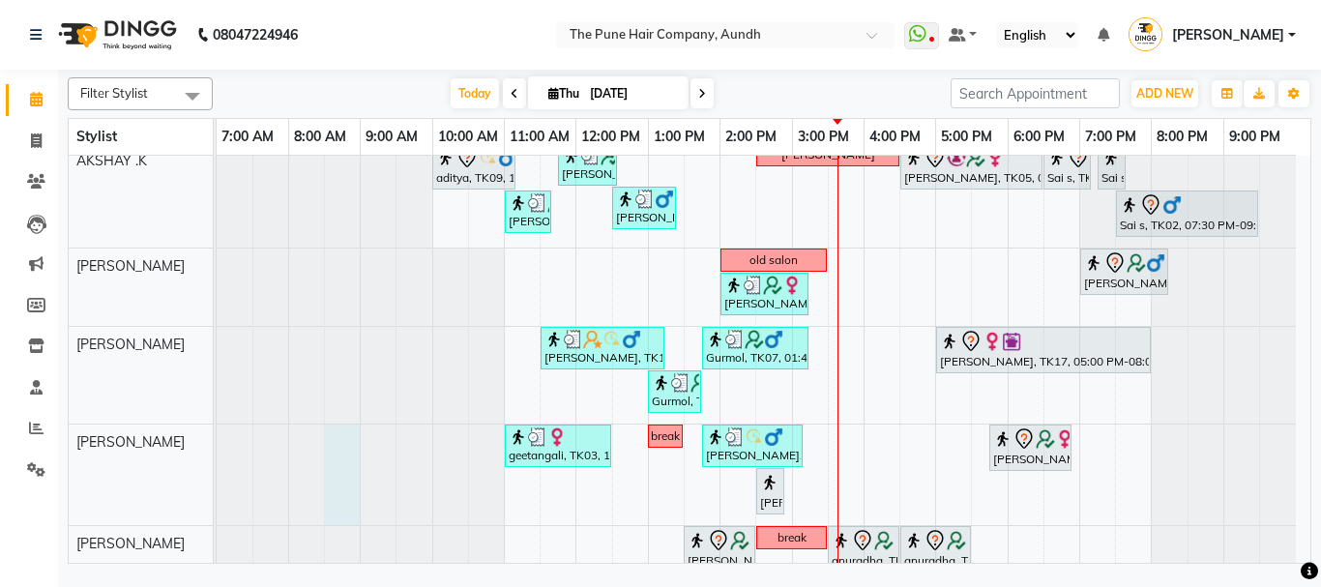
click at [217, 467] on div at bounding box center [217, 474] width 0 height 101
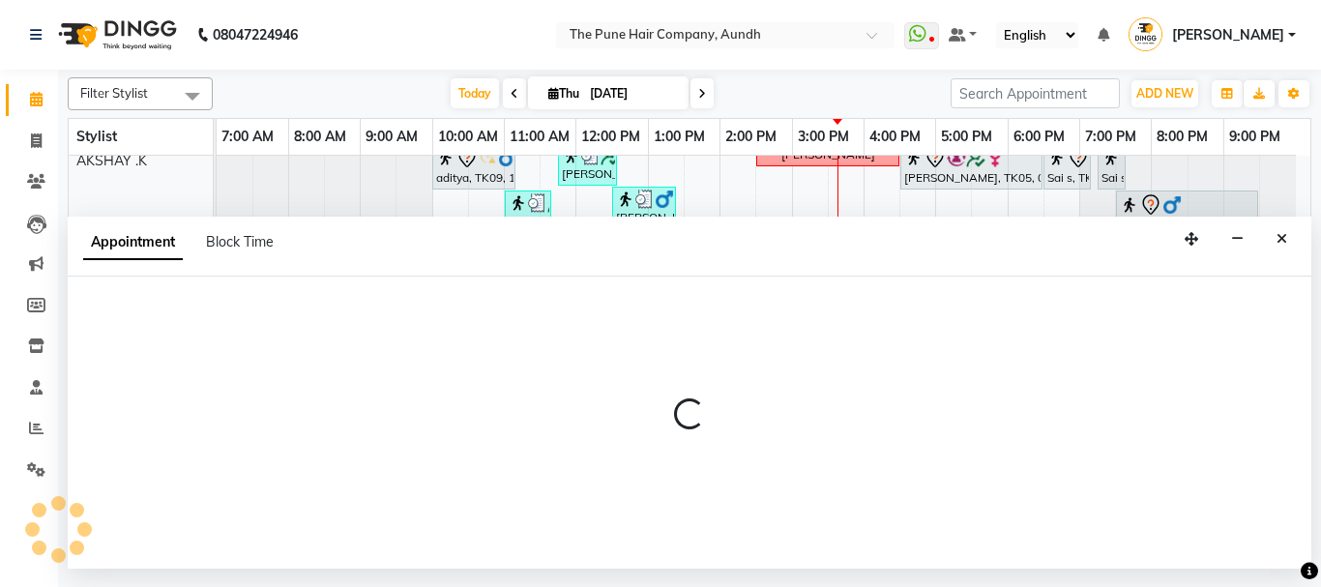
select select "49441"
select select "510"
select select "tentative"
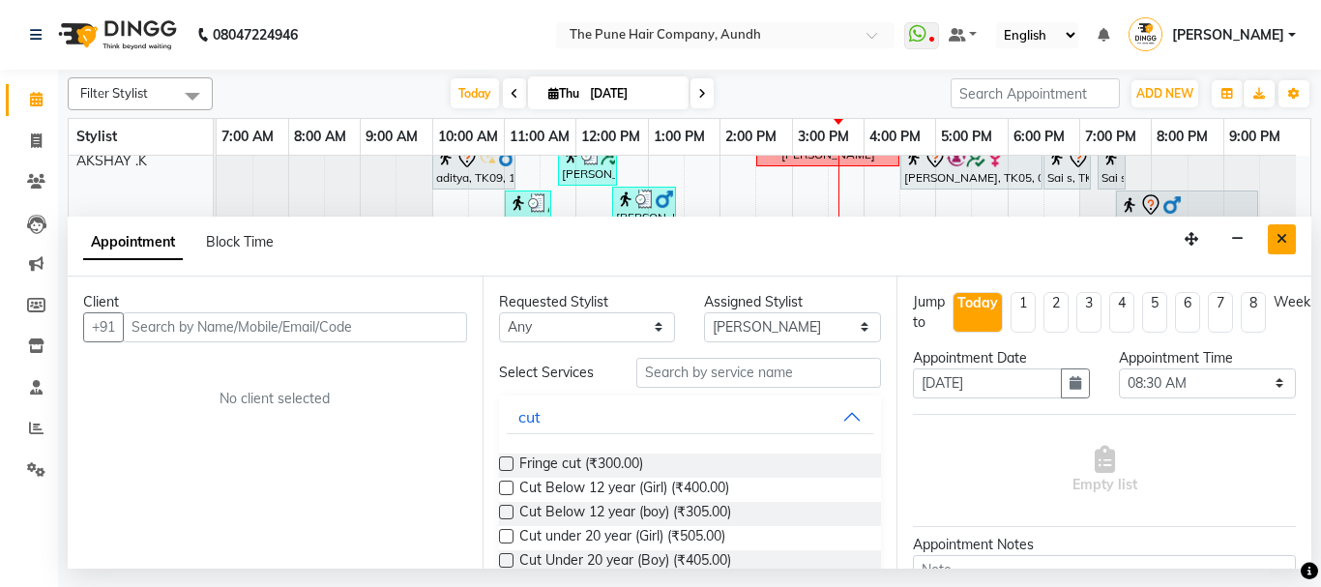
click at [1281, 238] on icon "Close" at bounding box center [1281, 239] width 11 height 14
click at [1281, 238] on div at bounding box center [1188, 195] width 216 height 104
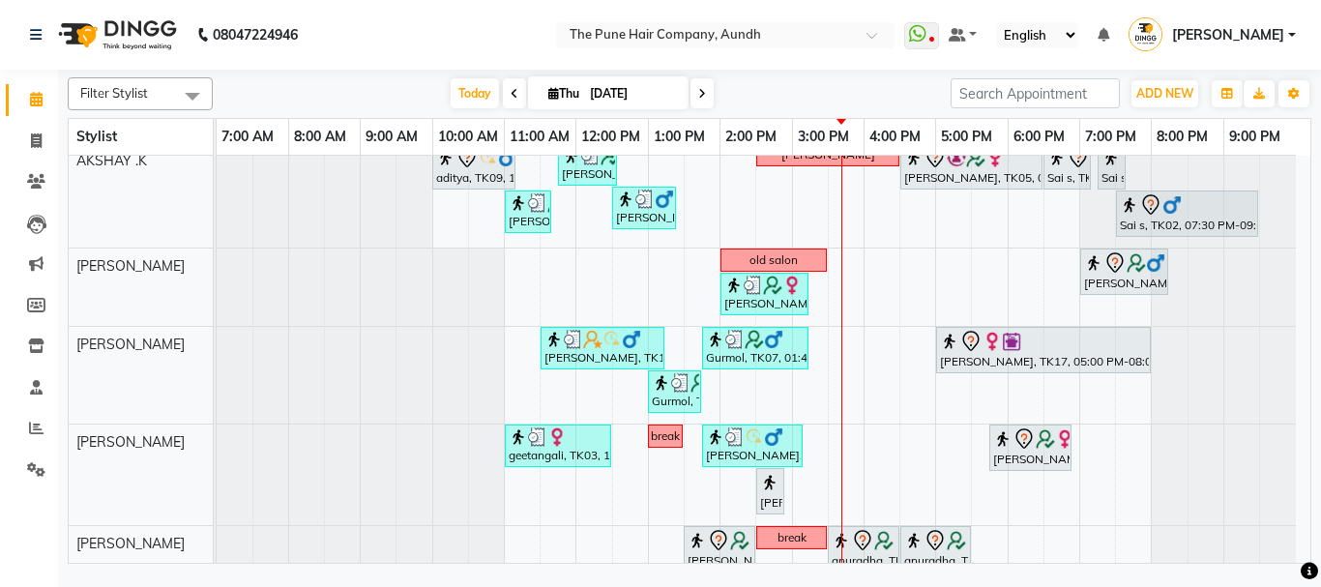
click at [548, 96] on icon at bounding box center [553, 93] width 11 height 13
select select "9"
select select "2025"
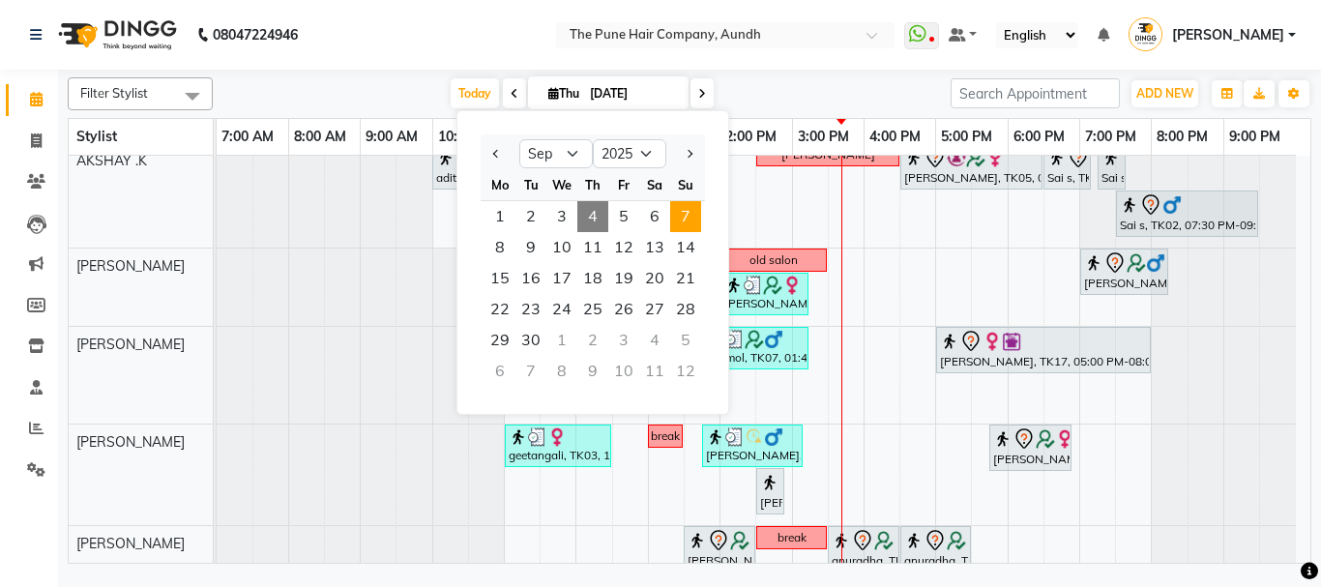
click at [688, 215] on span "7" at bounding box center [685, 216] width 31 height 31
type input "[DATE]"
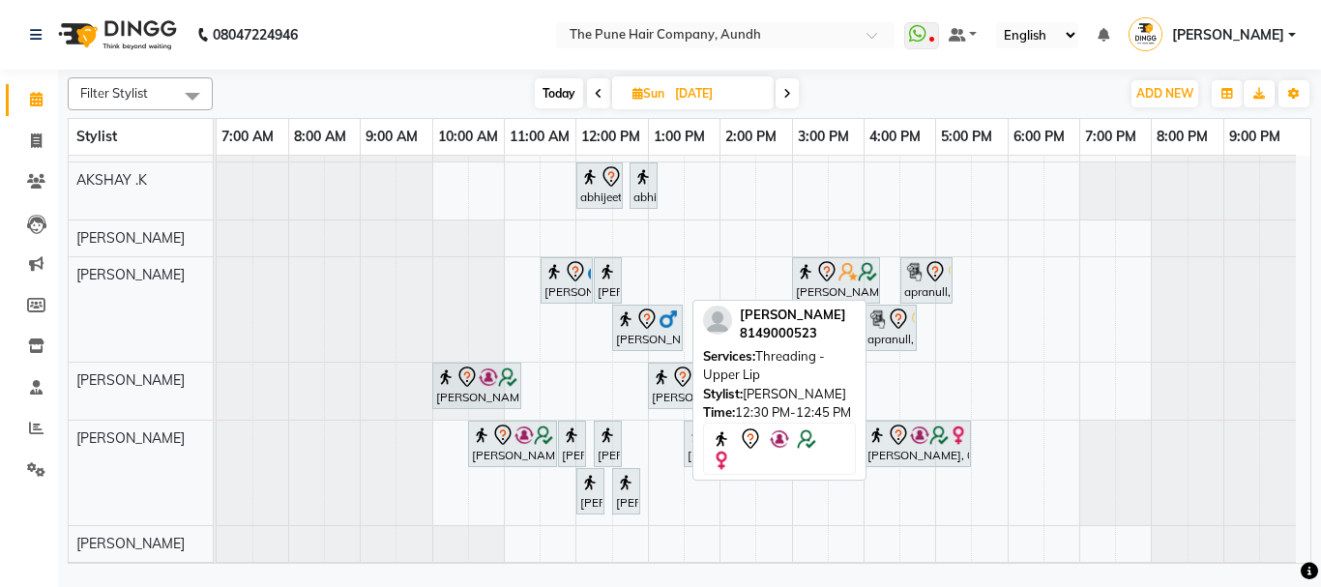
scroll to position [266, 0]
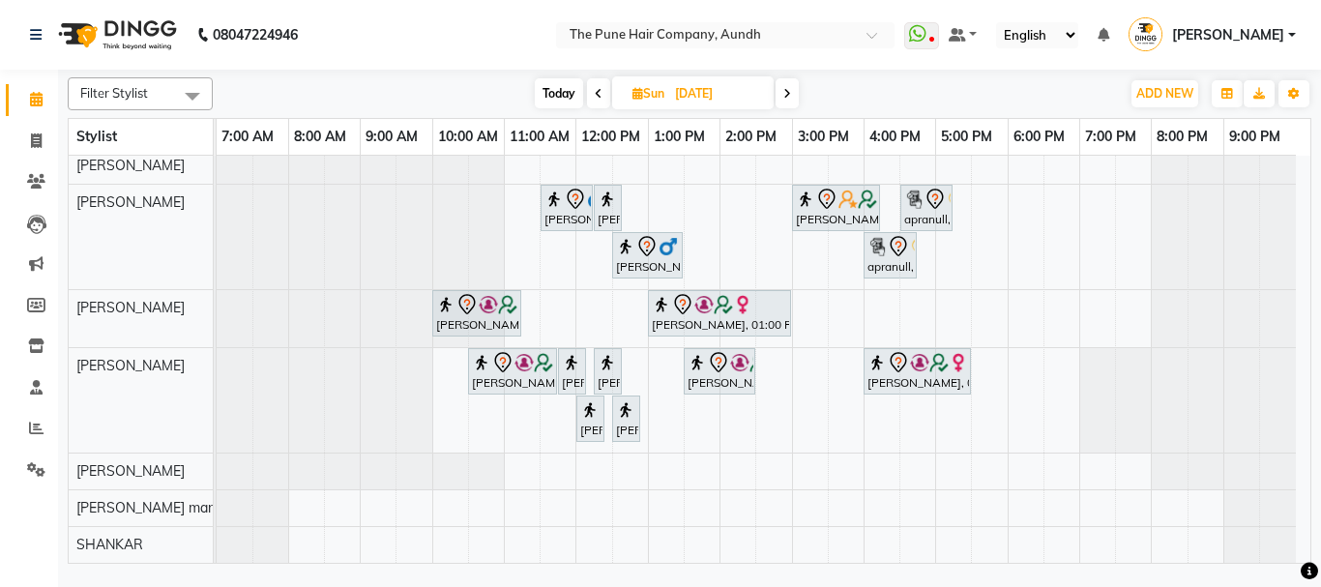
click at [526, 506] on div "jcg [PERSON_NAME], 02:30 PM-04:30 PM, Hair Color Majirel - Majirel Touchup 2 In…" at bounding box center [763, 226] width 1093 height 673
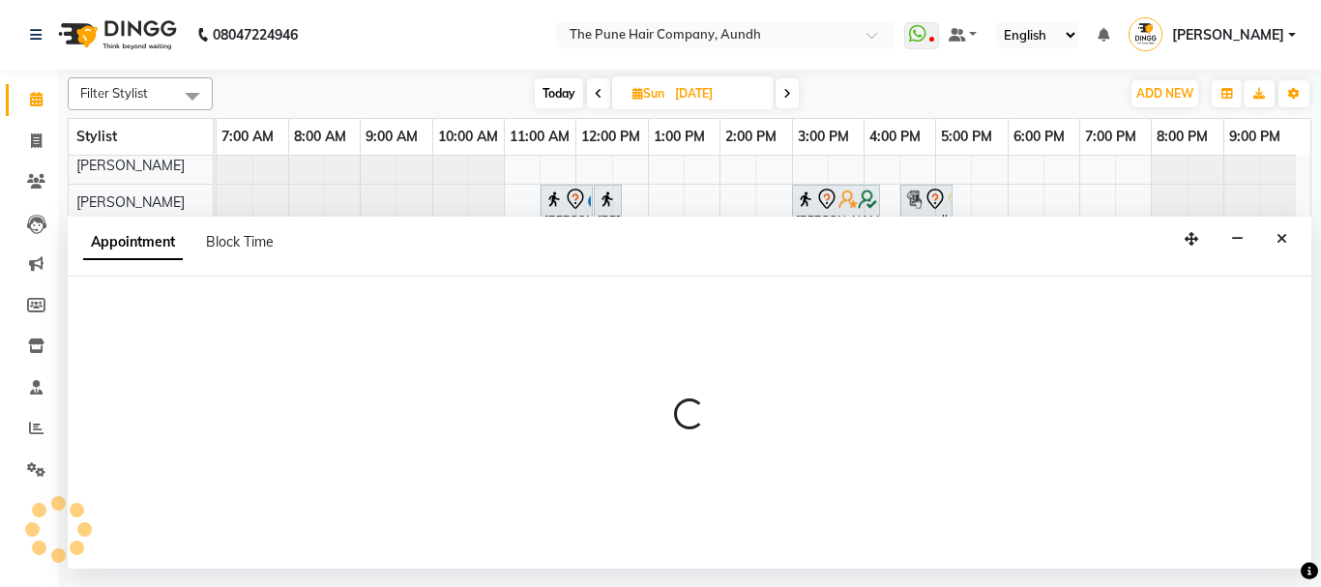
select select "78334"
select select "tentative"
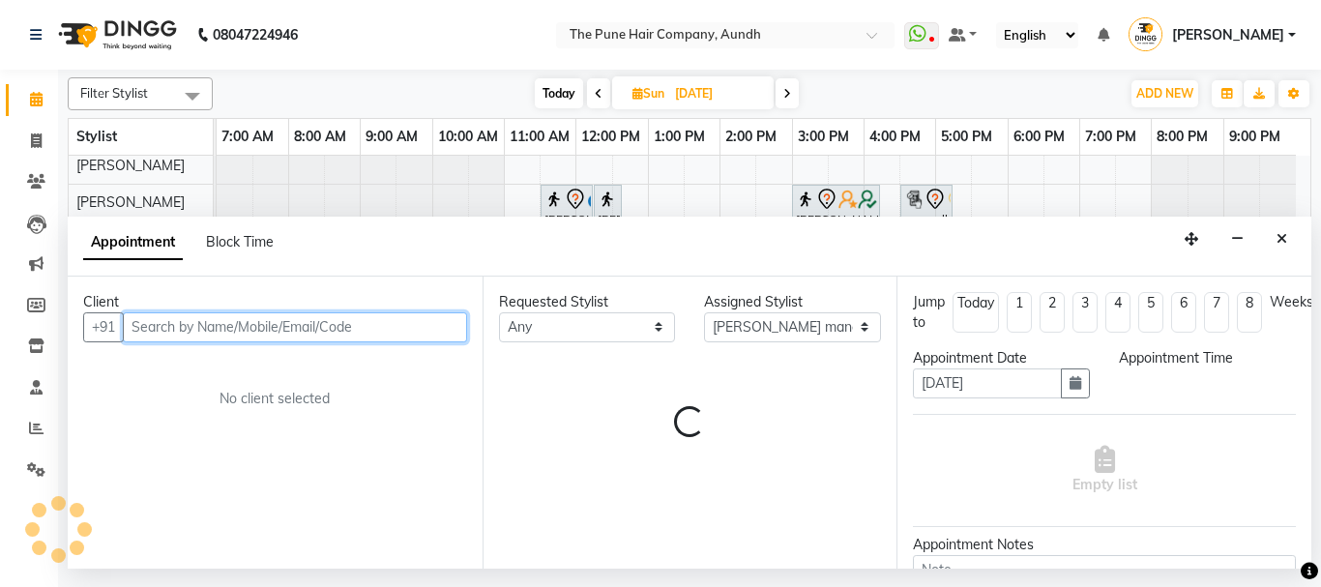
select select "660"
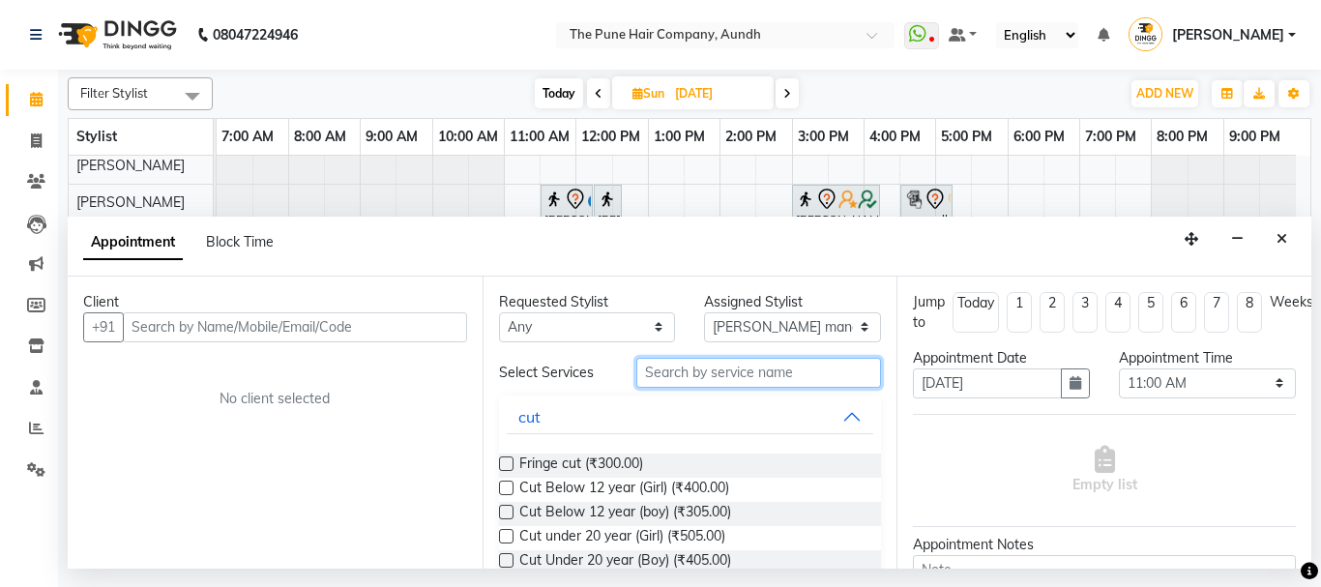
click at [682, 366] on input "text" at bounding box center [759, 373] width 246 height 30
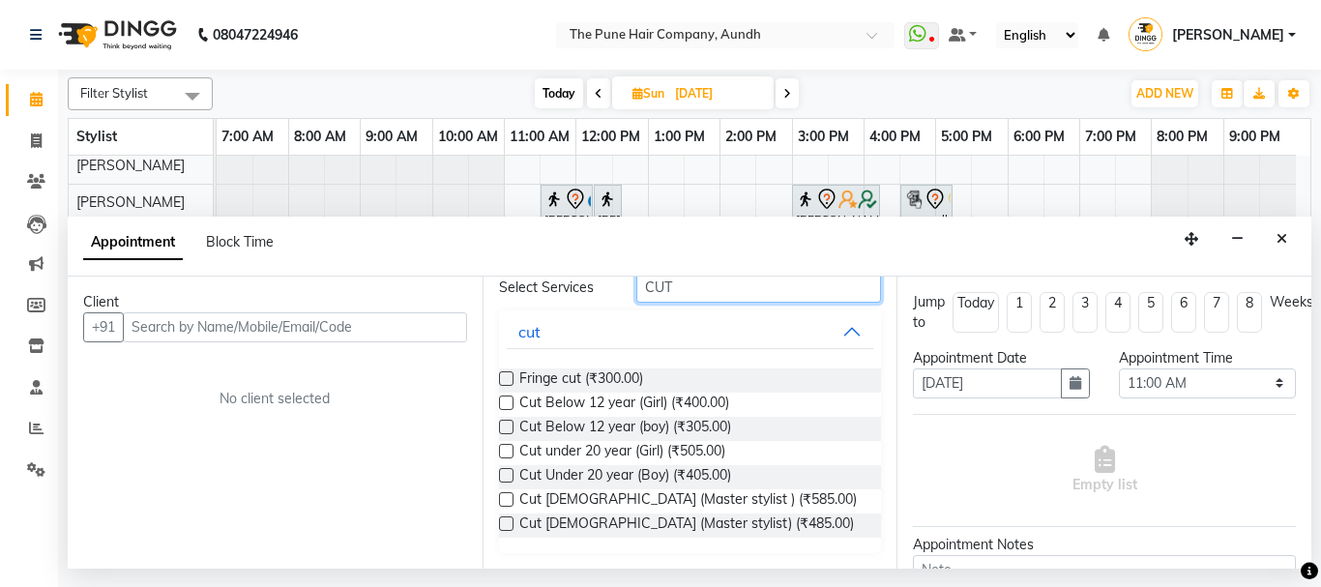
type input "CUT"
click at [500, 520] on label at bounding box center [506, 523] width 15 height 15
click at [500, 520] on input "checkbox" at bounding box center [505, 525] width 13 height 13
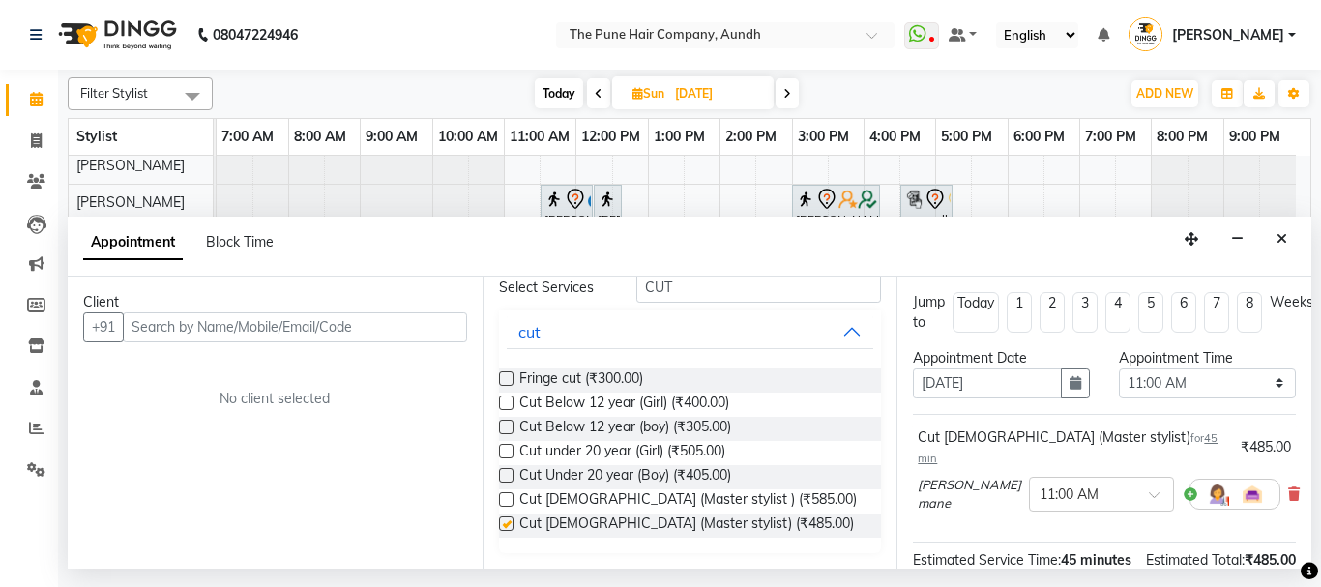
checkbox input "false"
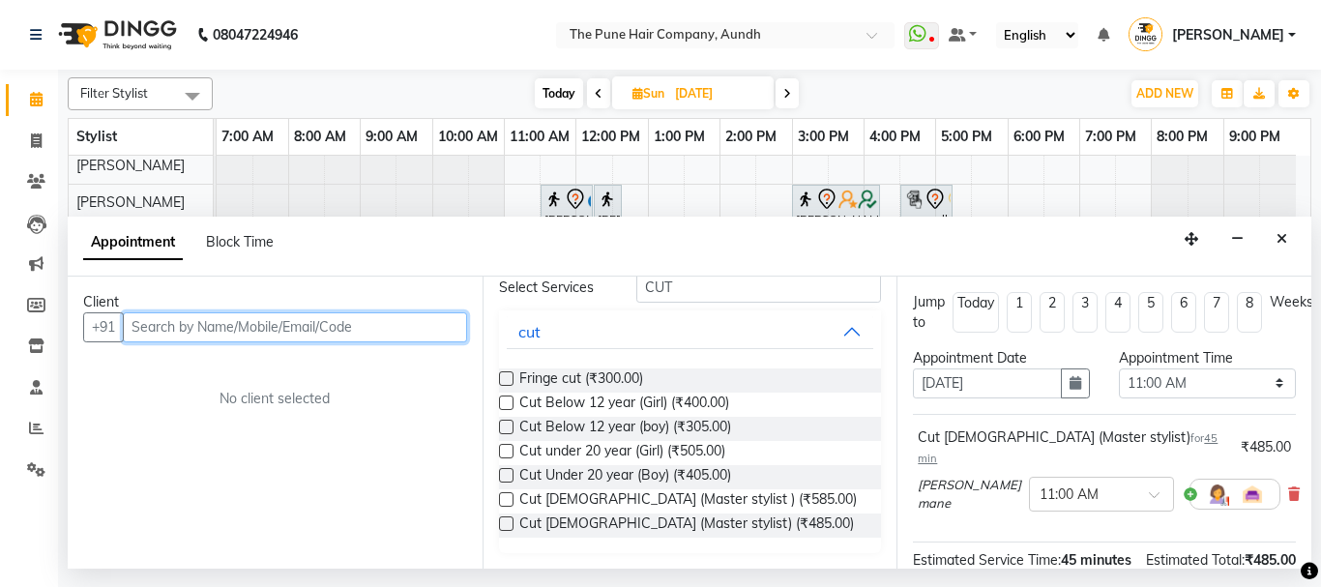
click at [421, 325] on input "text" at bounding box center [295, 327] width 344 height 30
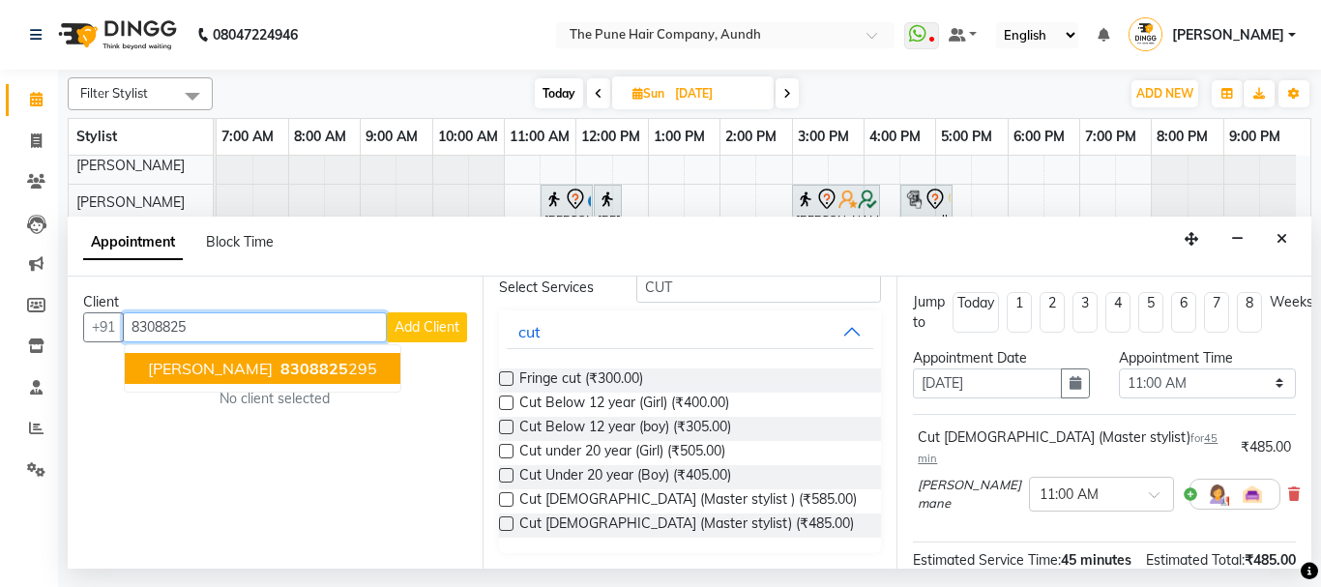
click at [292, 368] on ngb-highlight "8308825 295" at bounding box center [326, 368] width 101 height 19
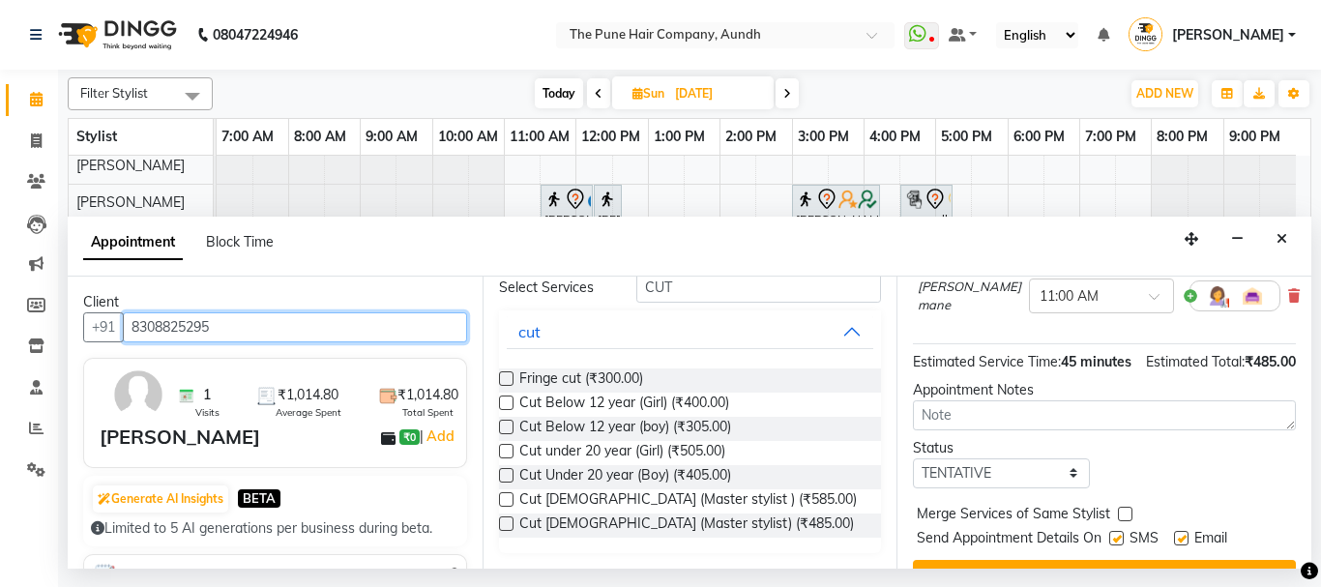
scroll to position [251, 0]
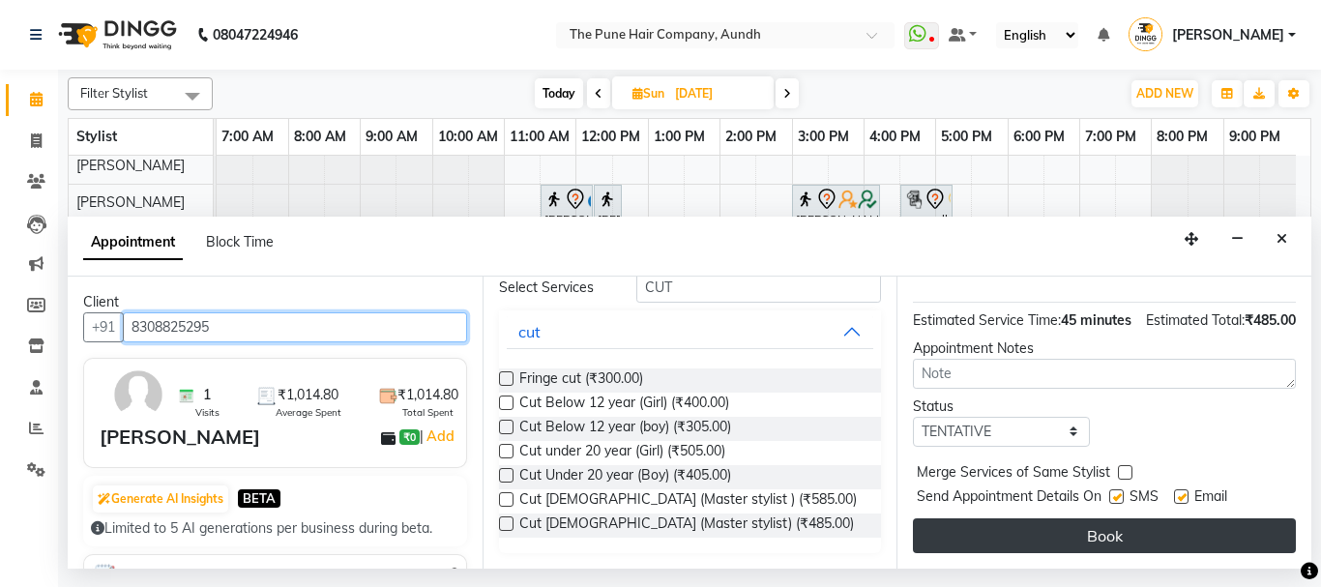
type input "8308825295"
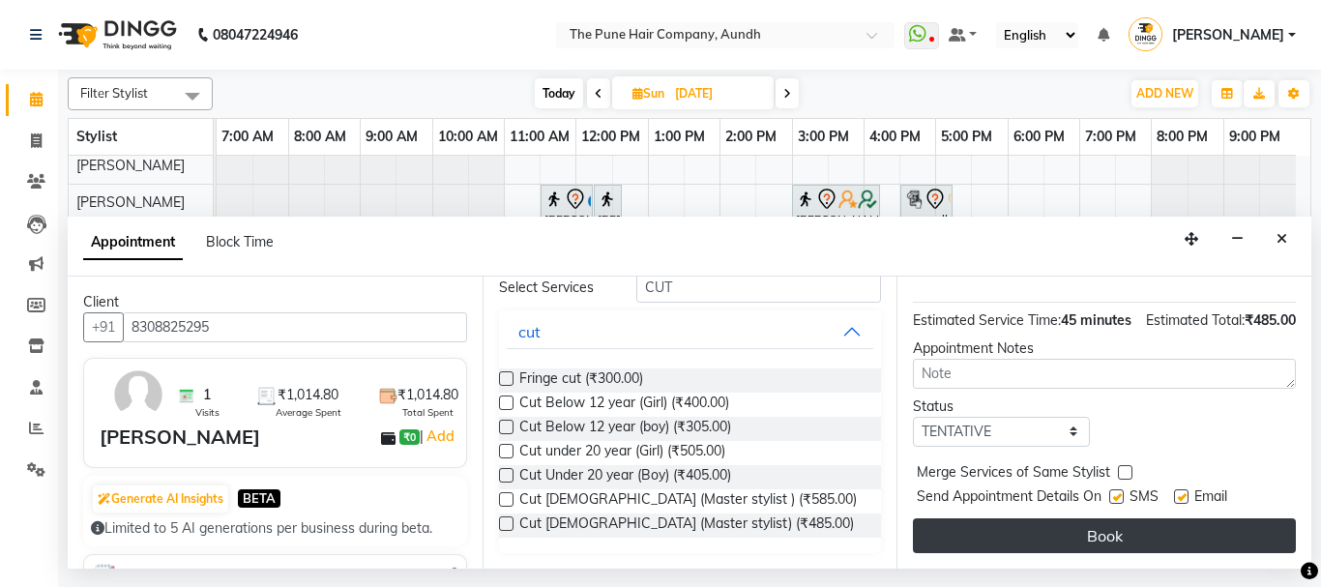
click at [1110, 518] on button "Book" at bounding box center [1104, 535] width 383 height 35
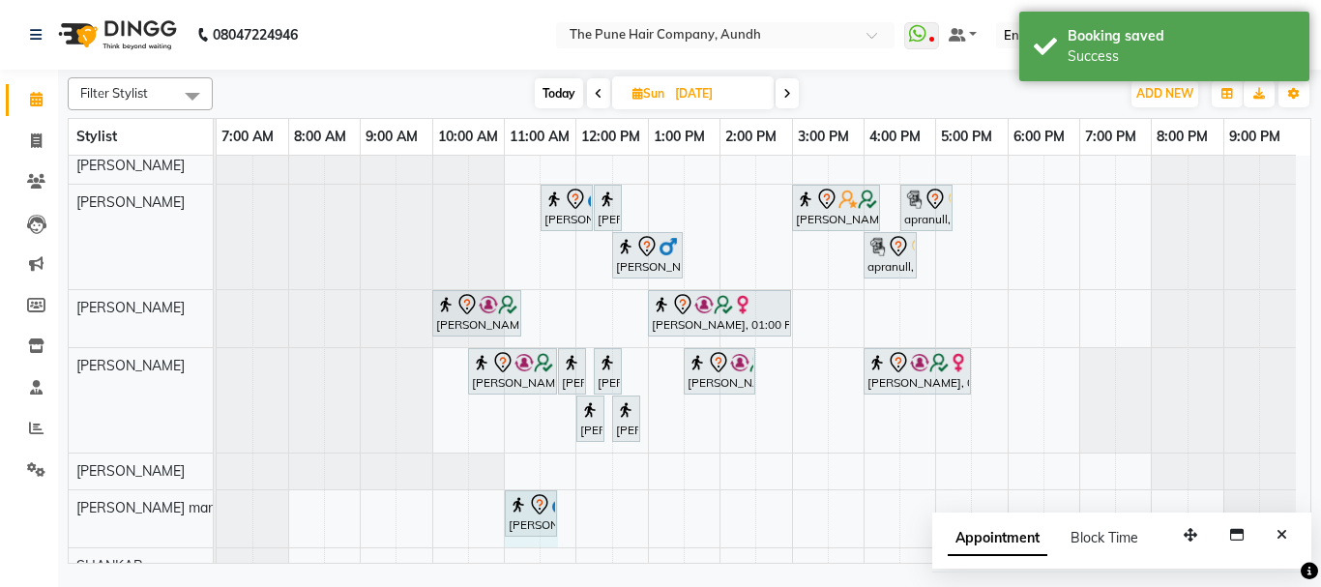
drag, startPoint x: 556, startPoint y: 513, endPoint x: 569, endPoint y: 514, distance: 13.6
click at [217, 514] on div "[PERSON_NAME], 11:00 AM-11:45 AM, Cut [DEMOGRAPHIC_DATA] (Master stylist) [PERS…" at bounding box center [217, 518] width 0 height 57
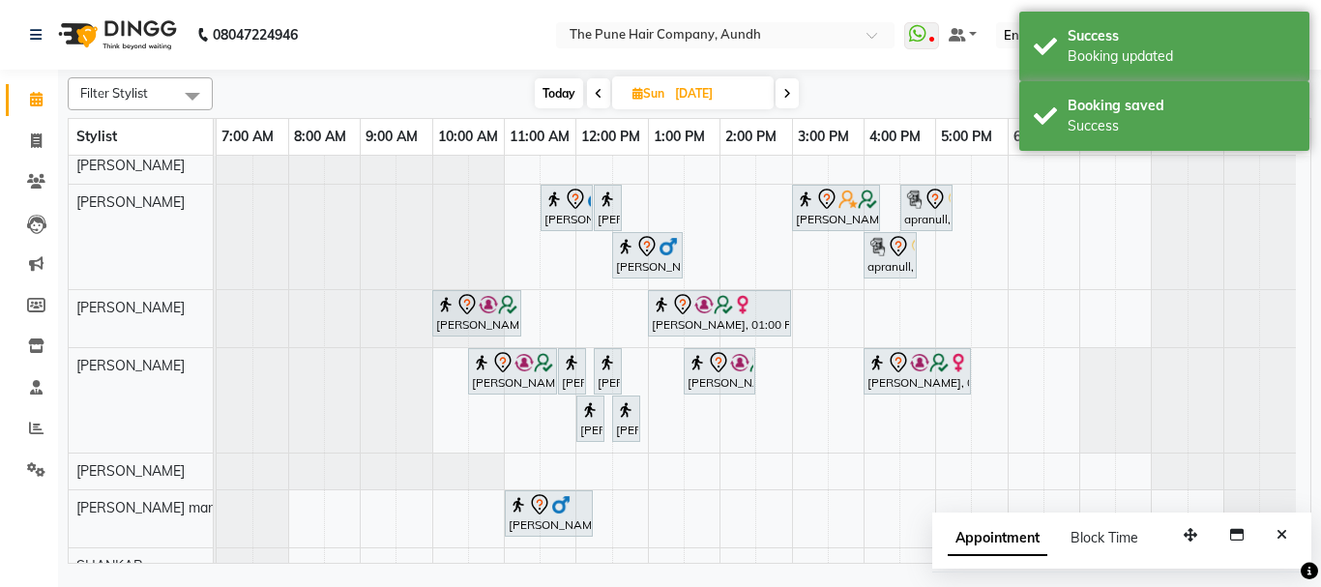
click at [563, 84] on span "Today" at bounding box center [559, 93] width 48 height 30
type input "[DATE]"
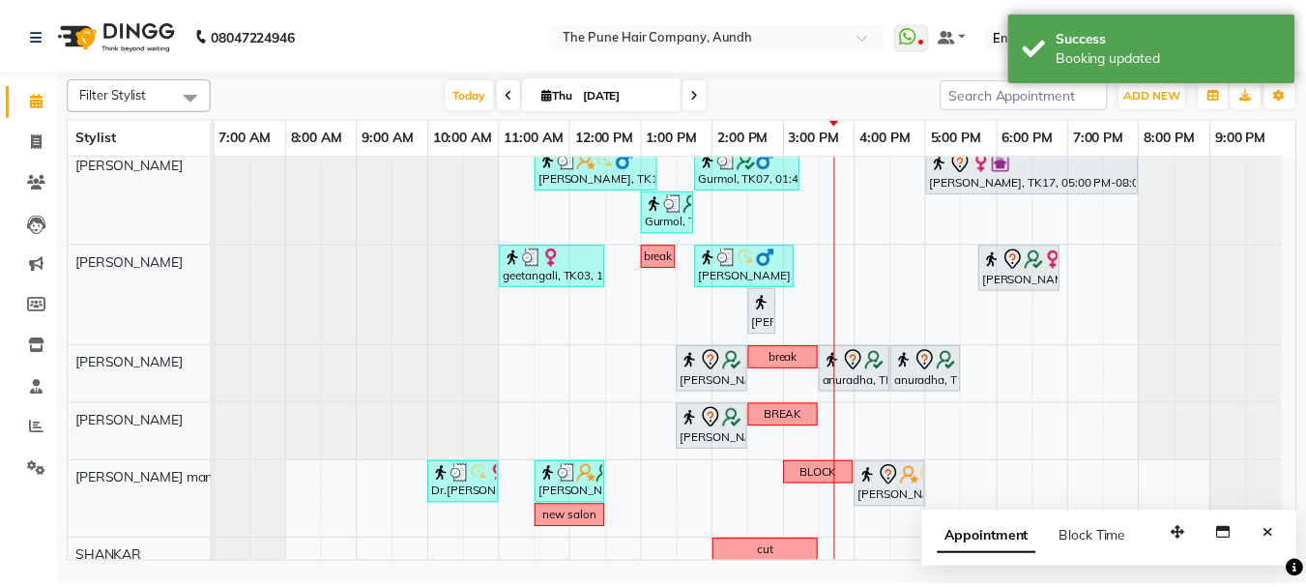
scroll to position [385, 0]
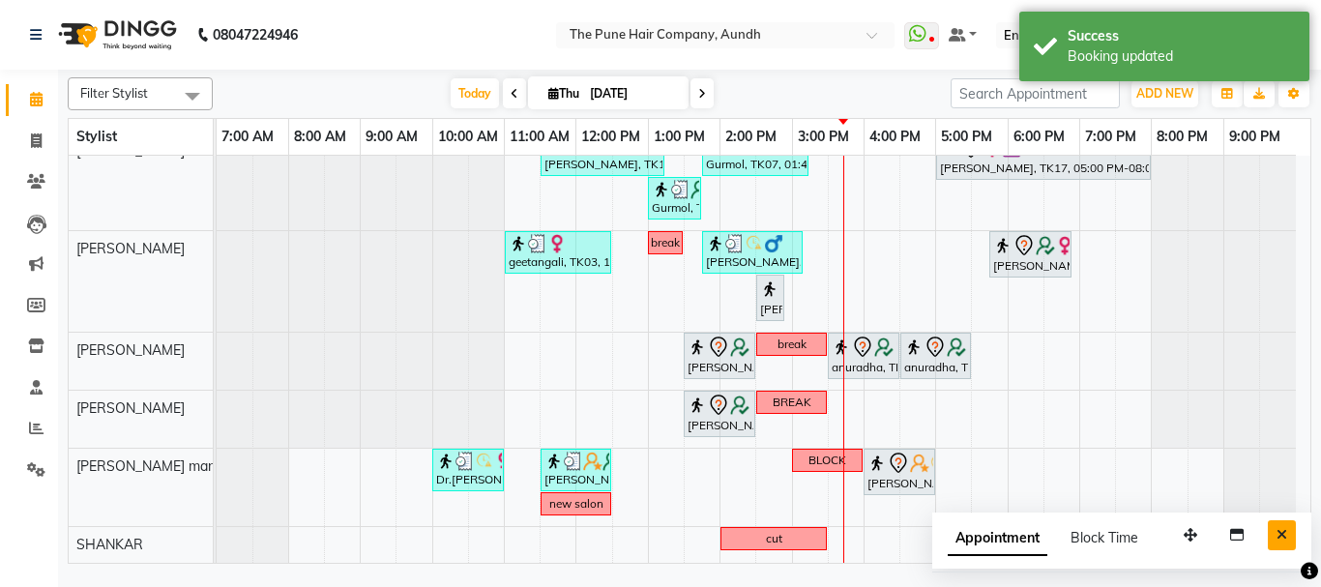
click at [1284, 532] on icon "Close" at bounding box center [1281, 535] width 11 height 14
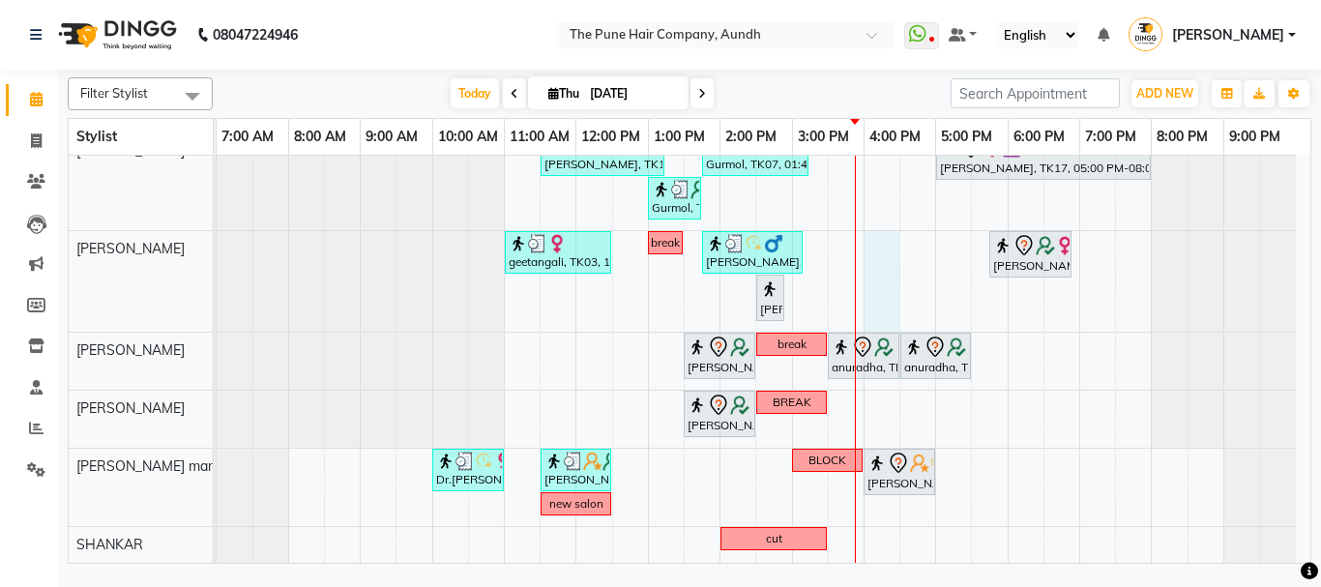
click at [865, 250] on div "nazare, TK24, 10:35 AM-11:35 AM, Cut [DEMOGRAPHIC_DATA] ( Top Stylist ) [PERSON…" at bounding box center [763, 167] width 1093 height 792
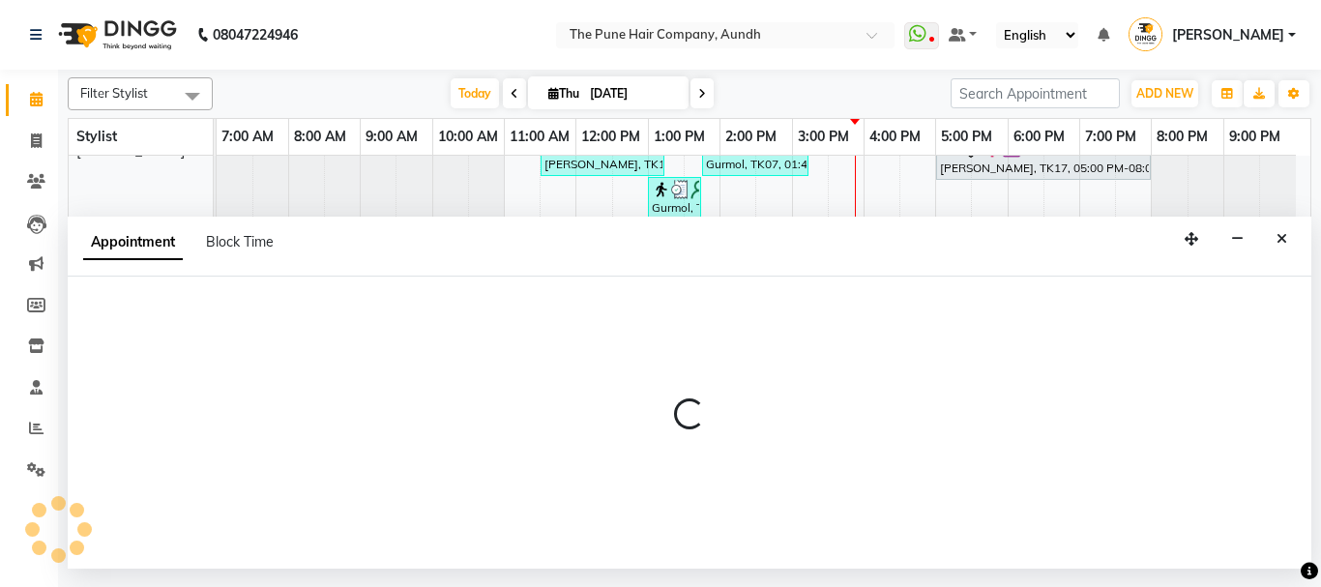
select select "49441"
select select "960"
select select "tentative"
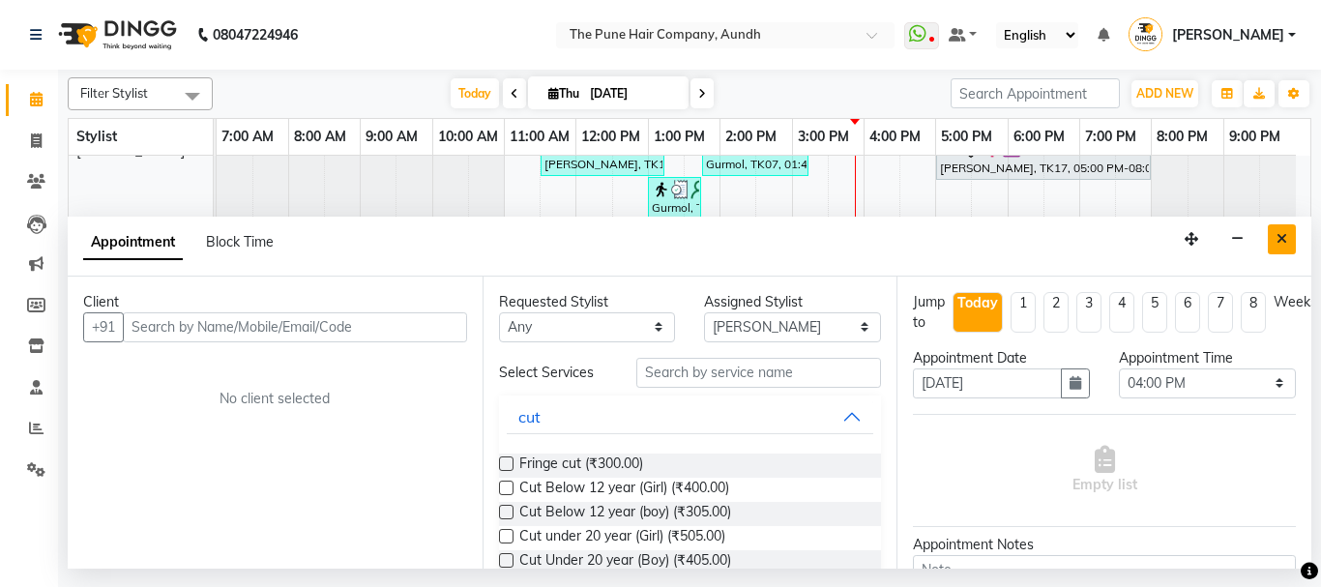
click at [1288, 238] on button "Close" at bounding box center [1281, 239] width 28 height 30
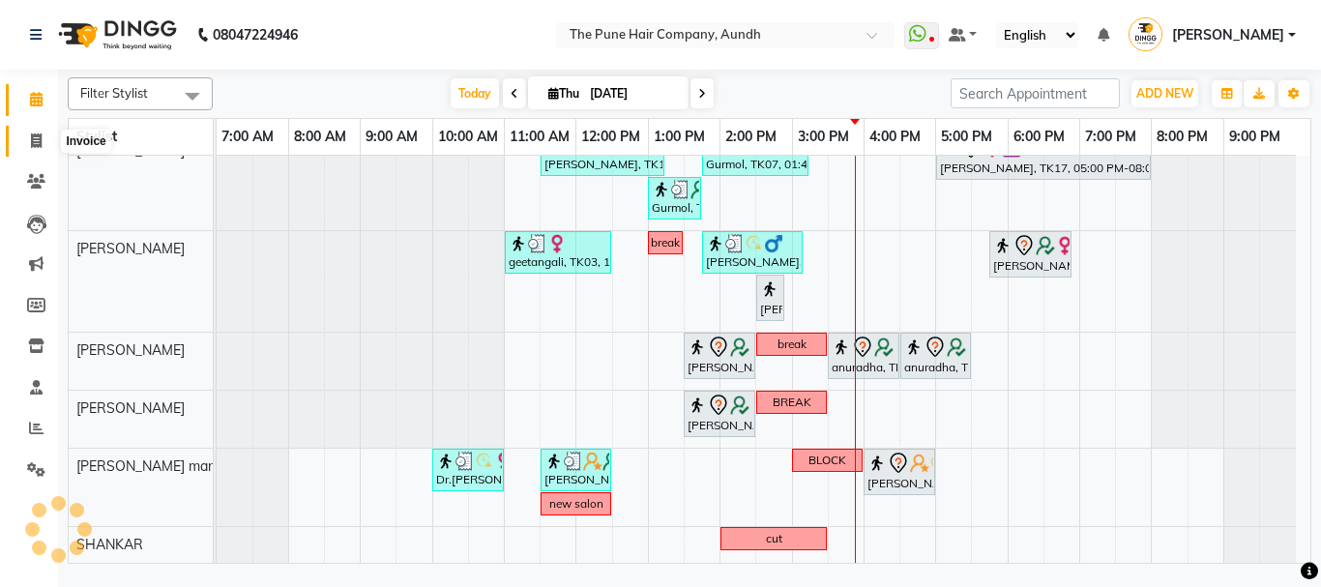
click at [36, 144] on icon at bounding box center [36, 140] width 11 height 15
select select "service"
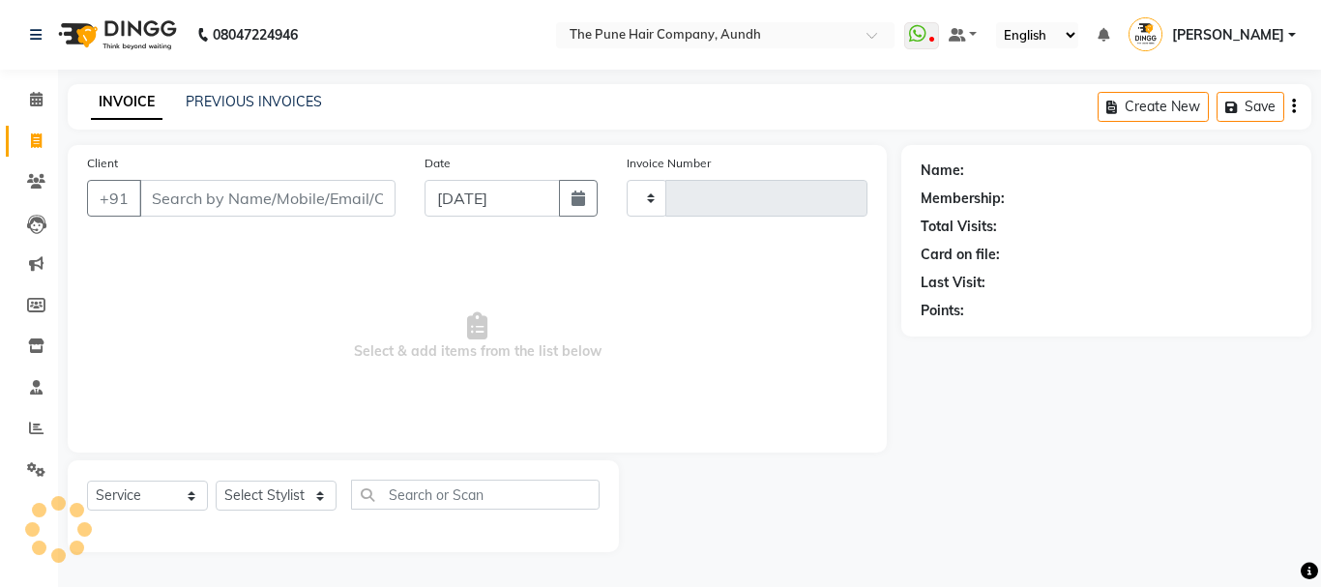
type input "4671"
select select "106"
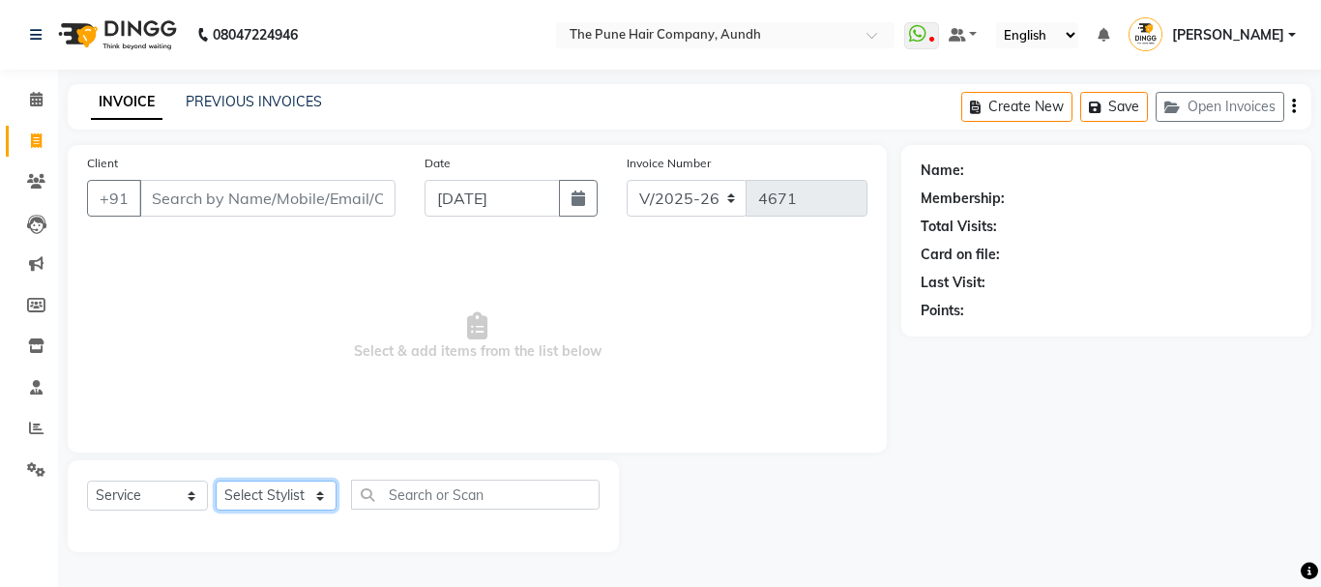
click at [319, 494] on select "Select Stylist AKSHAY .K [PERSON_NAME] [PERSON_NAME] [PERSON_NAME] [PERSON_NAME…" at bounding box center [276, 495] width 121 height 30
select select "49441"
click at [216, 480] on select "Select Stylist AKSHAY .K [PERSON_NAME] [PERSON_NAME] [PERSON_NAME] [PERSON_NAME…" at bounding box center [276, 495] width 121 height 30
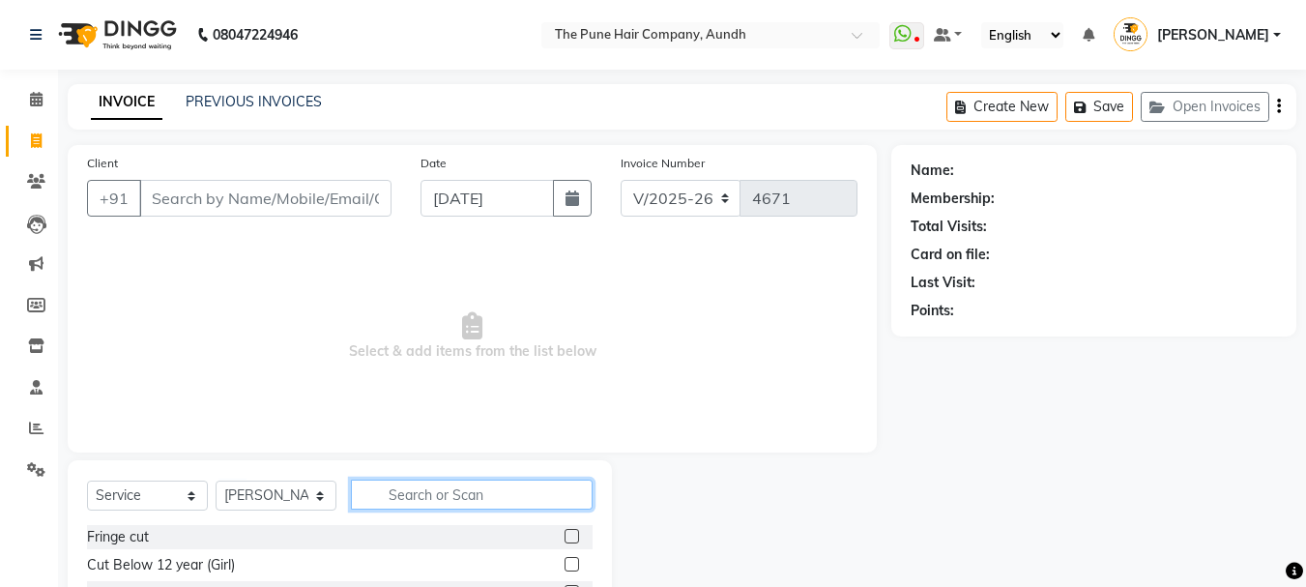
click at [525, 490] on input "text" at bounding box center [472, 494] width 242 height 30
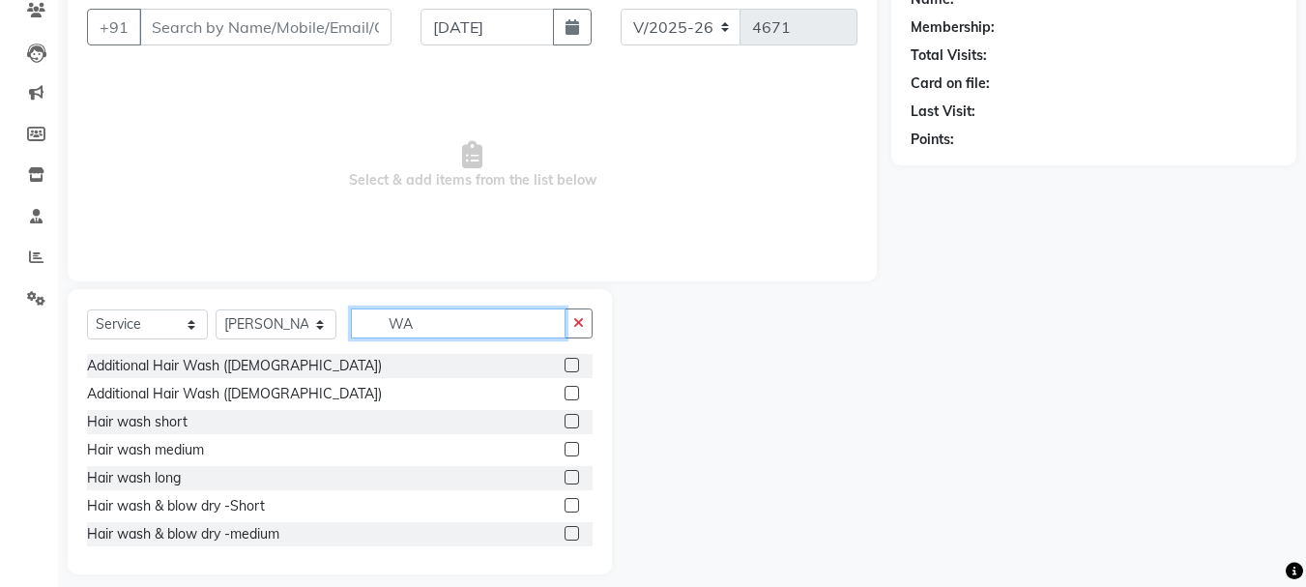
scroll to position [188, 0]
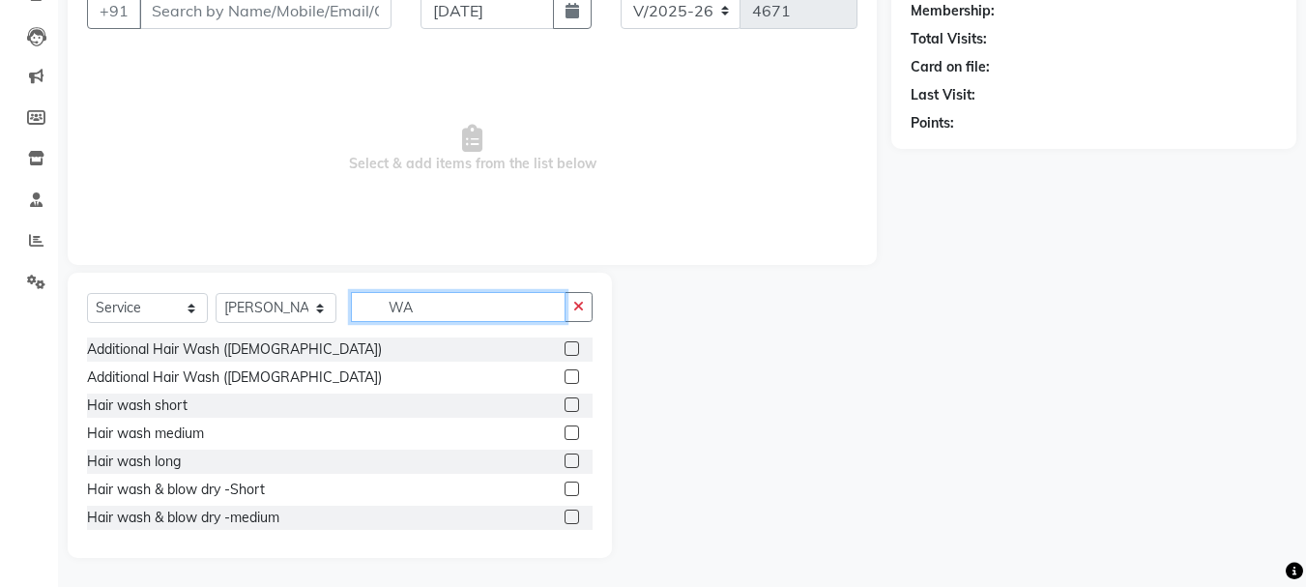
type input "WA"
click at [565, 435] on label at bounding box center [572, 432] width 15 height 15
click at [565, 435] on input "checkbox" at bounding box center [571, 433] width 13 height 13
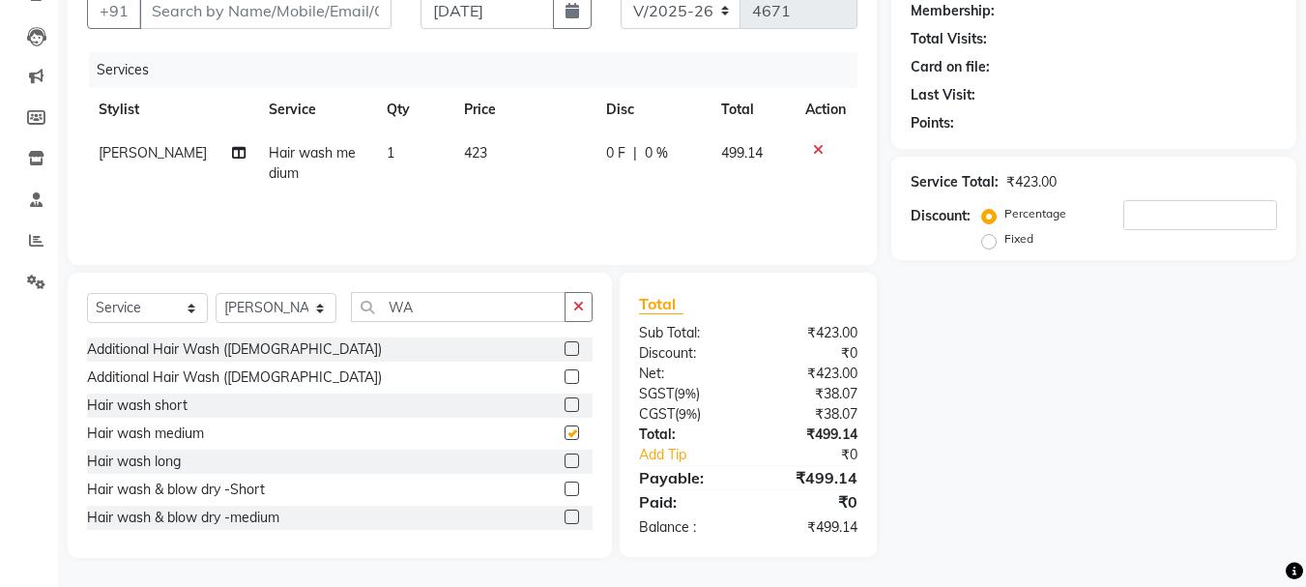
checkbox input "false"
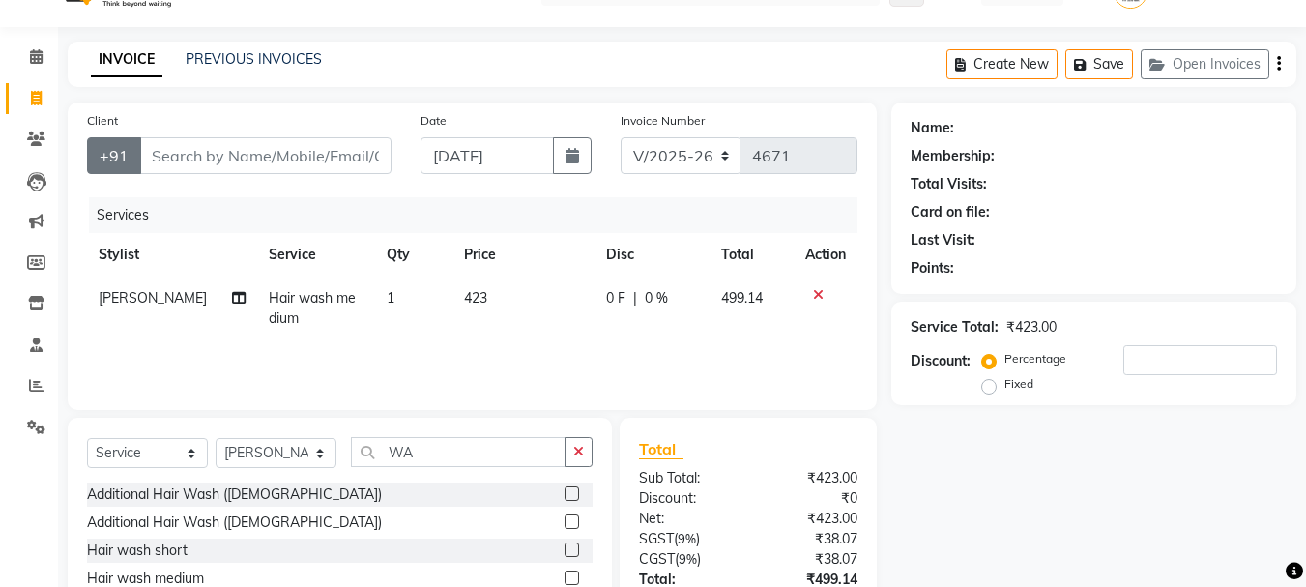
scroll to position [0, 0]
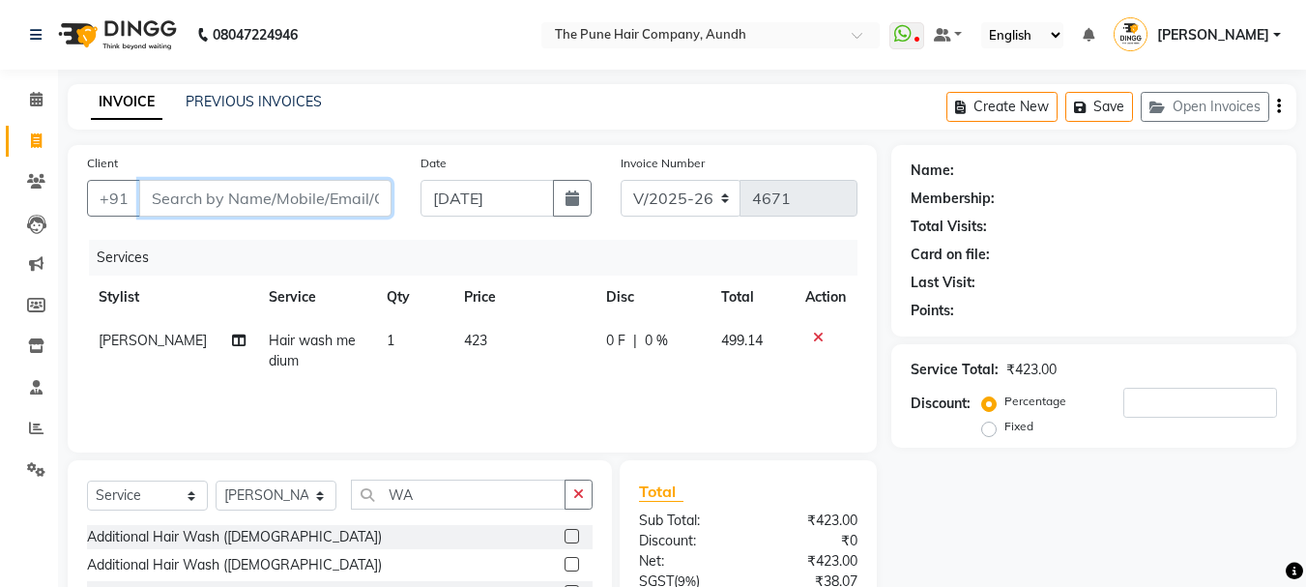
click at [355, 195] on input "Client" at bounding box center [265, 198] width 252 height 37
type input "9"
type input "0"
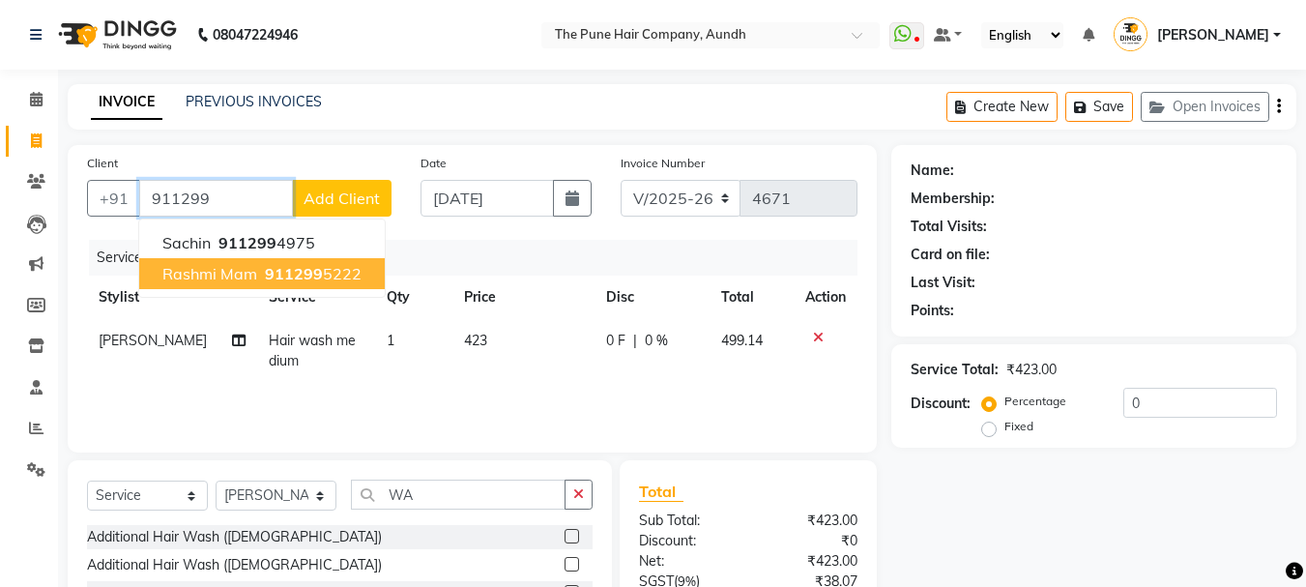
click at [291, 276] on span "911299" at bounding box center [294, 273] width 58 height 19
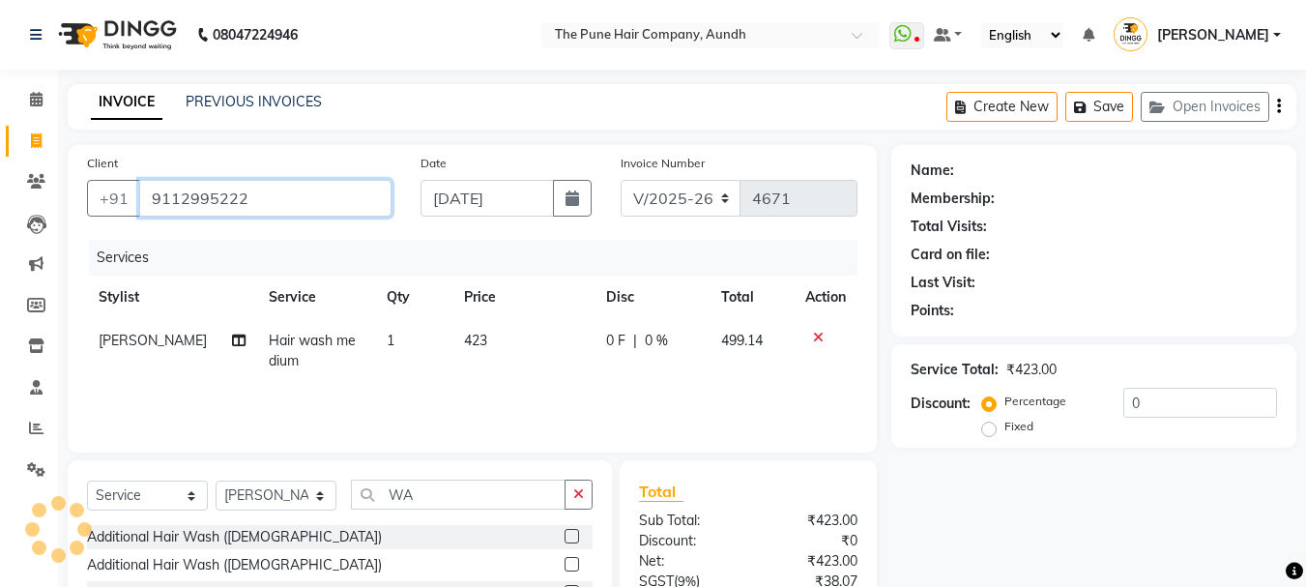
type input "9112995222"
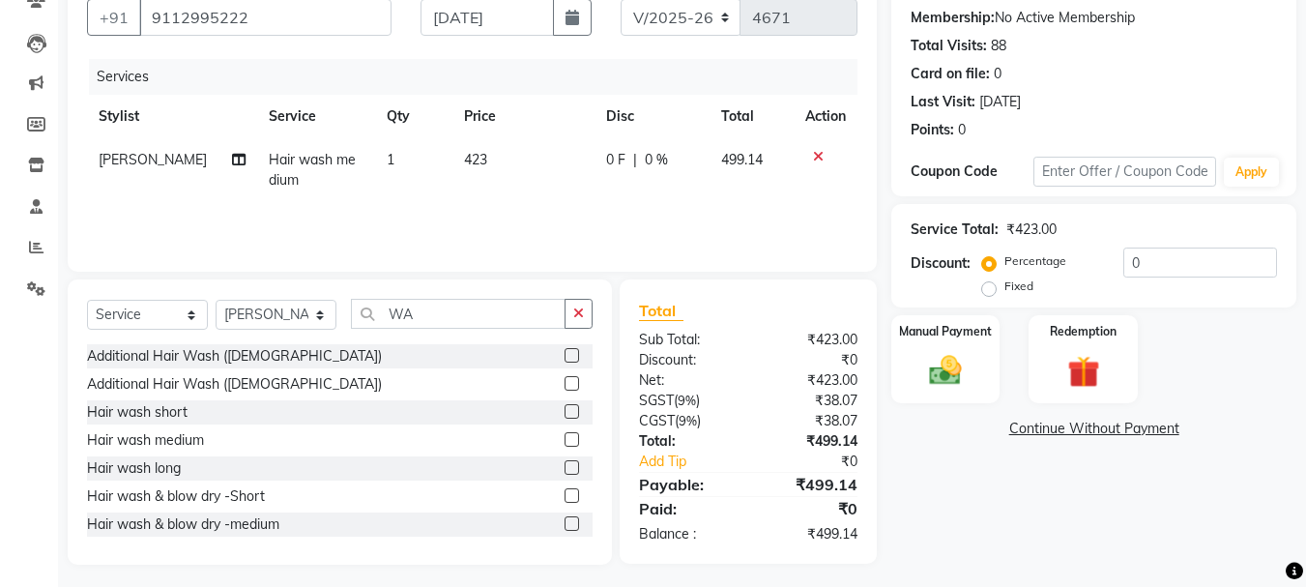
scroll to position [188, 0]
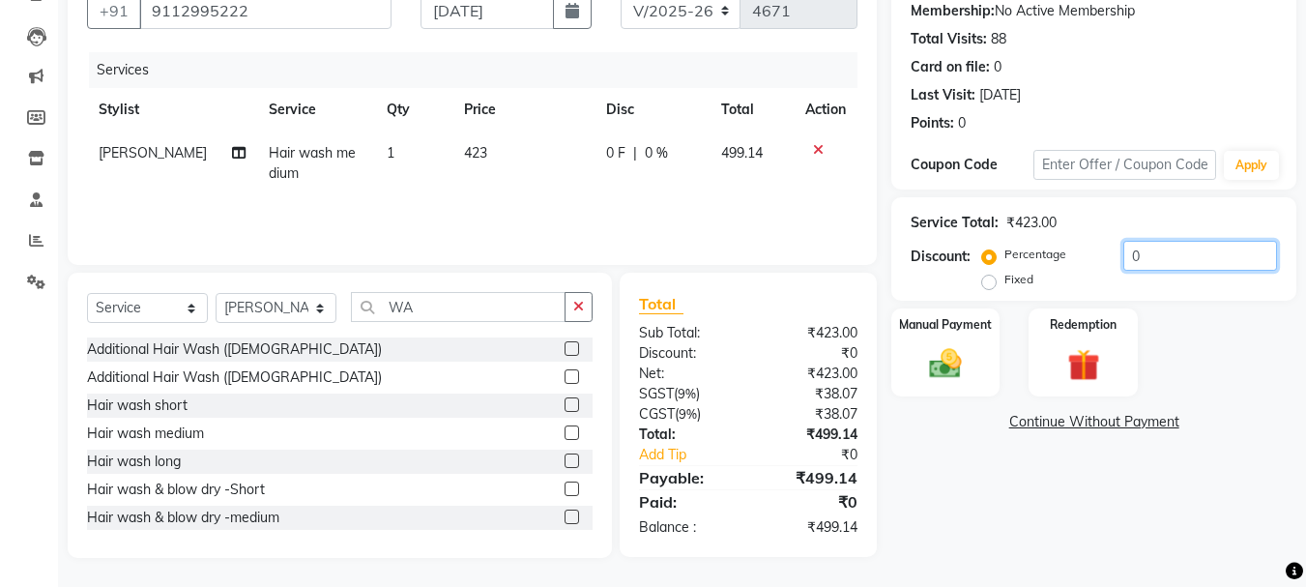
click at [1153, 248] on input "0" at bounding box center [1200, 256] width 154 height 30
type input "20"
click at [970, 352] on img at bounding box center [945, 363] width 54 height 39
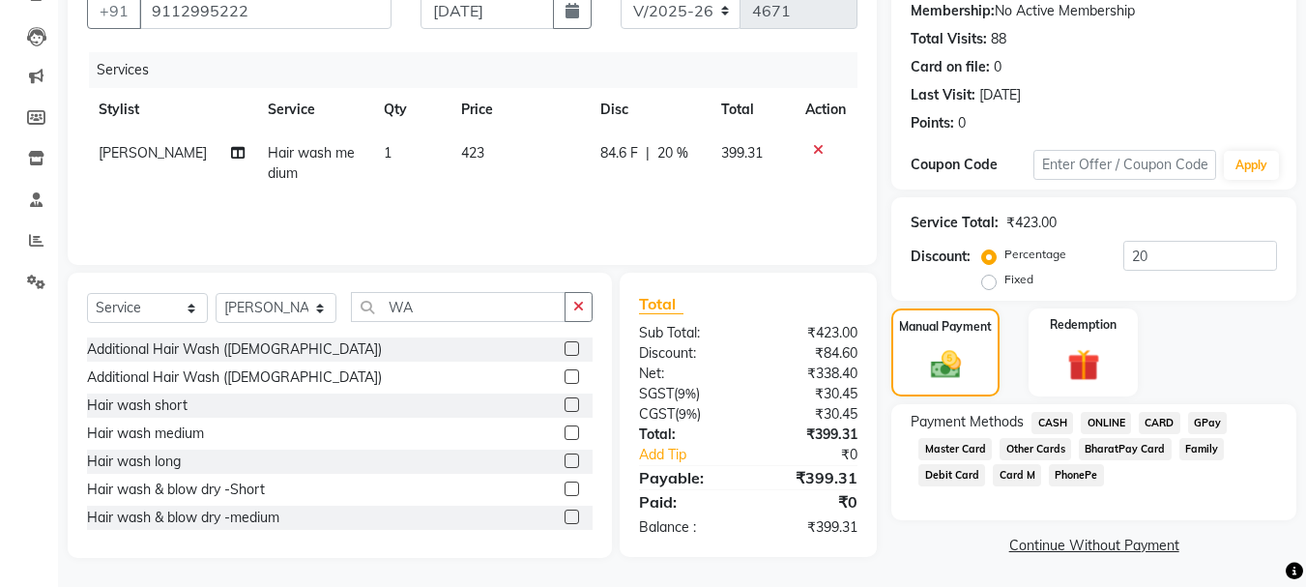
click at [1044, 421] on span "CASH" at bounding box center [1052, 423] width 42 height 22
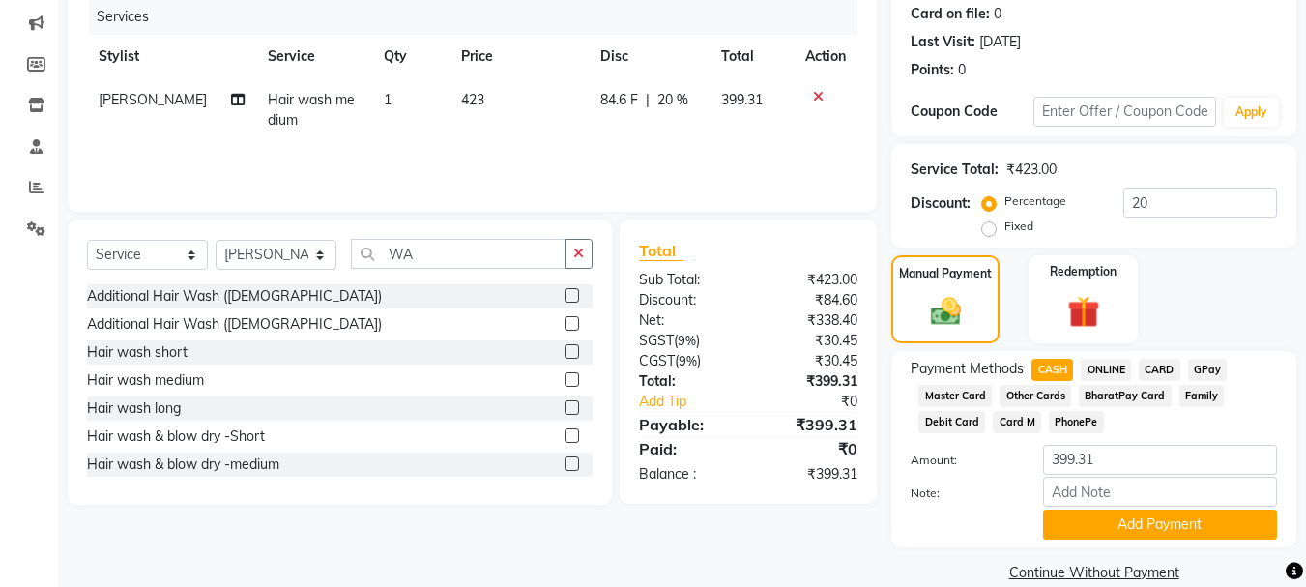
scroll to position [270, 0]
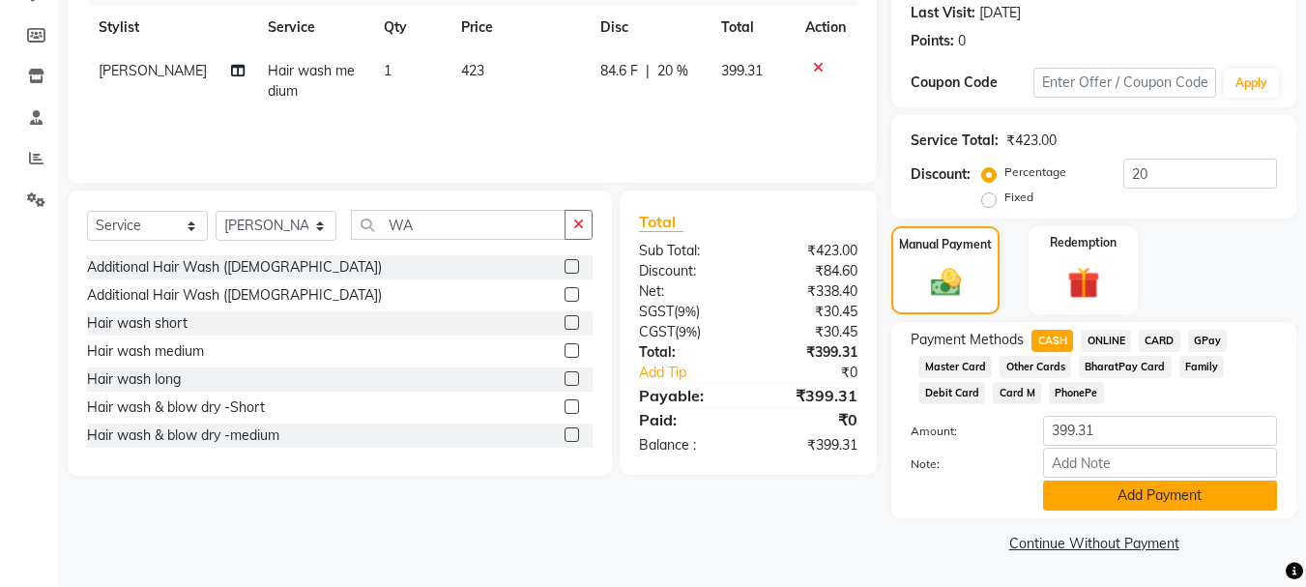
click at [1201, 495] on button "Add Payment" at bounding box center [1160, 495] width 234 height 30
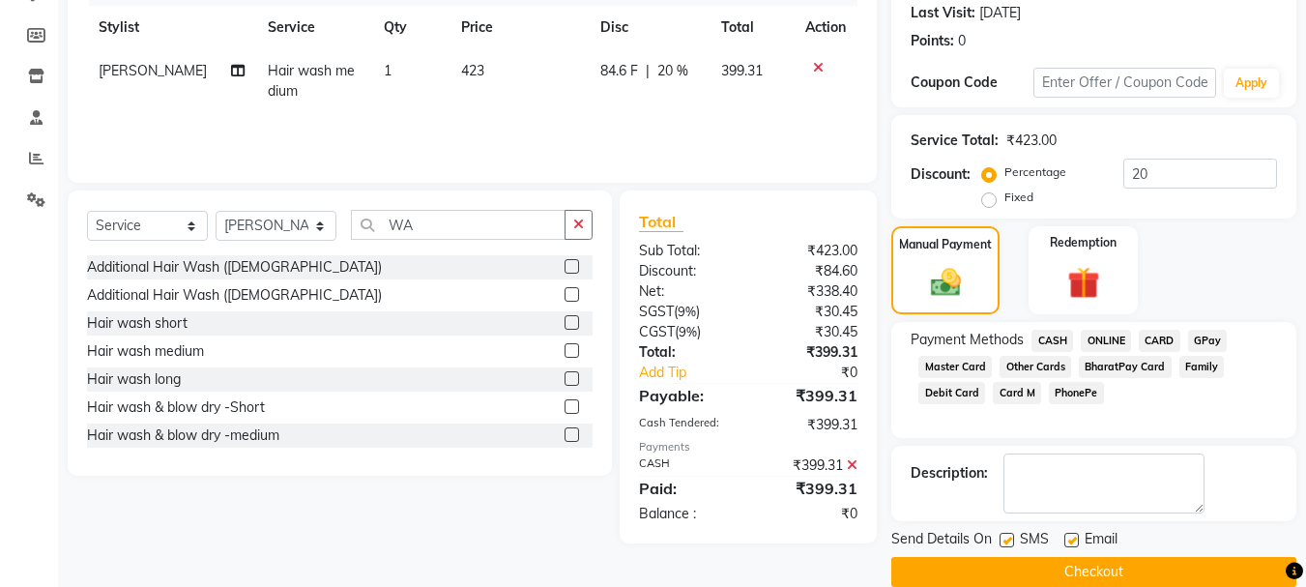
scroll to position [299, 0]
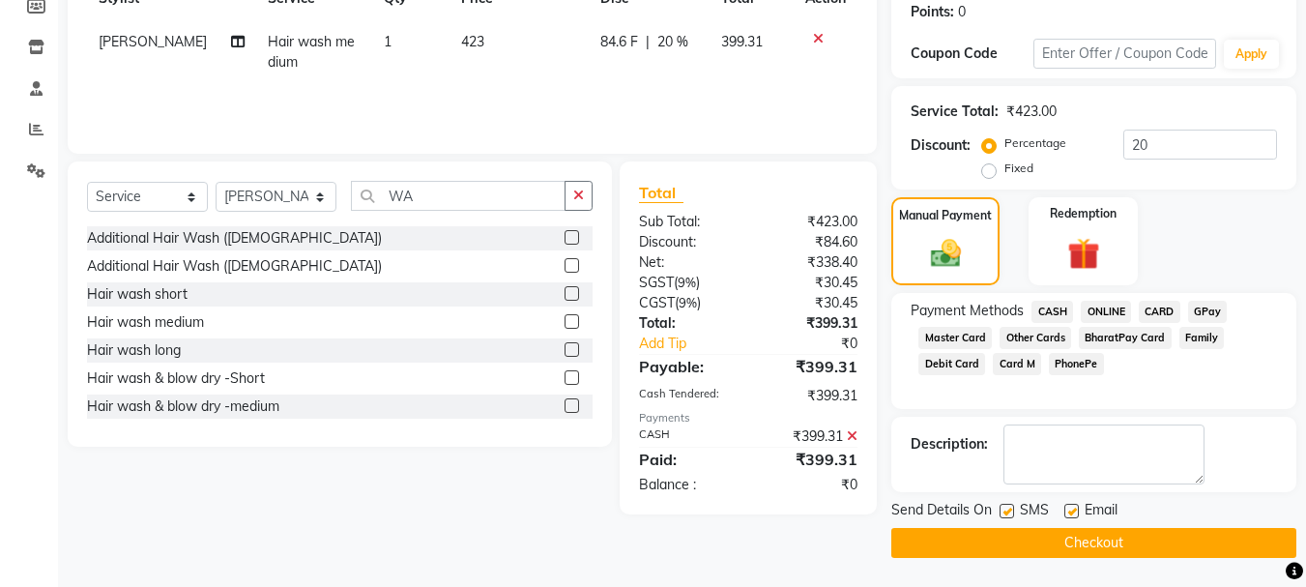
click at [1181, 548] on button "Checkout" at bounding box center [1093, 543] width 405 height 30
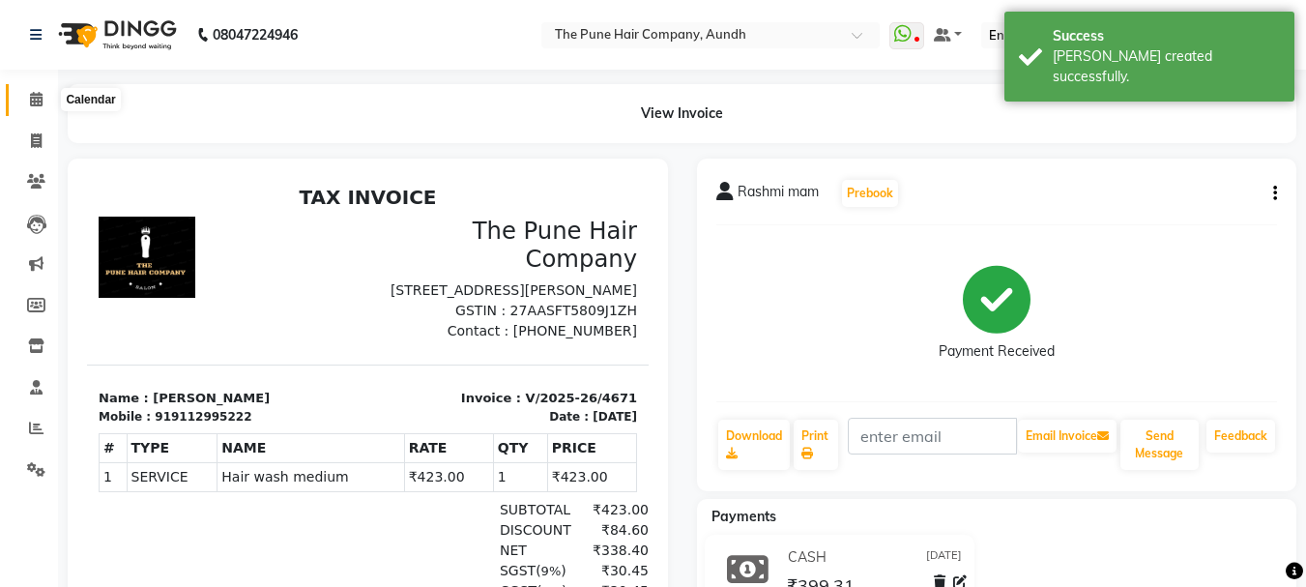
click at [38, 102] on icon at bounding box center [36, 99] width 13 height 15
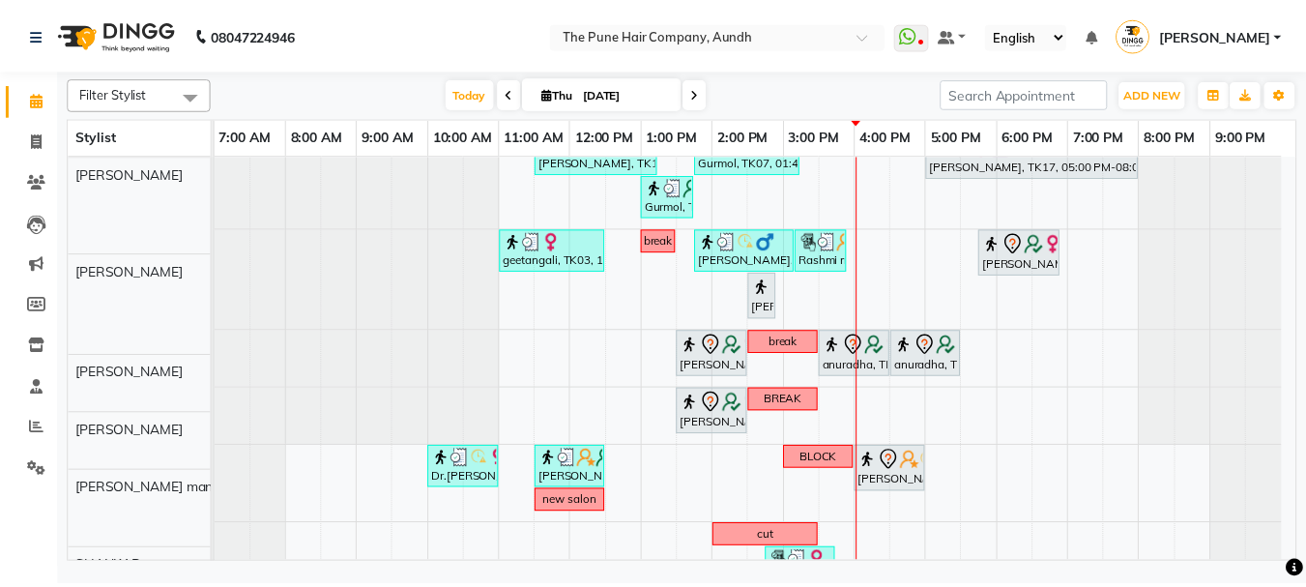
scroll to position [387, 0]
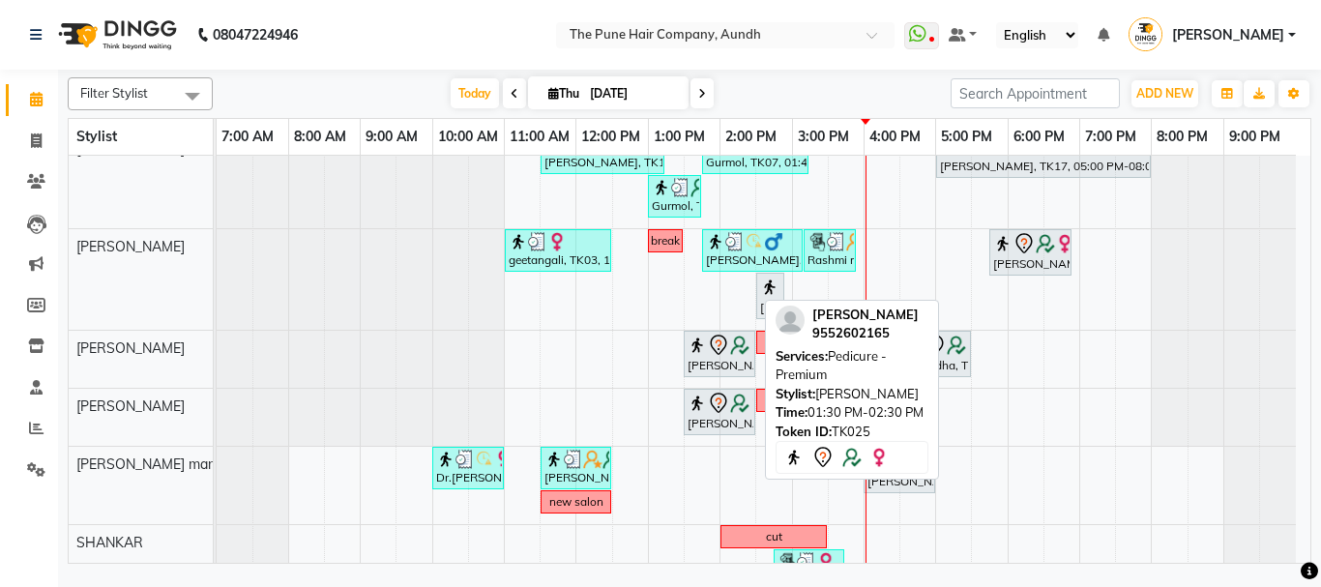
click at [711, 418] on div "[PERSON_NAME], TK25, 01:30 PM-02:30 PM, Pedicure - Premium" at bounding box center [719, 412] width 68 height 41
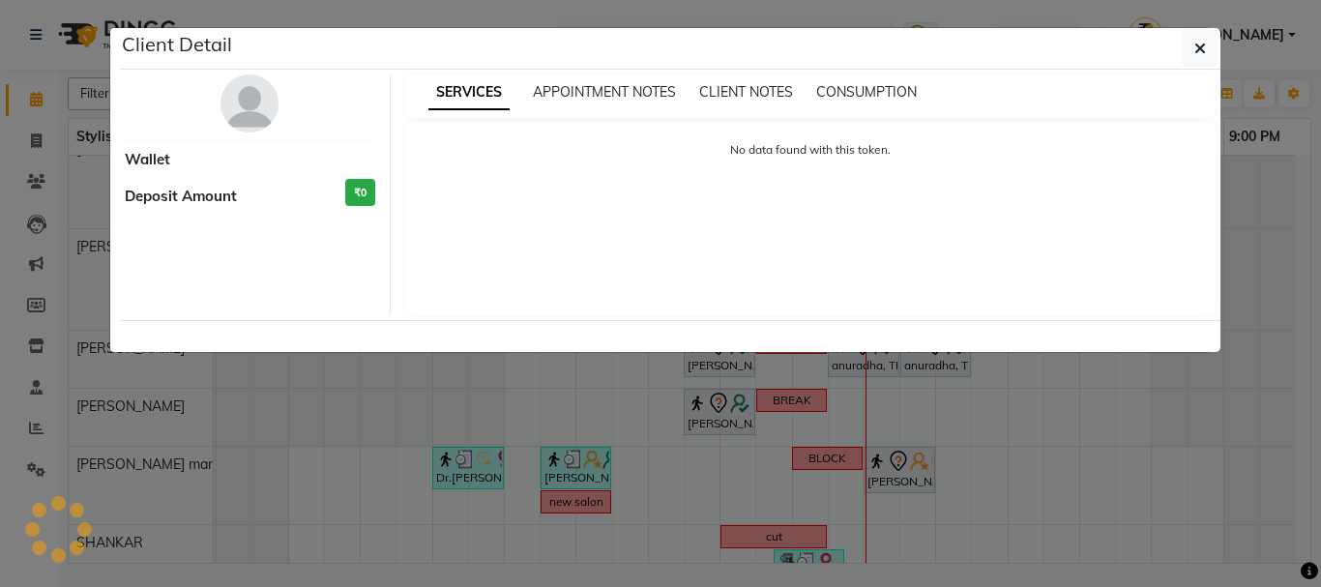
select select "7"
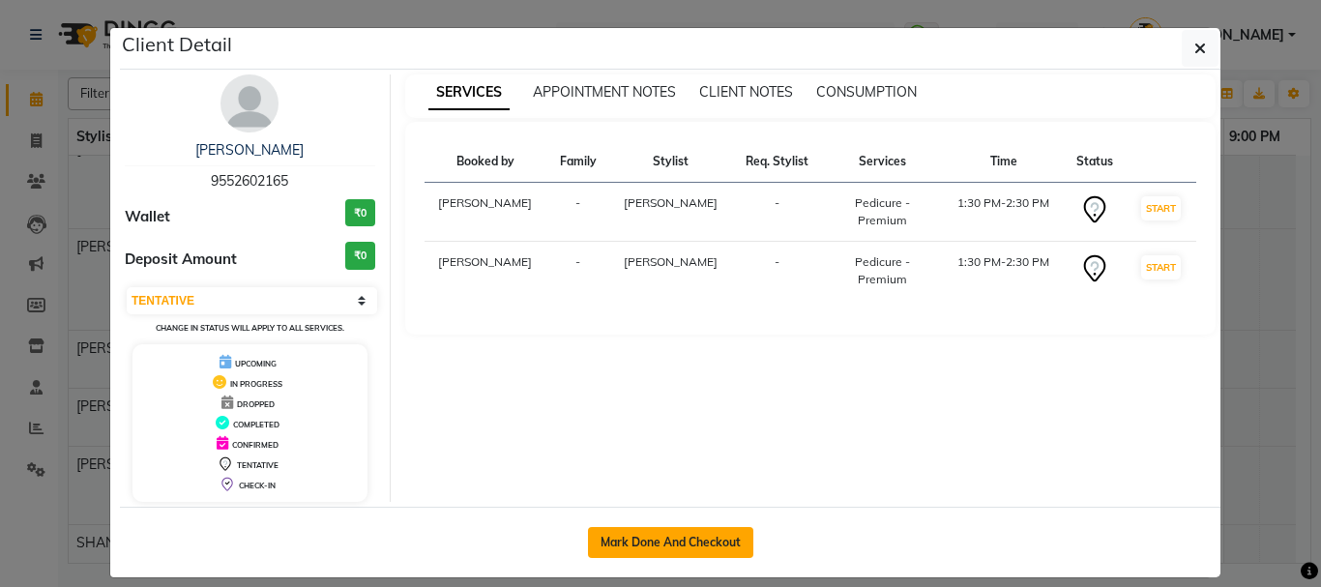
click at [701, 542] on button "Mark Done And Checkout" at bounding box center [670, 542] width 165 height 31
select select "service"
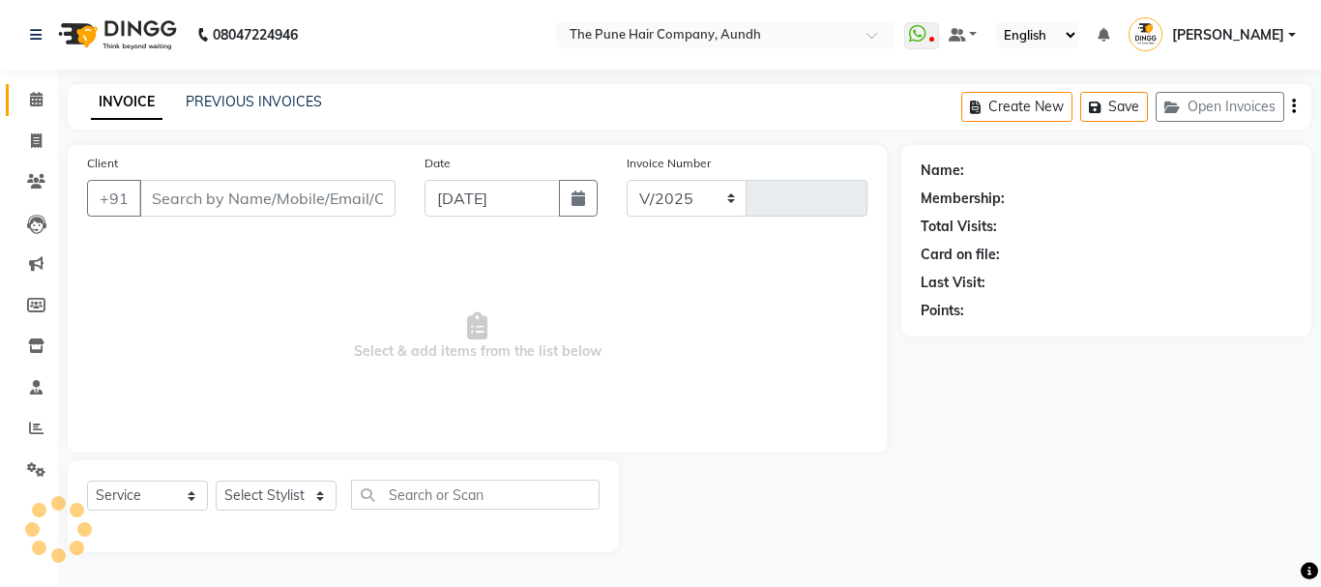
select select "106"
type input "4672"
type input "9552602165"
select select "49799"
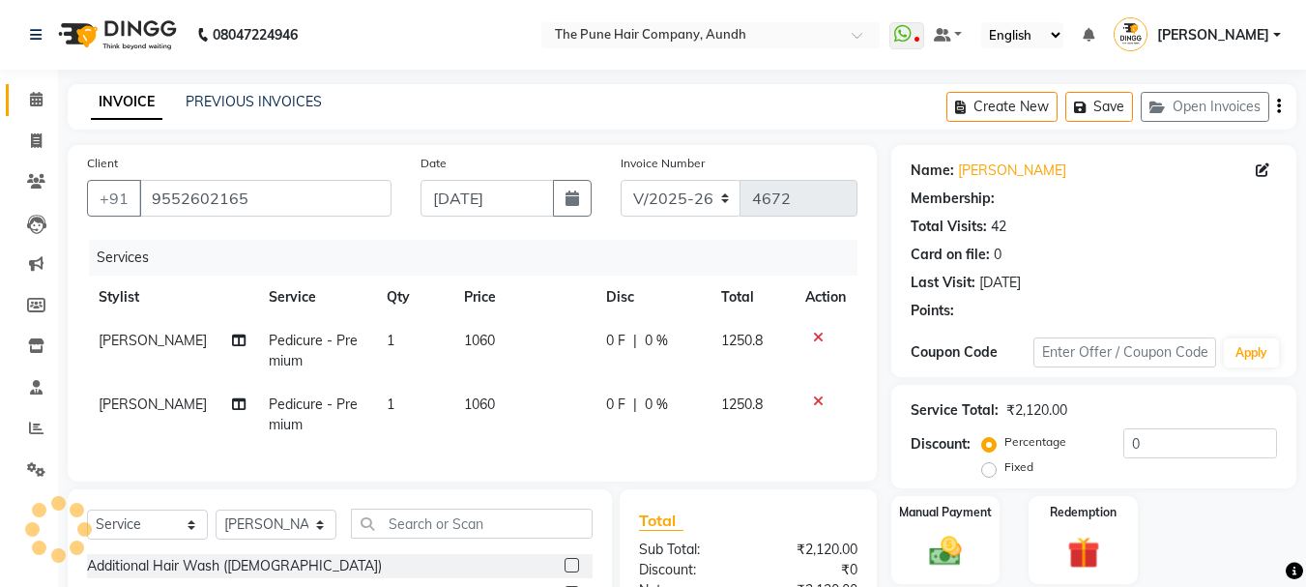
select select "1: Object"
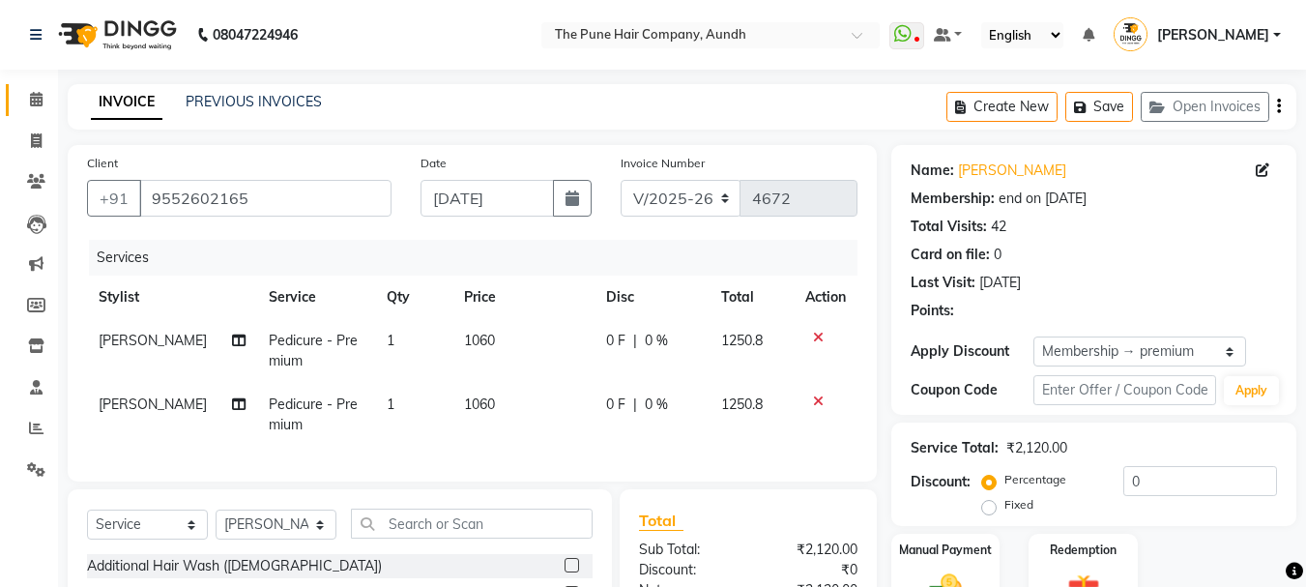
type input "20"
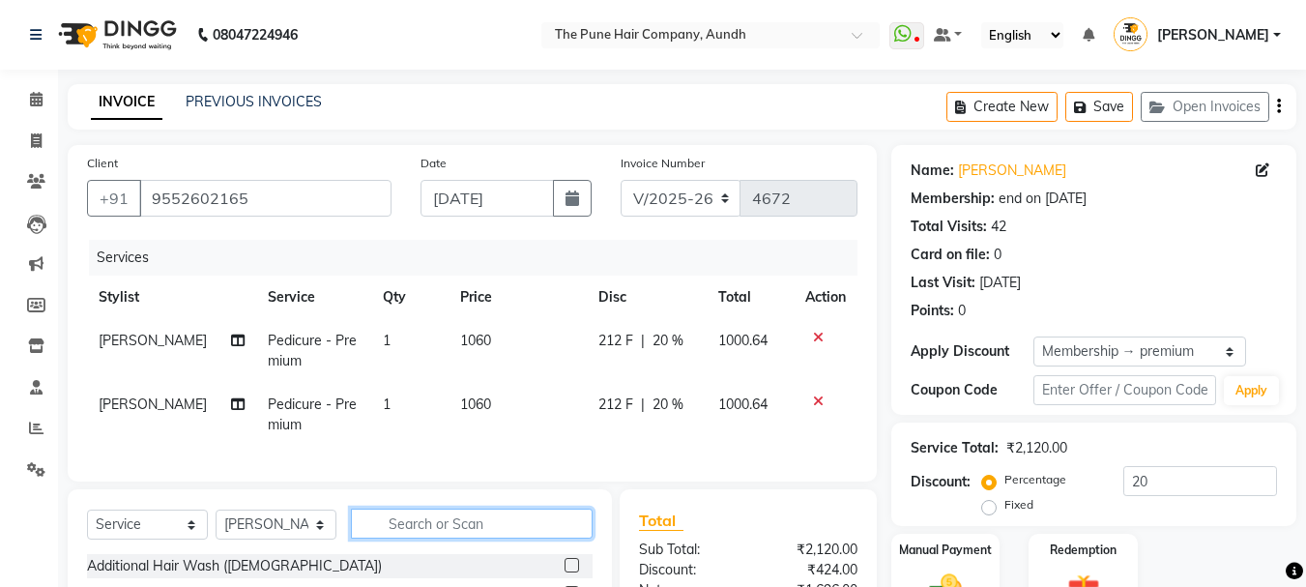
click at [418, 534] on input "text" at bounding box center [472, 523] width 242 height 30
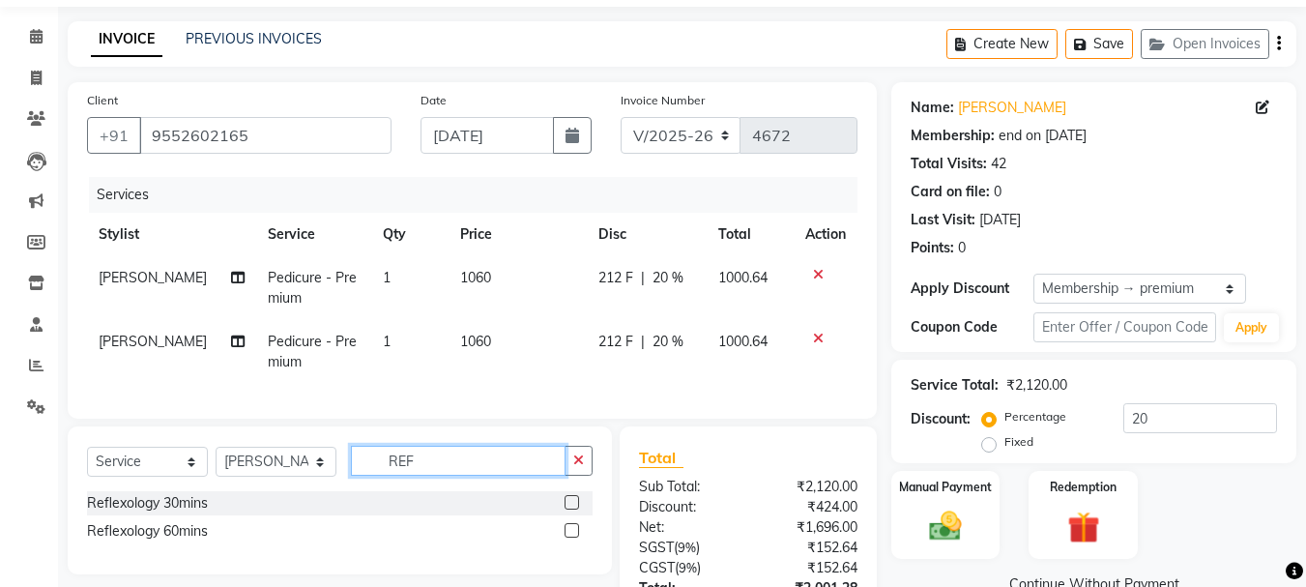
scroll to position [193, 0]
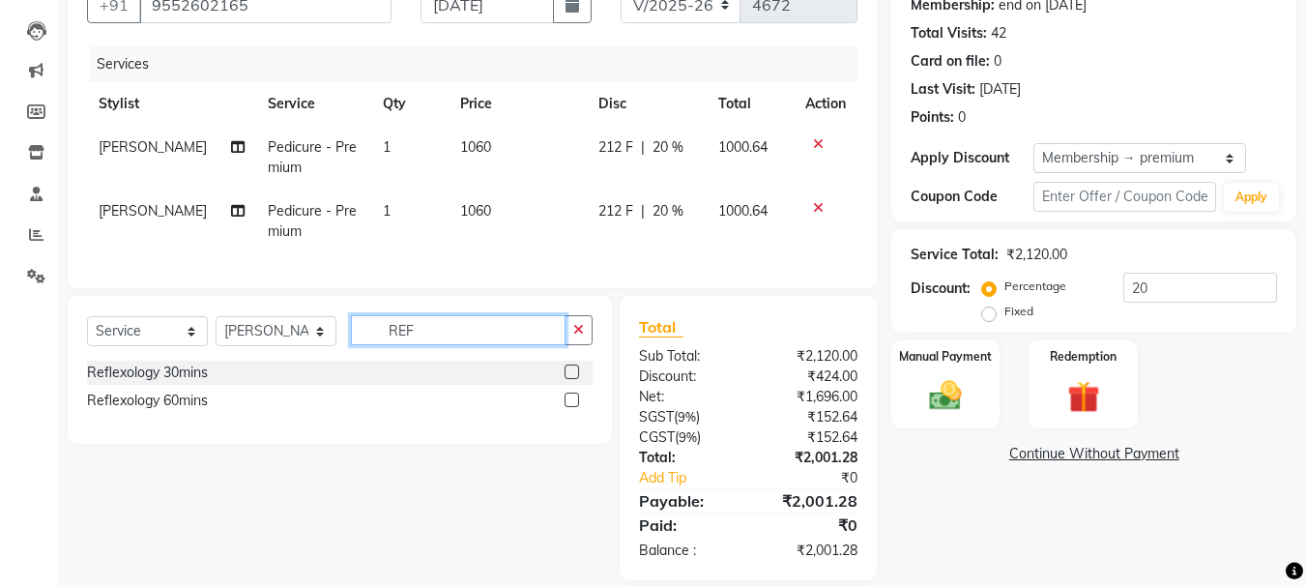
type input "REF"
click at [573, 379] on label at bounding box center [572, 371] width 15 height 15
click at [573, 379] on input "checkbox" at bounding box center [571, 372] width 13 height 13
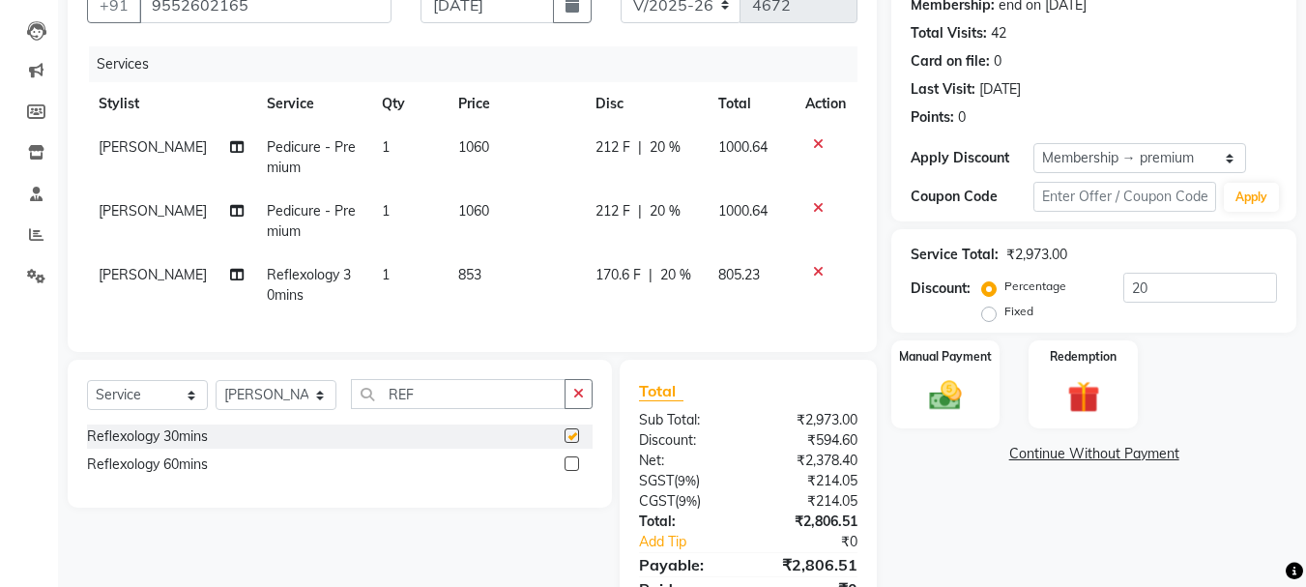
checkbox input "false"
click at [313, 410] on select "Select Stylist AKSHAY .K [PERSON_NAME] [PERSON_NAME] [PERSON_NAME] [PERSON_NAME…" at bounding box center [276, 395] width 121 height 30
select select "49797"
click at [216, 394] on select "Select Stylist AKSHAY .K [PERSON_NAME] [PERSON_NAME] [PERSON_NAME] [PERSON_NAME…" at bounding box center [276, 395] width 121 height 30
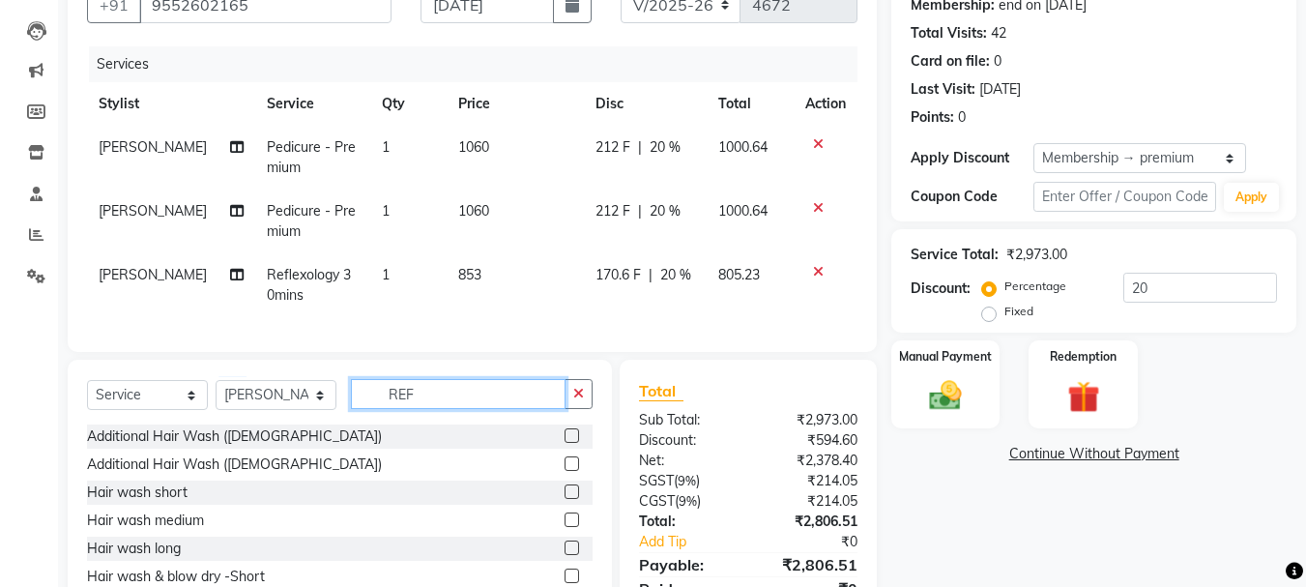
click at [431, 409] on input "REF" at bounding box center [458, 394] width 215 height 30
type input "R"
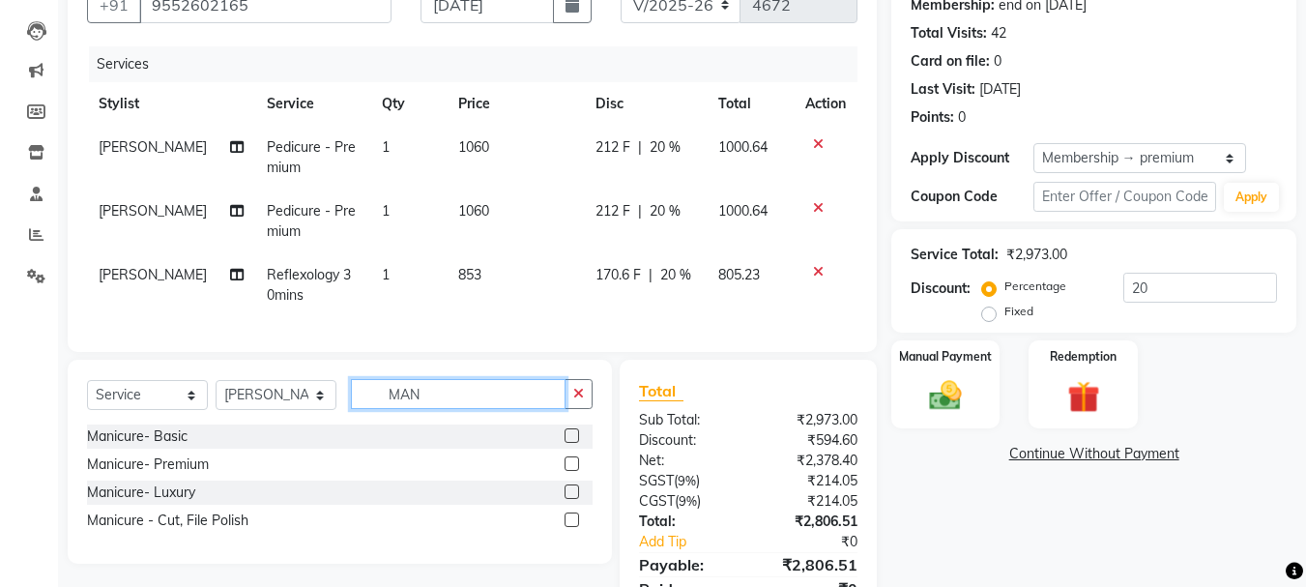
type input "MAN"
click at [586, 505] on div at bounding box center [579, 492] width 28 height 24
click at [566, 499] on label at bounding box center [572, 491] width 15 height 15
click at [566, 499] on input "checkbox" at bounding box center [571, 492] width 13 height 13
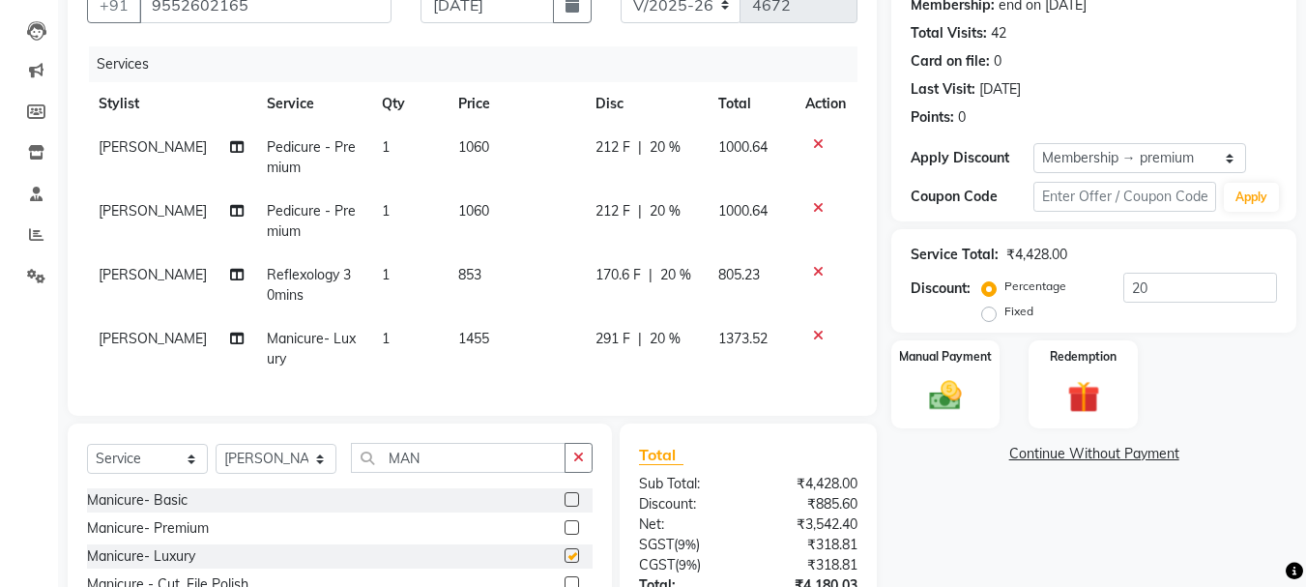
checkbox input "false"
click at [319, 473] on select "Select Stylist AKSHAY .K [PERSON_NAME] [PERSON_NAME] [PERSON_NAME] [PERSON_NAME…" at bounding box center [276, 459] width 121 height 30
select select "78334"
click at [216, 458] on select "Select Stylist AKSHAY .K [PERSON_NAME] [PERSON_NAME] [PERSON_NAME] [PERSON_NAME…" at bounding box center [276, 459] width 121 height 30
click at [454, 471] on input "MAN" at bounding box center [458, 458] width 215 height 30
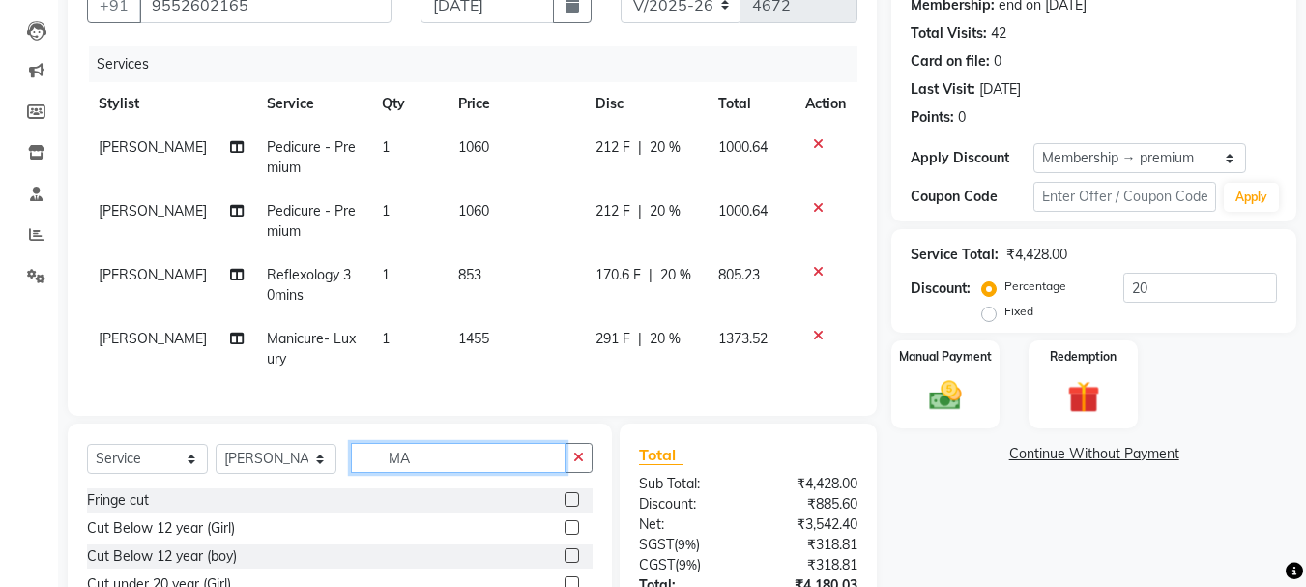
type input "M"
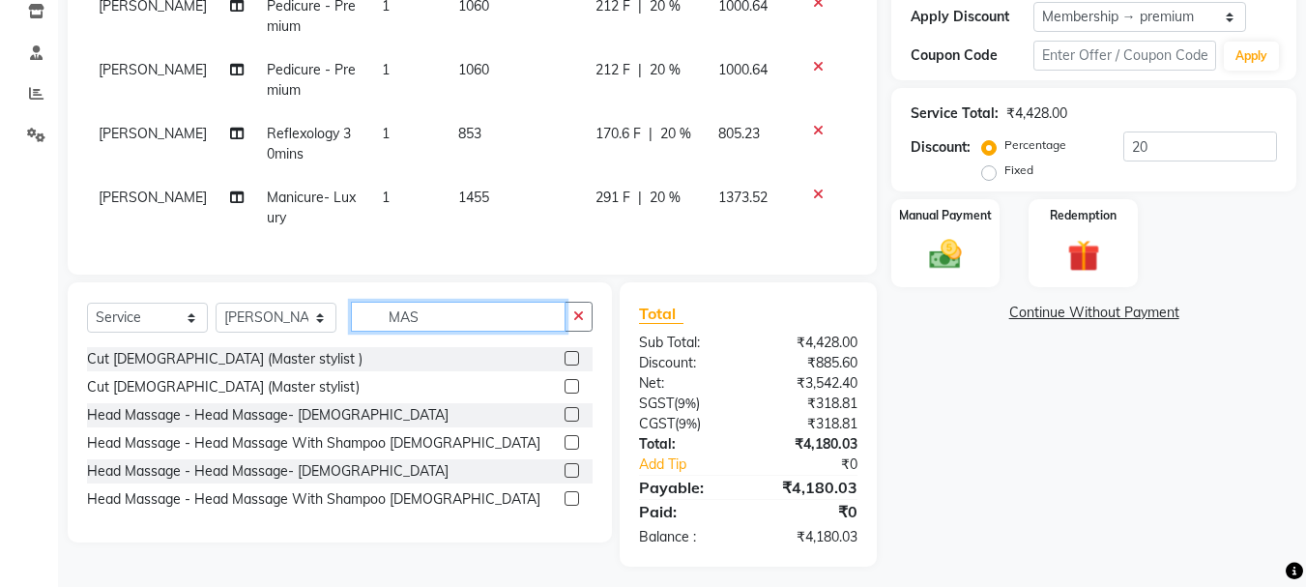
scroll to position [358, 0]
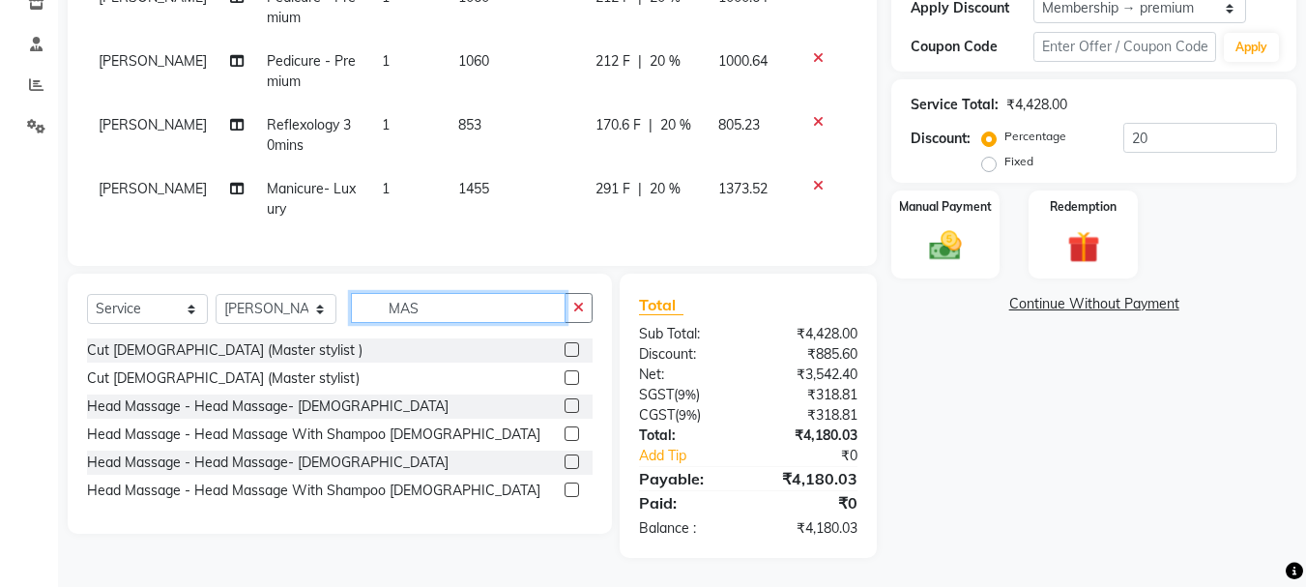
type input "MAS"
click at [571, 490] on label at bounding box center [572, 489] width 15 height 15
click at [571, 490] on input "checkbox" at bounding box center [571, 490] width 13 height 13
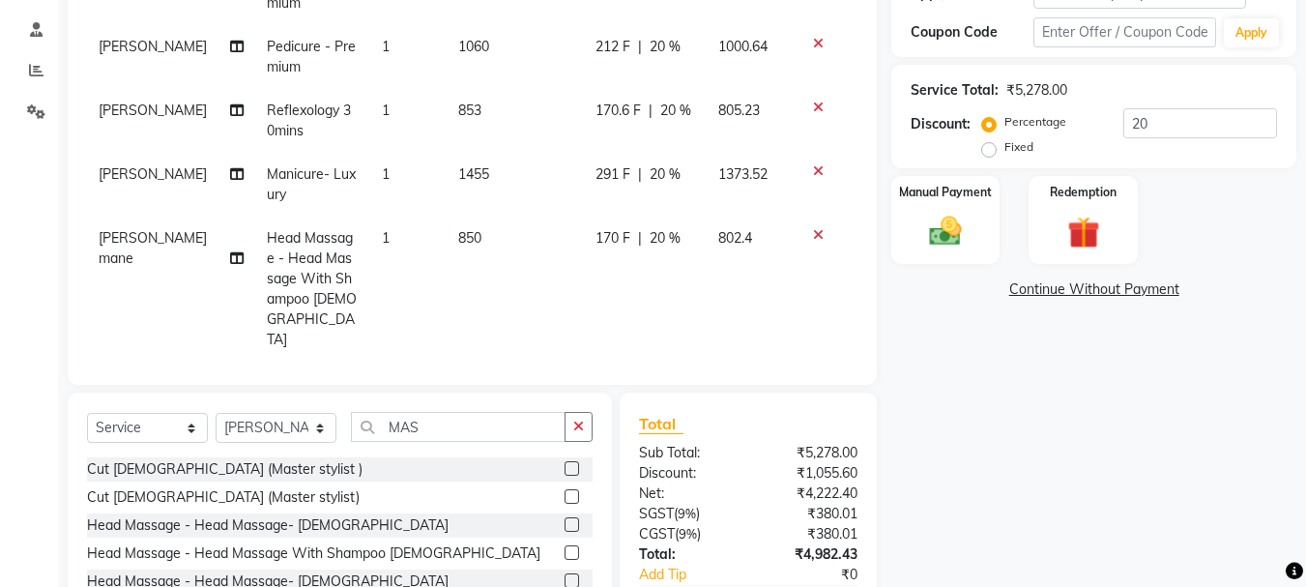
checkbox input "false"
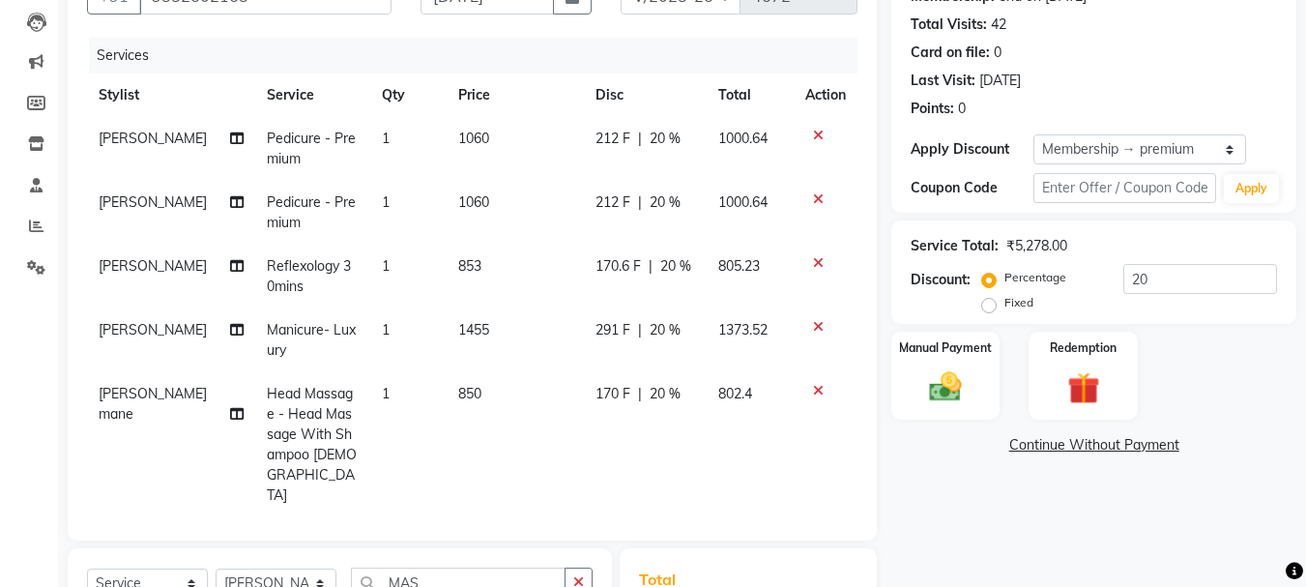
scroll to position [164, 0]
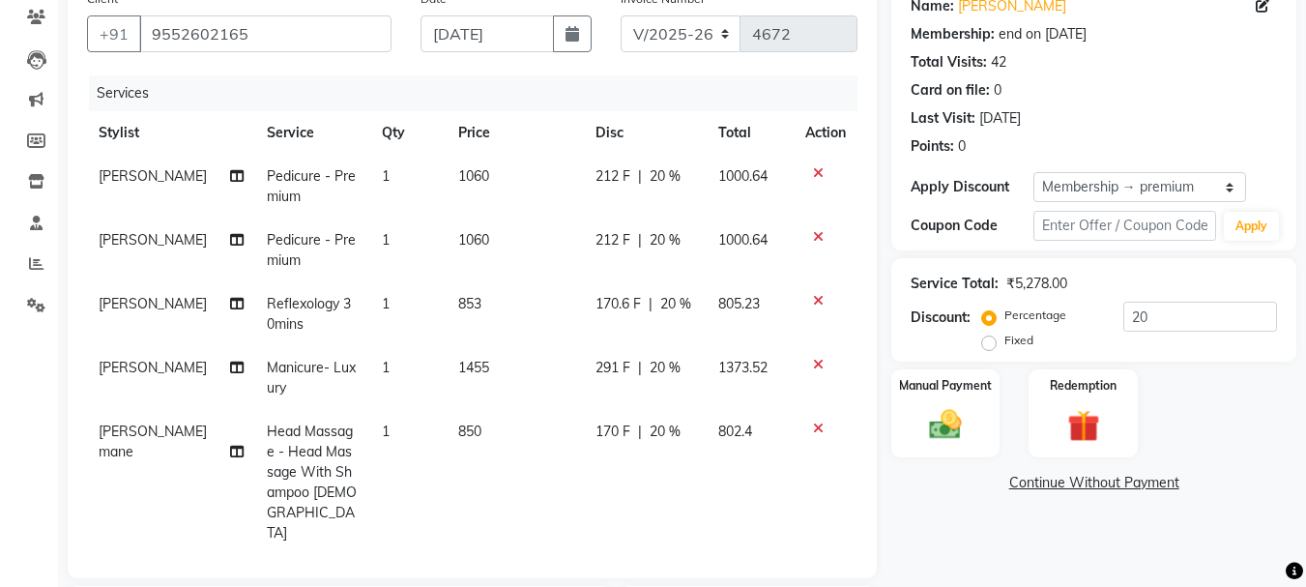
click at [816, 172] on icon at bounding box center [818, 173] width 11 height 14
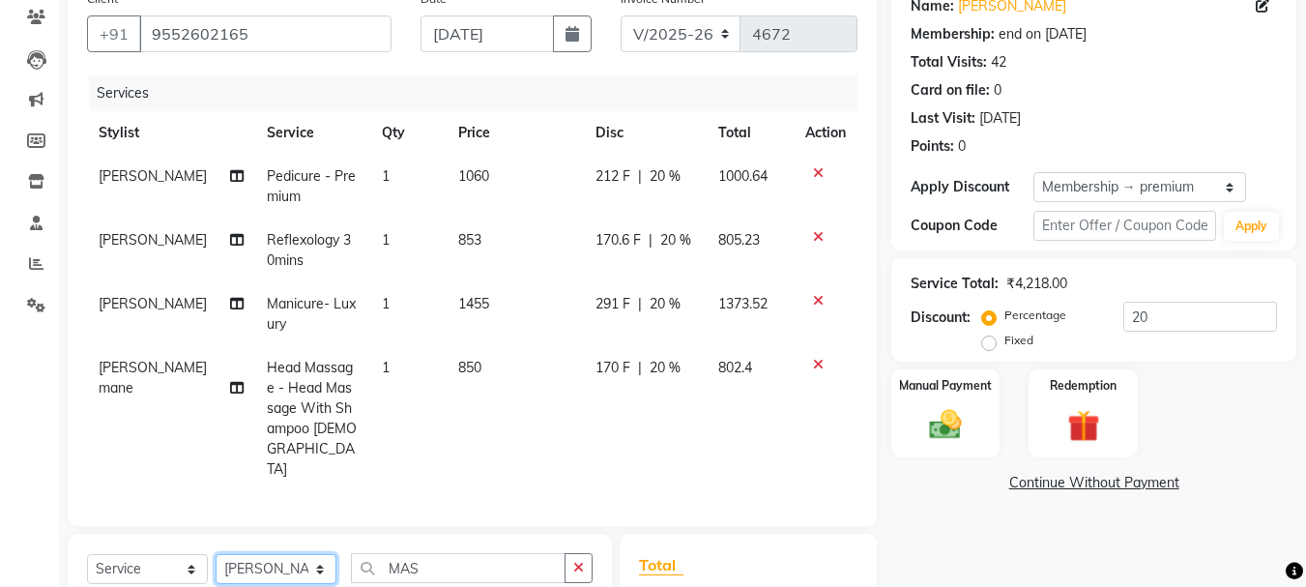
click at [320, 554] on select "Select Stylist AKSHAY .K [PERSON_NAME] [PERSON_NAME] [PERSON_NAME] [PERSON_NAME…" at bounding box center [276, 569] width 121 height 30
select select "49797"
click at [216, 554] on select "Select Stylist AKSHAY .K [PERSON_NAME] [PERSON_NAME] [PERSON_NAME] [PERSON_NAME…" at bounding box center [276, 569] width 121 height 30
click at [463, 553] on input "MAS" at bounding box center [458, 568] width 215 height 30
type input "M"
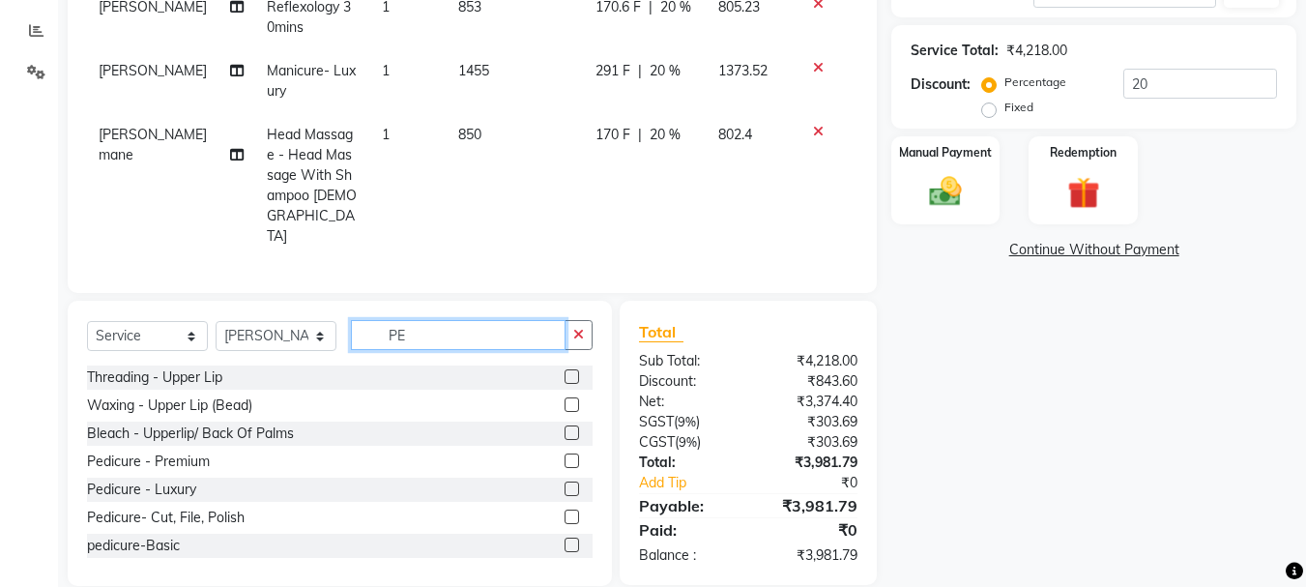
scroll to position [399, 0]
type input "PE"
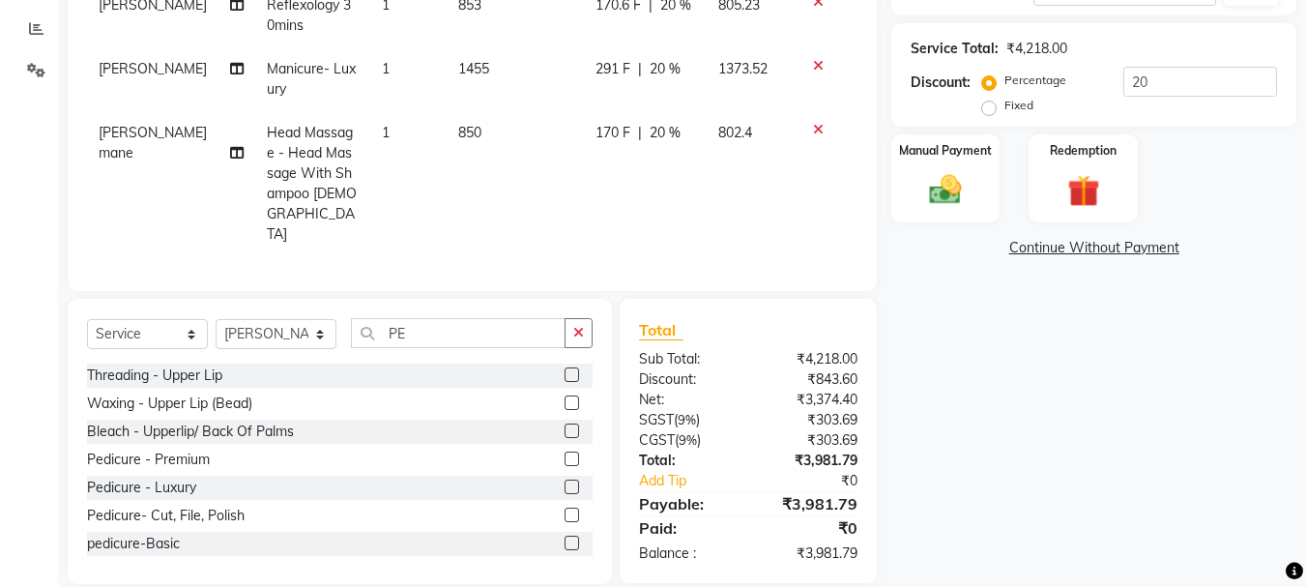
click at [565, 479] on label at bounding box center [572, 486] width 15 height 15
click at [565, 481] on input "checkbox" at bounding box center [571, 487] width 13 height 13
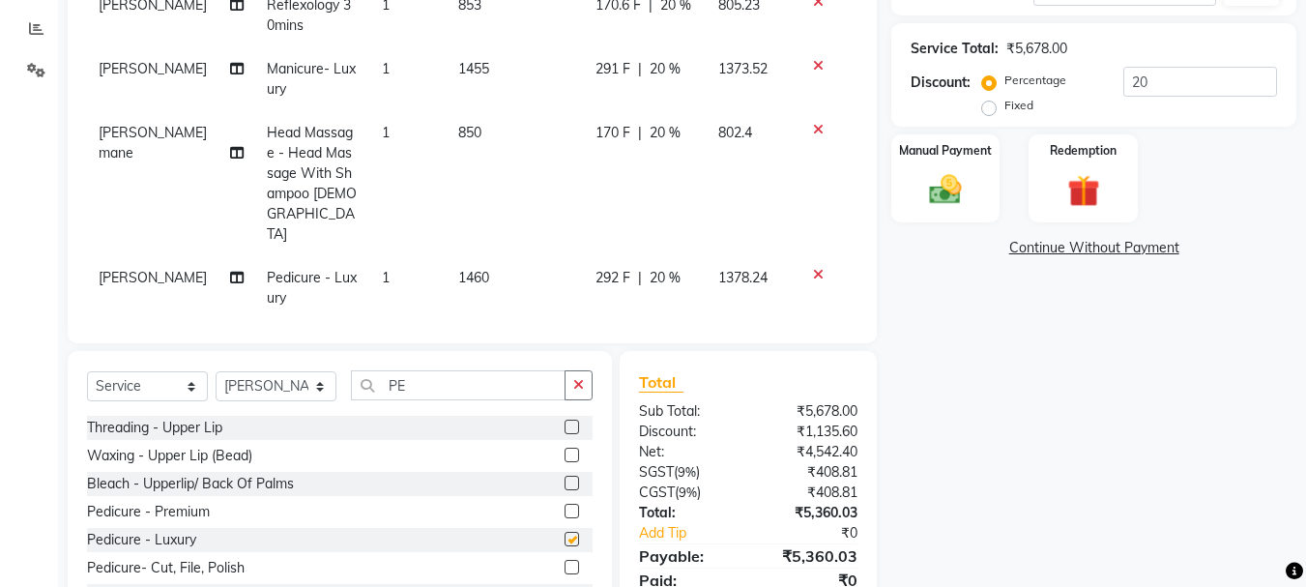
checkbox input "false"
click at [323, 371] on select "Select Stylist AKSHAY .K [PERSON_NAME] [PERSON_NAME] [PERSON_NAME] [PERSON_NAME…" at bounding box center [276, 386] width 121 height 30
select select "49799"
click at [216, 371] on select "Select Stylist AKSHAY .K [PERSON_NAME] [PERSON_NAME] [PERSON_NAME] [PERSON_NAME…" at bounding box center [276, 386] width 121 height 30
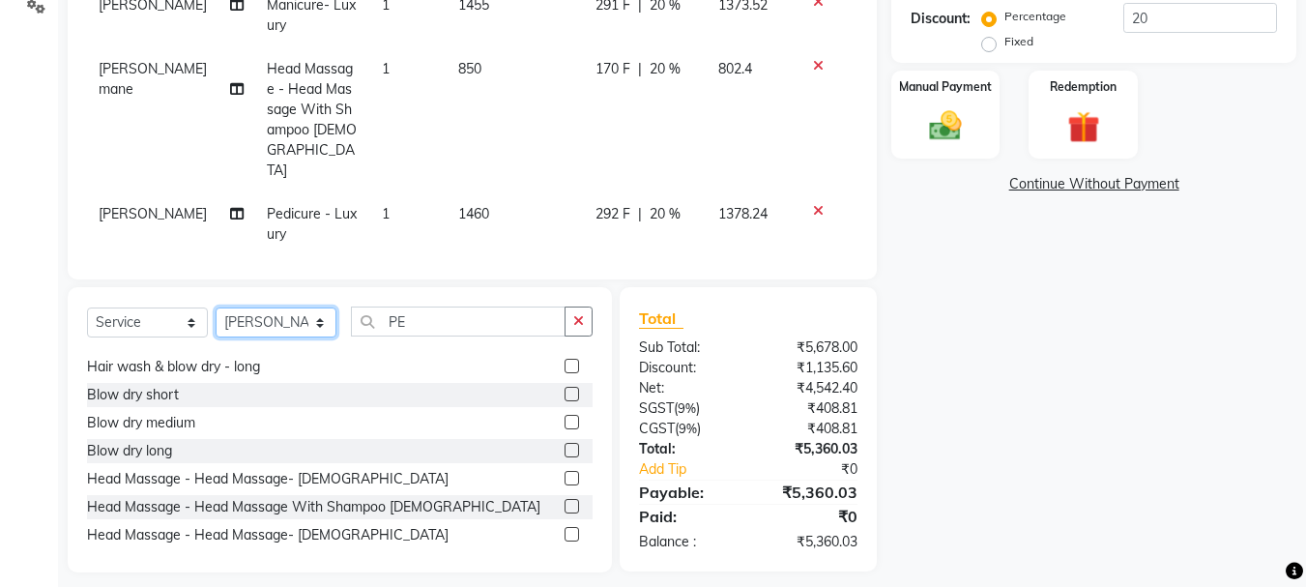
scroll to position [290, 0]
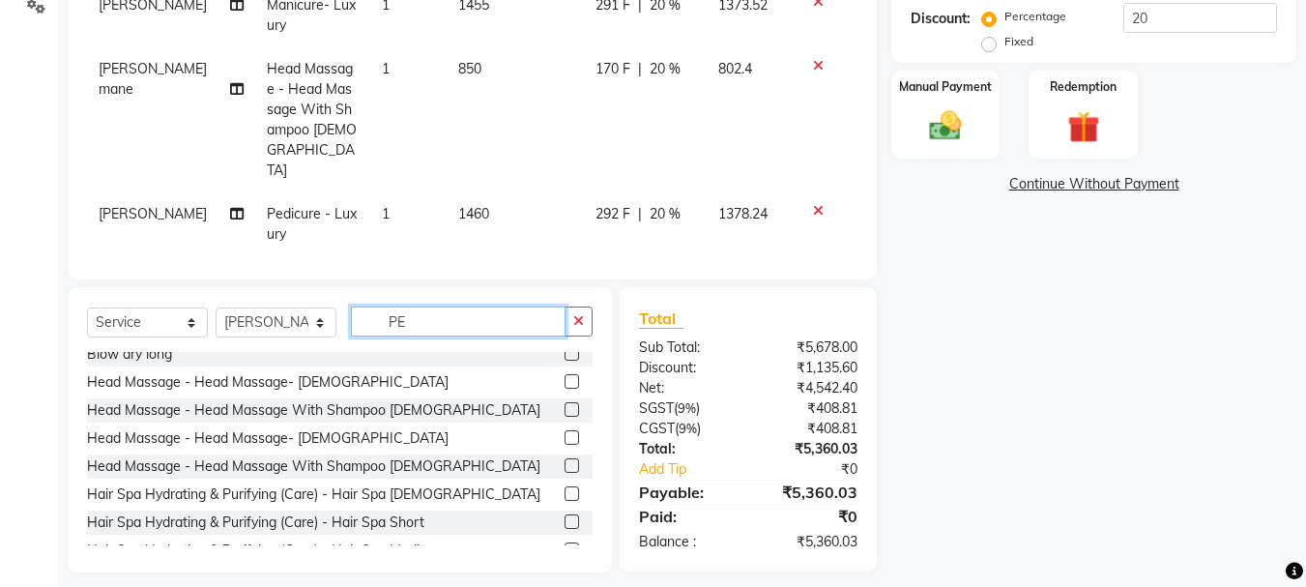
click at [468, 306] on input "PE" at bounding box center [458, 321] width 215 height 30
type input "P"
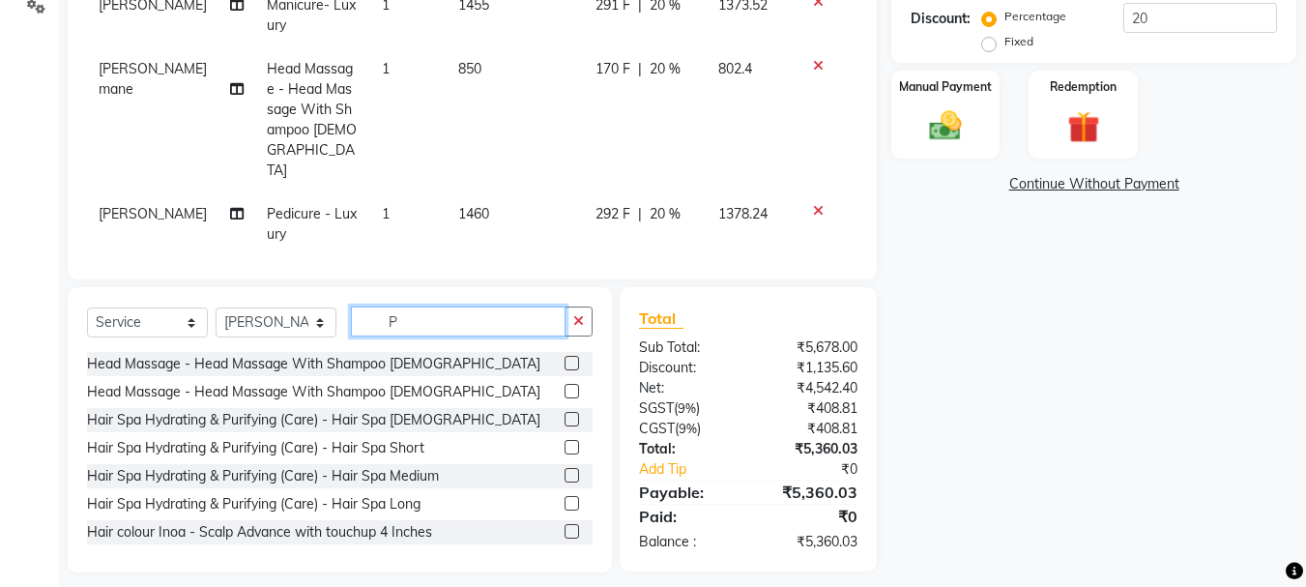
type input "PE"
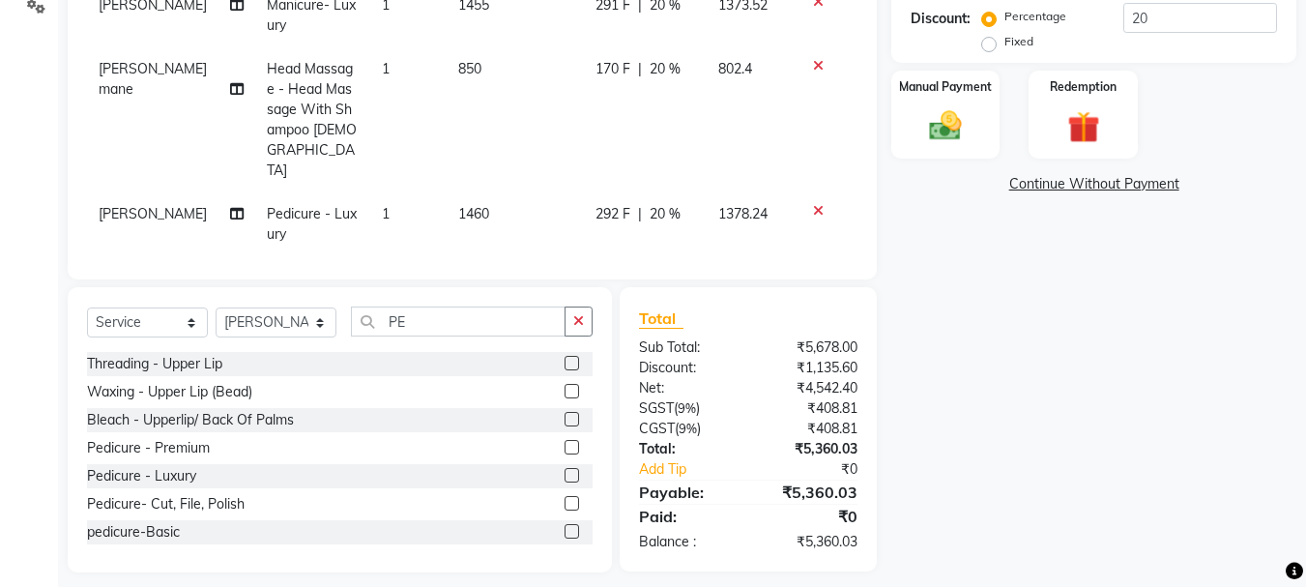
click at [565, 468] on label at bounding box center [572, 475] width 15 height 15
click at [565, 470] on input "checkbox" at bounding box center [571, 476] width 13 height 13
checkbox input "false"
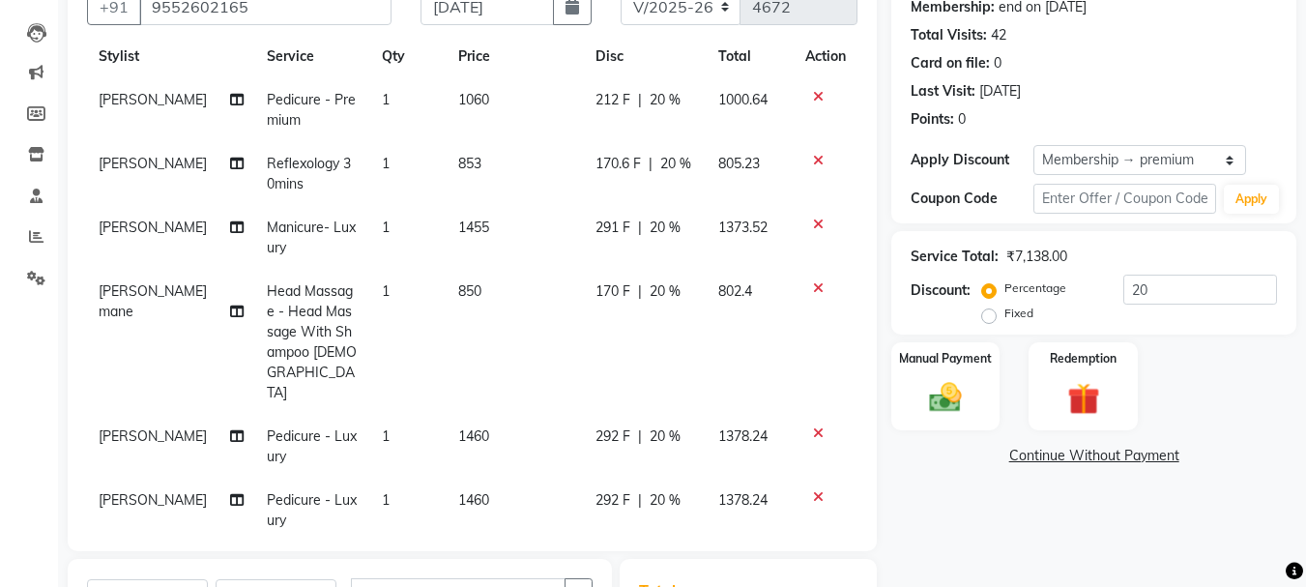
scroll to position [188, 0]
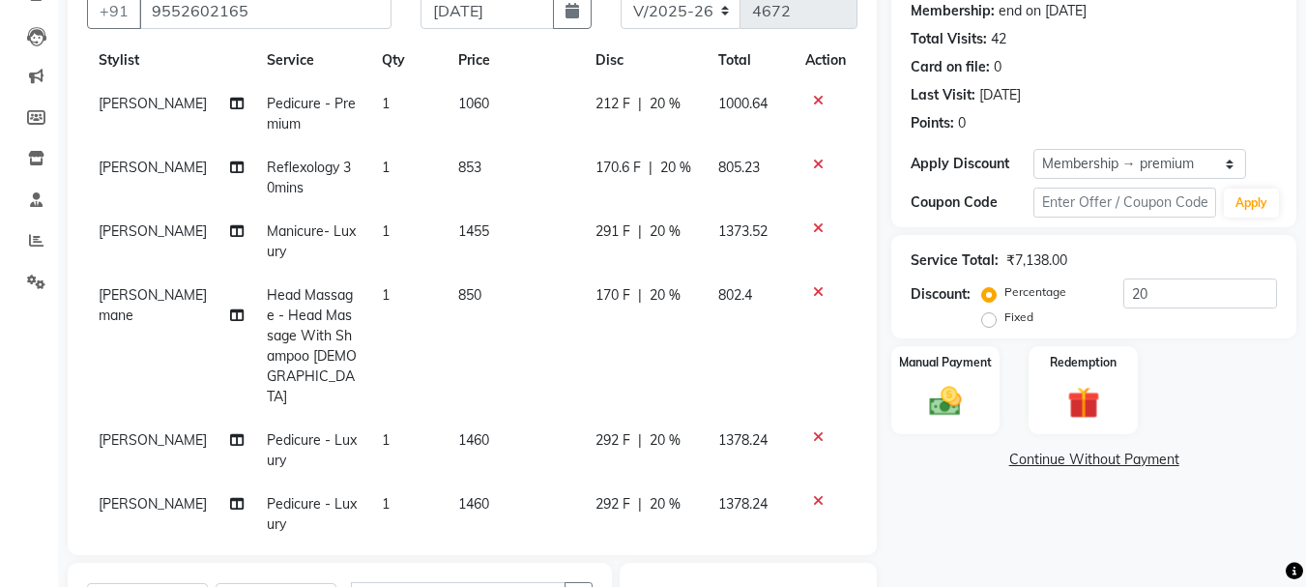
click at [805, 162] on div at bounding box center [825, 165] width 41 height 14
click at [813, 161] on icon at bounding box center [818, 165] width 11 height 14
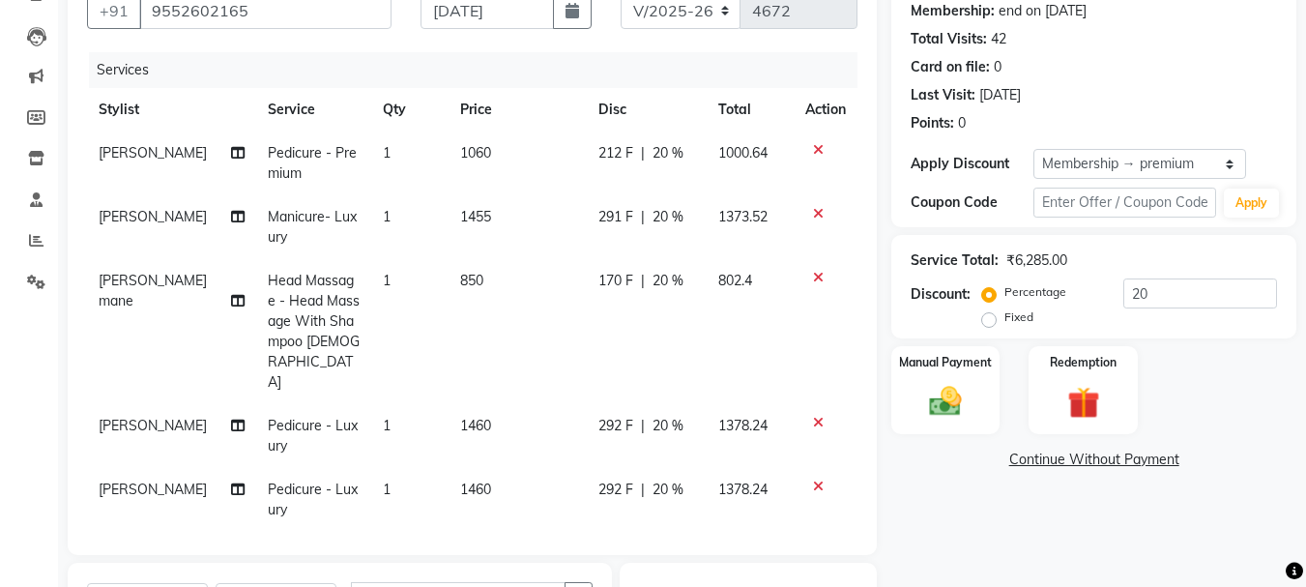
click at [823, 143] on div at bounding box center [825, 150] width 41 height 14
click at [829, 145] on div at bounding box center [825, 150] width 41 height 14
click at [815, 145] on icon at bounding box center [818, 150] width 11 height 14
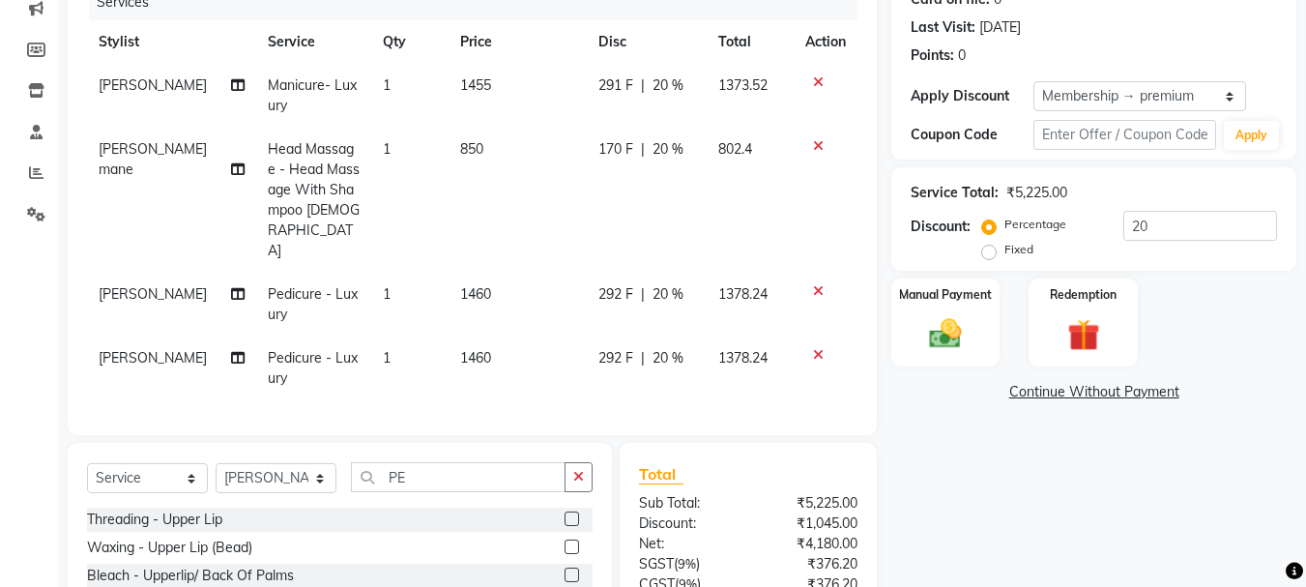
scroll to position [284, 0]
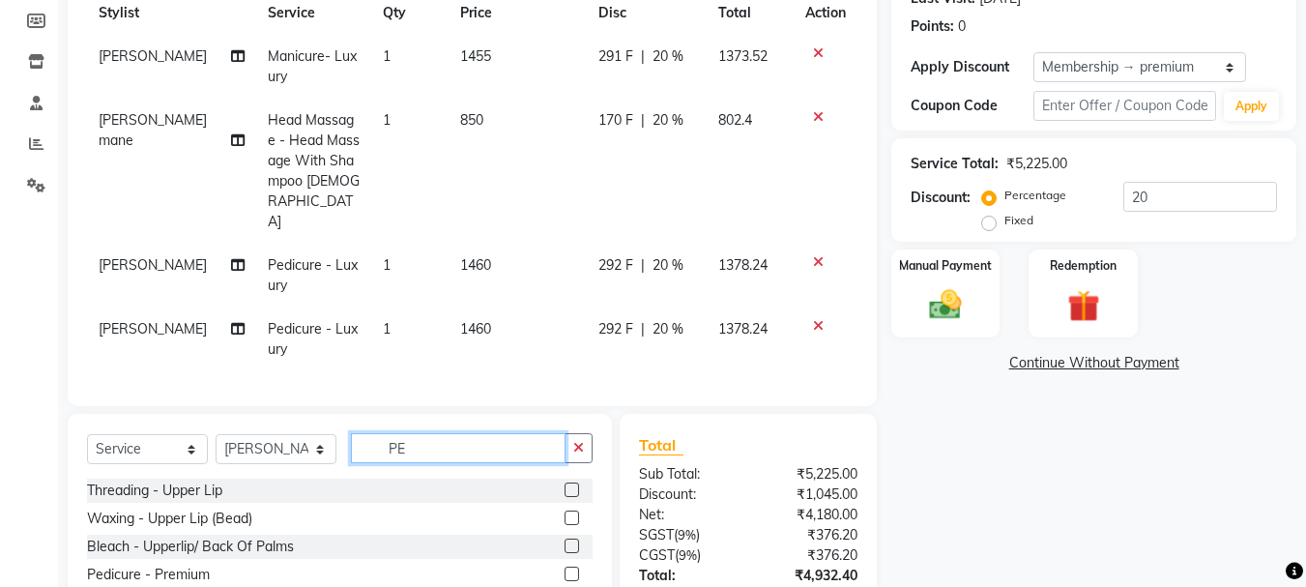
click at [432, 433] on input "PE" at bounding box center [458, 448] width 215 height 30
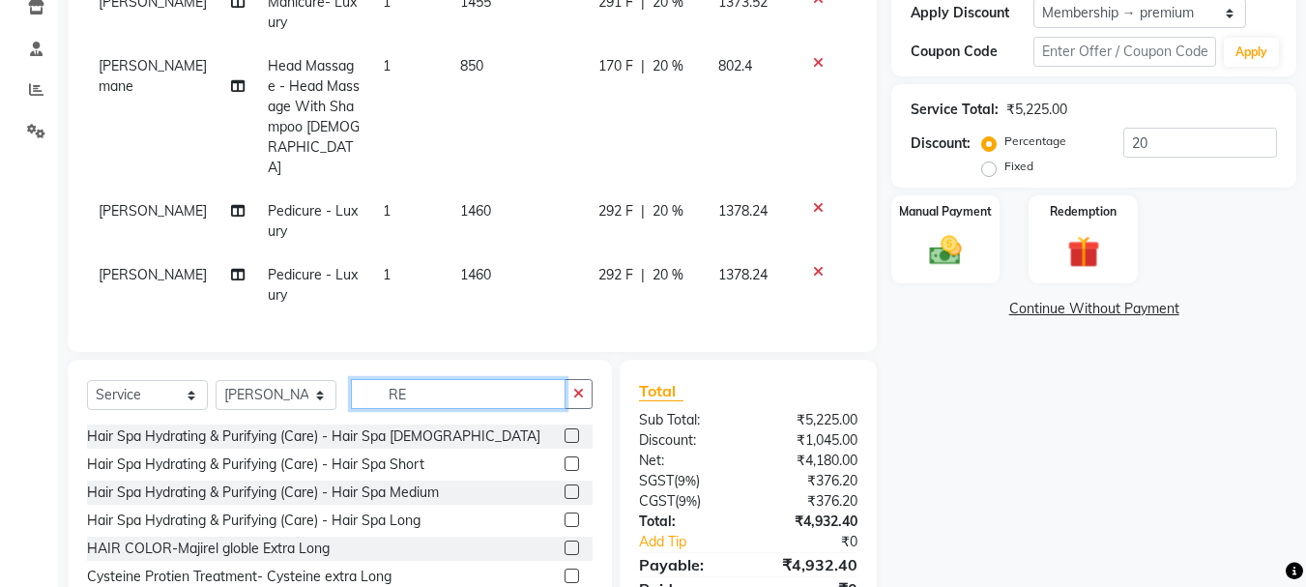
scroll to position [381, 0]
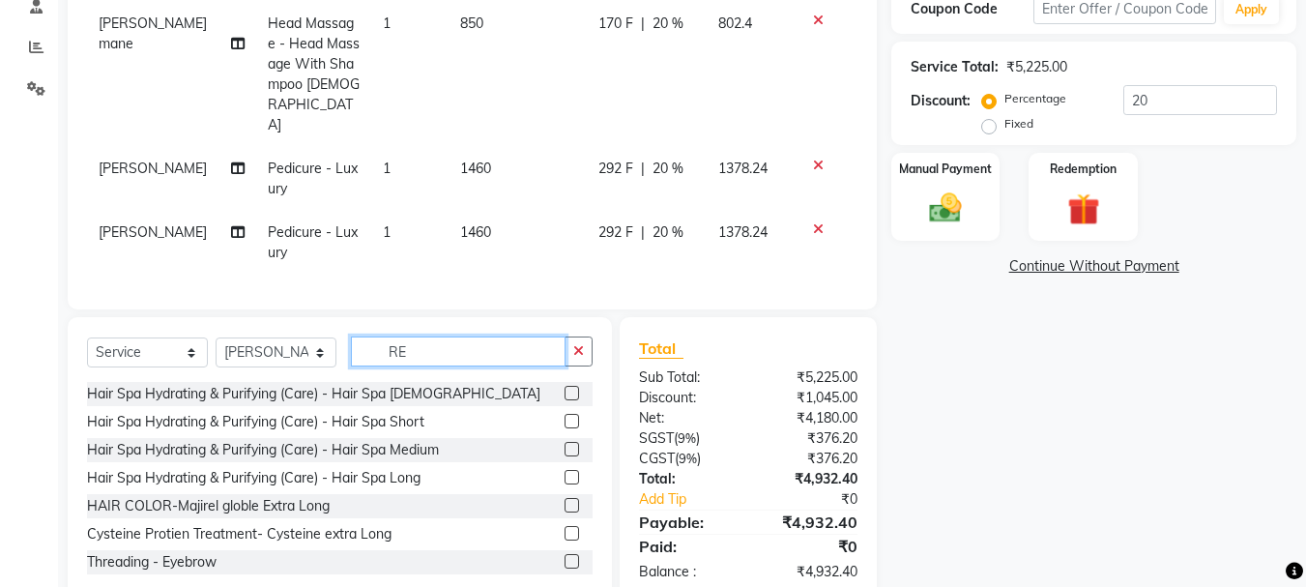
click at [438, 336] on input "RE" at bounding box center [458, 351] width 215 height 30
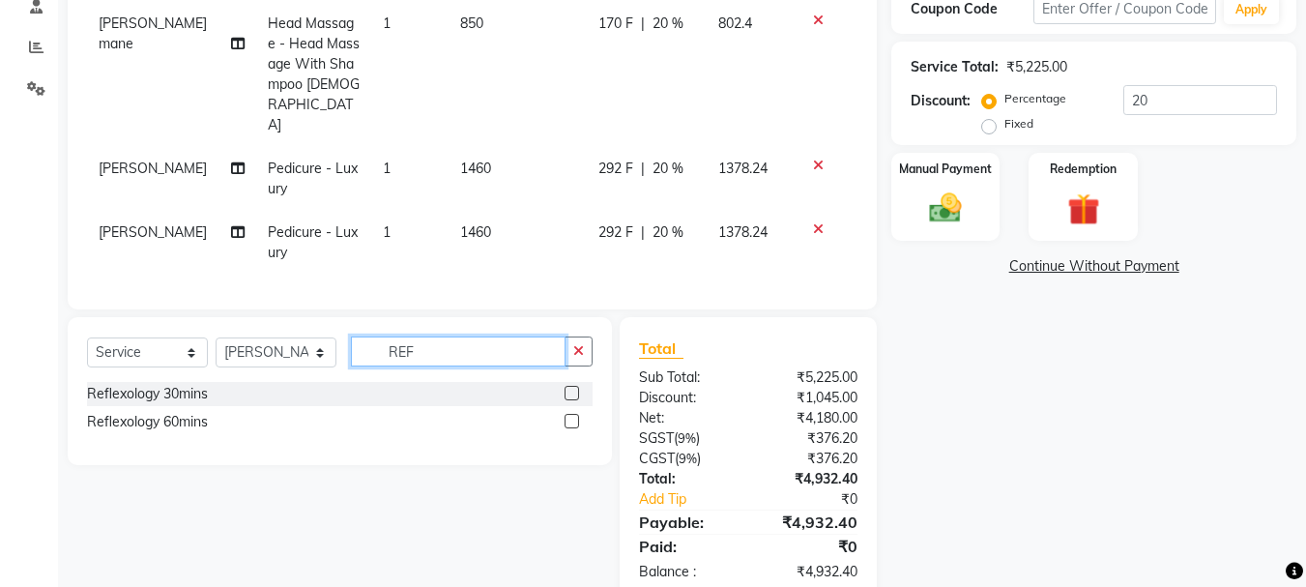
type input "REF"
click at [573, 386] on label at bounding box center [572, 393] width 15 height 15
click at [573, 388] on input "checkbox" at bounding box center [571, 394] width 13 height 13
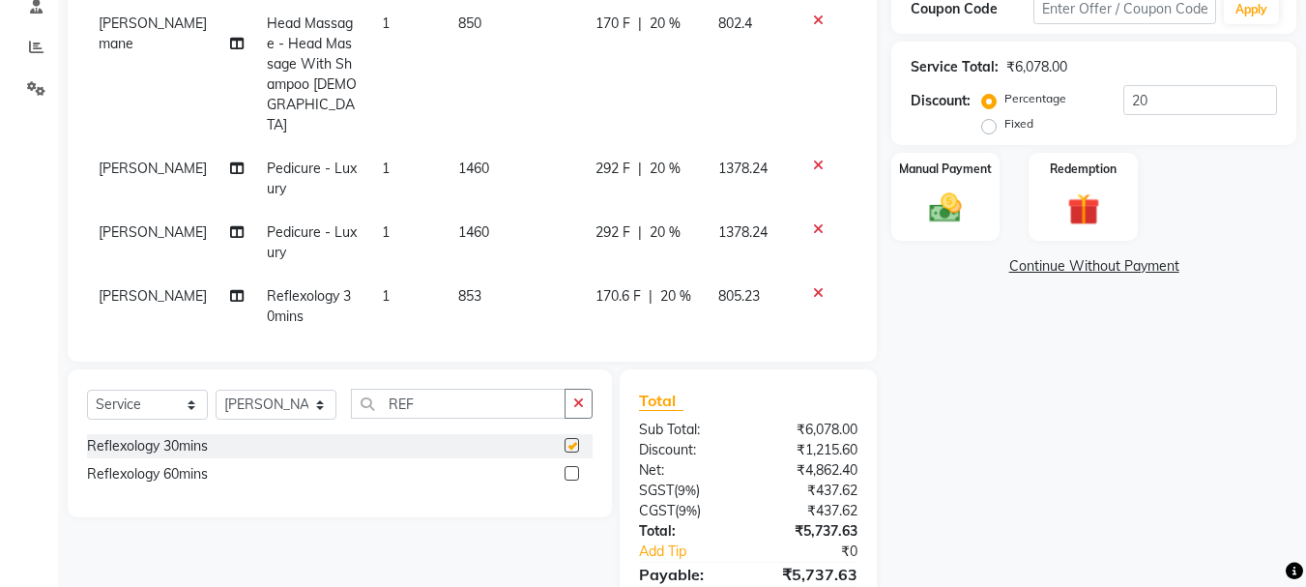
checkbox input "false"
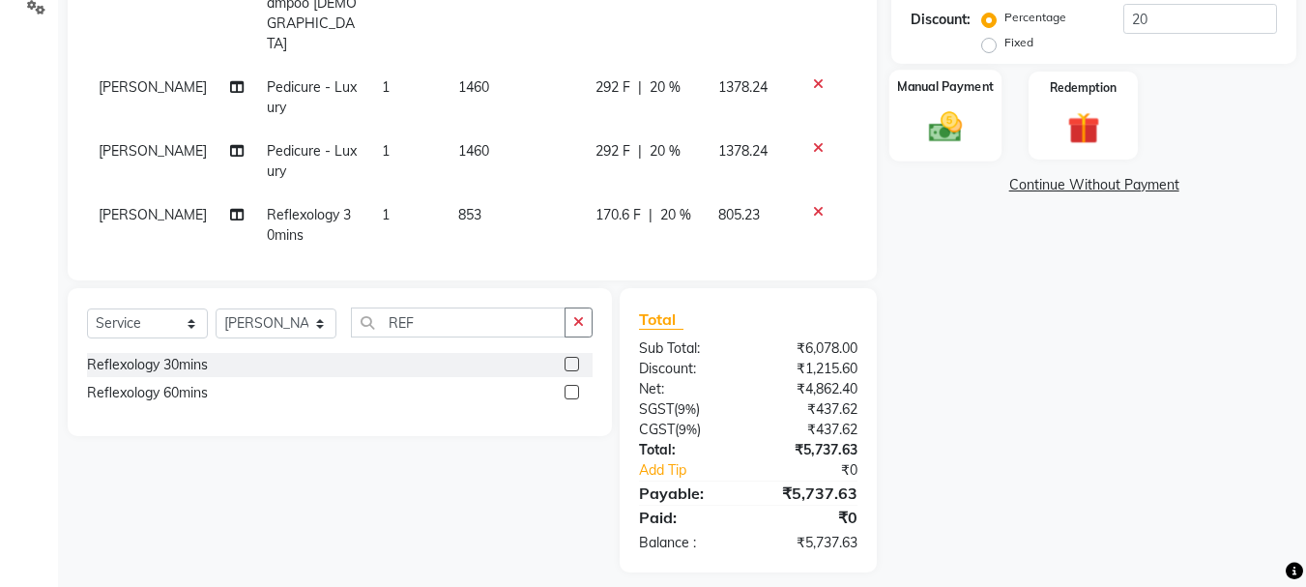
click at [967, 137] on img at bounding box center [945, 126] width 54 height 39
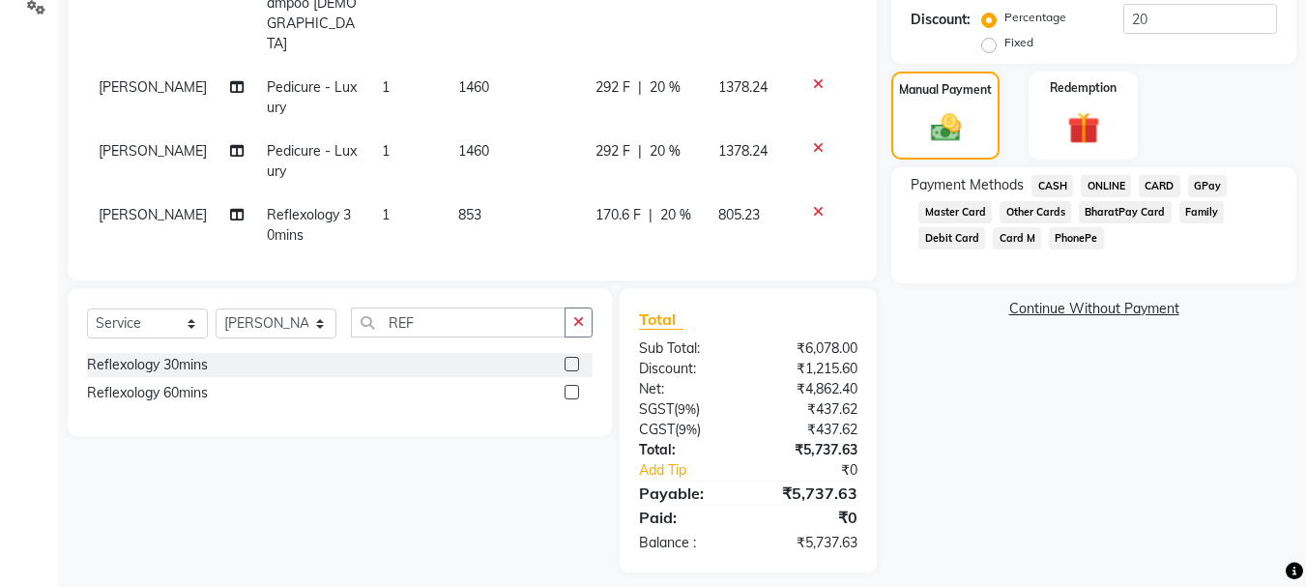
click at [1046, 175] on span "CASH" at bounding box center [1052, 186] width 42 height 22
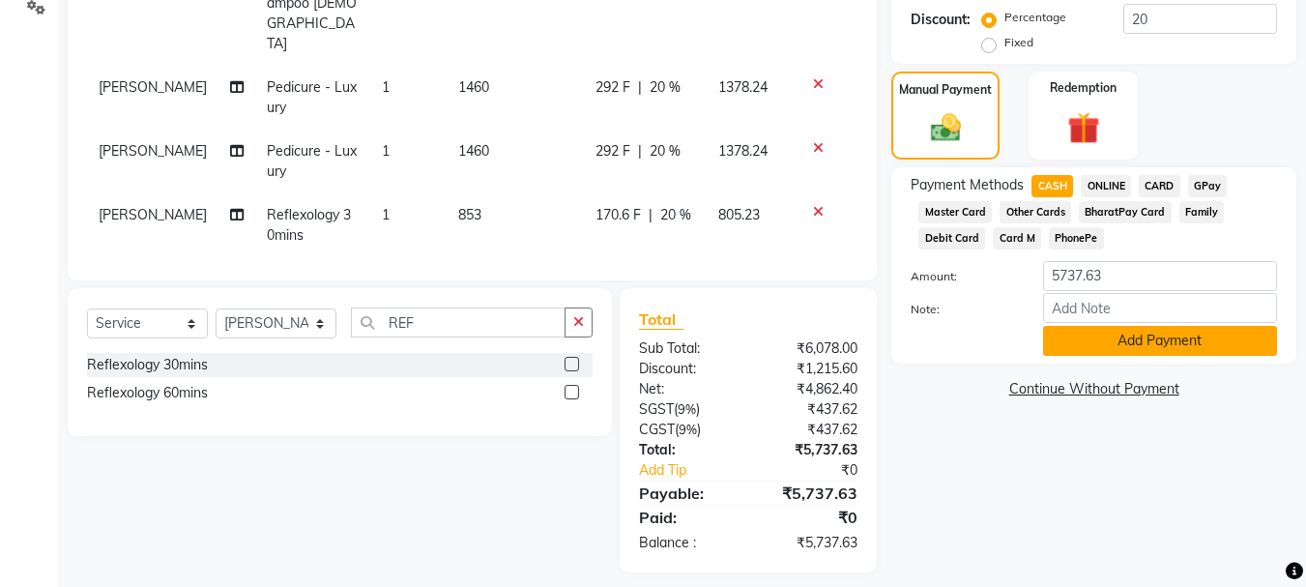
click at [1139, 352] on button "Add Payment" at bounding box center [1160, 341] width 234 height 30
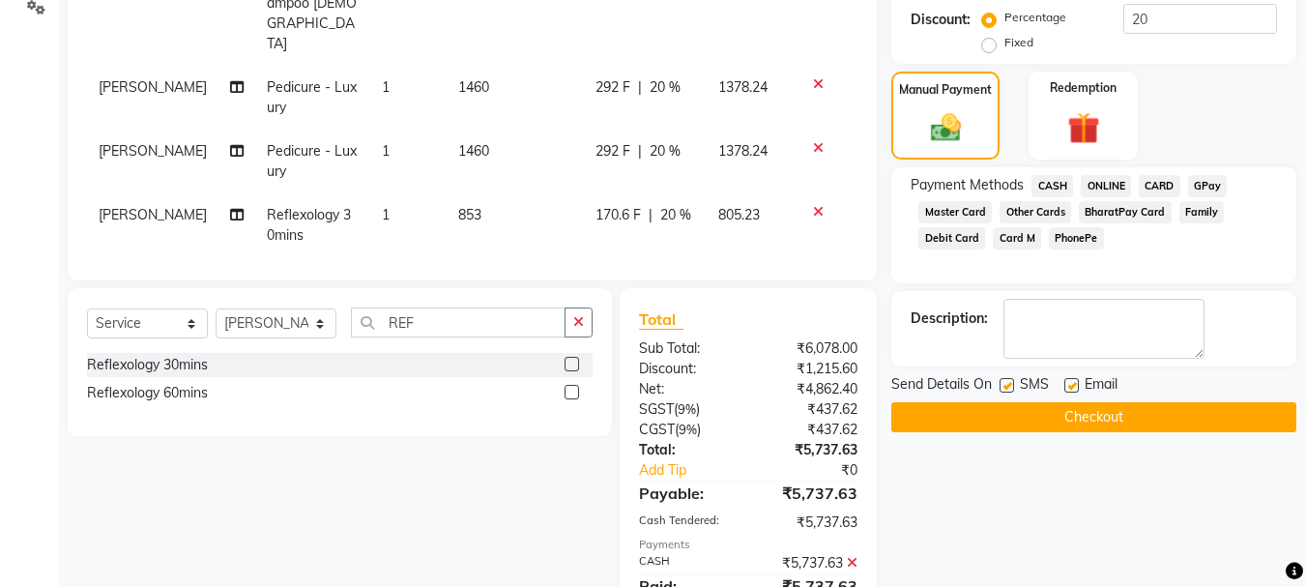
click at [1066, 421] on button "Checkout" at bounding box center [1093, 417] width 405 height 30
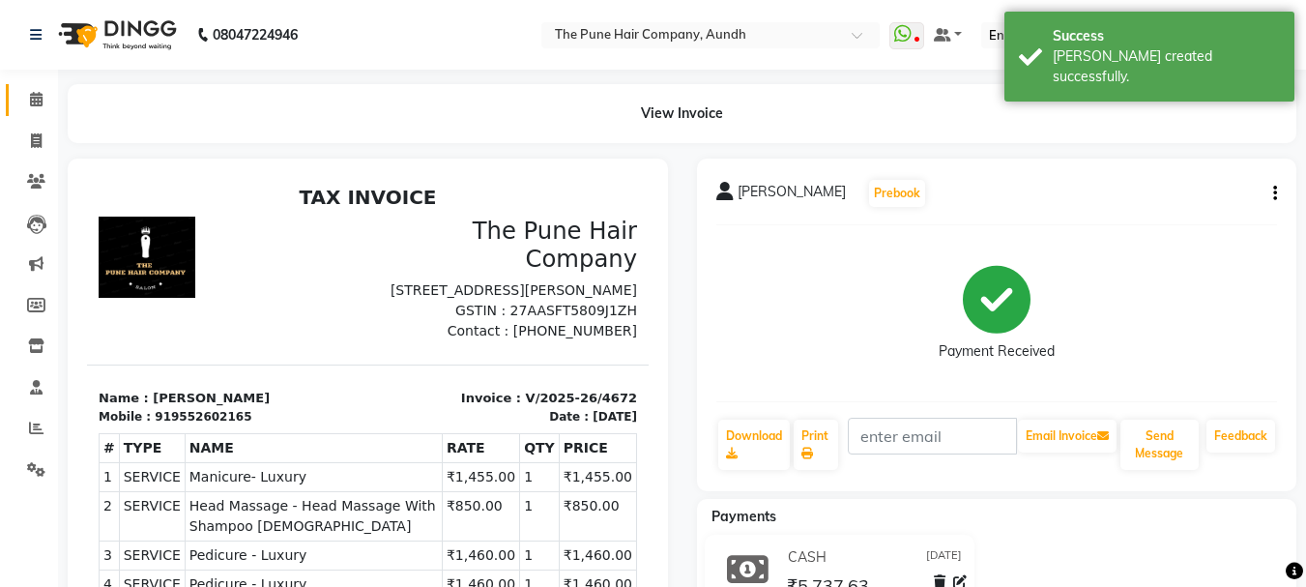
click at [38, 93] on icon at bounding box center [36, 99] width 13 height 15
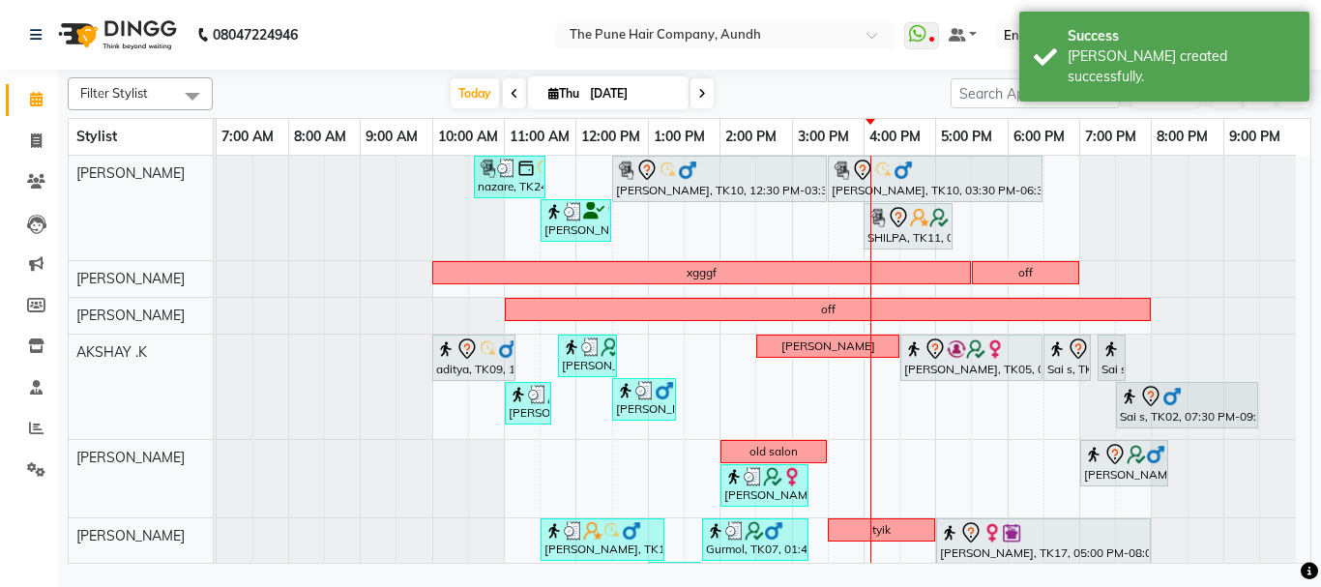
click at [704, 89] on span at bounding box center [701, 93] width 23 height 30
type input "[DATE]"
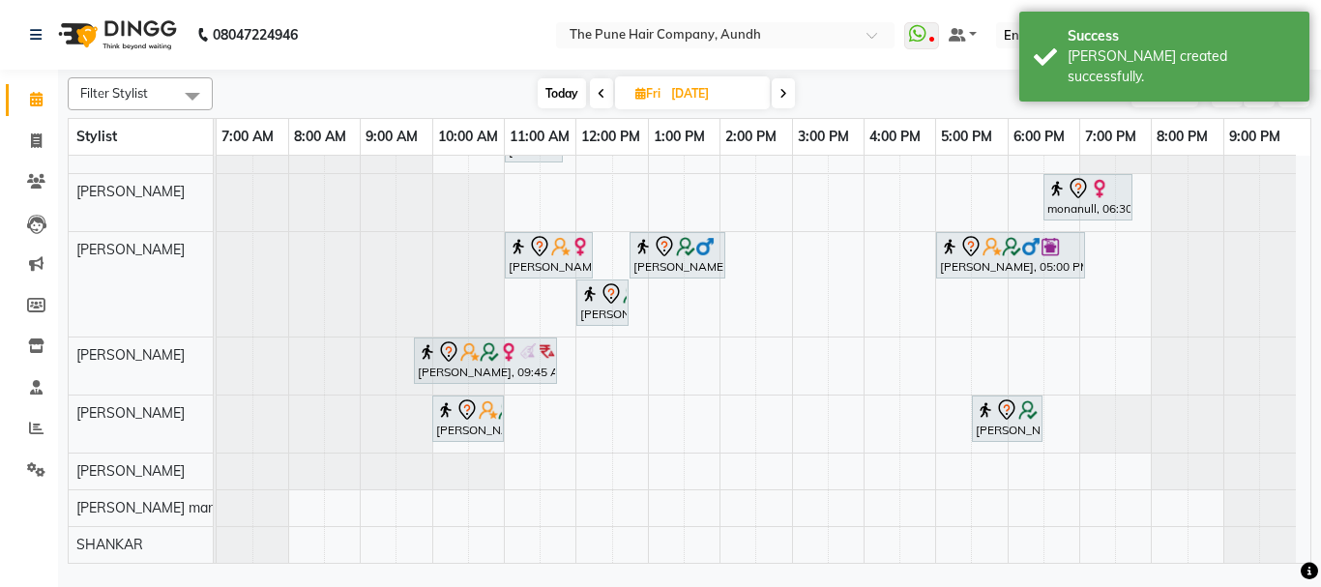
scroll to position [212, 0]
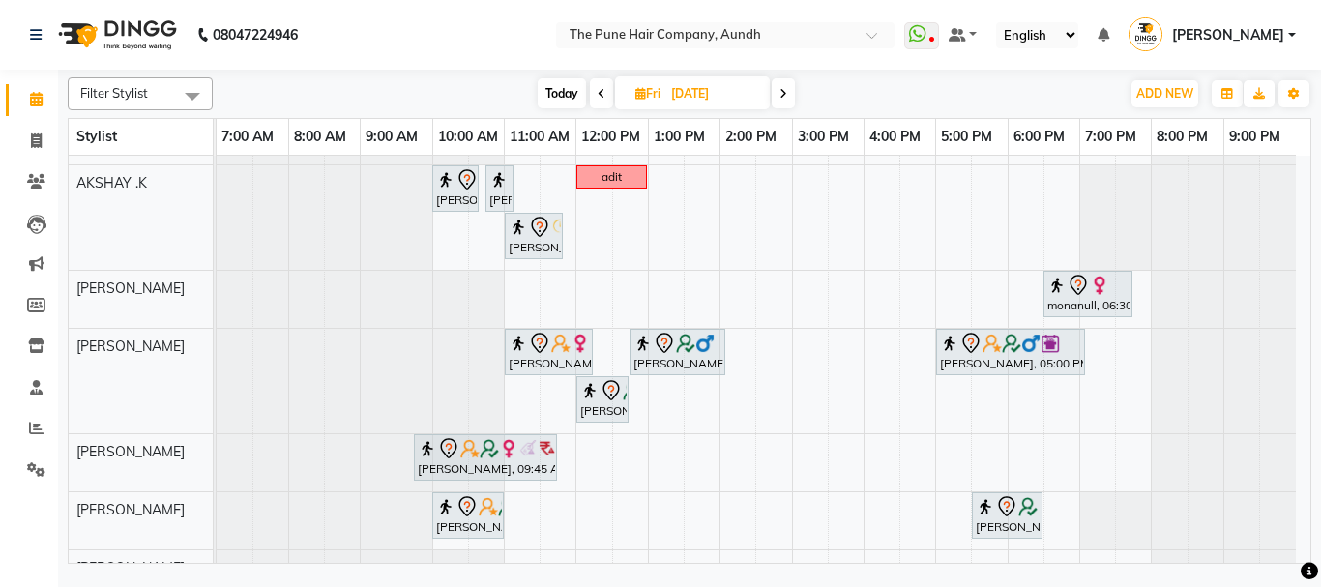
click at [728, 449] on div "VINITAnull, 03:00 PM-05:00 PM, Hair Color Inoa - scalp advance with touchup 2 I…" at bounding box center [763, 301] width 1093 height 715
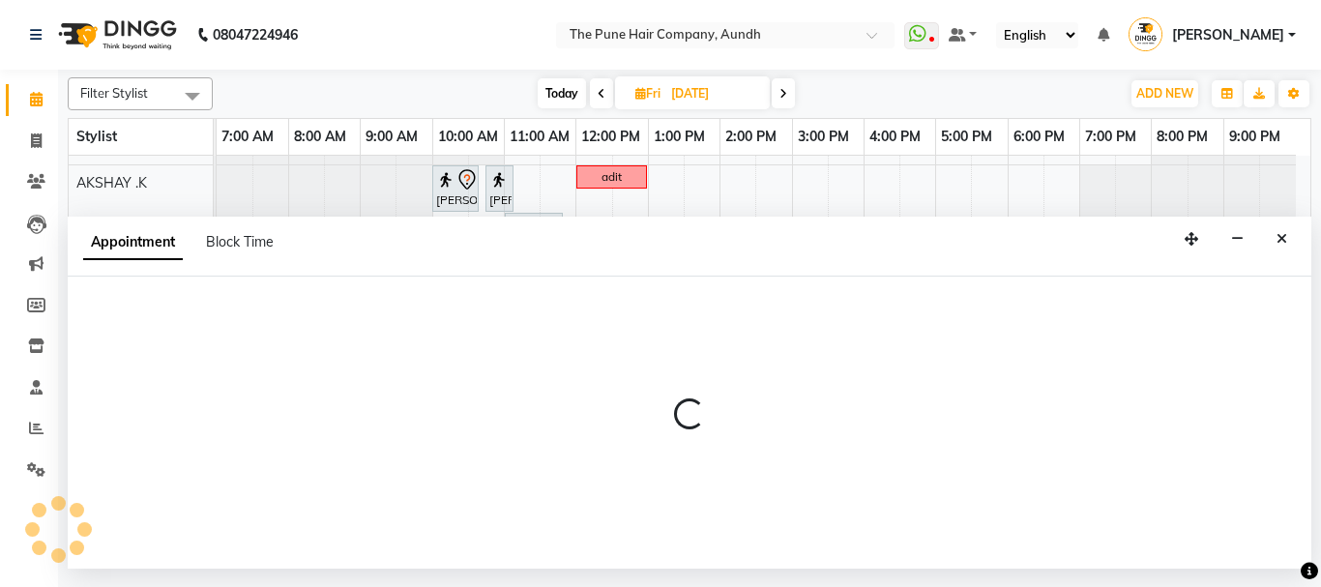
select select "49441"
select select "tentative"
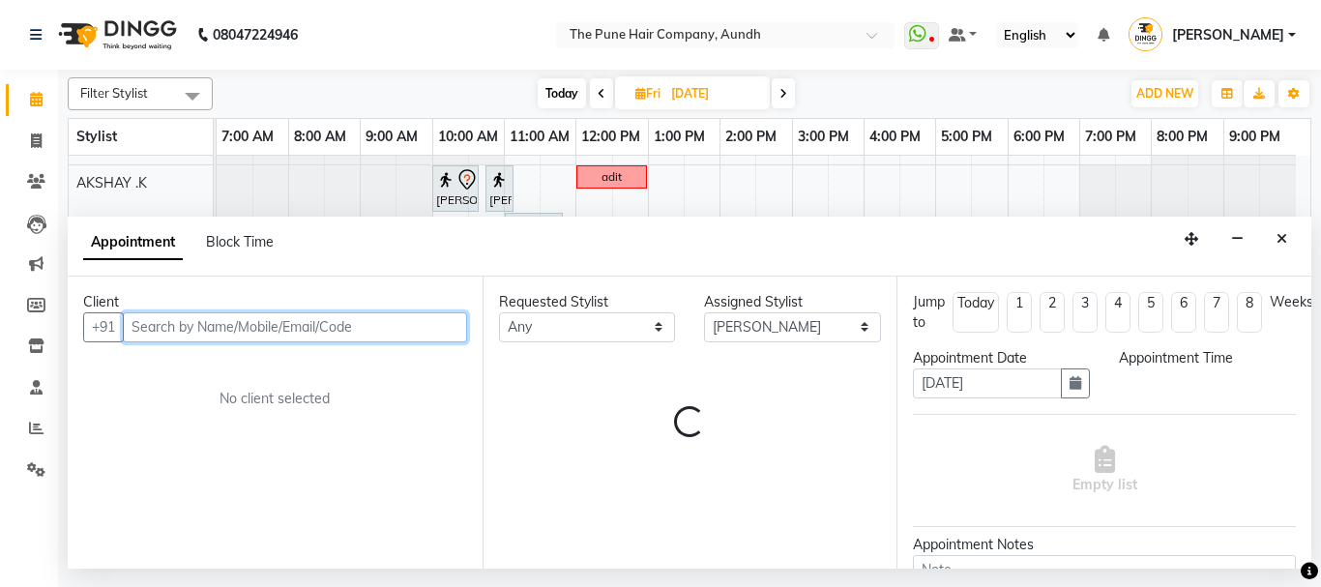
select select "840"
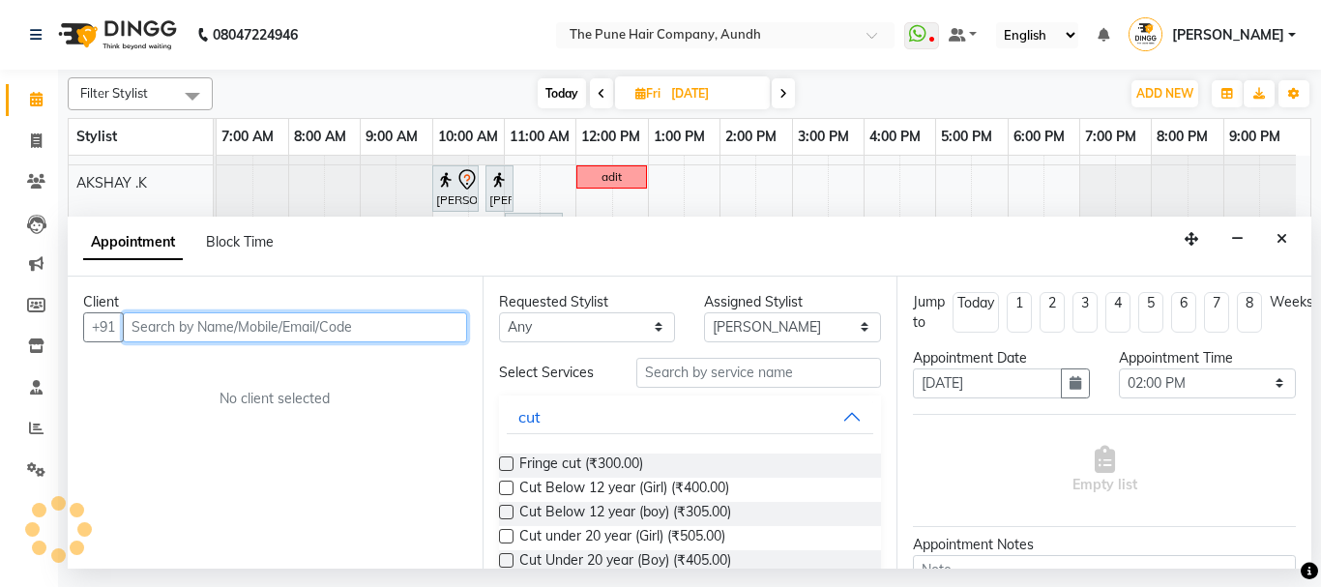
click at [357, 337] on input "text" at bounding box center [295, 327] width 344 height 30
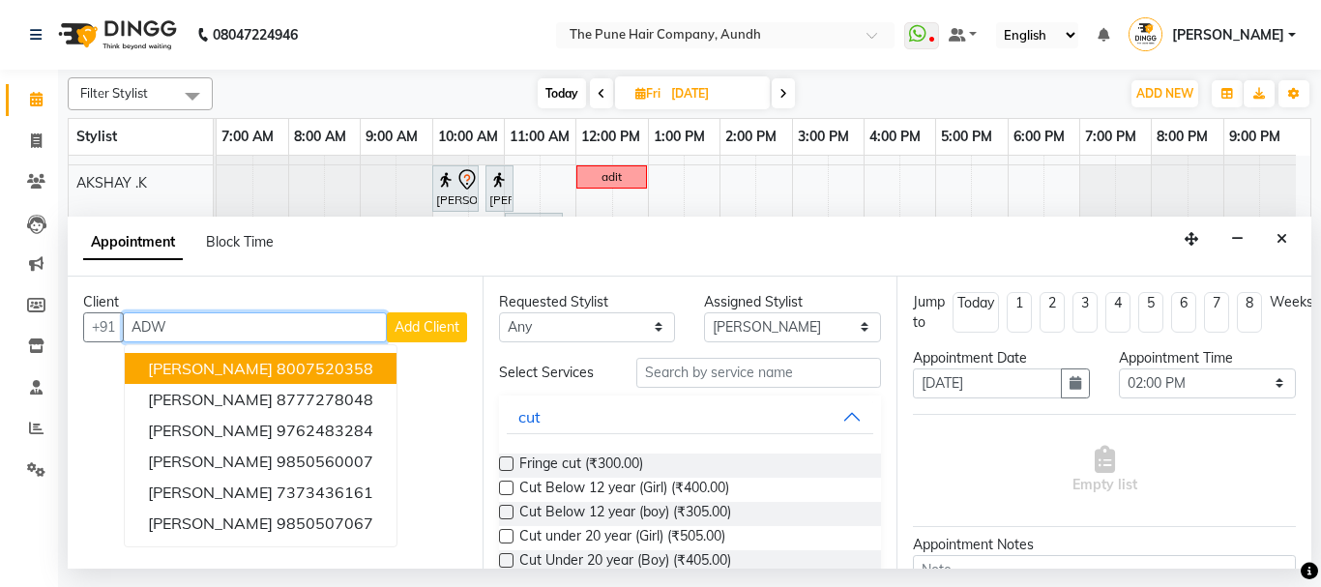
click at [335, 355] on button "[PERSON_NAME] 8007520358" at bounding box center [261, 368] width 272 height 31
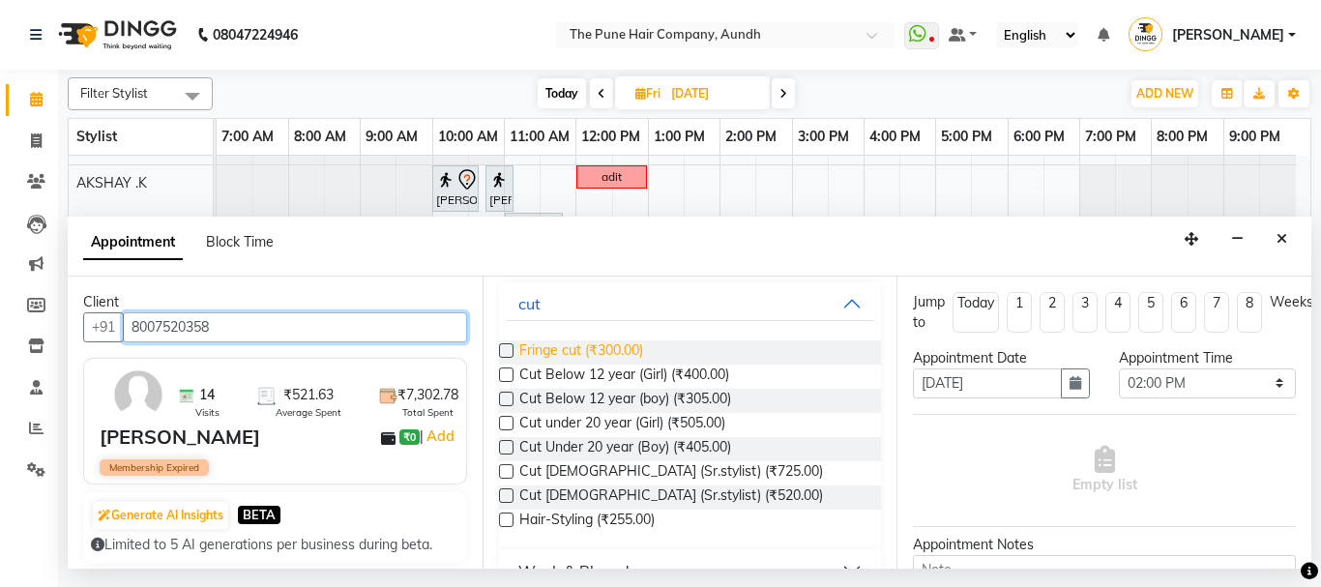
scroll to position [193, 0]
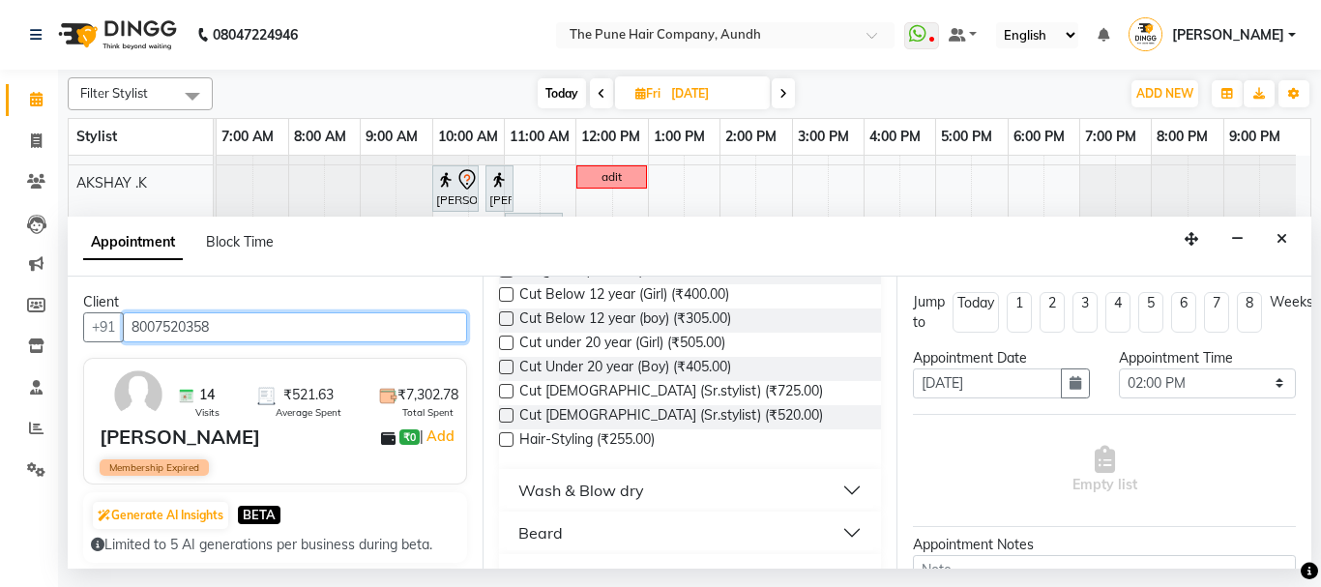
type input "8007520358"
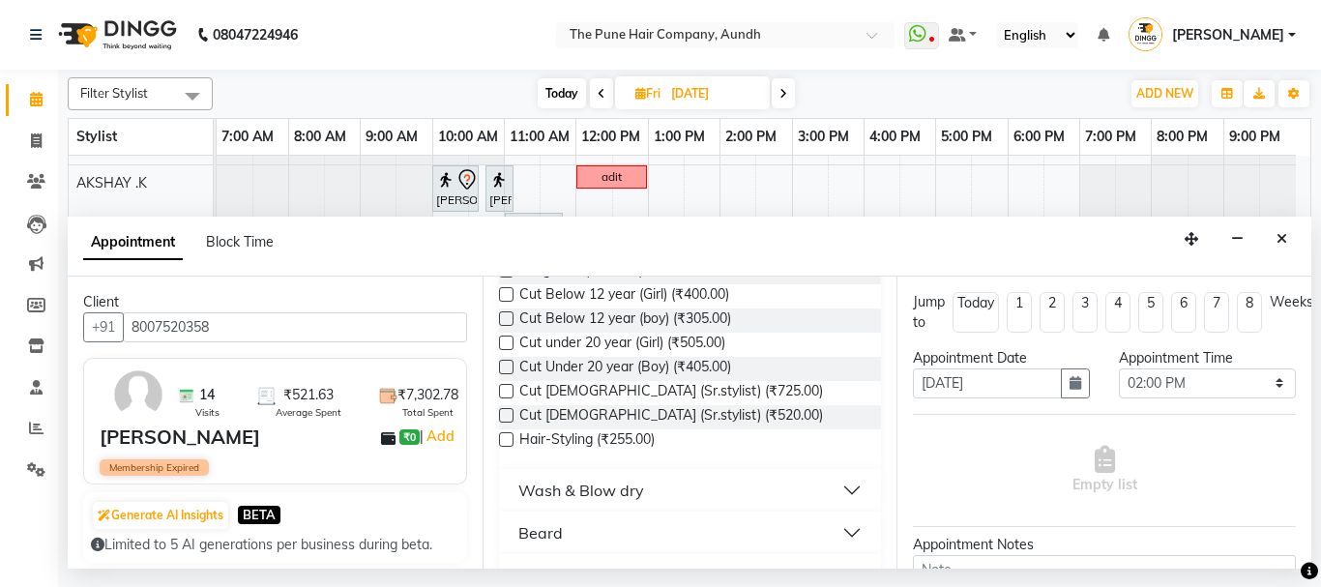
click at [499, 417] on label at bounding box center [506, 415] width 15 height 15
click at [499, 417] on input "checkbox" at bounding box center [505, 417] width 13 height 13
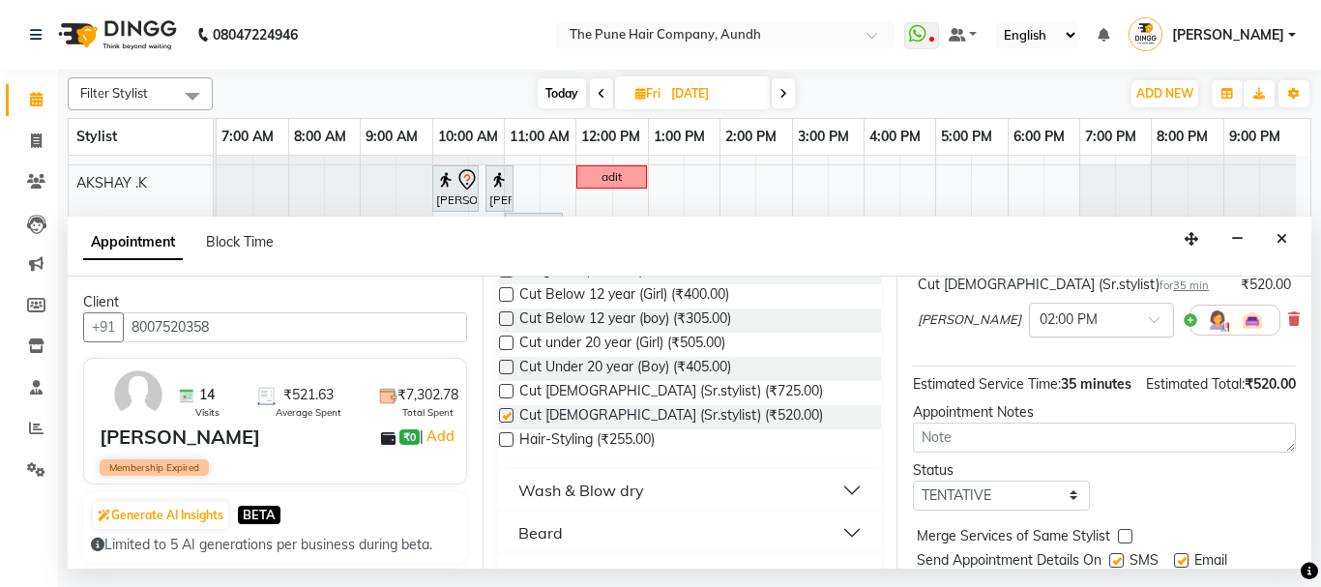
checkbox input "false"
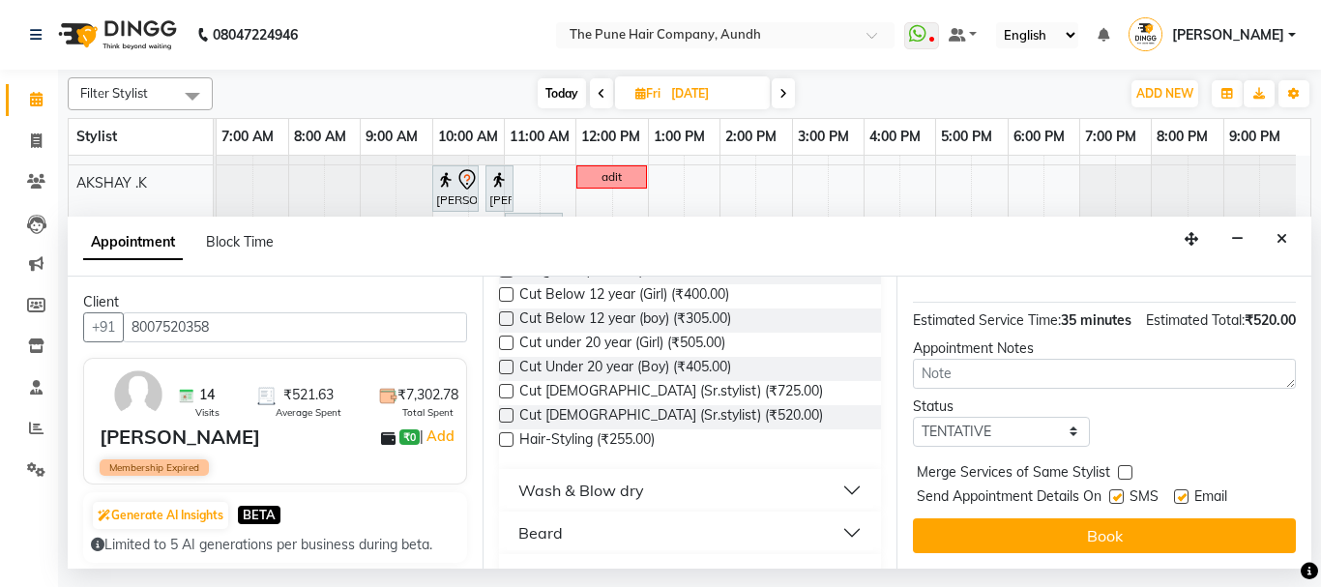
click at [1046, 495] on span "Send Appointment Details On" at bounding box center [1008, 498] width 185 height 24
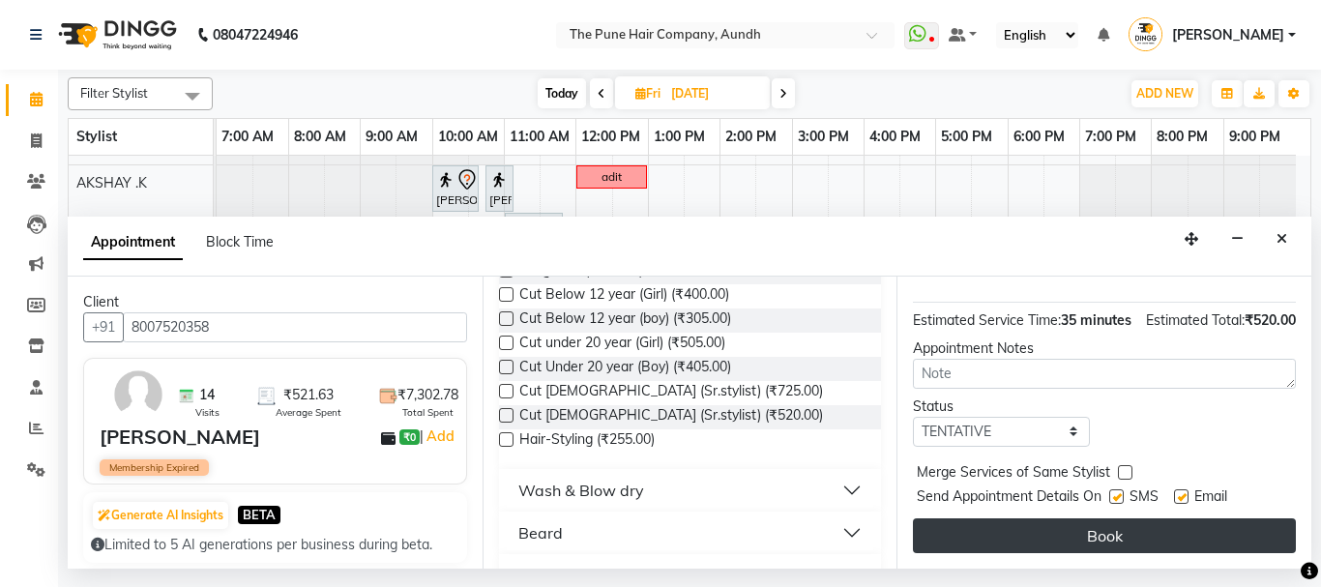
click at [1048, 518] on button "Book" at bounding box center [1104, 535] width 383 height 35
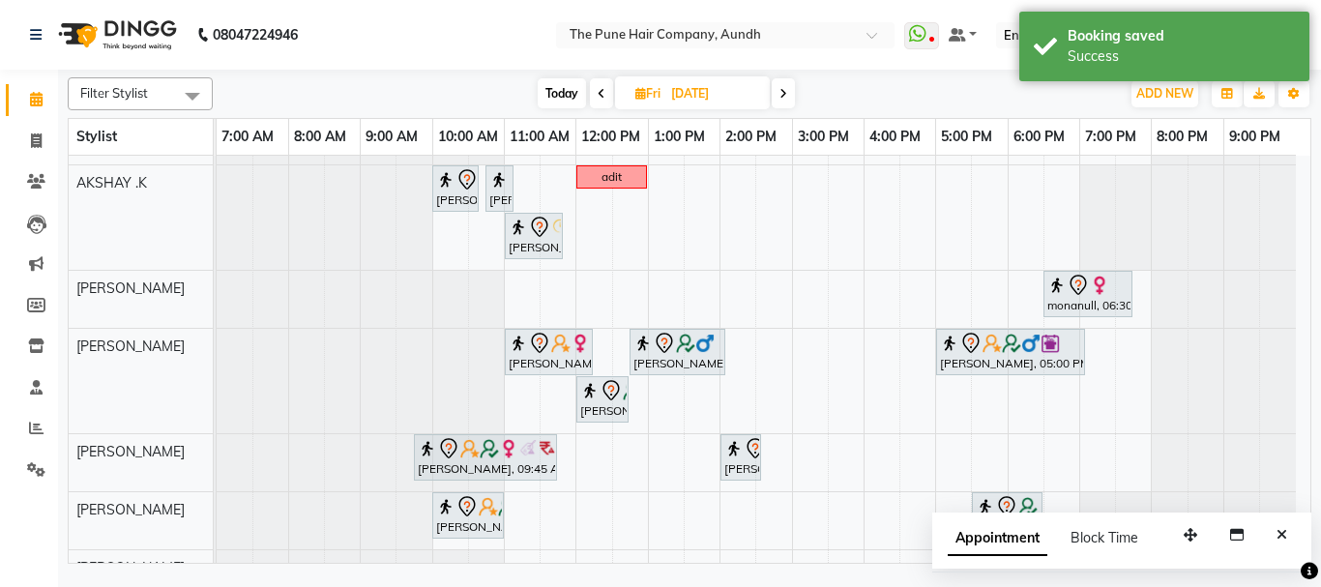
click at [565, 89] on span "Today" at bounding box center [561, 93] width 48 height 30
type input "[DATE]"
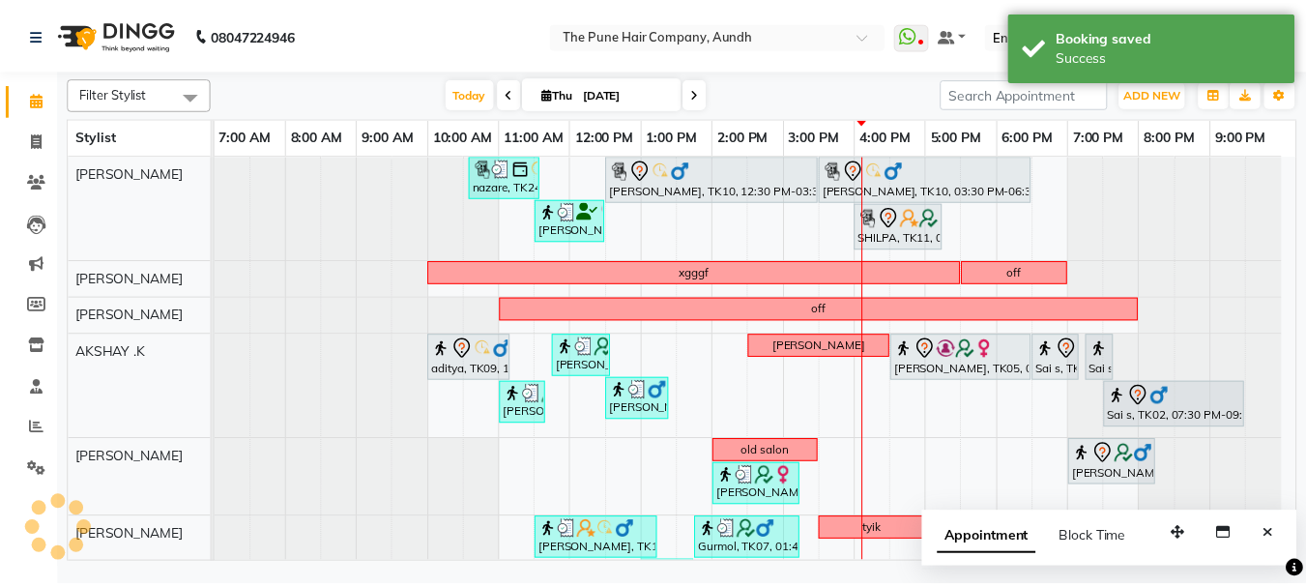
scroll to position [69, 0]
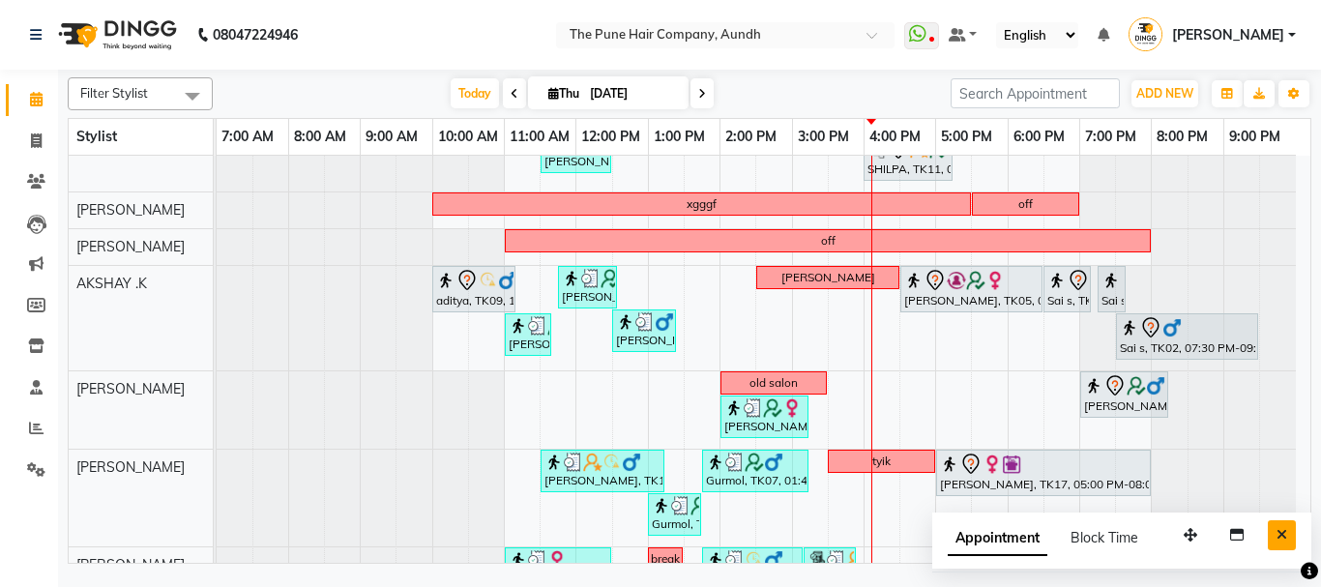
click at [1280, 533] on icon "Close" at bounding box center [1281, 535] width 11 height 14
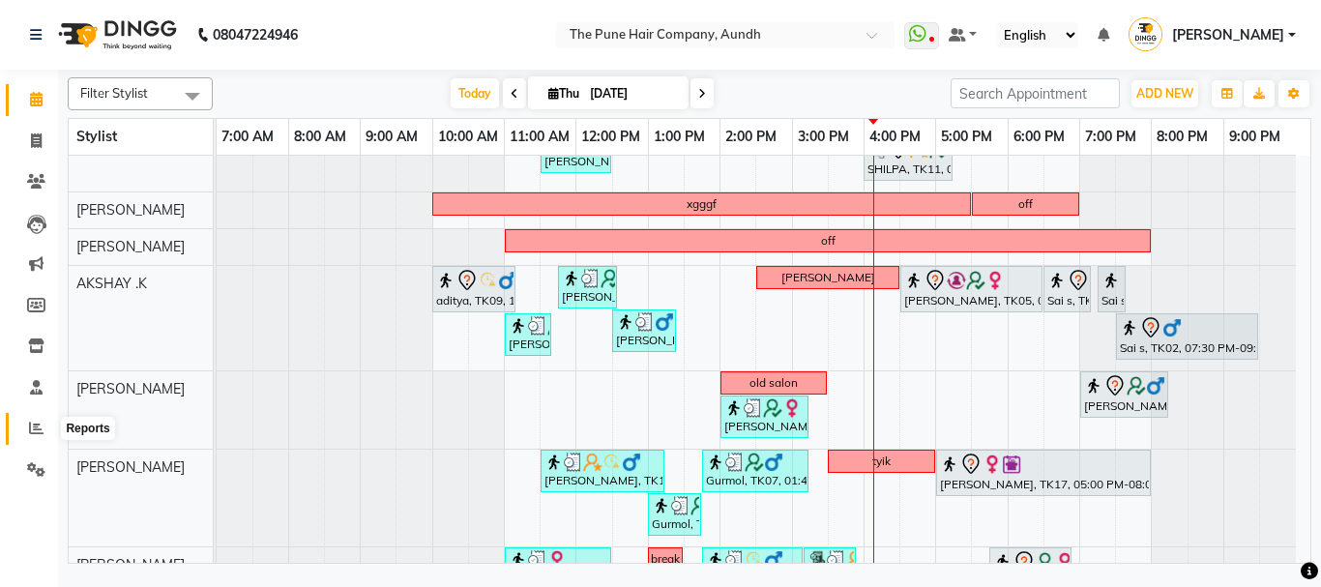
click at [36, 426] on icon at bounding box center [36, 428] width 15 height 15
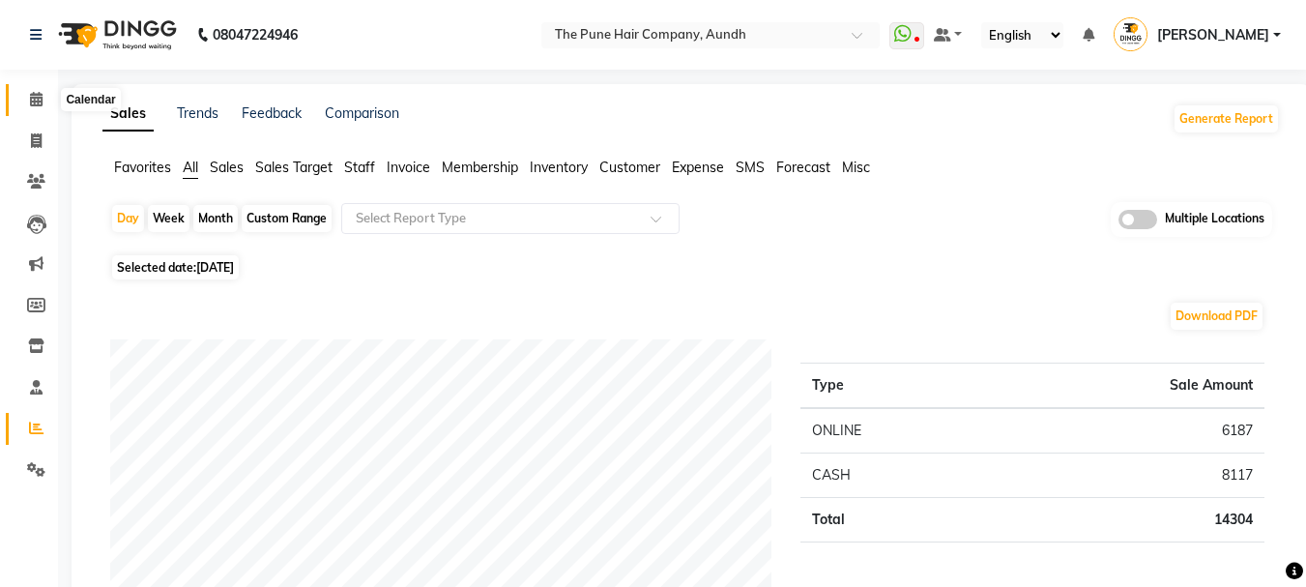
click at [32, 97] on icon at bounding box center [36, 99] width 13 height 15
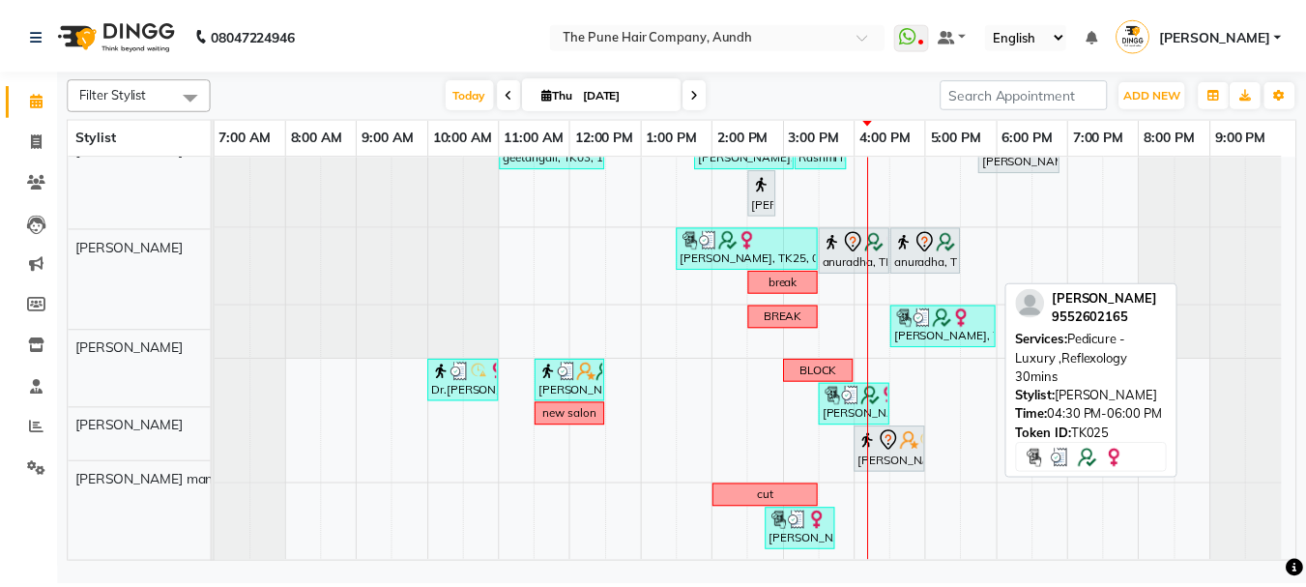
scroll to position [490, 0]
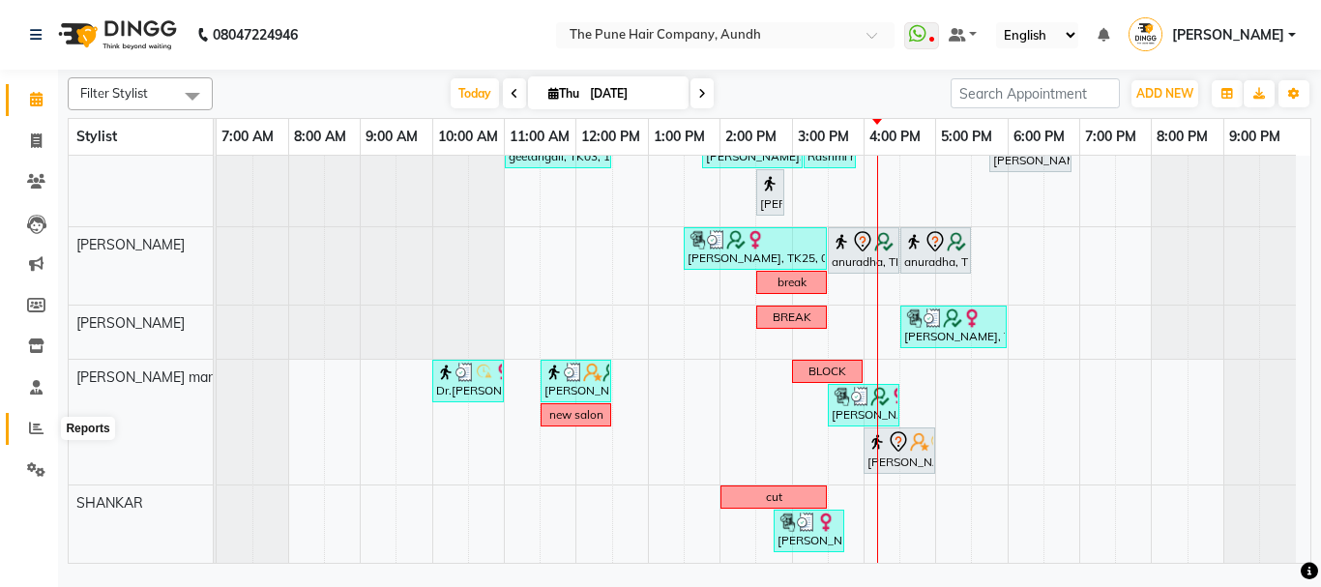
click at [23, 421] on span at bounding box center [36, 429] width 34 height 22
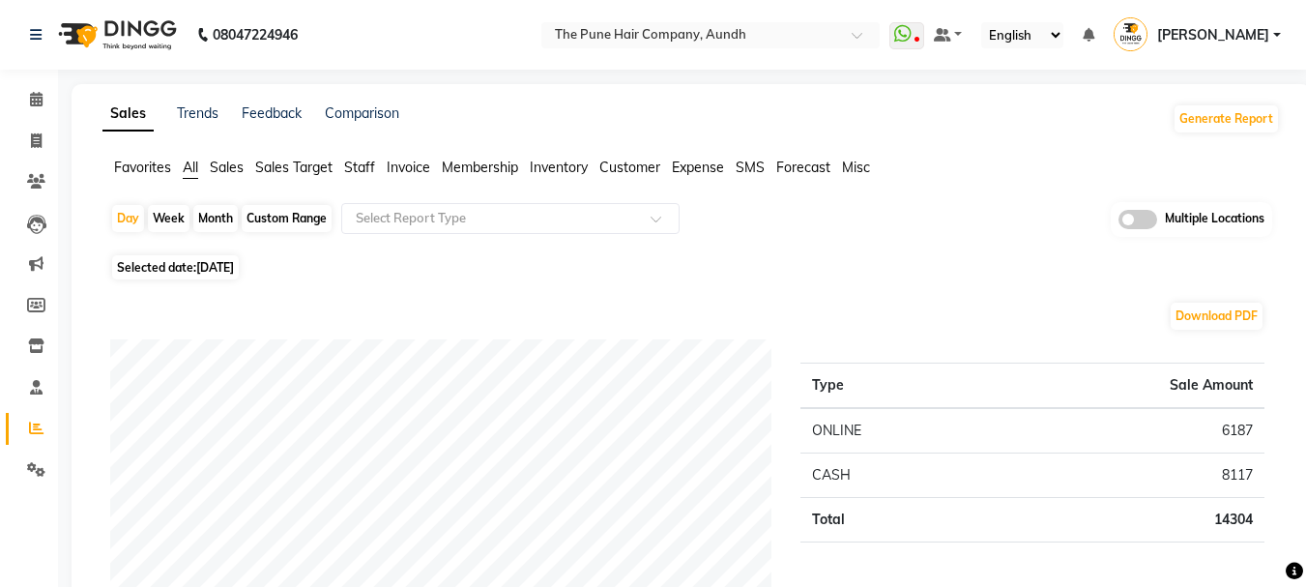
scroll to position [580, 0]
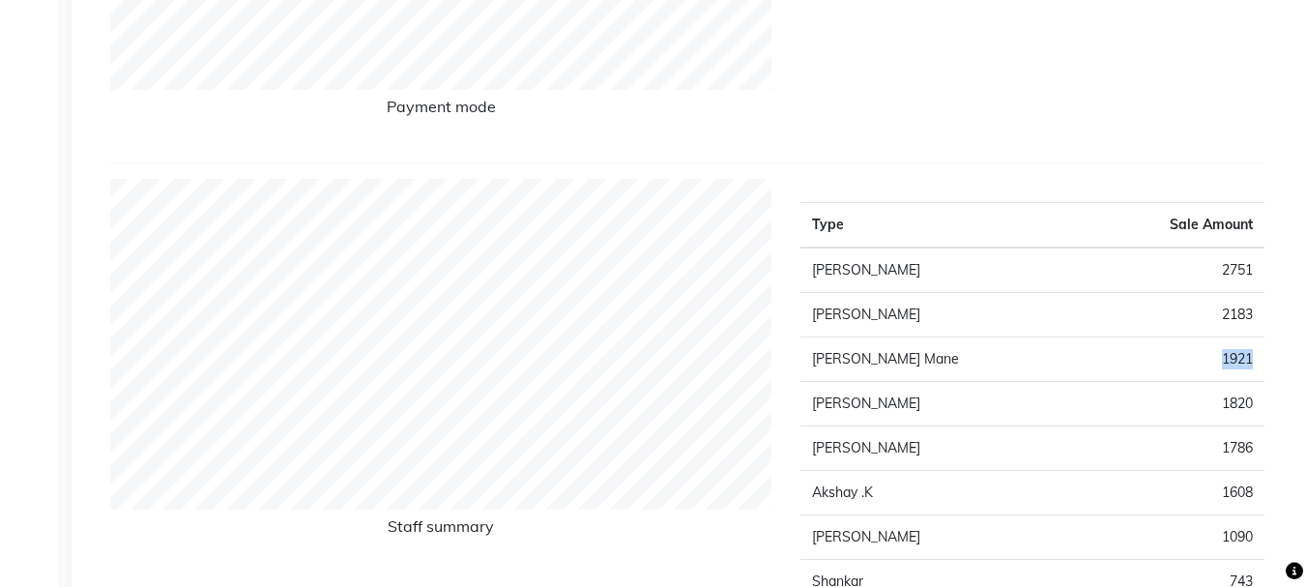
drag, startPoint x: 1263, startPoint y: 356, endPoint x: 1197, endPoint y: 354, distance: 65.8
click at [1197, 354] on td "1921" at bounding box center [1175, 358] width 179 height 44
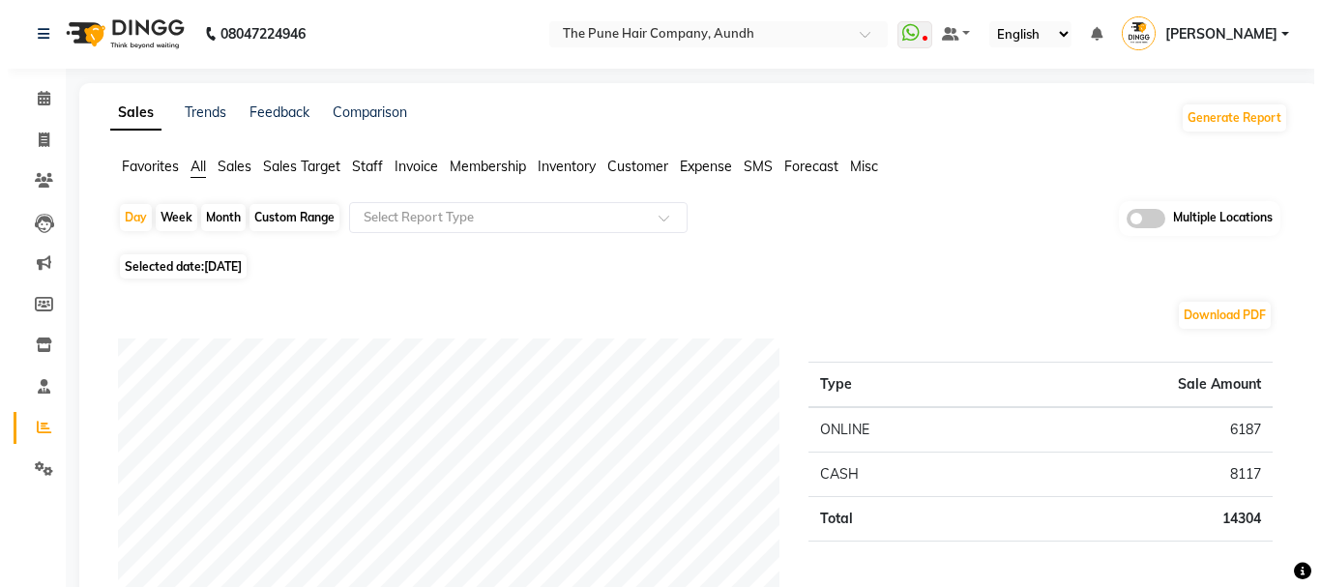
scroll to position [0, 0]
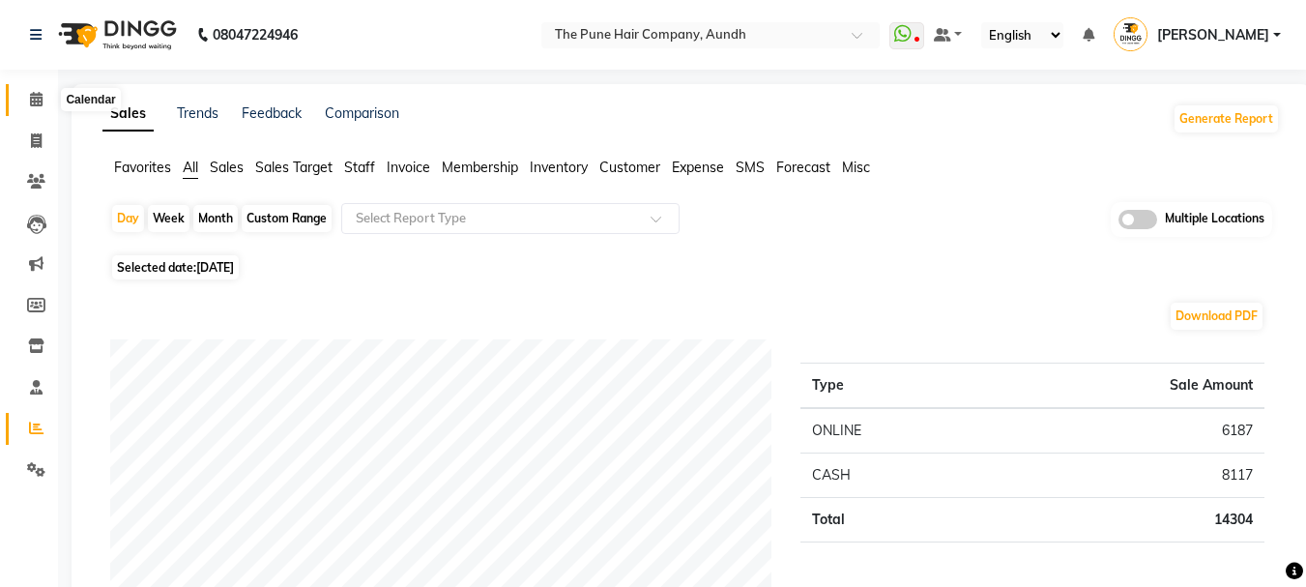
click at [35, 93] on icon at bounding box center [36, 99] width 13 height 15
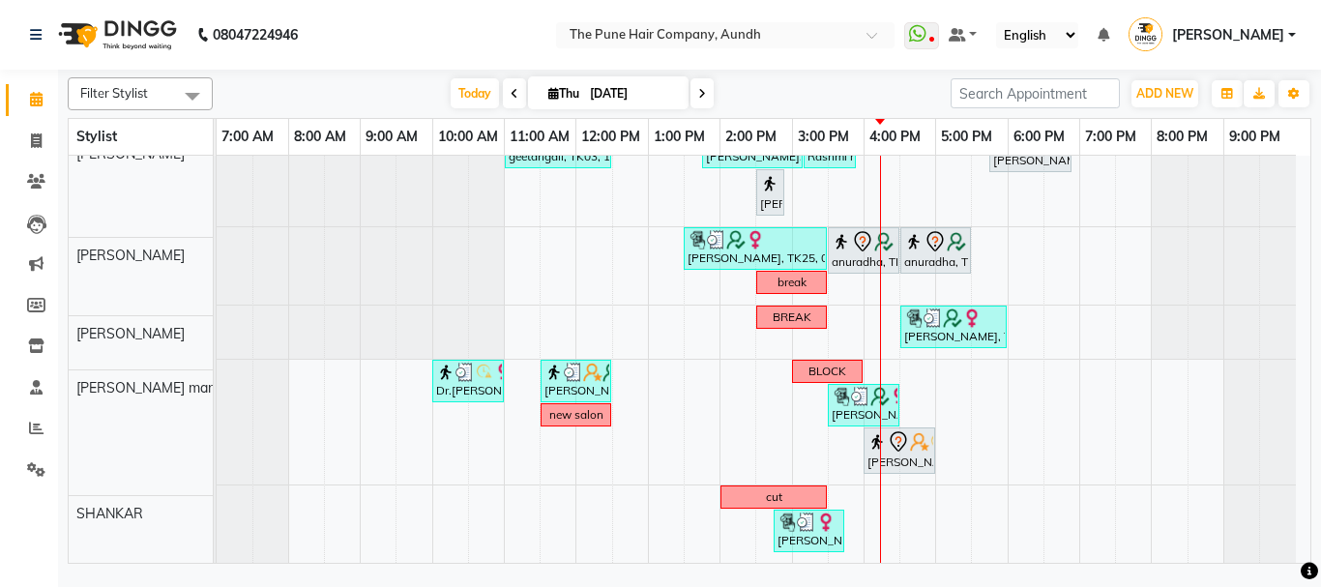
scroll to position [490, 0]
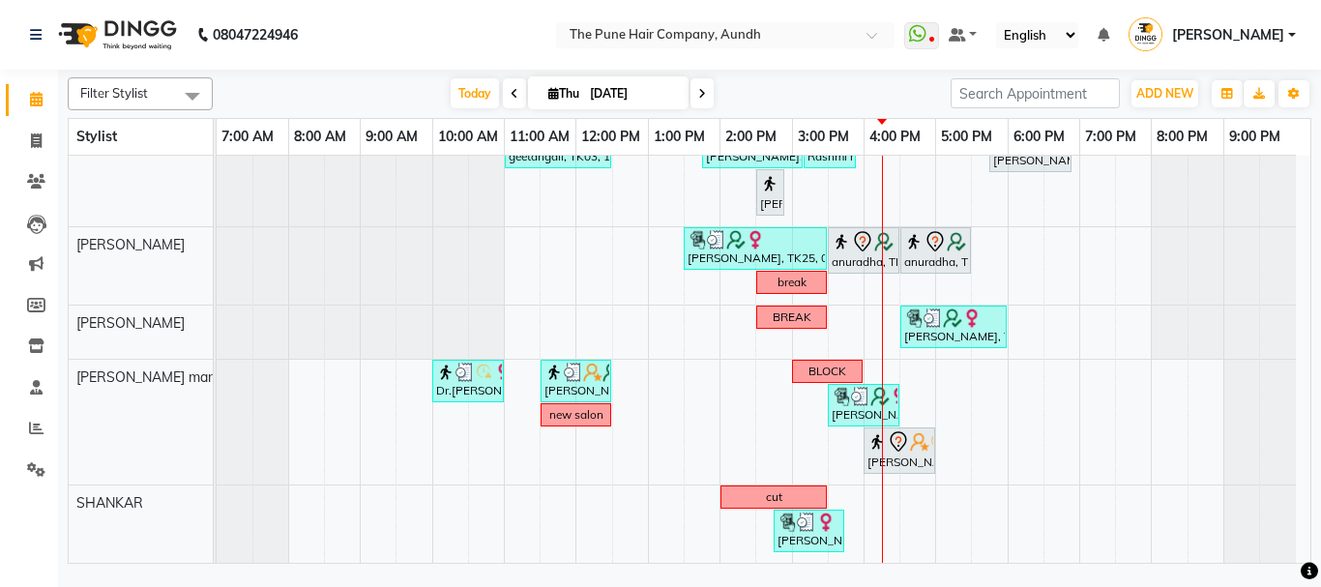
click at [990, 416] on div "nazare, TK24, 10:35 AM-11:35 AM, Cut [DEMOGRAPHIC_DATA] ( Top Stylist ) [PERSON…" at bounding box center [763, 114] width 1093 height 897
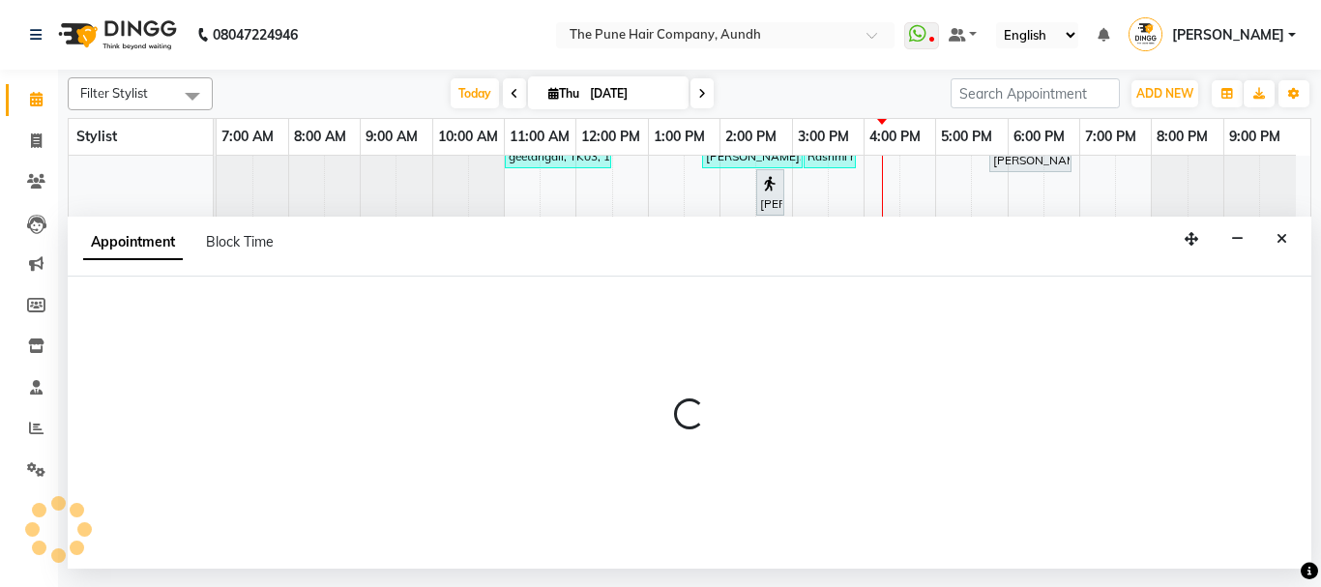
select select "78334"
select select "tentative"
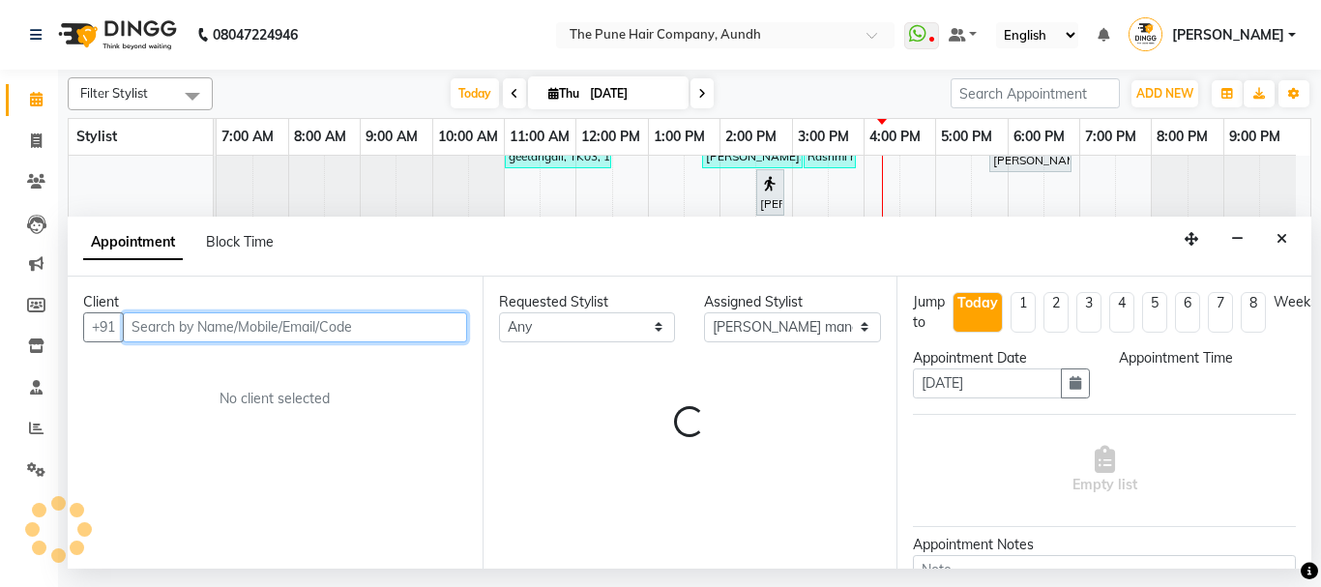
select select "1050"
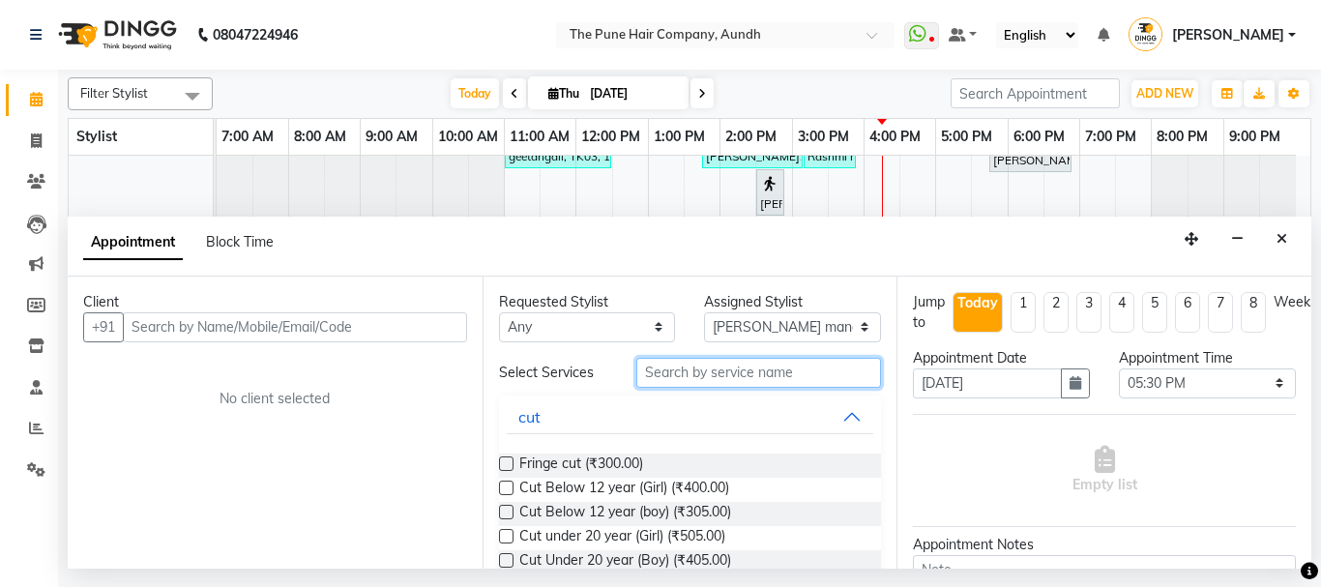
click at [727, 367] on input "text" at bounding box center [759, 373] width 246 height 30
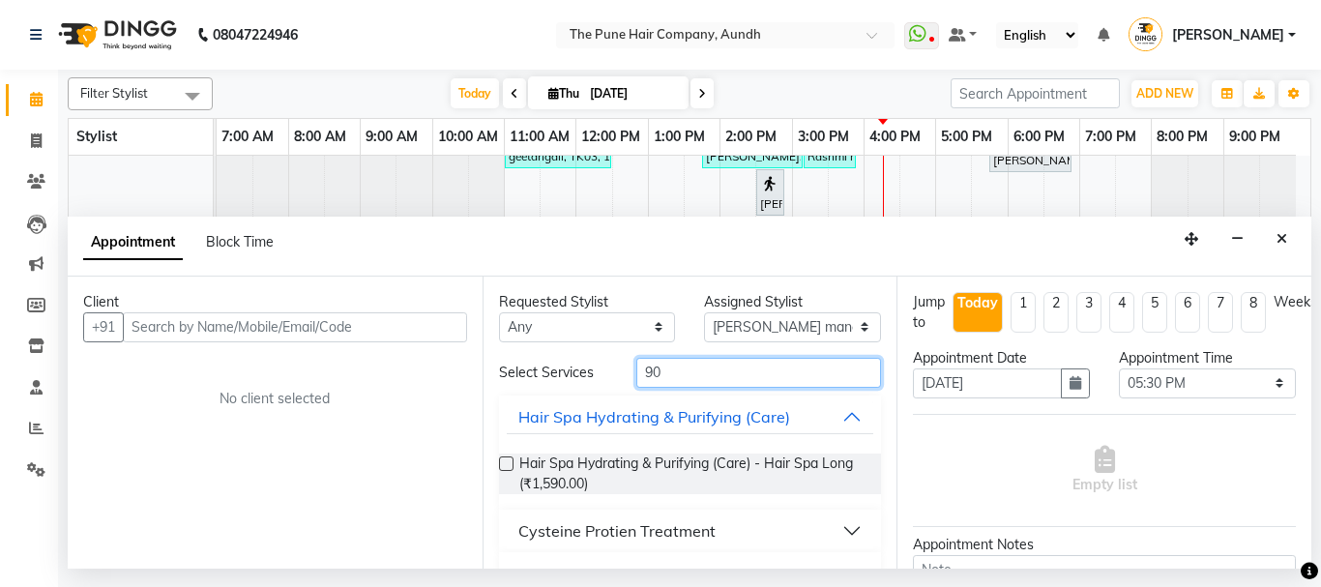
type input "9"
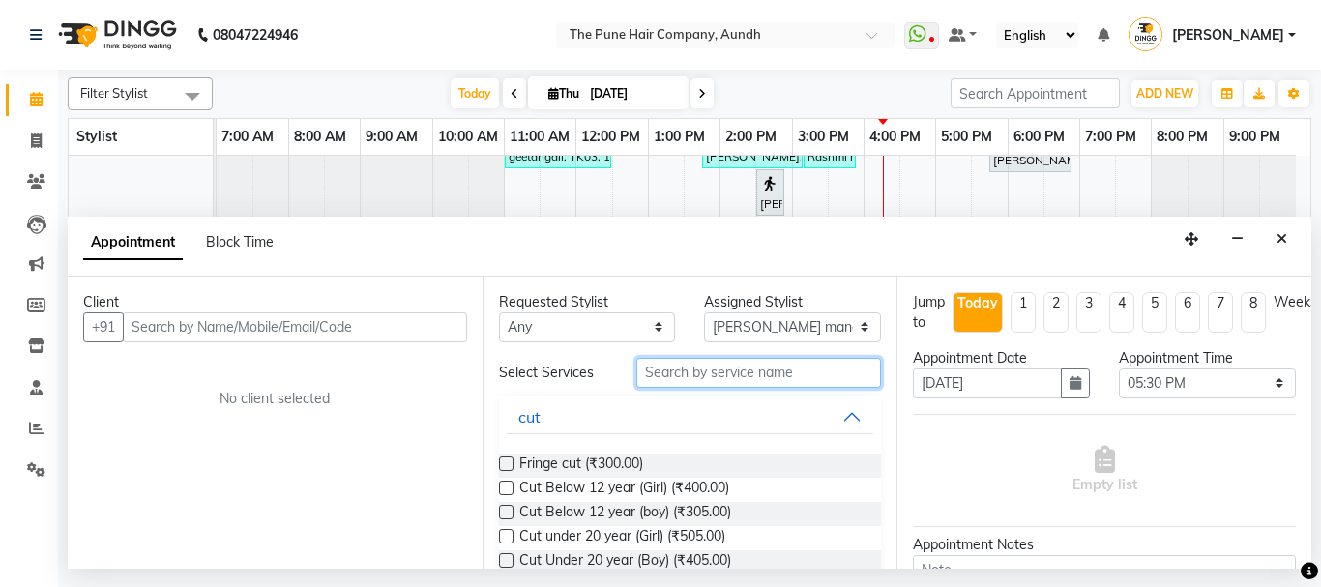
click at [769, 376] on input "text" at bounding box center [759, 373] width 246 height 30
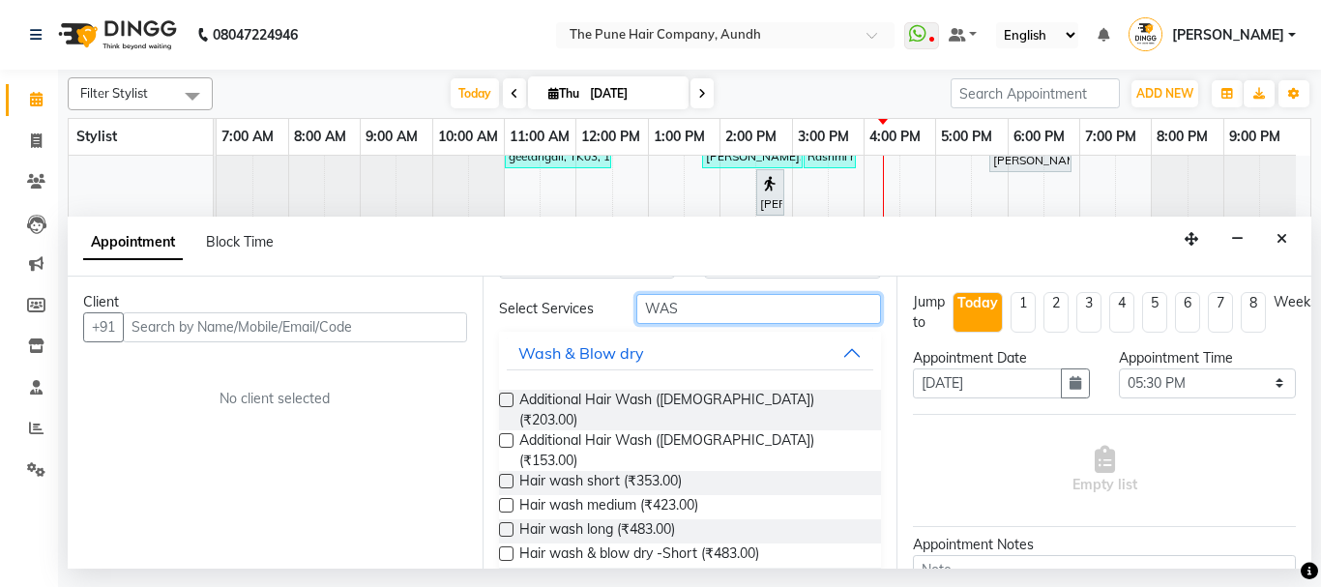
scroll to position [97, 0]
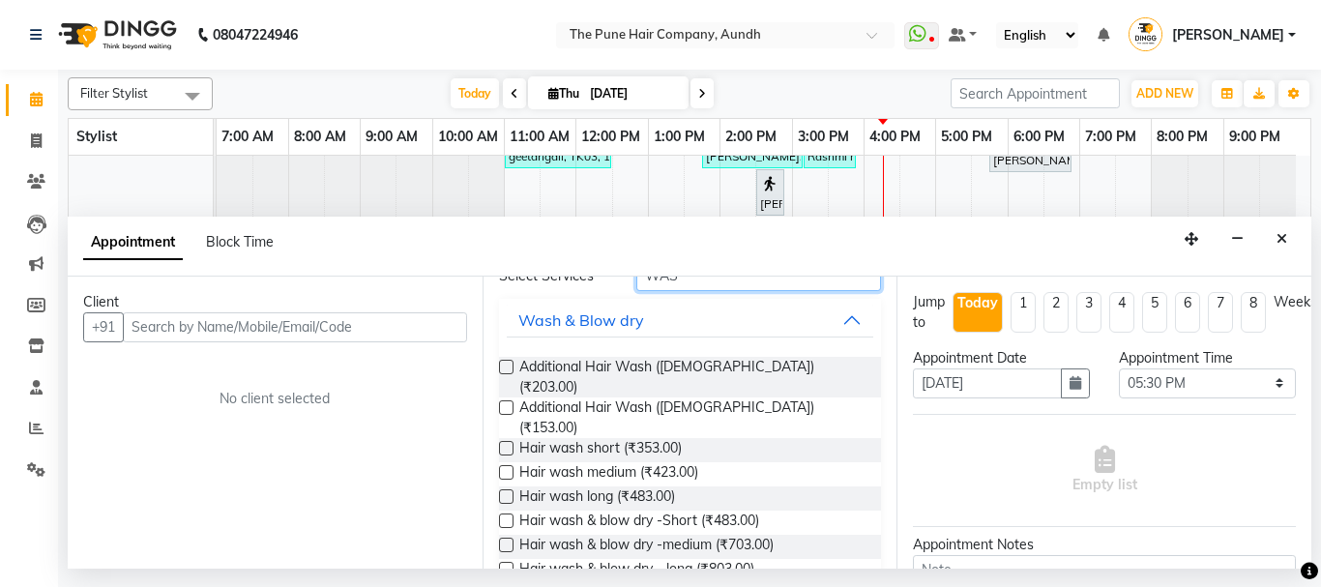
type input "WAS"
click at [509, 537] on label at bounding box center [506, 544] width 15 height 15
click at [509, 540] on input "checkbox" at bounding box center [505, 546] width 13 height 13
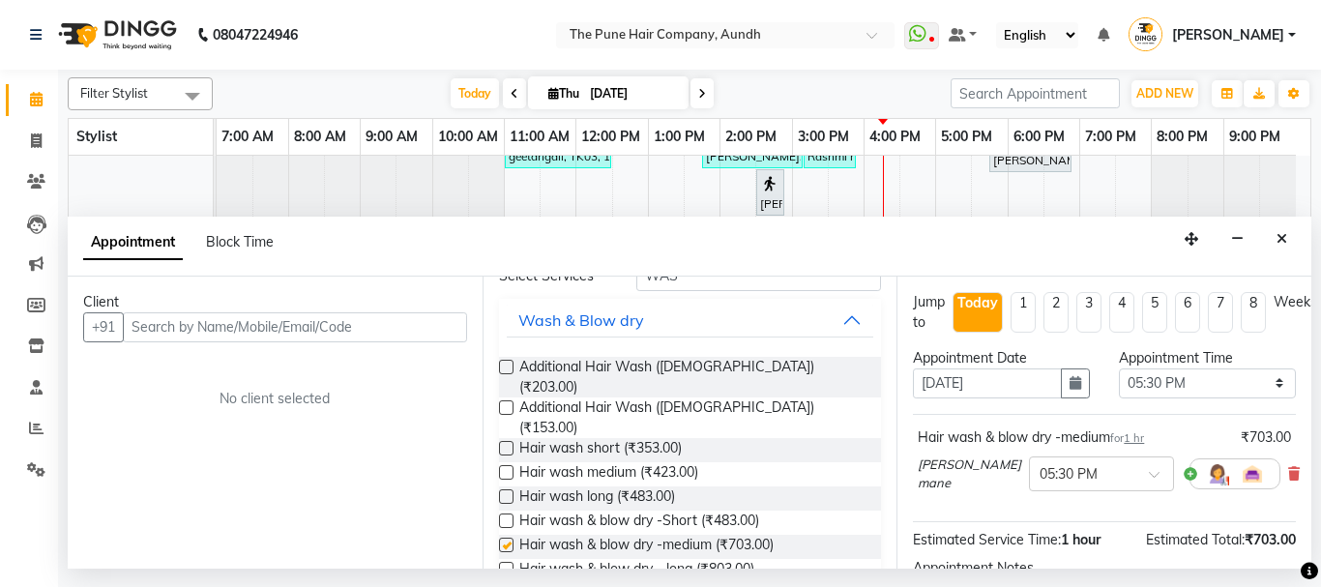
checkbox input "false"
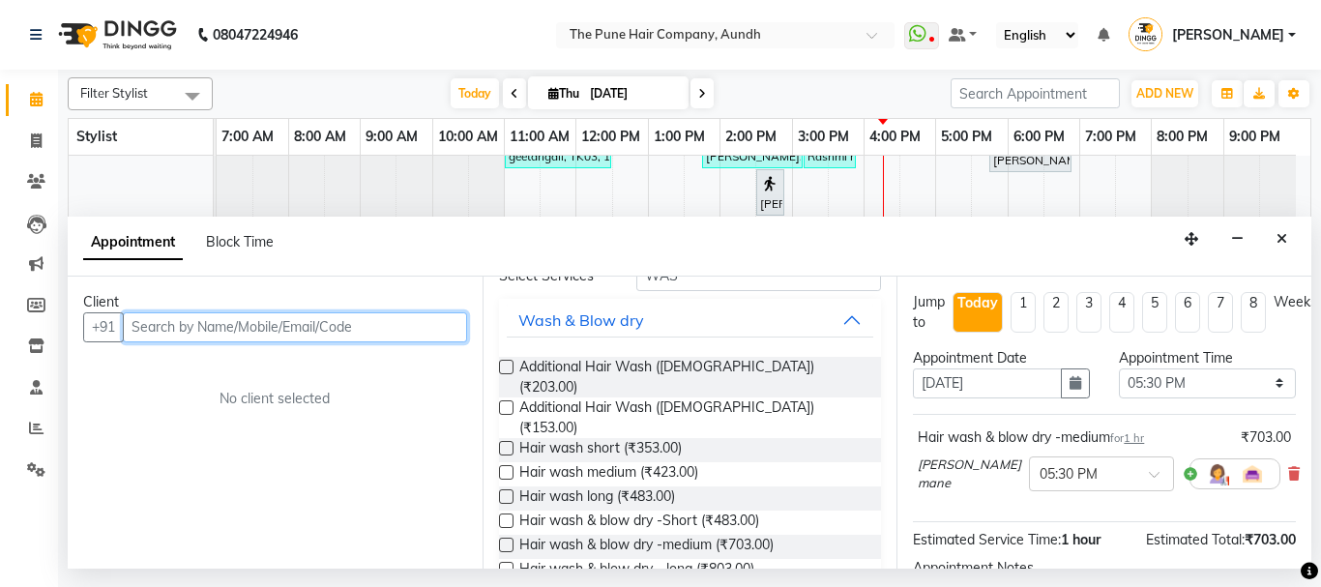
click at [406, 330] on input "text" at bounding box center [295, 327] width 344 height 30
click at [179, 325] on input "90110043185" at bounding box center [255, 327] width 264 height 30
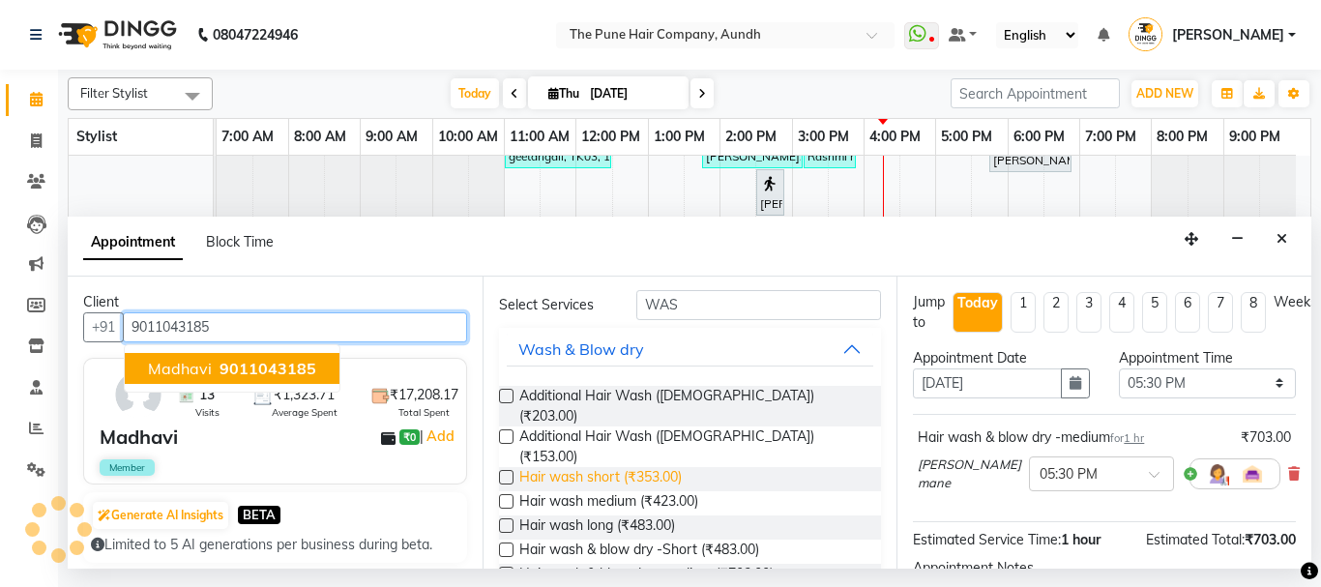
scroll to position [0, 0]
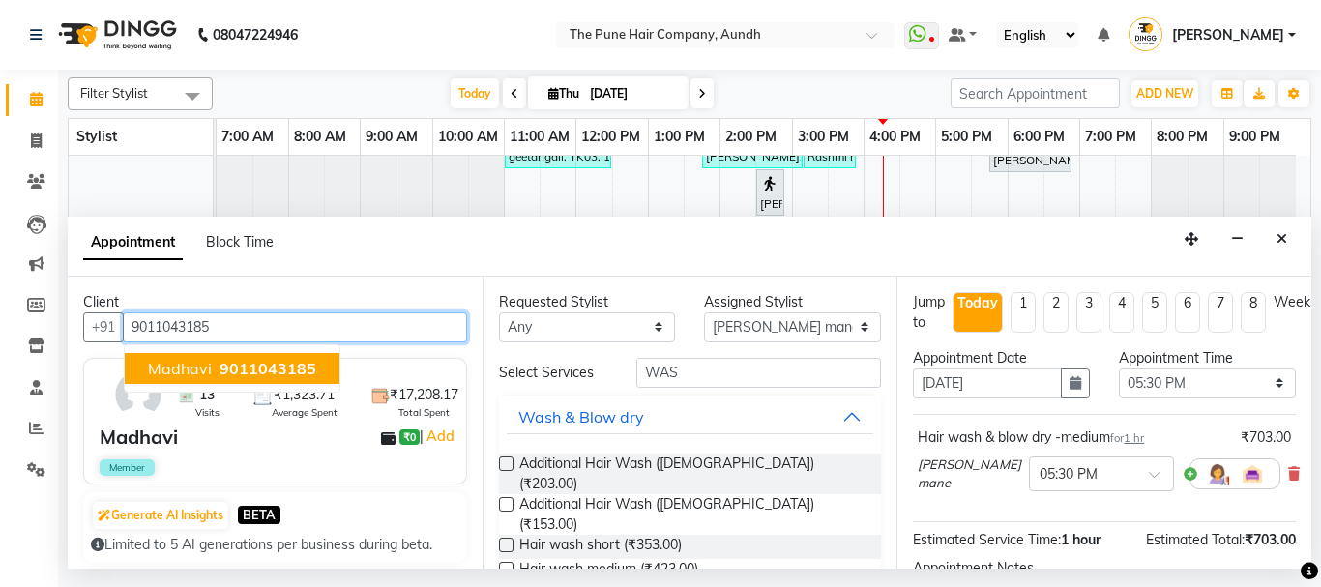
type input "9011043185"
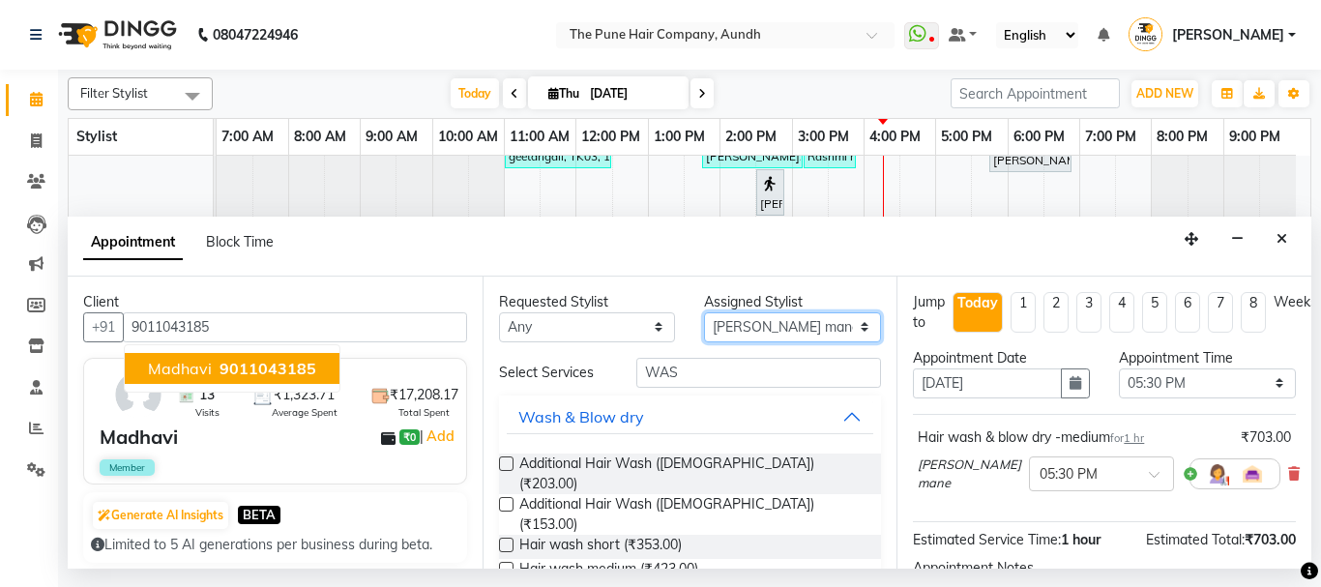
click at [850, 328] on select "Select AKSHAY .K [PERSON_NAME] [PERSON_NAME] [PERSON_NAME] [PERSON_NAME] mane […" at bounding box center [792, 327] width 177 height 30
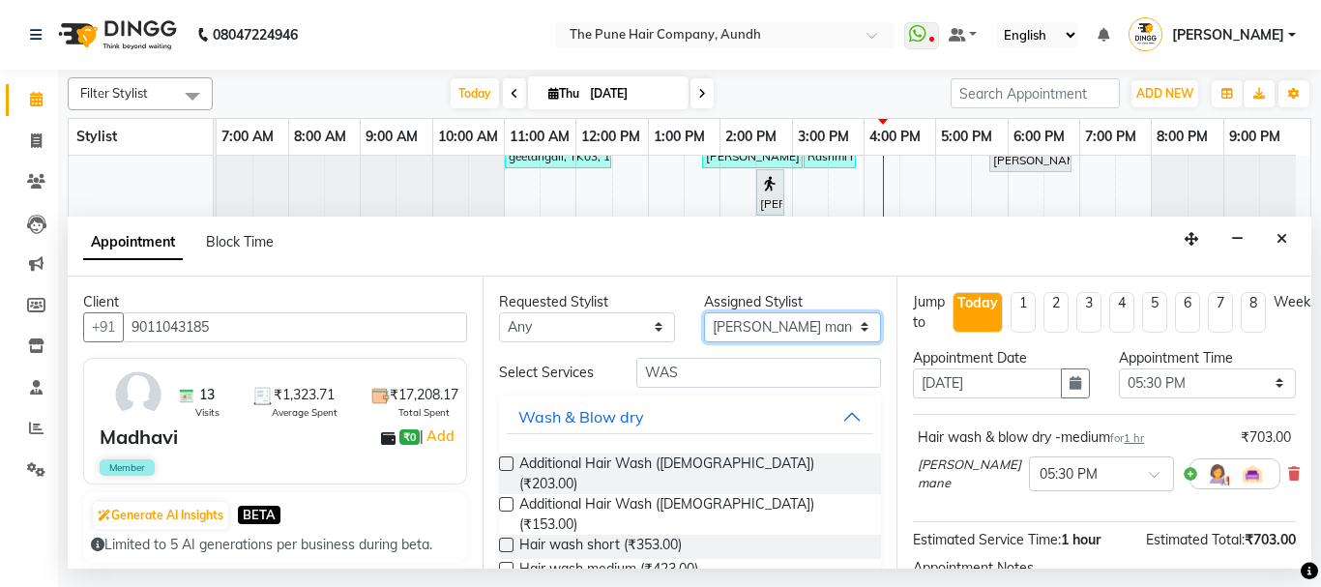
select select "49797"
click at [704, 312] on select "Select AKSHAY .K [PERSON_NAME] [PERSON_NAME] [PERSON_NAME] [PERSON_NAME] mane […" at bounding box center [792, 327] width 177 height 30
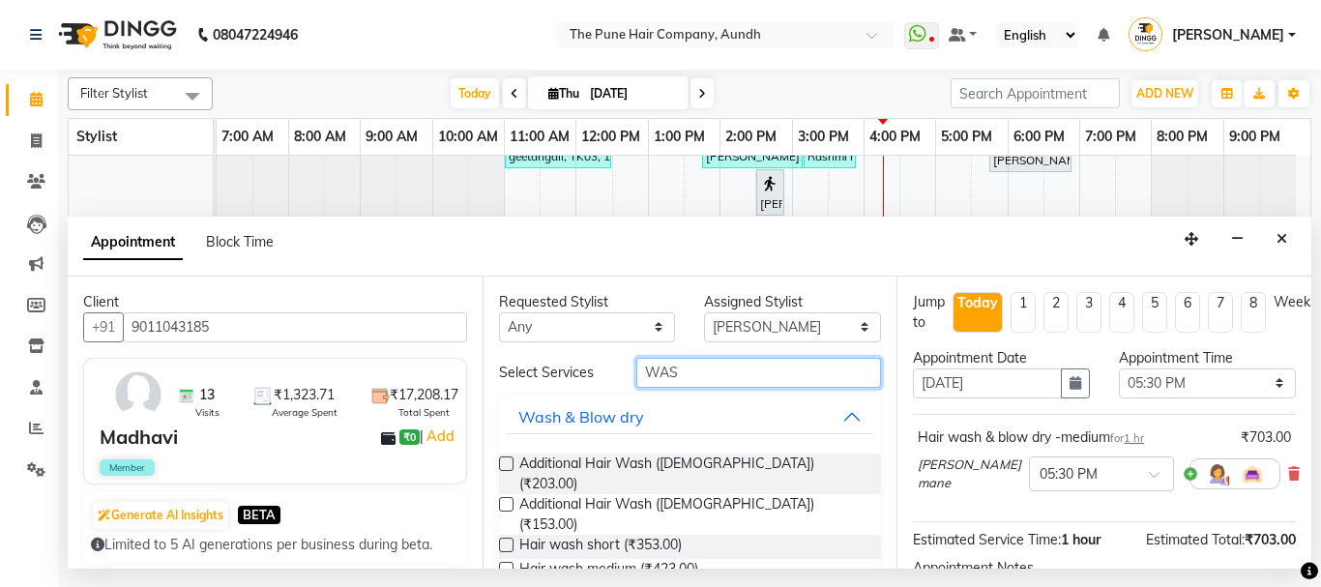
click at [749, 362] on input "WAS" at bounding box center [759, 373] width 246 height 30
type input "W"
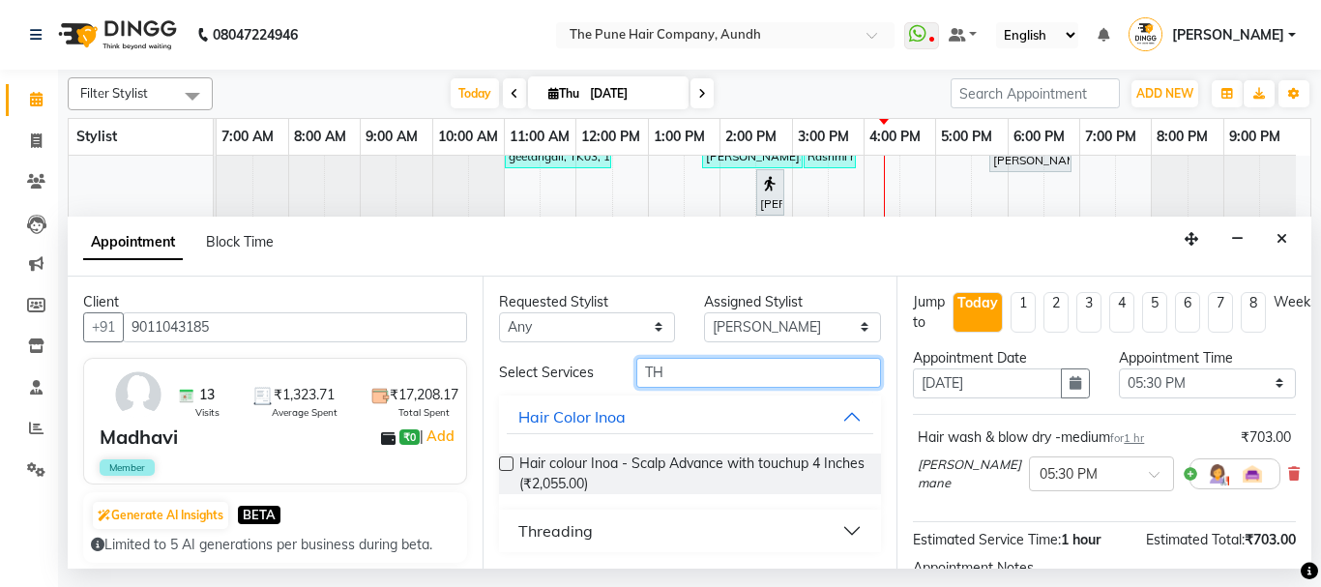
type input "TH"
click at [544, 533] on div "Threading" at bounding box center [555, 530] width 74 height 23
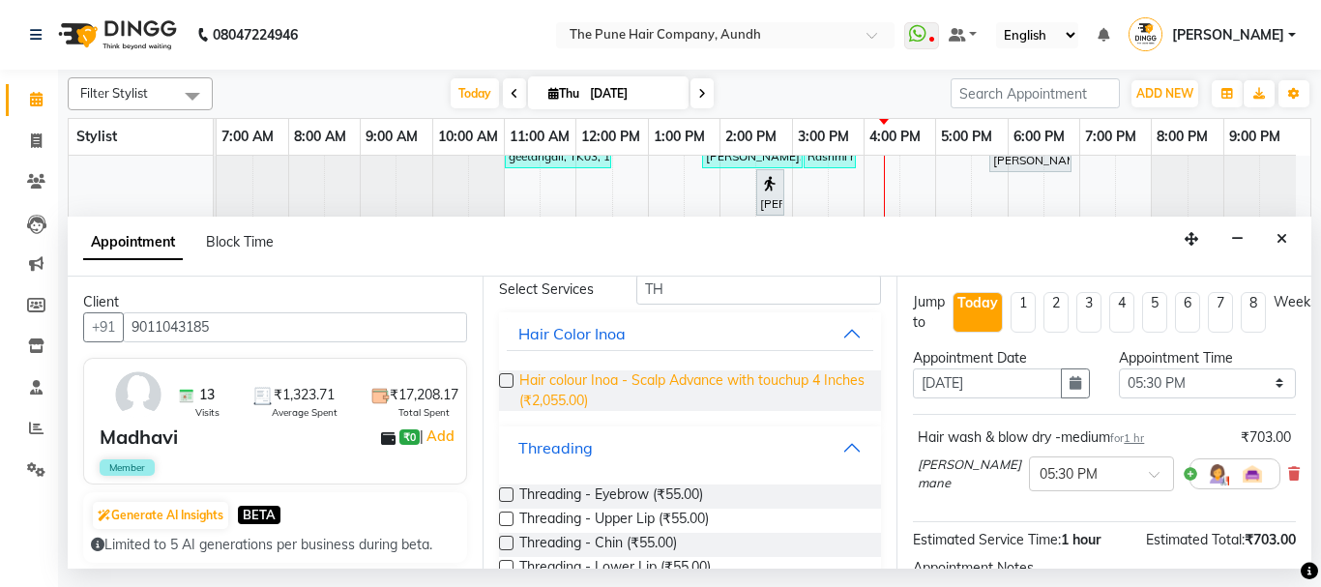
scroll to position [193, 0]
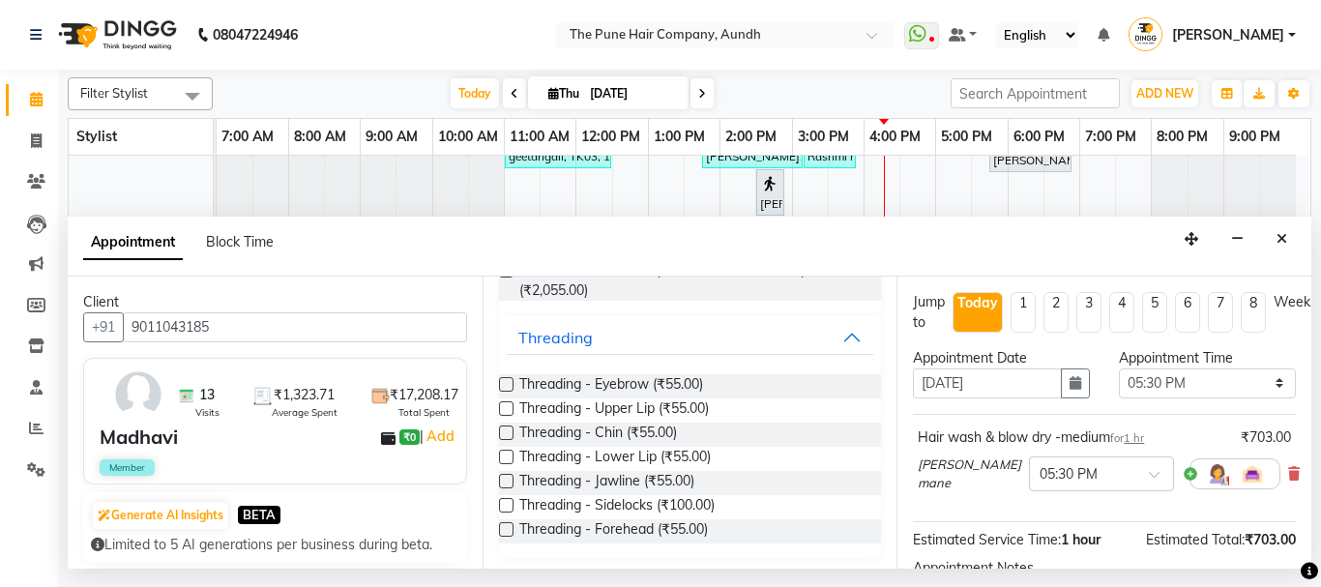
click at [508, 384] on label at bounding box center [506, 384] width 15 height 15
click at [508, 384] on input "checkbox" at bounding box center [505, 386] width 13 height 13
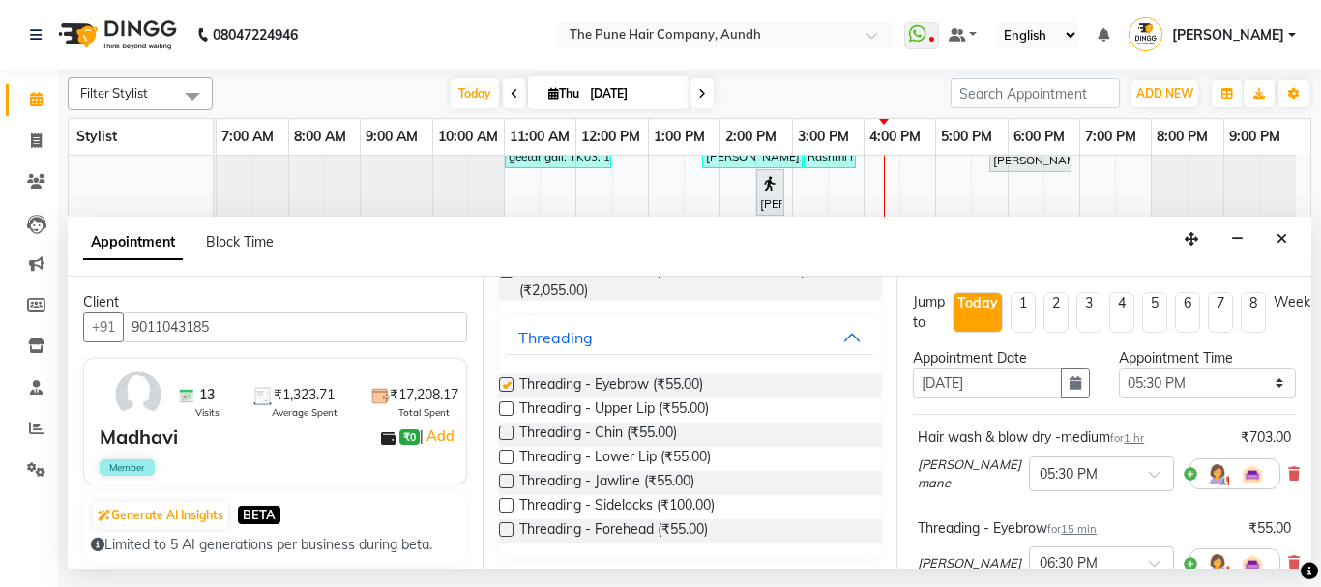
checkbox input "false"
click at [509, 406] on label at bounding box center [506, 408] width 15 height 15
click at [509, 406] on input "checkbox" at bounding box center [505, 410] width 13 height 13
checkbox input "false"
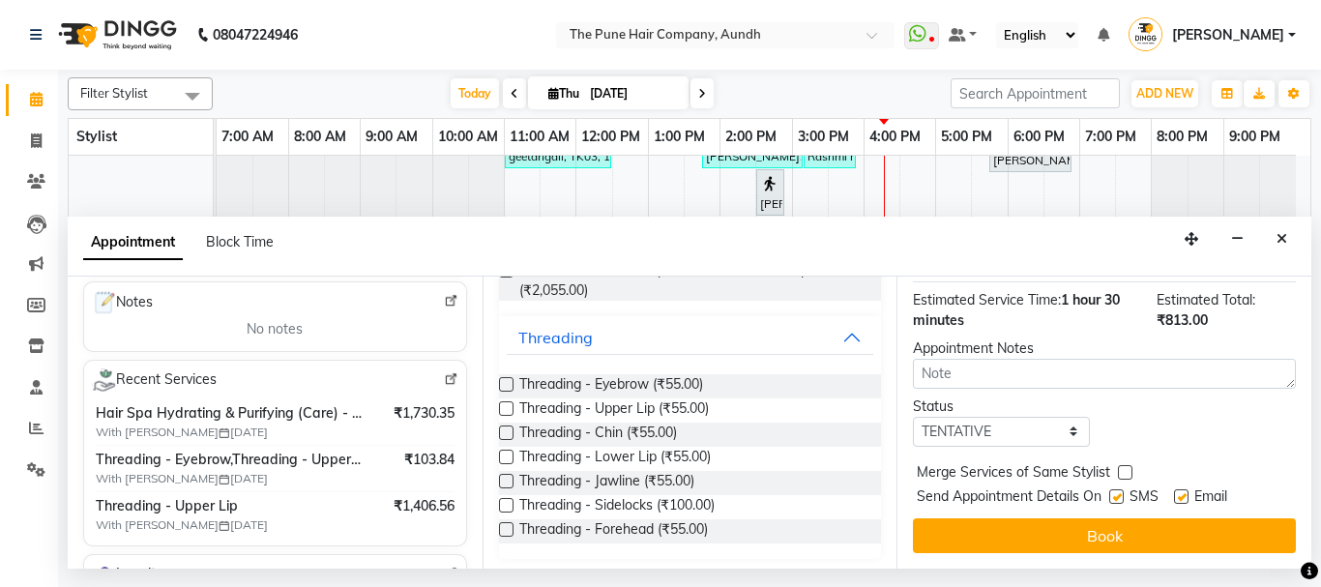
scroll to position [290, 0]
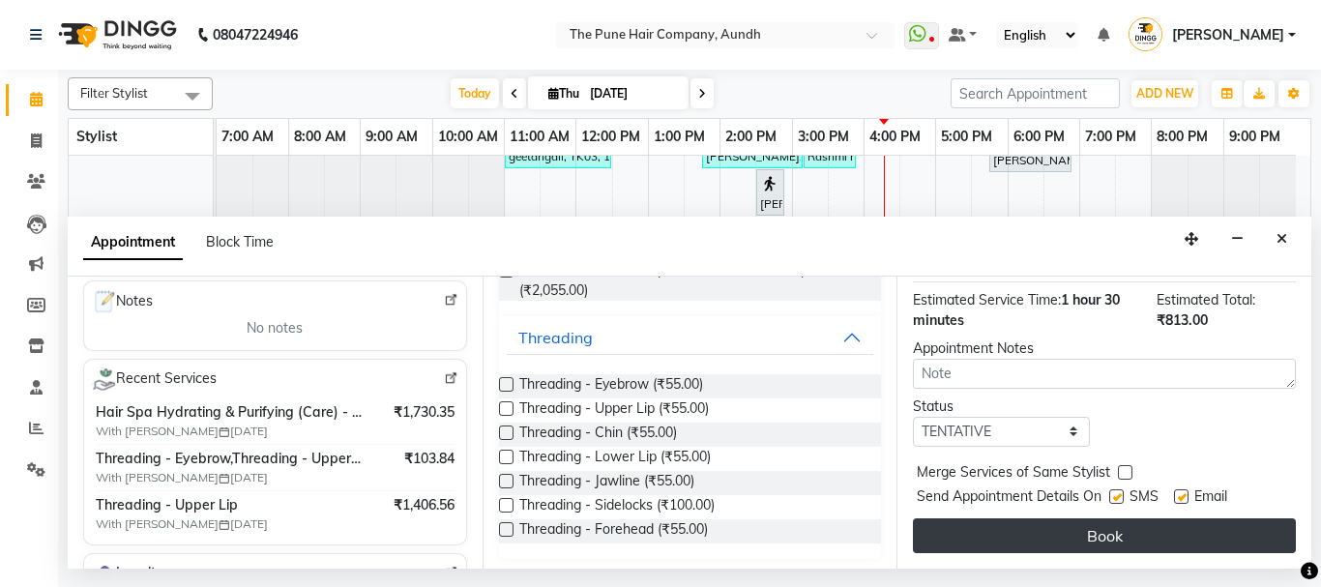
click at [1025, 518] on button "Book" at bounding box center [1104, 535] width 383 height 35
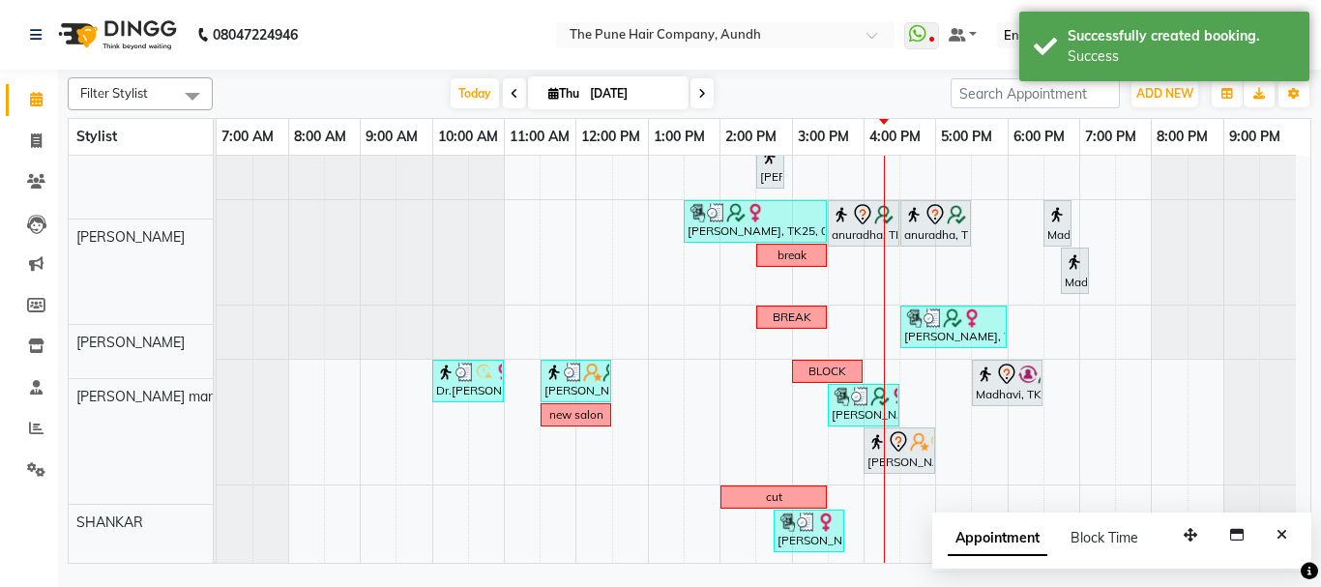
scroll to position [509, 0]
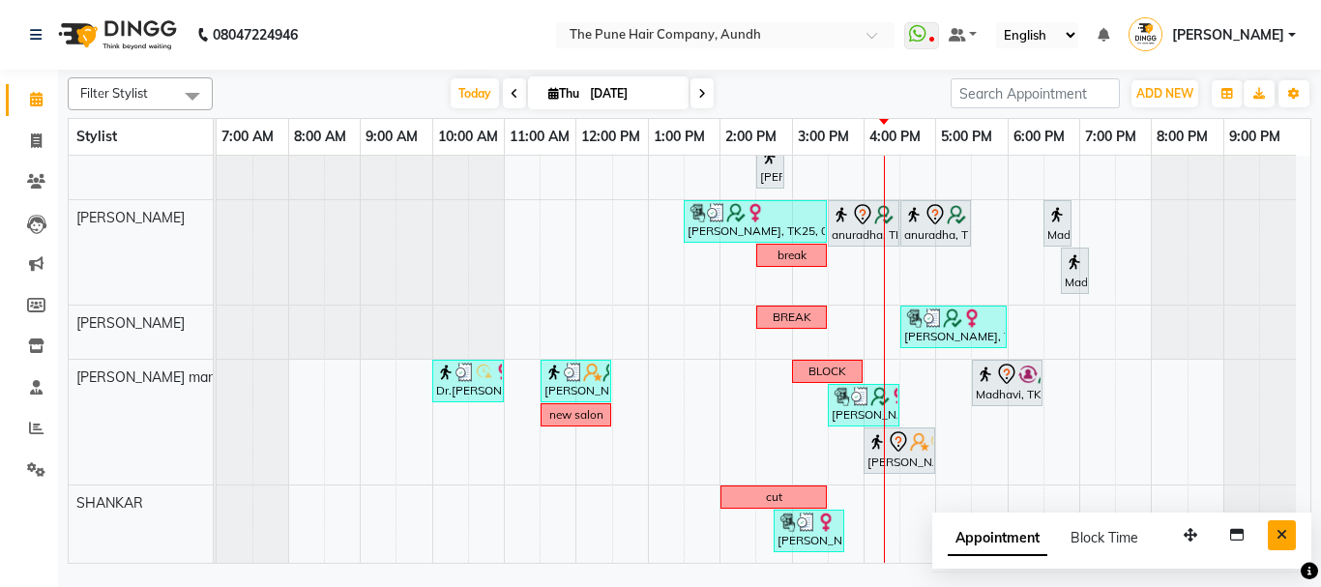
click at [1281, 529] on icon "Close" at bounding box center [1281, 535] width 11 height 14
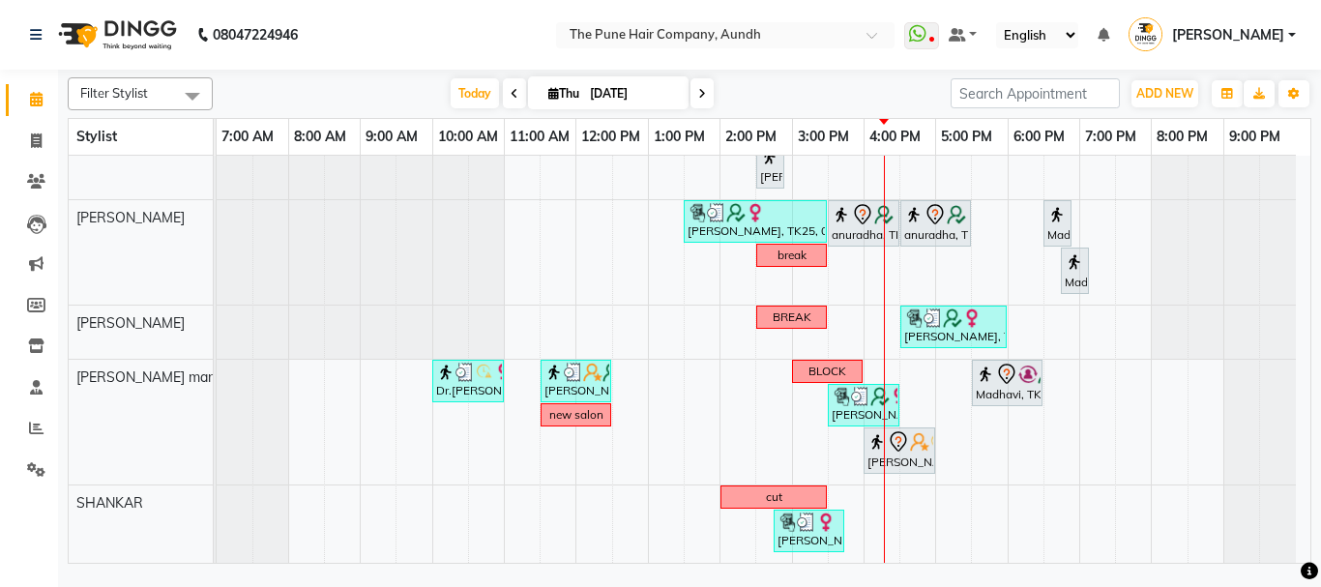
click at [702, 97] on icon at bounding box center [702, 94] width 8 height 12
type input "[DATE]"
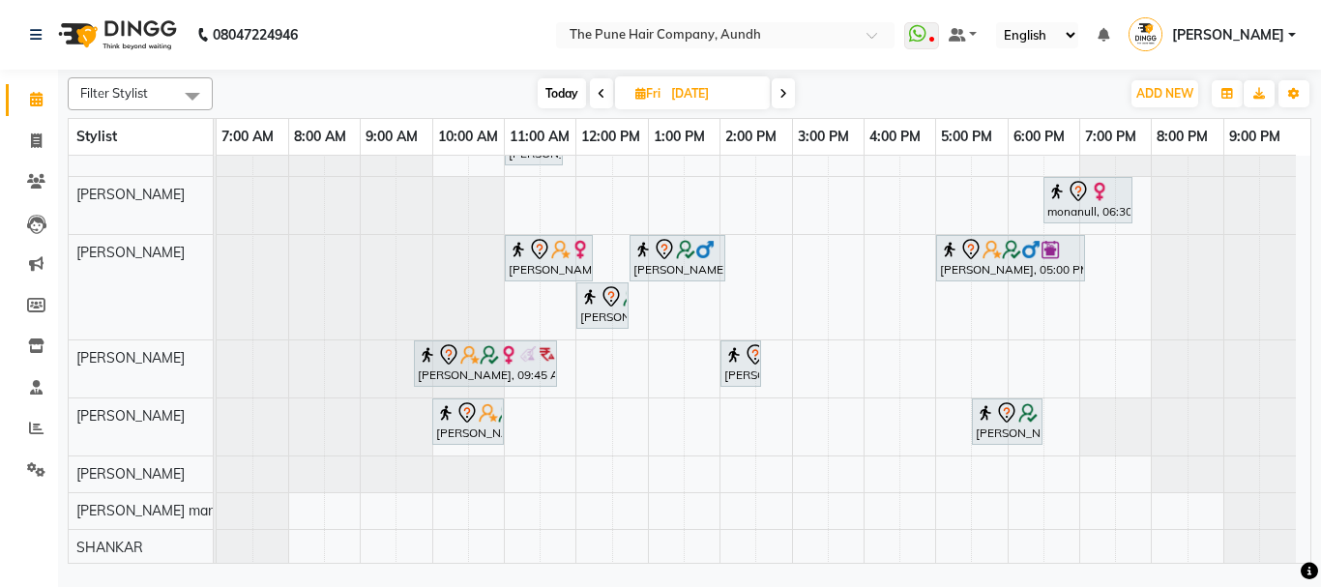
scroll to position [0, 0]
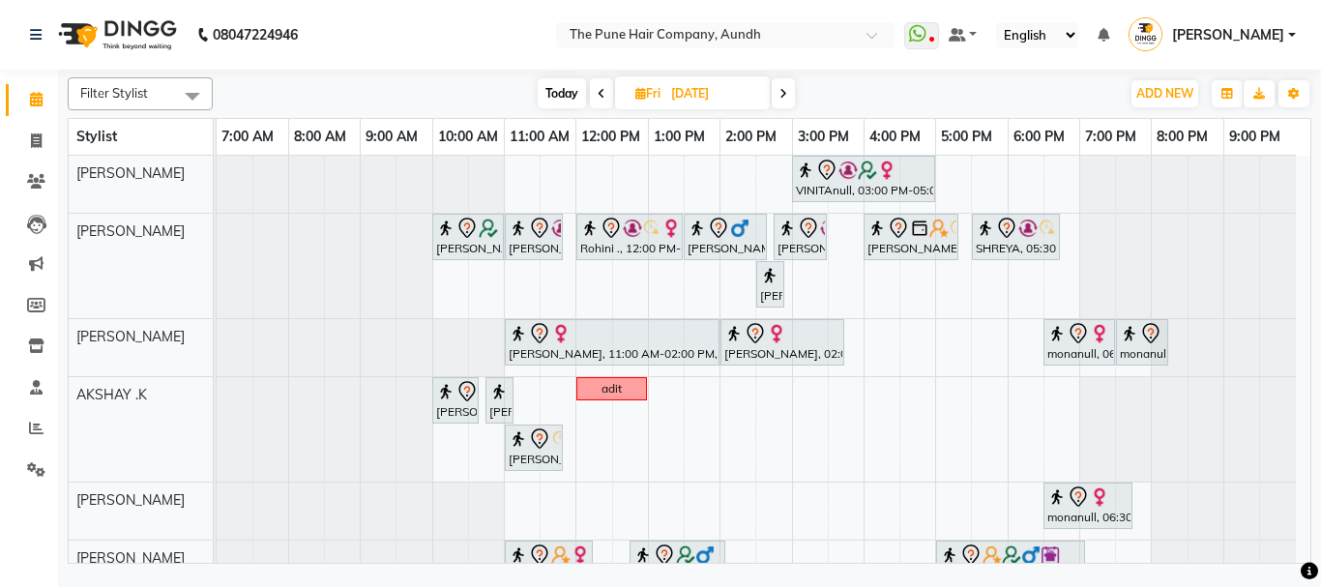
click at [529, 169] on div "VINITAnull, 03:00 PM-05:00 PM, Hair Color Inoa - scalp advance with touchup 2 I…" at bounding box center [763, 513] width 1093 height 715
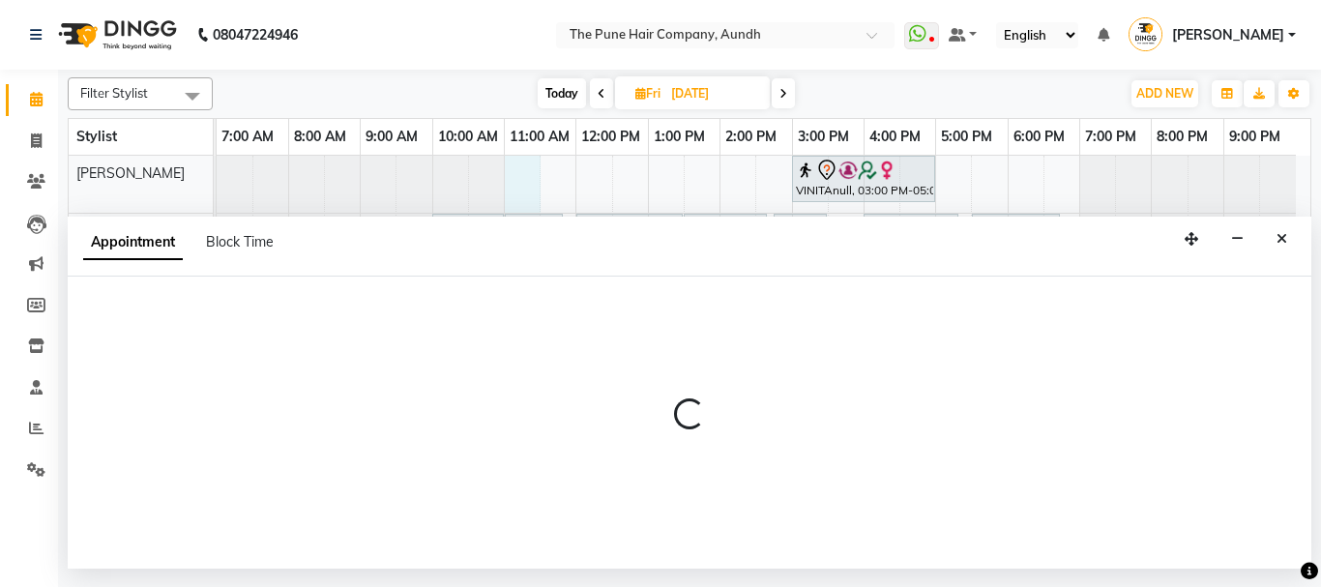
select select "3338"
select select "660"
select select "tentative"
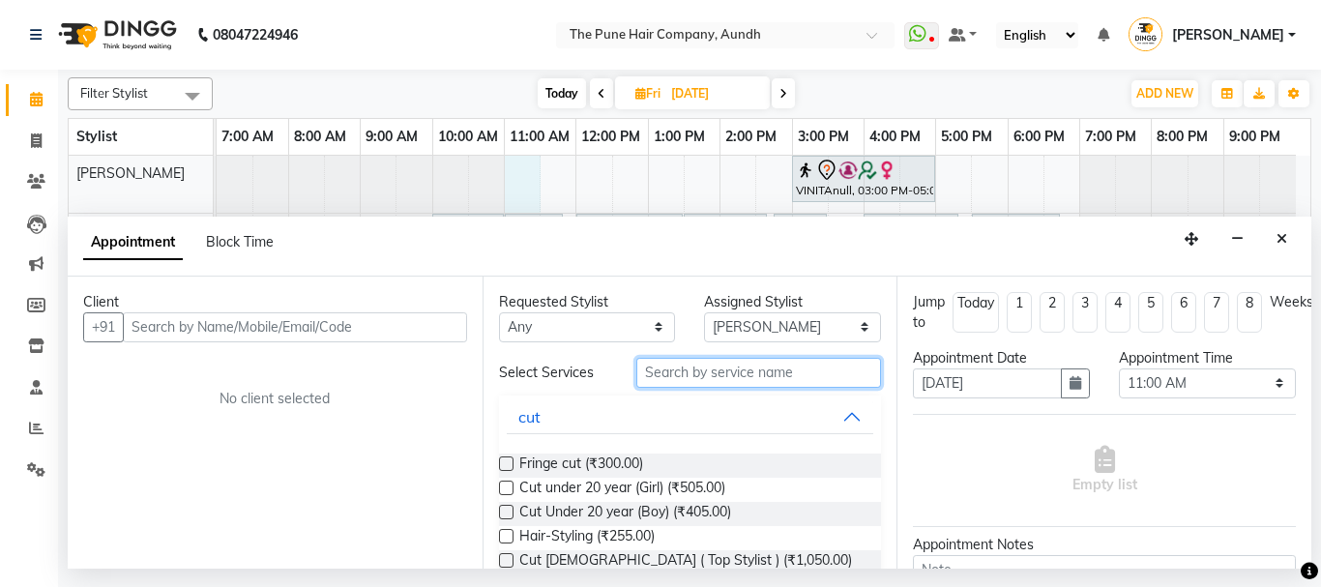
click at [727, 372] on input "text" at bounding box center [759, 373] width 246 height 30
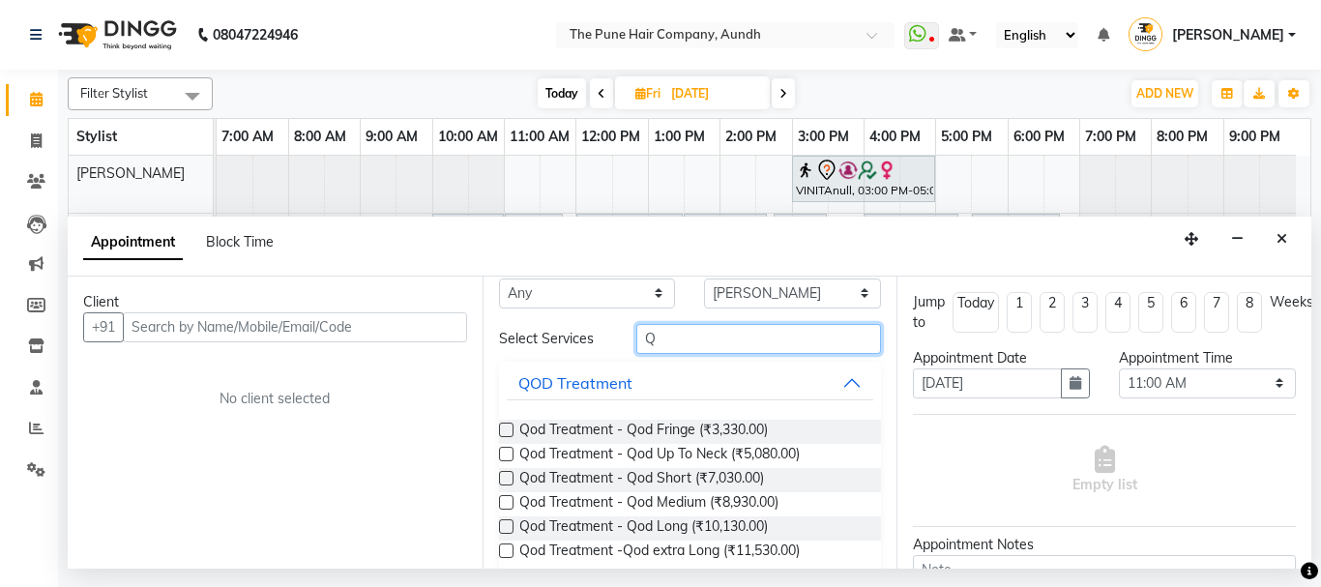
scroll to position [61, 0]
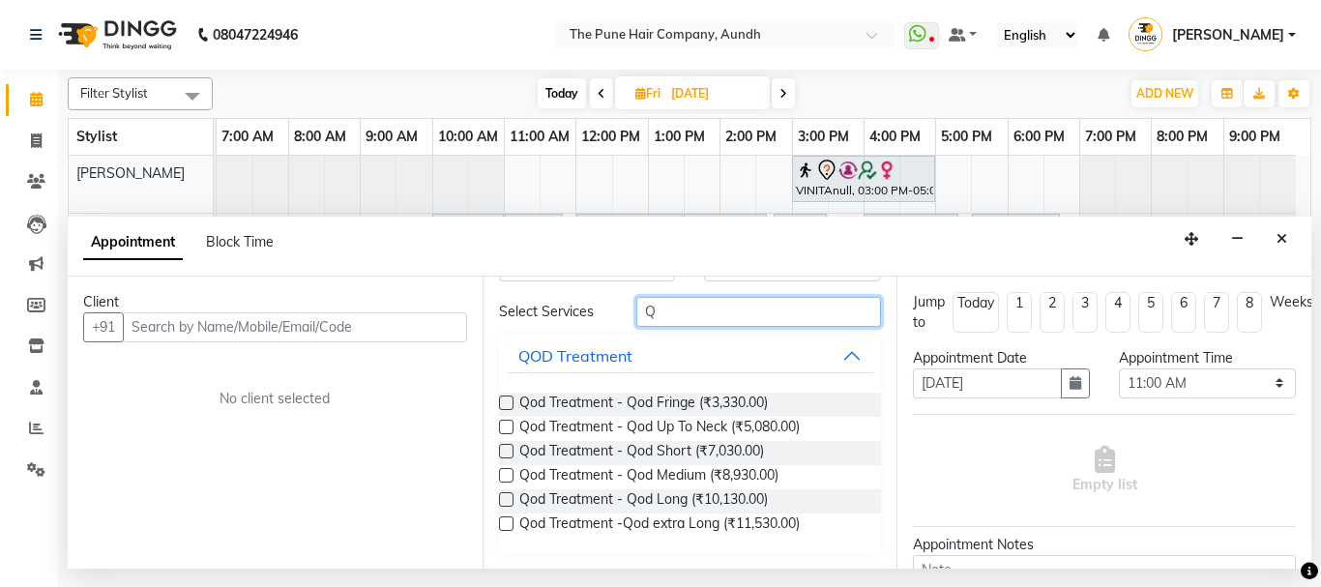
type input "Q"
click at [502, 473] on label at bounding box center [506, 475] width 15 height 15
click at [502, 473] on input "checkbox" at bounding box center [505, 477] width 13 height 13
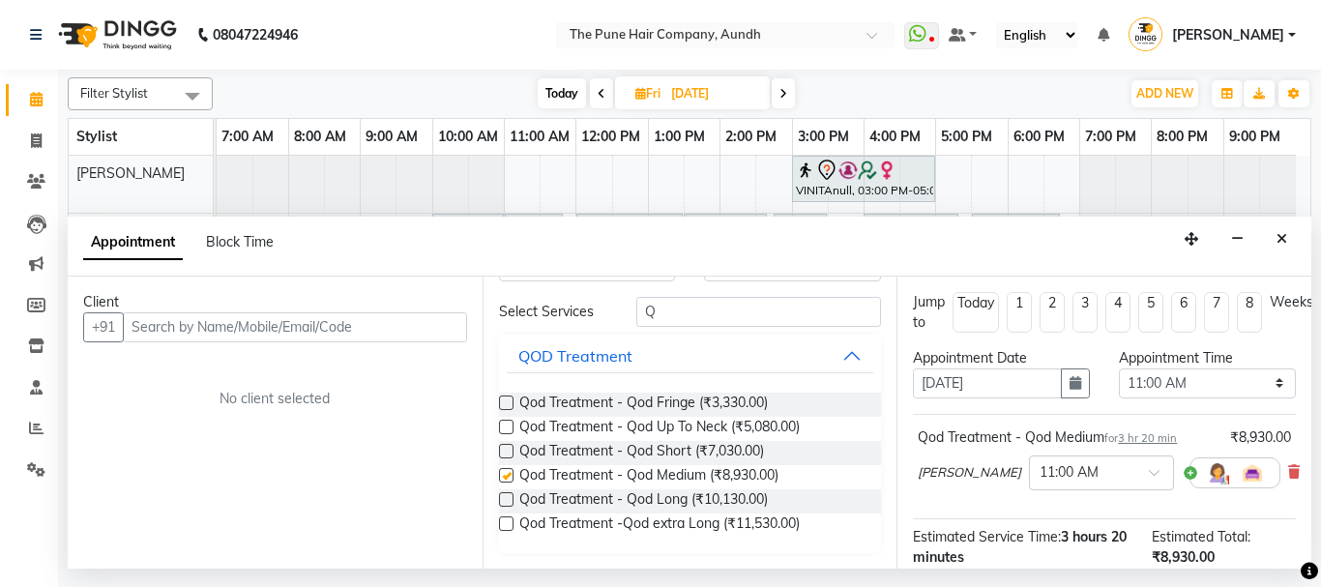
checkbox input "false"
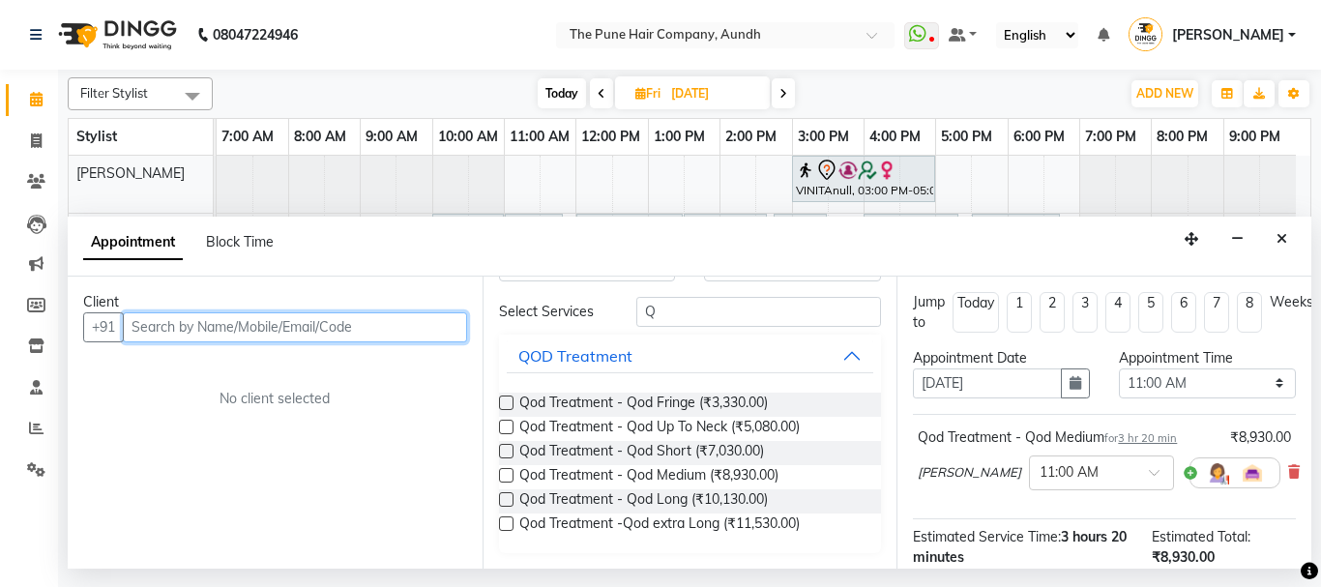
click at [392, 324] on input "text" at bounding box center [295, 327] width 344 height 30
type input "7972909808"
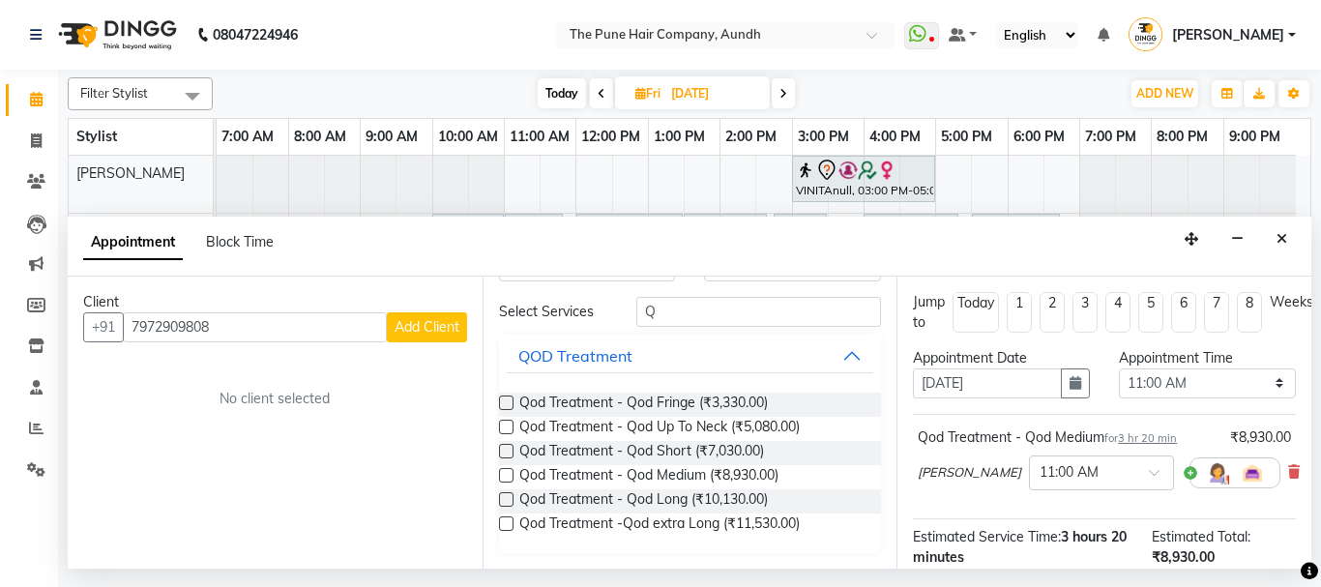
click at [421, 334] on span "Add Client" at bounding box center [426, 326] width 65 height 17
select select "22"
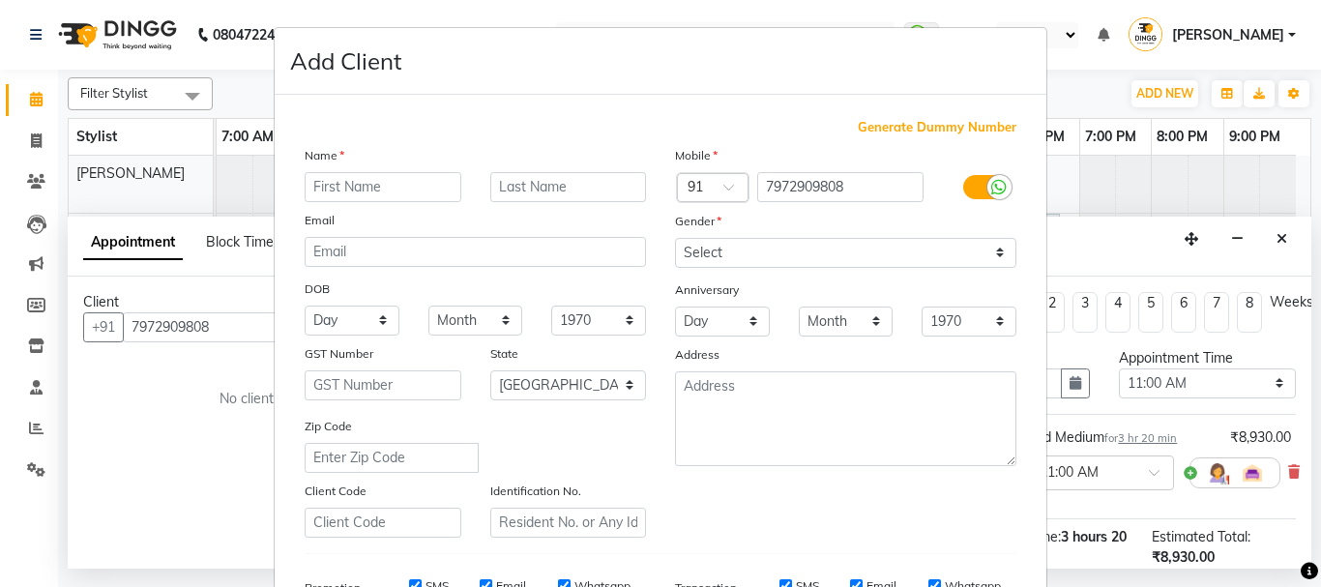
click at [371, 188] on input "text" at bounding box center [383, 187] width 157 height 30
type input "SHAMA"
click at [691, 253] on select "Select [DEMOGRAPHIC_DATA] [DEMOGRAPHIC_DATA] Other Prefer Not To Say" at bounding box center [845, 253] width 341 height 30
select select "[DEMOGRAPHIC_DATA]"
click at [675, 238] on select "Select [DEMOGRAPHIC_DATA] [DEMOGRAPHIC_DATA] Other Prefer Not To Say" at bounding box center [845, 253] width 341 height 30
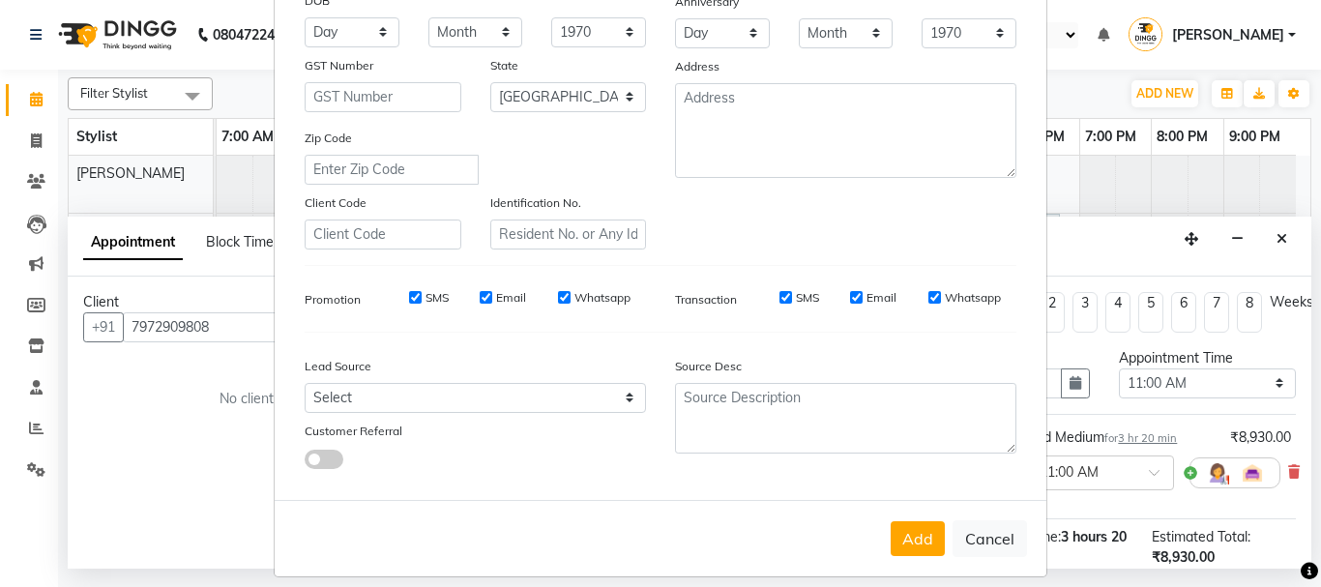
scroll to position [305, 0]
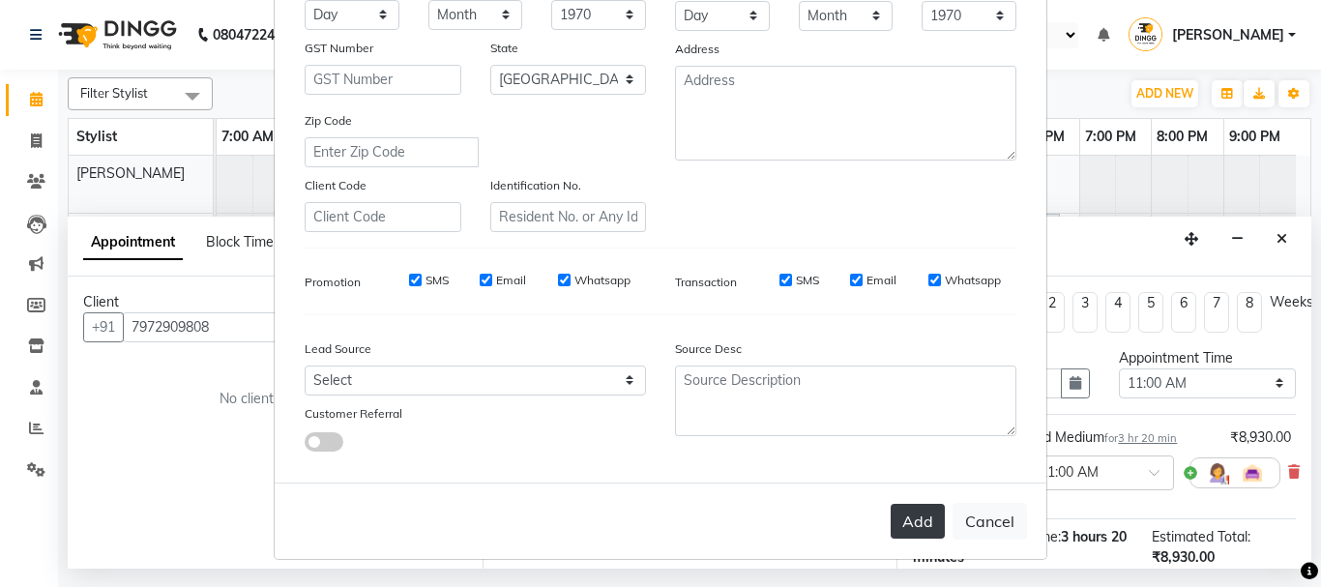
click at [914, 517] on button "Add" at bounding box center [917, 521] width 54 height 35
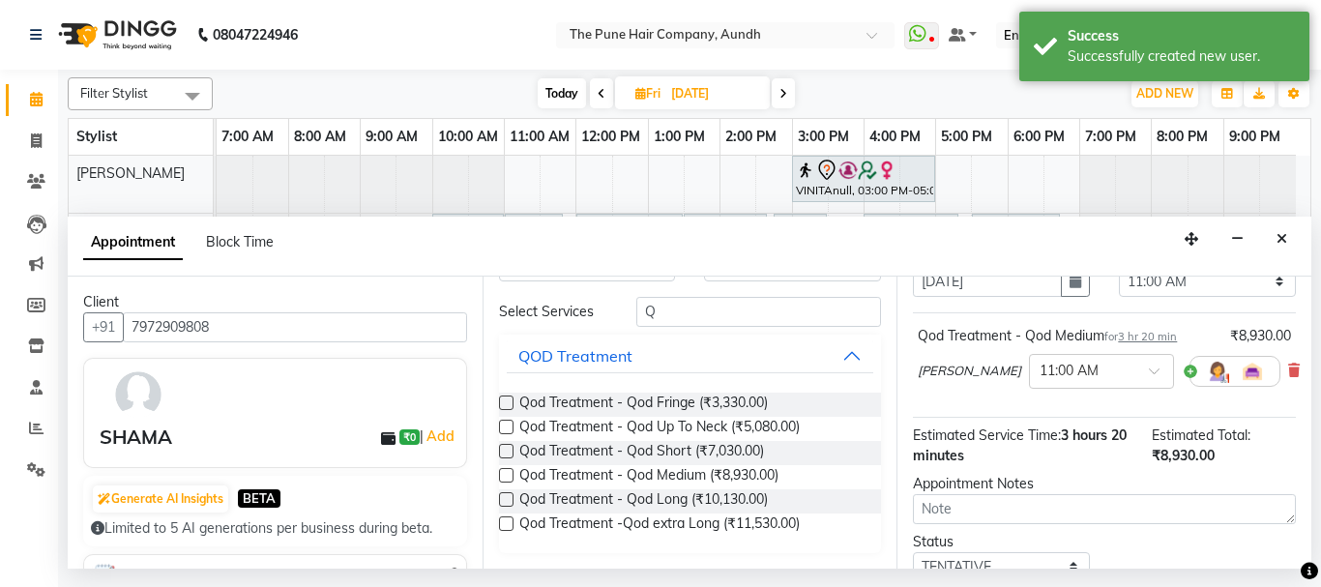
scroll to position [254, 0]
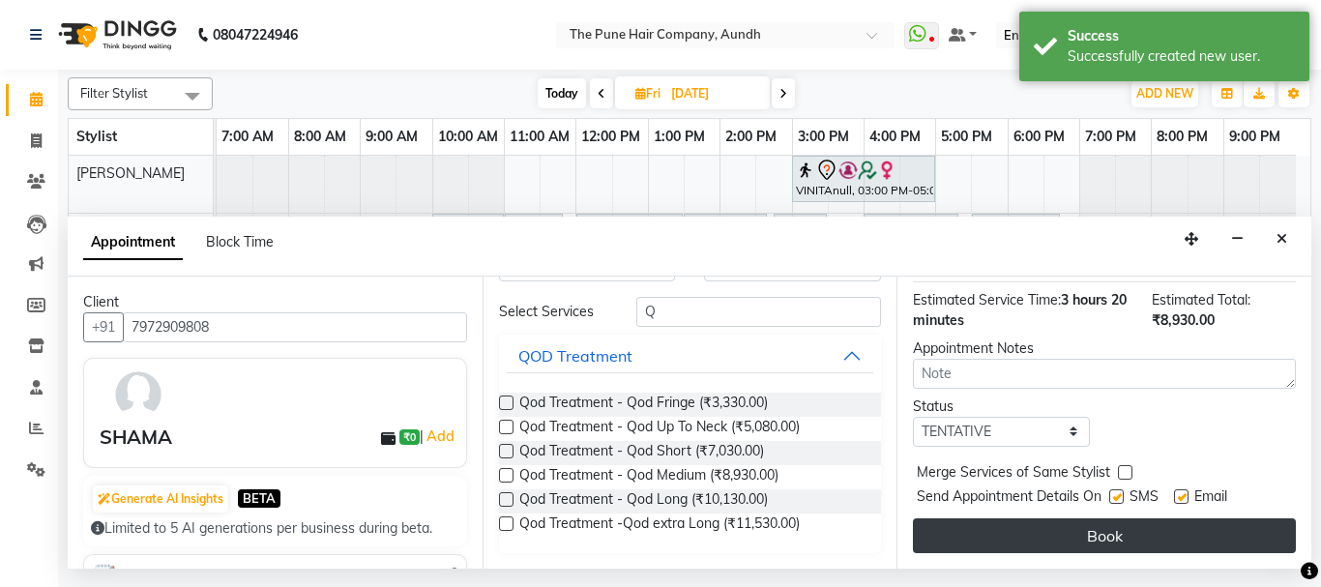
click at [1128, 518] on button "Book" at bounding box center [1104, 535] width 383 height 35
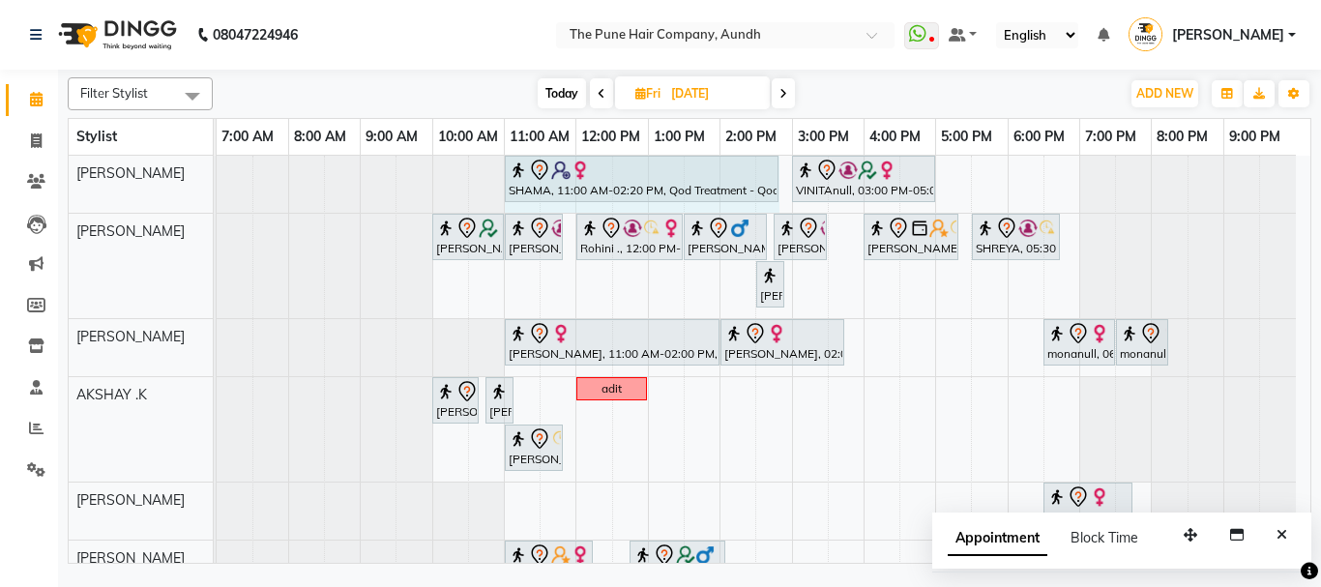
drag, startPoint x: 741, startPoint y: 175, endPoint x: 786, endPoint y: 177, distance: 45.5
click at [786, 177] on div "SHAMA, 11:00 AM-02:20 PM, Qod Treatment - Qod Medium VINITAnull, 03:00 PM-05:00…" at bounding box center [763, 513] width 1093 height 715
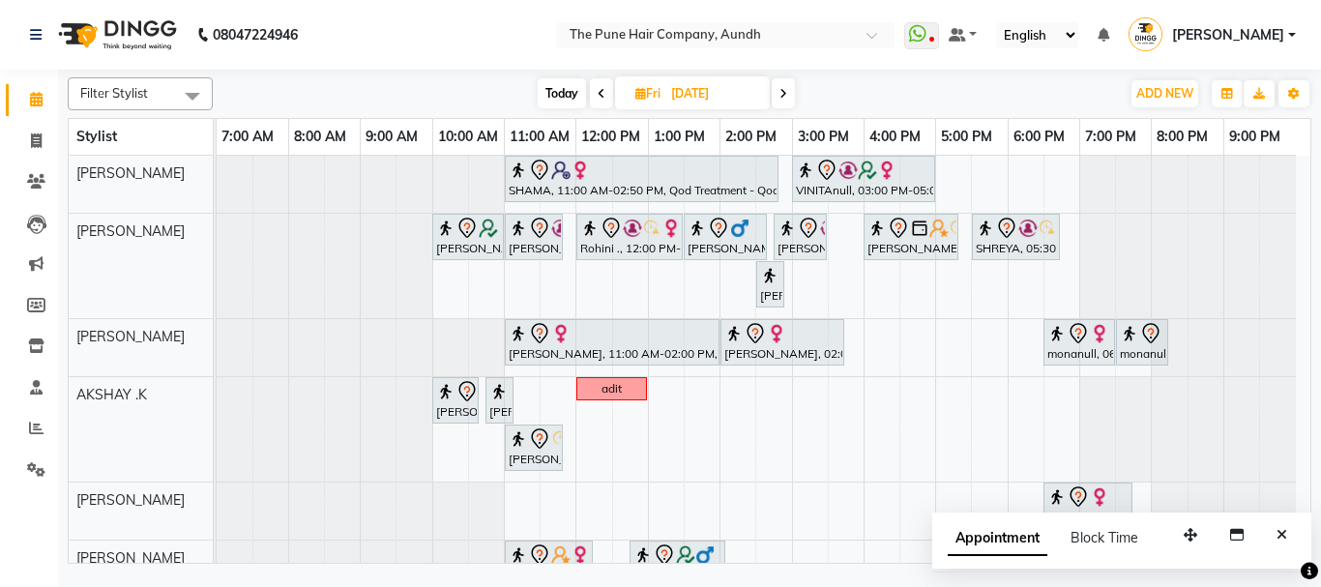
click at [560, 92] on span "Today" at bounding box center [561, 93] width 48 height 30
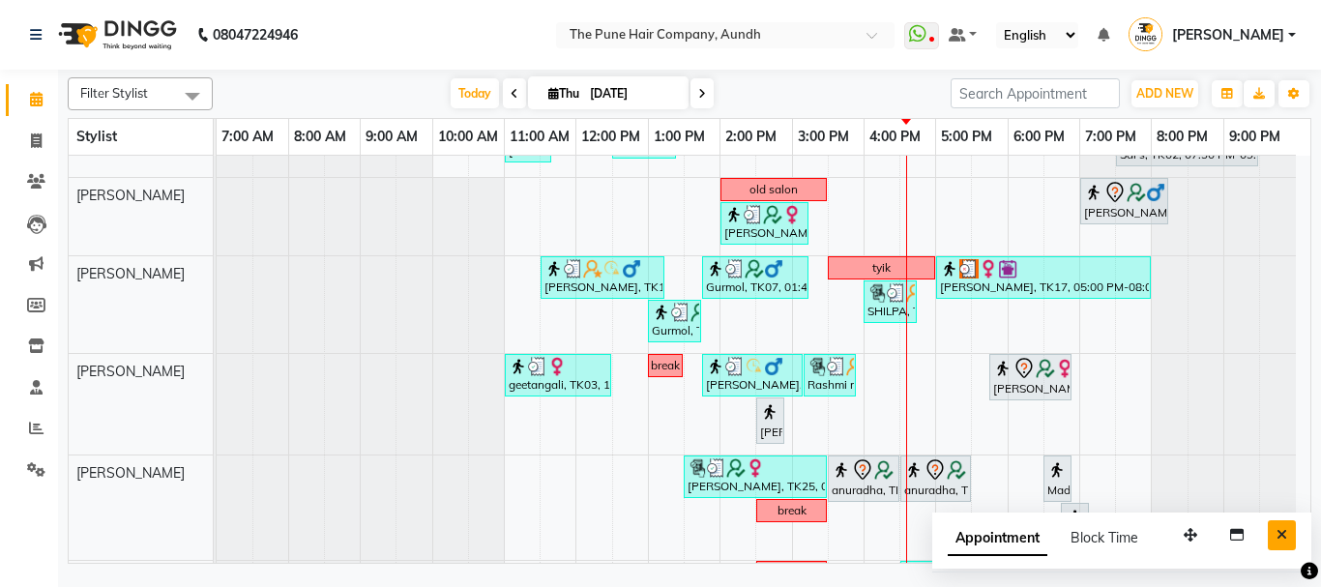
click at [1287, 535] on button "Close" at bounding box center [1281, 535] width 28 height 30
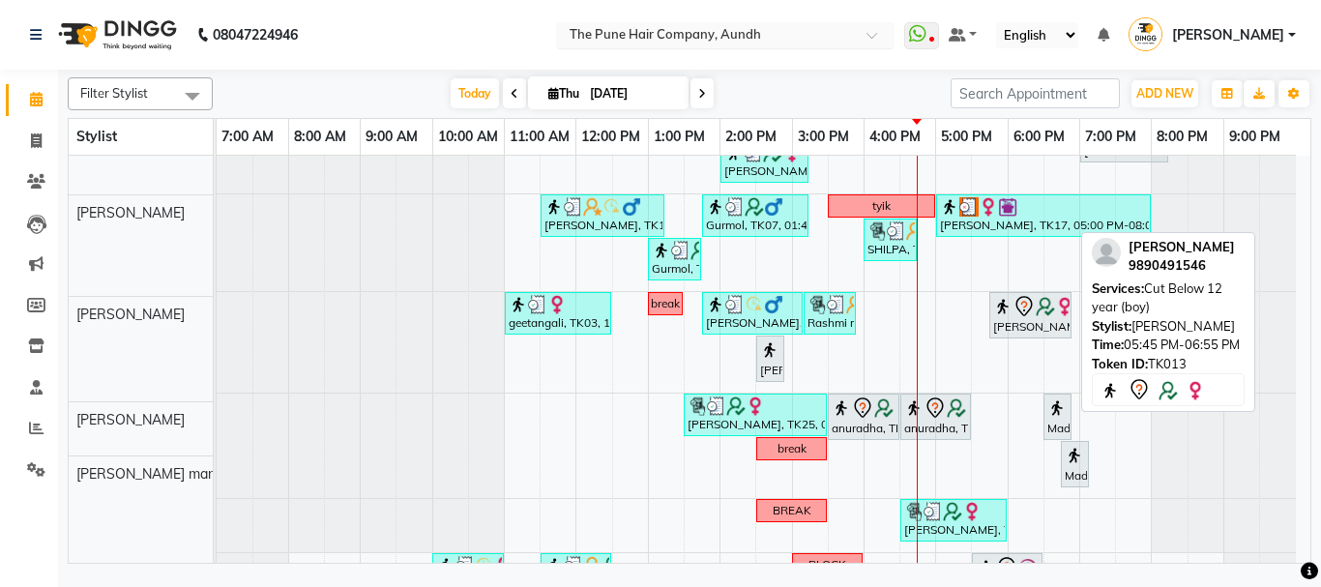
scroll to position [316, 0]
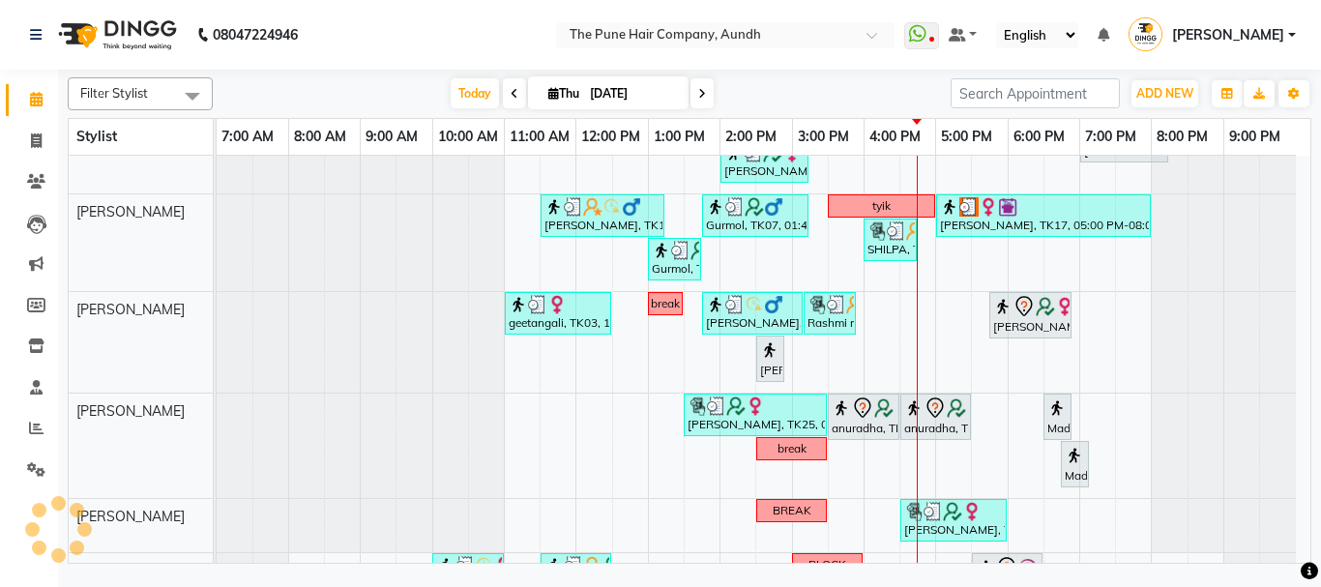
click at [700, 91] on icon at bounding box center [702, 94] width 8 height 12
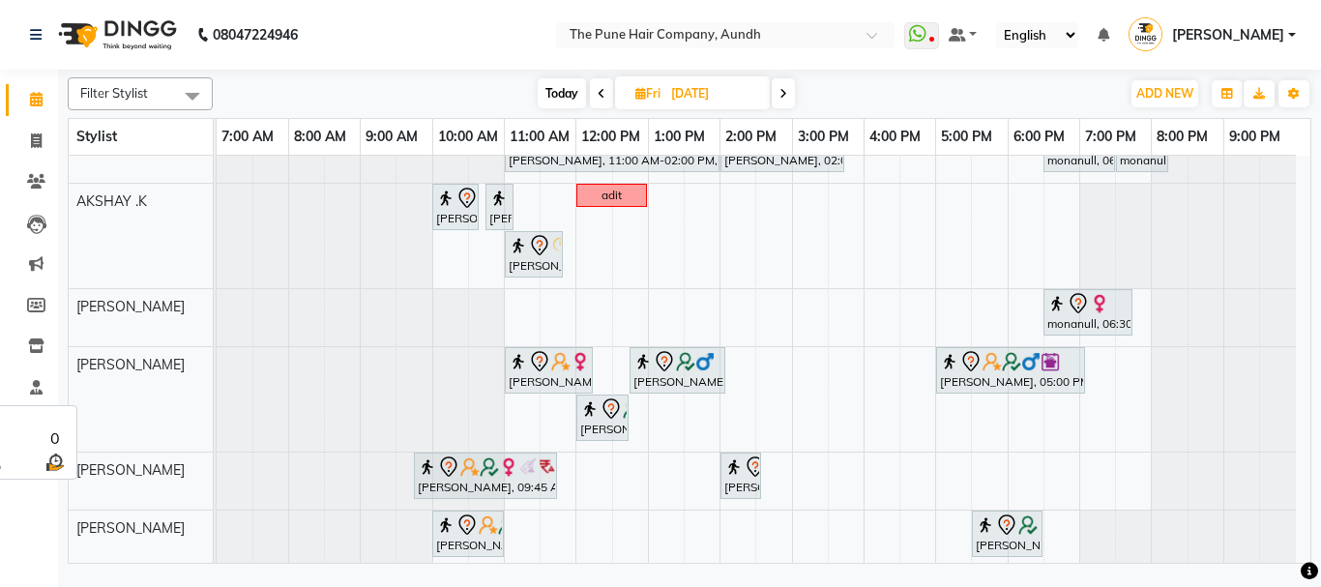
scroll to position [290, 0]
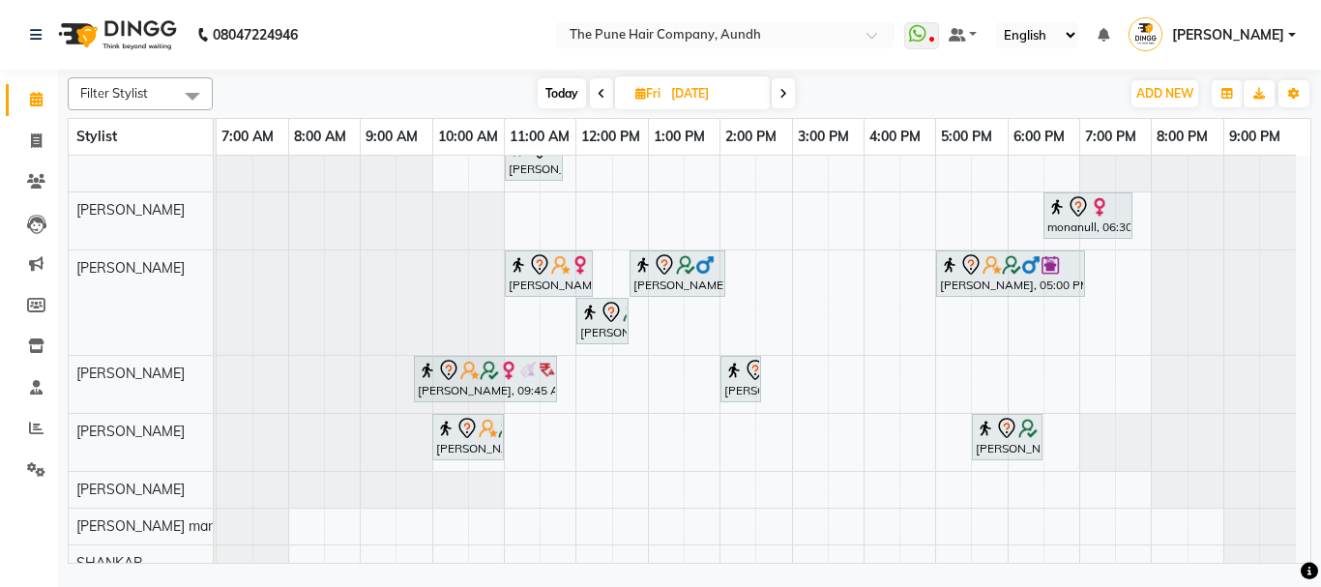
click at [548, 85] on span "Today" at bounding box center [561, 93] width 48 height 30
type input "[DATE]"
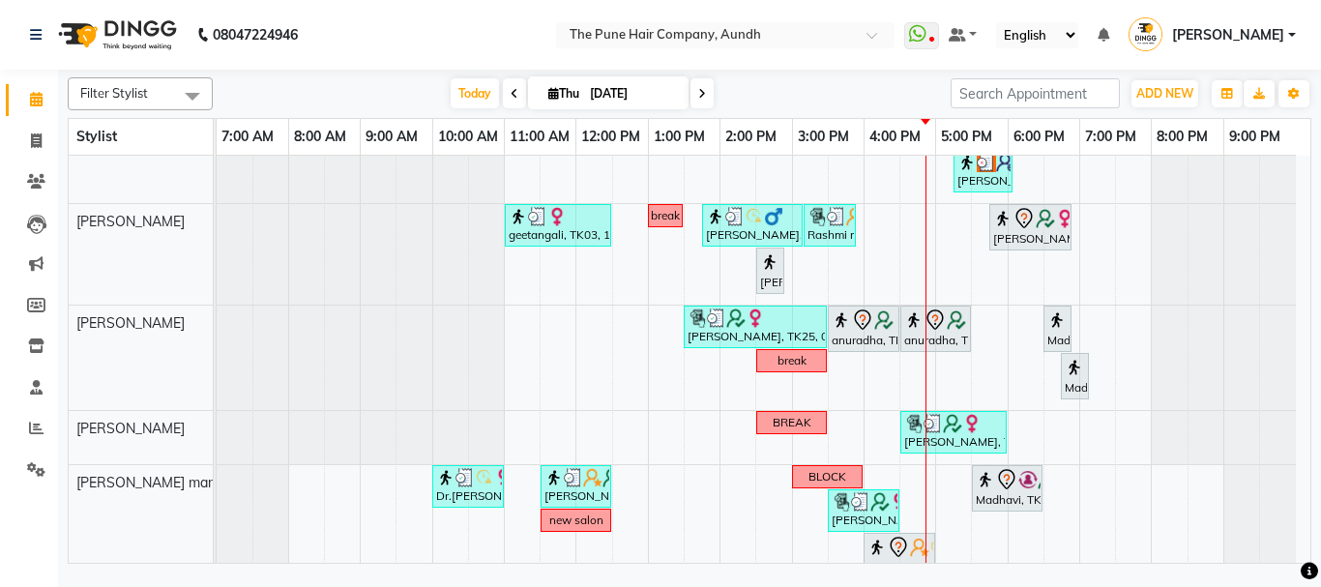
scroll to position [351, 0]
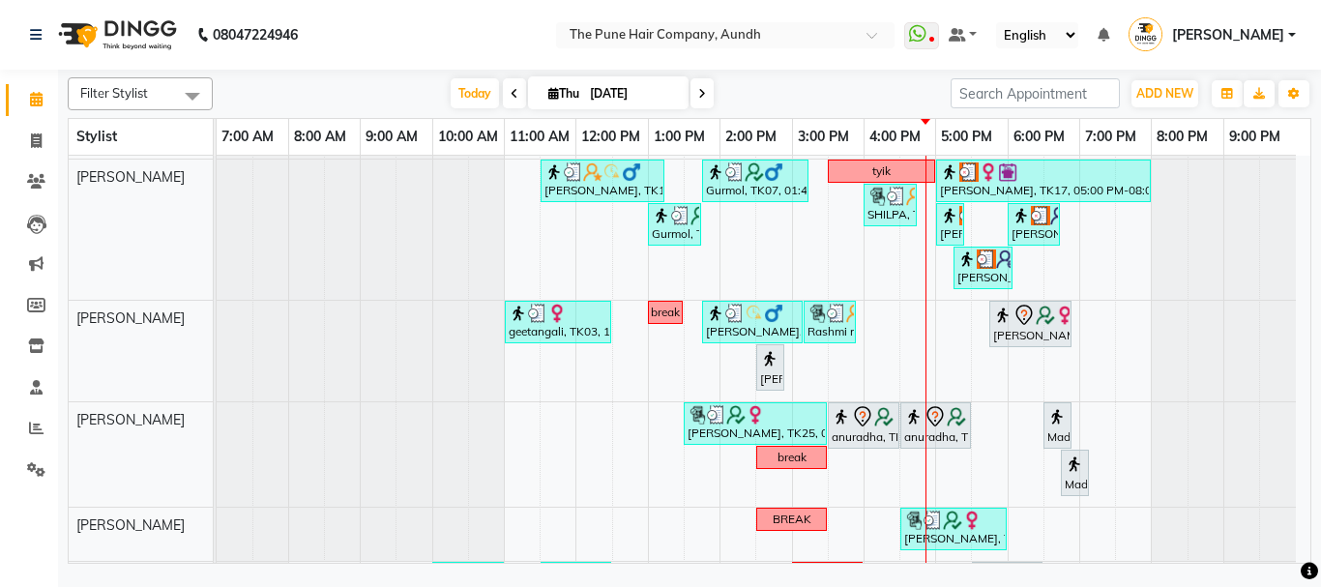
click at [543, 93] on span "Thu" at bounding box center [563, 93] width 41 height 15
select select "9"
select select "2025"
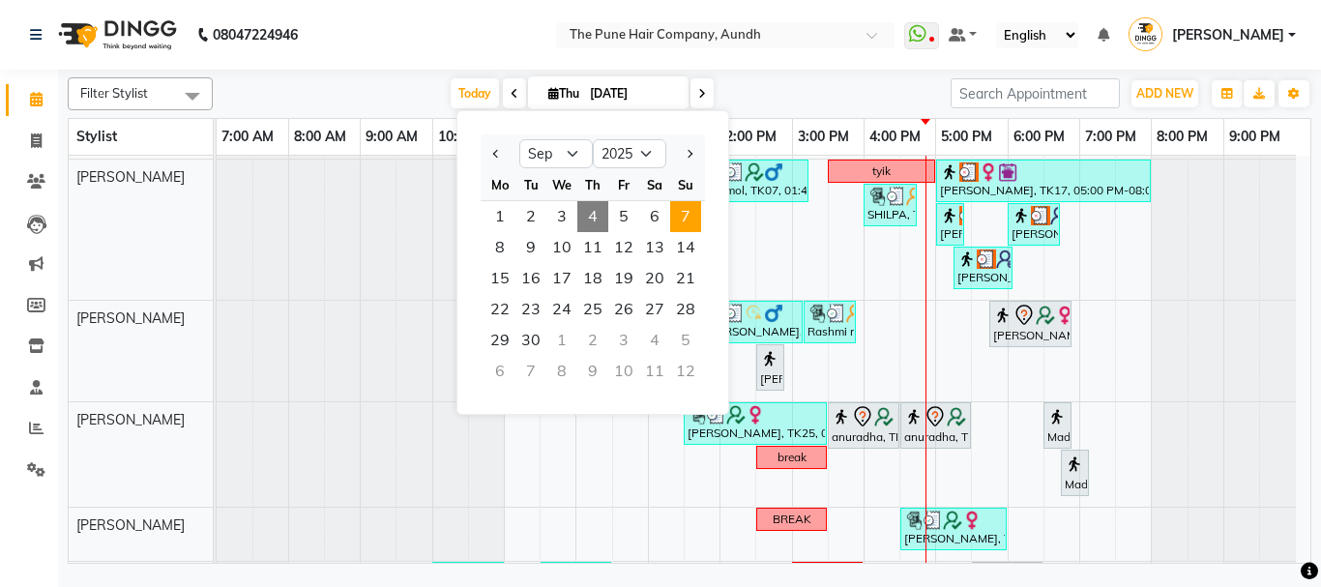
click at [693, 218] on span "7" at bounding box center [685, 216] width 31 height 31
type input "[DATE]"
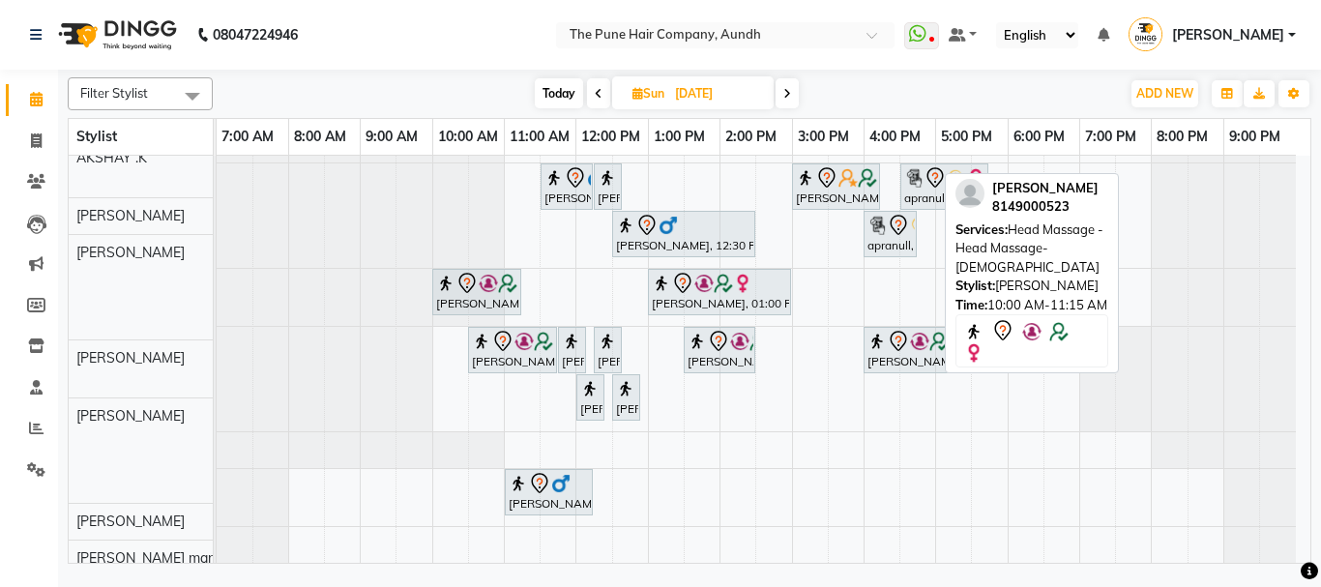
scroll to position [287, 0]
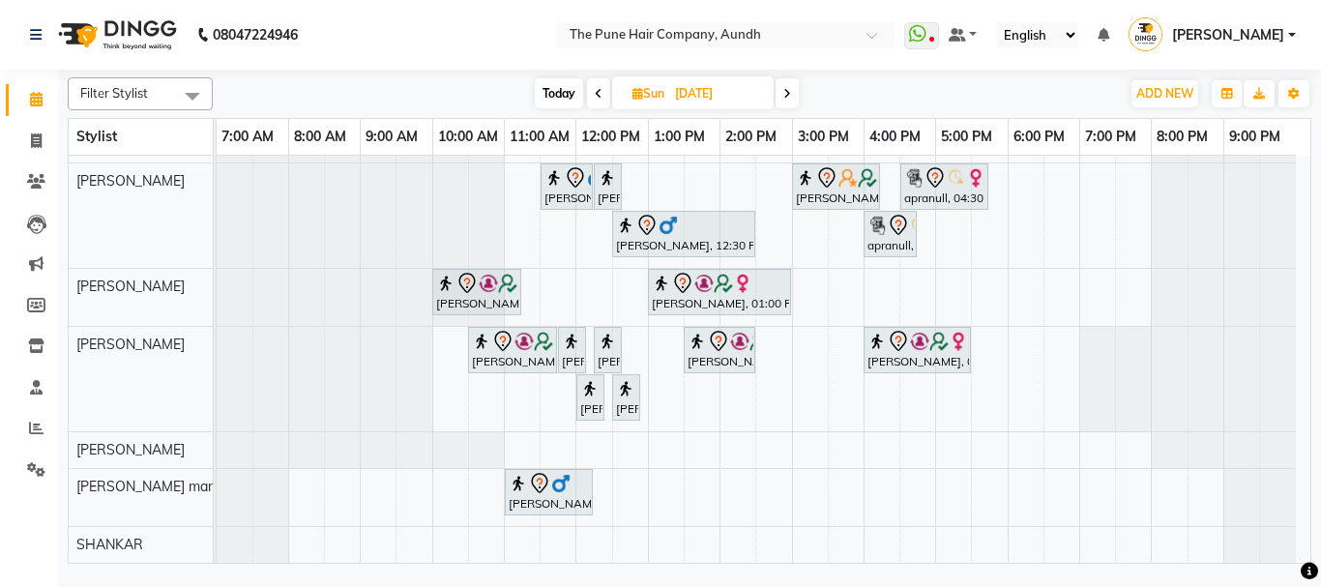
click at [512, 321] on div "jcg [PERSON_NAME], 02:30 PM-04:30 PM, Hair Color Majirel - Majirel Touchup 2 In…" at bounding box center [763, 216] width 1093 height 694
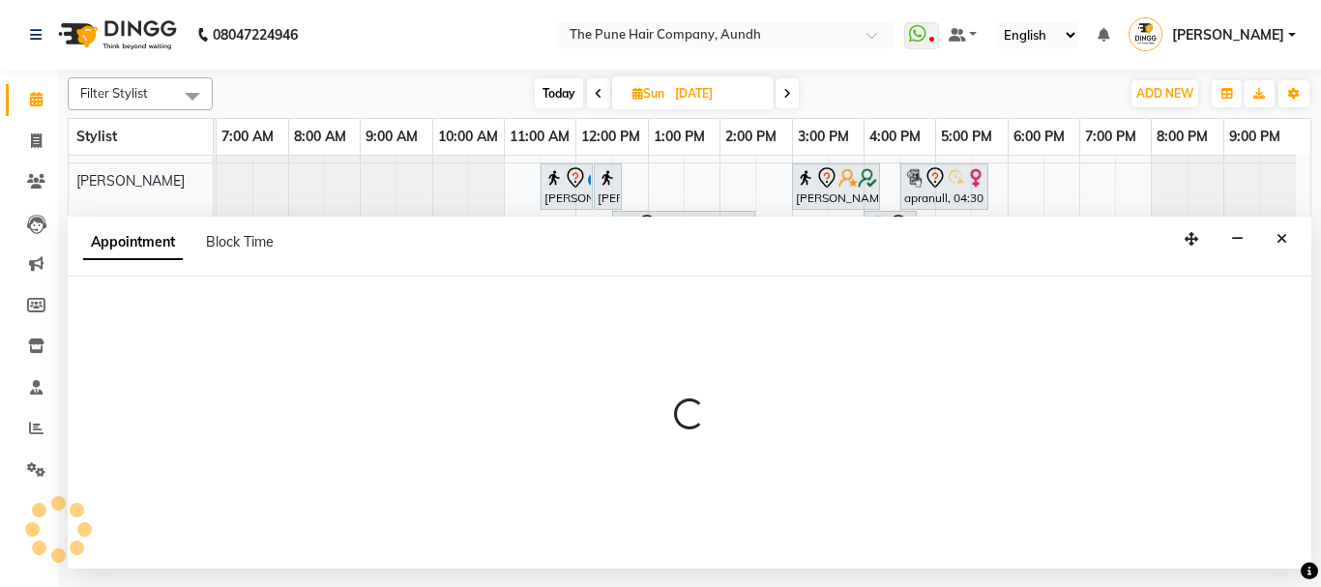
select select "49441"
select select "660"
select select "tentative"
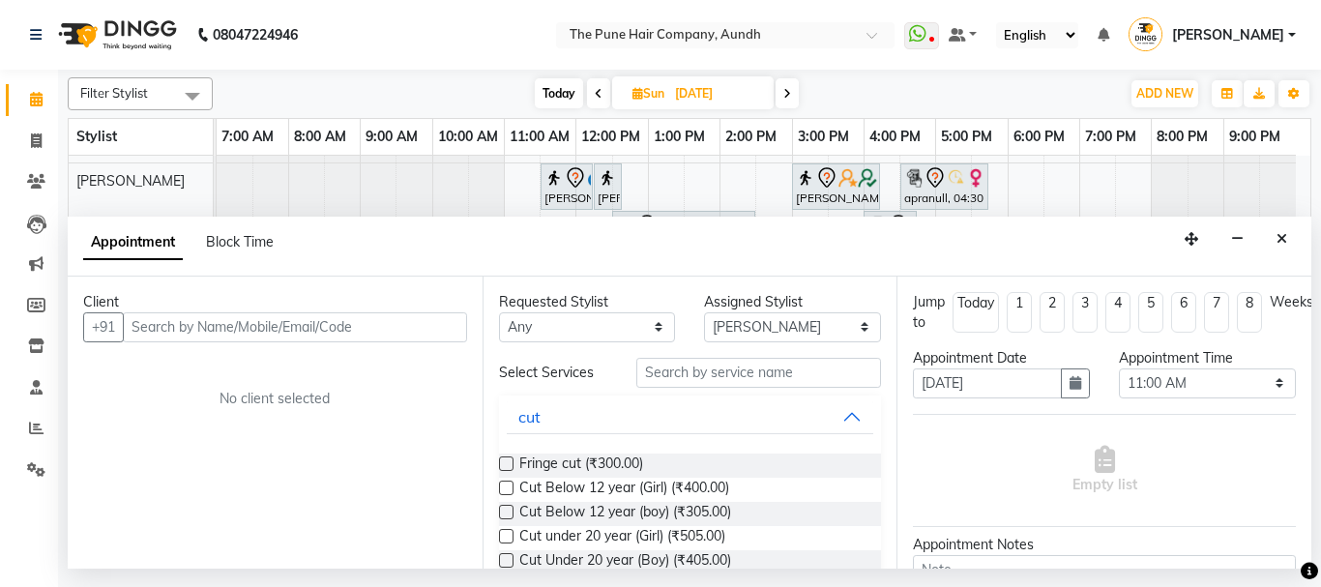
click at [349, 328] on input "text" at bounding box center [295, 327] width 344 height 30
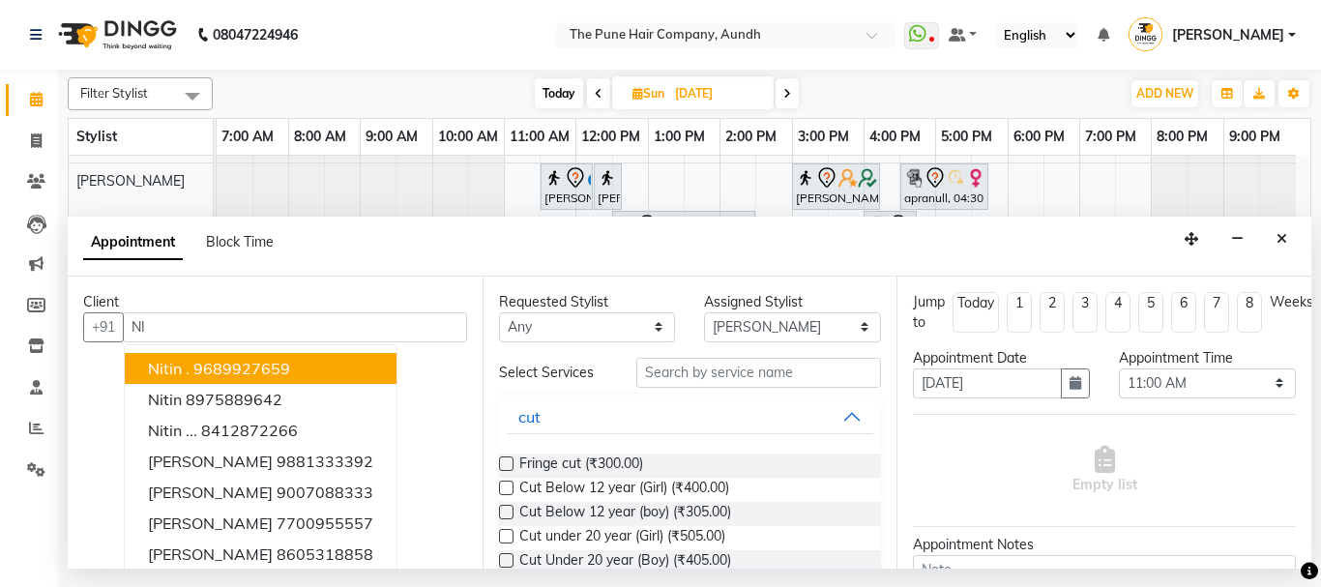
type input "N"
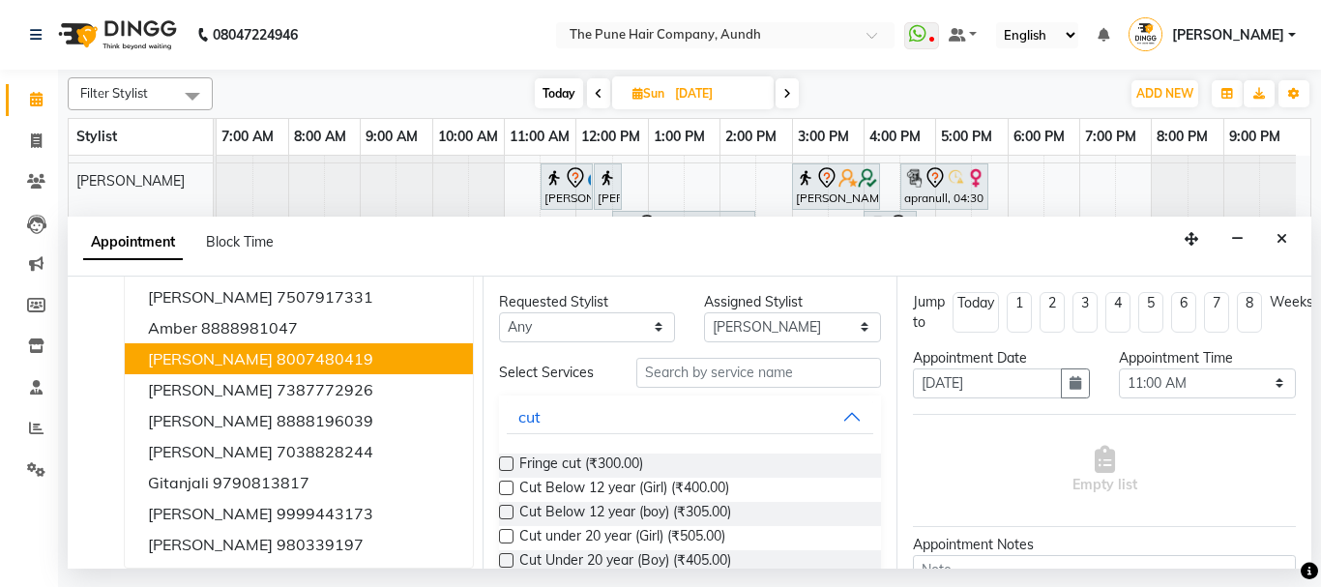
scroll to position [0, 0]
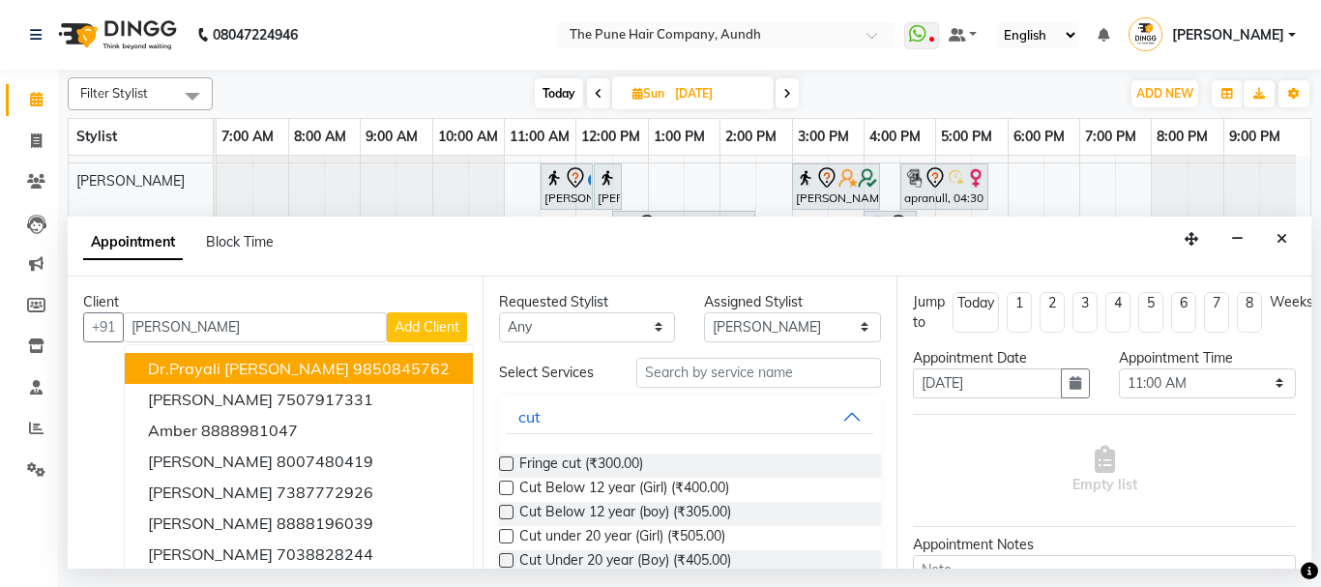
click at [303, 336] on input "[PERSON_NAME]" at bounding box center [255, 327] width 264 height 30
type input "W"
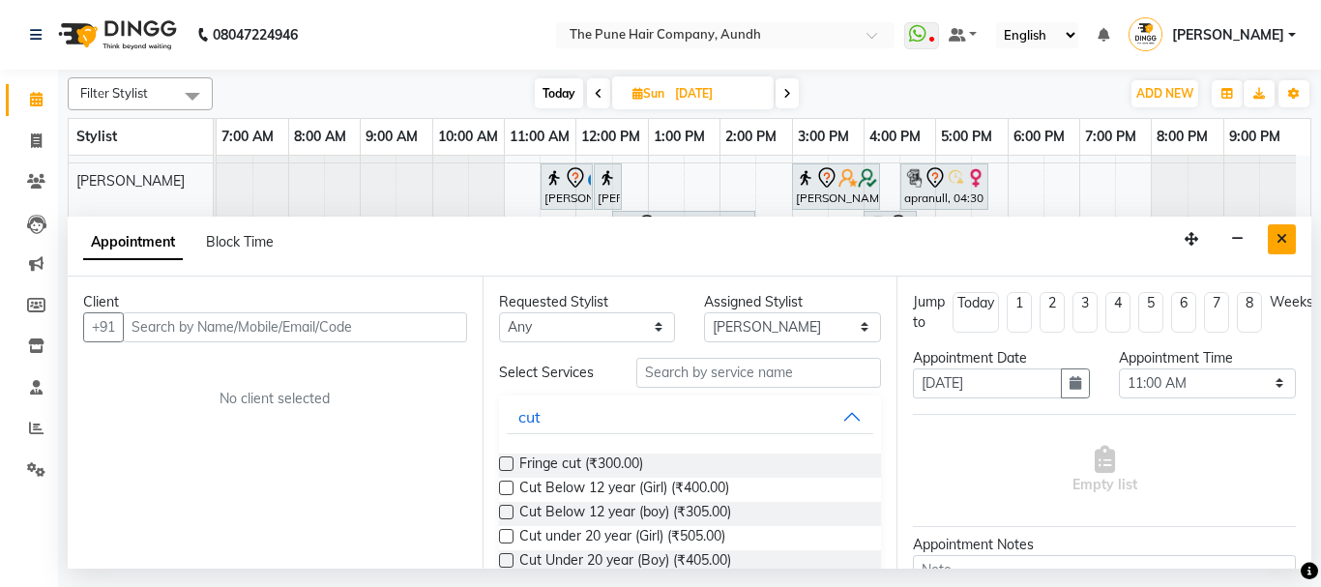
click at [1282, 242] on icon "Close" at bounding box center [1281, 239] width 11 height 14
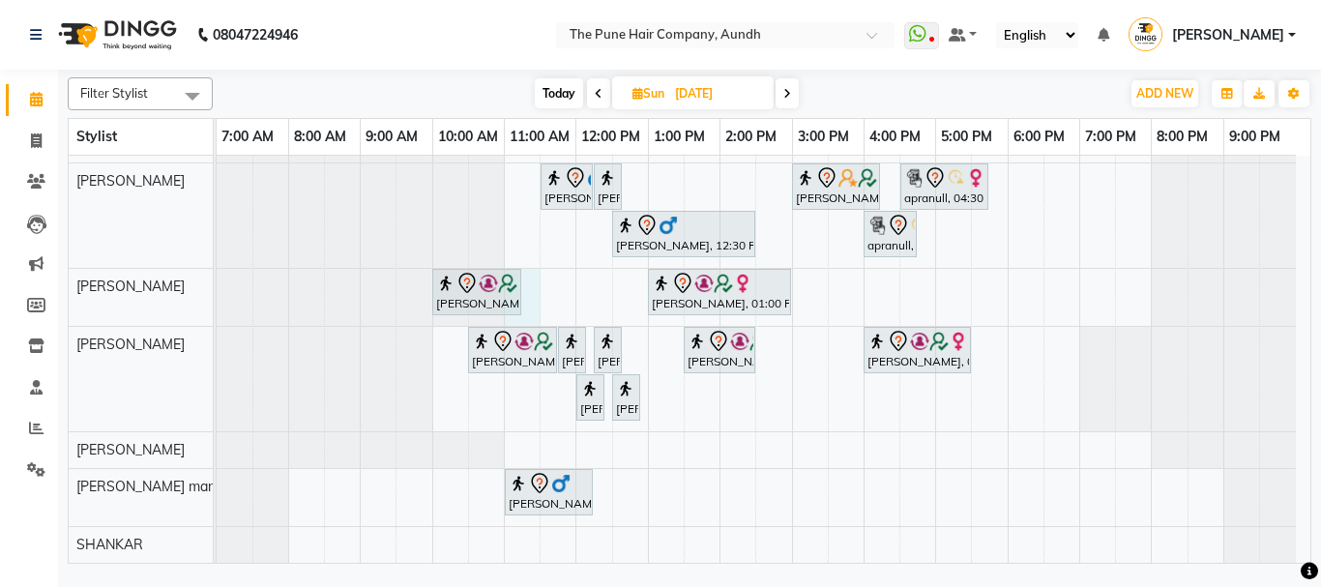
click at [536, 314] on div "jcg [PERSON_NAME], 02:30 PM-04:30 PM, Hair Color Majirel - Majirel Touchup 2 In…" at bounding box center [763, 216] width 1093 height 694
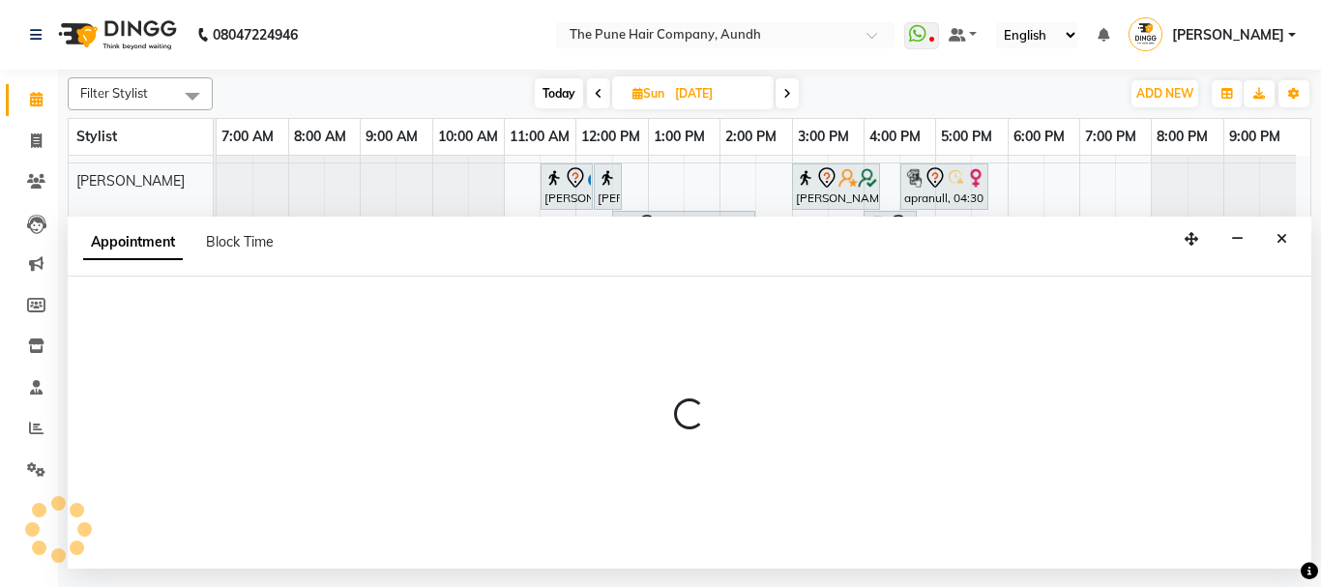
select select "49441"
select select "660"
select select "tentative"
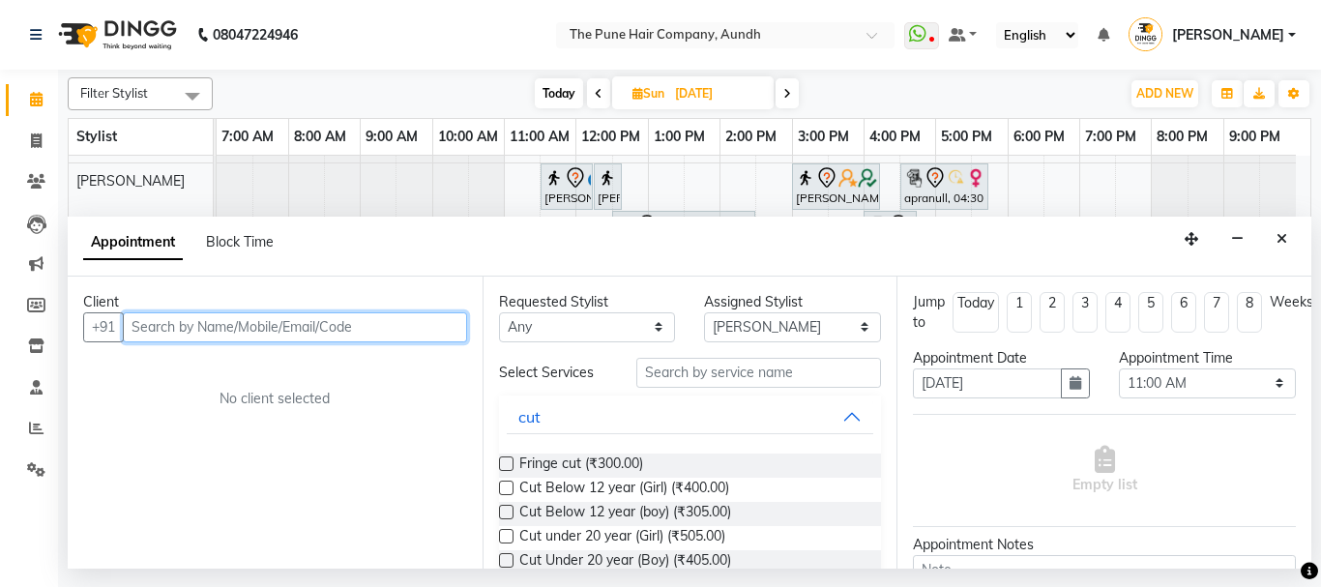
click at [237, 320] on input "text" at bounding box center [295, 327] width 344 height 30
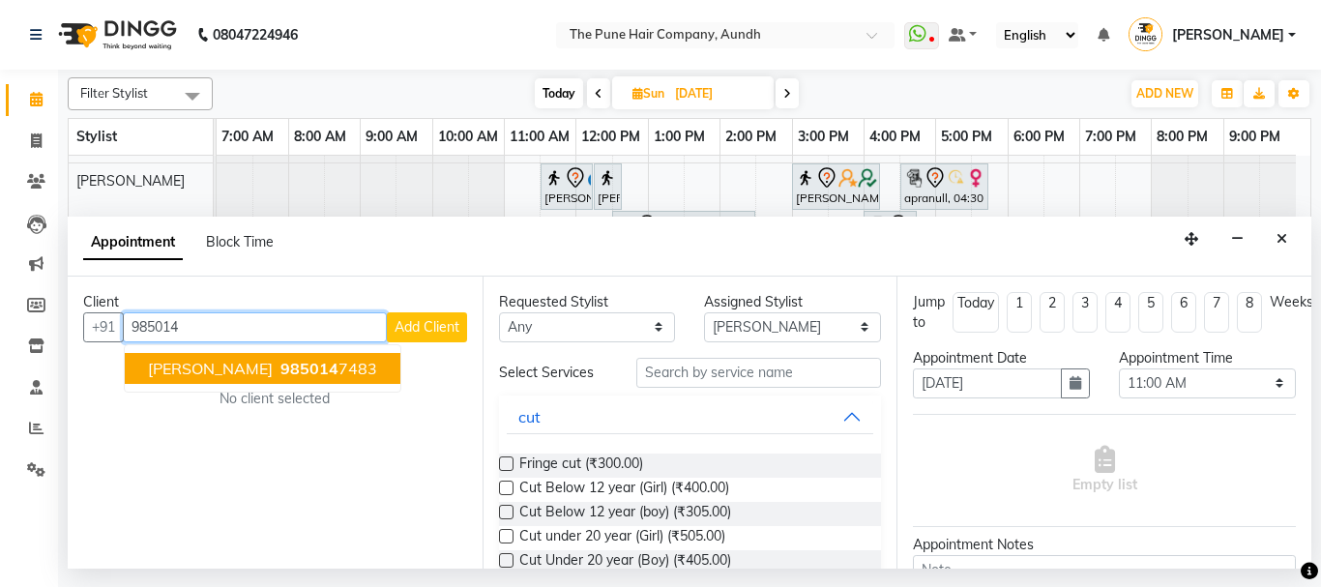
click at [280, 365] on span "985014" at bounding box center [309, 368] width 58 height 19
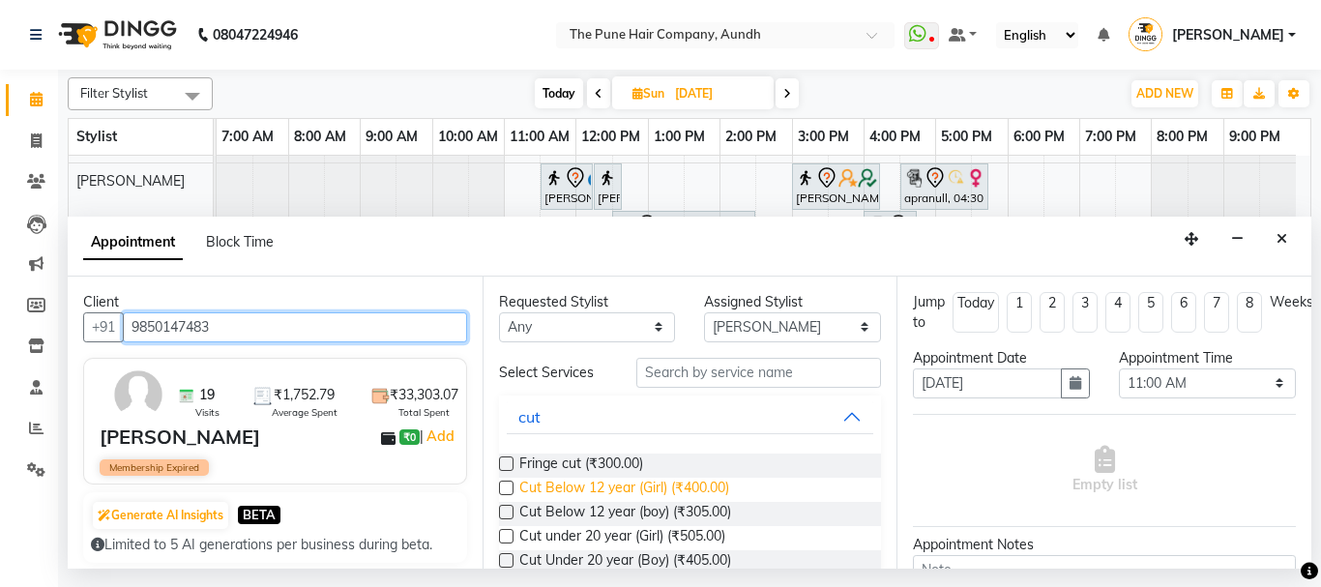
scroll to position [97, 0]
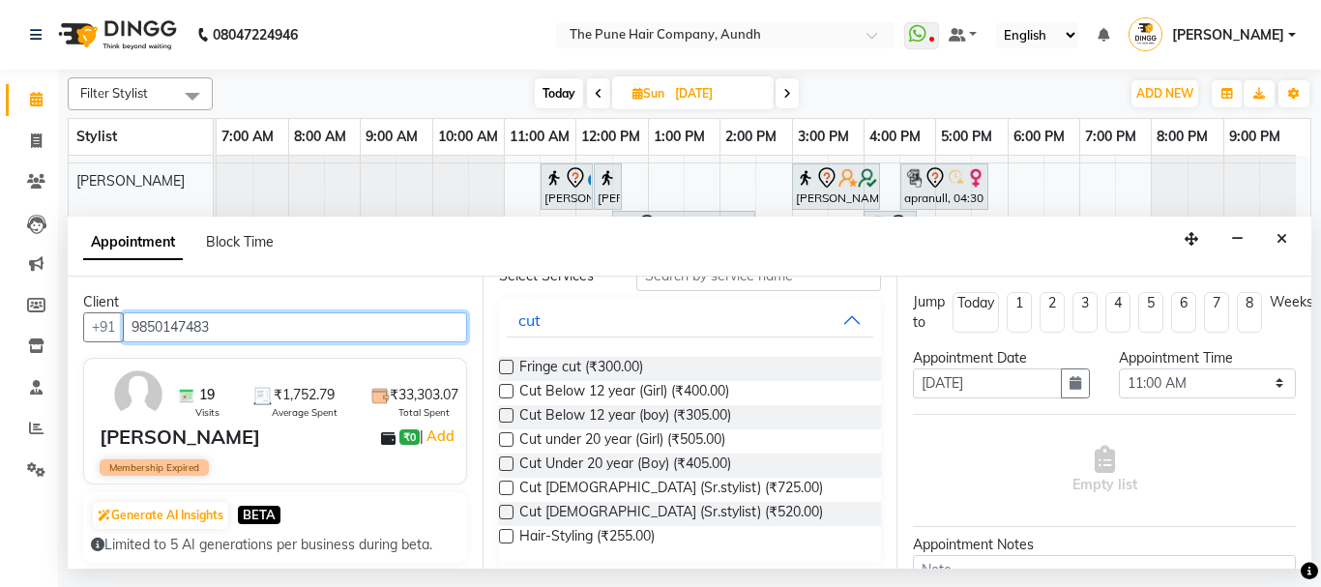
type input "9850147483"
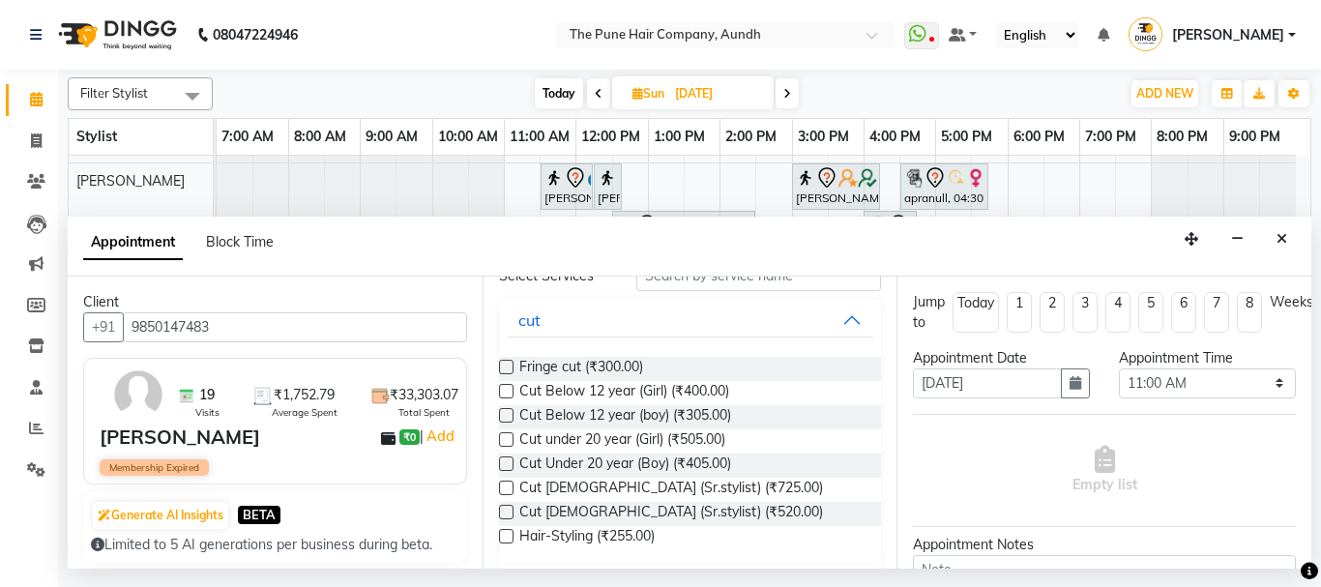
click at [505, 515] on label at bounding box center [506, 512] width 15 height 15
click at [505, 515] on input "checkbox" at bounding box center [505, 514] width 13 height 13
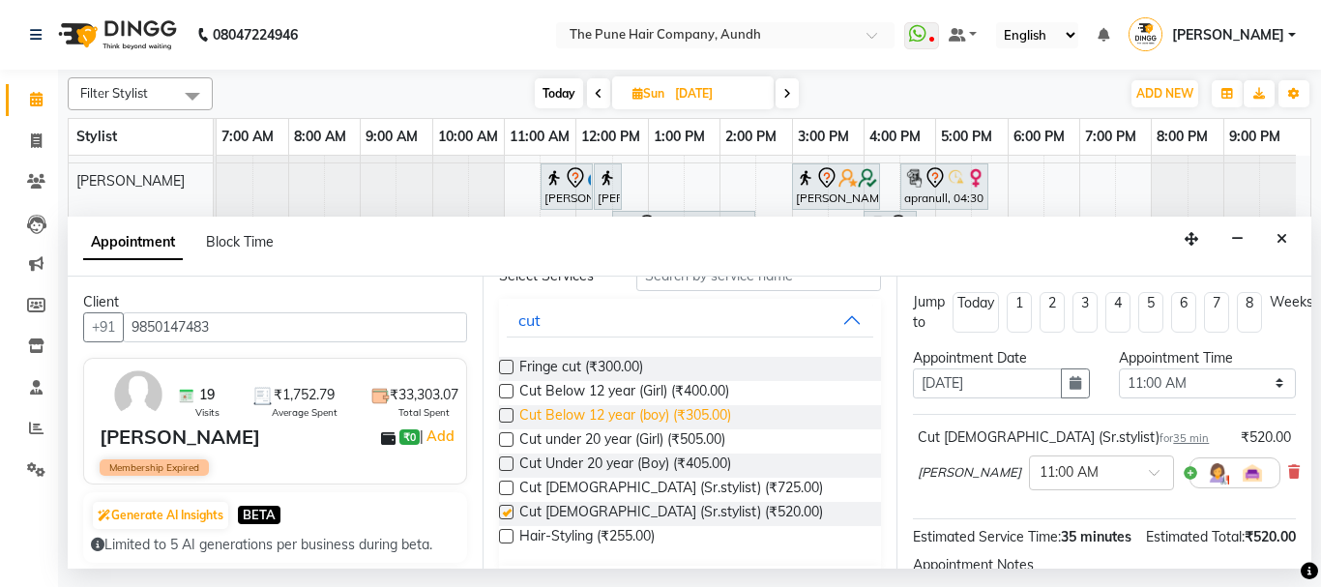
checkbox input "false"
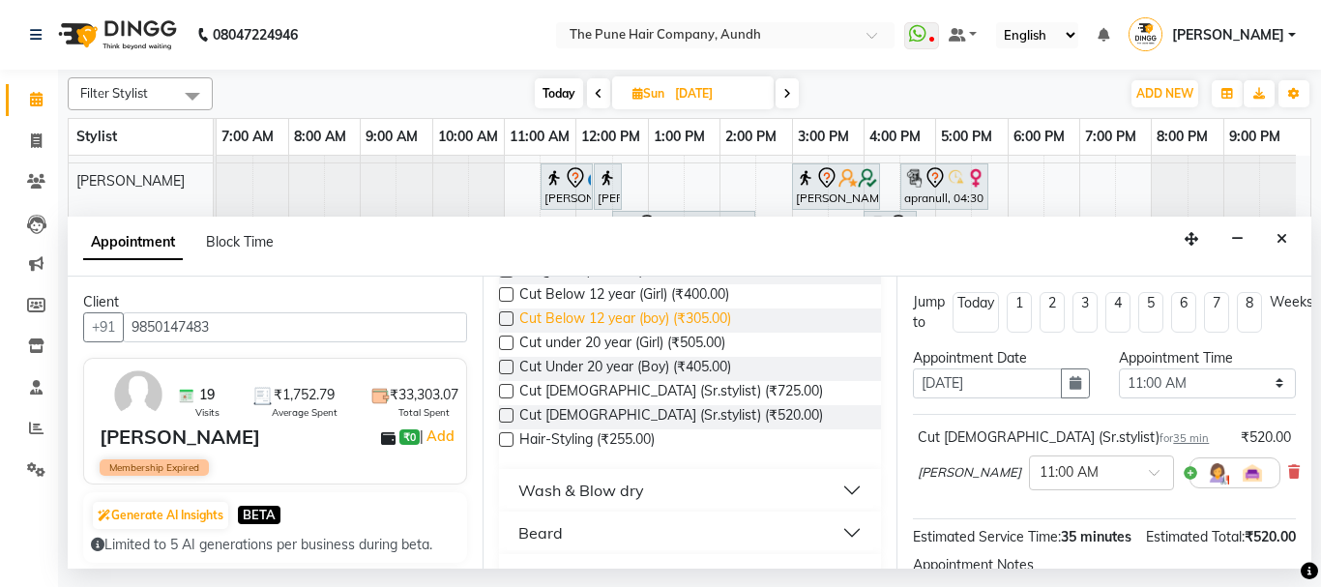
scroll to position [0, 0]
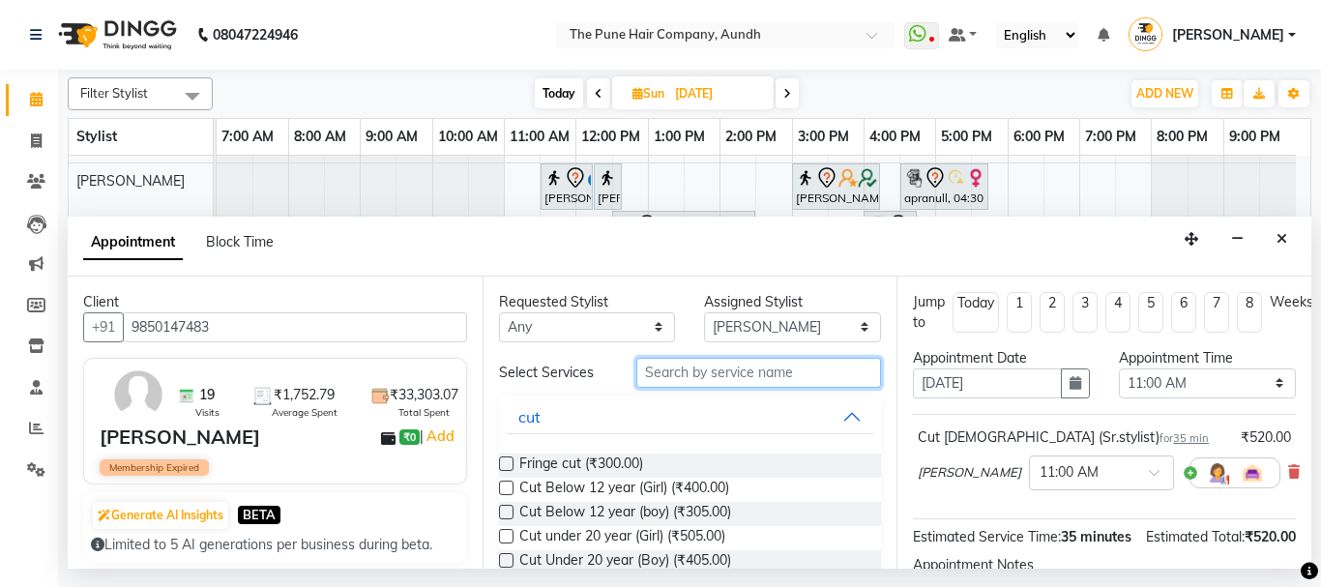
click at [720, 377] on input "text" at bounding box center [759, 373] width 246 height 30
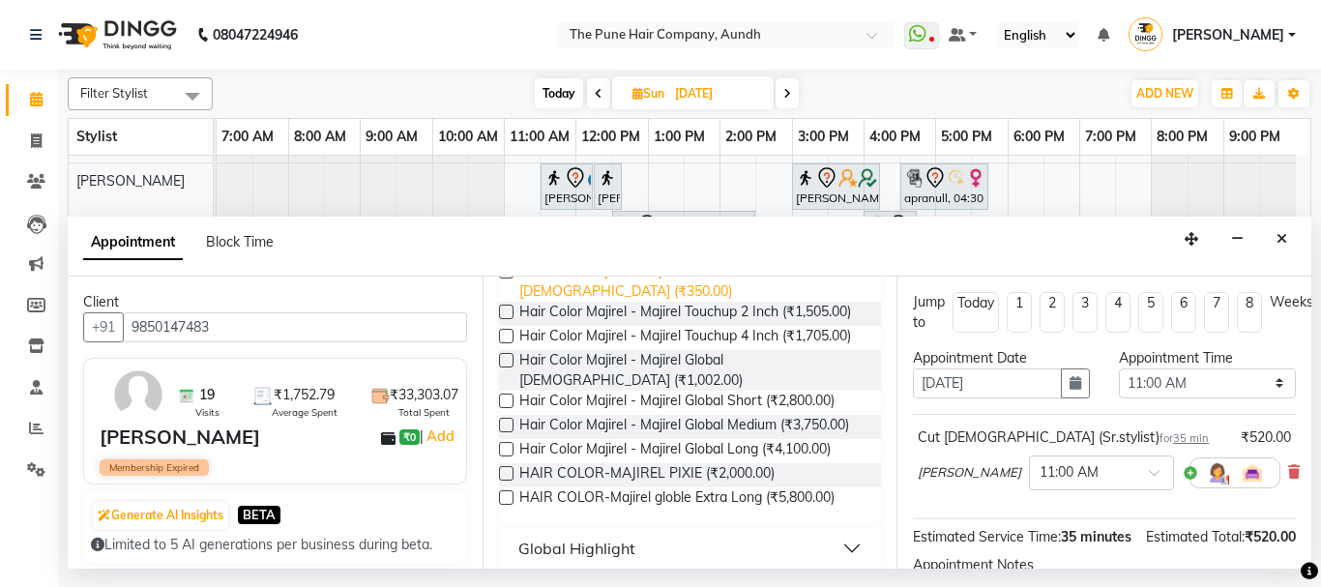
scroll to position [266, 0]
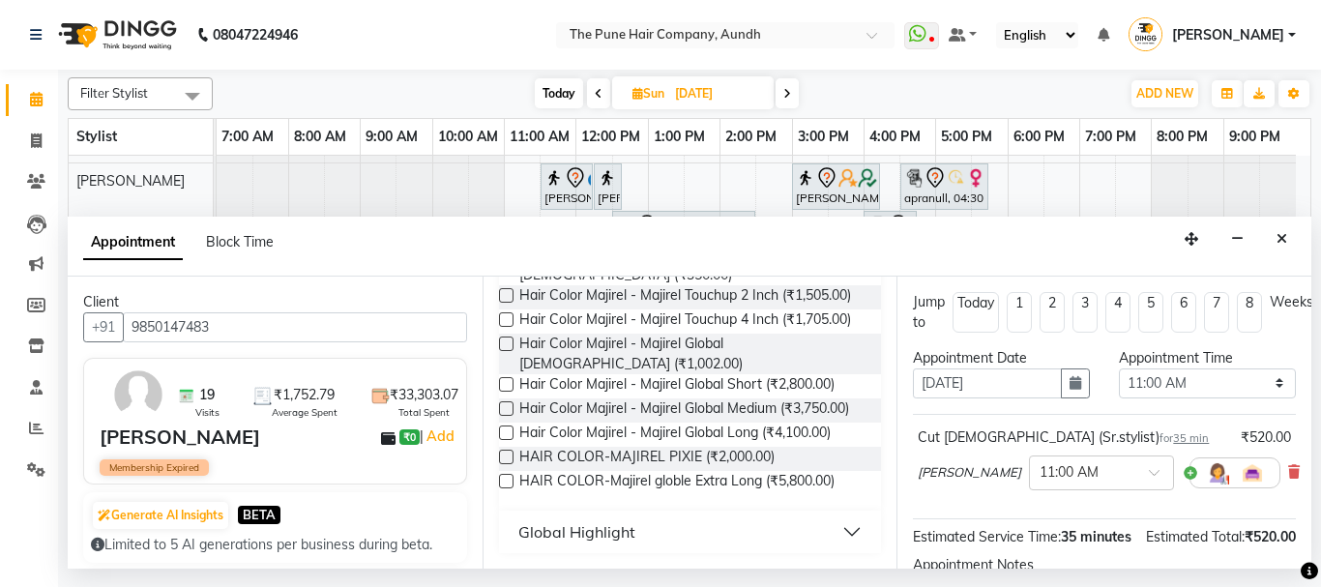
type input "[PERSON_NAME]"
click at [500, 342] on label at bounding box center [506, 343] width 15 height 15
click at [500, 342] on input "checkbox" at bounding box center [505, 345] width 13 height 13
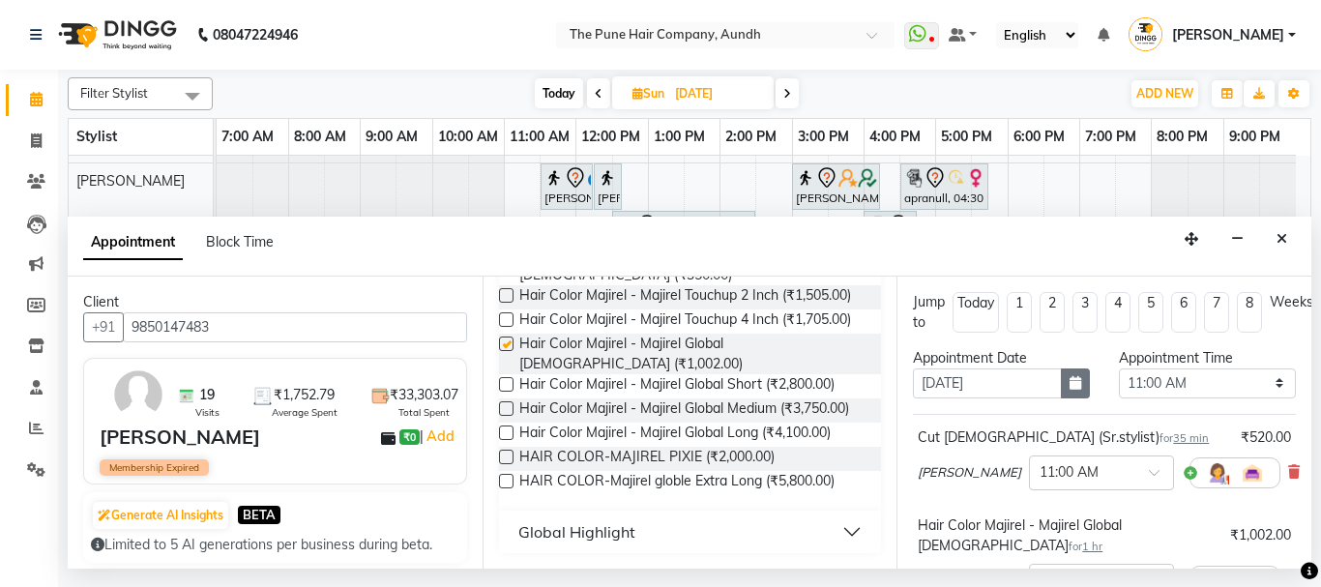
checkbox input "false"
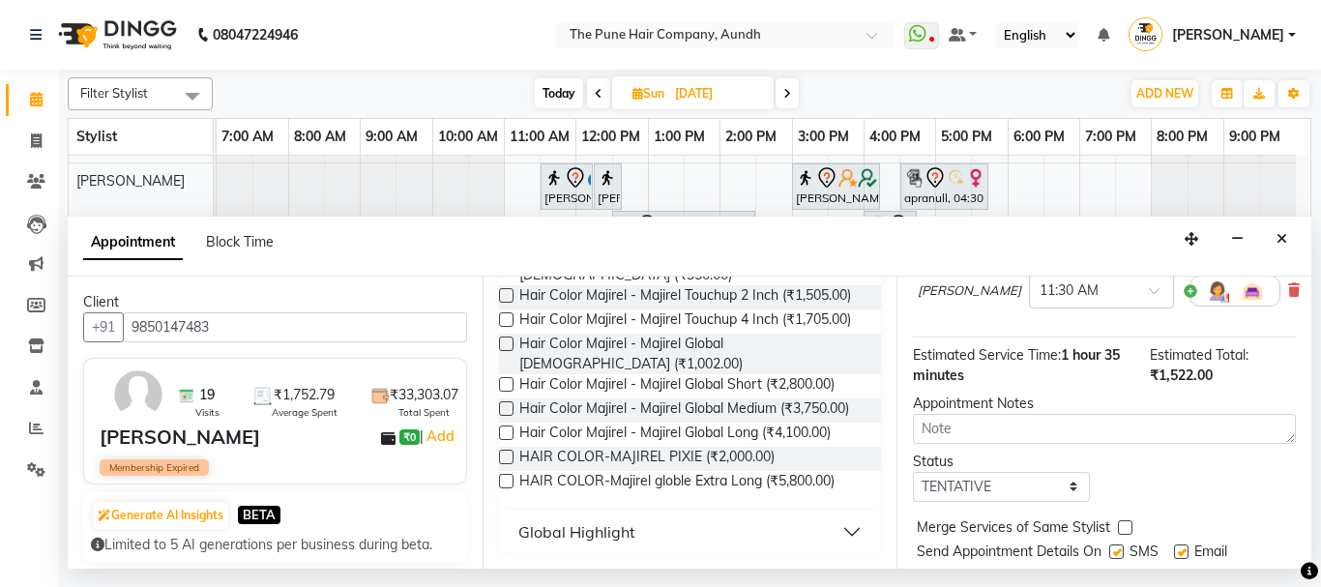
scroll to position [345, 0]
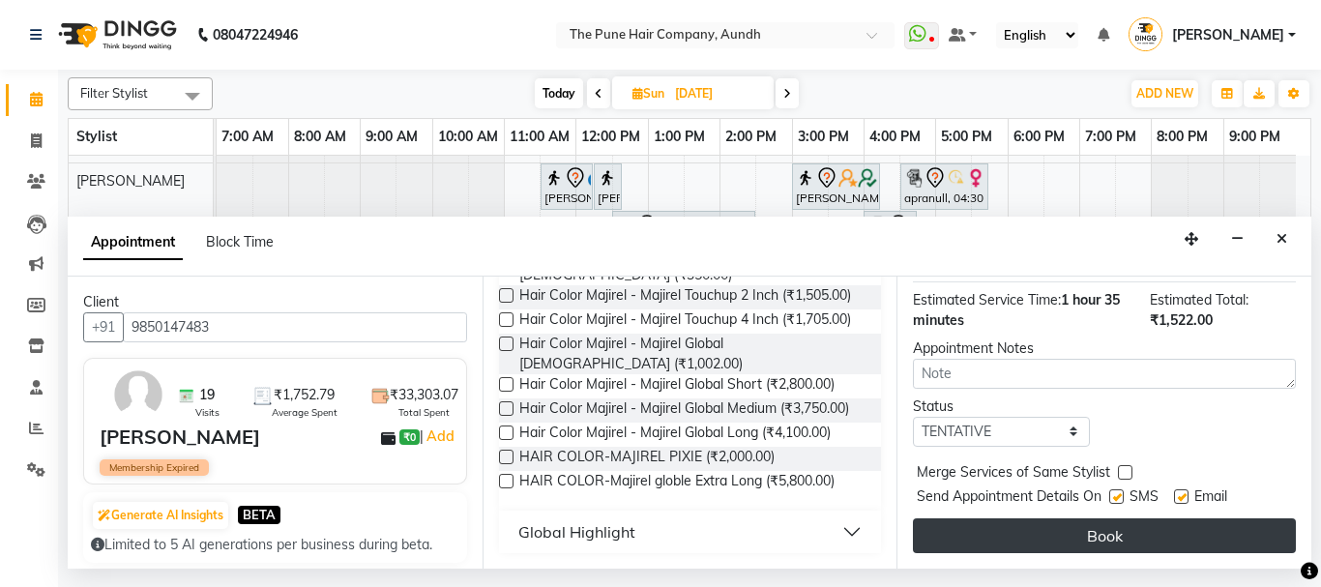
click at [1084, 522] on button "Book" at bounding box center [1104, 535] width 383 height 35
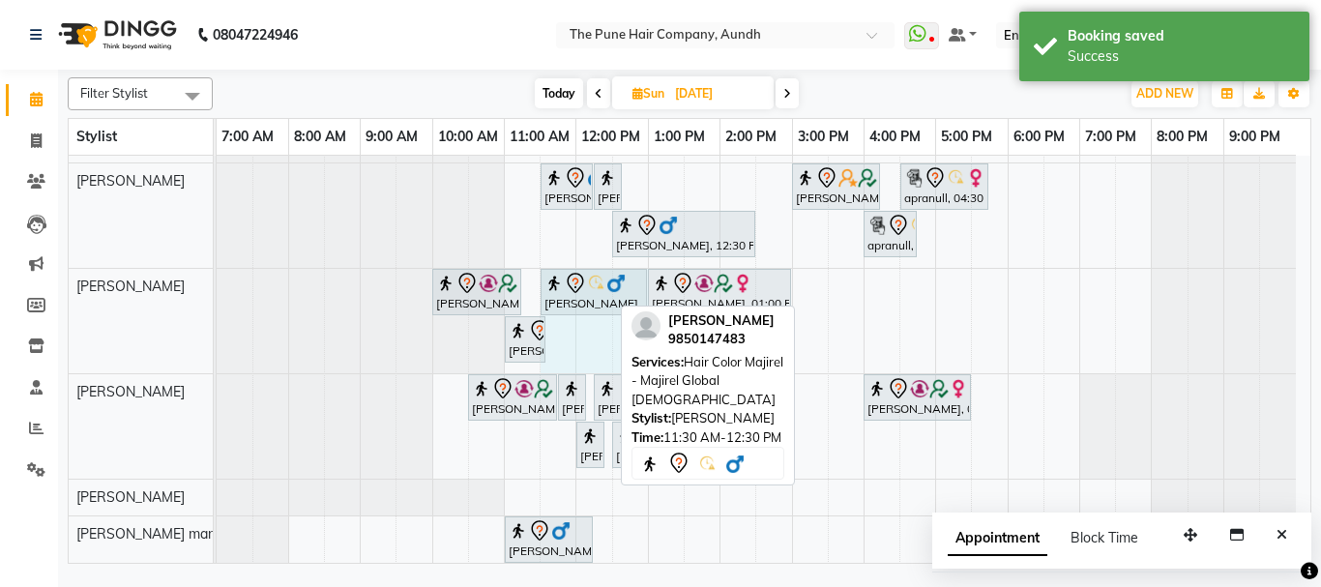
drag, startPoint x: 607, startPoint y: 292, endPoint x: 624, endPoint y: 292, distance: 17.4
click at [217, 292] on div "[PERSON_NAME], 10:00 AM-11:15 AM, Head Massage - Head Massage- [DEMOGRAPHIC_DAT…" at bounding box center [217, 321] width 0 height 104
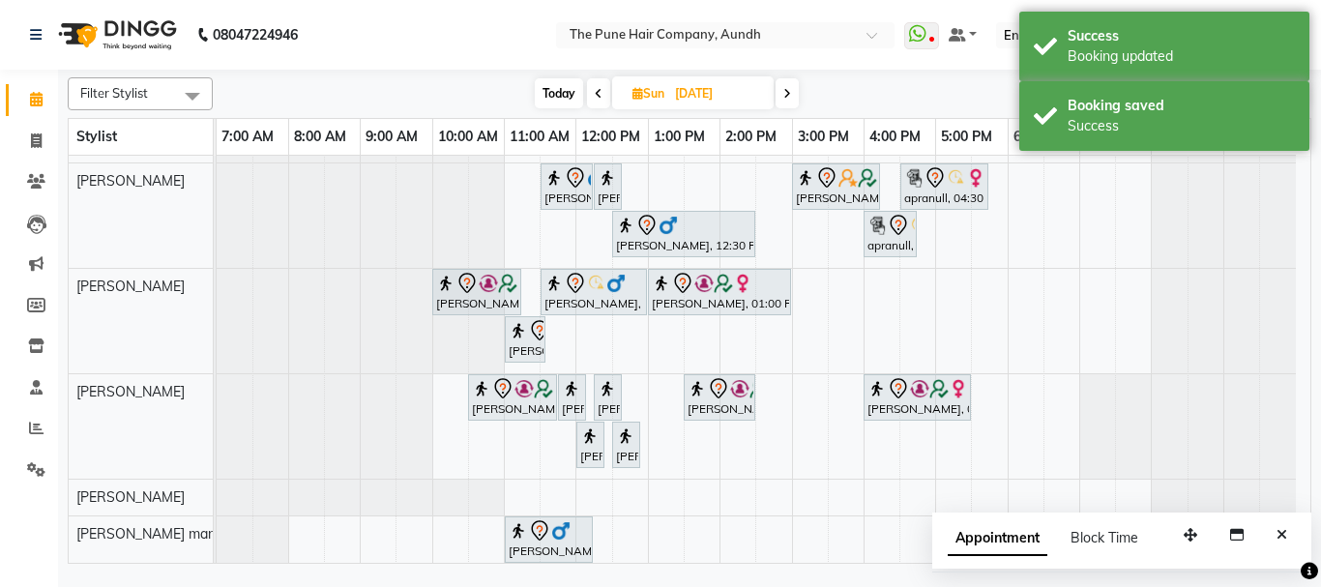
click at [544, 84] on span "Today" at bounding box center [559, 93] width 48 height 30
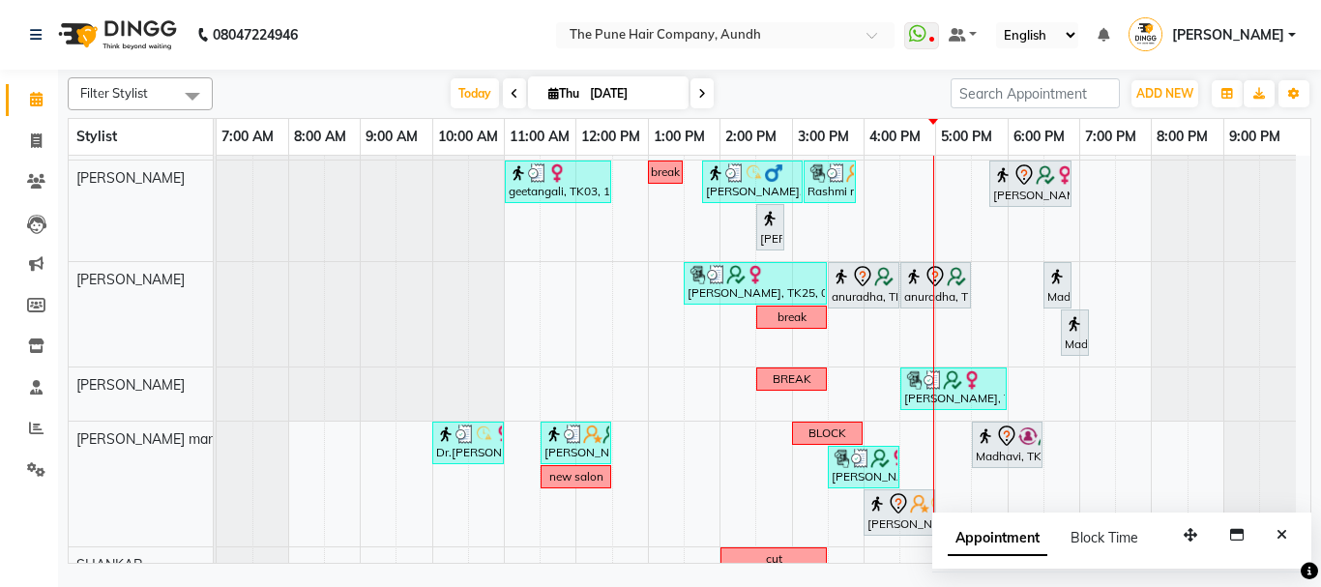
scroll to position [509, 0]
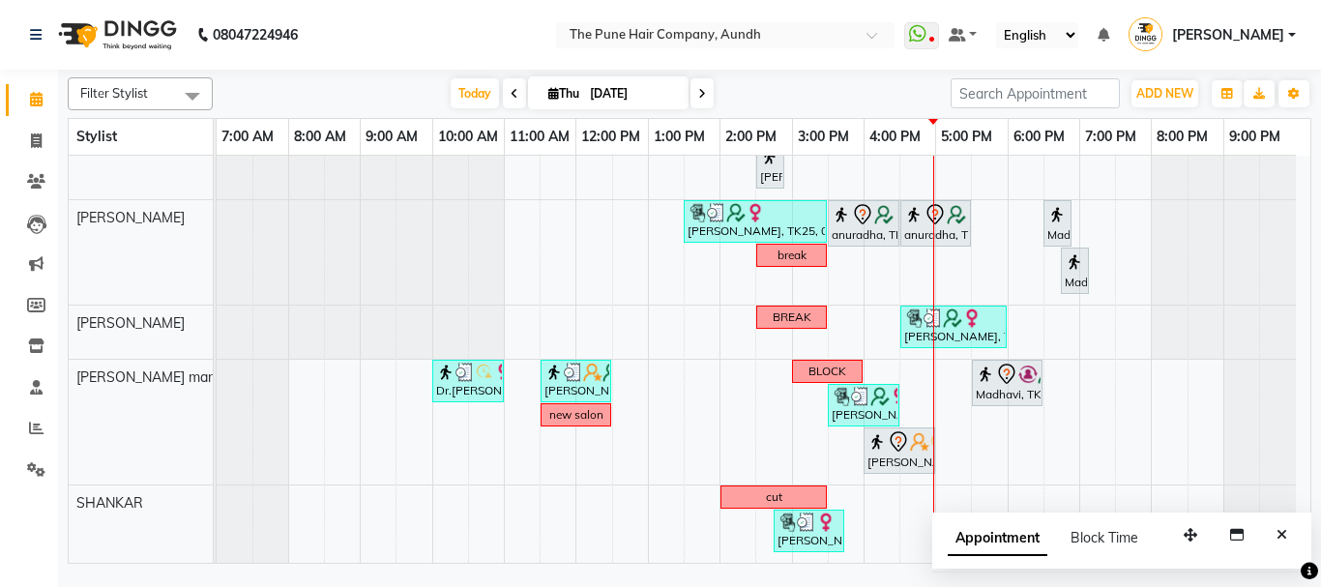
click at [693, 102] on span at bounding box center [701, 93] width 23 height 30
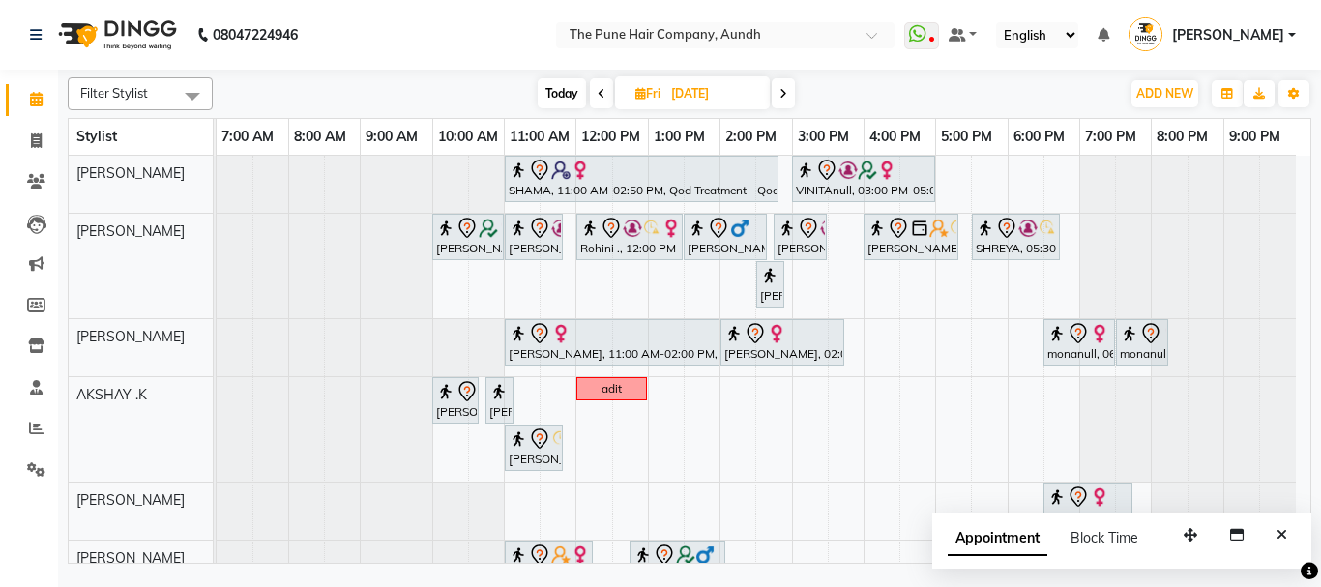
scroll to position [290, 0]
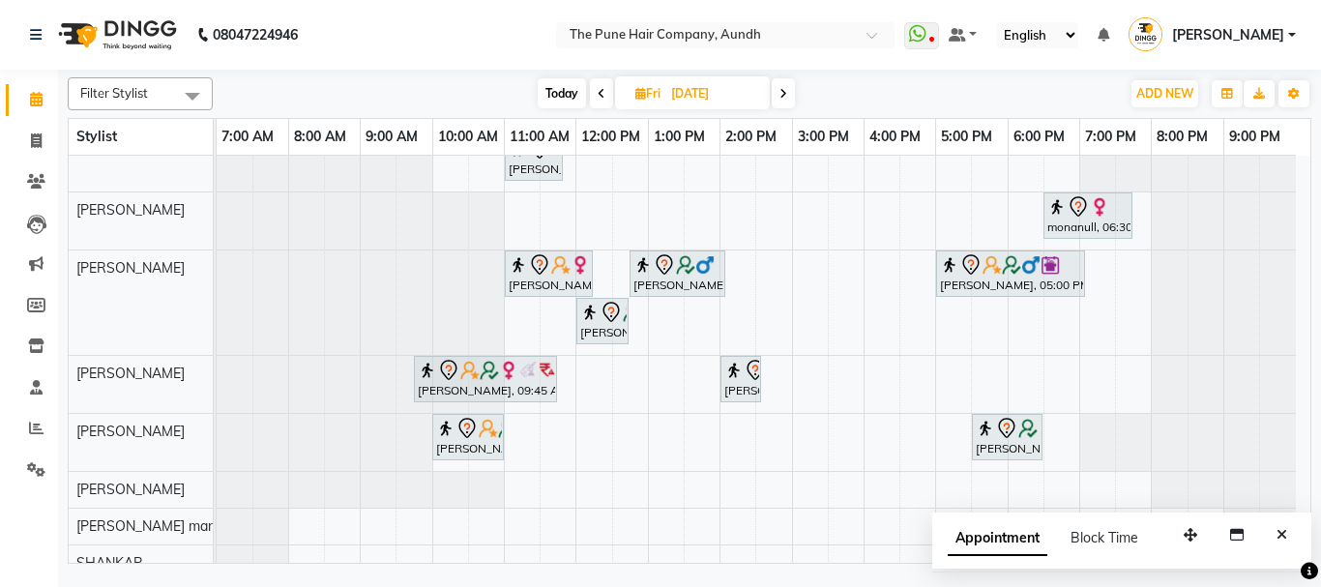
click at [567, 90] on span "Today" at bounding box center [561, 93] width 48 height 30
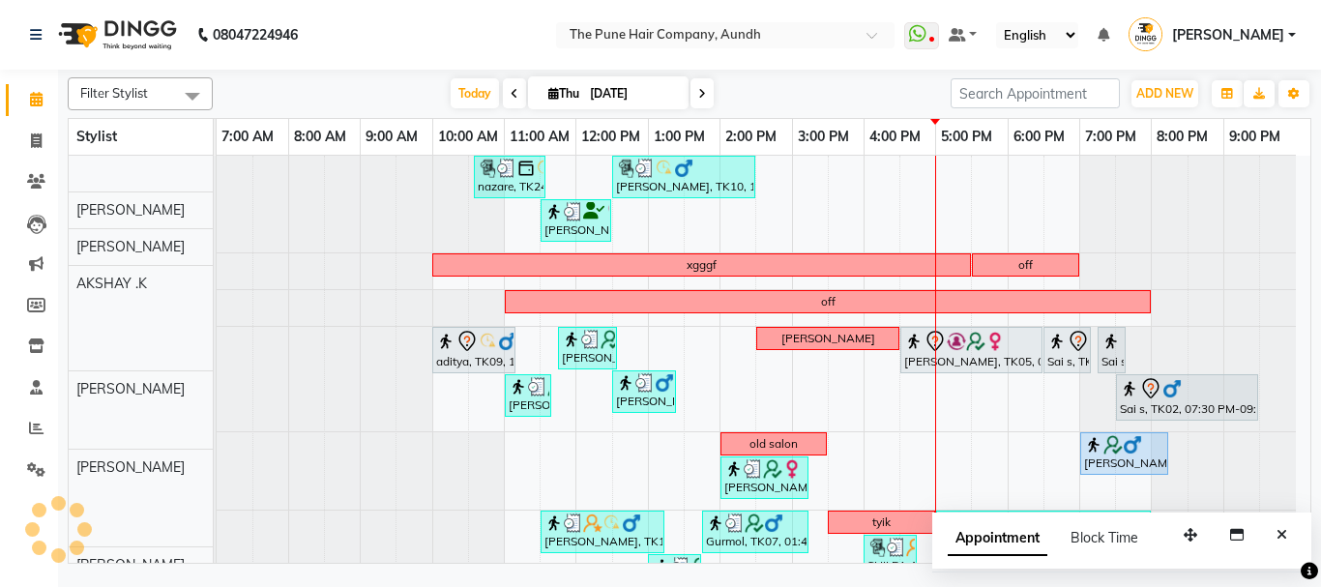
scroll to position [61, 0]
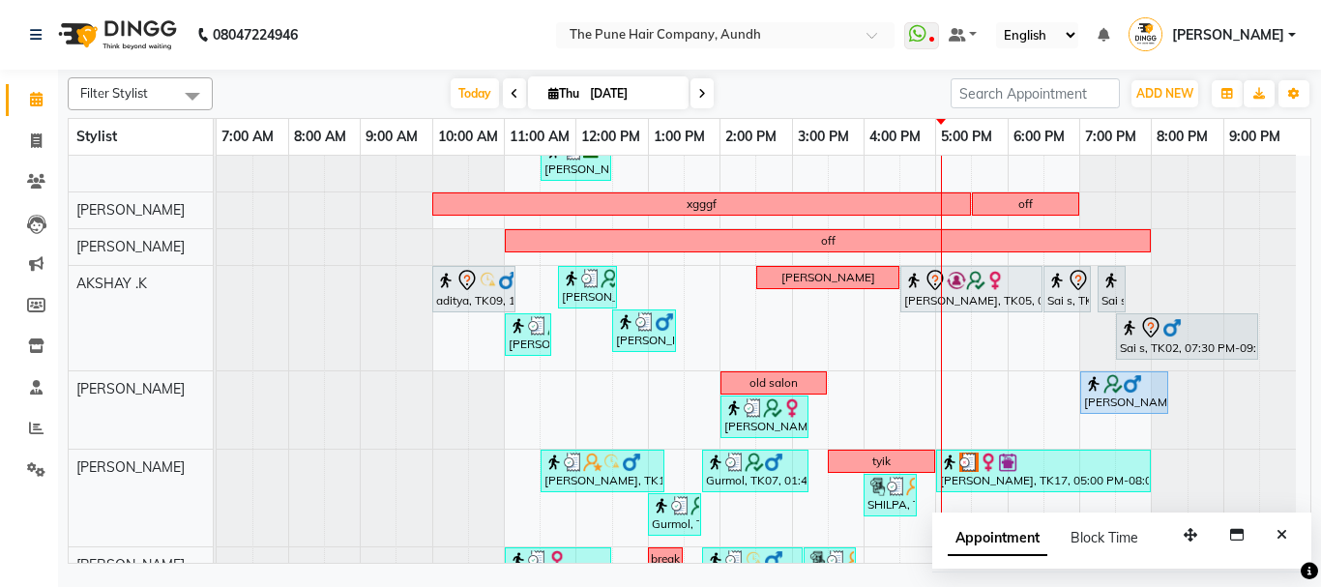
click at [569, 84] on span "[DATE]" at bounding box center [608, 92] width 160 height 33
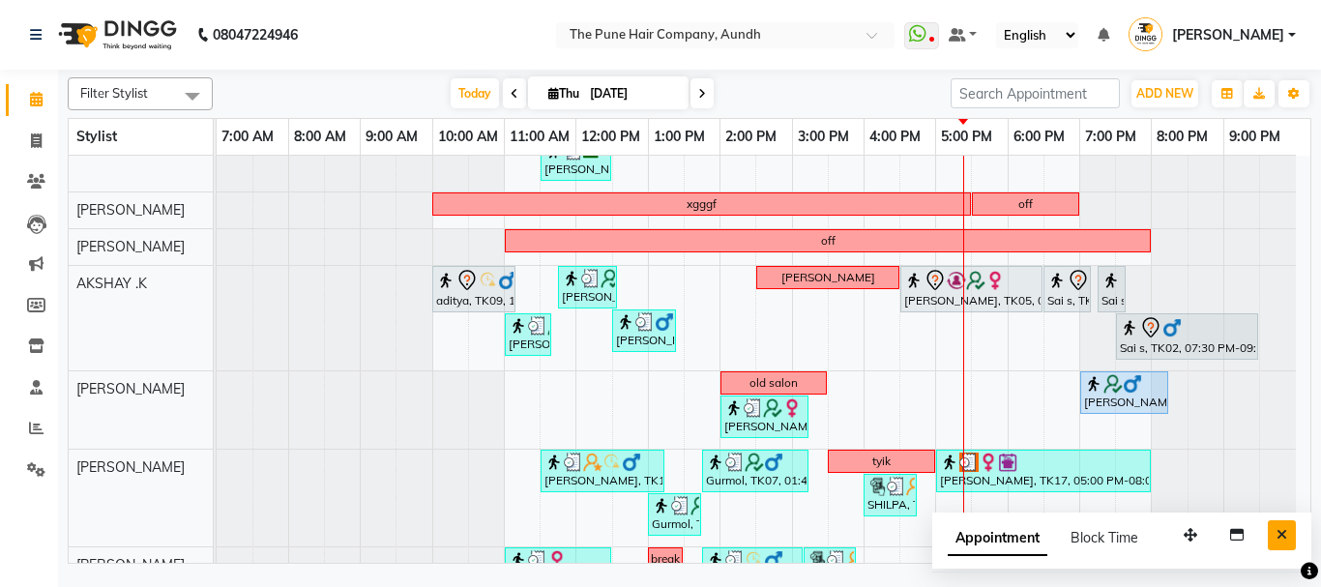
click at [1283, 537] on icon "Close" at bounding box center [1281, 535] width 11 height 14
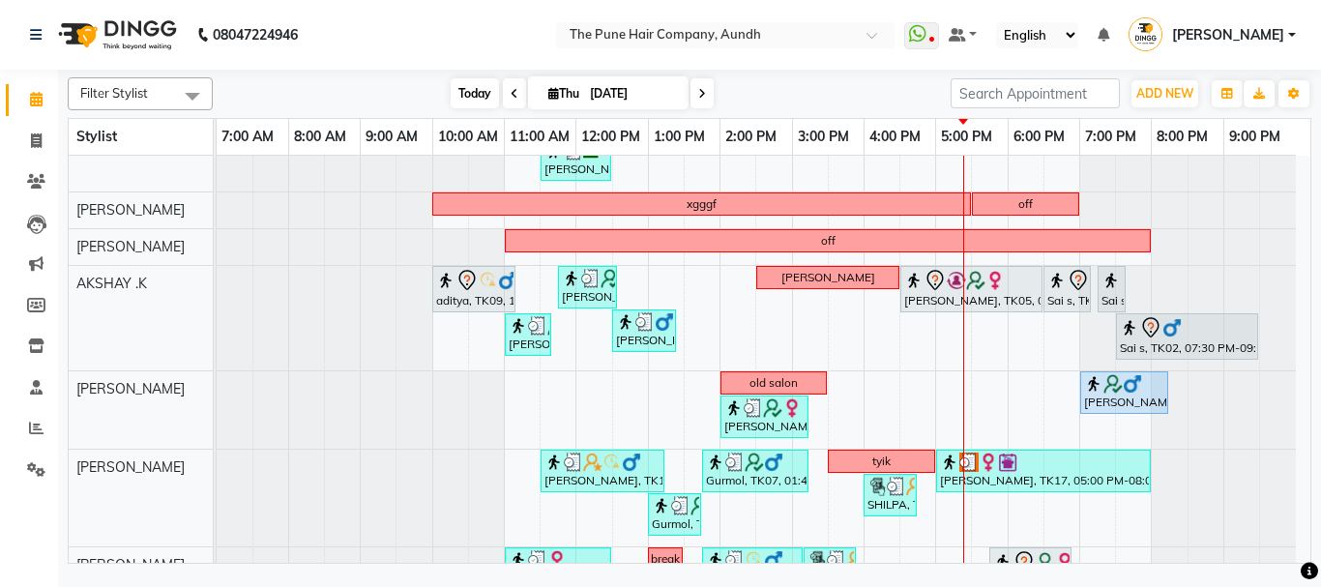
click at [482, 88] on span "Today" at bounding box center [474, 93] width 48 height 30
click at [692, 102] on span at bounding box center [701, 93] width 23 height 30
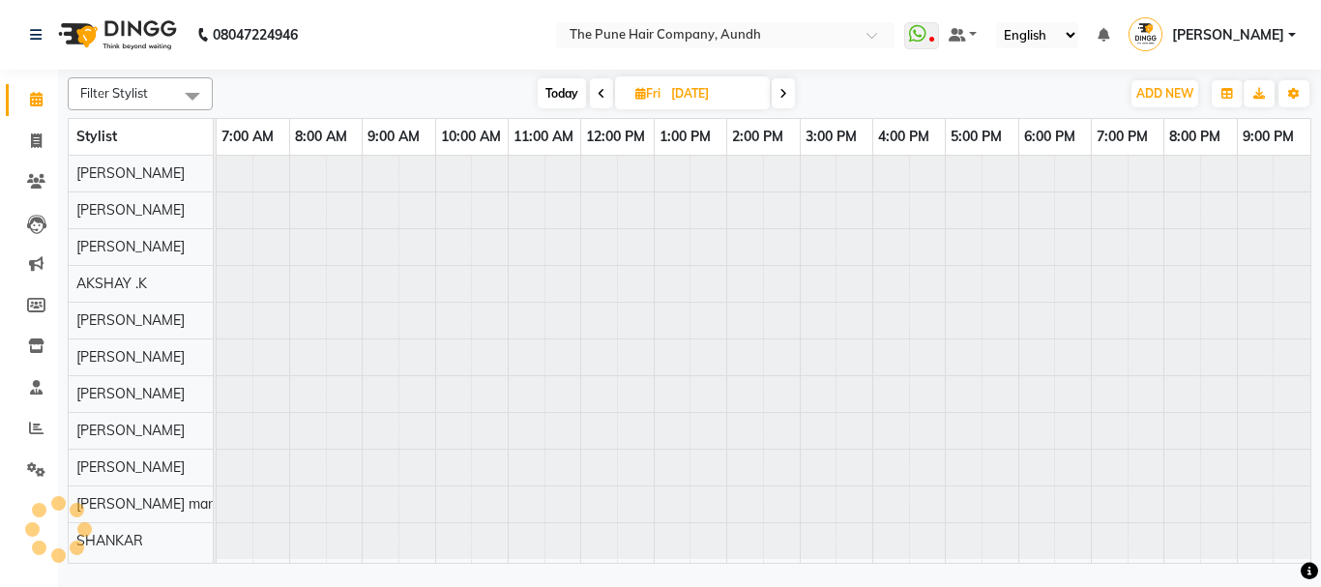
scroll to position [0, 0]
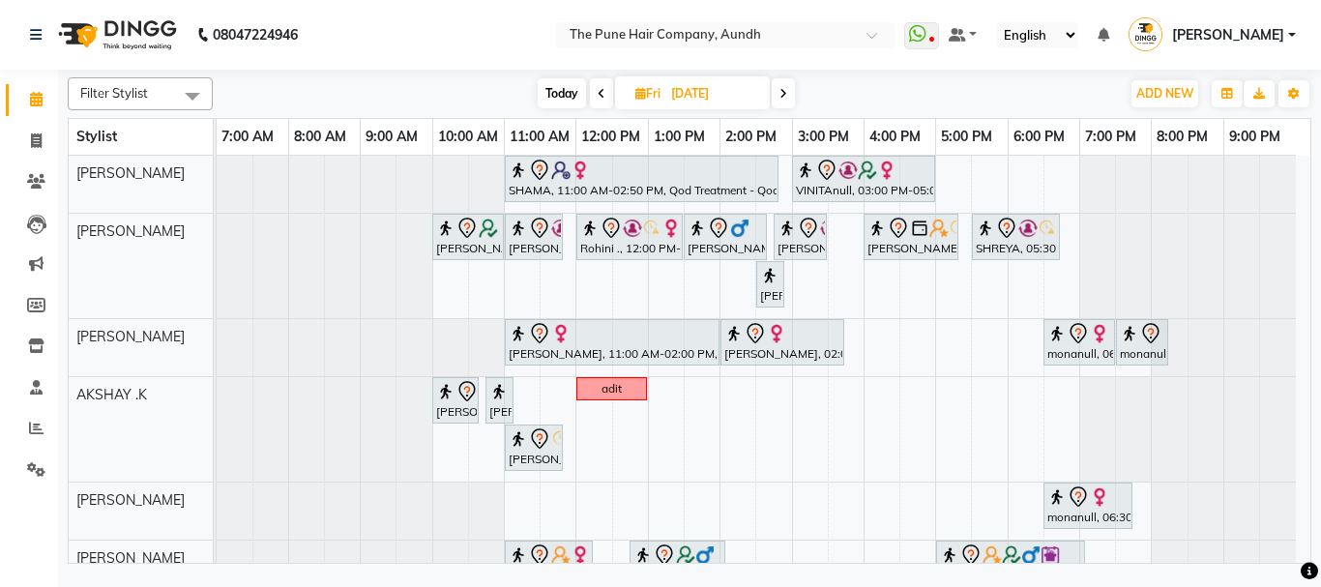
click at [554, 89] on span "Today" at bounding box center [561, 93] width 48 height 30
type input "[DATE]"
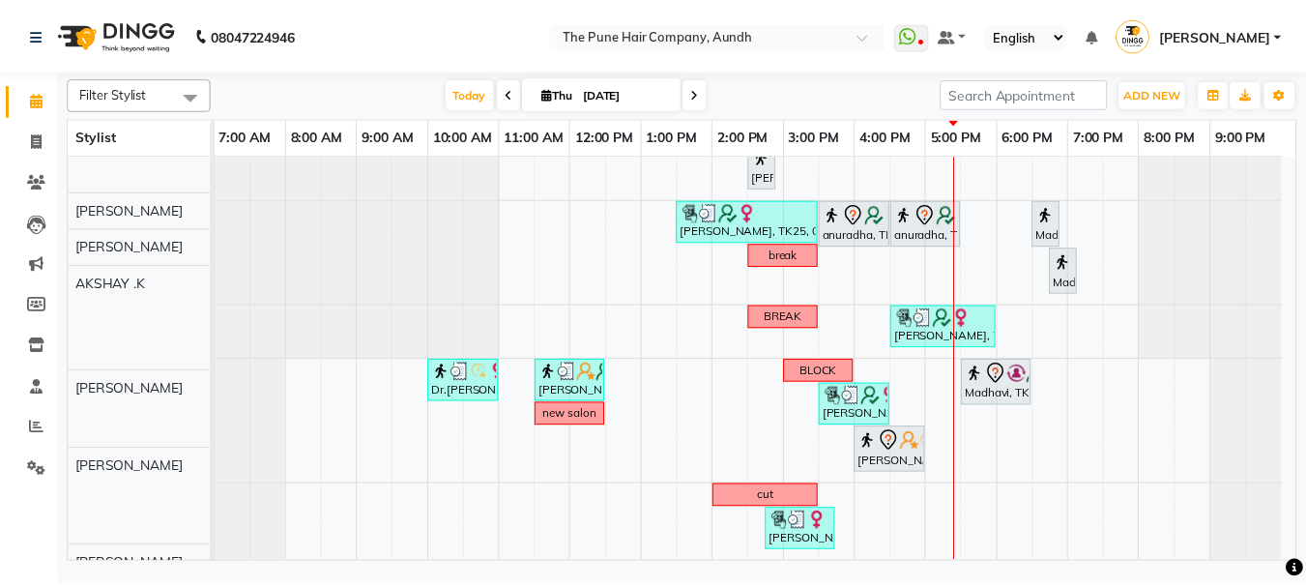
scroll to position [509, 0]
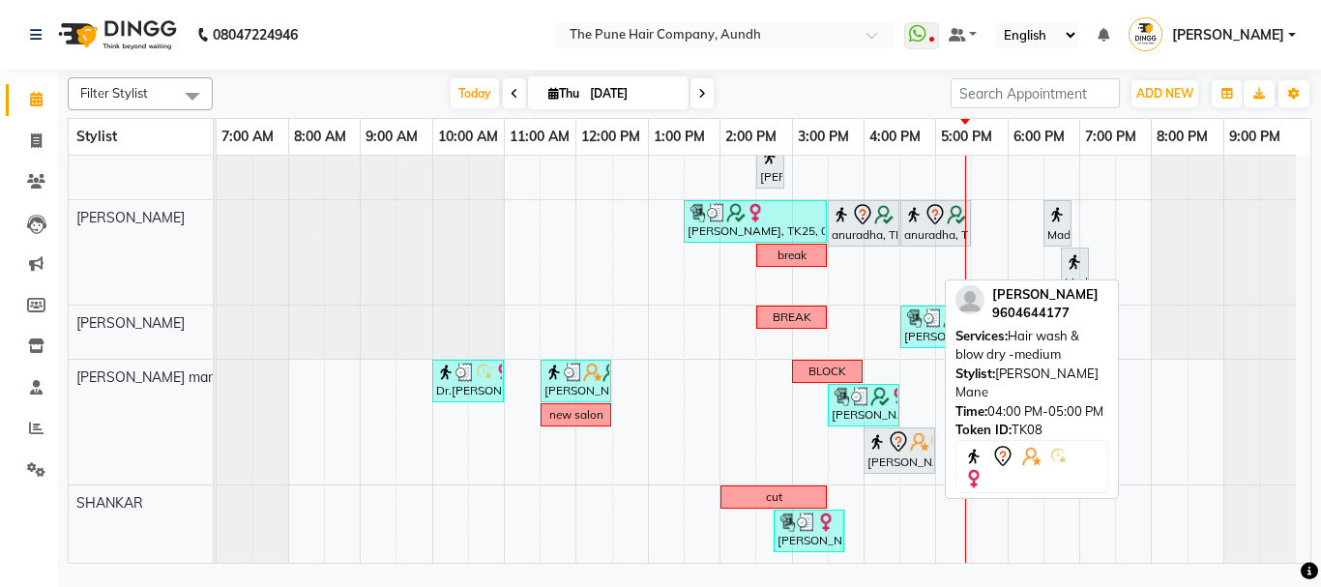
click at [907, 457] on div "[PERSON_NAME], TK08, 04:00 PM-05:00 PM, Hair wash & blow dry -medium" at bounding box center [899, 450] width 68 height 41
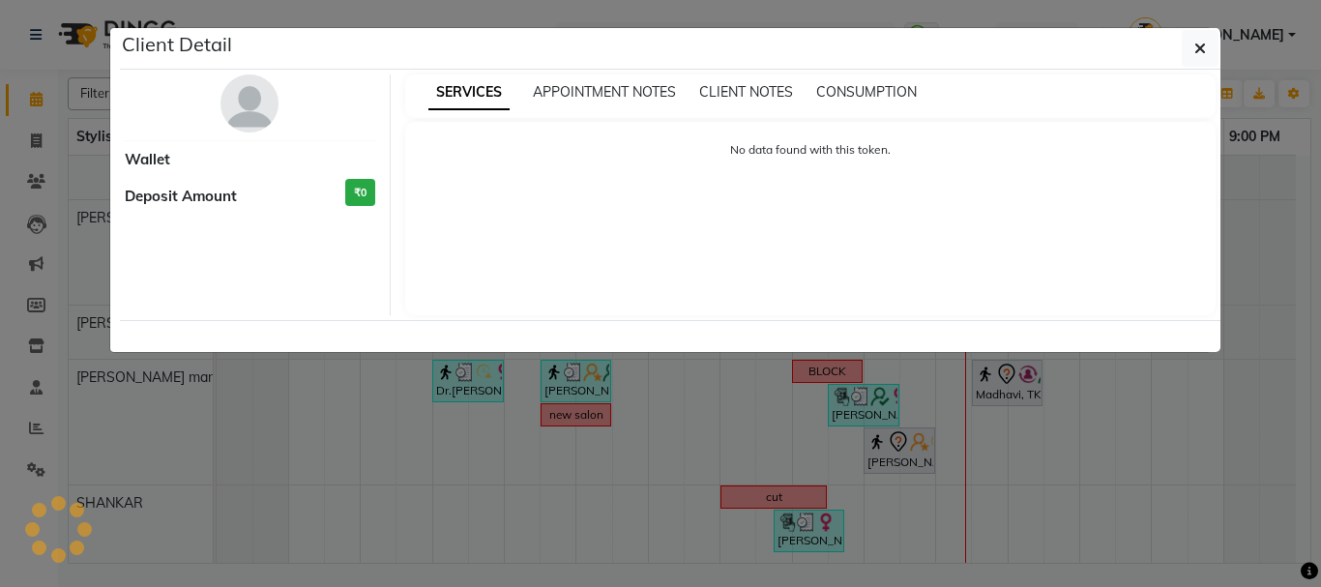
select select "7"
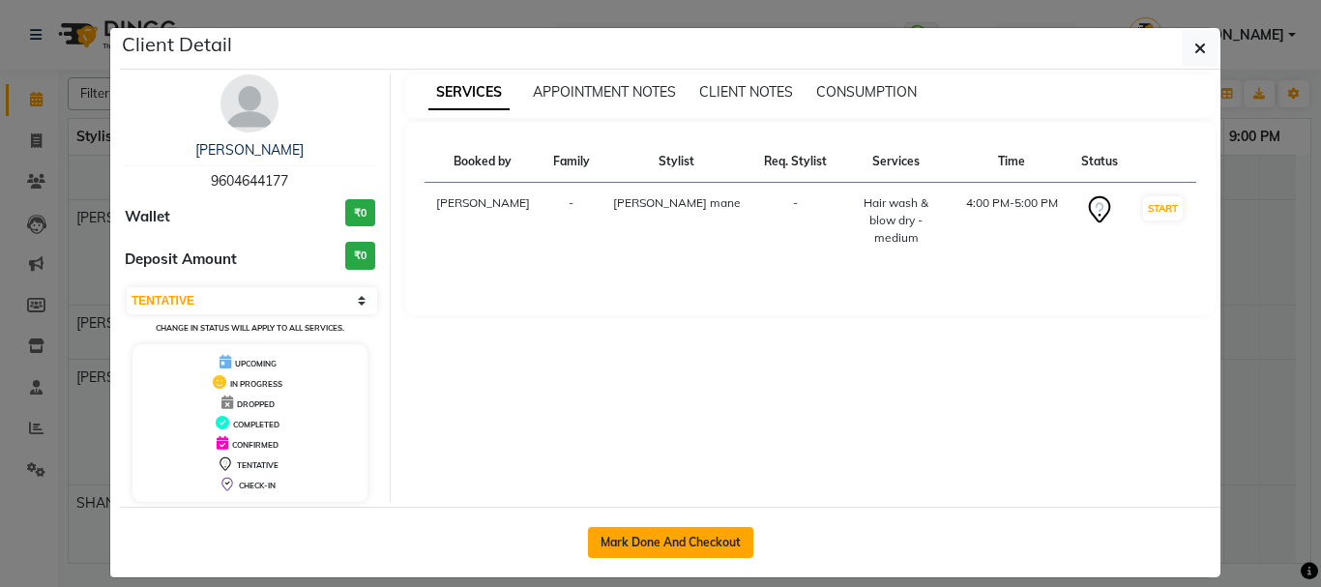
click at [627, 541] on button "Mark Done And Checkout" at bounding box center [670, 542] width 165 height 31
select select "service"
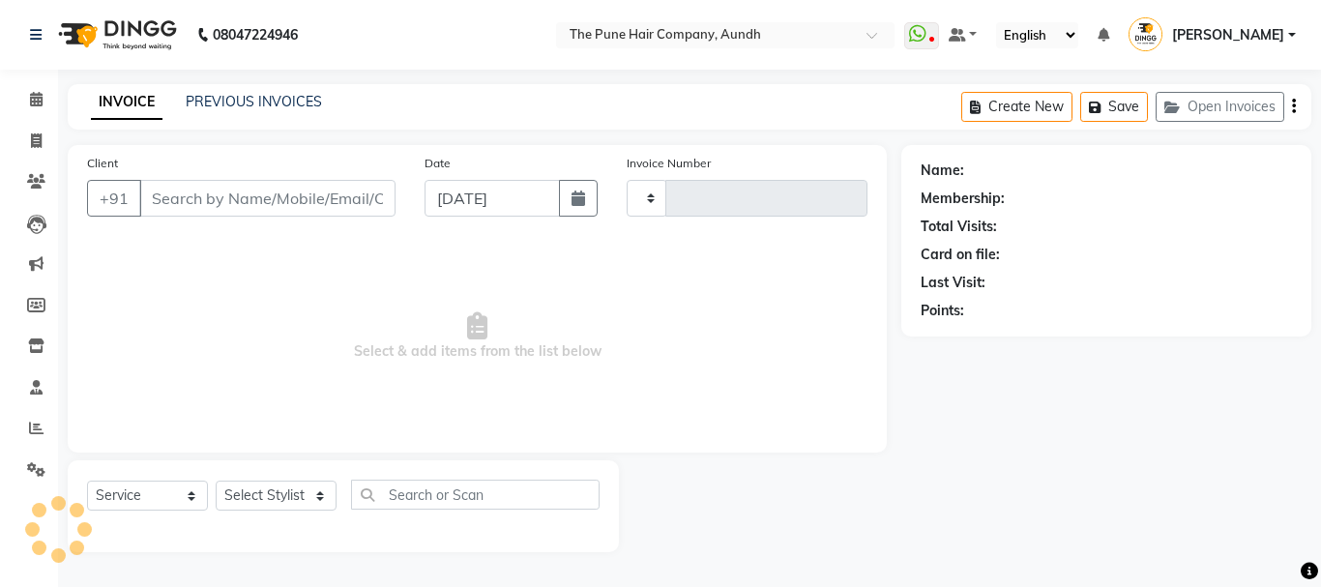
type input "4675"
select select "106"
type input "9604644177"
select select "78334"
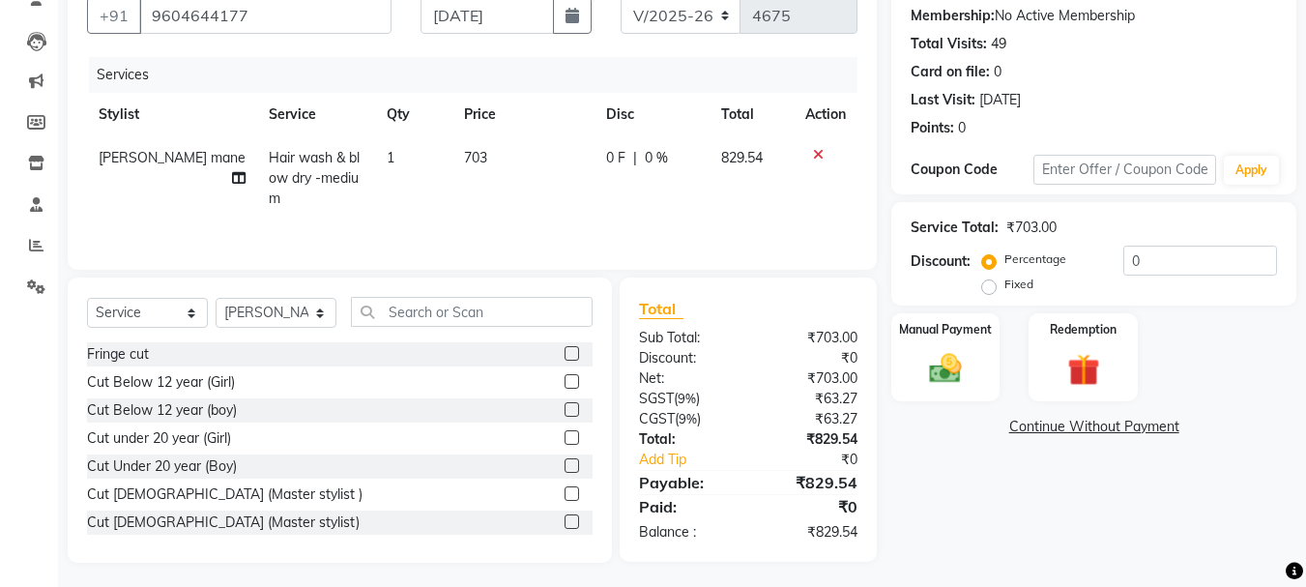
scroll to position [188, 0]
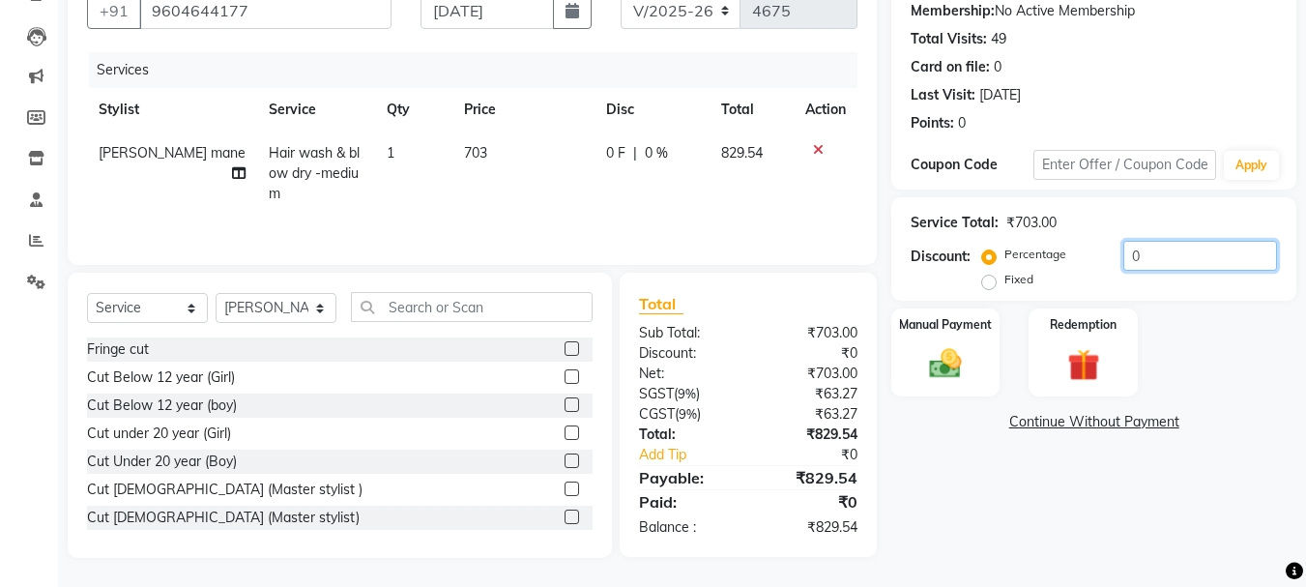
click at [1194, 257] on input "0" at bounding box center [1200, 256] width 154 height 30
type input "020"
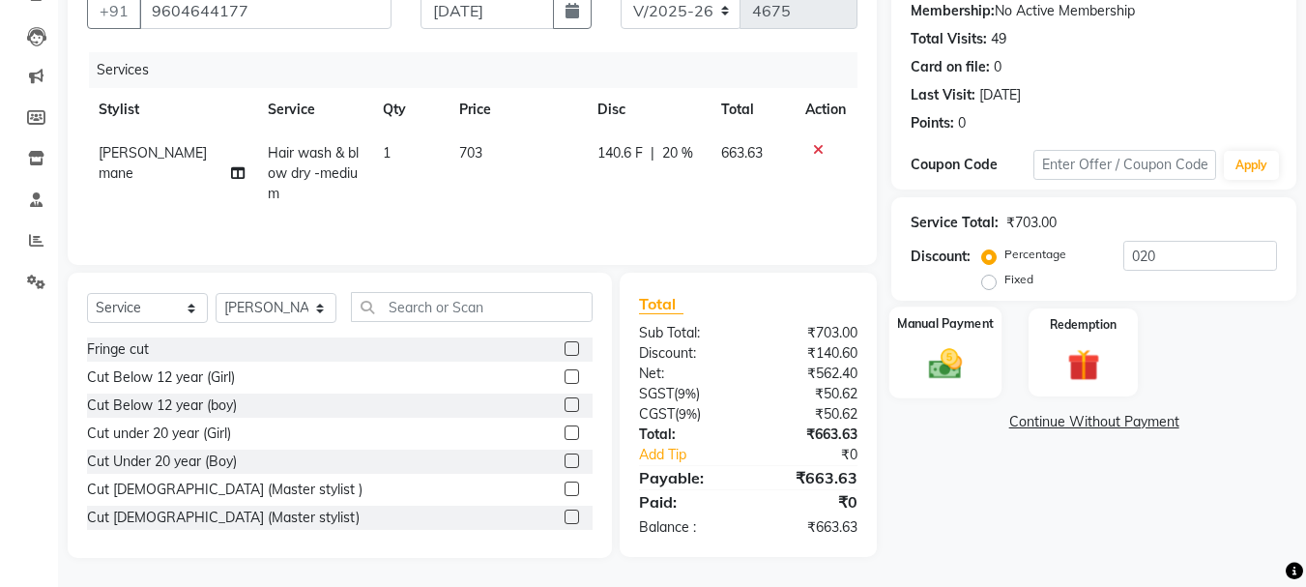
click at [953, 331] on label "Manual Payment" at bounding box center [945, 323] width 97 height 18
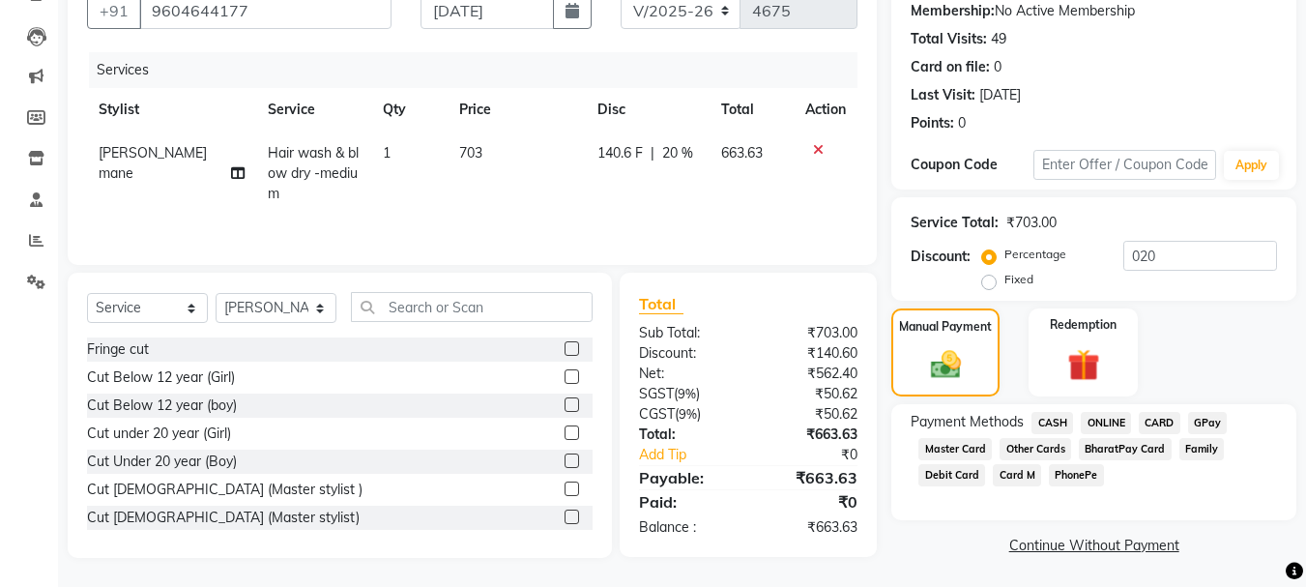
click at [1059, 408] on div "Payment Methods CASH ONLINE CARD GPay Master Card Other Cards BharatPay Card Fa…" at bounding box center [1093, 462] width 405 height 116
click at [1055, 421] on span "CASH" at bounding box center [1052, 423] width 42 height 22
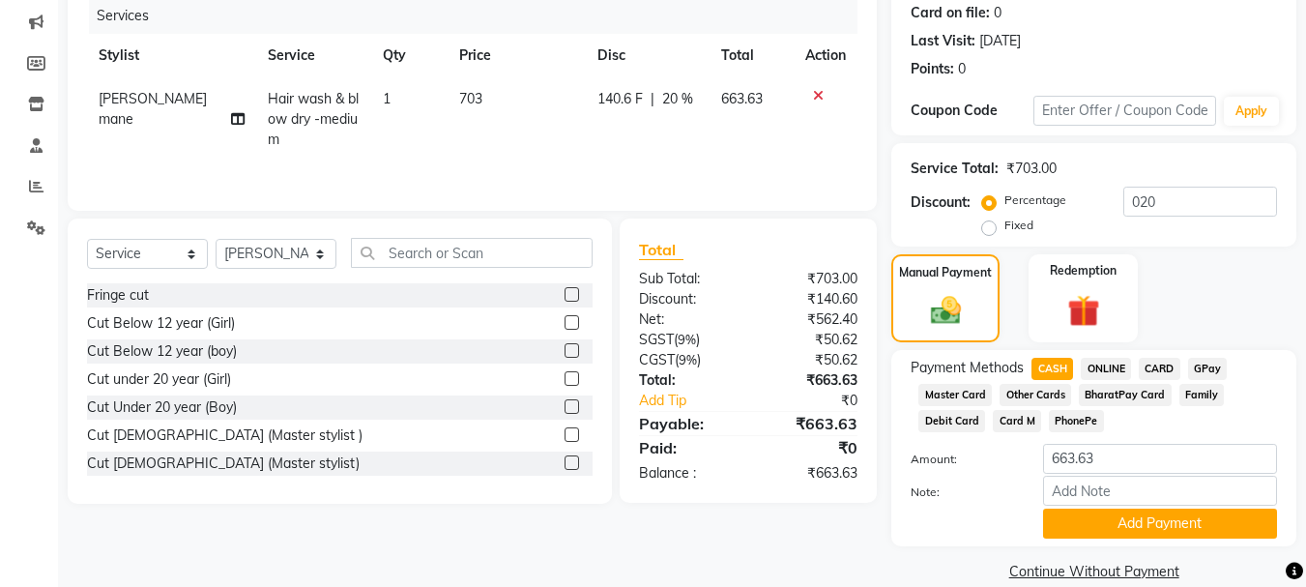
scroll to position [270, 0]
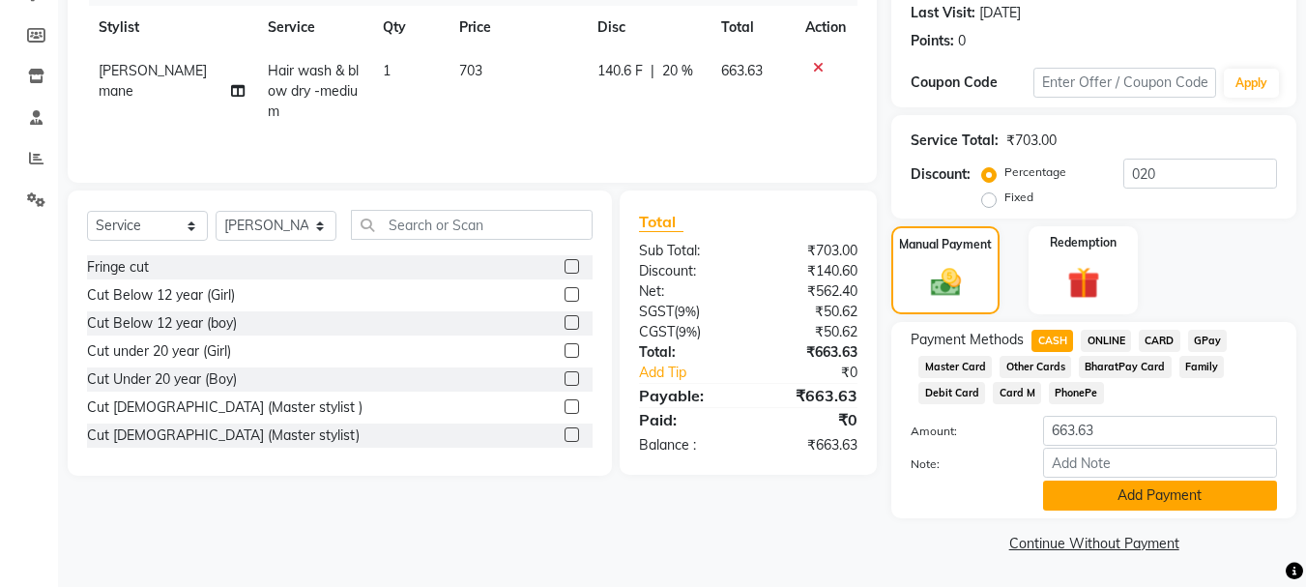
click at [1079, 499] on button "Add Payment" at bounding box center [1160, 495] width 234 height 30
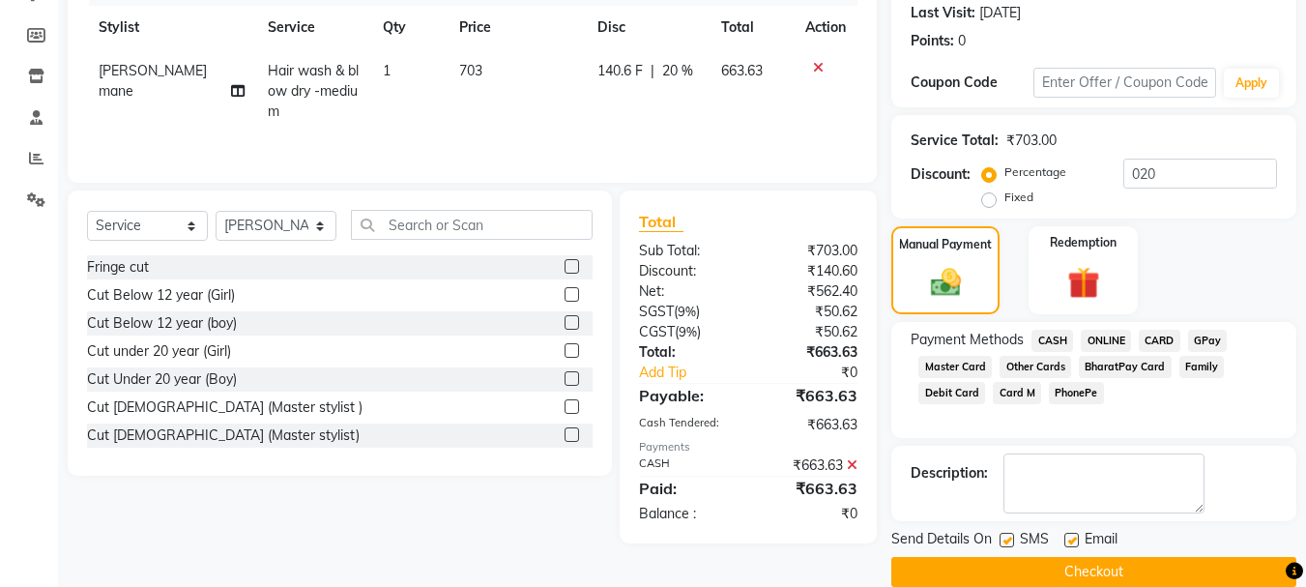
click at [1088, 581] on button "Checkout" at bounding box center [1093, 572] width 405 height 30
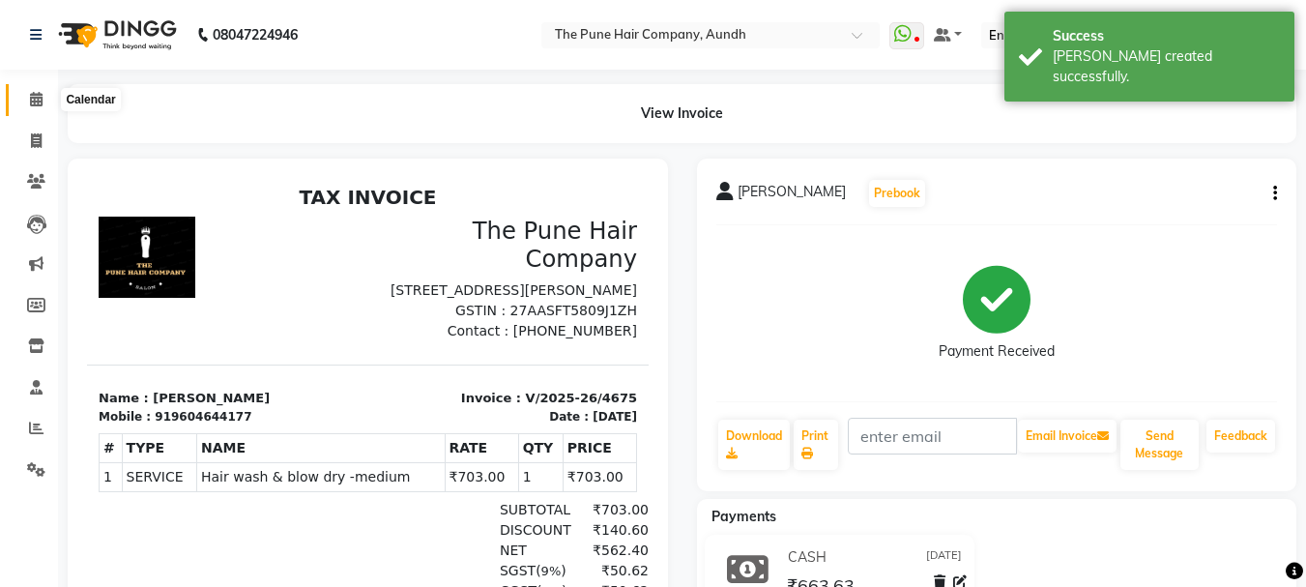
click at [44, 99] on span at bounding box center [36, 100] width 34 height 22
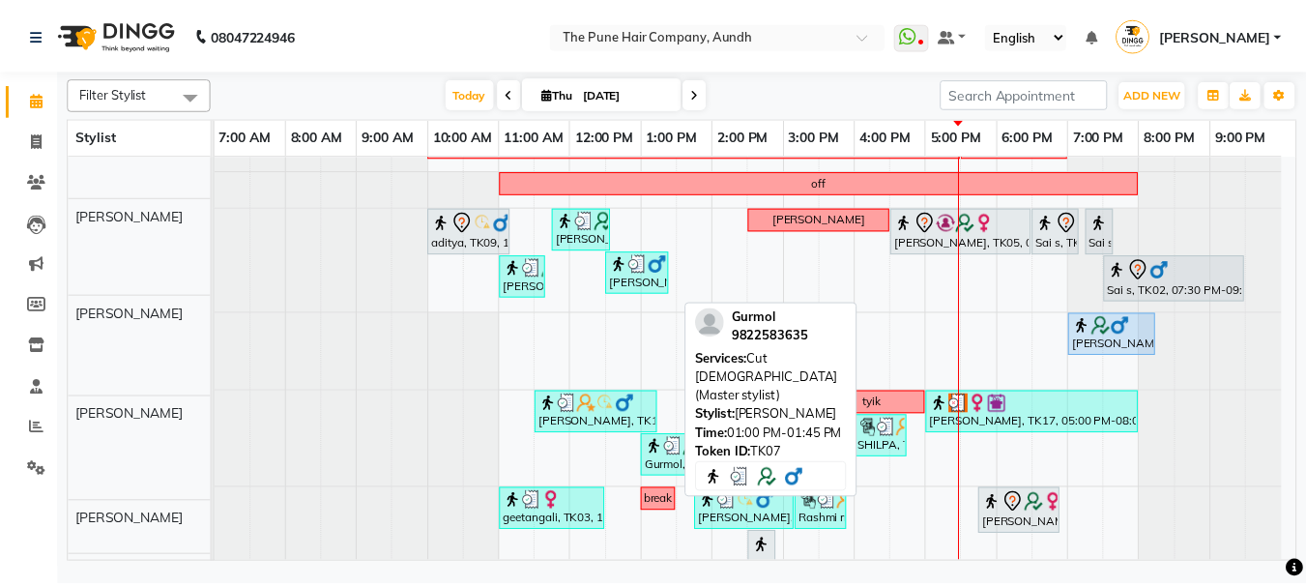
scroll to position [119, 0]
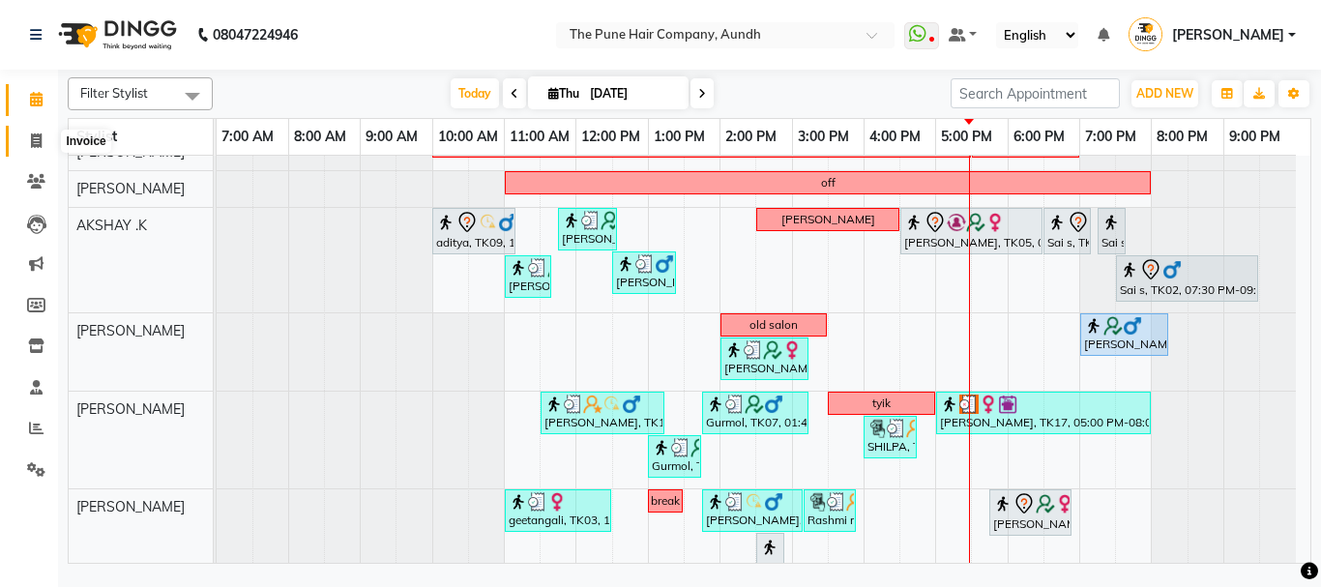
click at [34, 141] on icon at bounding box center [36, 140] width 11 height 15
select select "106"
select select "service"
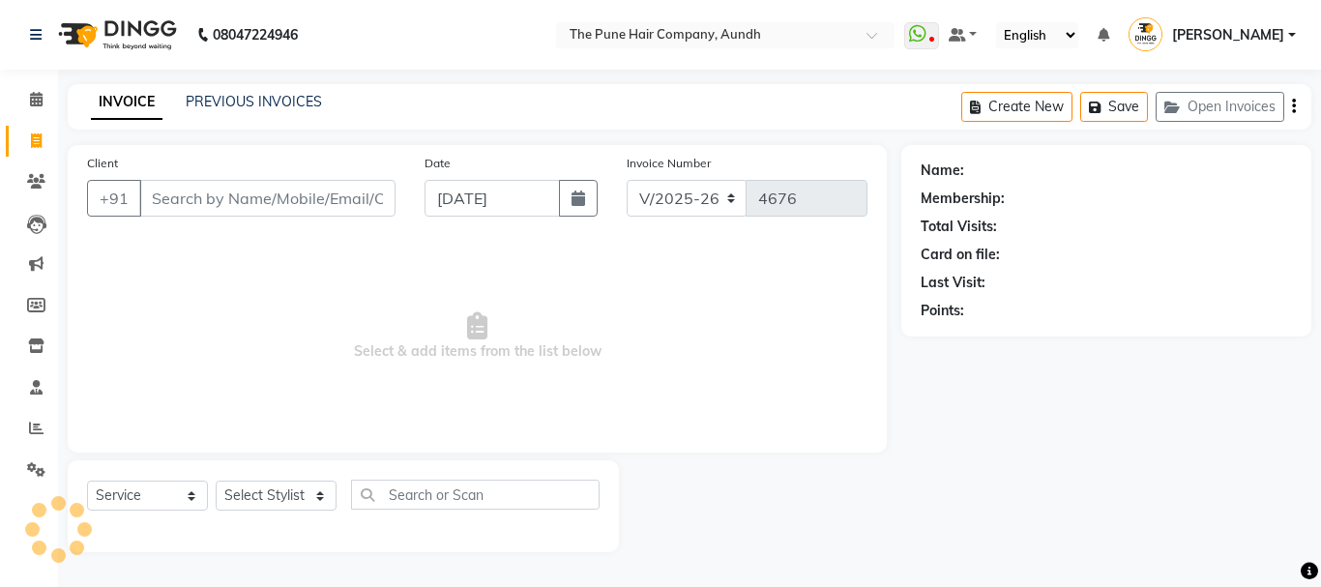
click at [212, 194] on input "Client" at bounding box center [267, 198] width 256 height 37
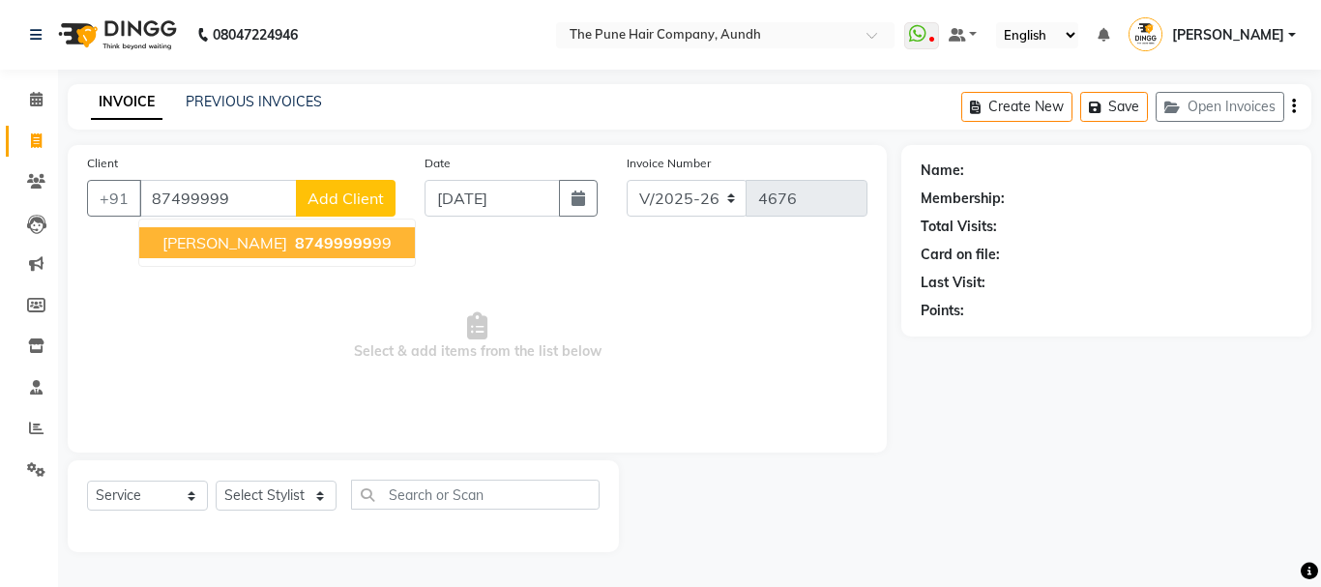
click at [295, 244] on span "87499999" at bounding box center [333, 242] width 77 height 19
type input "8749999999"
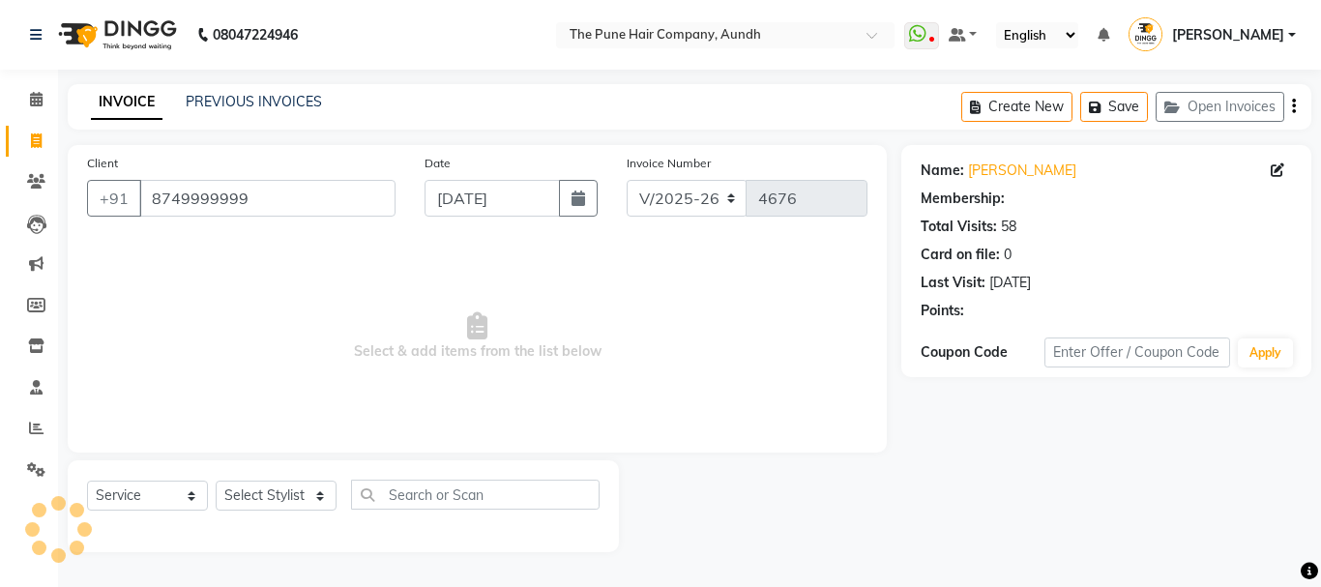
select select "1: Object"
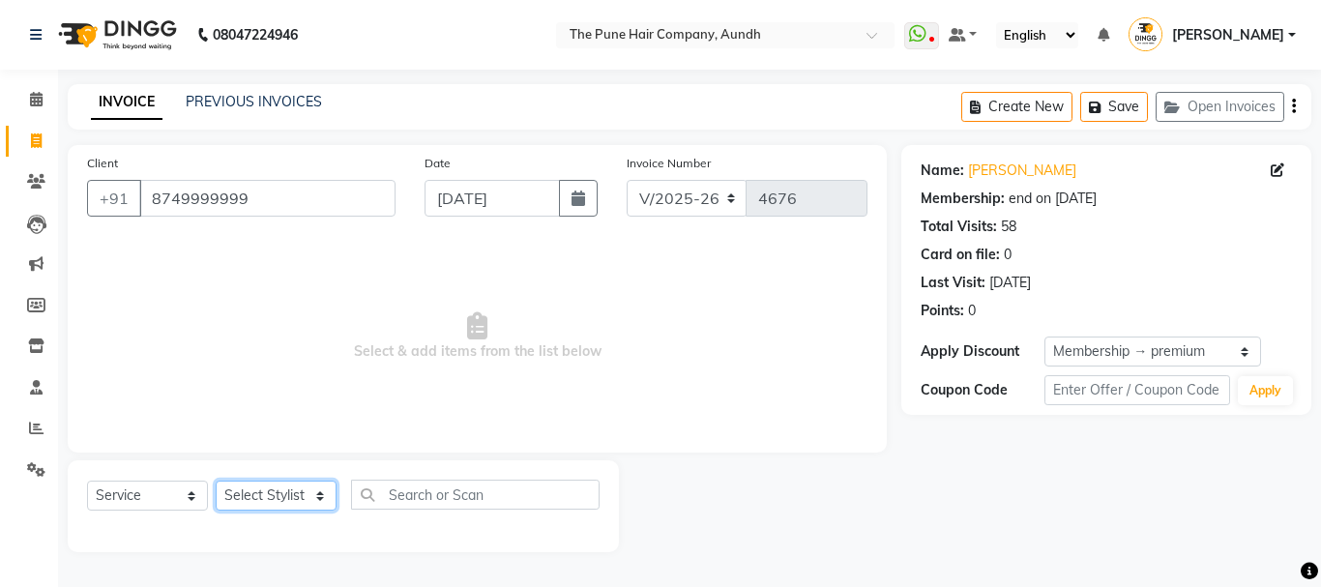
click at [258, 492] on select "Select Stylist AKSHAY .K [PERSON_NAME] [PERSON_NAME] [PERSON_NAME] [PERSON_NAME…" at bounding box center [276, 495] width 121 height 30
select select "6746"
click at [216, 480] on select "Select Stylist AKSHAY .K [PERSON_NAME] [PERSON_NAME] [PERSON_NAME] [PERSON_NAME…" at bounding box center [276, 495] width 121 height 30
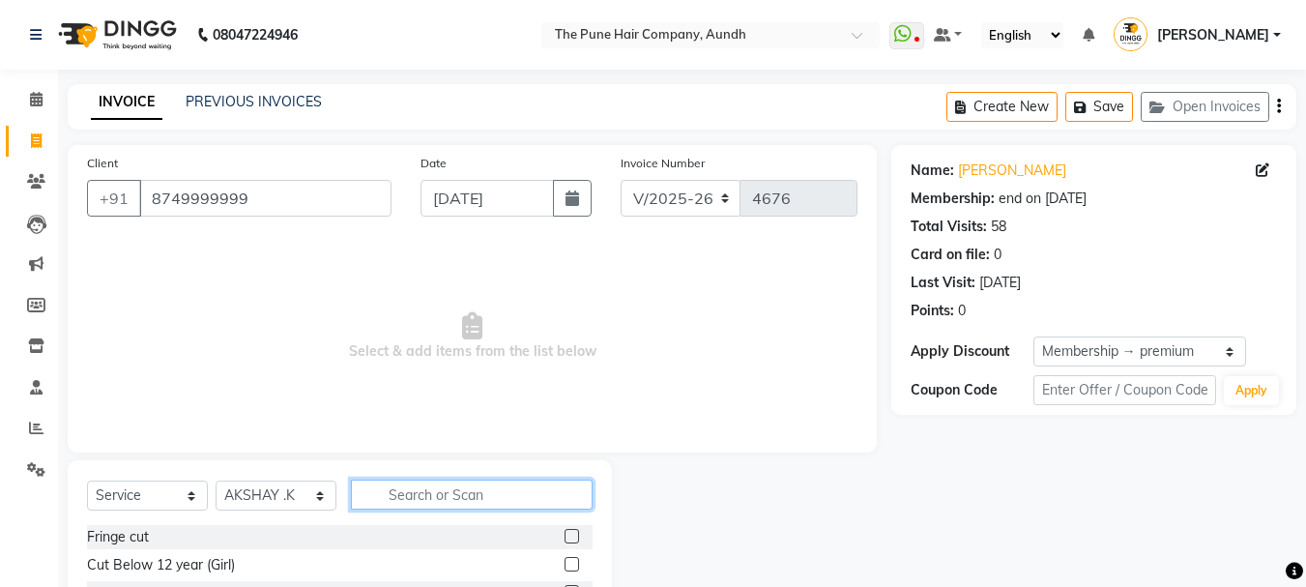
click at [419, 491] on input "text" at bounding box center [472, 494] width 242 height 30
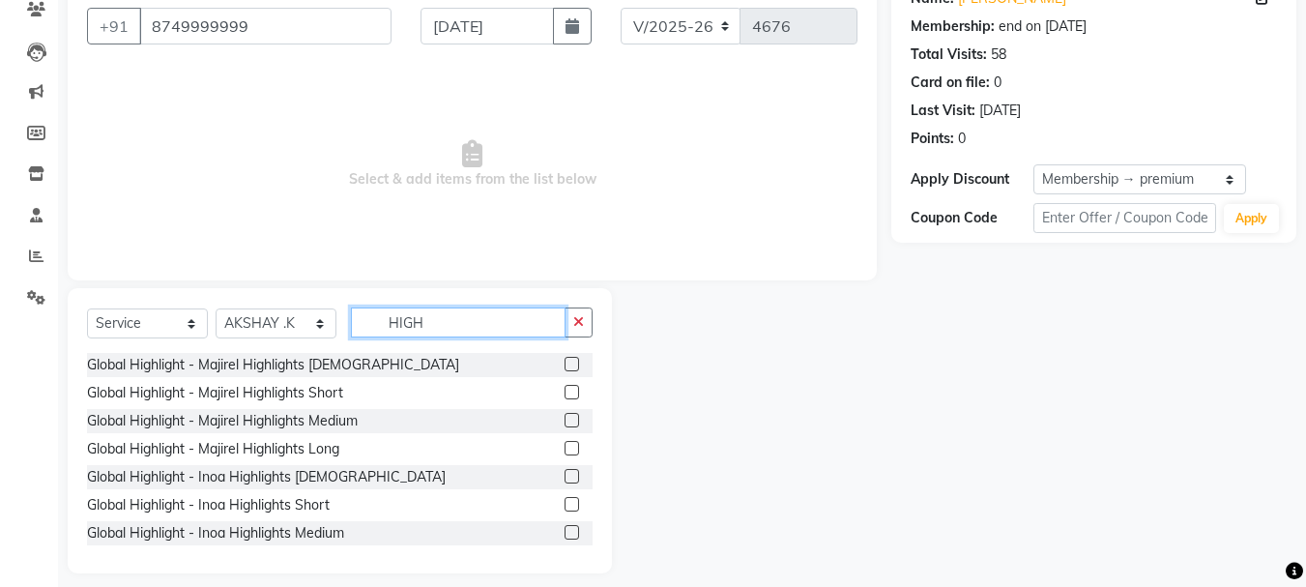
scroll to position [188, 0]
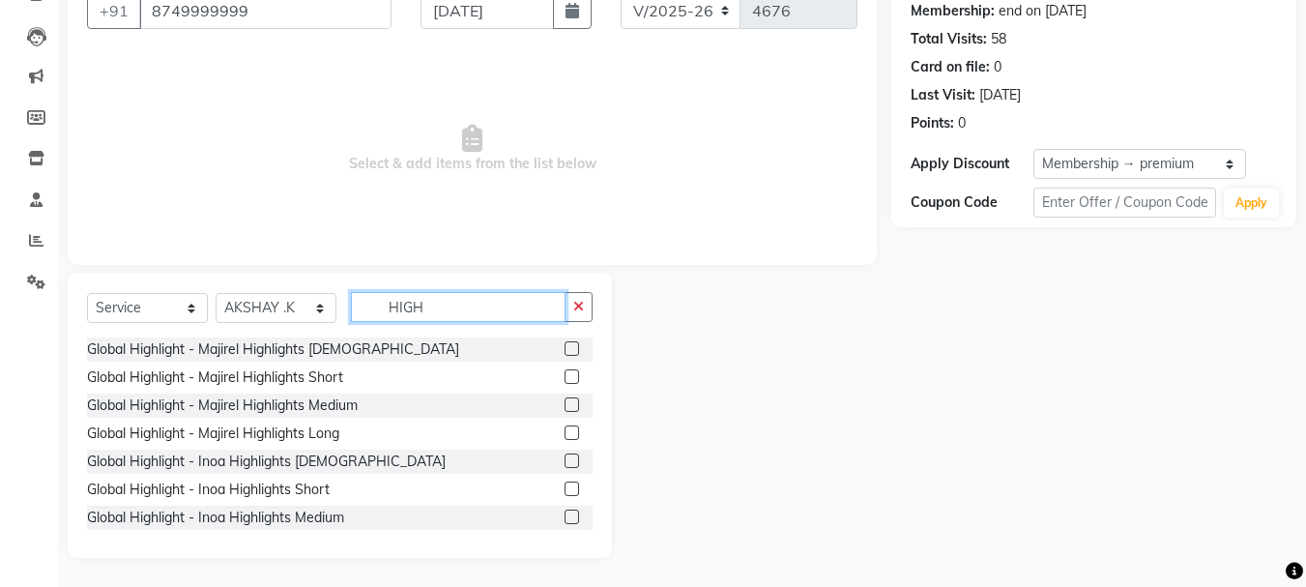
type input "HIGH"
click at [565, 404] on label at bounding box center [572, 404] width 15 height 15
click at [565, 404] on input "checkbox" at bounding box center [571, 405] width 13 height 13
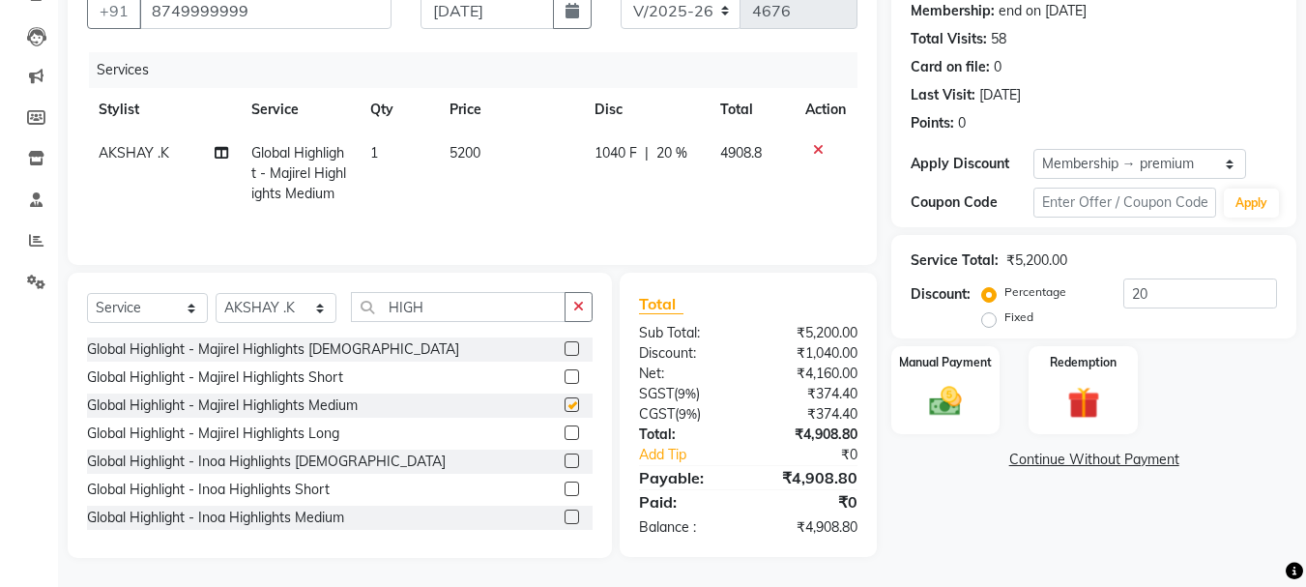
checkbox input "false"
click at [943, 410] on img at bounding box center [945, 401] width 54 height 39
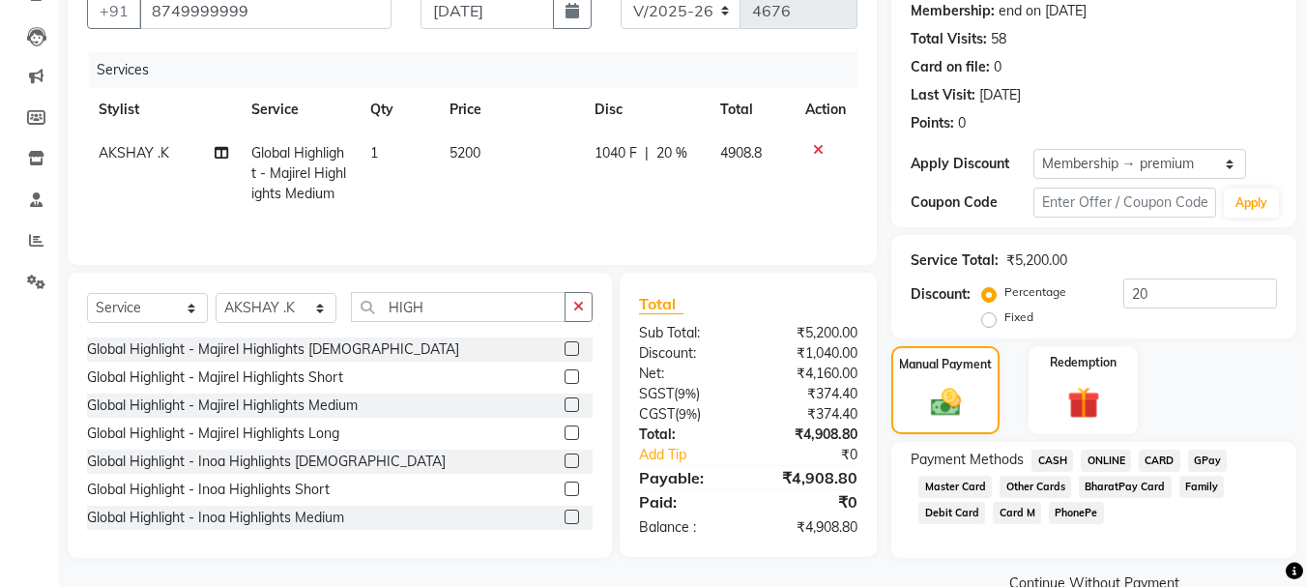
click at [1104, 464] on span "ONLINE" at bounding box center [1106, 461] width 50 height 22
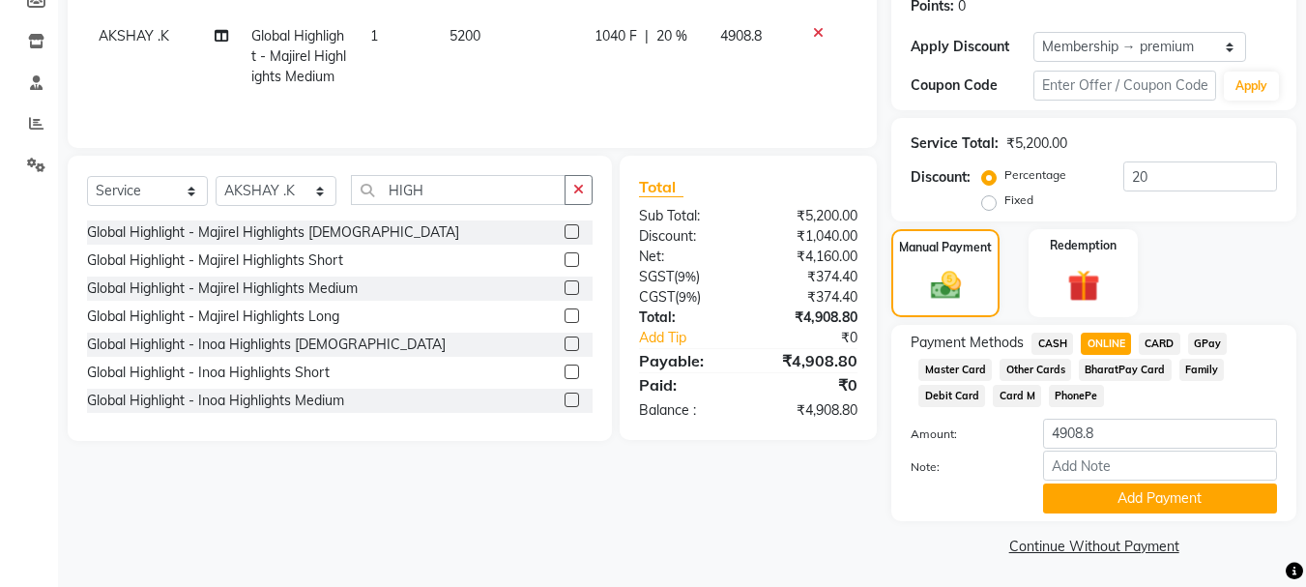
scroll to position [307, 0]
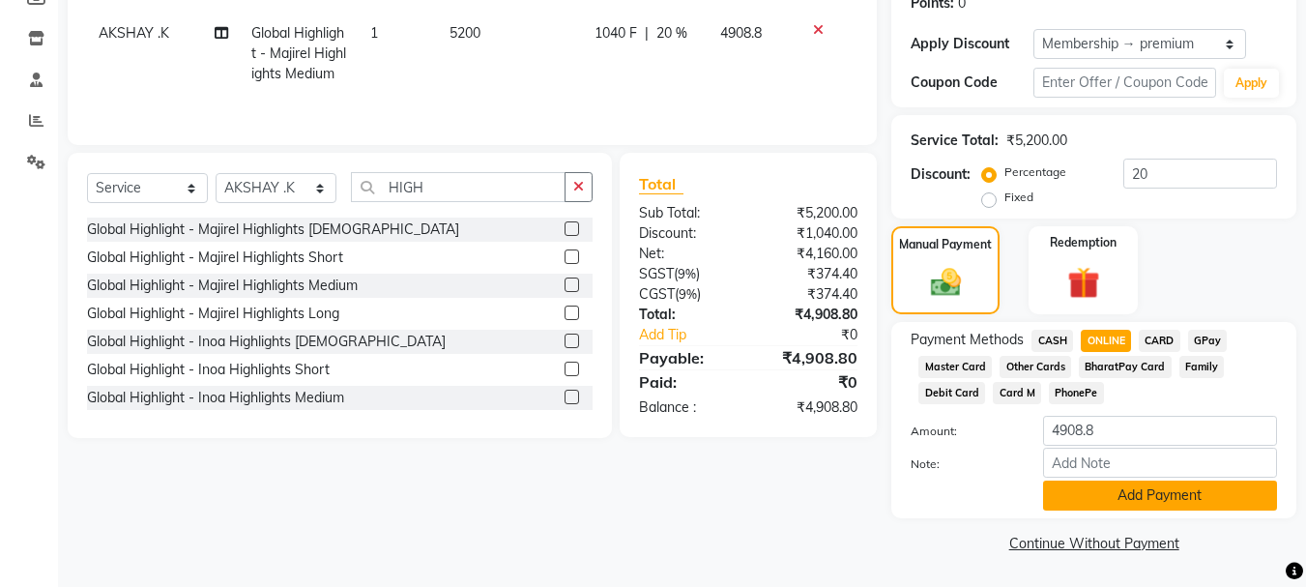
click at [1116, 488] on button "Add Payment" at bounding box center [1160, 495] width 234 height 30
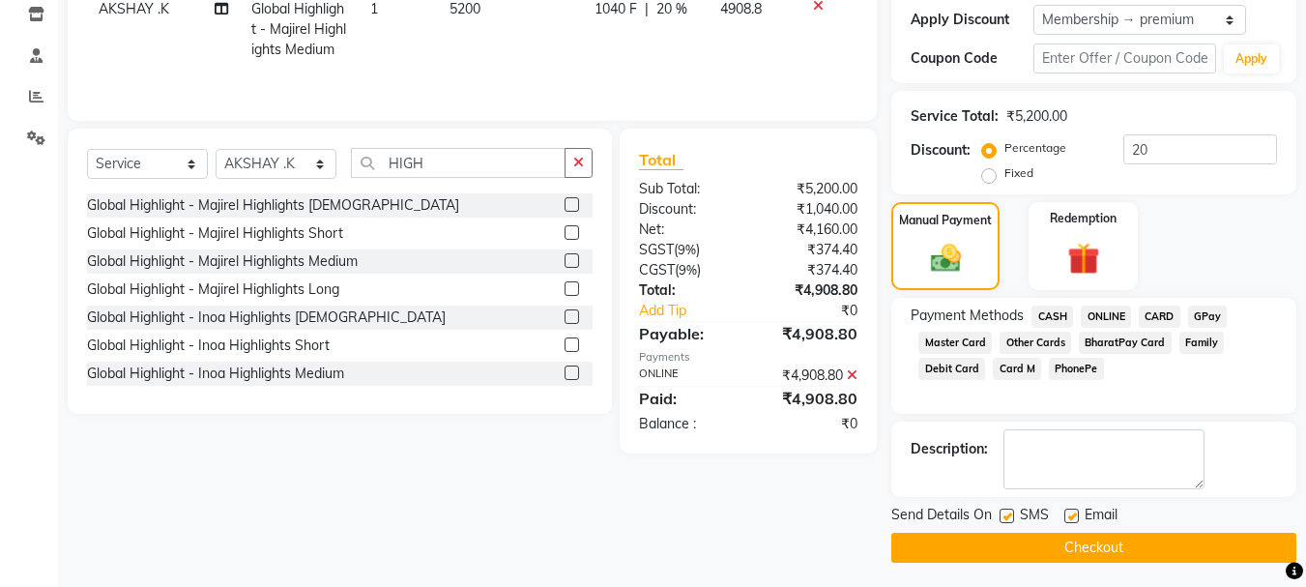
scroll to position [336, 0]
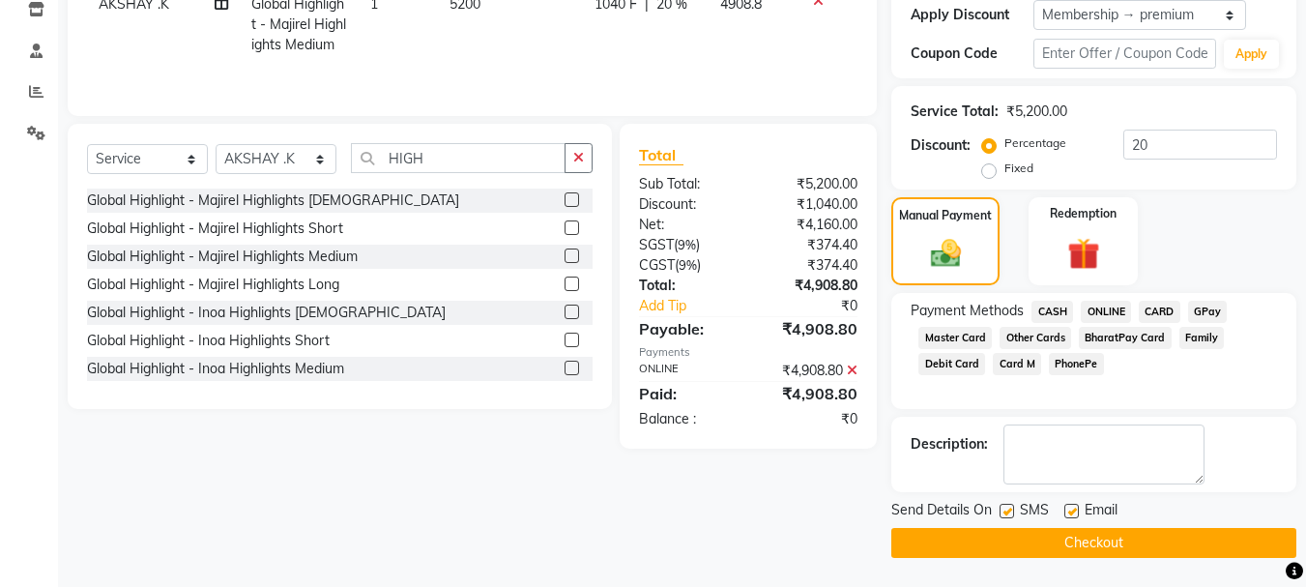
click at [1000, 547] on button "Checkout" at bounding box center [1093, 543] width 405 height 30
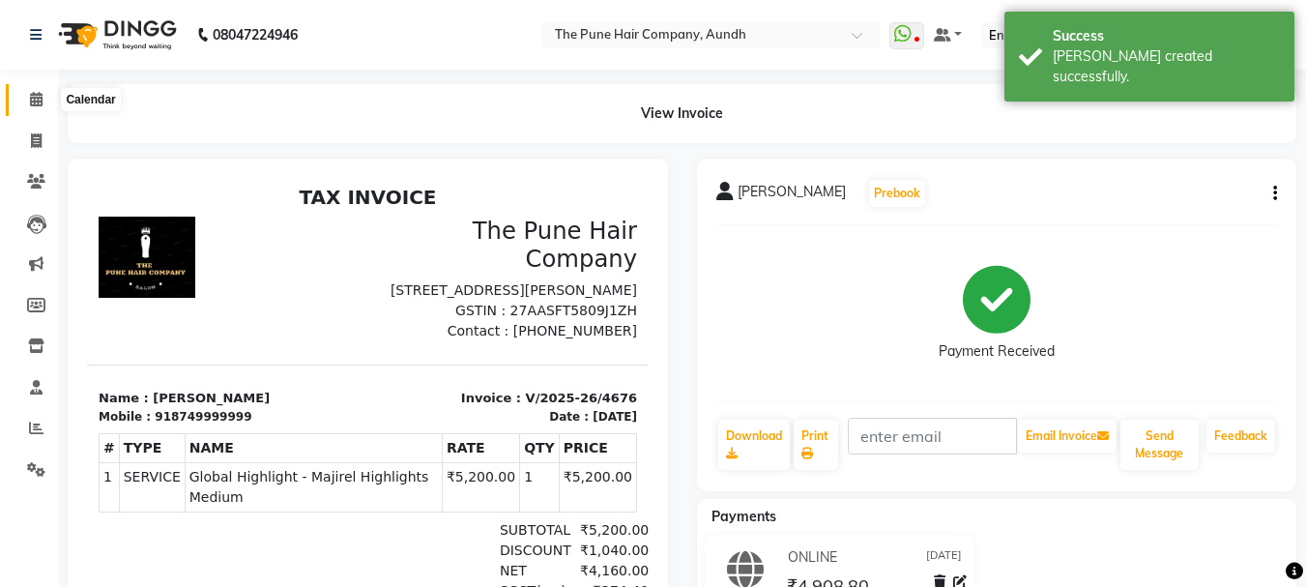
click at [27, 106] on span at bounding box center [36, 100] width 34 height 22
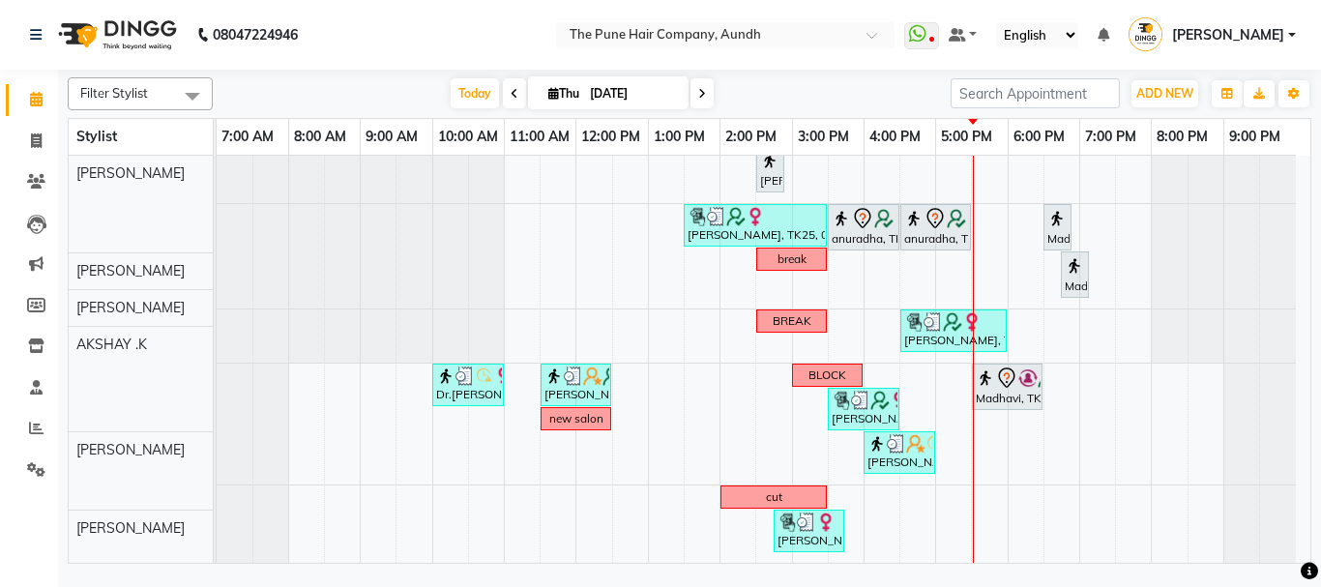
scroll to position [506, 0]
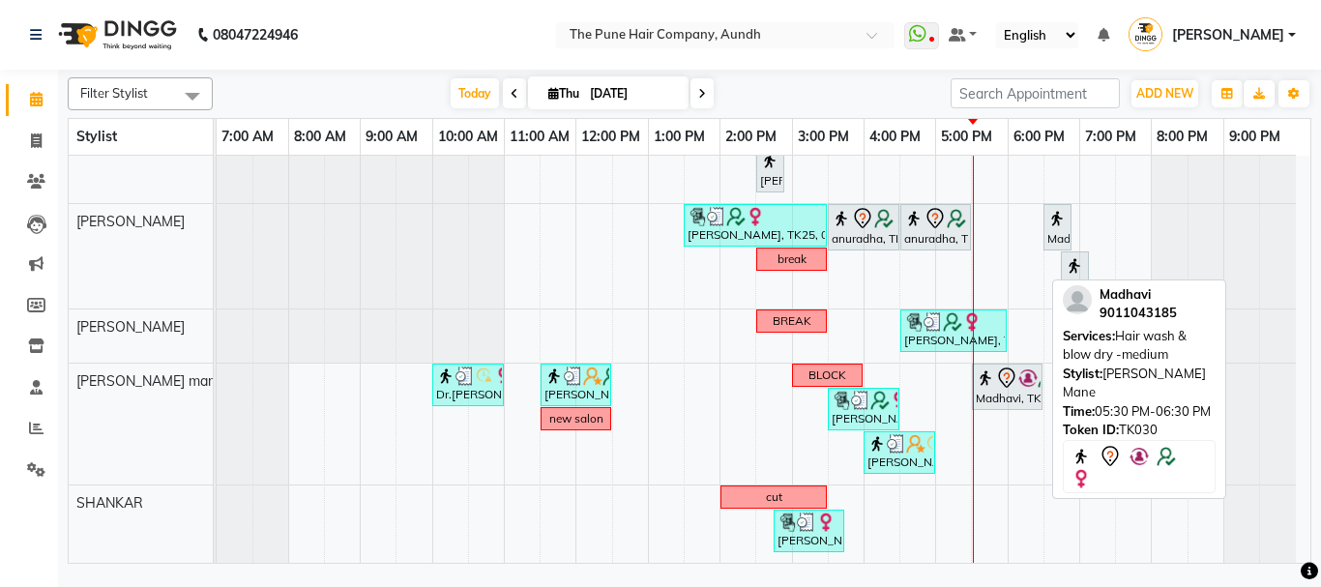
click at [1003, 395] on div "Madhavi, TK30, 05:30 PM-06:30 PM, Hair wash & blow dry -medium" at bounding box center [1006, 386] width 67 height 41
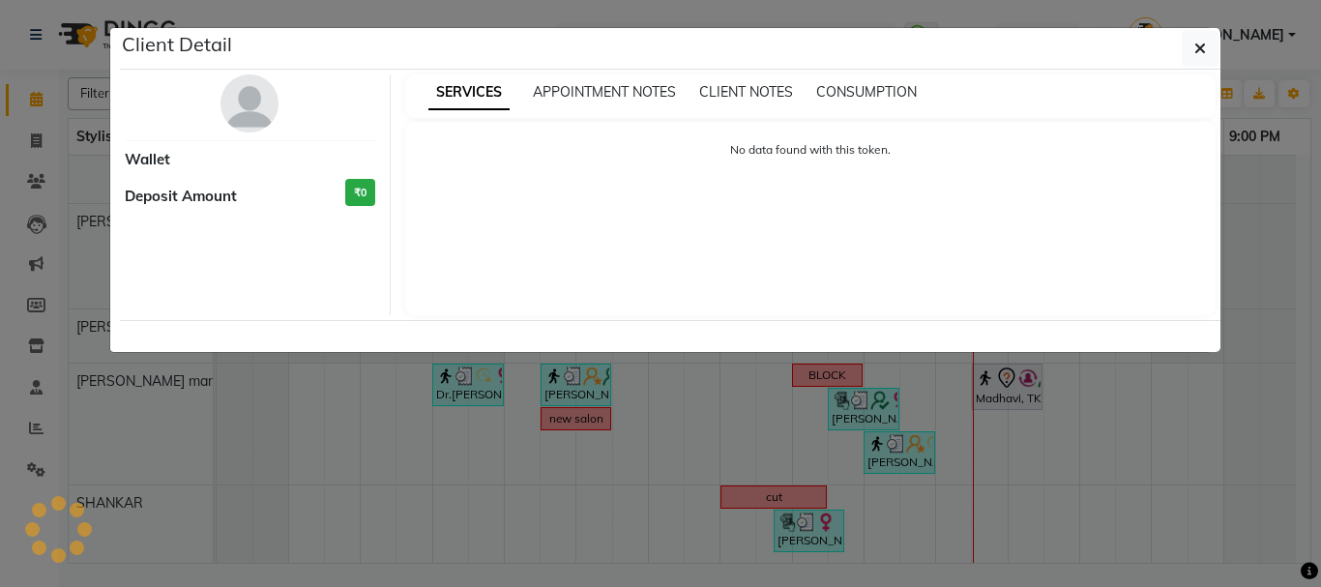
select select "7"
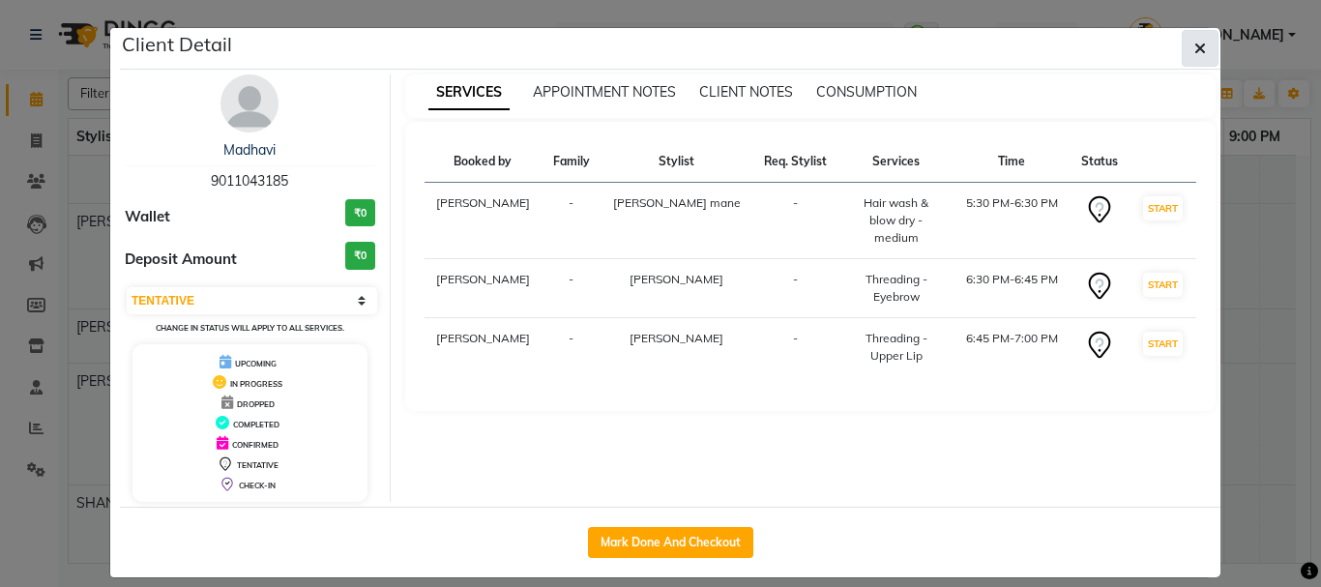
click at [1194, 44] on icon "button" at bounding box center [1200, 48] width 12 height 15
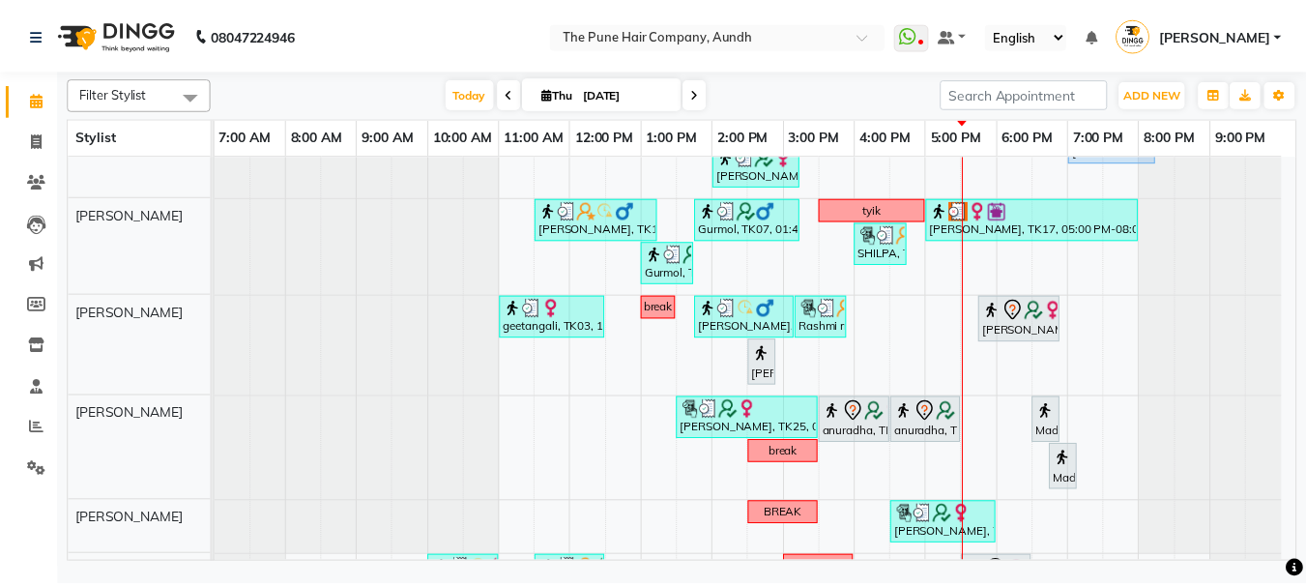
scroll to position [312, 0]
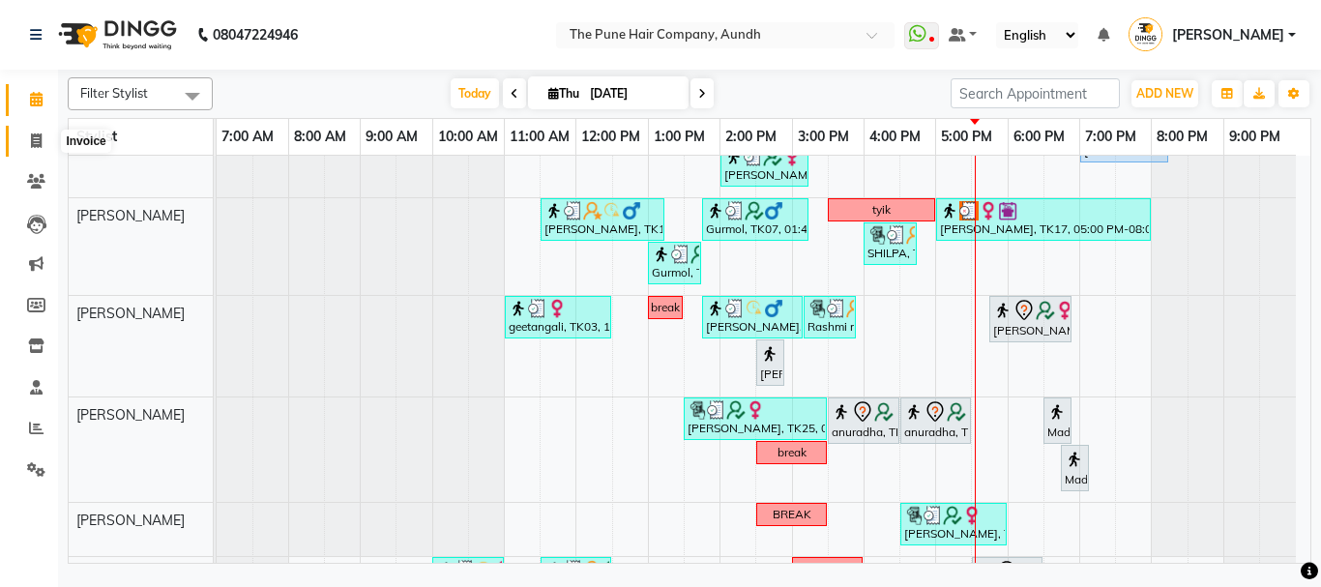
click at [27, 141] on span at bounding box center [36, 142] width 34 height 22
select select "106"
select select "service"
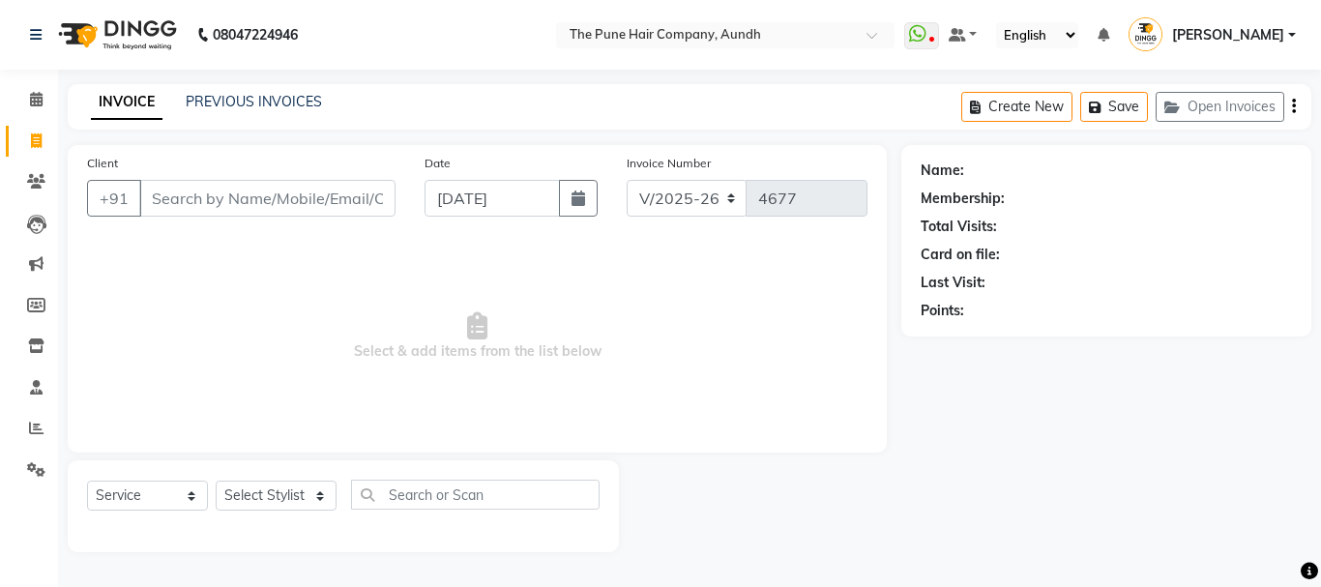
click at [254, 191] on input "Client" at bounding box center [267, 198] width 256 height 37
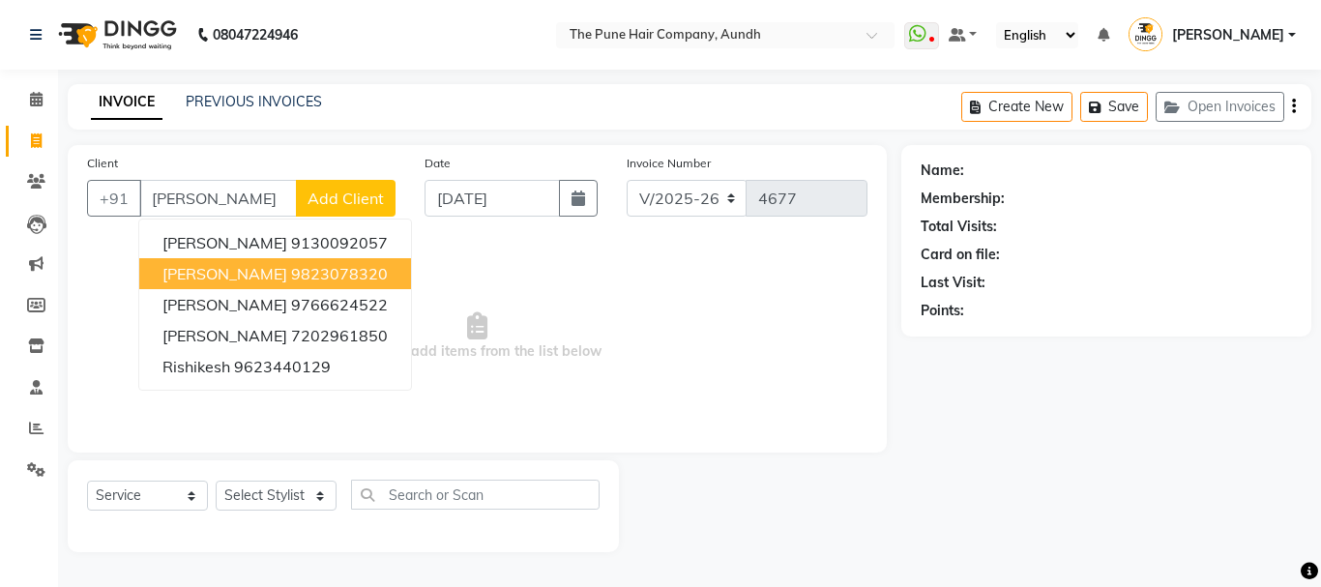
click at [291, 270] on ngb-highlight "9823078320" at bounding box center [339, 273] width 97 height 19
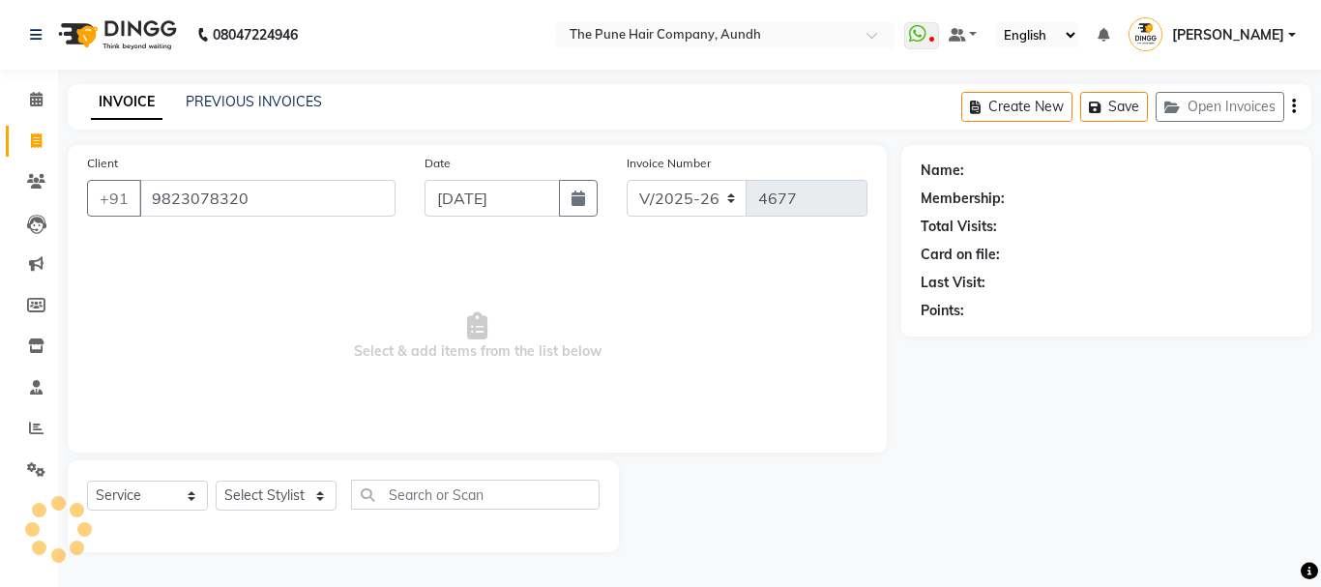
type input "9823078320"
select select "1: Object"
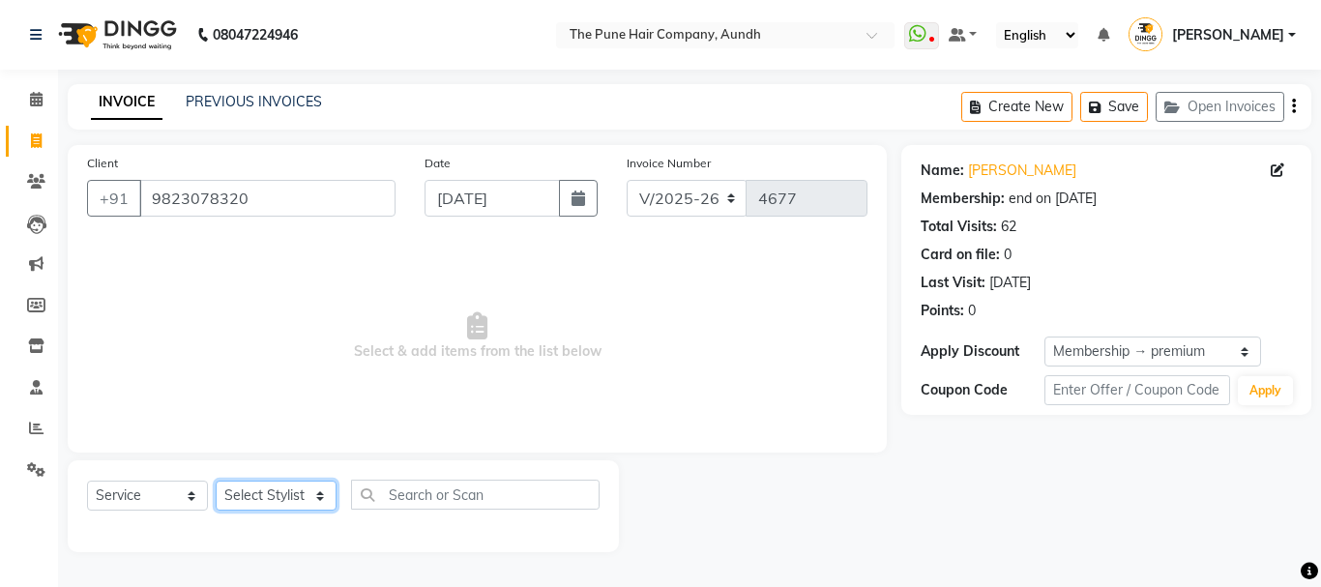
drag, startPoint x: 289, startPoint y: 503, endPoint x: 293, endPoint y: 489, distance: 14.1
click at [289, 503] on select "Select Stylist AKSHAY .K [PERSON_NAME] [PERSON_NAME] [PERSON_NAME] [PERSON_NAME…" at bounding box center [276, 495] width 121 height 30
select select "49799"
click at [216, 480] on select "Select Stylist AKSHAY .K [PERSON_NAME] [PERSON_NAME] [PERSON_NAME] [PERSON_NAME…" at bounding box center [276, 495] width 121 height 30
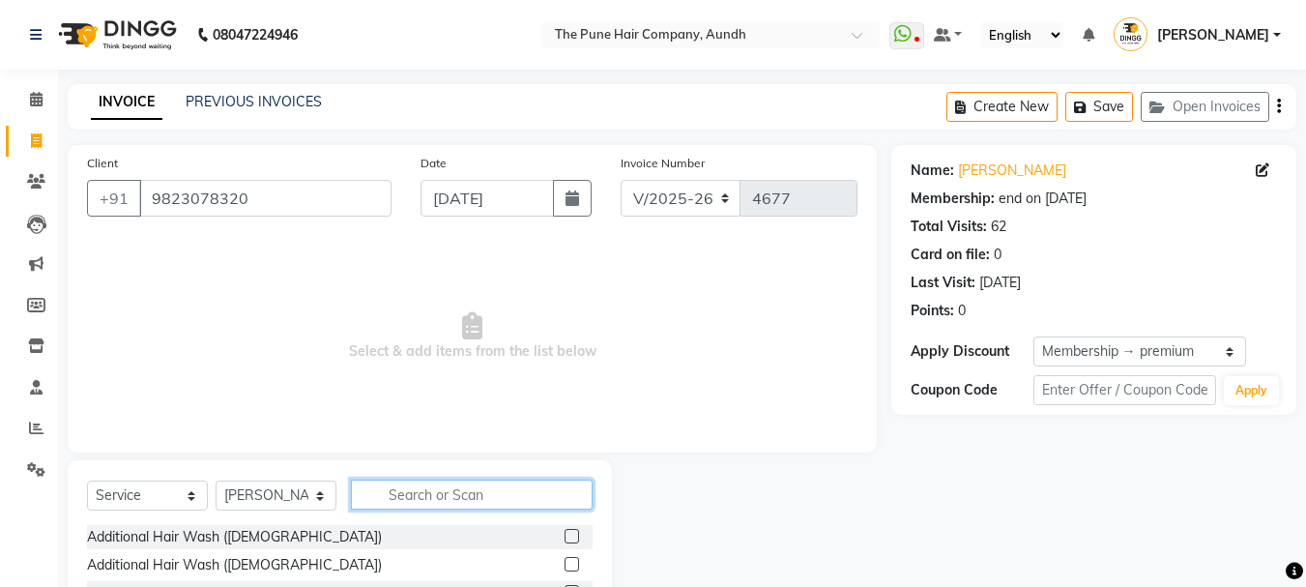
click at [414, 484] on input "text" at bounding box center [472, 494] width 242 height 30
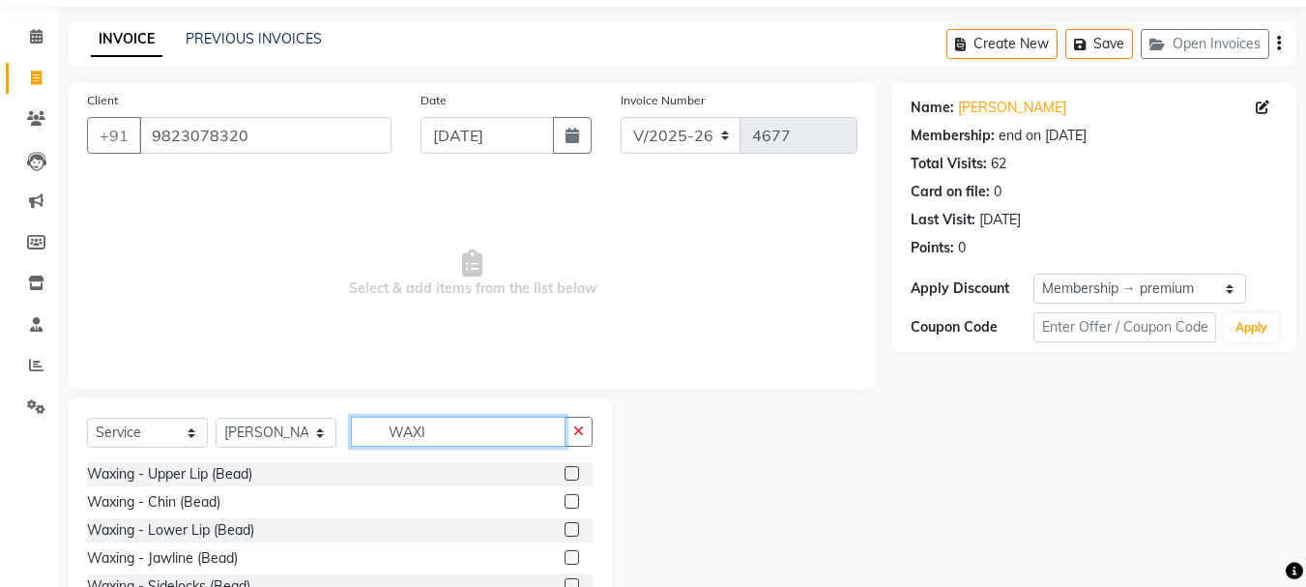
scroll to position [97, 0]
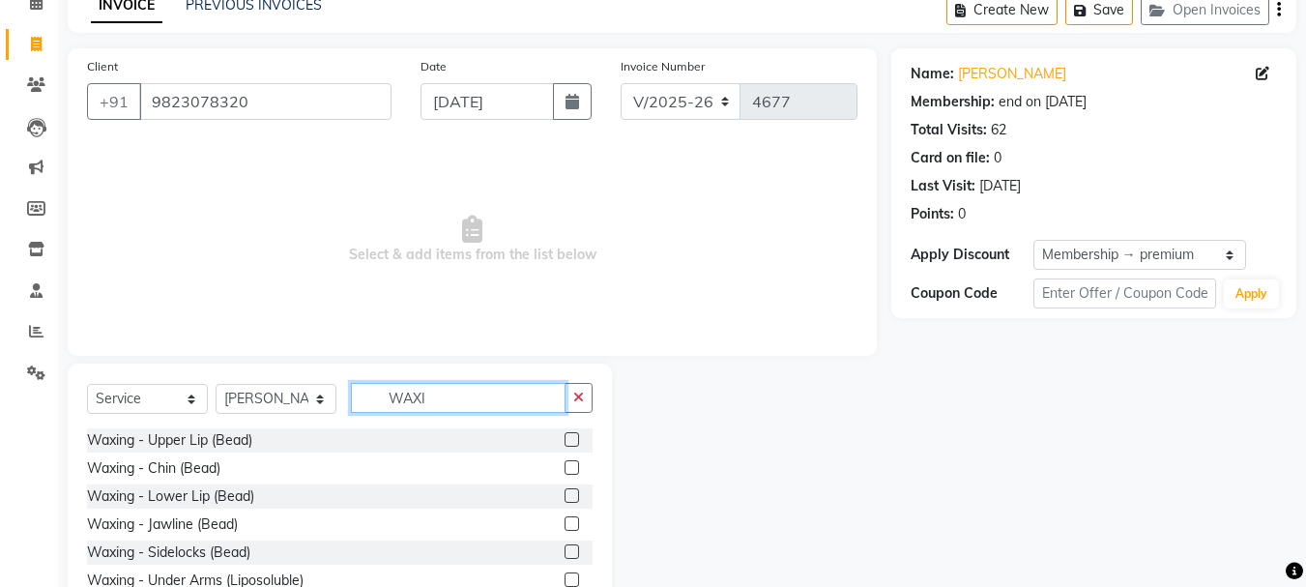
type input "WAXI"
click at [565, 438] on label at bounding box center [572, 439] width 15 height 15
click at [565, 438] on input "checkbox" at bounding box center [571, 440] width 13 height 13
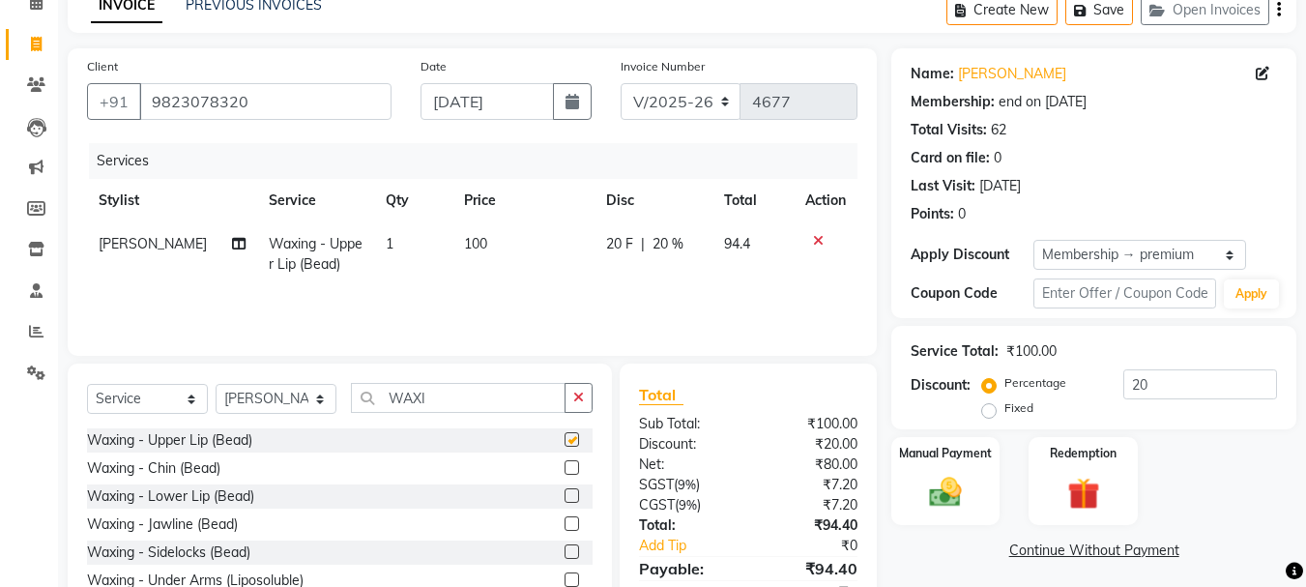
checkbox input "false"
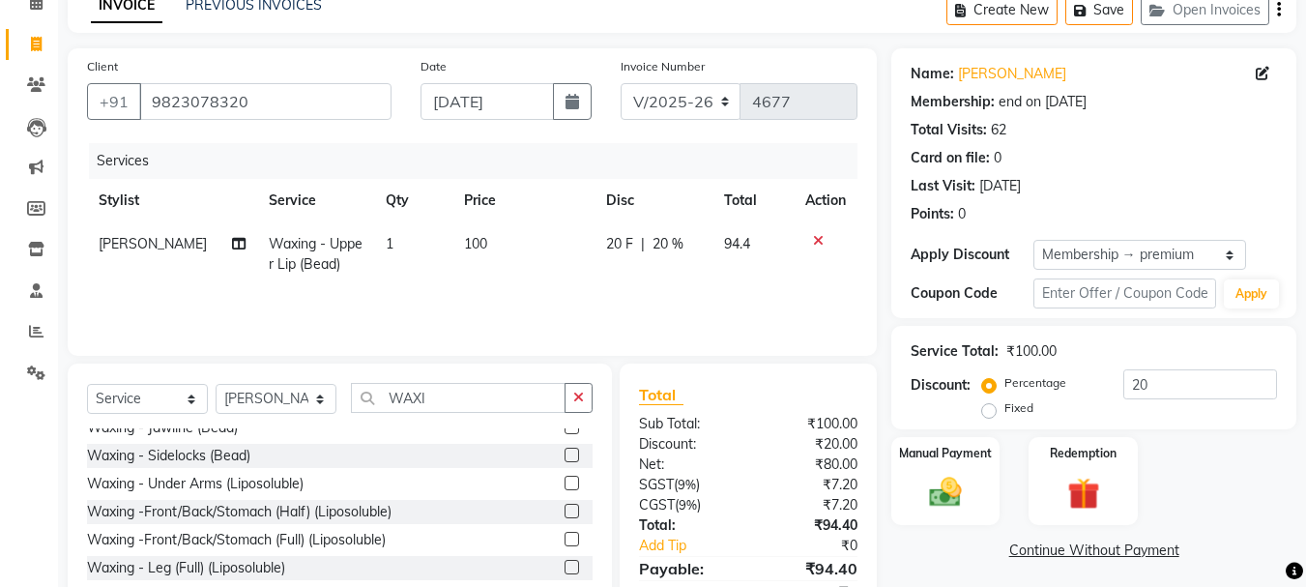
click at [565, 481] on label at bounding box center [572, 483] width 15 height 15
click at [565, 481] on input "checkbox" at bounding box center [571, 484] width 13 height 13
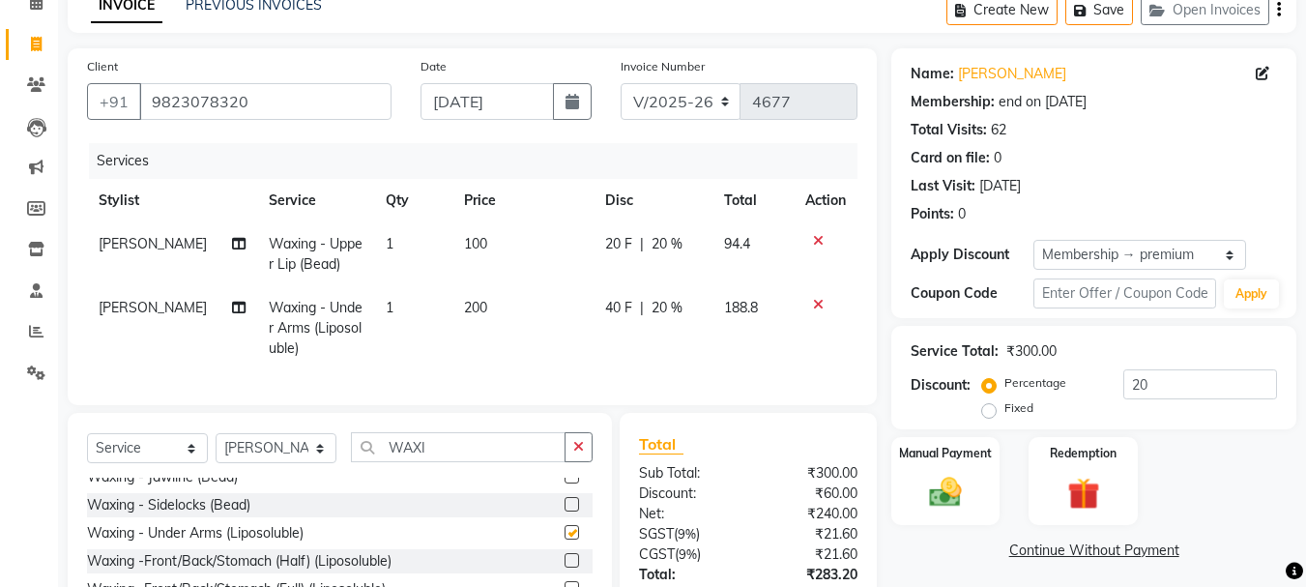
checkbox input "false"
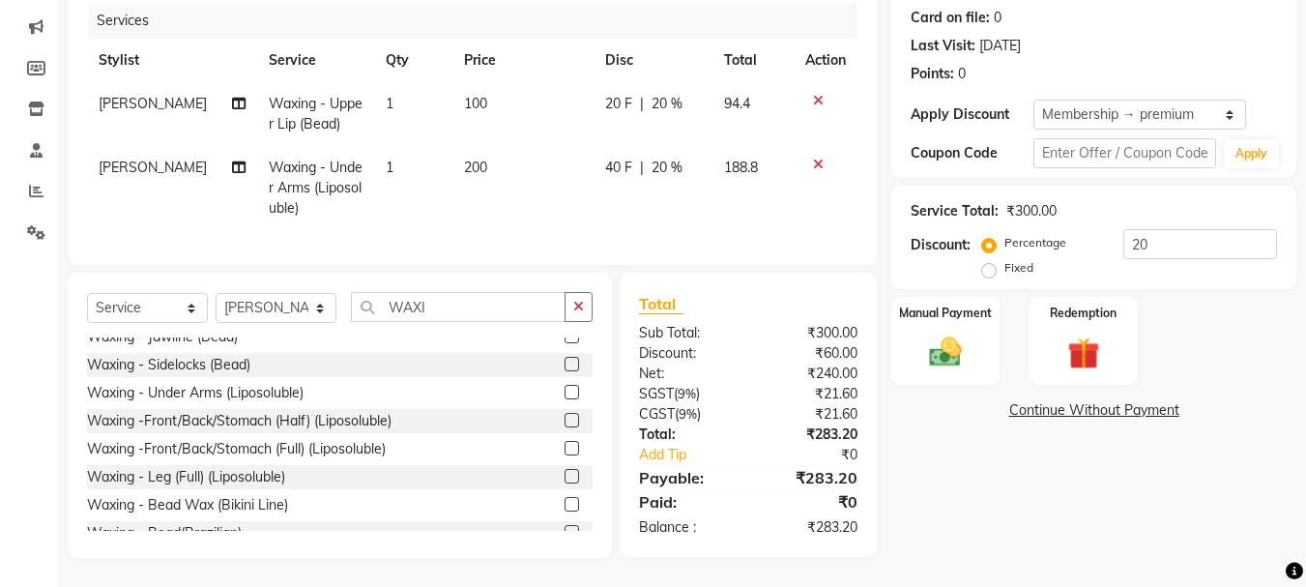
scroll to position [251, 0]
click at [938, 311] on div "Manual Payment" at bounding box center [945, 341] width 113 height 92
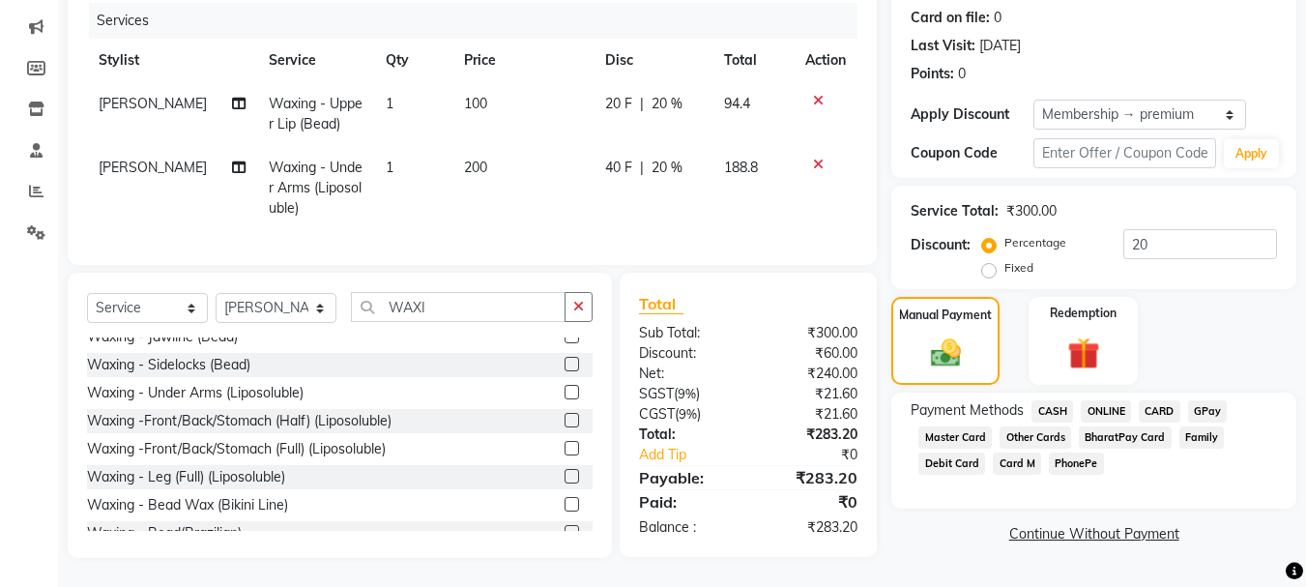
click at [1037, 400] on span "CASH" at bounding box center [1052, 411] width 42 height 22
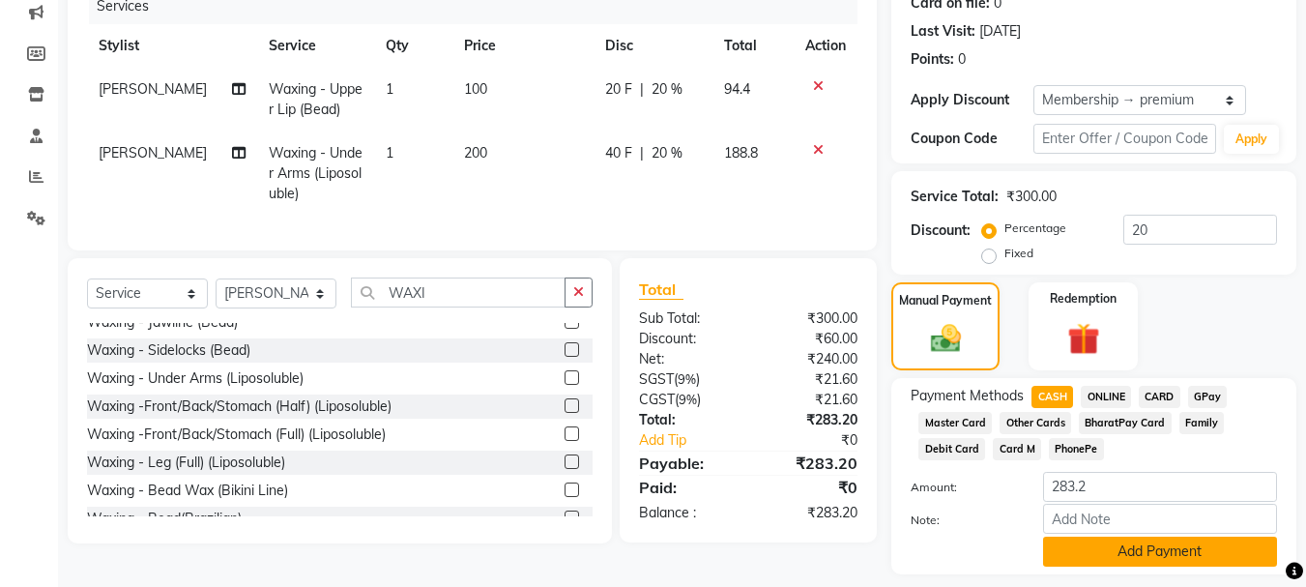
click at [1123, 553] on button "Add Payment" at bounding box center [1160, 552] width 234 height 30
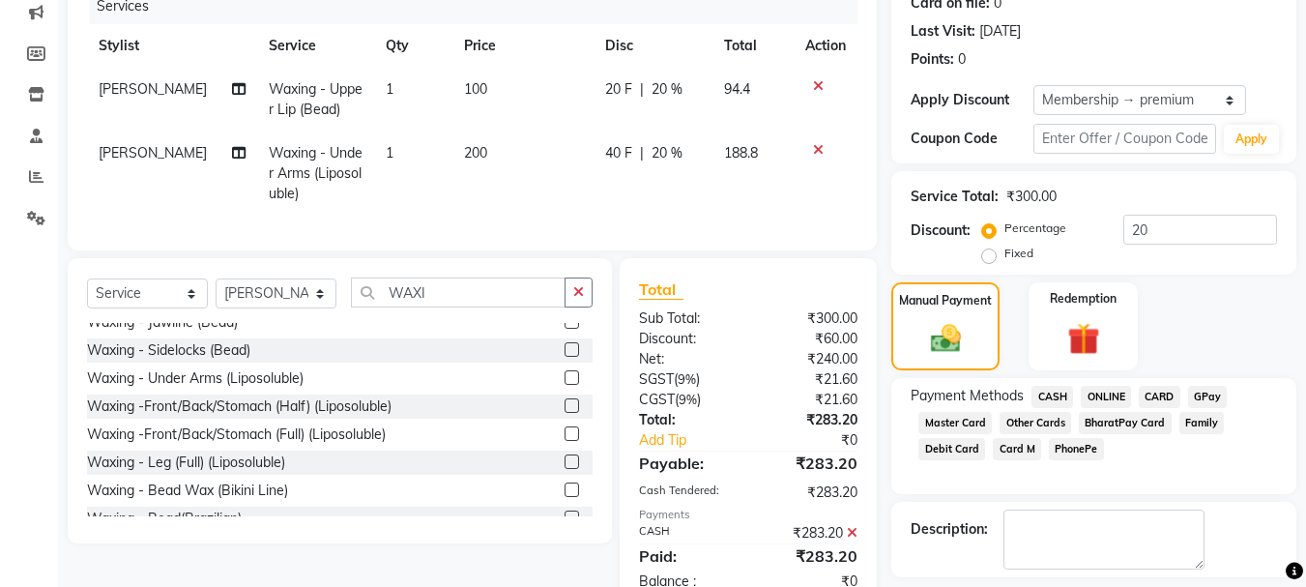
scroll to position [336, 0]
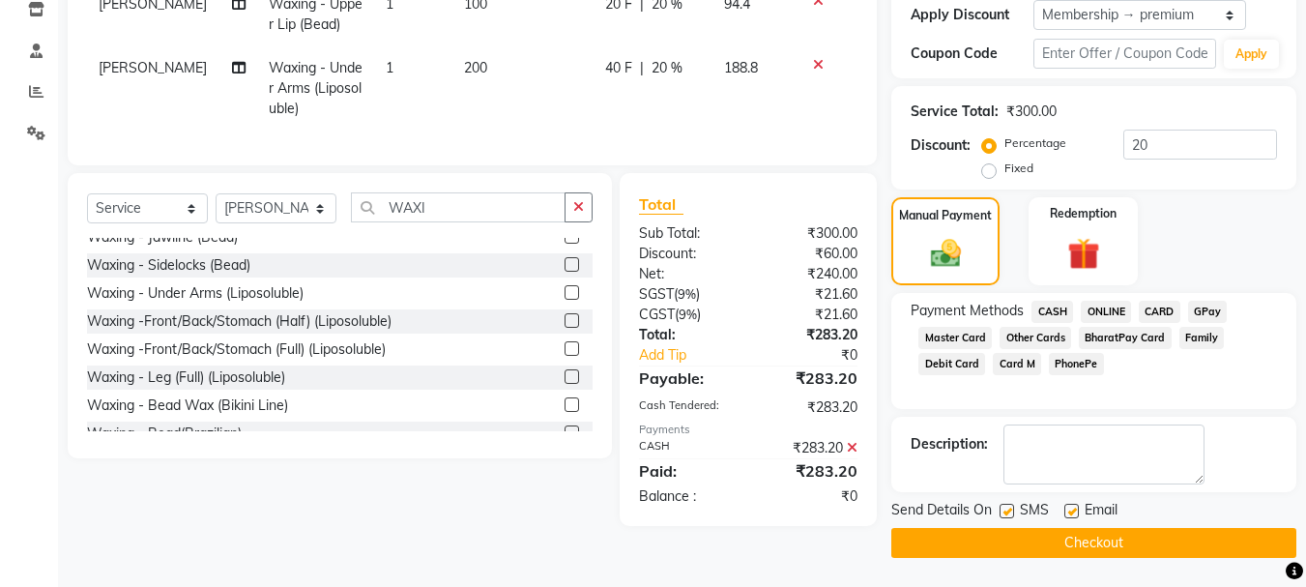
click at [1126, 541] on button "Checkout" at bounding box center [1093, 543] width 405 height 30
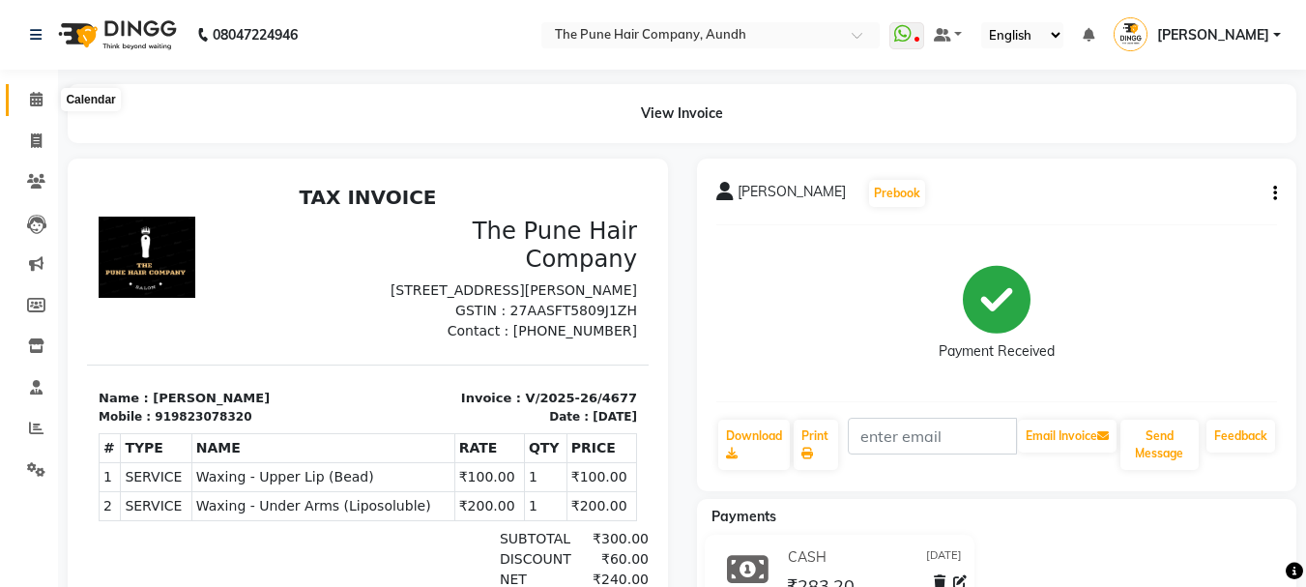
click at [40, 101] on icon at bounding box center [36, 99] width 13 height 15
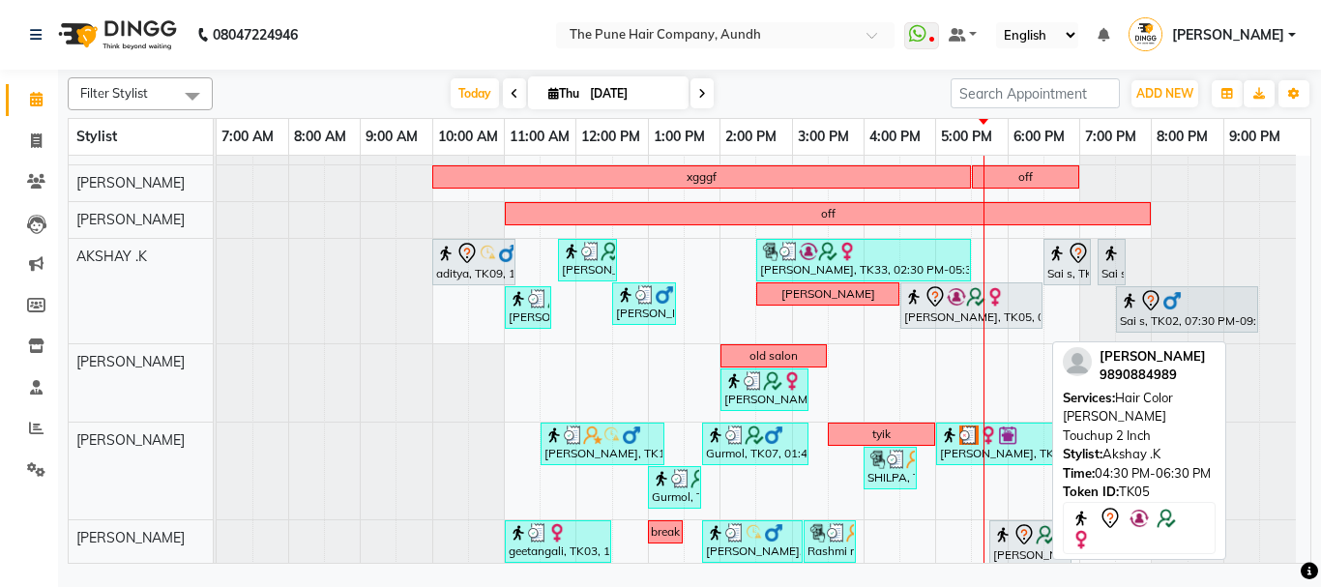
scroll to position [66, 0]
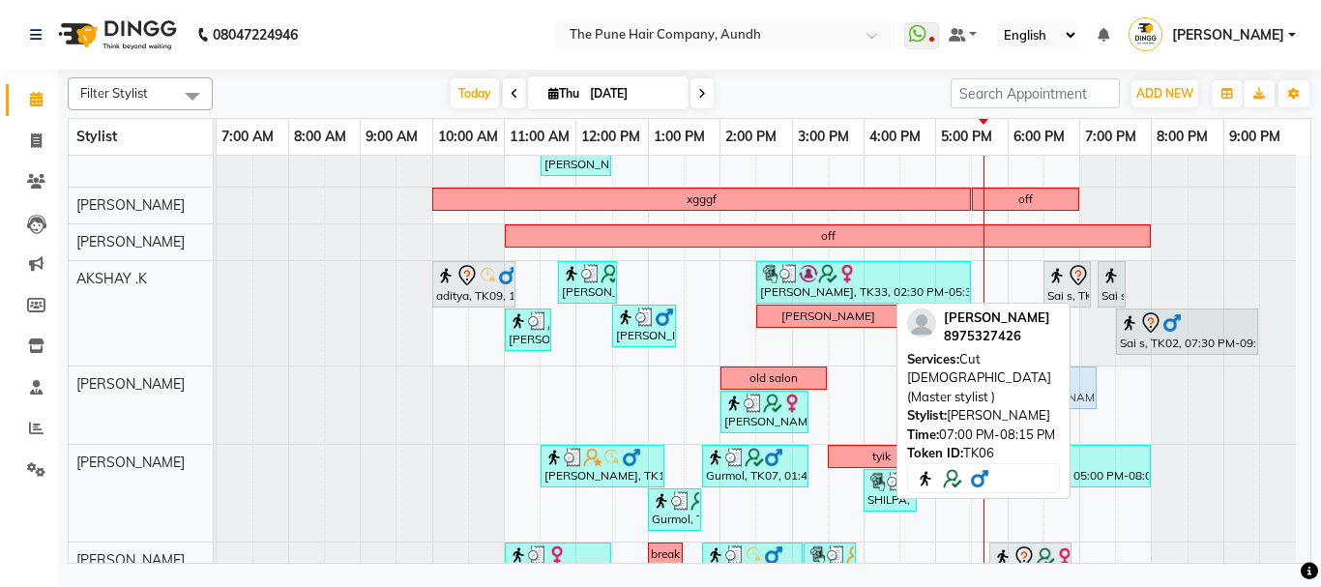
drag, startPoint x: 1121, startPoint y: 385, endPoint x: 1060, endPoint y: 397, distance: 62.2
click at [1060, 397] on div "Filter Stylist Select All AKSHAY .K [PERSON_NAME] [PERSON_NAME] [PERSON_NAME] […" at bounding box center [689, 317] width 1243 height 494
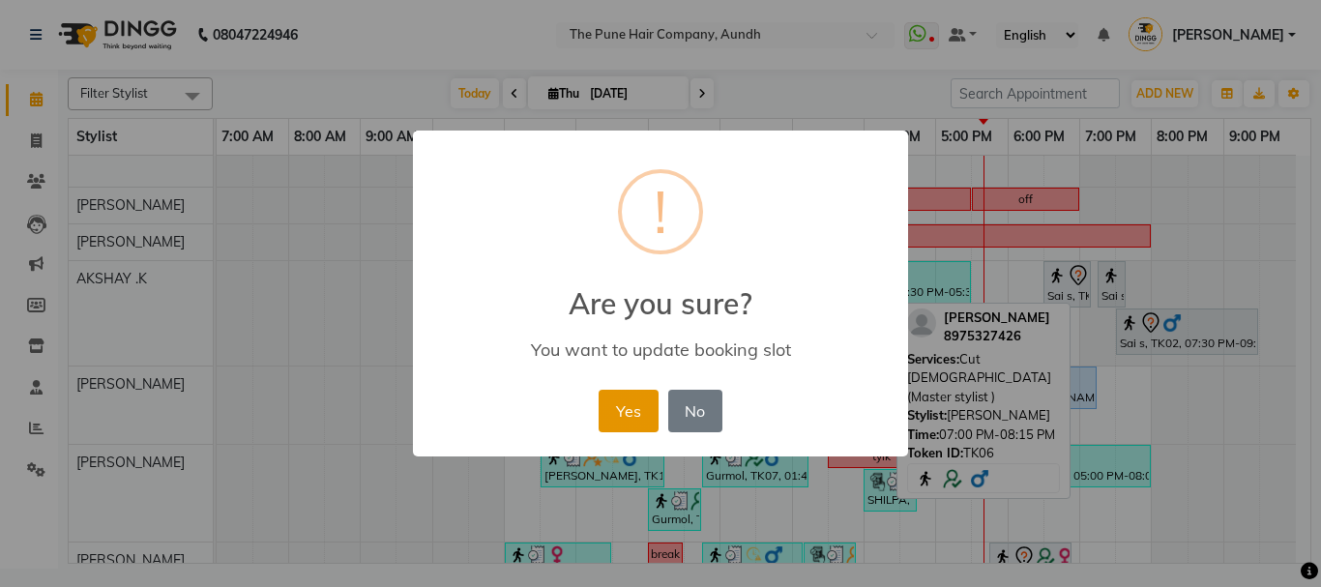
click at [628, 406] on button "Yes" at bounding box center [627, 411] width 59 height 43
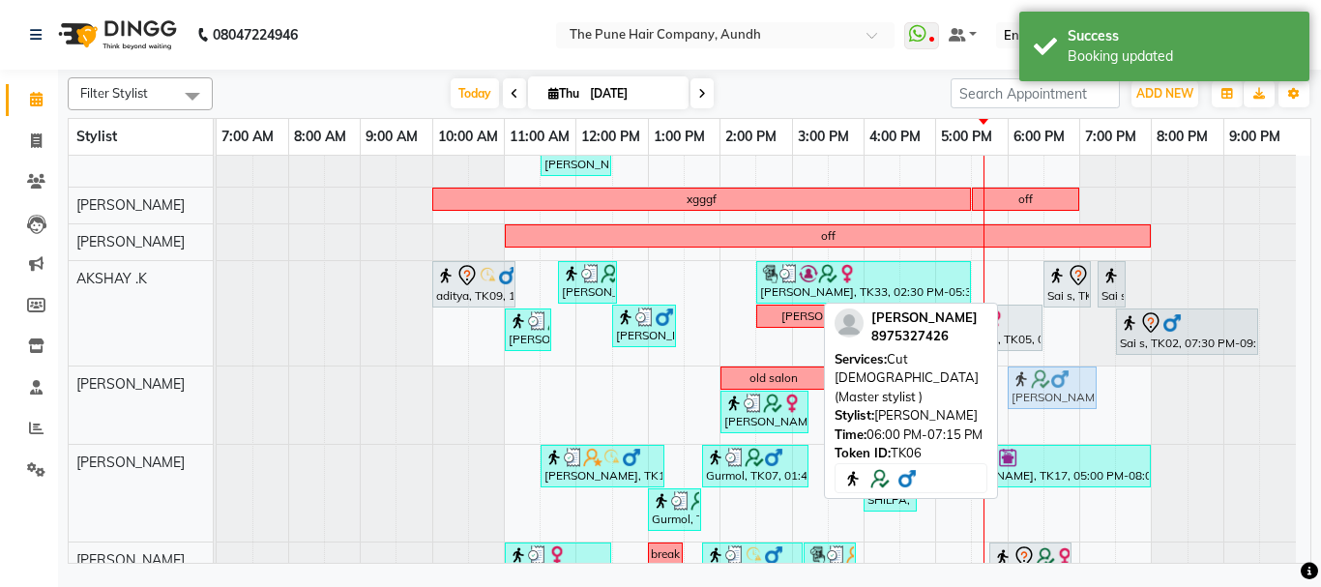
drag, startPoint x: 1053, startPoint y: 388, endPoint x: 1064, endPoint y: 389, distance: 11.6
click at [217, 389] on div "old salon [PERSON_NAME], TK06, 06:00 PM-07:15 PM, Cut [DEMOGRAPHIC_DATA] (Maste…" at bounding box center [217, 404] width 0 height 77
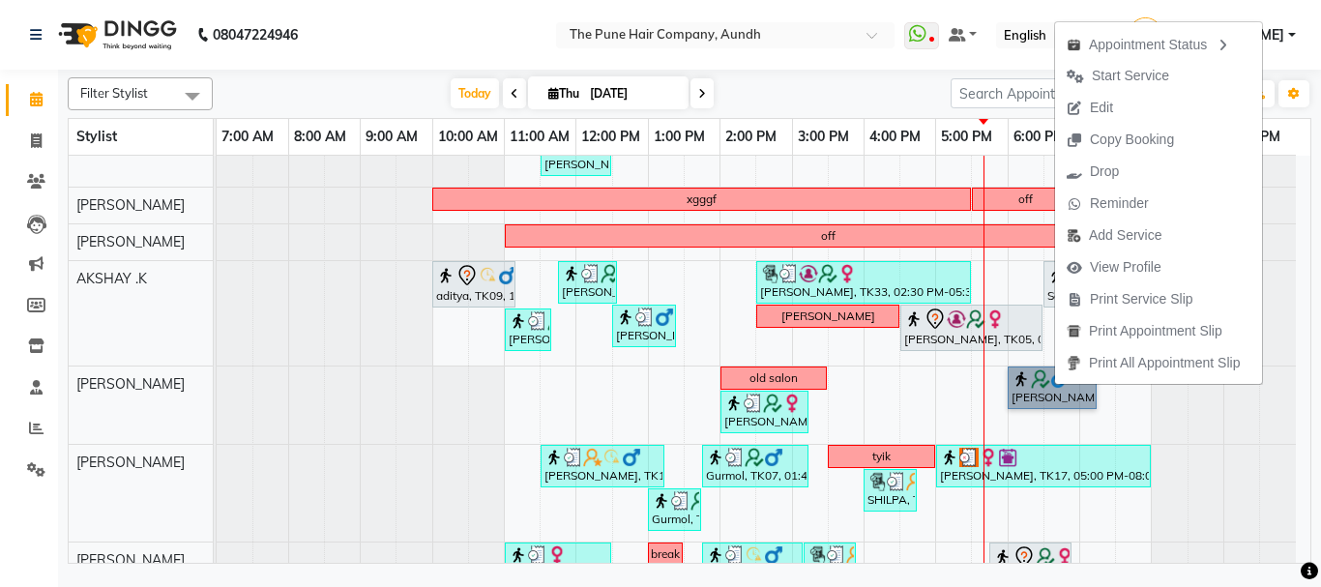
click at [1234, 410] on div at bounding box center [1223, 404] width 144 height 77
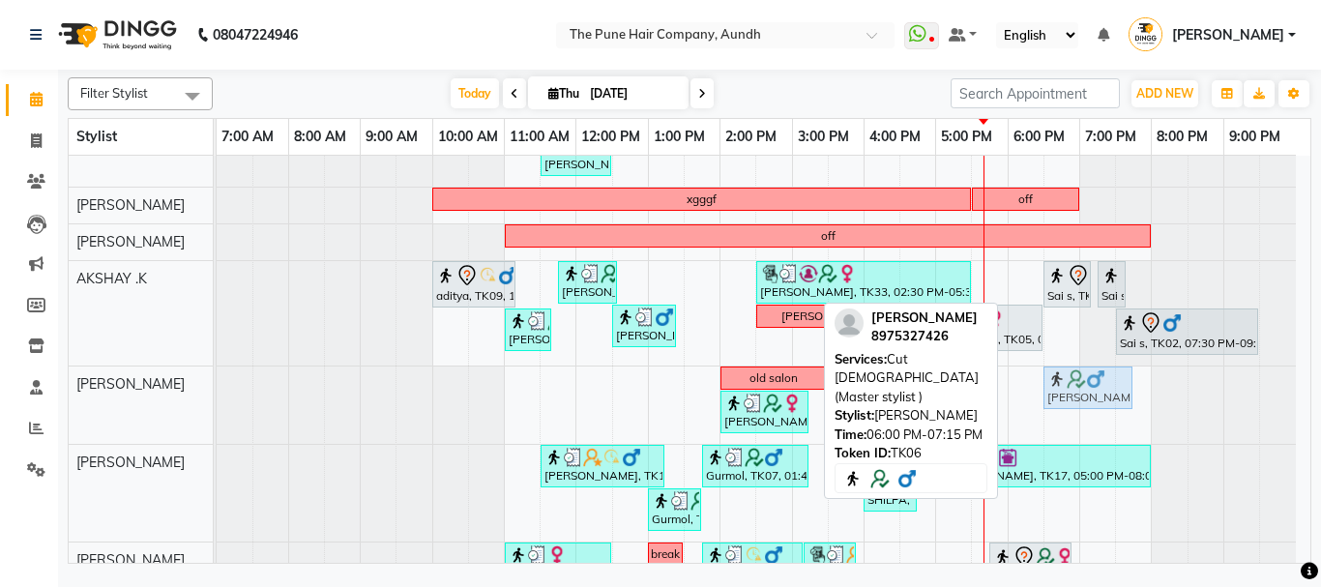
drag, startPoint x: 1060, startPoint y: 389, endPoint x: 1086, endPoint y: 389, distance: 25.1
click at [217, 389] on div "old salon [PERSON_NAME], TK06, 06:00 PM-07:15 PM, Cut [DEMOGRAPHIC_DATA] (Maste…" at bounding box center [217, 404] width 0 height 77
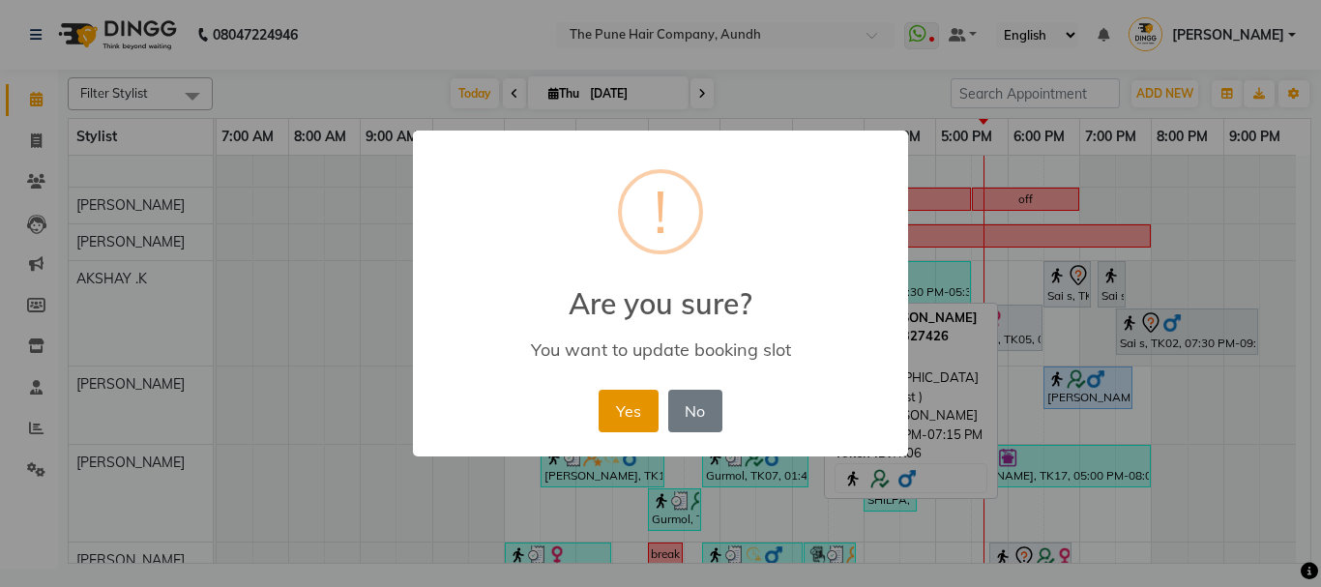
click at [640, 403] on button "Yes" at bounding box center [627, 411] width 59 height 43
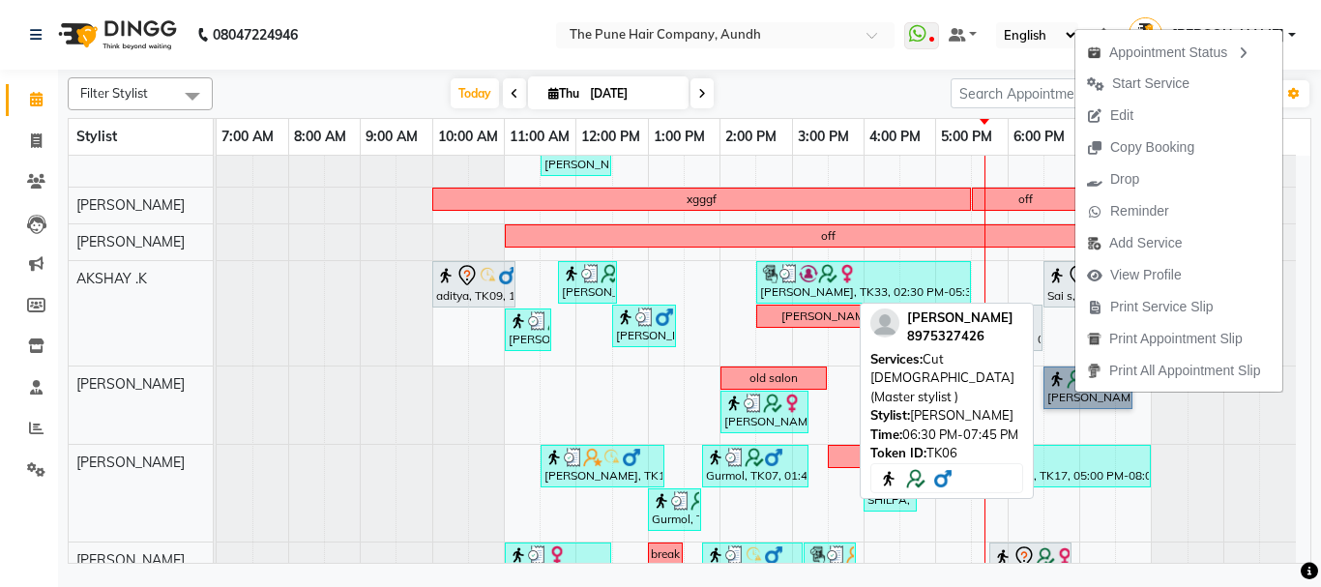
click at [1051, 394] on link "[PERSON_NAME], TK06, 06:30 PM-07:45 PM, Cut [DEMOGRAPHIC_DATA] (Master stylist )" at bounding box center [1087, 387] width 89 height 43
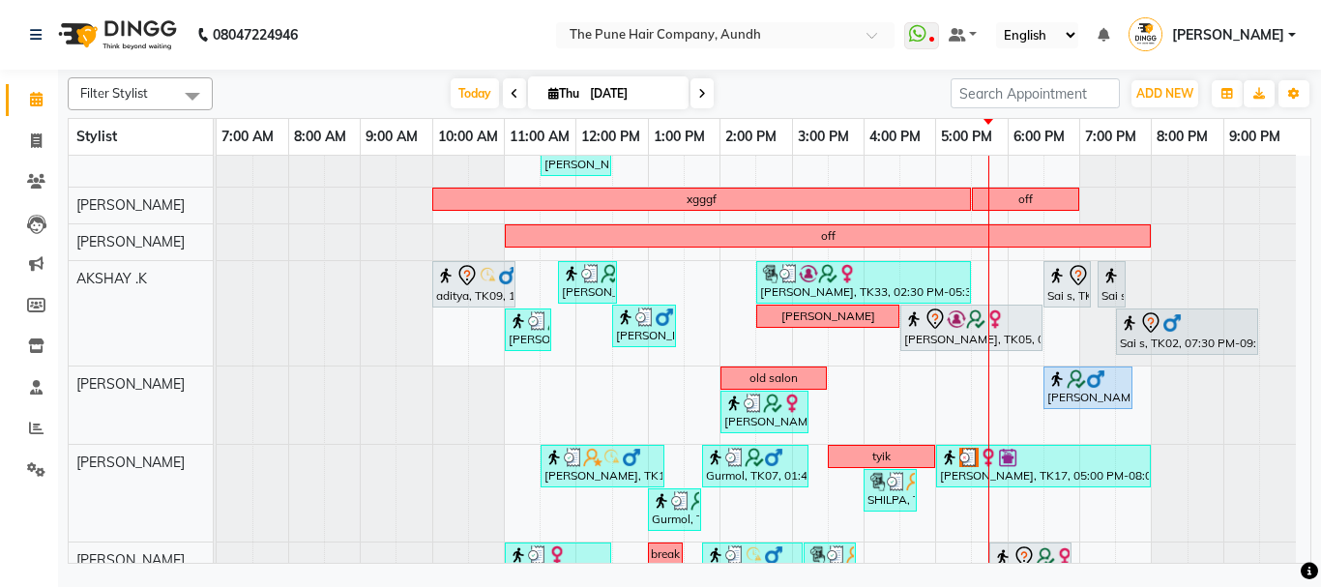
click at [705, 98] on span at bounding box center [701, 93] width 23 height 30
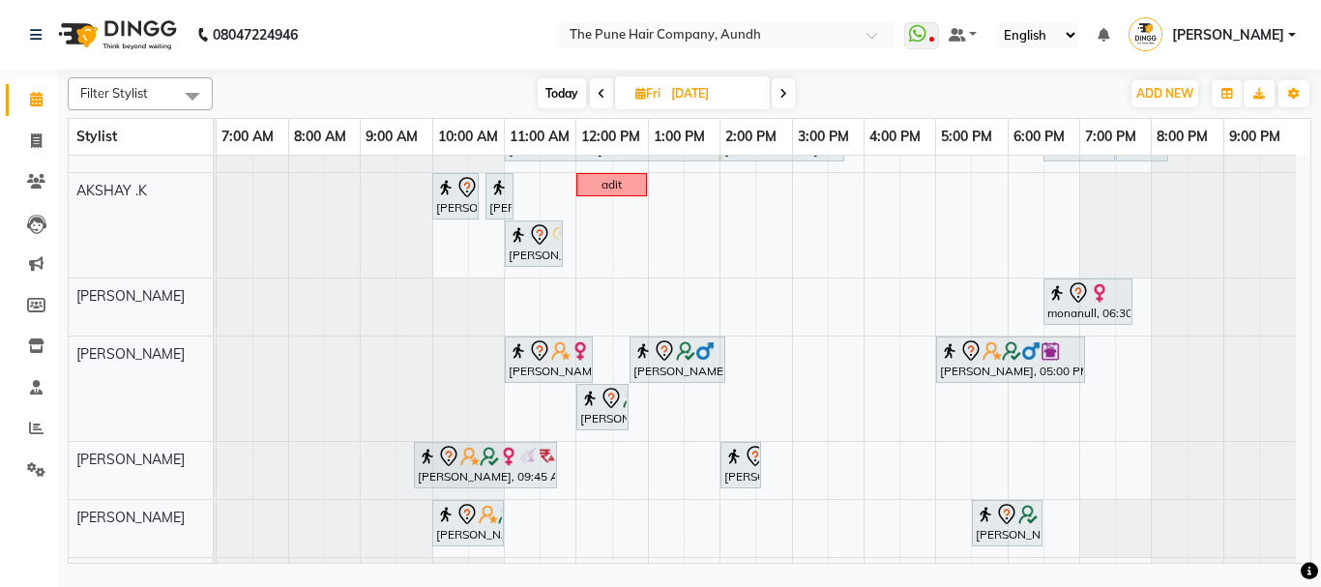
scroll to position [308, 0]
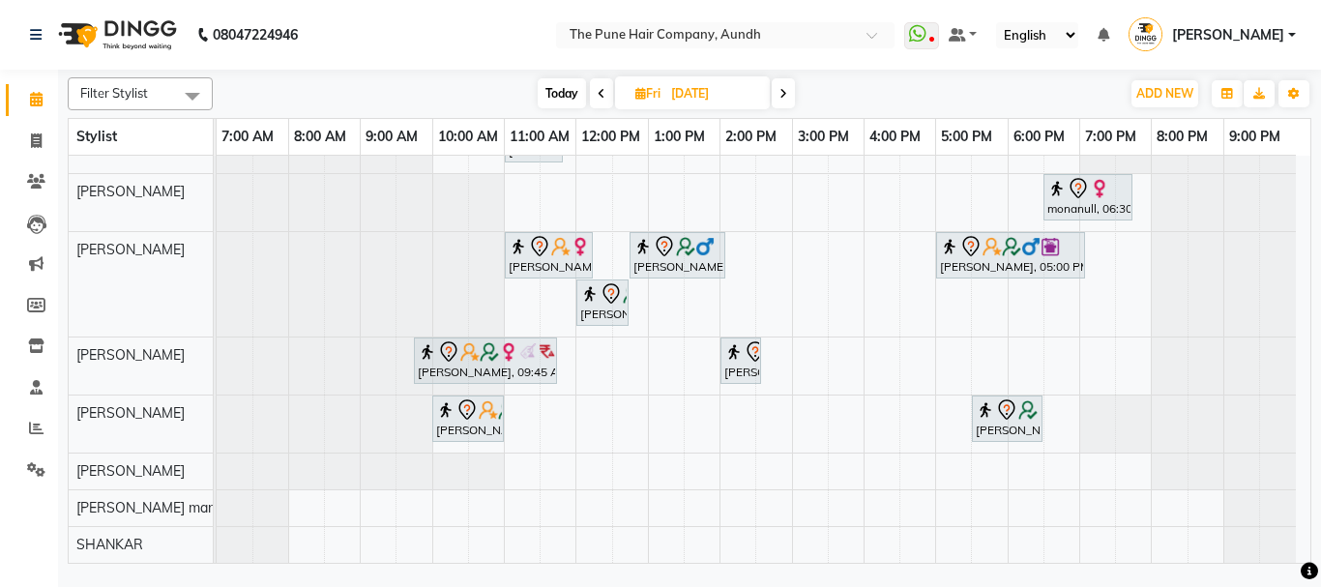
click at [551, 92] on span "Today" at bounding box center [561, 93] width 48 height 30
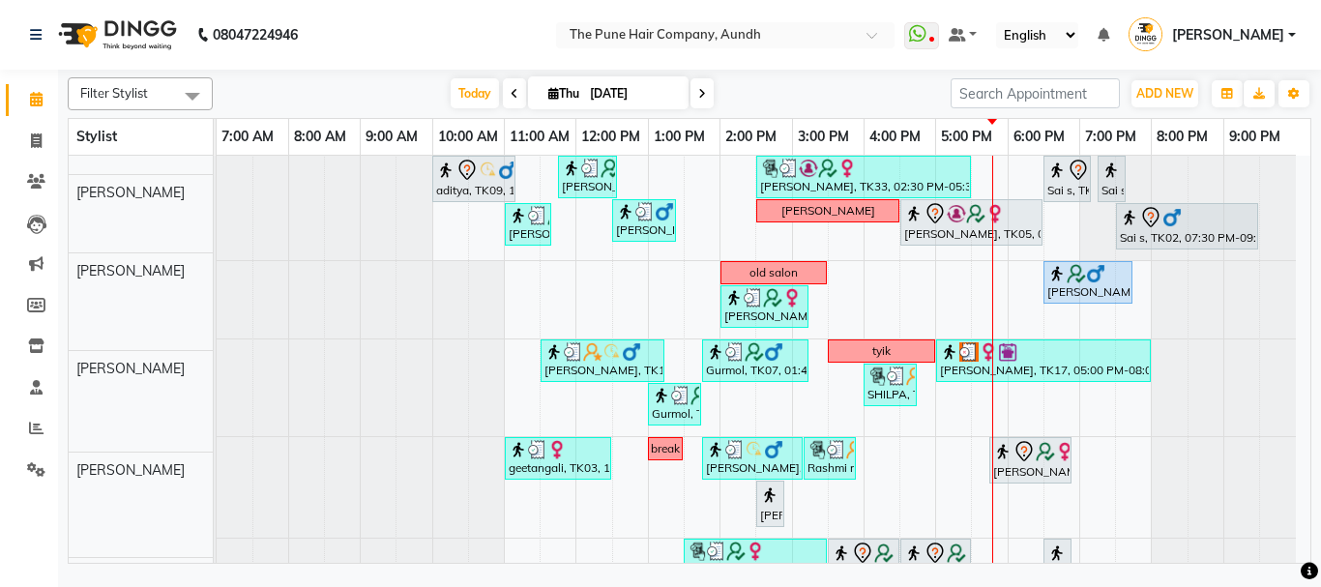
scroll to position [162, 0]
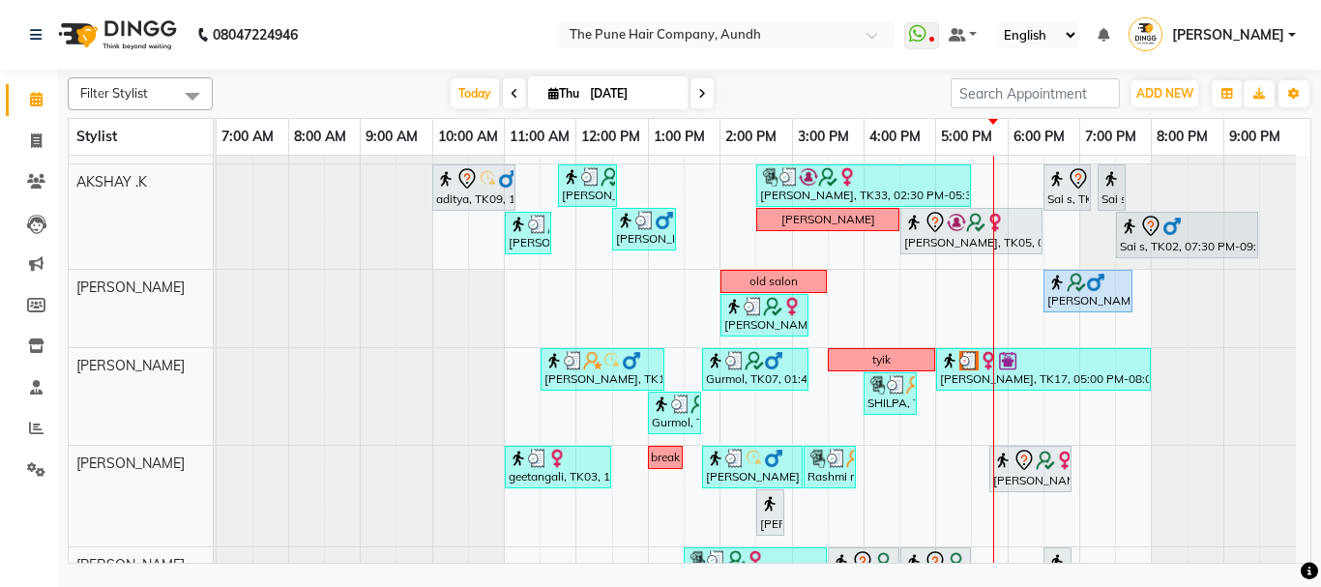
click at [699, 95] on icon at bounding box center [702, 94] width 8 height 12
type input "[DATE]"
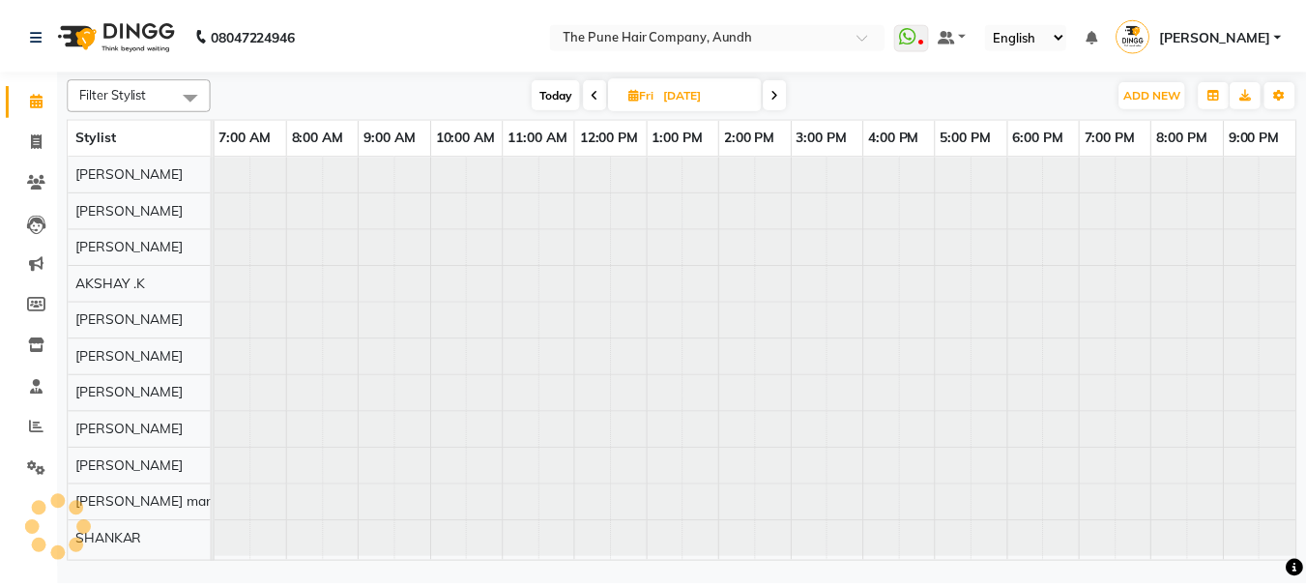
scroll to position [0, 0]
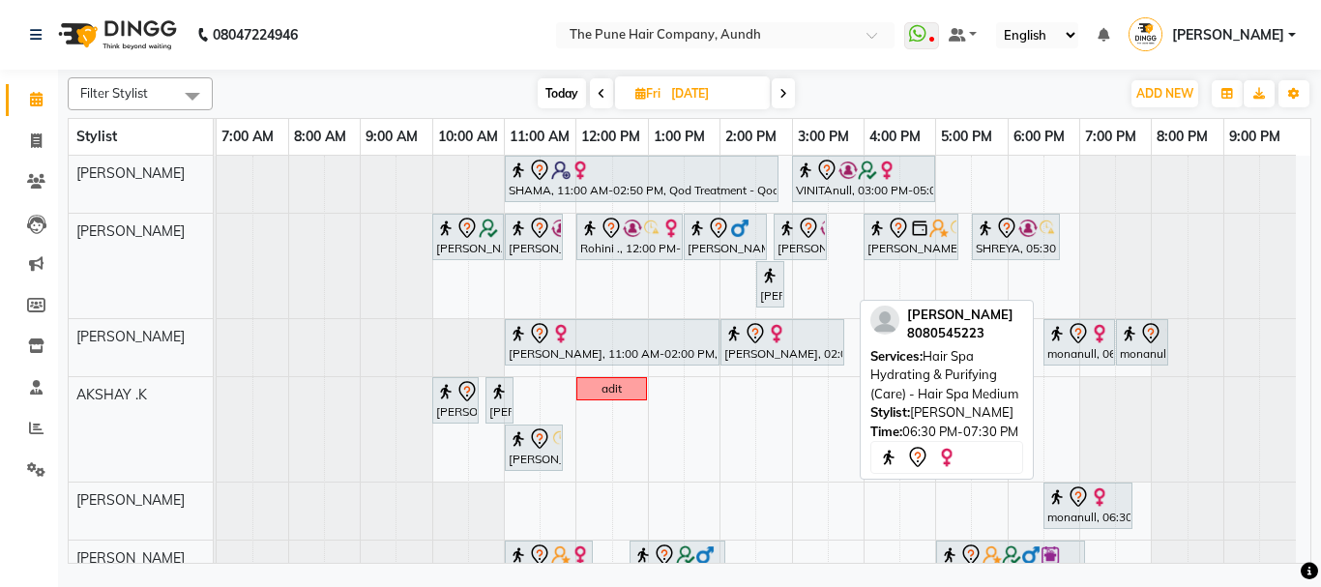
click at [1071, 340] on icon at bounding box center [1077, 333] width 23 height 23
select select "7"
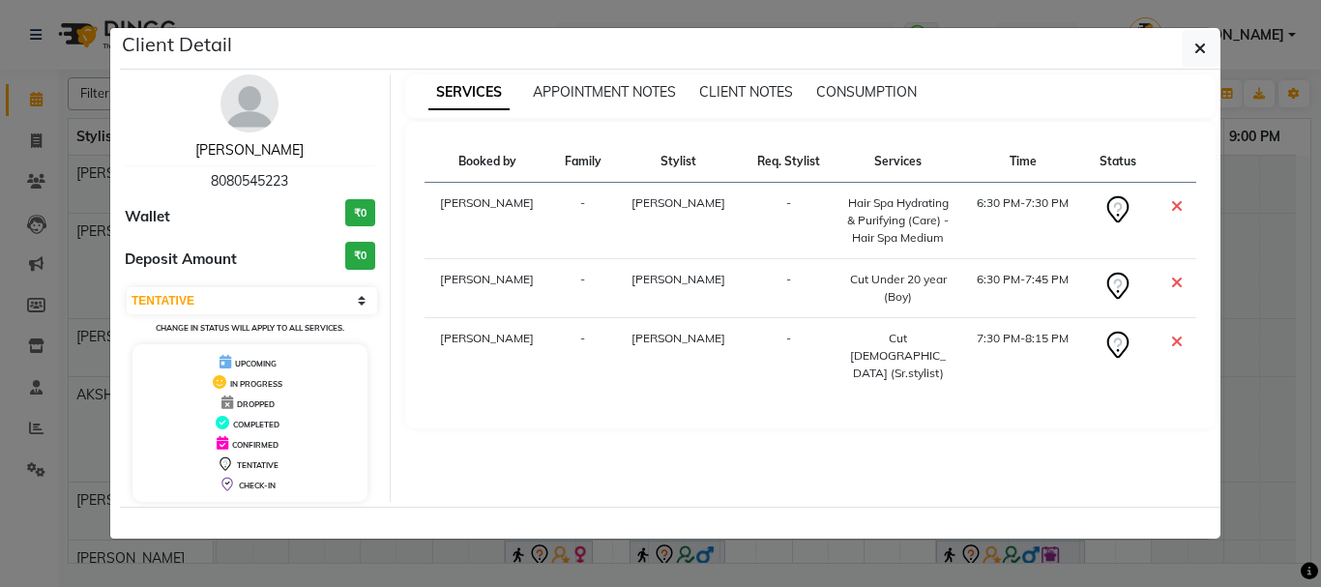
click at [251, 156] on link "[PERSON_NAME]" at bounding box center [249, 149] width 108 height 17
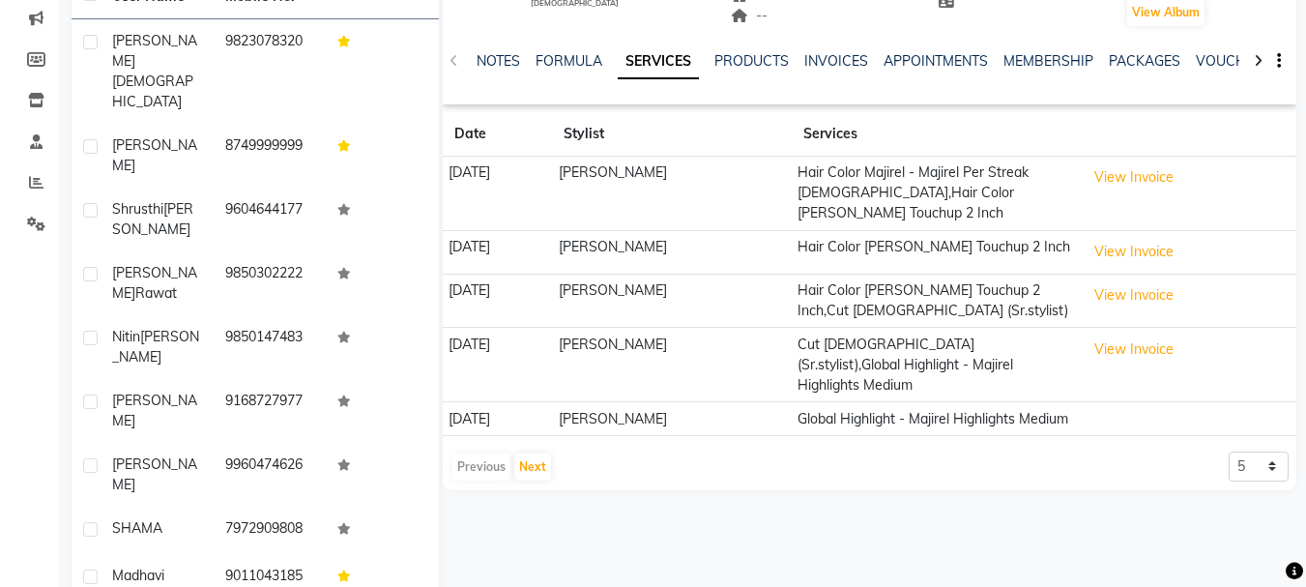
scroll to position [251, 0]
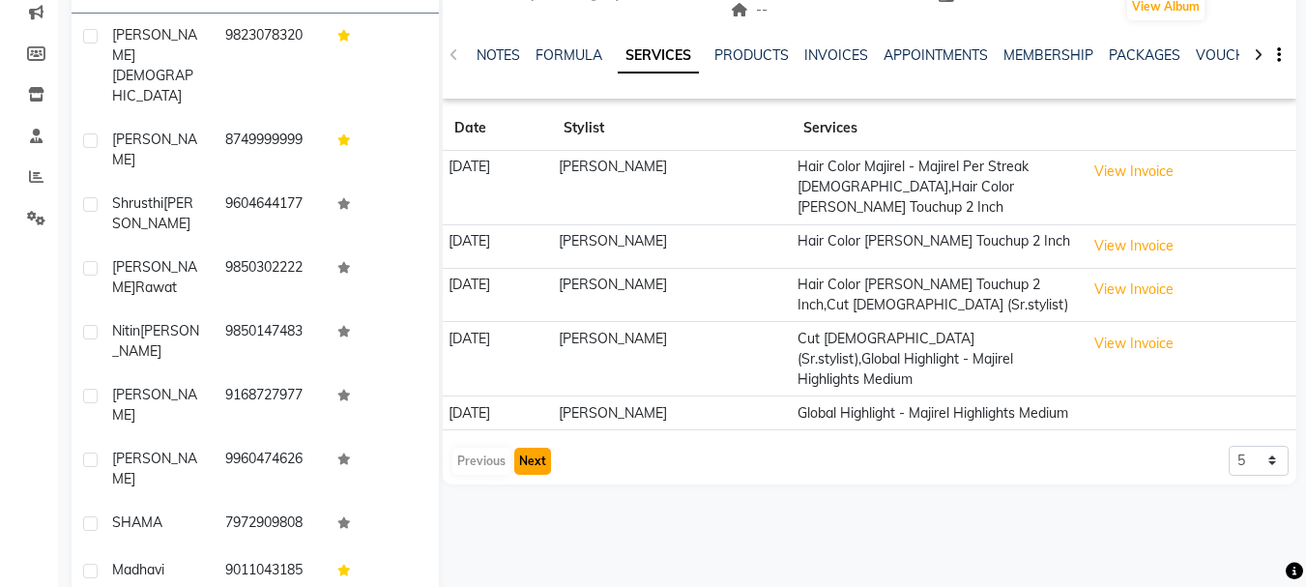
click at [539, 460] on button "Next" at bounding box center [532, 461] width 37 height 27
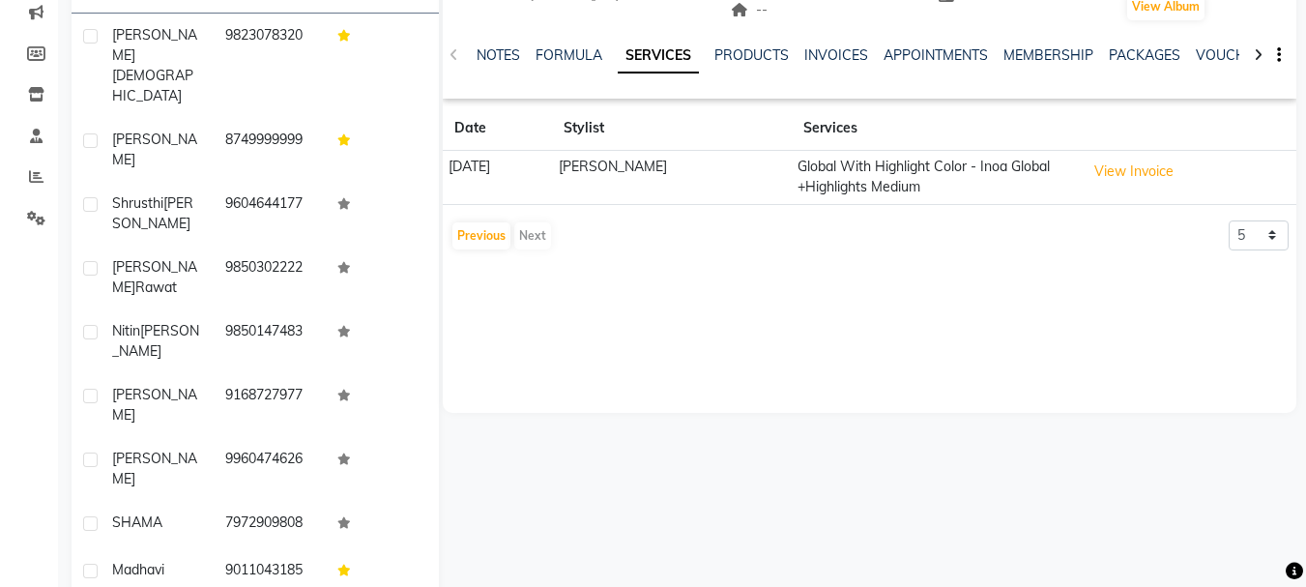
click at [460, 253] on div "[PERSON_NAME] [DEMOGRAPHIC_DATA] -- -- 8080545223 -- -- -- -- [DATE] ₹ 20550.88…" at bounding box center [870, 46] width 854 height 426
click at [464, 248] on button "Previous" at bounding box center [481, 235] width 58 height 27
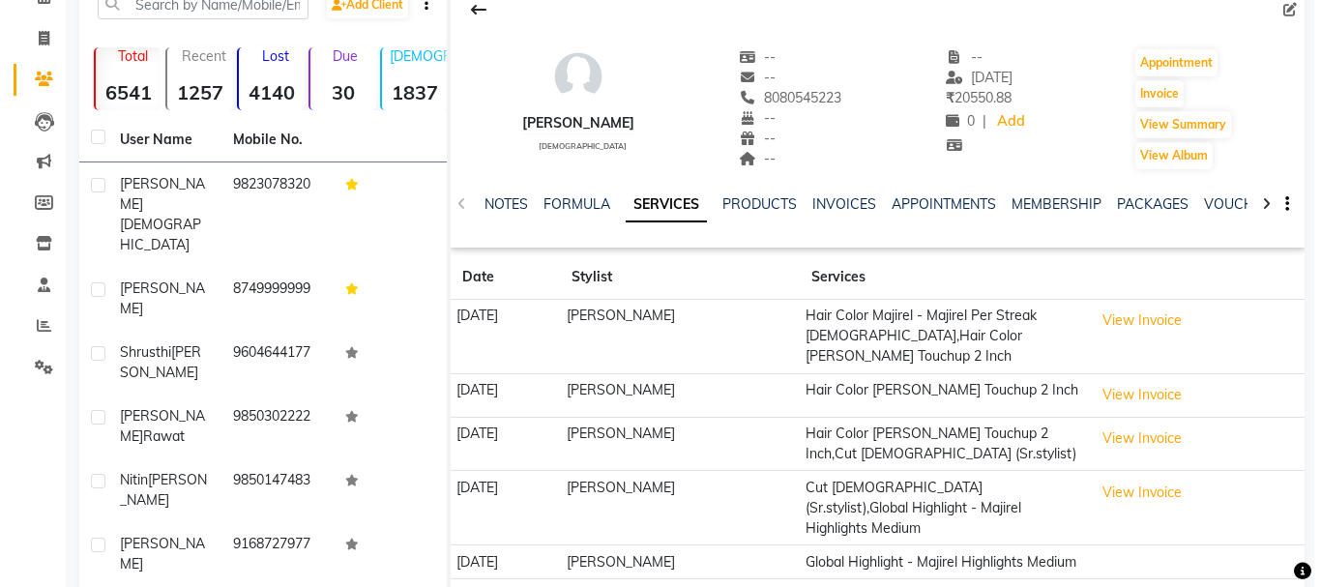
scroll to position [0, 0]
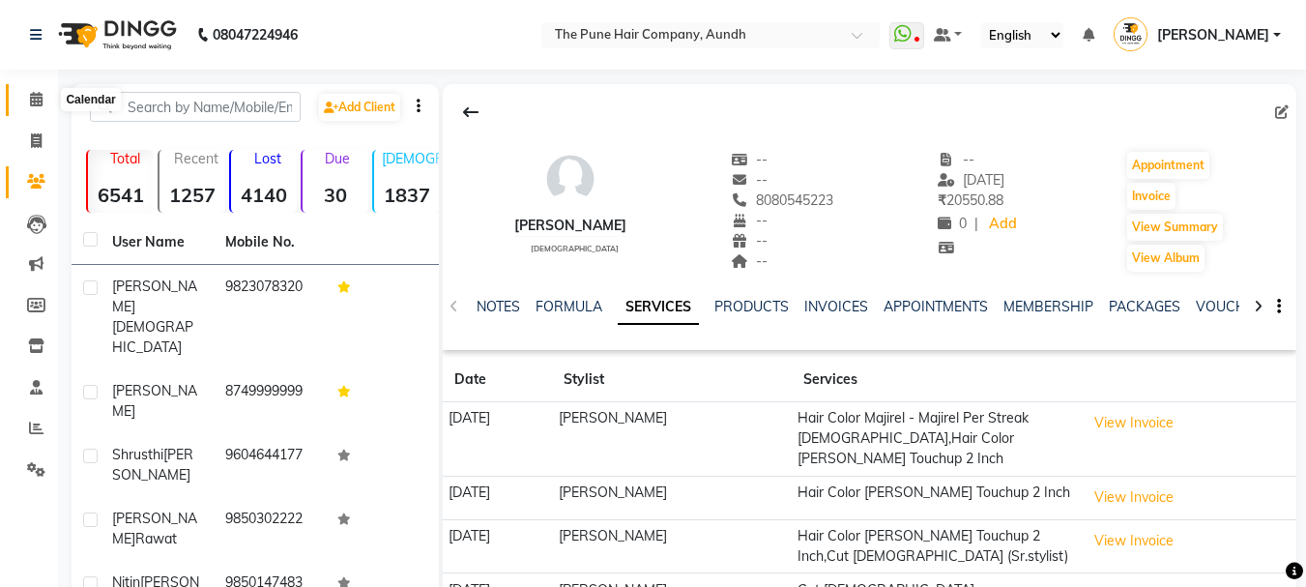
click at [40, 96] on icon at bounding box center [36, 99] width 13 height 15
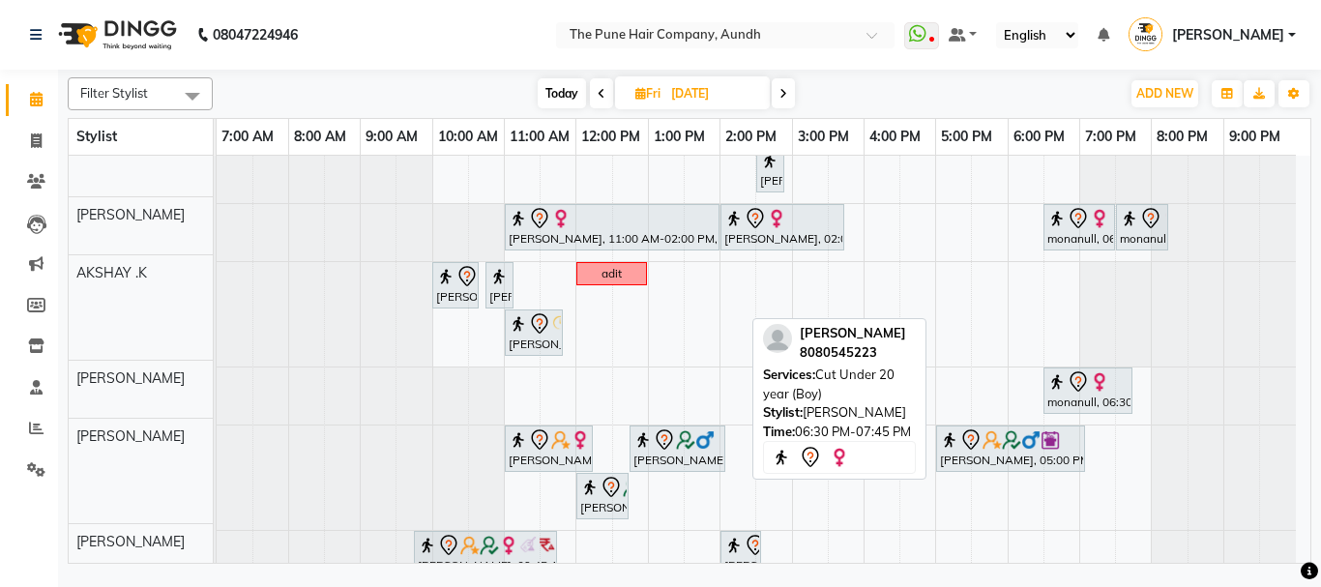
scroll to position [115, 0]
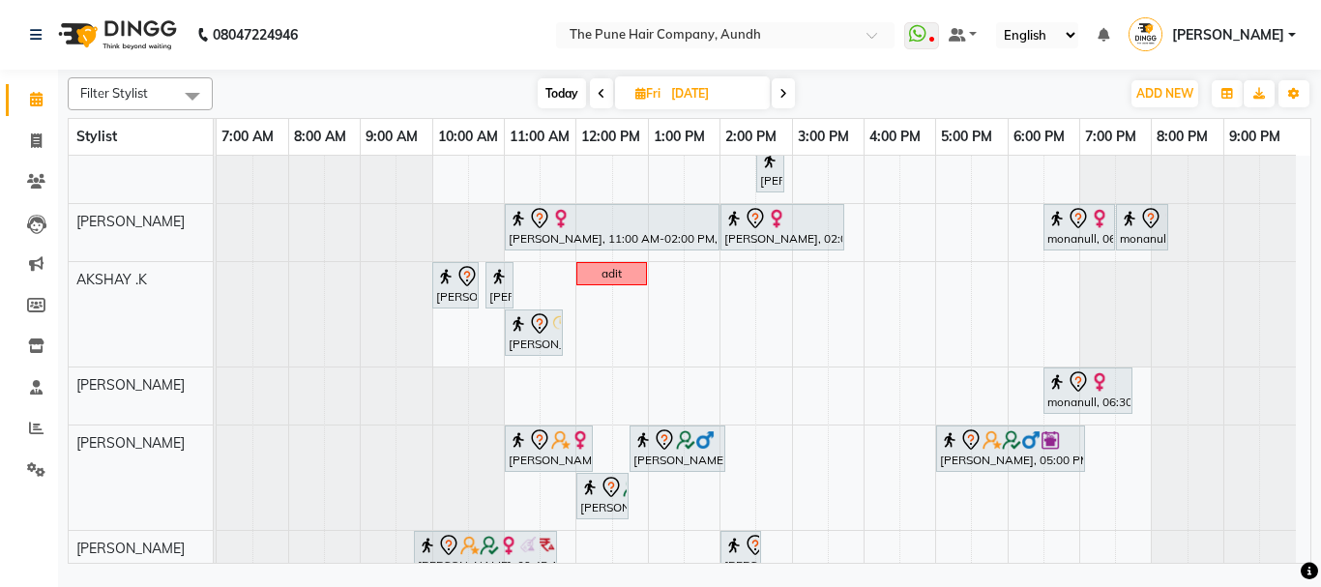
click at [550, 91] on span "Today" at bounding box center [561, 93] width 48 height 30
type input "[DATE]"
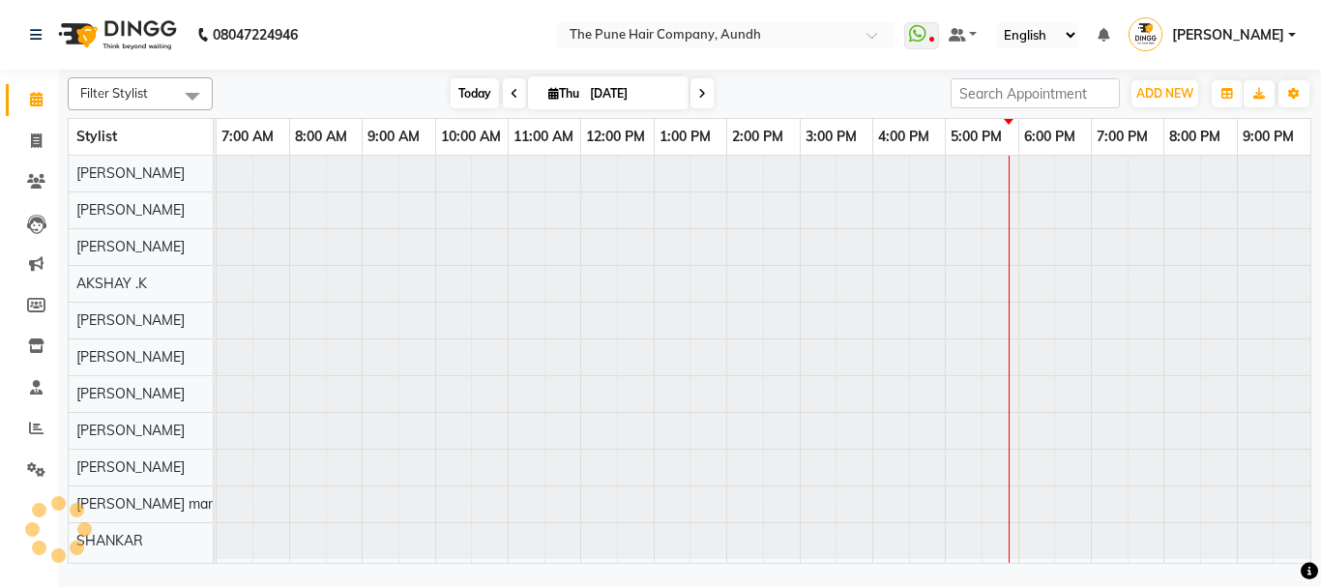
scroll to position [0, 0]
click at [465, 97] on span "Today" at bounding box center [474, 93] width 48 height 30
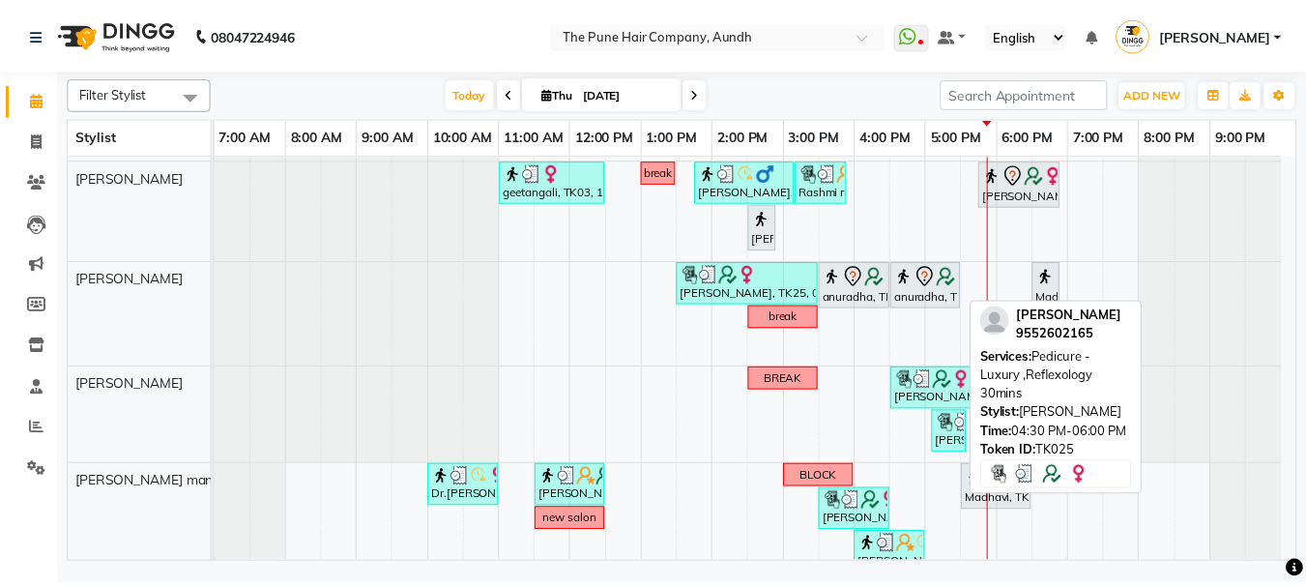
scroll to position [549, 0]
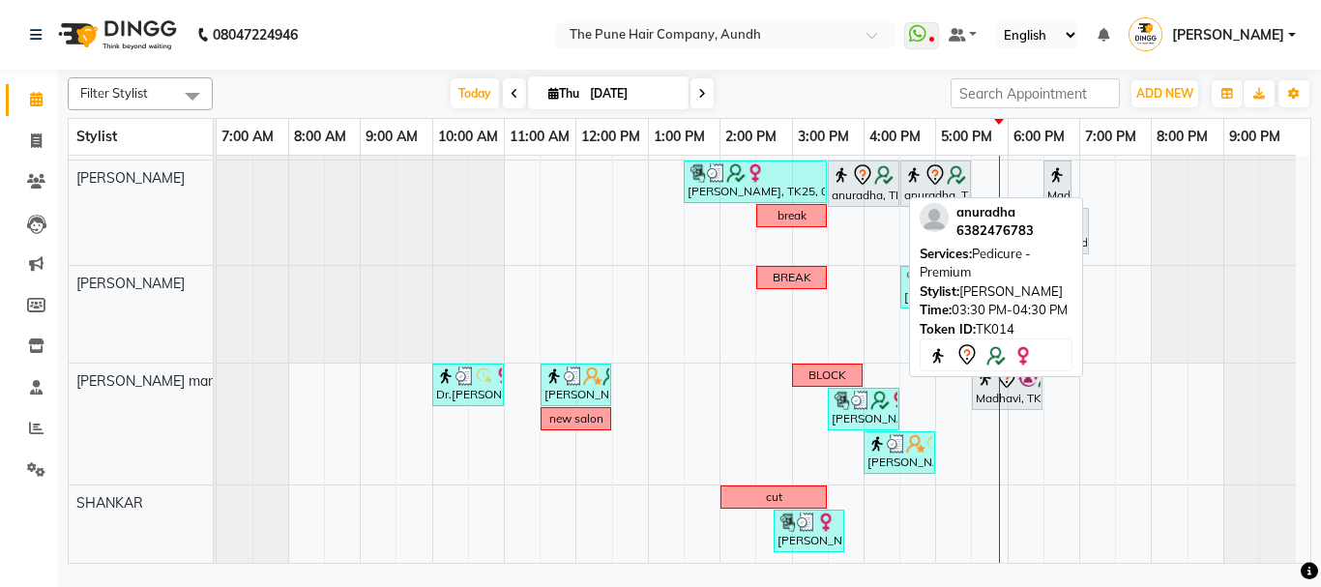
click at [857, 196] on div "anuradha, TK14, 03:30 PM-04:30 PM, Pedicure - Premium" at bounding box center [863, 183] width 68 height 41
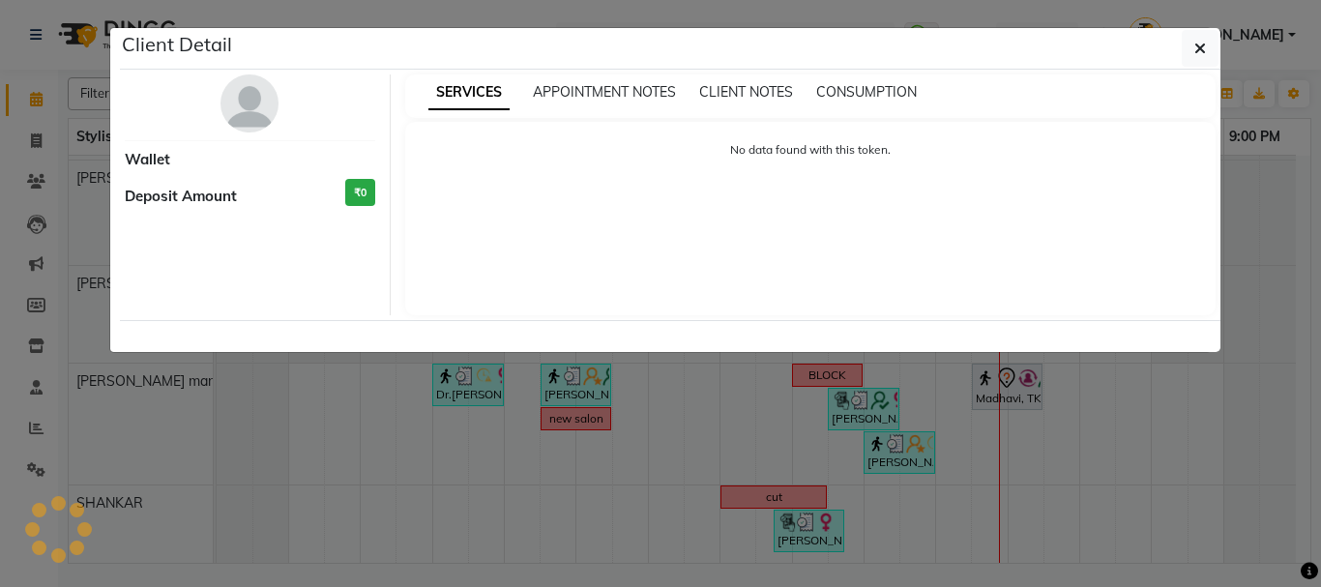
select select "7"
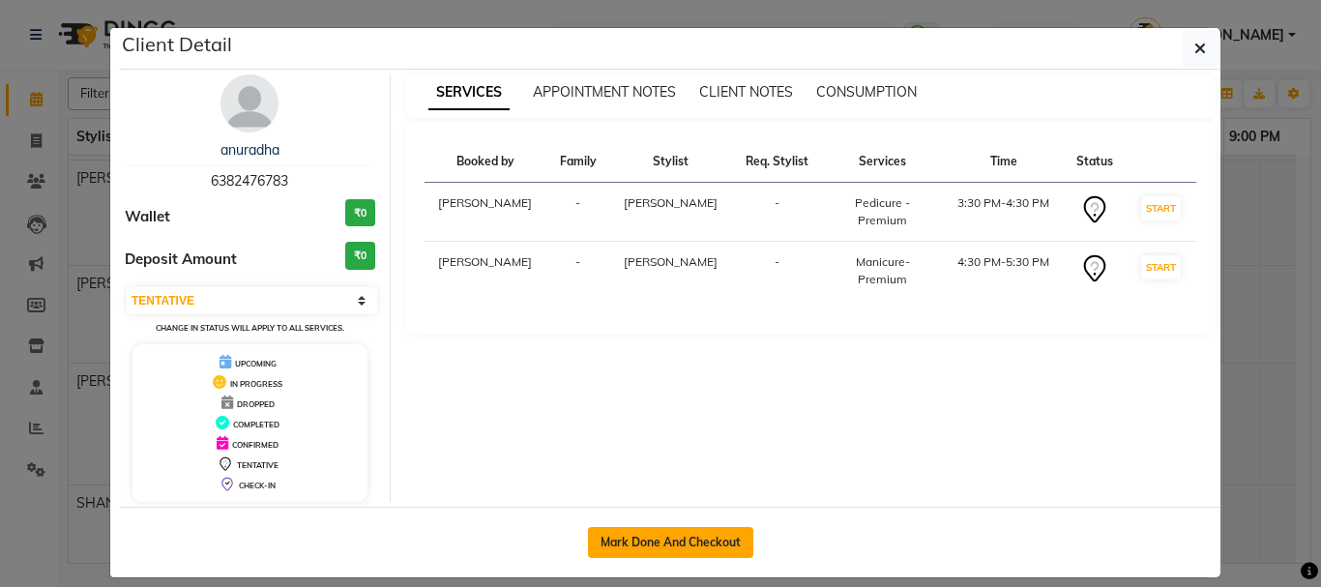
click at [660, 540] on button "Mark Done And Checkout" at bounding box center [670, 542] width 165 height 31
select select "service"
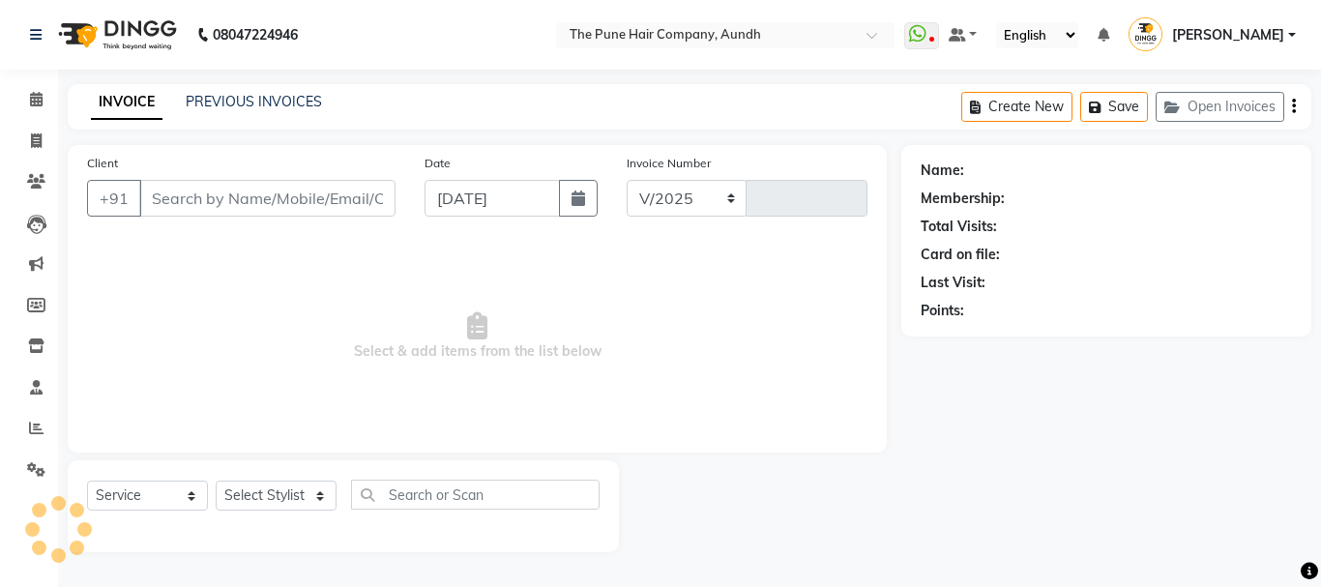
select select "106"
type input "4678"
type input "6382476783"
select select "49797"
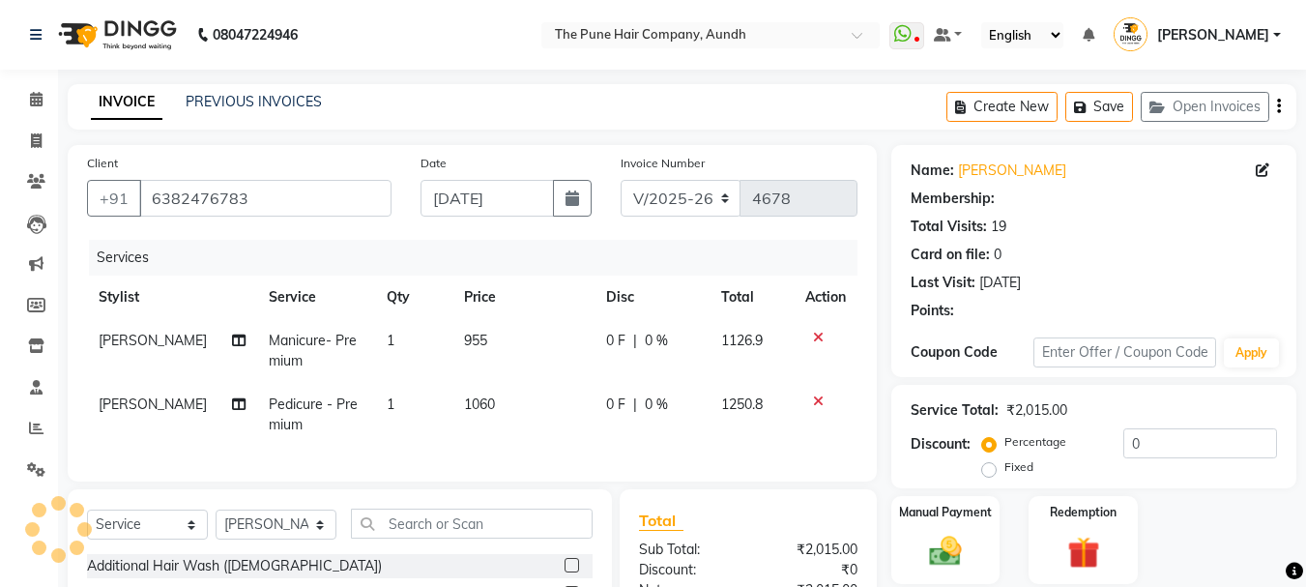
select select "1: Object"
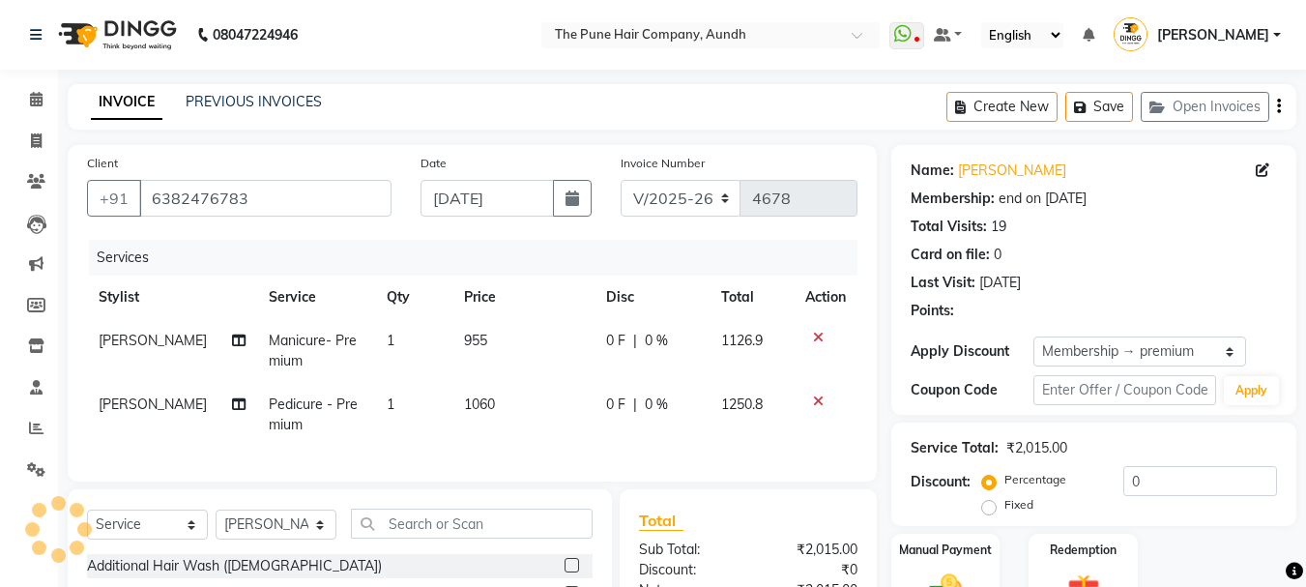
type input "20"
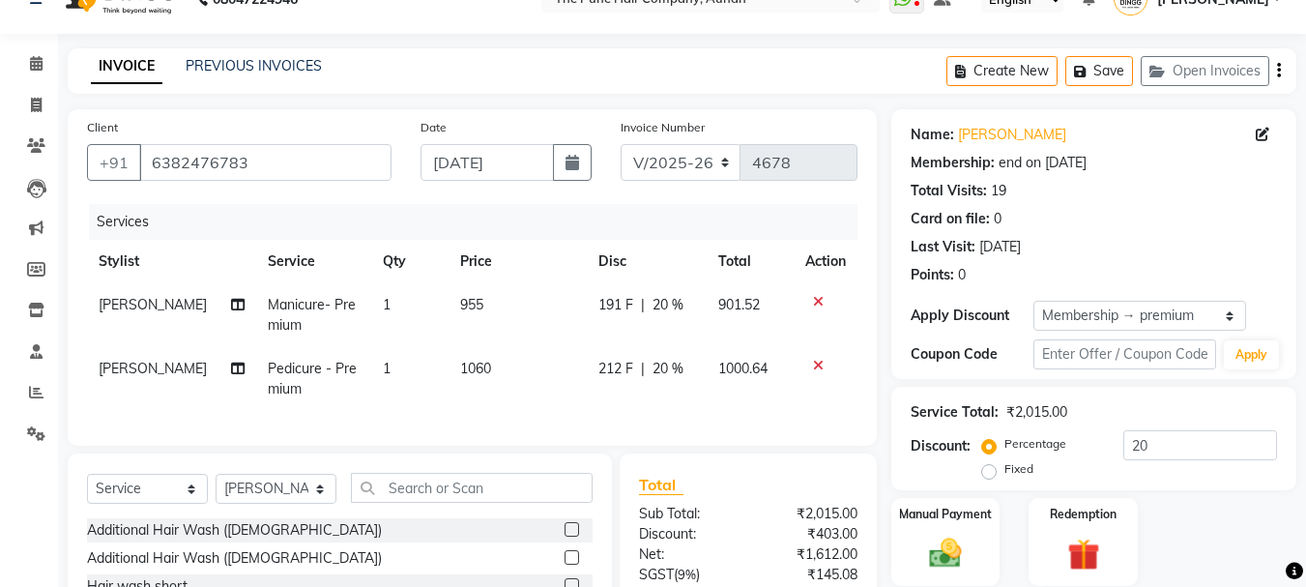
scroll to position [97, 0]
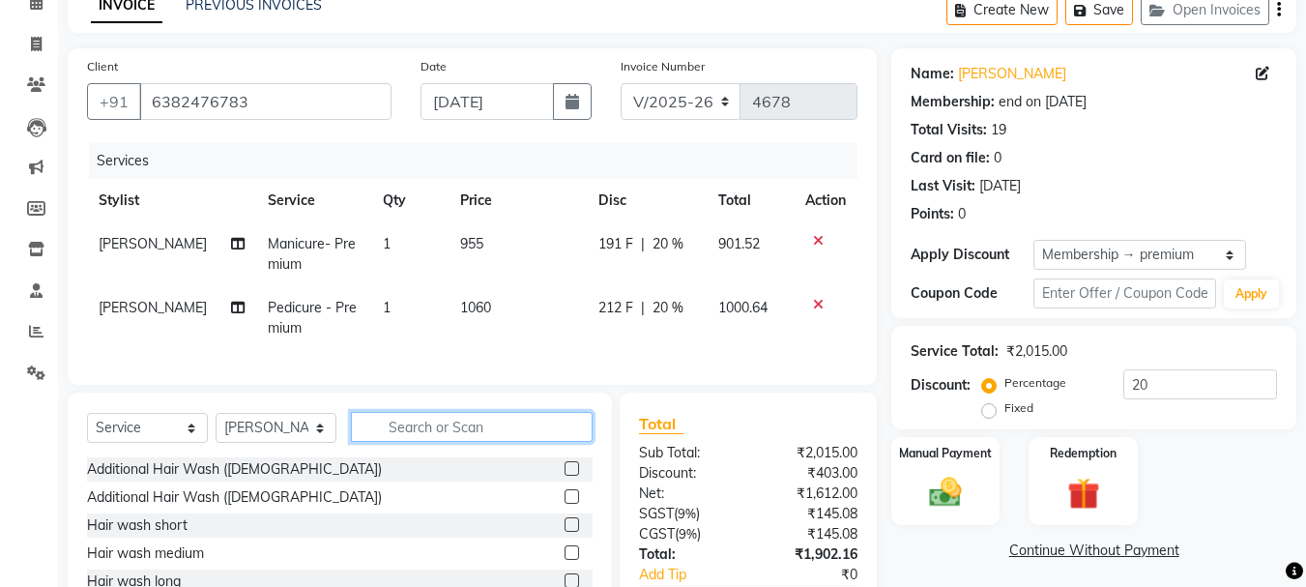
click at [502, 442] on input "text" at bounding box center [472, 427] width 242 height 30
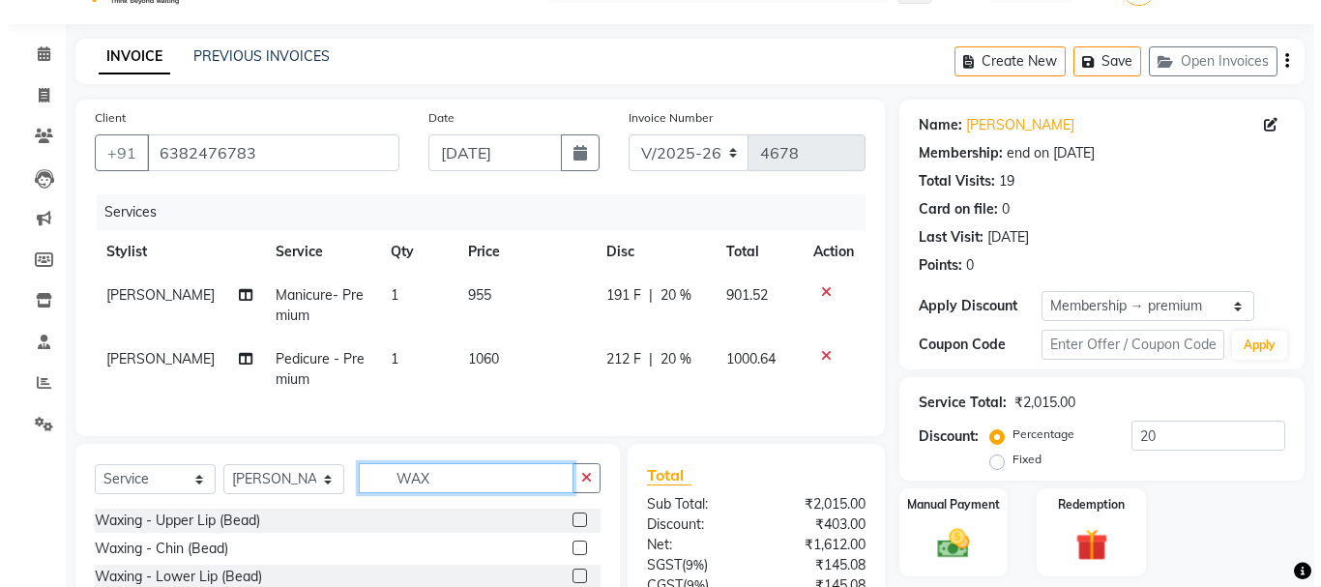
scroll to position [0, 0]
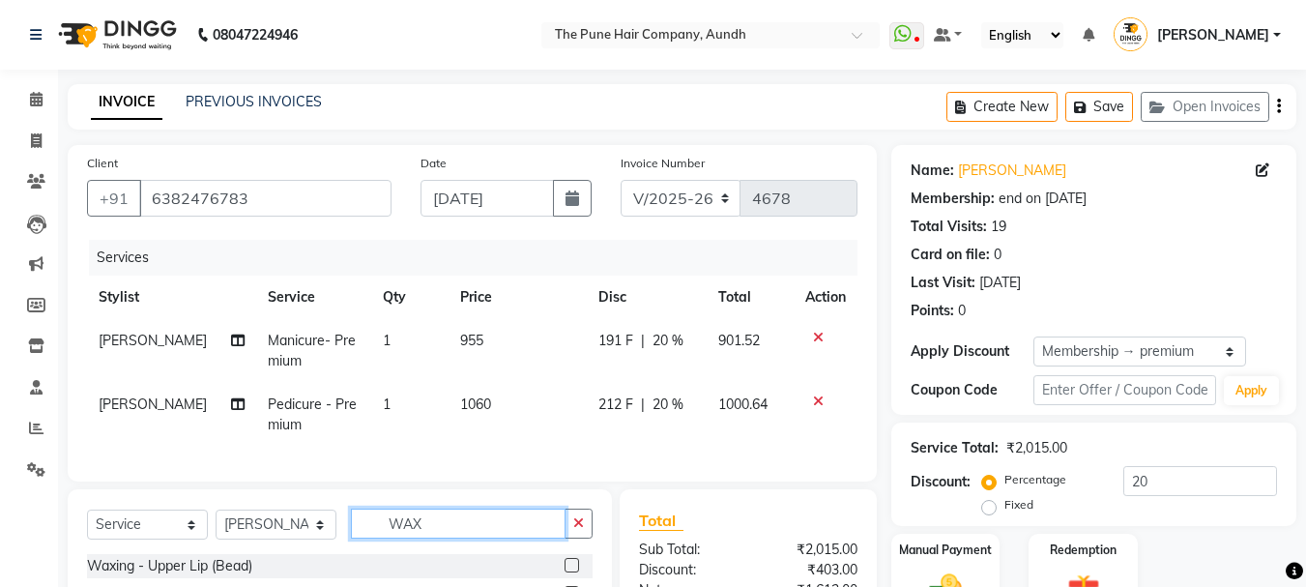
type input "WAX"
click at [32, 96] on icon at bounding box center [36, 99] width 13 height 15
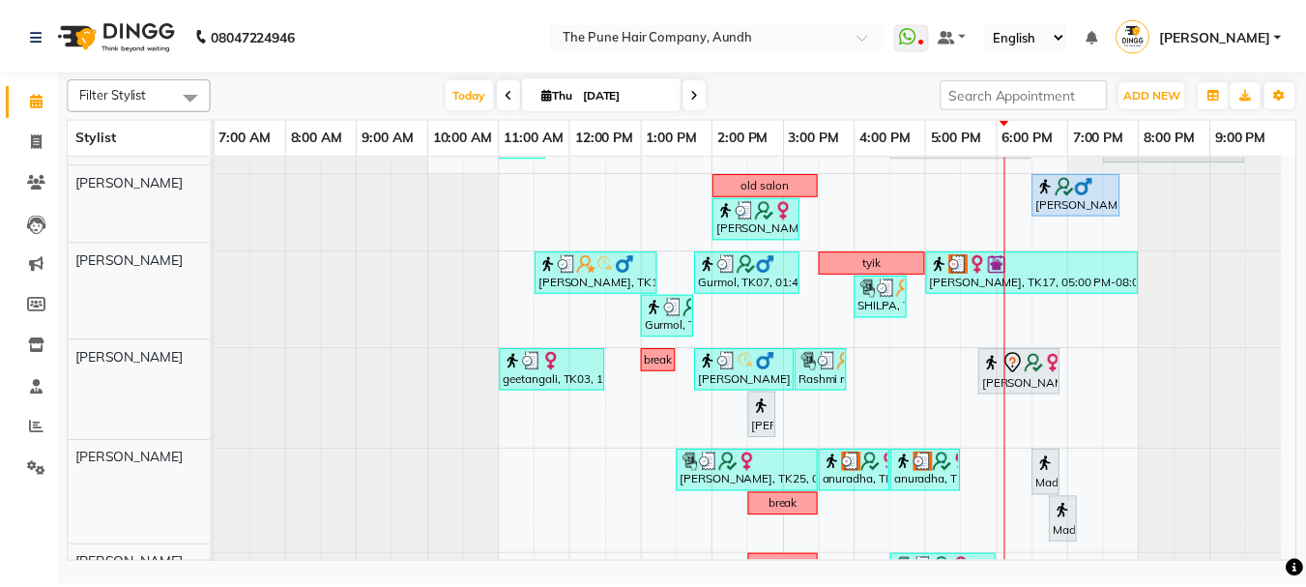
scroll to position [259, 0]
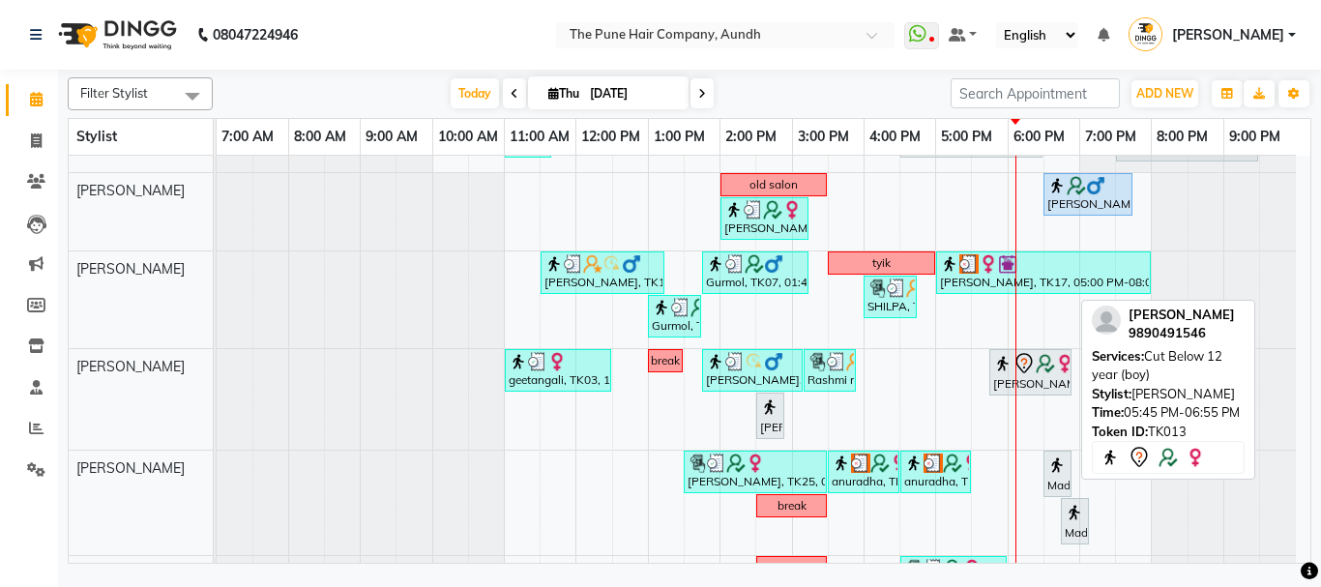
click at [1027, 384] on div "[PERSON_NAME], TK13, 05:45 PM-06:55 PM, Cut Below 12 year (boy)" at bounding box center [1030, 372] width 78 height 41
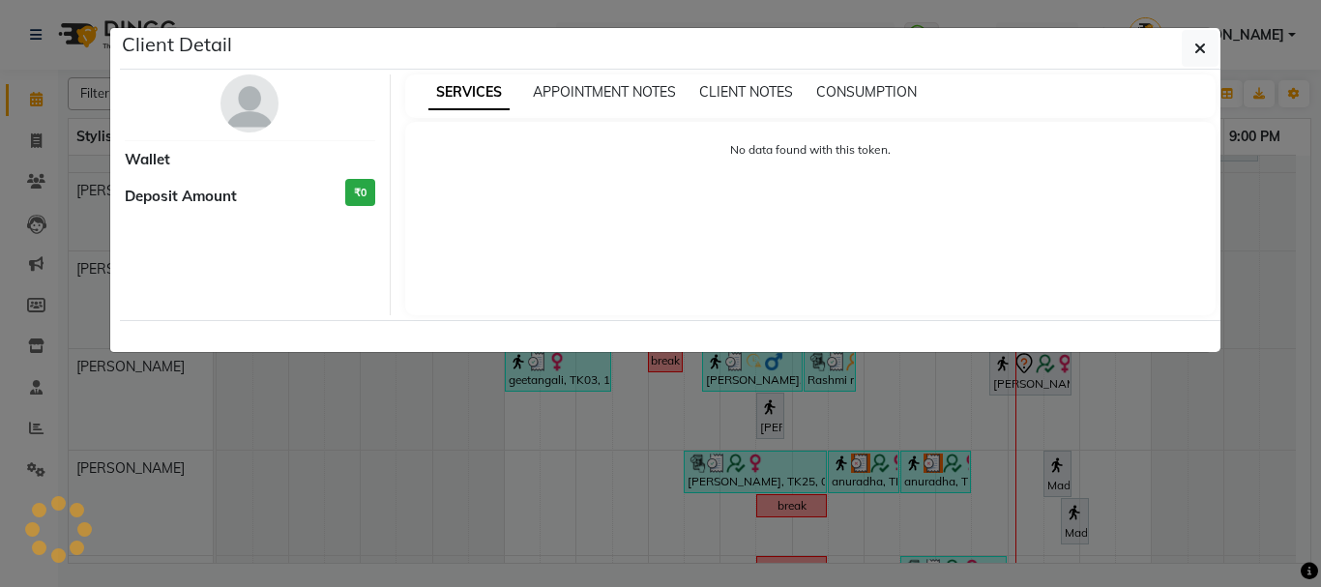
select select "7"
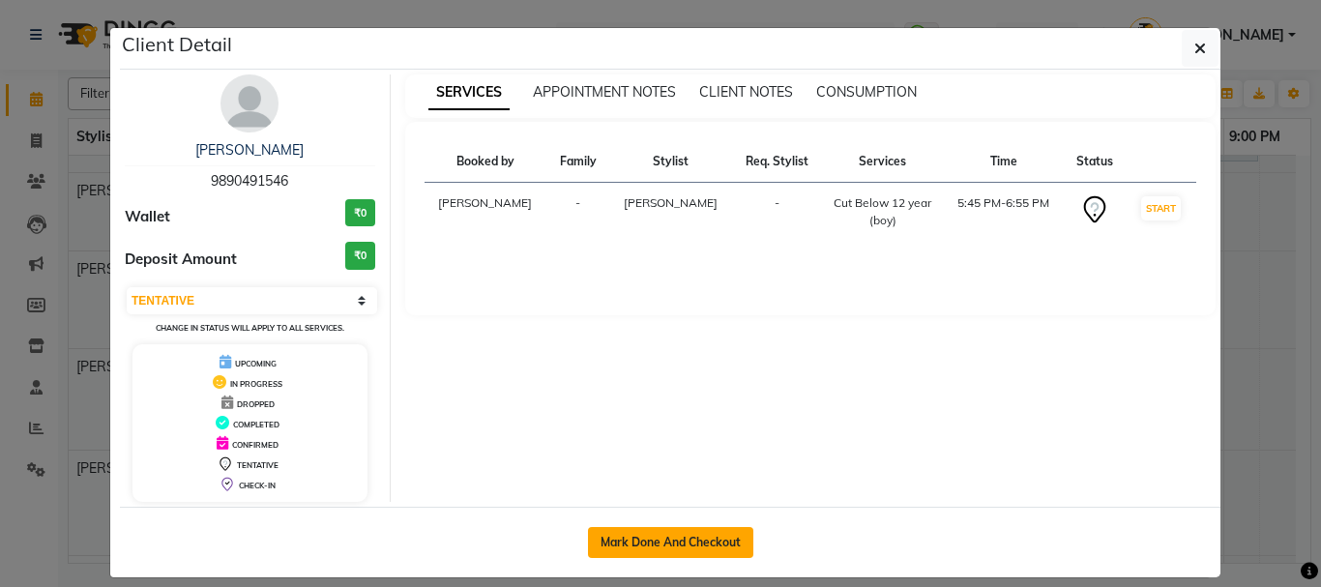
click at [676, 547] on button "Mark Done And Checkout" at bounding box center [670, 542] width 165 height 31
select select "service"
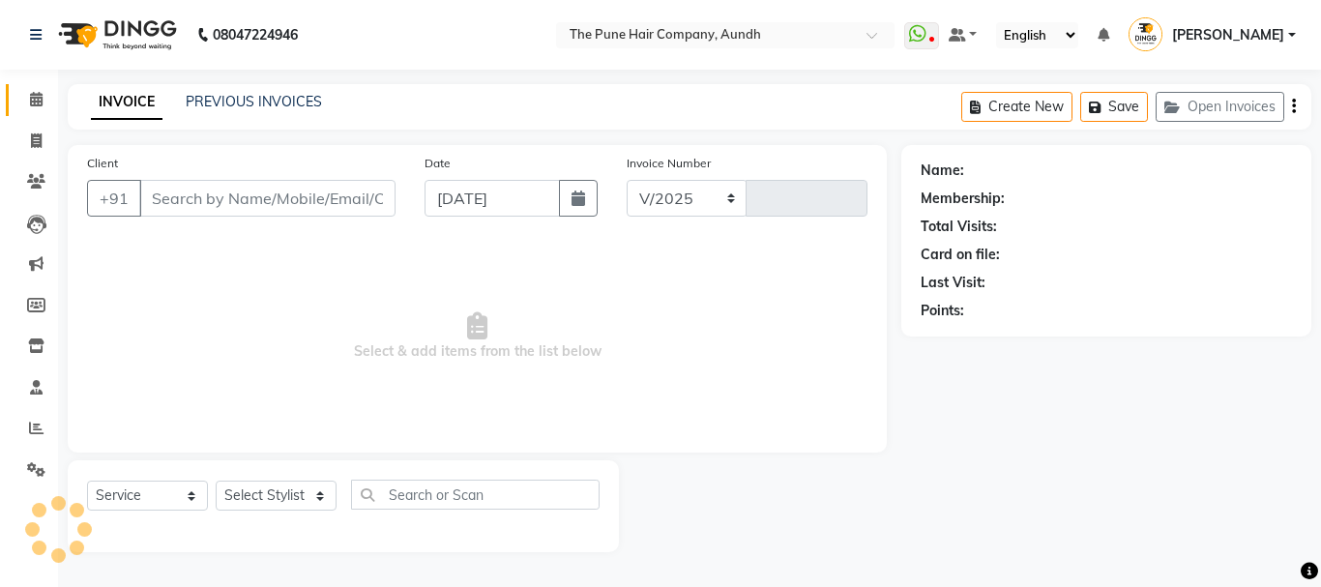
select select "106"
type input "4678"
type input "9890491546"
select select "49441"
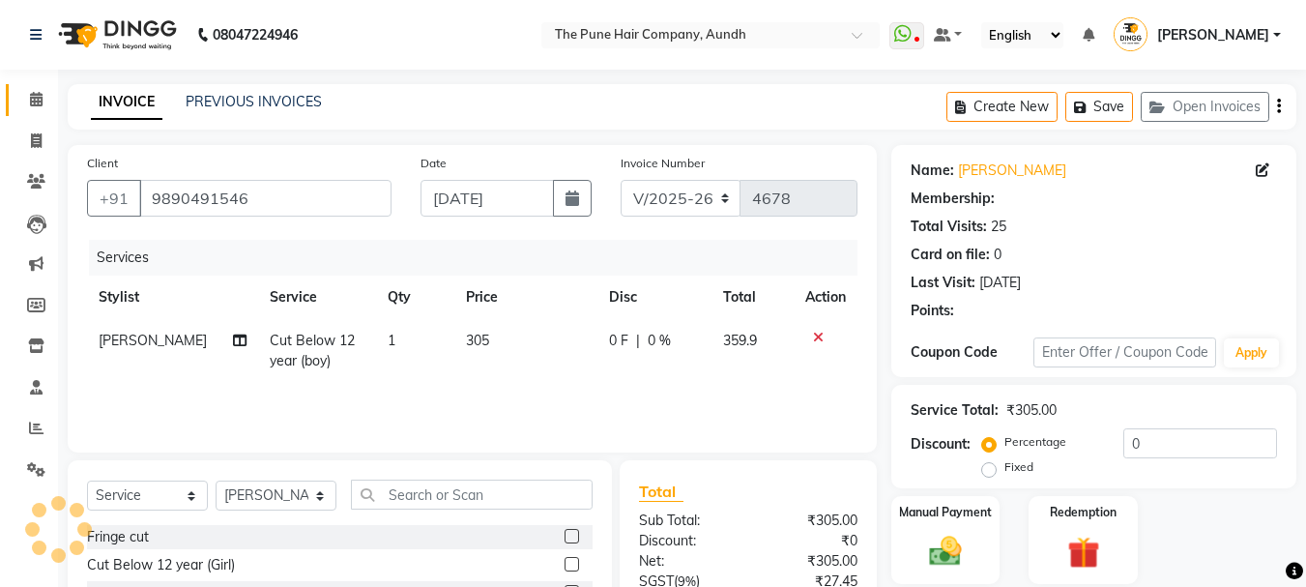
select select "1: Object"
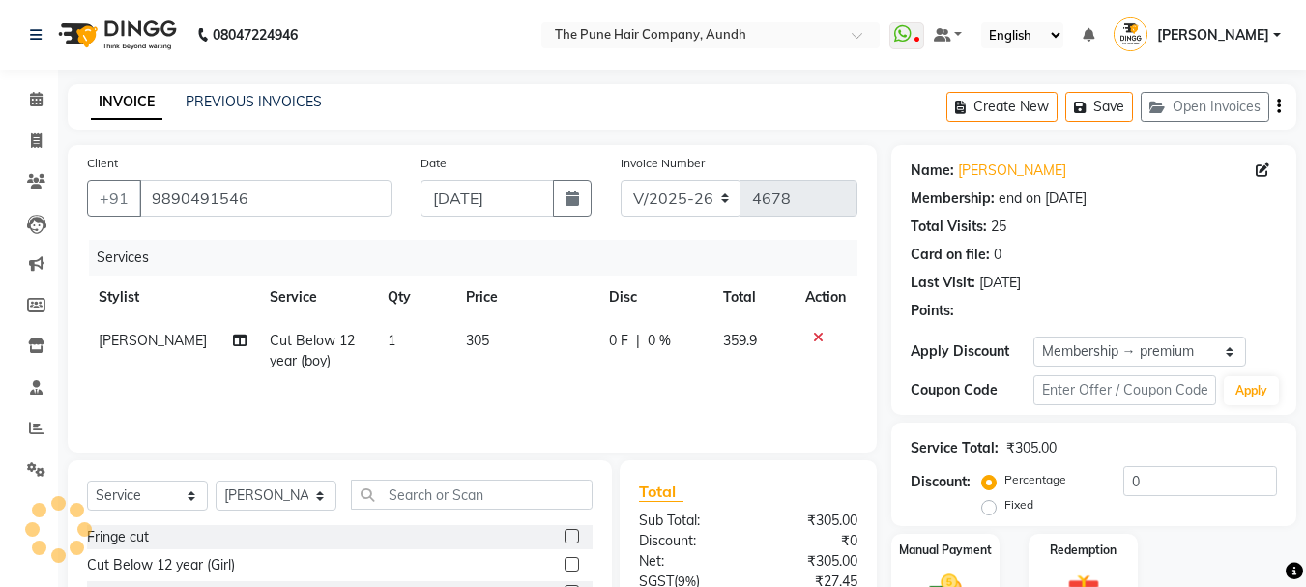
click at [1199, 449] on div "Service Total: ₹305.00" at bounding box center [1094, 448] width 366 height 20
type input "20"
click at [1197, 331] on div "Name: [PERSON_NAME] Membership: end on [DATE] Total Visits: 25 Card on file: 0 …" at bounding box center [1093, 280] width 405 height 270
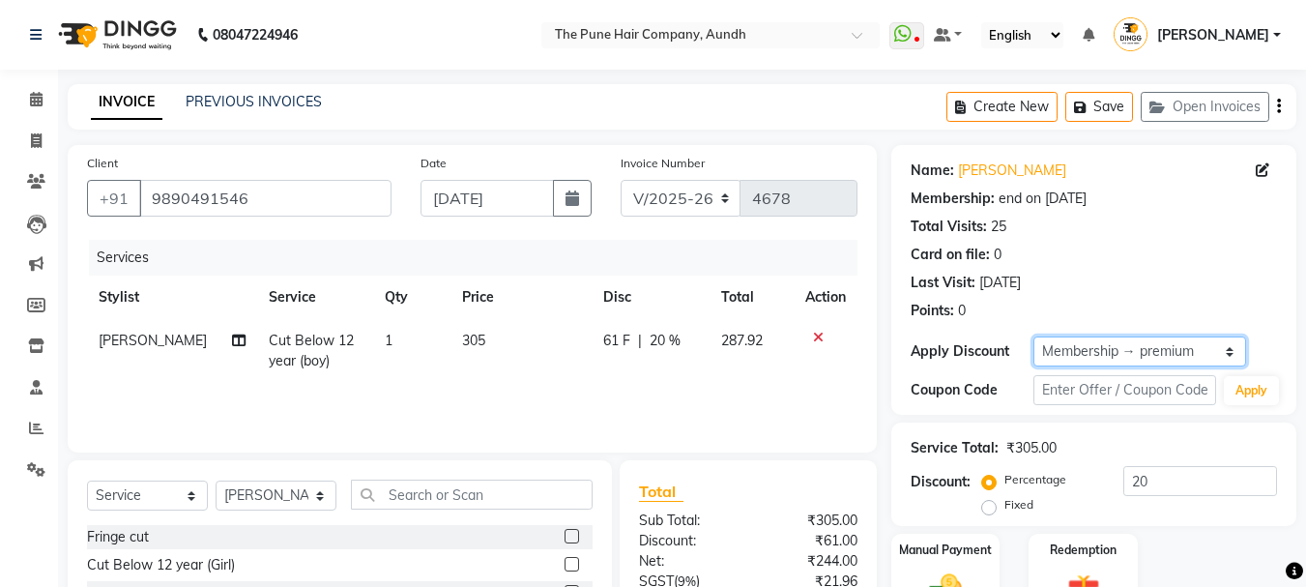
click at [1189, 357] on select "Select Membership → premium" at bounding box center [1140, 351] width 214 height 30
click at [1033, 336] on select "Select Membership → premium" at bounding box center [1140, 351] width 214 height 30
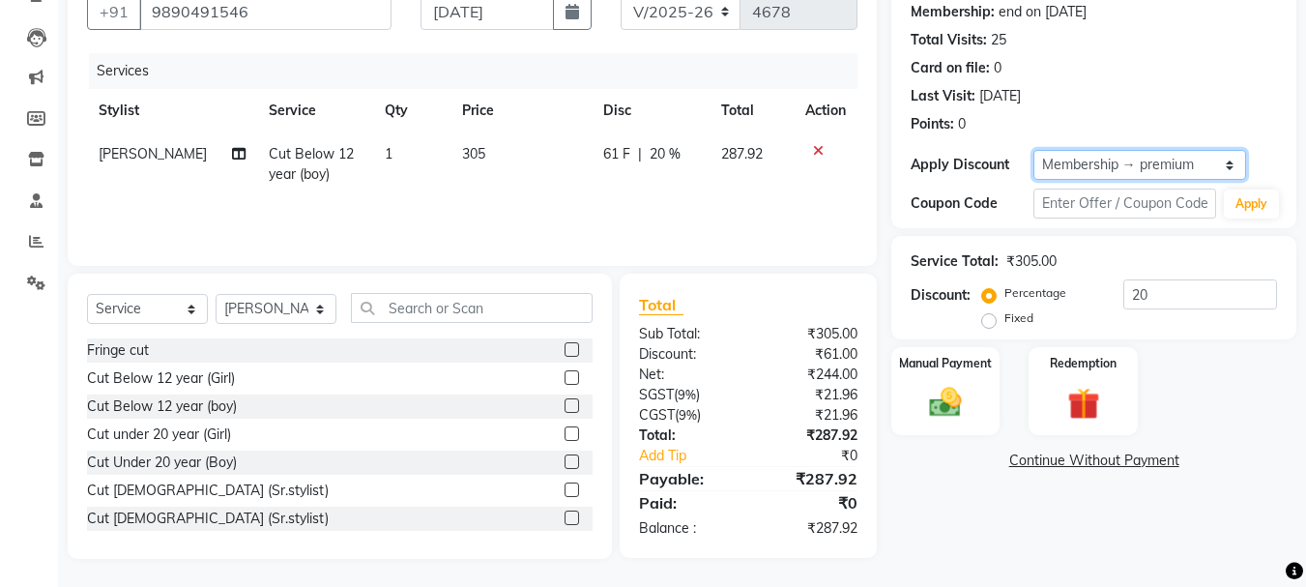
scroll to position [188, 0]
click at [973, 397] on div "Manual Payment" at bounding box center [945, 390] width 113 height 92
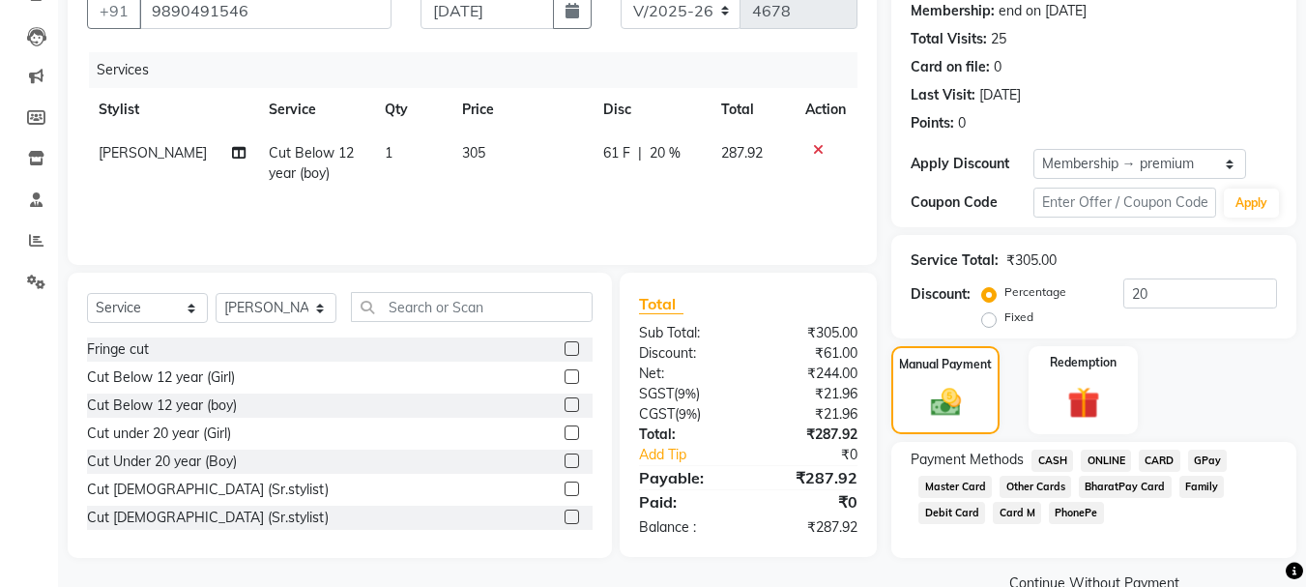
click at [1107, 457] on span "ONLINE" at bounding box center [1106, 461] width 50 height 22
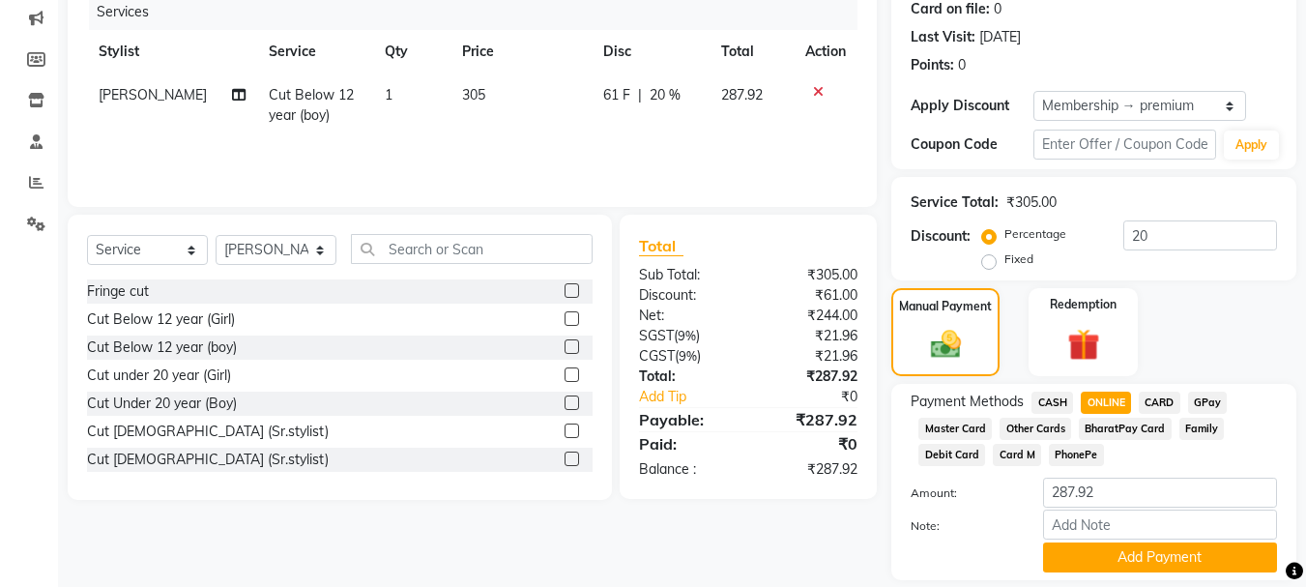
scroll to position [307, 0]
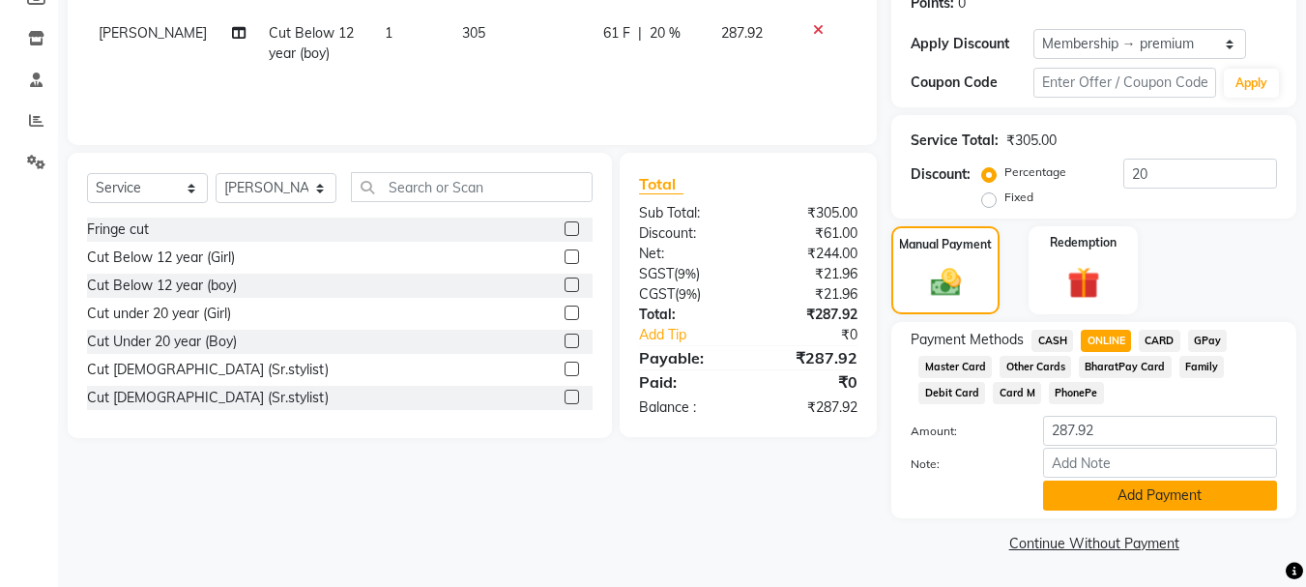
click at [1088, 499] on button "Add Payment" at bounding box center [1160, 495] width 234 height 30
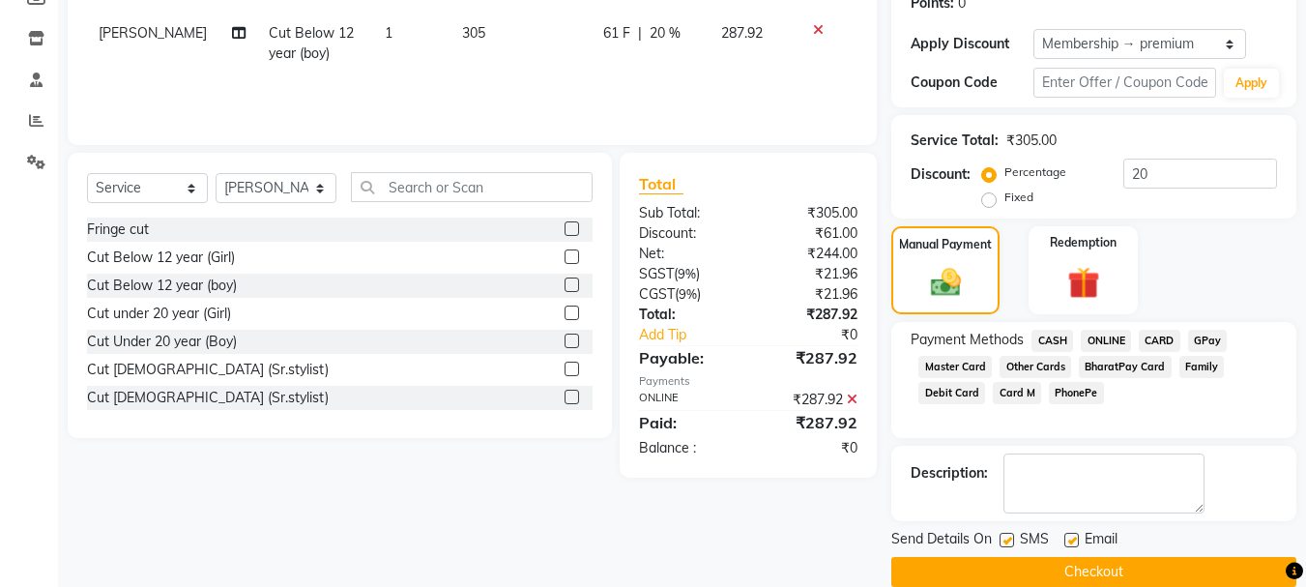
click at [1000, 539] on label at bounding box center [1007, 540] width 15 height 15
click at [1000, 539] on input "checkbox" at bounding box center [1006, 541] width 13 height 13
checkbox input "false"
click at [1065, 544] on label at bounding box center [1071, 540] width 15 height 15
click at [1065, 544] on input "checkbox" at bounding box center [1070, 541] width 13 height 13
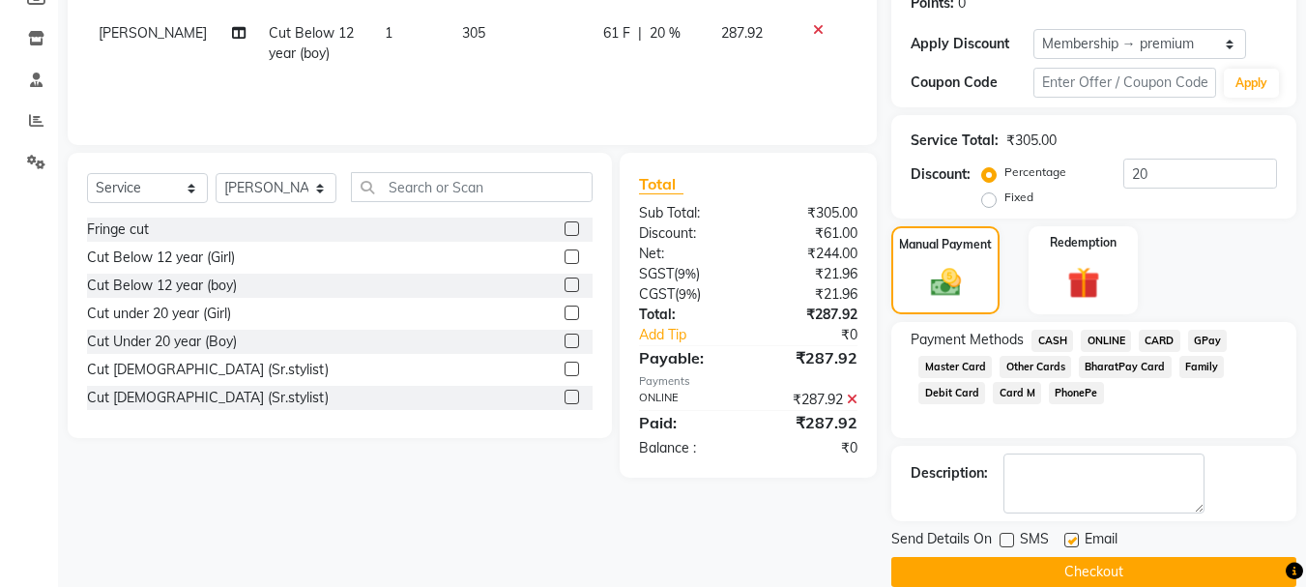
checkbox input "false"
click at [1024, 574] on button "Checkout" at bounding box center [1093, 572] width 405 height 30
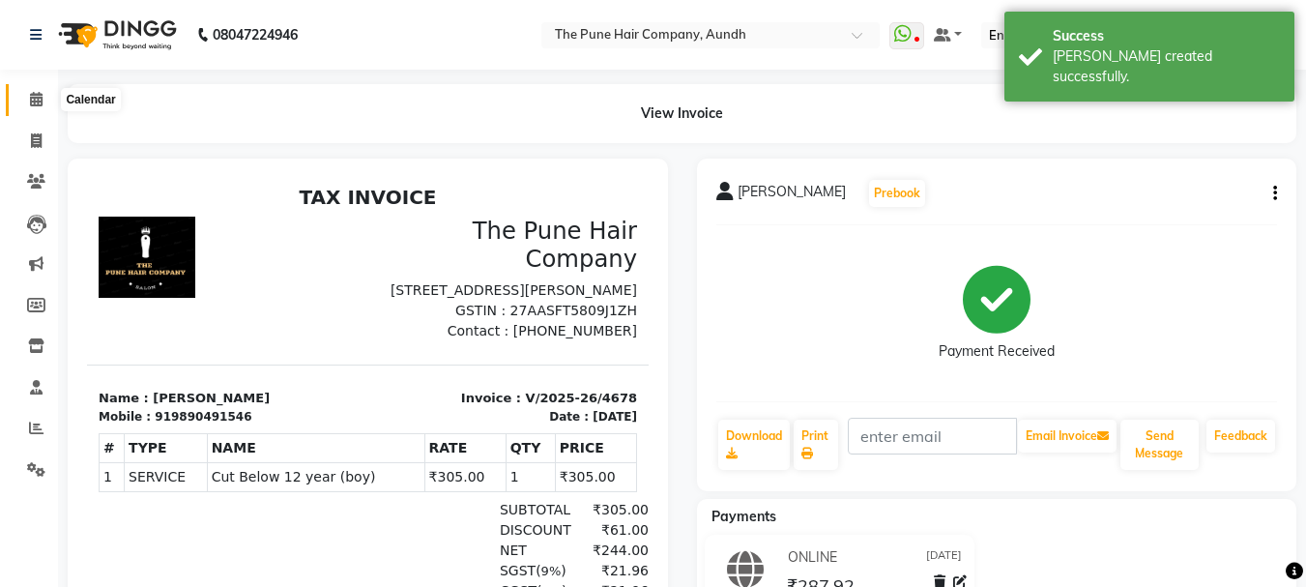
click at [38, 97] on icon at bounding box center [36, 99] width 13 height 15
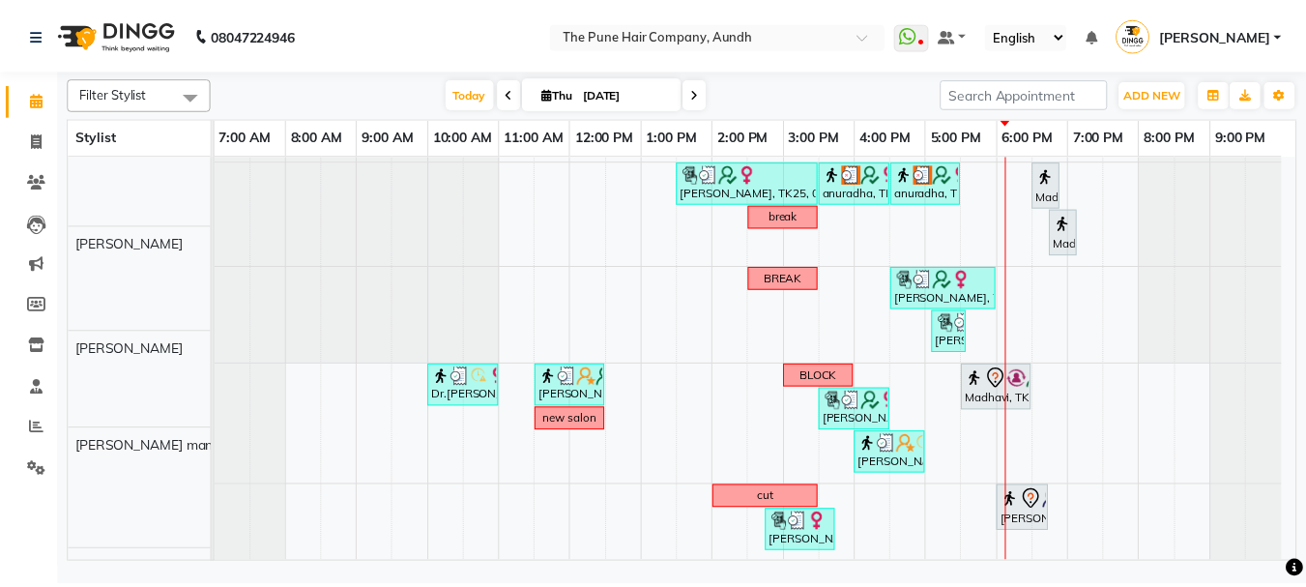
scroll to position [549, 0]
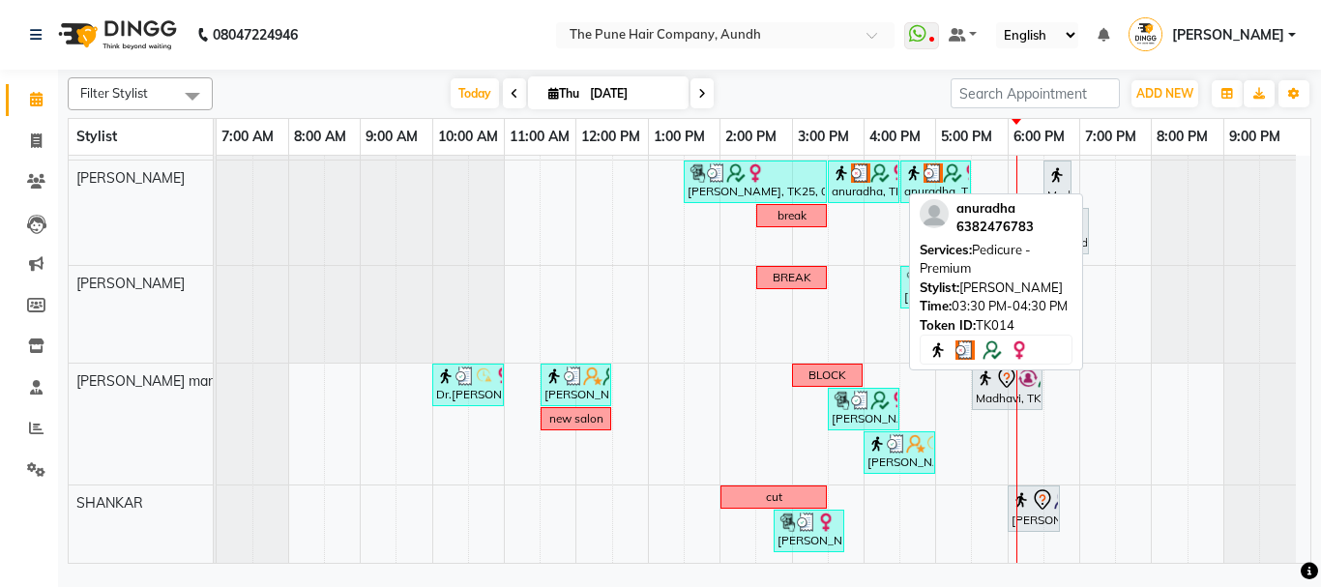
click at [850, 191] on div "anuradha, TK14, 03:30 PM-04:30 PM, Pedicure - Premium" at bounding box center [863, 181] width 68 height 37
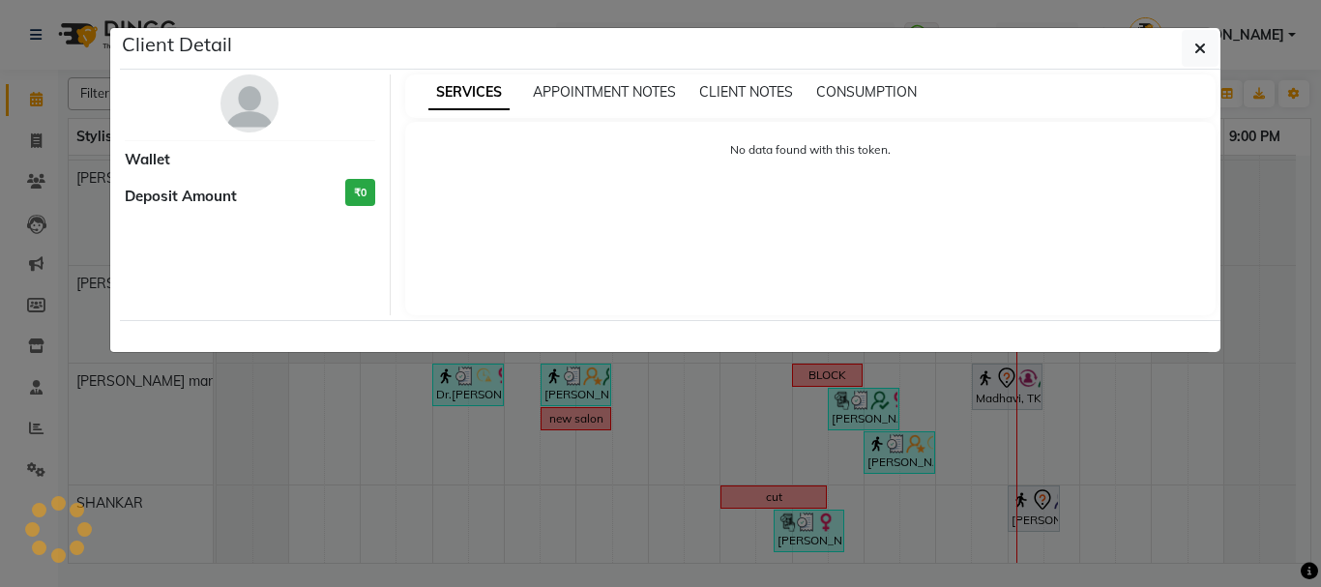
select select "3"
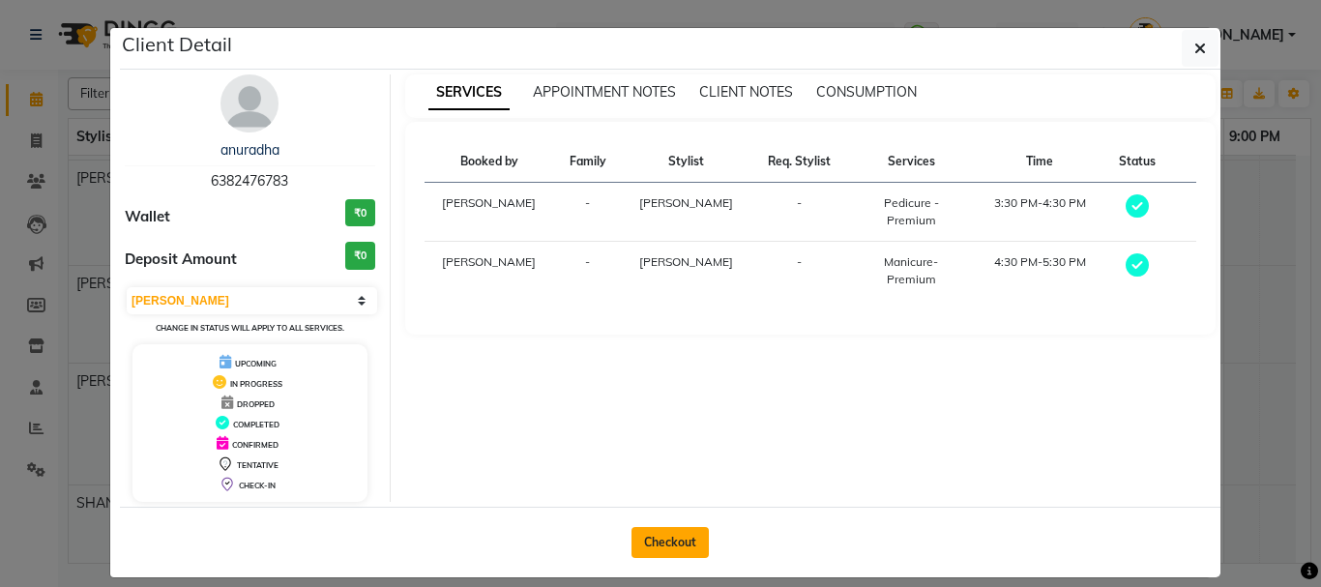
click at [677, 539] on button "Checkout" at bounding box center [669, 542] width 77 height 31
select select "service"
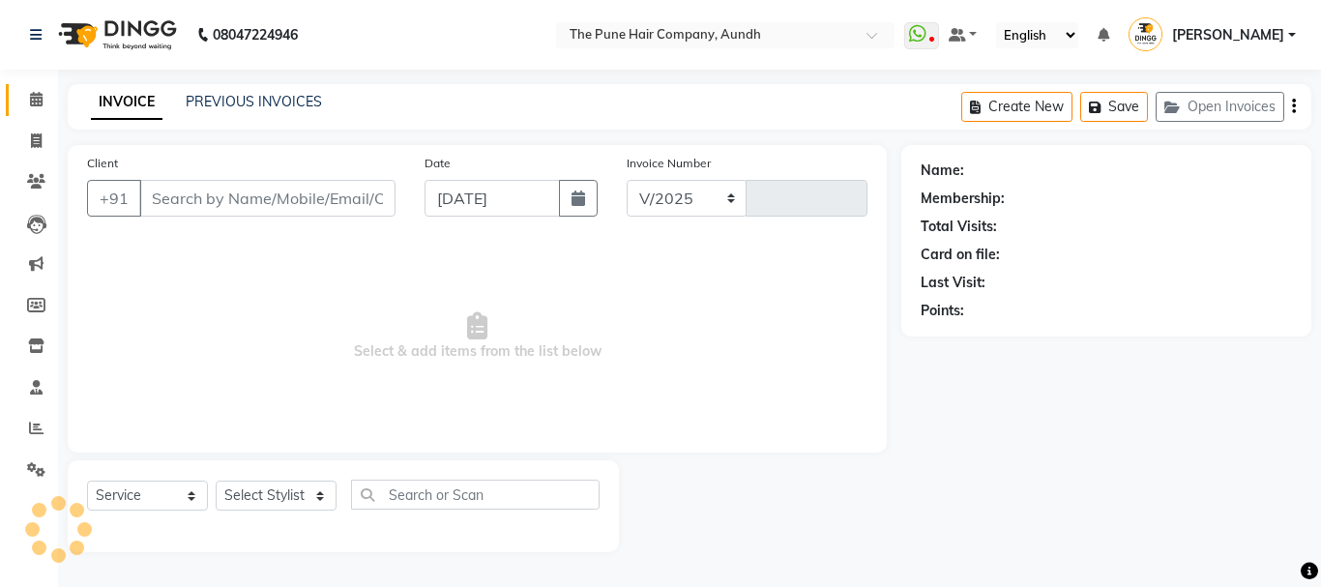
select select "106"
type input "4679"
type input "6382476783"
select select "49797"
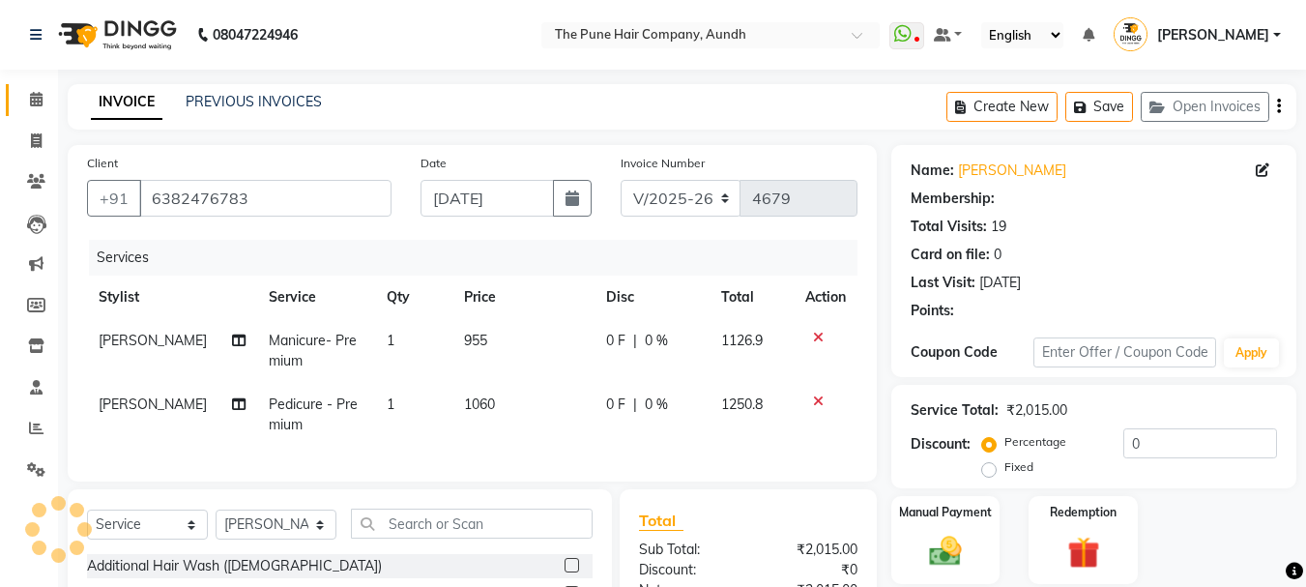
select select "1: Object"
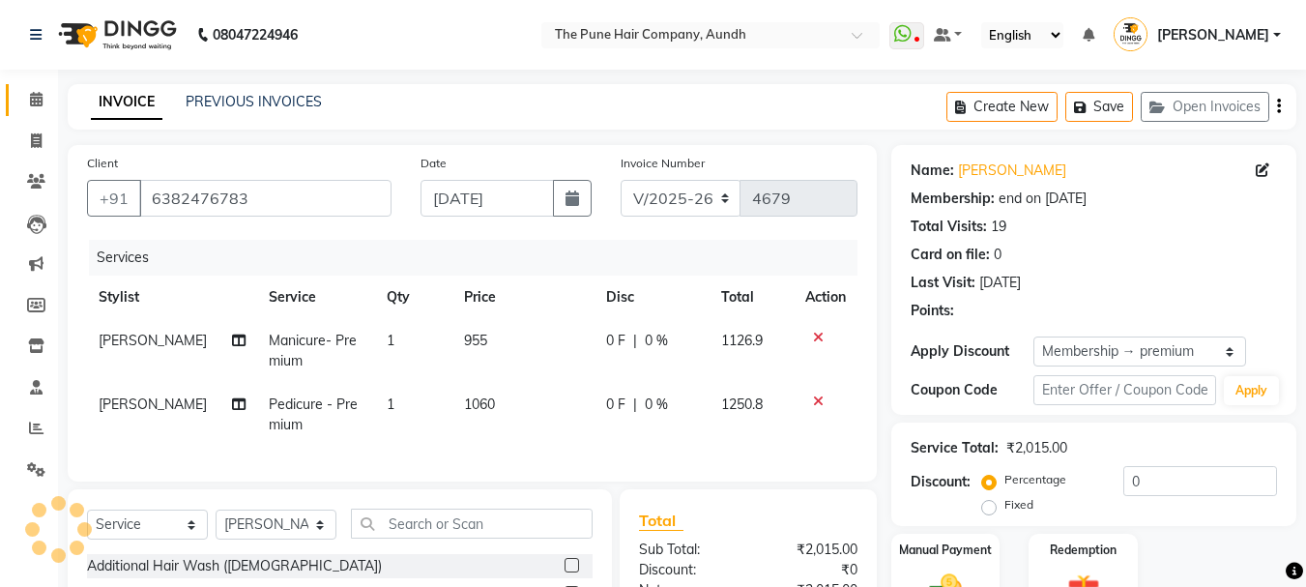
type input "20"
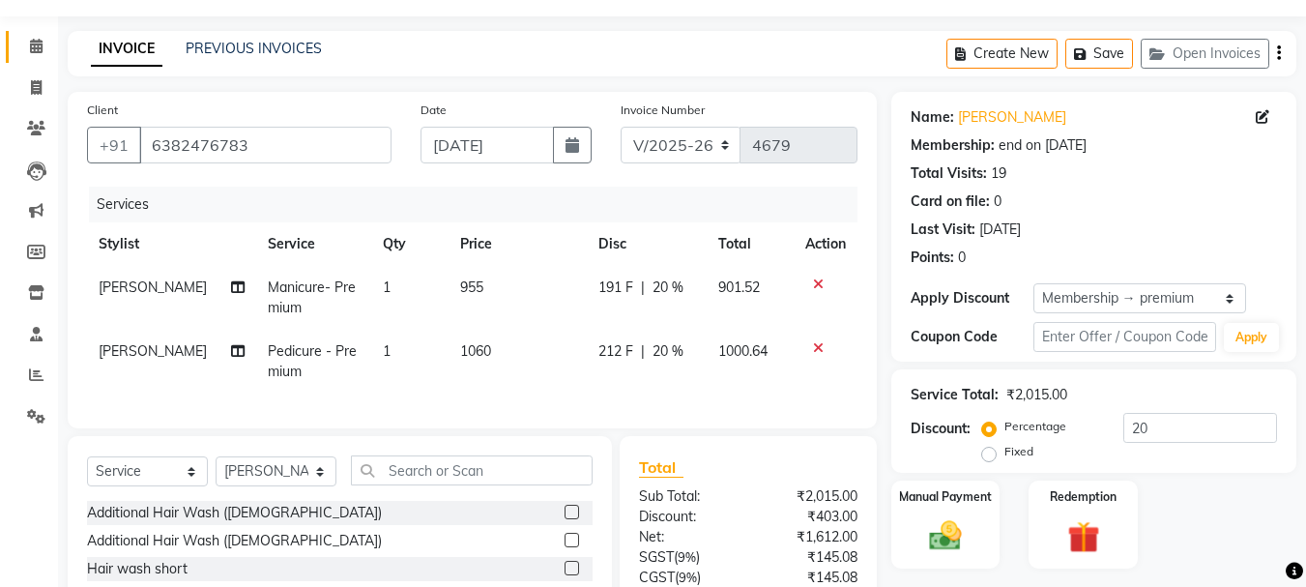
scroll to position [97, 0]
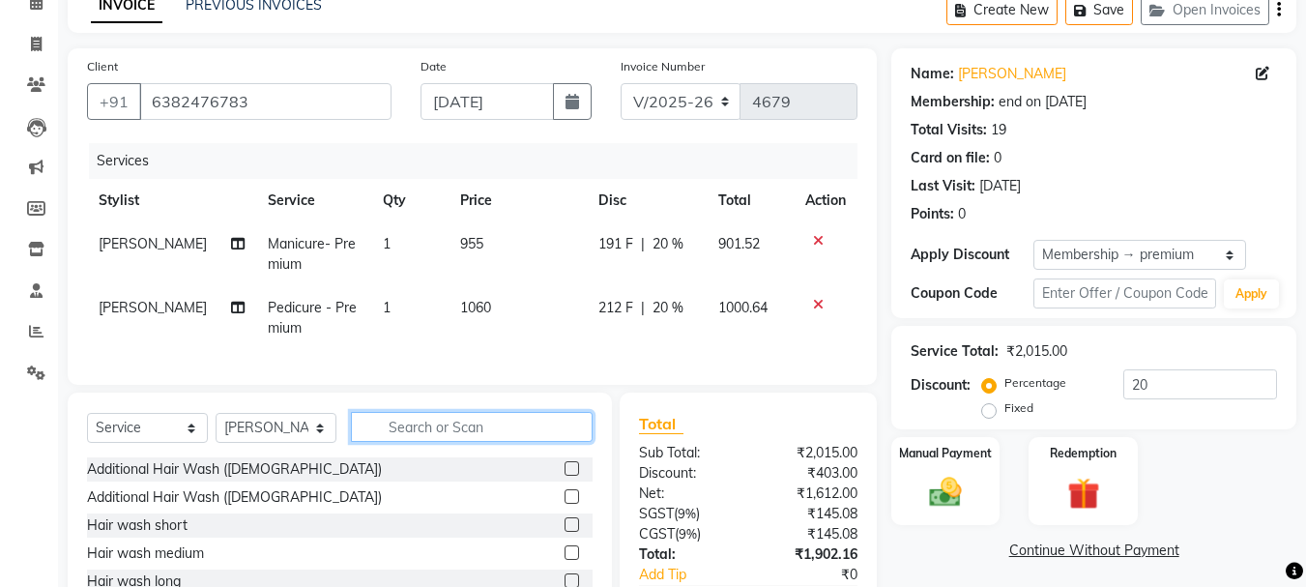
click at [427, 433] on input "text" at bounding box center [472, 427] width 242 height 30
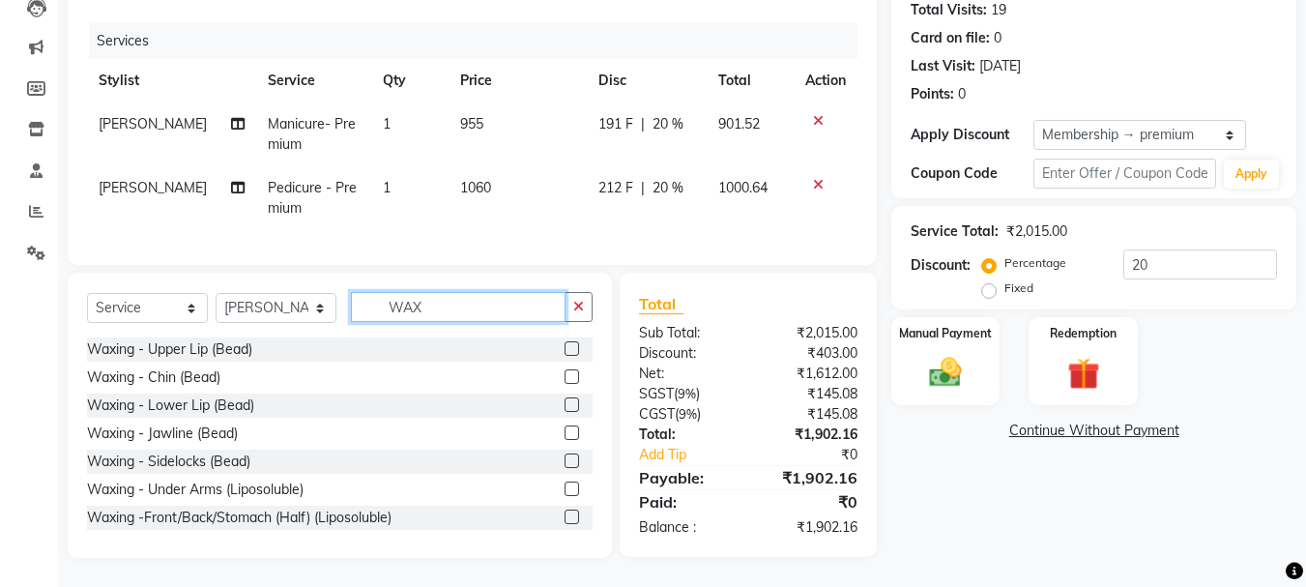
scroll to position [231, 0]
type input "WAX"
click at [565, 350] on label at bounding box center [572, 348] width 15 height 15
click at [565, 350] on input "checkbox" at bounding box center [571, 349] width 13 height 13
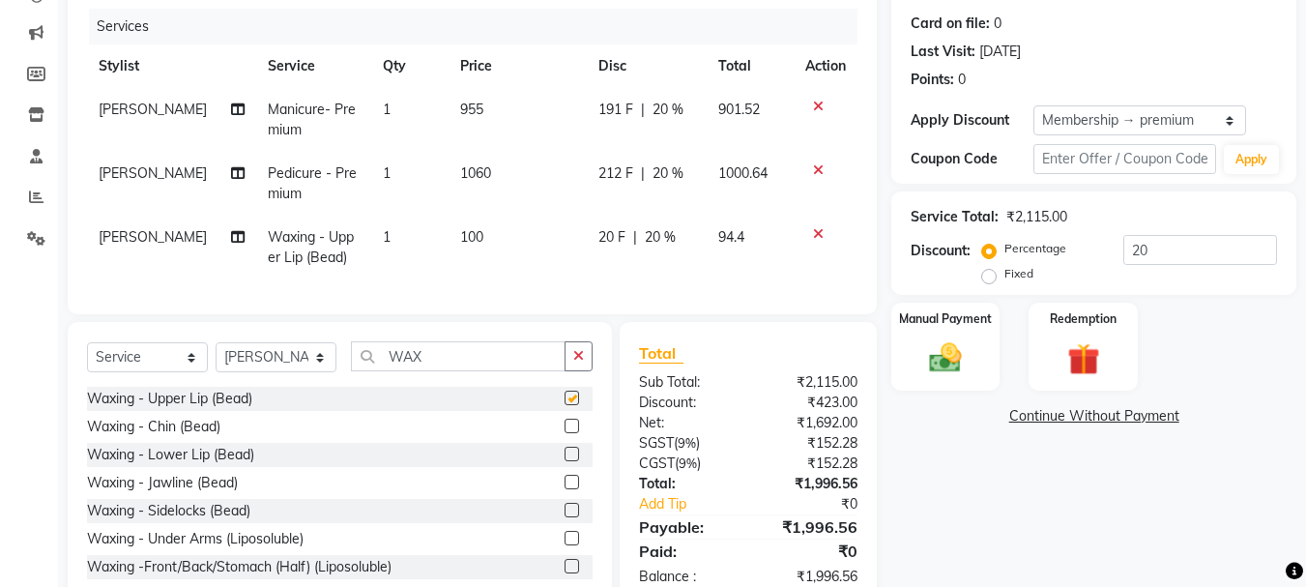
checkbox input "false"
click at [565, 433] on label at bounding box center [572, 426] width 15 height 15
click at [565, 433] on input "checkbox" at bounding box center [571, 427] width 13 height 13
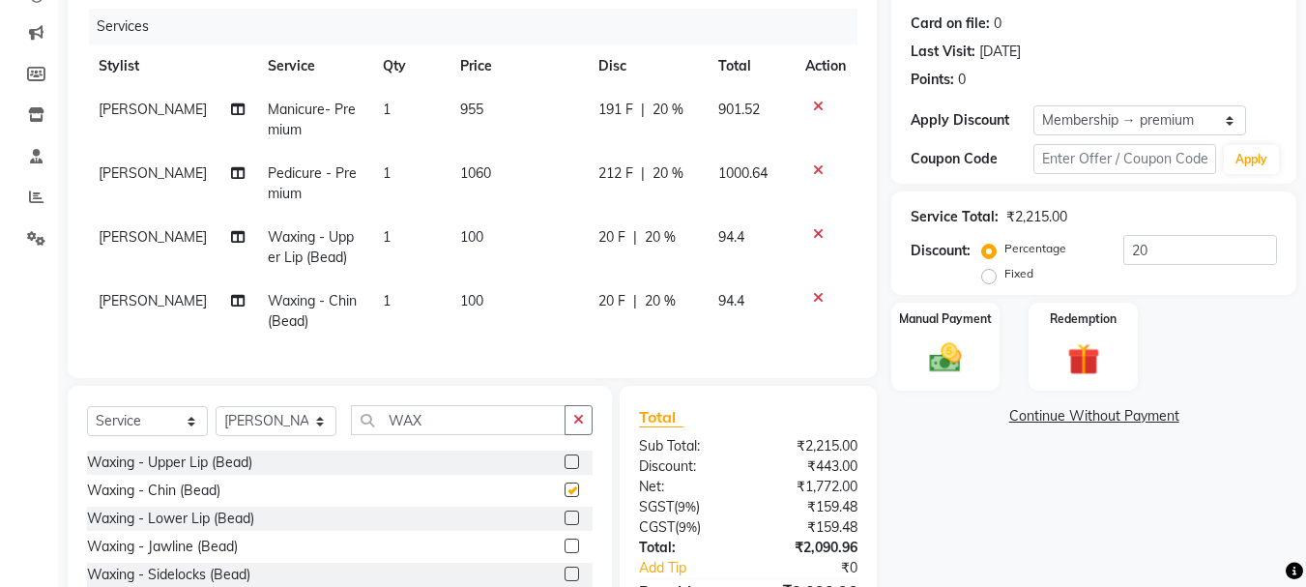
checkbox input "false"
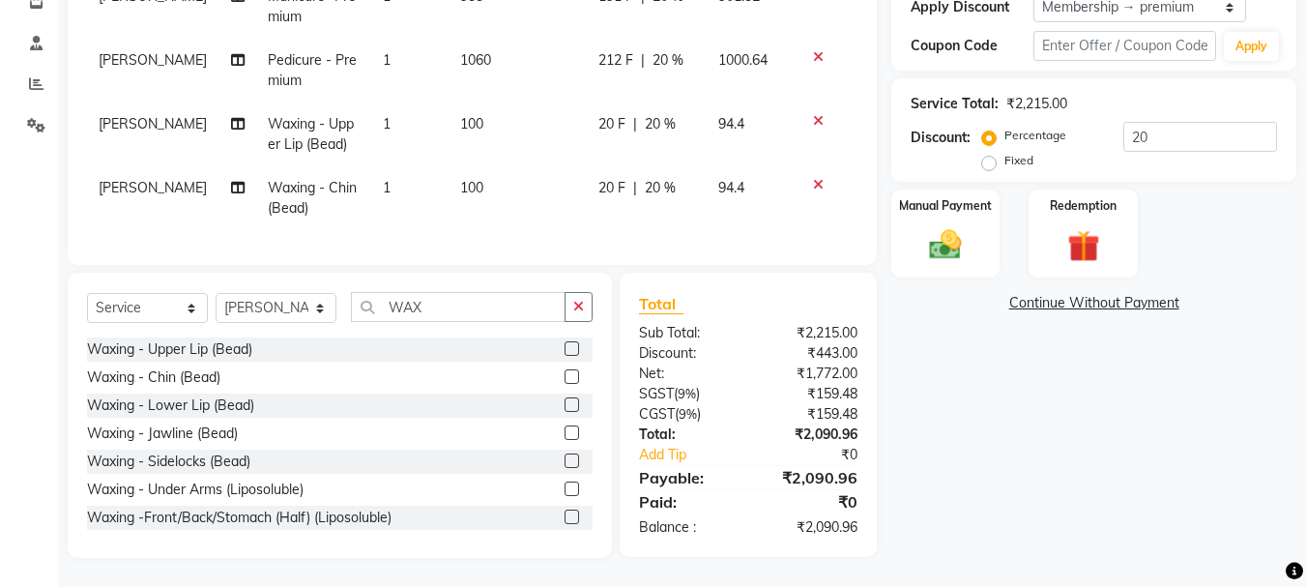
scroll to position [359, 0]
click at [565, 460] on label at bounding box center [572, 460] width 15 height 15
click at [565, 460] on input "checkbox" at bounding box center [571, 461] width 13 height 13
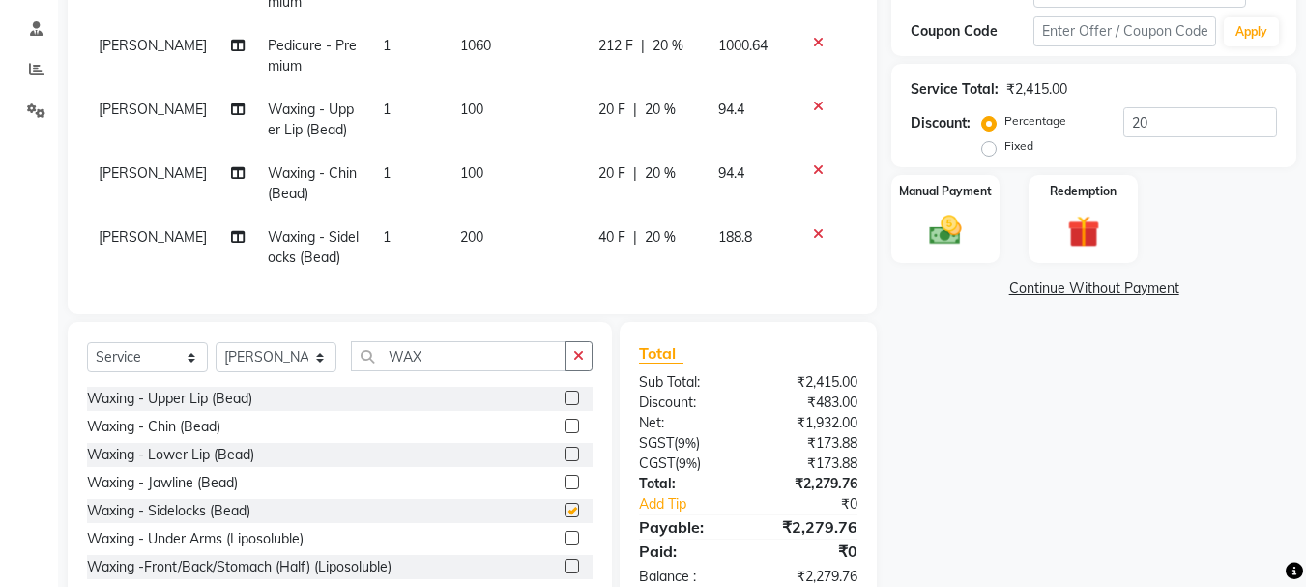
checkbox input "false"
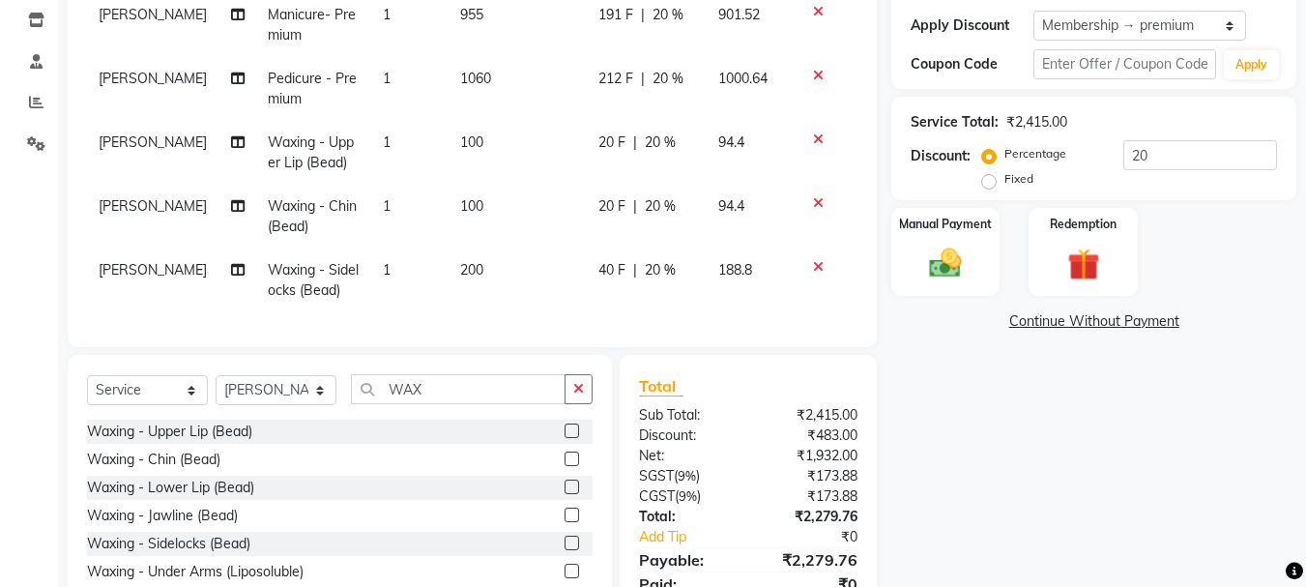
scroll to position [422, 0]
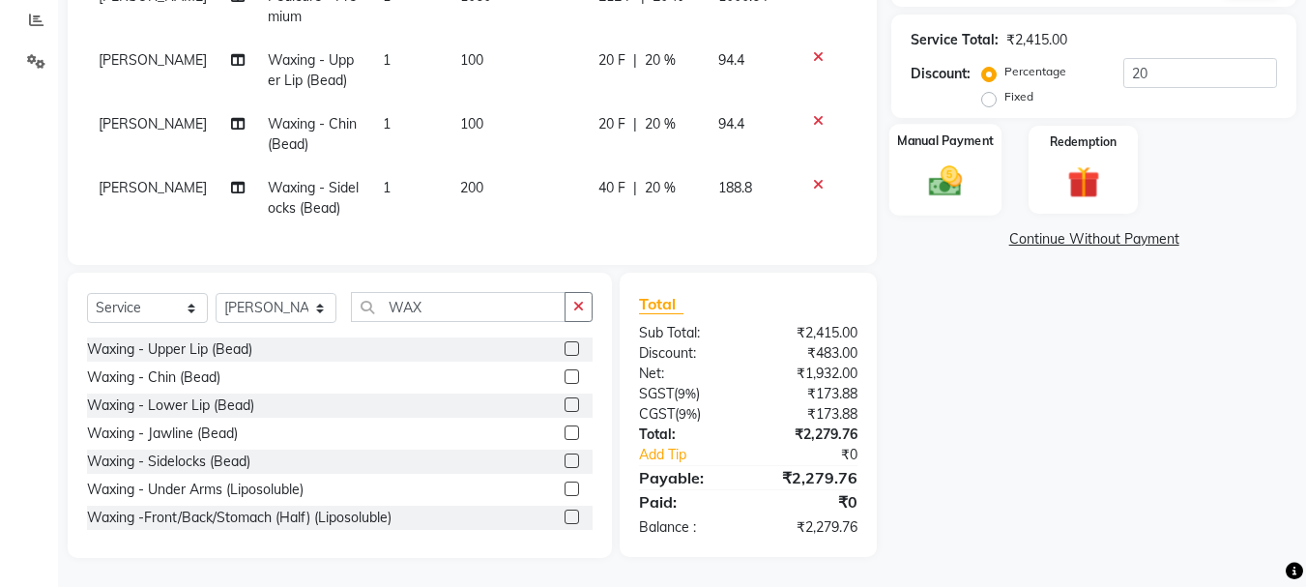
click at [949, 161] on img at bounding box center [945, 180] width 54 height 39
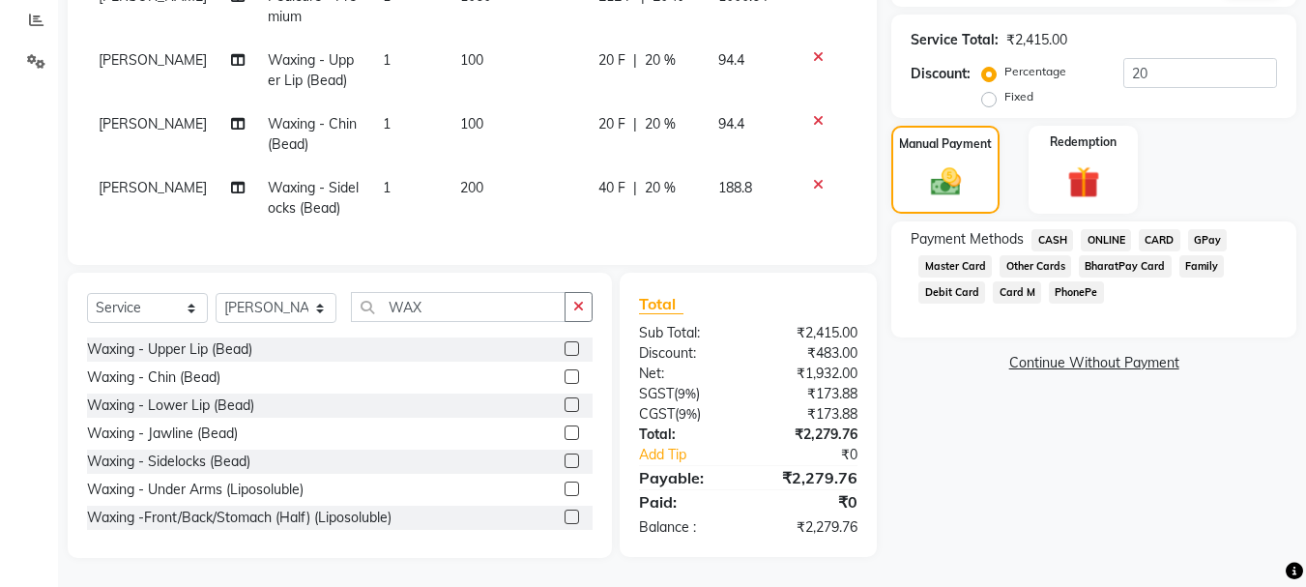
click at [1060, 229] on span "CASH" at bounding box center [1052, 240] width 42 height 22
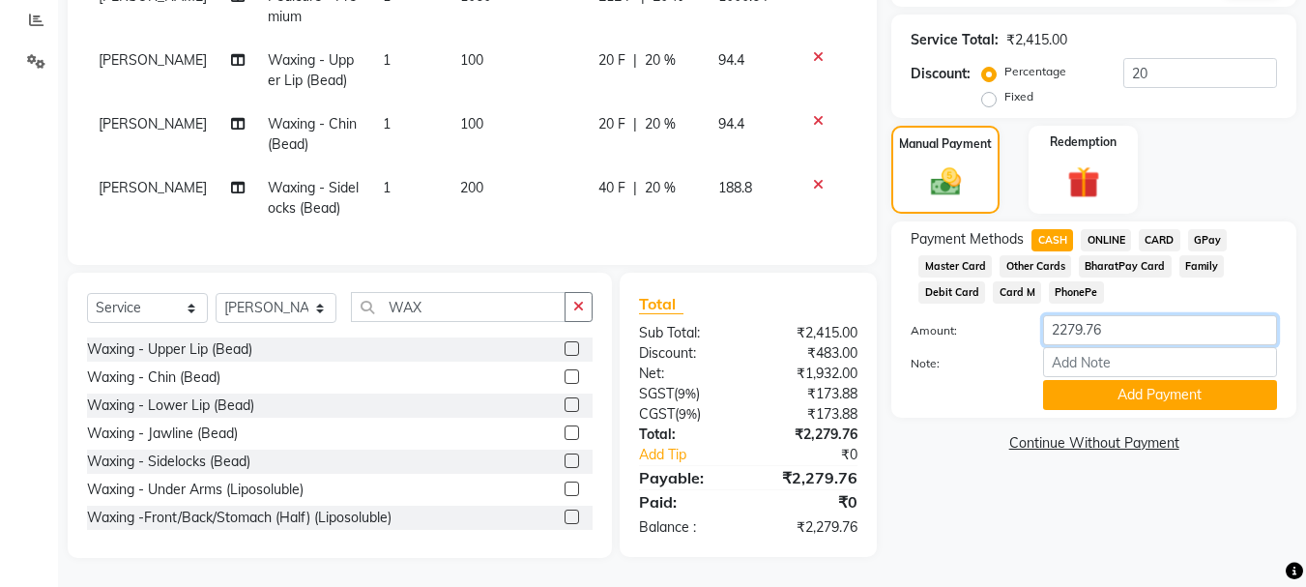
click at [1113, 316] on input "2279.76" at bounding box center [1160, 330] width 234 height 30
type input "2000"
click at [1085, 383] on button "Add Payment" at bounding box center [1160, 395] width 234 height 30
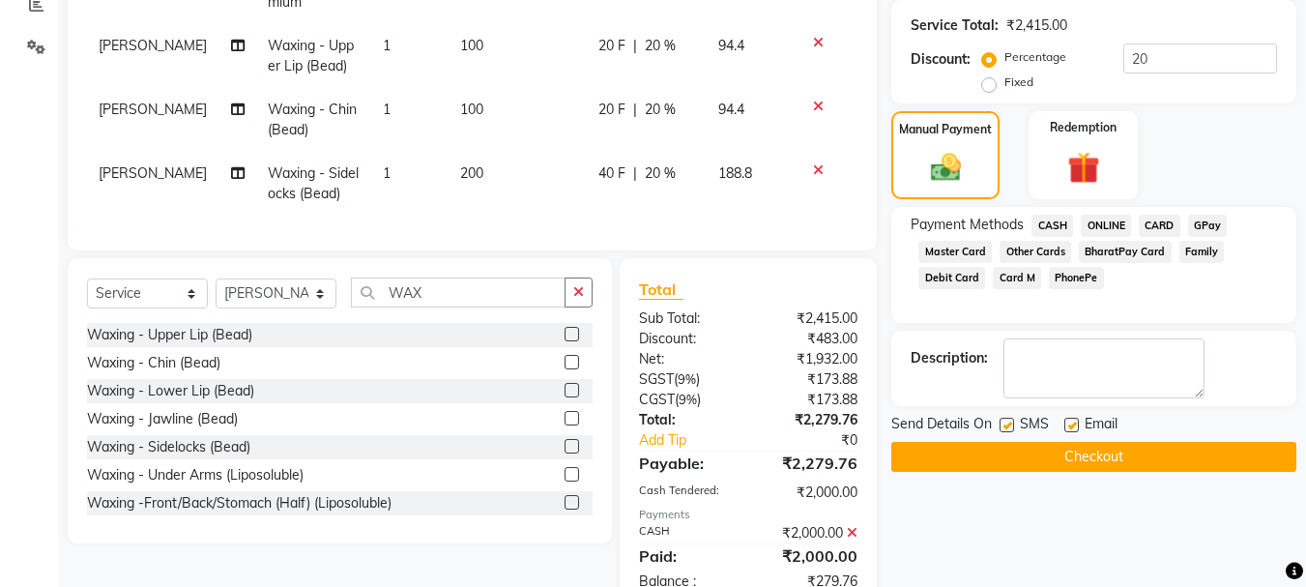
click at [1094, 221] on span "ONLINE" at bounding box center [1106, 226] width 50 height 22
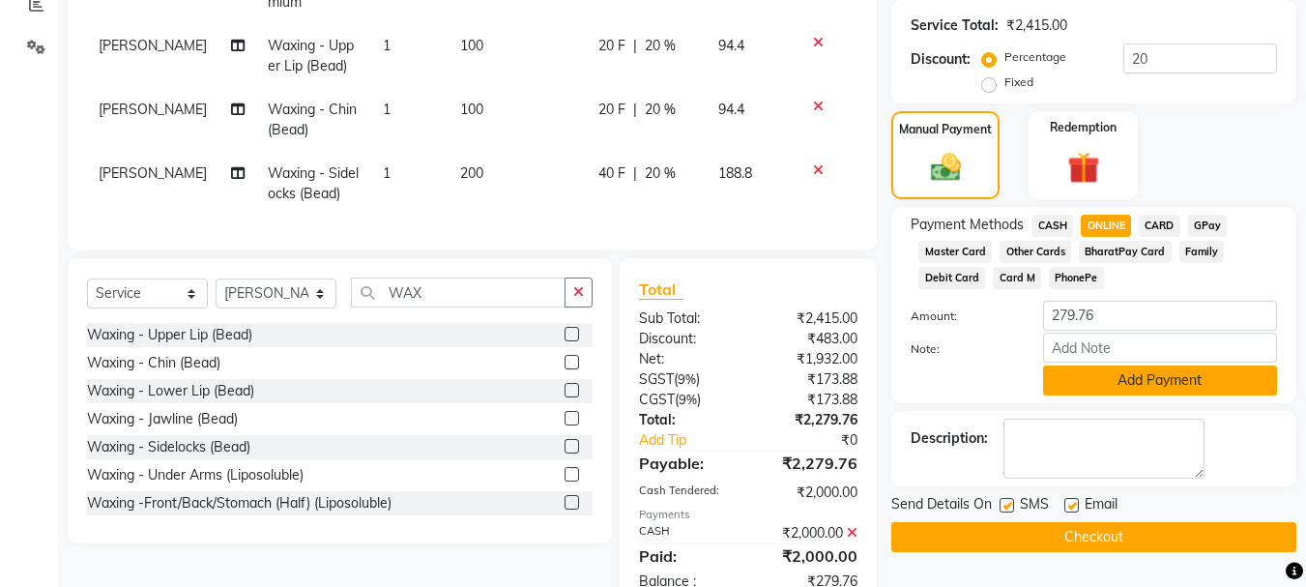
click at [1099, 374] on button "Add Payment" at bounding box center [1160, 380] width 234 height 30
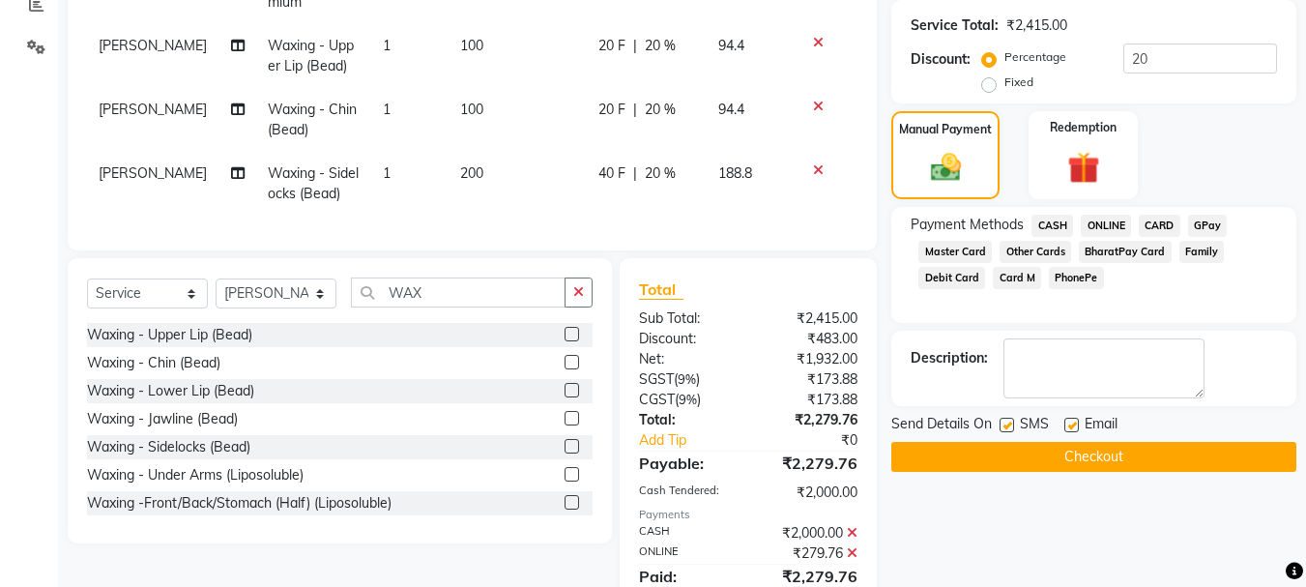
click at [1103, 466] on button "Checkout" at bounding box center [1093, 457] width 405 height 30
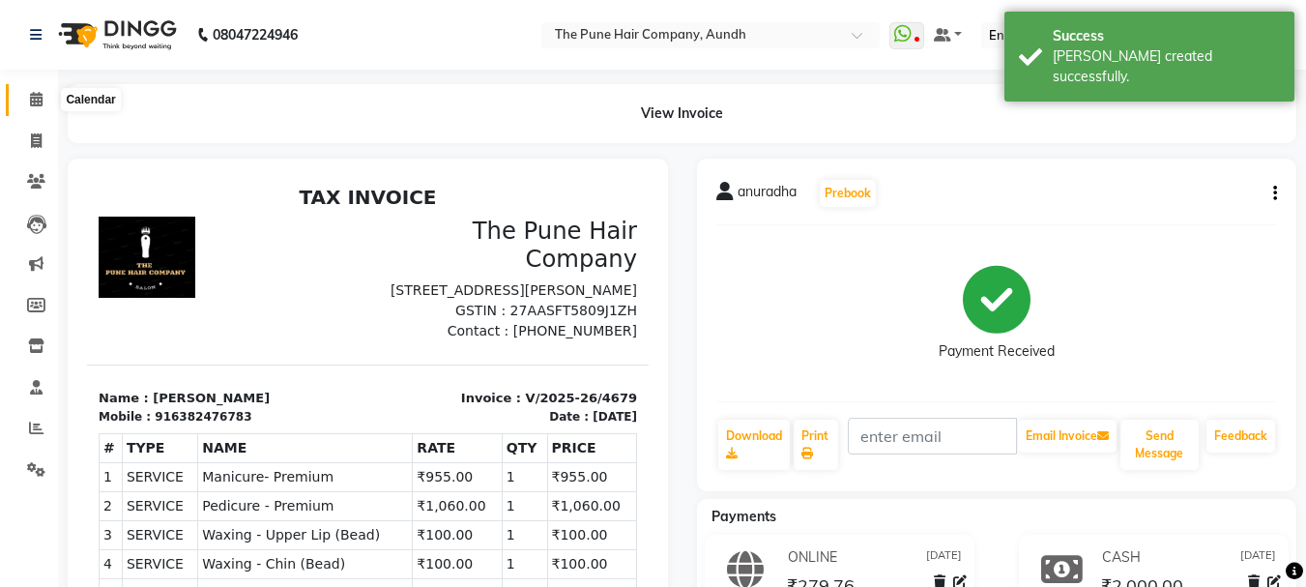
click at [36, 94] on icon at bounding box center [36, 99] width 13 height 15
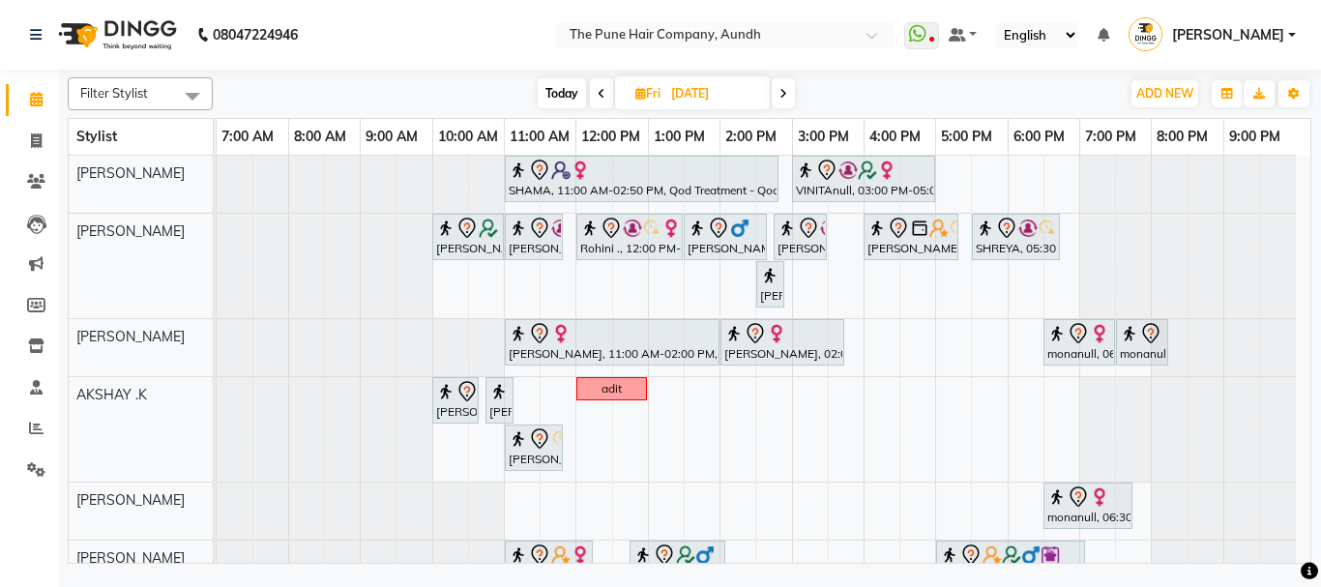
click at [557, 99] on span "Today" at bounding box center [561, 93] width 48 height 30
type input "[DATE]"
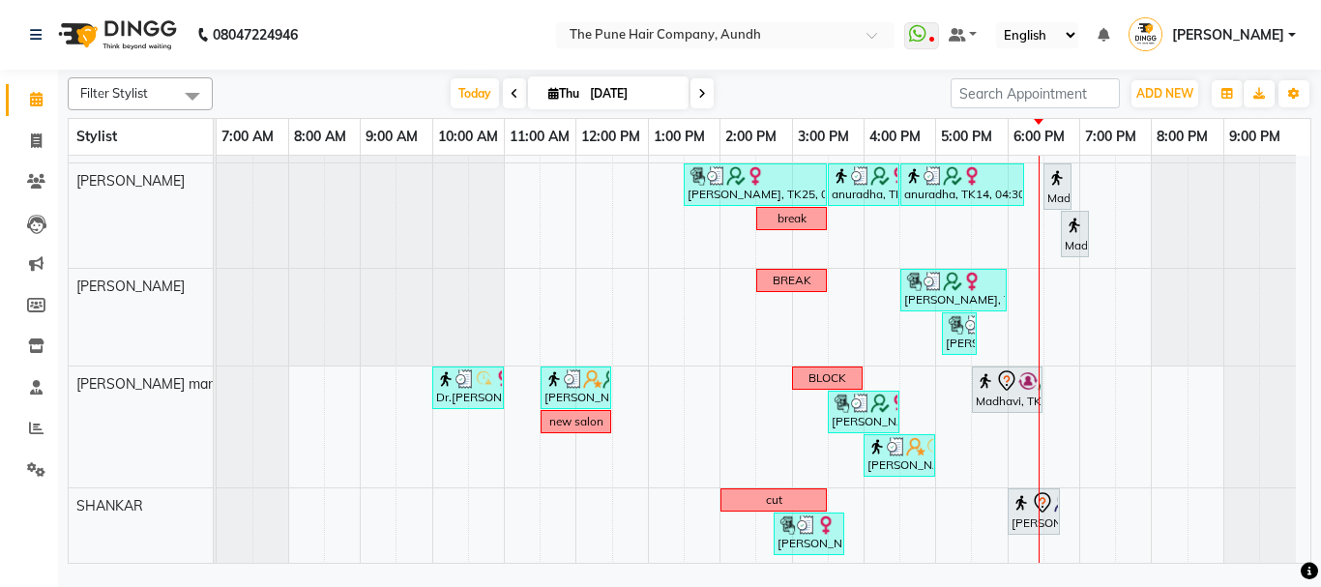
scroll to position [549, 0]
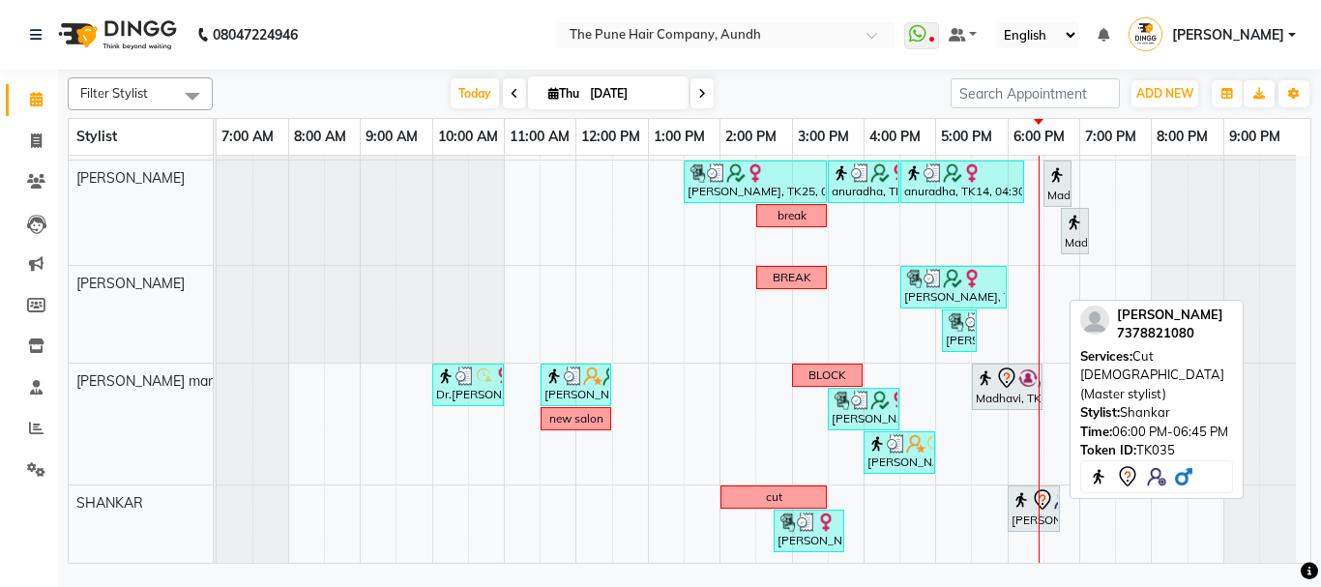
click at [1060, 508] on div at bounding box center [1059, 508] width 8 height 44
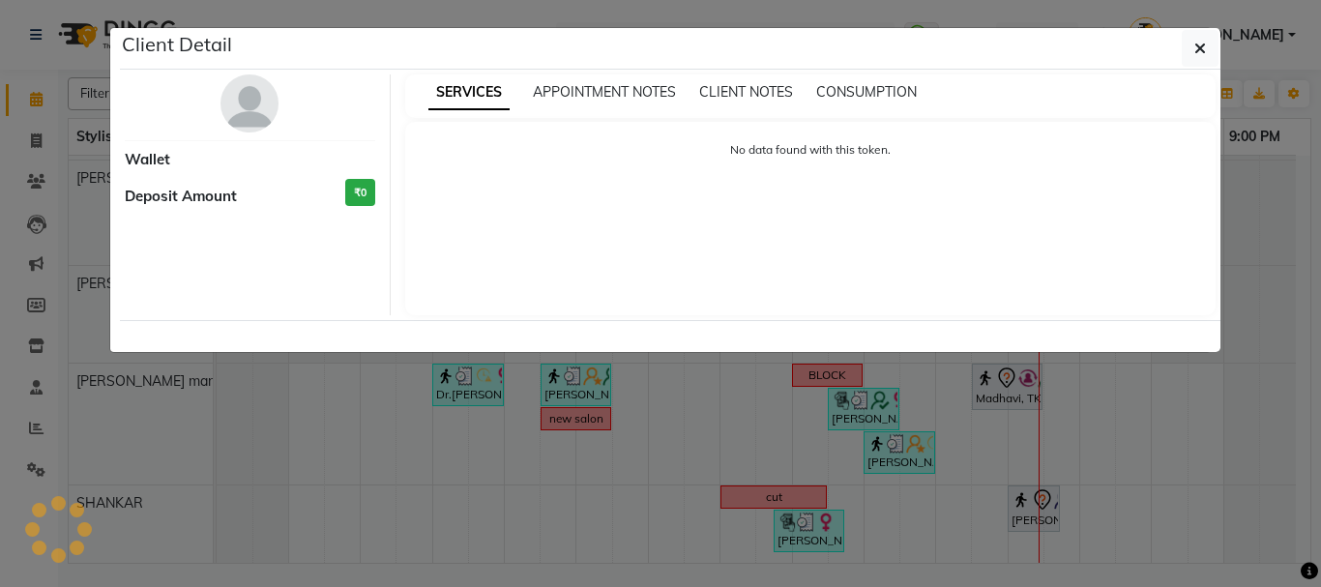
select select "7"
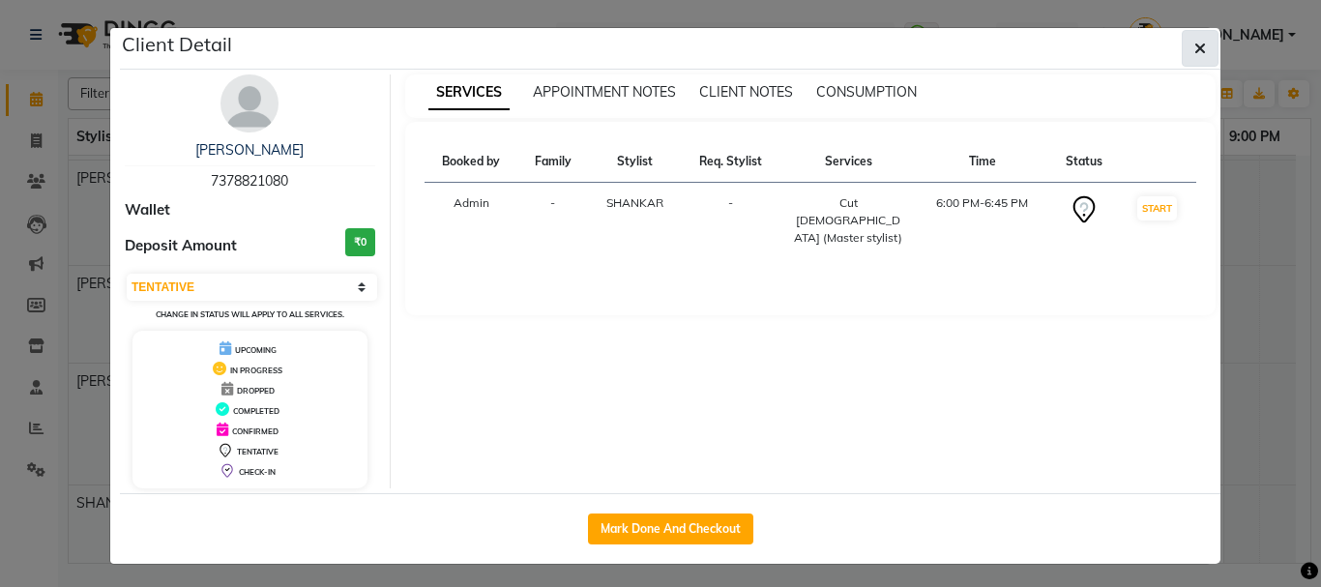
click at [1200, 46] on button "button" at bounding box center [1199, 48] width 37 height 37
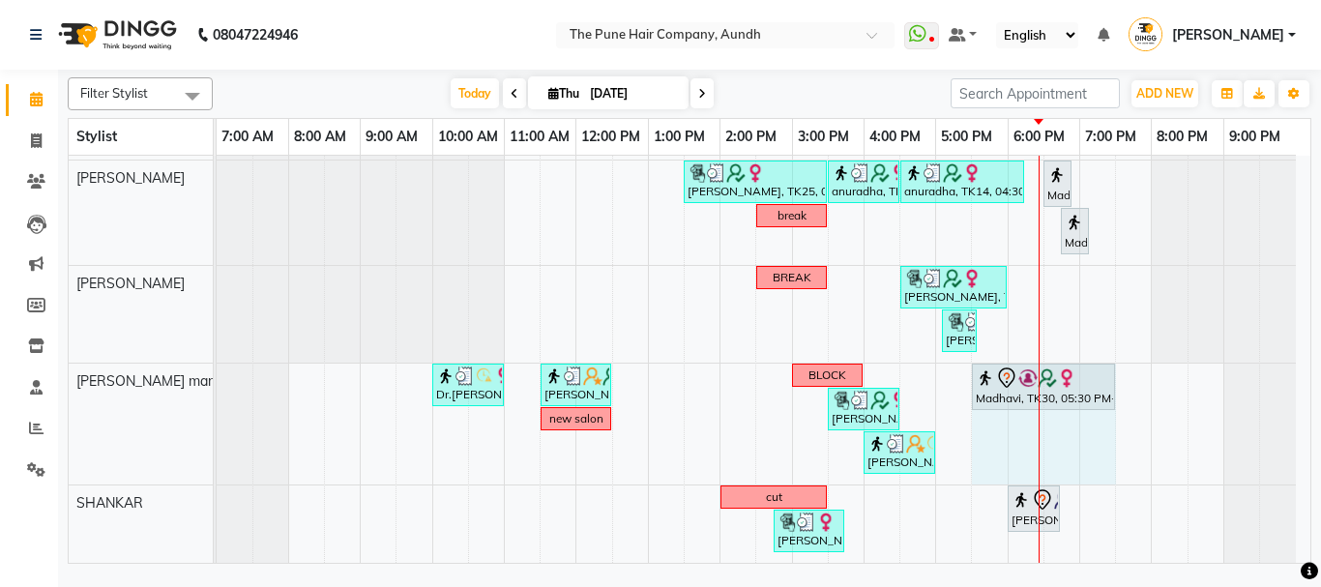
drag, startPoint x: 1040, startPoint y: 381, endPoint x: 1109, endPoint y: 376, distance: 68.8
click at [217, 376] on div "Dr.[PERSON_NAME], TK15, 10:00 AM-11:00 AM, Hair wash & blow dry -medium [PERSON…" at bounding box center [217, 423] width 0 height 121
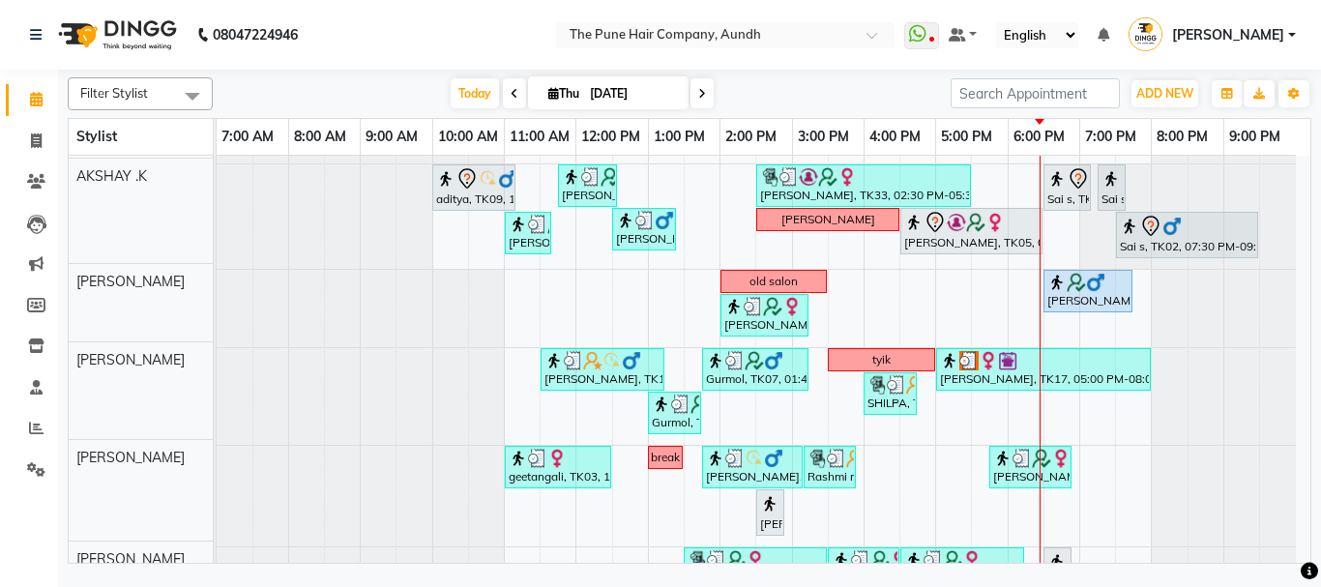
scroll to position [162, 0]
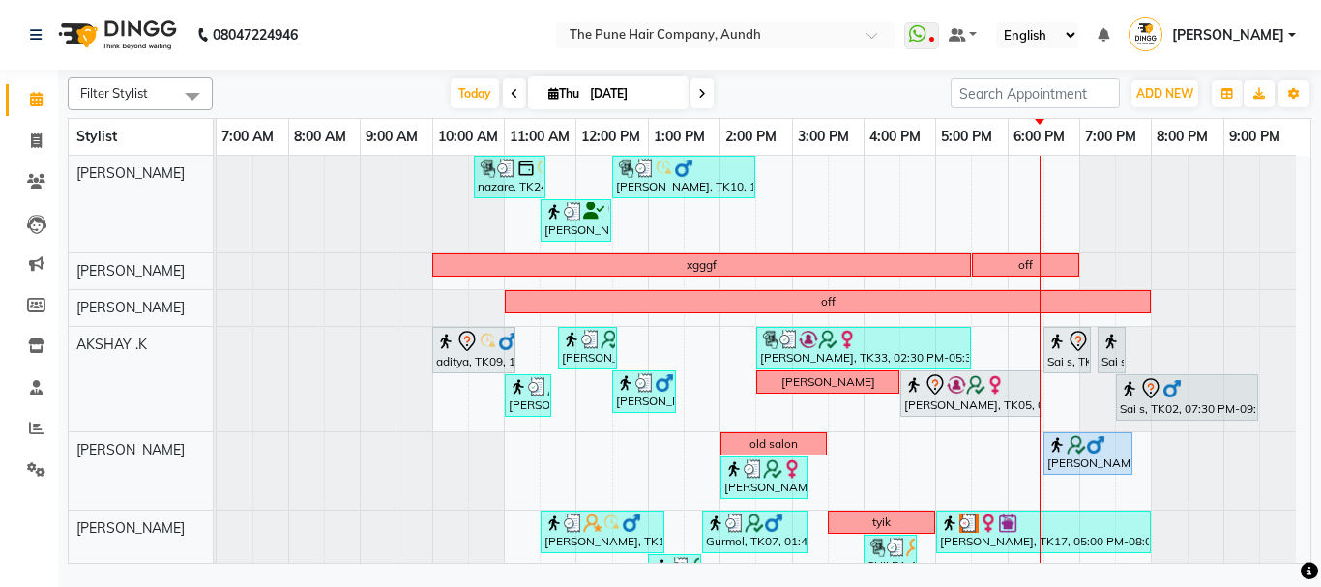
click at [701, 100] on span at bounding box center [701, 93] width 23 height 30
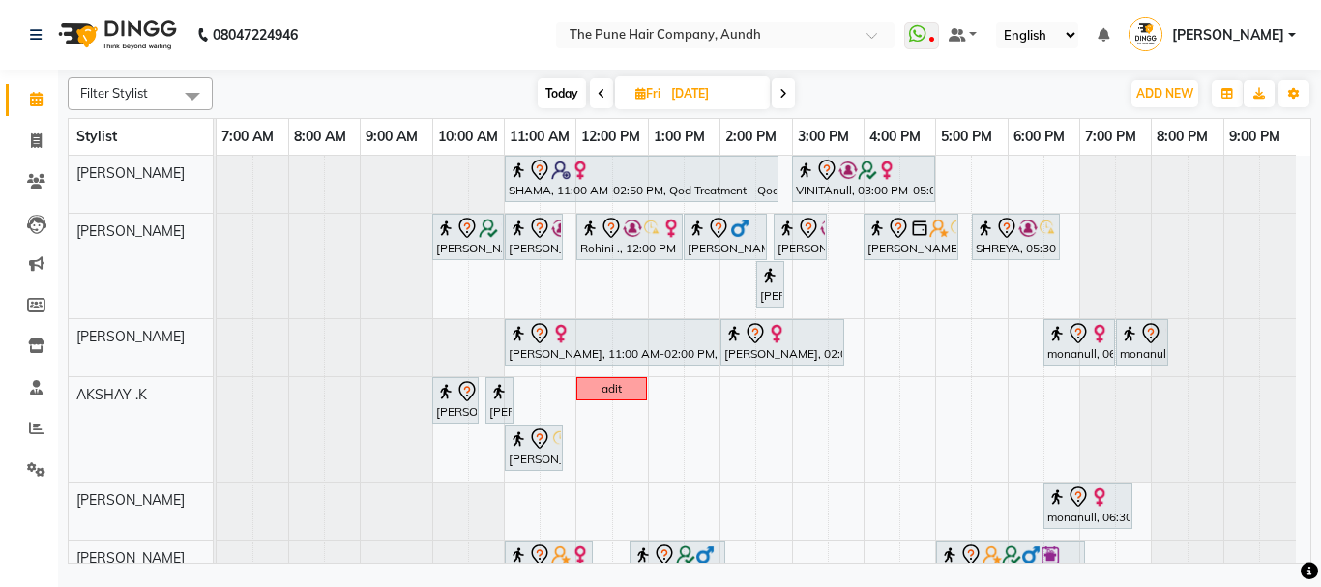
click at [603, 94] on icon at bounding box center [601, 94] width 8 height 12
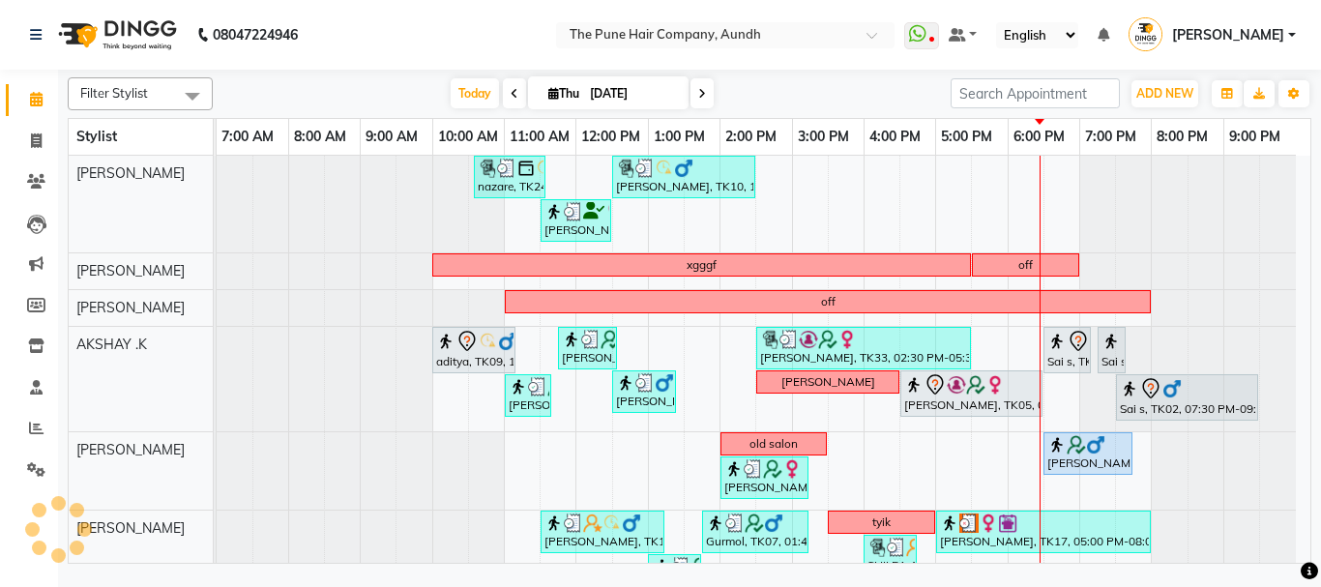
click at [512, 98] on icon at bounding box center [514, 94] width 8 height 12
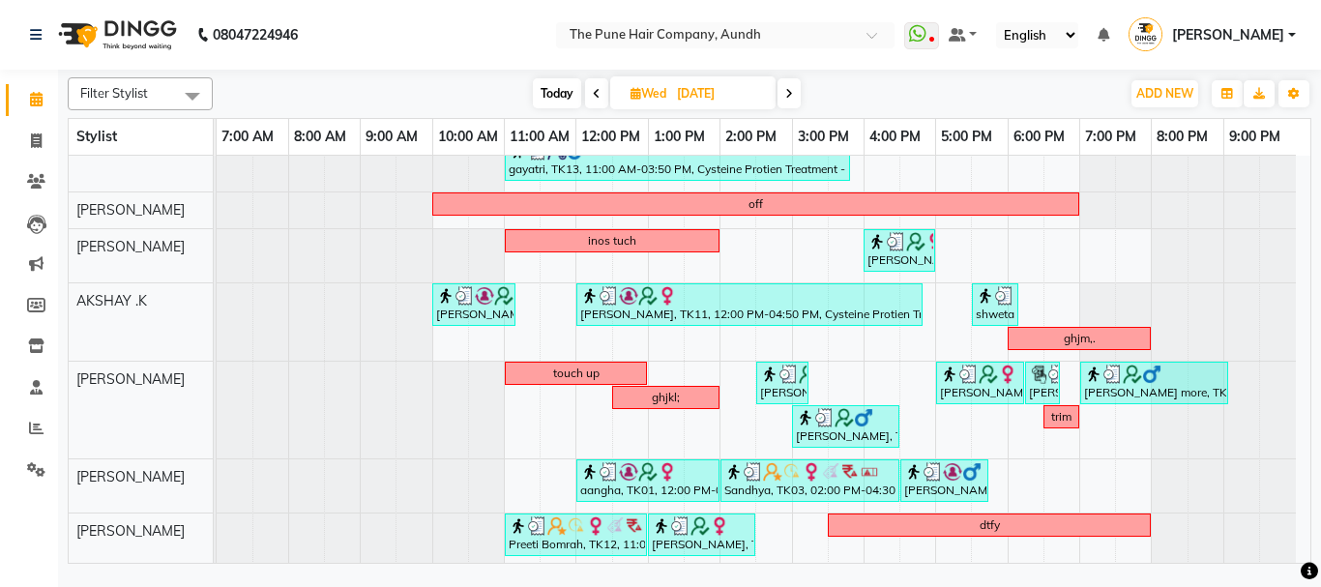
scroll to position [375, 0]
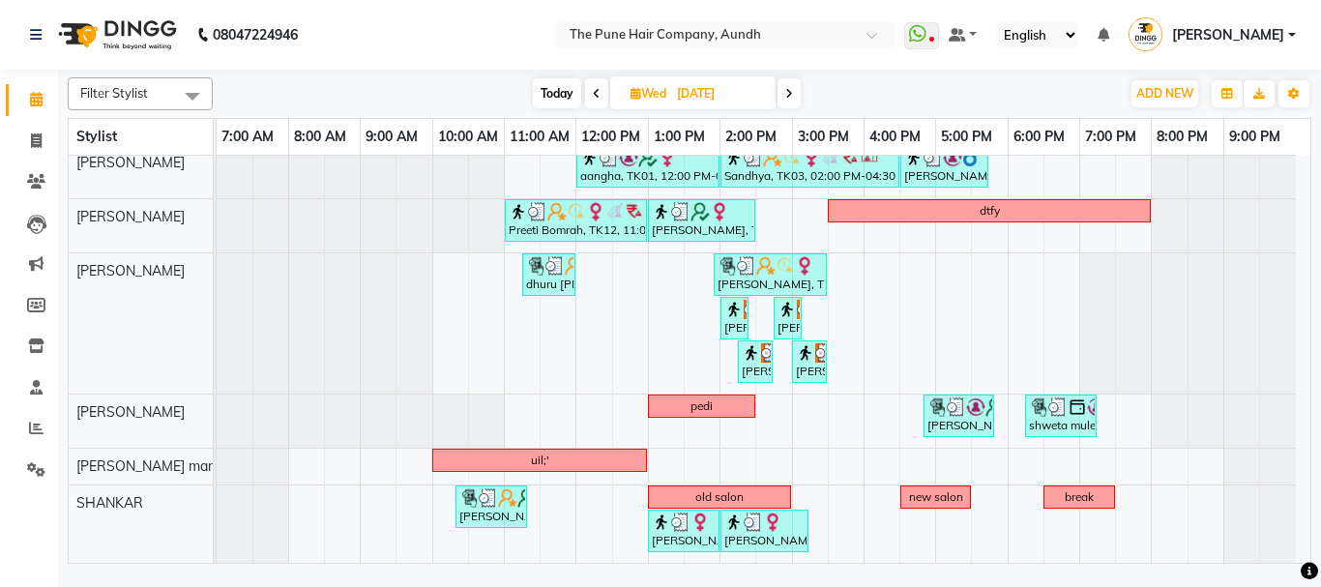
click at [793, 95] on icon at bounding box center [789, 94] width 8 height 12
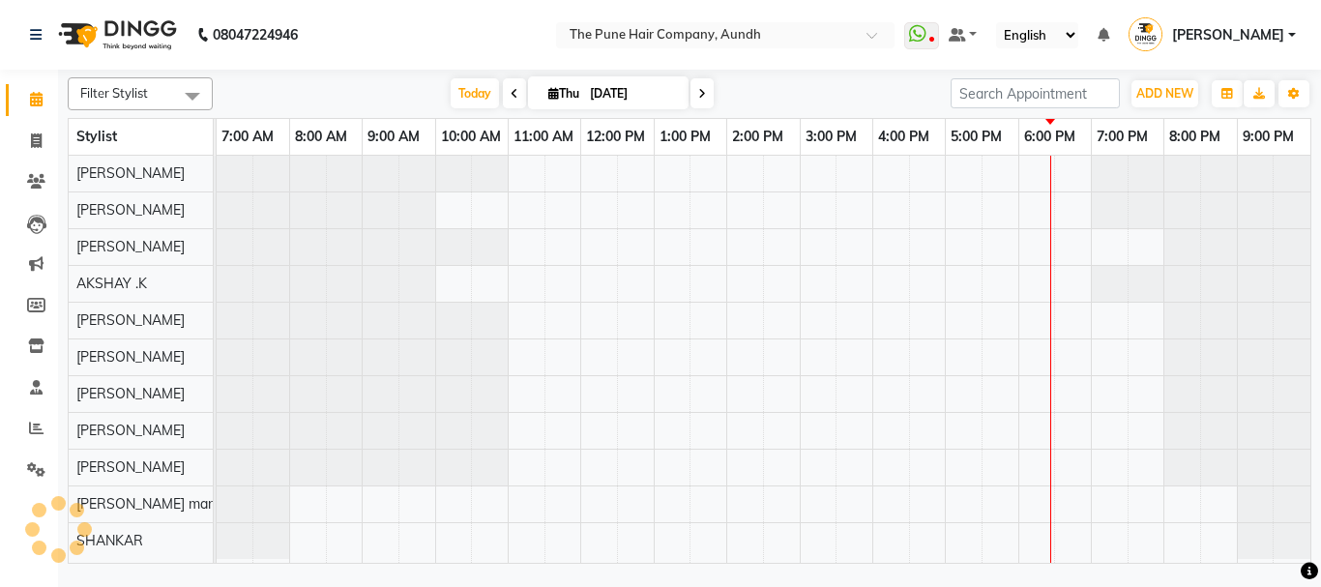
scroll to position [0, 0]
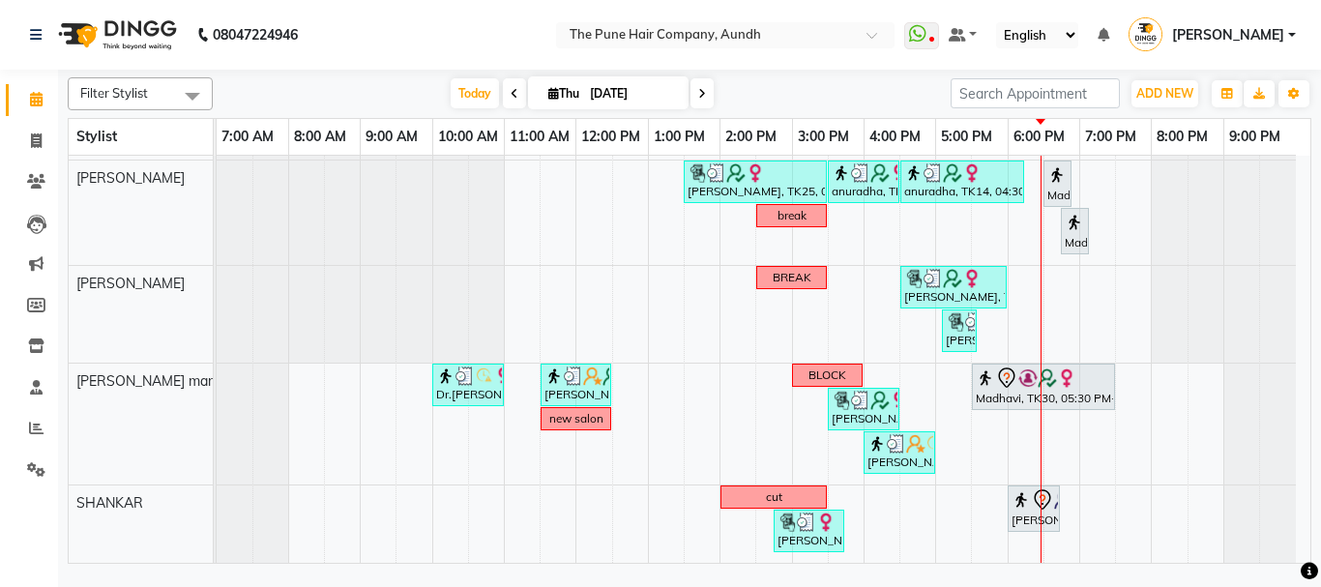
click at [705, 99] on span at bounding box center [701, 93] width 23 height 30
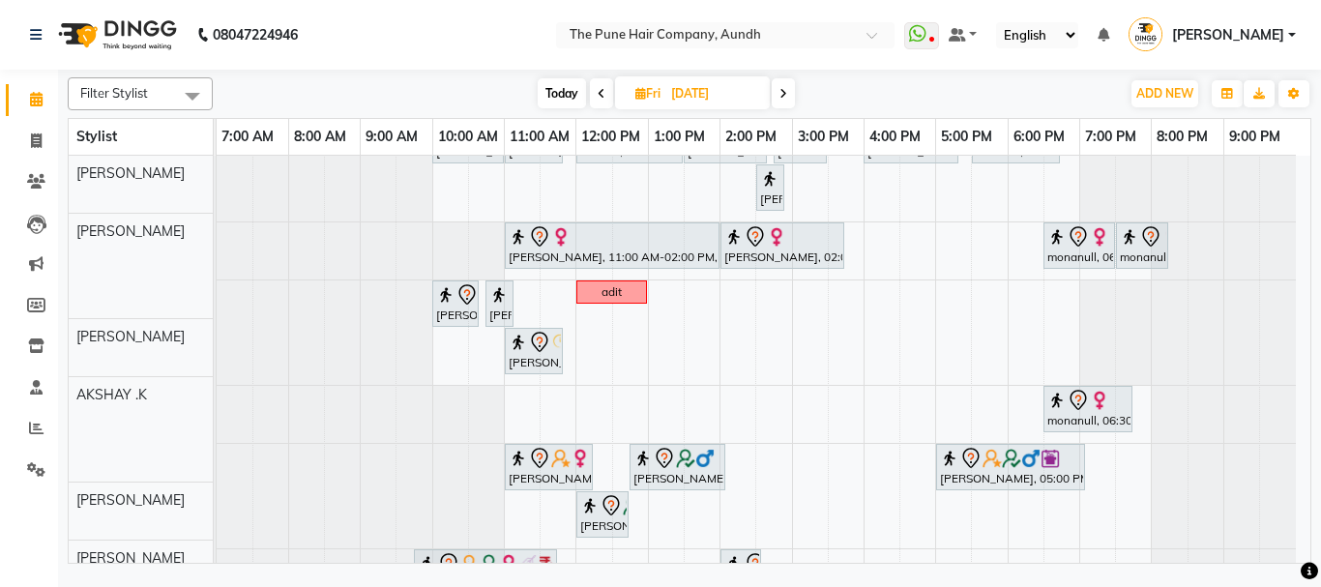
scroll to position [97, 0]
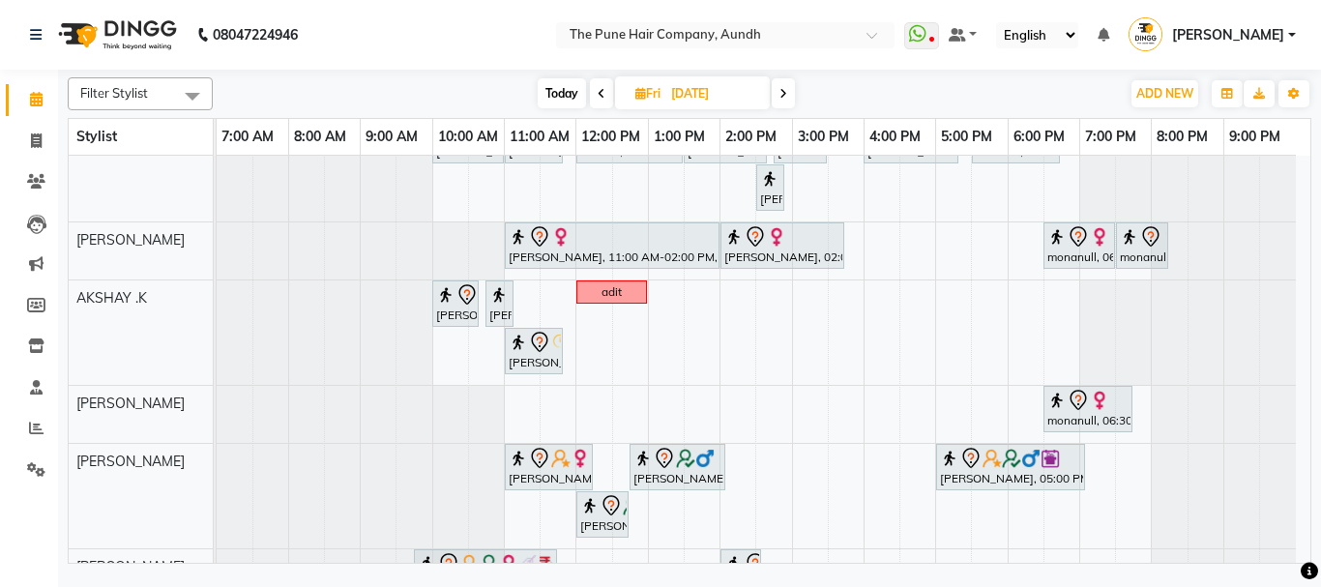
click at [558, 104] on span "Today" at bounding box center [561, 93] width 48 height 30
type input "[DATE]"
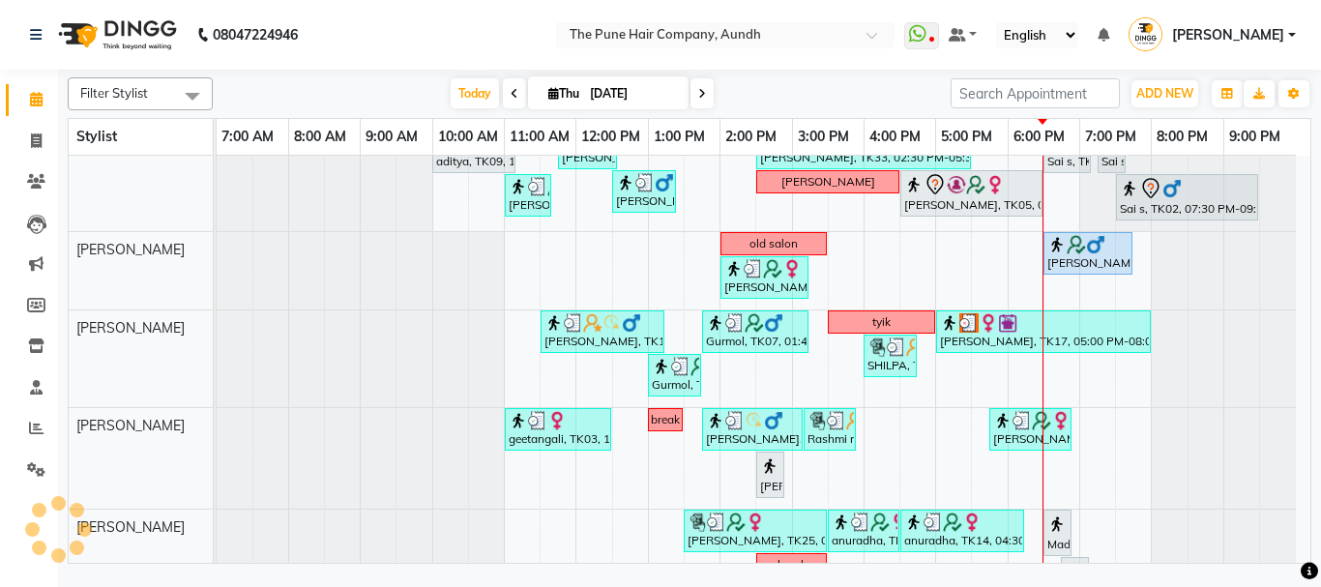
scroll to position [386, 0]
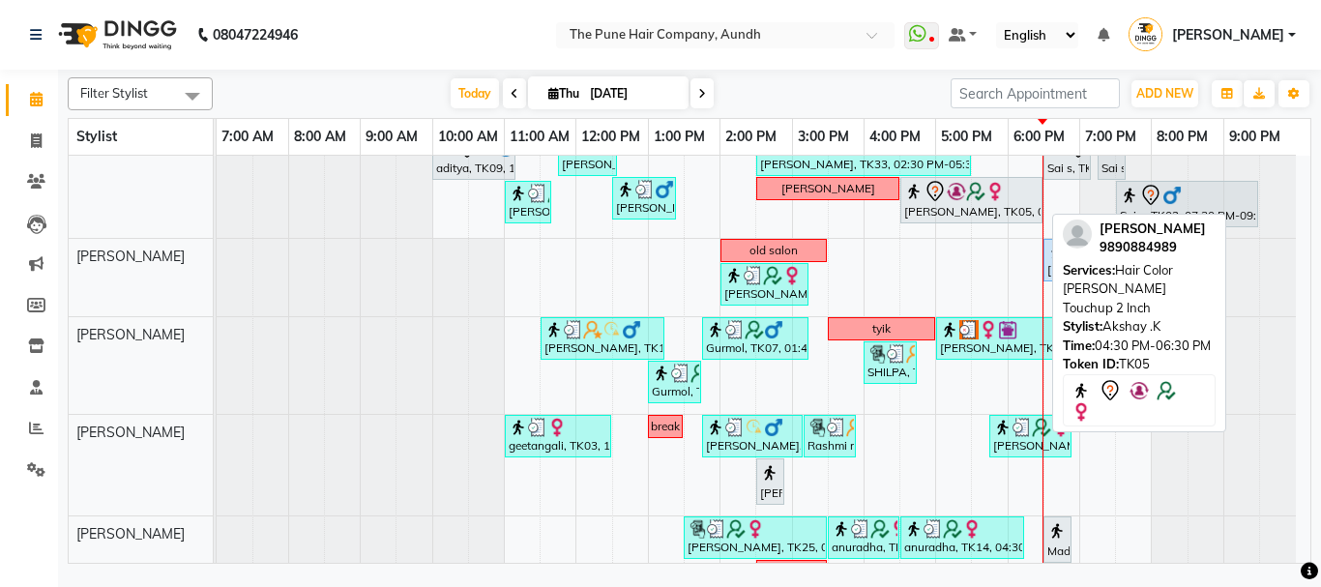
click at [959, 199] on img at bounding box center [955, 191] width 19 height 19
select select "7"
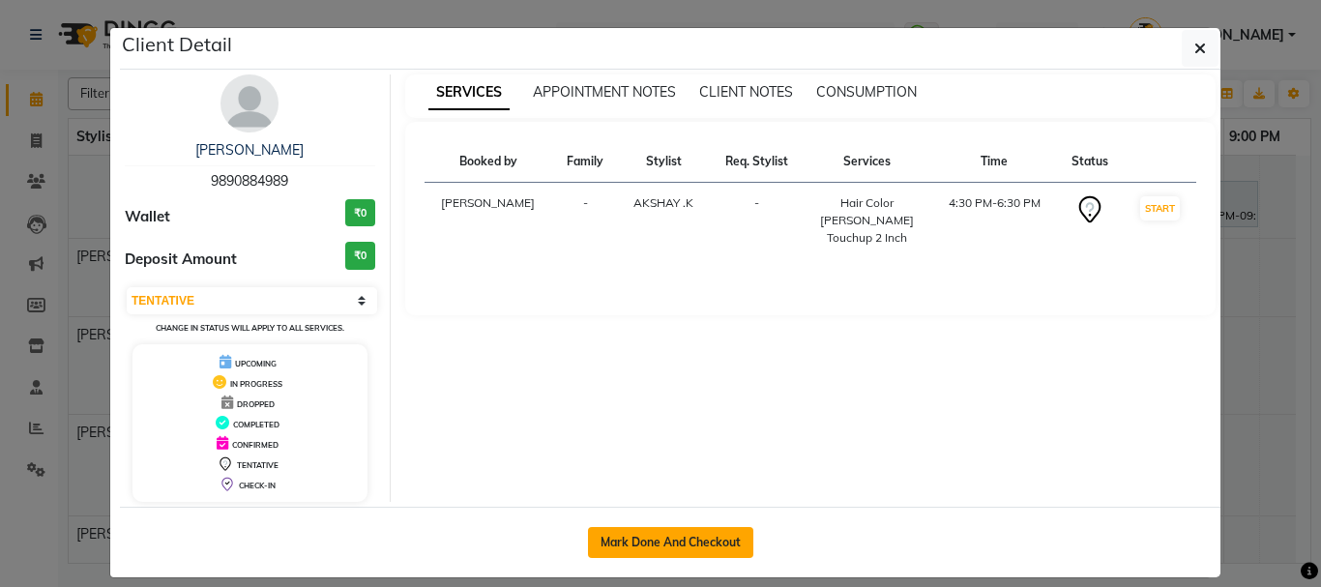
click at [611, 533] on button "Mark Done And Checkout" at bounding box center [670, 542] width 165 height 31
select select "service"
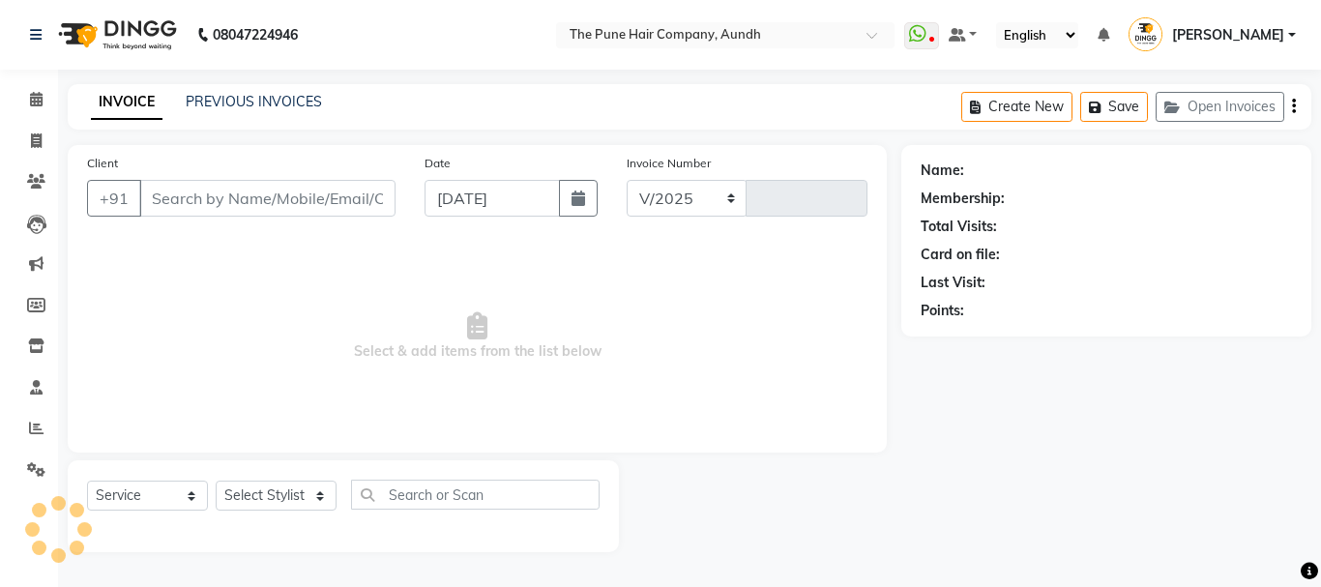
select select "106"
type input "4680"
type input "9890884989"
select select "6746"
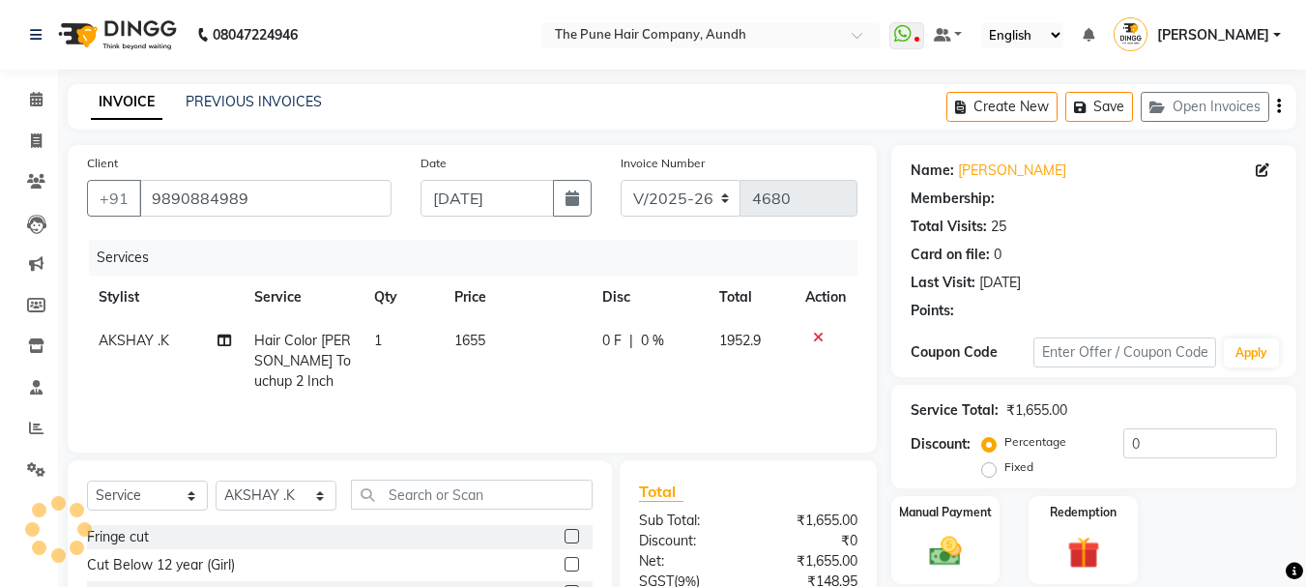
select select "1: Object"
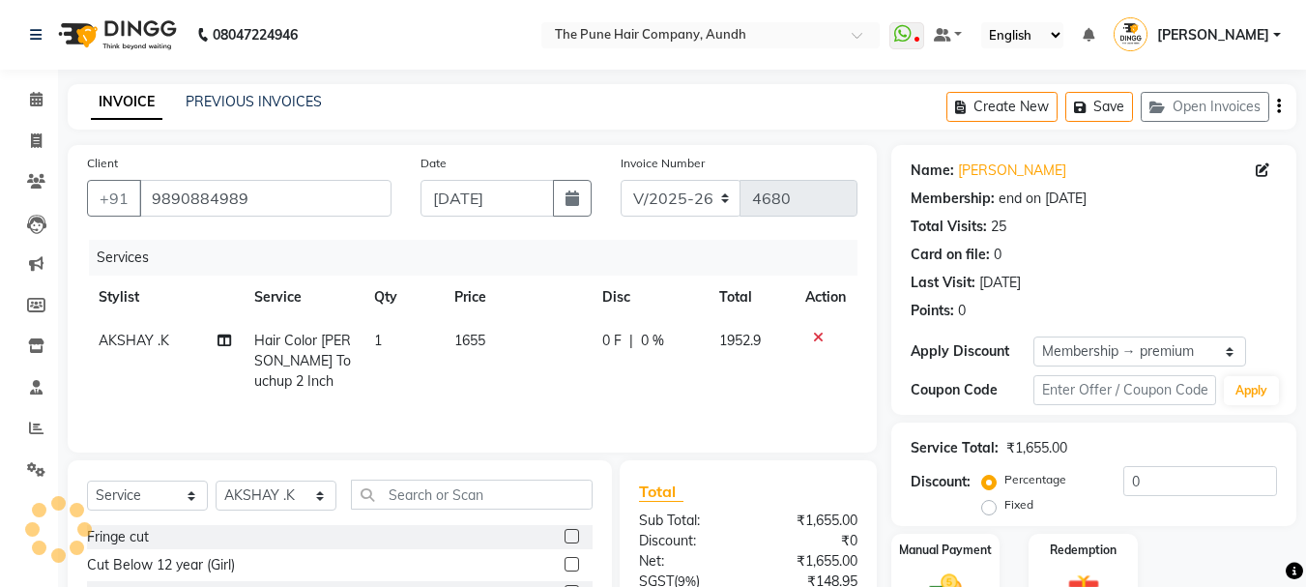
type input "20"
click at [373, 341] on span "1" at bounding box center [374, 340] width 8 height 17
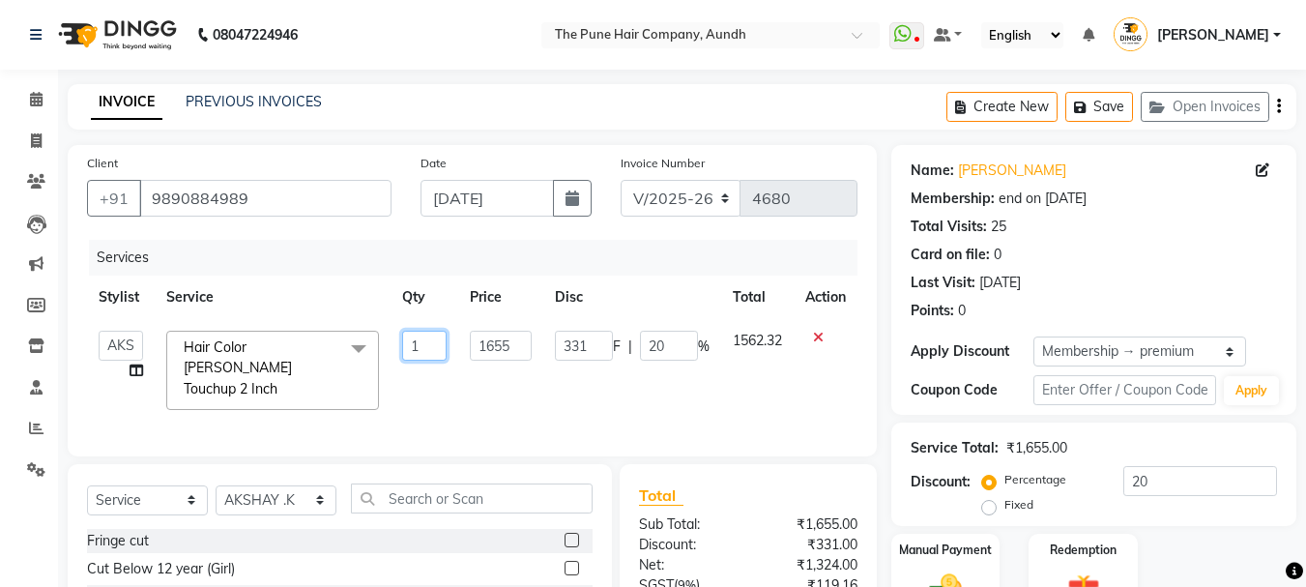
drag, startPoint x: 421, startPoint y: 342, endPoint x: 379, endPoint y: 362, distance: 46.7
click at [378, 362] on tr "AKSHAY .K [PERSON_NAME] [PERSON_NAME] [PERSON_NAME] [PERSON_NAME] mane [PERSON_…" at bounding box center [472, 370] width 770 height 102
type input "2"
click at [596, 398] on td "331 F | 20 %" at bounding box center [632, 370] width 178 height 102
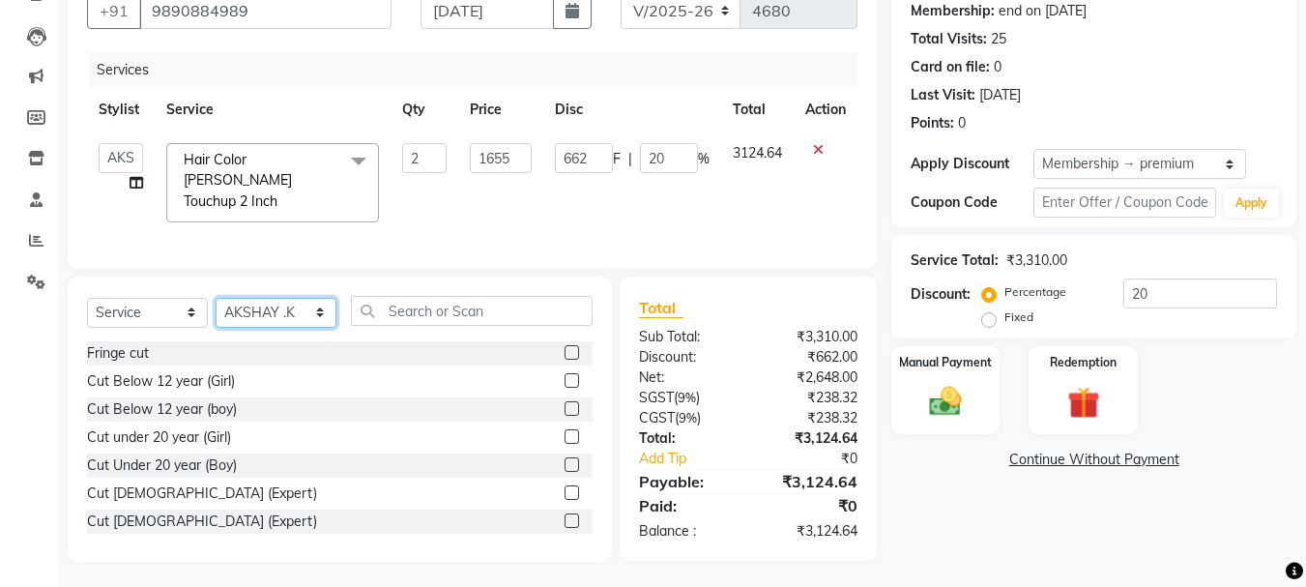
click at [263, 307] on select "Select Stylist AKSHAY .K [PERSON_NAME] [PERSON_NAME] [PERSON_NAME] [PERSON_NAME…" at bounding box center [276, 313] width 121 height 30
select select "49797"
click at [216, 298] on select "Select Stylist AKSHAY .K [PERSON_NAME] [PERSON_NAME] [PERSON_NAME] [PERSON_NAME…" at bounding box center [276, 313] width 121 height 30
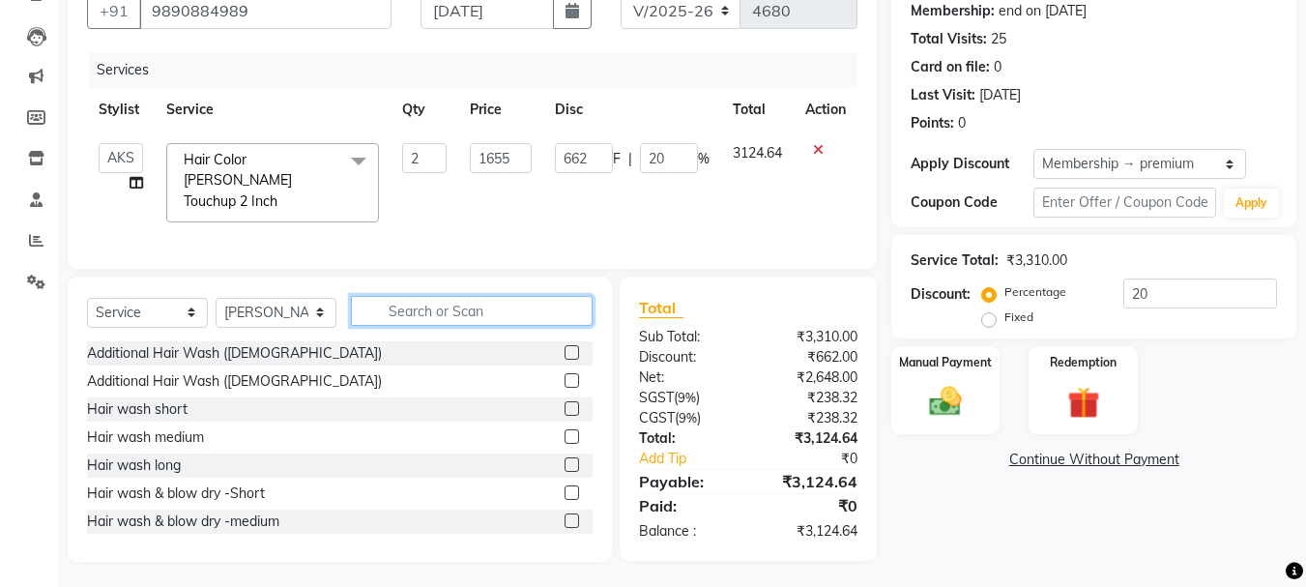
click at [392, 307] on input "text" at bounding box center [472, 311] width 242 height 30
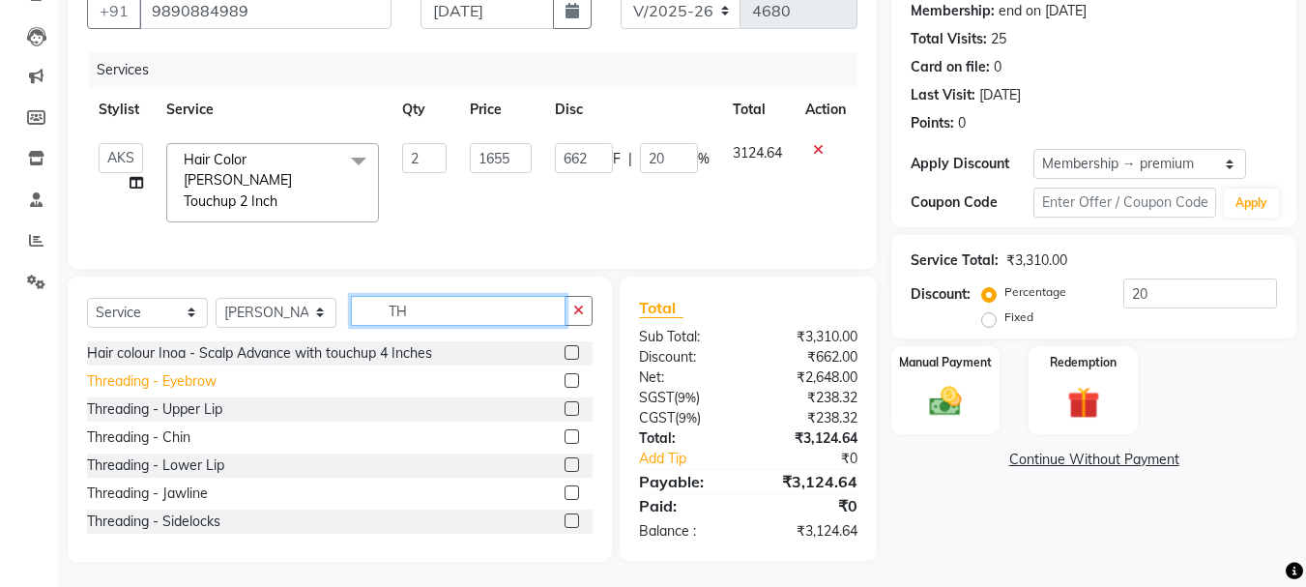
type input "TH"
click at [115, 371] on div "Threading - Eyebrow" at bounding box center [152, 381] width 130 height 20
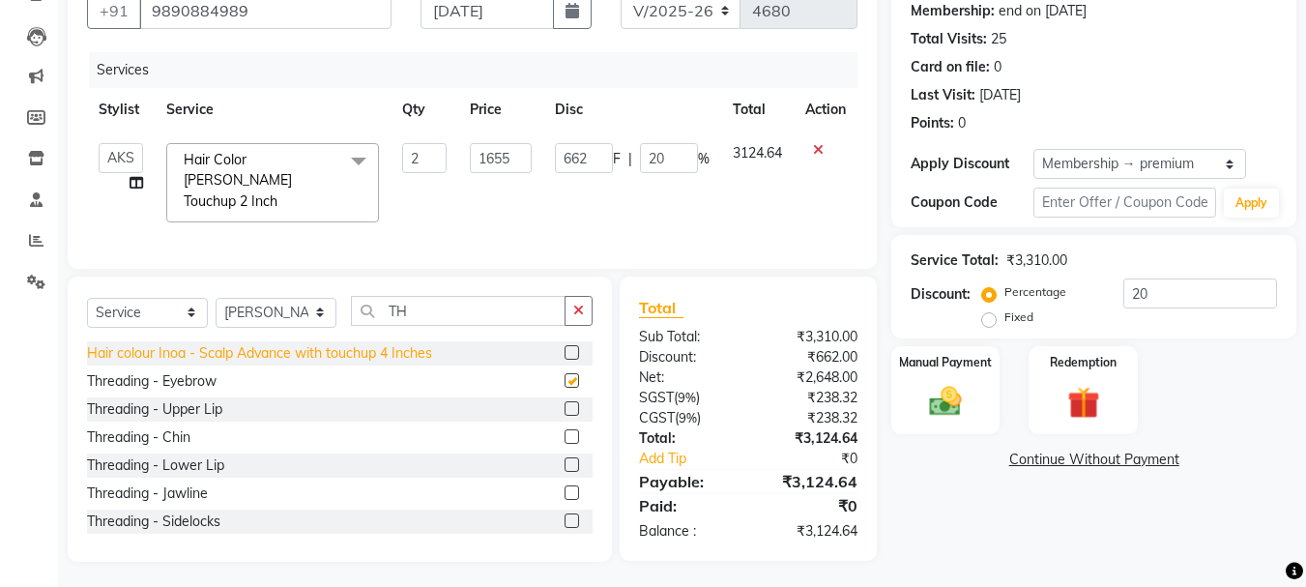
checkbox input "false"
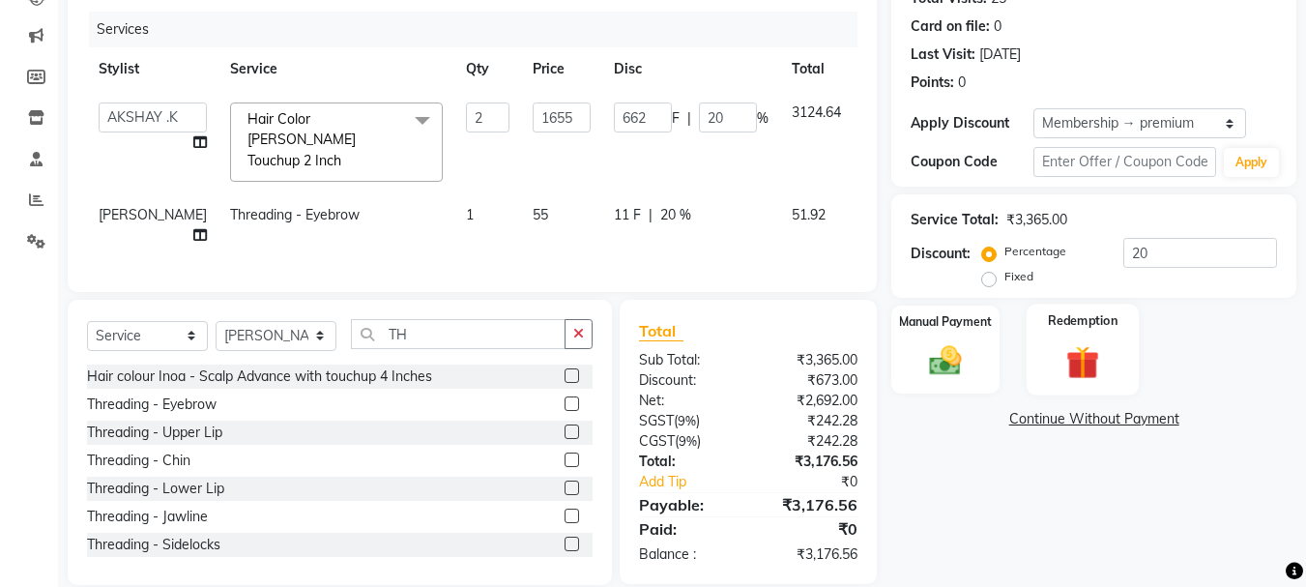
scroll to position [249, 0]
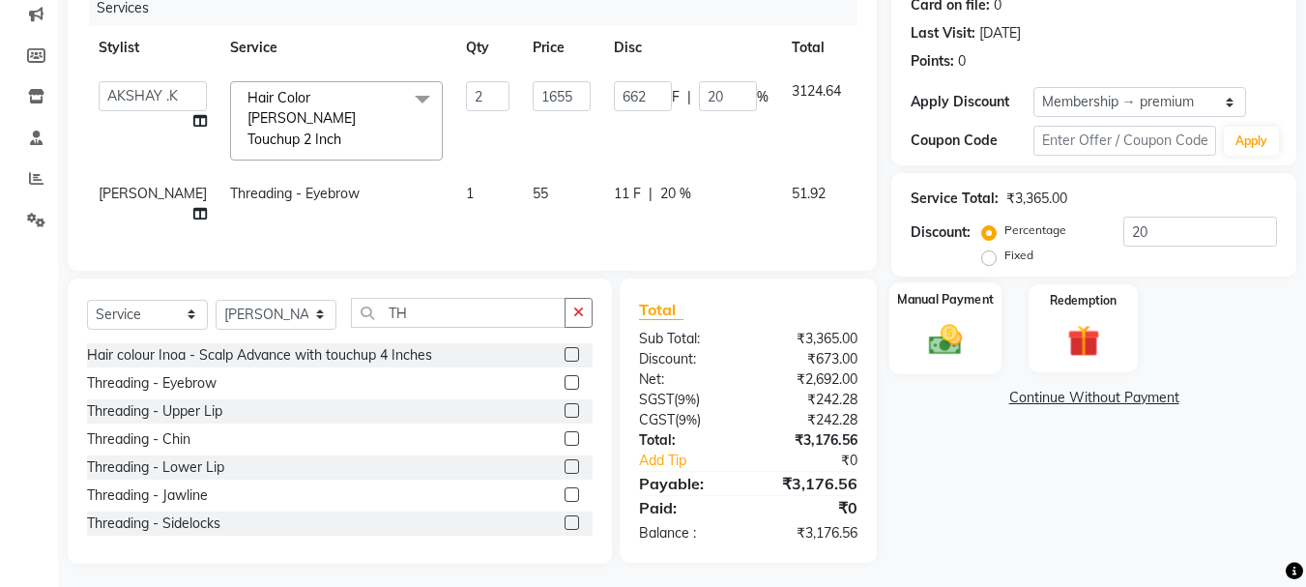
click at [929, 311] on div "Manual Payment" at bounding box center [945, 328] width 113 height 92
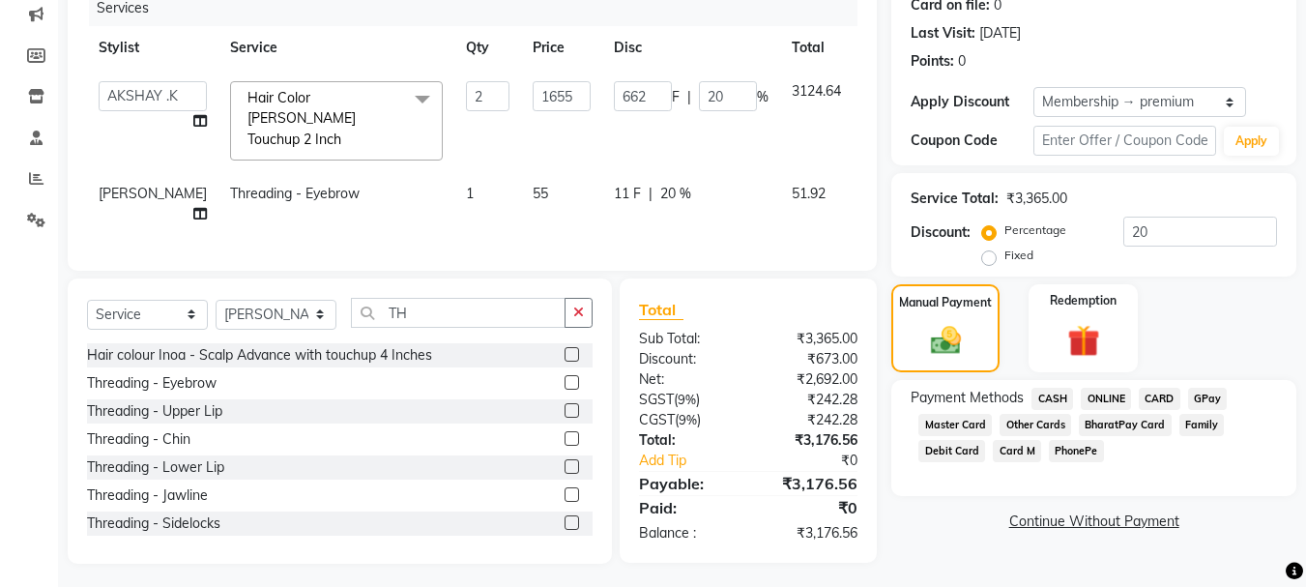
click at [1160, 392] on span "CARD" at bounding box center [1160, 399] width 42 height 22
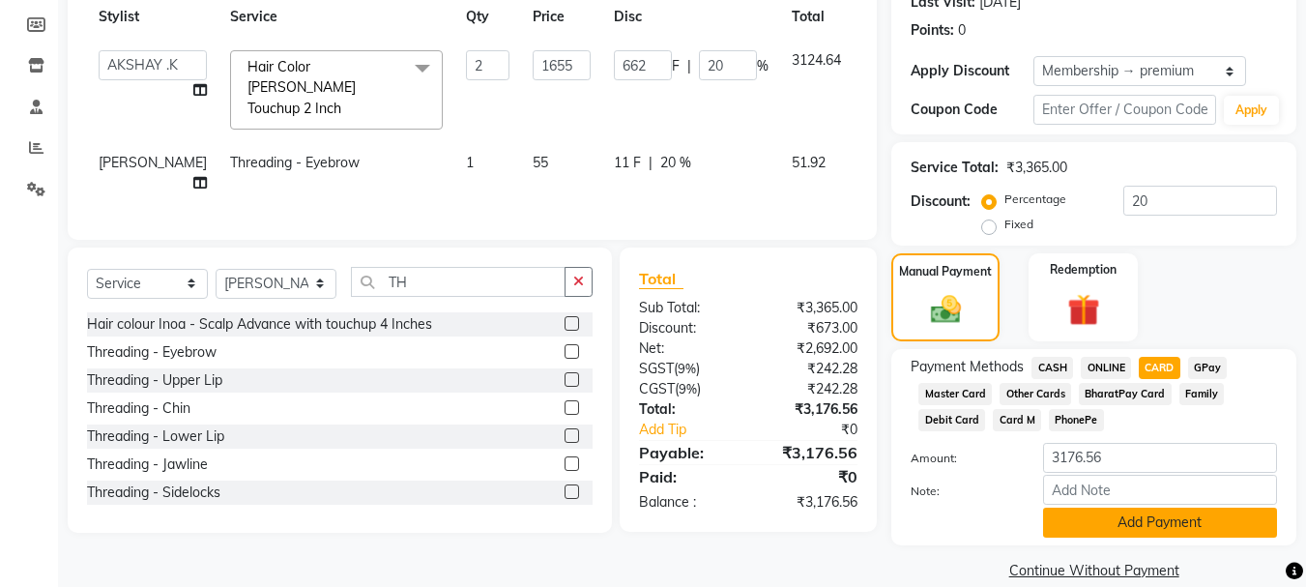
scroll to position [307, 0]
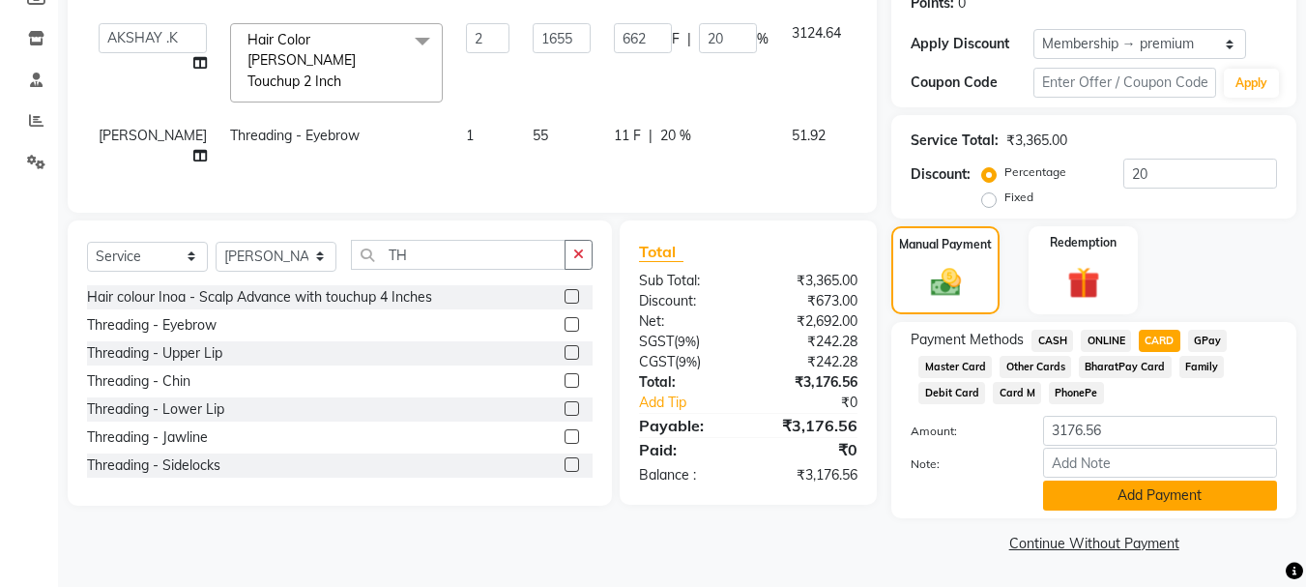
click at [1144, 498] on button "Add Payment" at bounding box center [1160, 495] width 234 height 30
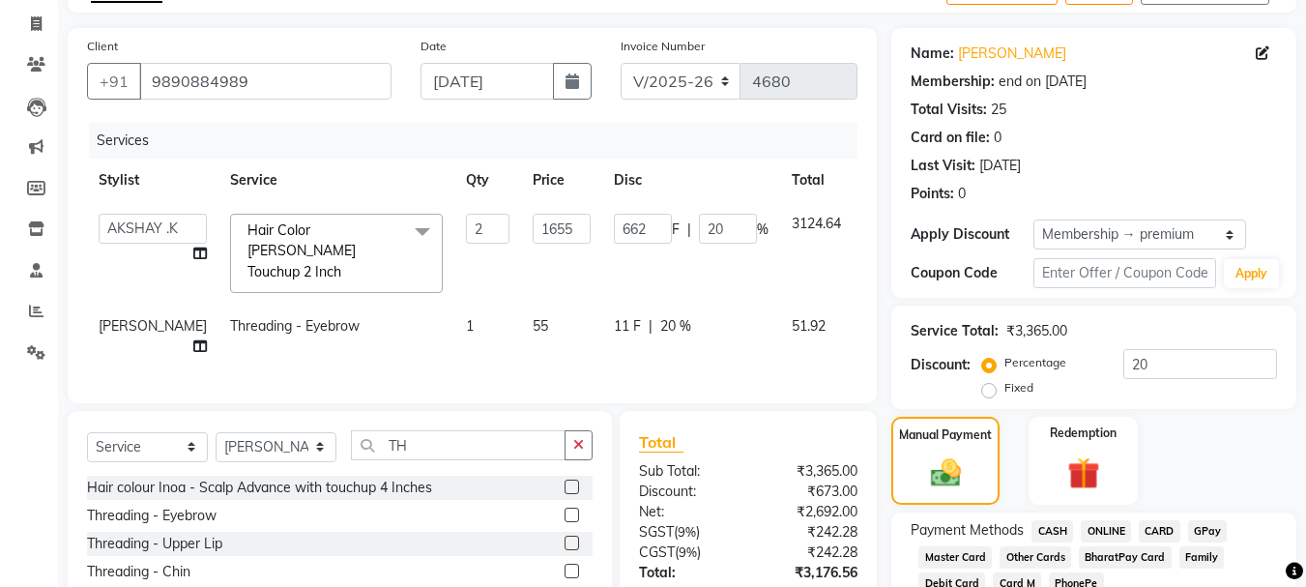
scroll to position [0, 0]
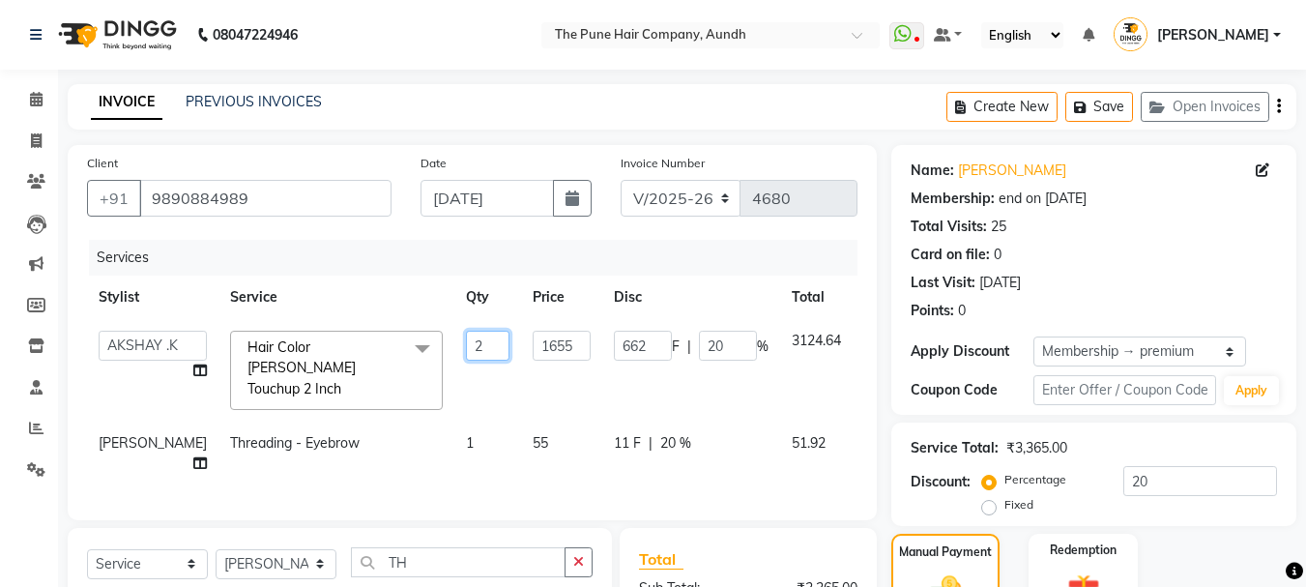
click at [466, 340] on input "2" at bounding box center [488, 346] width 44 height 30
click at [466, 344] on input "2" at bounding box center [488, 346] width 44 height 30
type input "1"
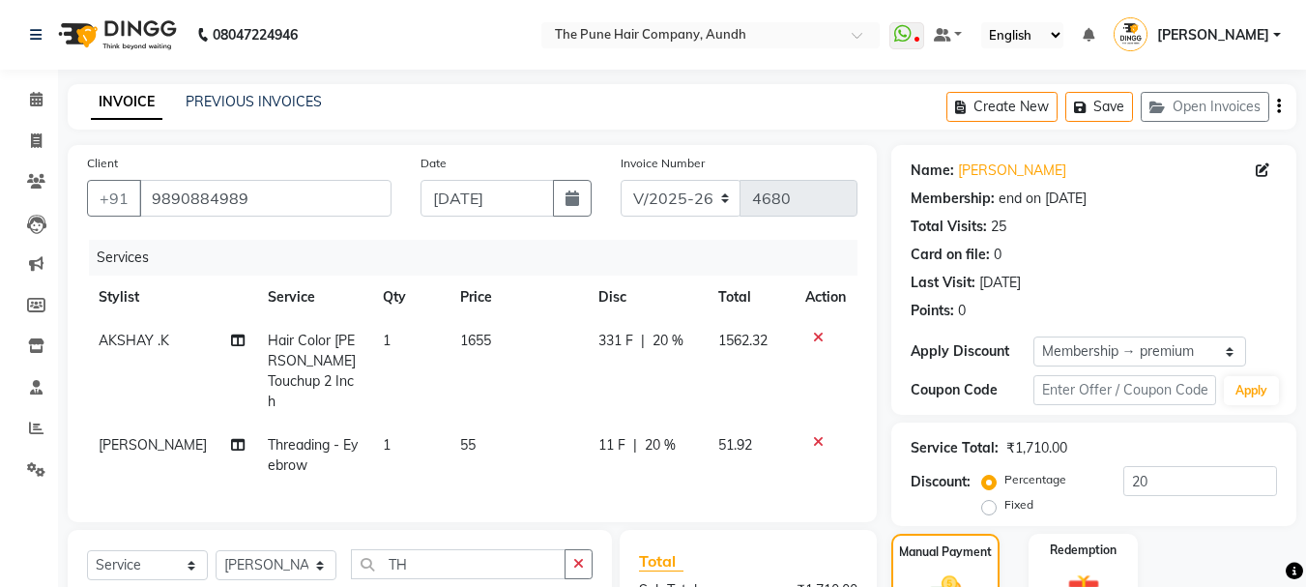
click at [705, 448] on tr "Shweta gotur Threading - Eyebrow 1 55 11 F | 20 % 51.92" at bounding box center [472, 455] width 770 height 64
drag, startPoint x: 379, startPoint y: 334, endPoint x: 363, endPoint y: 334, distance: 15.5
click at [371, 334] on td "1" at bounding box center [409, 371] width 76 height 104
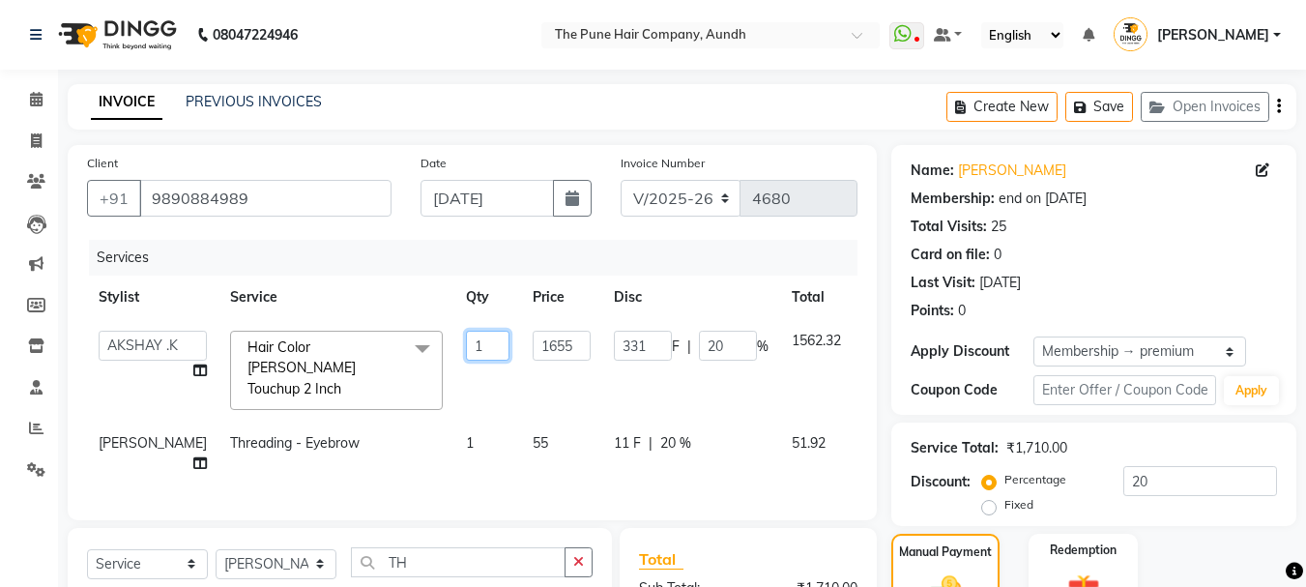
drag, startPoint x: 434, startPoint y: 342, endPoint x: 381, endPoint y: 361, distance: 56.3
click at [392, 350] on tr "AKSHAY .K [PERSON_NAME] [PERSON_NAME] [PERSON_NAME] [PERSON_NAME] mane [PERSON_…" at bounding box center [501, 370] width 829 height 102
type input "2"
click at [521, 451] on td "55" at bounding box center [561, 453] width 81 height 64
select select "49797"
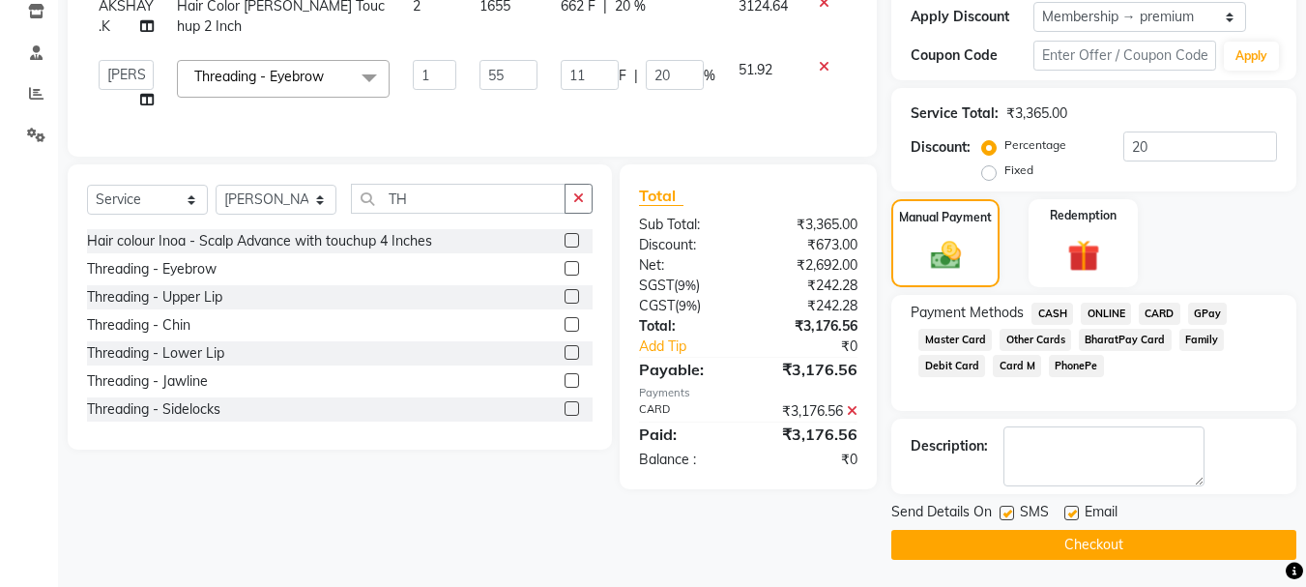
scroll to position [336, 0]
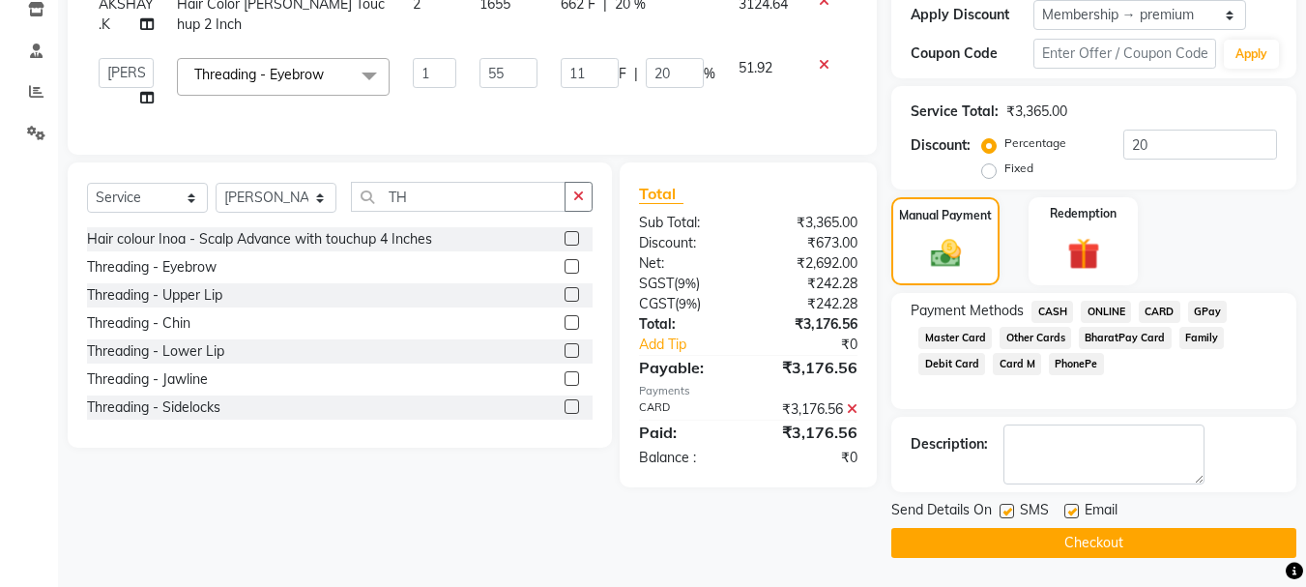
click at [1074, 542] on button "Checkout" at bounding box center [1093, 543] width 405 height 30
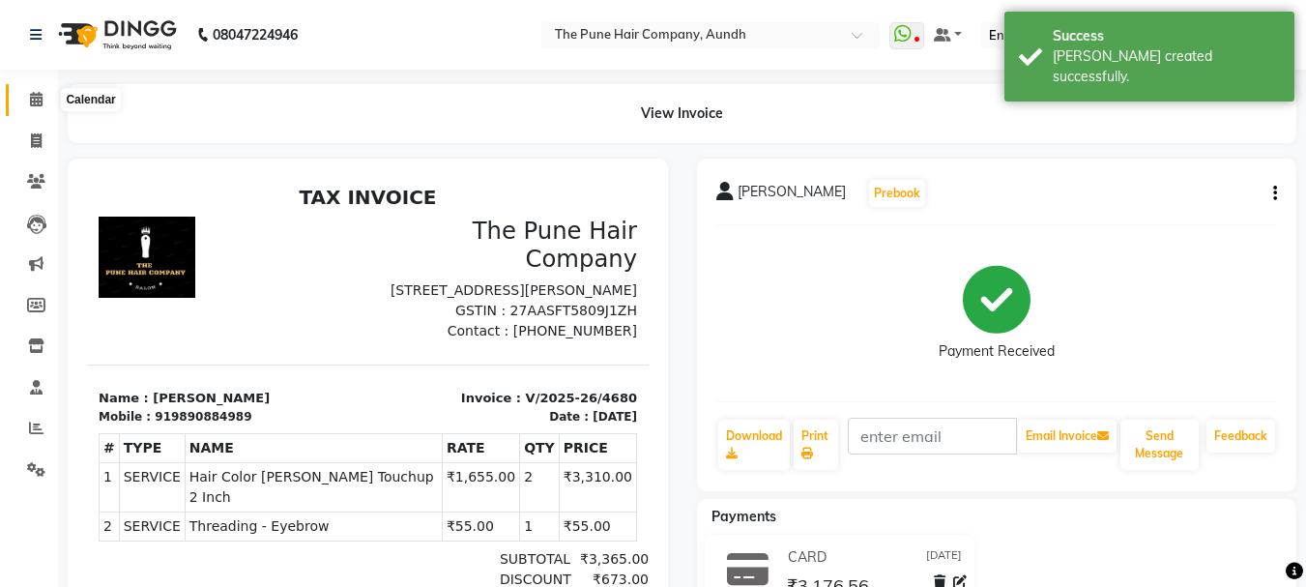
click at [39, 102] on icon at bounding box center [36, 99] width 13 height 15
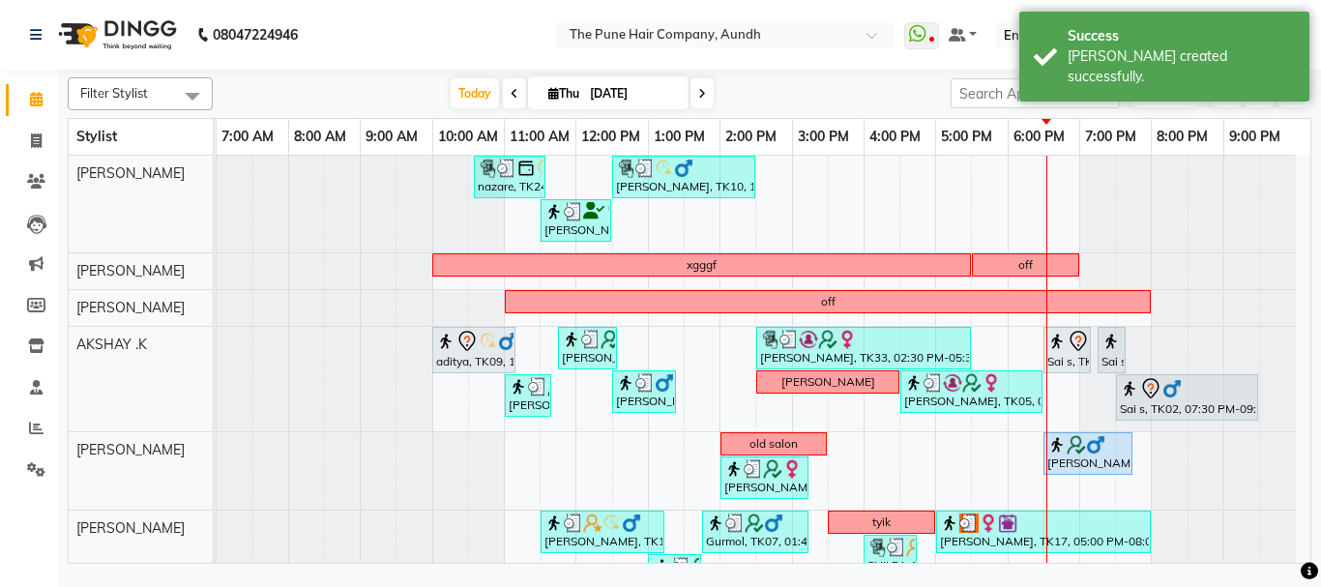
click at [698, 96] on icon at bounding box center [702, 94] width 8 height 12
type input "[DATE]"
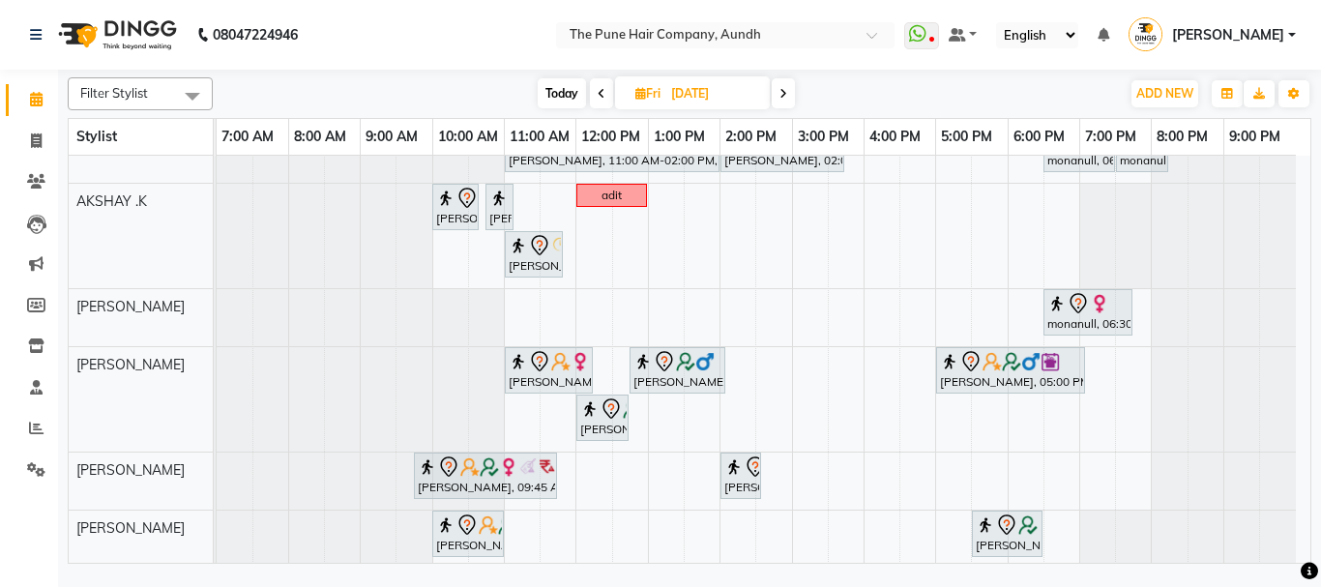
scroll to position [97, 0]
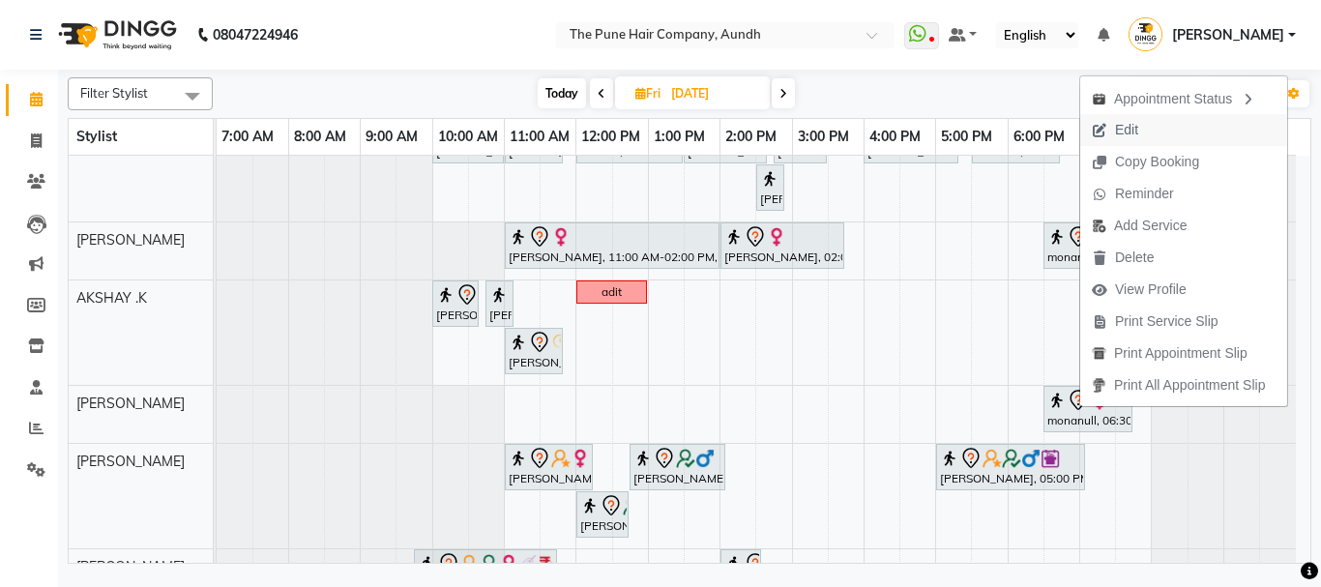
click at [1148, 120] on span "Edit" at bounding box center [1115, 130] width 70 height 32
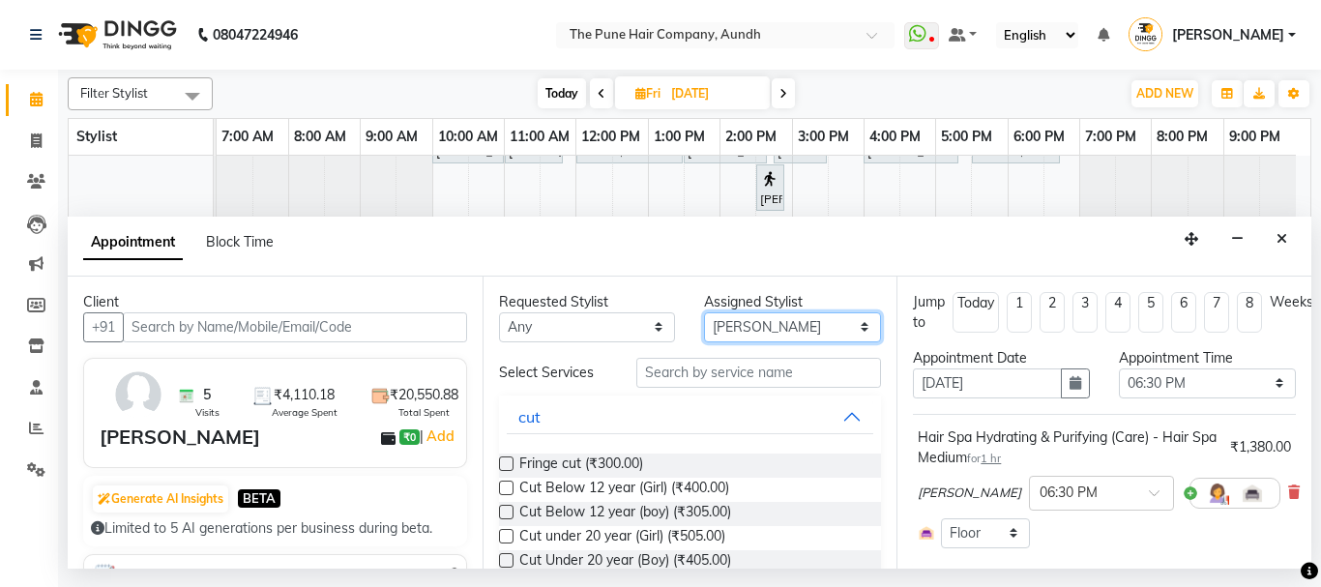
click at [798, 324] on select "Select AKSHAY .K [PERSON_NAME] [PERSON_NAME] [PERSON_NAME] [PERSON_NAME] mane […" at bounding box center [792, 327] width 177 height 30
click at [704, 312] on select "Select AKSHAY .K [PERSON_NAME] [PERSON_NAME] [PERSON_NAME] [PERSON_NAME] mane […" at bounding box center [792, 327] width 177 height 30
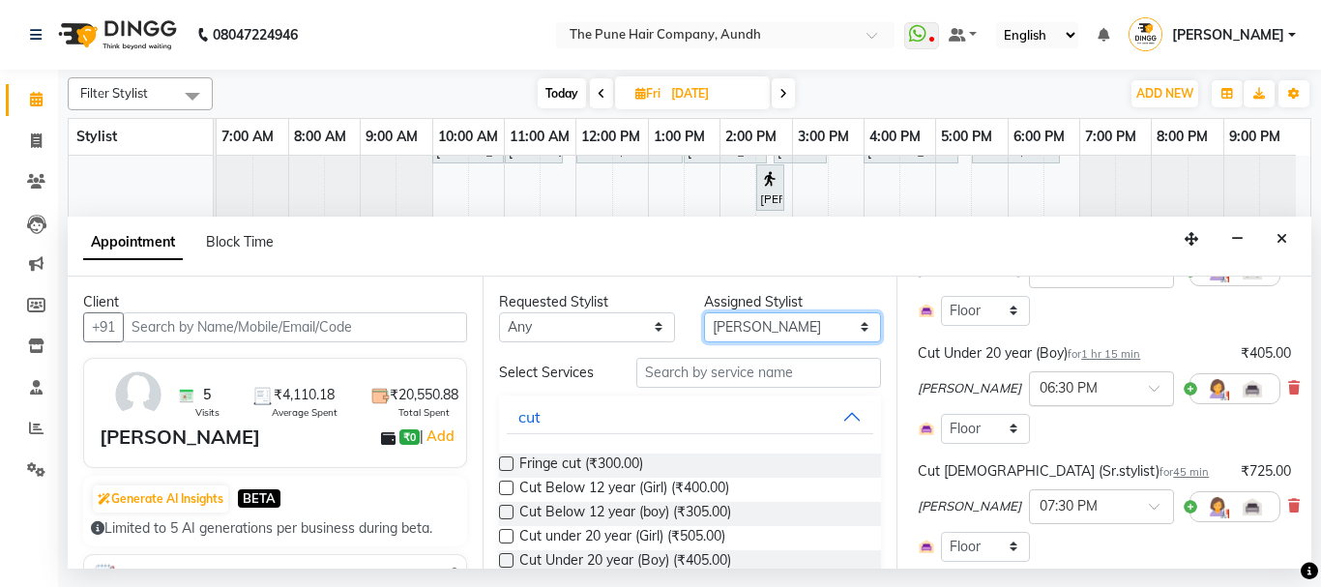
scroll to position [193, 0]
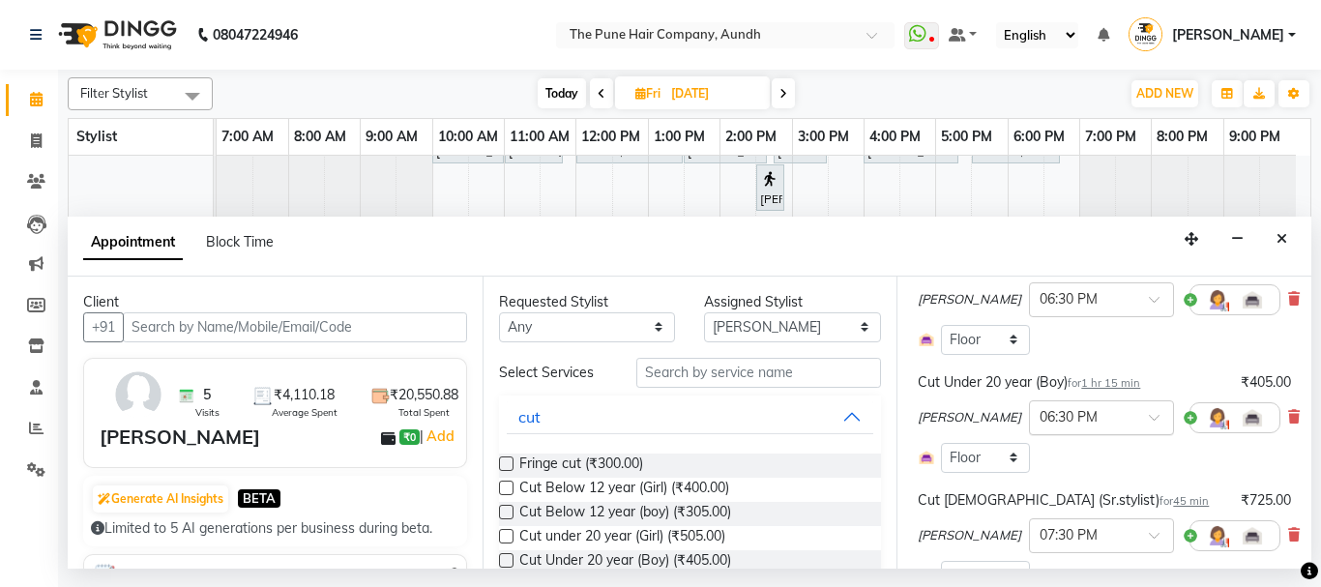
click at [1148, 416] on span at bounding box center [1160, 423] width 24 height 20
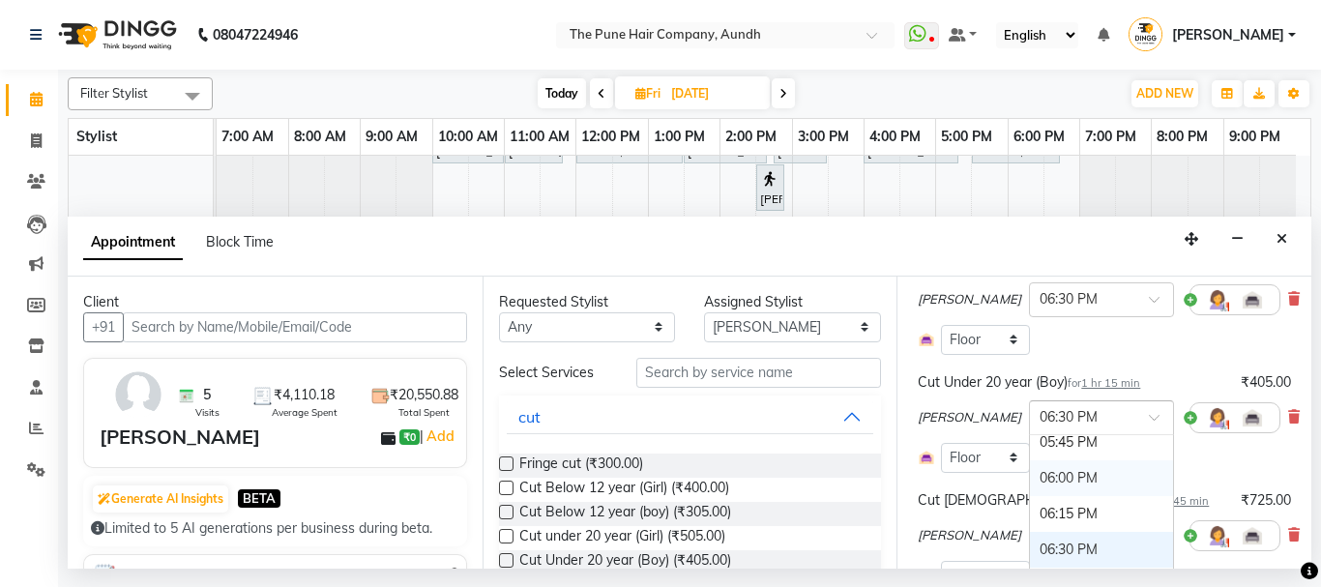
click at [1078, 476] on div "06:00 PM" at bounding box center [1101, 478] width 143 height 36
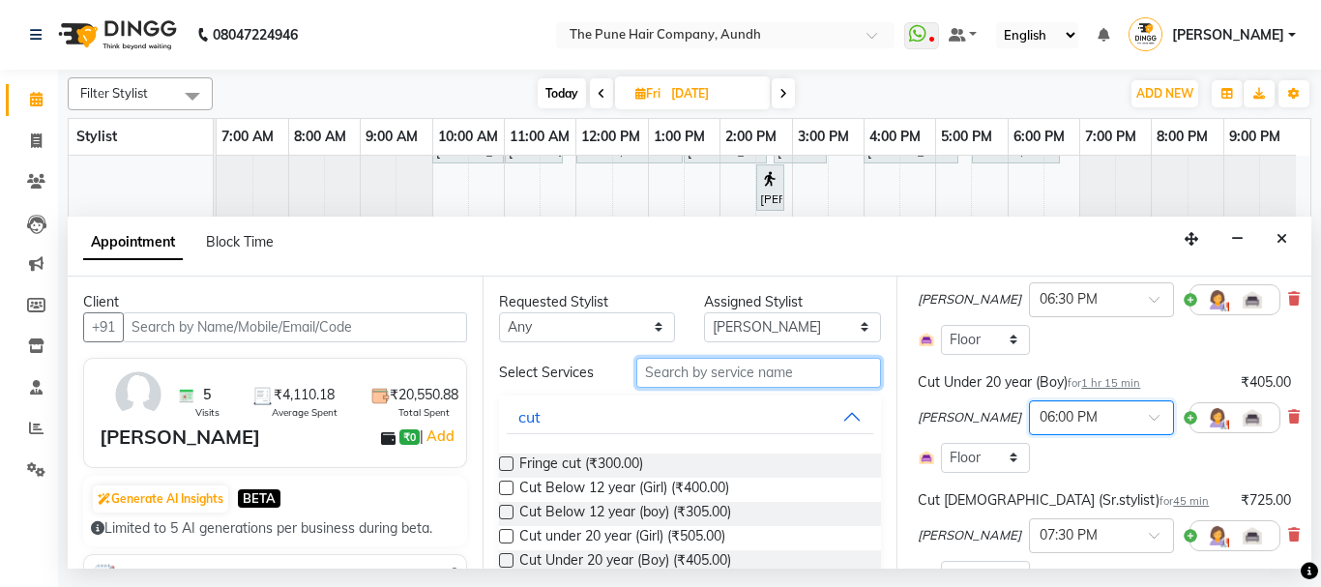
click at [712, 378] on input "text" at bounding box center [759, 373] width 246 height 30
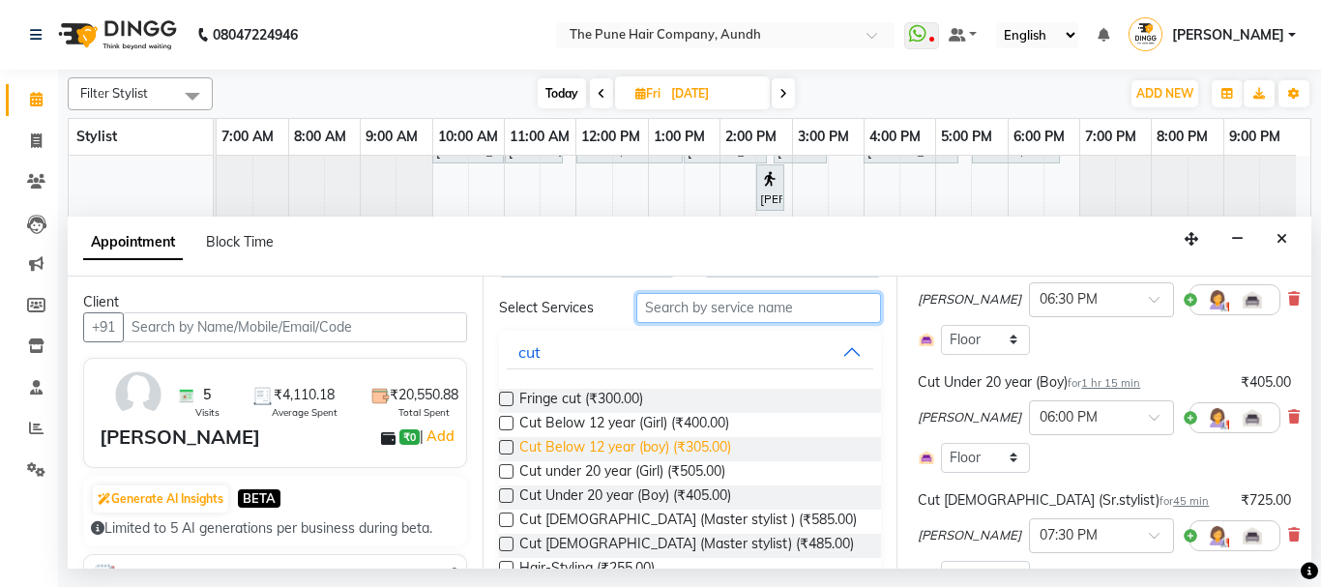
scroll to position [97, 0]
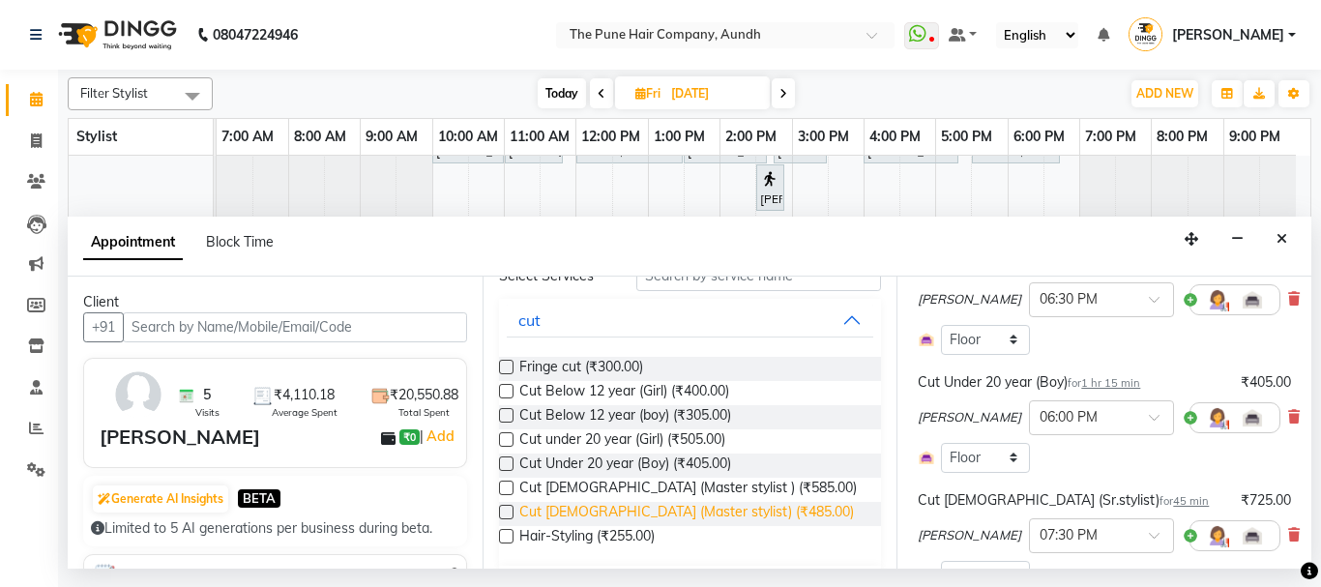
click at [619, 509] on span "Cut [DEMOGRAPHIC_DATA] (Master stylist) (₹485.00)" at bounding box center [686, 514] width 334 height 24
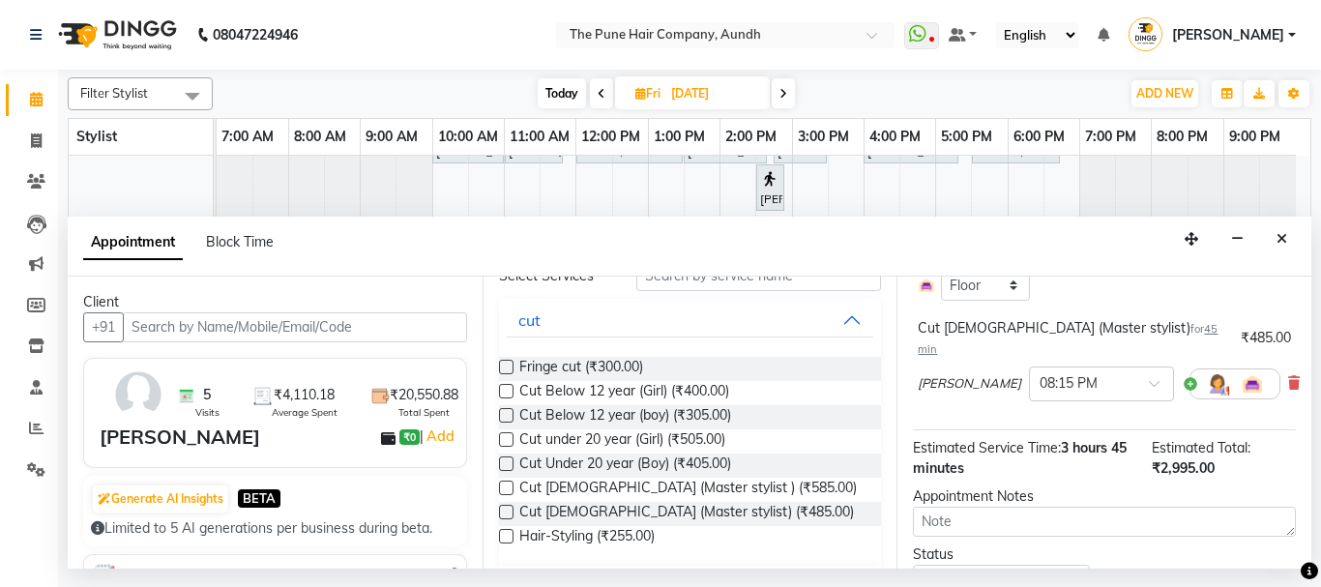
scroll to position [387, 0]
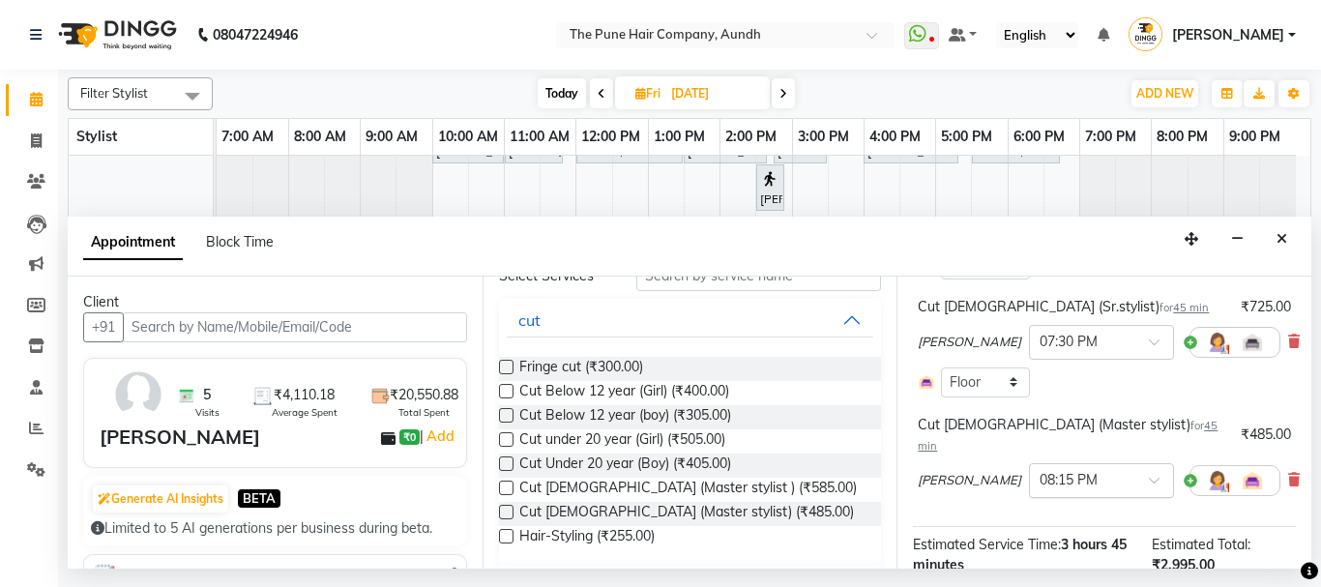
click at [1148, 476] on span at bounding box center [1160, 486] width 24 height 20
click at [1071, 546] on div "06:00 PM" at bounding box center [1101, 563] width 143 height 36
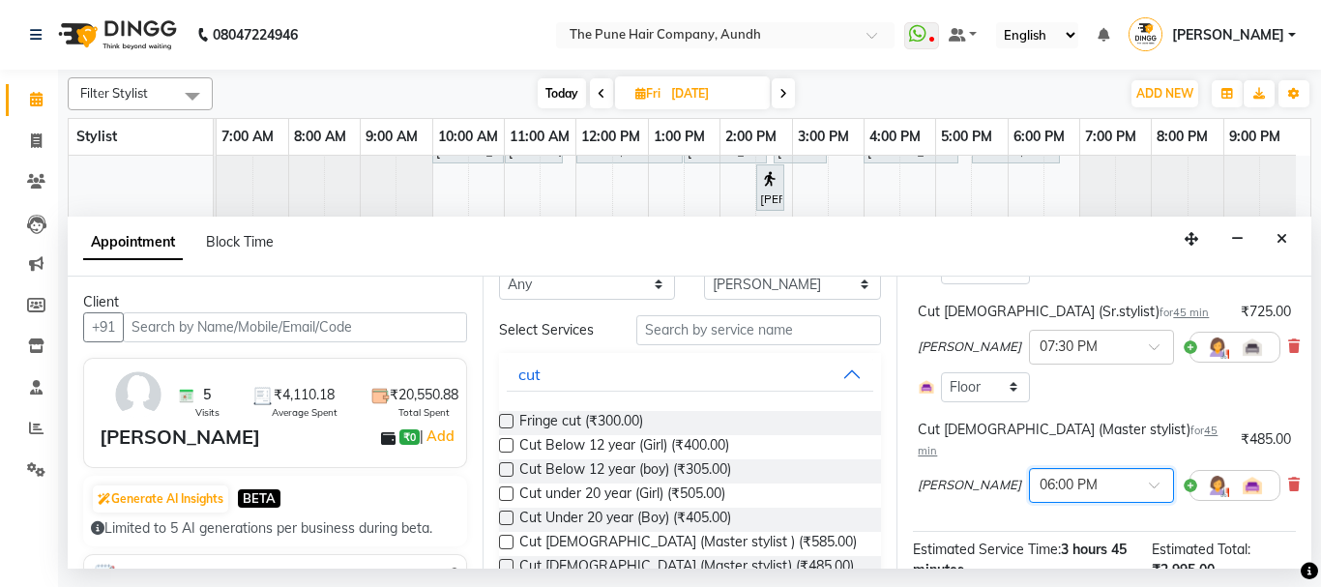
scroll to position [0, 0]
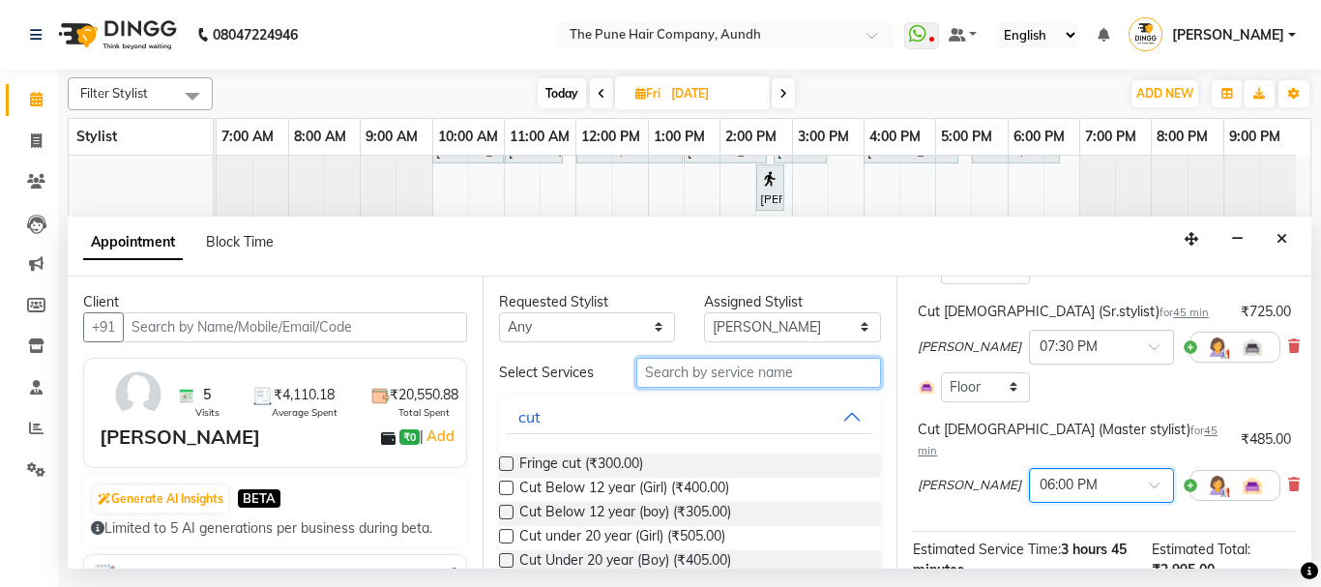
click at [715, 374] on input "text" at bounding box center [759, 373] width 246 height 30
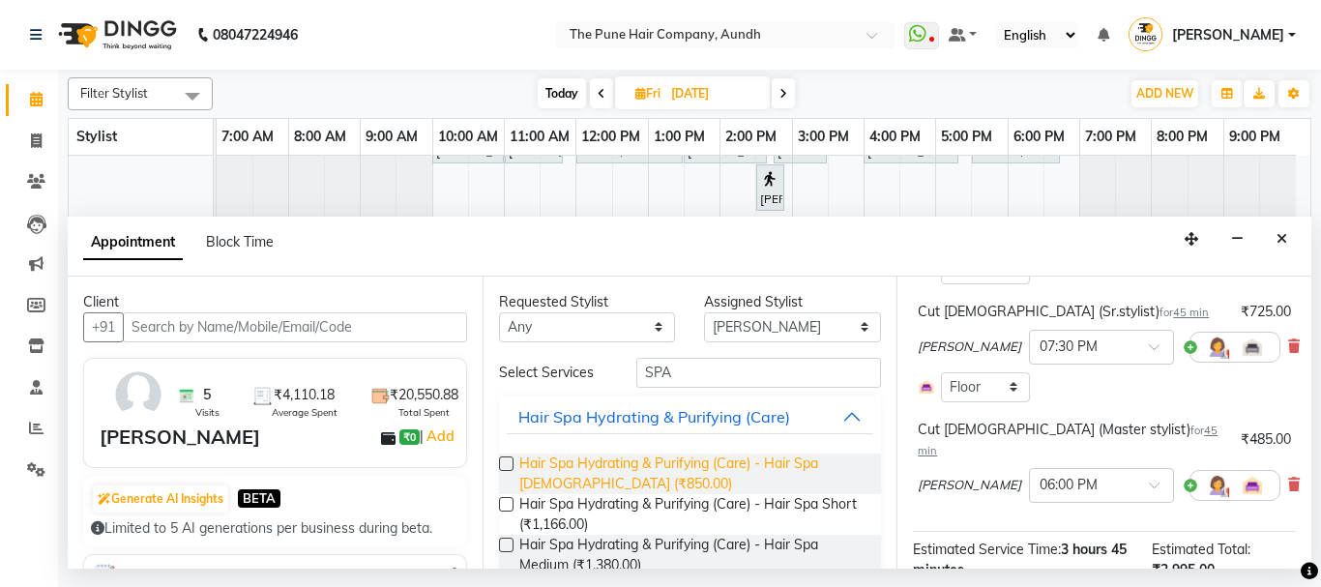
click at [622, 471] on span "Hair Spa Hydrating & Purifying (Care) - Hair Spa [DEMOGRAPHIC_DATA] (₹850.00)" at bounding box center [692, 473] width 347 height 41
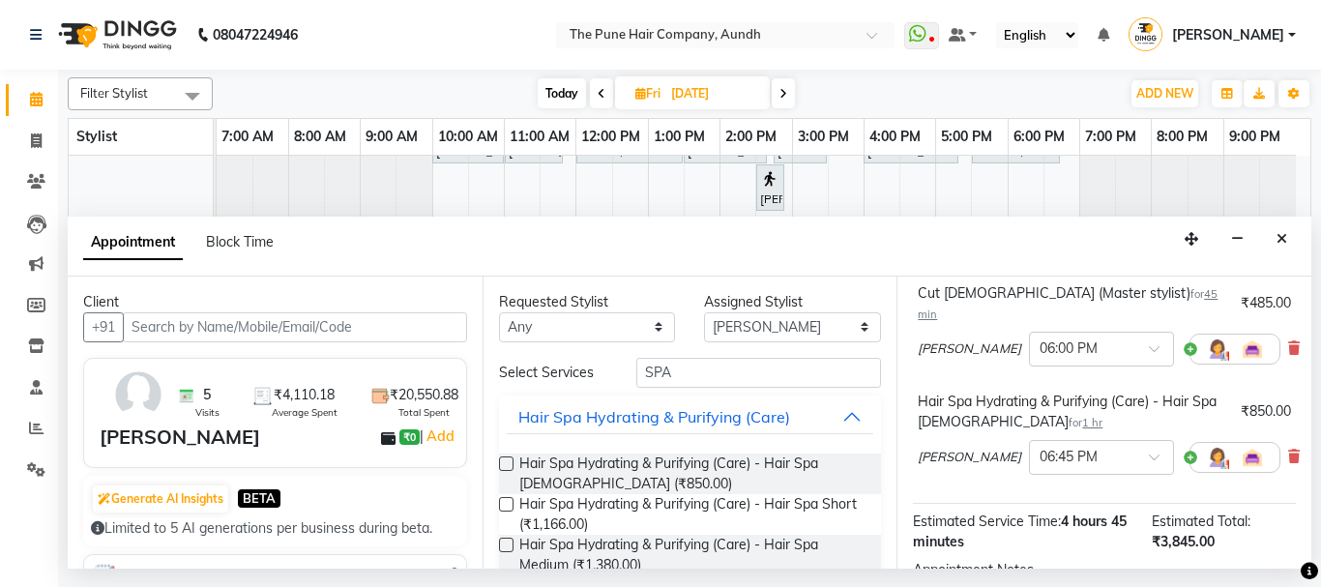
scroll to position [686, 0]
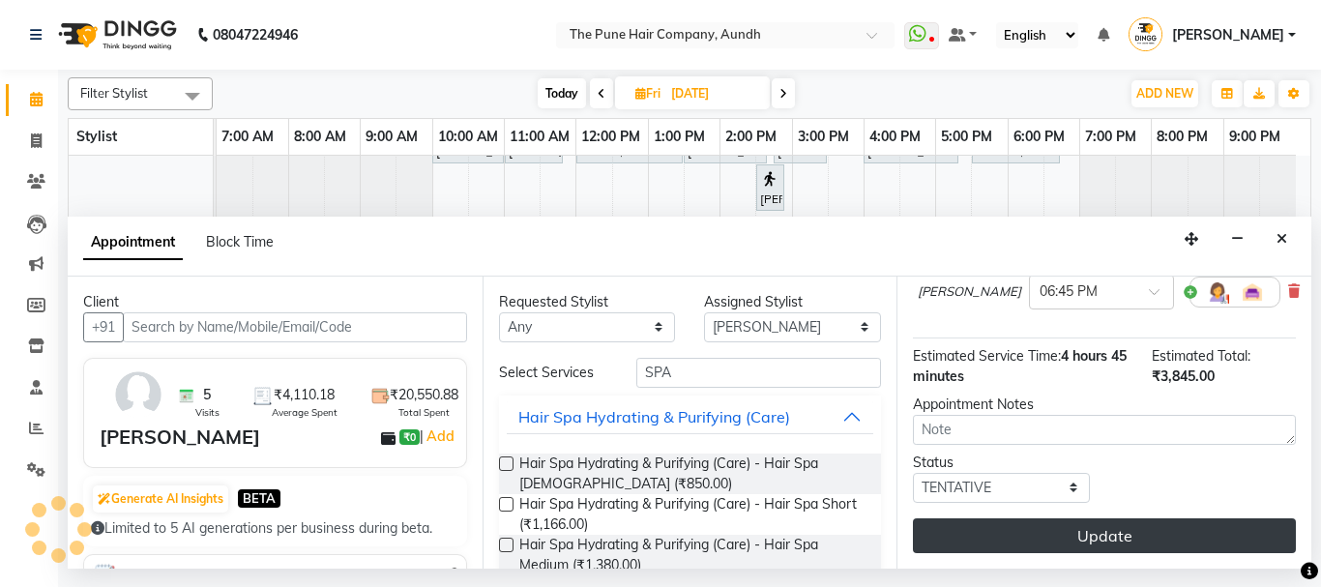
click at [1080, 518] on button "Update" at bounding box center [1104, 535] width 383 height 35
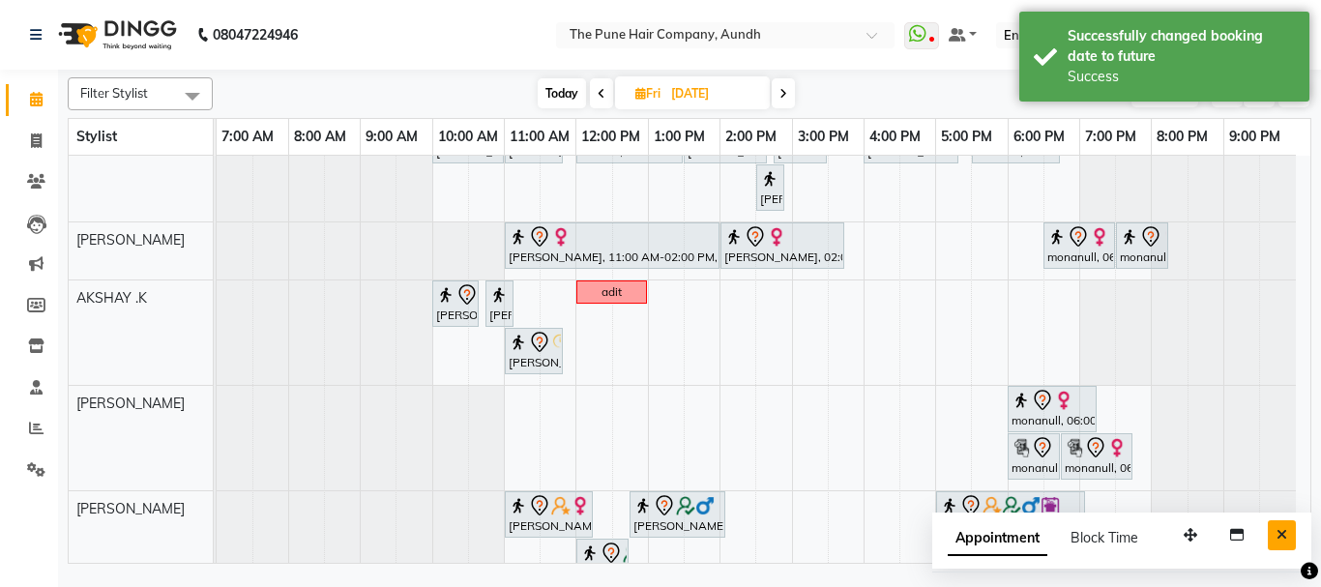
click at [1283, 539] on icon "Close" at bounding box center [1281, 535] width 11 height 14
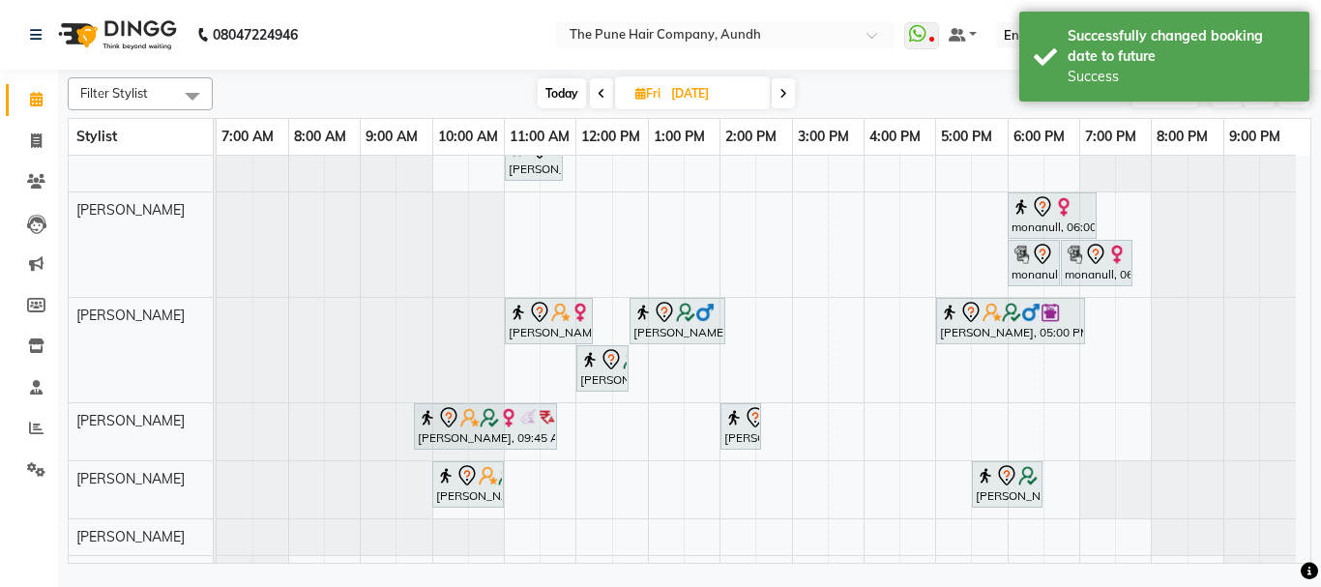
scroll to position [356, 0]
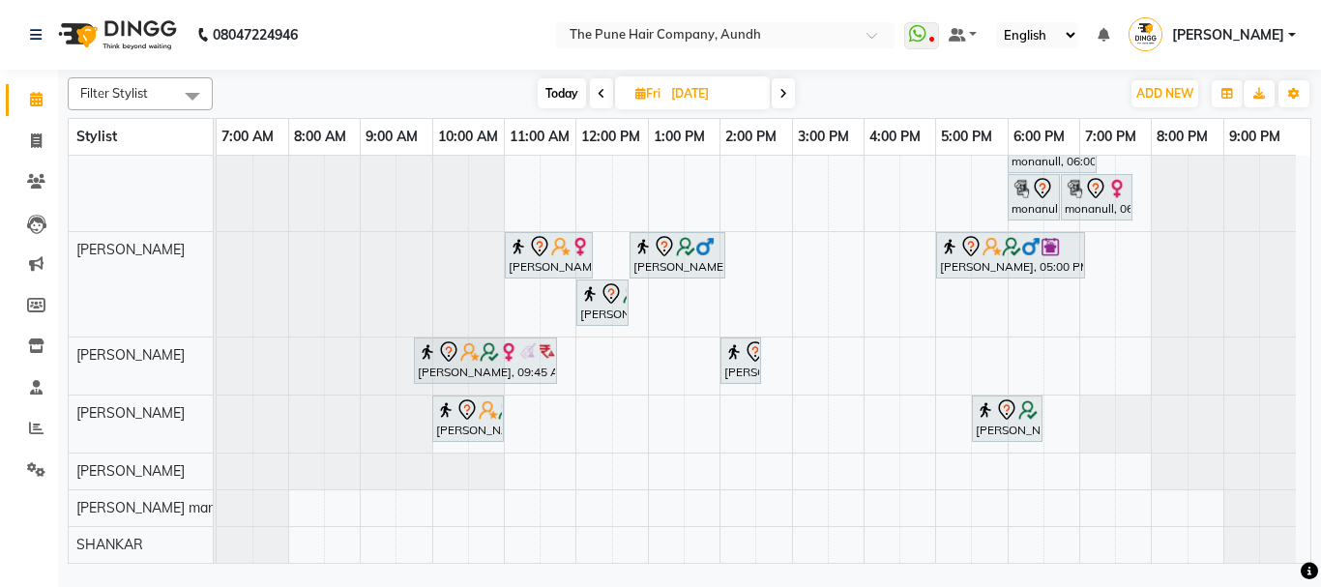
click at [553, 84] on span "Today" at bounding box center [561, 93] width 48 height 30
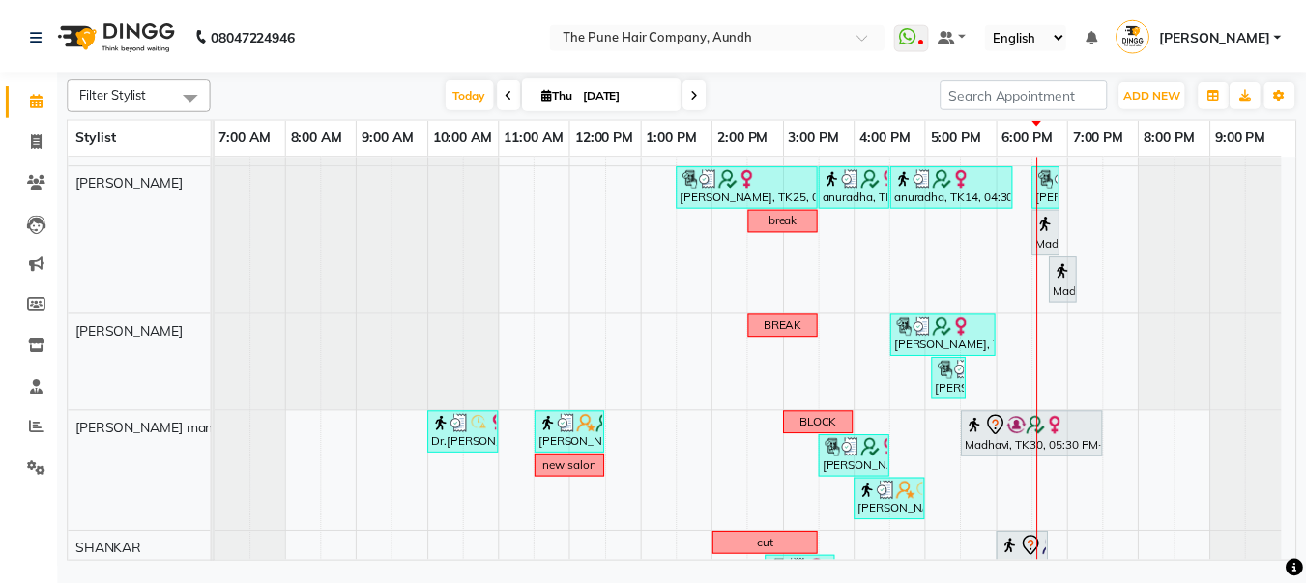
scroll to position [593, 0]
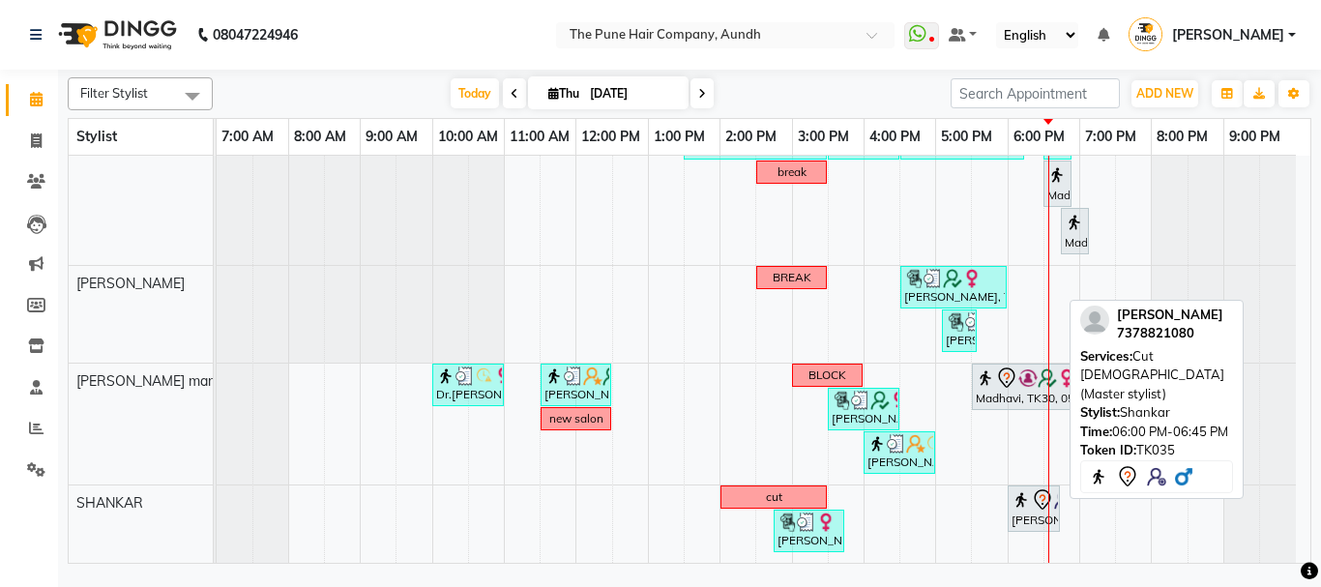
click at [1032, 516] on div "[PERSON_NAME], TK35, 06:00 PM-06:45 PM, Cut [DEMOGRAPHIC_DATA] (Master stylist)" at bounding box center [1033, 508] width 48 height 41
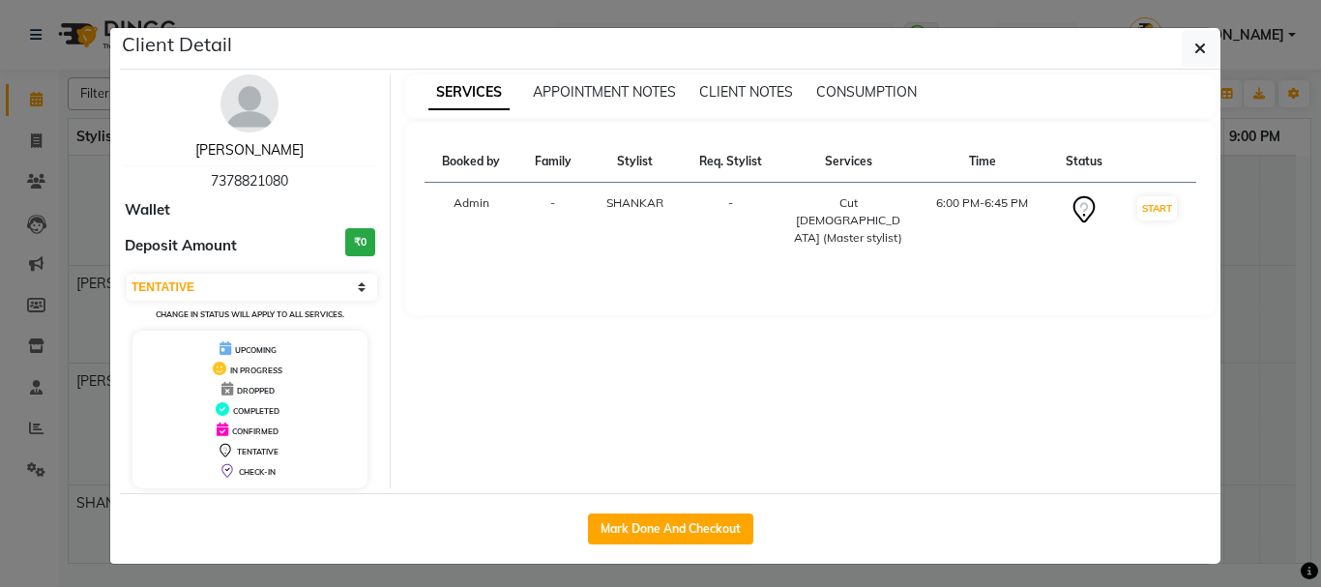
click at [247, 158] on link "[PERSON_NAME]" at bounding box center [249, 149] width 108 height 17
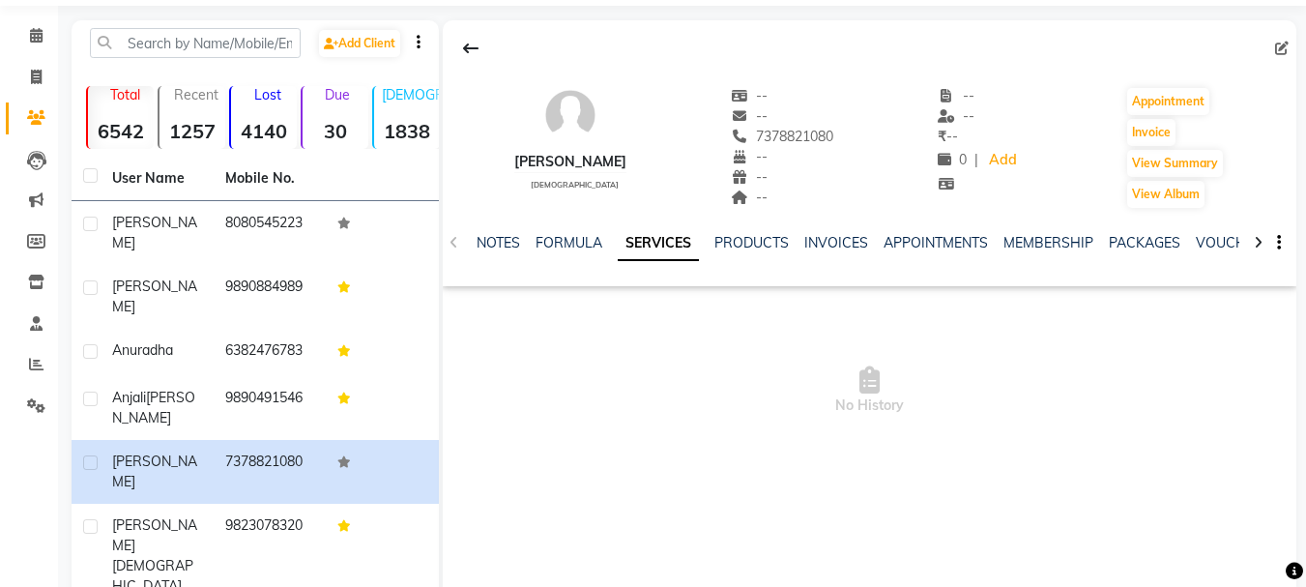
scroll to position [97, 0]
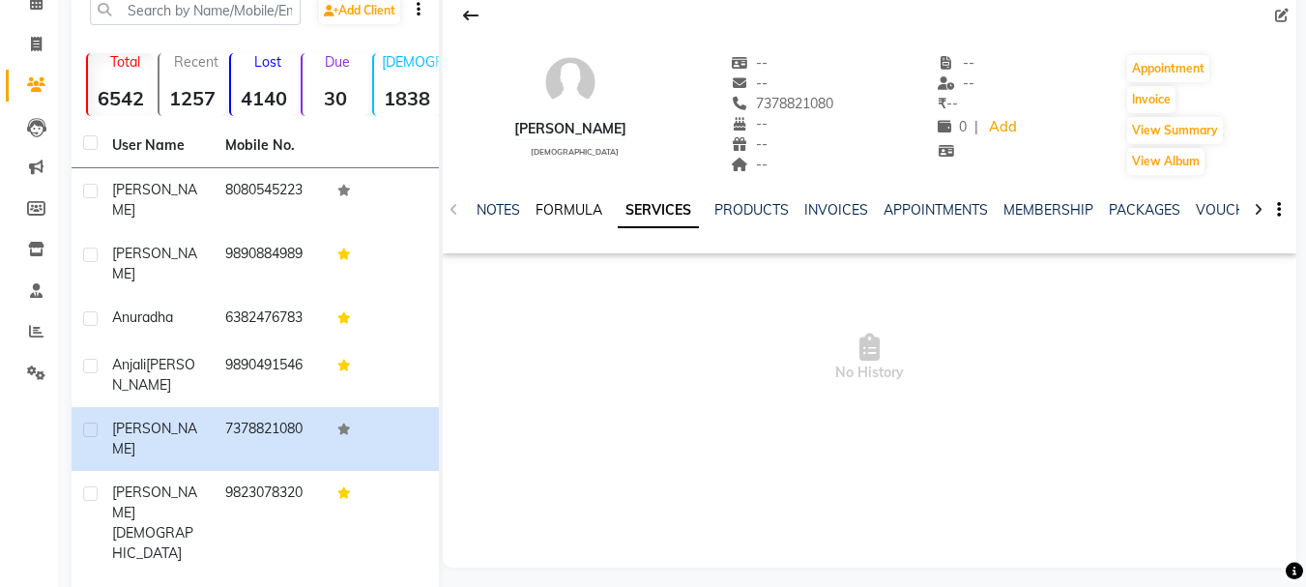
click at [582, 213] on link "FORMULA" at bounding box center [569, 209] width 67 height 17
click at [731, 209] on link "PRODUCTS" at bounding box center [751, 209] width 74 height 17
click at [632, 207] on link "SERVICES" at bounding box center [620, 209] width 66 height 17
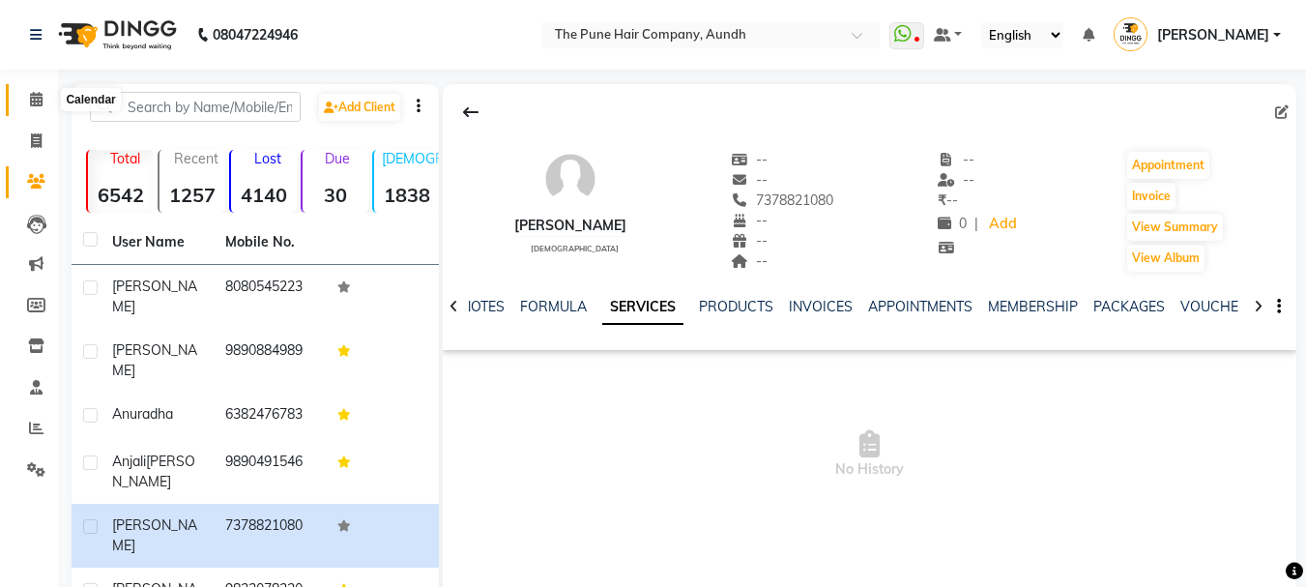
click at [30, 101] on icon at bounding box center [36, 99] width 13 height 15
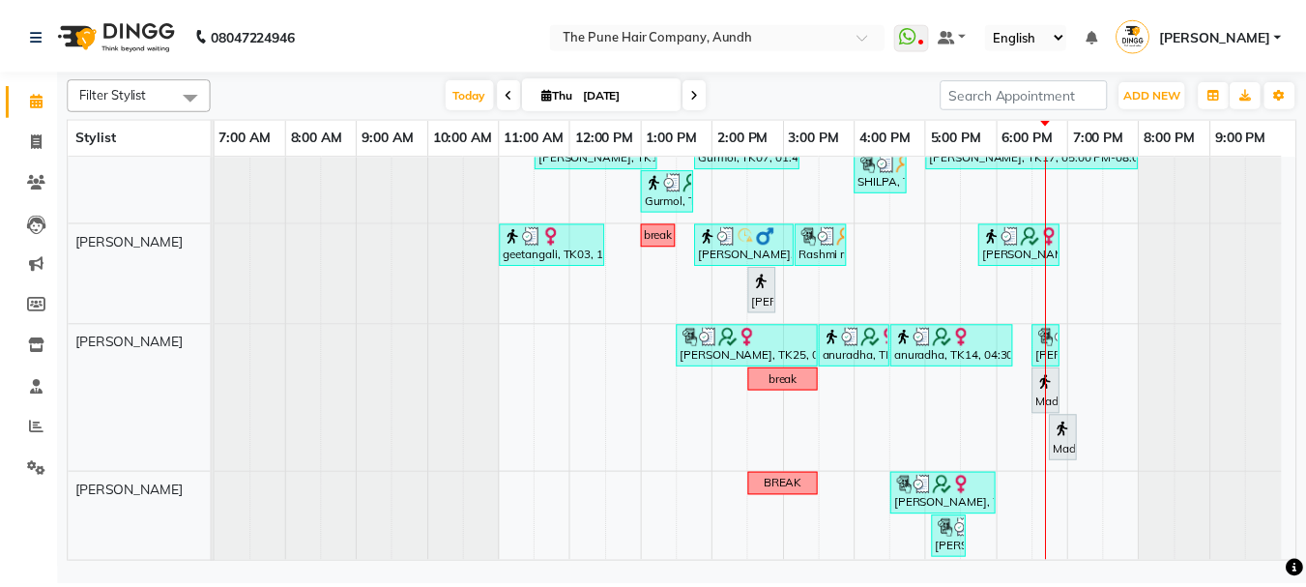
scroll to position [483, 0]
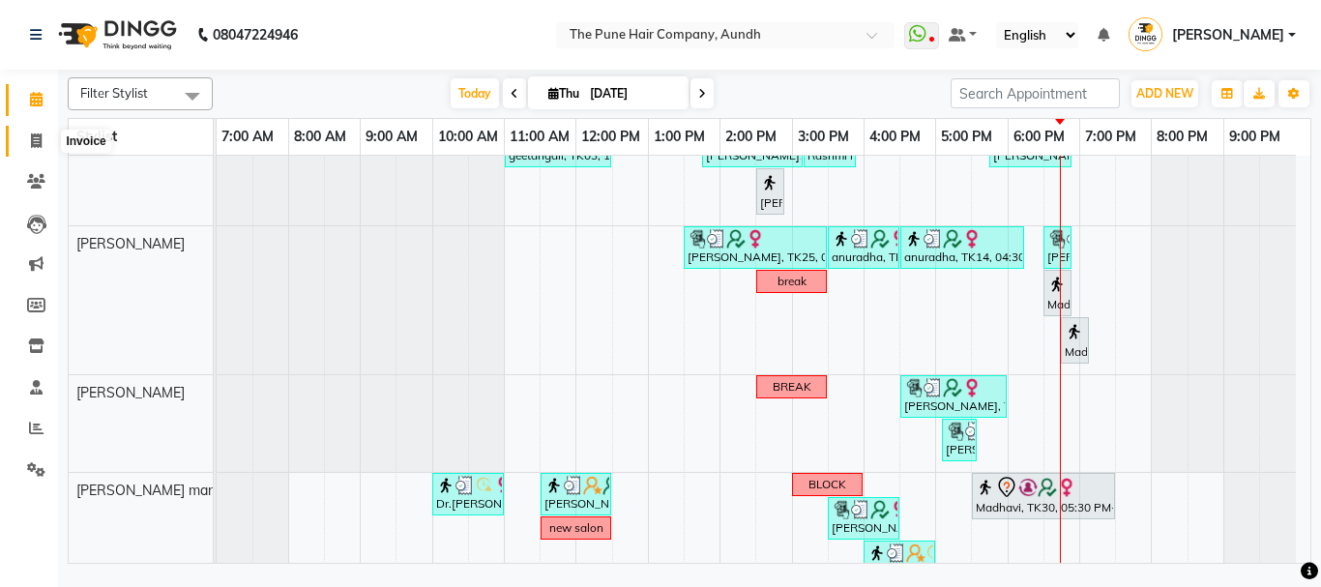
click at [38, 142] on icon at bounding box center [36, 140] width 11 height 15
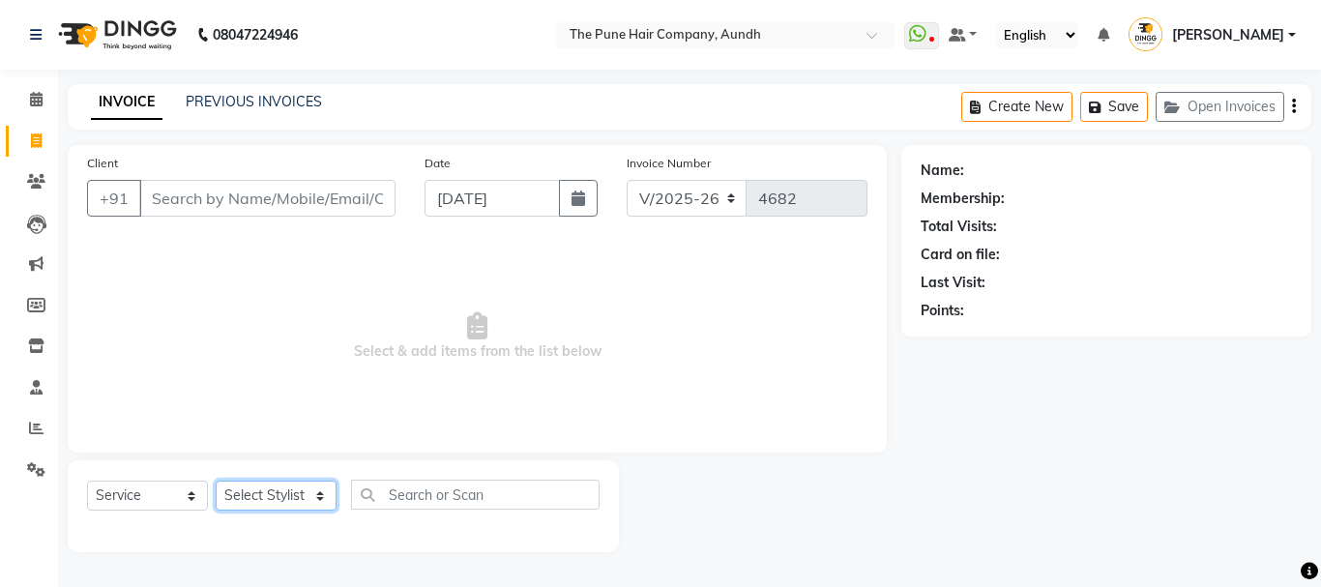
click at [320, 497] on select "Select Stylist" at bounding box center [276, 495] width 121 height 30
click at [216, 480] on select "Select Stylist AKSHAY .K [PERSON_NAME] [PERSON_NAME] [PERSON_NAME] [PERSON_NAME…" at bounding box center [276, 495] width 121 height 30
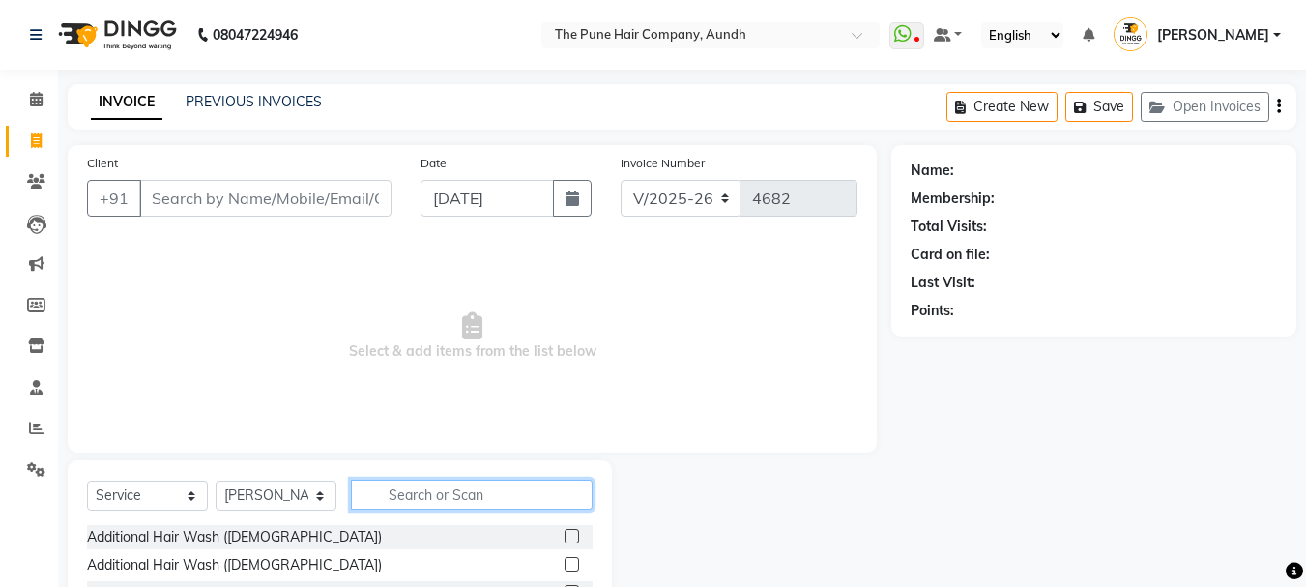
click at [450, 486] on input "text" at bounding box center [472, 494] width 242 height 30
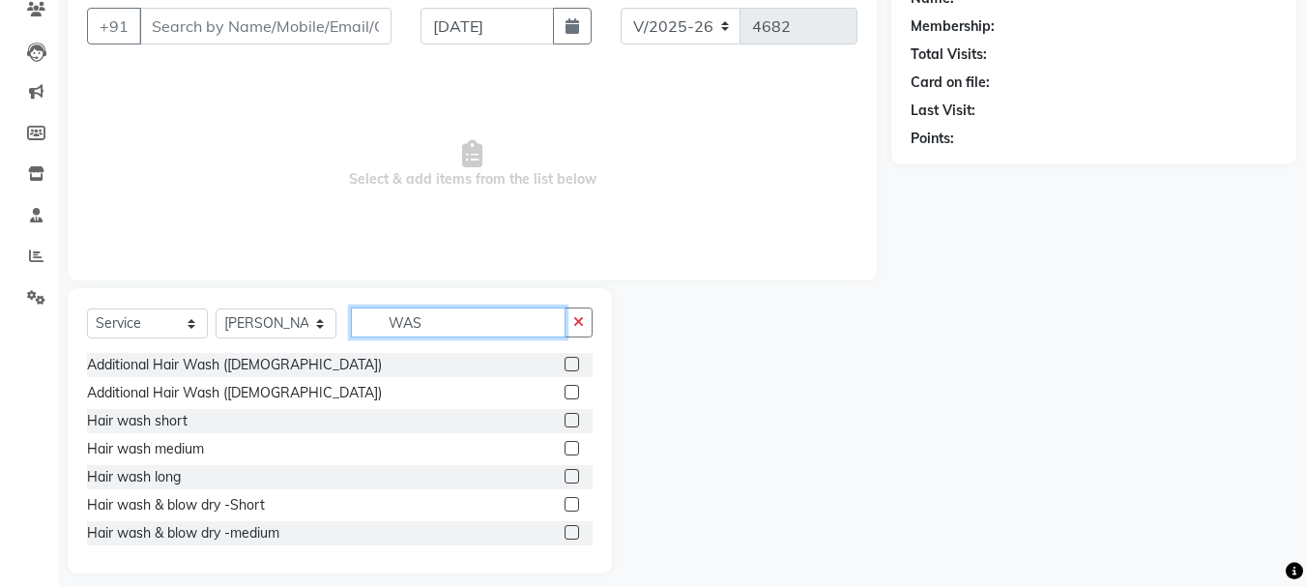
scroll to position [188, 0]
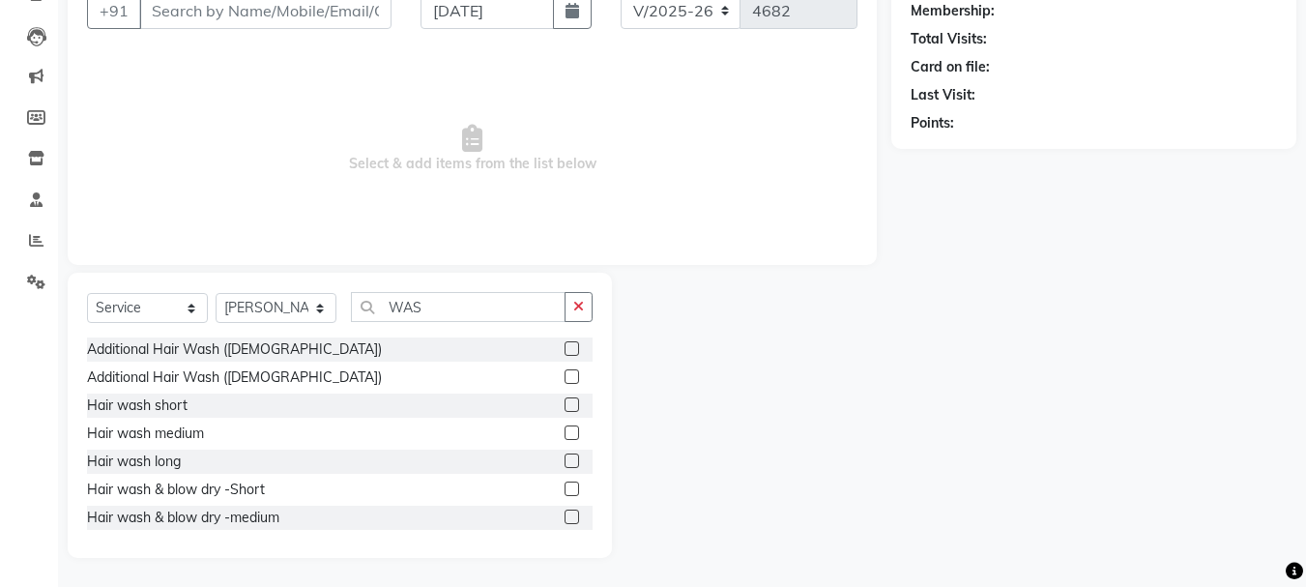
click at [565, 456] on label at bounding box center [572, 460] width 15 height 15
click at [565, 456] on input "checkbox" at bounding box center [571, 461] width 13 height 13
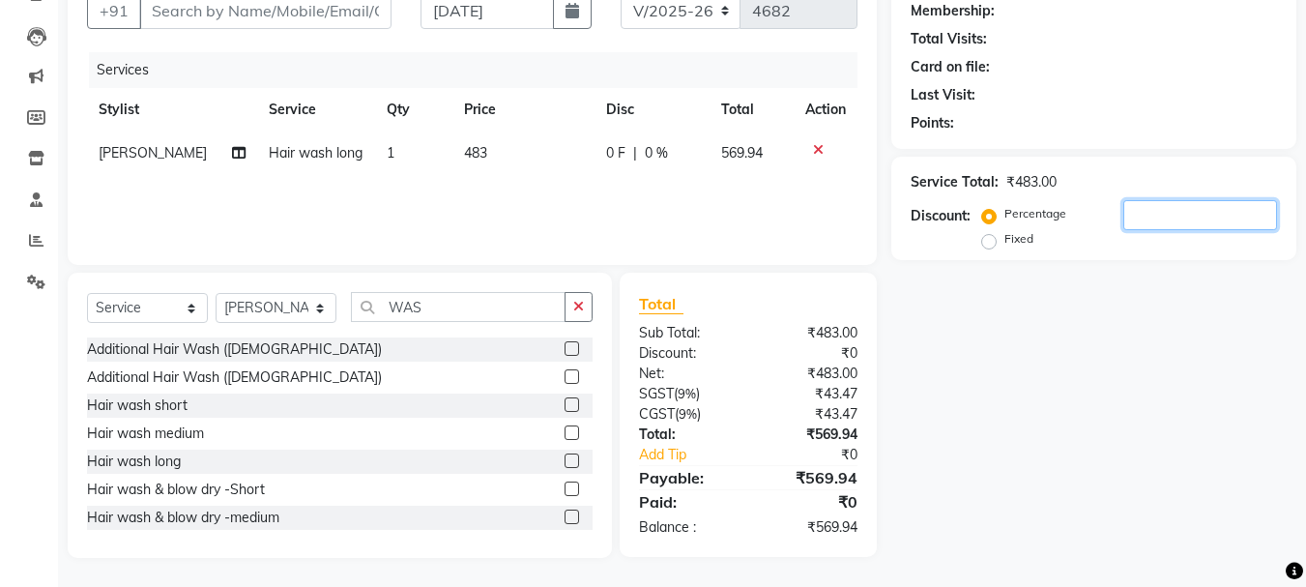
click at [1131, 216] on input "number" at bounding box center [1200, 215] width 154 height 30
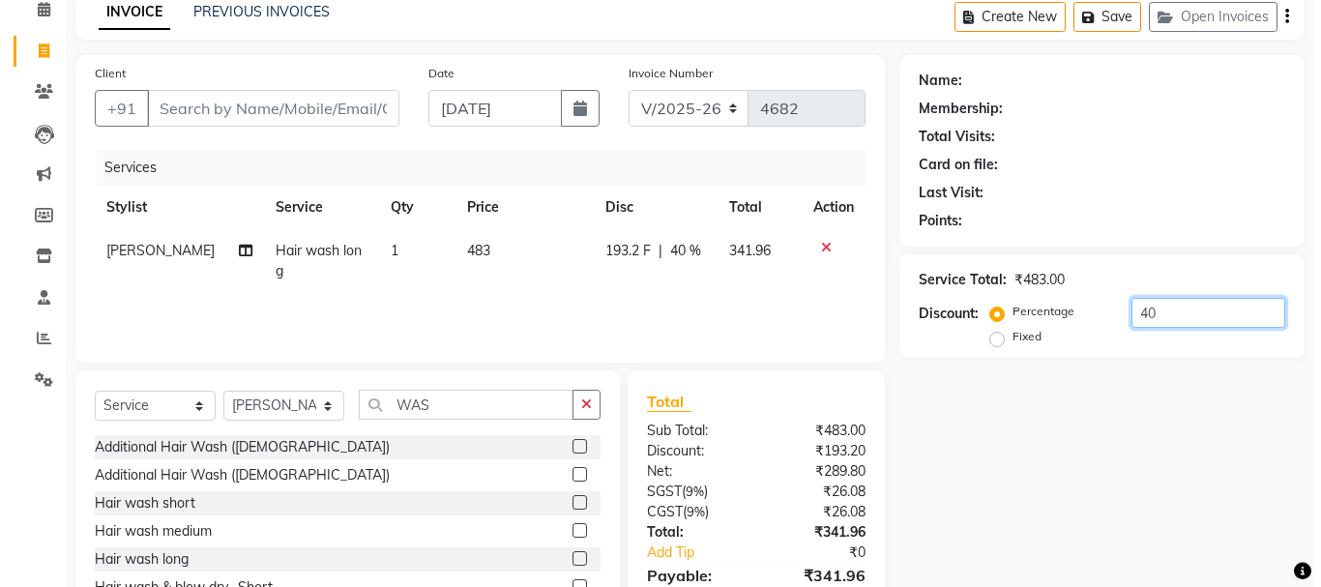
scroll to position [0, 0]
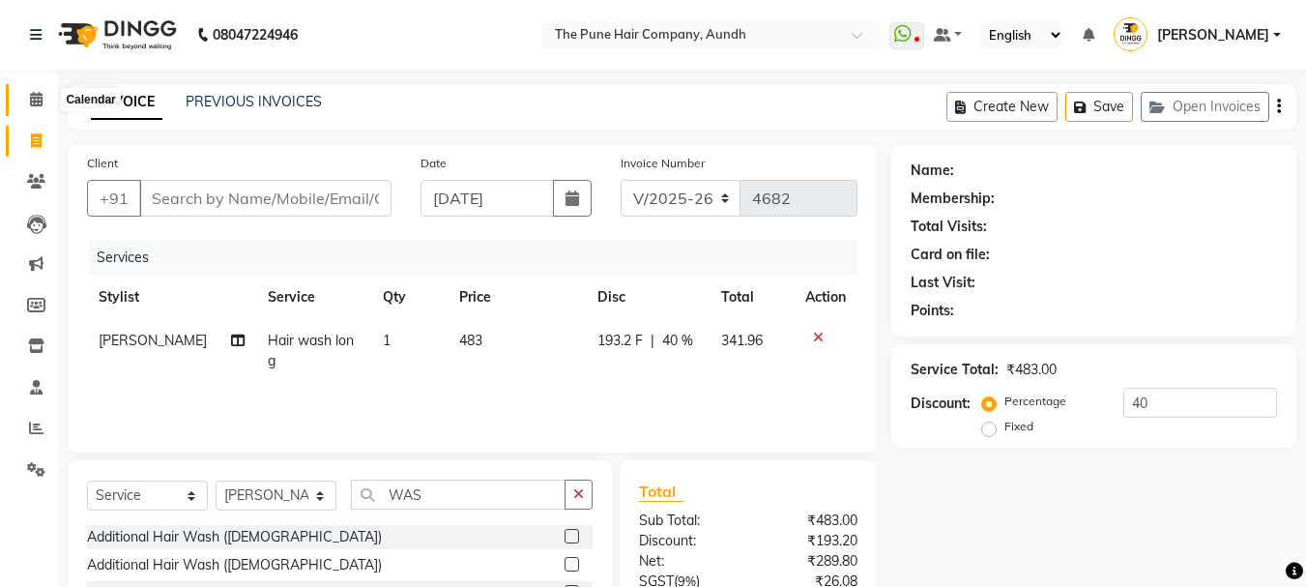
click at [35, 100] on icon at bounding box center [36, 99] width 13 height 15
